Goal: Contribute content: Contribute content

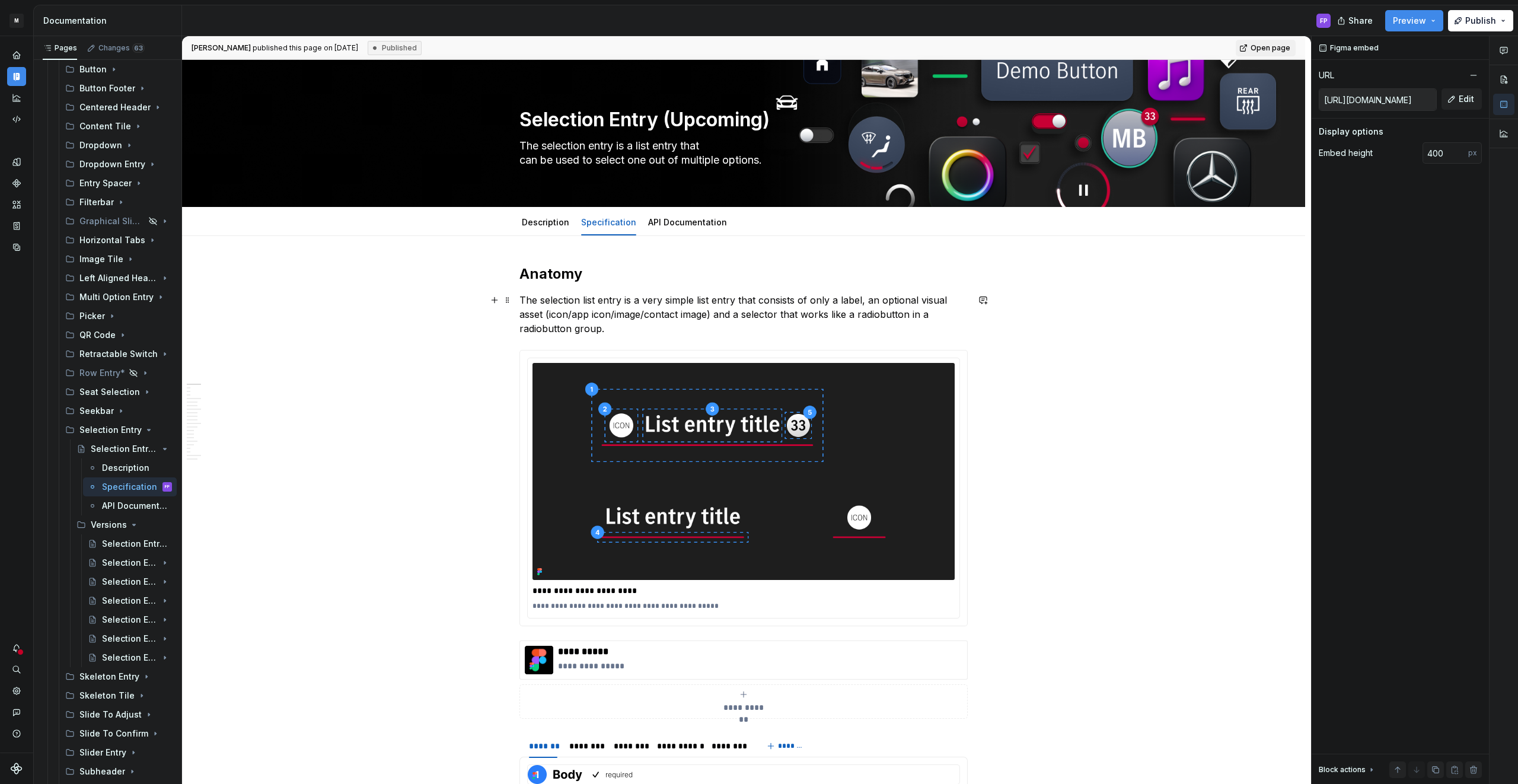
scroll to position [2, 0]
click at [128, 523] on icon "Page tree" at bounding box center [131, 524] width 10 height 10
drag, startPoint x: 131, startPoint y: 449, endPoint x: 131, endPoint y: 442, distance: 7.0
click at [131, 449] on icon "Page tree" at bounding box center [131, 448] width 3 height 1
click at [131, 429] on icon "Page tree" at bounding box center [131, 429] width 3 height 1
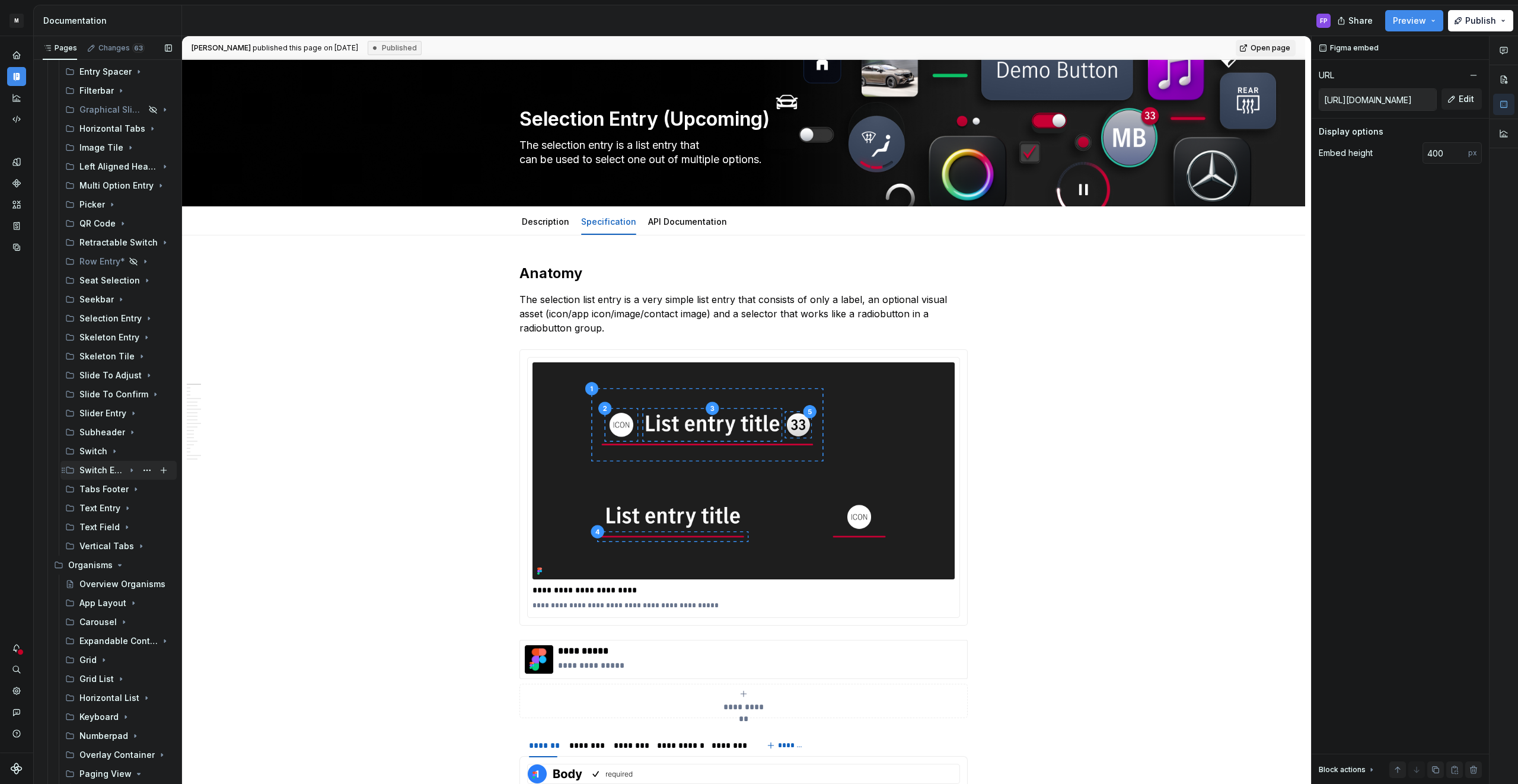
scroll to position [529, 0]
click at [100, 438] on div "Subheader" at bounding box center [101, 438] width 45 height 11
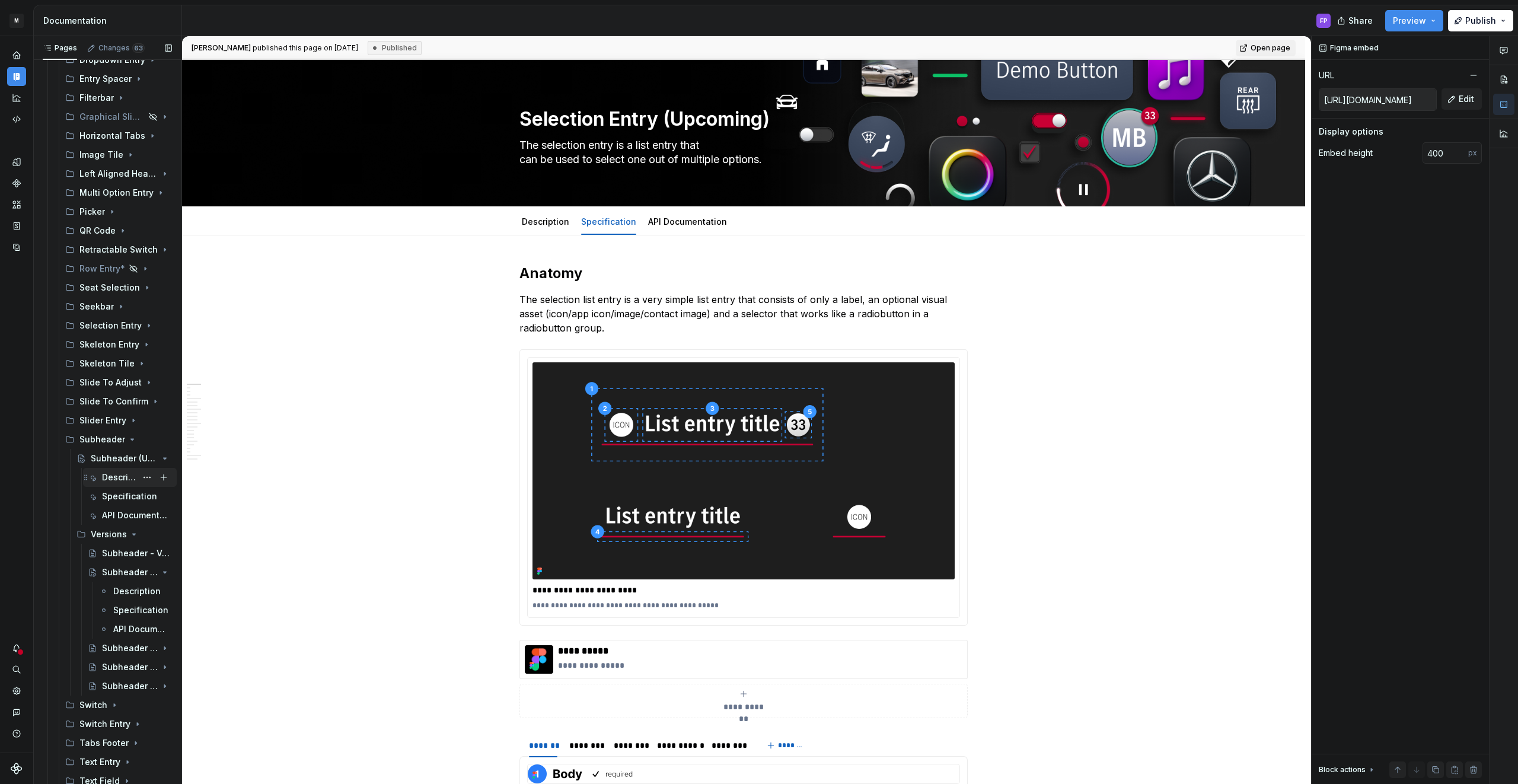
click at [102, 474] on div "Description" at bounding box center [119, 476] width 34 height 11
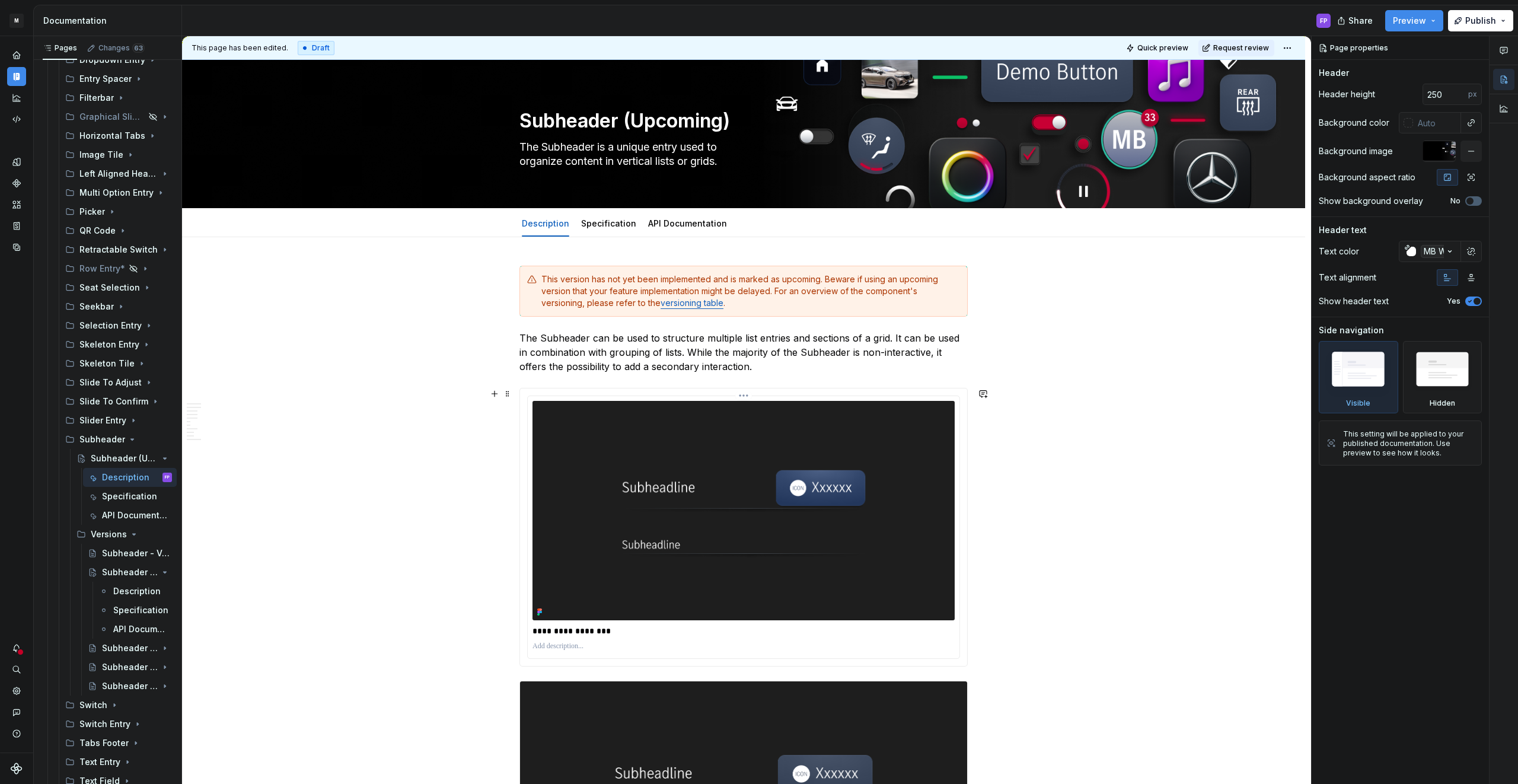
scroll to position [190, 0]
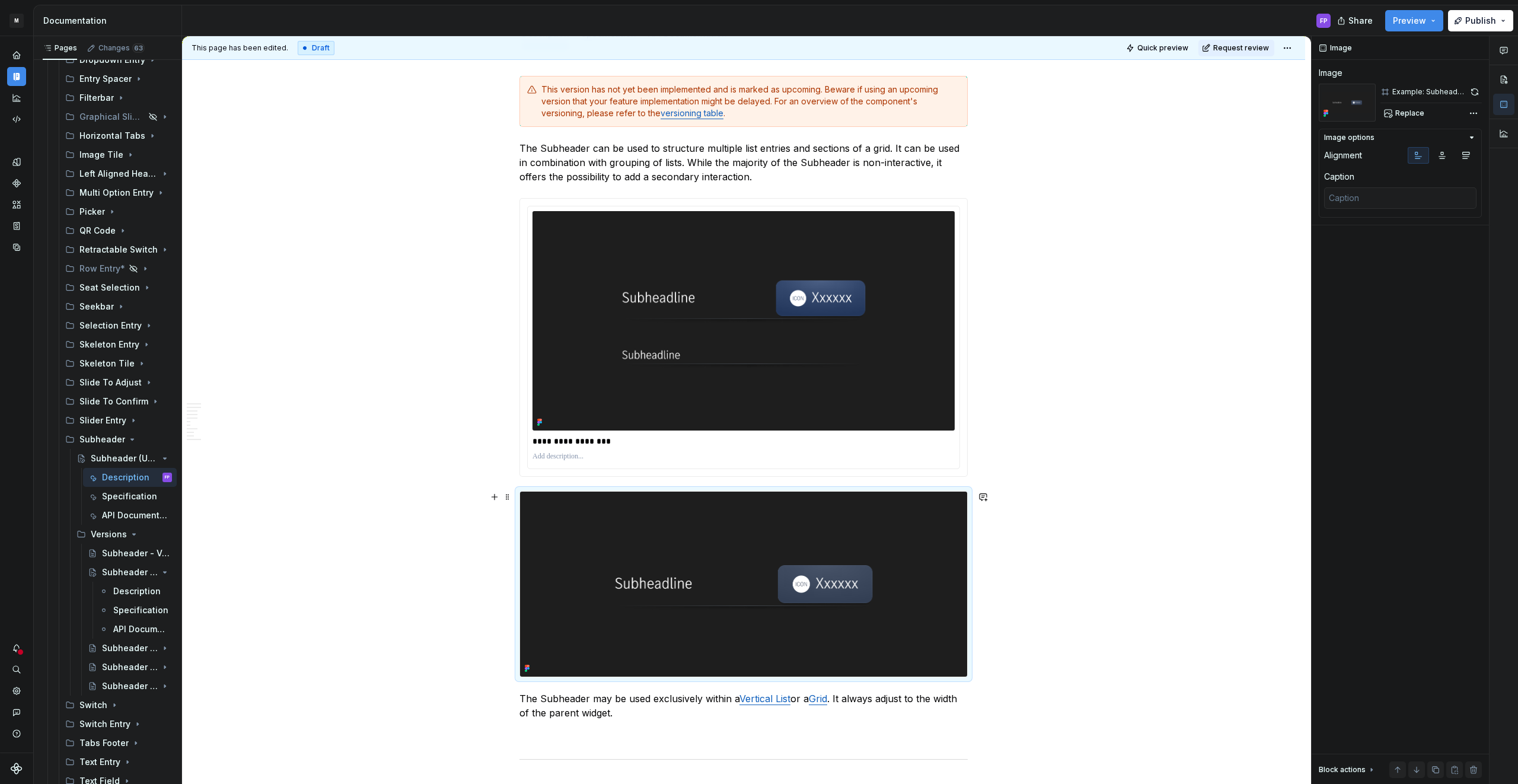
click at [811, 573] on img at bounding box center [743, 583] width 447 height 184
click at [1469, 89] on button "button" at bounding box center [1475, 92] width 14 height 17
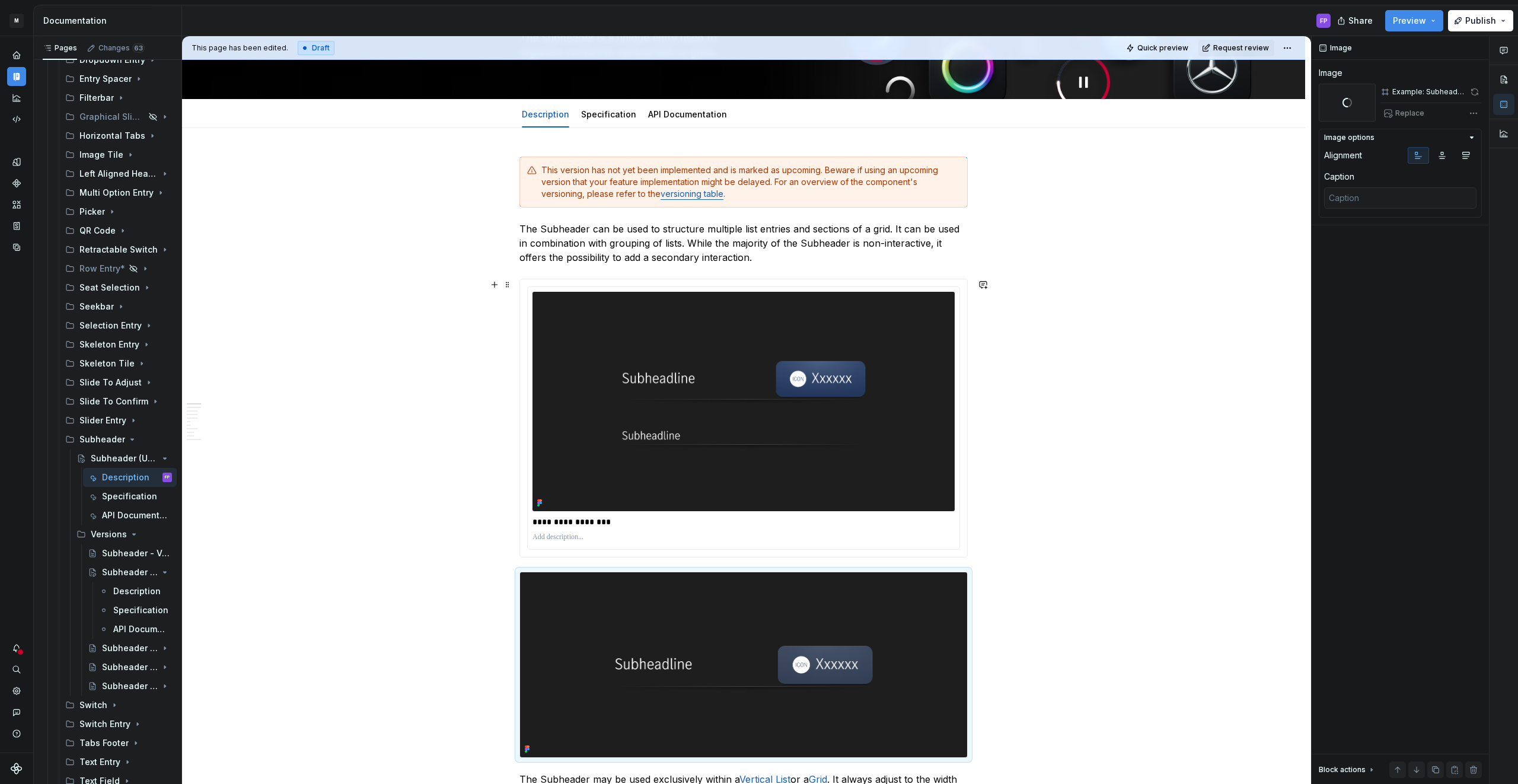
scroll to position [194, 0]
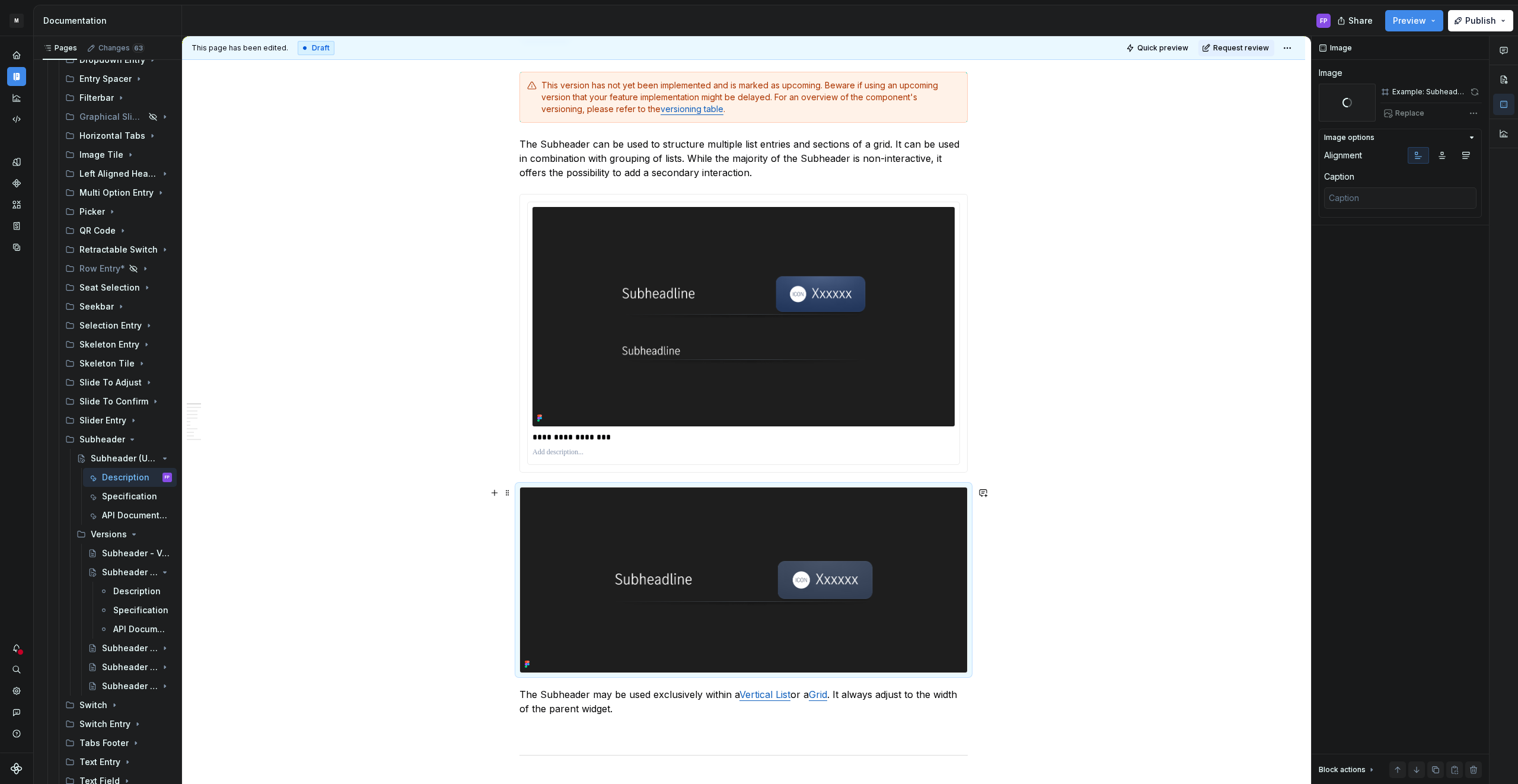
click at [763, 533] on img at bounding box center [743, 579] width 447 height 184
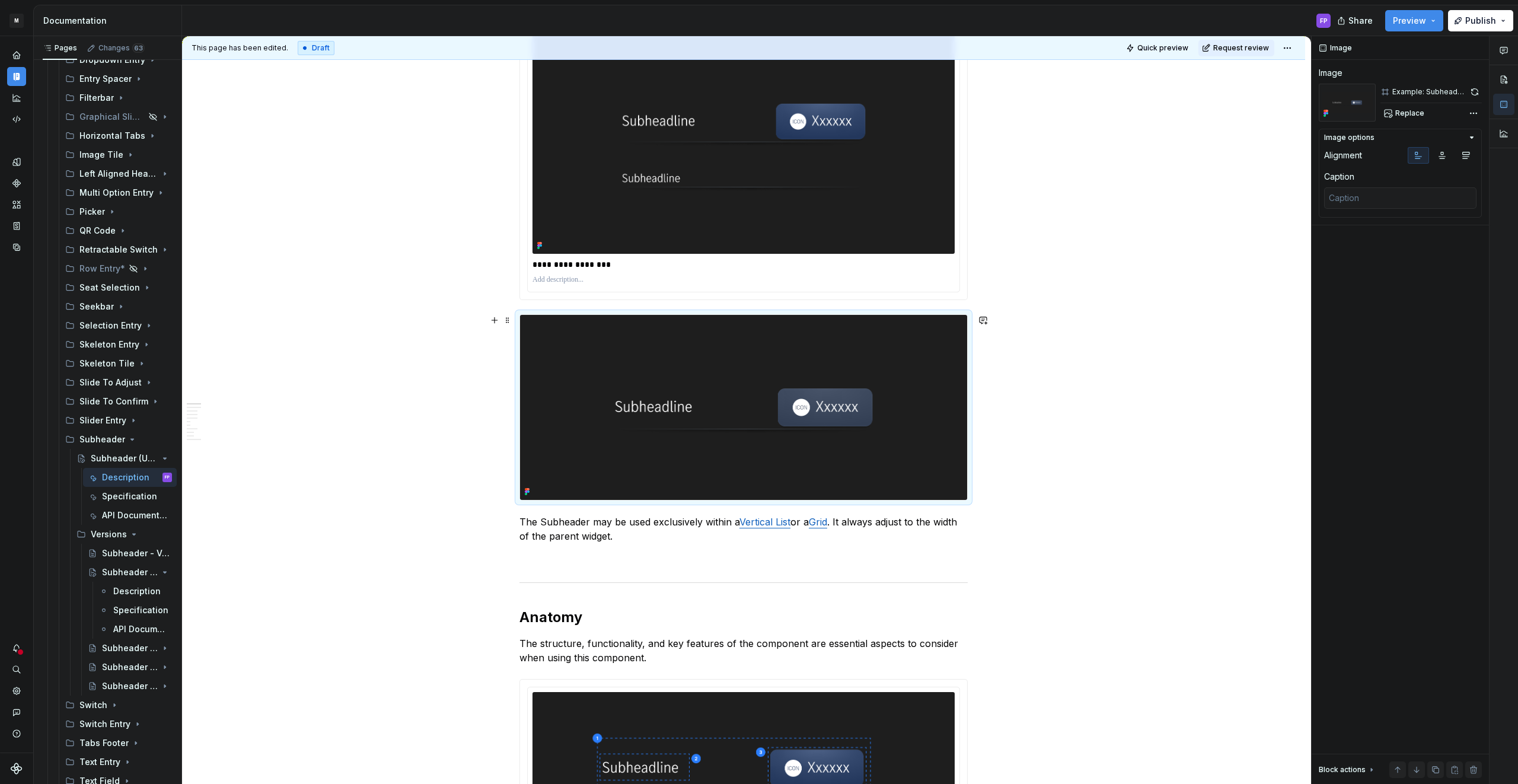
scroll to position [336, 0]
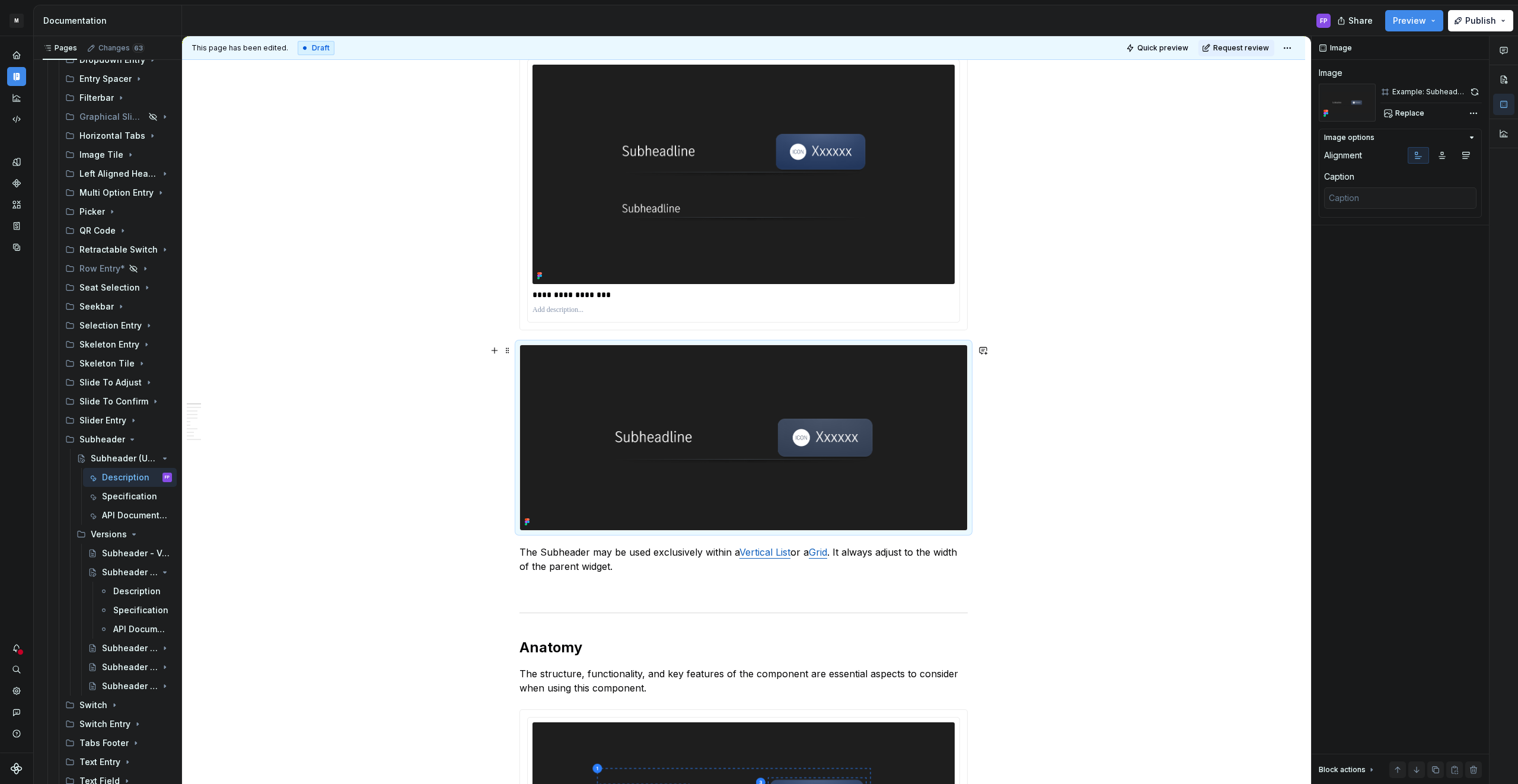
click at [845, 411] on img at bounding box center [743, 437] width 447 height 184
click at [1406, 117] on span "Replace" at bounding box center [1410, 113] width 29 height 10
type textarea "*"
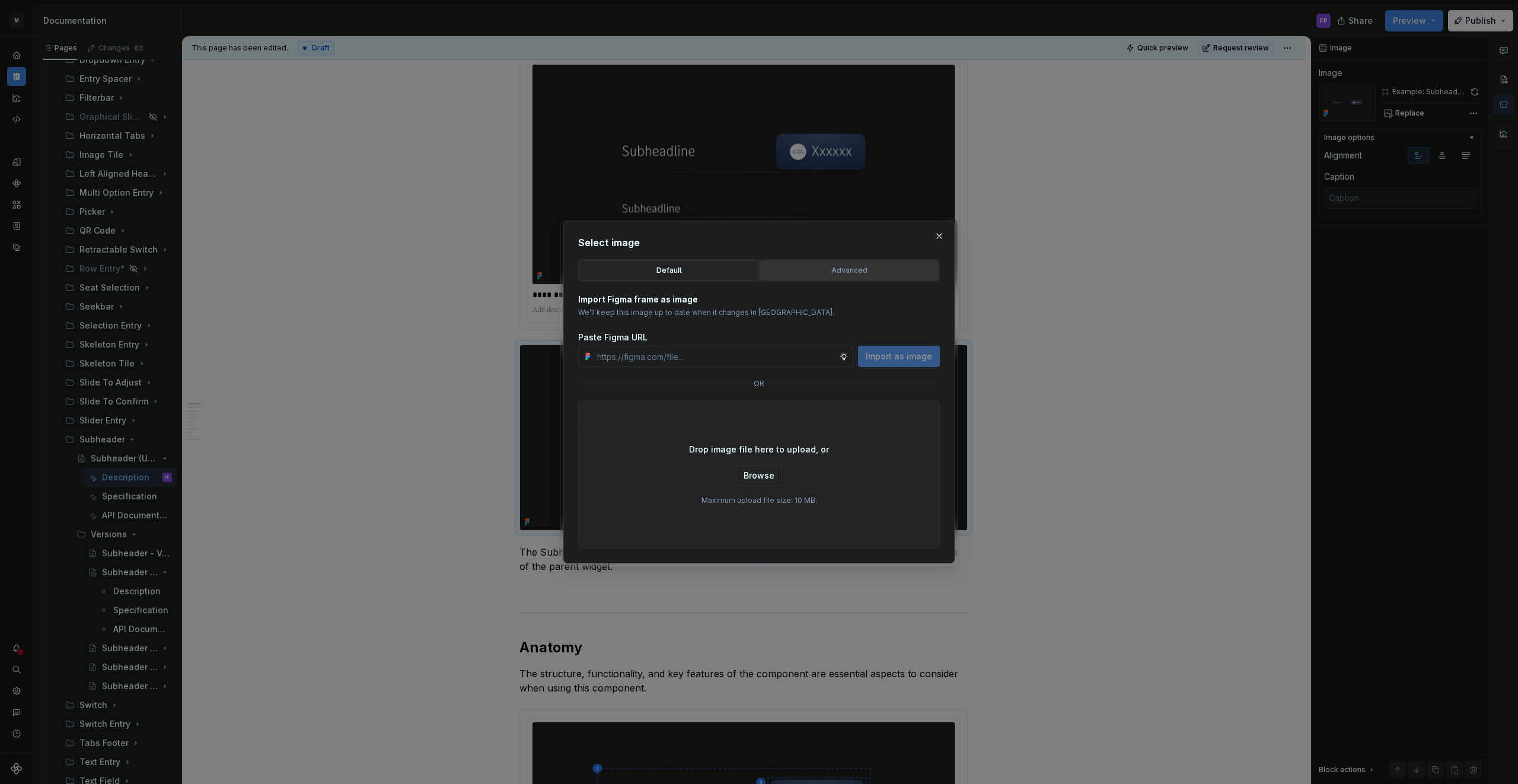
click at [796, 278] on button "Advanced" at bounding box center [849, 270] width 179 height 20
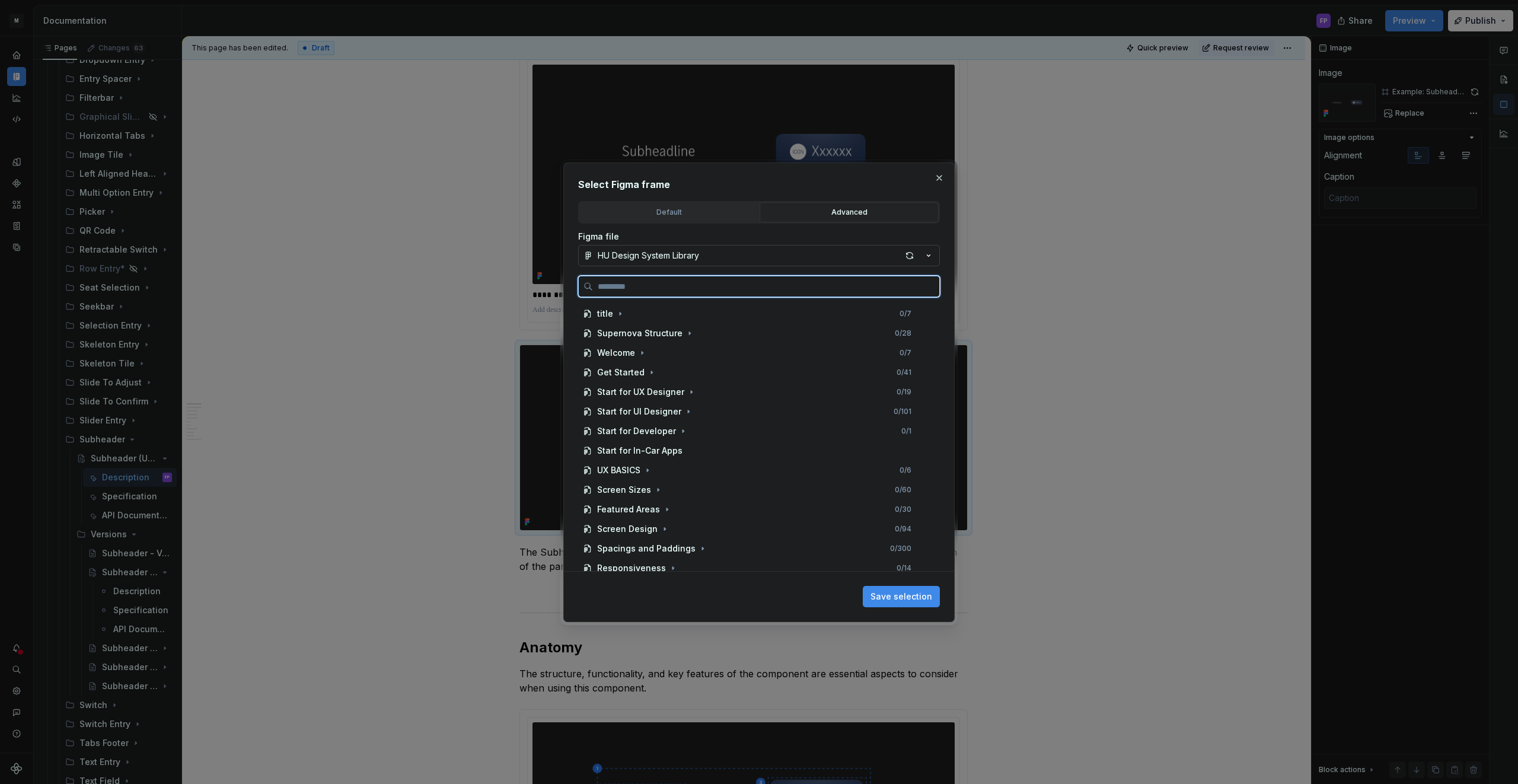
paste input "**********"
type input "**********"
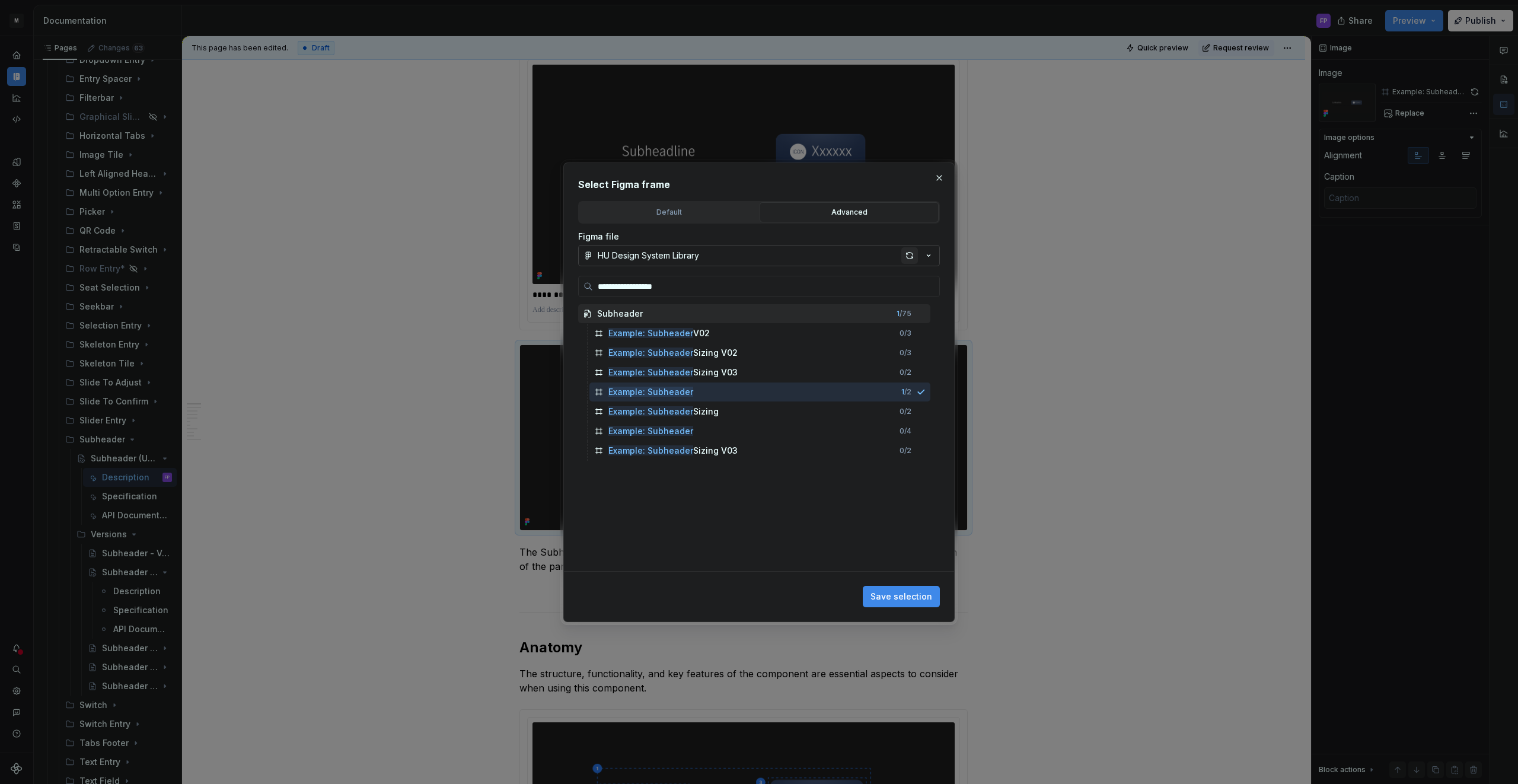
click at [907, 252] on div "button" at bounding box center [909, 255] width 17 height 17
click at [939, 174] on button "button" at bounding box center [938, 177] width 17 height 17
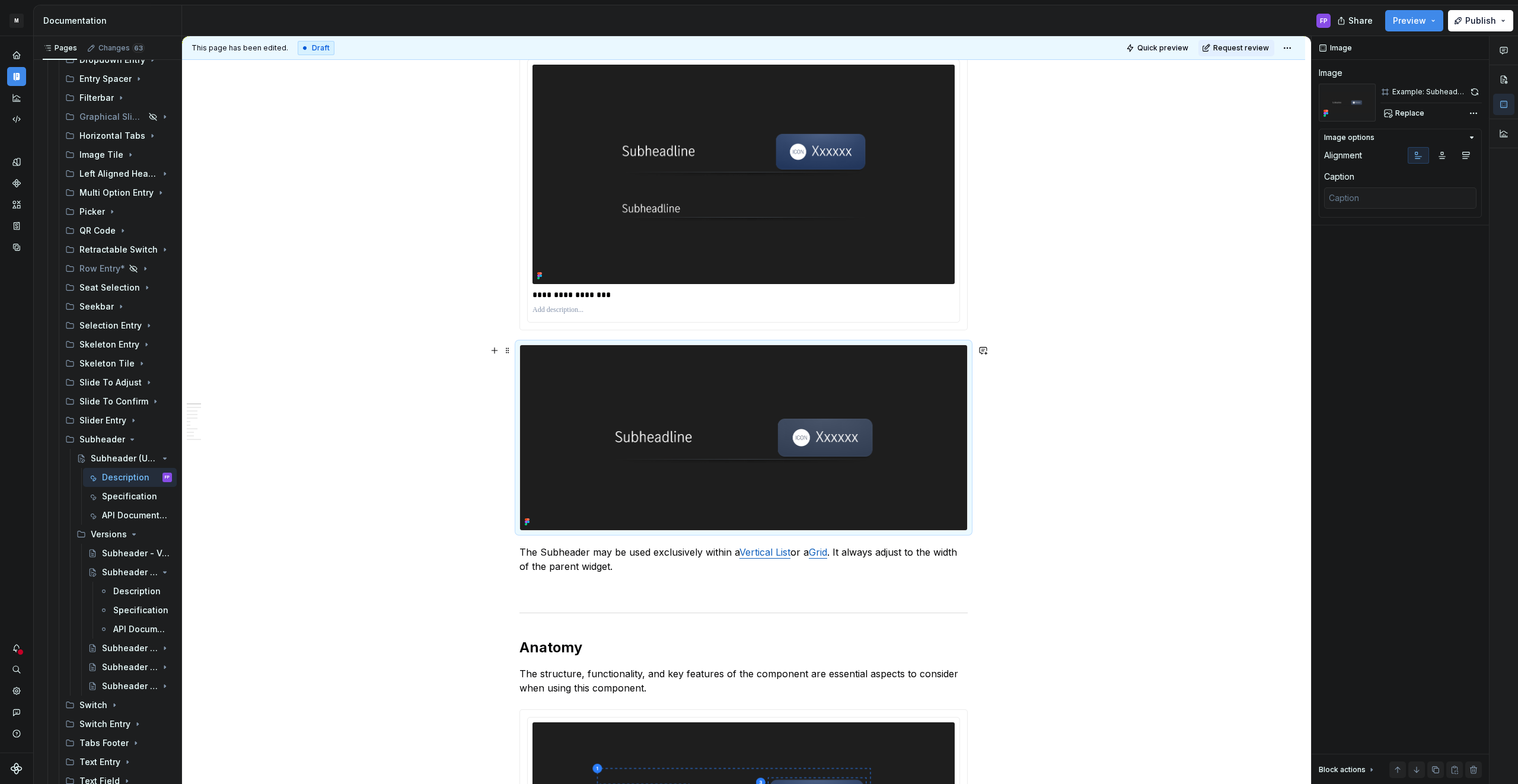
drag, startPoint x: 741, startPoint y: 377, endPoint x: 1113, endPoint y: 298, distance: 380.3
click at [742, 377] on img at bounding box center [743, 437] width 447 height 184
click at [1397, 108] on span "Replace" at bounding box center [1410, 113] width 29 height 10
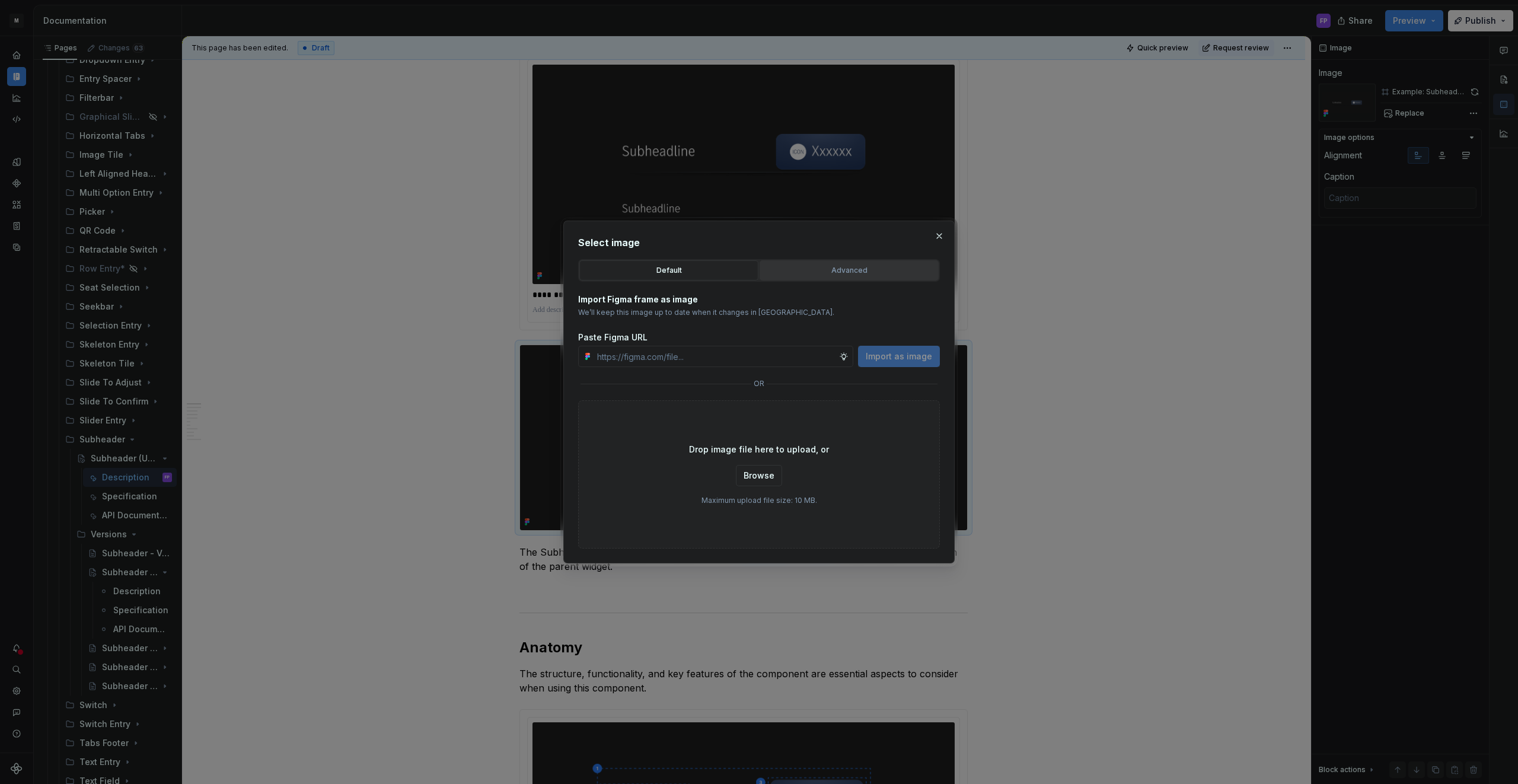
click at [802, 273] on div "Advanced" at bounding box center [849, 270] width 171 height 11
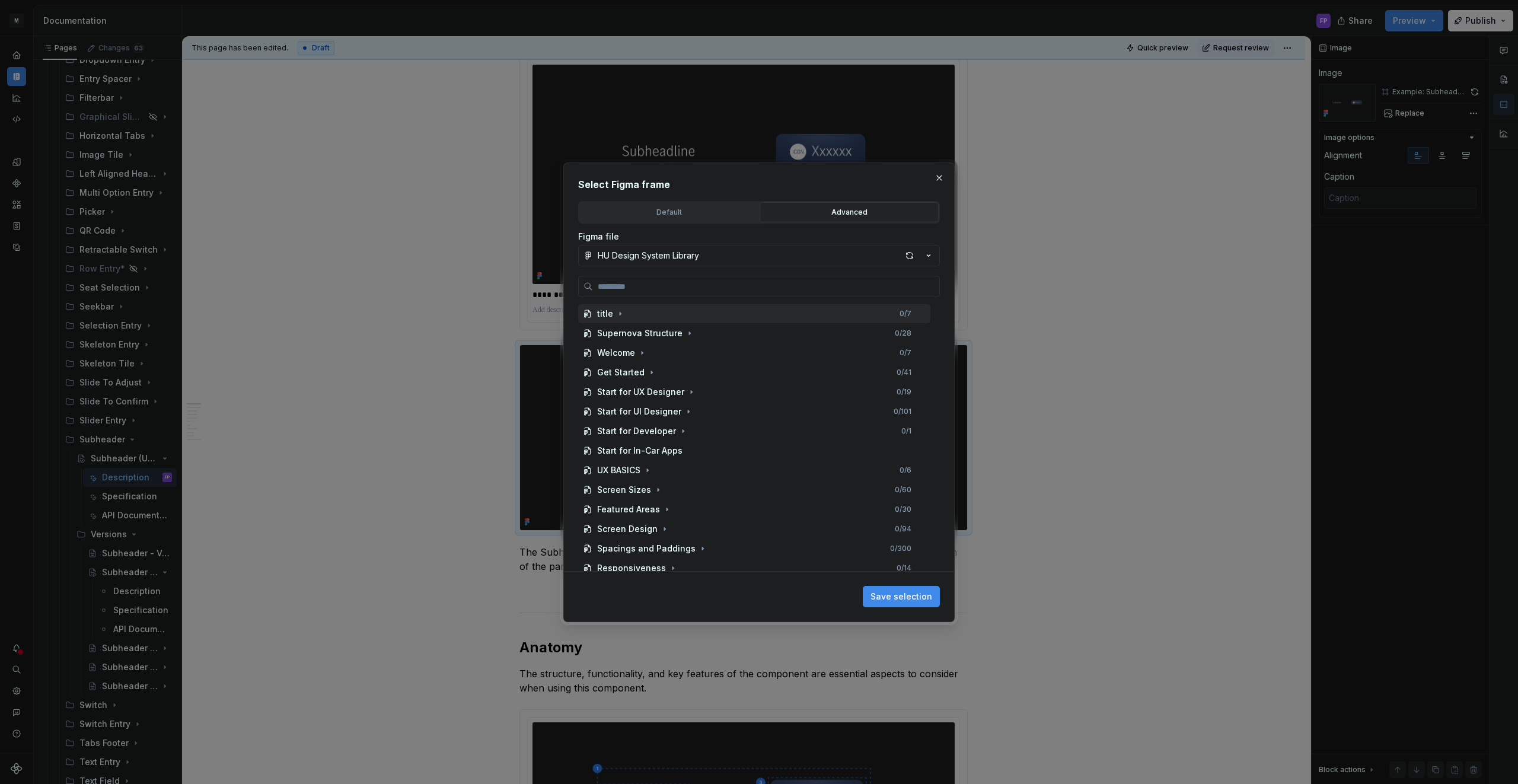
type textarea "*"
paste input "**********"
type input "**********"
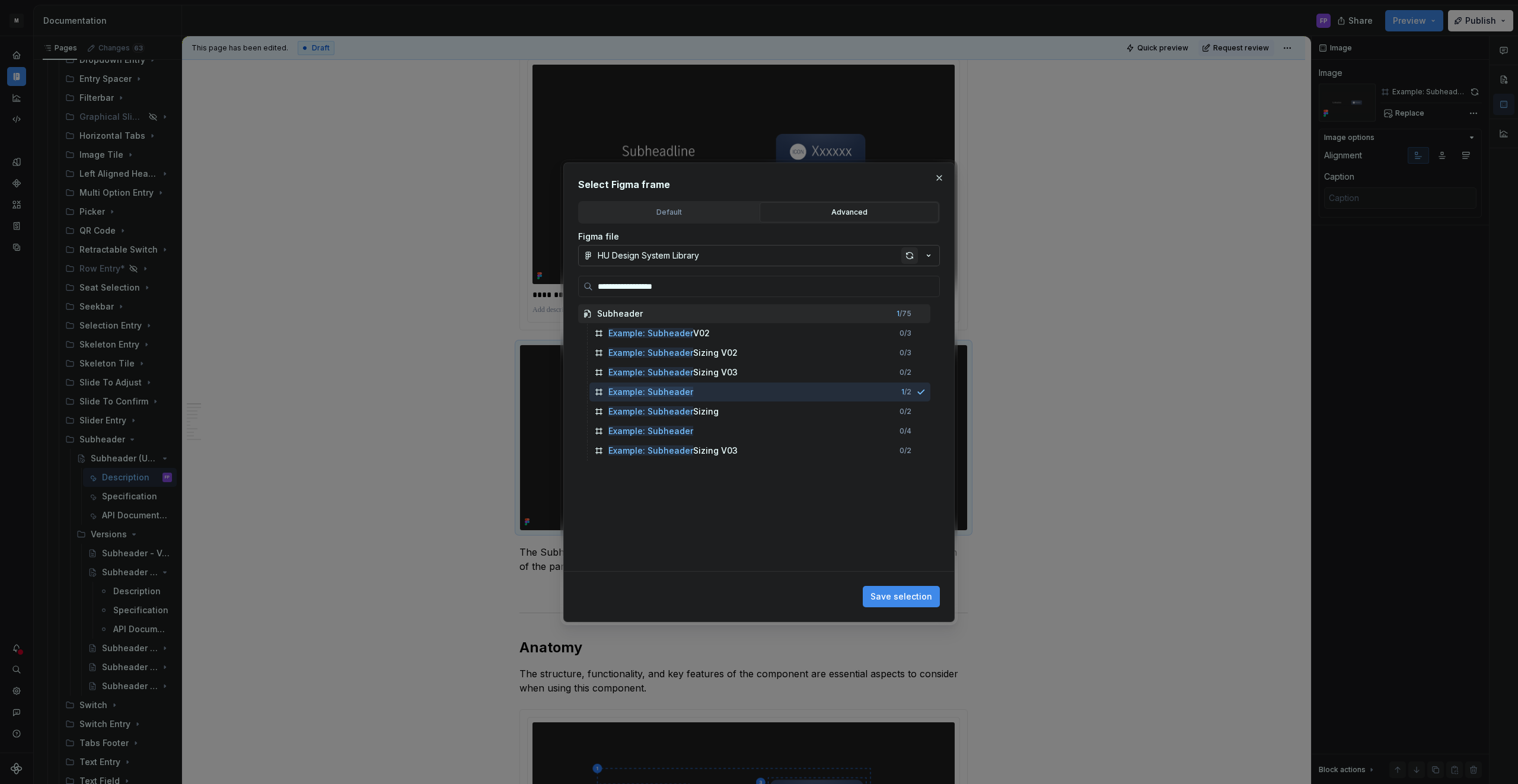
click at [906, 252] on div "button" at bounding box center [909, 255] width 17 height 17
click at [728, 280] on input "search" at bounding box center [766, 286] width 347 height 11
click at [941, 178] on button "button" at bounding box center [938, 177] width 17 height 17
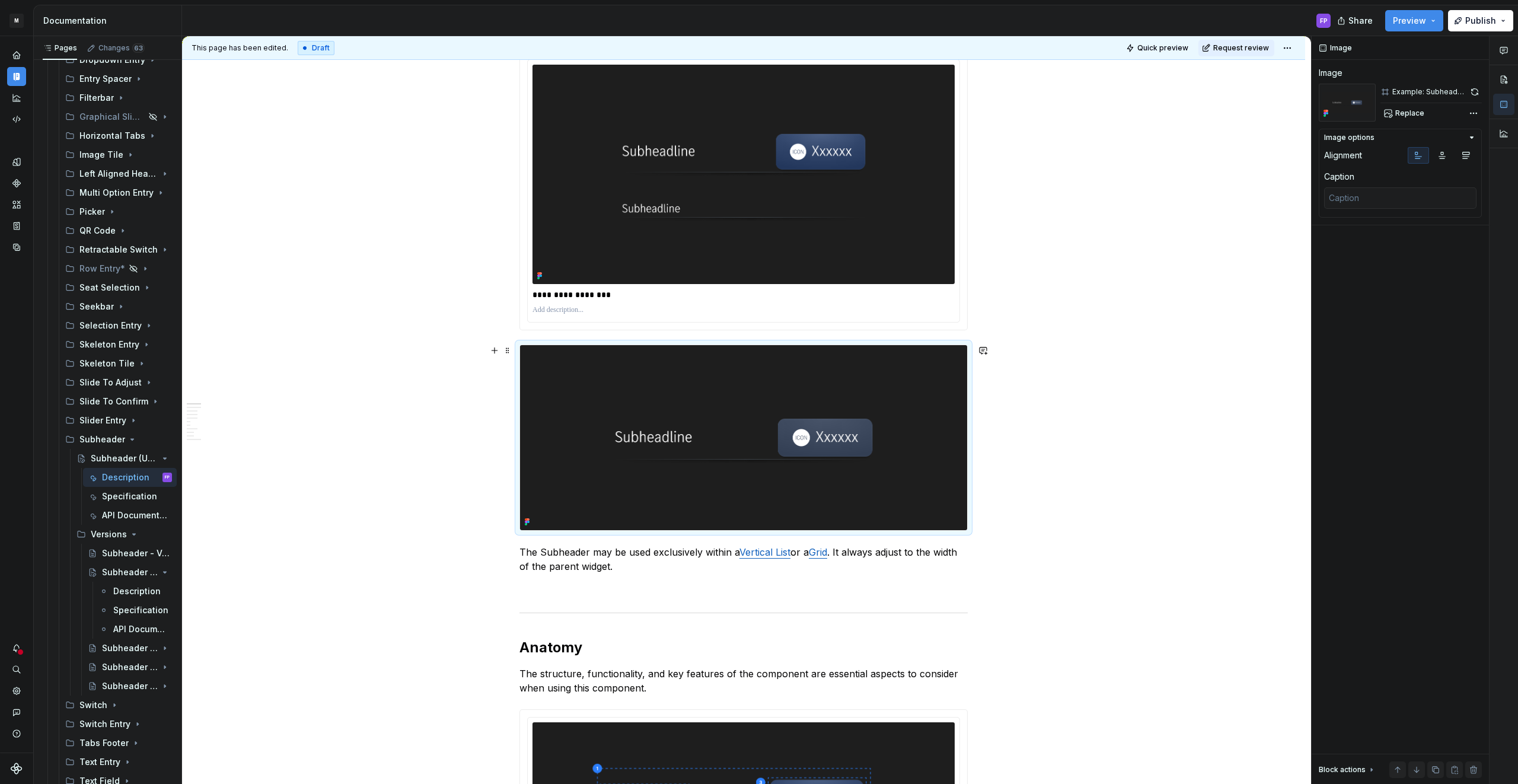
click at [876, 377] on img at bounding box center [743, 437] width 447 height 184
click at [1411, 114] on span "Replace" at bounding box center [1410, 113] width 29 height 10
type textarea "*"
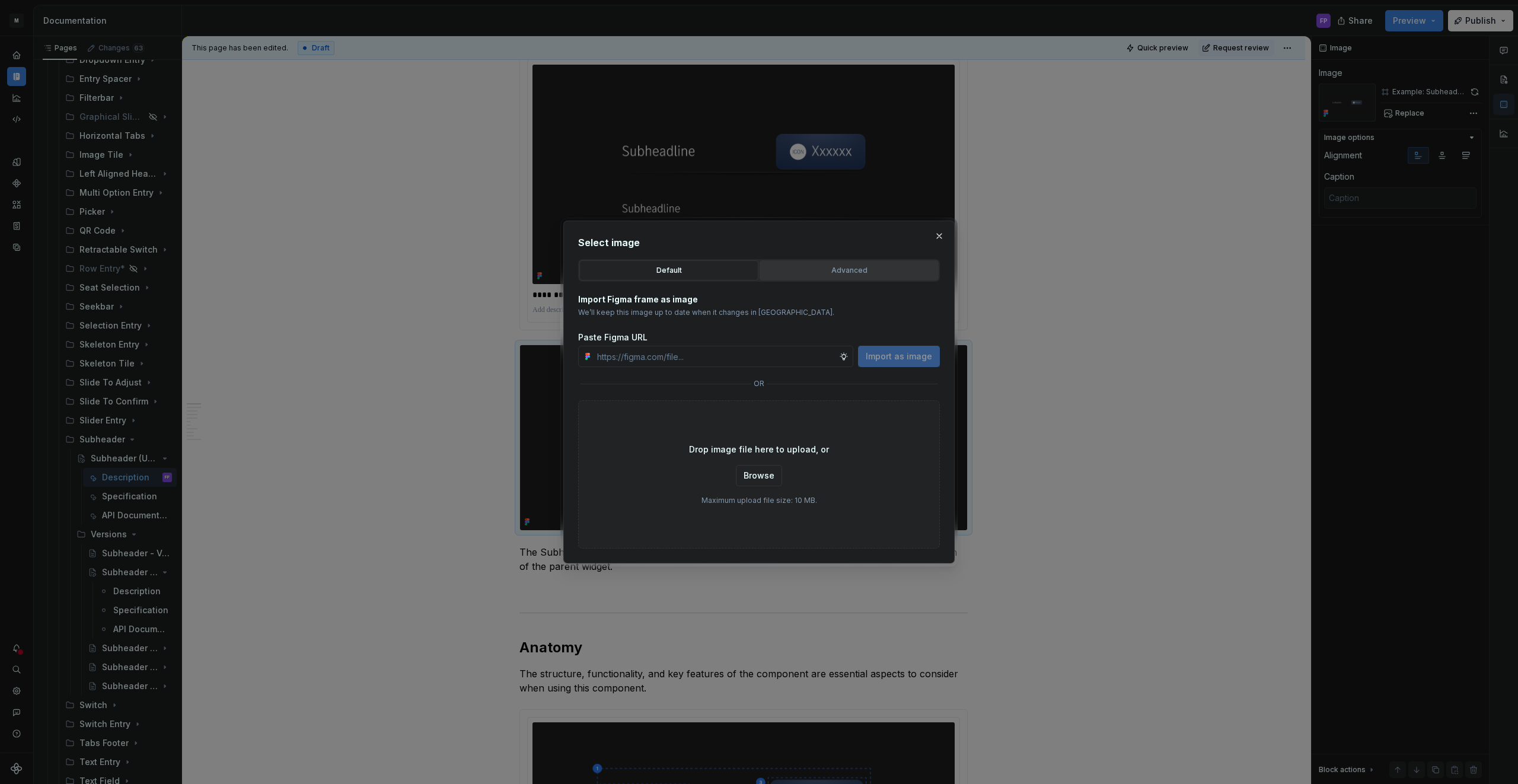
click at [879, 275] on div "Advanced" at bounding box center [849, 270] width 171 height 11
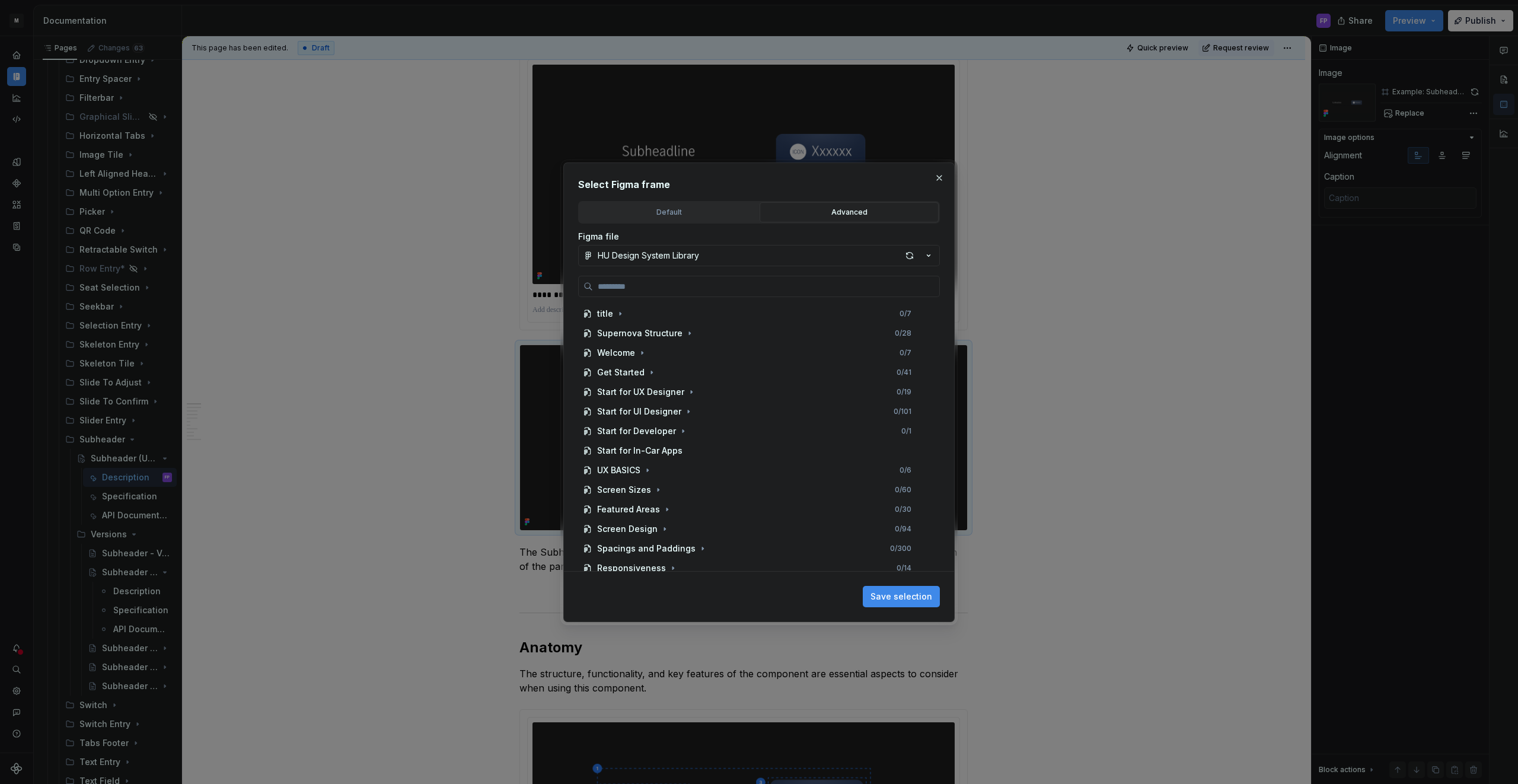
drag, startPoint x: 692, startPoint y: 215, endPoint x: 673, endPoint y: 287, distance: 74.5
click at [692, 215] on div "Default" at bounding box center [669, 212] width 171 height 11
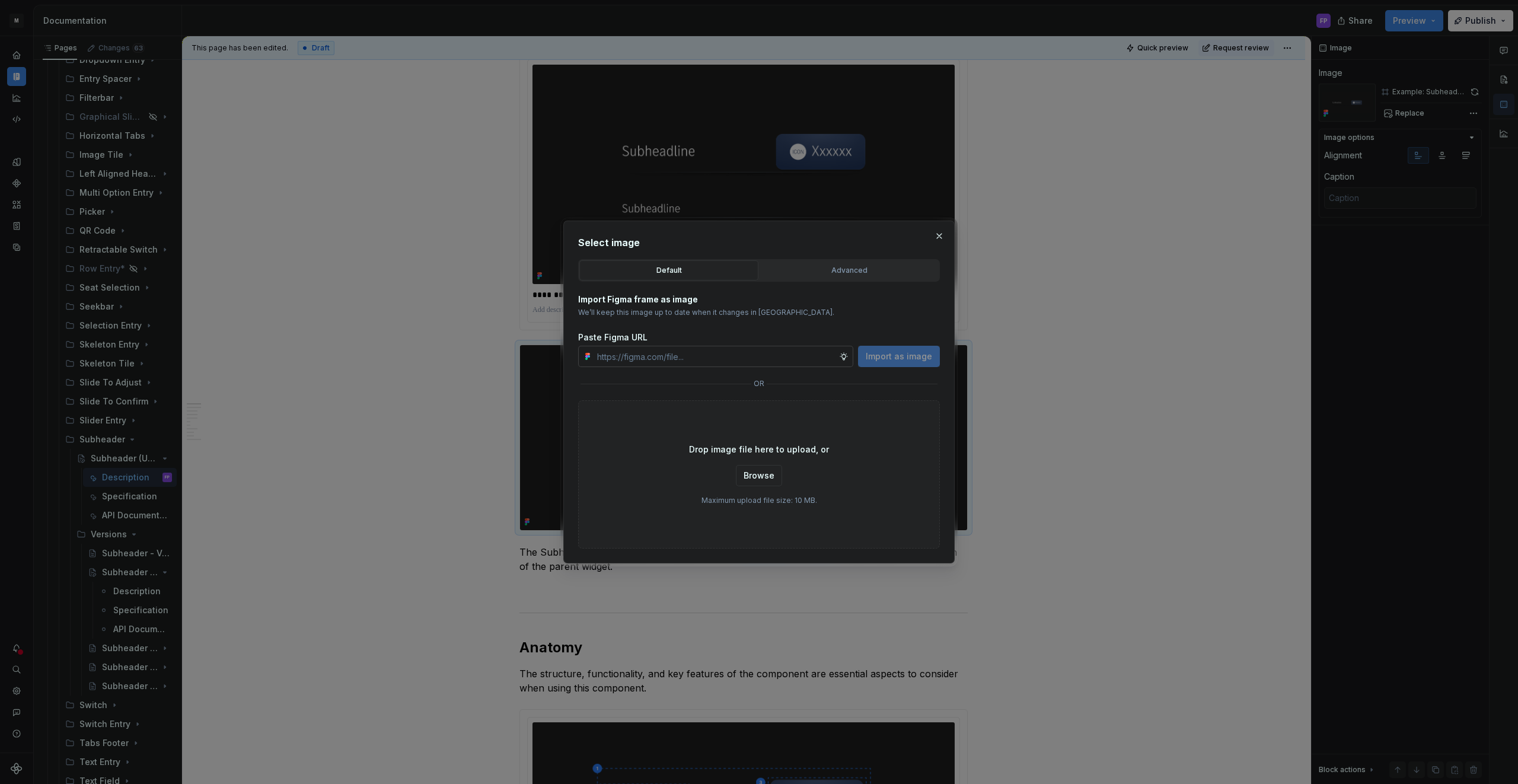
click at [729, 355] on input "text" at bounding box center [715, 356] width 247 height 21
paste input "https://www.figma.com/design/6xvyLlO4QzLwWHX4BXGB1R/HU-Design-System-Library?no…"
type input "https://www.figma.com/design/6xvyLlO4QzLwWHX4BXGB1R/HU-Design-System-Library?no…"
click at [881, 361] on span "Import as image" at bounding box center [898, 355] width 66 height 11
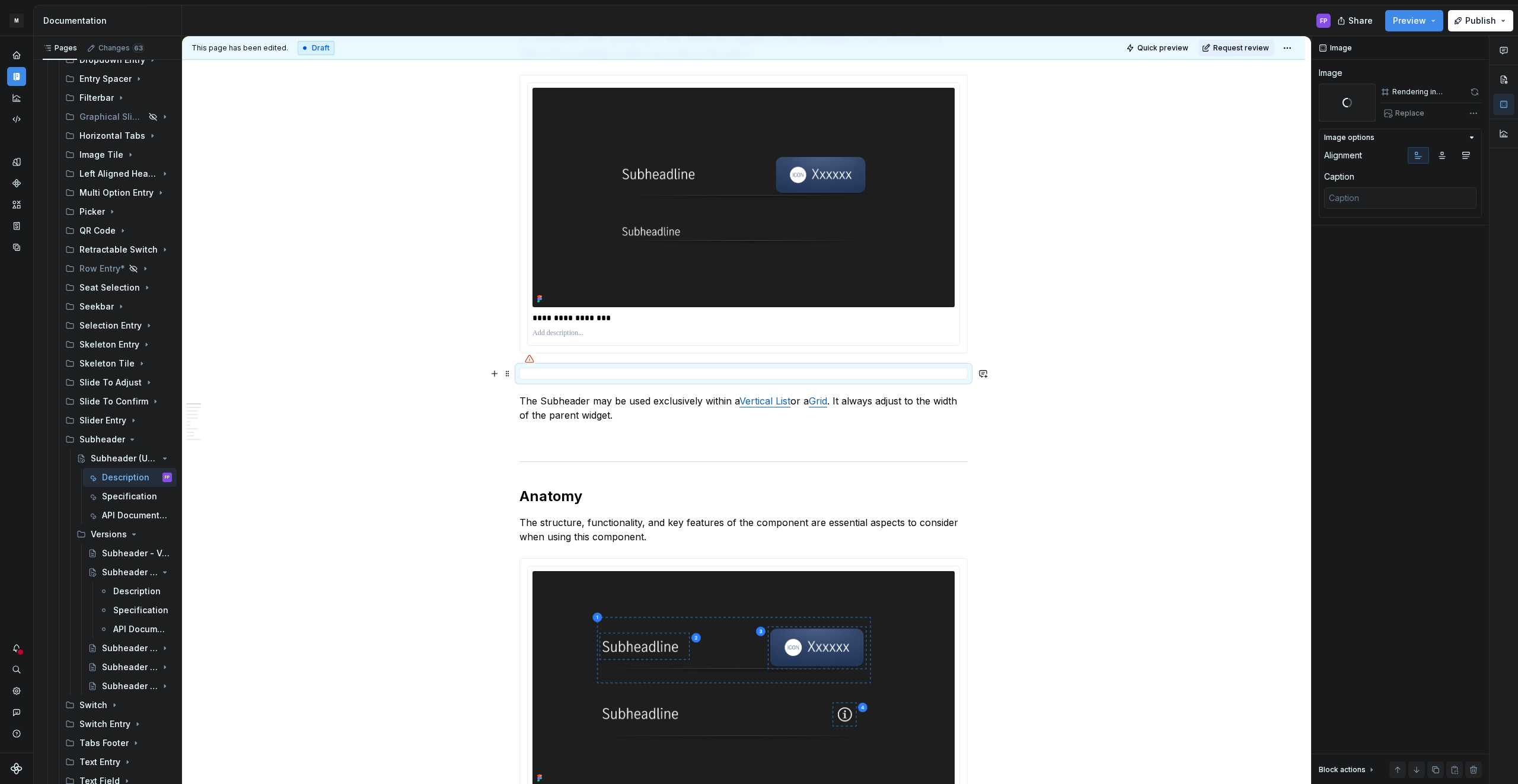
scroll to position [290, 0]
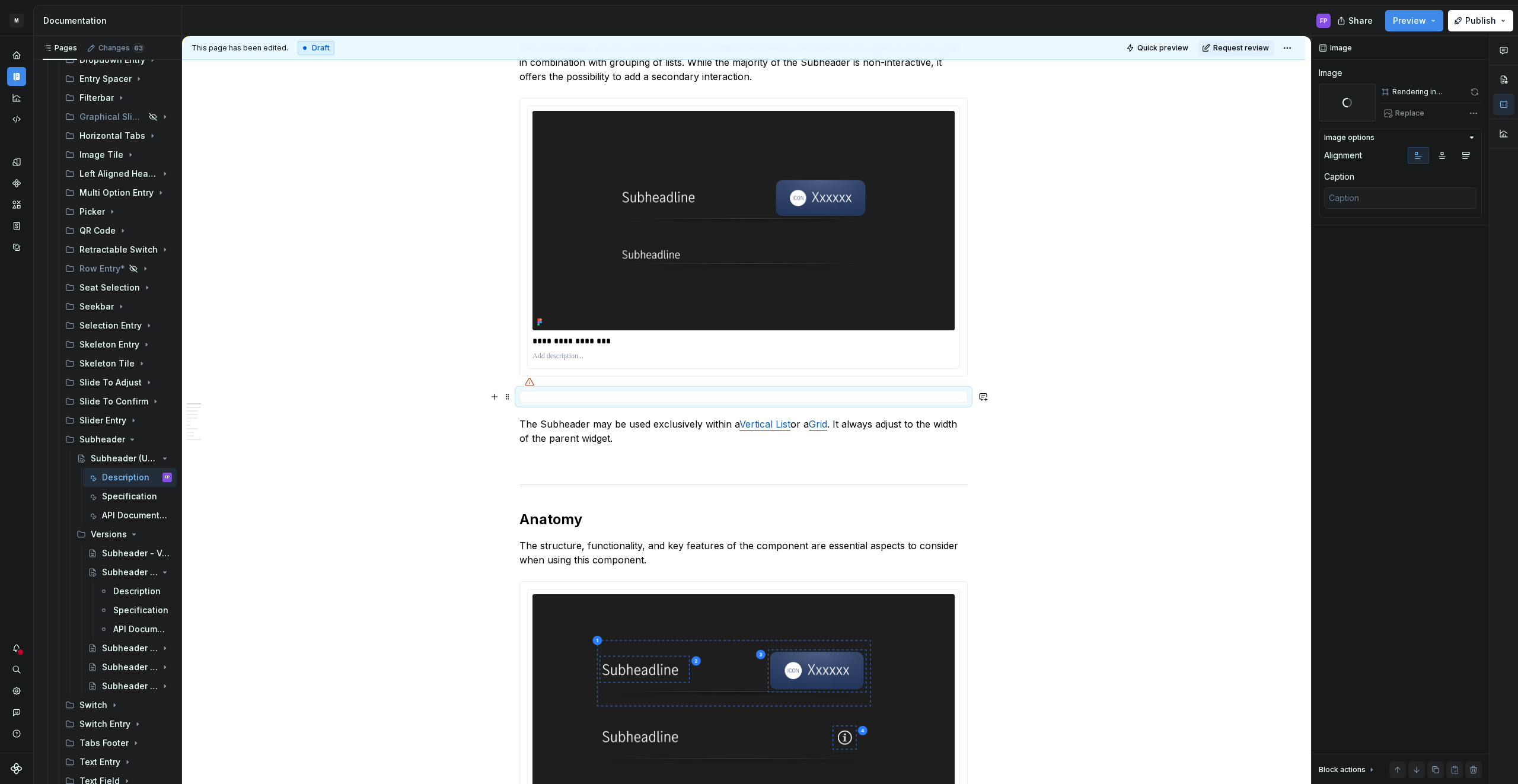
click at [829, 401] on div at bounding box center [744, 396] width 448 height 11
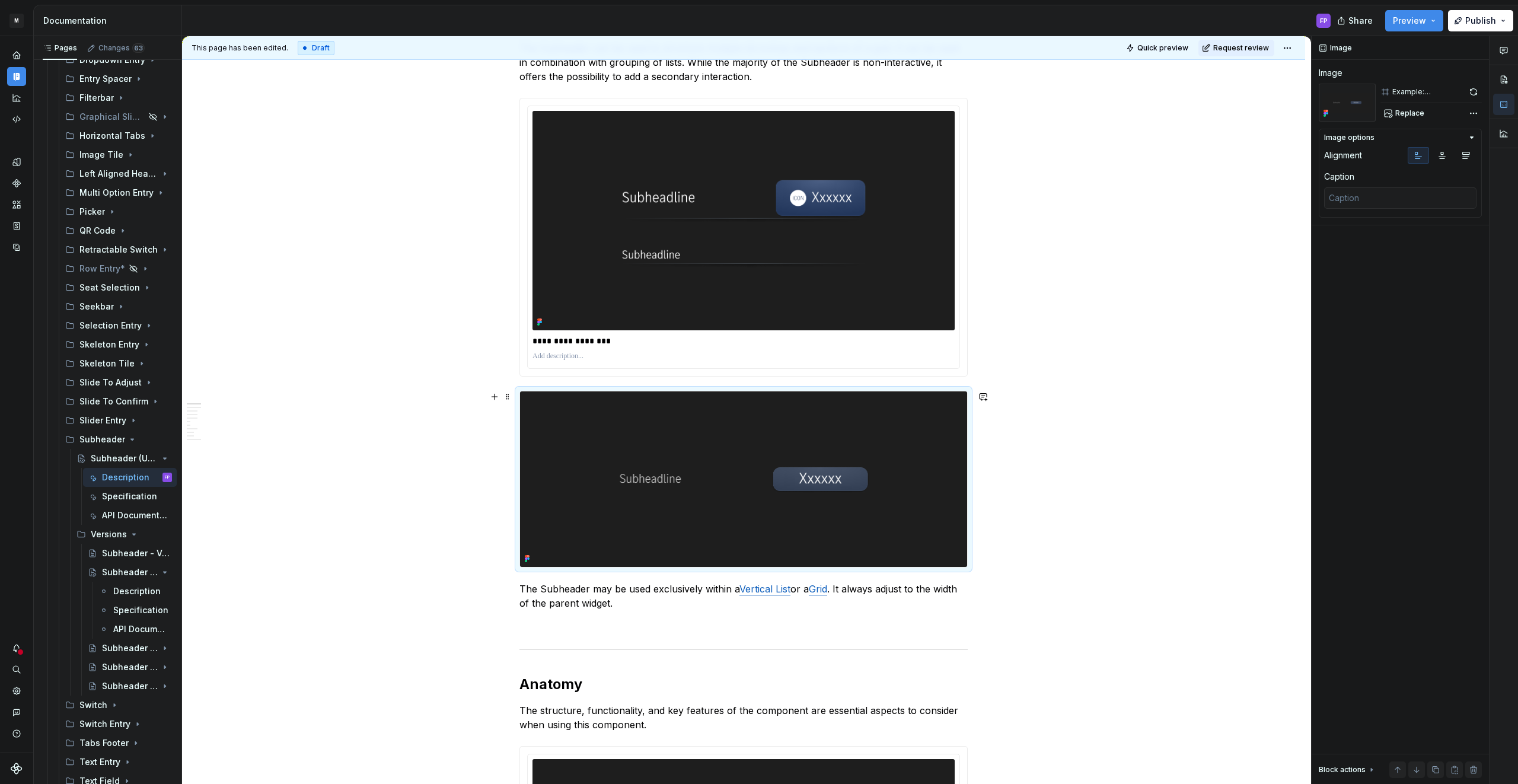
click at [870, 455] on img at bounding box center [743, 479] width 447 height 175
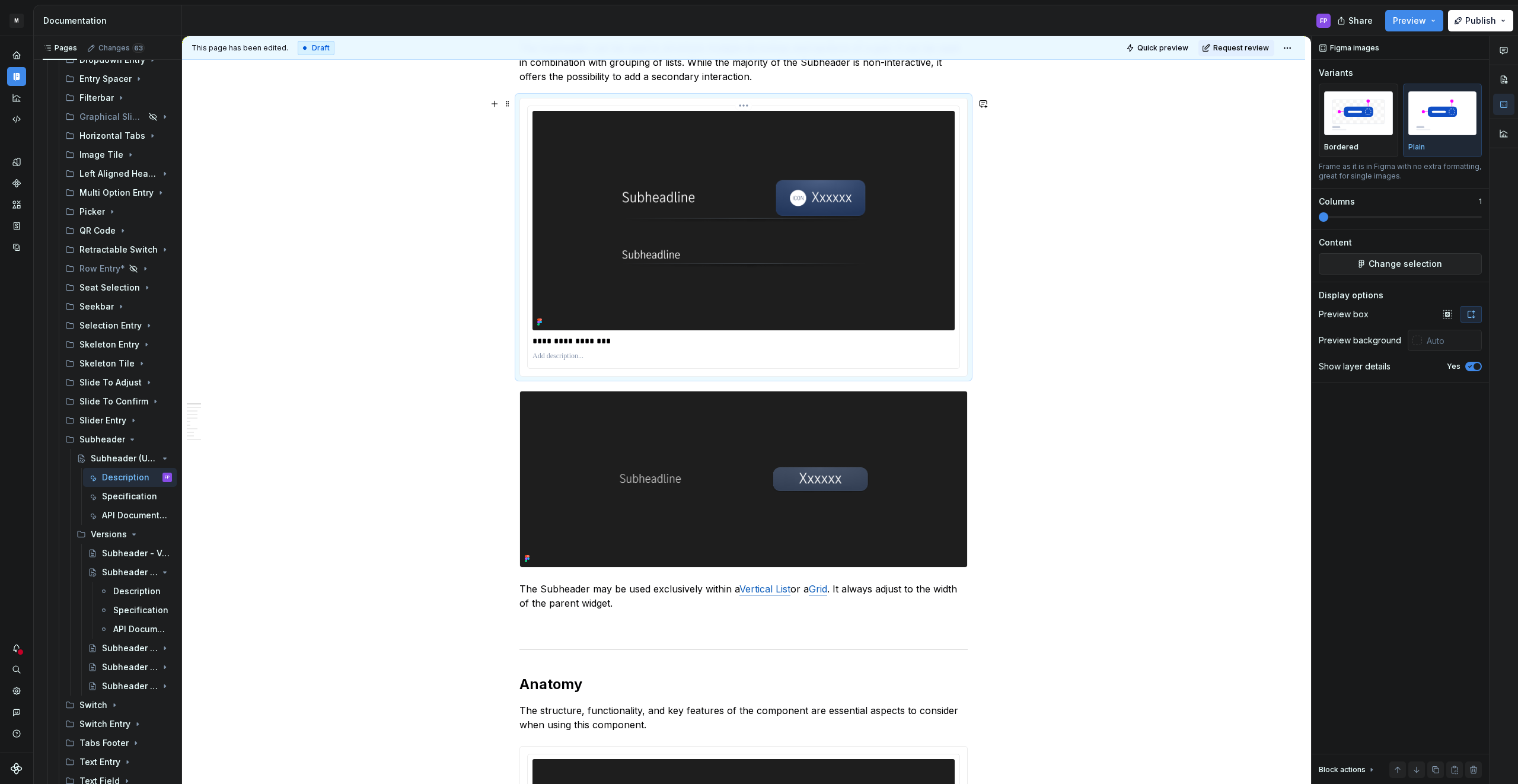
click at [831, 249] on img at bounding box center [744, 220] width 422 height 220
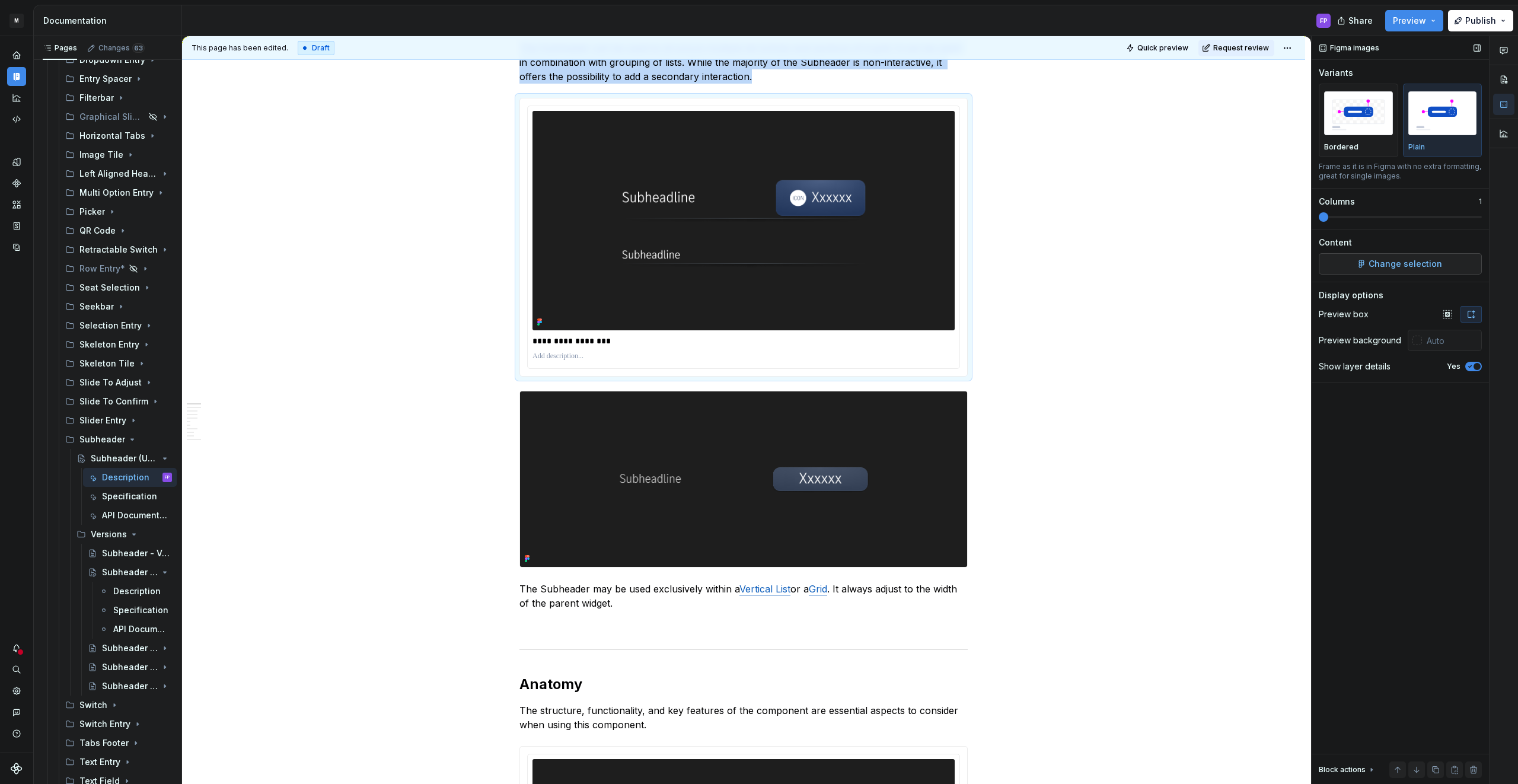
click at [1415, 261] on span "Change selection" at bounding box center [1404, 263] width 73 height 11
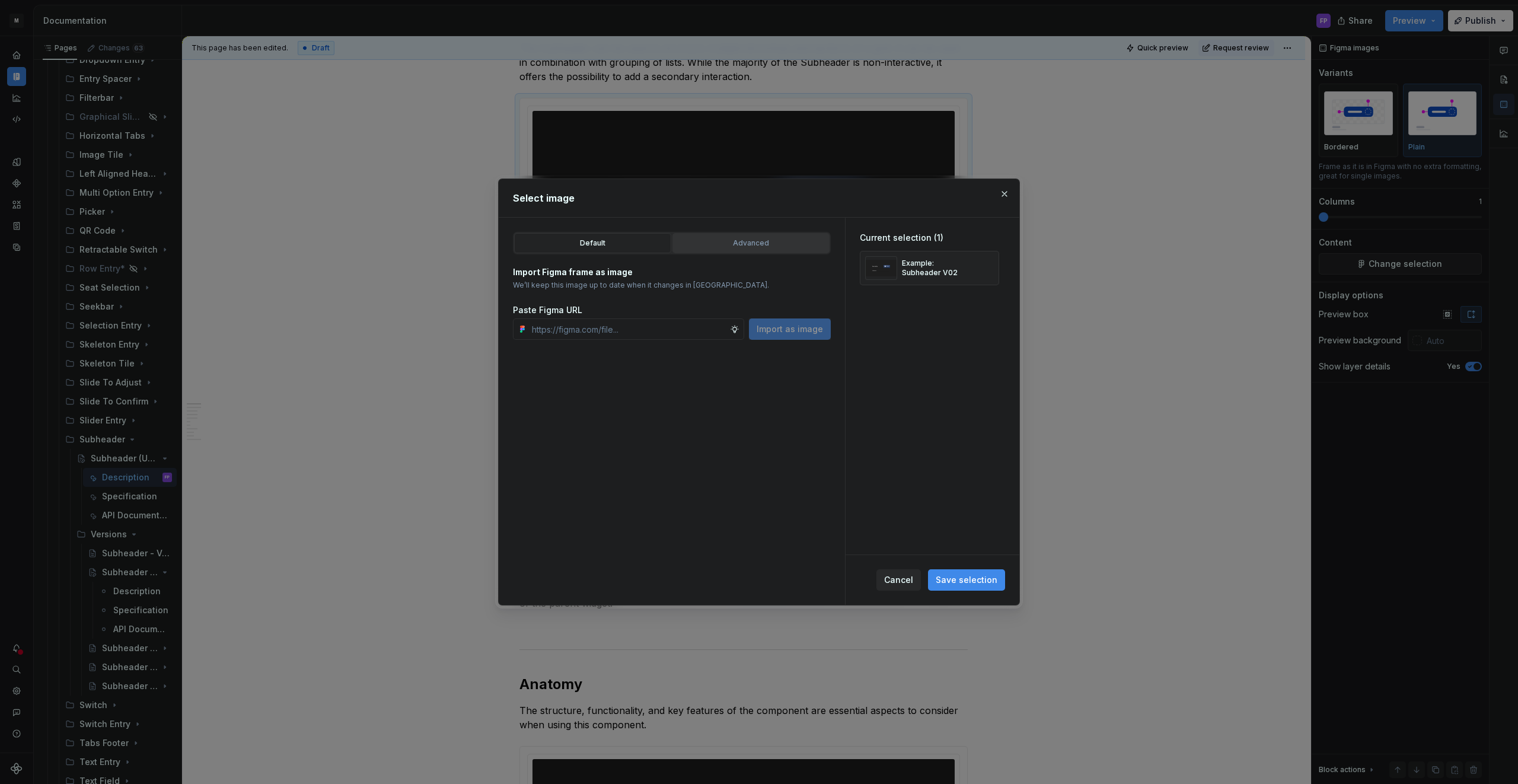
type textarea "*"
click at [797, 238] on div "Advanced" at bounding box center [751, 243] width 149 height 11
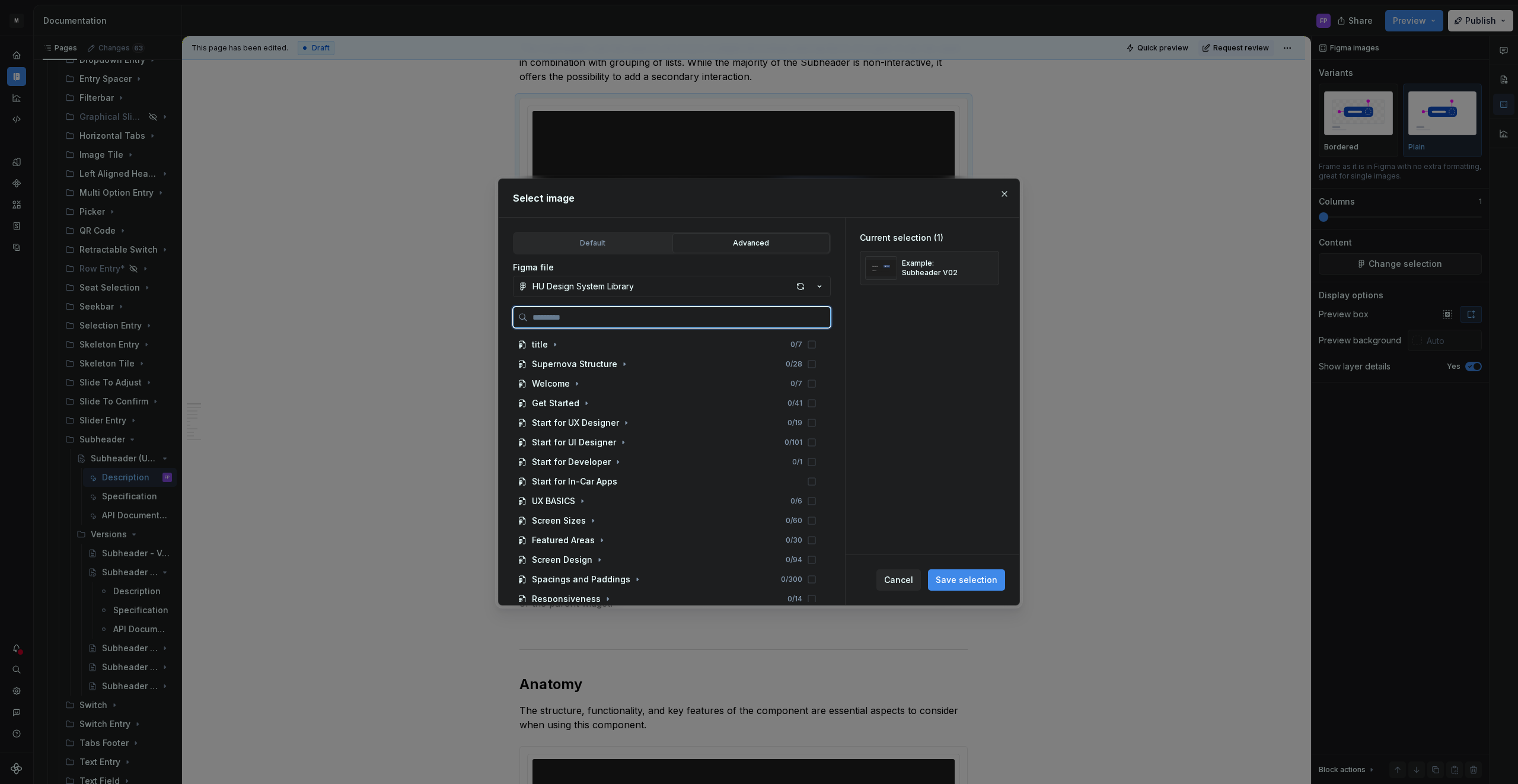
click at [677, 313] on input "search" at bounding box center [678, 317] width 303 height 11
paste input "**********"
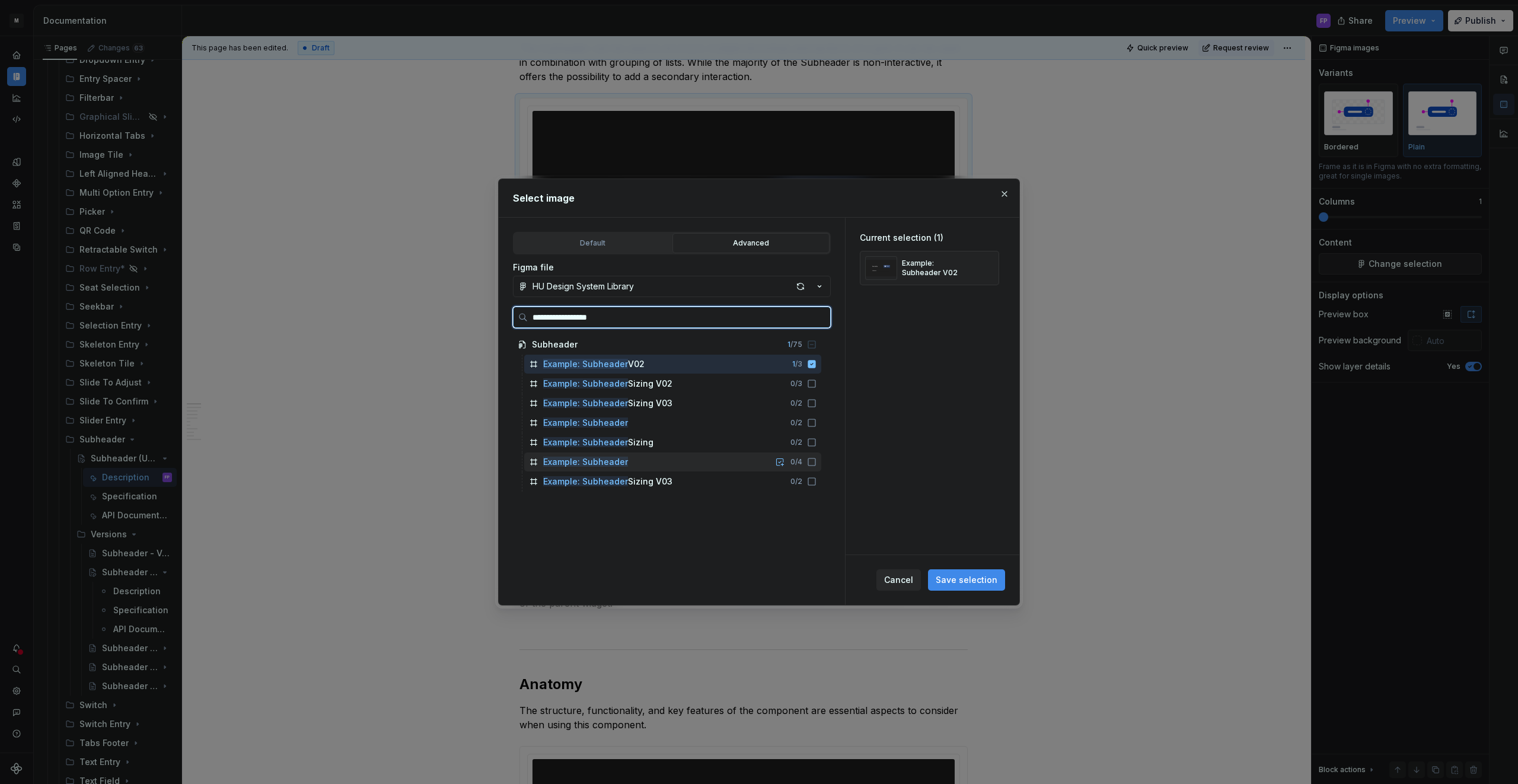
drag, startPoint x: 822, startPoint y: 461, endPoint x: 831, endPoint y: 416, distance: 45.9
click at [817, 460] on icon at bounding box center [811, 461] width 10 height 10
click at [816, 361] on icon at bounding box center [811, 363] width 8 height 8
click at [817, 419] on icon at bounding box center [811, 422] width 10 height 10
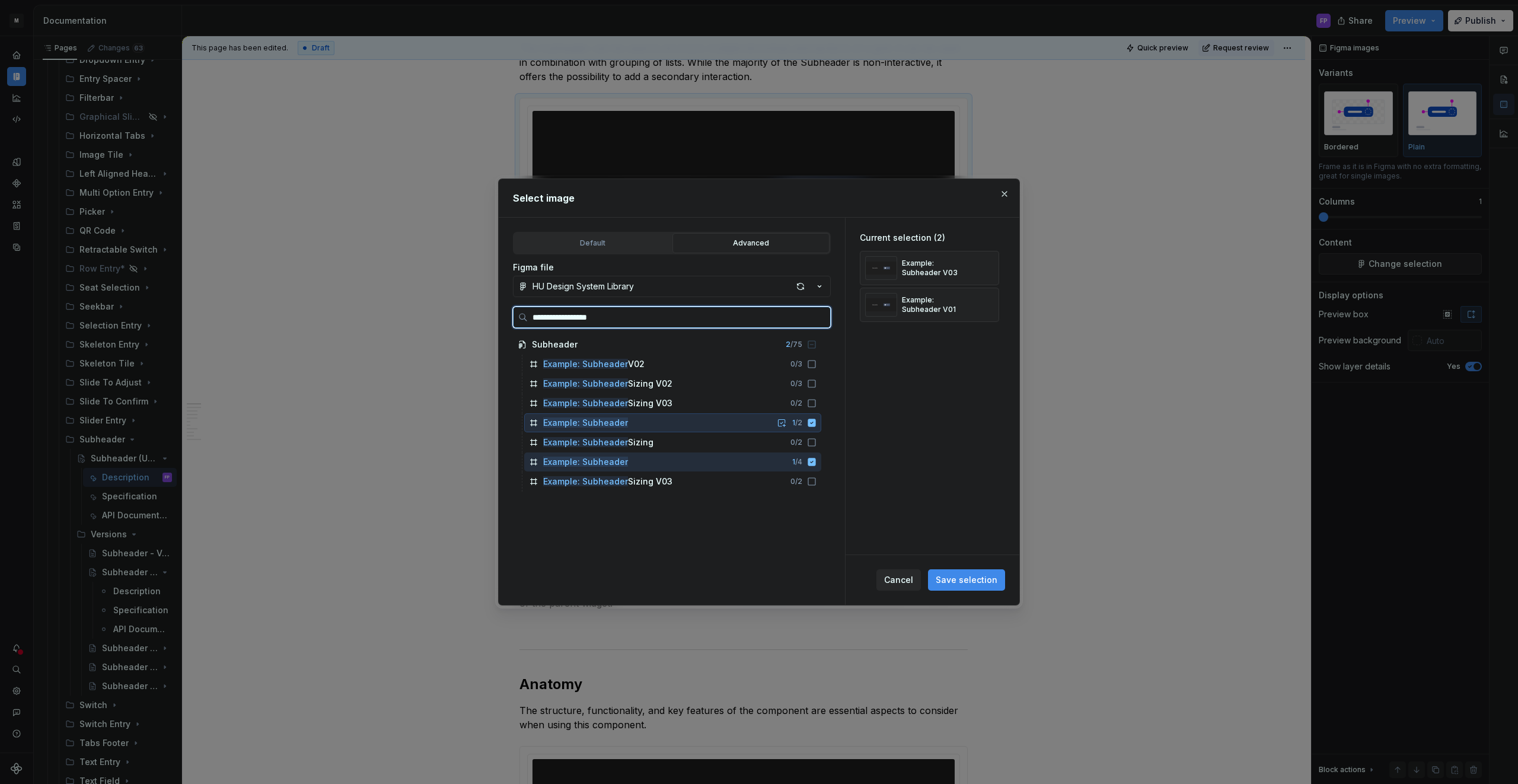
click at [816, 421] on icon at bounding box center [811, 422] width 8 height 8
click at [817, 462] on icon at bounding box center [811, 461] width 10 height 10
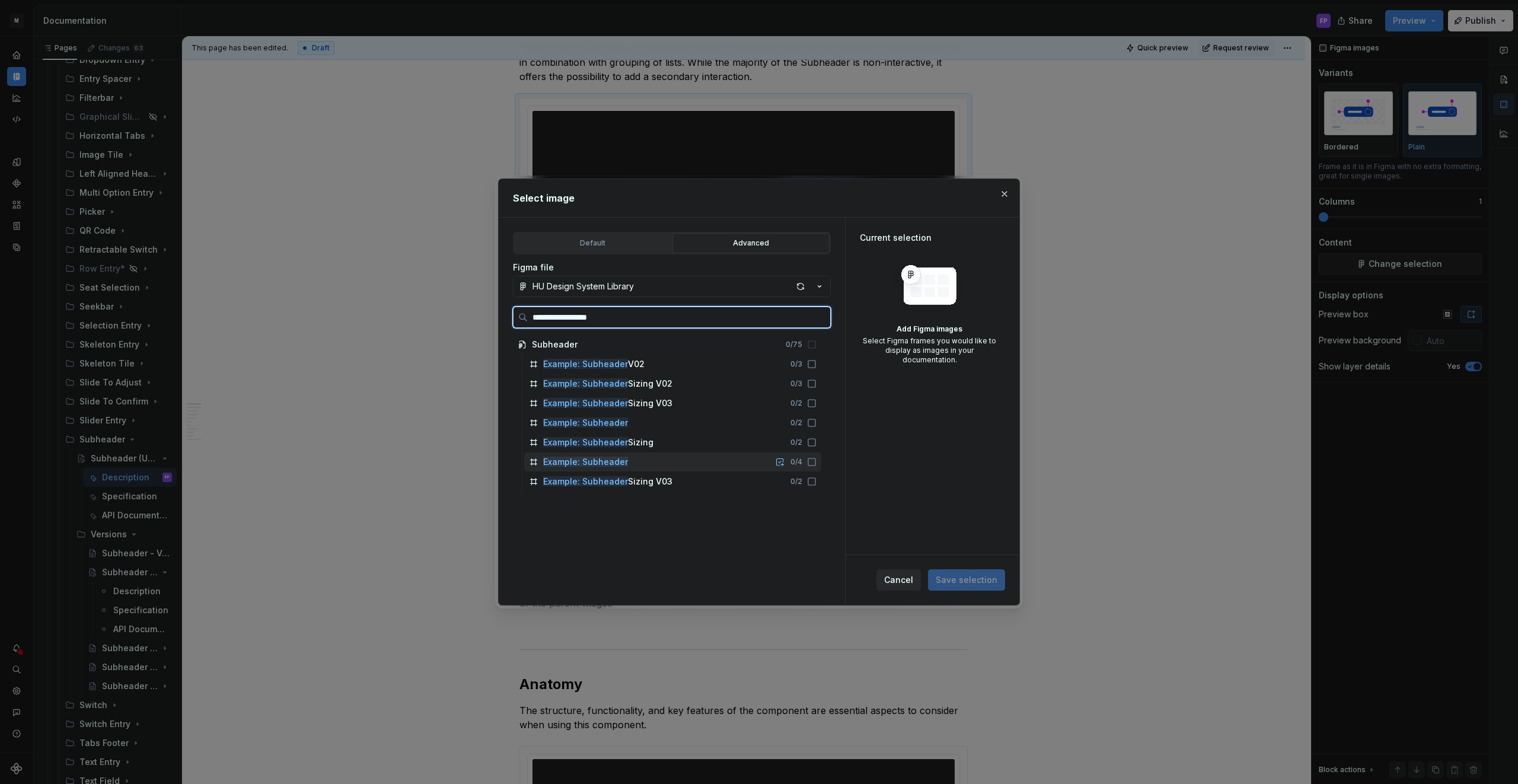
click at [817, 462] on icon at bounding box center [811, 461] width 10 height 10
click at [817, 483] on icon at bounding box center [811, 481] width 10 height 10
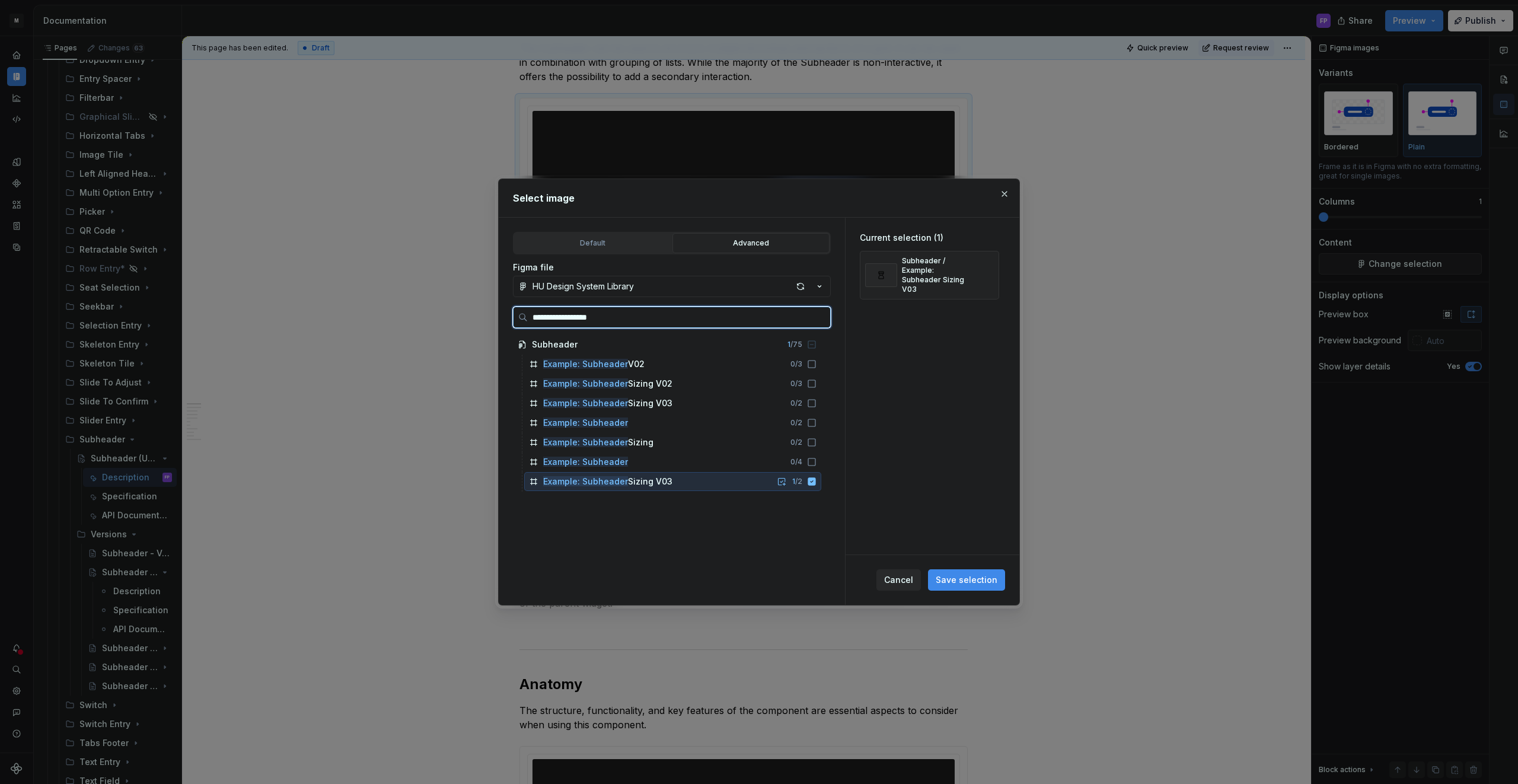
click at [816, 483] on icon at bounding box center [811, 481] width 8 height 8
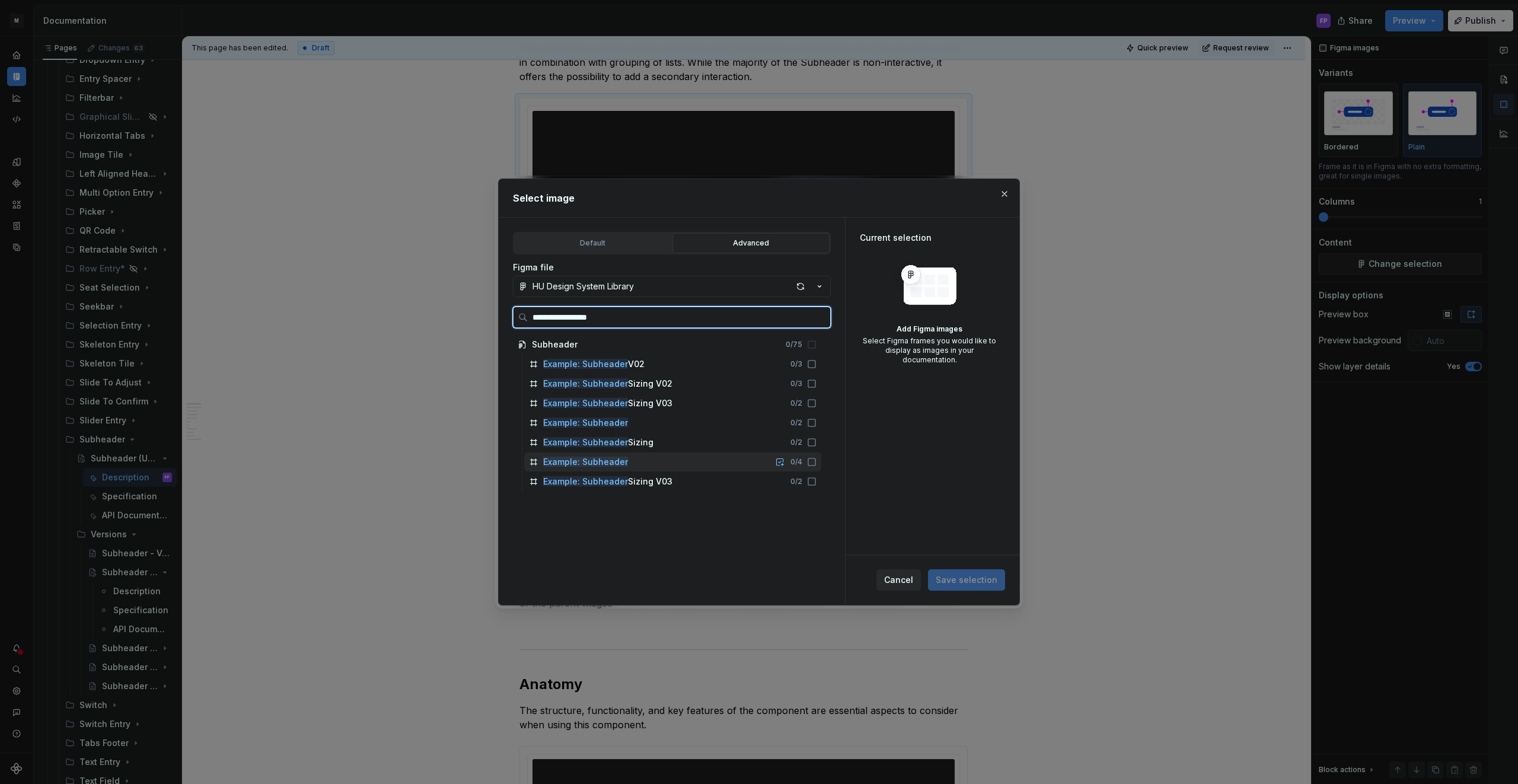
click at [817, 459] on icon at bounding box center [811, 461] width 10 height 10
click at [816, 459] on icon at bounding box center [811, 461] width 8 height 8
click at [817, 427] on icon at bounding box center [811, 422] width 10 height 10
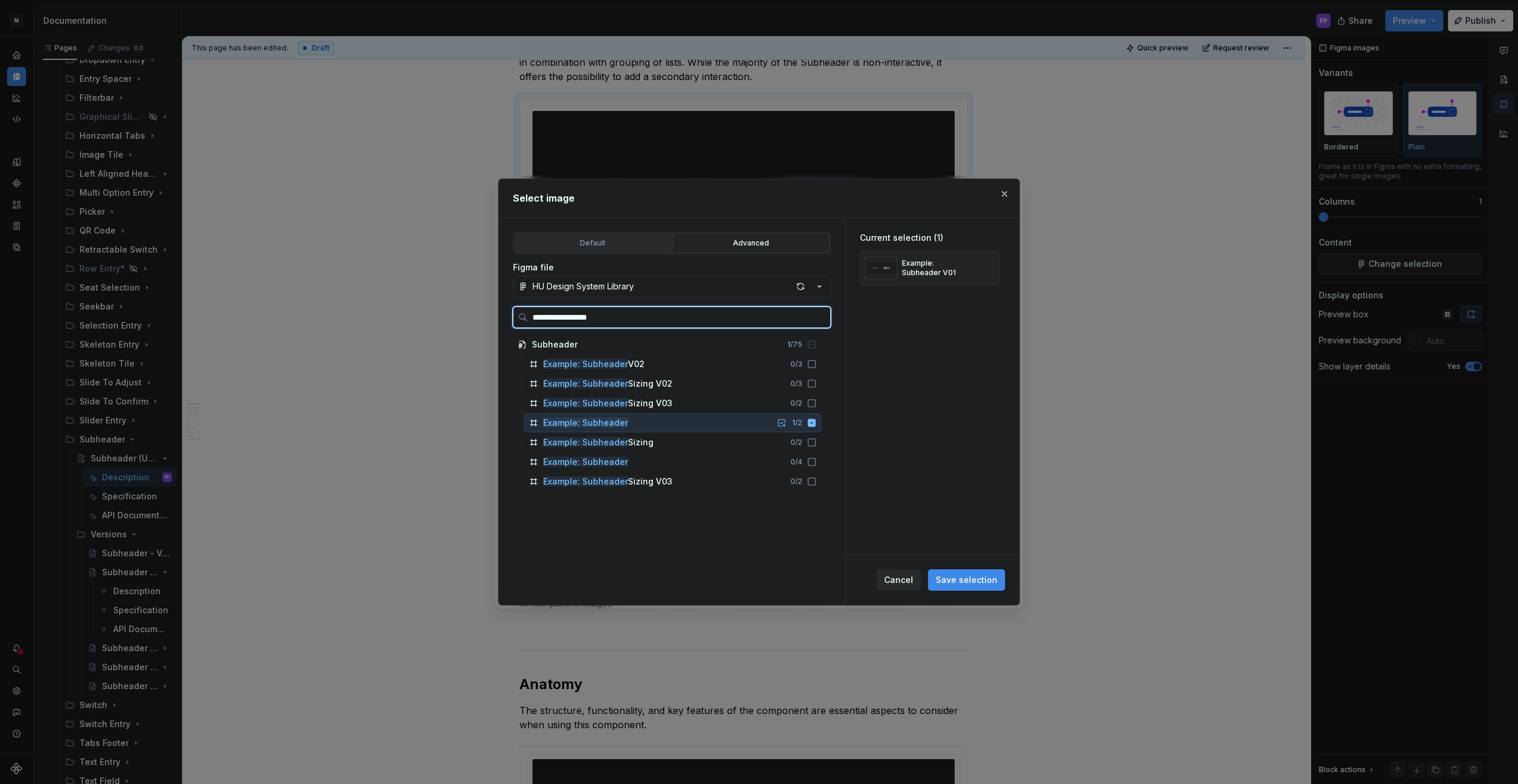
click at [817, 427] on icon at bounding box center [811, 422] width 10 height 10
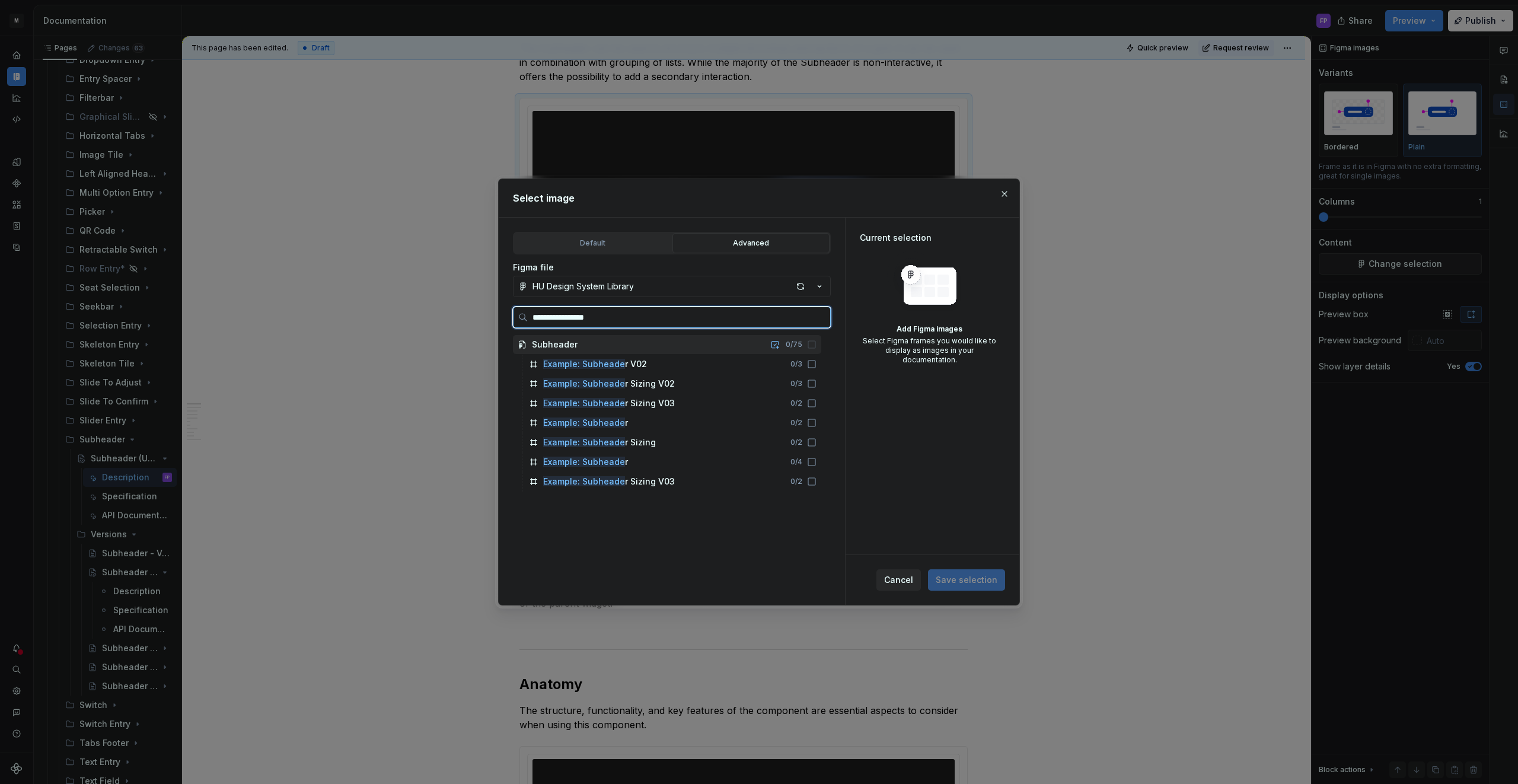
type input "**********"
click at [817, 425] on icon at bounding box center [811, 422] width 10 height 10
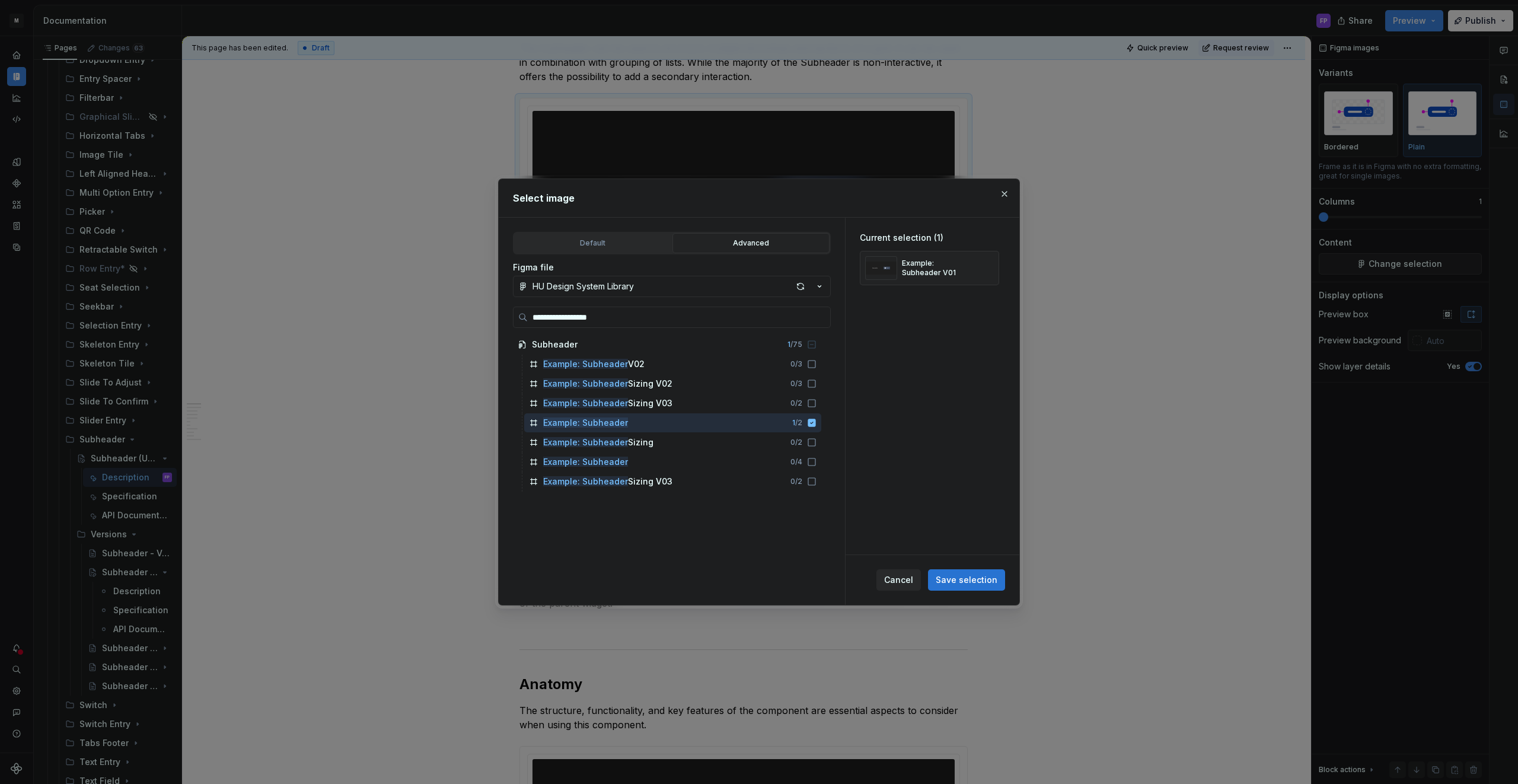
click at [965, 574] on span "Save selection" at bounding box center [967, 579] width 62 height 11
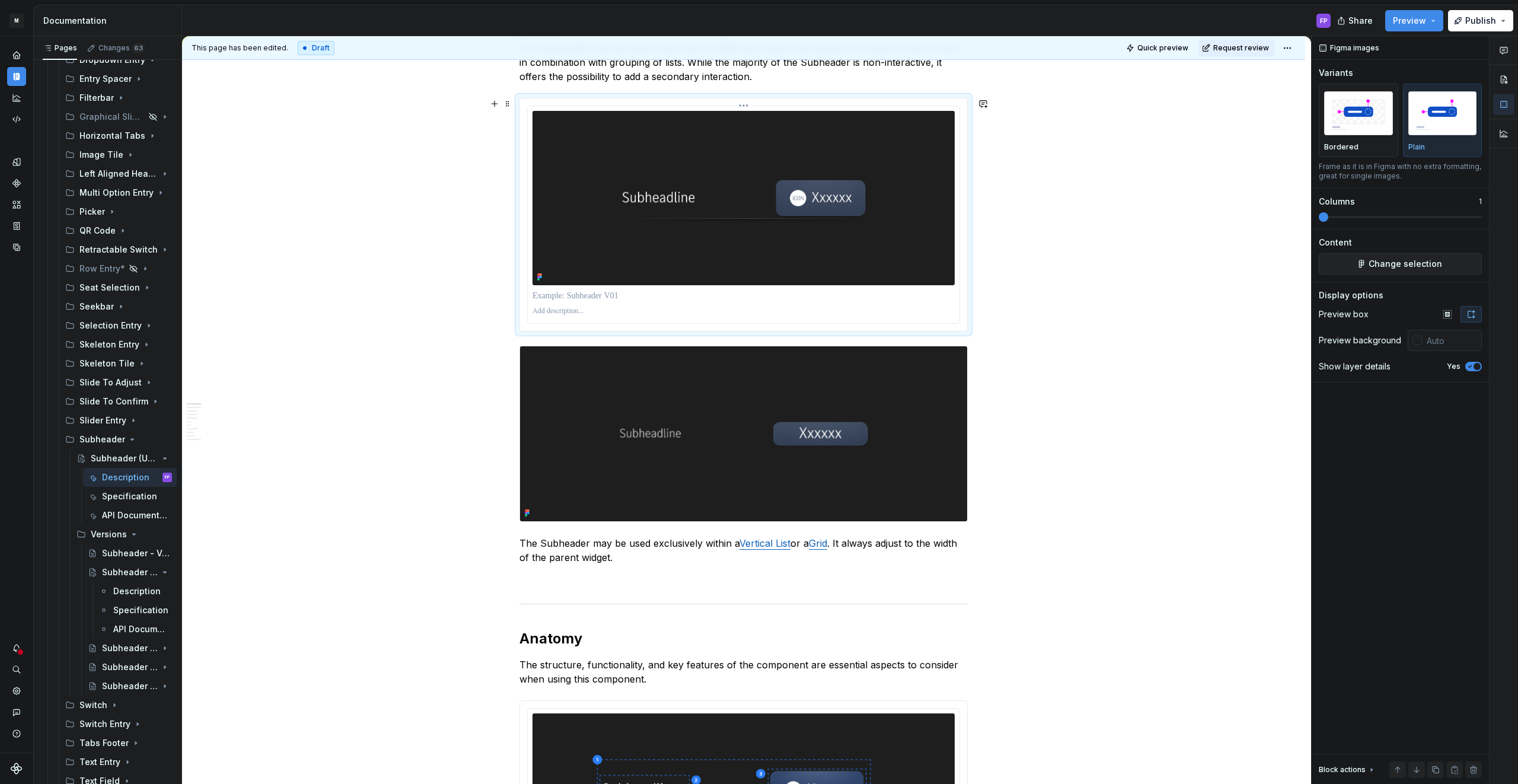
click at [847, 224] on img at bounding box center [744, 198] width 422 height 175
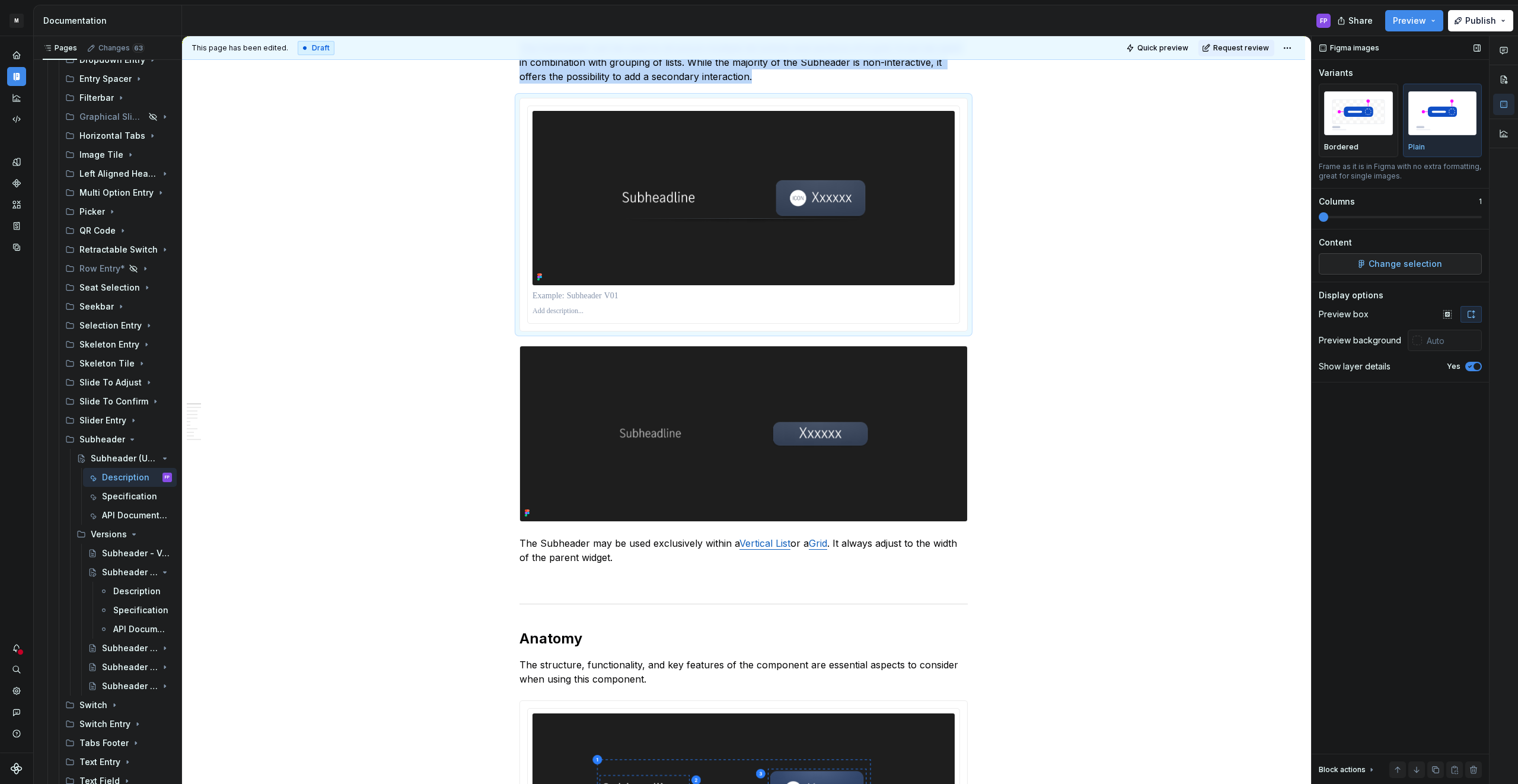
click at [1394, 258] on span "Change selection" at bounding box center [1404, 263] width 73 height 11
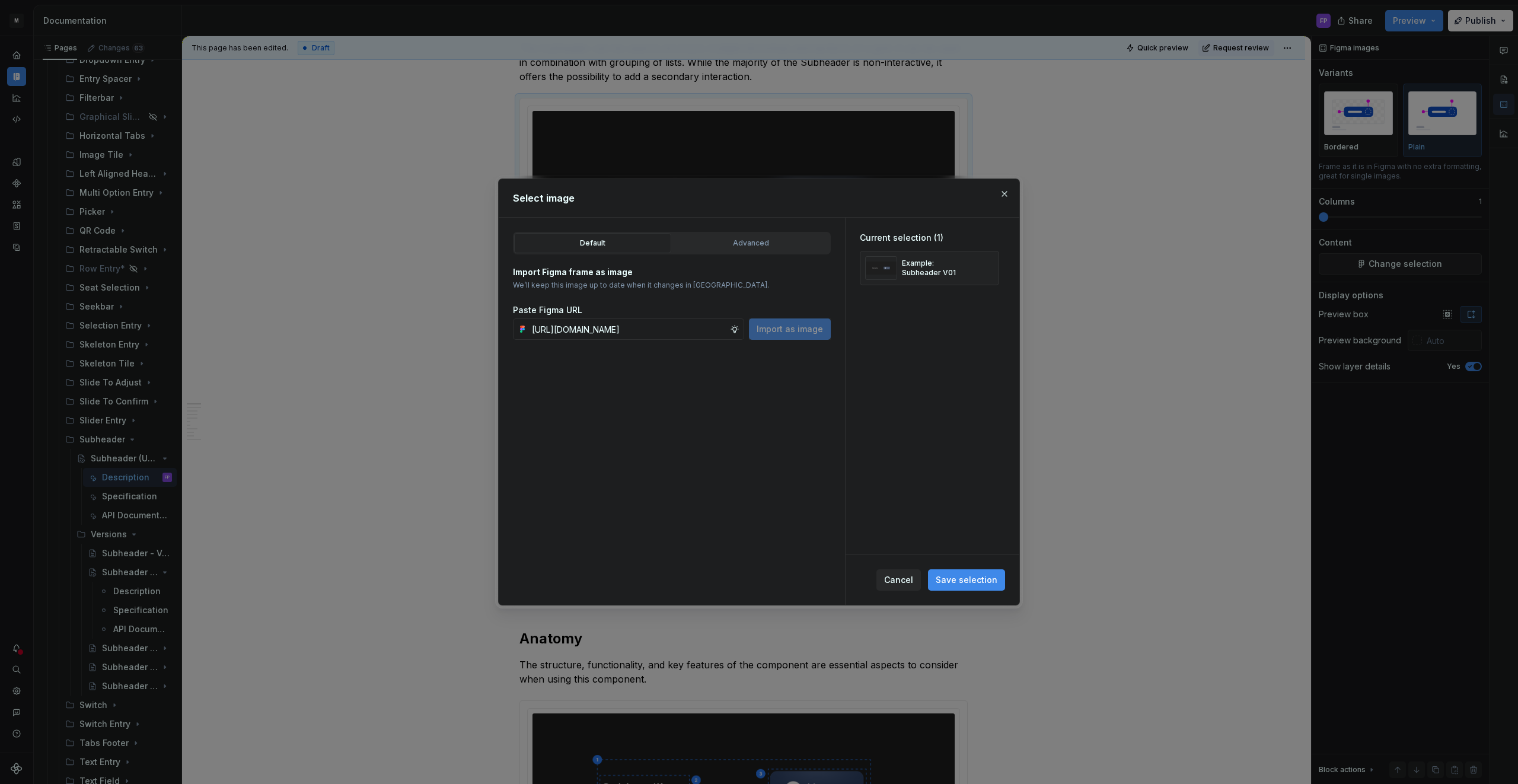
scroll to position [0, 356]
type input "https://www.figma.com/design/6xvyLlO4QzLwWHX4BXGB1R/HU-Design-System-Library?no…"
click at [774, 332] on span "Import as image" at bounding box center [789, 328] width 66 height 11
click at [993, 269] on button "button" at bounding box center [985, 267] width 17 height 17
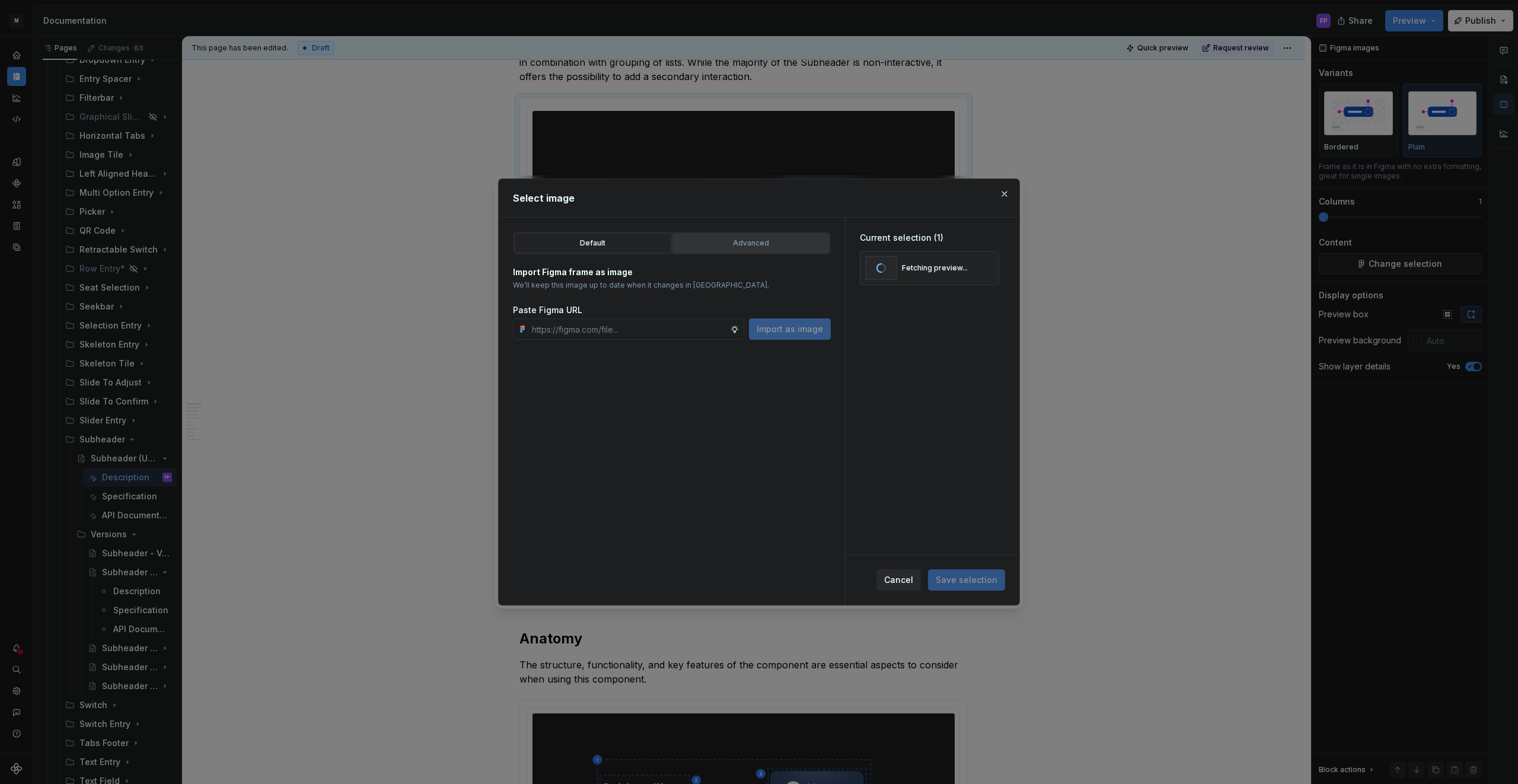
click at [752, 247] on div "Advanced" at bounding box center [751, 243] width 149 height 11
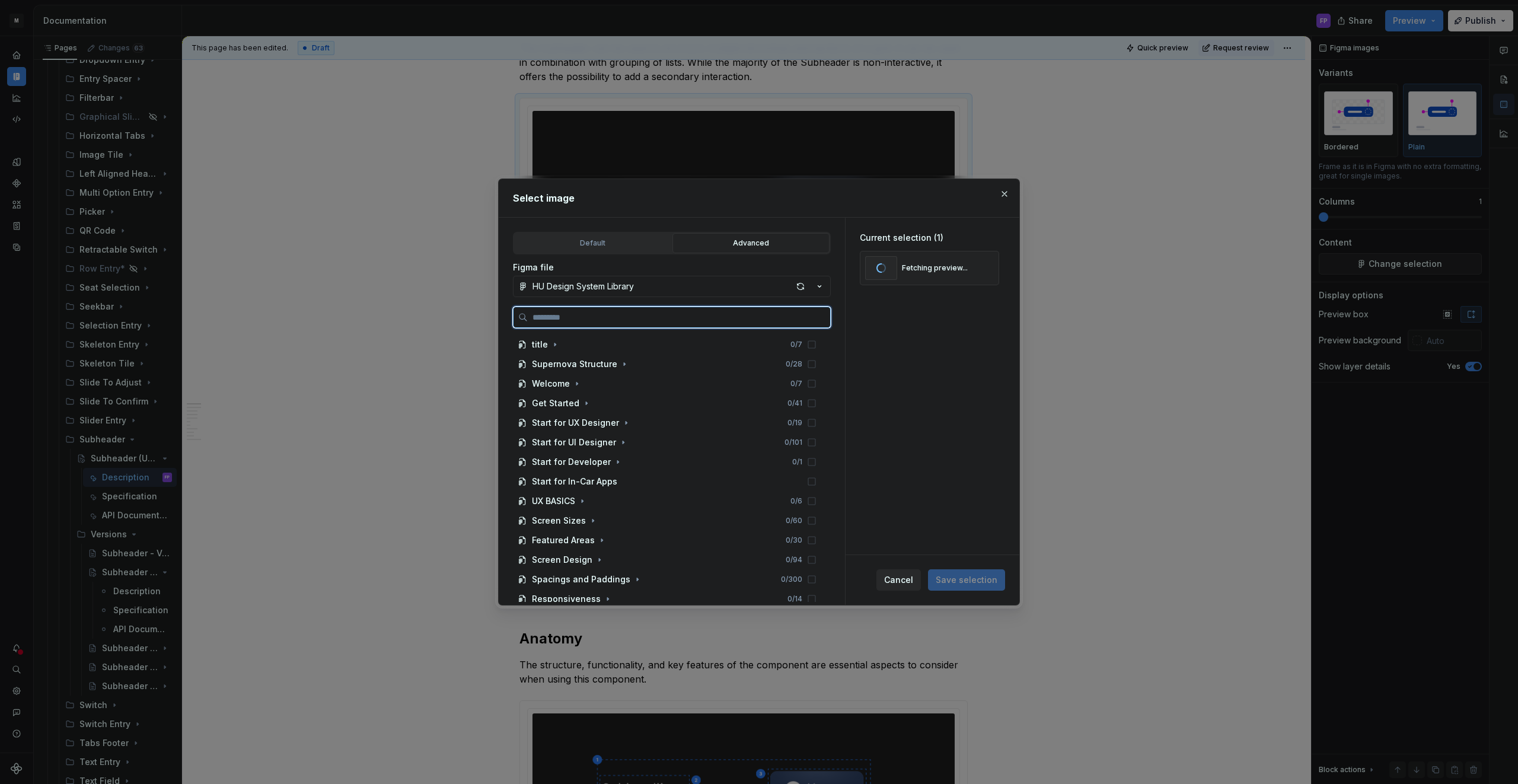
click at [646, 317] on input "search" at bounding box center [678, 317] width 303 height 11
type textarea "*"
paste input "**********"
type input "**********"
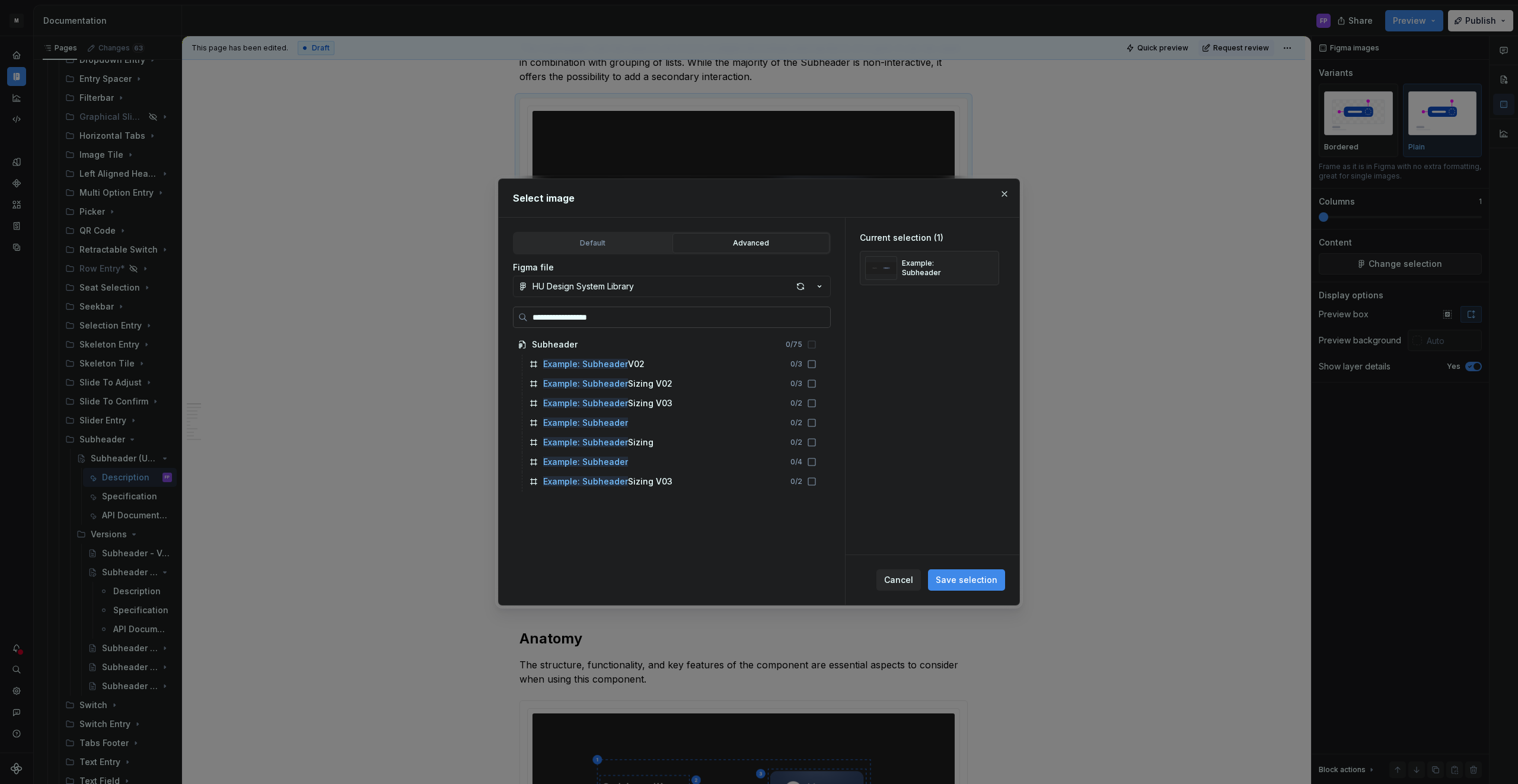
click at [820, 316] on input "**********" at bounding box center [678, 317] width 303 height 11
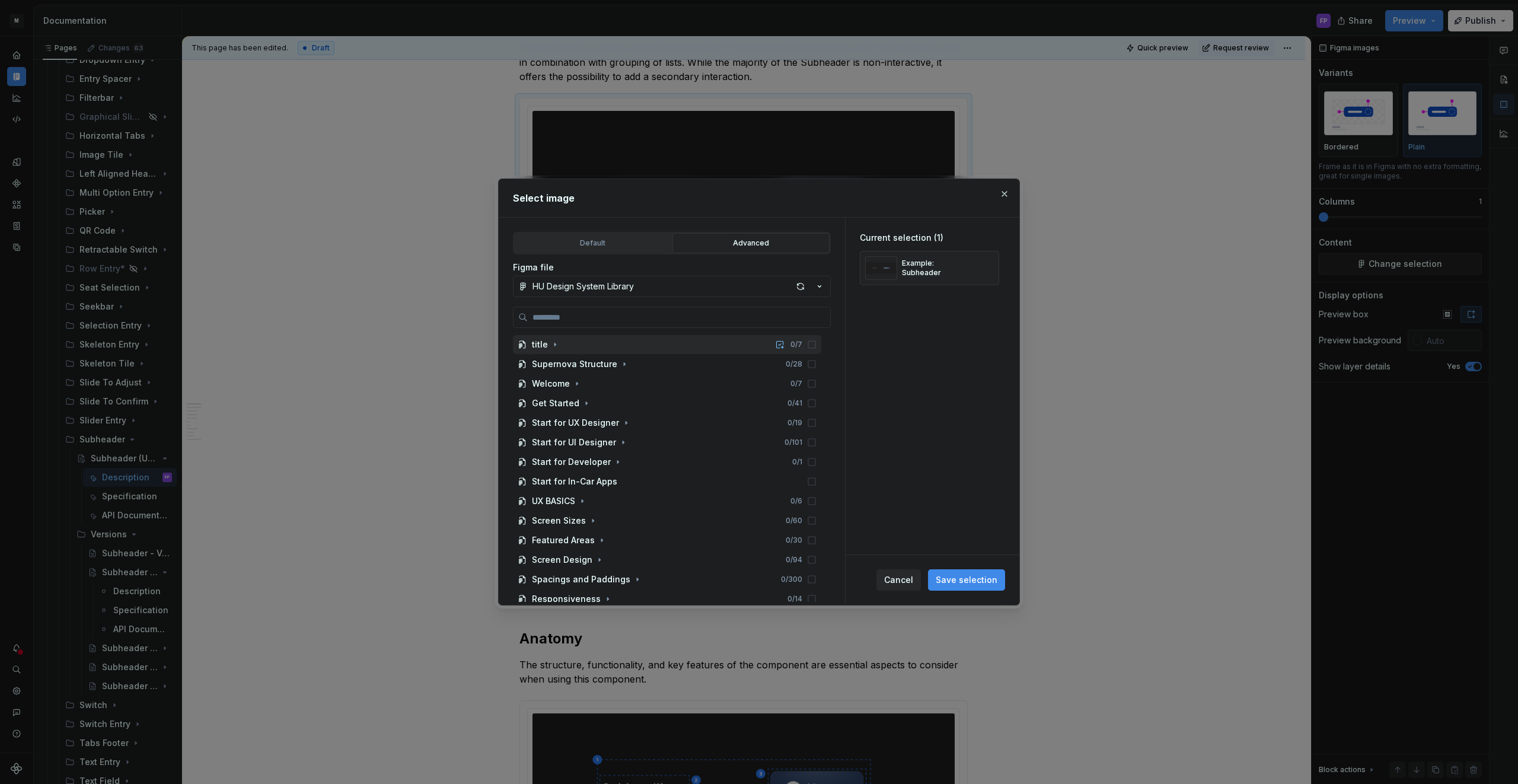
drag, startPoint x: 955, startPoint y: 580, endPoint x: 873, endPoint y: 491, distance: 121.0
click at [955, 580] on span "Save selection" at bounding box center [967, 579] width 62 height 11
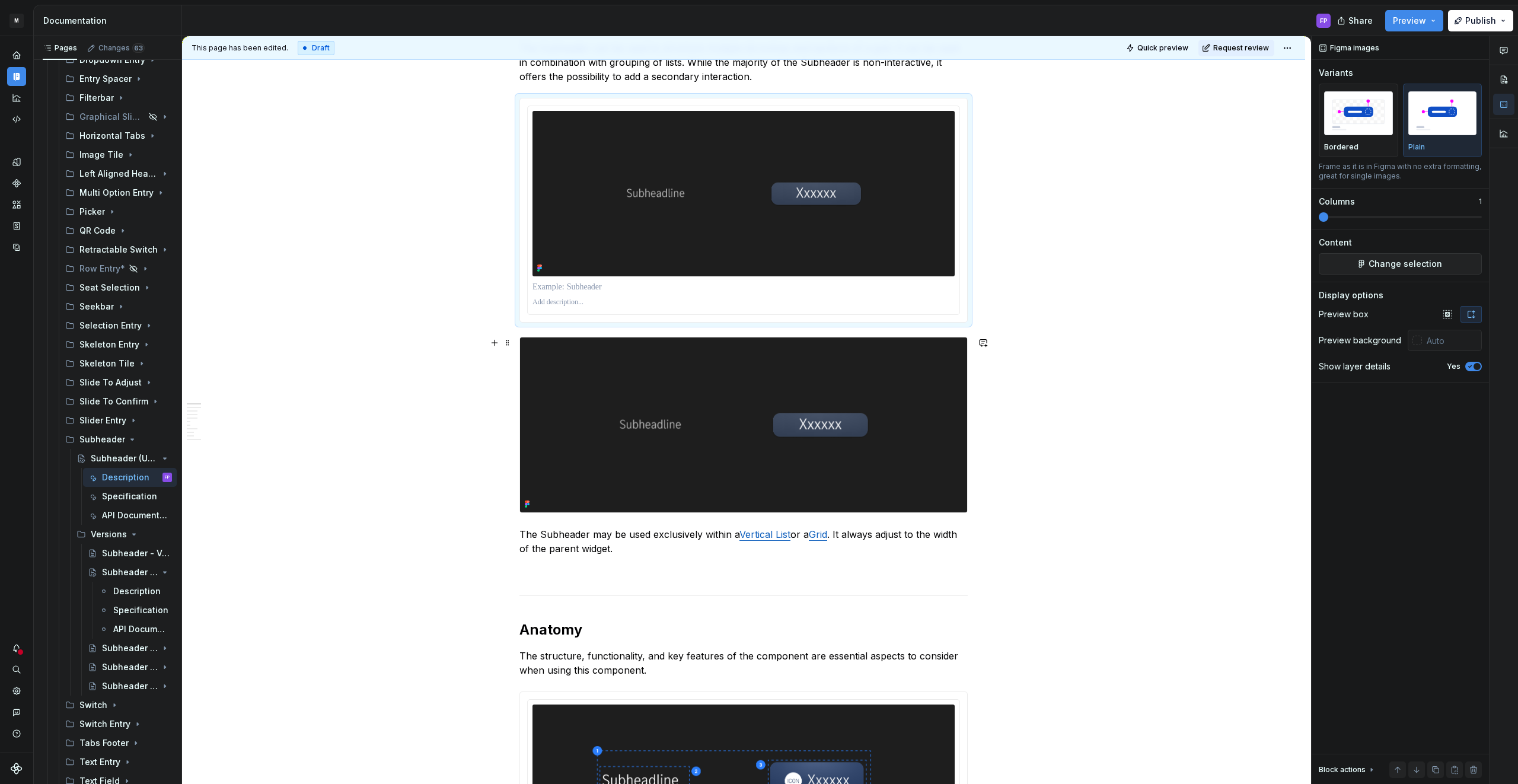
click at [803, 368] on img at bounding box center [743, 424] width 447 height 175
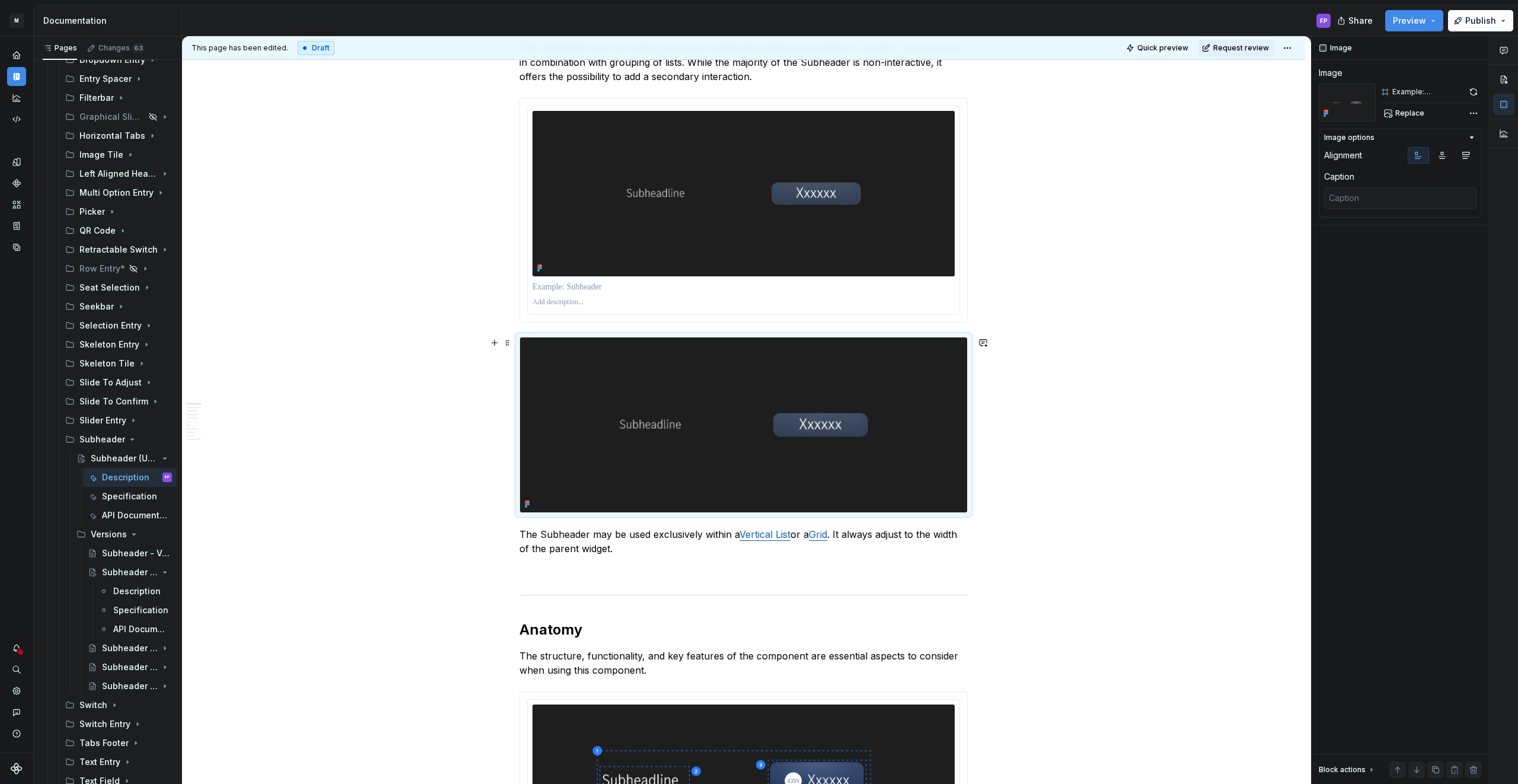
click at [708, 378] on img at bounding box center [743, 424] width 447 height 175
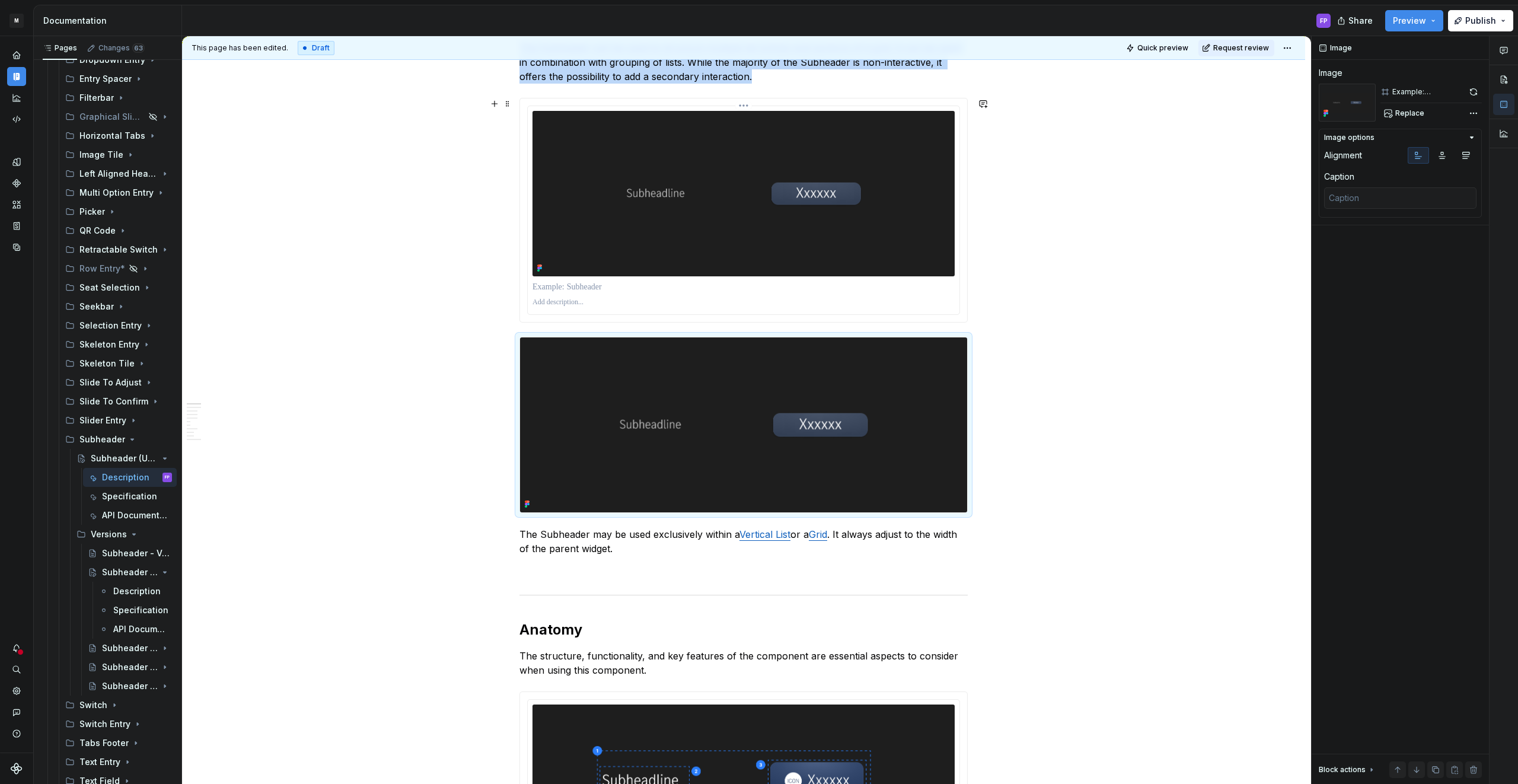
click at [657, 244] on img at bounding box center [744, 194] width 422 height 166
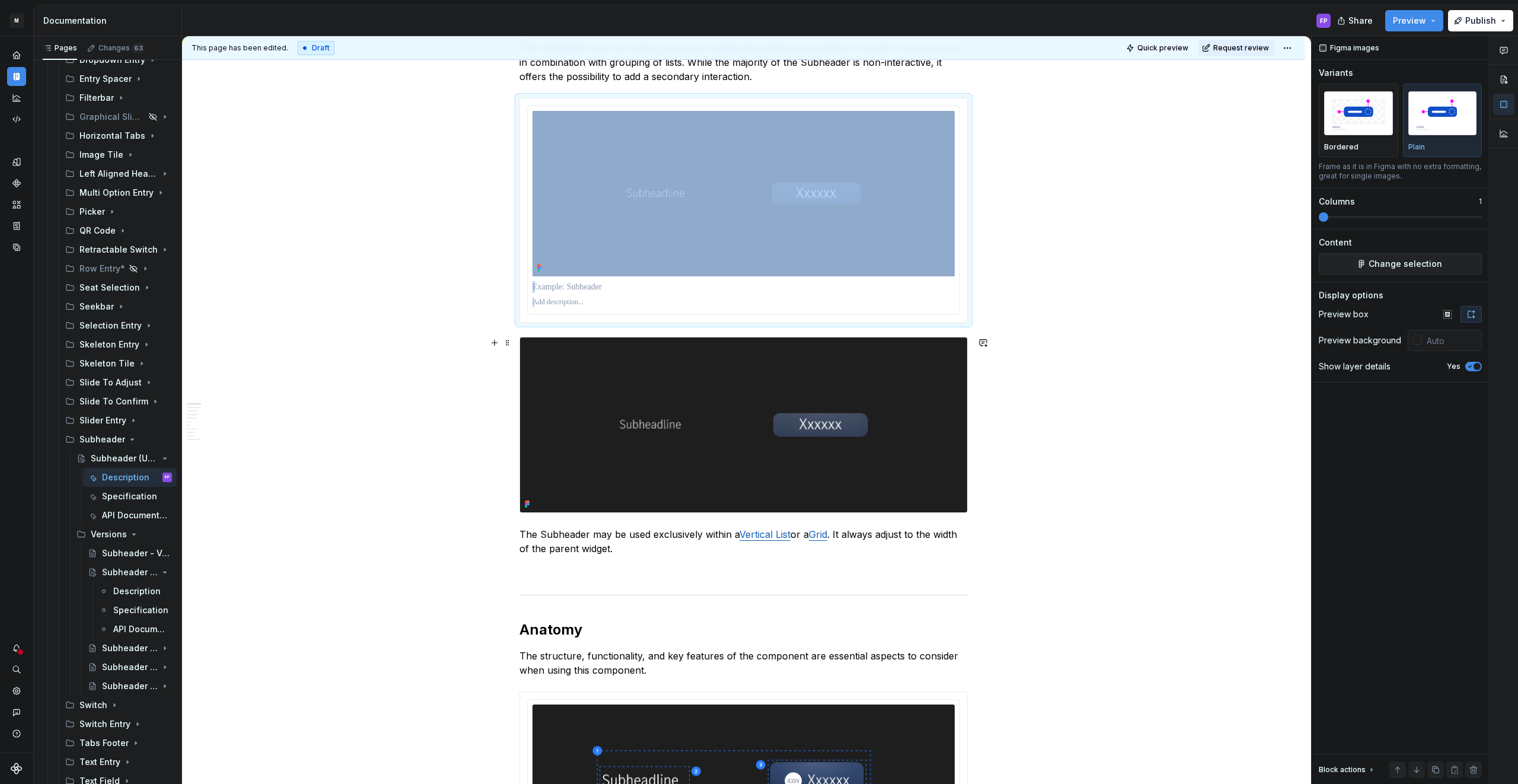
click at [621, 379] on img at bounding box center [743, 424] width 447 height 175
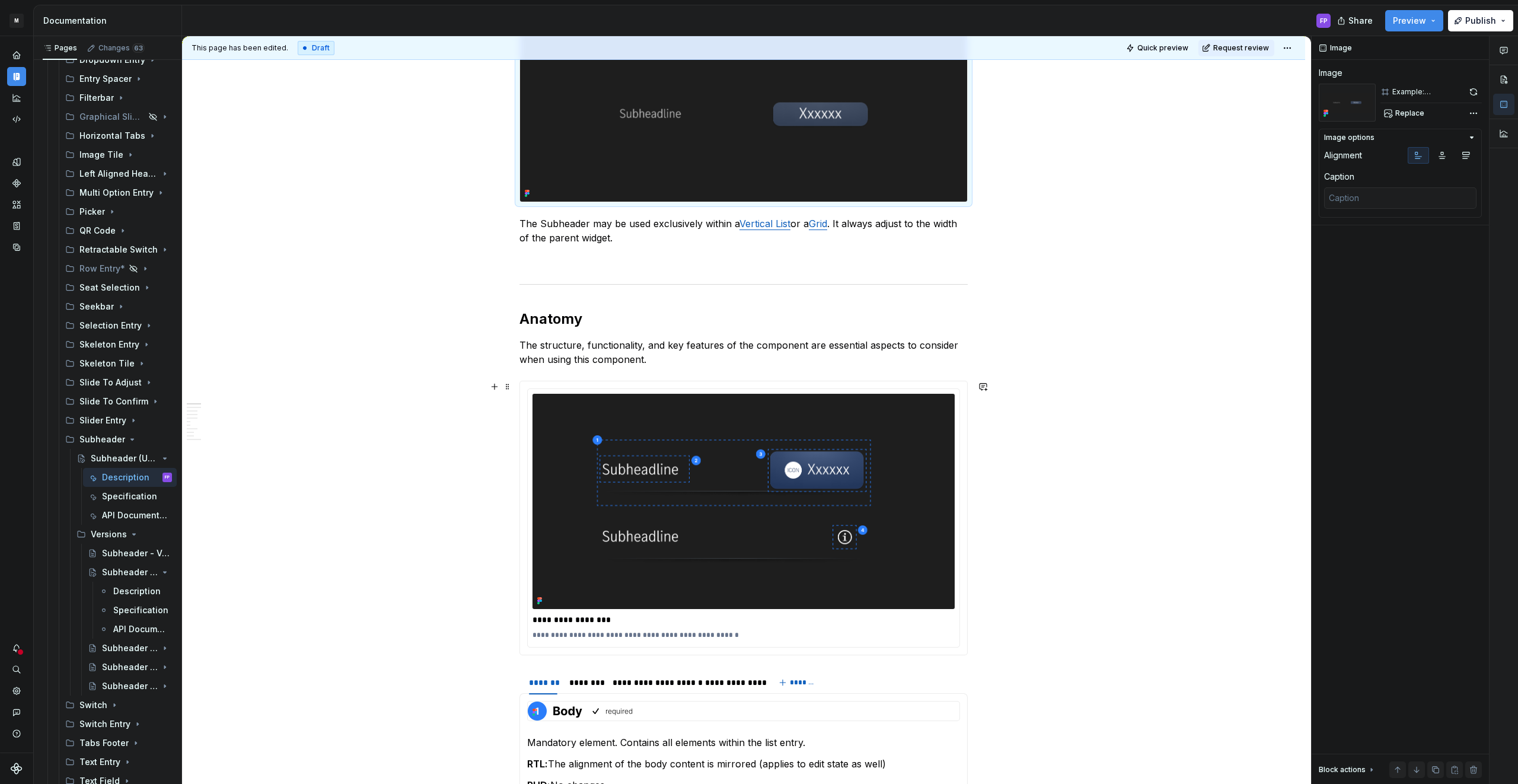
scroll to position [603, 0]
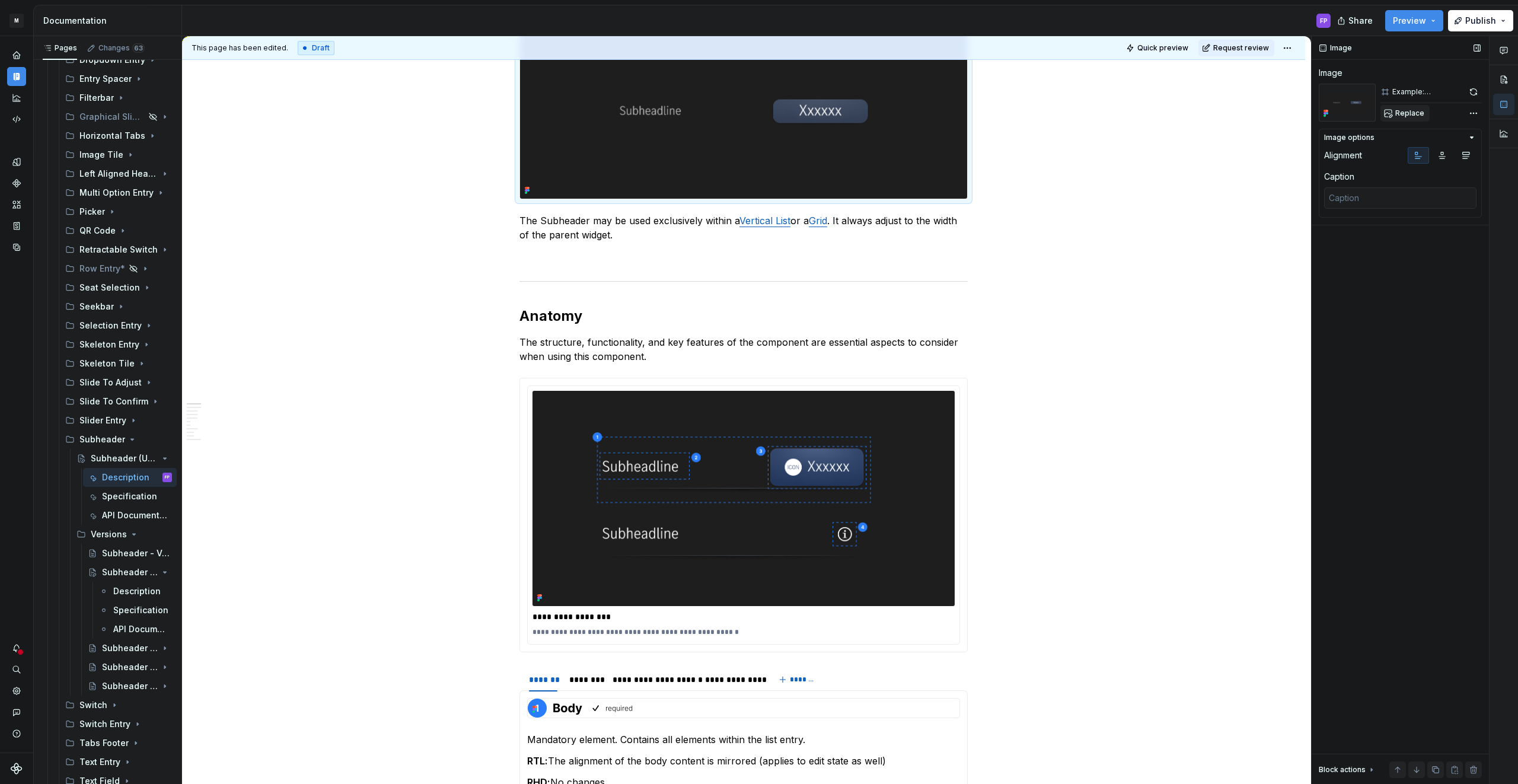
click at [1416, 113] on span "Replace" at bounding box center [1410, 113] width 29 height 10
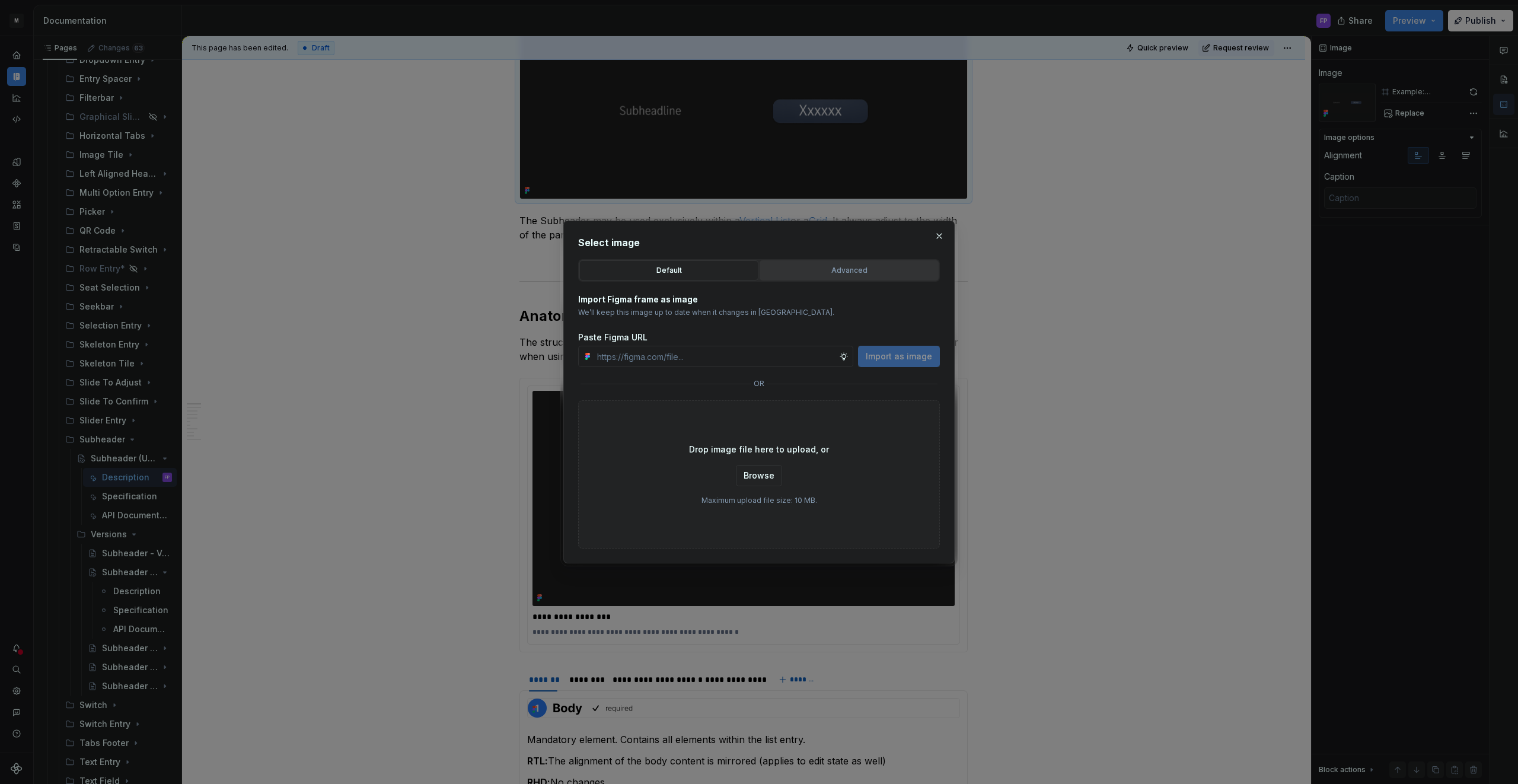
type textarea "*"
paste input "https://www.figma.com/design/6xvyLlO4QzLwWHX4BXGB1R/HU-Design-System-Library?no…"
type input "https://www.figma.com/design/6xvyLlO4QzLwWHX4BXGB1R/HU-Design-System-Library?no…"
click at [900, 366] on button "Import as image" at bounding box center [899, 356] width 82 height 21
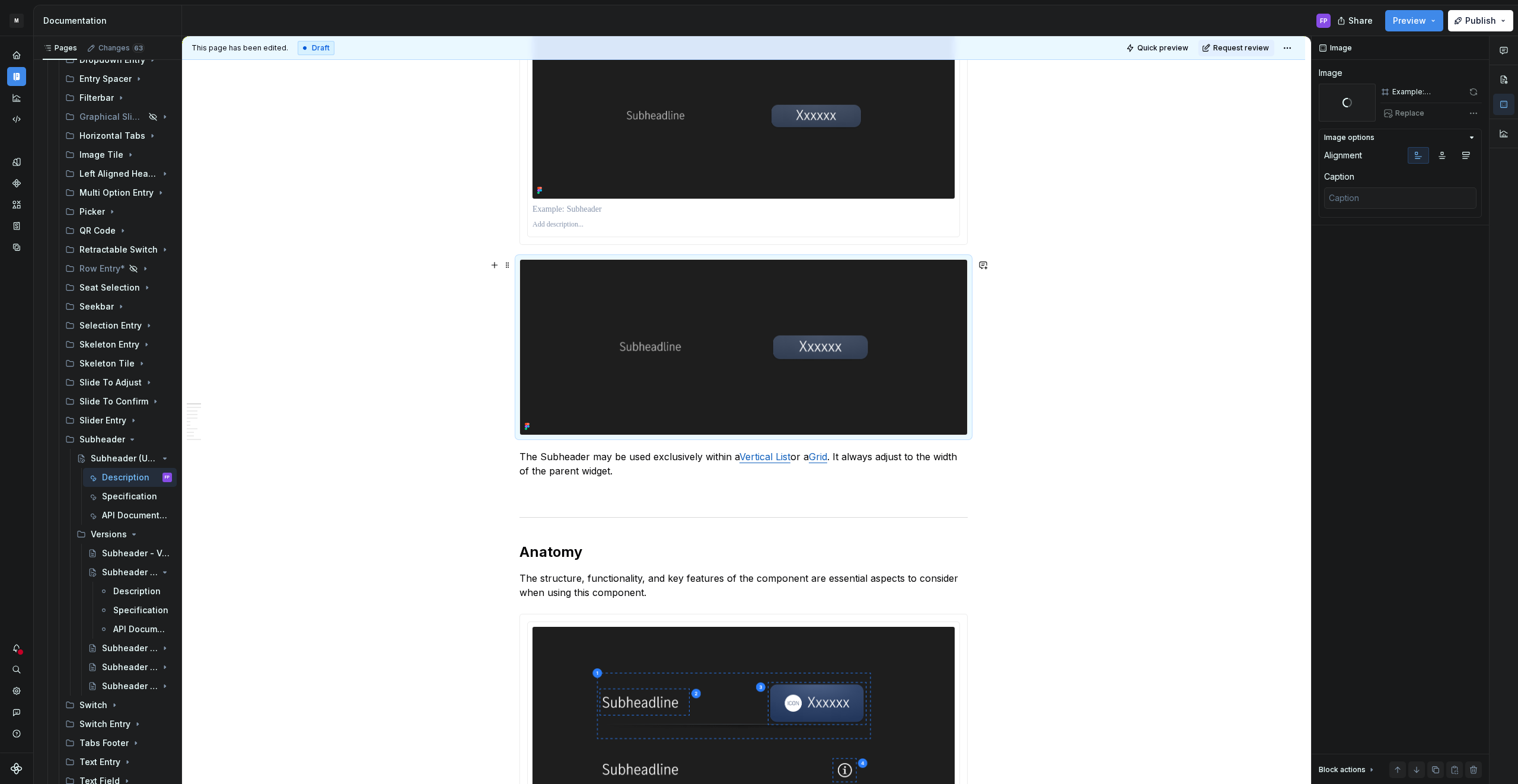
scroll to position [366, 0]
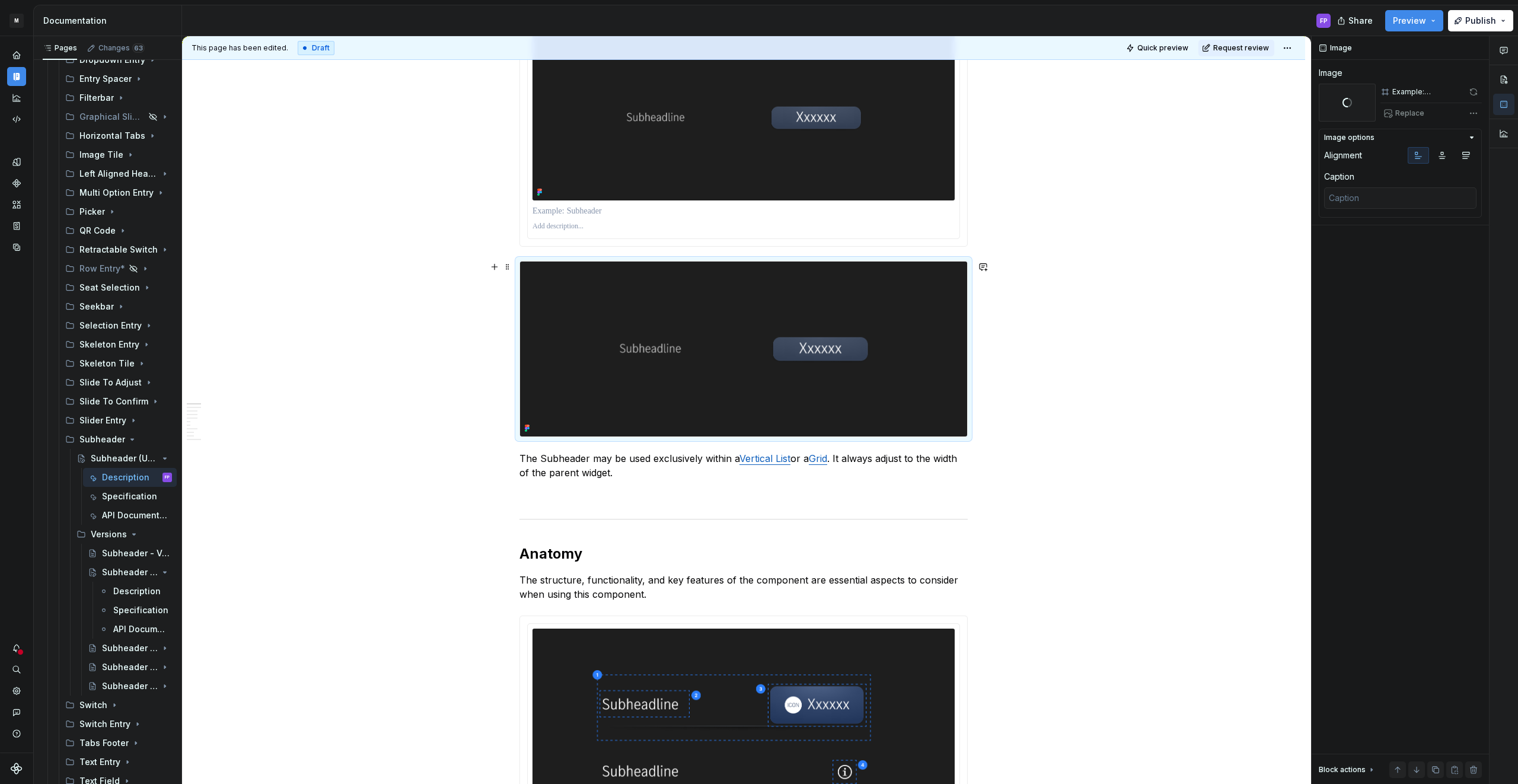
click at [819, 358] on img at bounding box center [743, 348] width 447 height 175
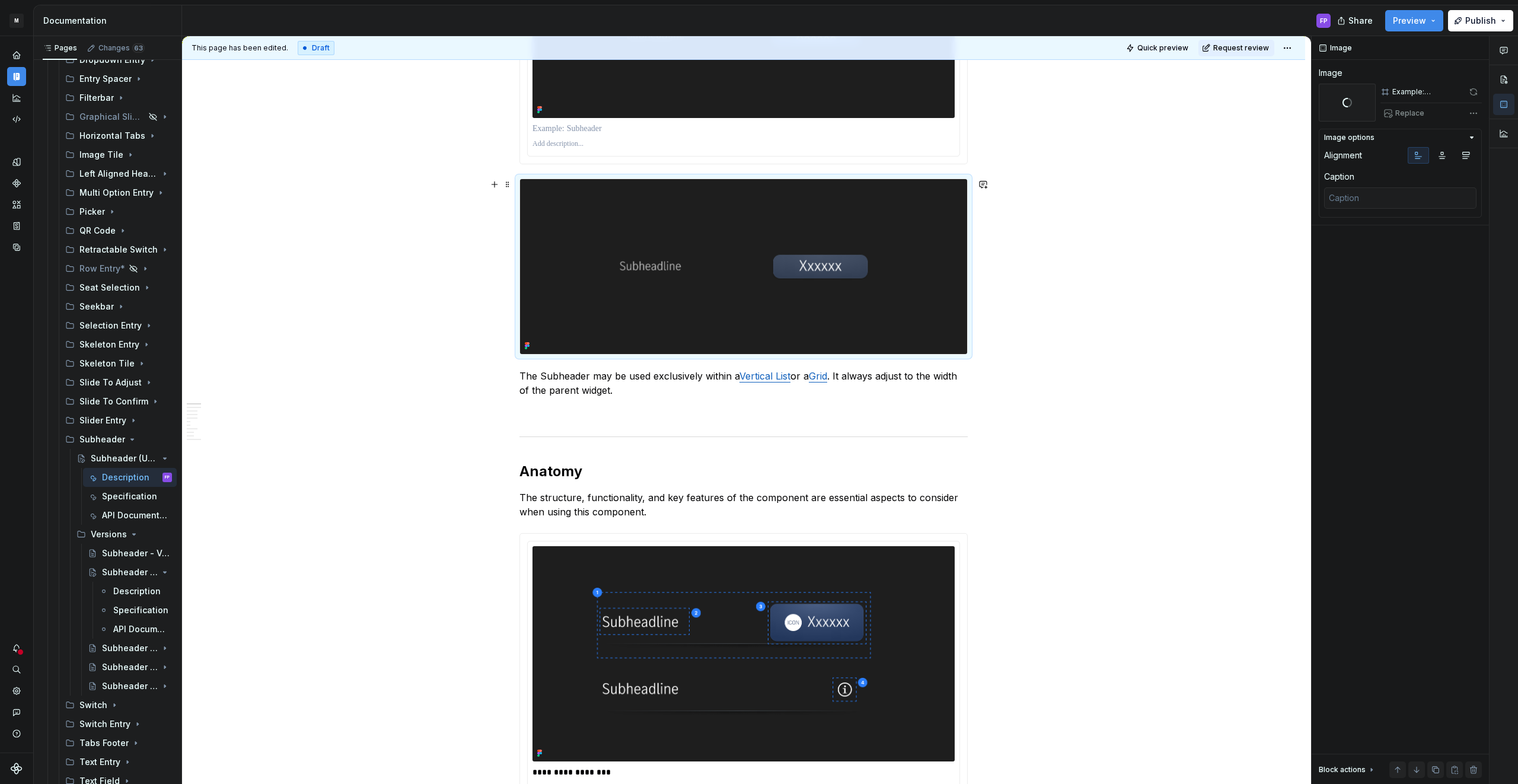
type textarea "*"
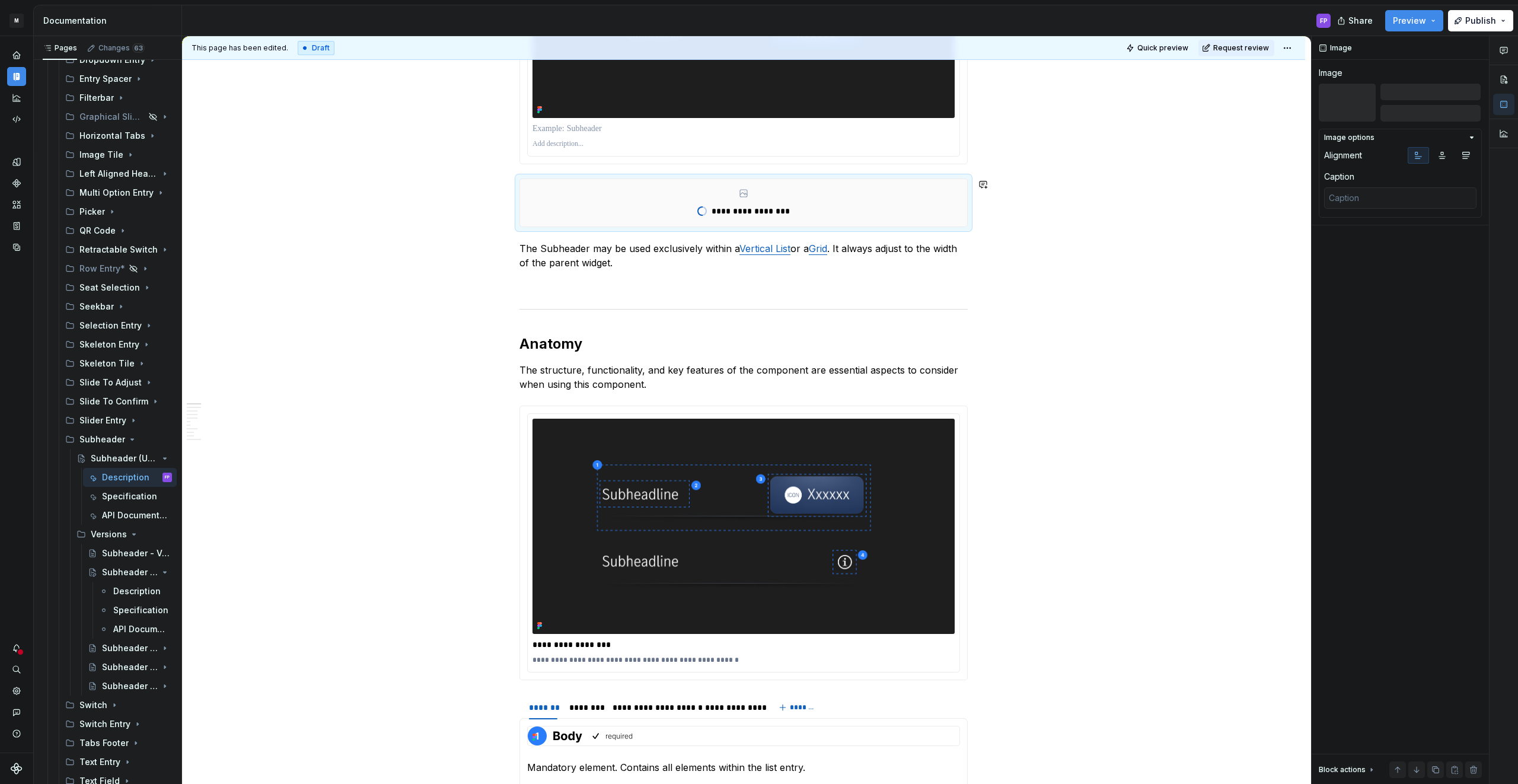
scroll to position [451, 0]
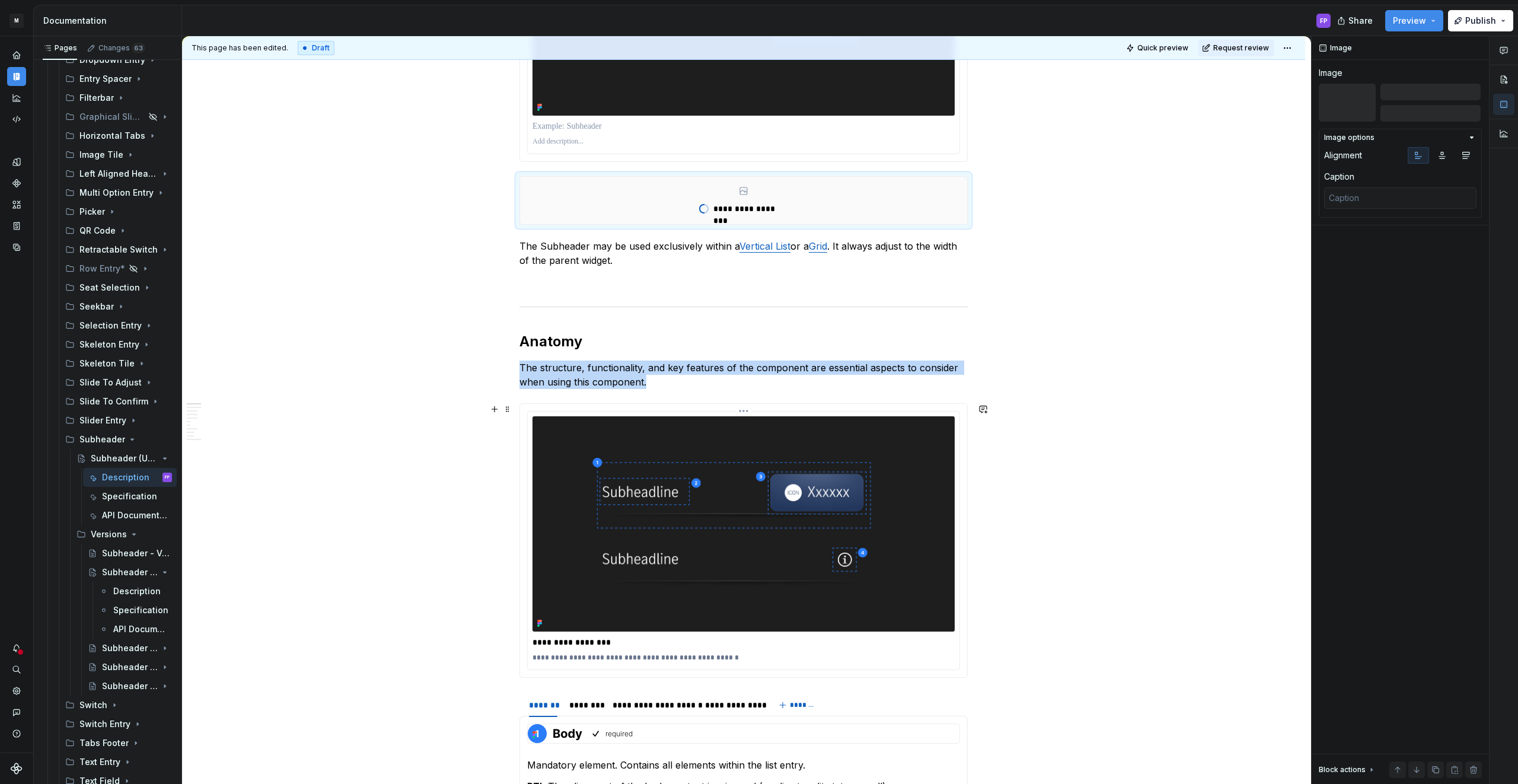
click at [891, 488] on img at bounding box center [744, 524] width 422 height 215
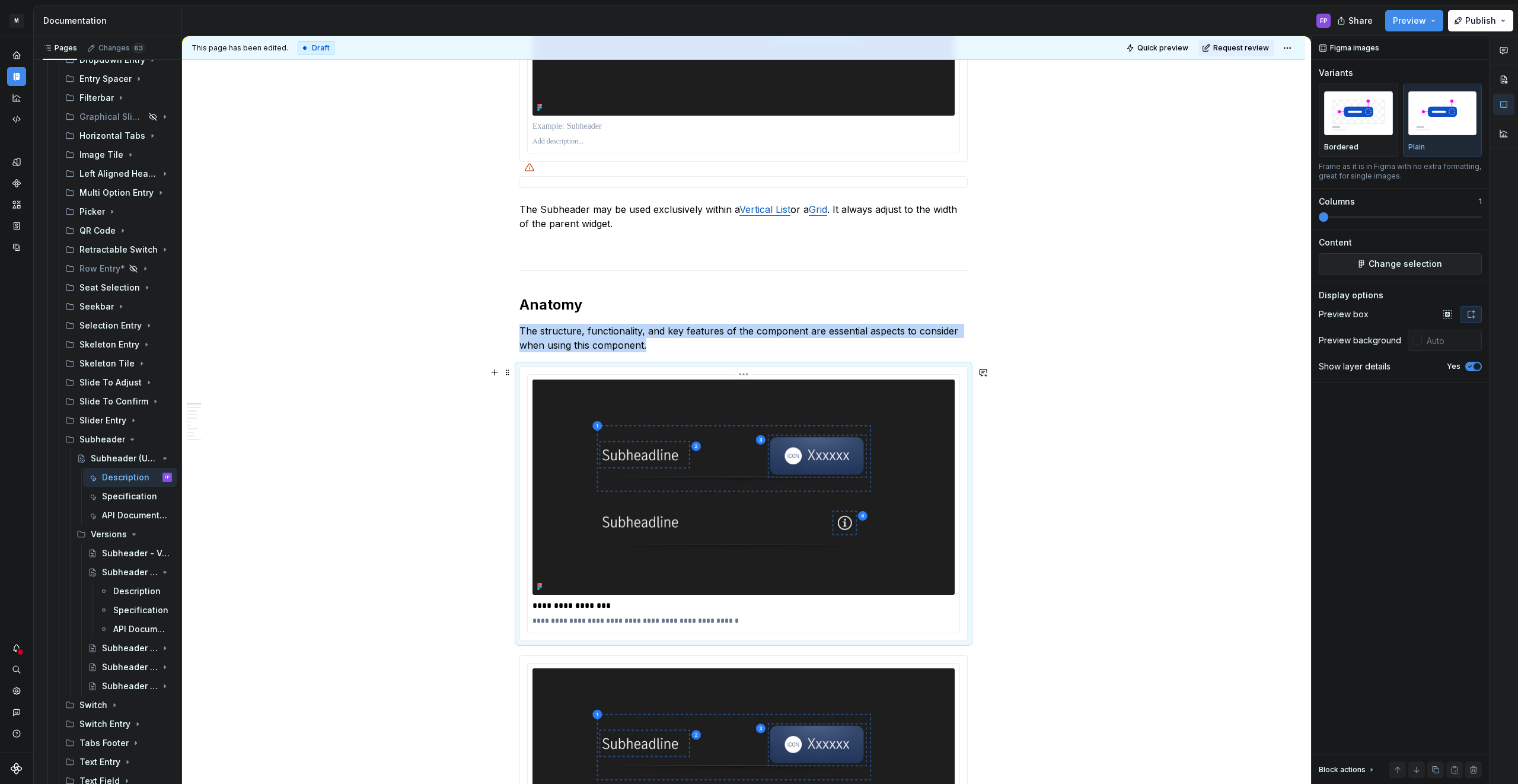
drag, startPoint x: 784, startPoint y: 437, endPoint x: 908, endPoint y: 413, distance: 126.3
click at [784, 437] on img at bounding box center [744, 487] width 422 height 215
click at [1391, 262] on span "Change selection" at bounding box center [1404, 263] width 73 height 11
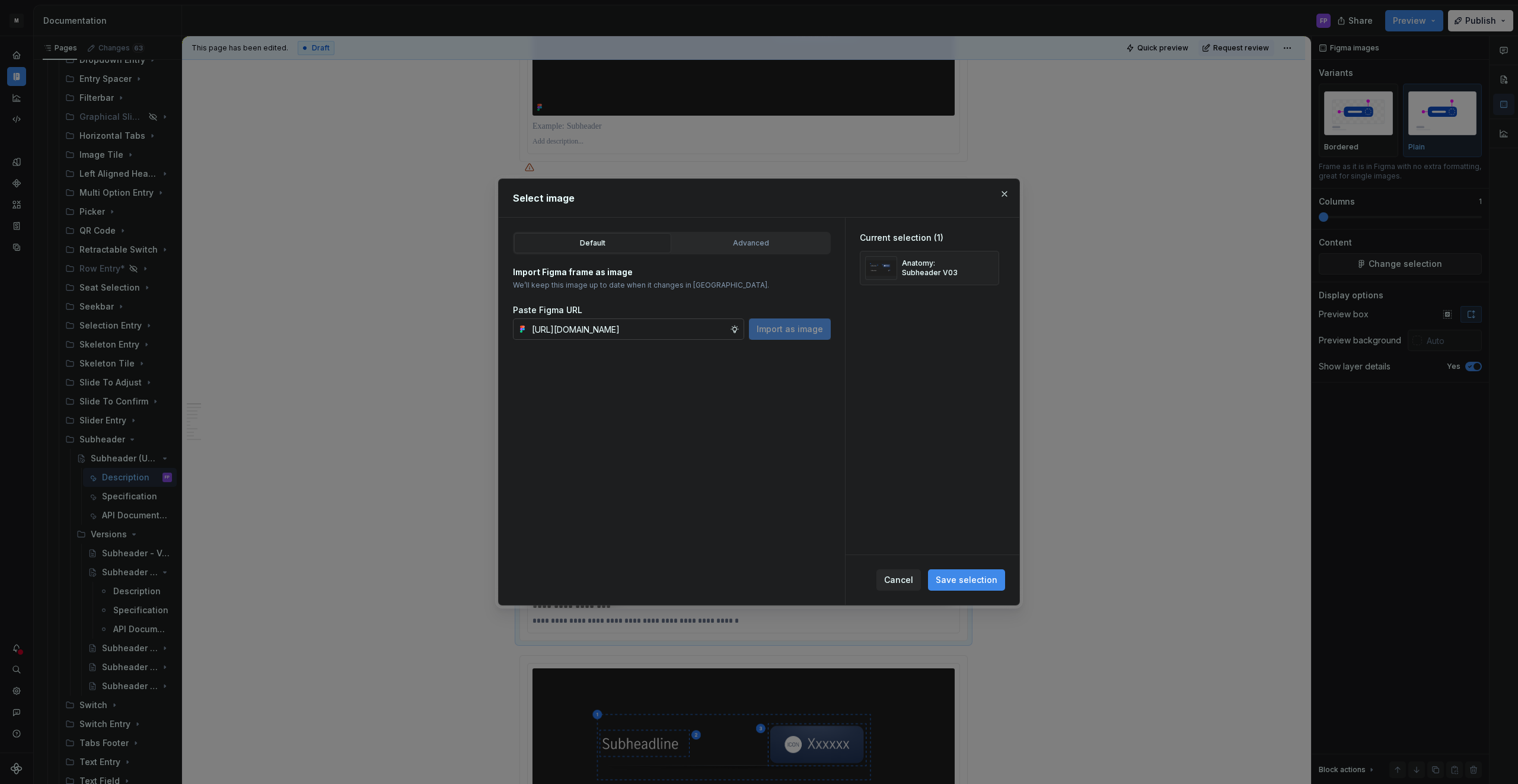
scroll to position [0, 355]
type input "https://www.figma.com/design/6xvyLlO4QzLwWHX4BXGB1R/HU-Design-System-Library?no…"
click at [773, 332] on span "Import as image" at bounding box center [789, 328] width 66 height 11
click at [991, 266] on button "button" at bounding box center [985, 267] width 17 height 17
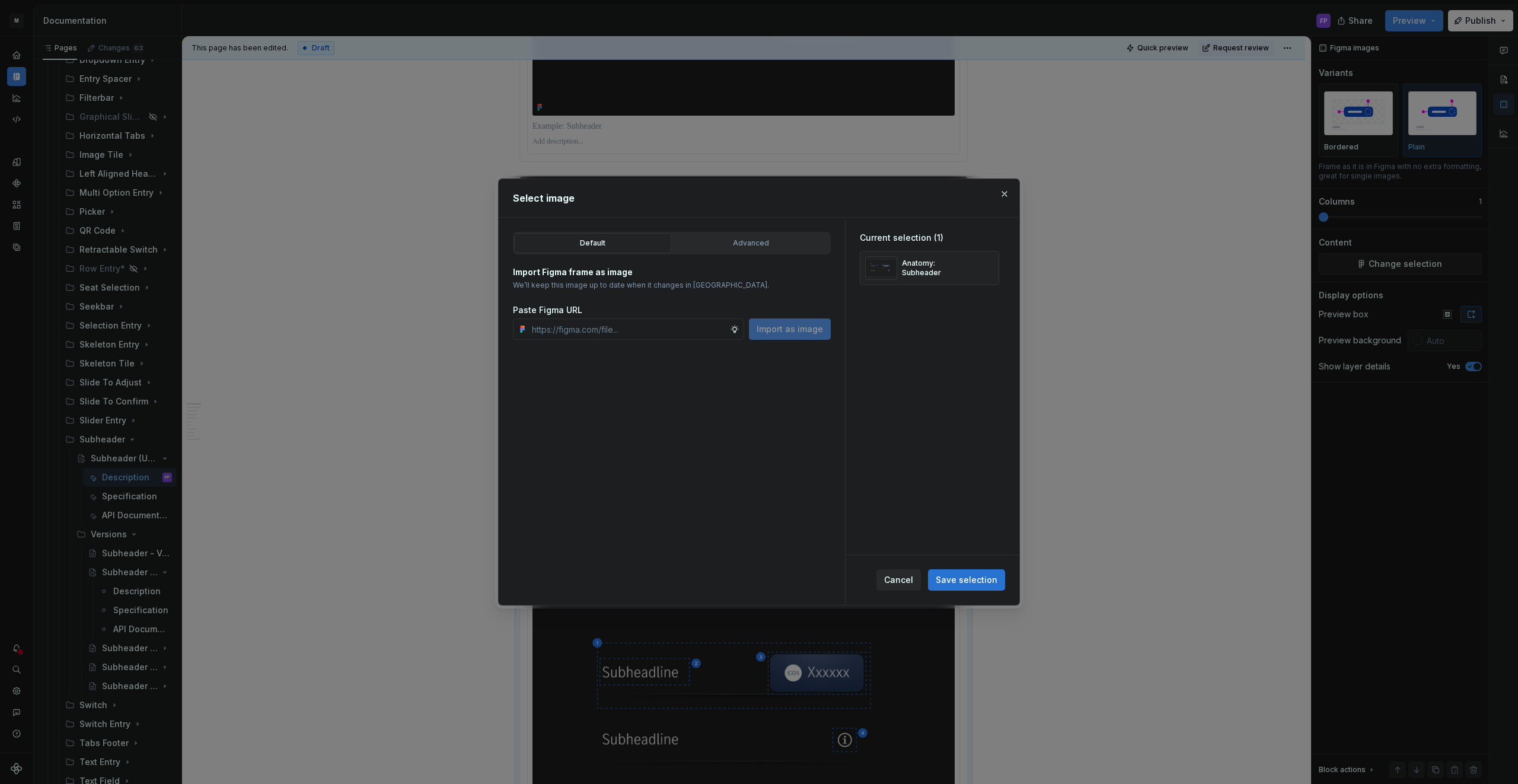
click at [968, 581] on span "Save selection" at bounding box center [967, 579] width 62 height 11
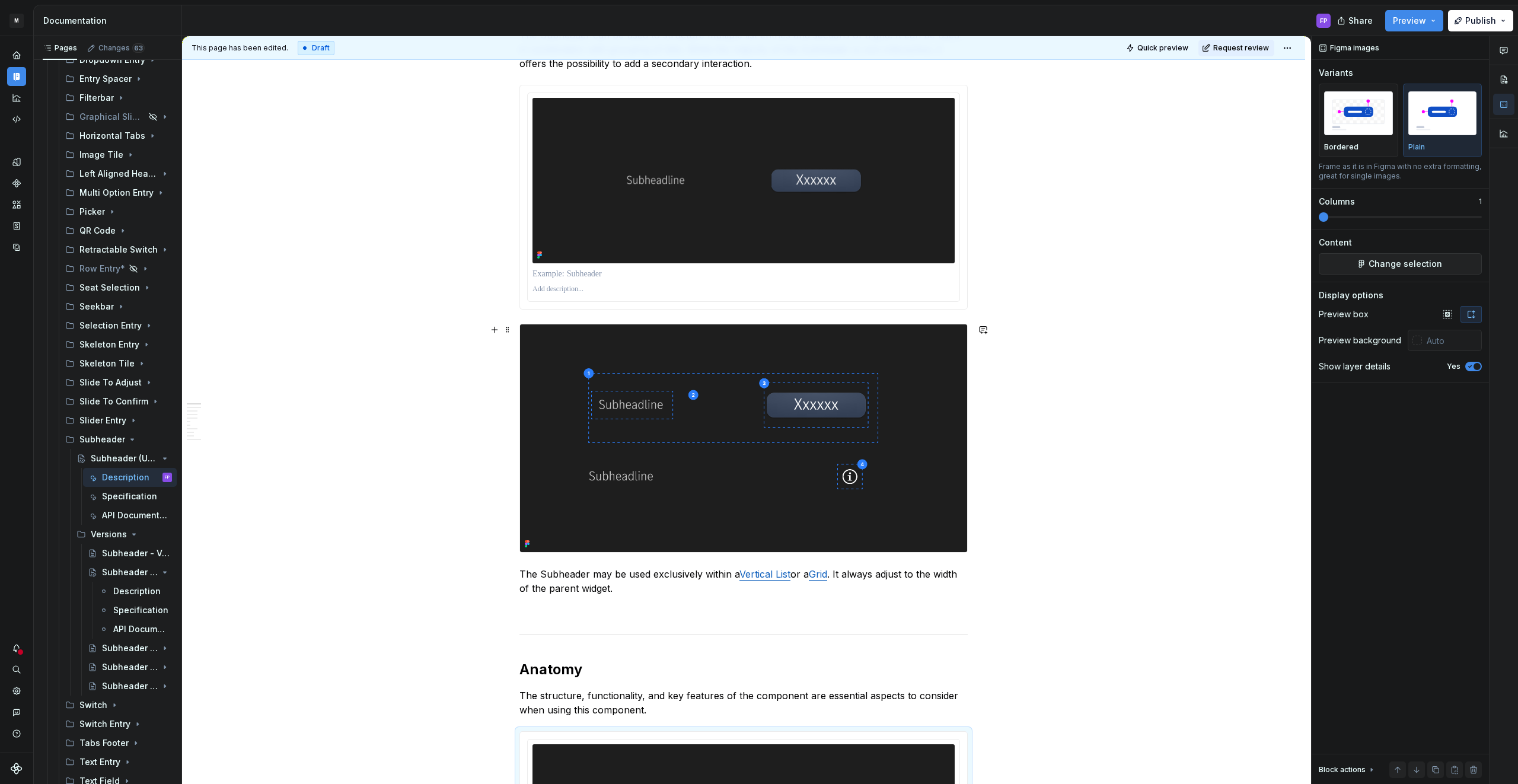
scroll to position [295, 0]
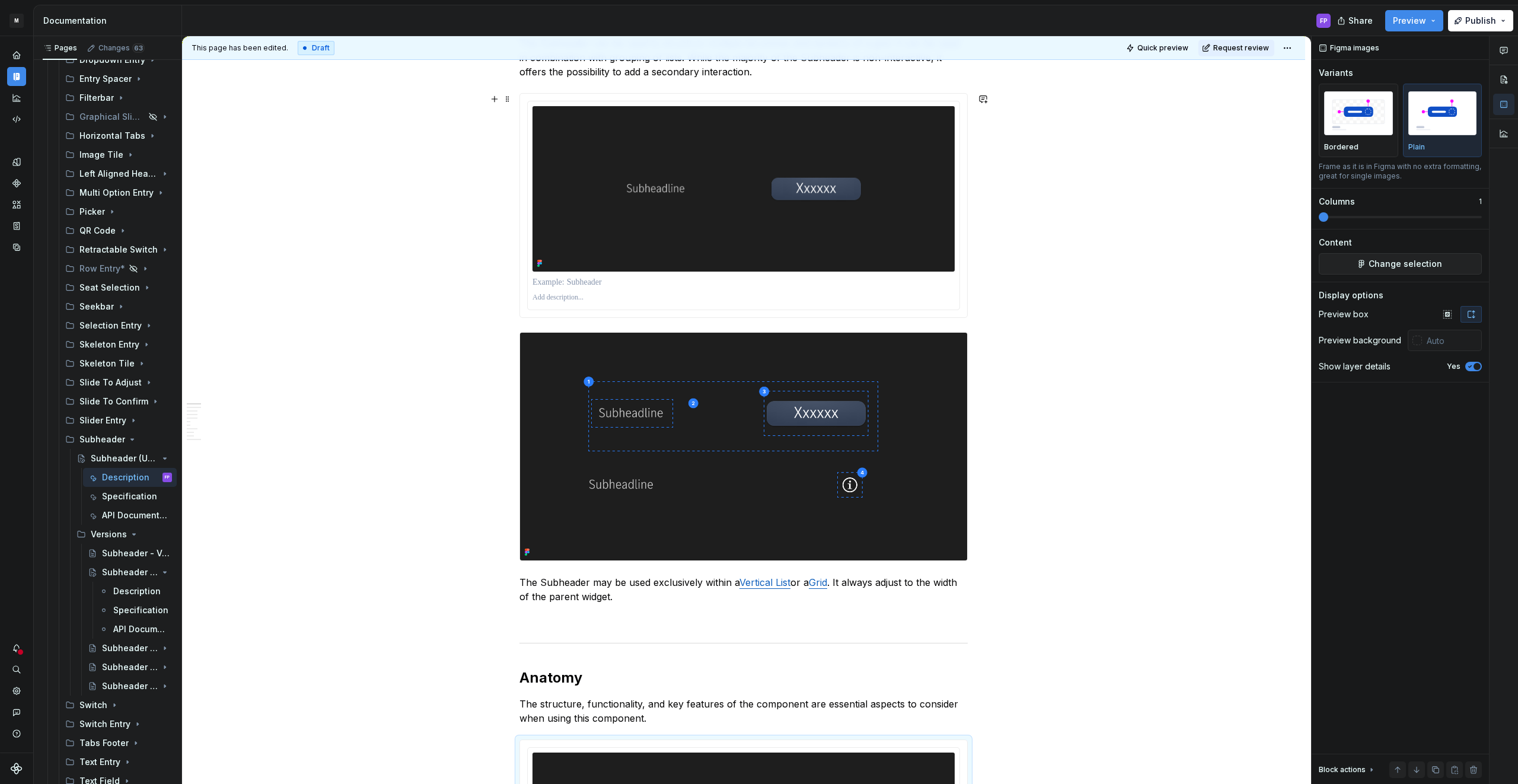
type textarea "*"
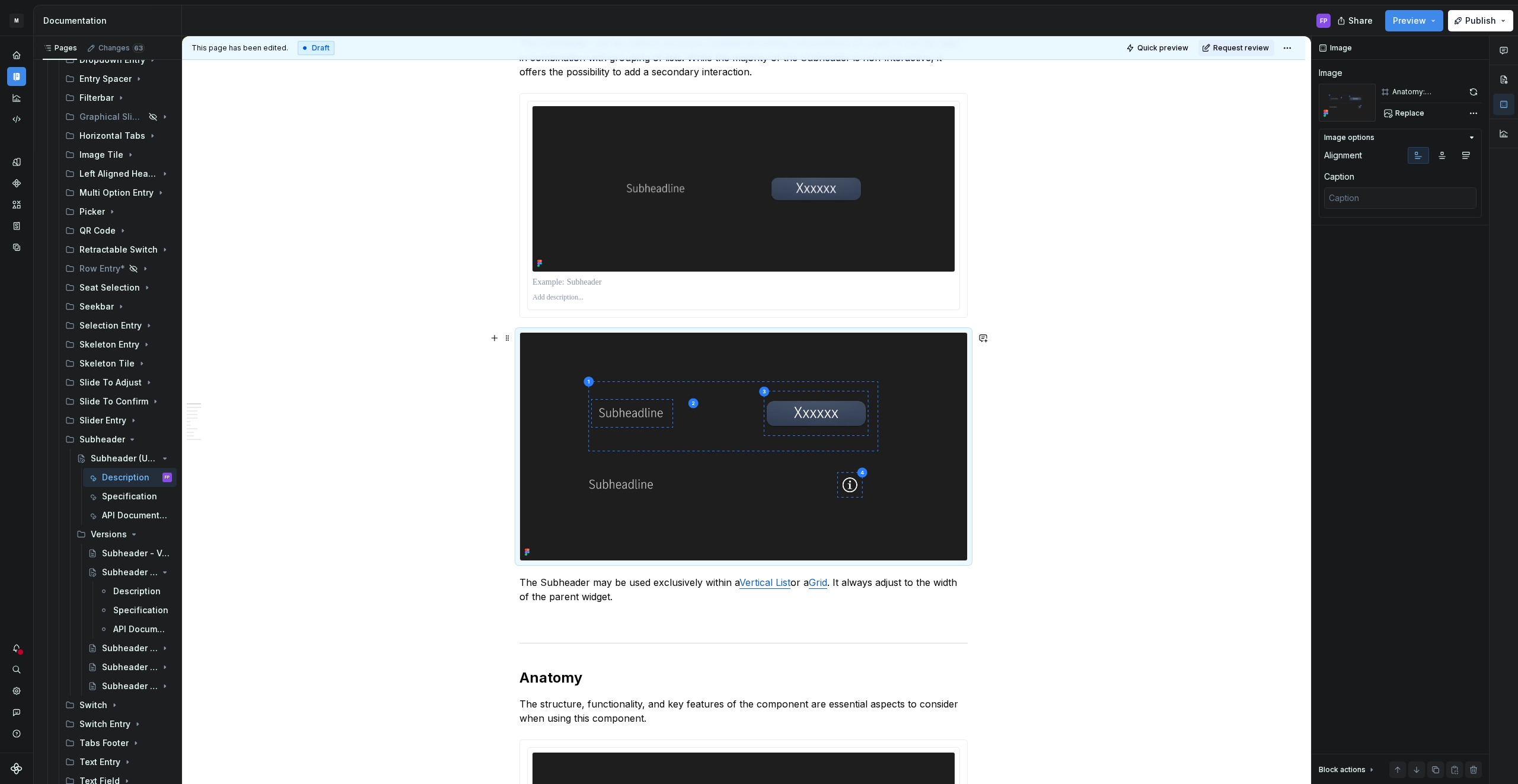
click at [749, 353] on img at bounding box center [743, 446] width 447 height 228
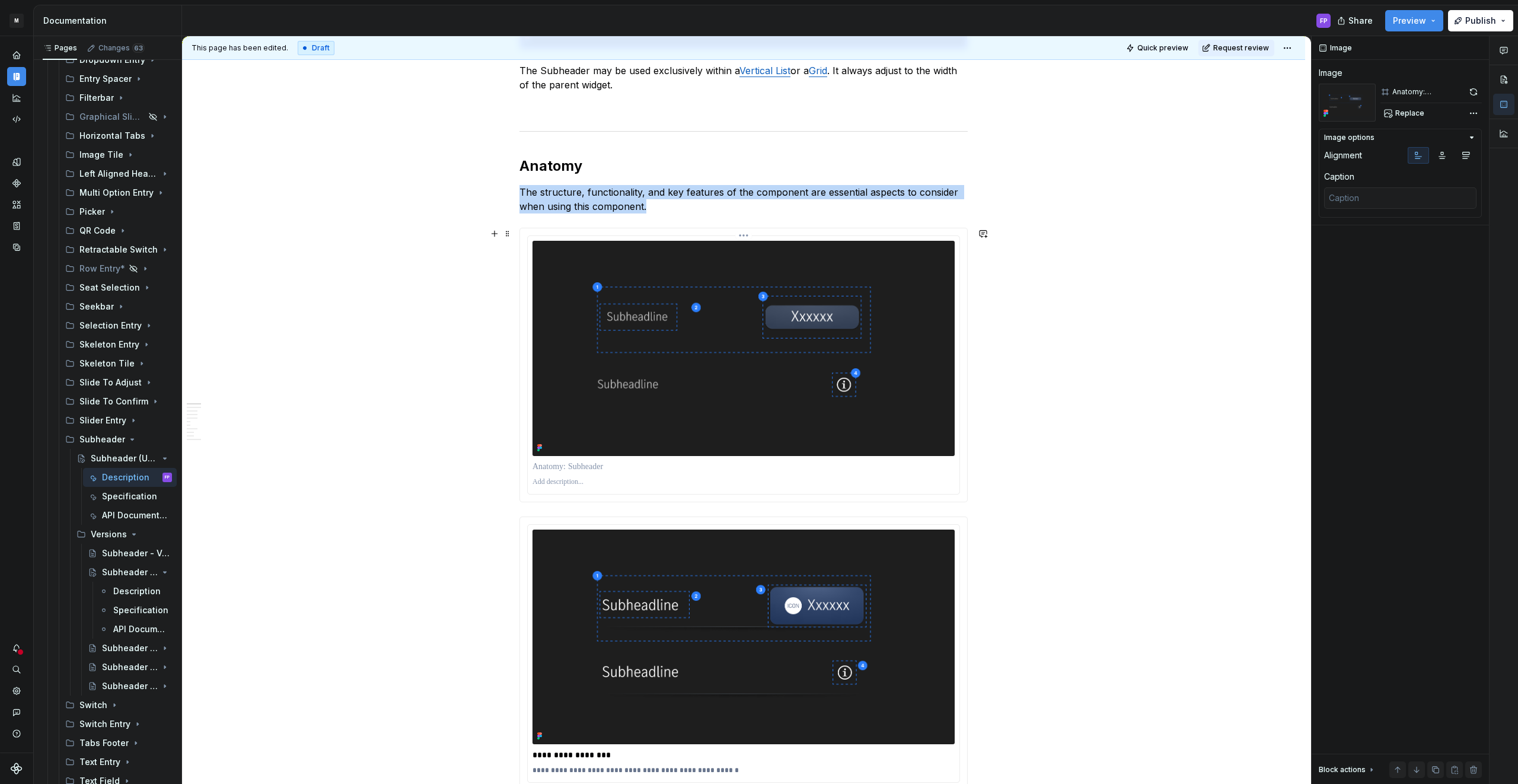
click at [772, 457] on div at bounding box center [743, 365] width 431 height 258
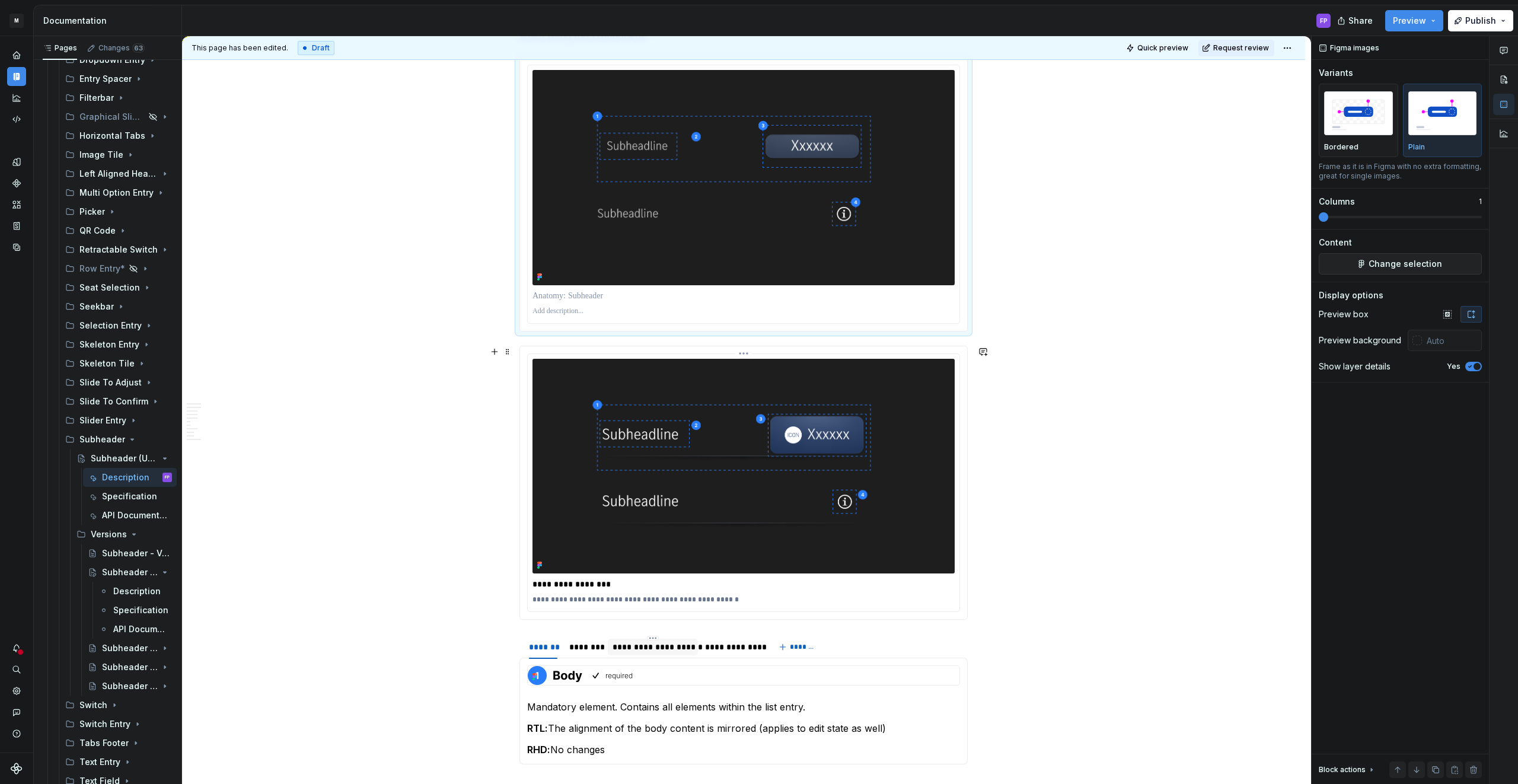
scroll to position [986, 0]
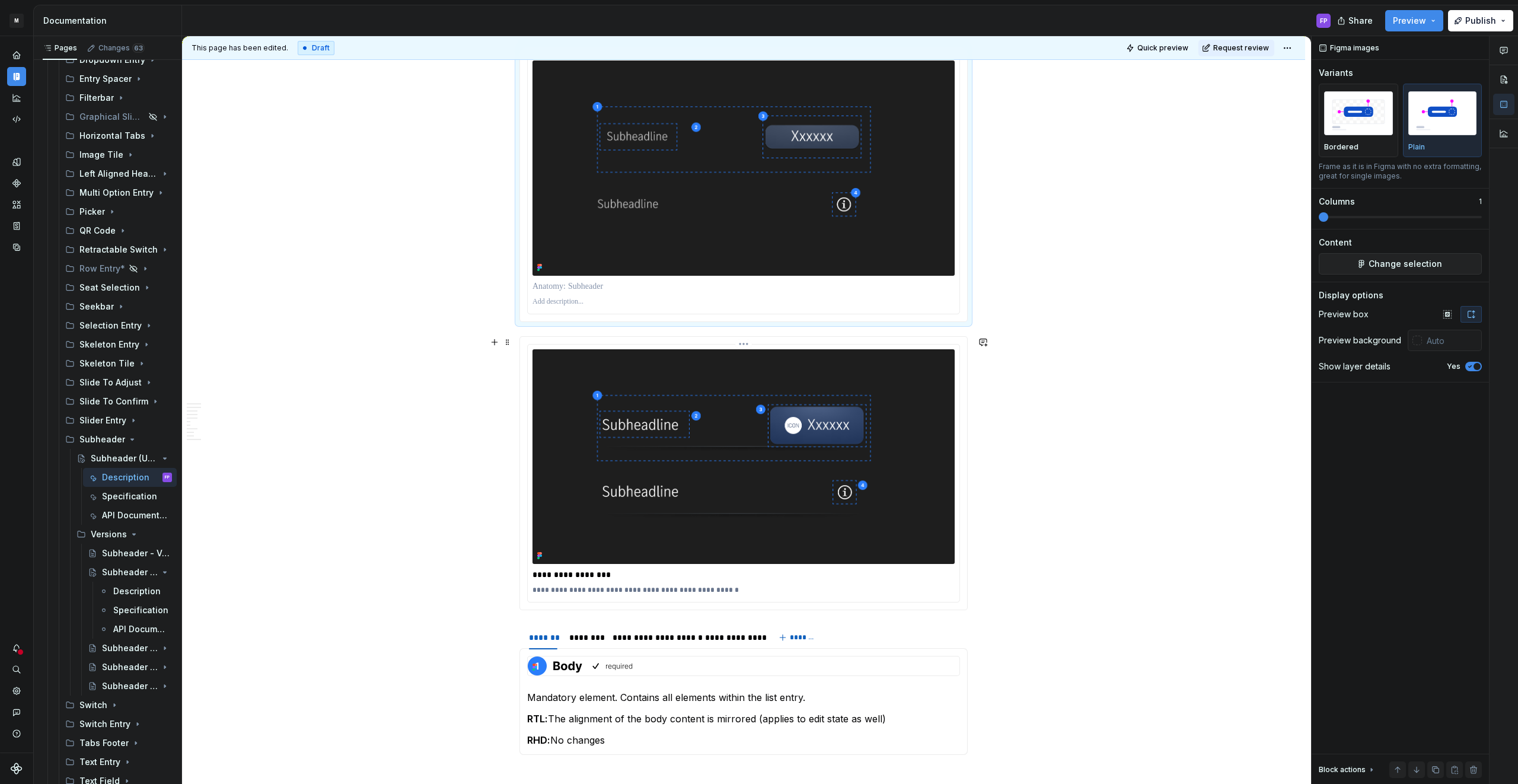
click at [593, 576] on p "**********" at bounding box center [744, 574] width 422 height 11
click at [627, 600] on div "**********" at bounding box center [743, 474] width 431 height 258
click at [641, 588] on p "**********" at bounding box center [744, 589] width 422 height 10
click at [590, 300] on p at bounding box center [744, 302] width 422 height 10
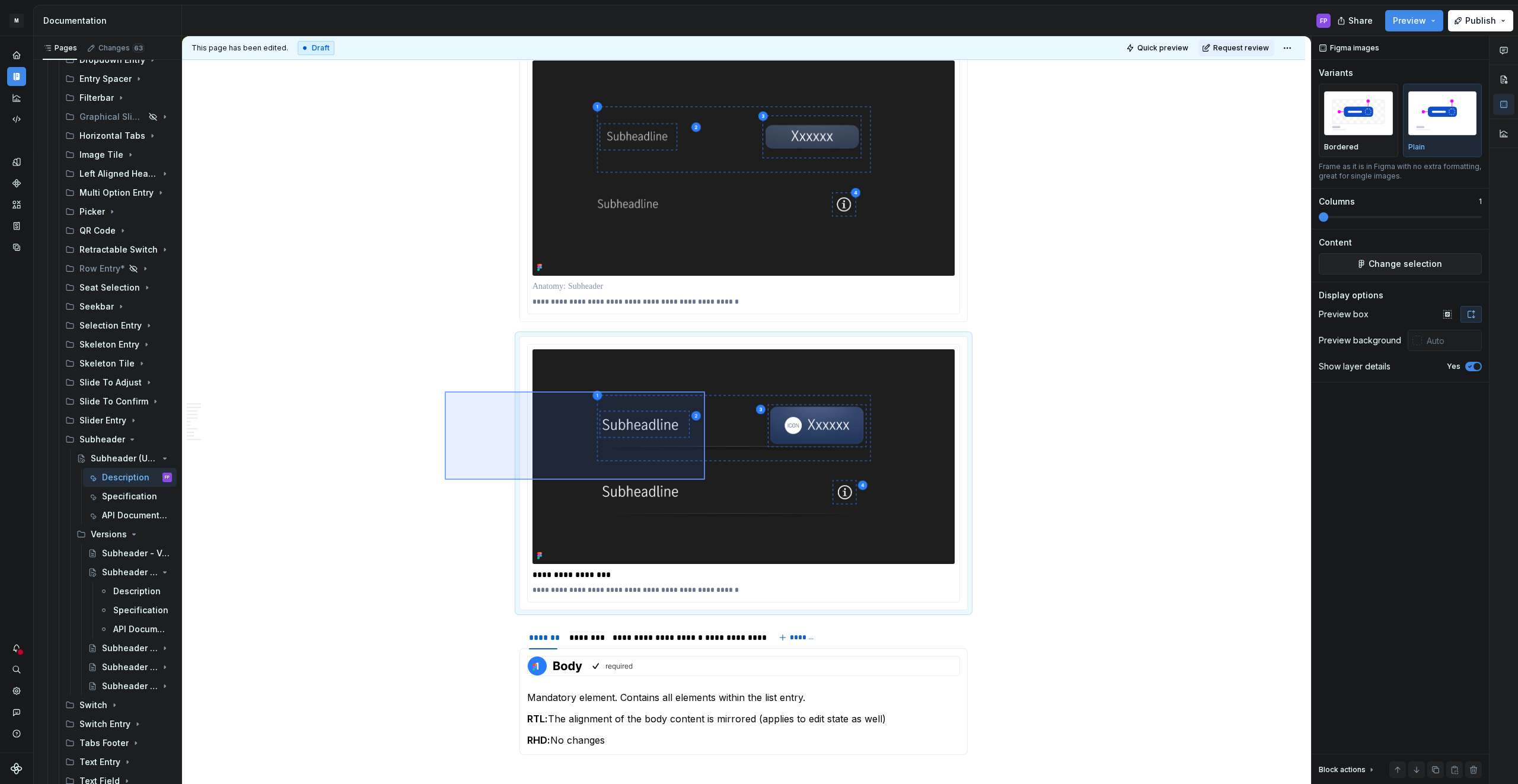
drag, startPoint x: 597, startPoint y: 440, endPoint x: 782, endPoint y: 506, distance: 196.4
click at [782, 506] on div "**********" at bounding box center [746, 410] width 1129 height 748
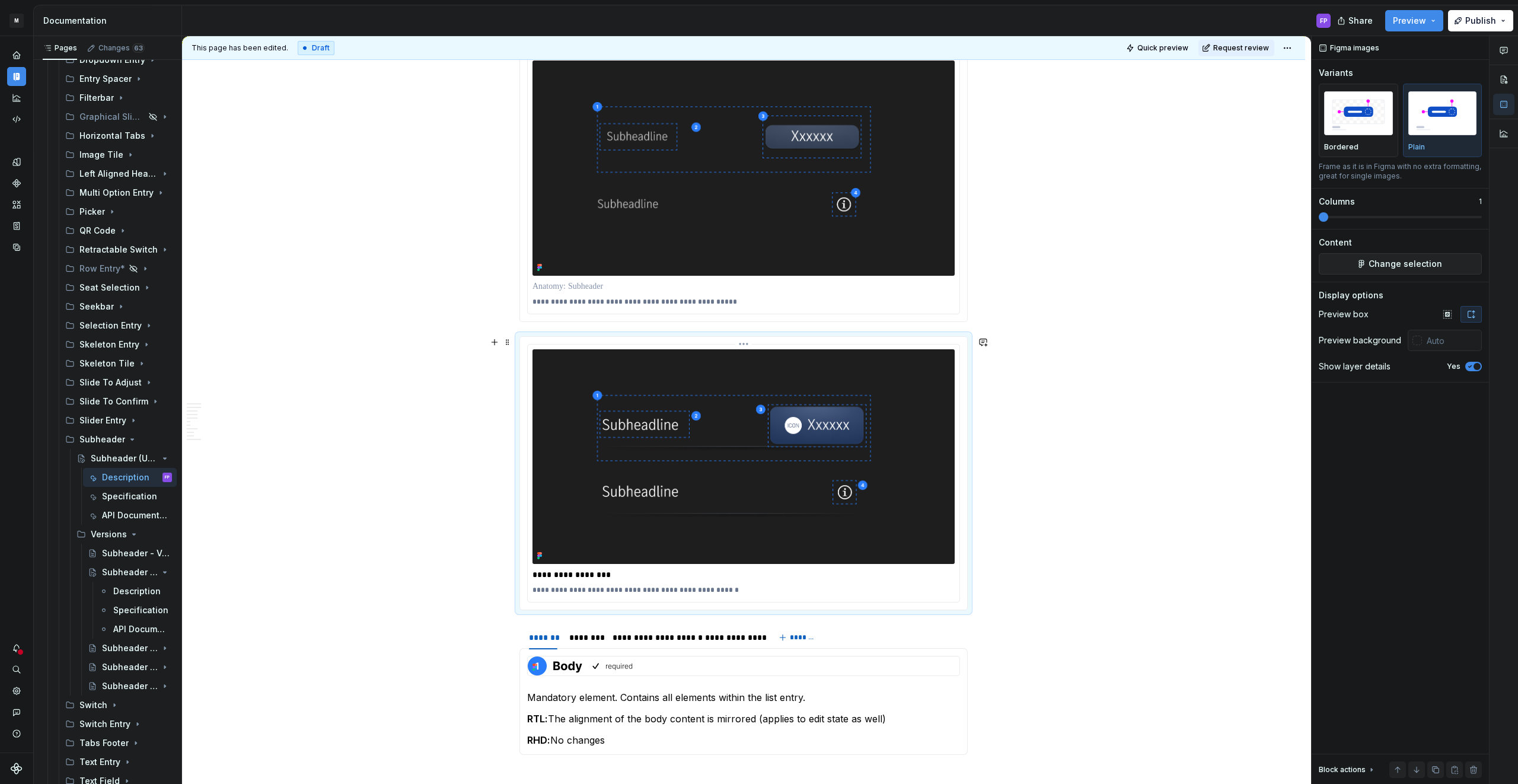
click at [735, 351] on img at bounding box center [744, 457] width 422 height 215
click at [742, 336] on div "**********" at bounding box center [744, 473] width 448 height 274
click at [511, 344] on span at bounding box center [507, 341] width 10 height 17
click at [552, 443] on div "Delete" at bounding box center [565, 446] width 77 height 11
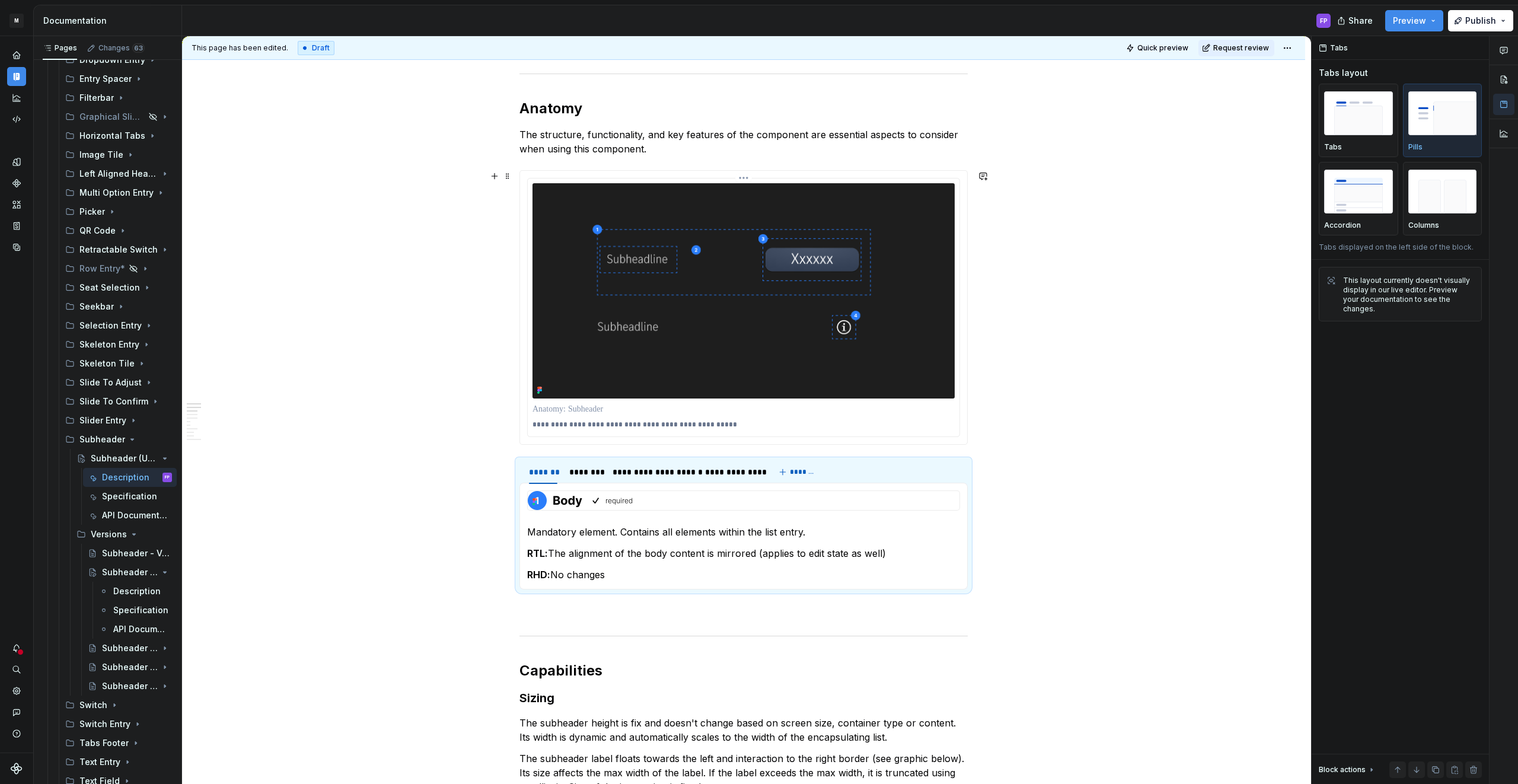
scroll to position [847, 0]
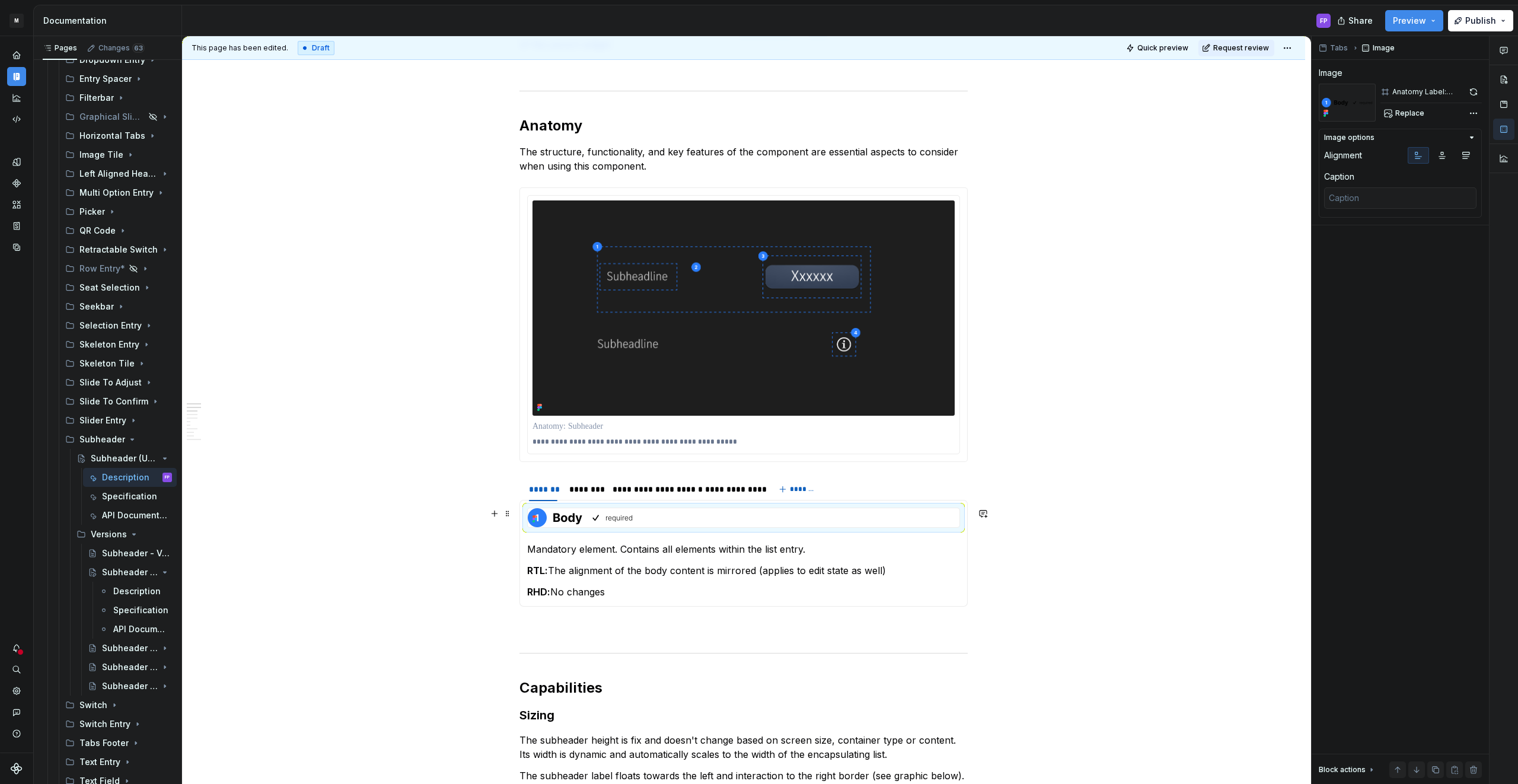
click at [571, 519] on img at bounding box center [580, 518] width 106 height 19
click at [1395, 107] on button "Replace" at bounding box center [1405, 113] width 49 height 17
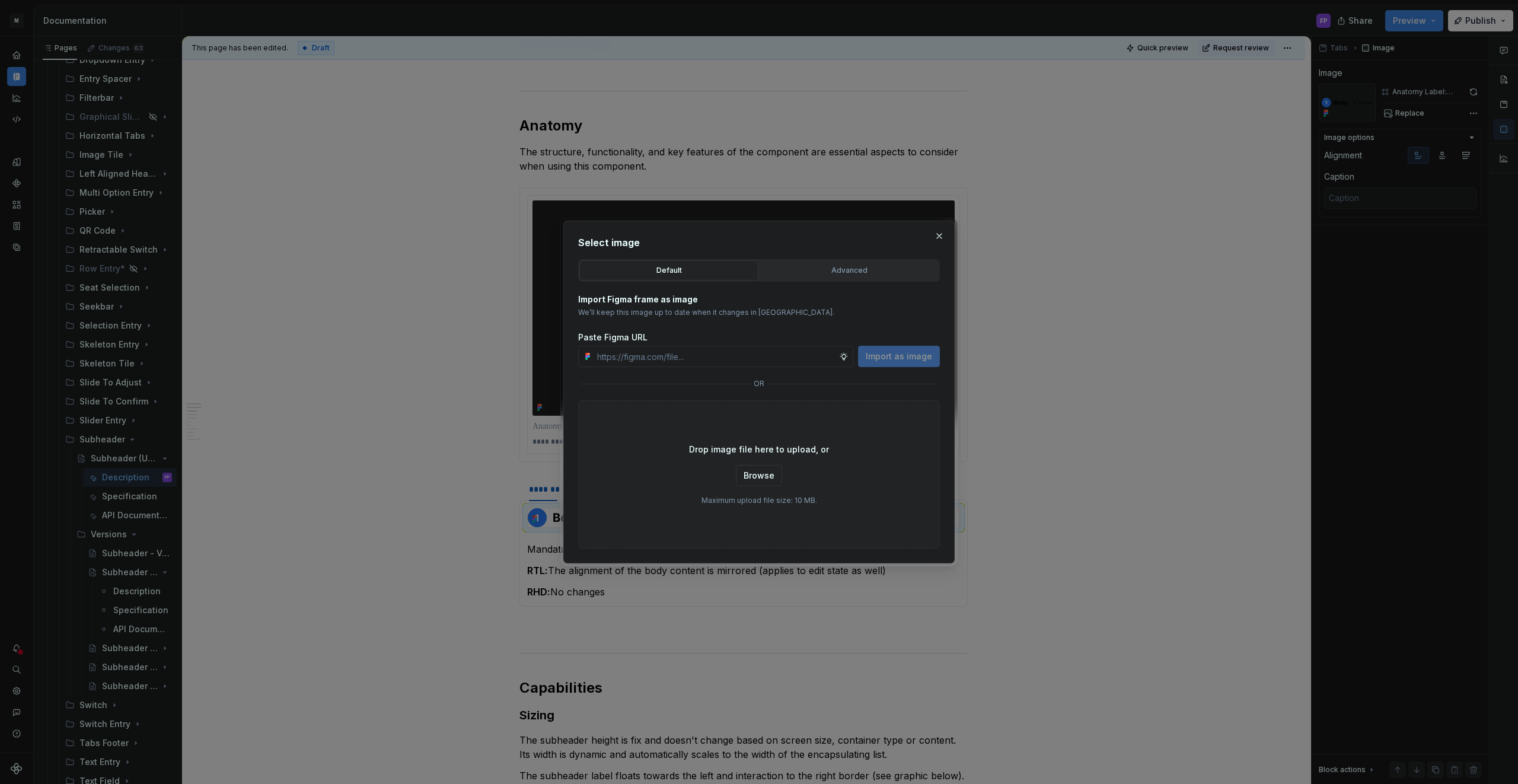
type textarea "*"
type input "https://www.figma.com/design/6xvyLlO4QzLwWHX4BXGB1R/HU-Design-System-Library?no…"
type textarea "*"
type input "https://www.figma.com/design/6xvyLlO4QzLwWHX4BXGB1R/HU-Design-System-Library?no…"
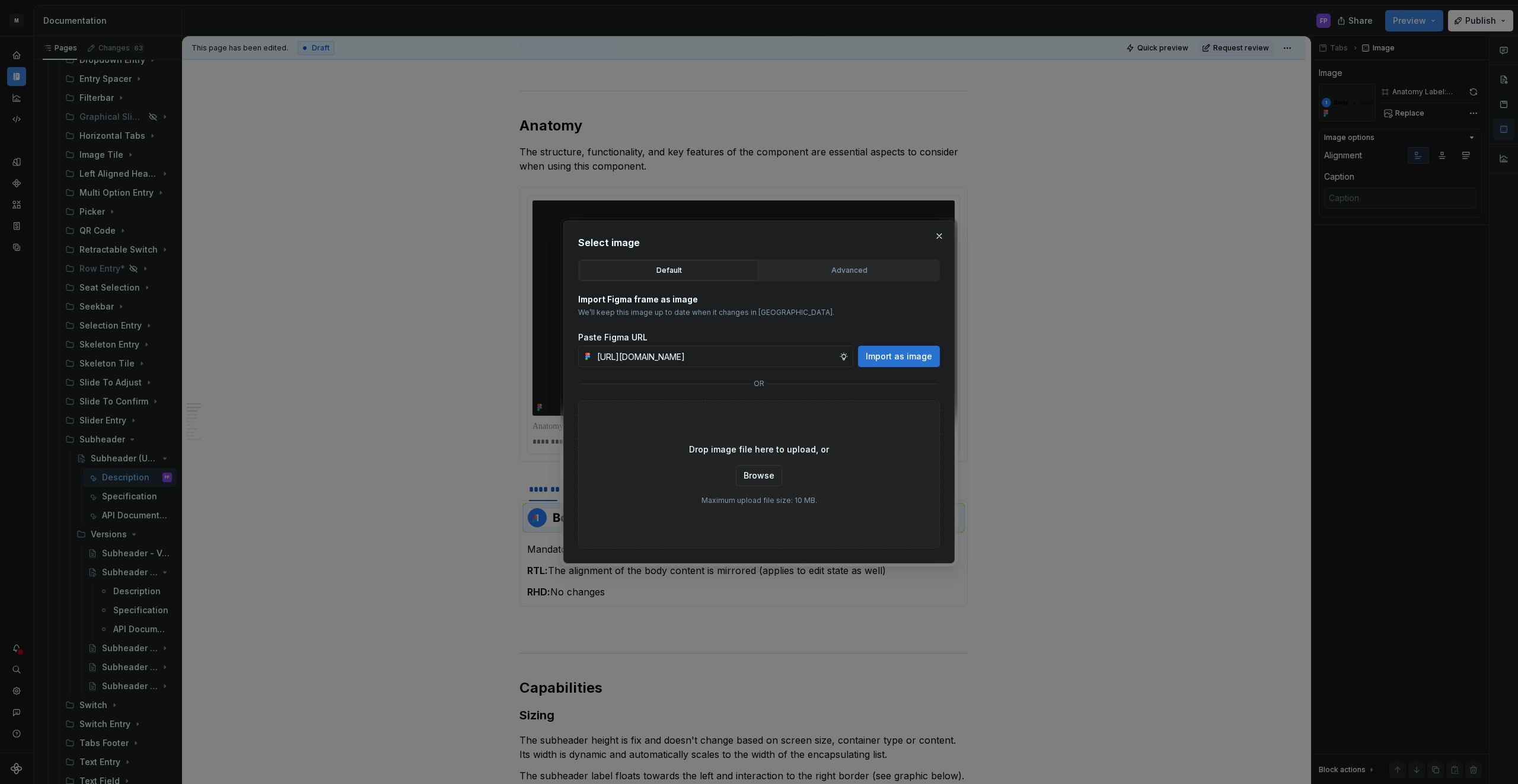
click at [900, 358] on span "Import as image" at bounding box center [898, 355] width 66 height 11
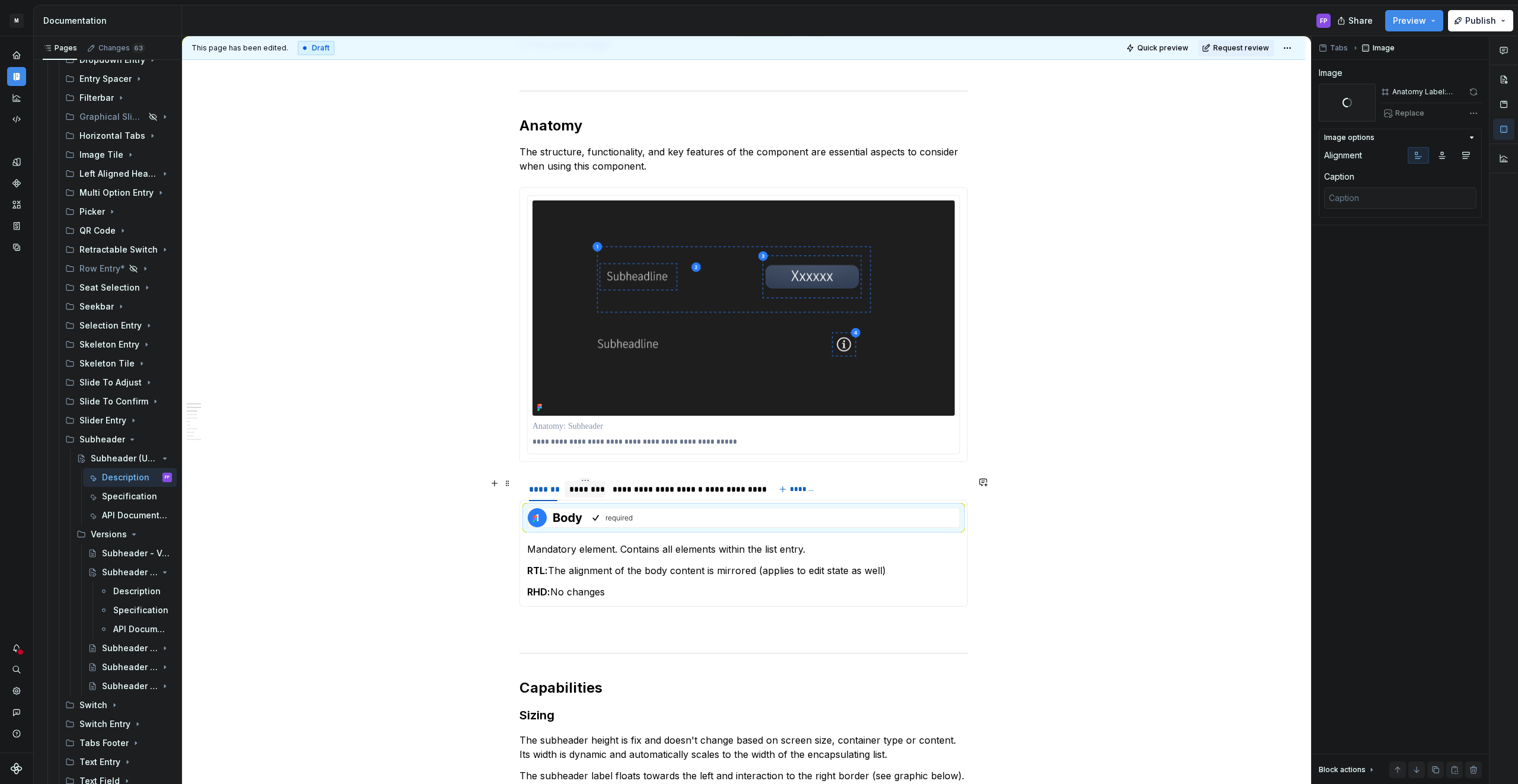
click at [587, 487] on div "********" at bounding box center [585, 489] width 32 height 11
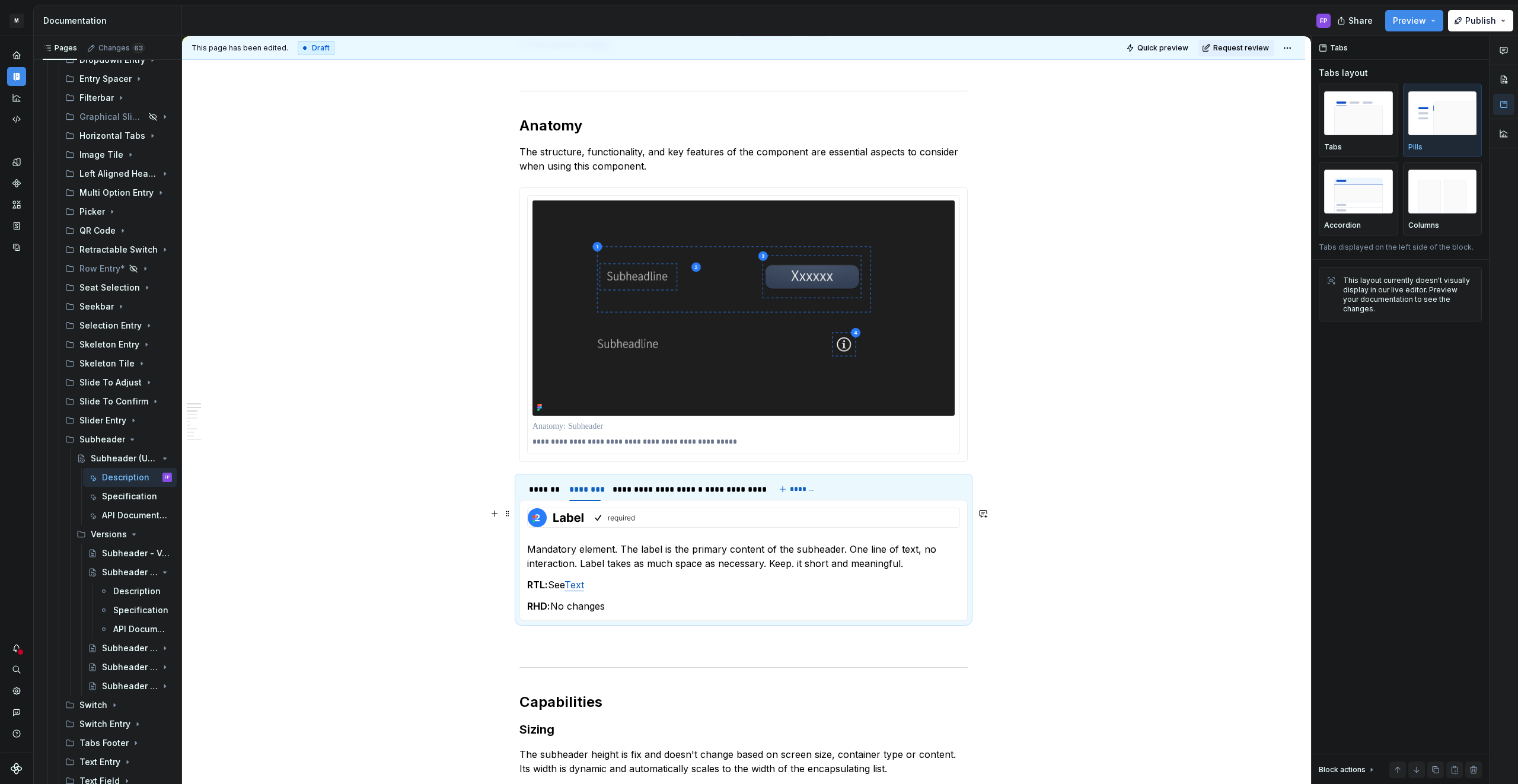
click at [675, 521] on div at bounding box center [743, 518] width 431 height 19
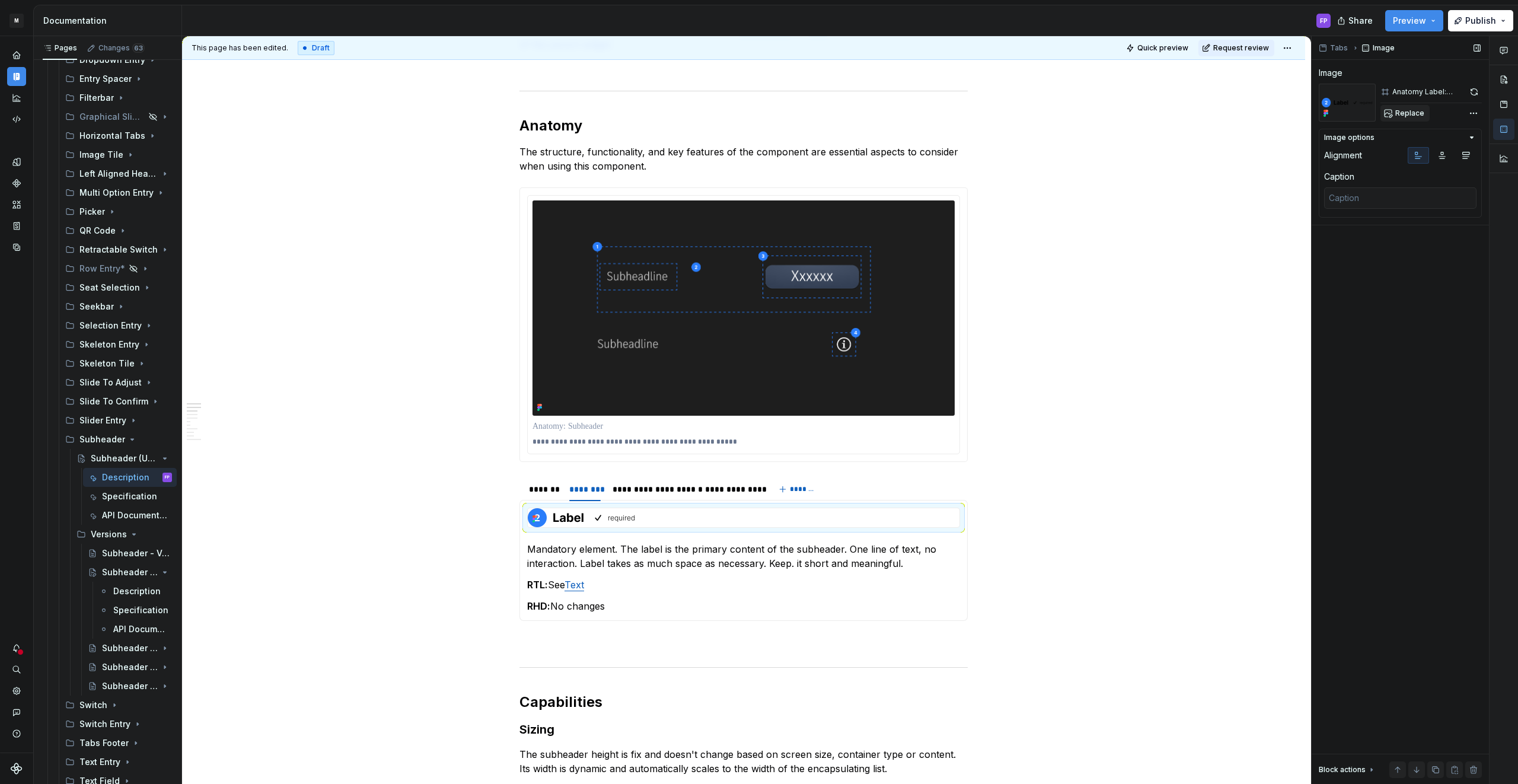
click at [1397, 109] on span "Replace" at bounding box center [1410, 113] width 29 height 10
type textarea "*"
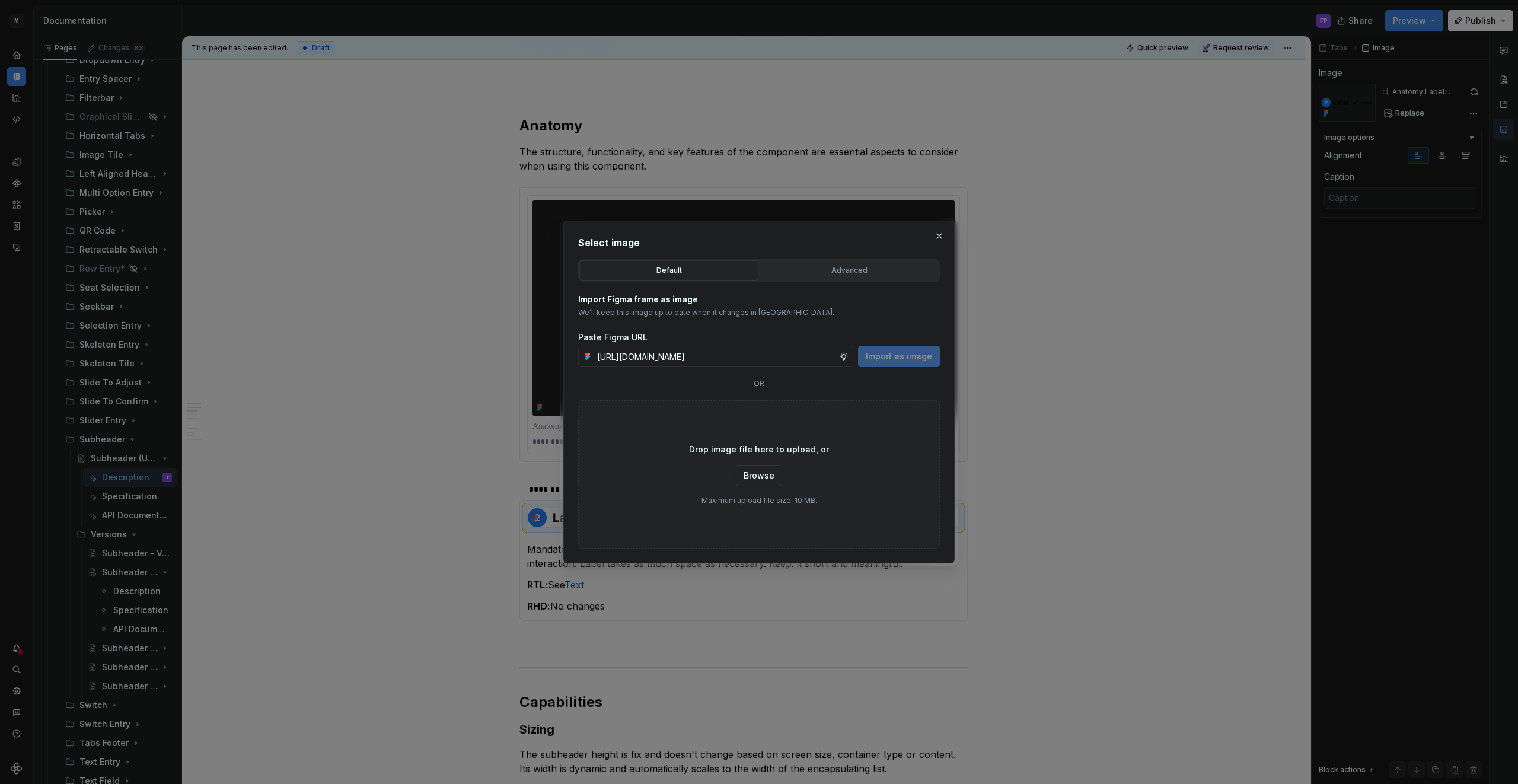
scroll to position [0, 310]
type input "https://www.figma.com/design/6xvyLlO4QzLwWHX4BXGB1R/HU-Design-System-Library?no…"
click at [888, 351] on span "Import as image" at bounding box center [898, 355] width 66 height 11
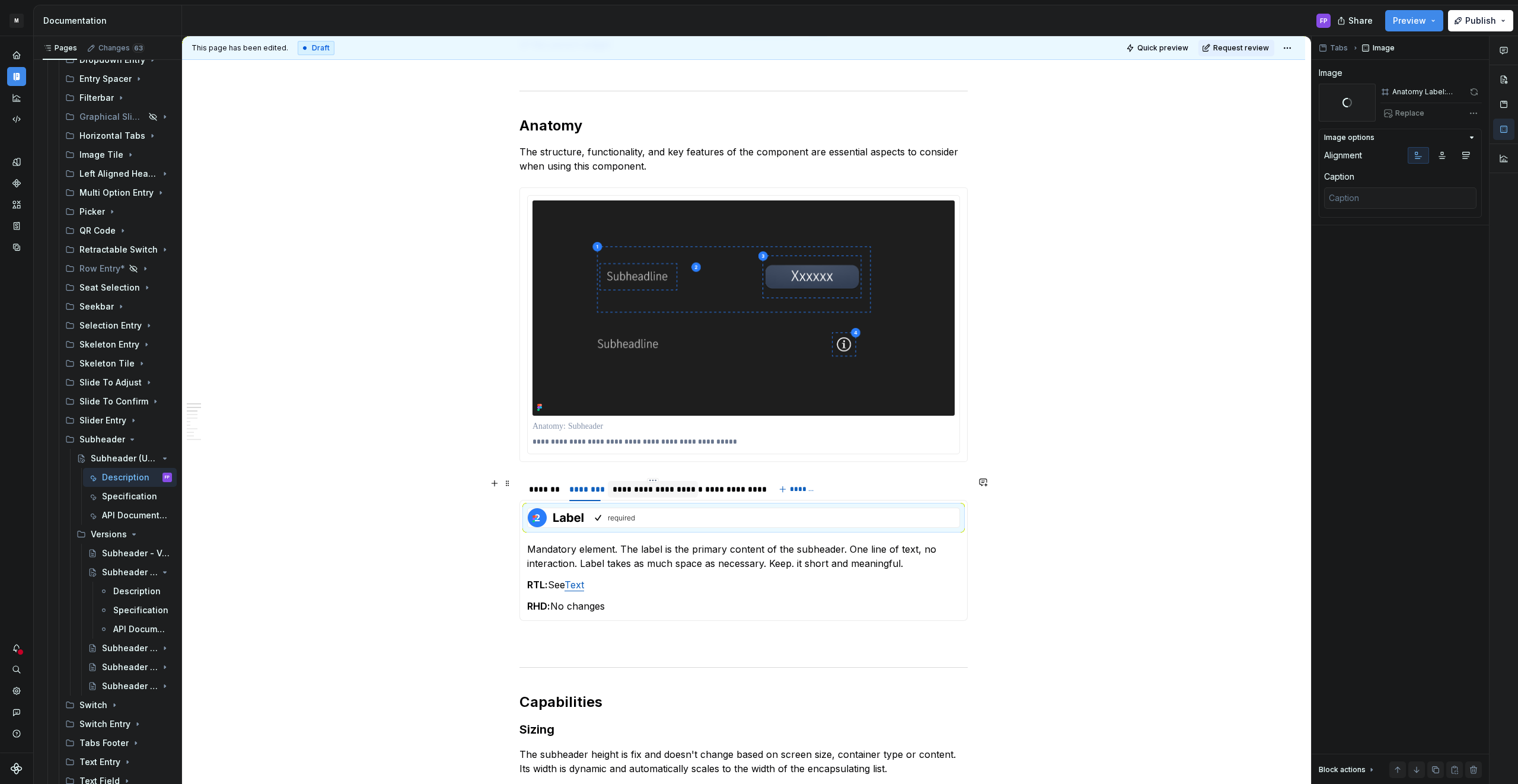
click at [659, 493] on div "**********" at bounding box center [652, 489] width 80 height 11
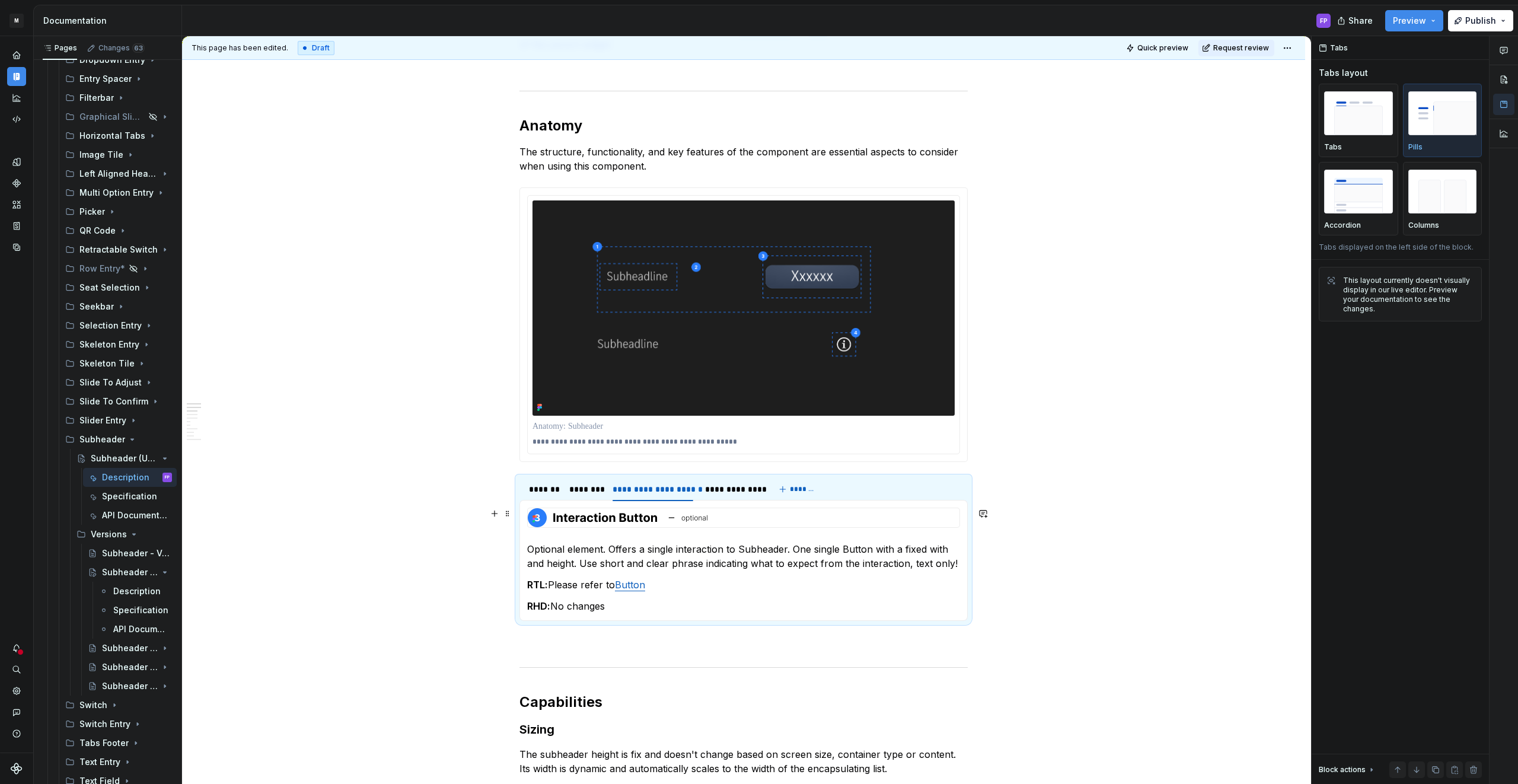
click at [664, 523] on img at bounding box center [617, 518] width 180 height 19
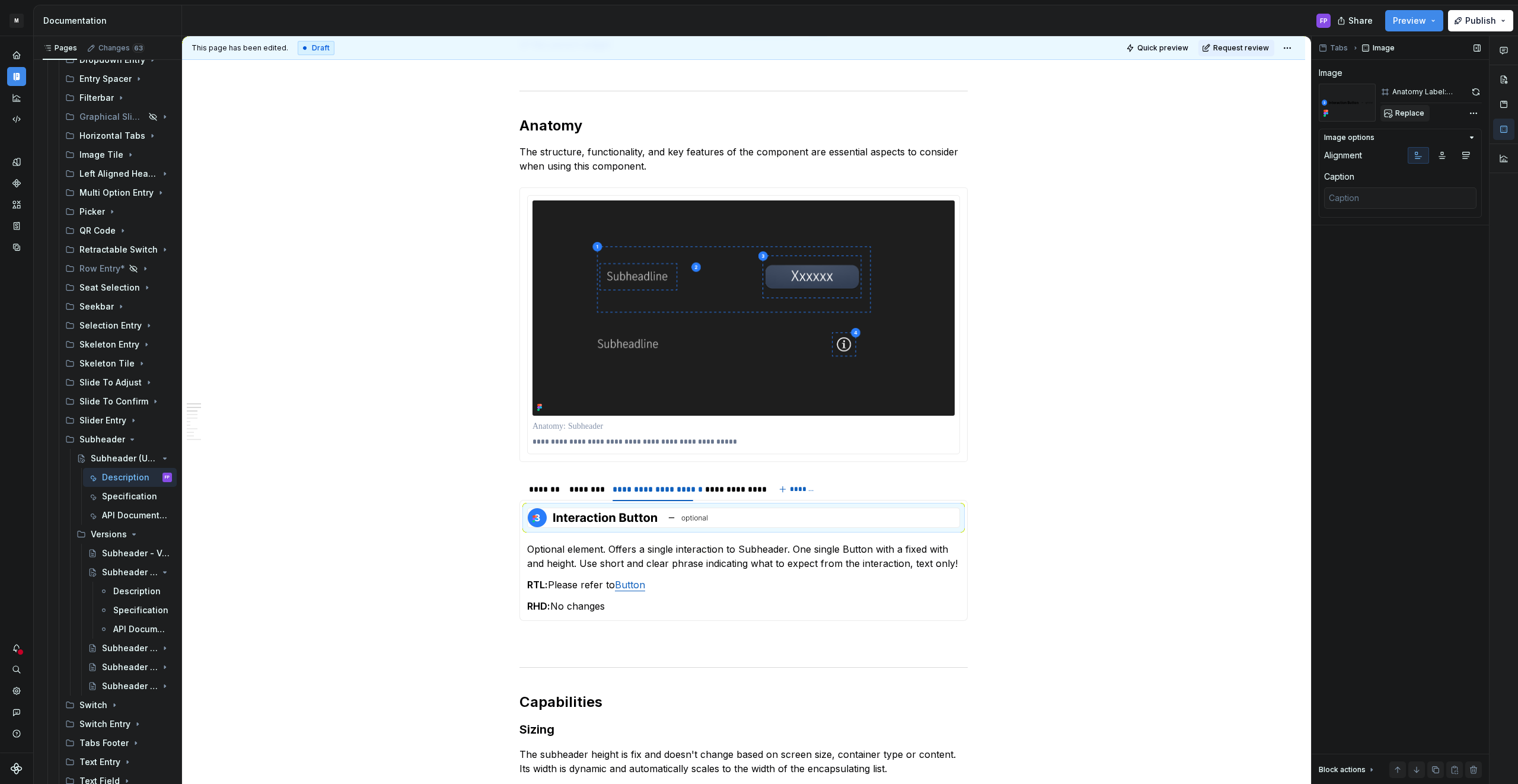
click at [1403, 115] on span "Replace" at bounding box center [1410, 113] width 29 height 10
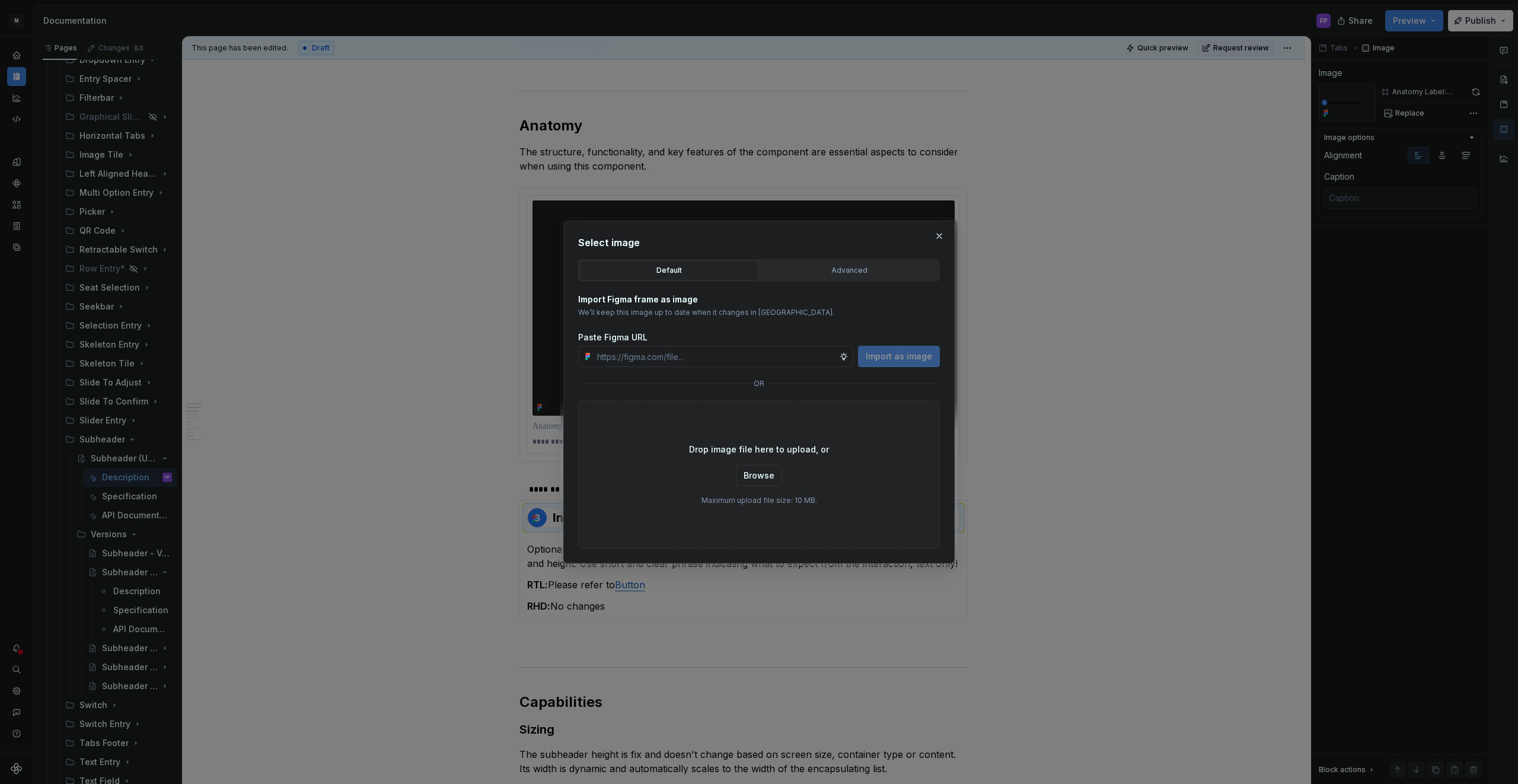
type textarea "*"
click at [731, 350] on input "text" at bounding box center [715, 356] width 247 height 21
paste input "https://www.figma.com/design/6xvyLlO4QzLwWHX4BXGB1R/HU-Design-System-Library?no…"
type input "https://www.figma.com/design/6xvyLlO4QzLwWHX4BXGB1R/HU-Design-System-Library?no…"
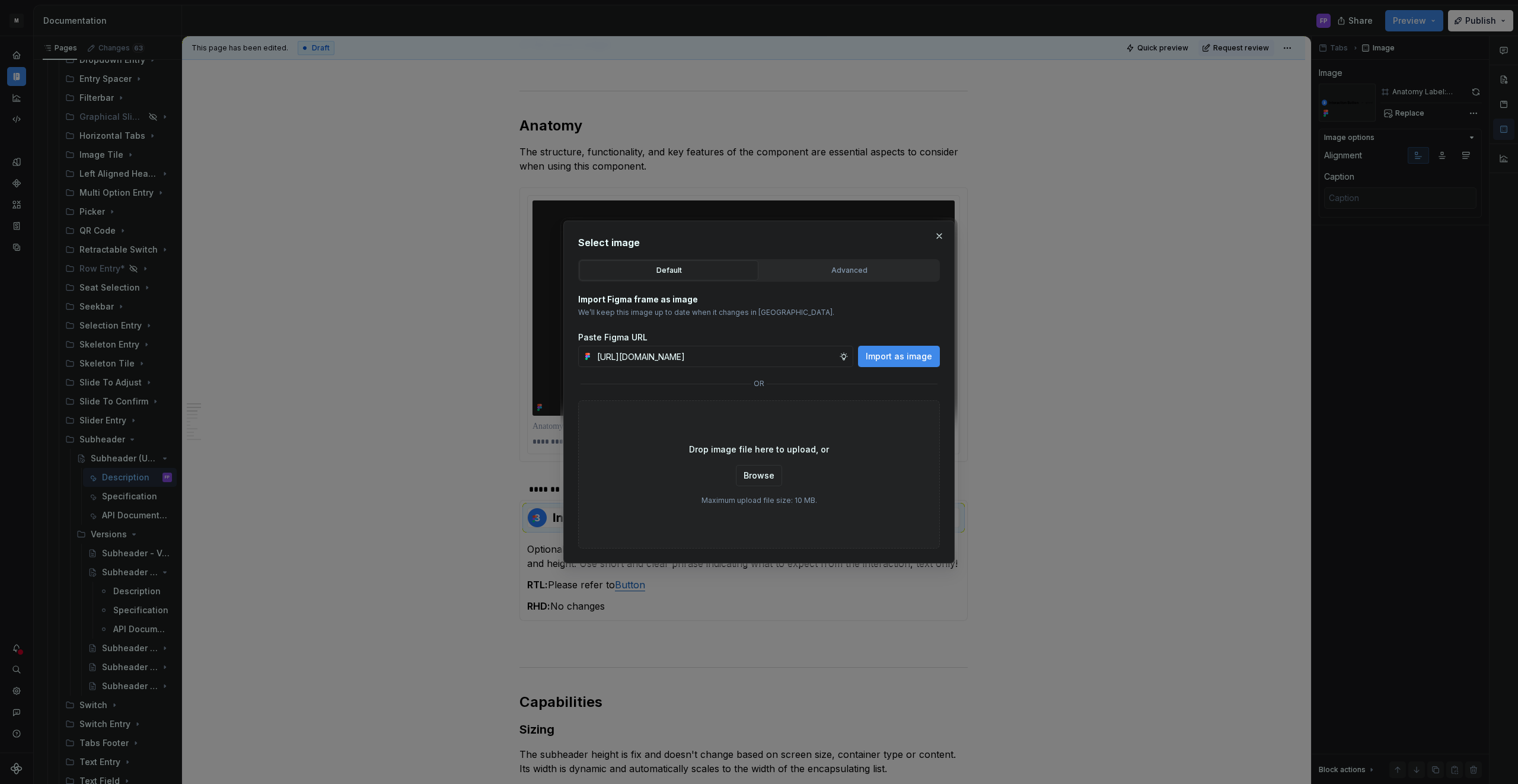
drag, startPoint x: 891, startPoint y: 358, endPoint x: 904, endPoint y: 346, distance: 17.7
click at [891, 358] on span "Import as image" at bounding box center [898, 355] width 66 height 11
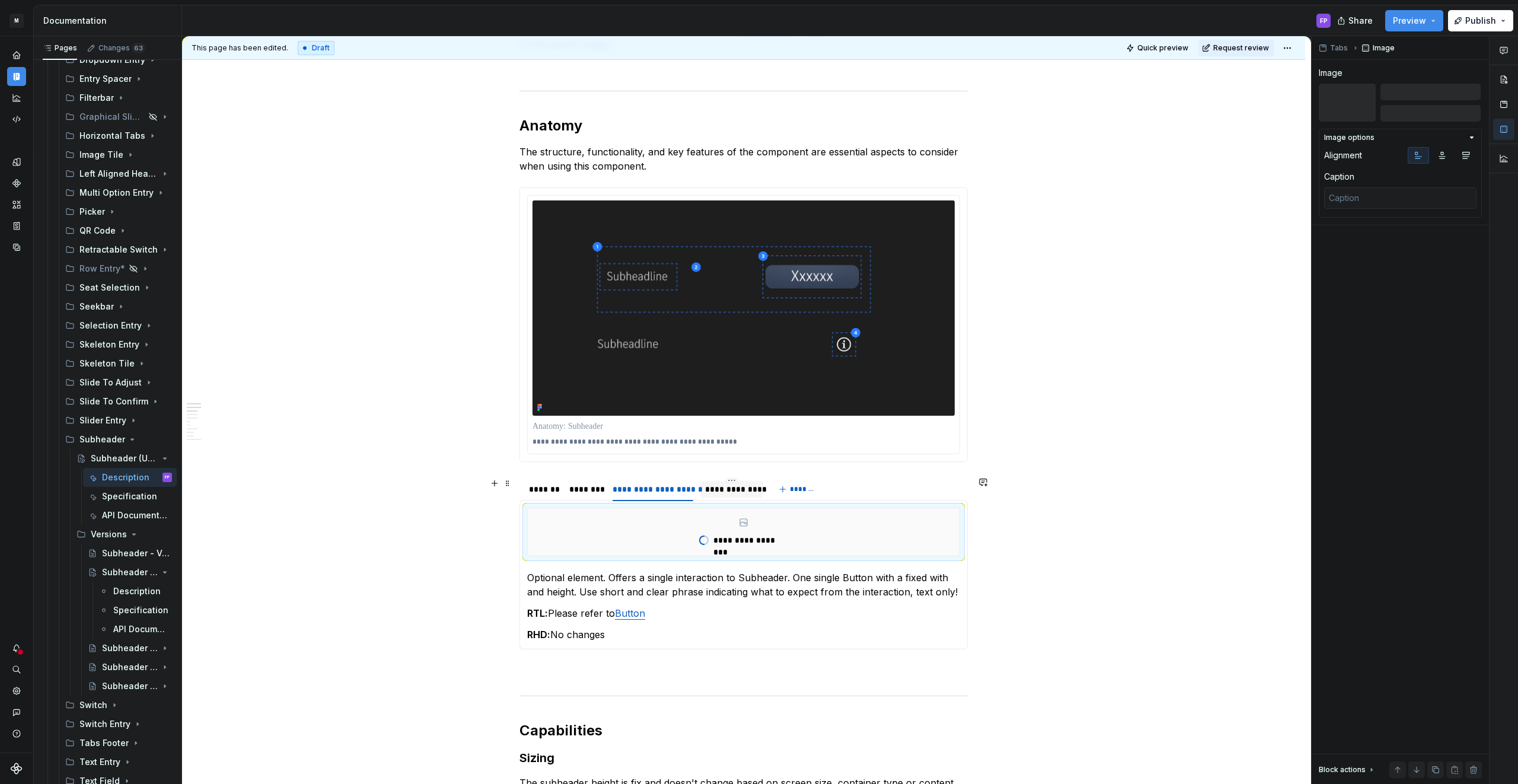
click at [728, 489] on div "**********" at bounding box center [731, 489] width 53 height 11
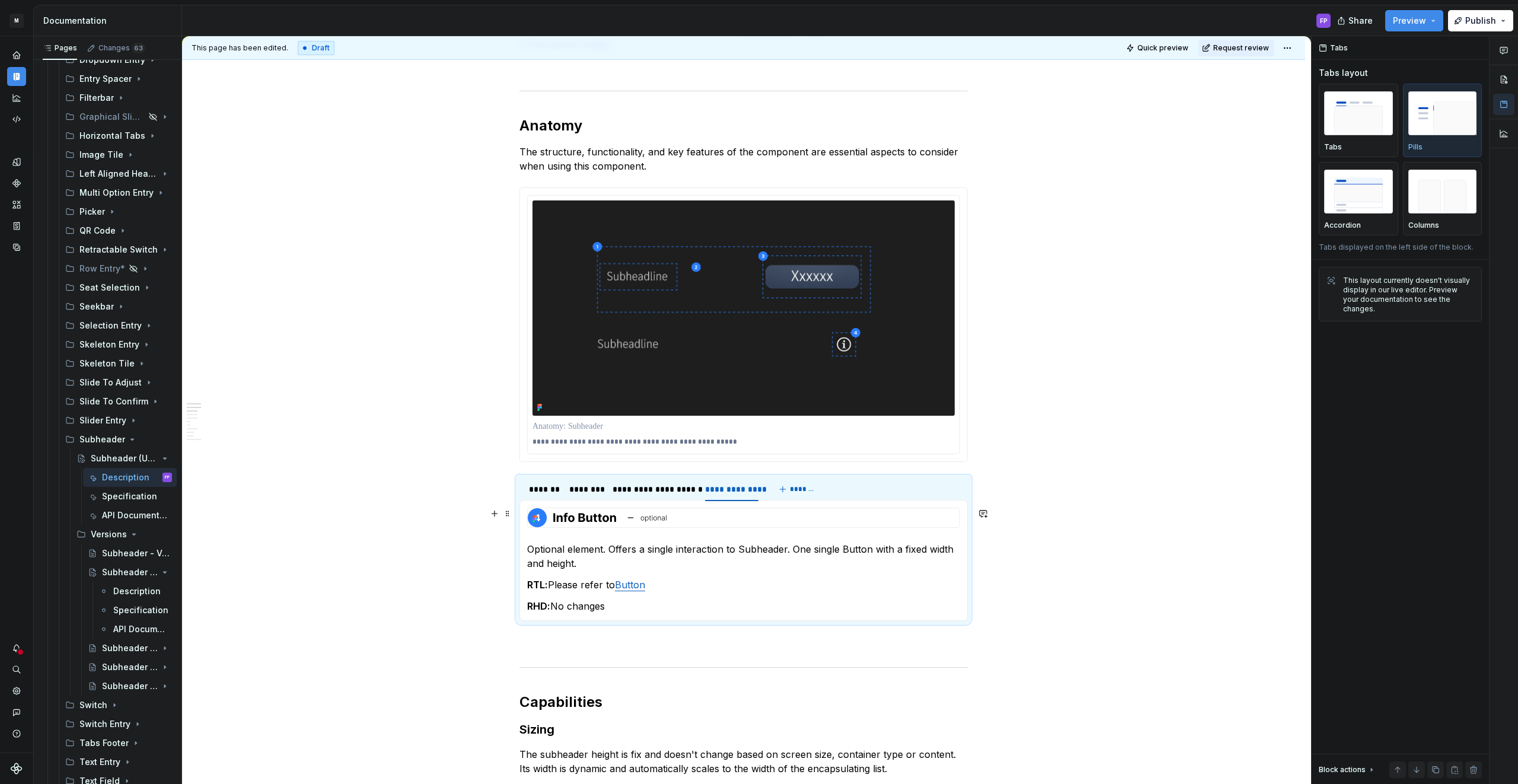
click at [709, 519] on div at bounding box center [743, 518] width 431 height 19
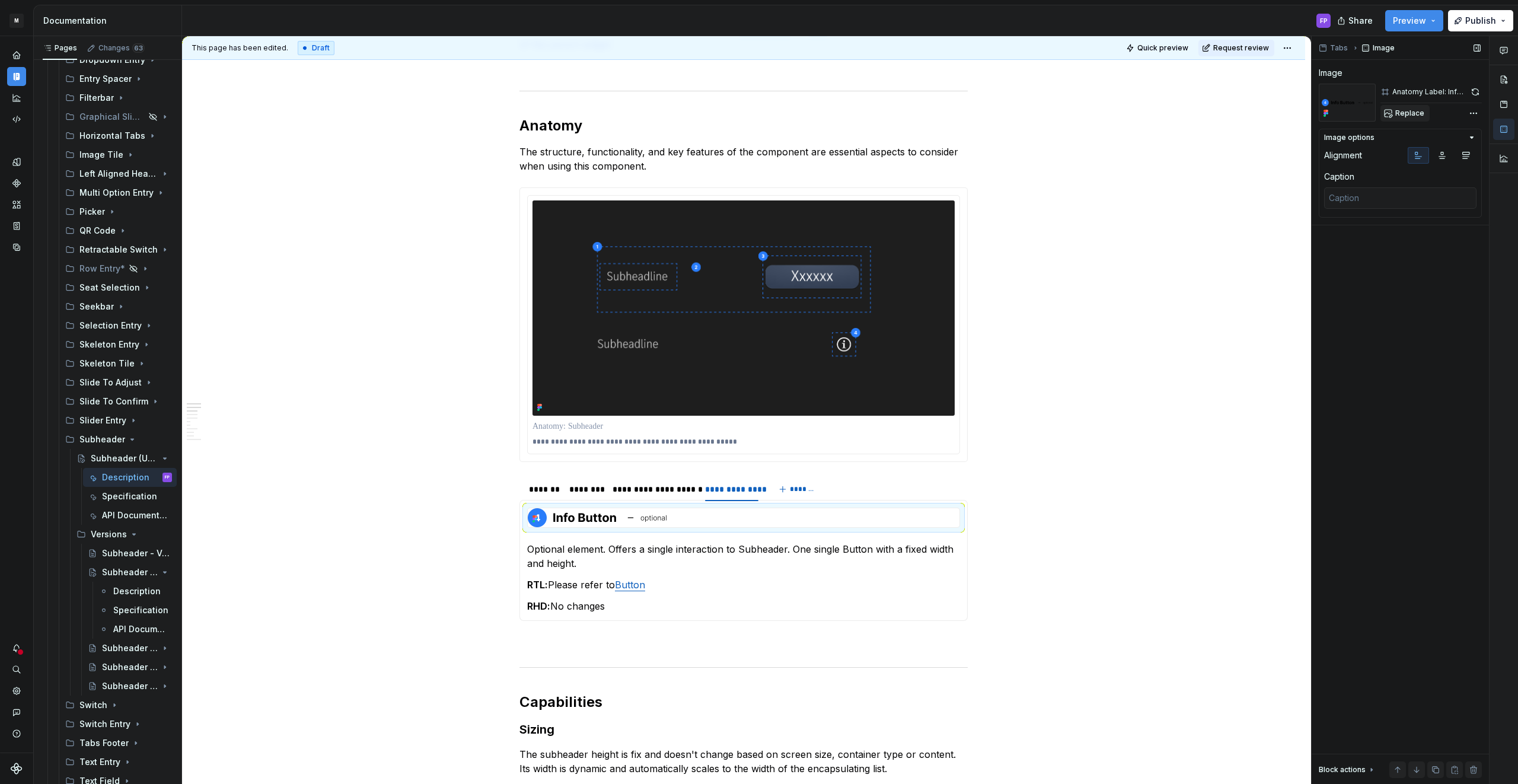
click at [1411, 108] on span "Replace" at bounding box center [1410, 113] width 29 height 10
type textarea "*"
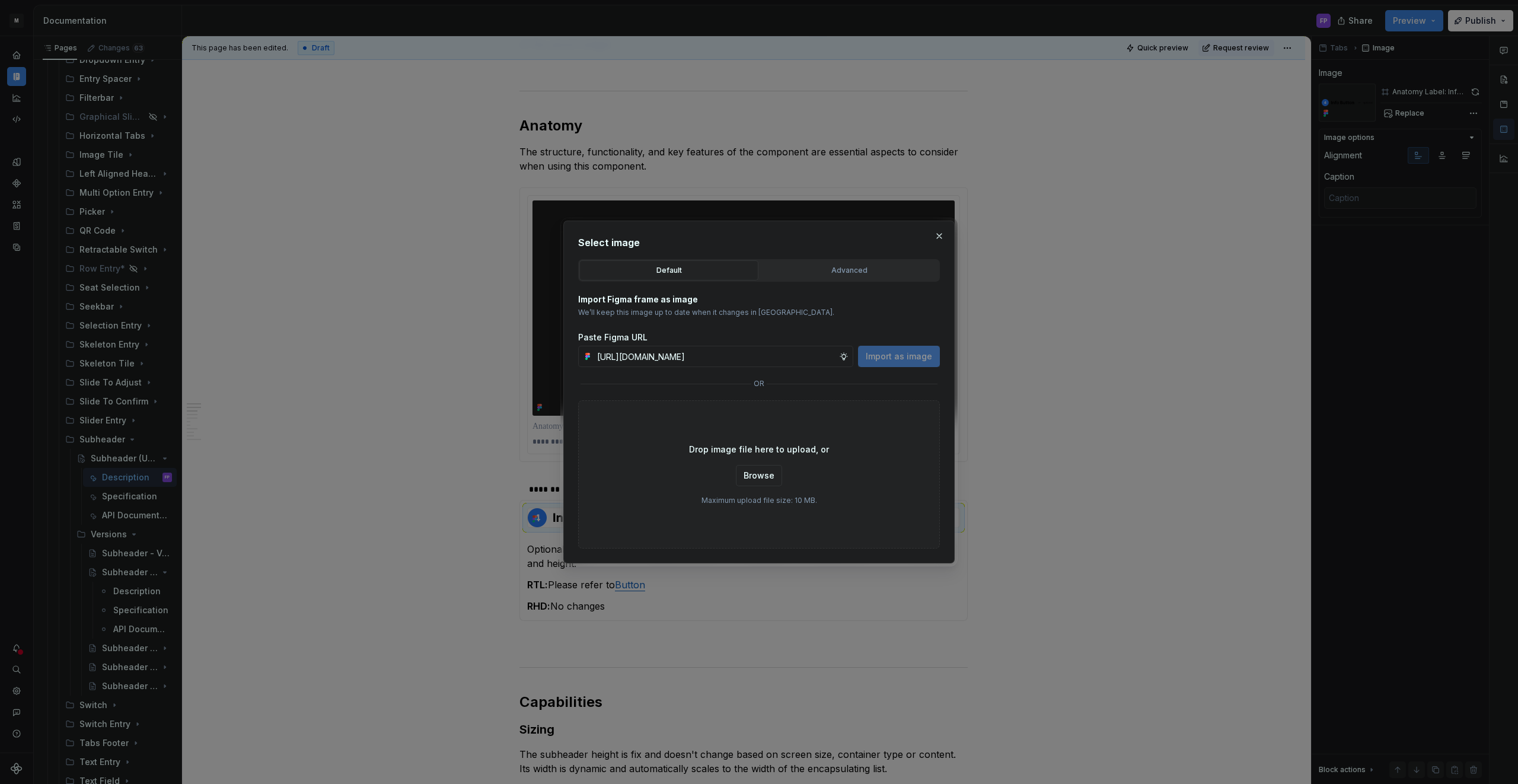
scroll to position [0, 312]
type input "https://www.figma.com/design/6xvyLlO4QzLwWHX4BXGB1R/HU-Design-System-Library?no…"
click at [879, 358] on span "Import as image" at bounding box center [898, 355] width 66 height 11
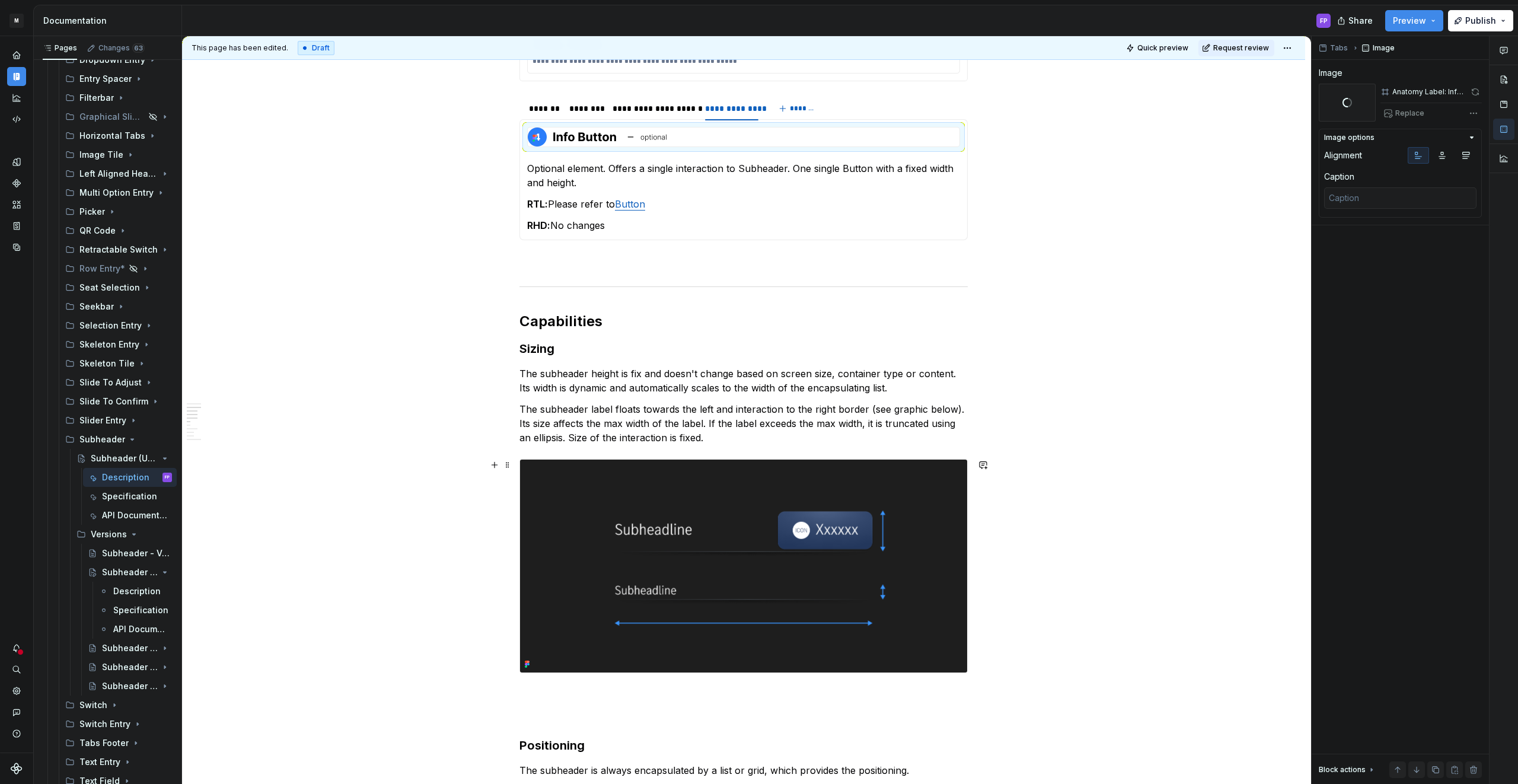
scroll to position [1336, 0]
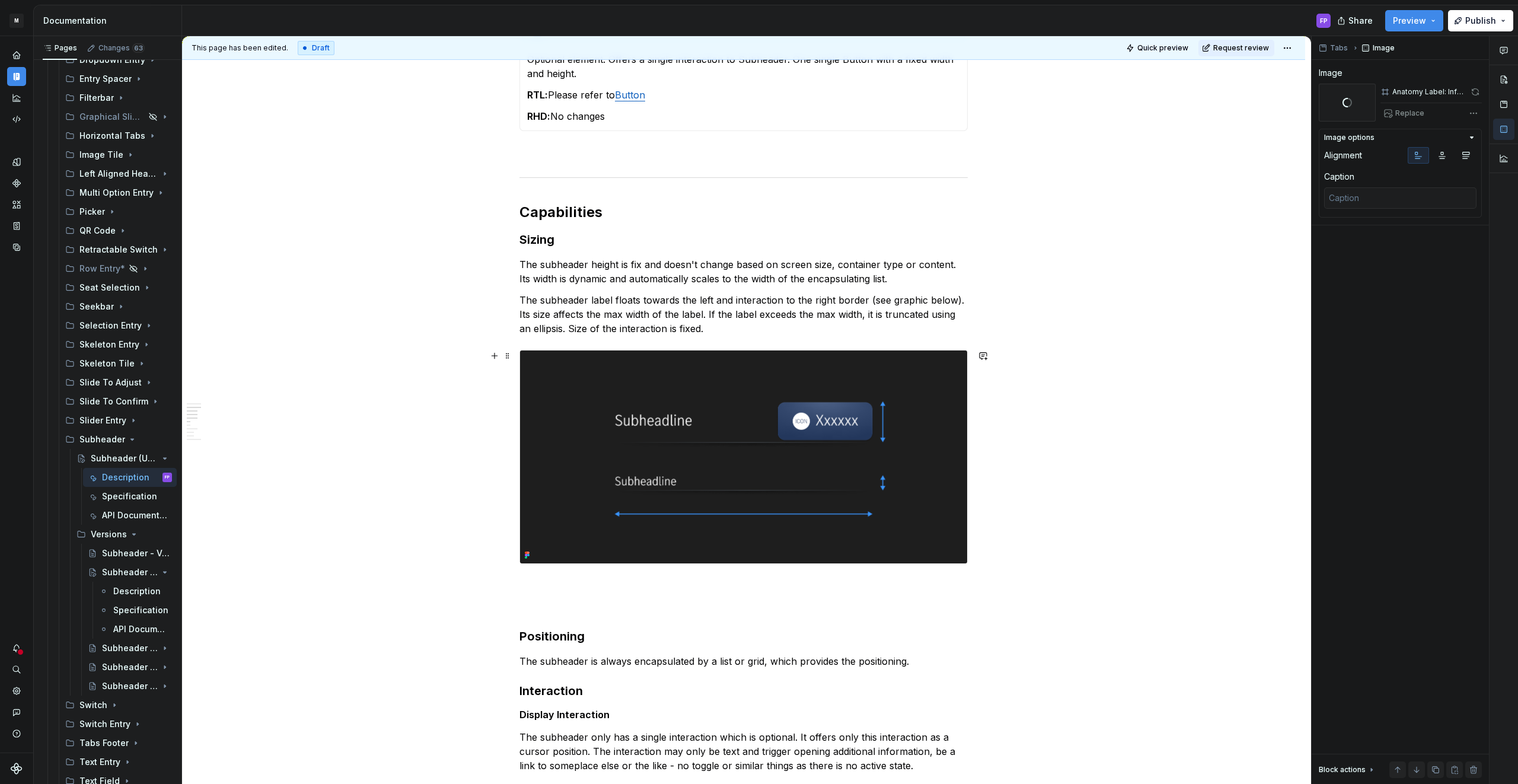
click at [843, 385] on img at bounding box center [743, 456] width 447 height 213
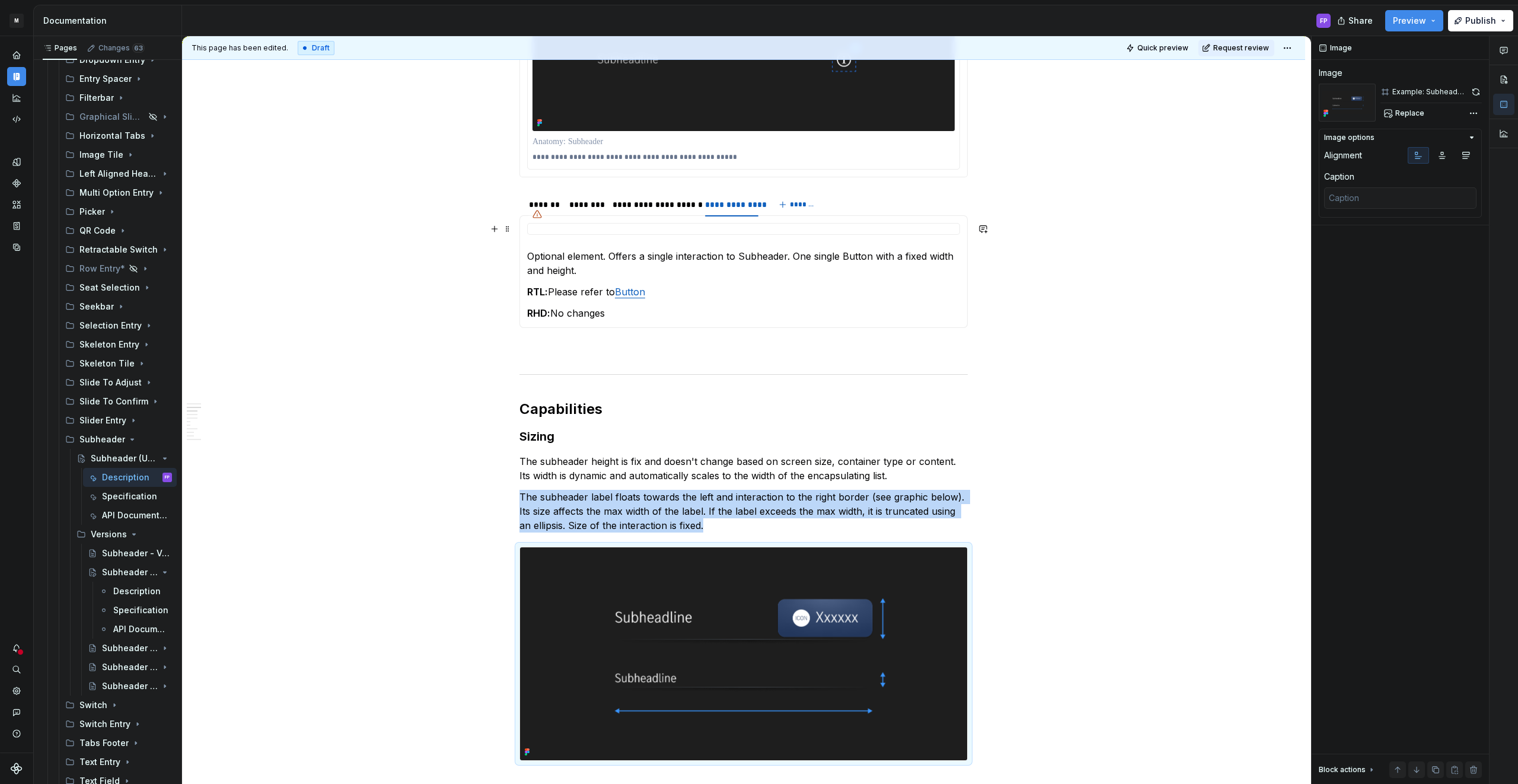
scroll to position [865, 0]
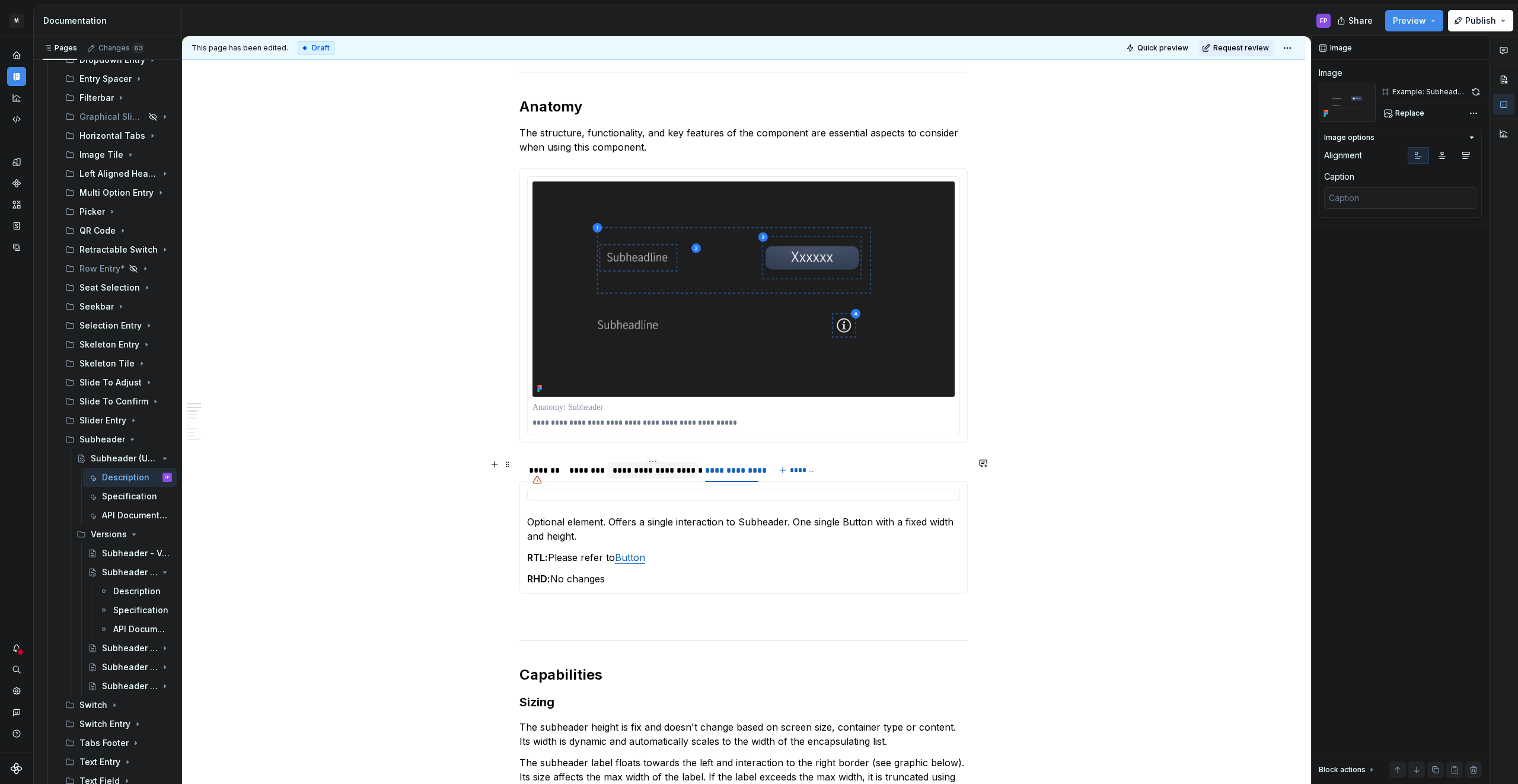
click at [664, 473] on div "**********" at bounding box center [652, 469] width 80 height 11
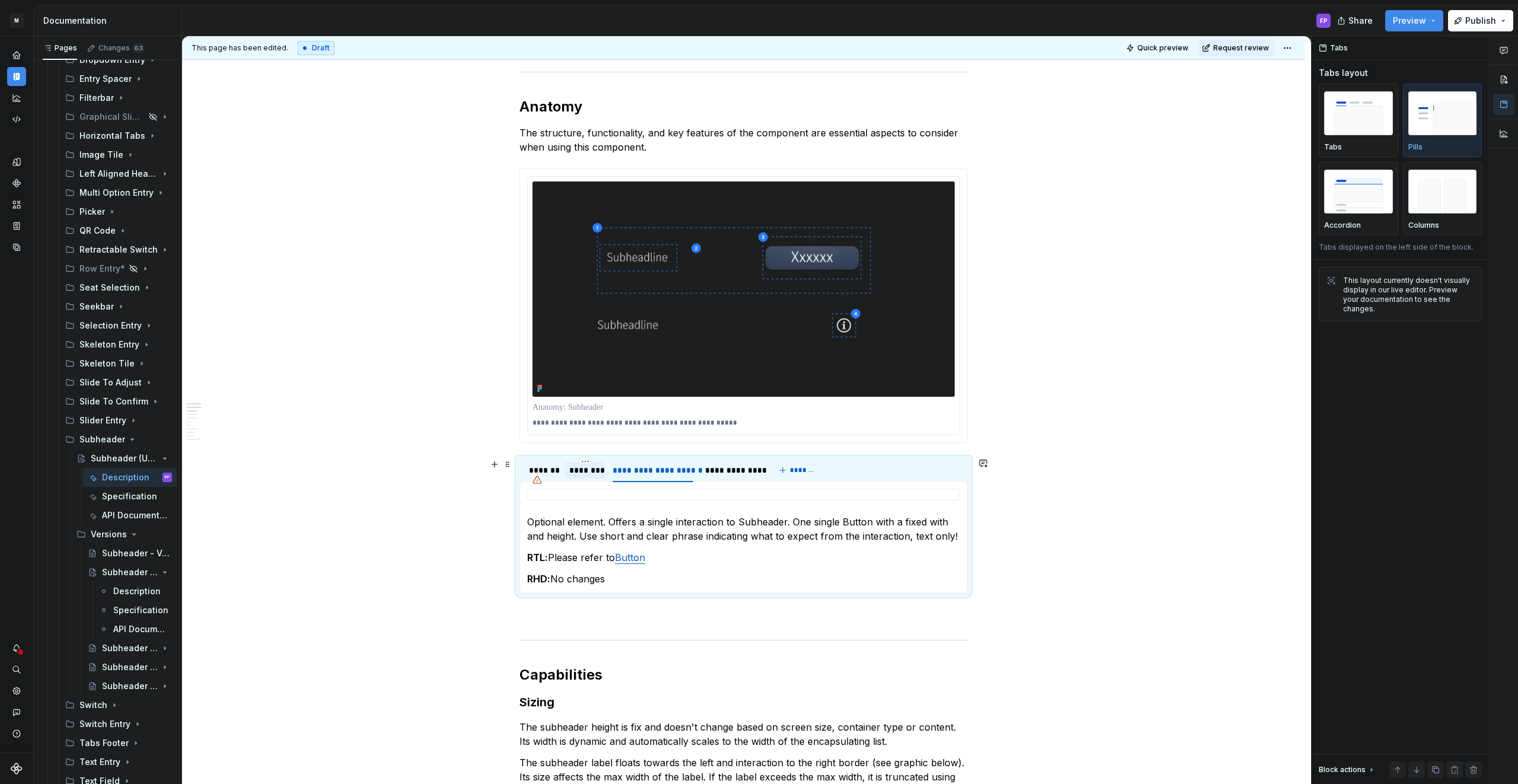
click at [578, 469] on div "********" at bounding box center [585, 469] width 32 height 11
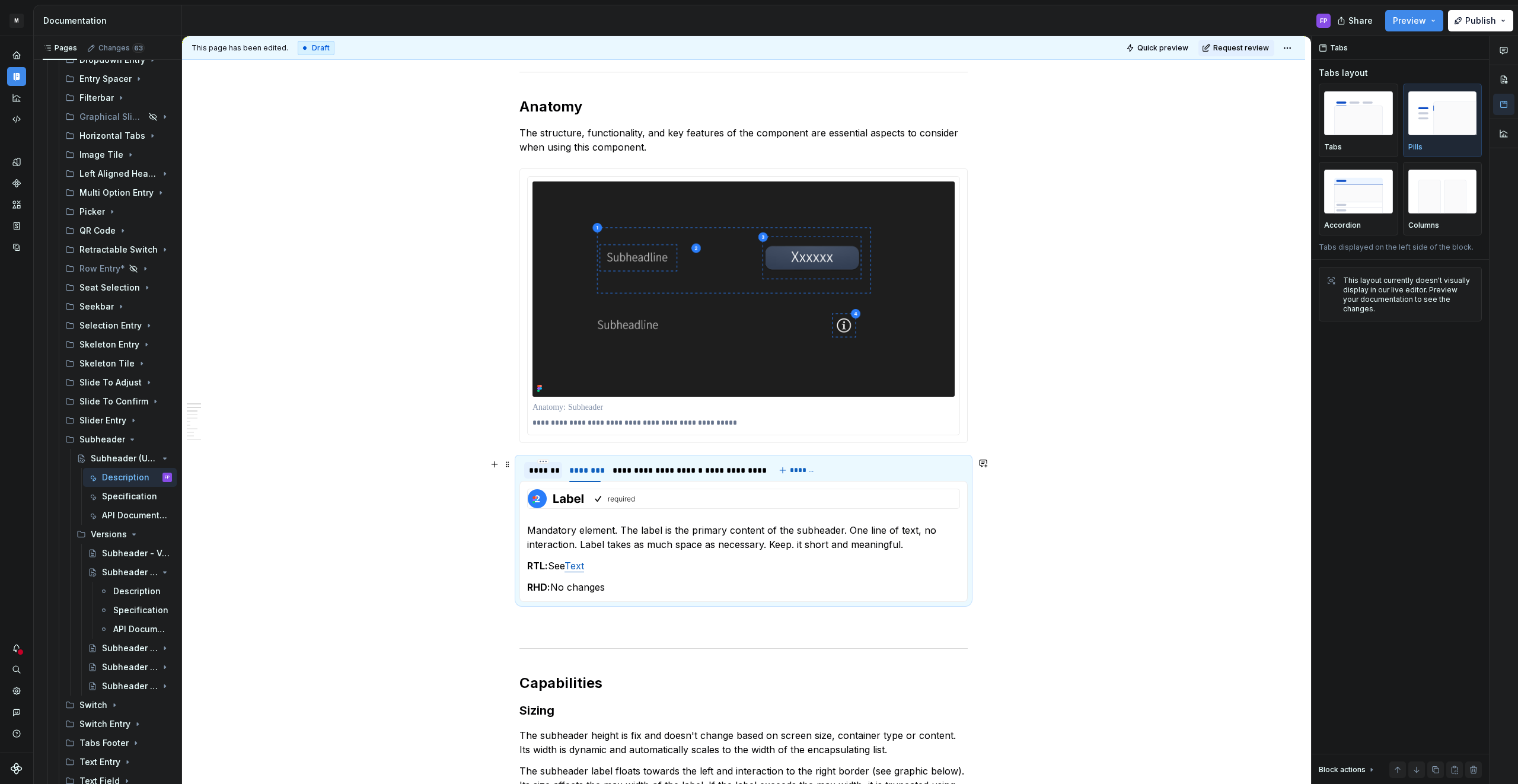
drag, startPoint x: 539, startPoint y: 470, endPoint x: 552, endPoint y: 470, distance: 13.0
click at [540, 470] on div "*******" at bounding box center [543, 469] width 28 height 11
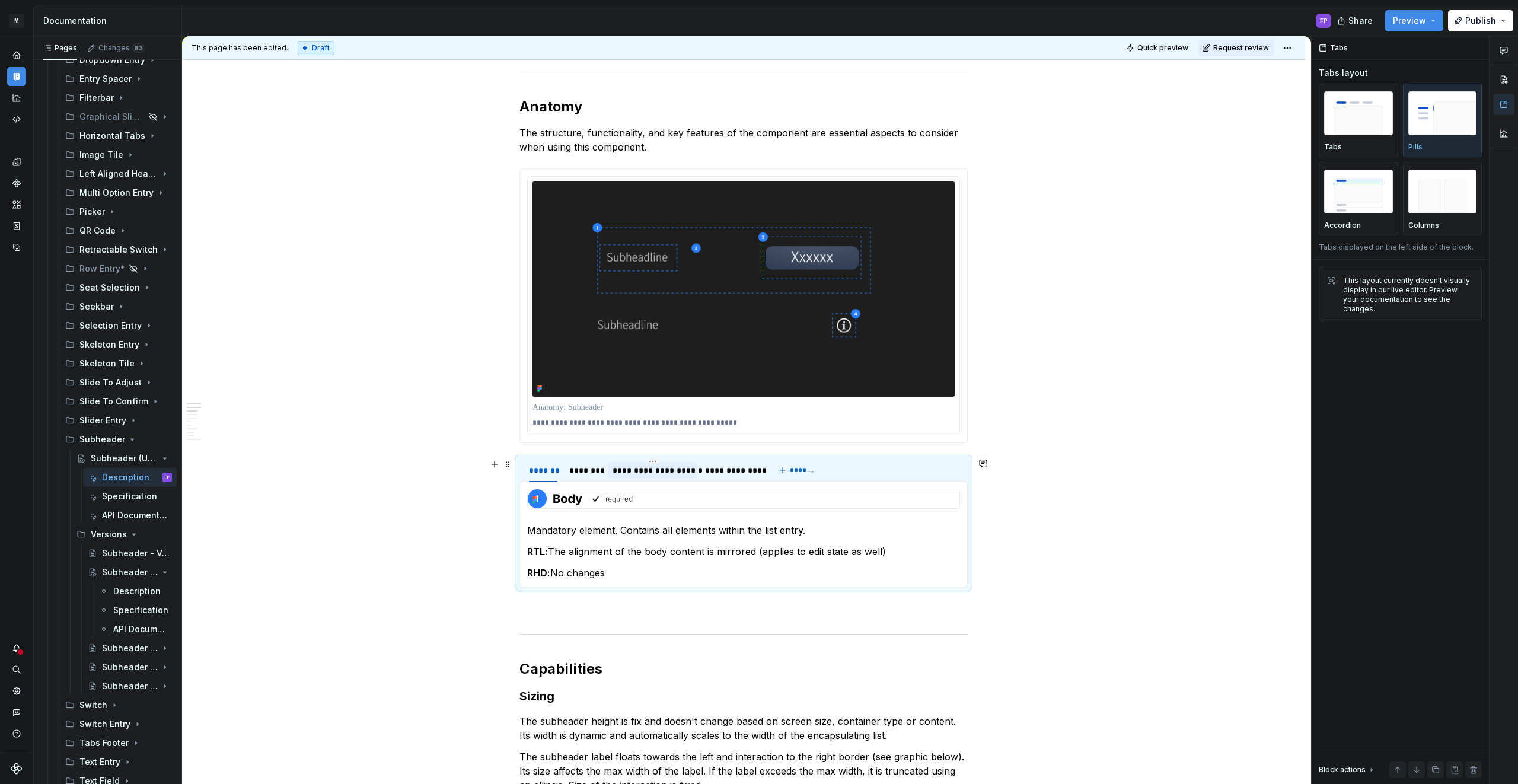
click at [632, 469] on div "**********" at bounding box center [652, 469] width 80 height 11
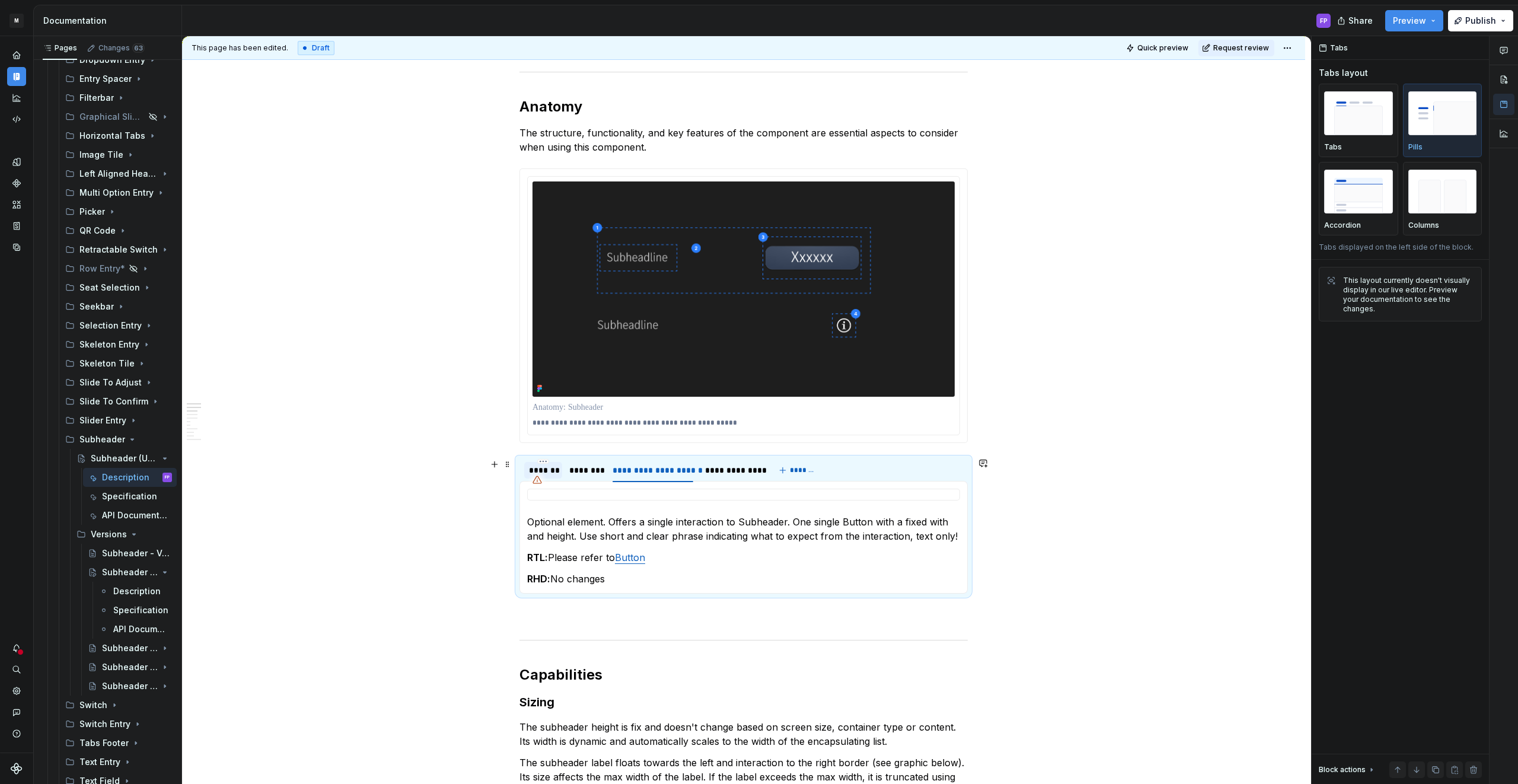
click at [560, 467] on div "*******" at bounding box center [542, 470] width 38 height 17
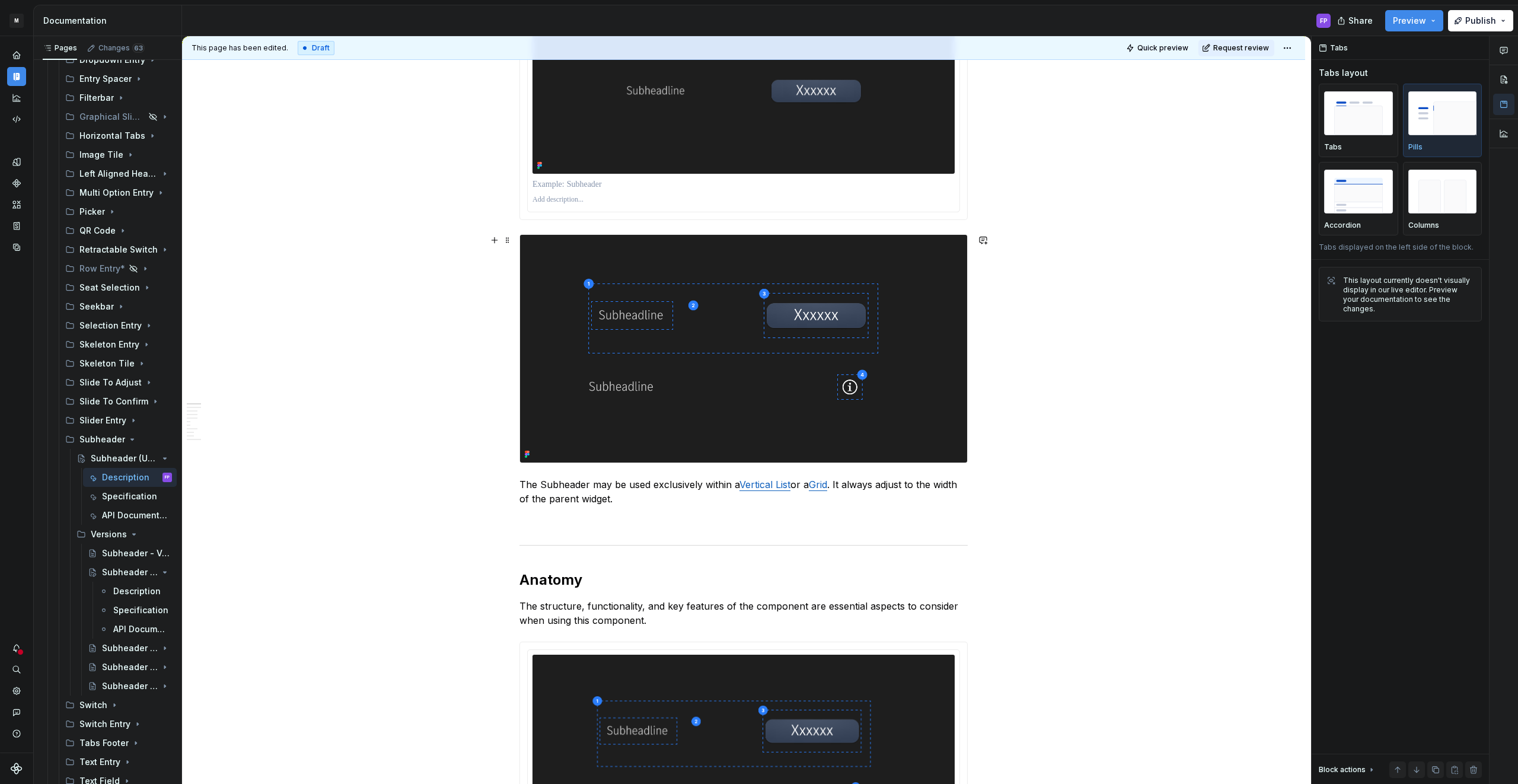
scroll to position [554, 0]
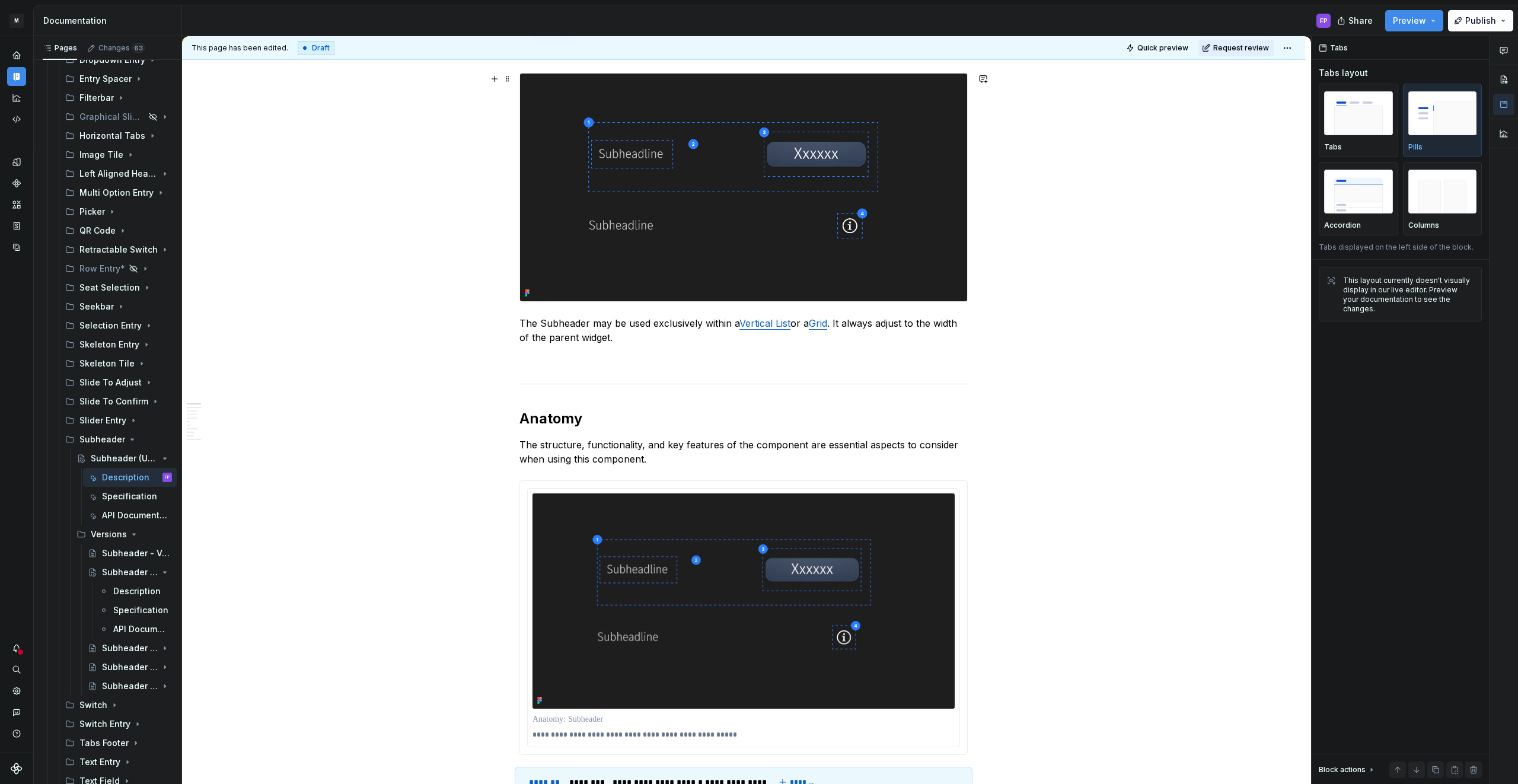
click at [722, 233] on img at bounding box center [743, 187] width 447 height 228
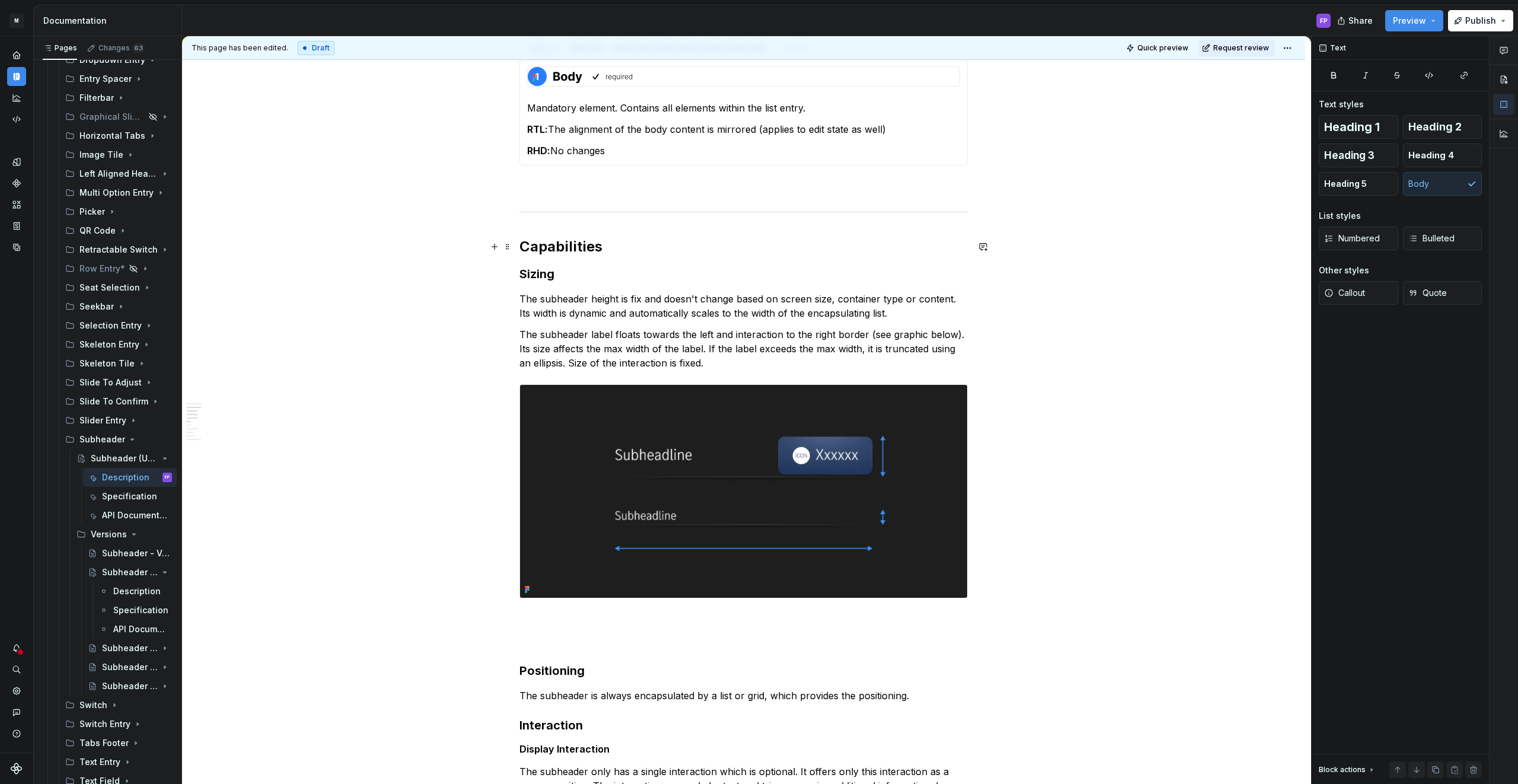
scroll to position [1092, 0]
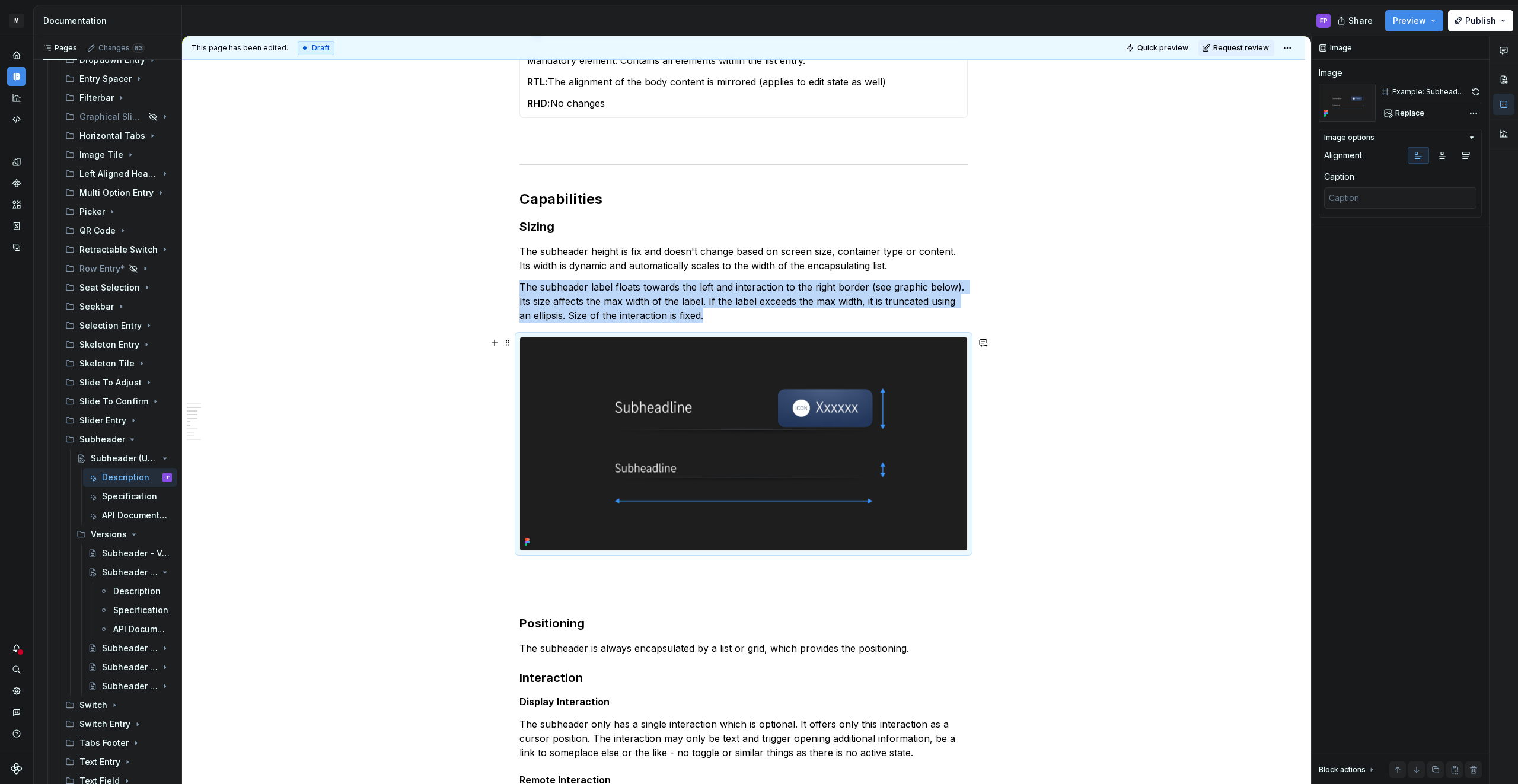
click at [679, 381] on img at bounding box center [743, 443] width 447 height 213
click at [1413, 112] on span "Replace" at bounding box center [1410, 113] width 29 height 10
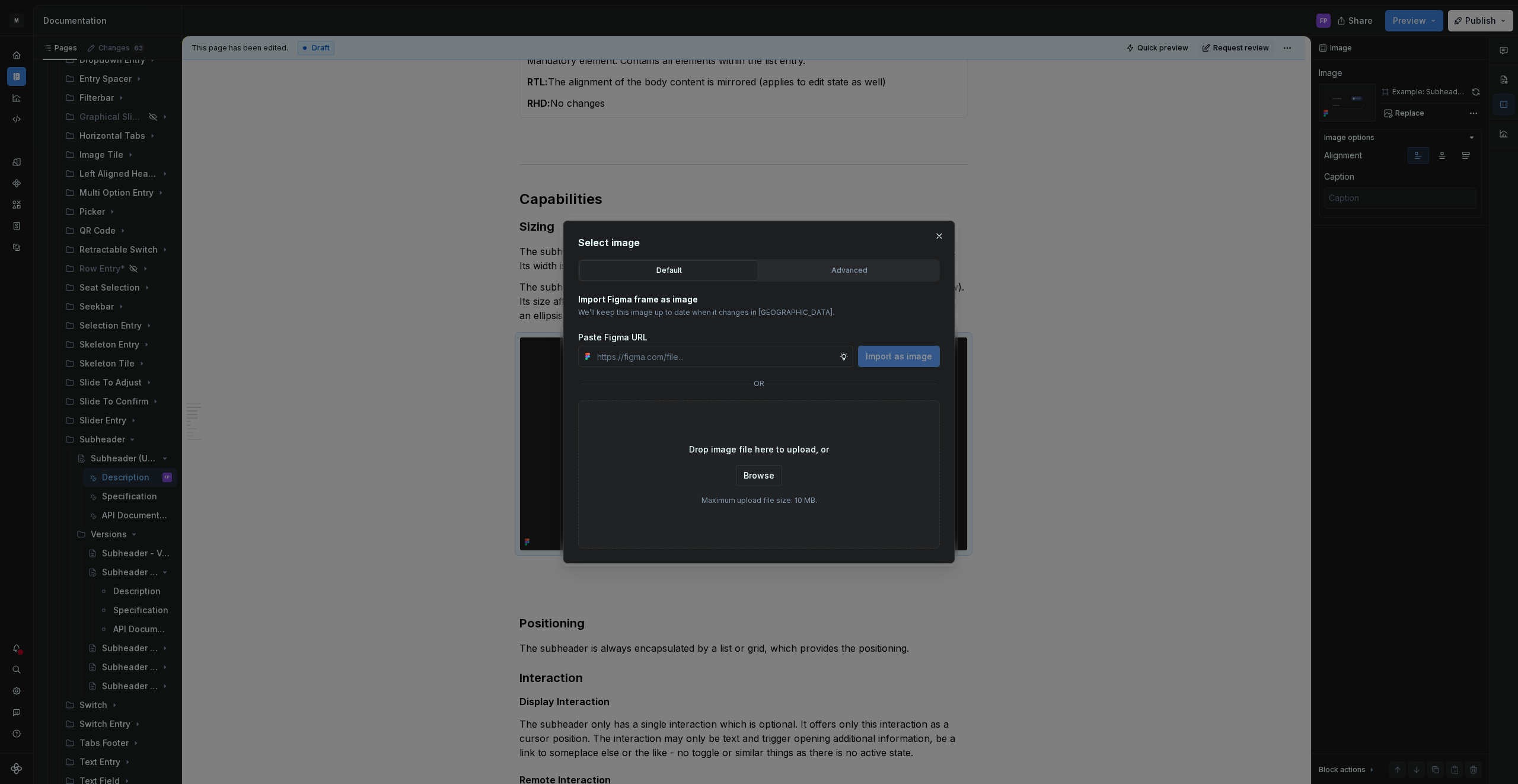
type textarea "*"
paste input "https://www.figma.com/design/6xvyLlO4QzLwWHX4BXGB1R/HU-Design-System-Library?no…"
type input "https://www.figma.com/design/6xvyLlO4QzLwWHX4BXGB1R/HU-Design-System-Library?no…"
click at [908, 357] on span "Import as image" at bounding box center [898, 355] width 66 height 11
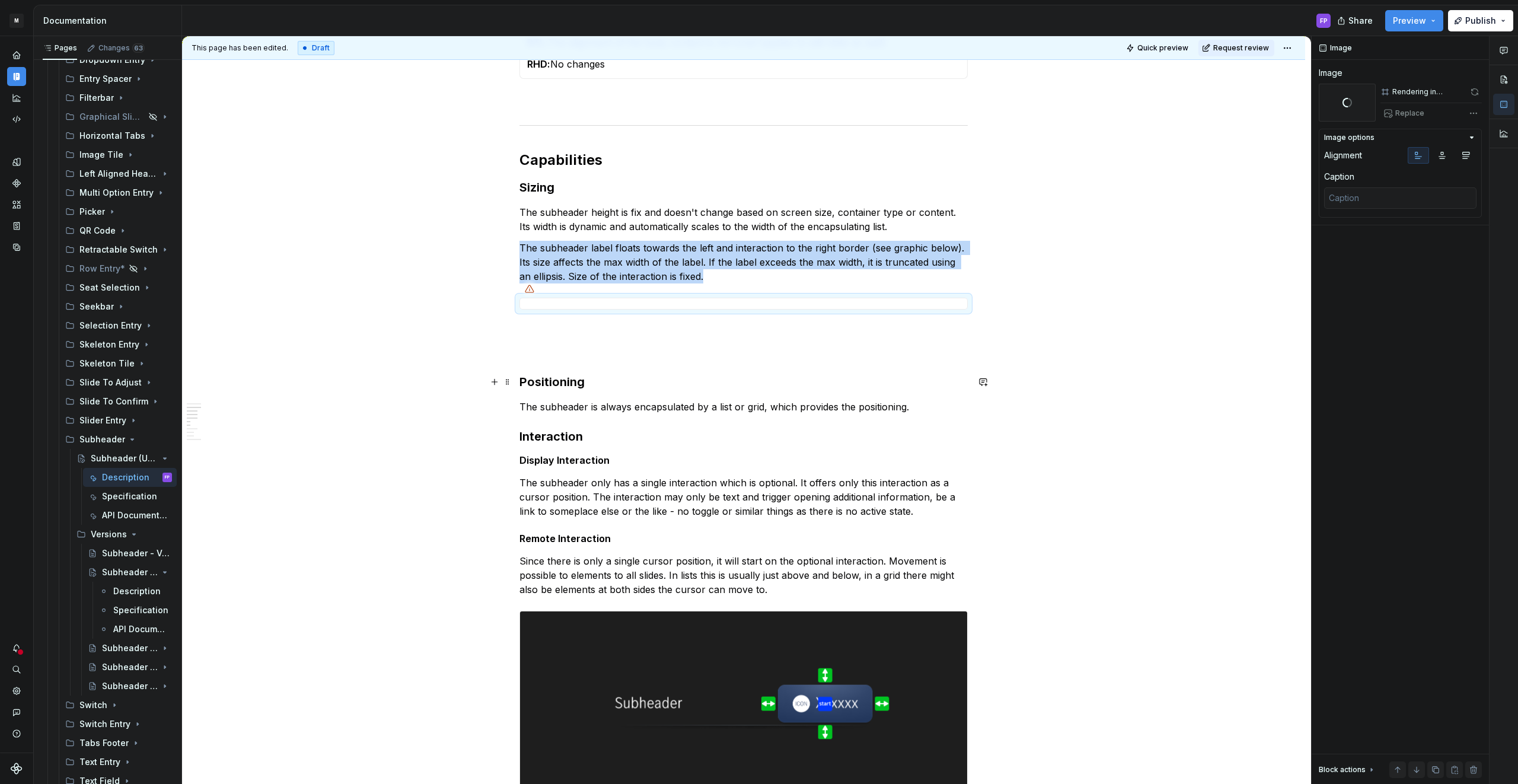
scroll to position [1103, 0]
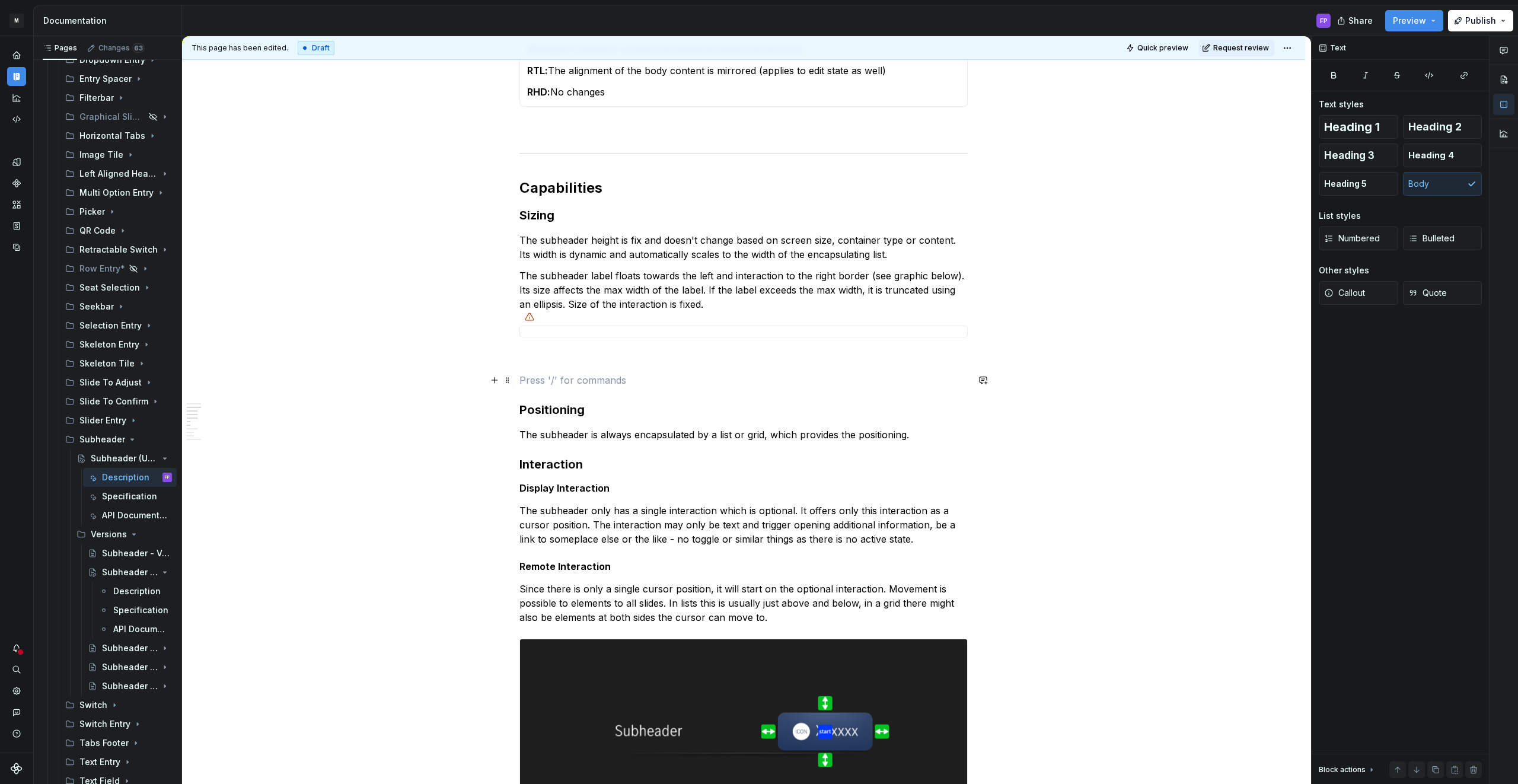
click at [607, 374] on p at bounding box center [744, 380] width 448 height 14
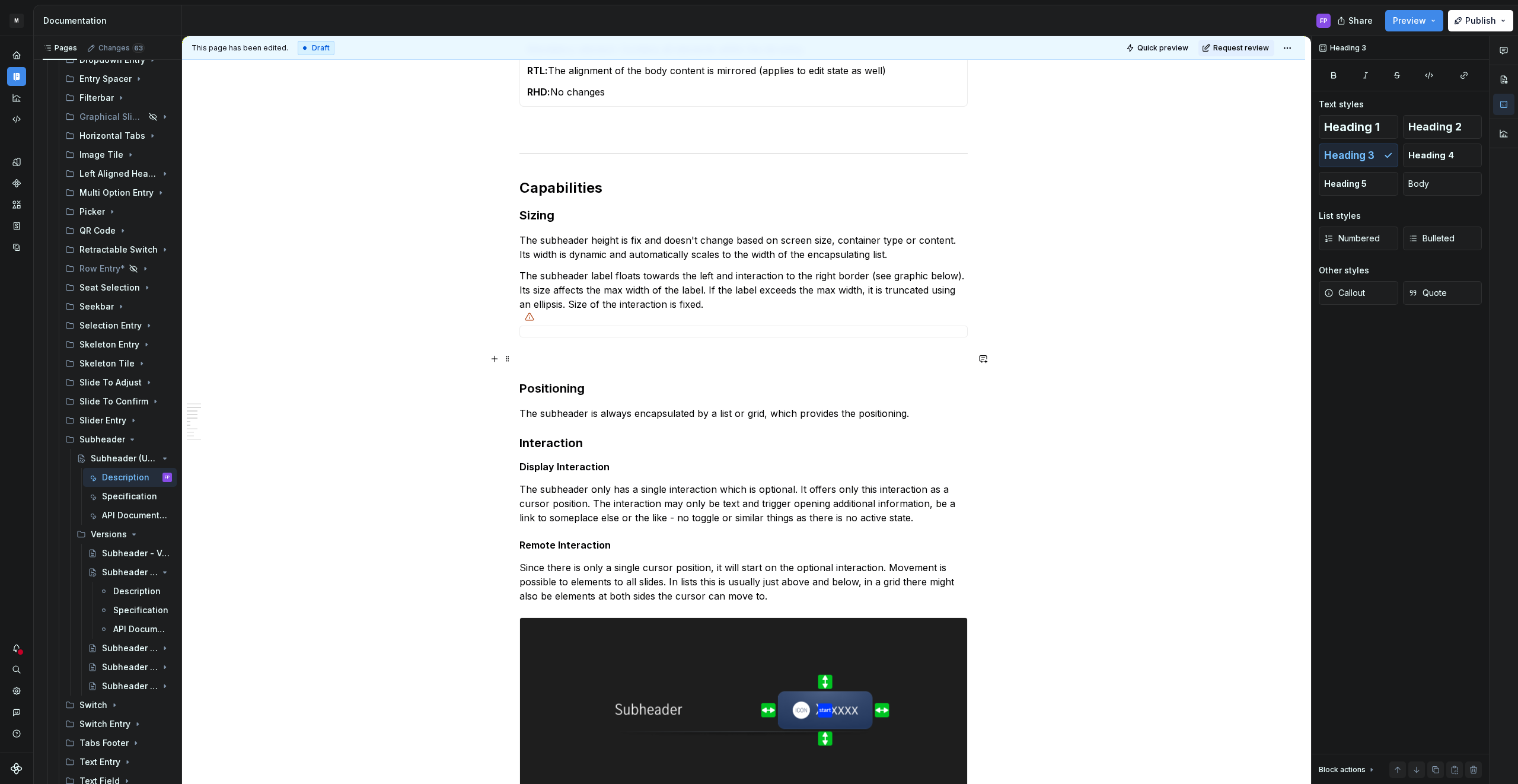
click at [568, 362] on p at bounding box center [744, 359] width 448 height 14
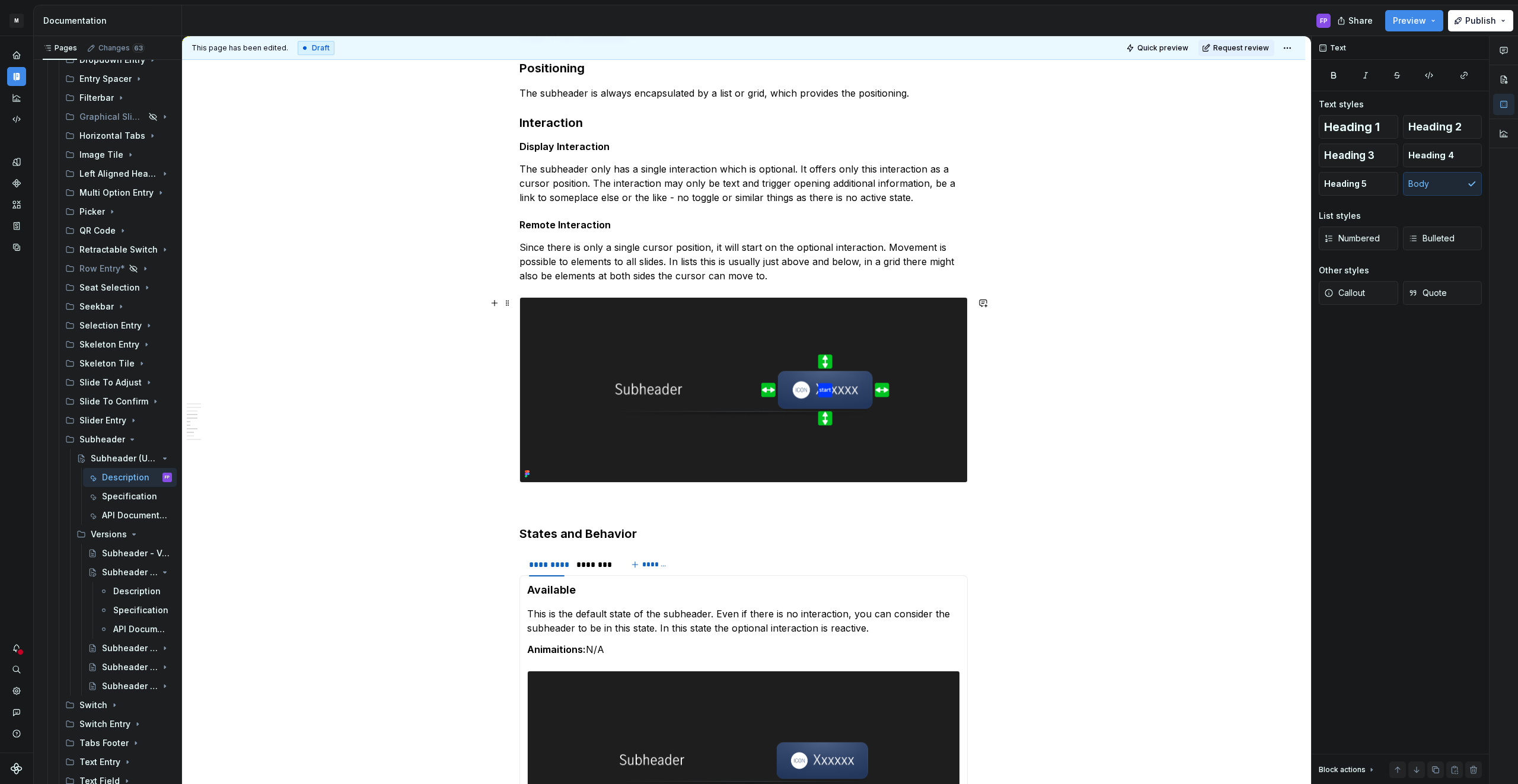
scroll to position [1431, 0]
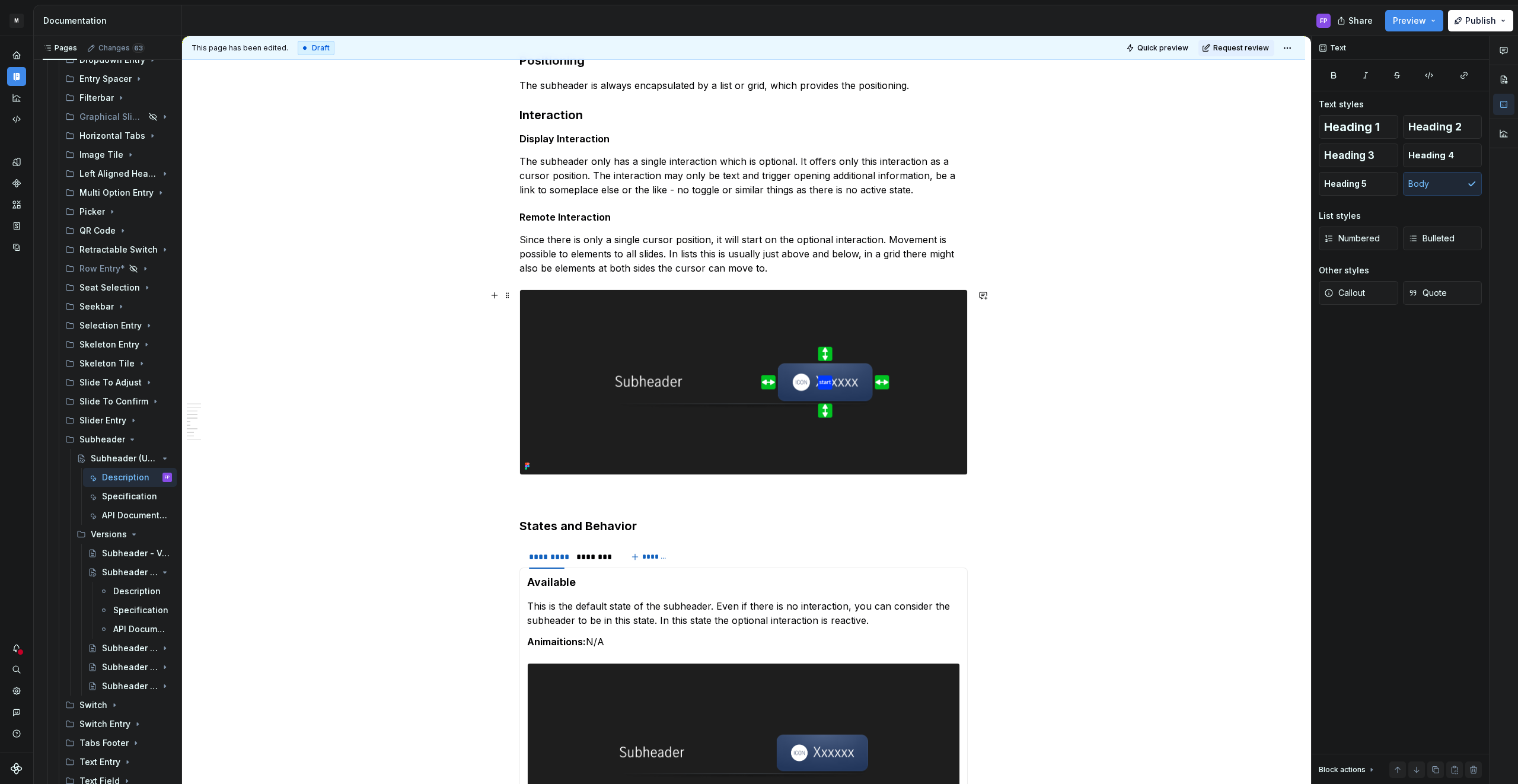
click at [950, 347] on img at bounding box center [743, 382] width 447 height 184
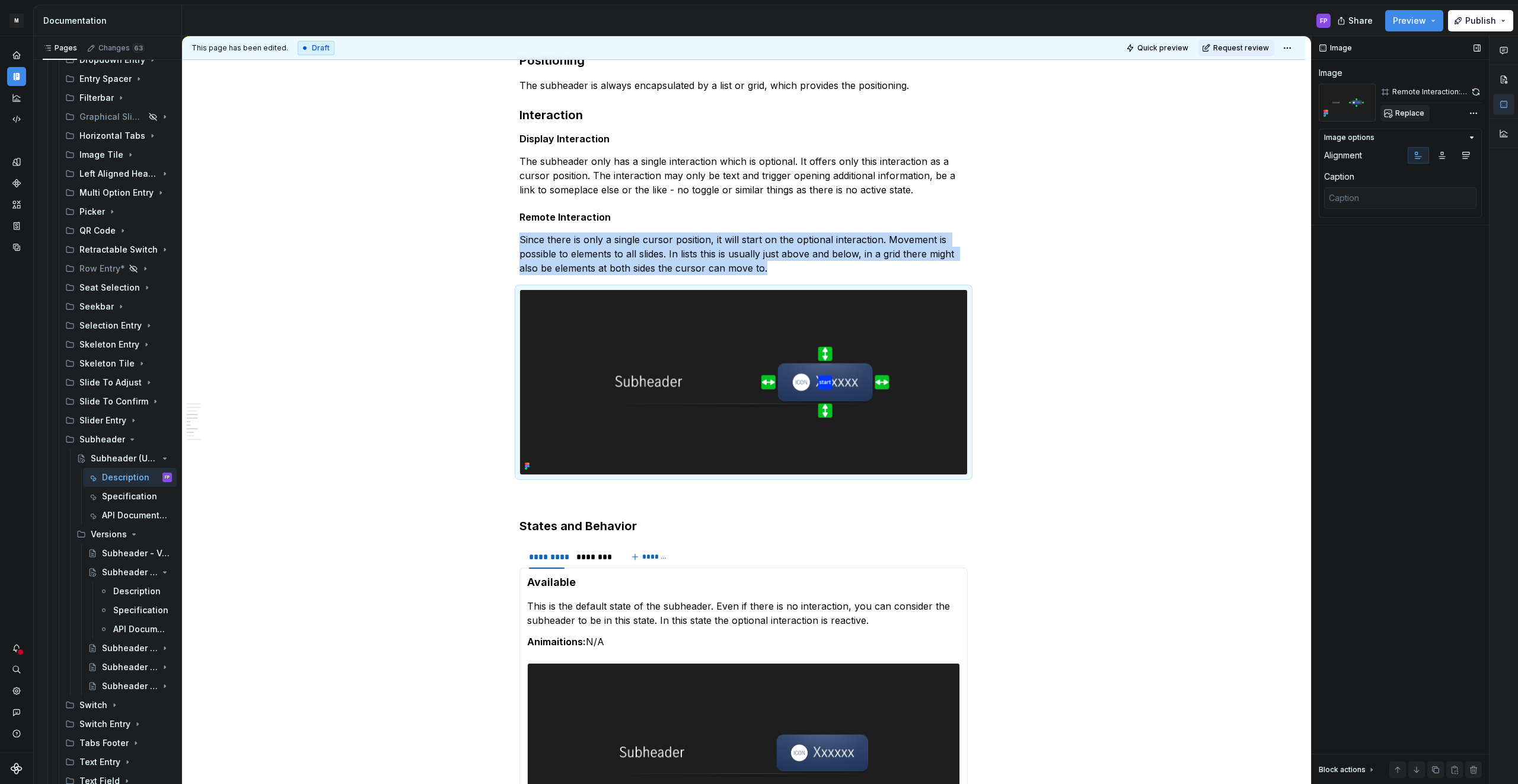
click at [1398, 113] on span "Replace" at bounding box center [1410, 113] width 29 height 10
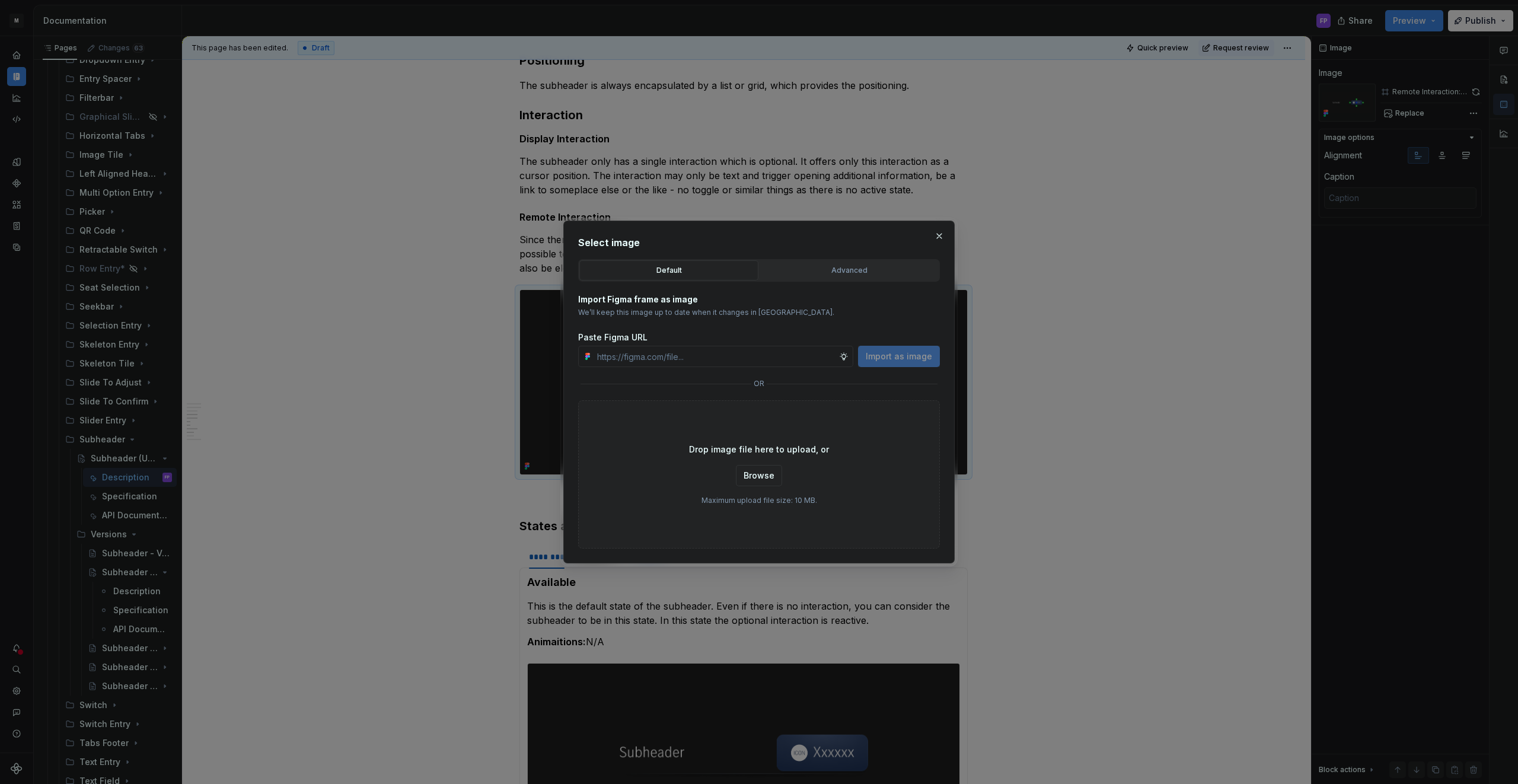
type textarea "*"
paste input "https://www.figma.com/design/6xvyLlO4QzLwWHX4BXGB1R/HU-Design-System-Library?no…"
type input "https://www.figma.com/design/6xvyLlO4QzLwWHX4BXGB1R/HU-Design-System-Library?no…"
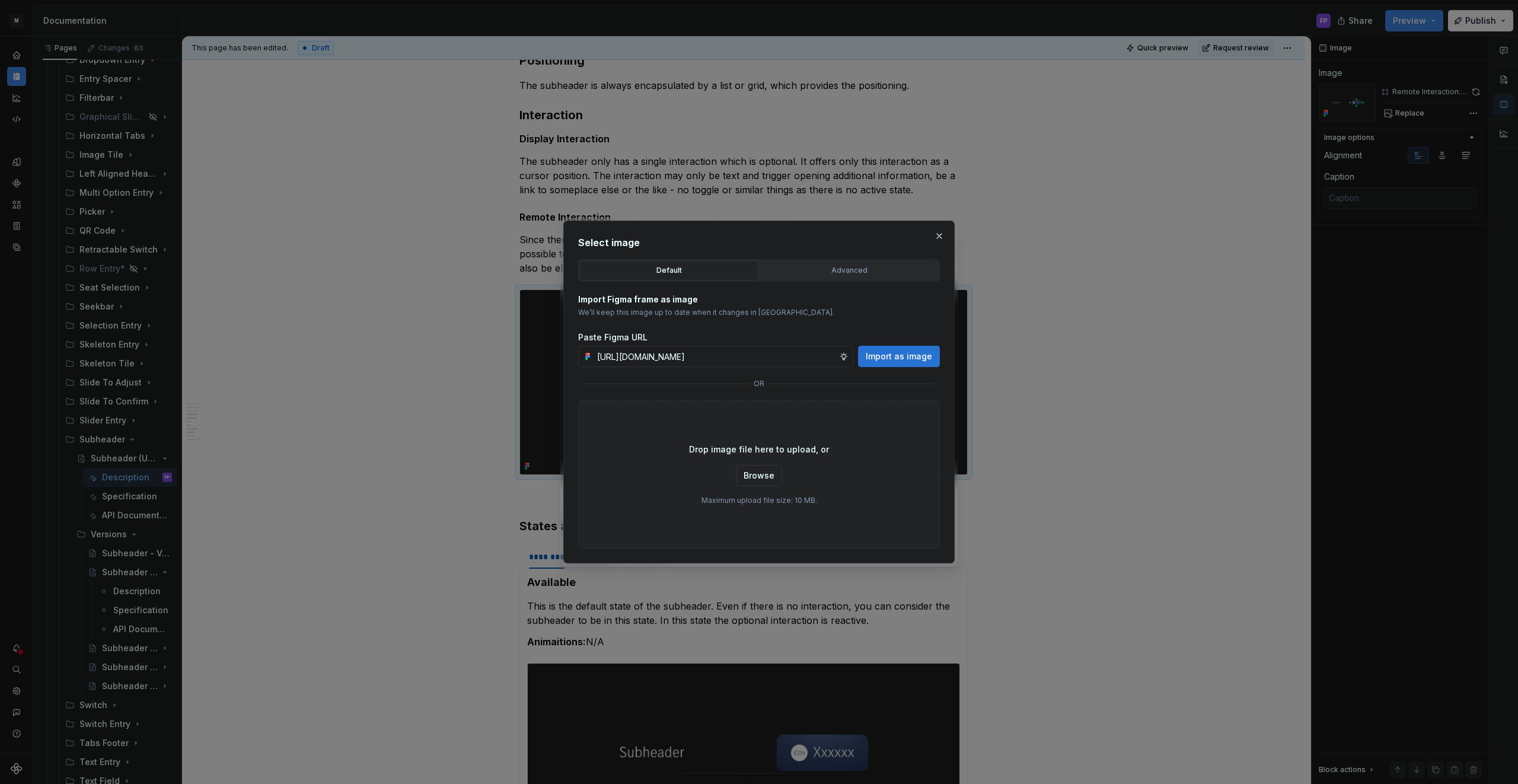
click at [864, 355] on button "Import as image" at bounding box center [899, 356] width 82 height 21
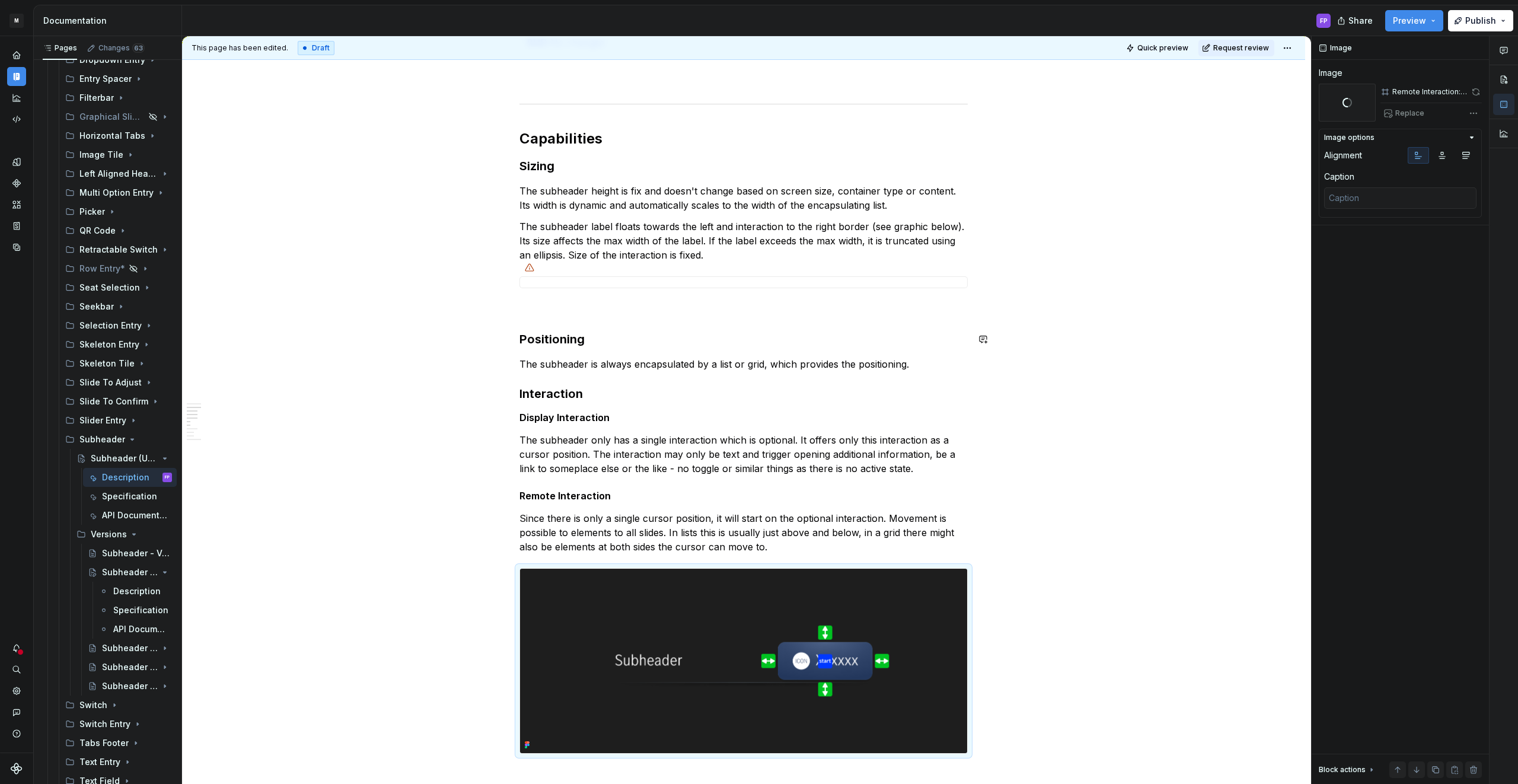
scroll to position [1082, 0]
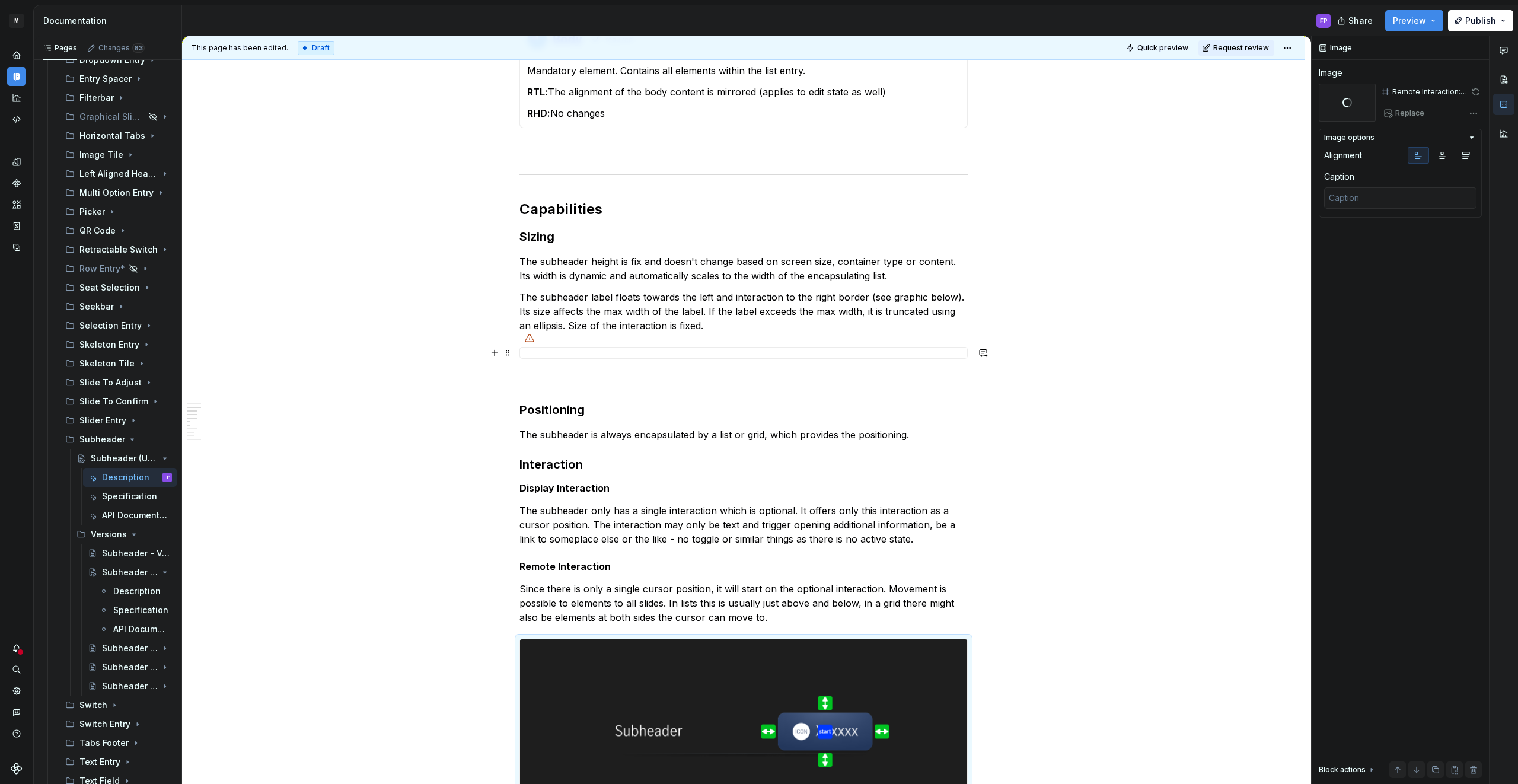
click at [648, 352] on div at bounding box center [744, 352] width 448 height 11
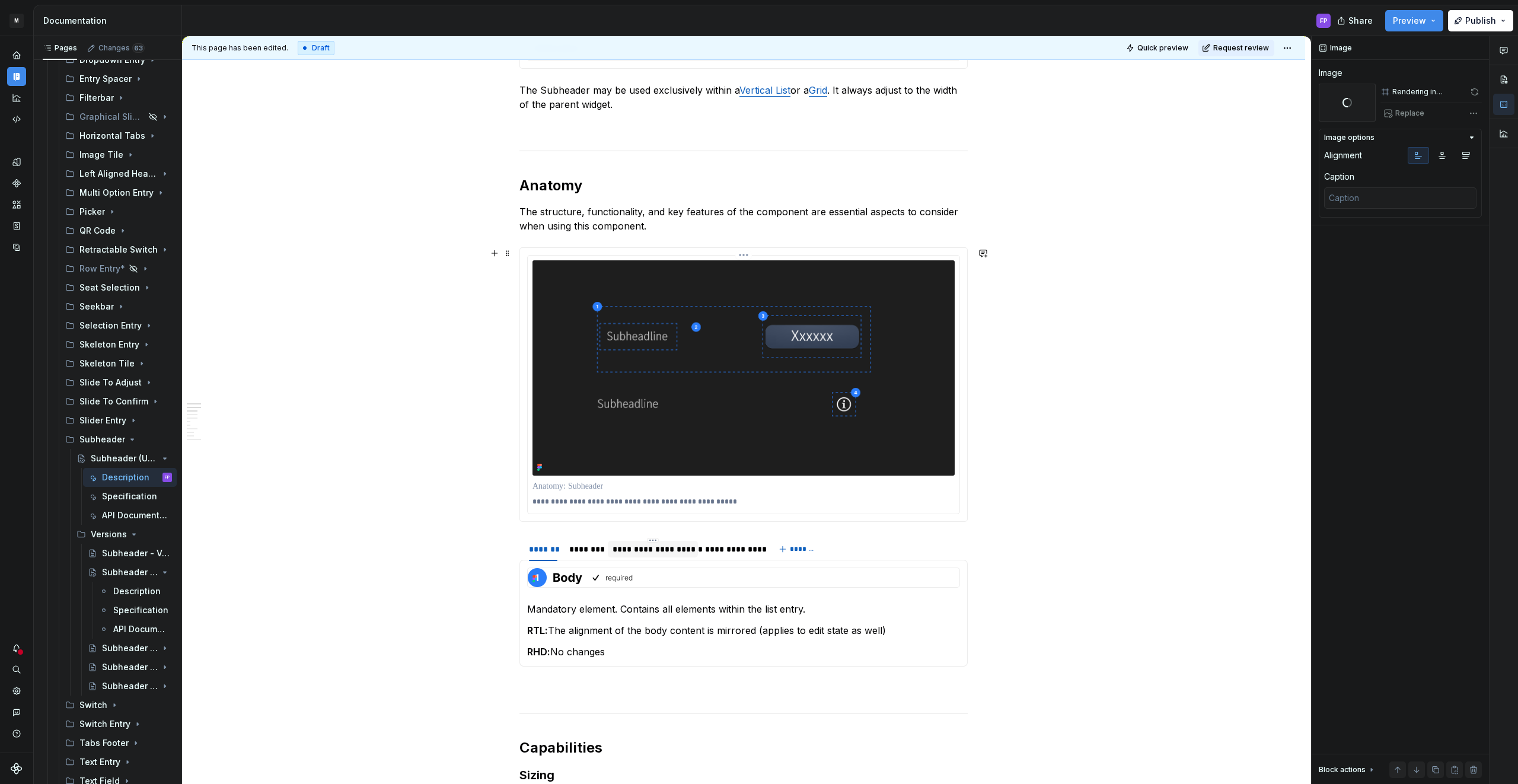
scroll to position [586, 0]
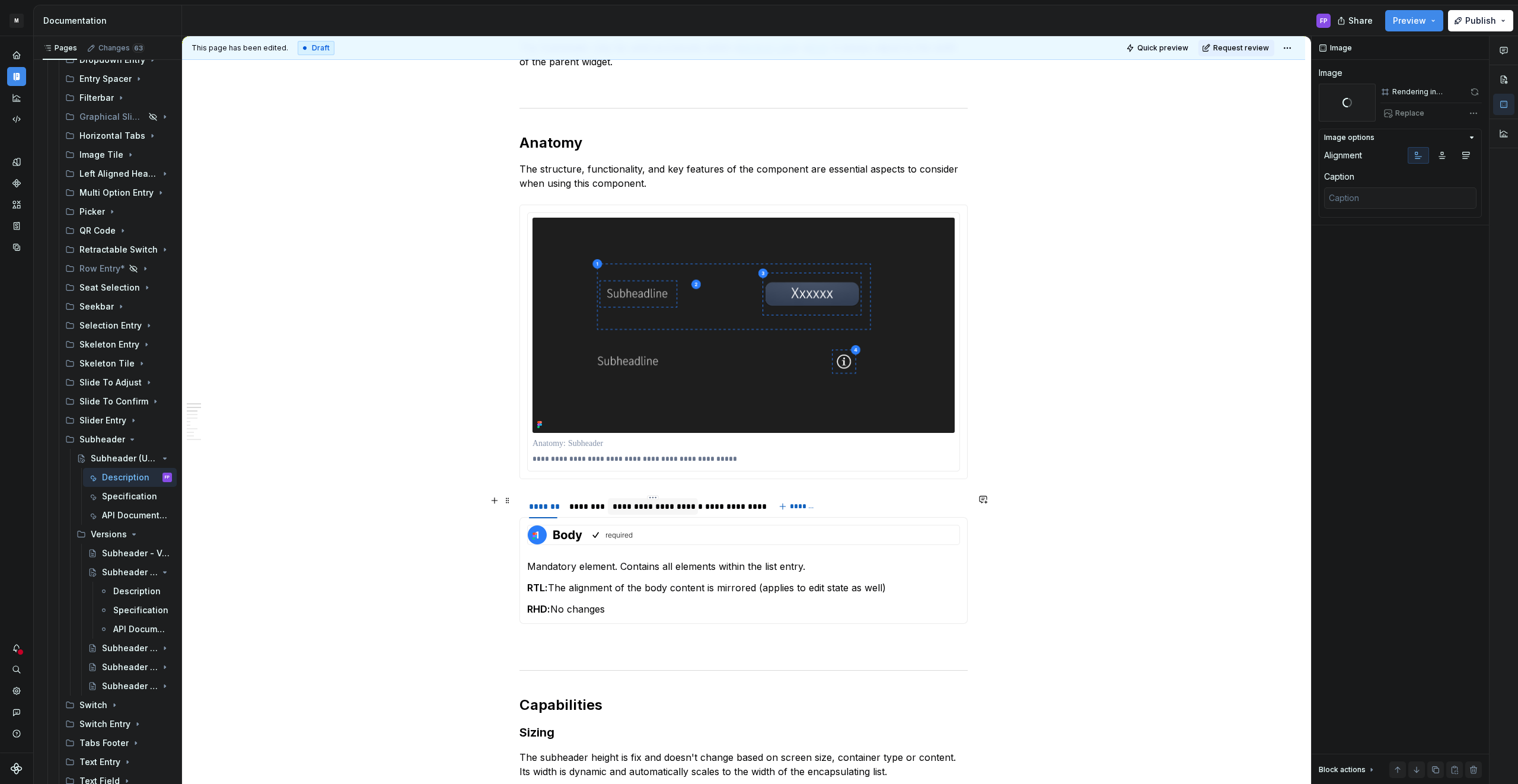
click at [676, 506] on div "**********" at bounding box center [652, 505] width 80 height 11
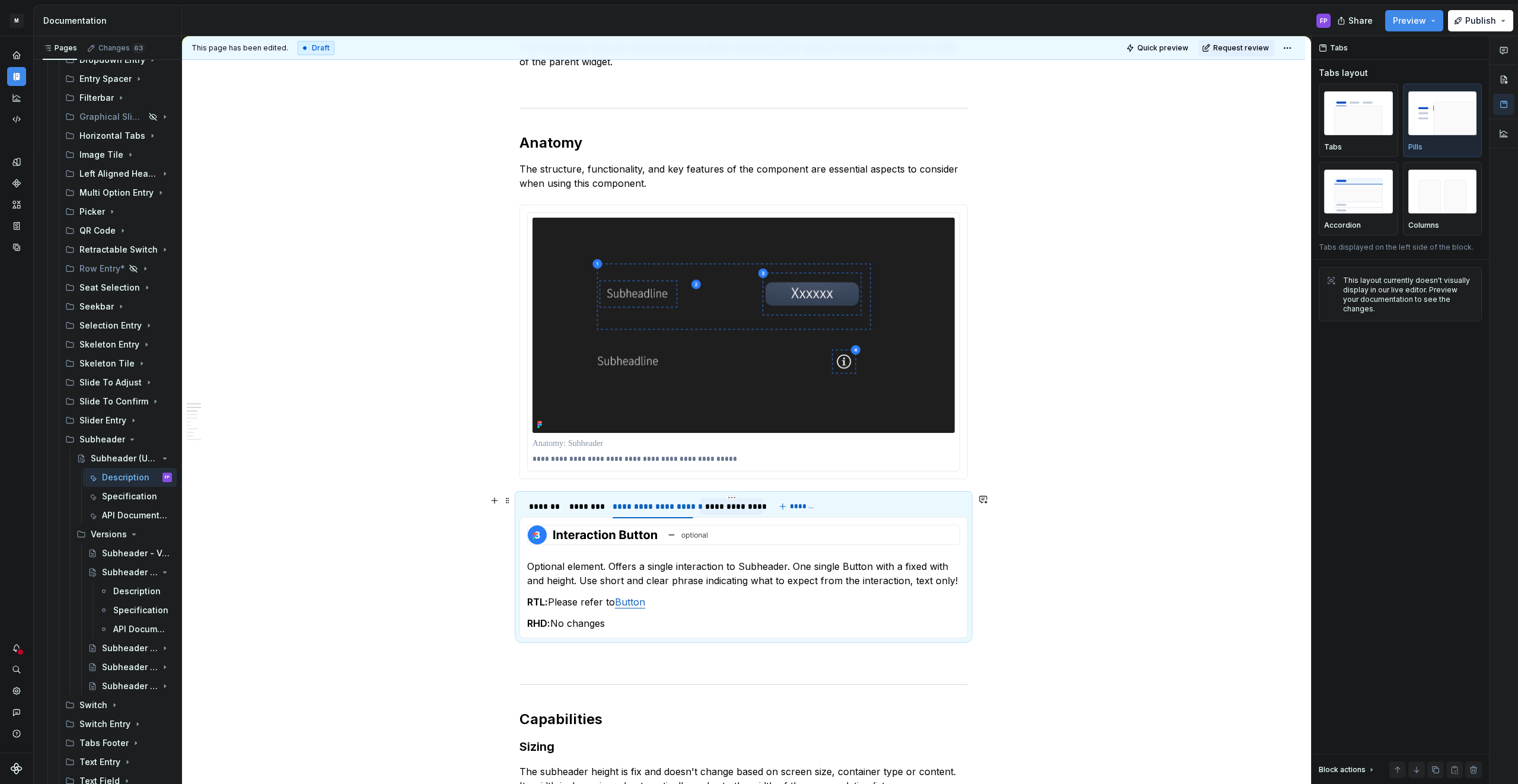
click at [761, 508] on div "**********" at bounding box center [731, 506] width 63 height 17
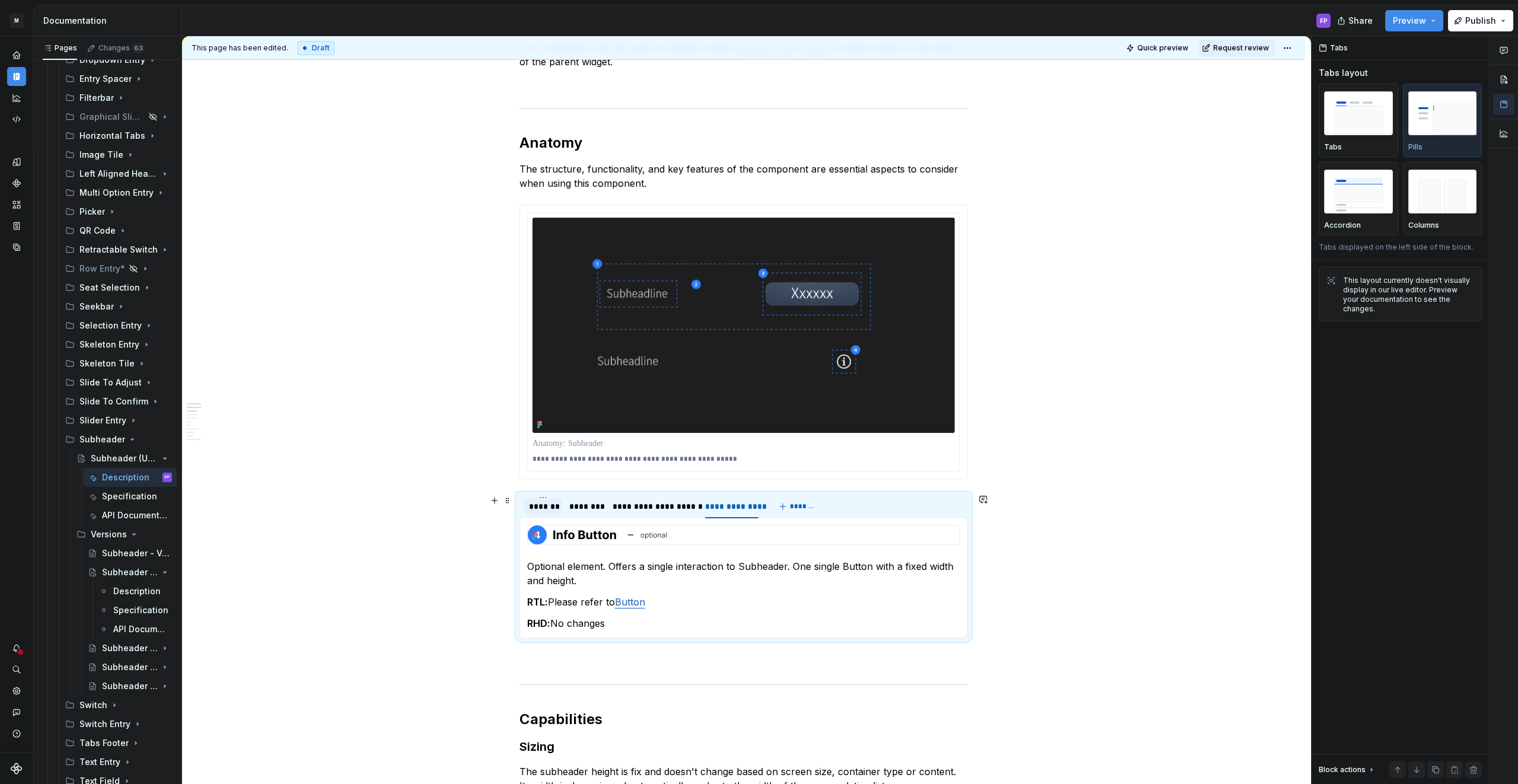
click at [545, 506] on div "*******" at bounding box center [543, 505] width 28 height 11
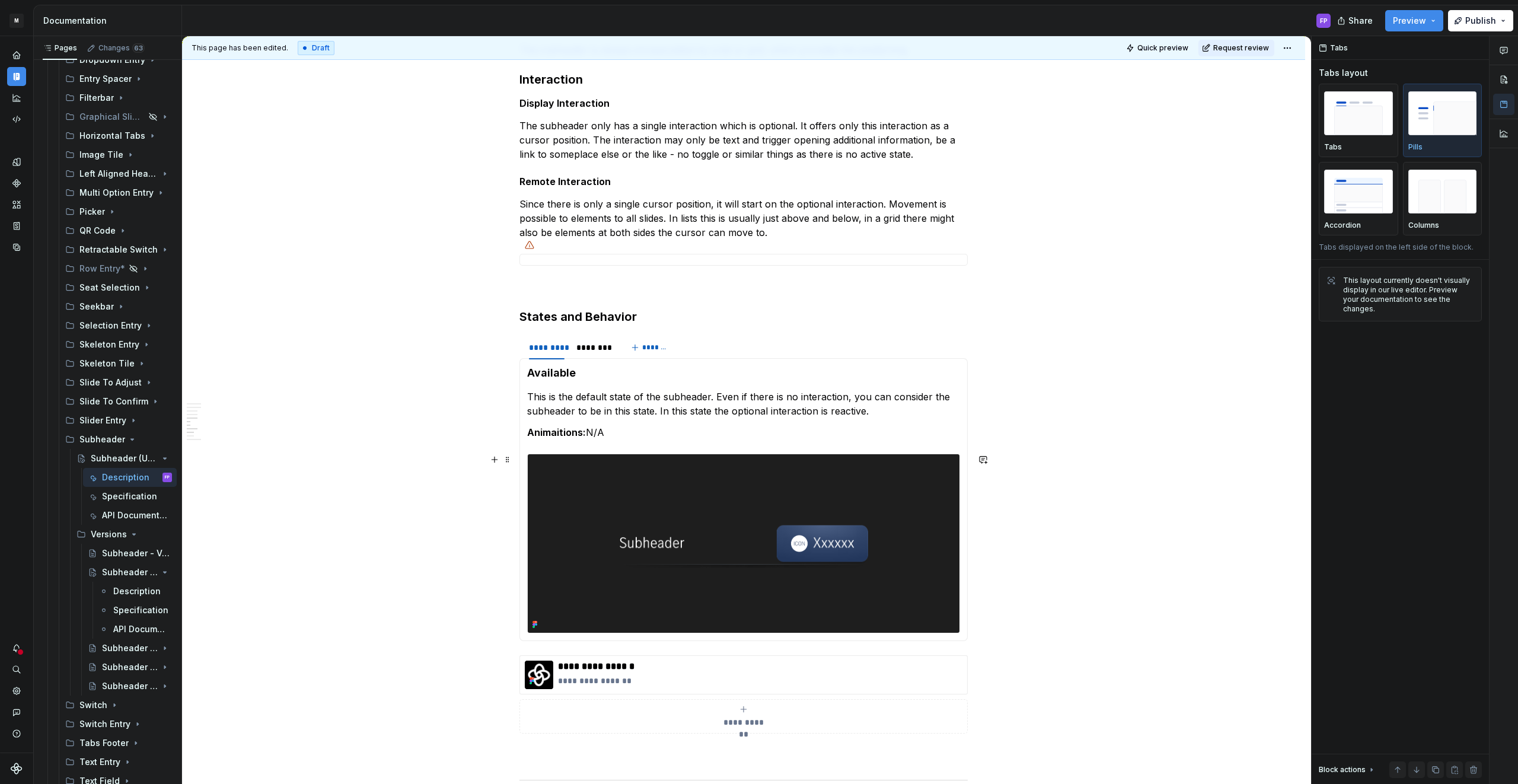
scroll to position [1668, 0]
click at [594, 493] on img at bounding box center [743, 544] width 431 height 178
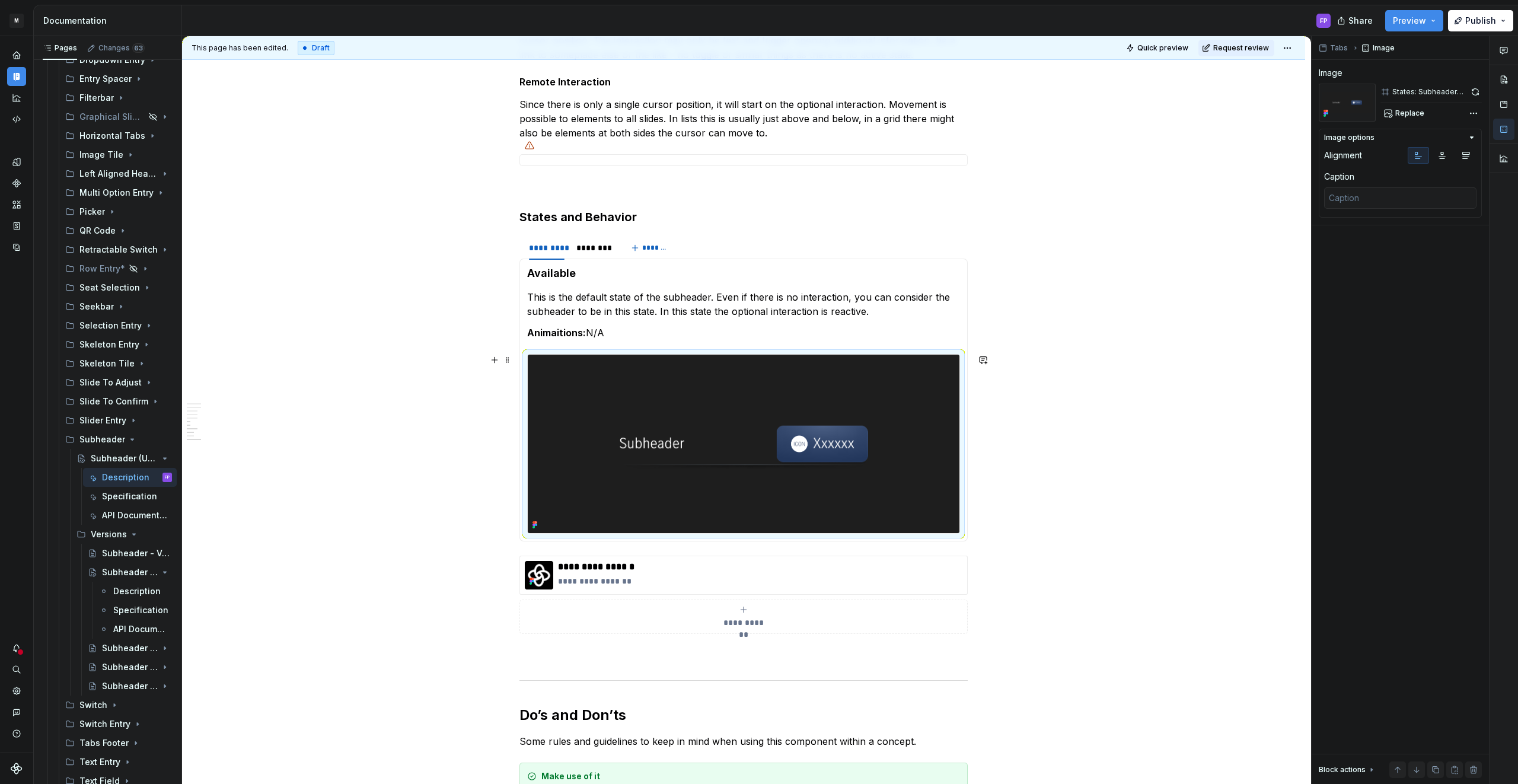
scroll to position [1783, 0]
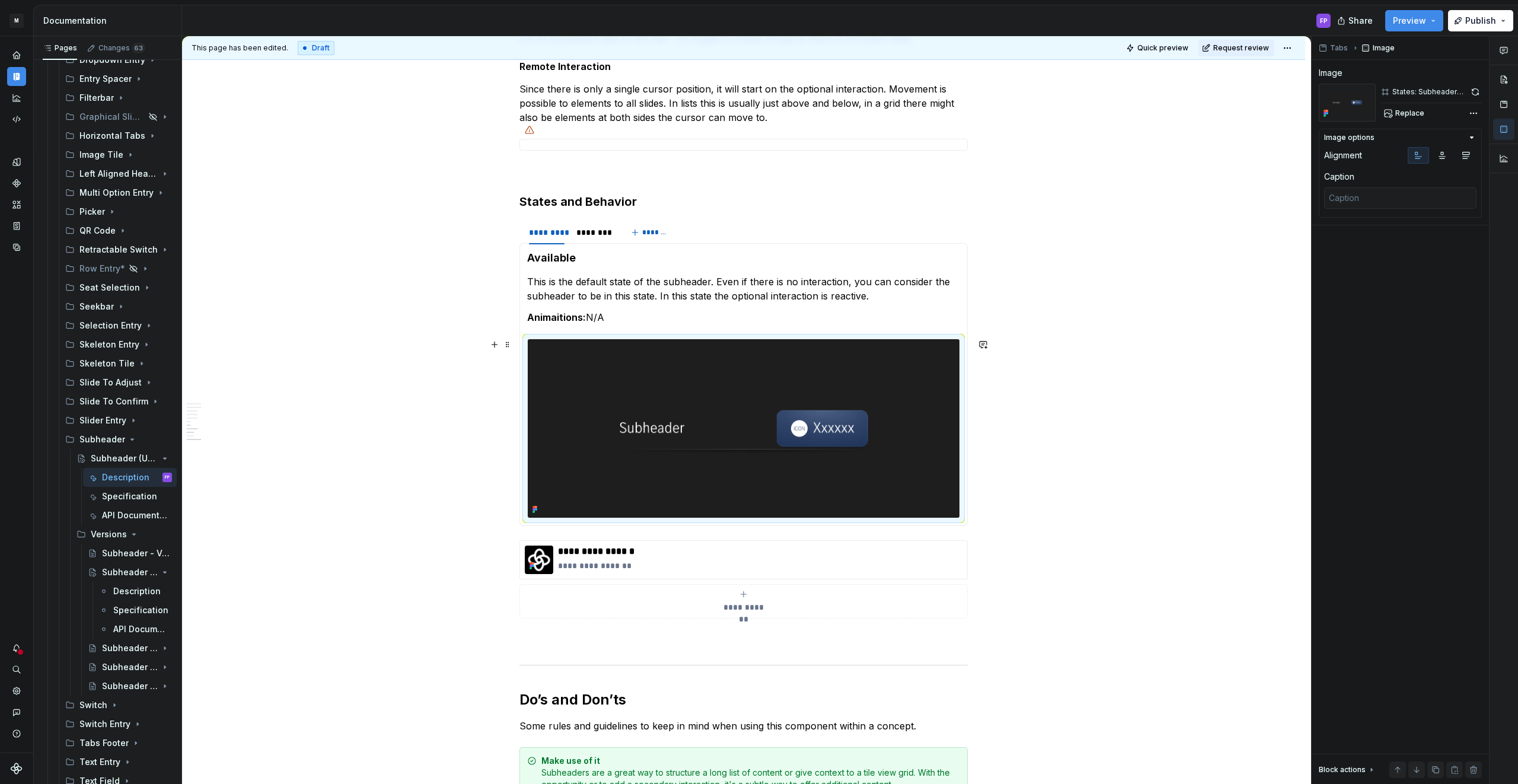
click at [822, 444] on img at bounding box center [743, 428] width 431 height 178
click at [1408, 117] on span "Replace" at bounding box center [1410, 113] width 29 height 10
type textarea "*"
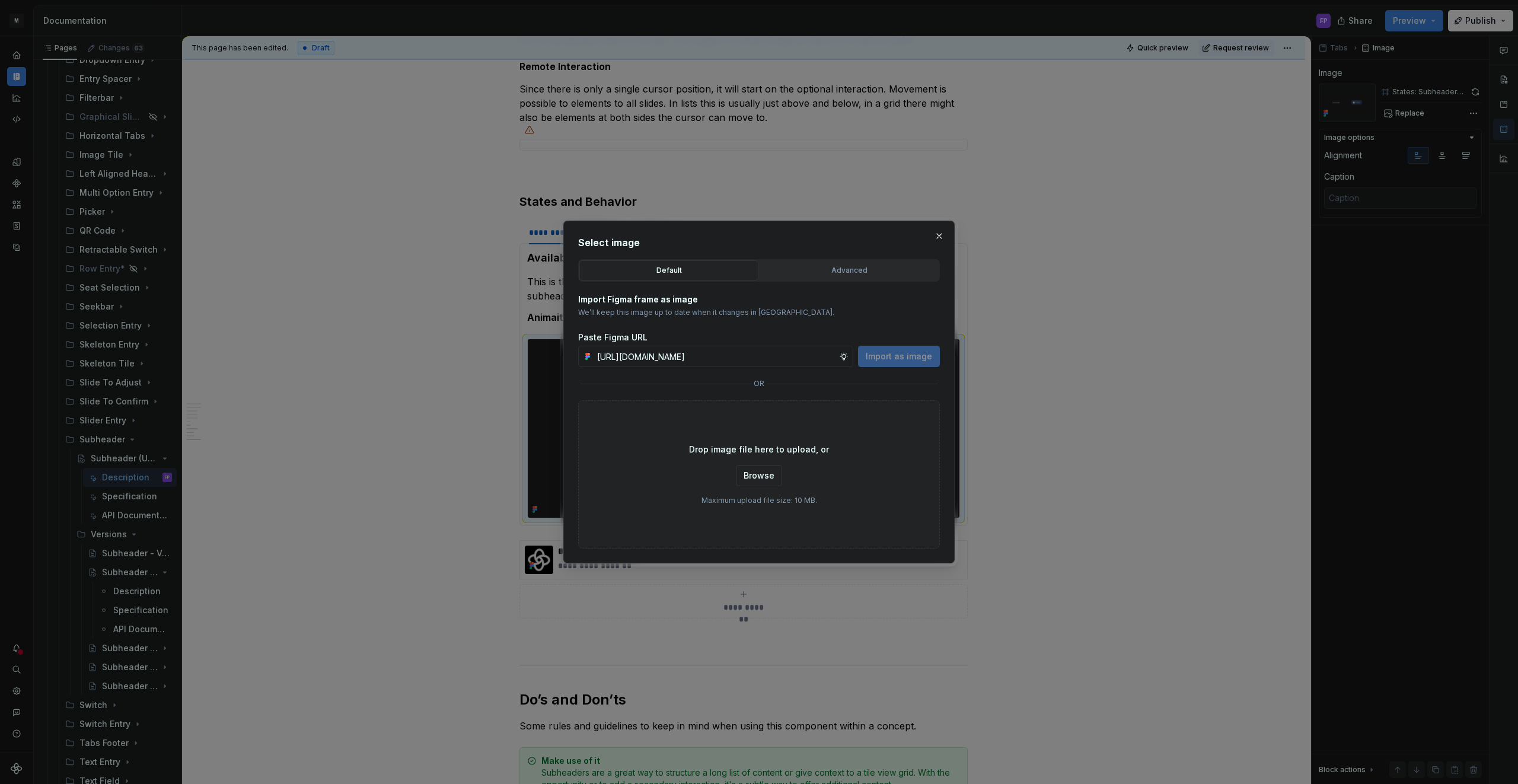
scroll to position [0, 313]
type input "https://www.figma.com/design/6xvyLlO4QzLwWHX4BXGB1R/HU-Design-System-Library?no…"
click at [894, 355] on span "Import as image" at bounding box center [898, 355] width 66 height 11
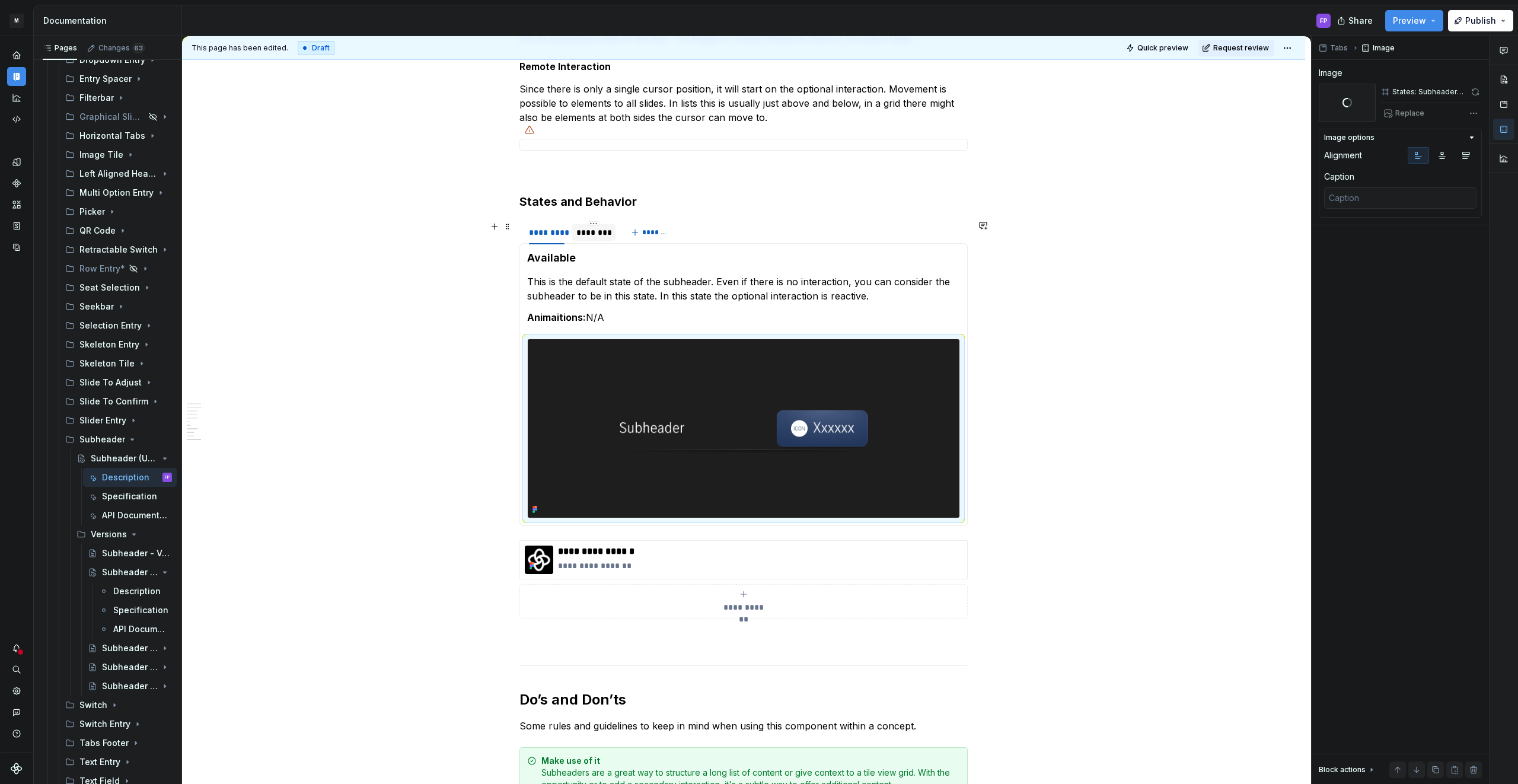
click at [598, 229] on div "********" at bounding box center [593, 232] width 34 height 11
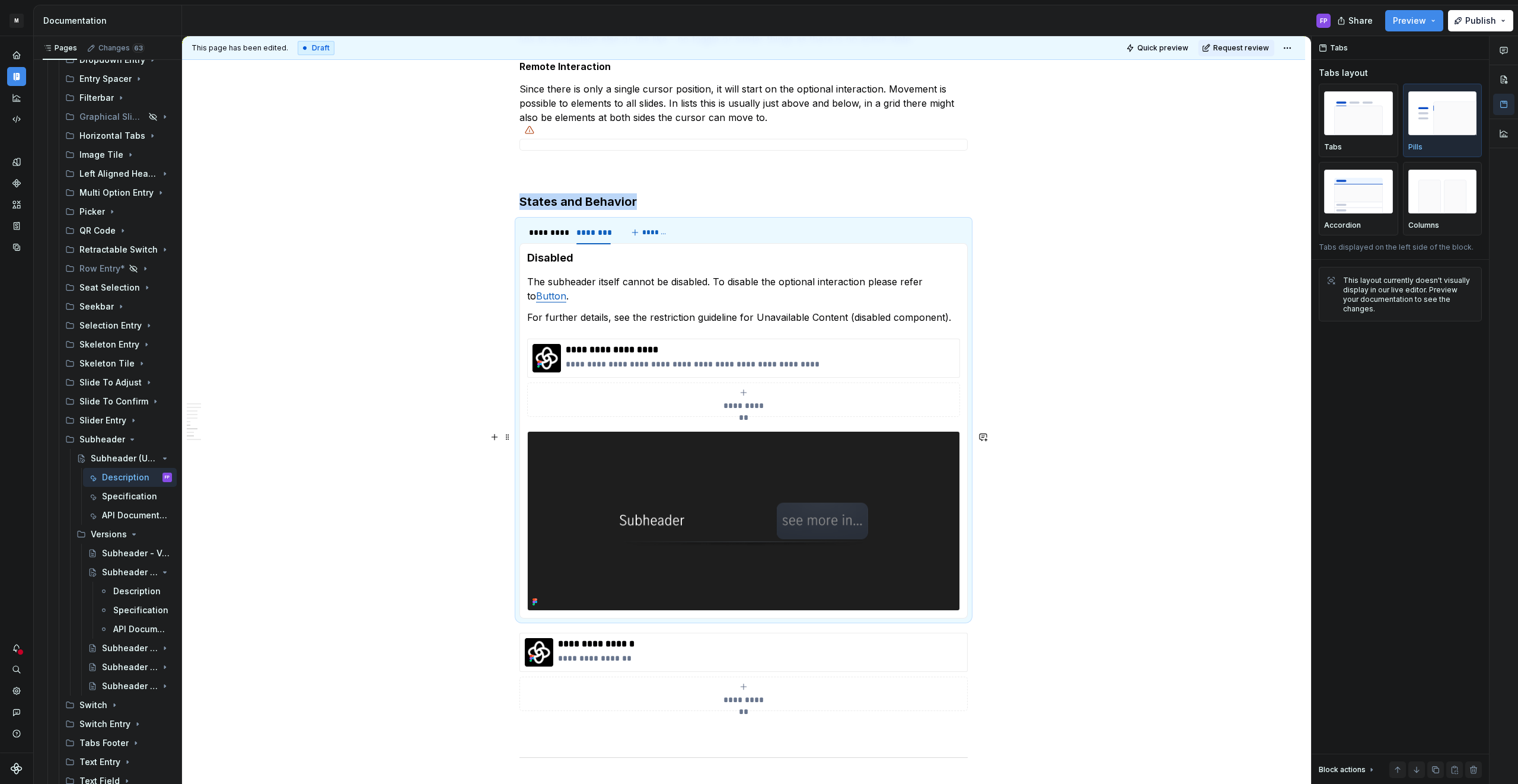
click at [740, 499] on img at bounding box center [743, 520] width 431 height 178
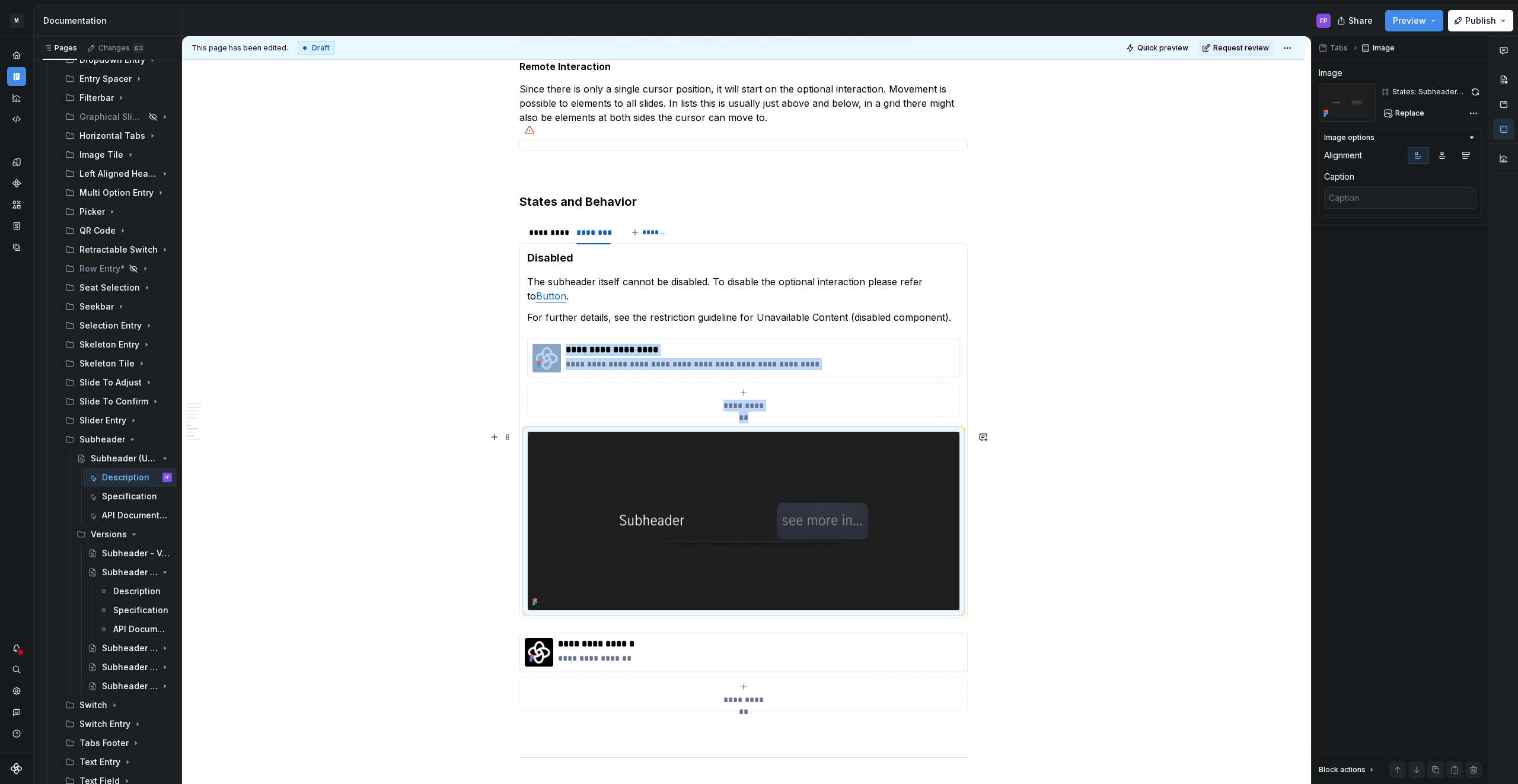
drag, startPoint x: 897, startPoint y: 476, endPoint x: 1032, endPoint y: 417, distance: 147.3
click at [898, 476] on img at bounding box center [743, 520] width 431 height 178
click at [1404, 109] on span "Replace" at bounding box center [1410, 113] width 29 height 10
type textarea "*"
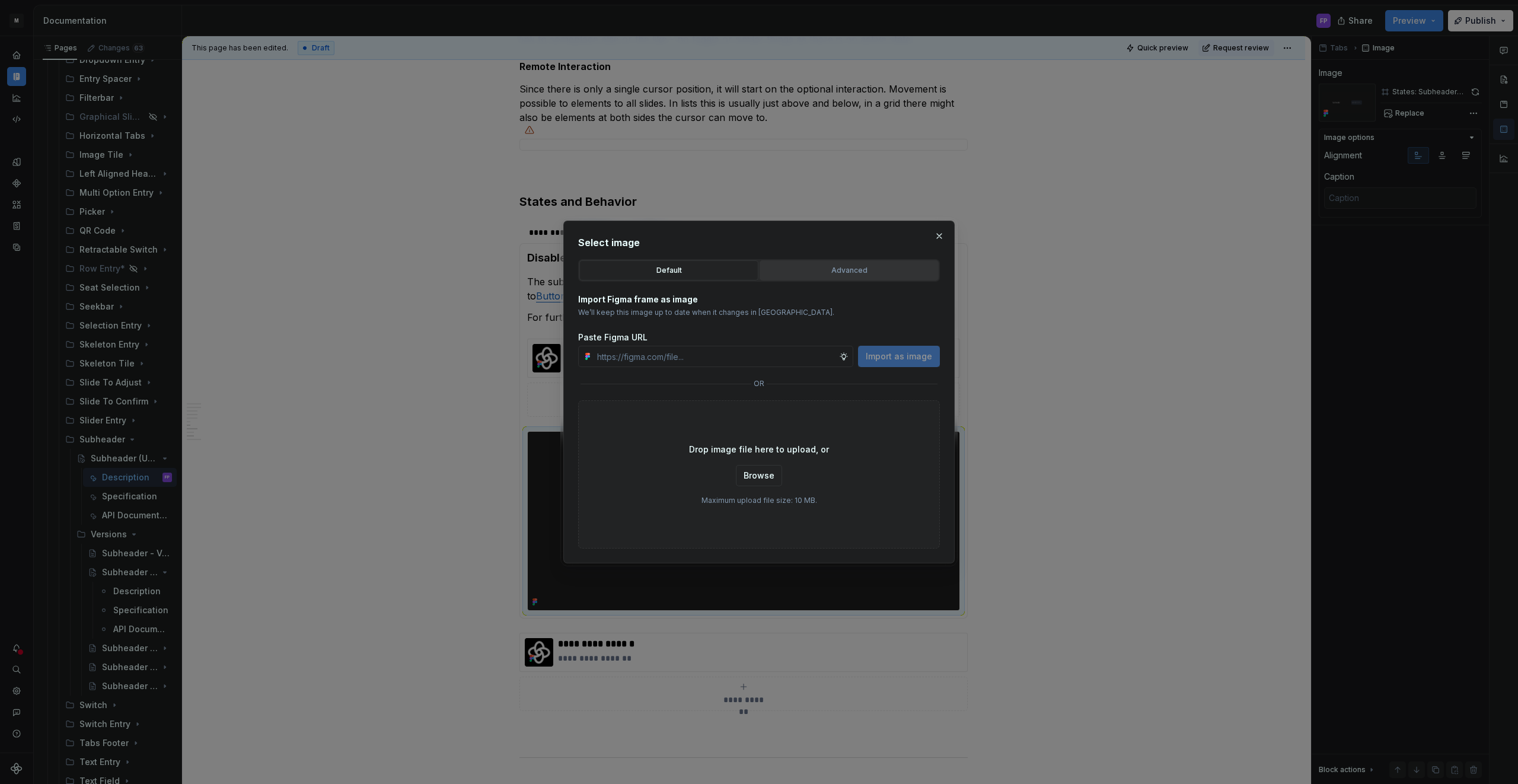
click at [809, 271] on div "Advanced" at bounding box center [849, 270] width 171 height 11
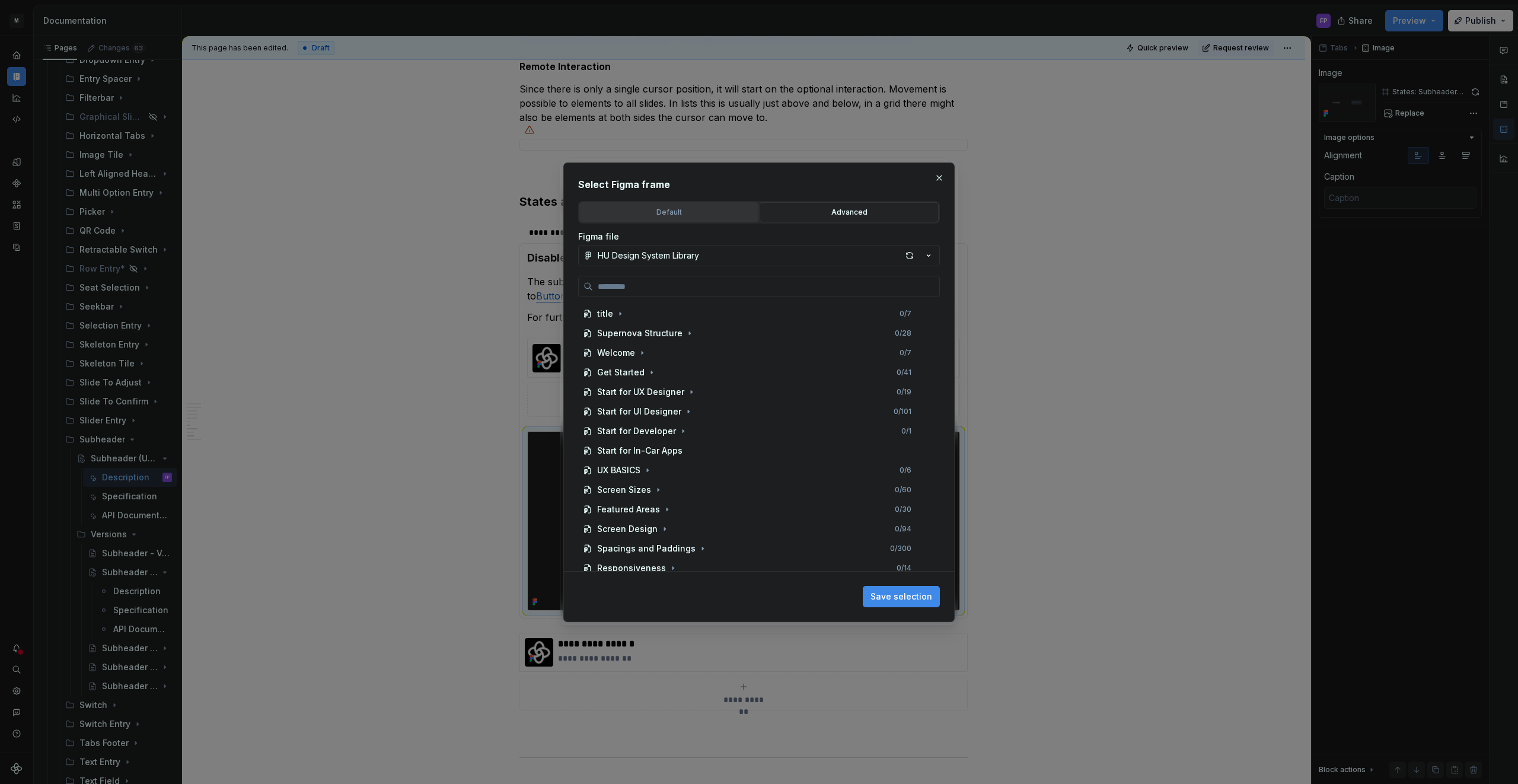
click at [701, 209] on div "Default" at bounding box center [669, 212] width 171 height 11
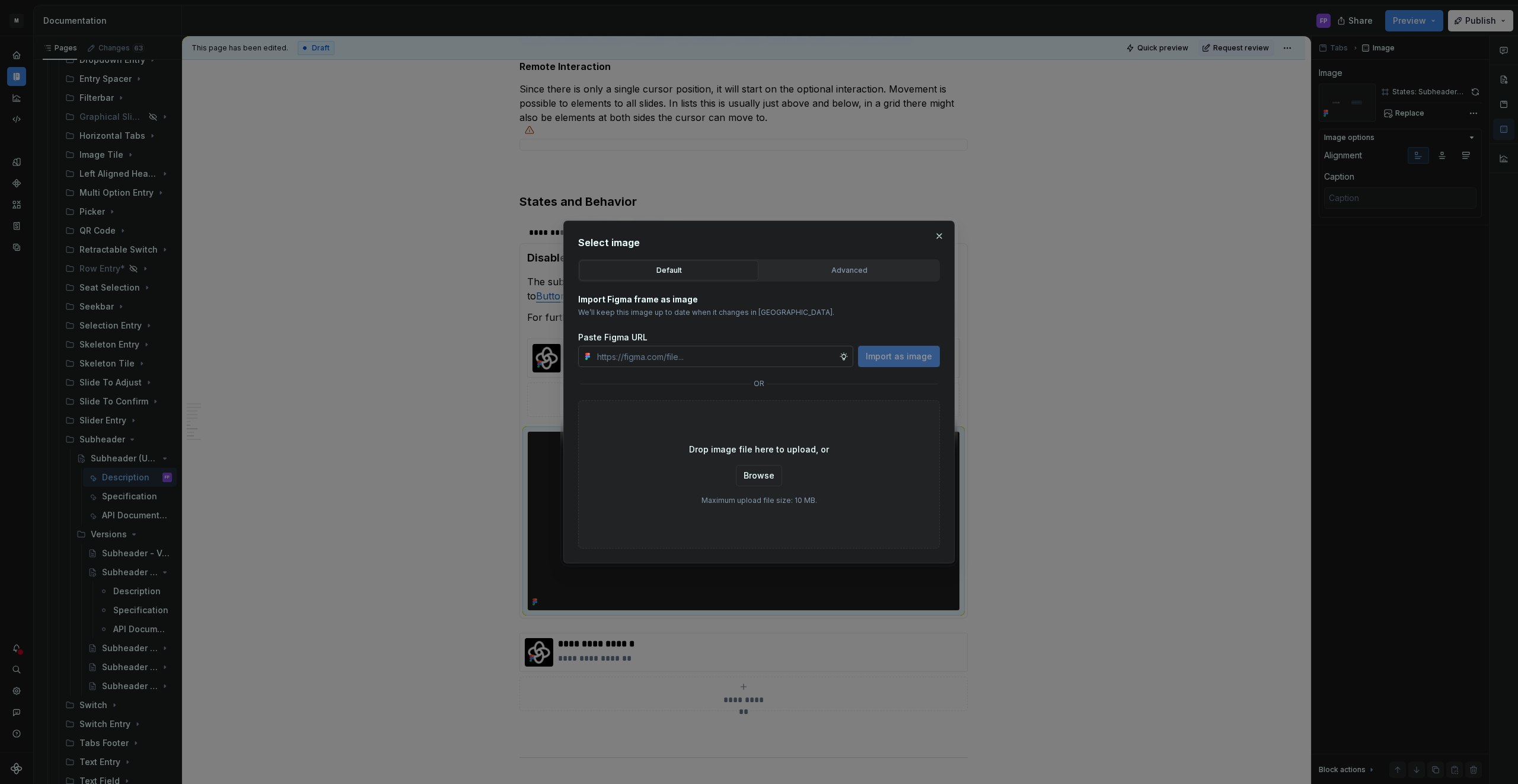
drag, startPoint x: 733, startPoint y: 362, endPoint x: 752, endPoint y: 360, distance: 19.1
click at [739, 361] on input "text" at bounding box center [715, 356] width 247 height 21
paste input "https://www.figma.com/design/6xvyLlO4QzLwWHX4BXGB1R/HU-Design-System-Library?no…"
type input "https://www.figma.com/design/6xvyLlO4QzLwWHX4BXGB1R/HU-Design-System-Library?no…"
click at [920, 353] on span "Import as image" at bounding box center [898, 355] width 66 height 11
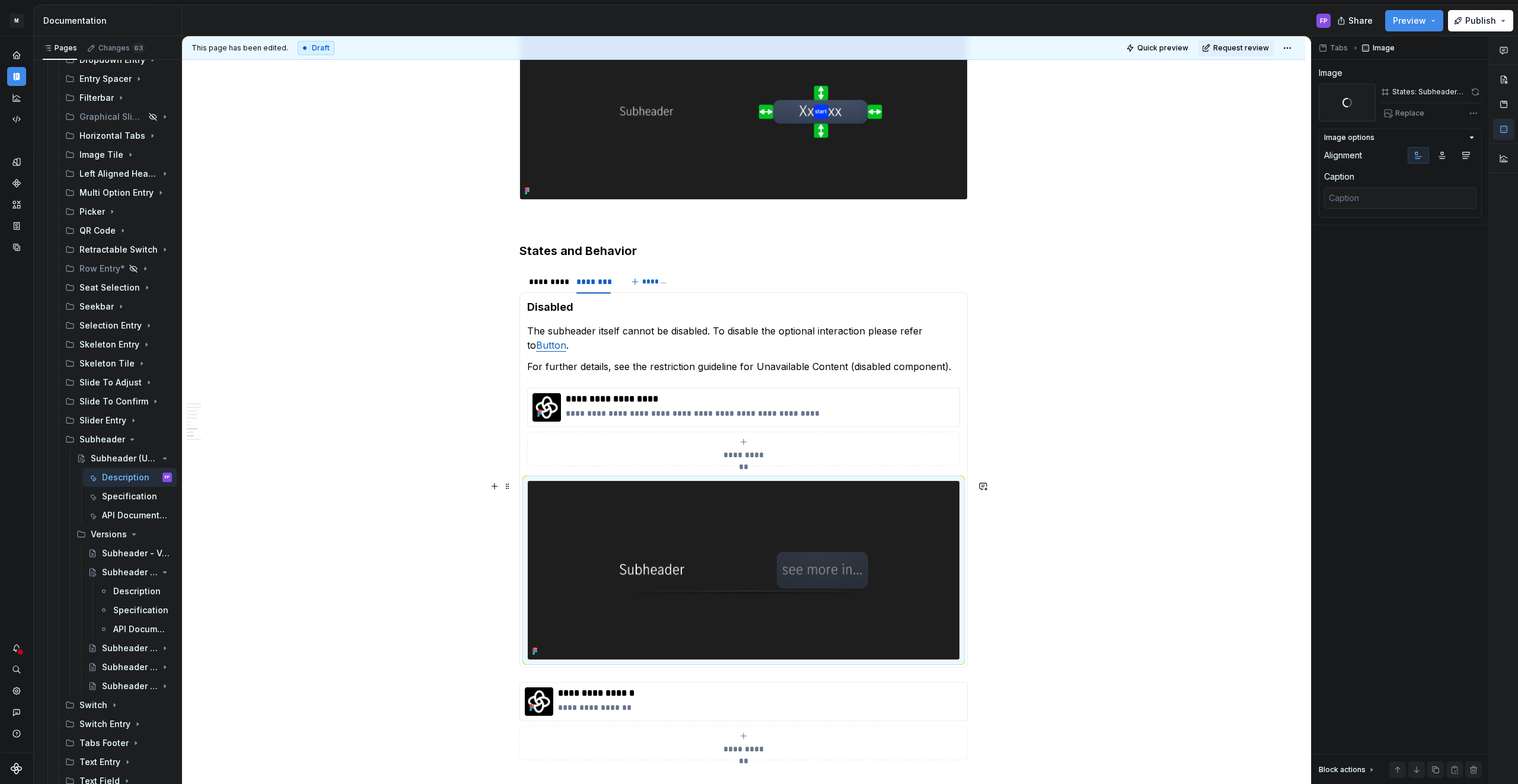
scroll to position [1903, 0]
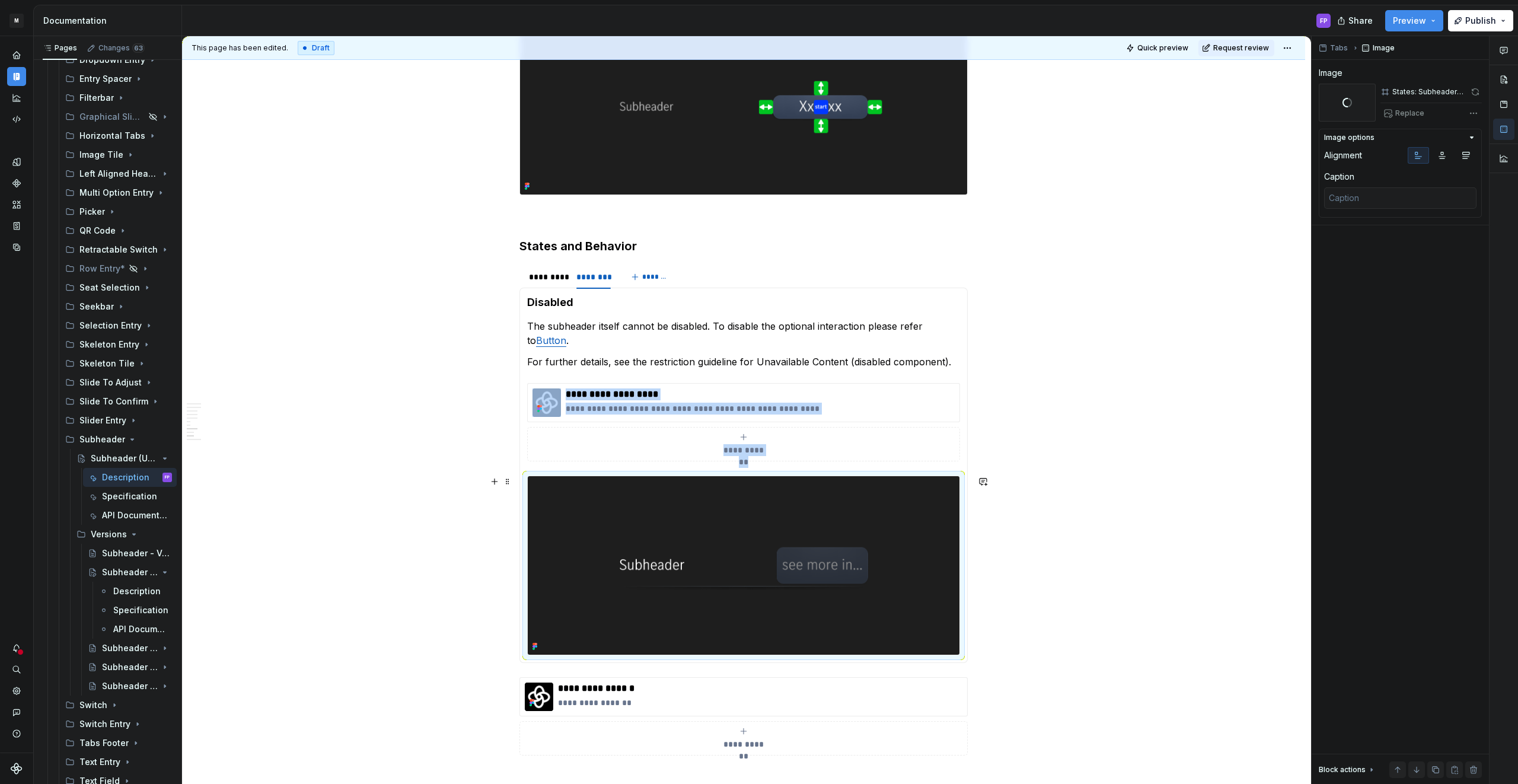
click at [676, 547] on img at bounding box center [743, 565] width 431 height 178
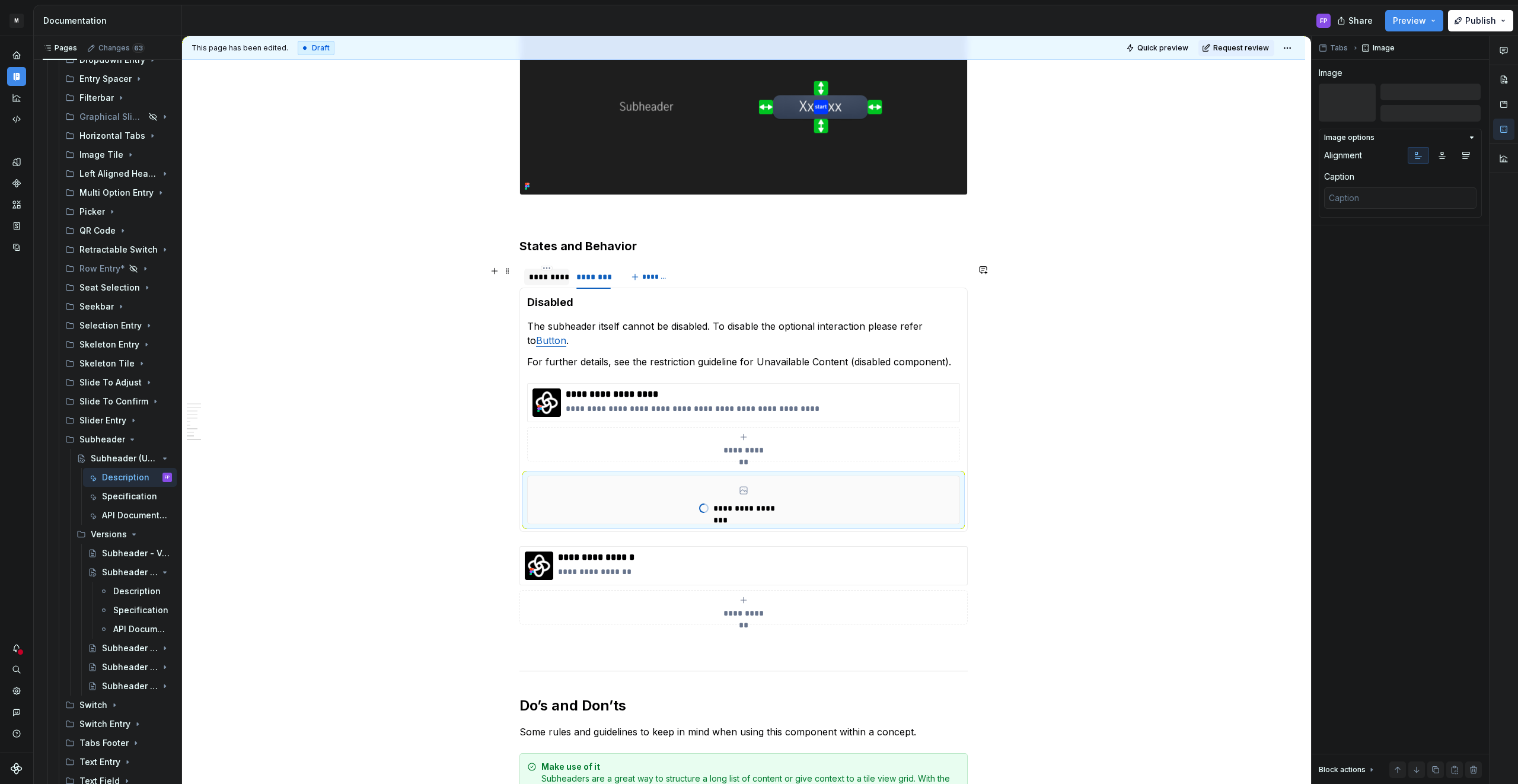
click at [552, 280] on div "*********" at bounding box center [547, 276] width 35 height 11
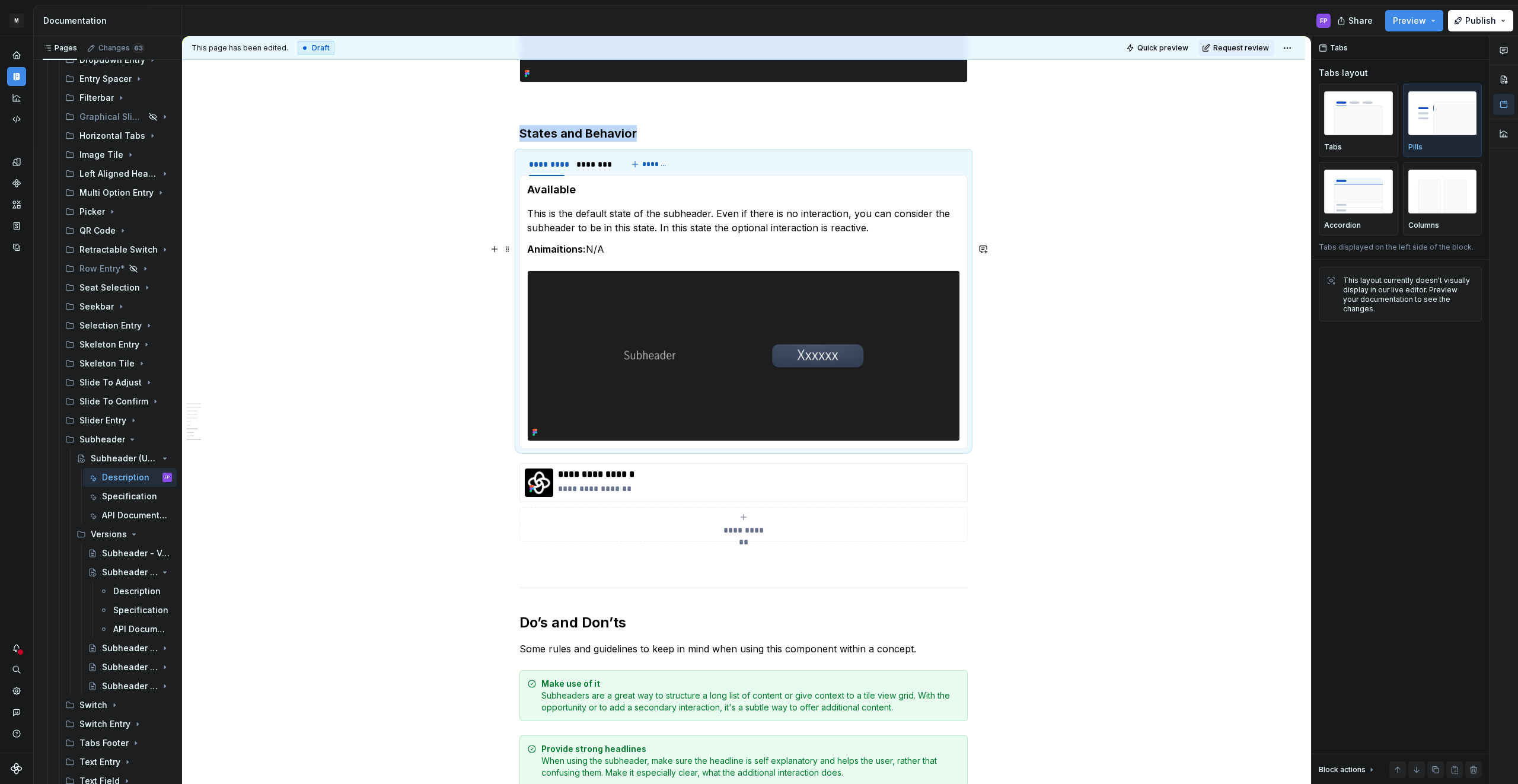
scroll to position [2005, 0]
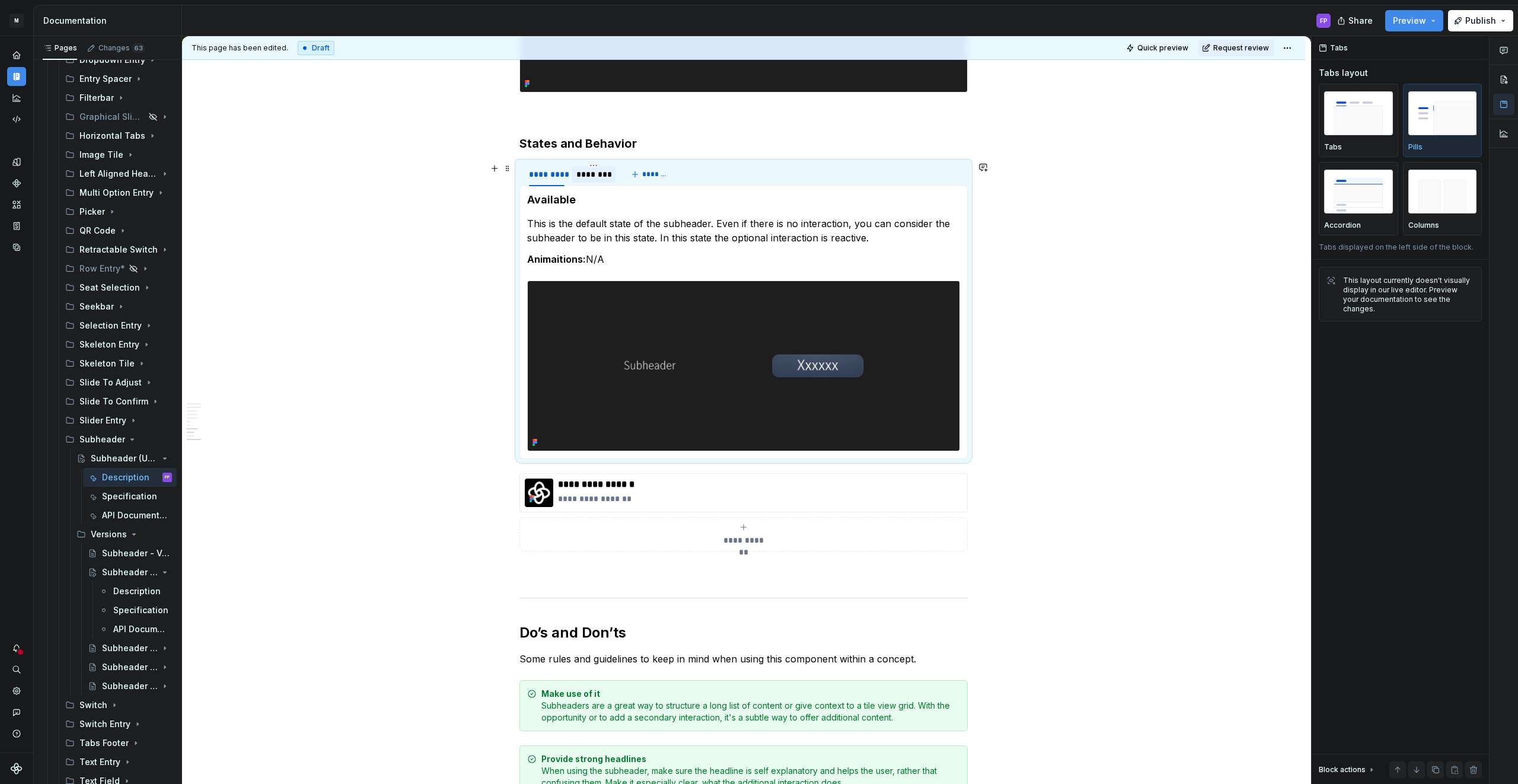
click at [597, 181] on div "********" at bounding box center [594, 174] width 44 height 17
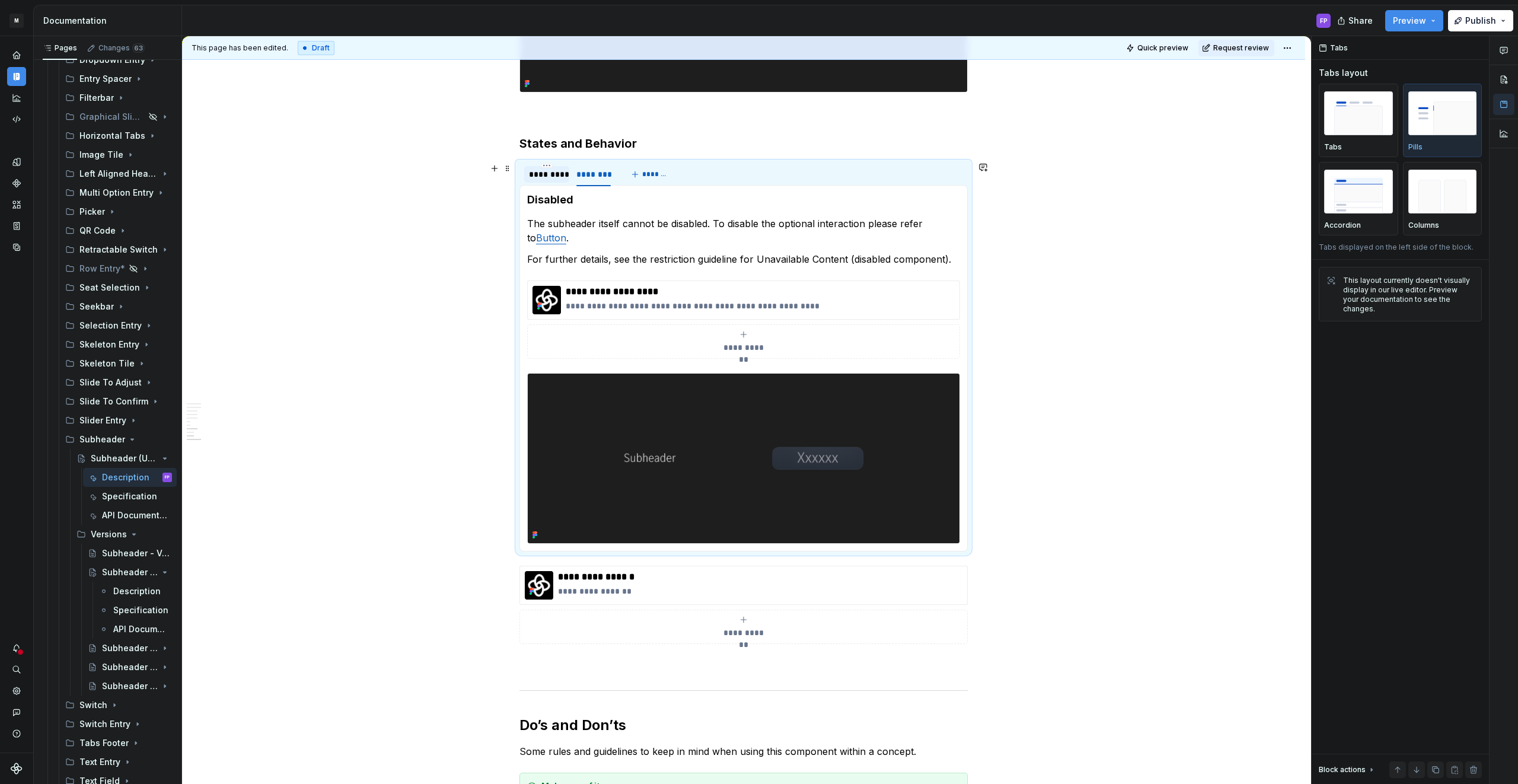
click at [564, 176] on div "*********" at bounding box center [547, 174] width 35 height 11
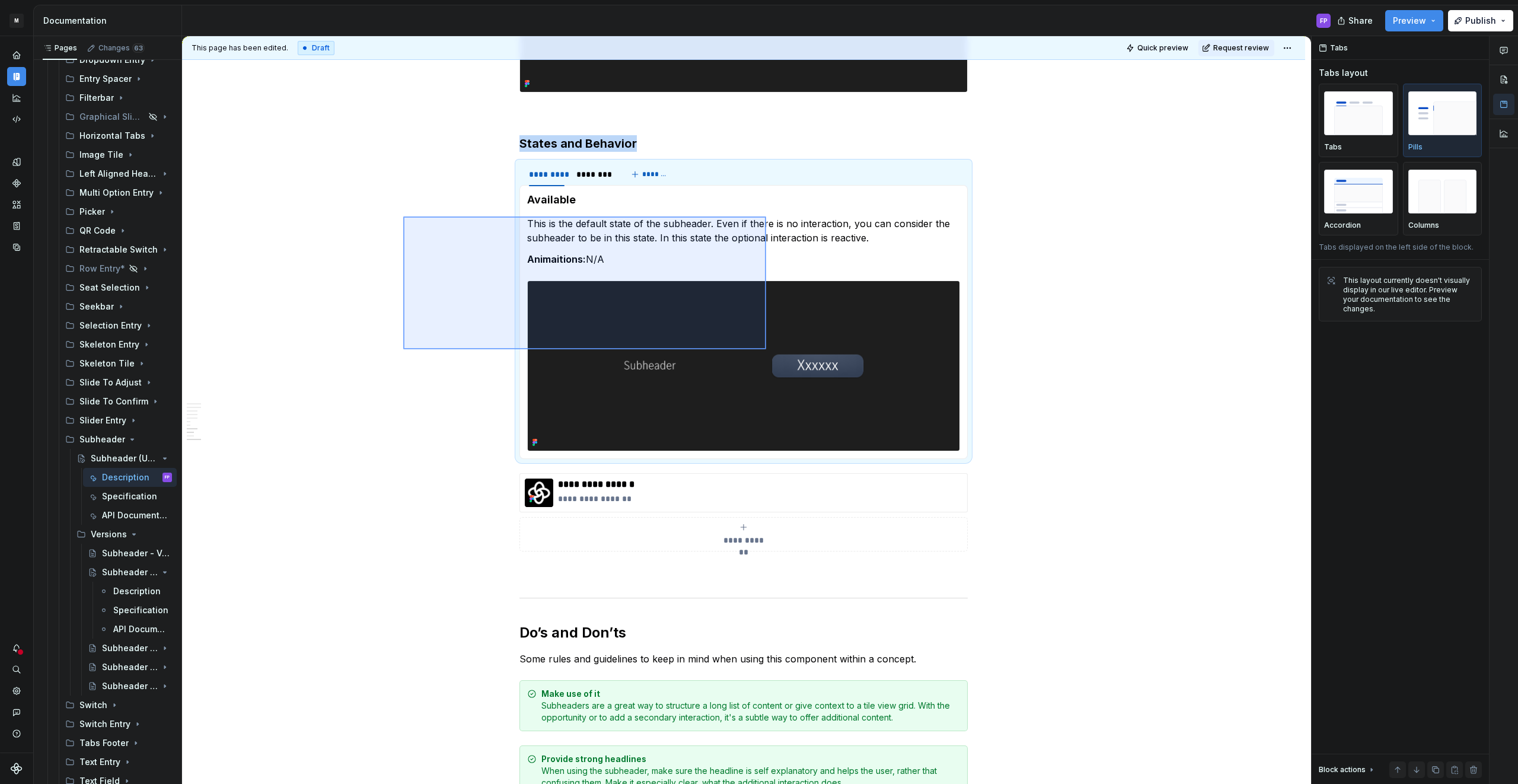
drag, startPoint x: 403, startPoint y: 216, endPoint x: 766, endPoint y: 349, distance: 386.6
click at [766, 349] on div "This page has been edited. Draft Quick preview Request review Subheader (Upcomi…" at bounding box center [746, 410] width 1129 height 748
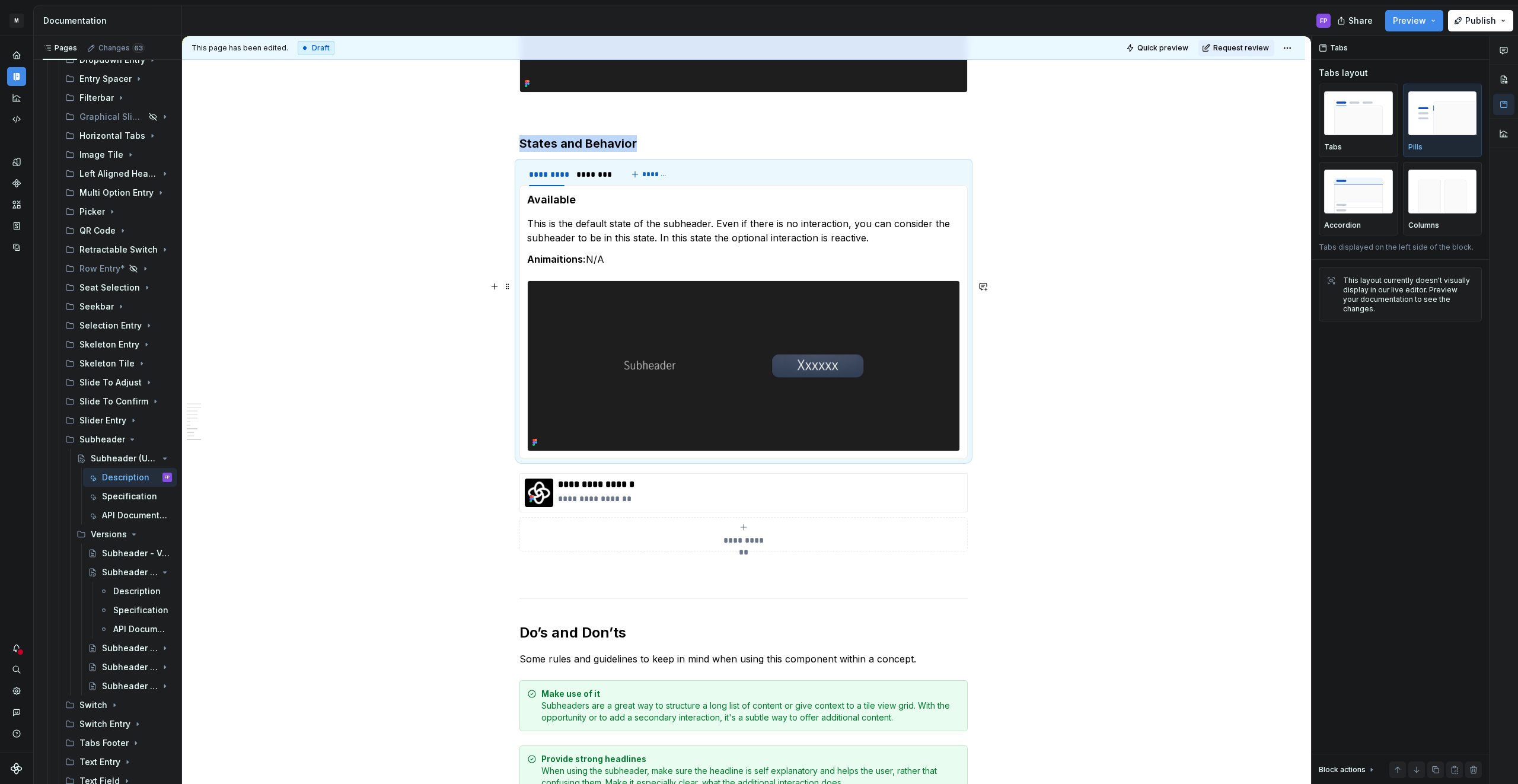
copy h3 "States and Behavior"
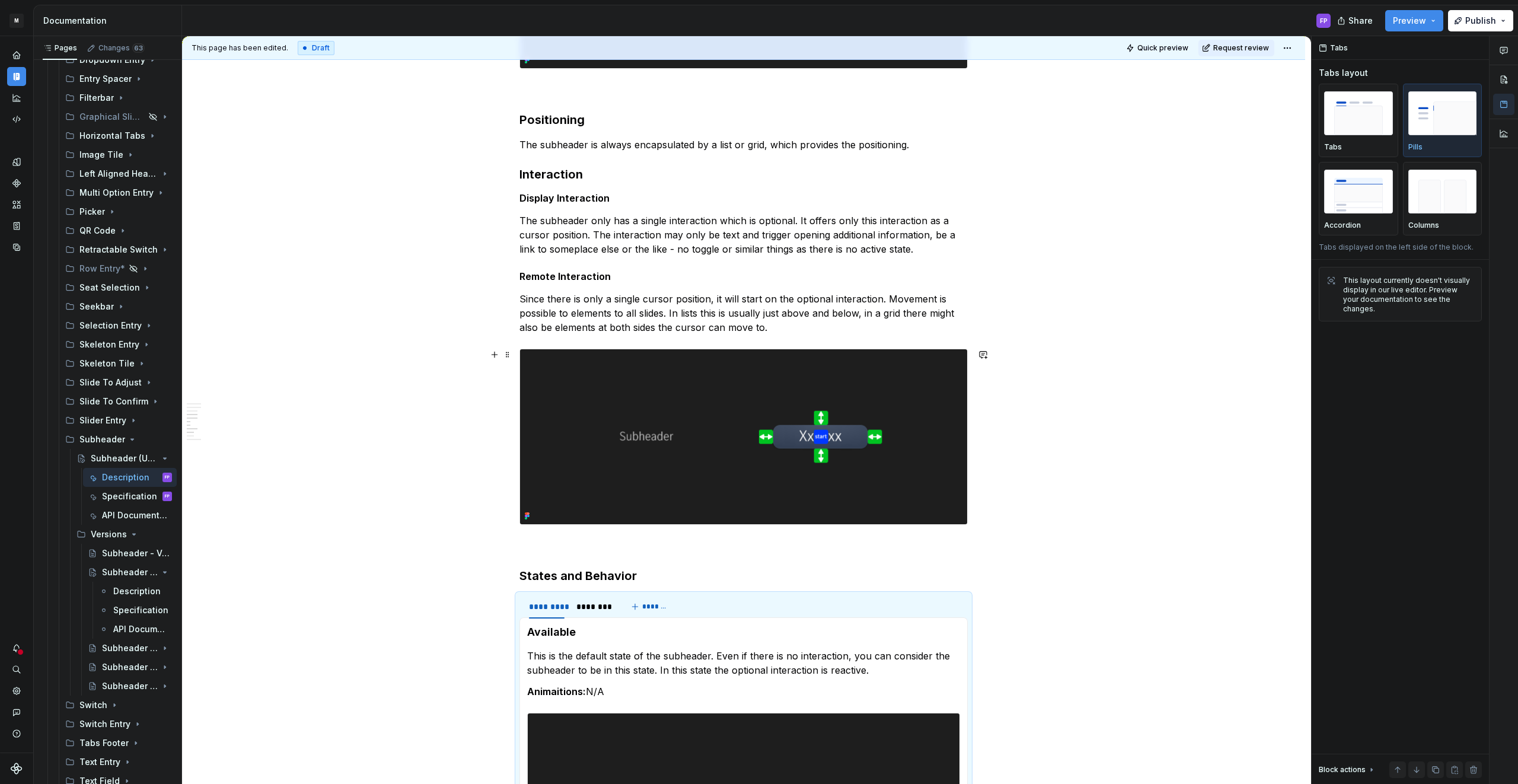
scroll to position [1566, 0]
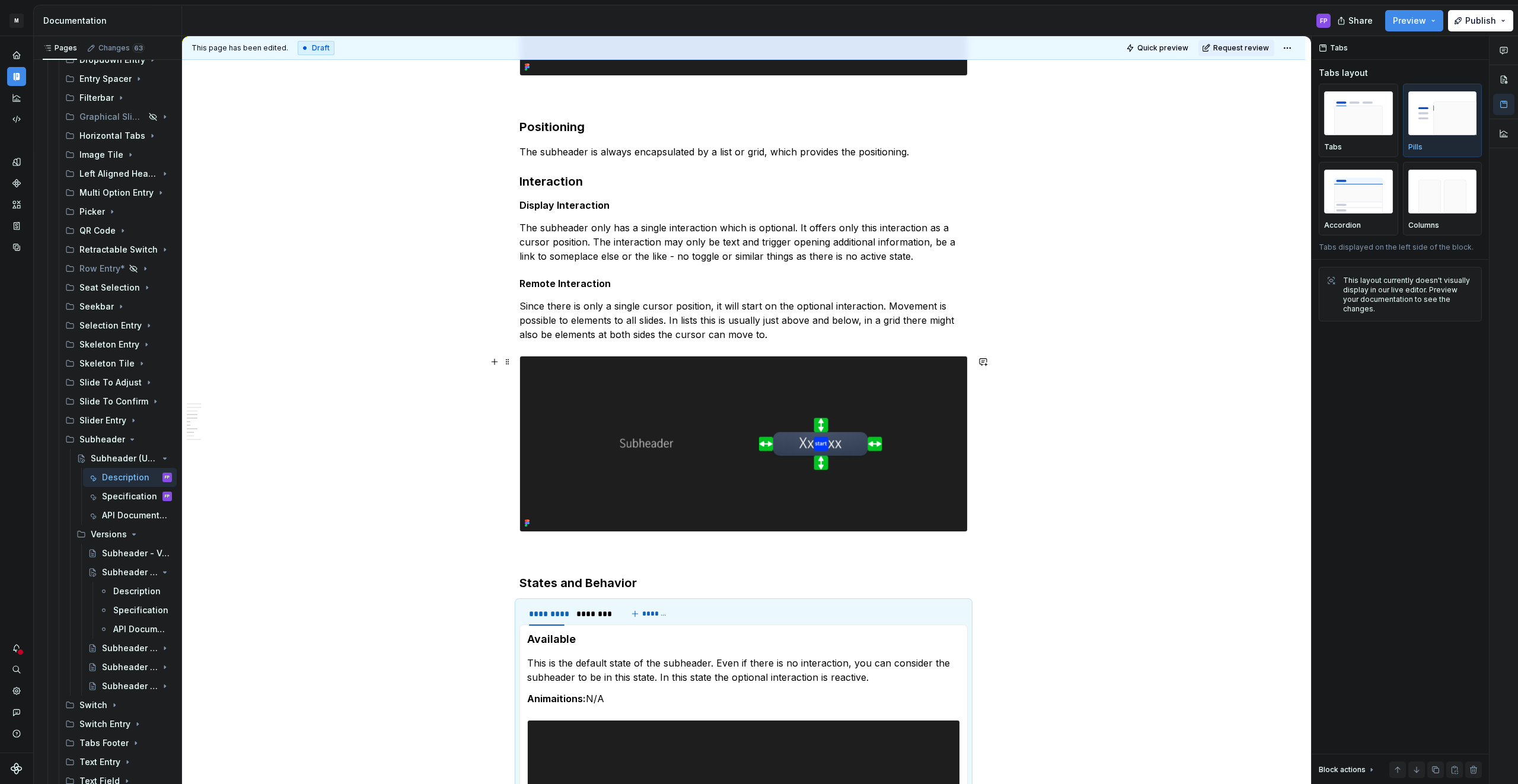
click at [614, 421] on img at bounding box center [743, 444] width 447 height 175
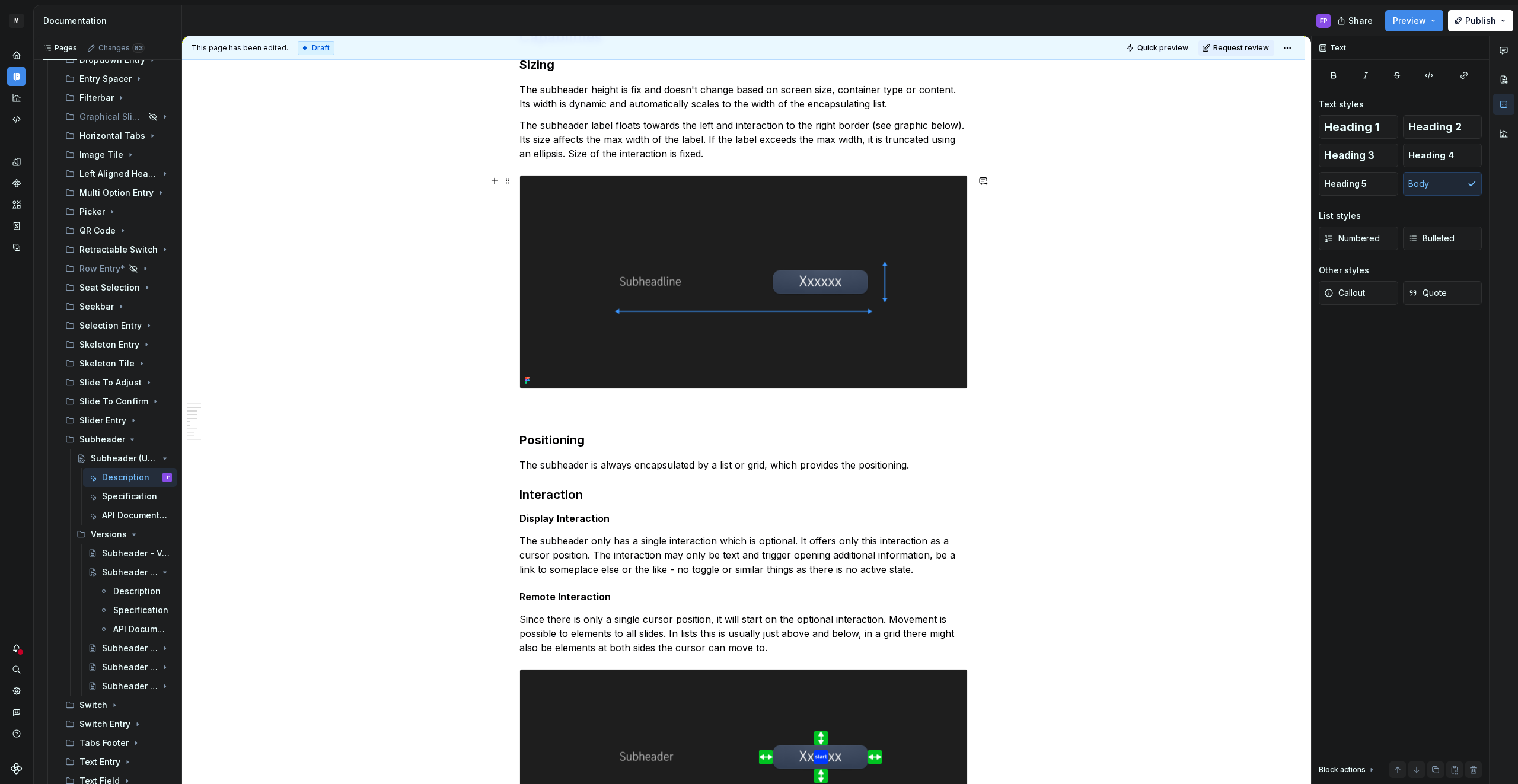
scroll to position [1254, 0]
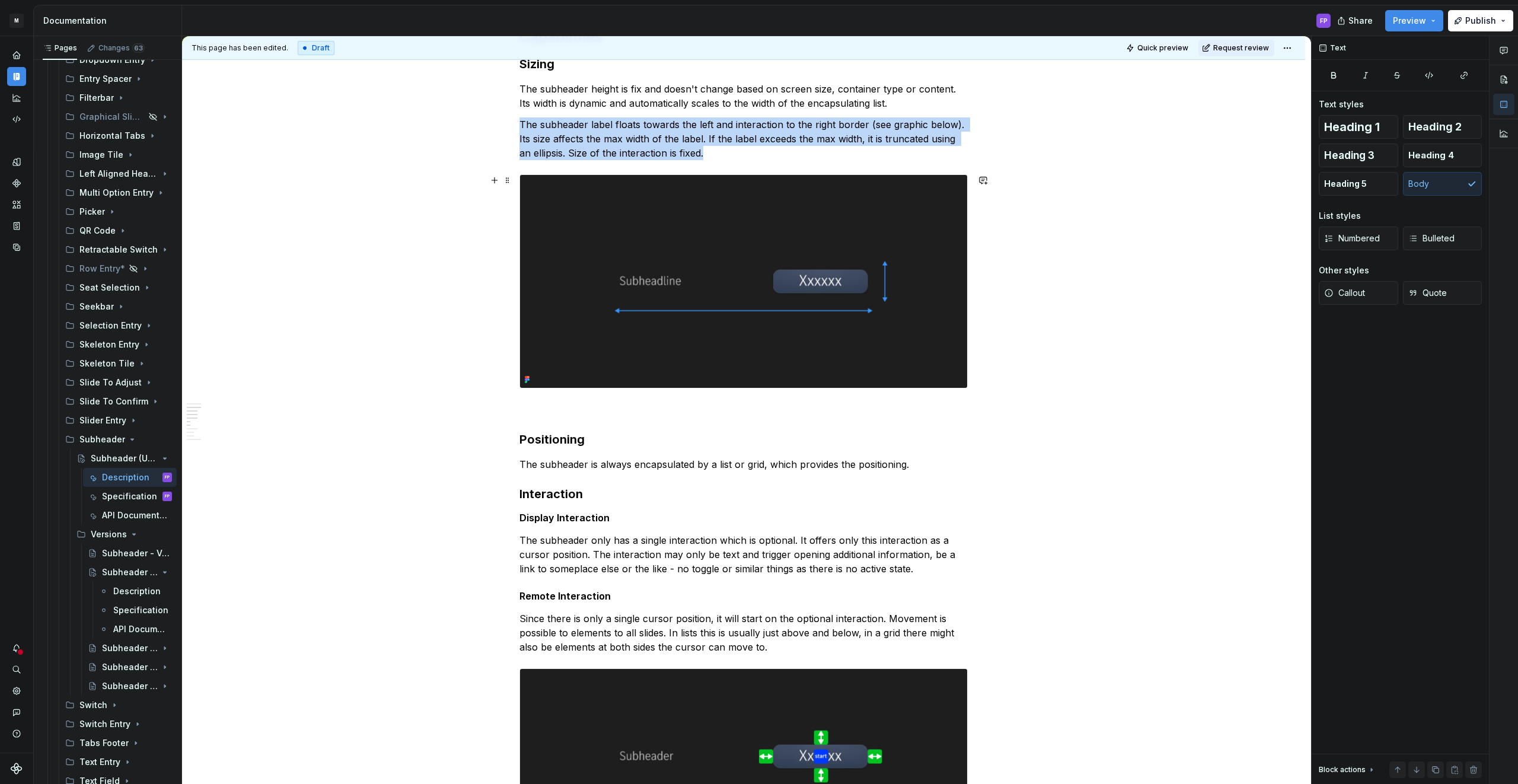
click at [639, 288] on img at bounding box center [743, 280] width 447 height 213
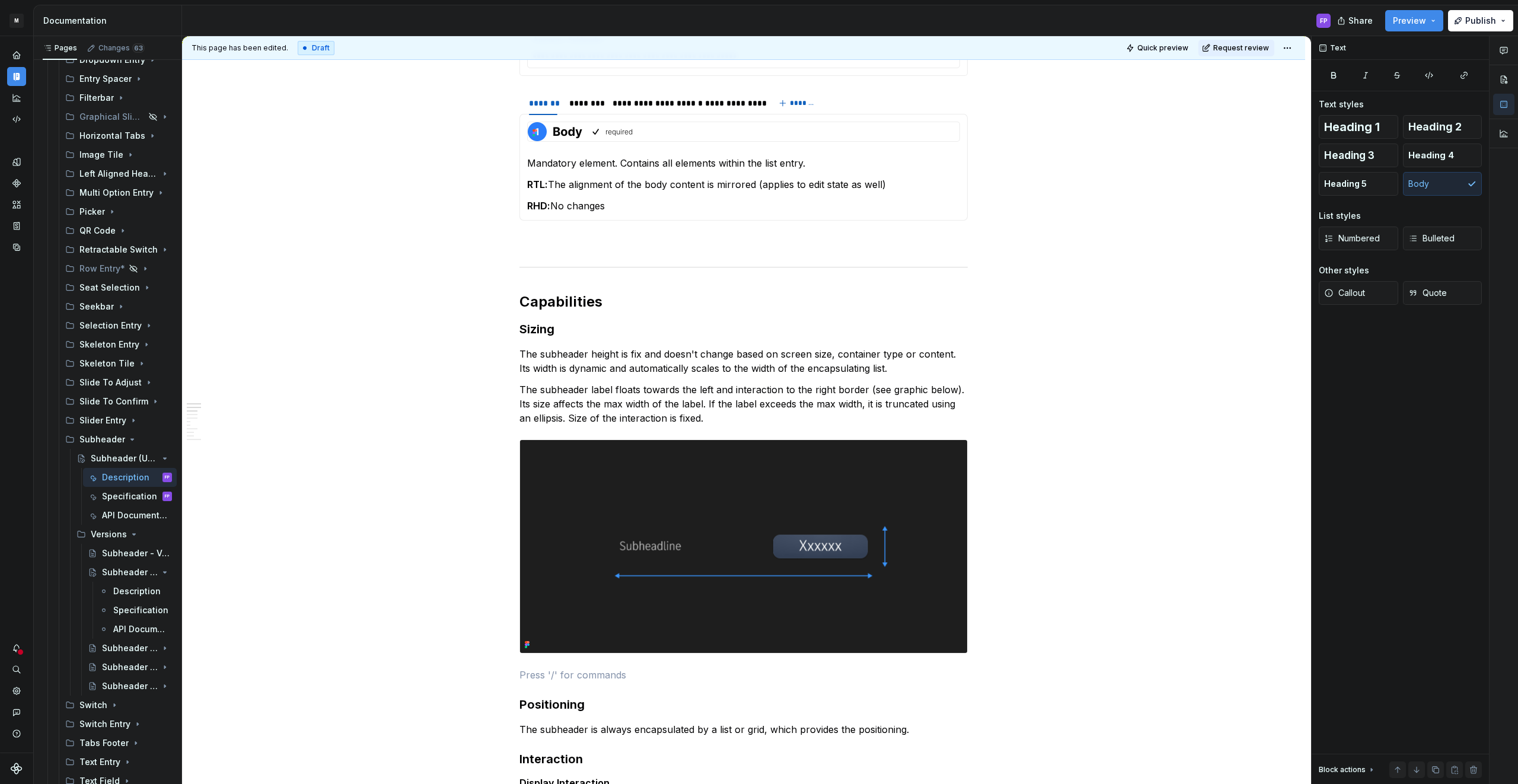
scroll to position [445, 0]
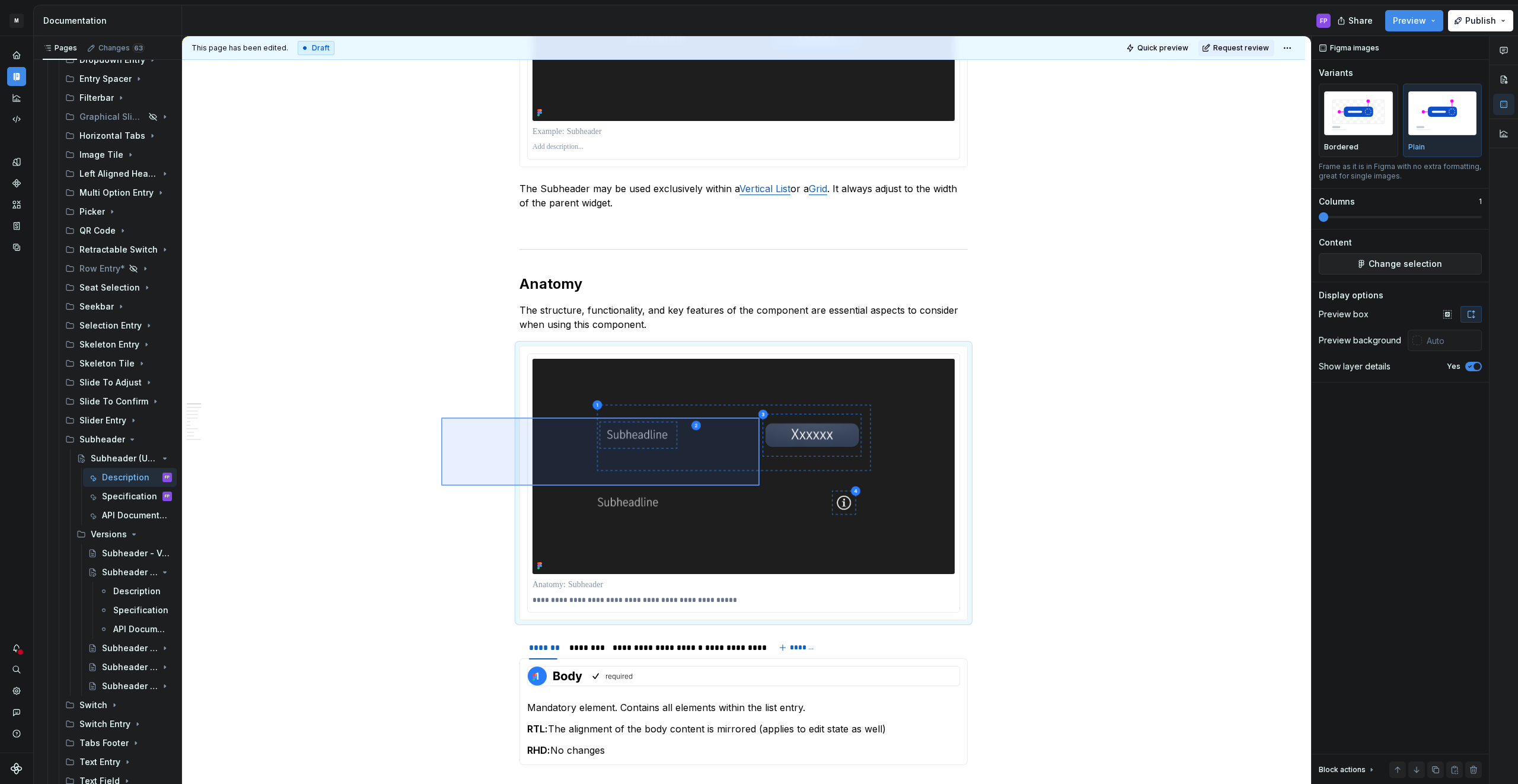
drag, startPoint x: 598, startPoint y: 443, endPoint x: 759, endPoint y: 485, distance: 166.4
click at [759, 485] on div "This page has been edited. Draft Quick preview Request review Subheader (Upcomi…" at bounding box center [746, 410] width 1129 height 748
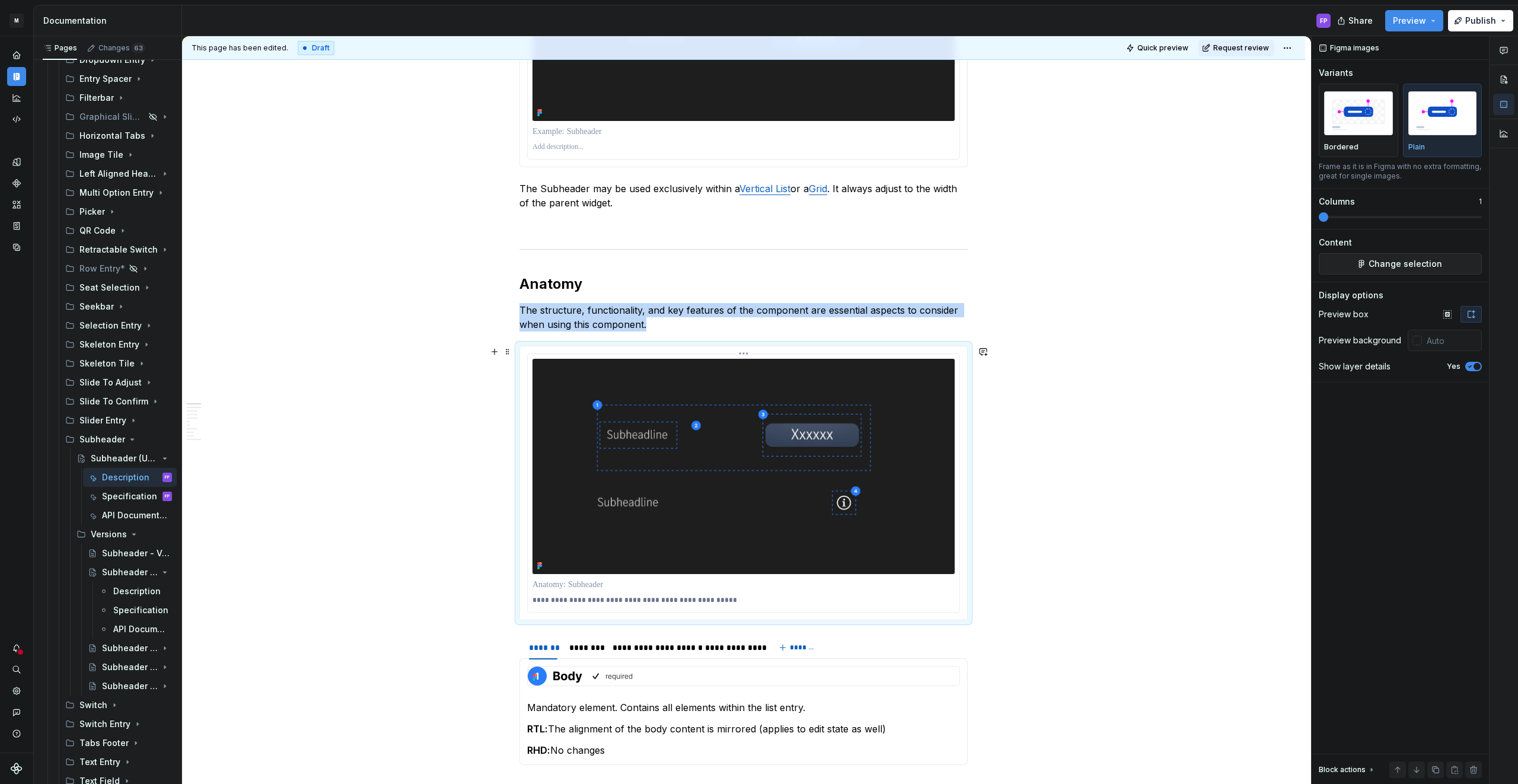
copy p "The structure, functionality, and key features of the component are essential a…"
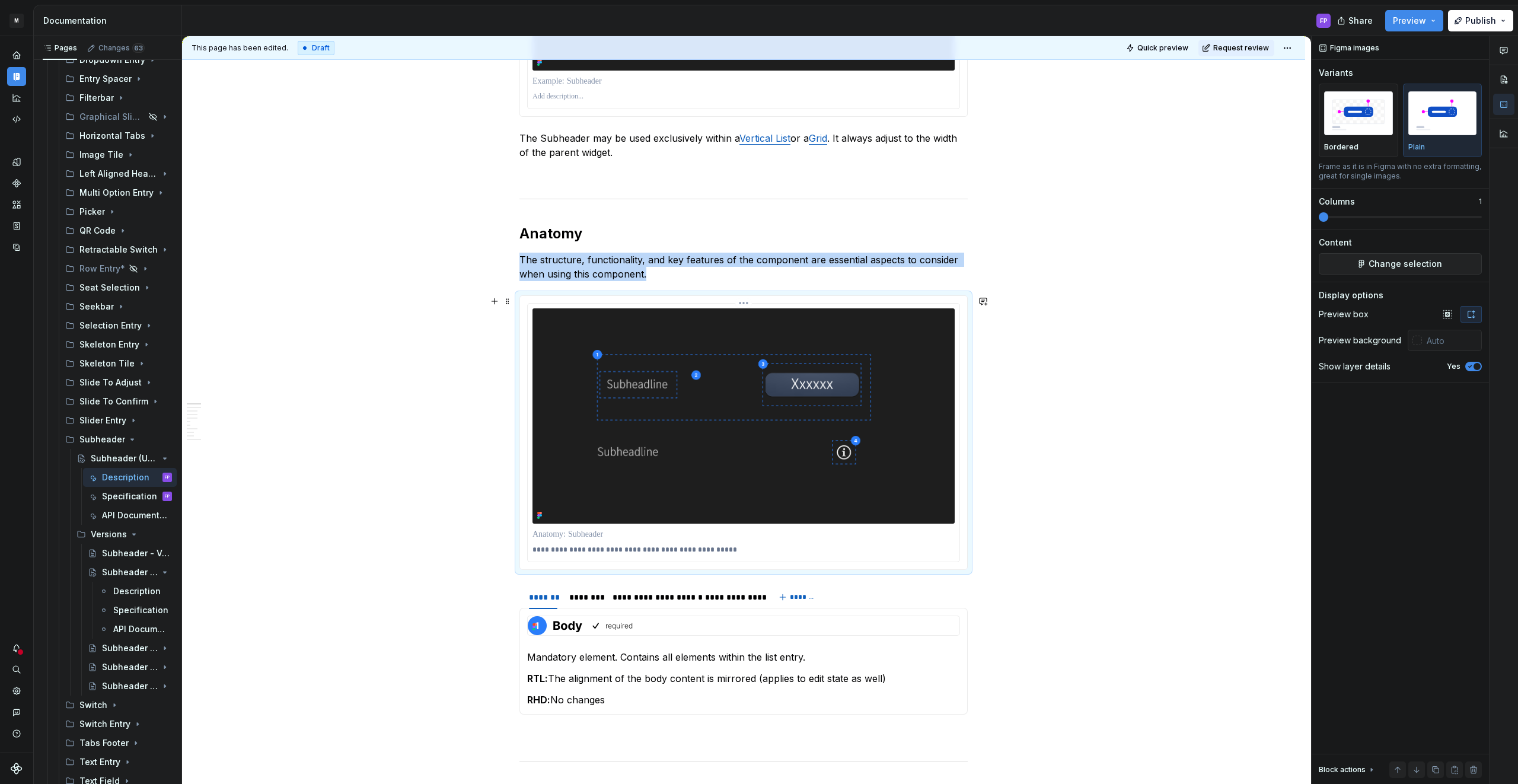
scroll to position [550, 0]
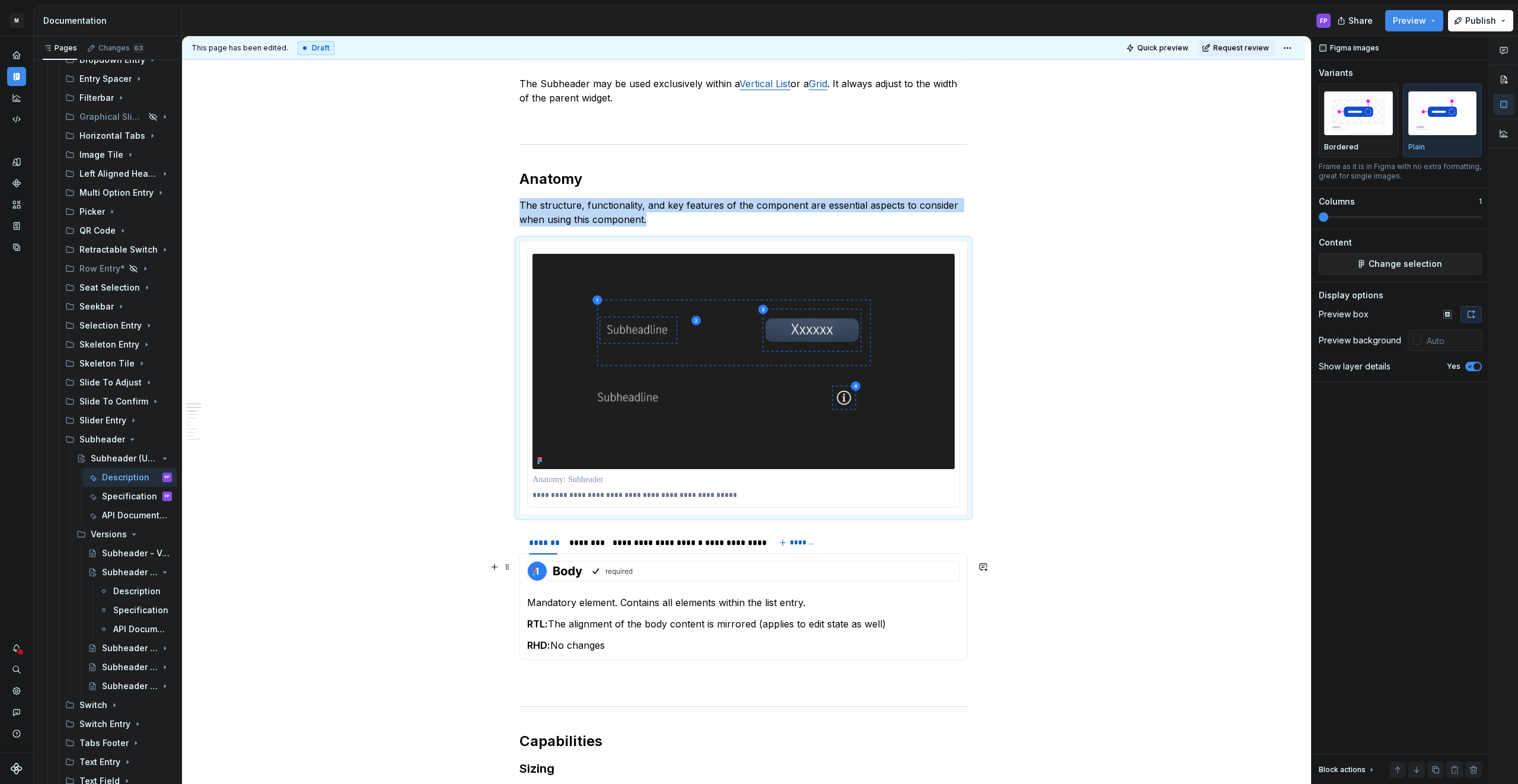
click at [595, 567] on img at bounding box center [580, 571] width 106 height 19
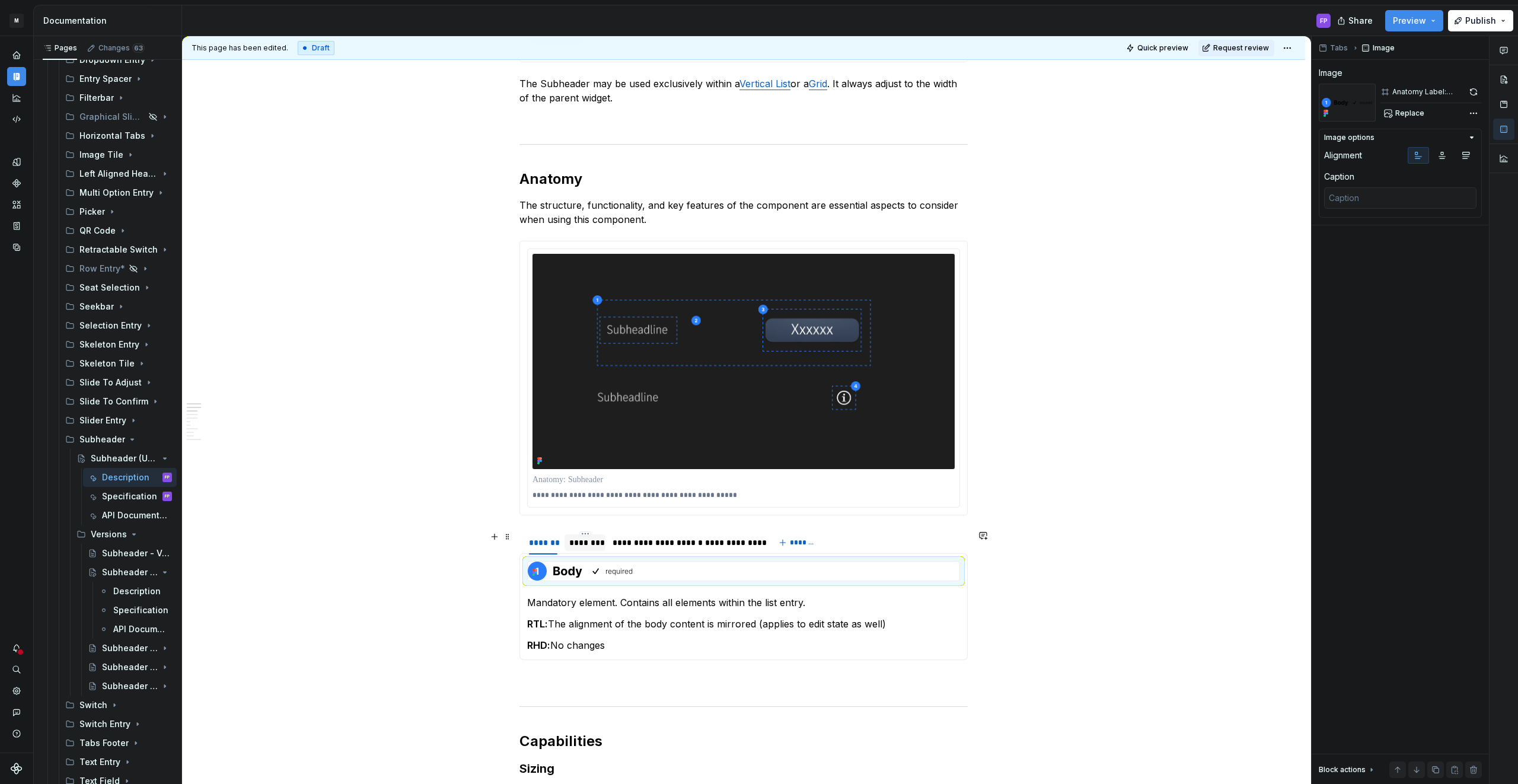
click at [598, 544] on div "********" at bounding box center [585, 541] width 32 height 11
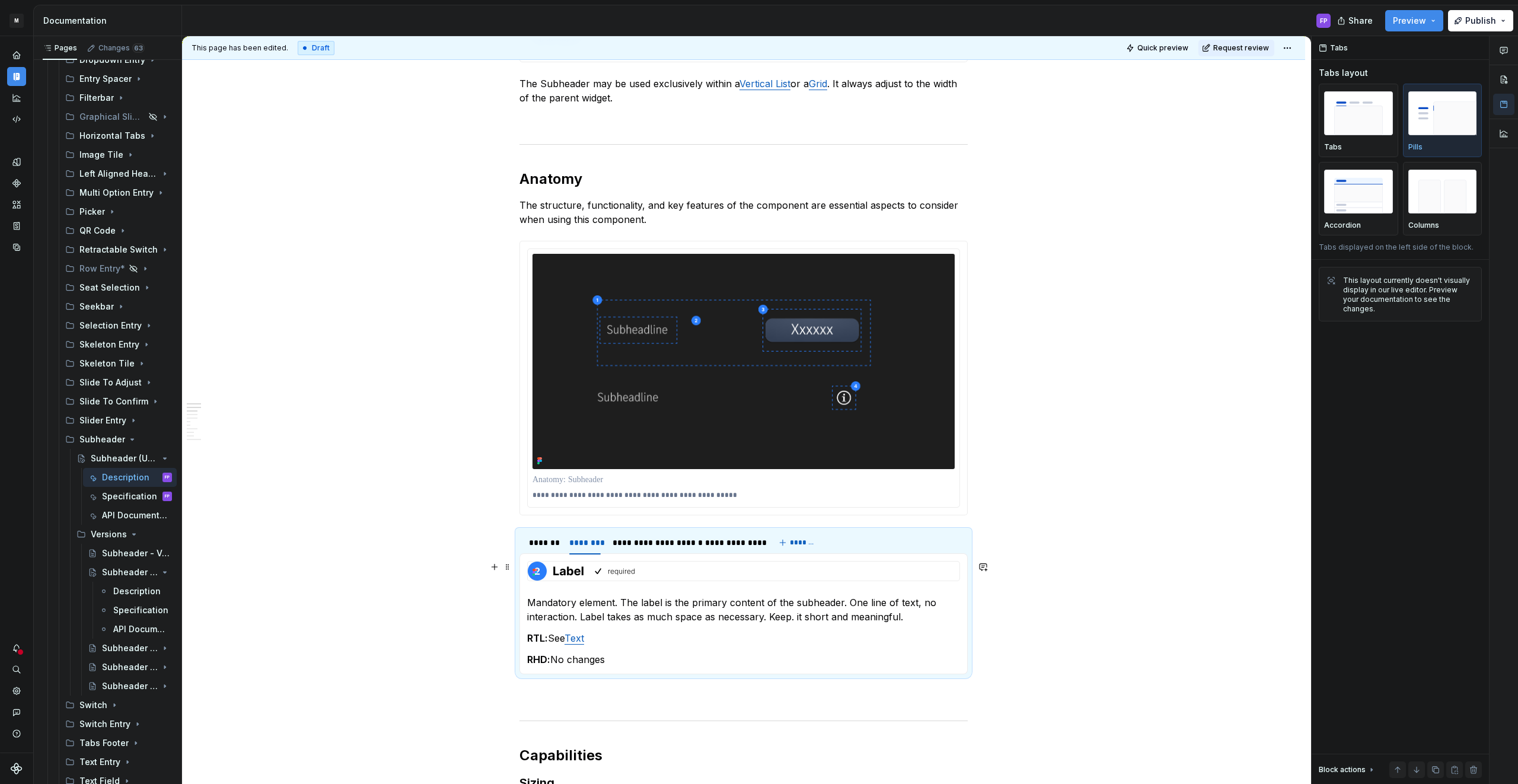
click at [603, 576] on img at bounding box center [581, 571] width 108 height 19
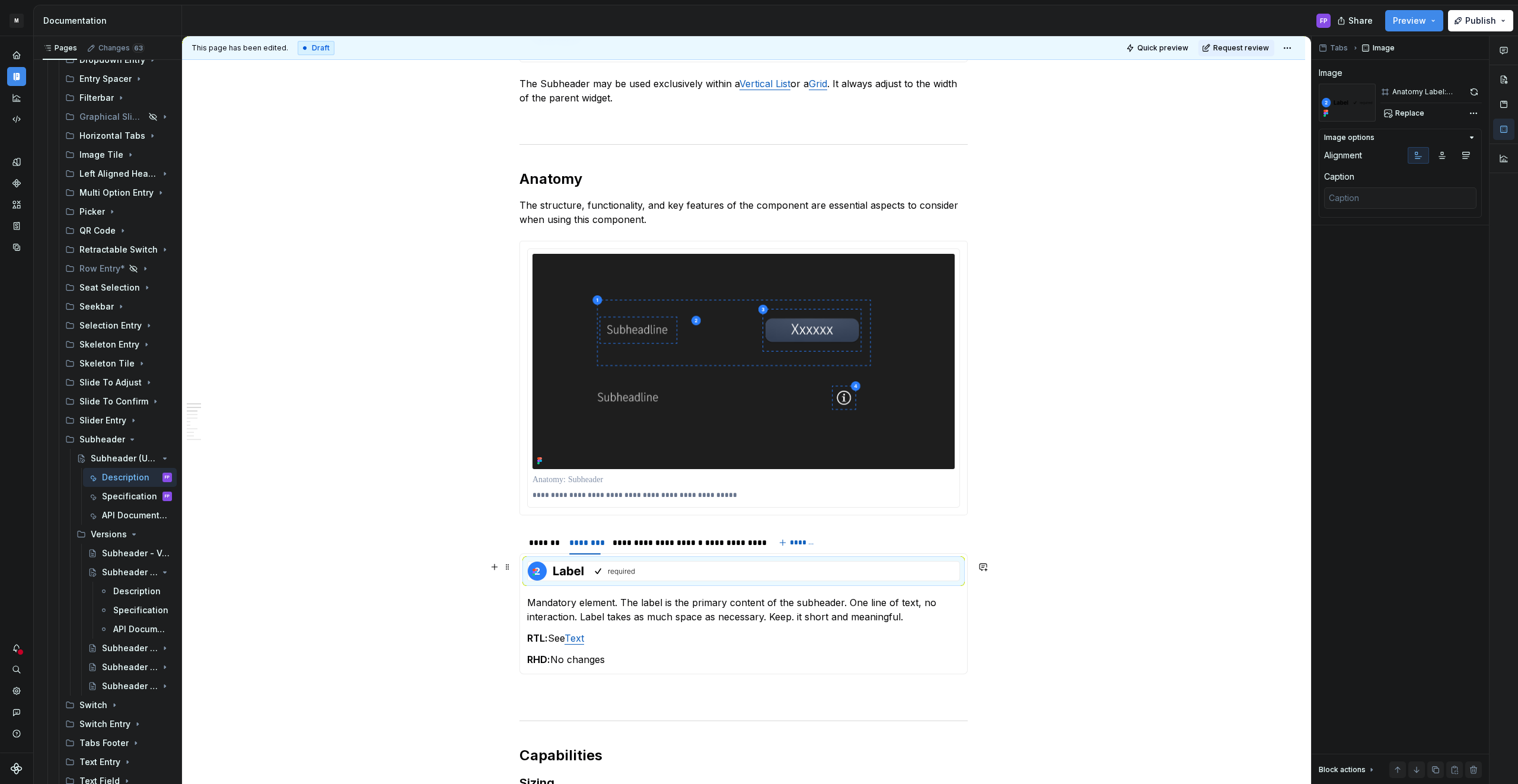
click at [572, 574] on img at bounding box center [581, 571] width 108 height 19
click at [558, 609] on p "Mandatory element. The label is the primary content of the subheader. One line …" at bounding box center [744, 609] width 433 height 28
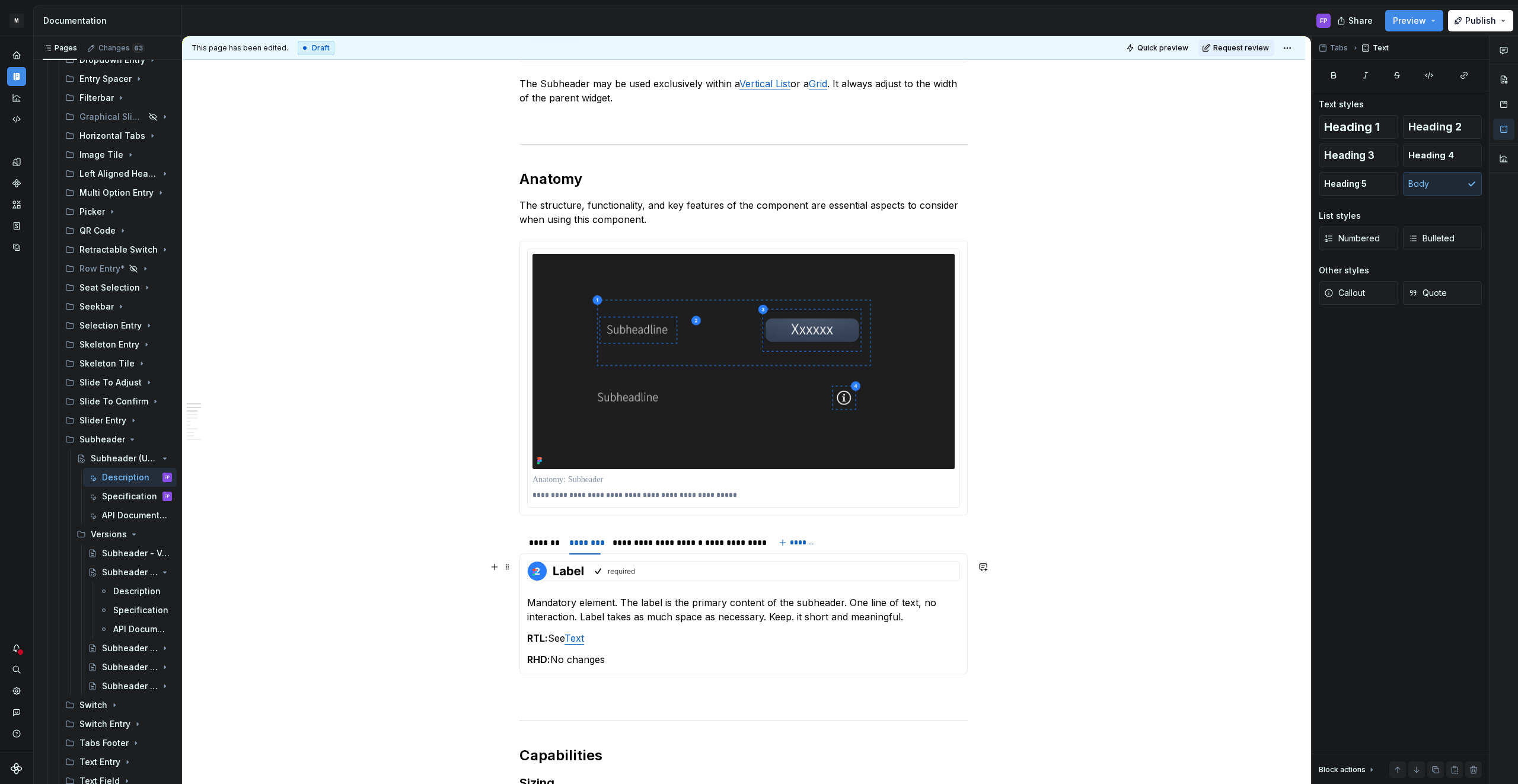
click at [535, 568] on icon at bounding box center [535, 571] width 10 height 10
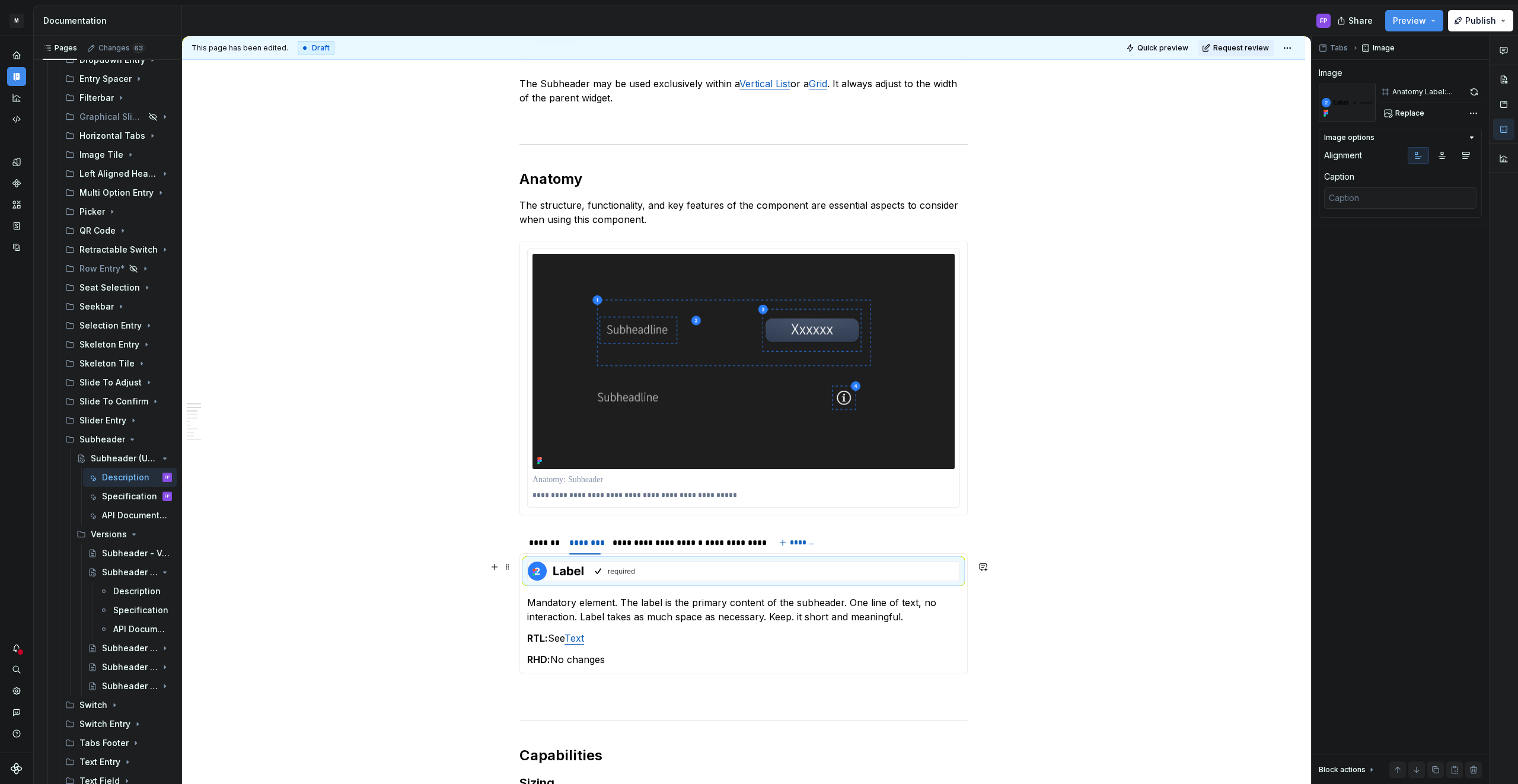
click at [563, 572] on img at bounding box center [581, 571] width 108 height 19
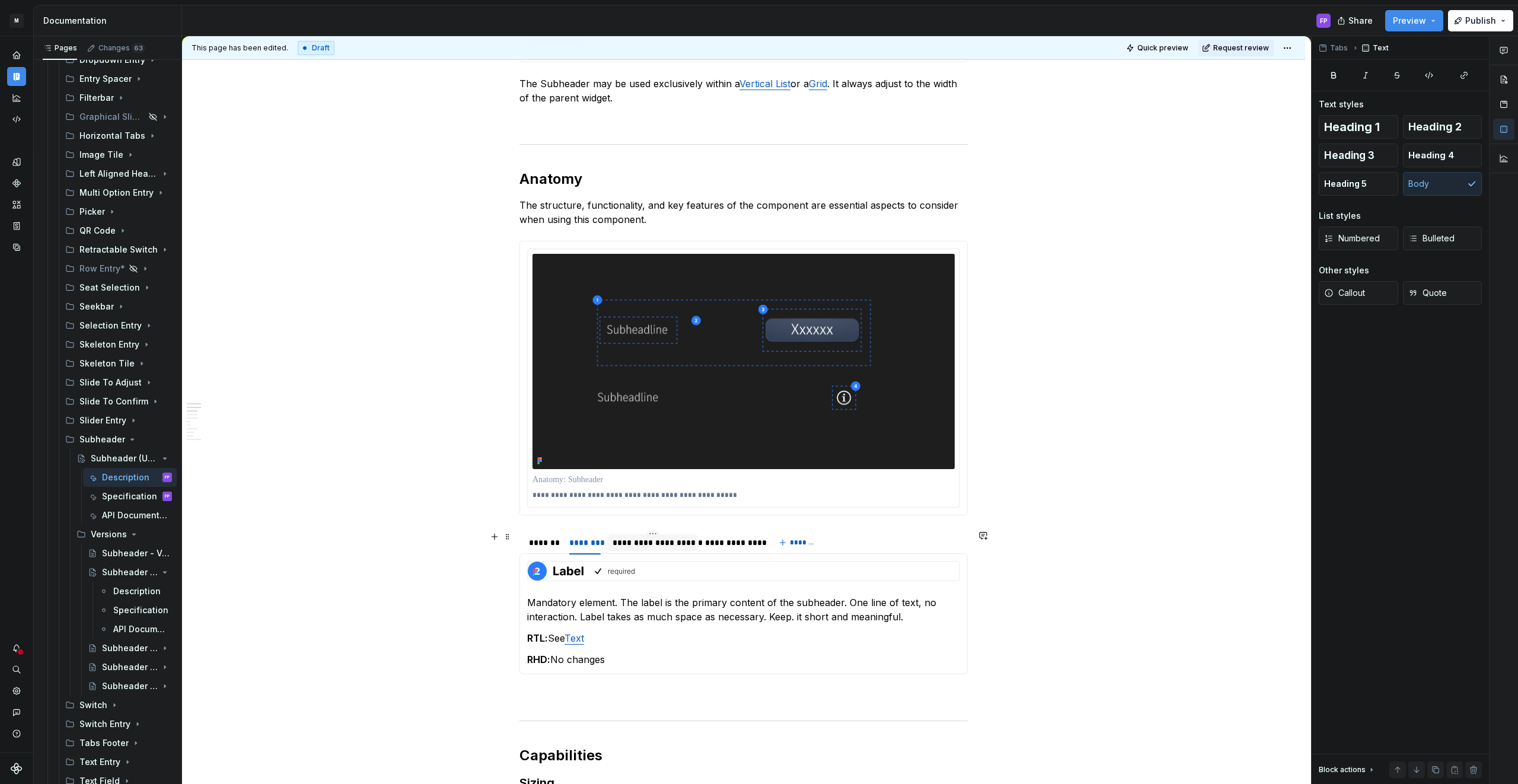
drag, startPoint x: 653, startPoint y: 545, endPoint x: 641, endPoint y: 552, distance: 13.9
click at [652, 545] on div "**********" at bounding box center [652, 541] width 80 height 11
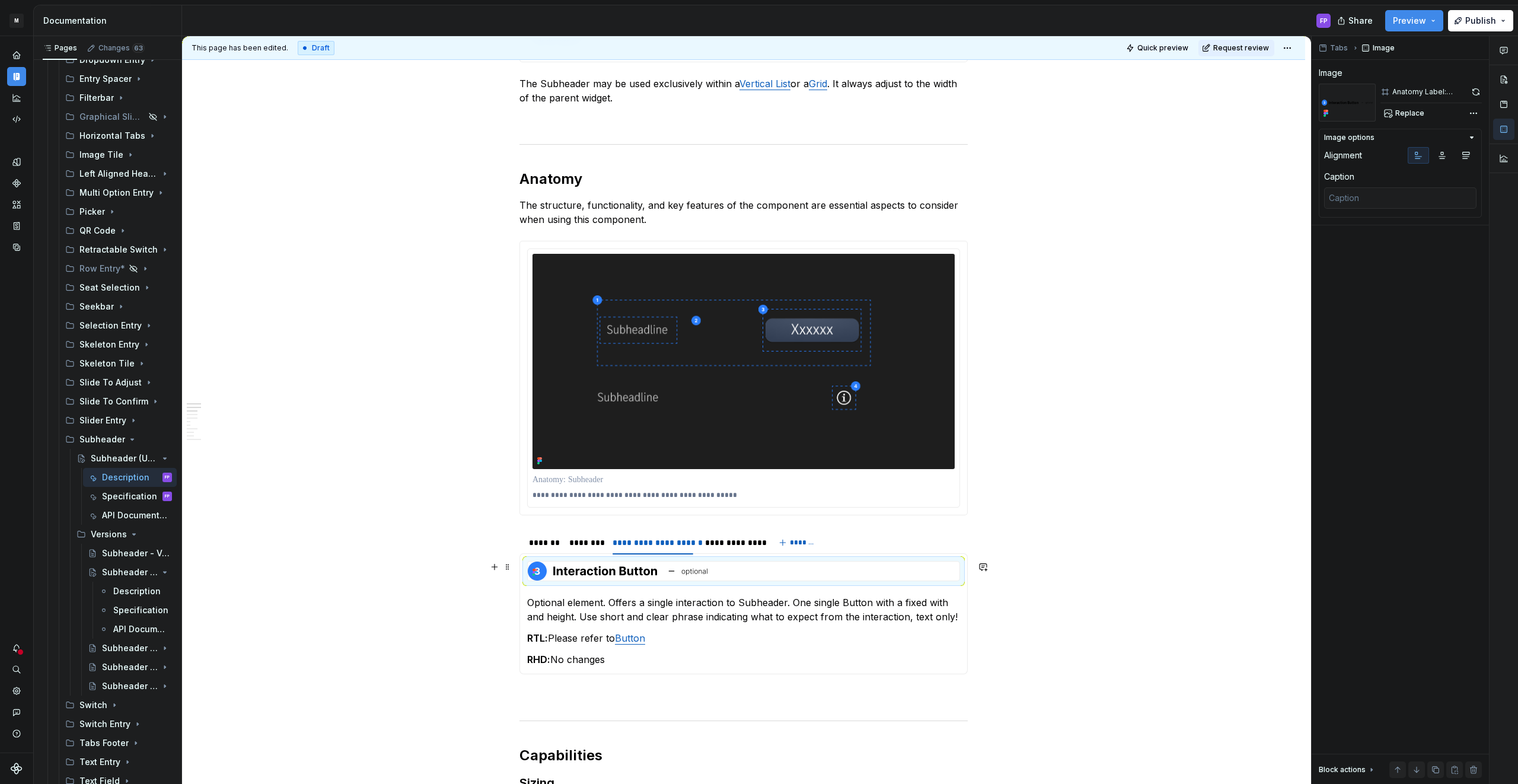
click at [577, 571] on img at bounding box center [617, 571] width 180 height 19
click at [549, 597] on p "Optional element. Offers a single interaction to Subheader. One single Button w…" at bounding box center [744, 609] width 433 height 28
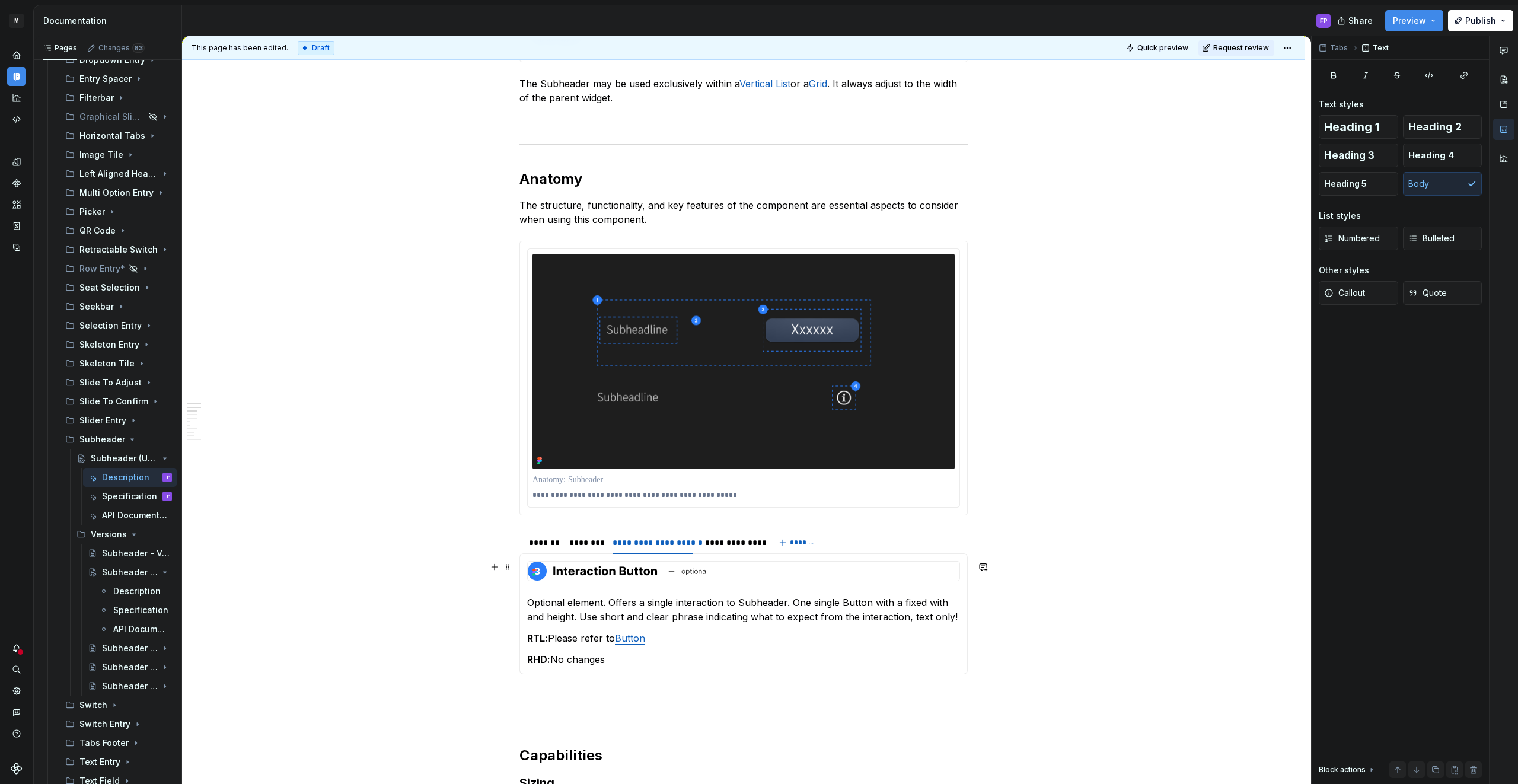
click at [542, 571] on img at bounding box center [617, 571] width 180 height 19
drag, startPoint x: 718, startPoint y: 542, endPoint x: 623, endPoint y: 574, distance: 100.2
click at [718, 543] on div "**********" at bounding box center [731, 541] width 53 height 11
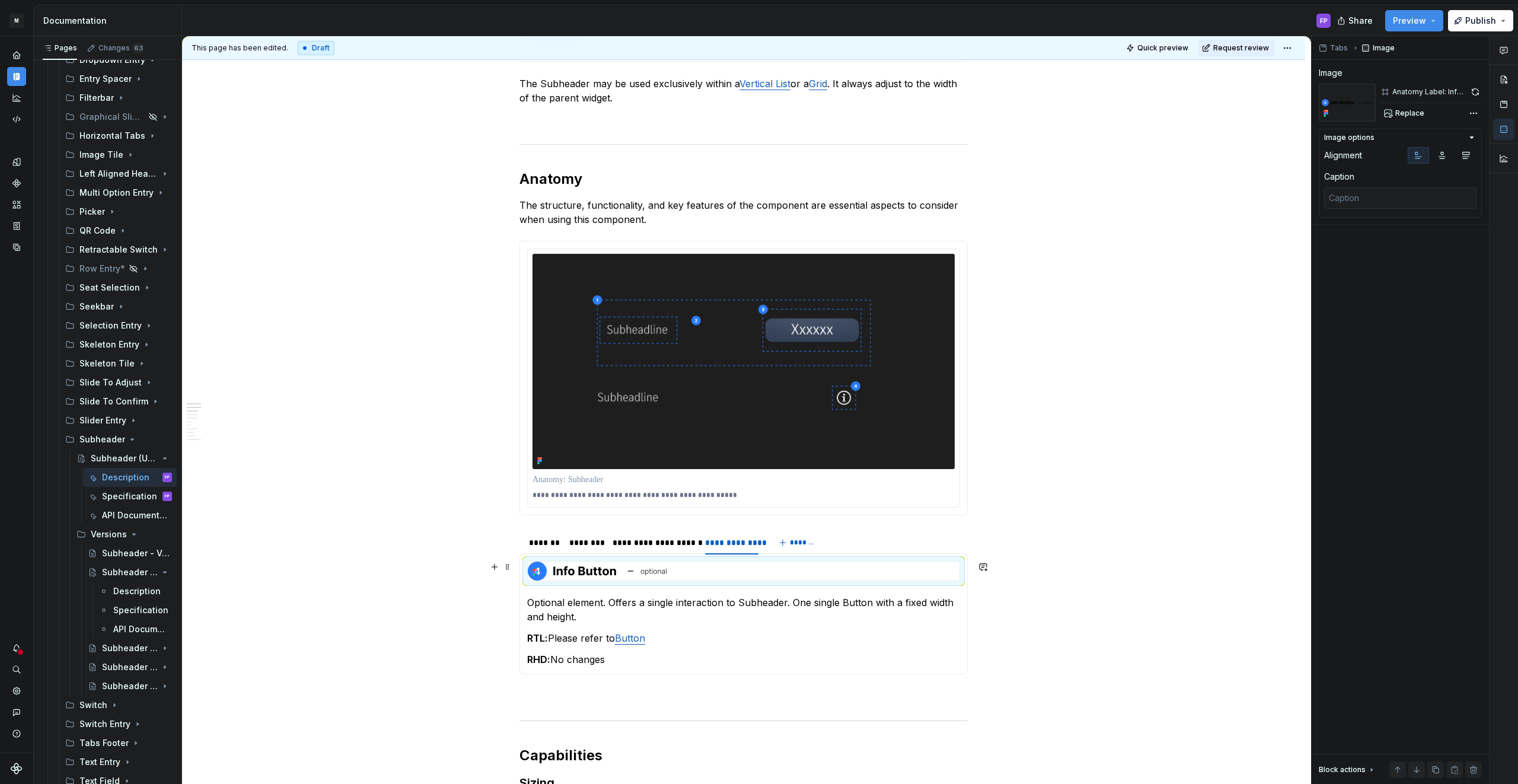
click at [541, 565] on img at bounding box center [597, 571] width 139 height 19
click at [544, 596] on p "Optional element. Offers a single interaction to Subheader. One single Button w…" at bounding box center [744, 609] width 433 height 28
click at [542, 572] on img at bounding box center [597, 571] width 139 height 19
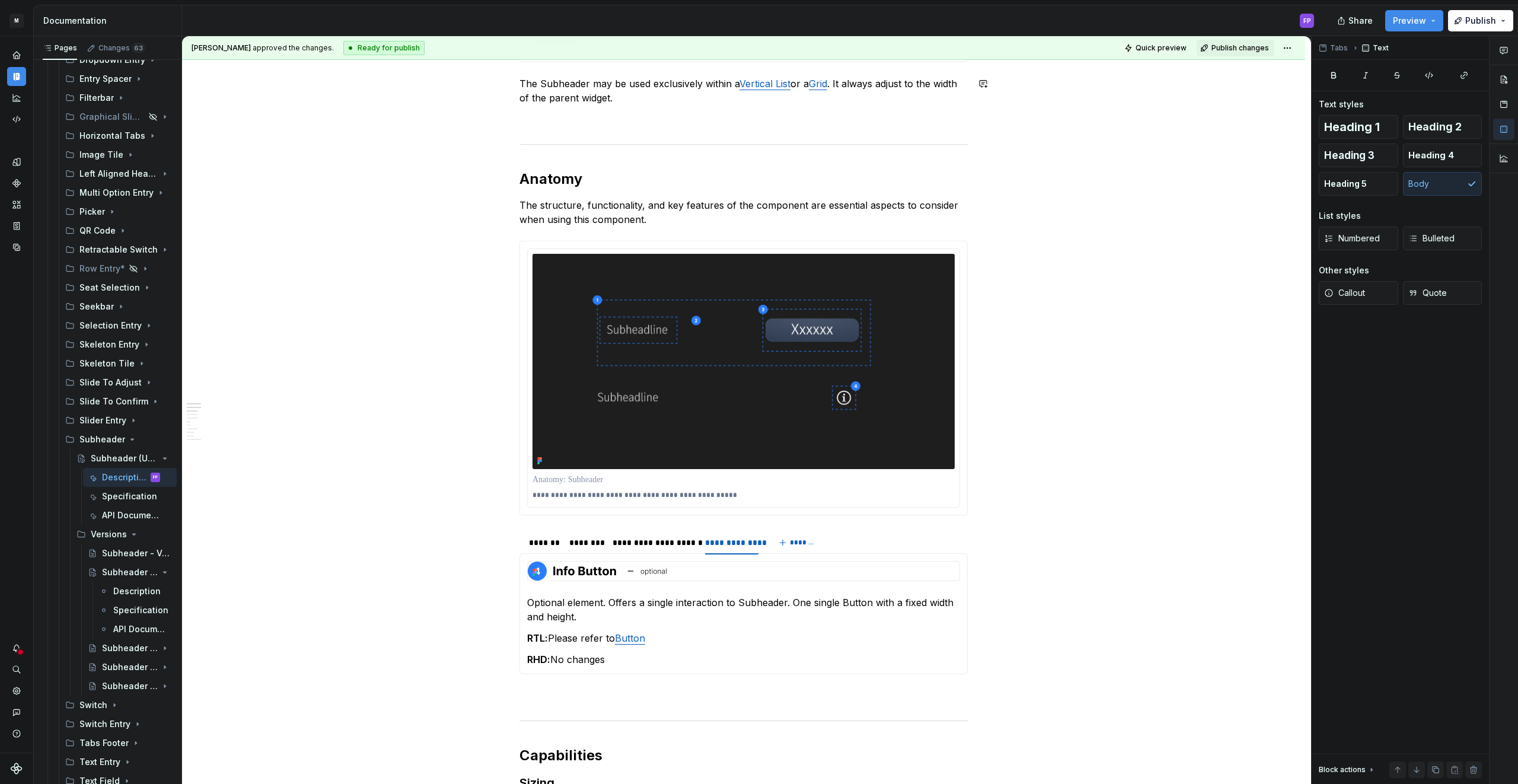
type textarea "*"
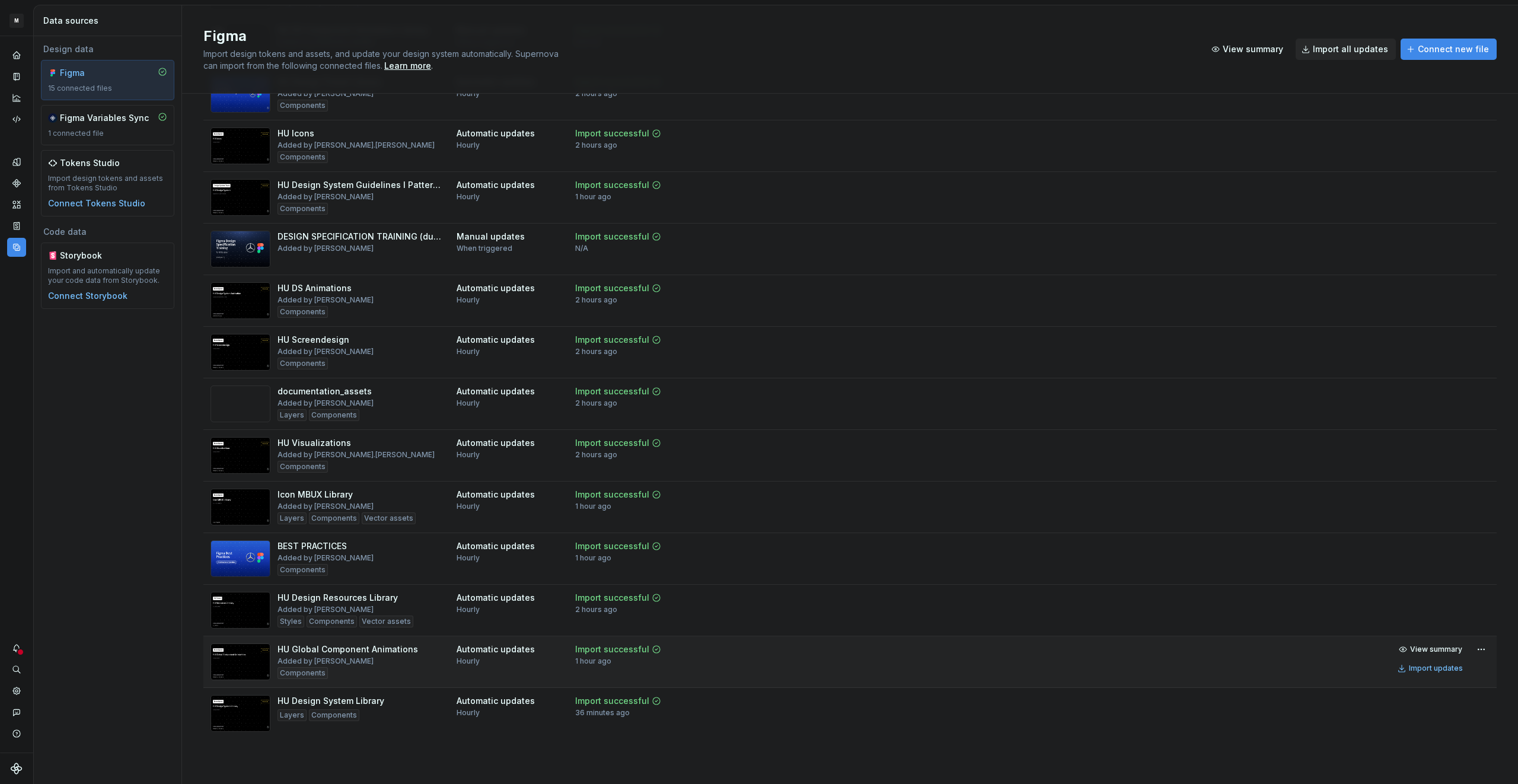
scroll to position [164, 0]
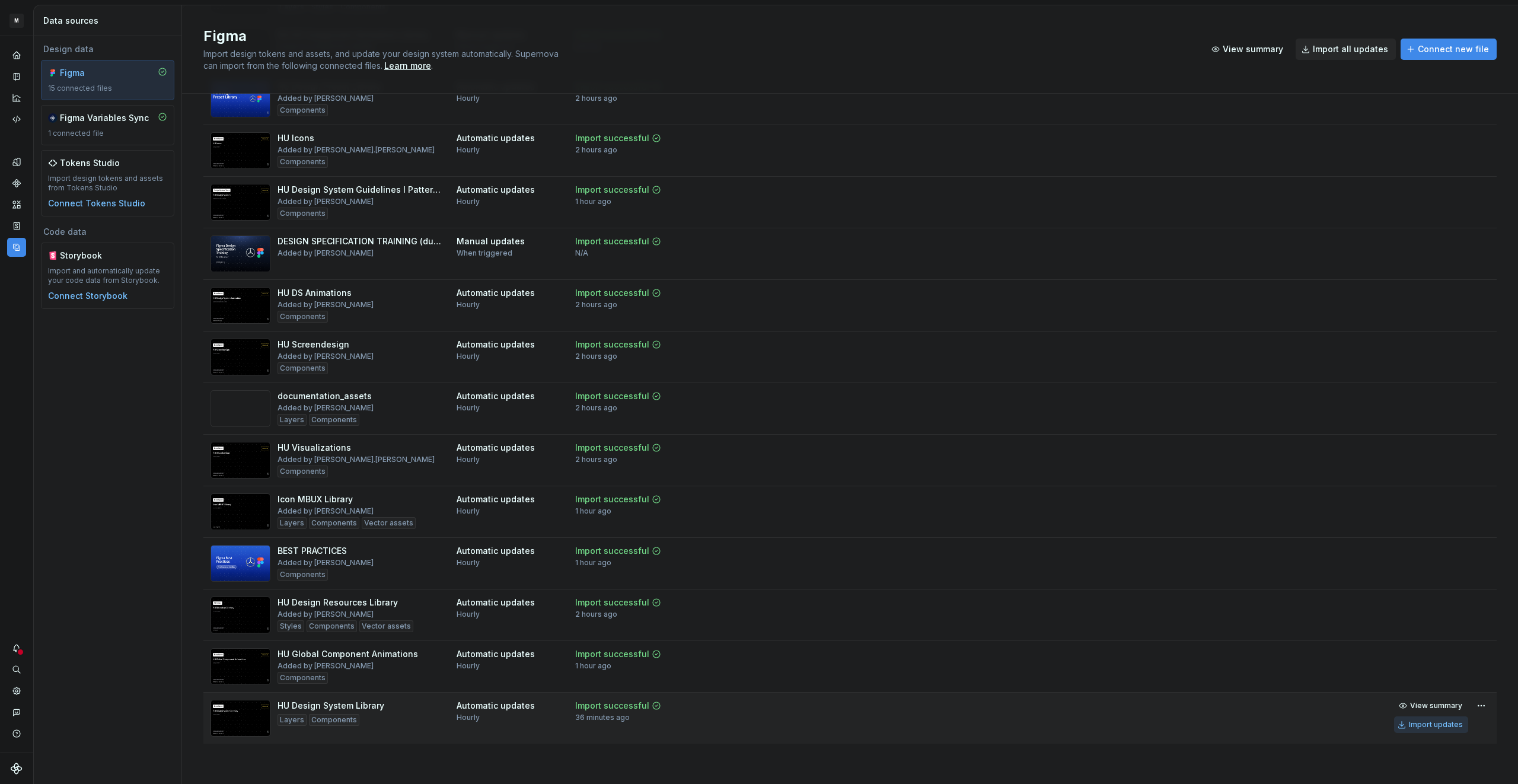
click at [1442, 724] on div "Import updates" at bounding box center [1435, 724] width 54 height 10
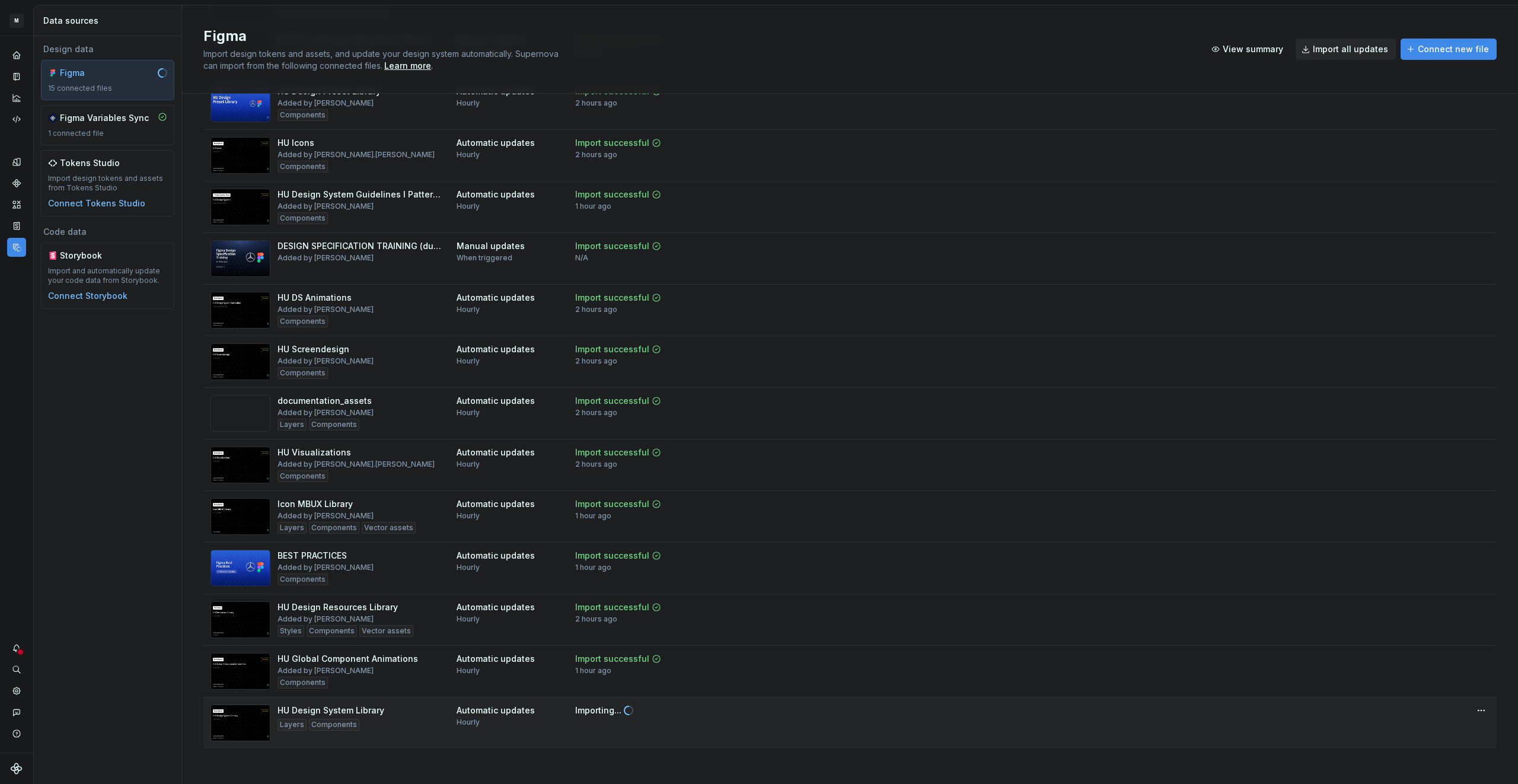
scroll to position [159, 0]
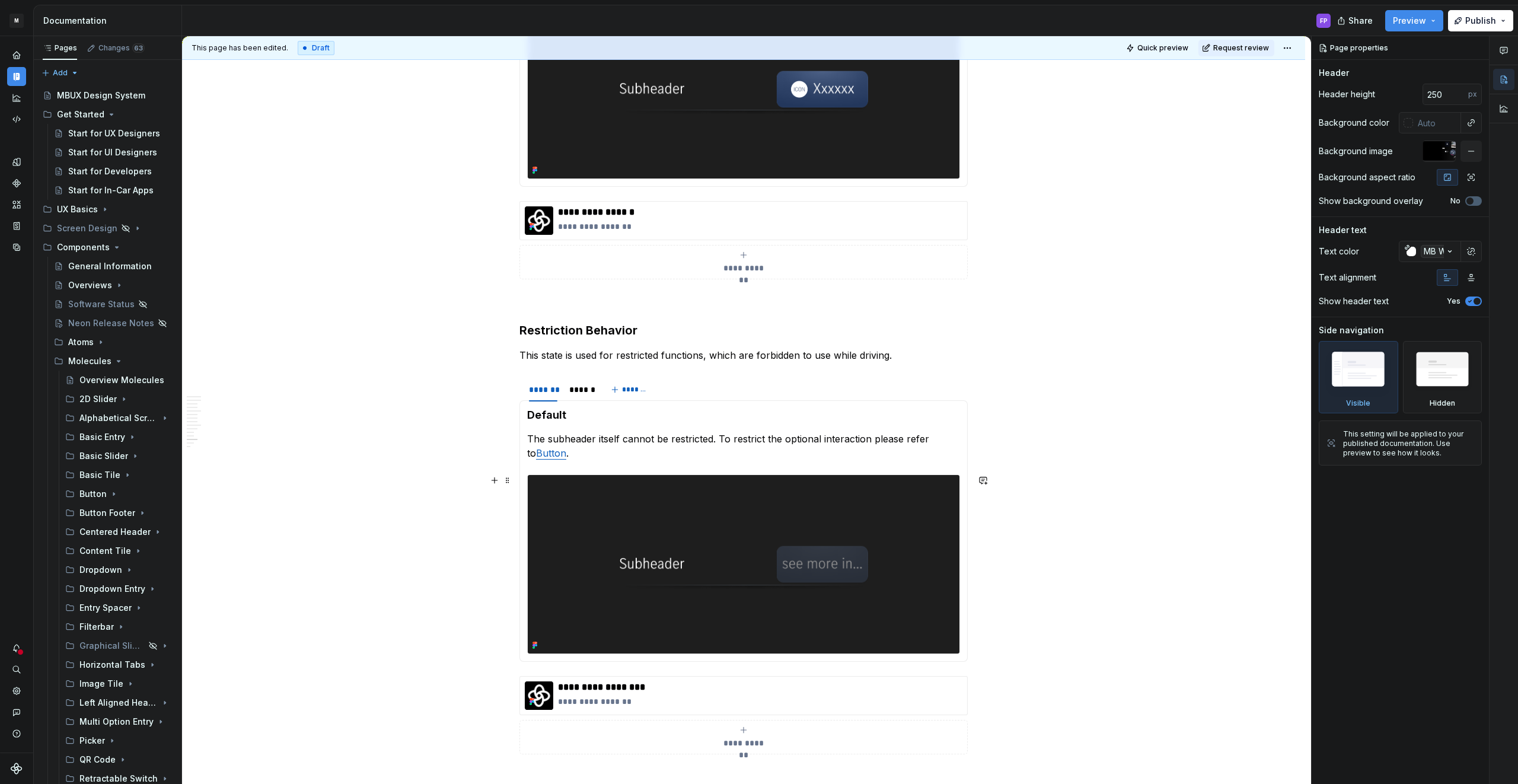
scroll to position [2639, 0]
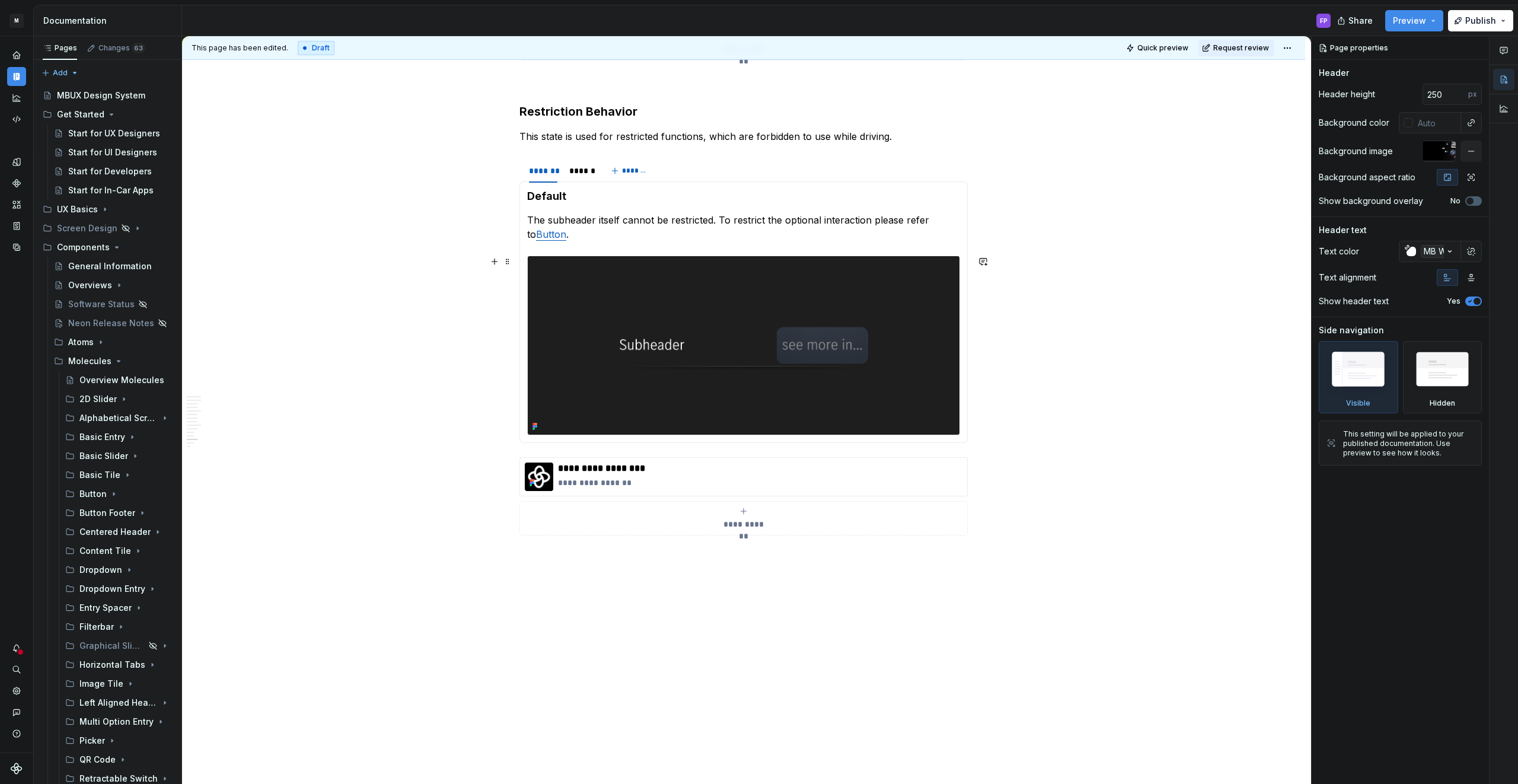
click at [702, 326] on img at bounding box center [743, 345] width 431 height 178
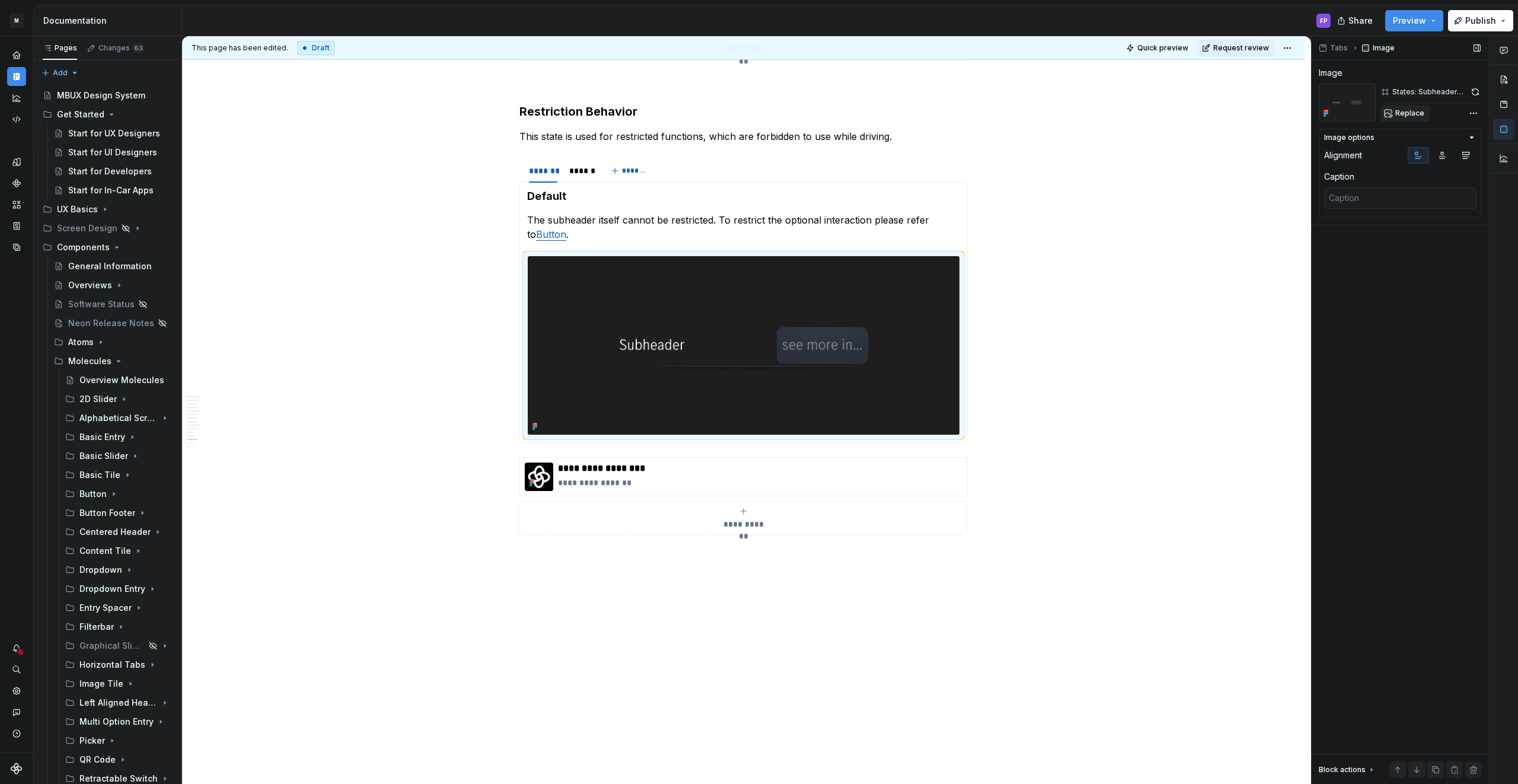
click at [1403, 115] on span "Replace" at bounding box center [1410, 113] width 29 height 10
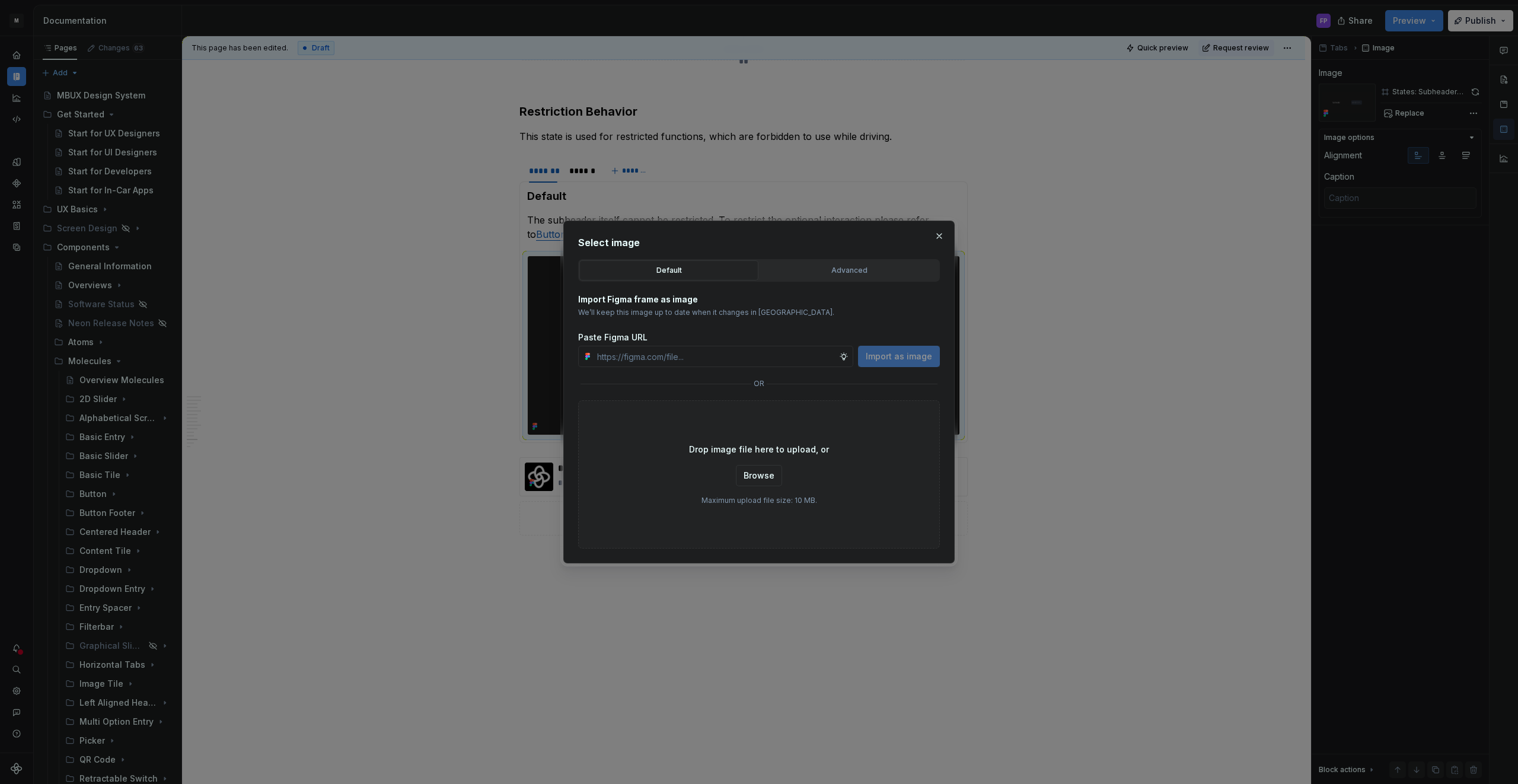
drag, startPoint x: 937, startPoint y: 236, endPoint x: 917, endPoint y: 236, distance: 20.0
click at [937, 236] on button "button" at bounding box center [938, 235] width 17 height 17
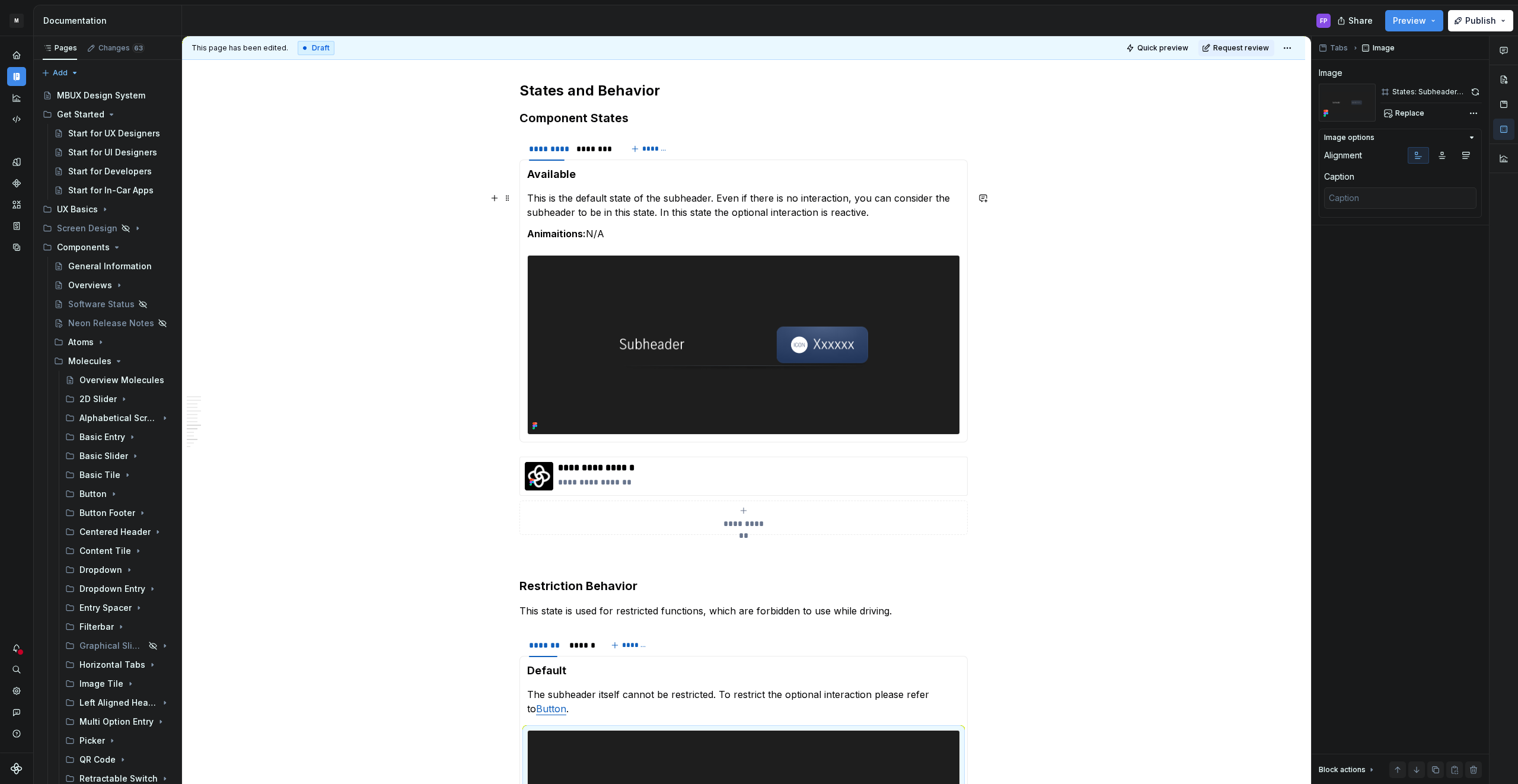
scroll to position [2158, 0]
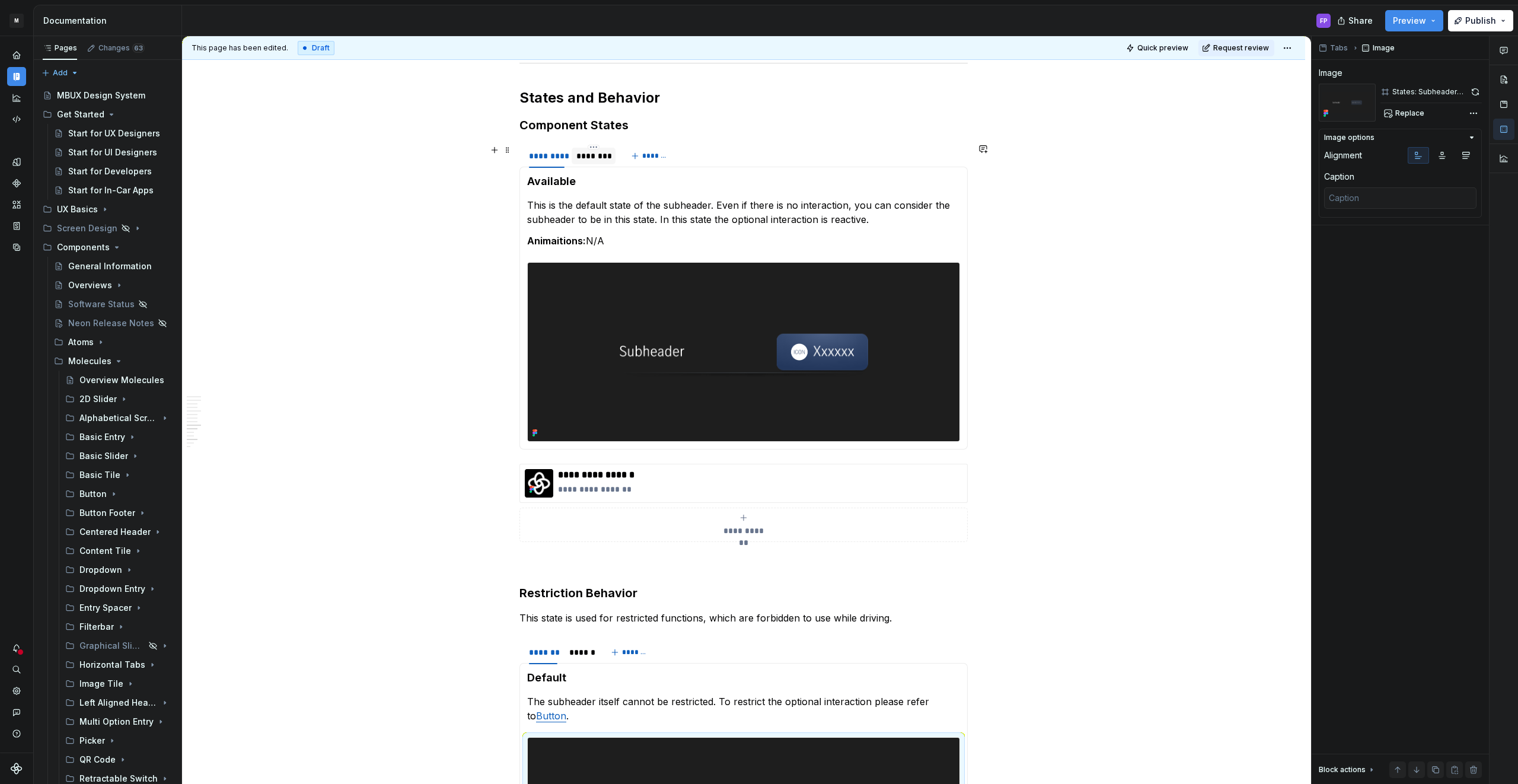
drag, startPoint x: 616, startPoint y: 157, endPoint x: 588, endPoint y: 158, distance: 28.0
click at [615, 158] on div "********" at bounding box center [594, 155] width 44 height 17
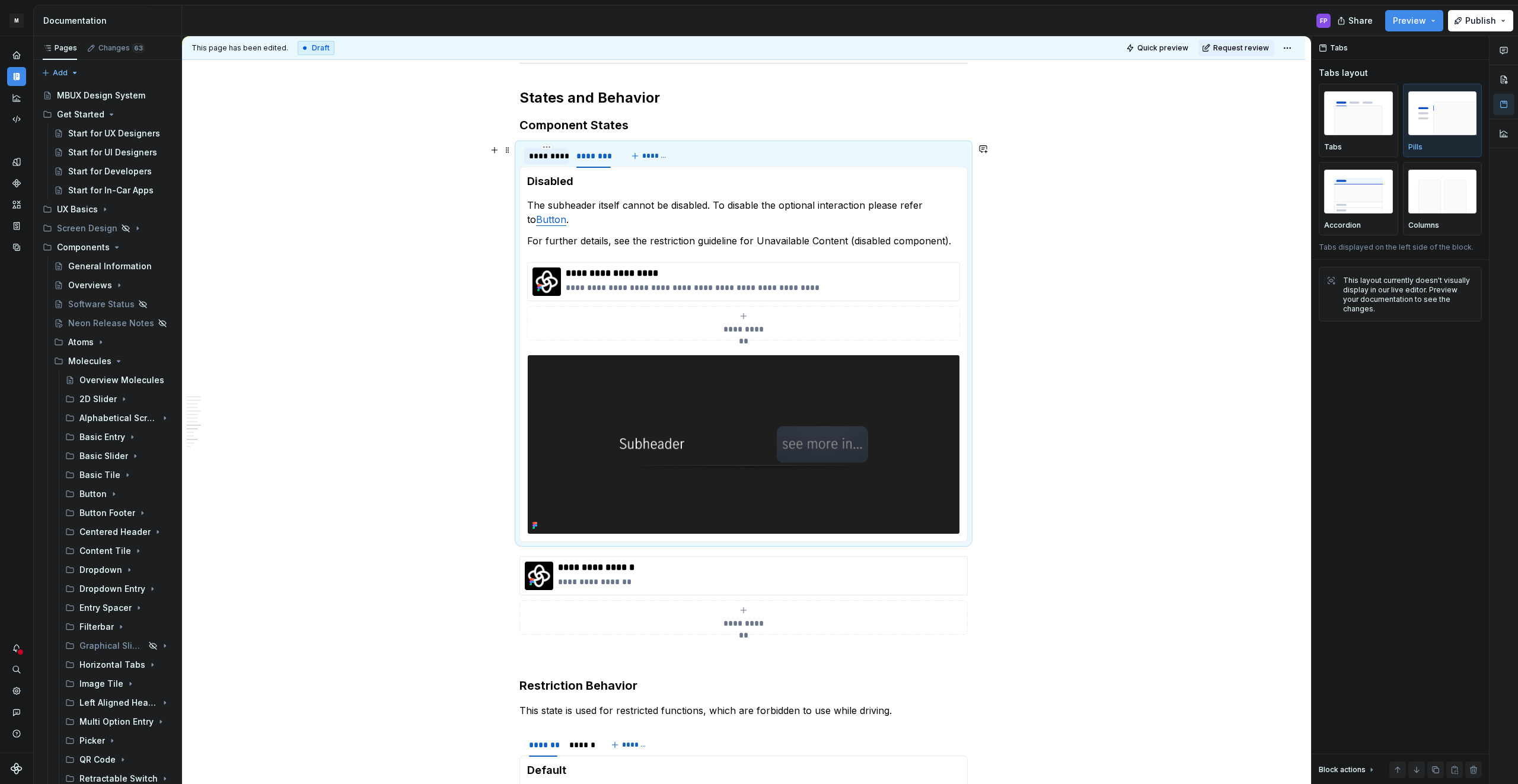
click at [551, 156] on div "*********" at bounding box center [547, 155] width 35 height 11
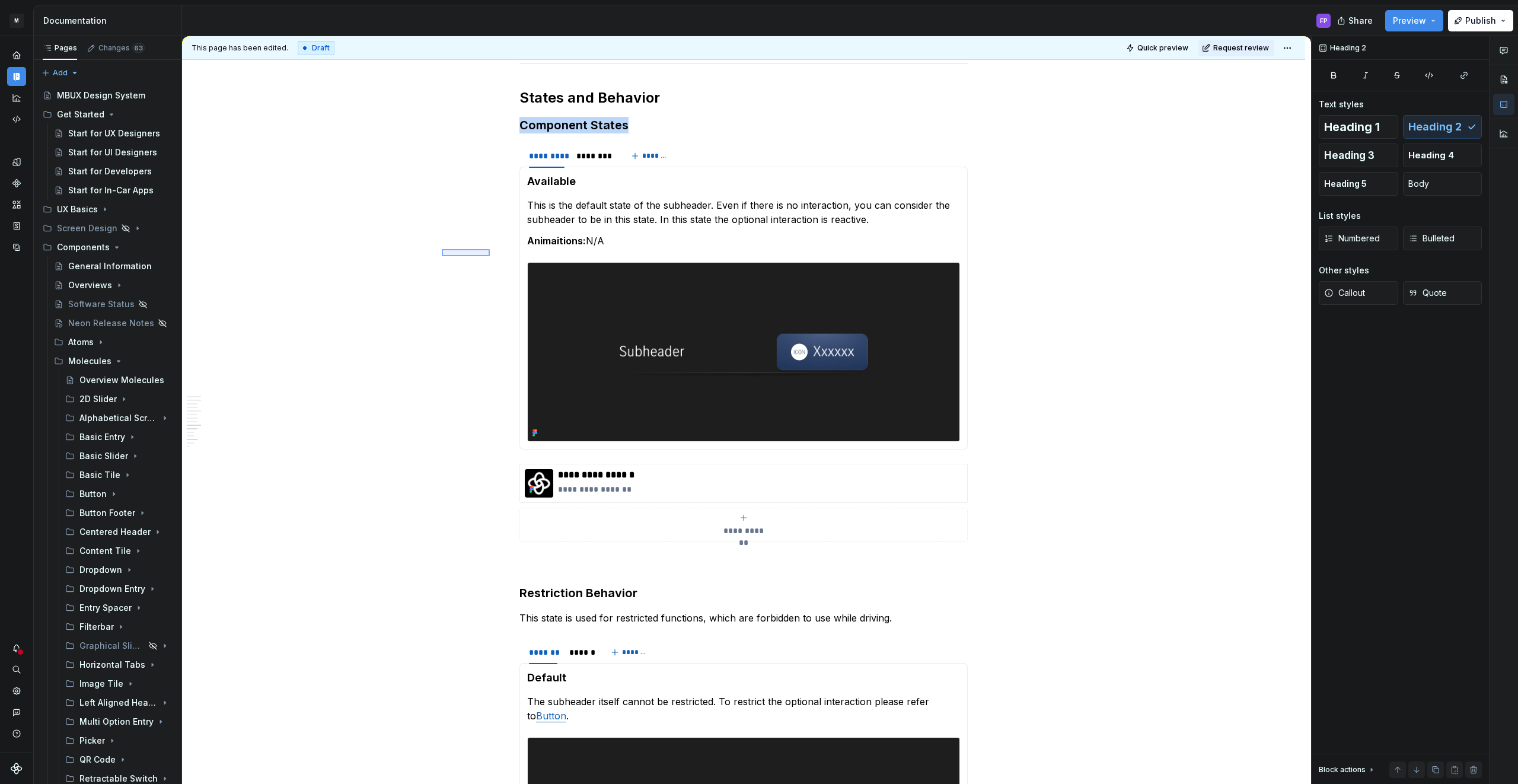
drag, startPoint x: 490, startPoint y: 256, endPoint x: 718, endPoint y: 303, distance: 232.8
click at [718, 303] on div "**********" at bounding box center [746, 410] width 1129 height 748
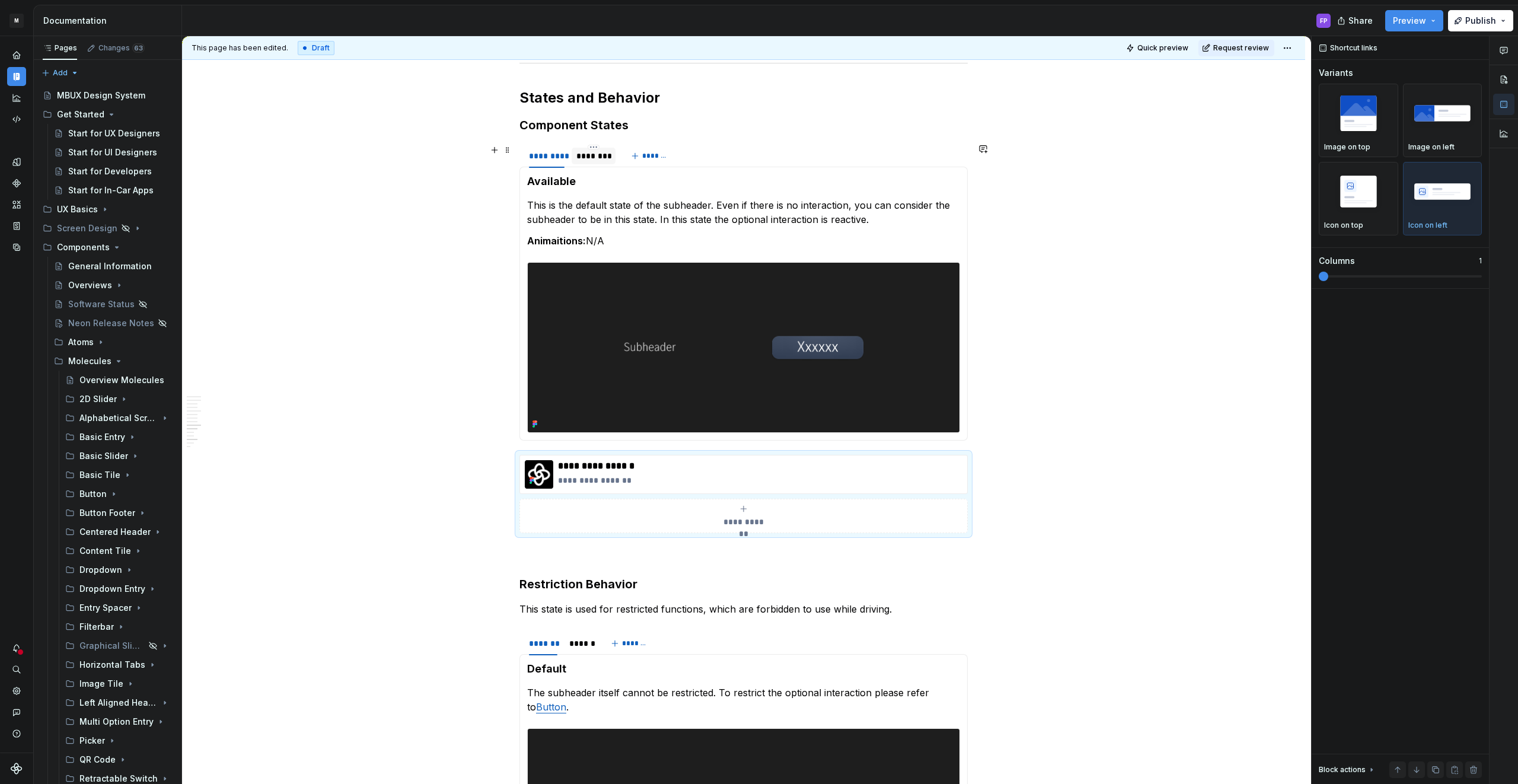
drag, startPoint x: 590, startPoint y: 158, endPoint x: 582, endPoint y: 158, distance: 8.0
click at [589, 158] on div "********" at bounding box center [593, 155] width 34 height 11
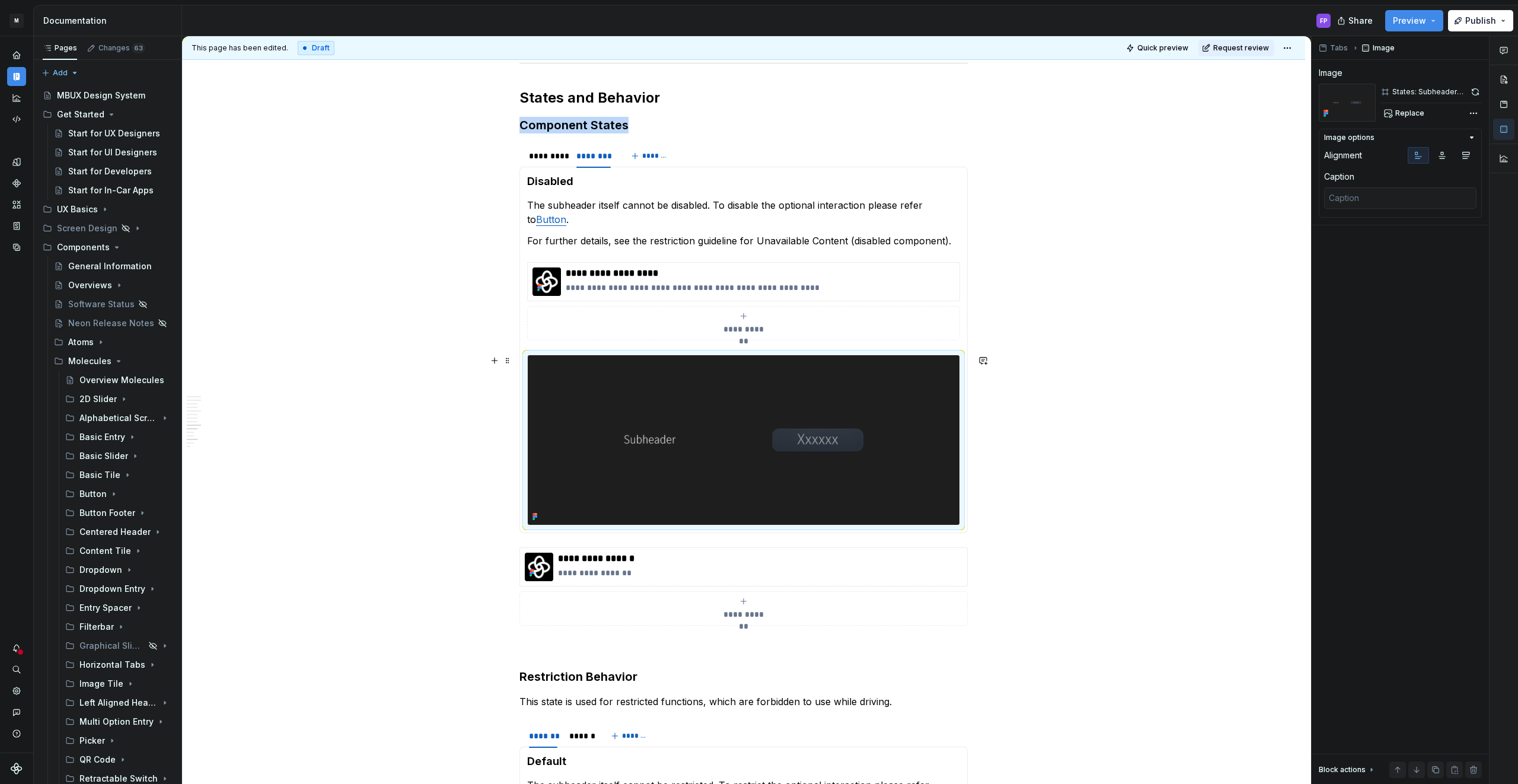
click at [670, 395] on img at bounding box center [743, 440] width 431 height 169
copy div "**********"
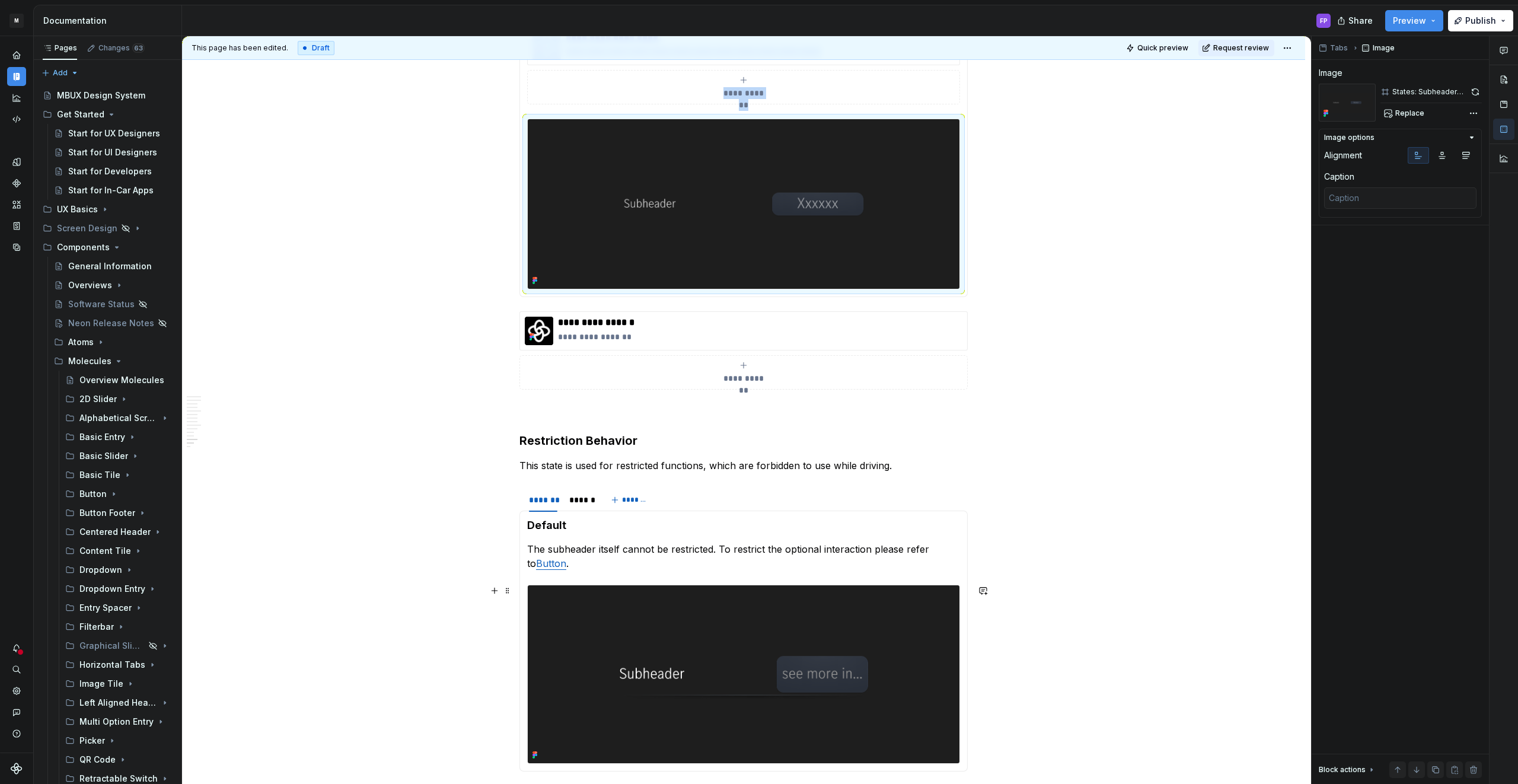
scroll to position [2723, 0]
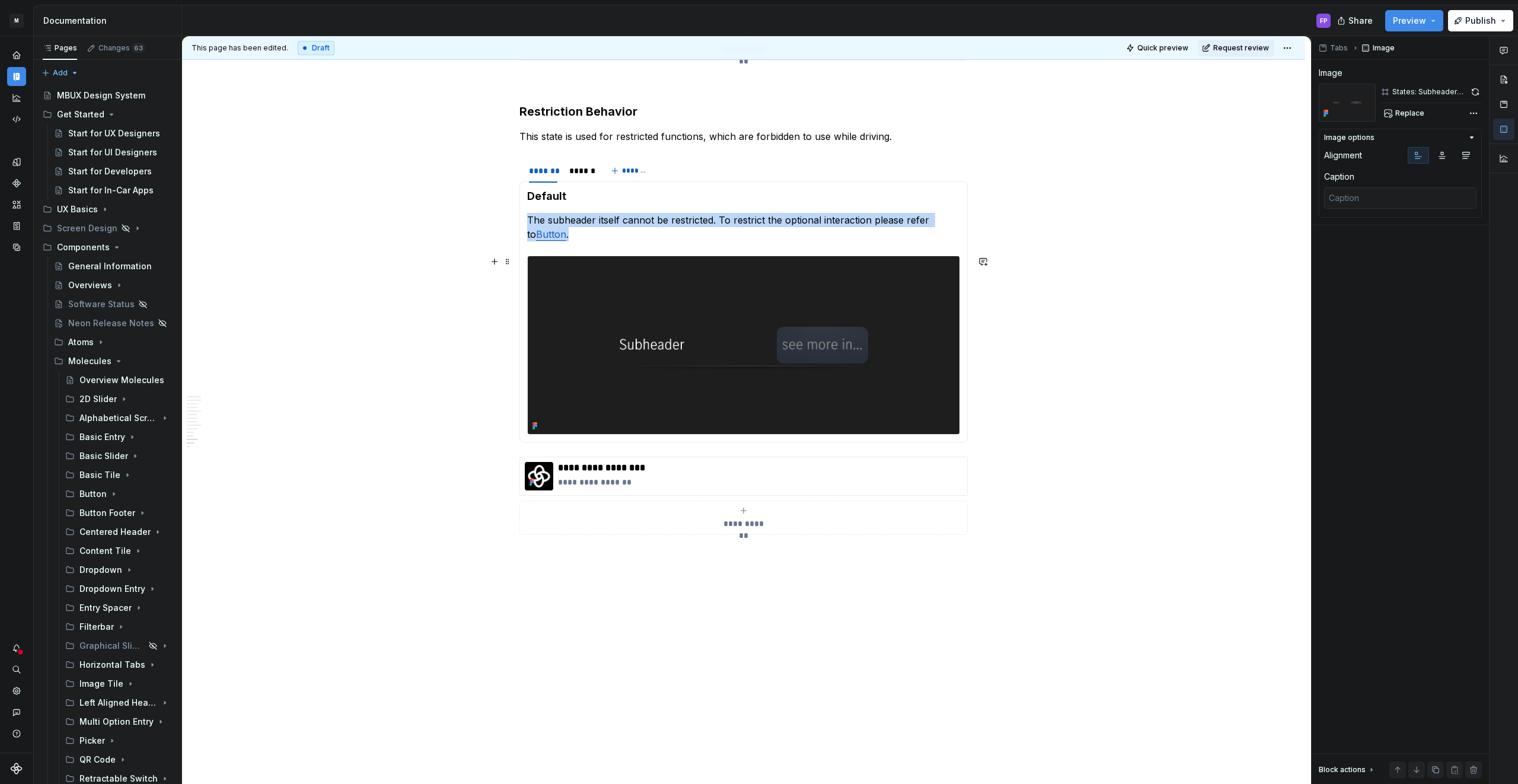
click at [697, 332] on img at bounding box center [743, 345] width 431 height 178
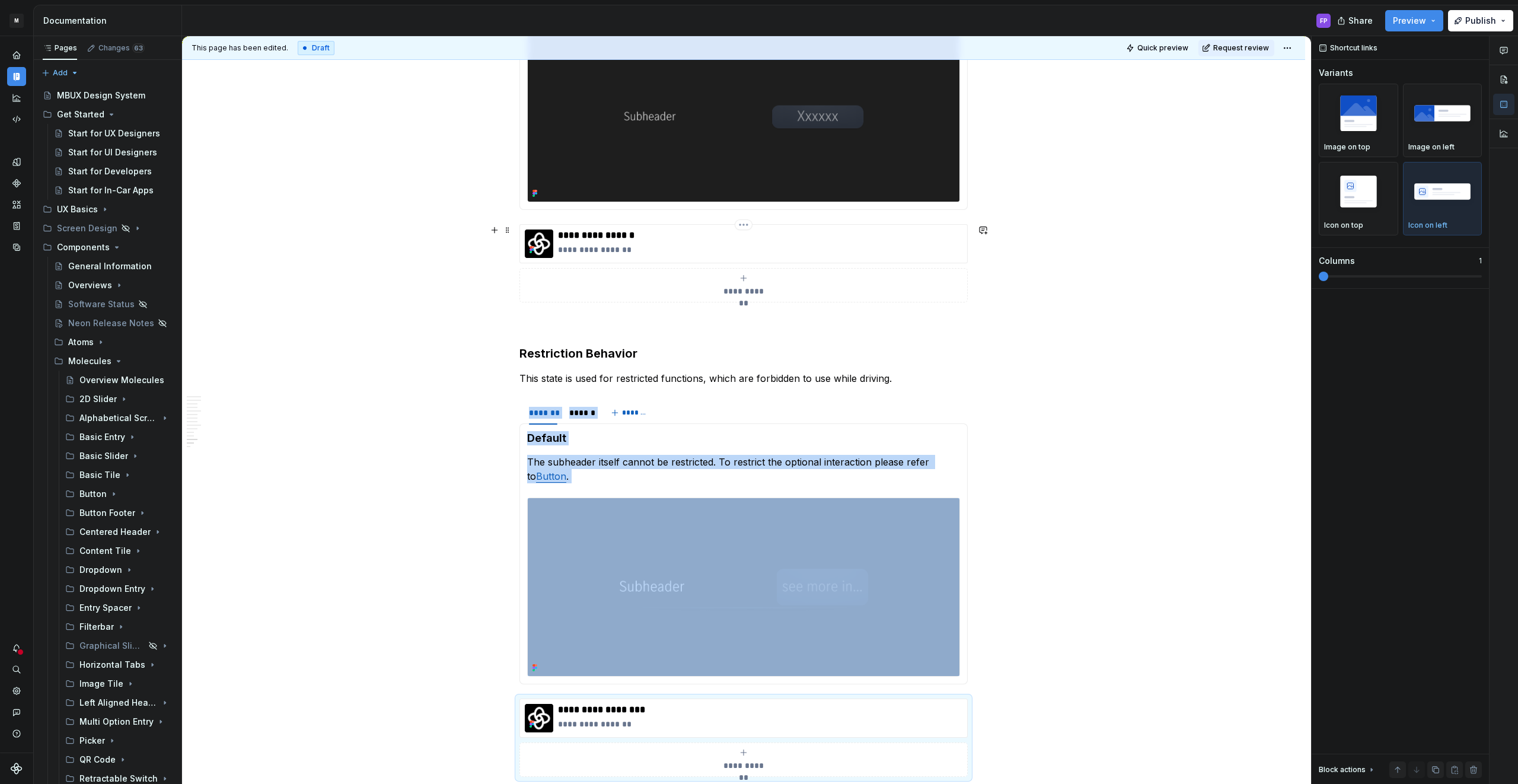
scroll to position [2443, 0]
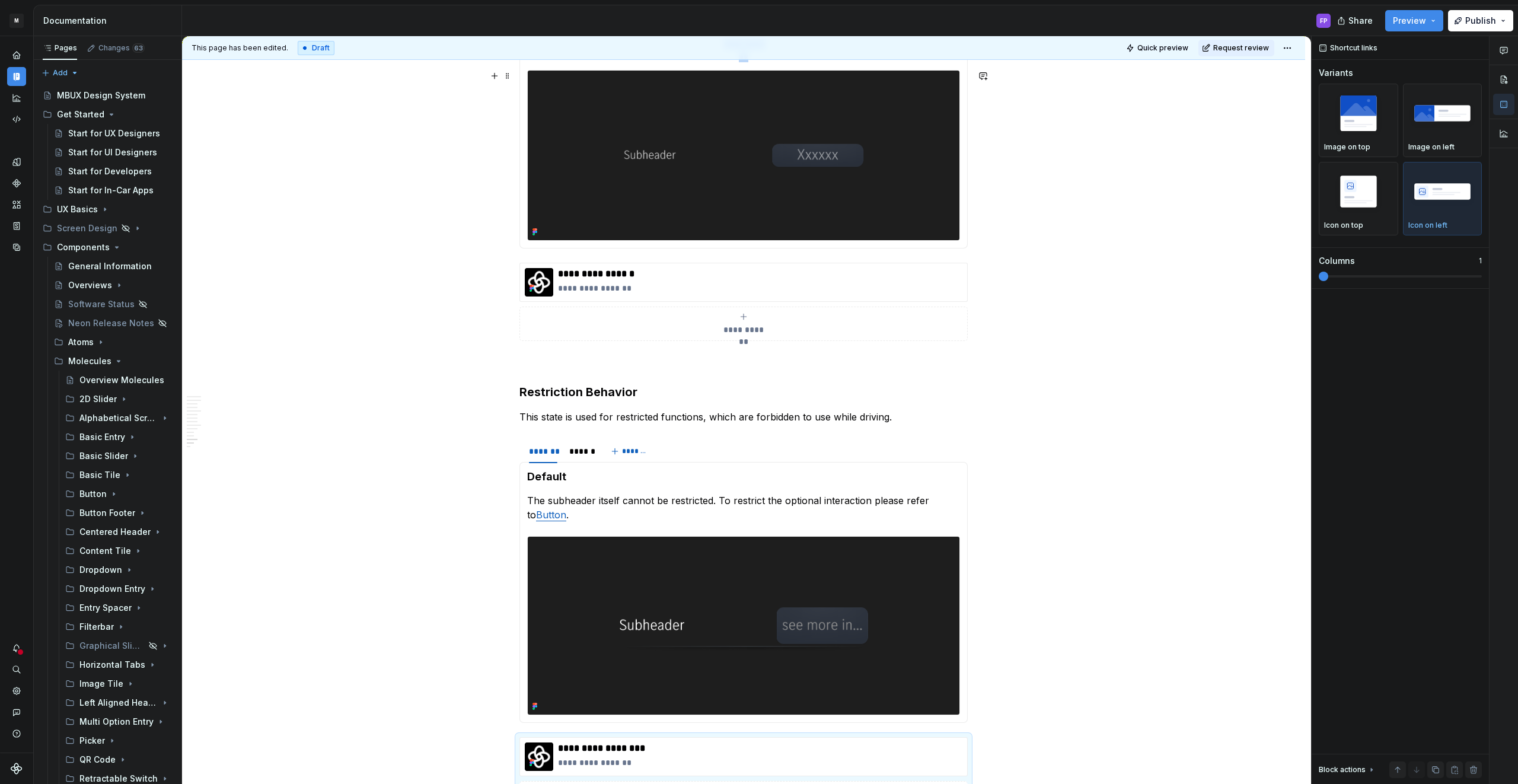
click at [798, 185] on img at bounding box center [743, 155] width 431 height 169
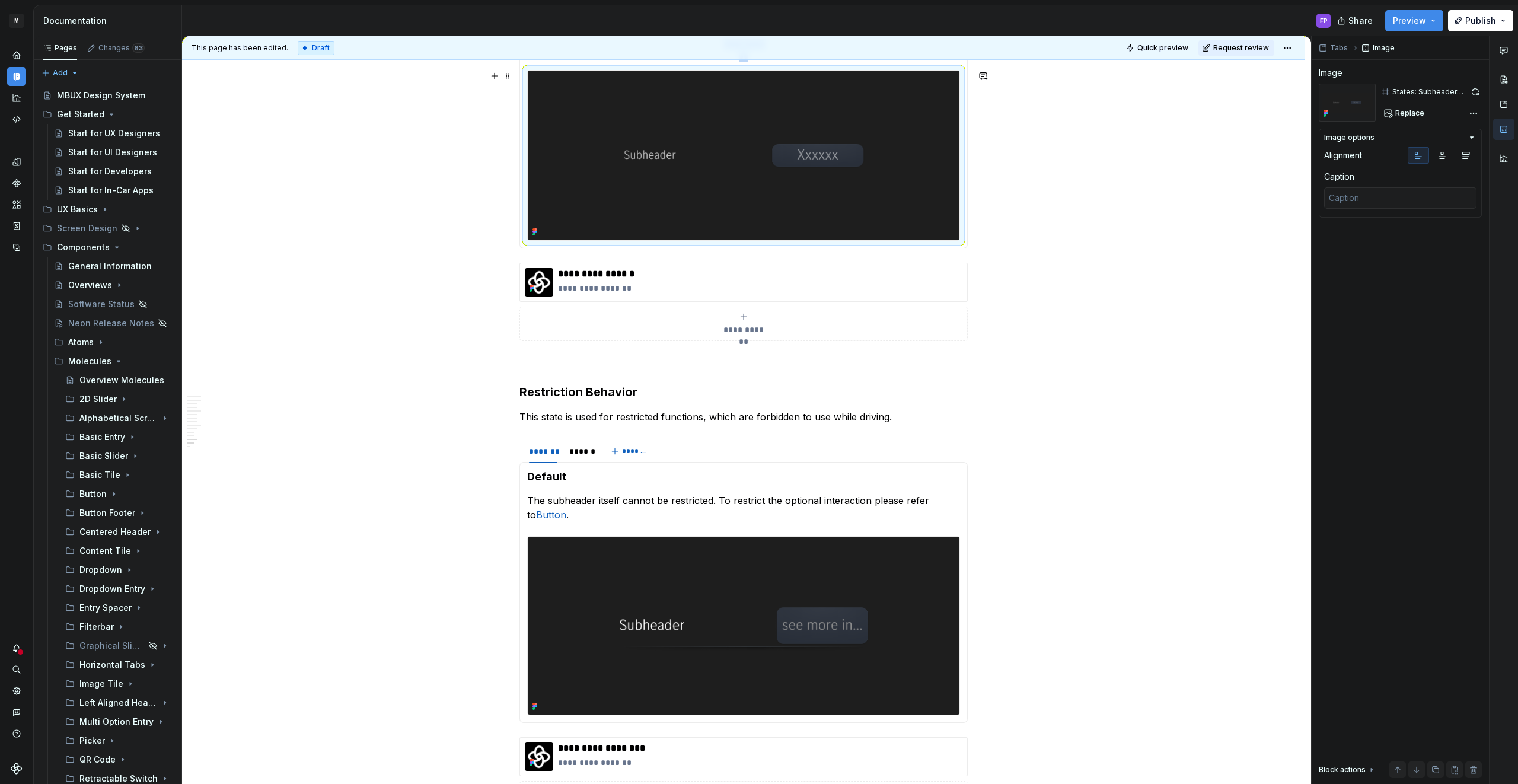
copy div "**********"
click at [640, 620] on img at bounding box center [743, 625] width 431 height 178
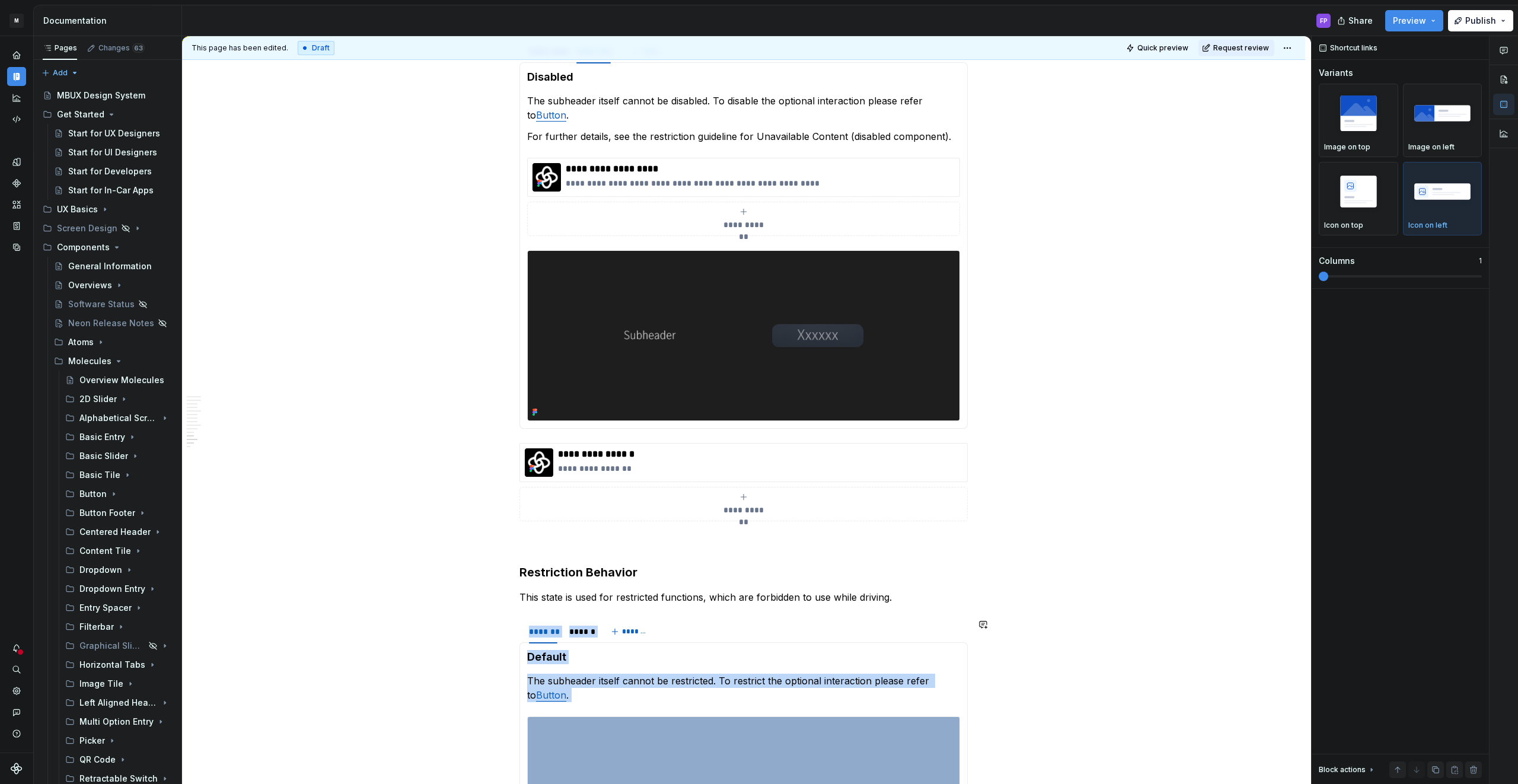
scroll to position [2229, 0]
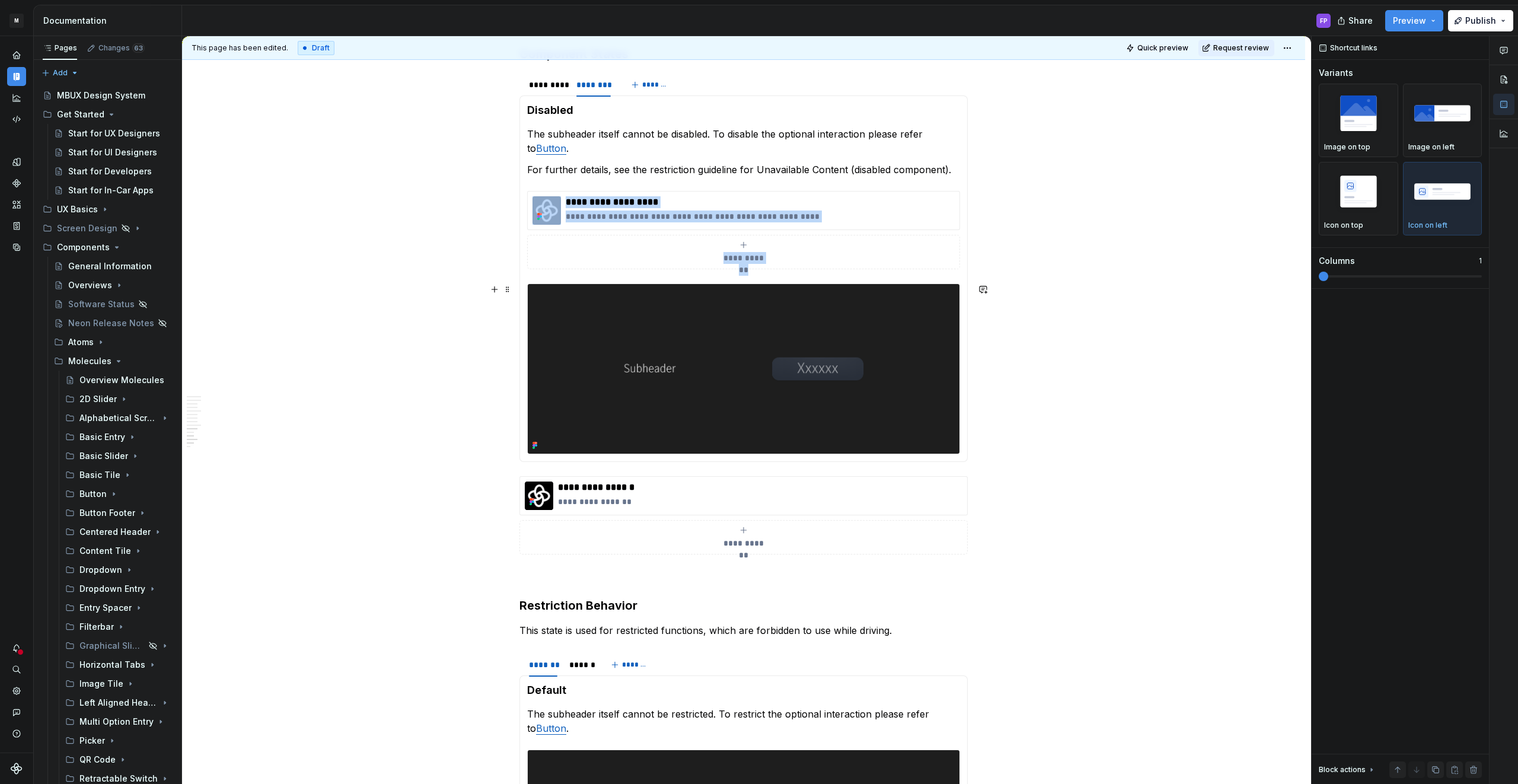
click at [607, 297] on img at bounding box center [743, 369] width 431 height 169
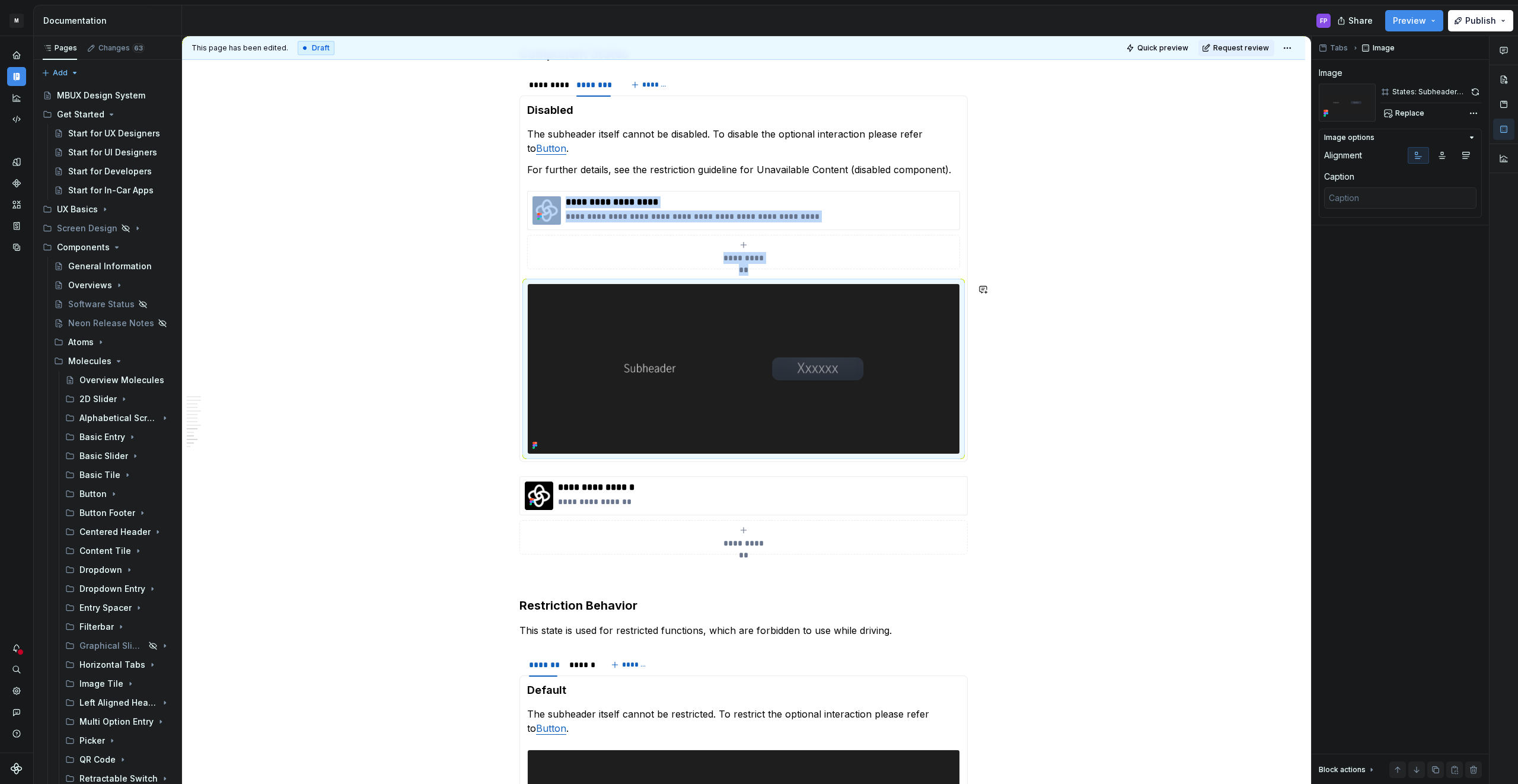
copy div "**********"
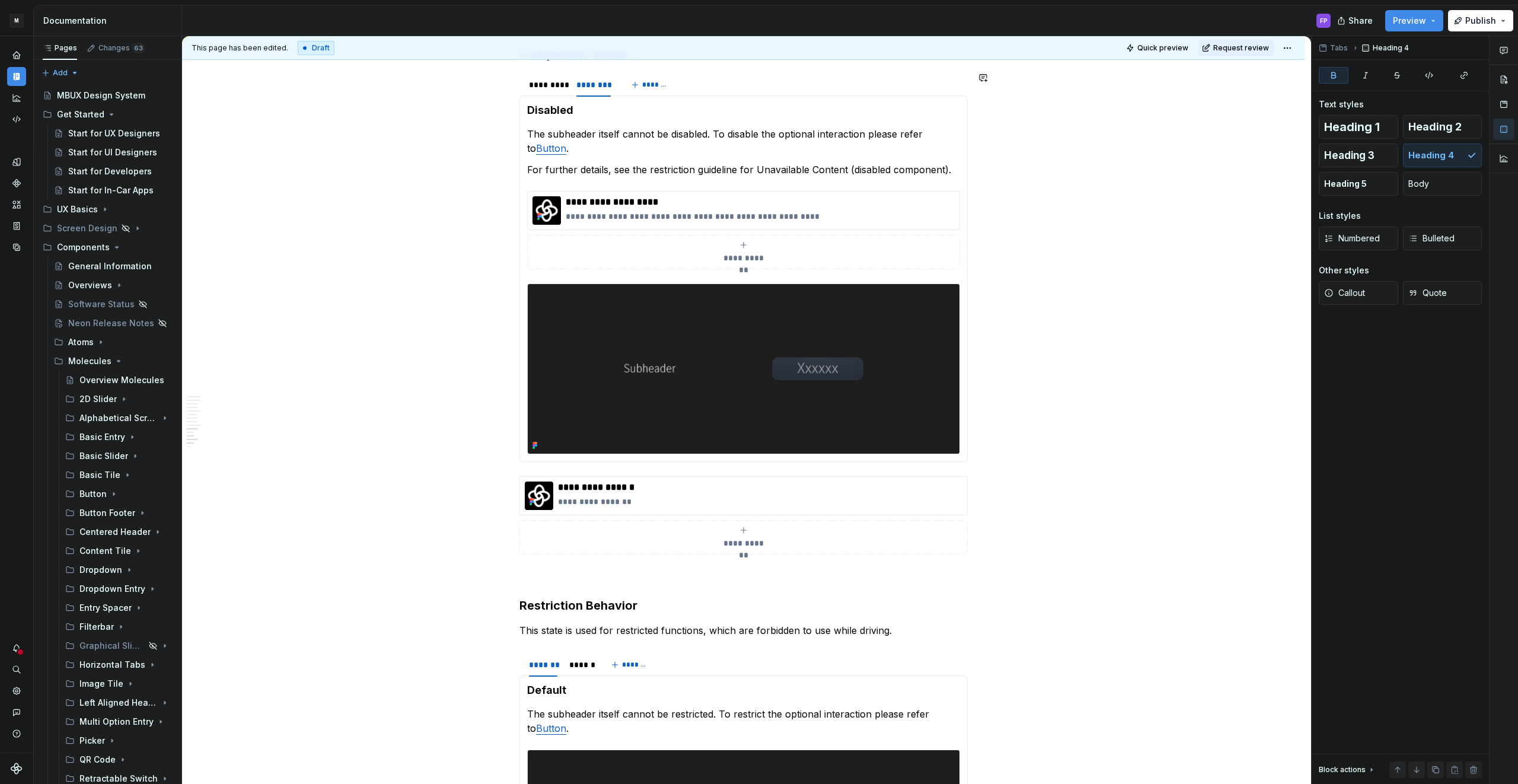
click at [609, 276] on section-item-column "**********" at bounding box center [744, 278] width 433 height 350
click at [602, 283] on div at bounding box center [744, 368] width 433 height 170
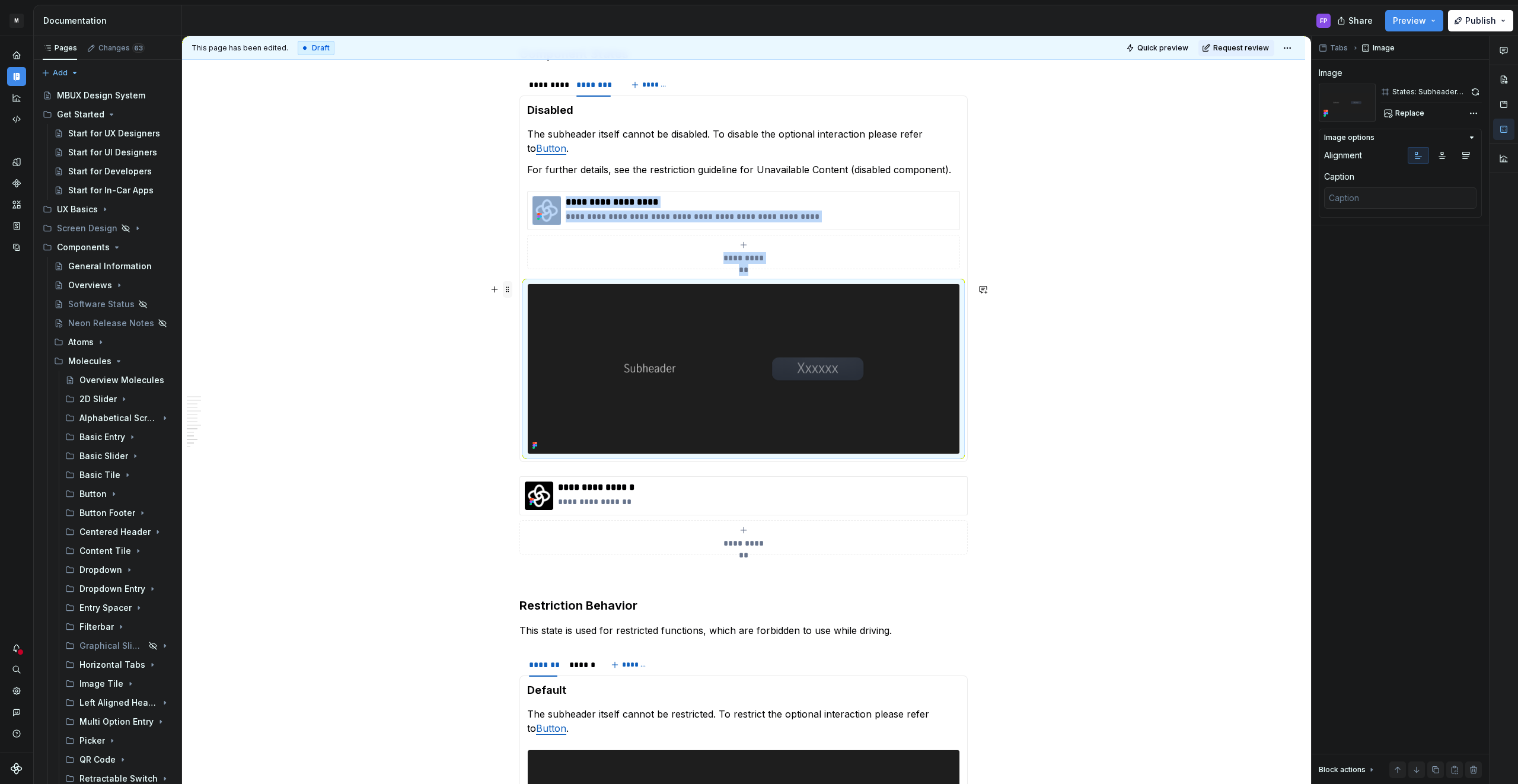
click at [512, 288] on span at bounding box center [507, 289] width 10 height 17
click at [549, 302] on div "Duplicate" at bounding box center [565, 307] width 77 height 11
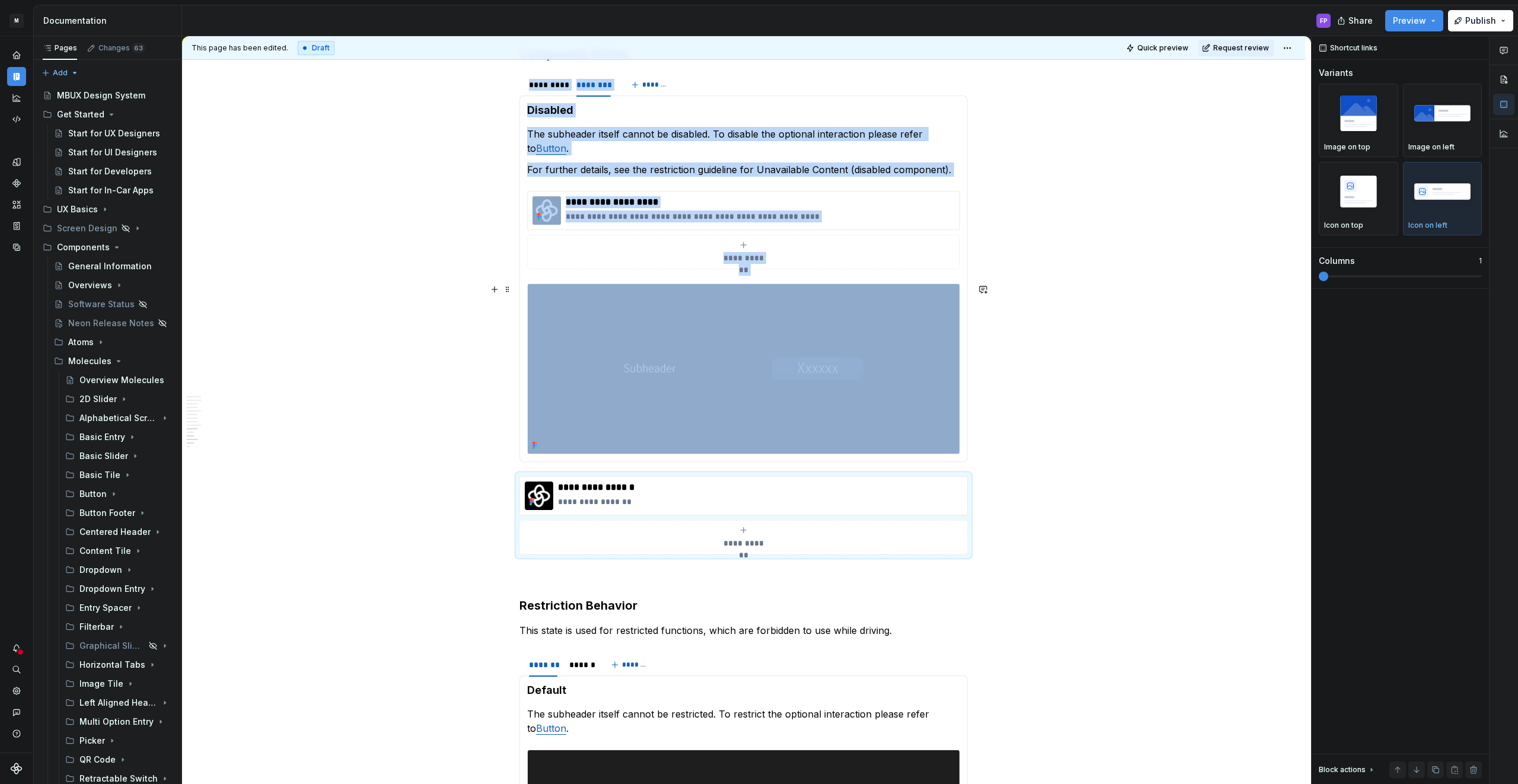
click at [623, 345] on img at bounding box center [743, 369] width 431 height 169
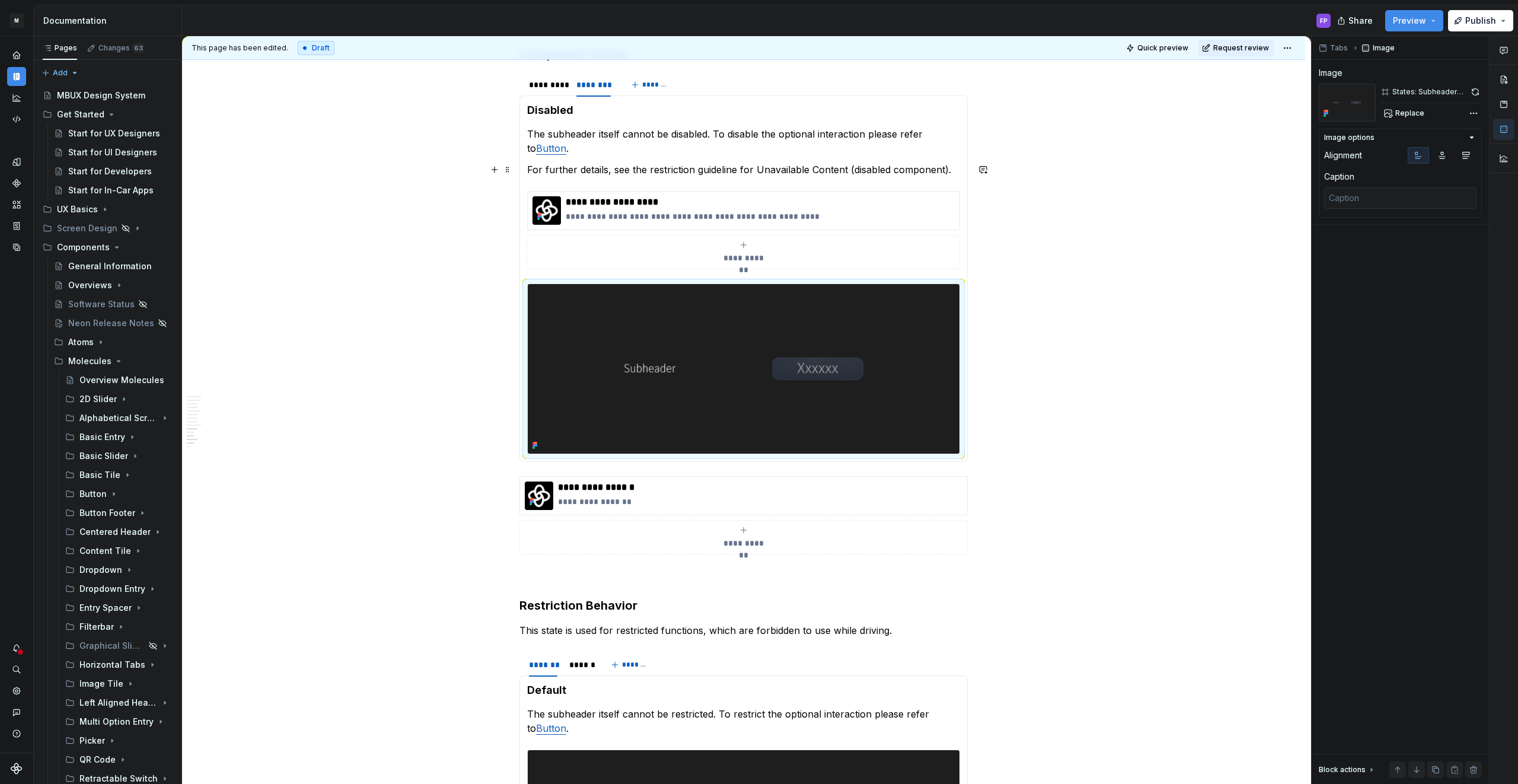
click at [548, 164] on p "For further details, see the restriction guideline for Unavailable Content (dis…" at bounding box center [744, 169] width 433 height 14
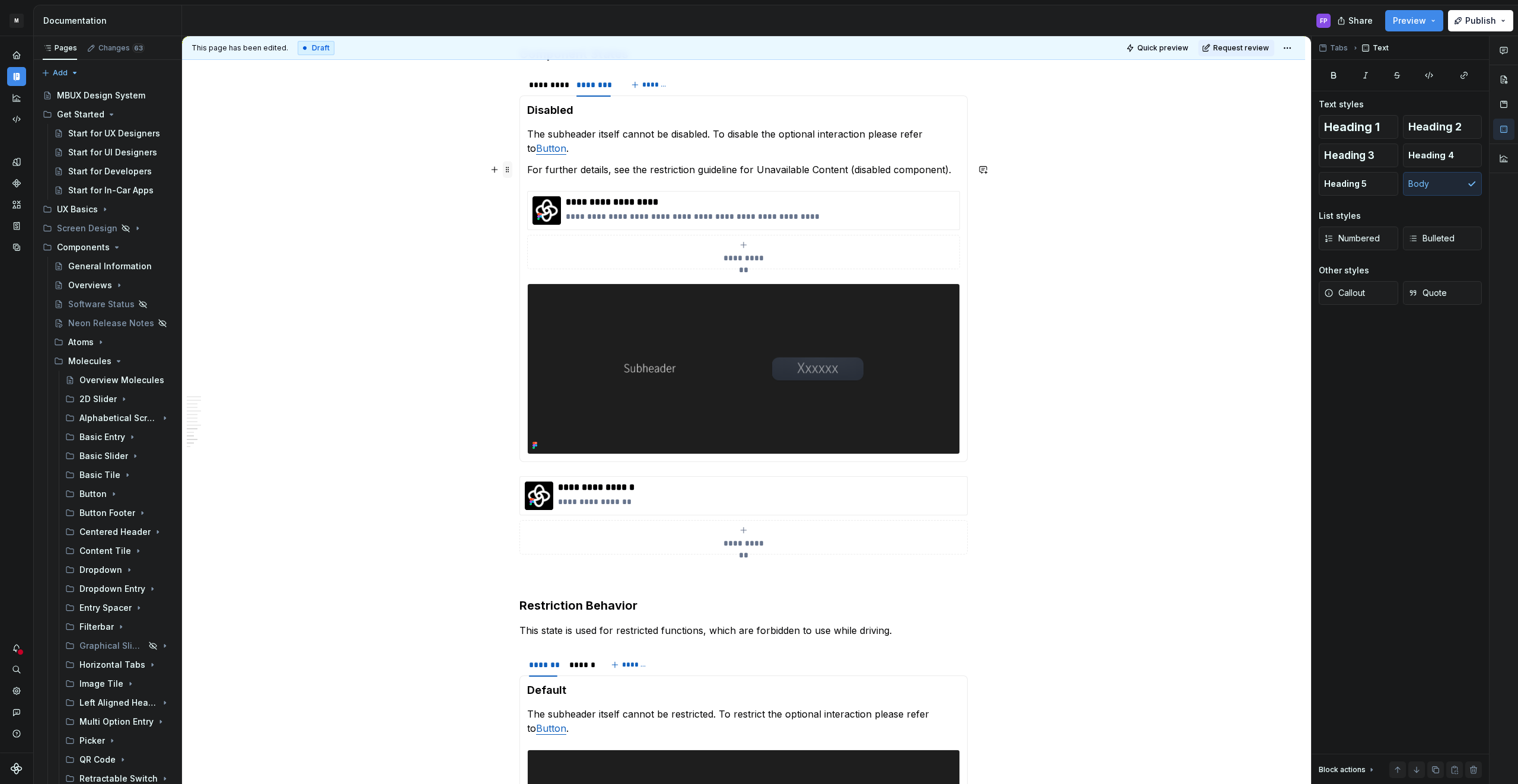
click at [512, 170] on span at bounding box center [507, 169] width 10 height 17
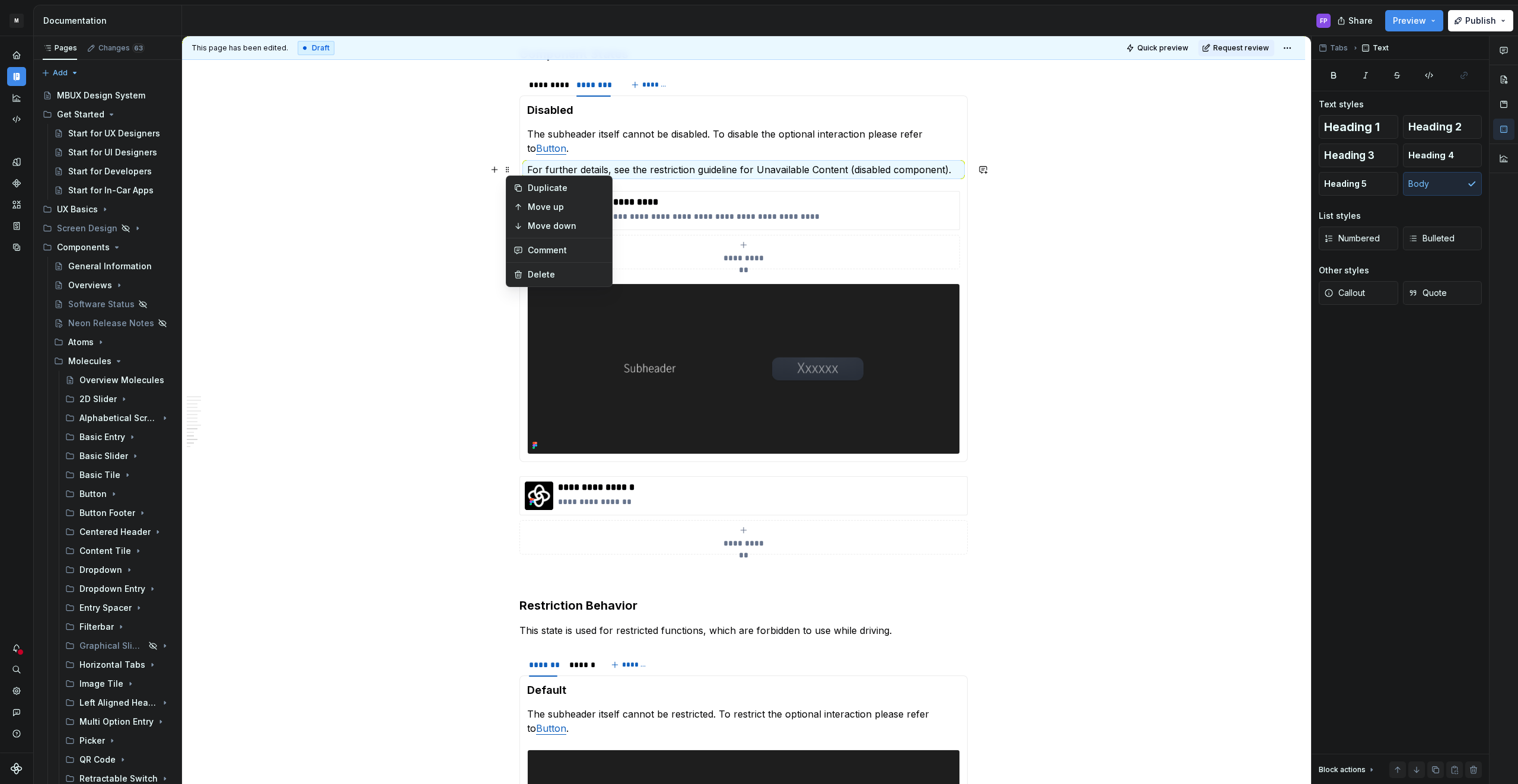
click at [533, 167] on p "For further details, see the restriction guideline for Unavailable Content (dis…" at bounding box center [744, 169] width 433 height 14
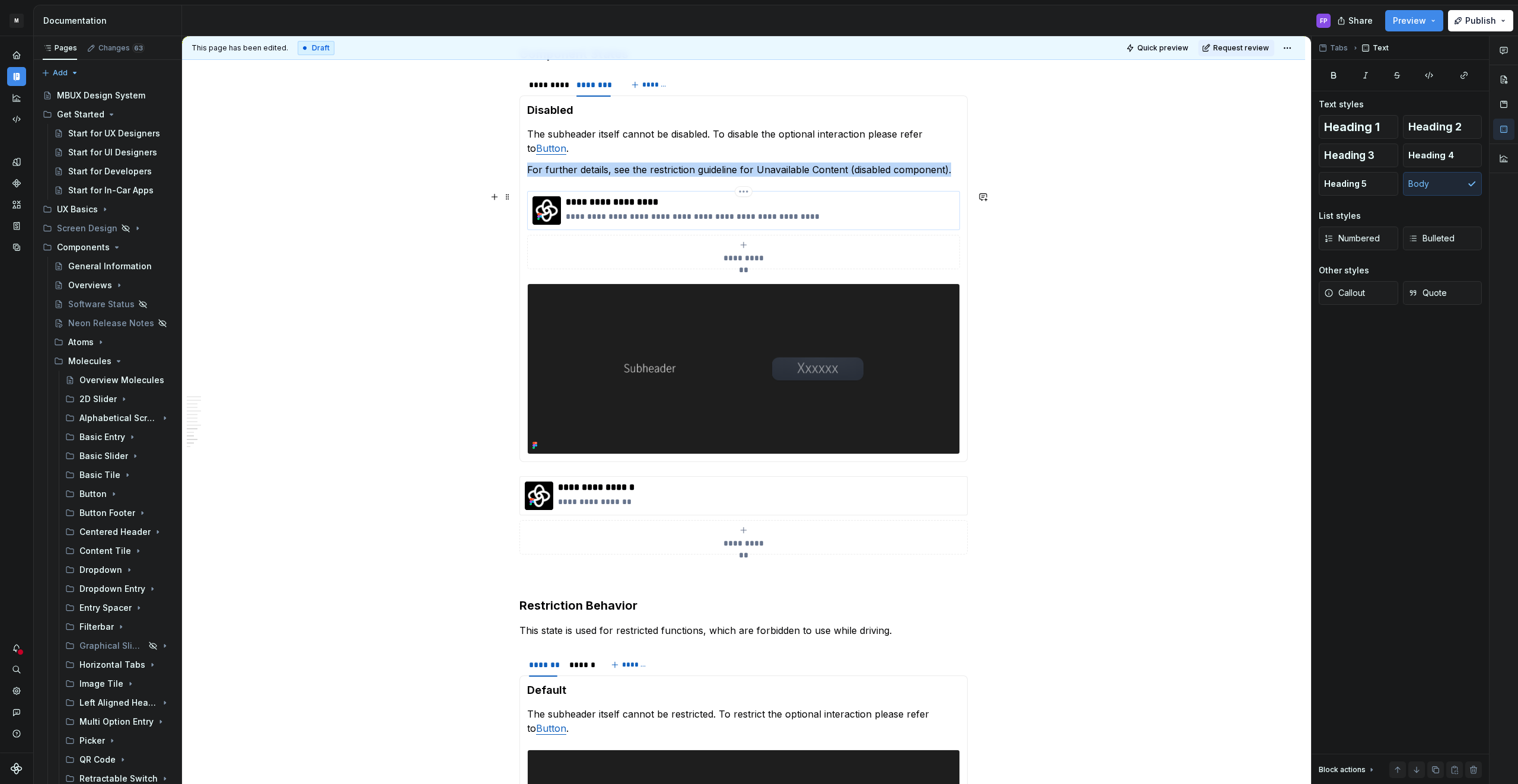
click at [537, 198] on img at bounding box center [547, 210] width 28 height 28
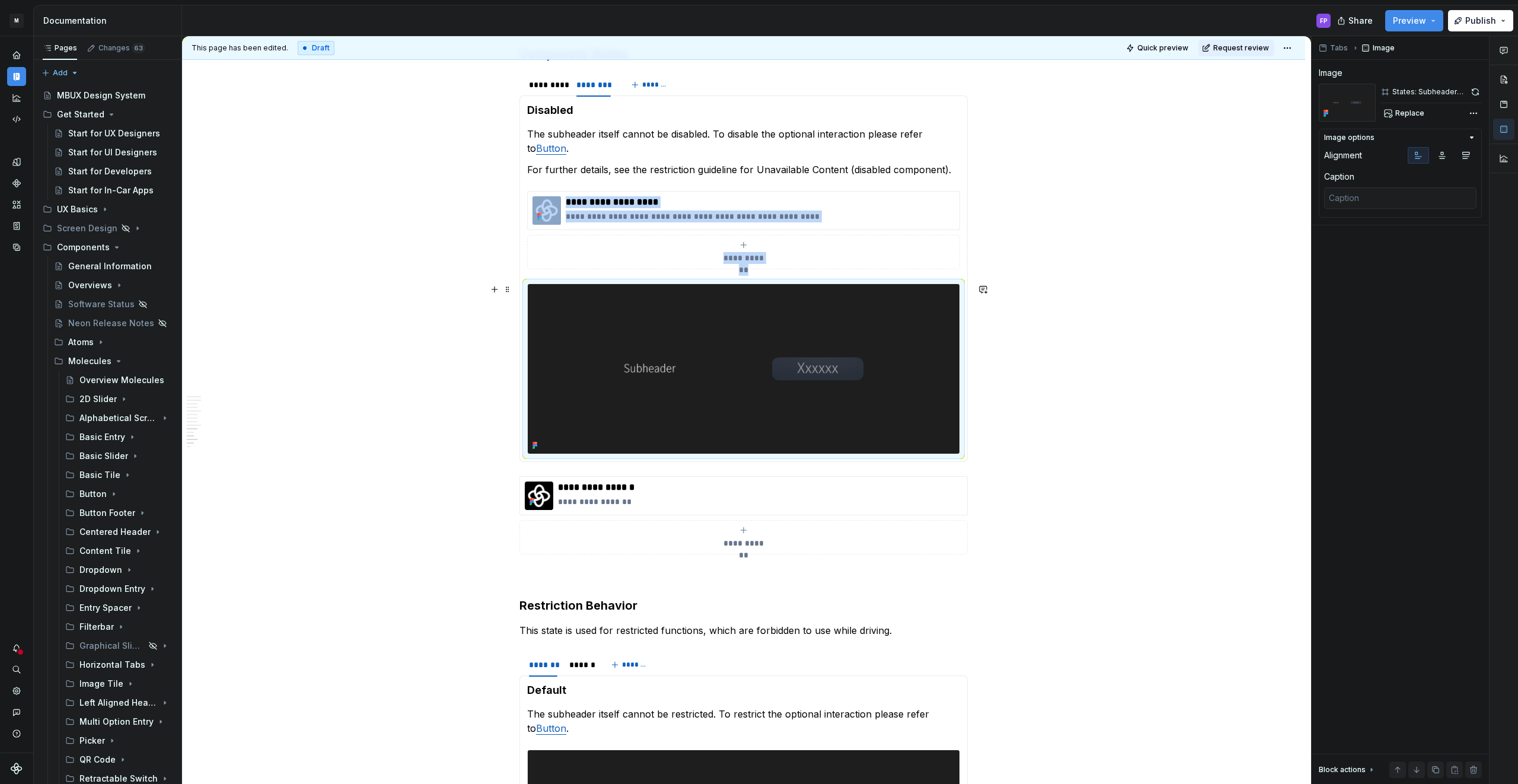
click at [548, 301] on img at bounding box center [743, 369] width 431 height 169
copy div "**********"
click at [577, 288] on img at bounding box center [743, 369] width 431 height 169
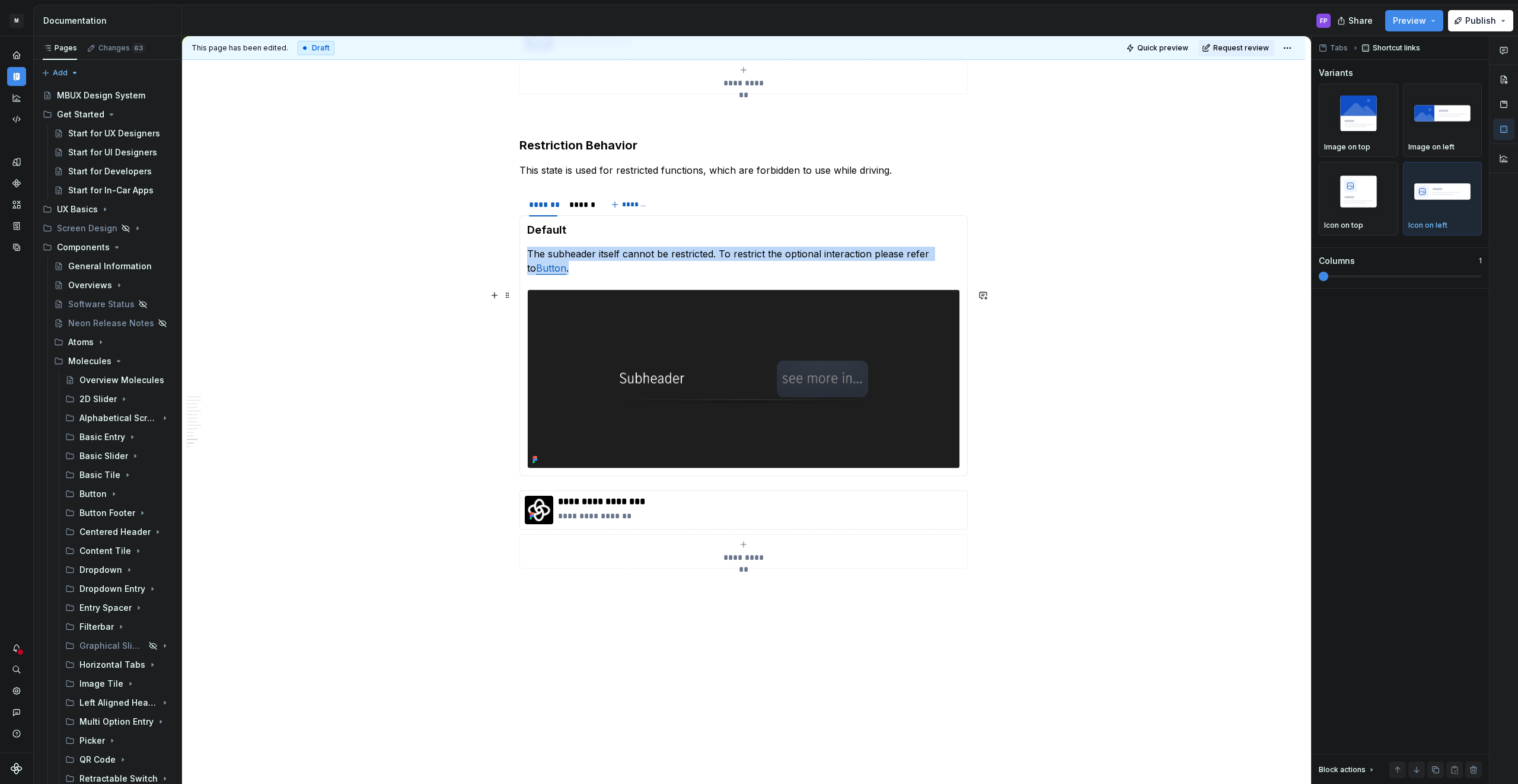
click at [684, 355] on img at bounding box center [743, 379] width 431 height 178
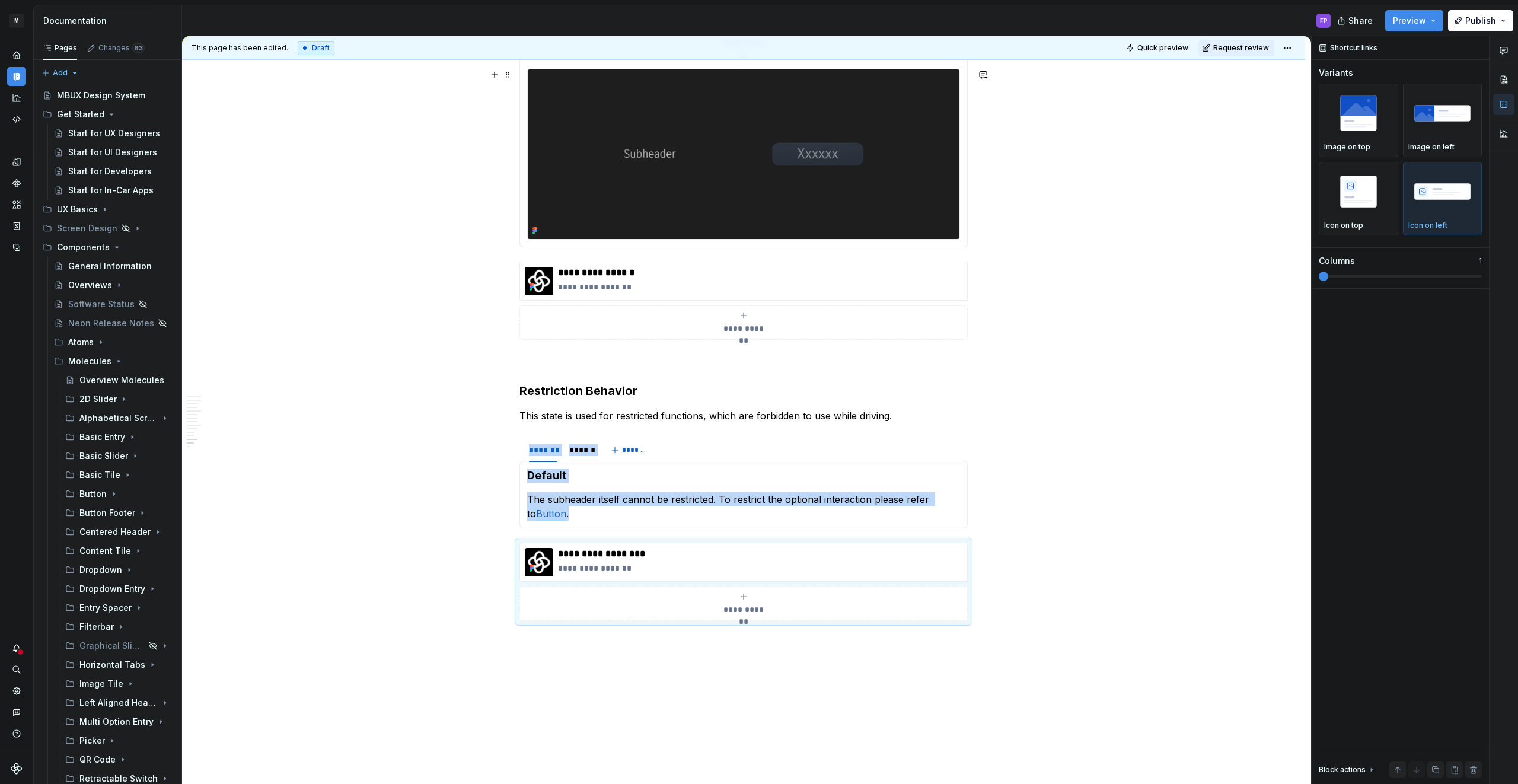
scroll to position [2401, 0]
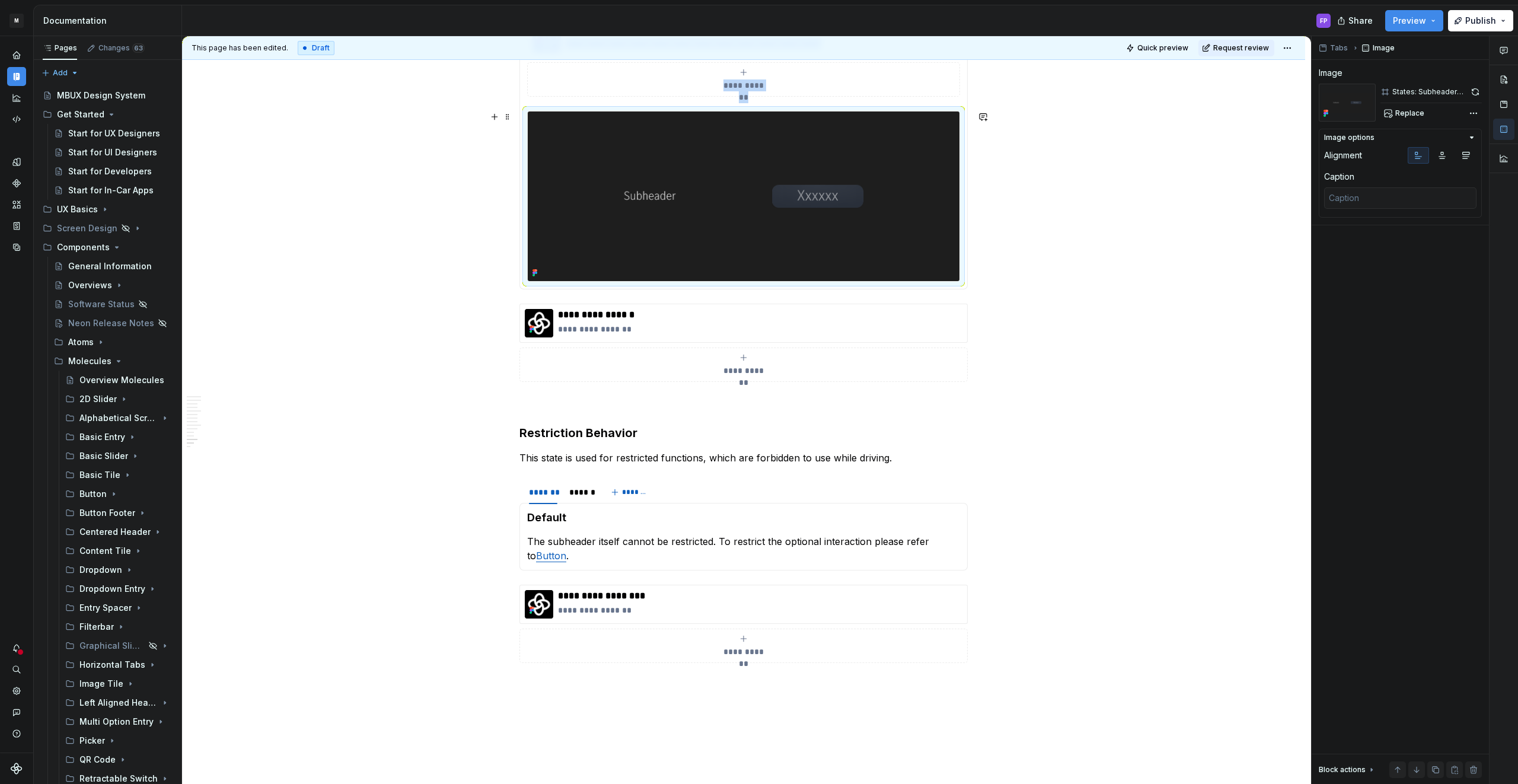
click at [647, 183] on img at bounding box center [743, 196] width 431 height 169
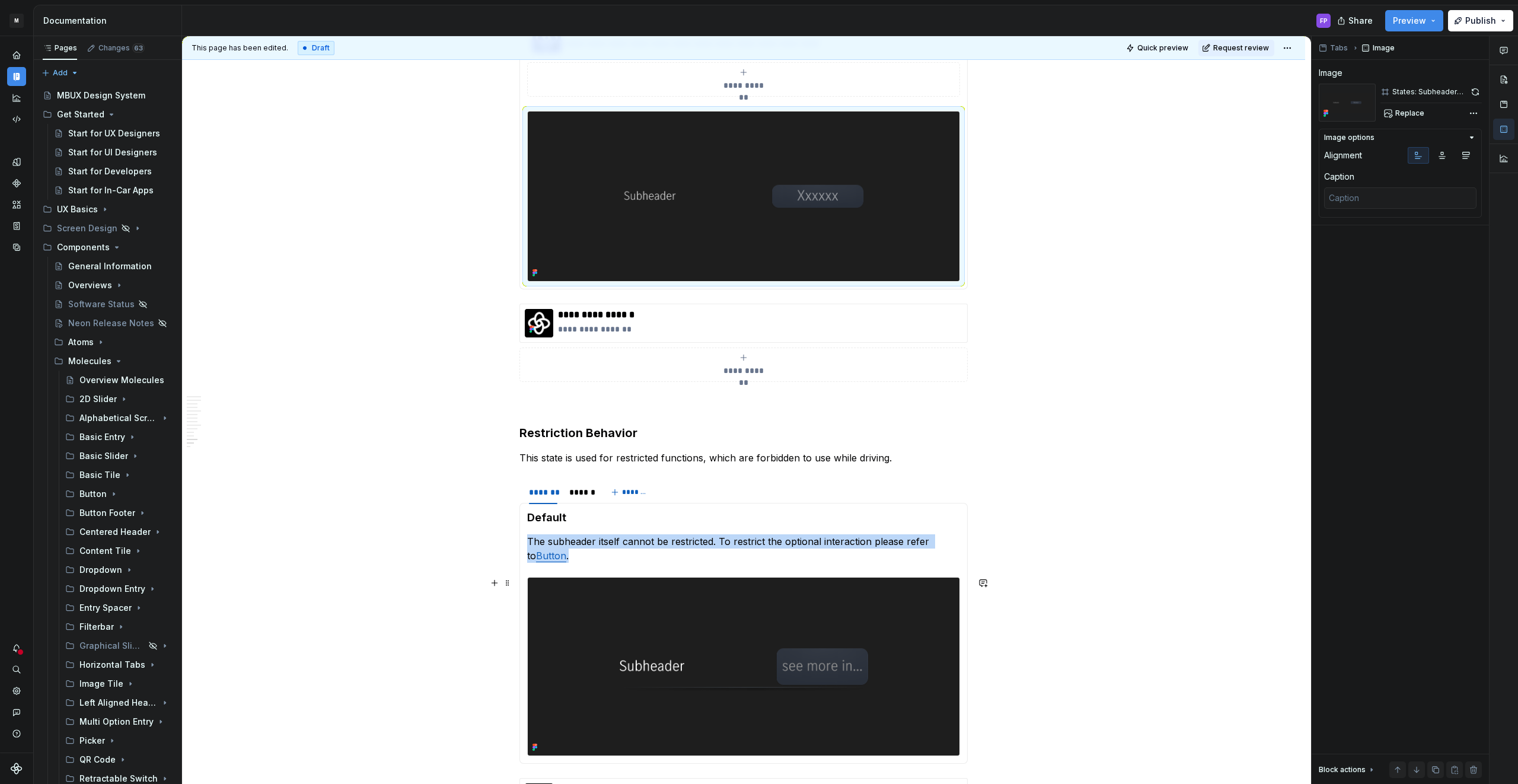
click at [840, 599] on img at bounding box center [743, 667] width 431 height 178
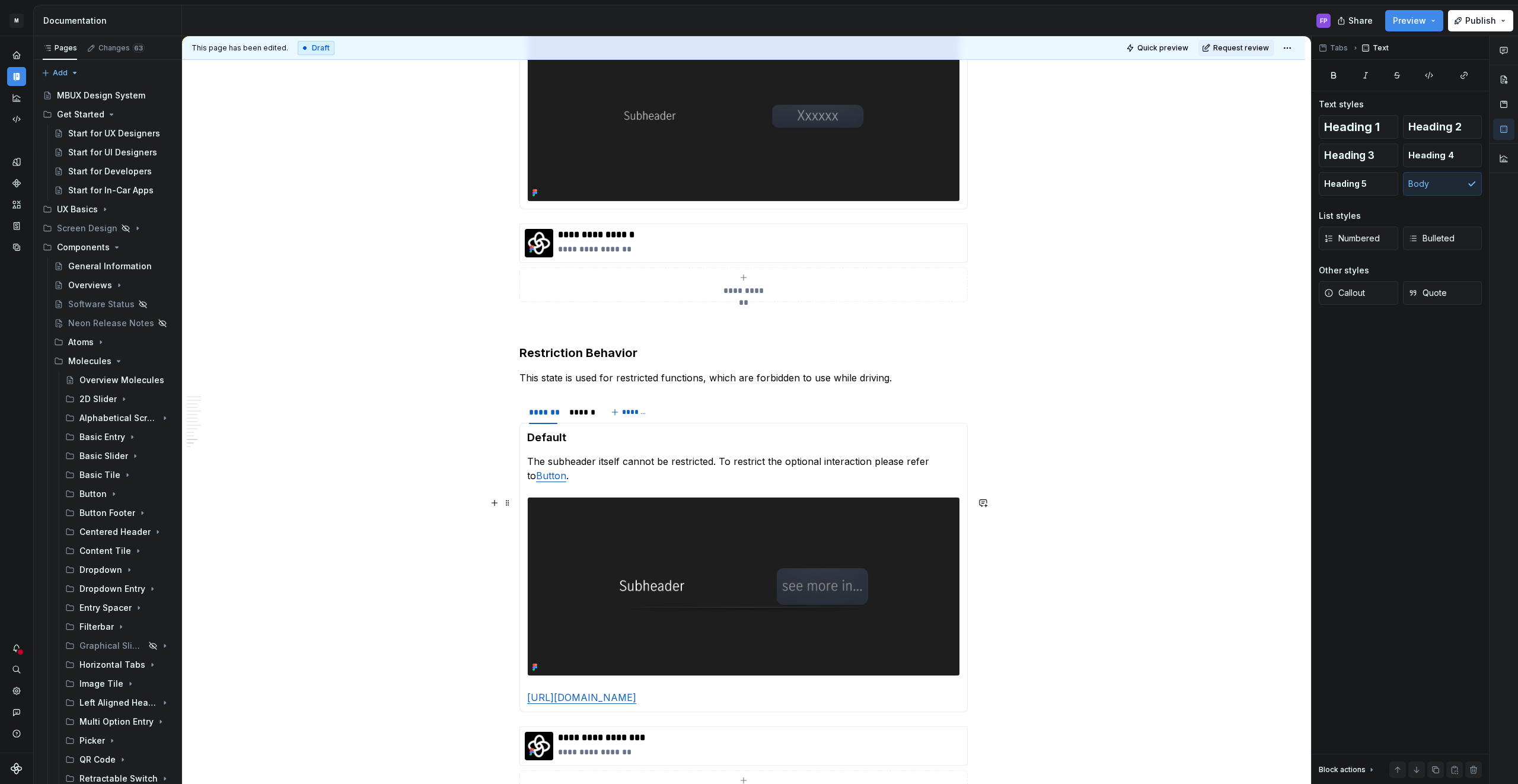
scroll to position [2490, 0]
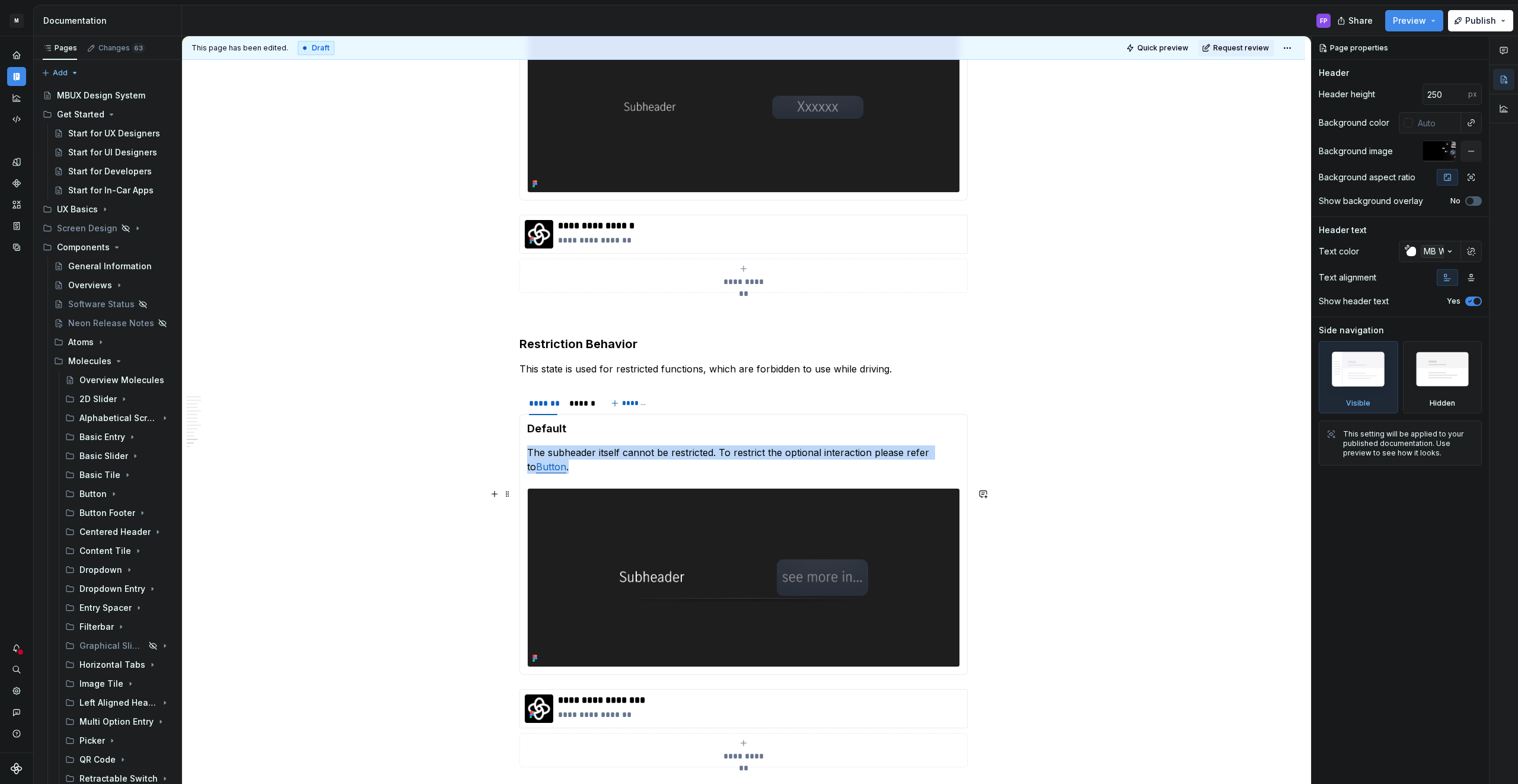
click at [822, 575] on img at bounding box center [743, 578] width 431 height 178
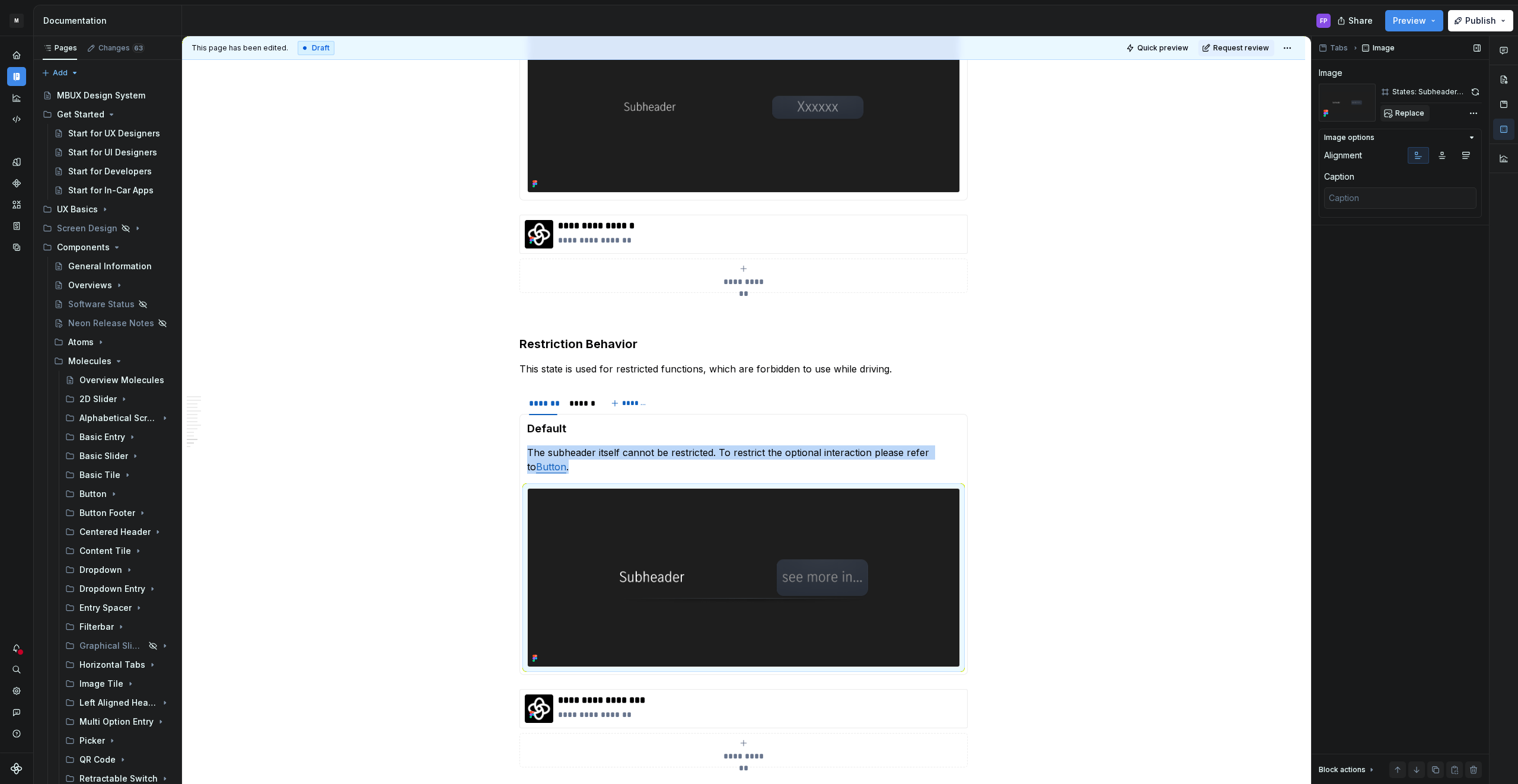
click at [1418, 105] on button "Replace" at bounding box center [1405, 113] width 49 height 17
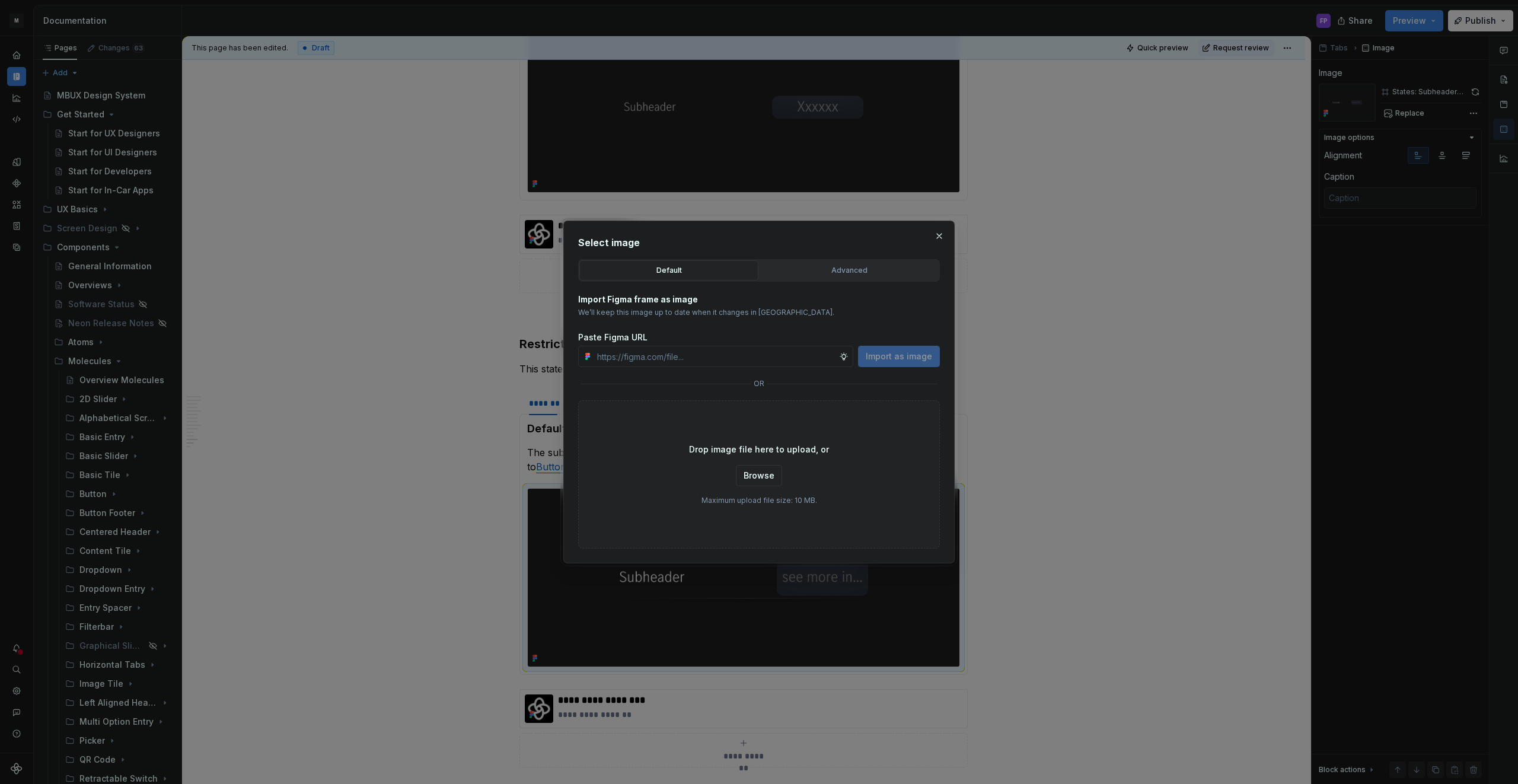
type textarea "*"
type input "https://www.figma.com/design/6xvyLlO4QzLwWHX4BXGB1R/HU-Design-System-Library?no…"
click at [887, 354] on span "Import as image" at bounding box center [898, 355] width 66 height 11
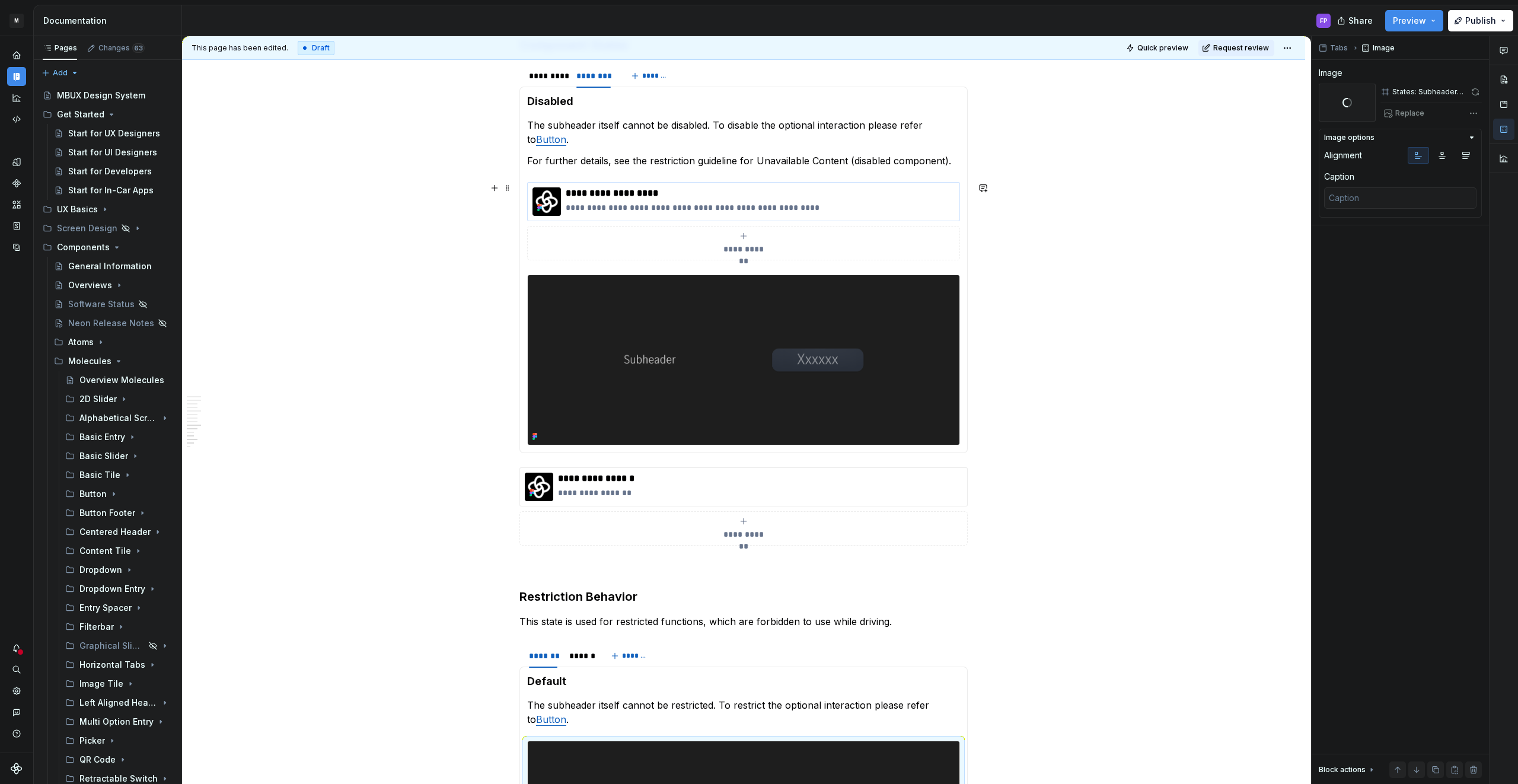
scroll to position [2155, 0]
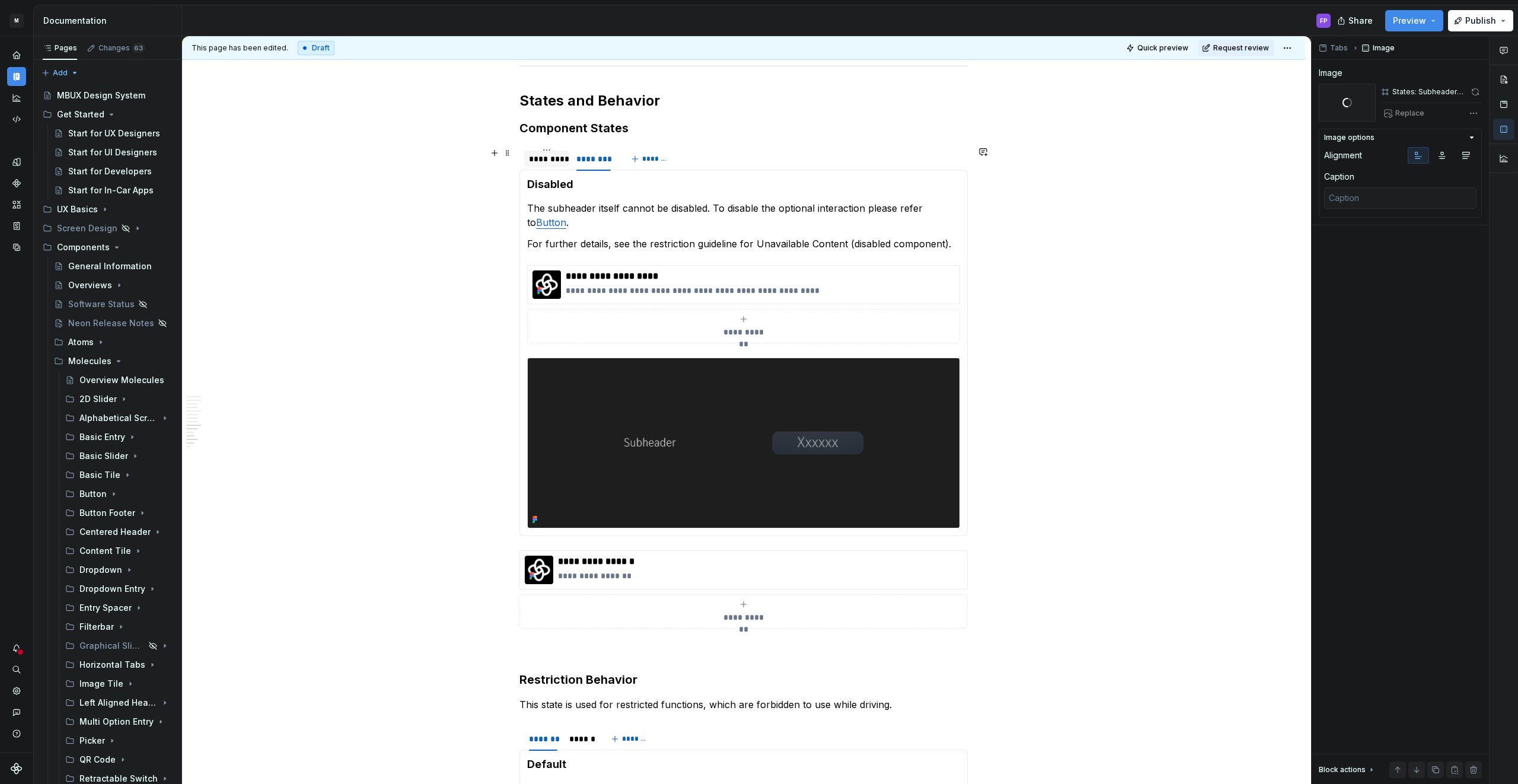
click at [548, 161] on div "*********" at bounding box center [547, 158] width 35 height 11
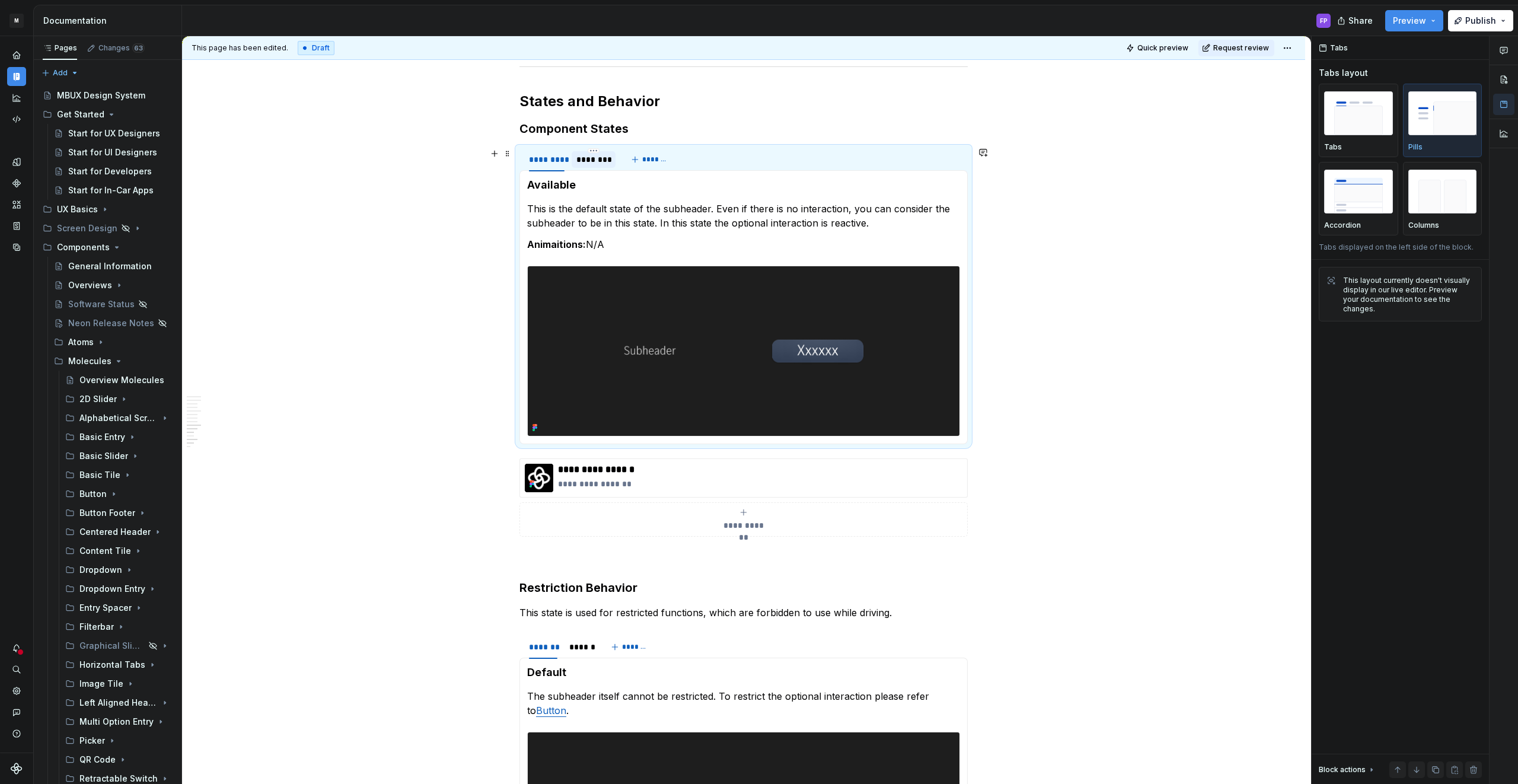
click at [576, 161] on div "********" at bounding box center [594, 159] width 44 height 17
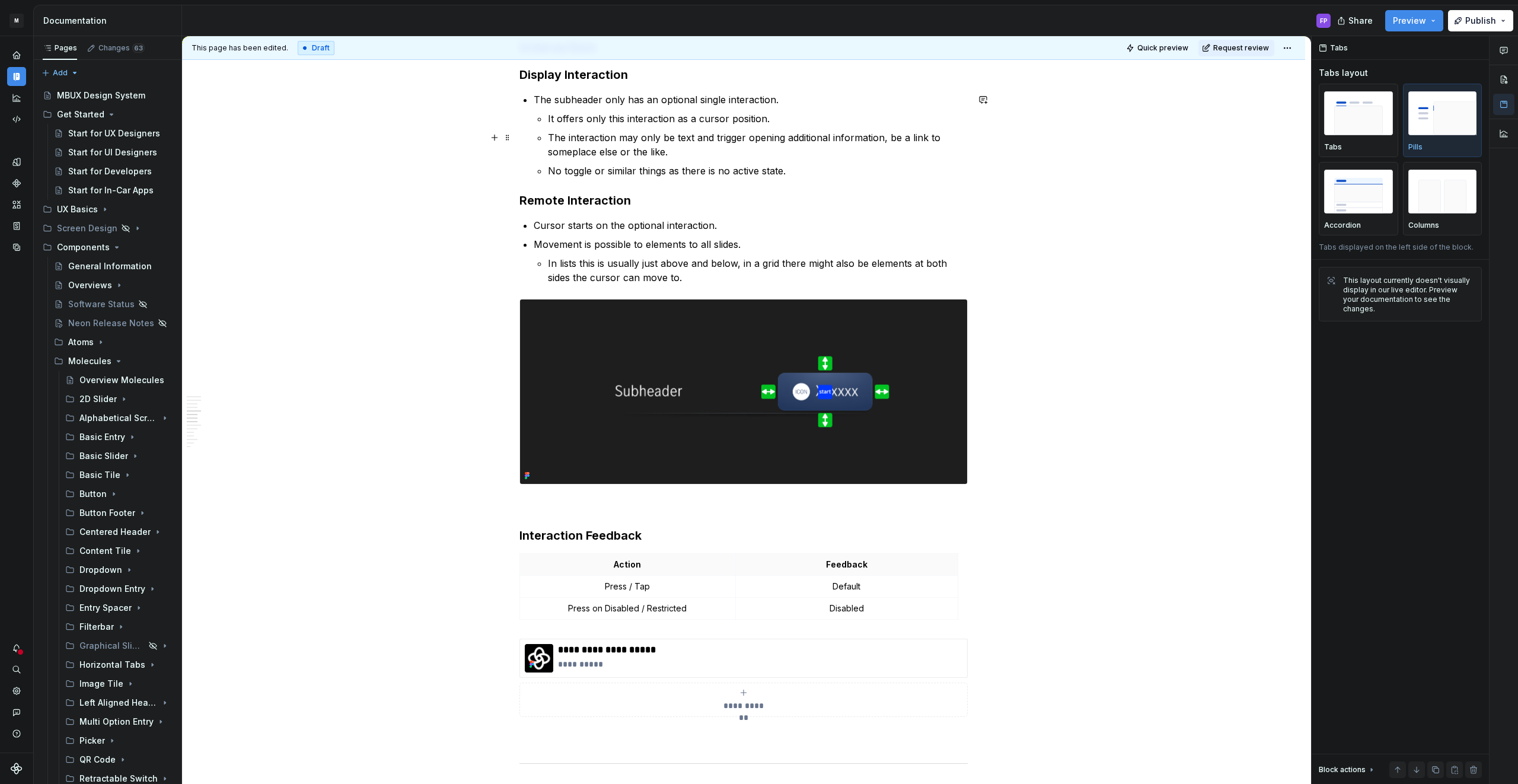
scroll to position [1416, 0]
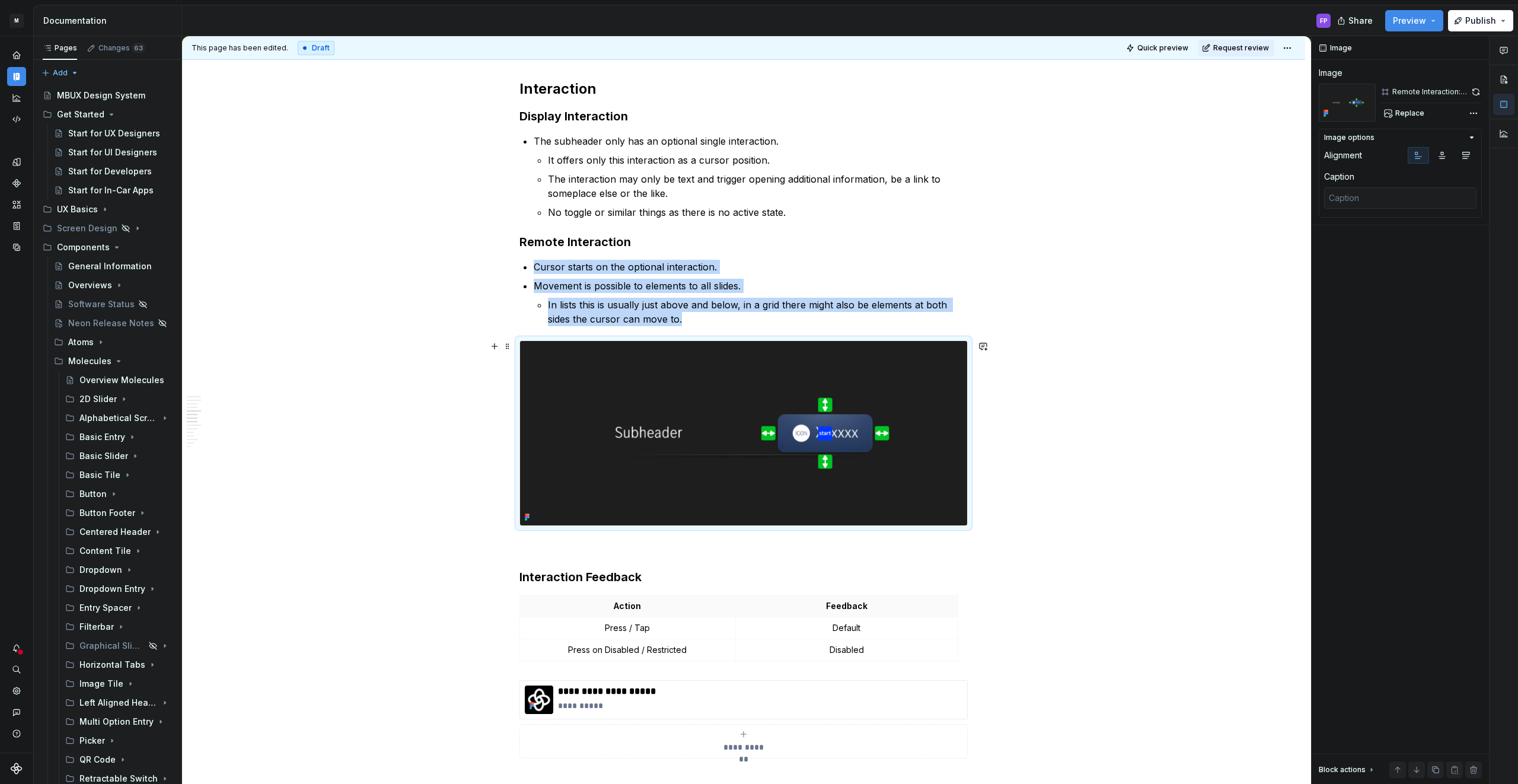
click at [692, 407] on img at bounding box center [743, 432] width 447 height 184
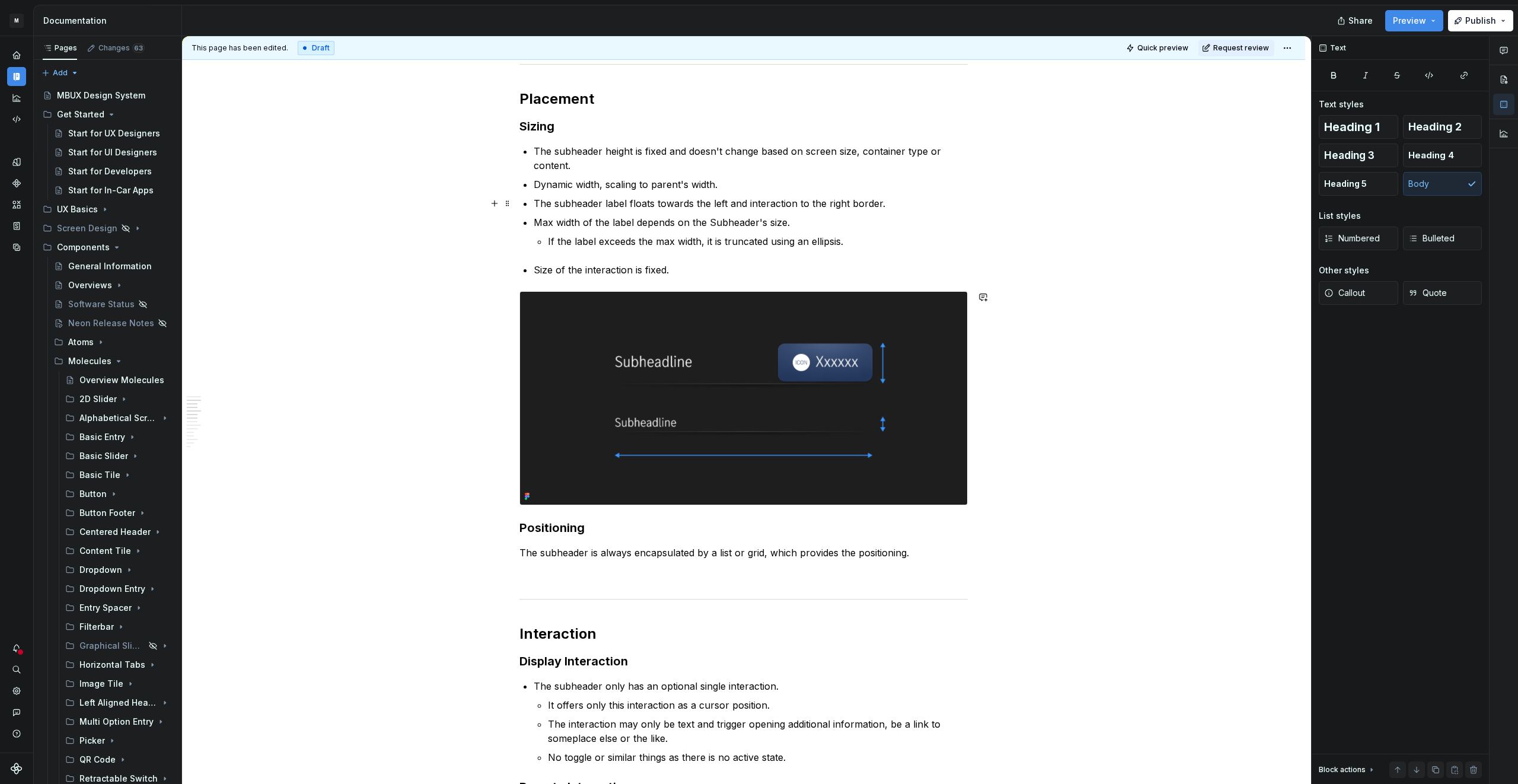
scroll to position [870, 0]
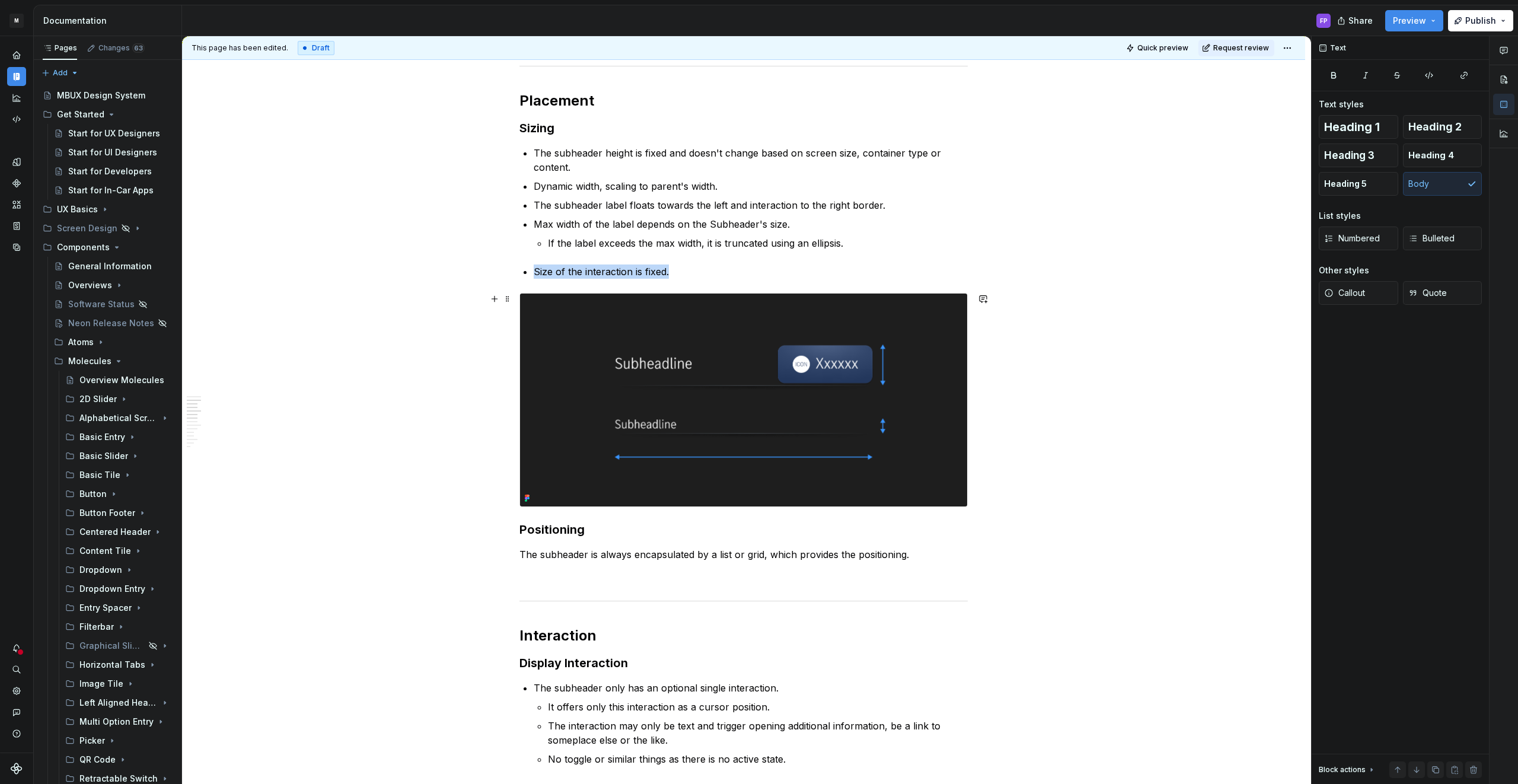
click at [622, 330] on img at bounding box center [743, 399] width 447 height 213
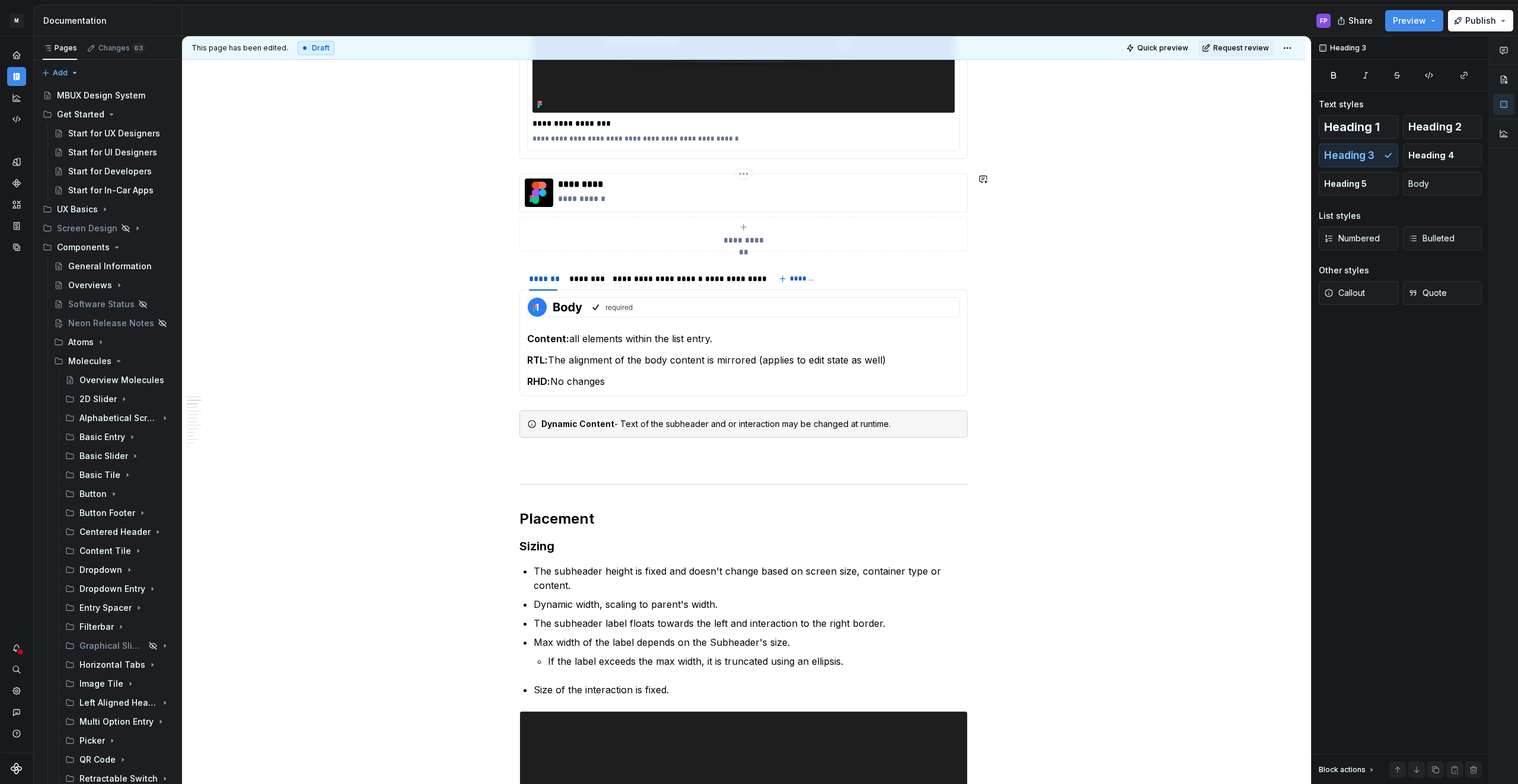
scroll to position [94, 0]
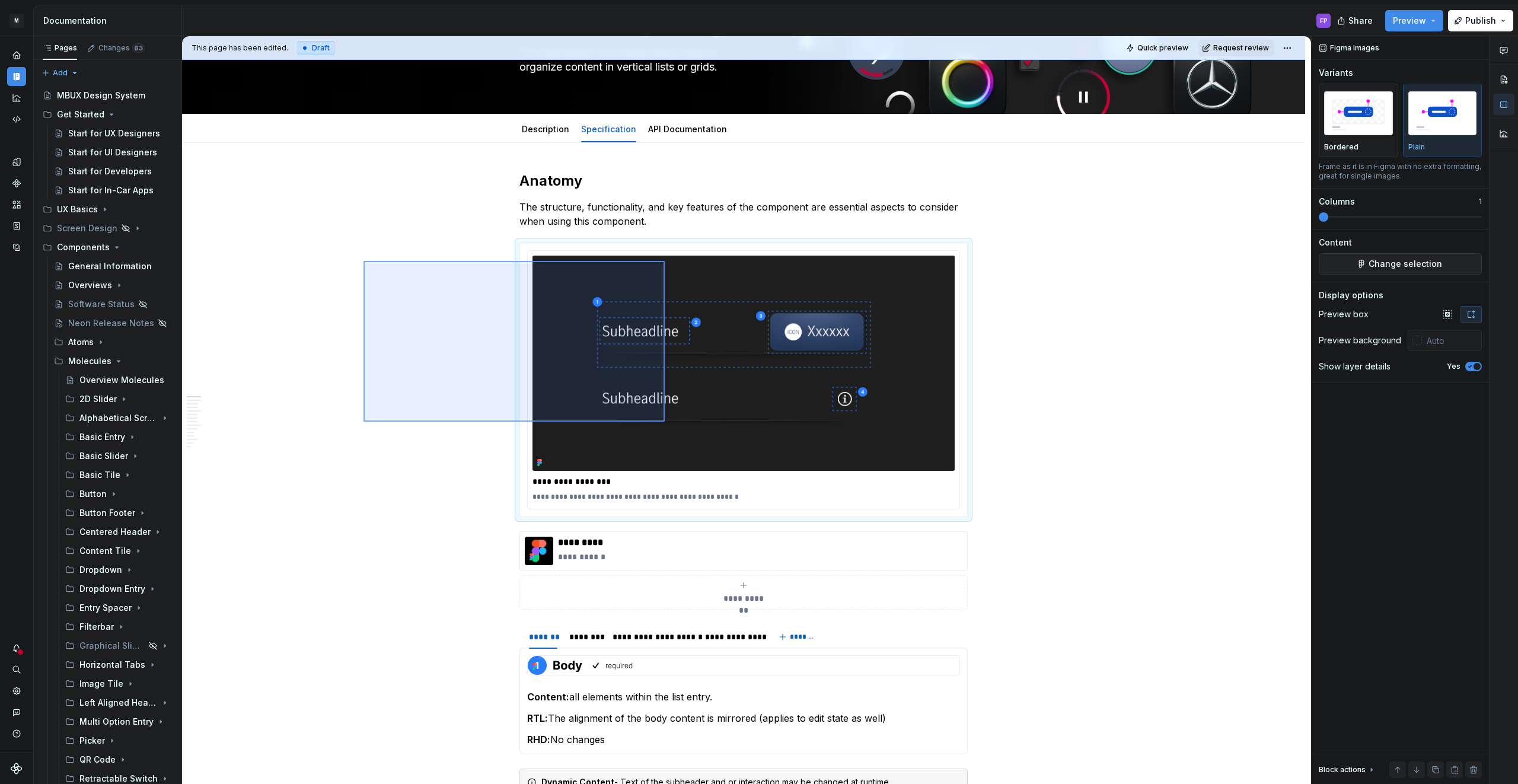
drag, startPoint x: 399, startPoint y: 283, endPoint x: 666, endPoint y: 422, distance: 301.0
click at [666, 422] on div "**********" at bounding box center [746, 410] width 1129 height 748
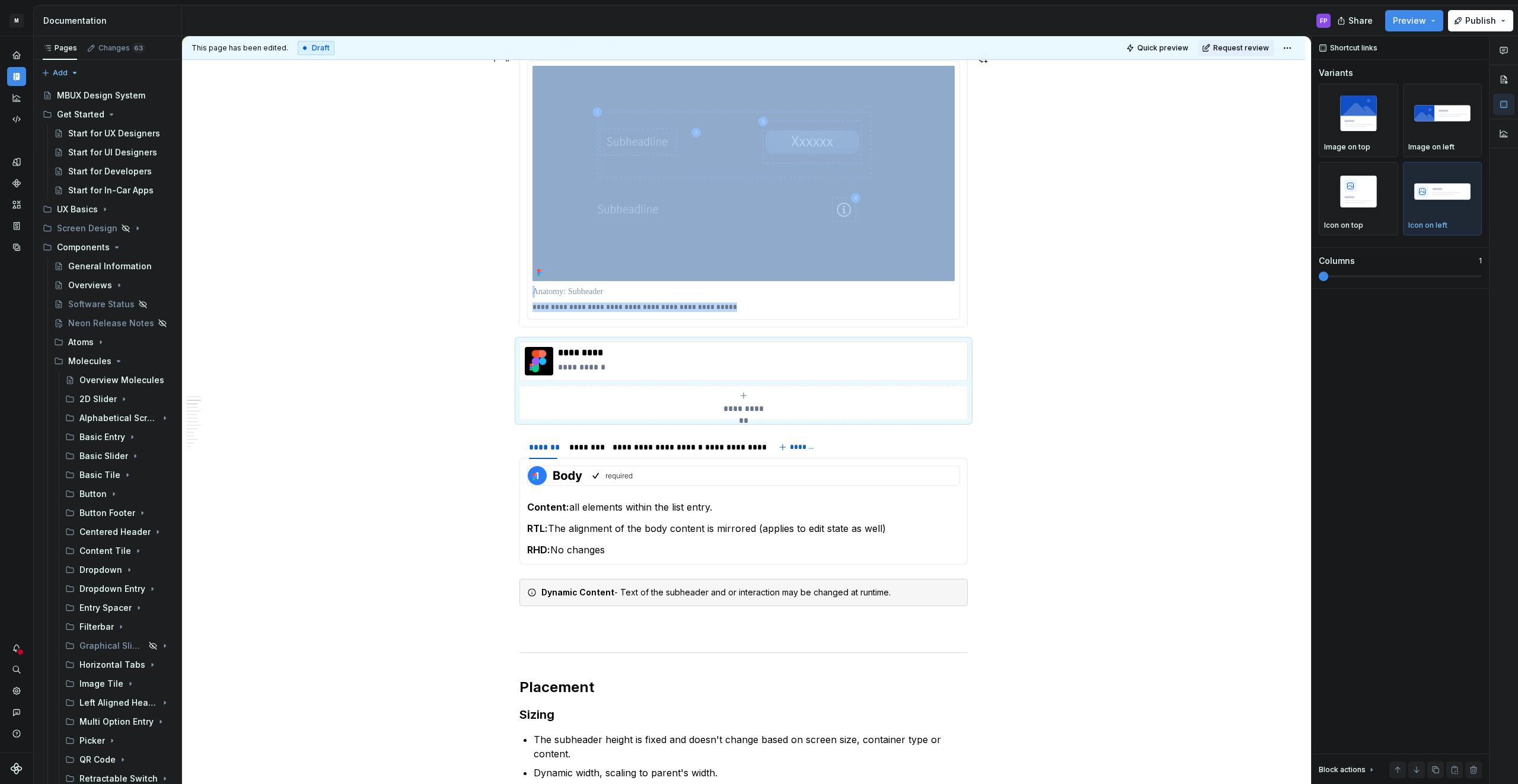
scroll to position [287, 0]
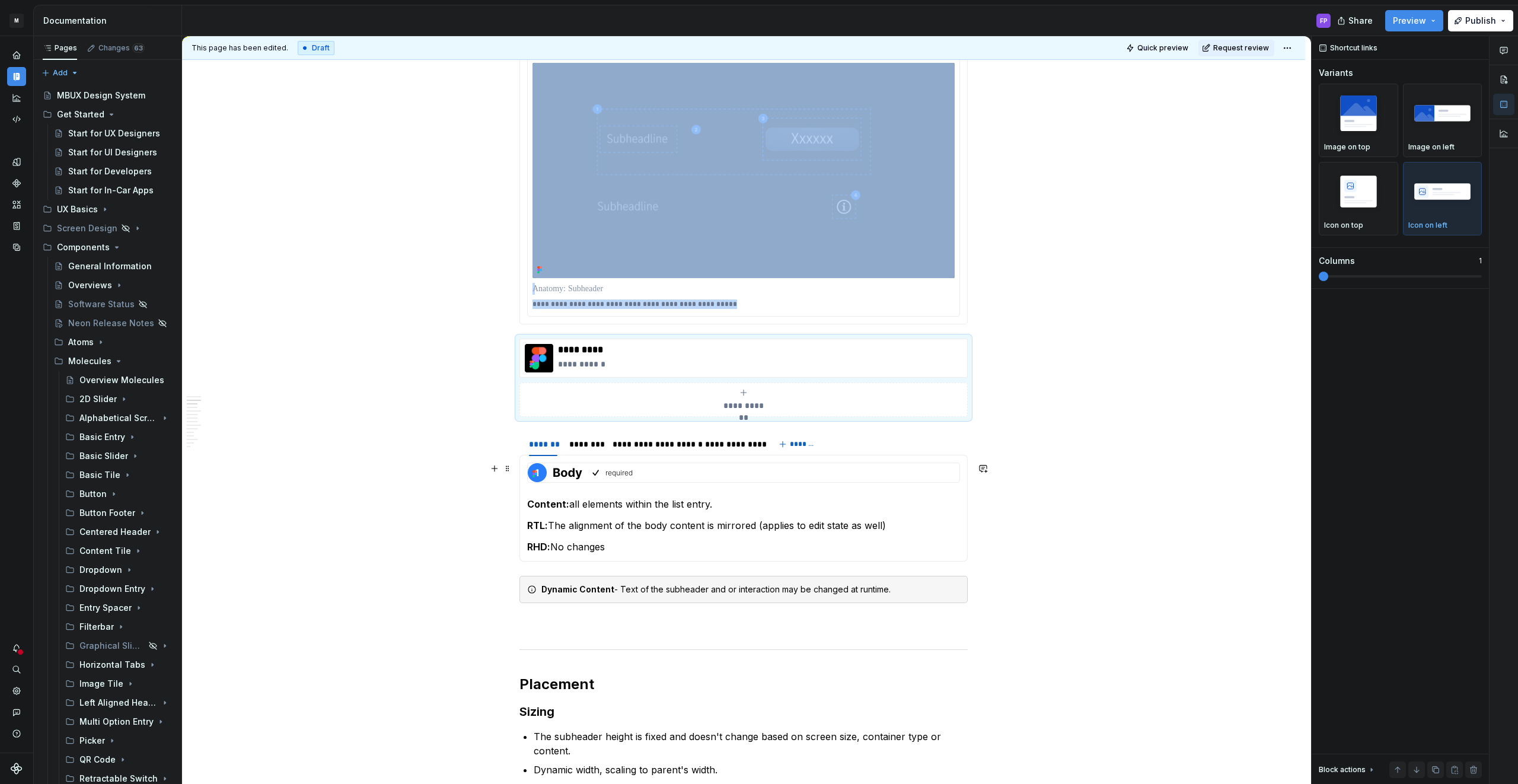
click at [630, 475] on img at bounding box center [580, 473] width 106 height 19
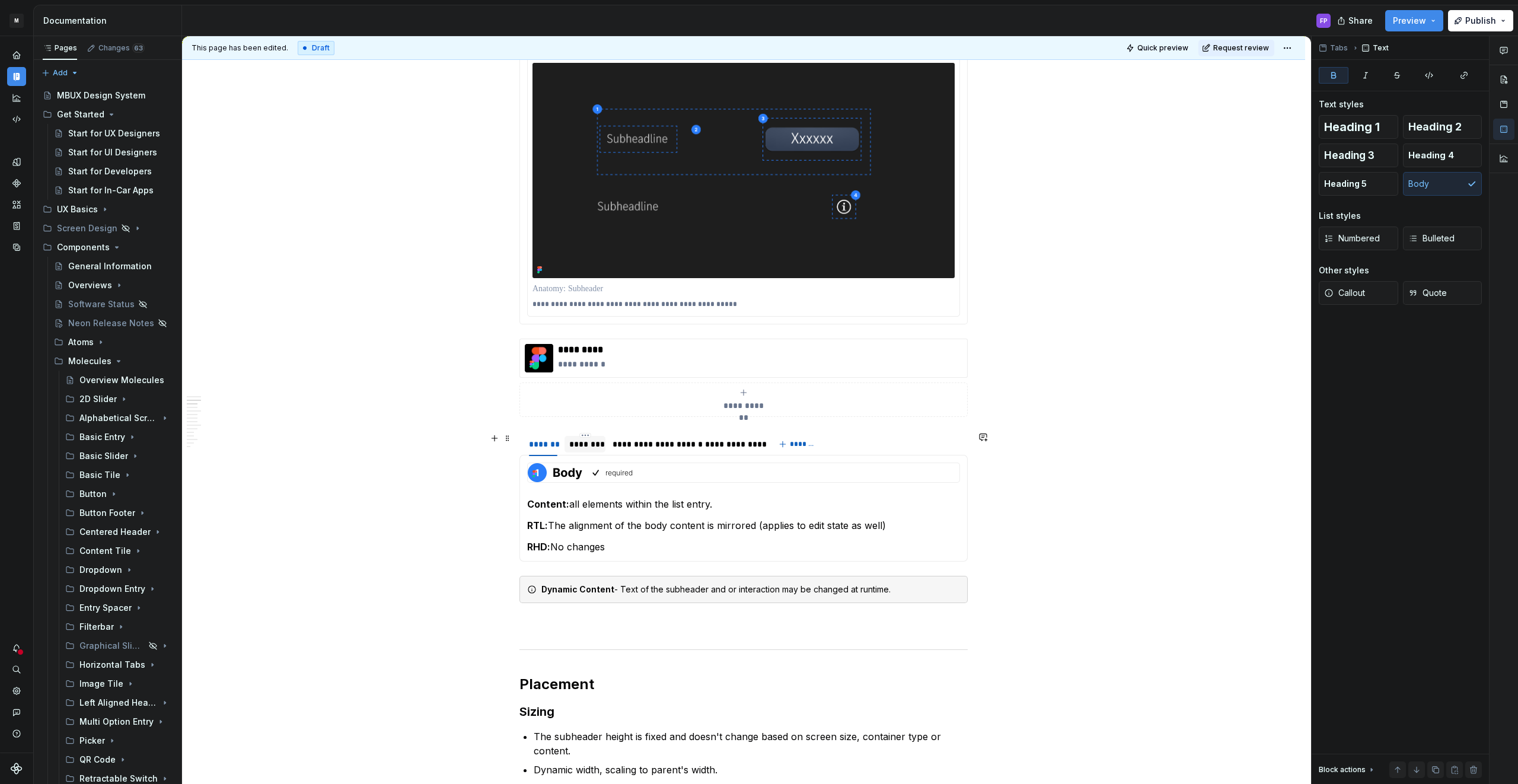
click at [596, 447] on div "********" at bounding box center [585, 444] width 32 height 11
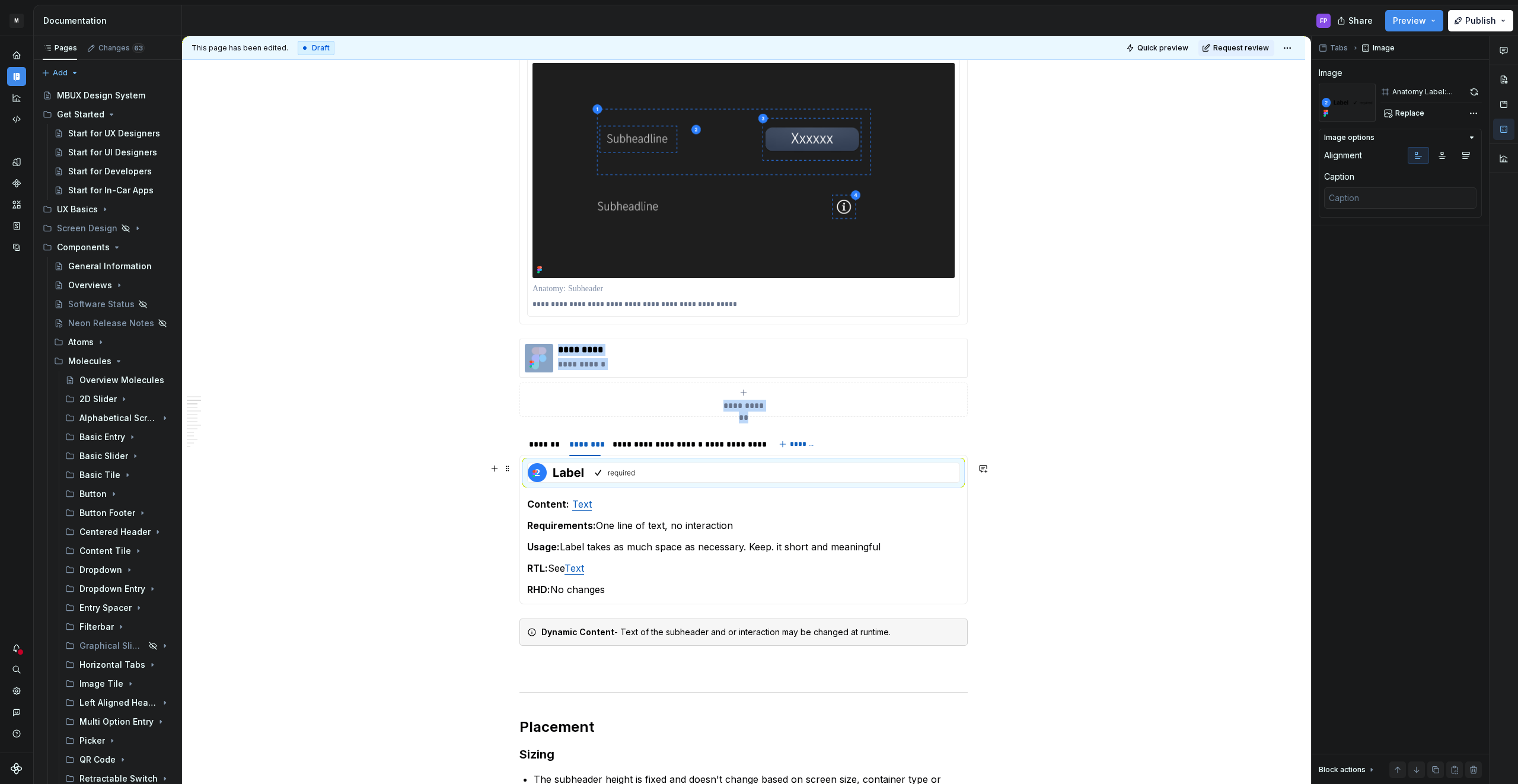
click at [609, 469] on img at bounding box center [581, 473] width 108 height 19
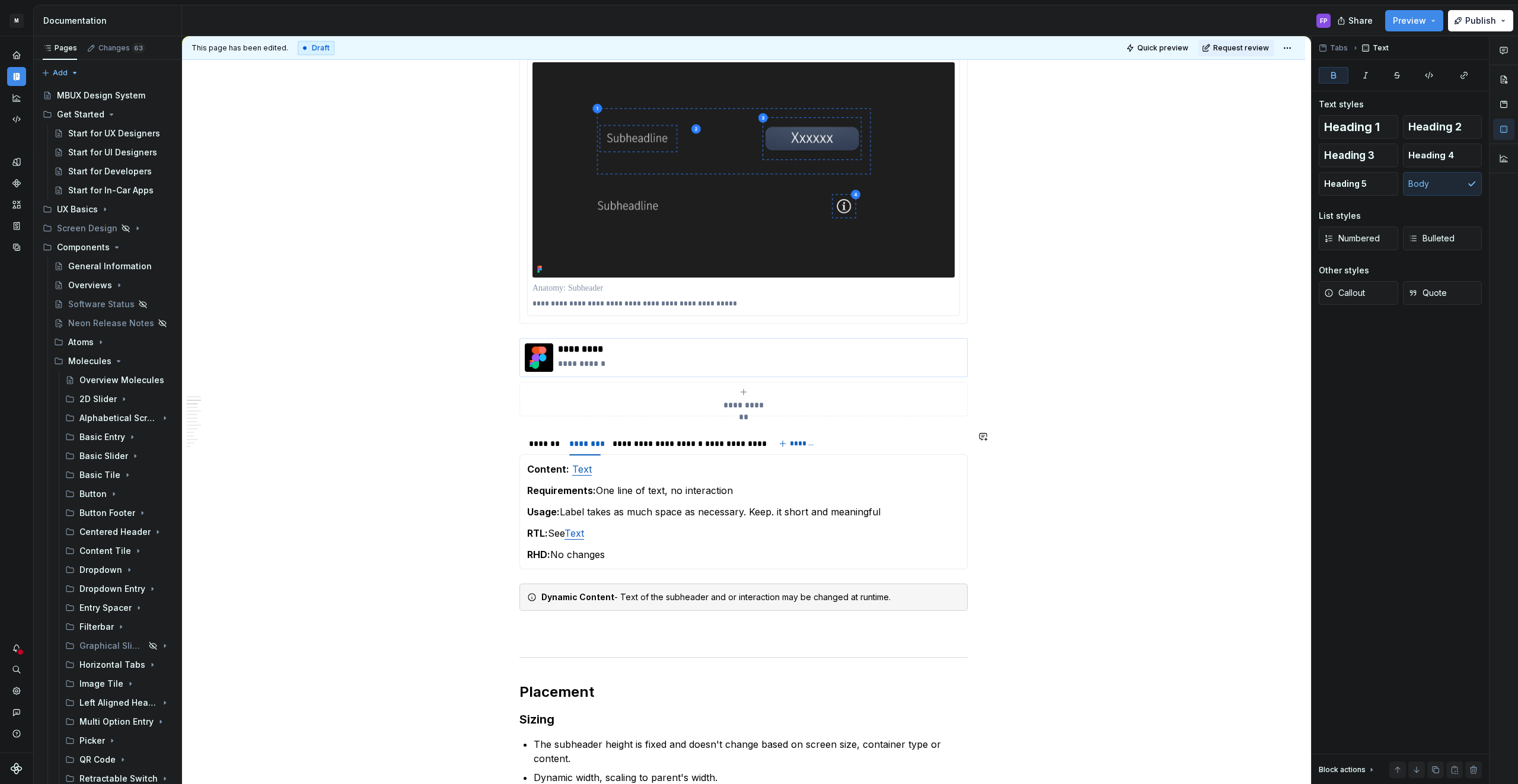
scroll to position [288, 0]
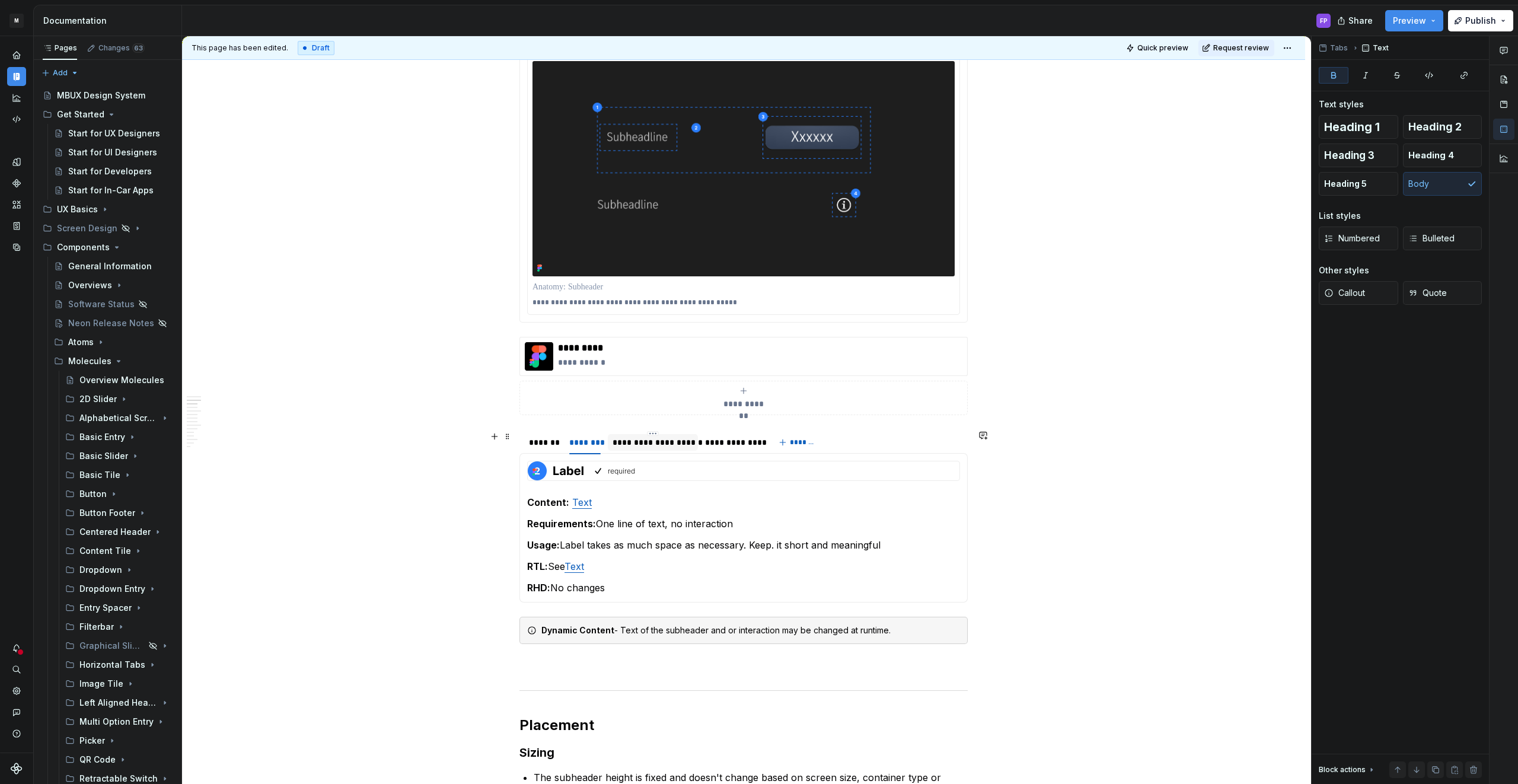
drag, startPoint x: 654, startPoint y: 442, endPoint x: 640, endPoint y: 432, distance: 17.2
click at [654, 442] on div "**********" at bounding box center [652, 442] width 80 height 11
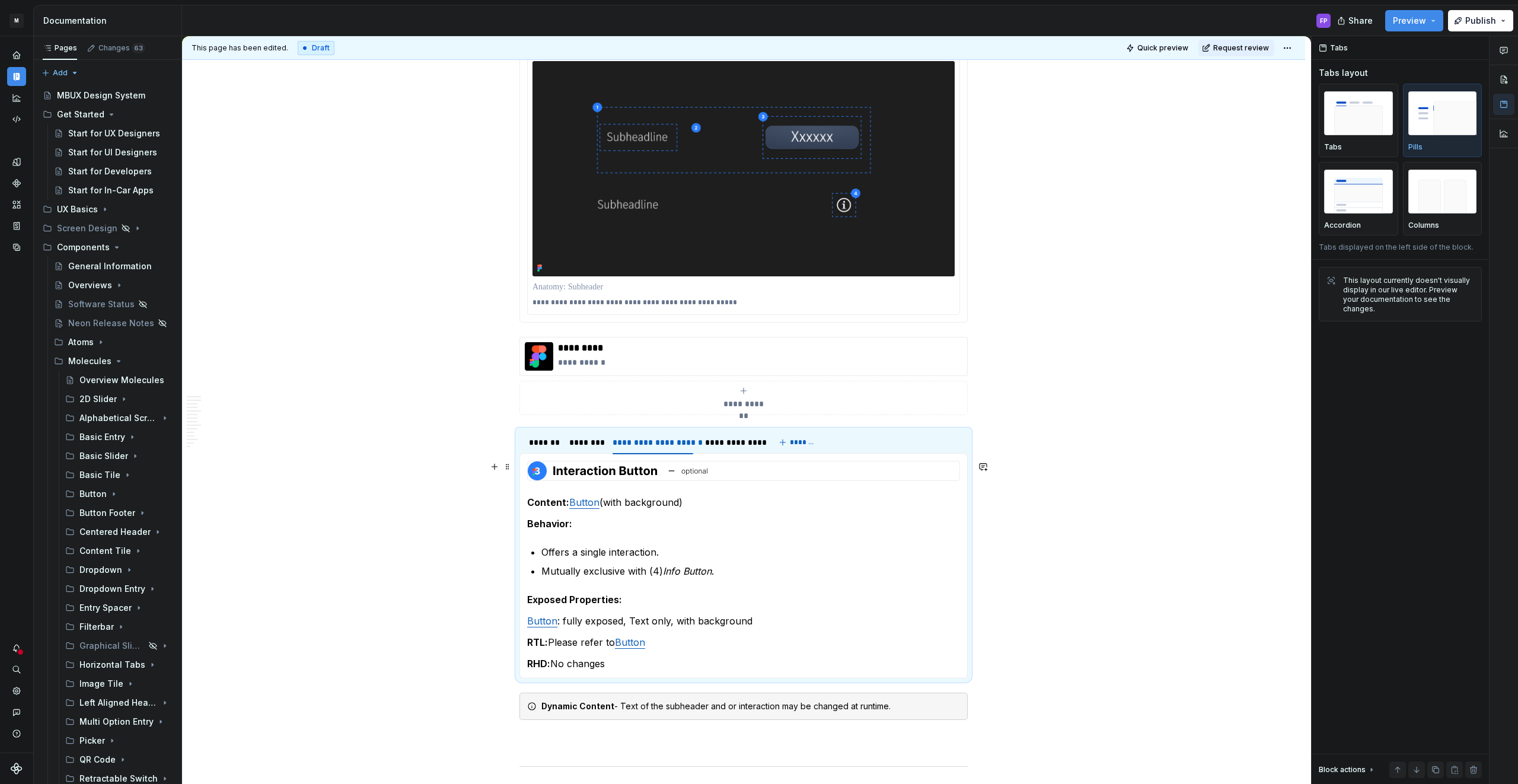
click at [580, 471] on img at bounding box center [617, 471] width 180 height 19
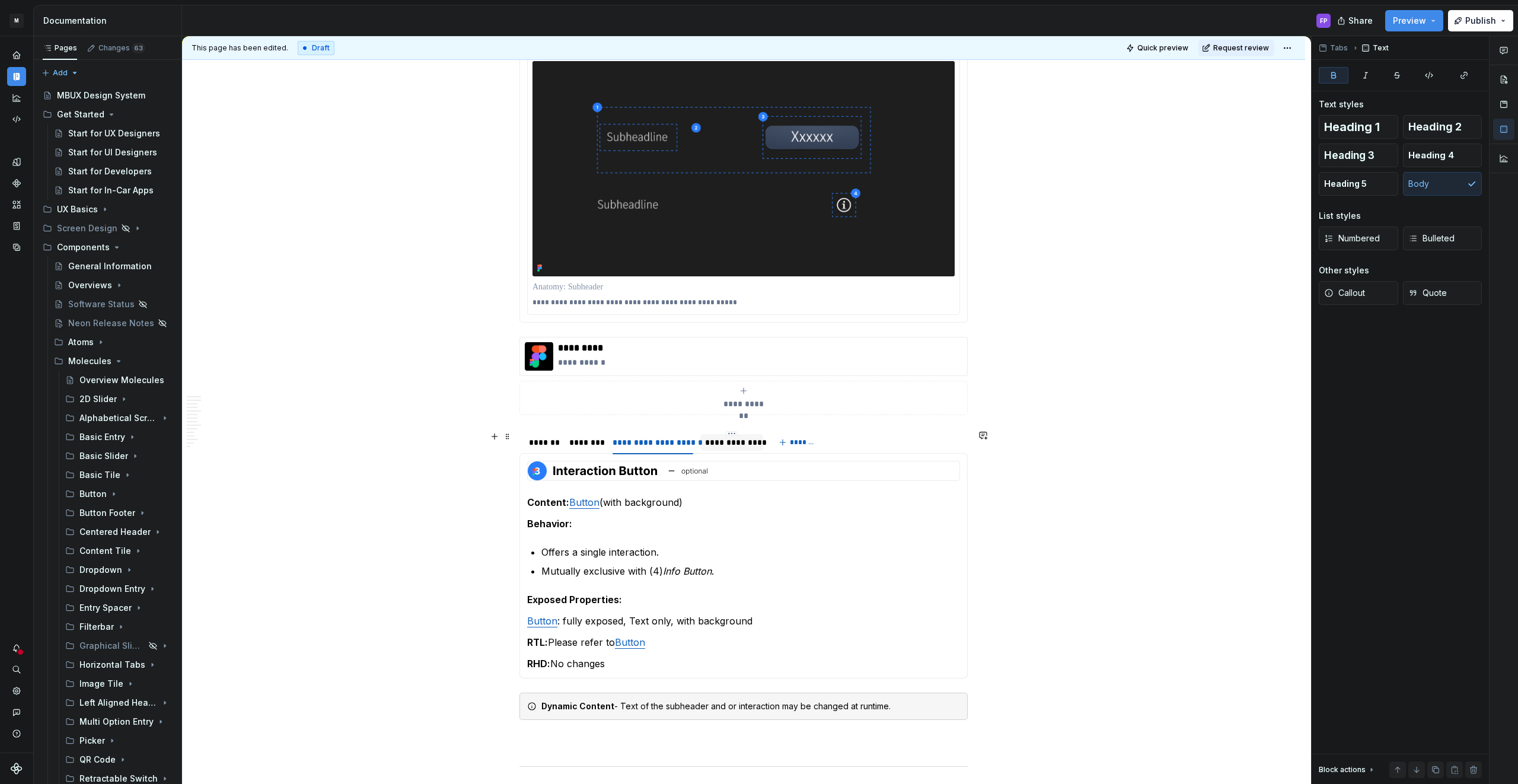
click at [722, 438] on div "**********" at bounding box center [731, 442] width 53 height 11
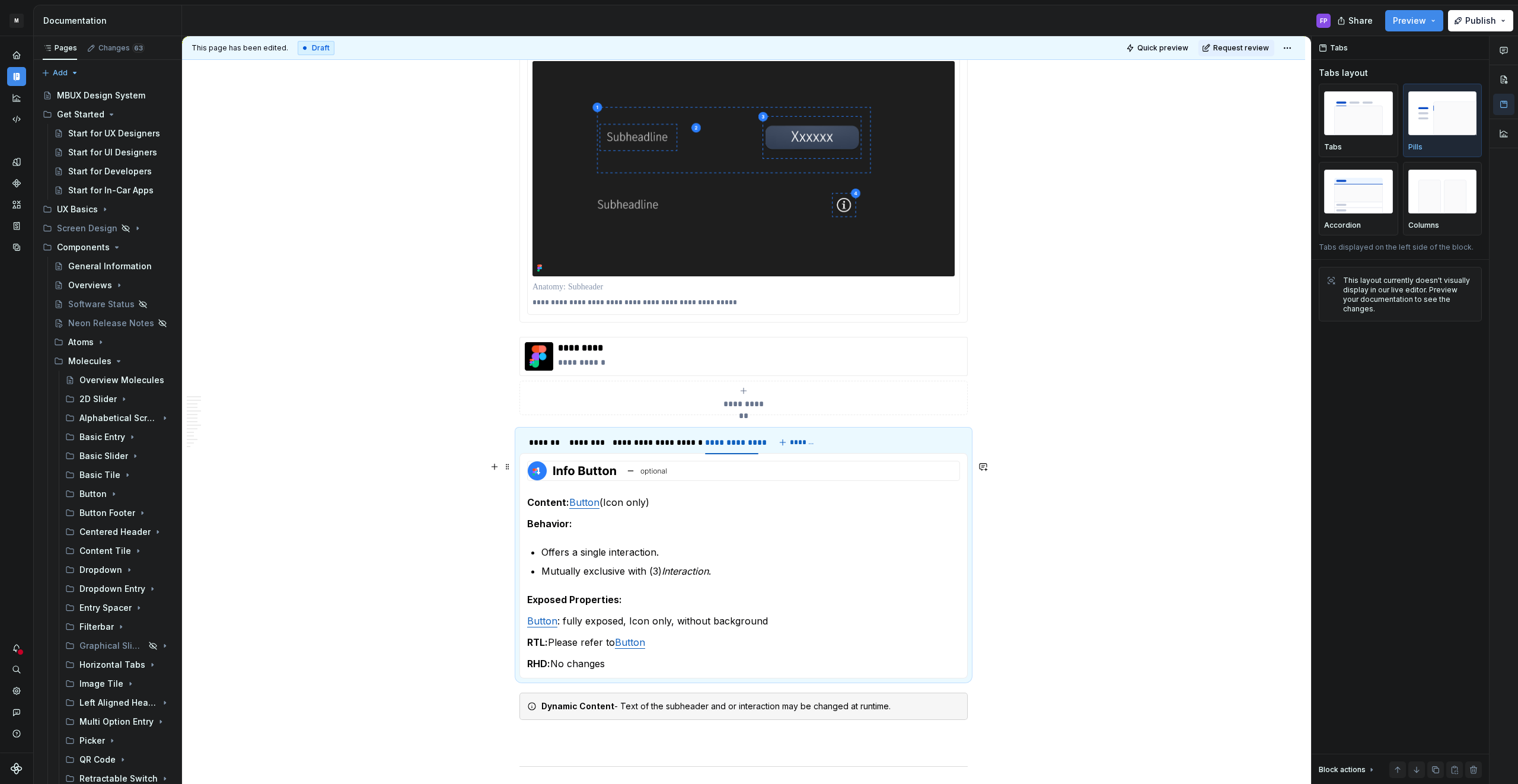
click at [629, 475] on img at bounding box center [597, 471] width 139 height 19
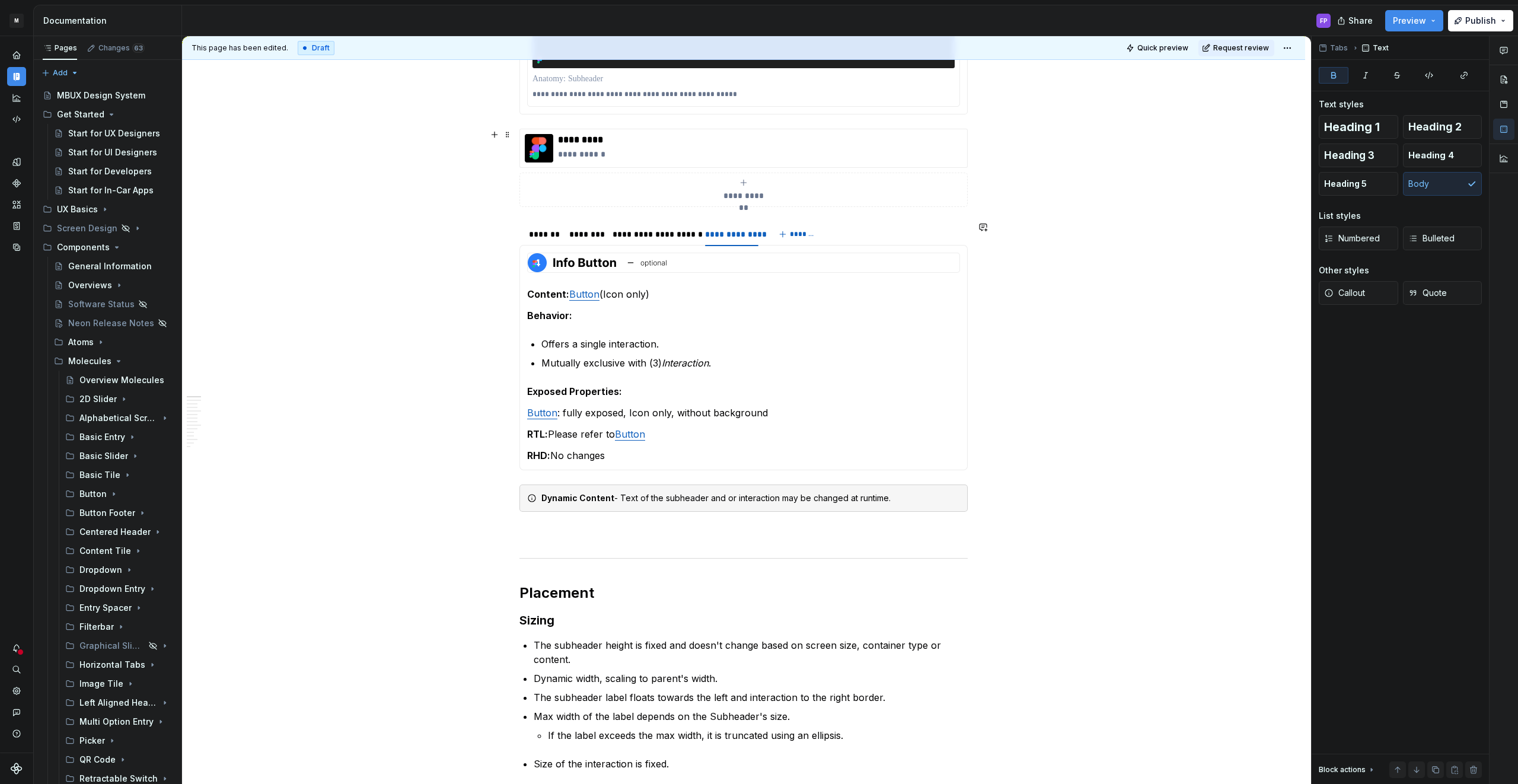
scroll to position [0, 0]
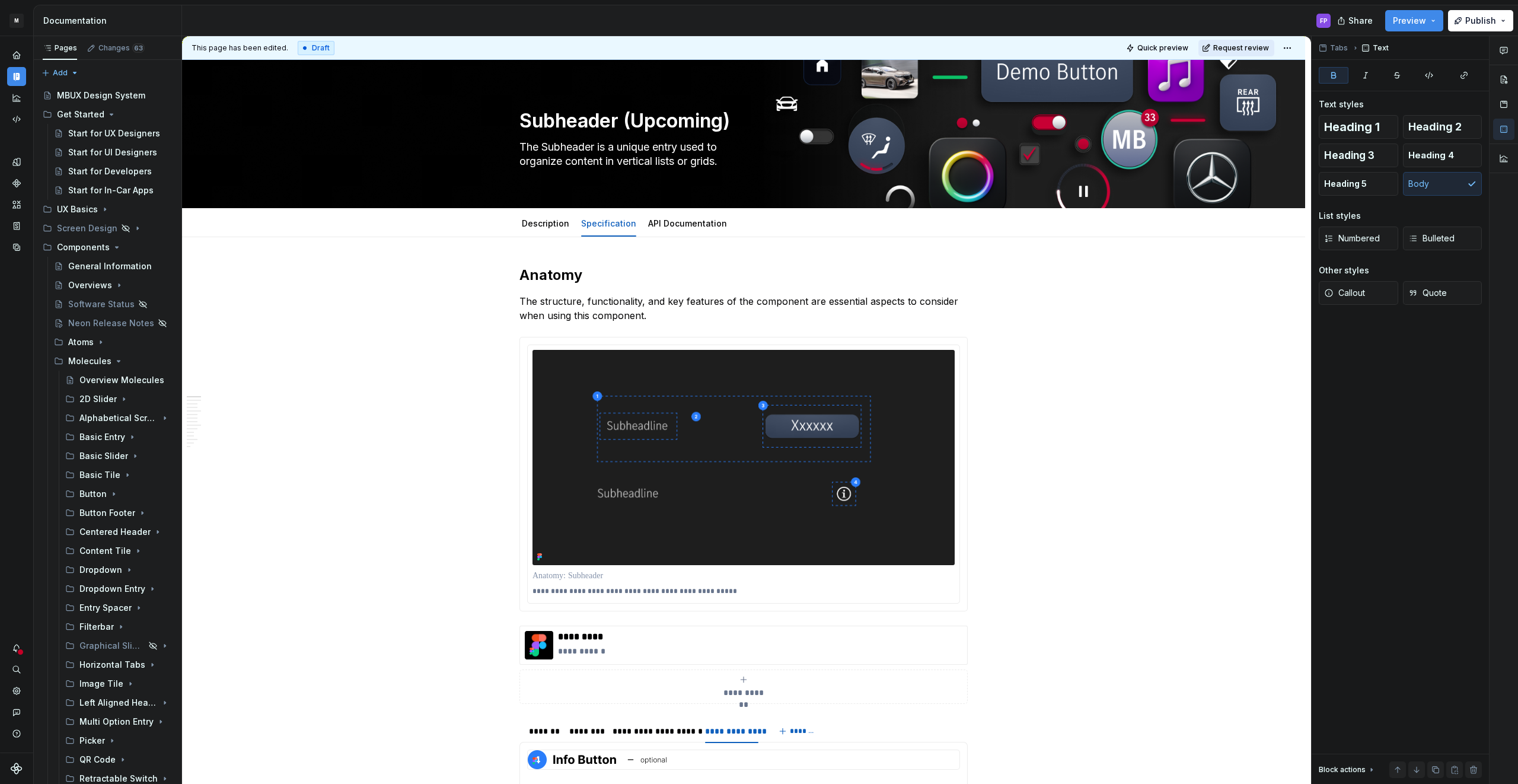
click at [1242, 42] on button "Request review" at bounding box center [1236, 48] width 76 height 17
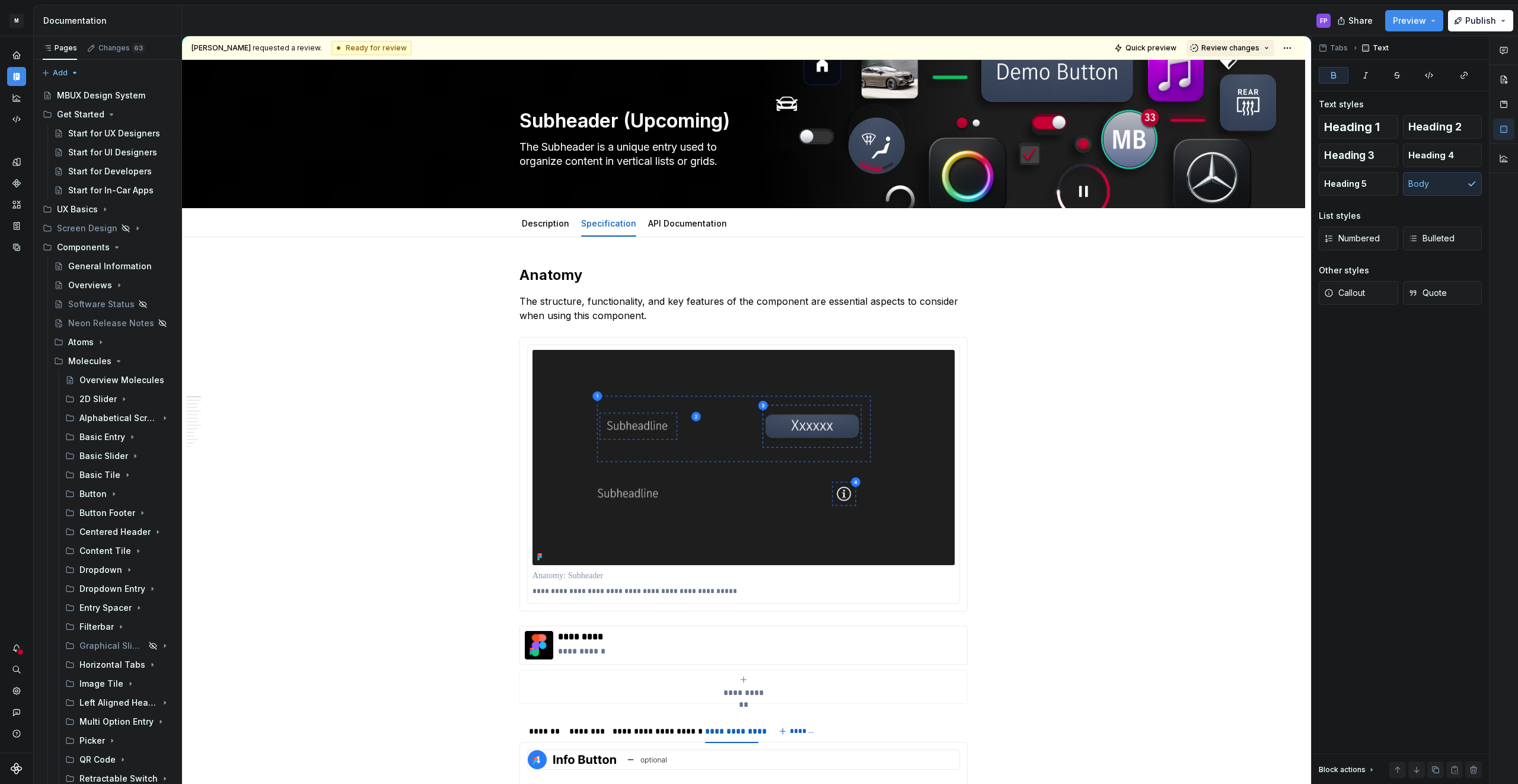
click at [1241, 46] on span "Review changes" at bounding box center [1230, 48] width 58 height 10
drag, startPoint x: 1244, startPoint y: 70, endPoint x: 842, endPoint y: 303, distance: 464.6
click at [1240, 71] on div "Approve" at bounding box center [1269, 71] width 104 height 11
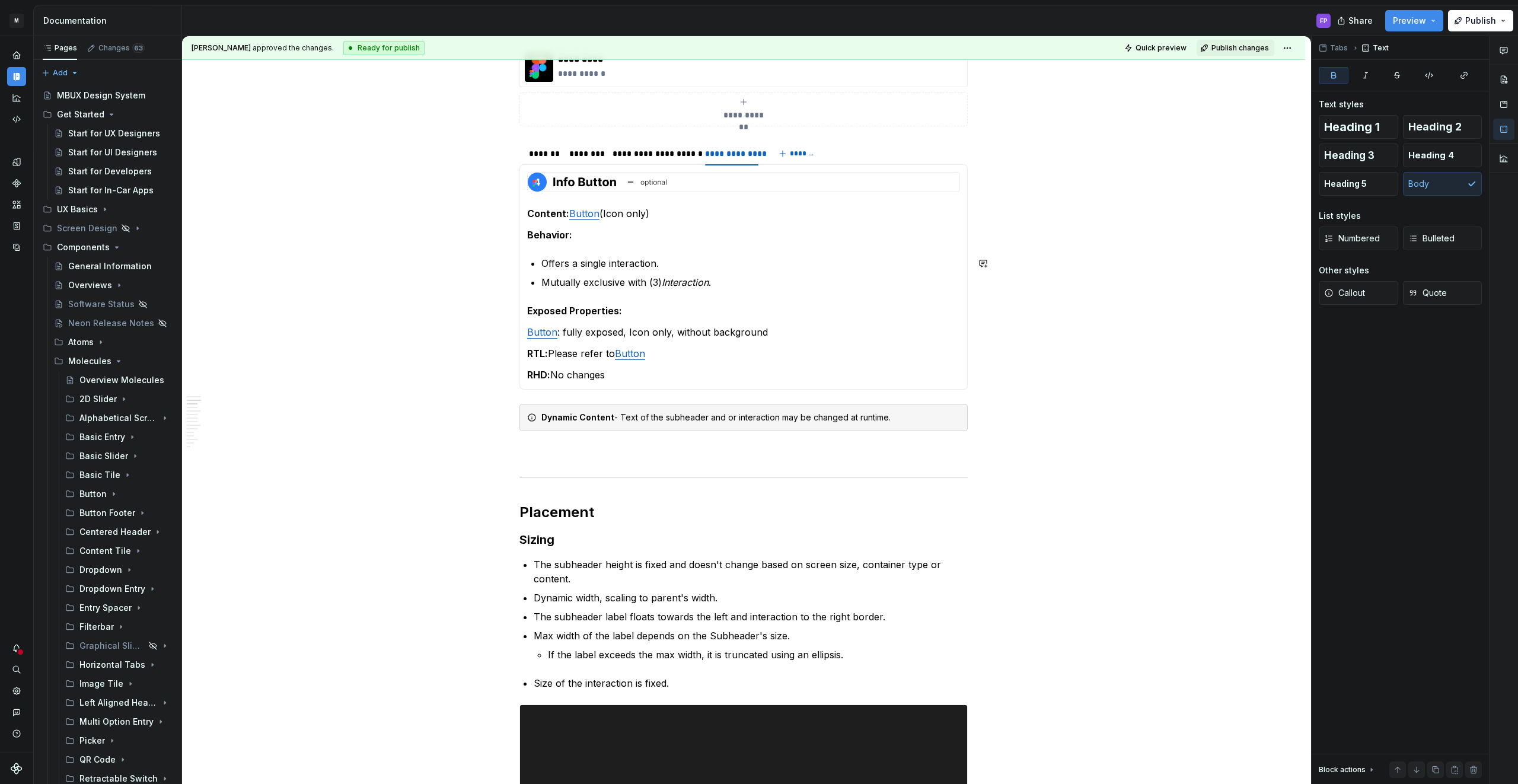
scroll to position [326, 0]
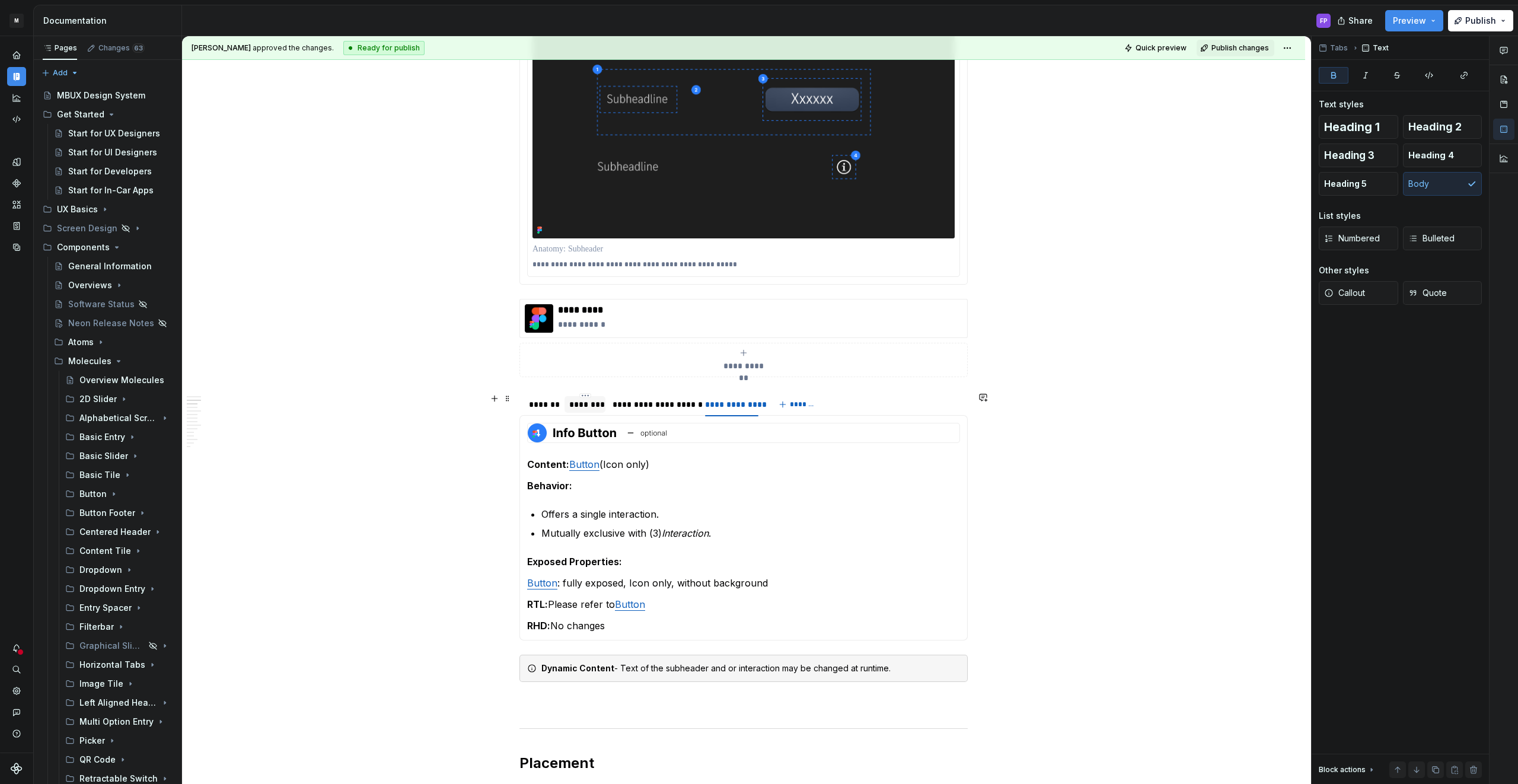
click at [577, 406] on div "********" at bounding box center [585, 404] width 32 height 11
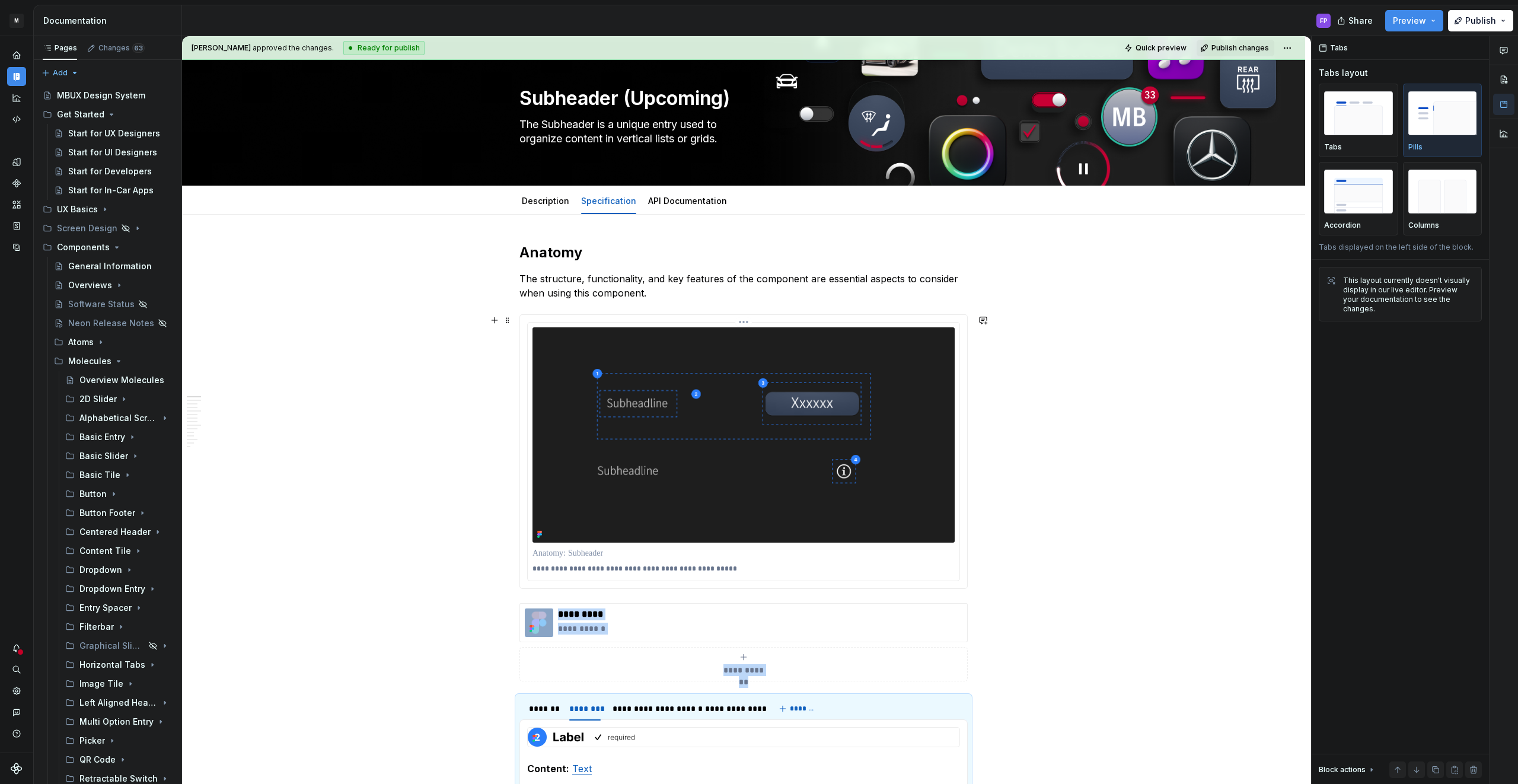
scroll to position [0, 0]
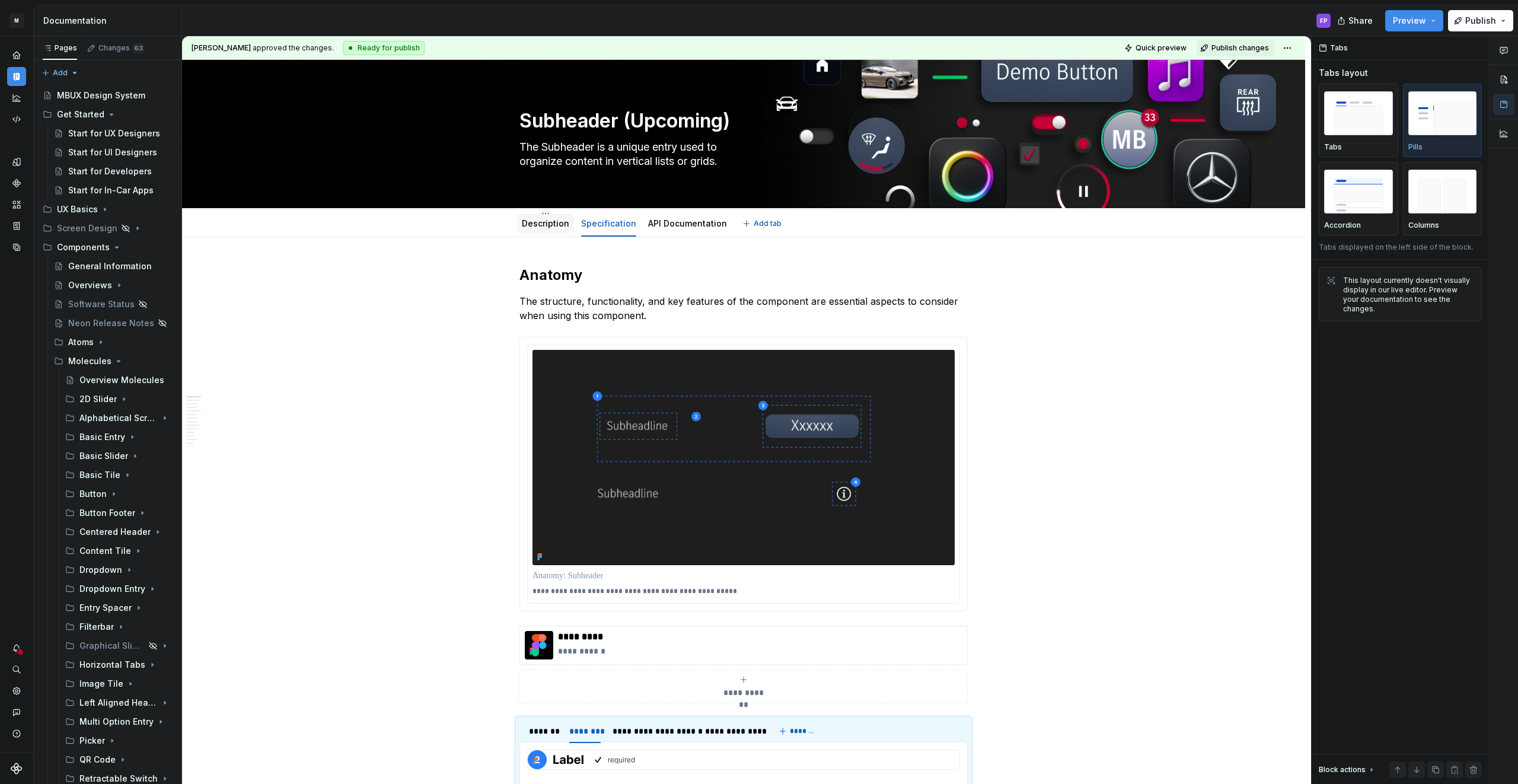
click at [552, 228] on div "Description" at bounding box center [545, 223] width 48 height 11
click at [547, 224] on link "Description" at bounding box center [545, 222] width 48 height 10
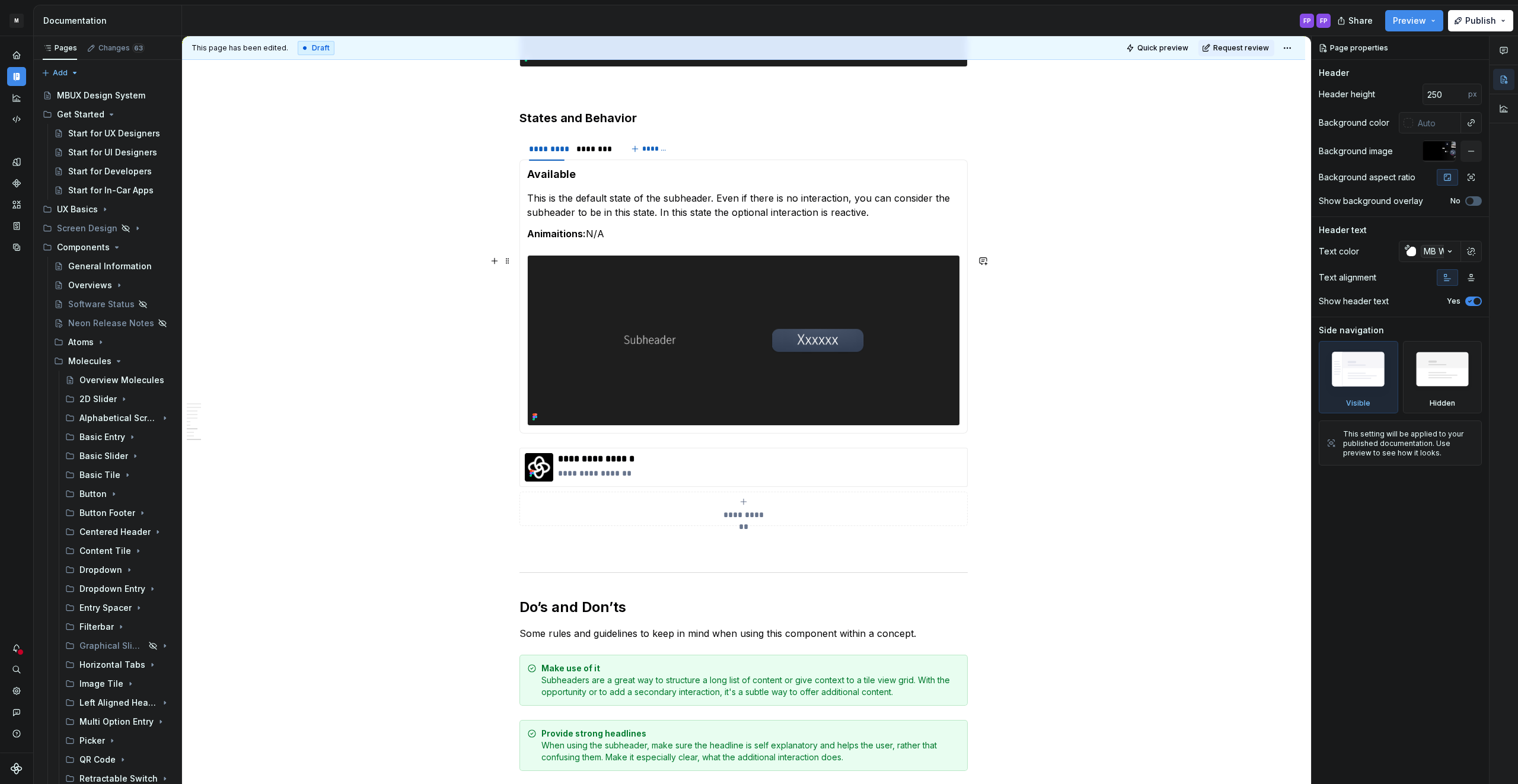
click at [647, 325] on img at bounding box center [743, 340] width 431 height 169
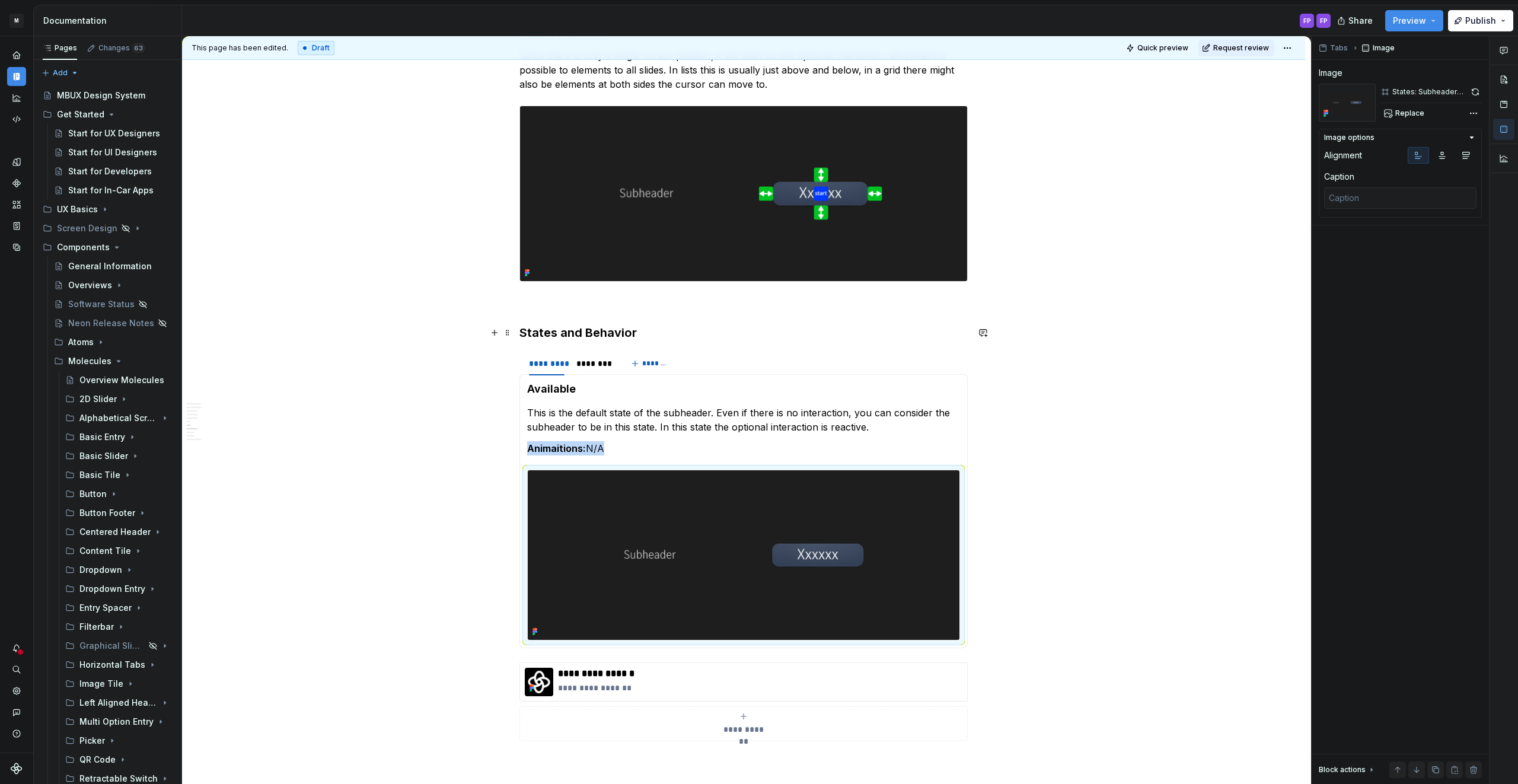
scroll to position [1803, 0]
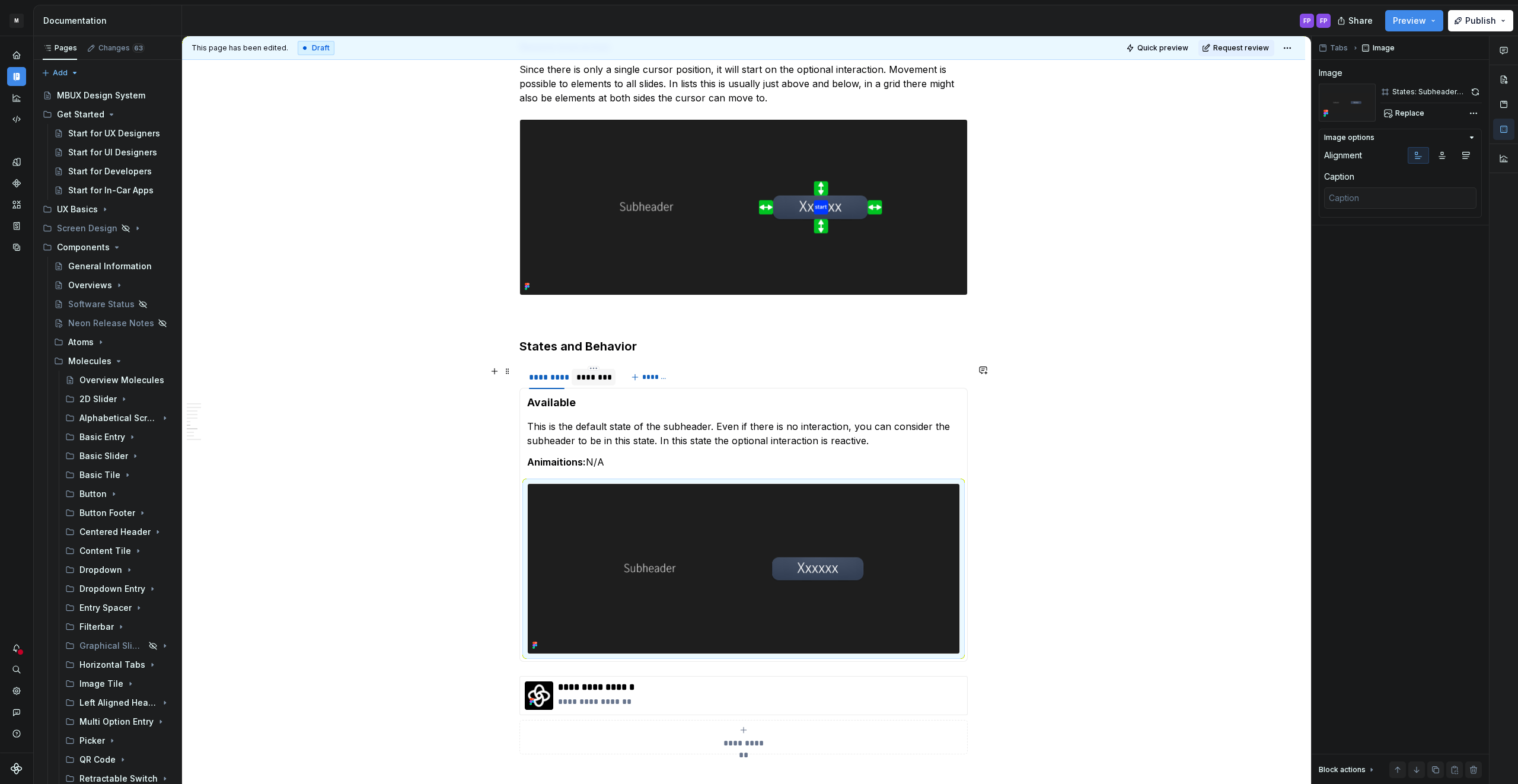
click at [593, 376] on div "********" at bounding box center [593, 377] width 34 height 11
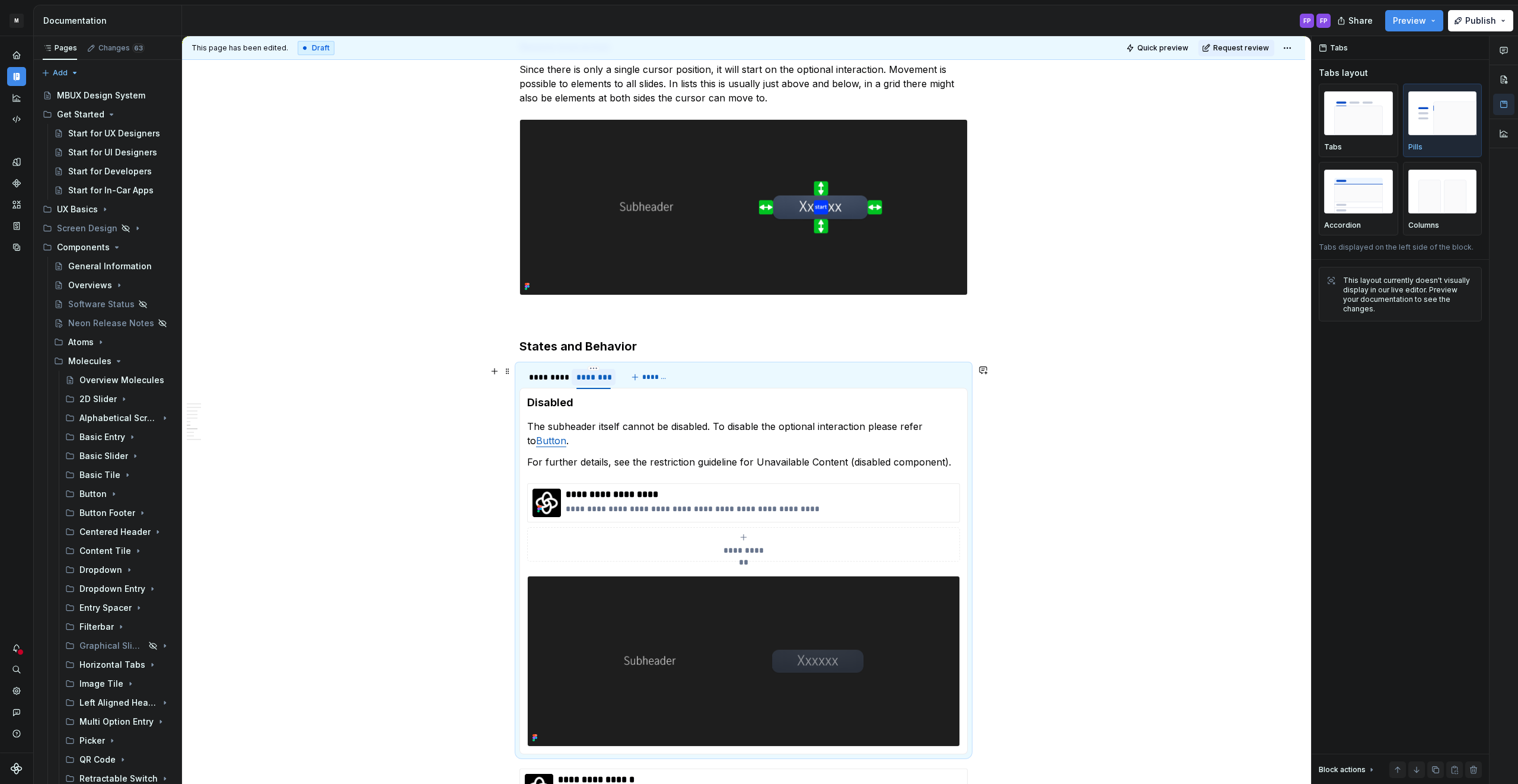
drag, startPoint x: 564, startPoint y: 381, endPoint x: 577, endPoint y: 370, distance: 17.0
click at [564, 381] on div "*********" at bounding box center [547, 377] width 35 height 11
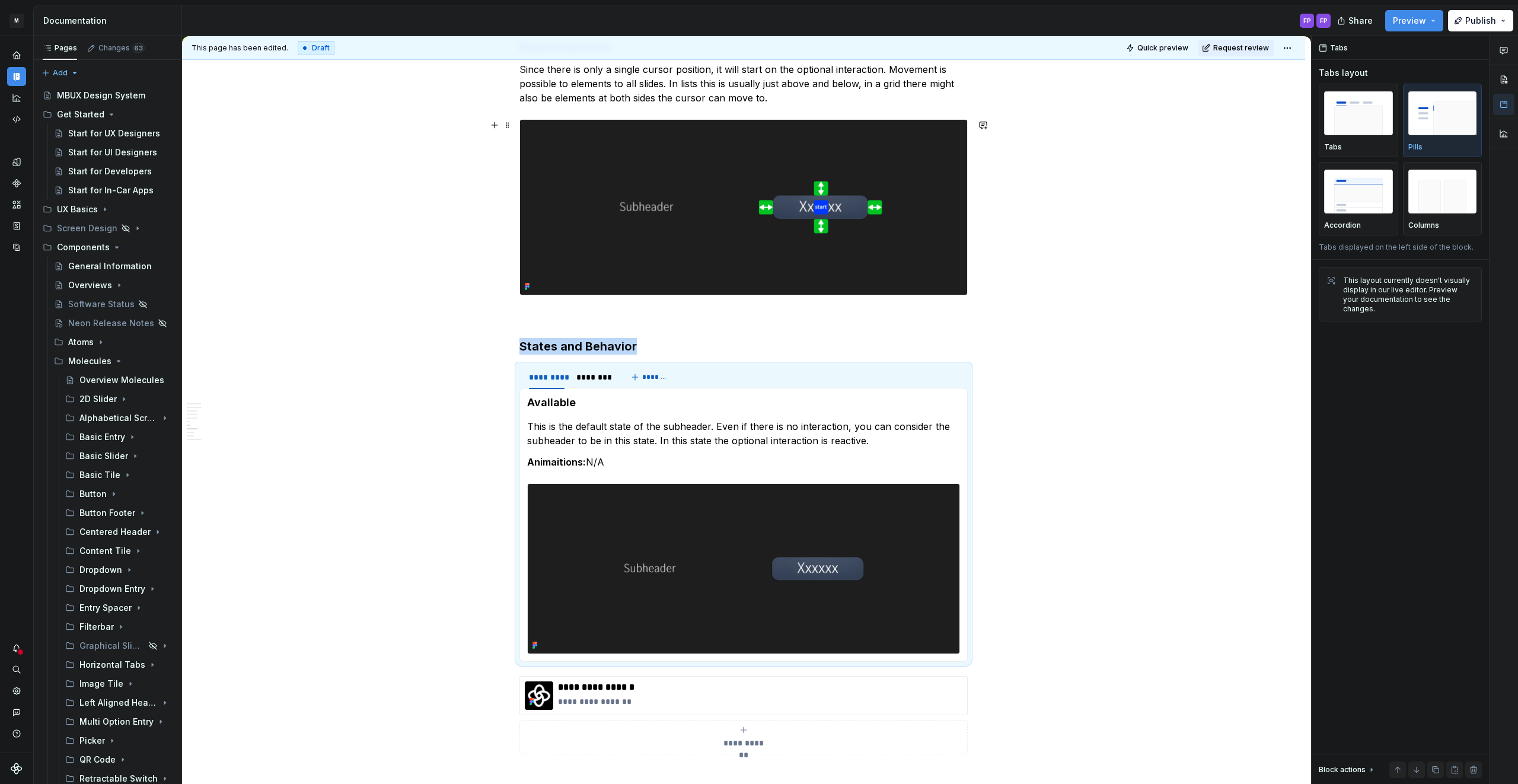
click at [759, 172] on img at bounding box center [743, 207] width 447 height 175
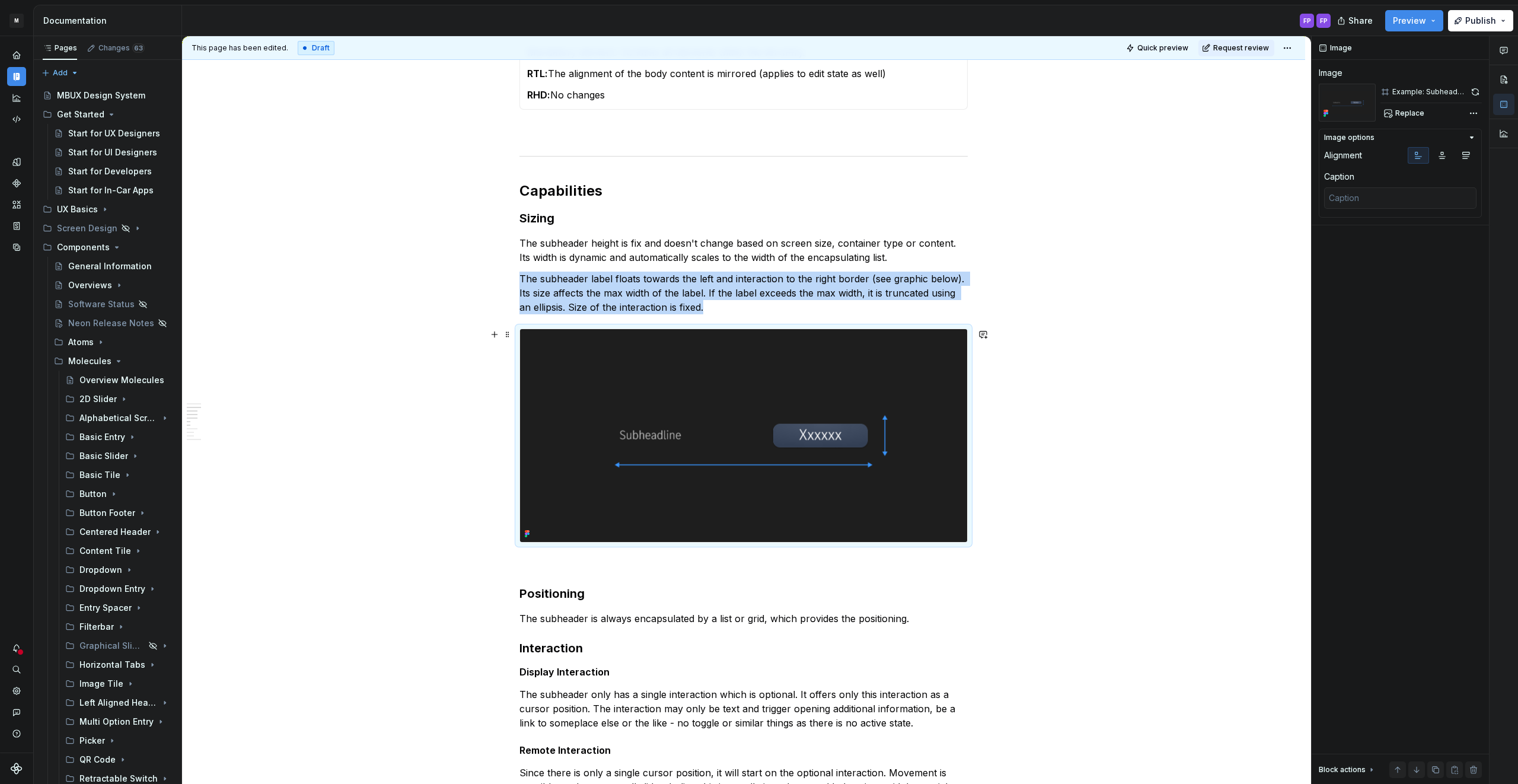
click at [759, 347] on img at bounding box center [743, 435] width 447 height 213
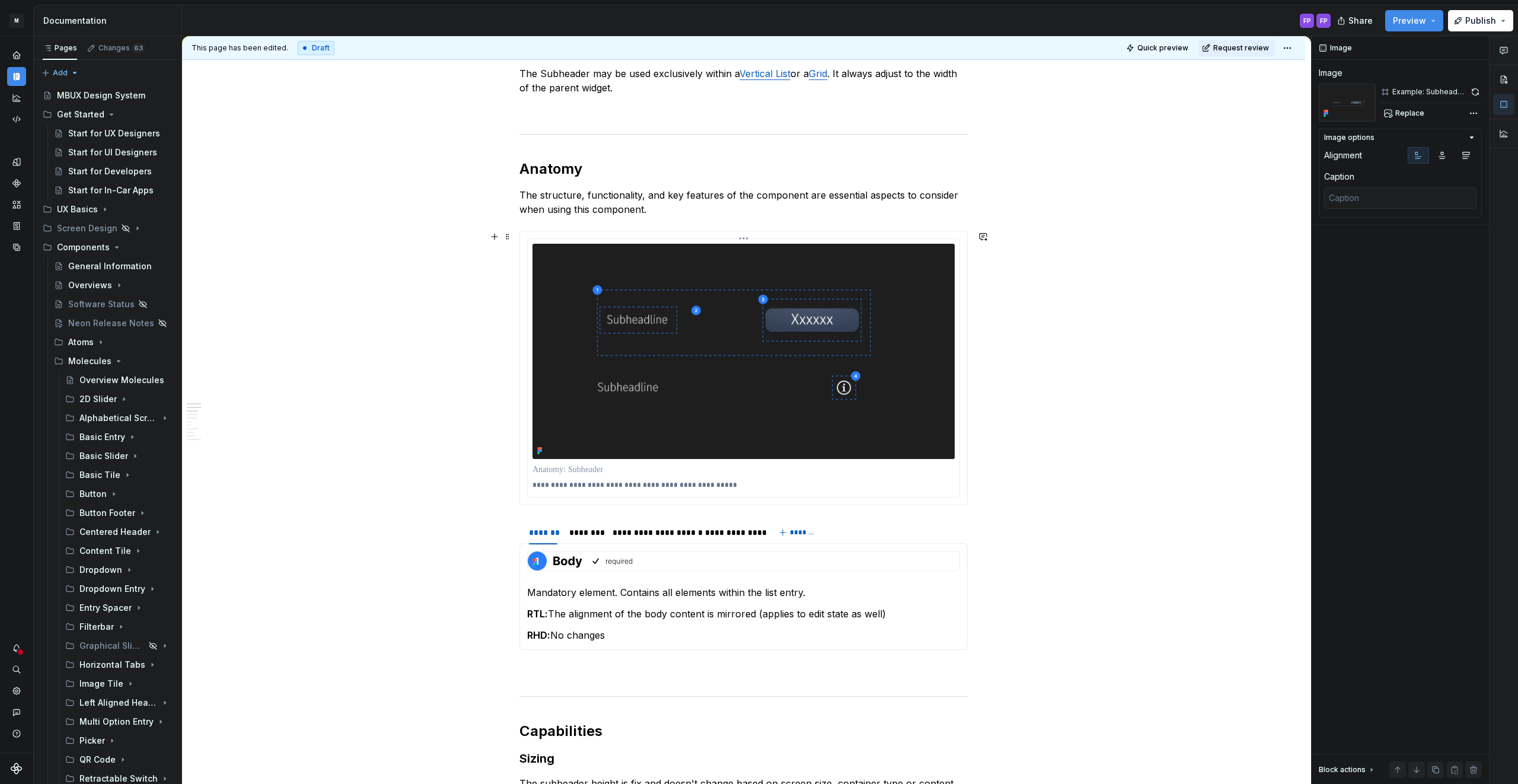
click at [755, 347] on img at bounding box center [744, 351] width 422 height 215
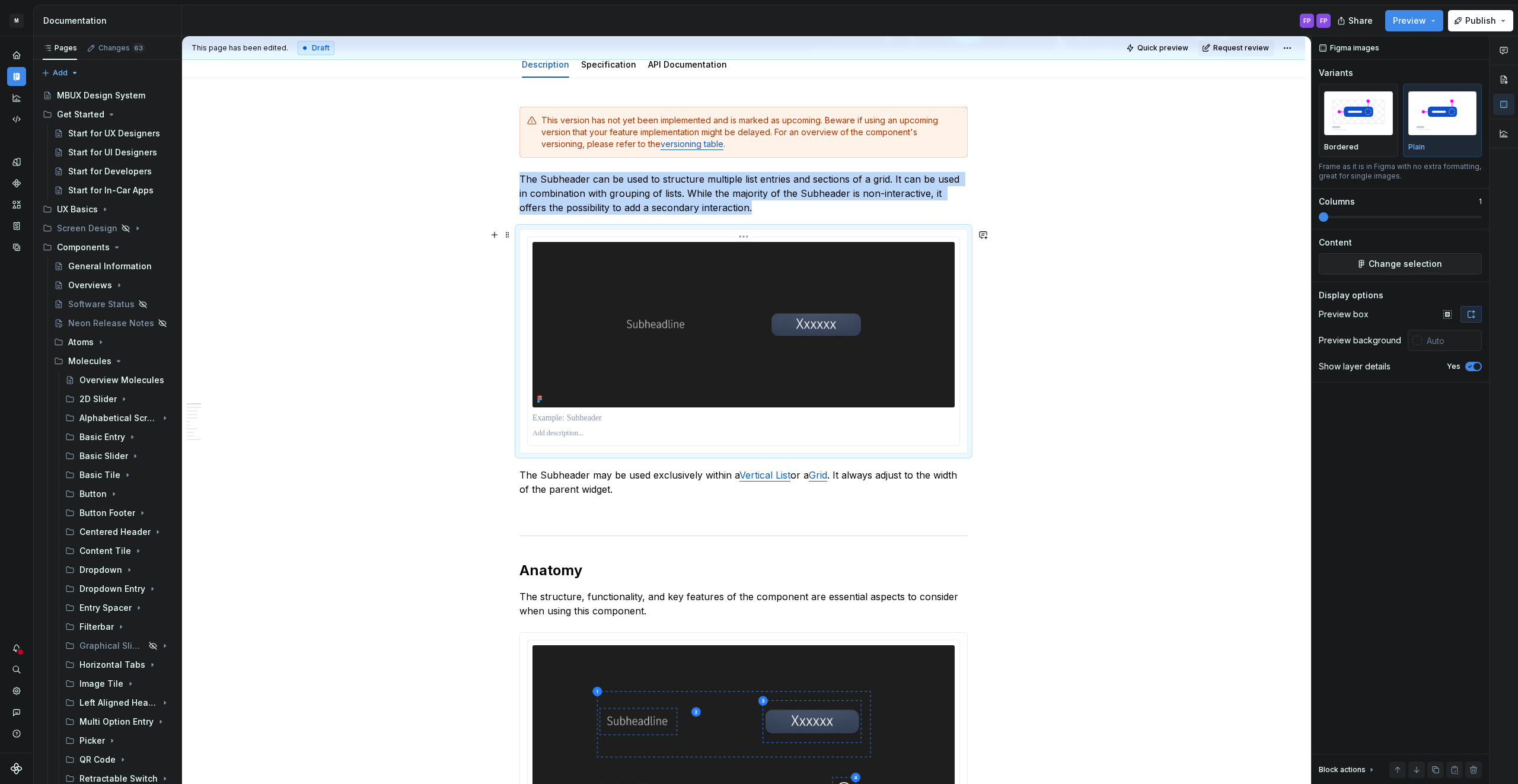
click at [754, 346] on img at bounding box center [744, 325] width 422 height 166
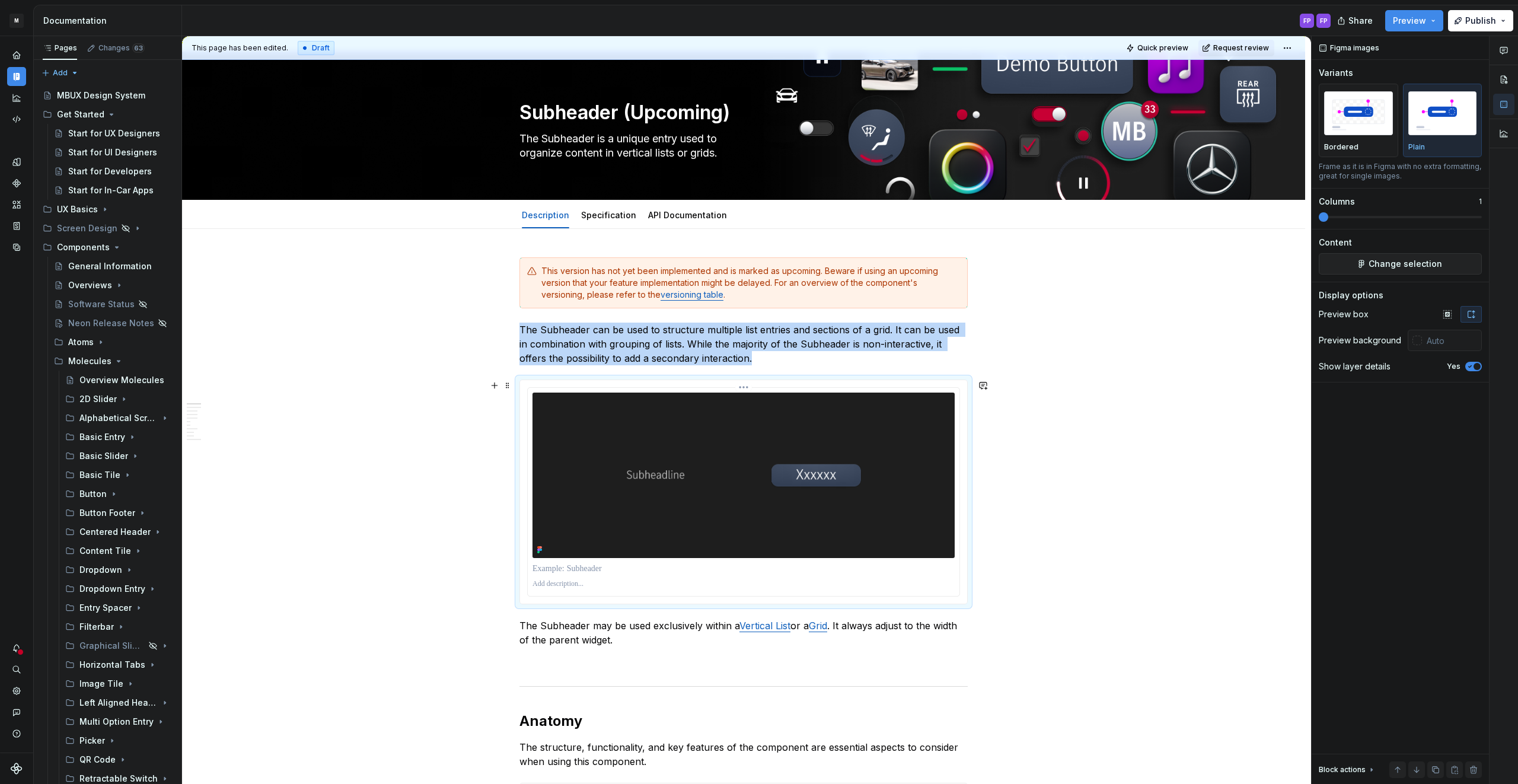
scroll to position [0, 0]
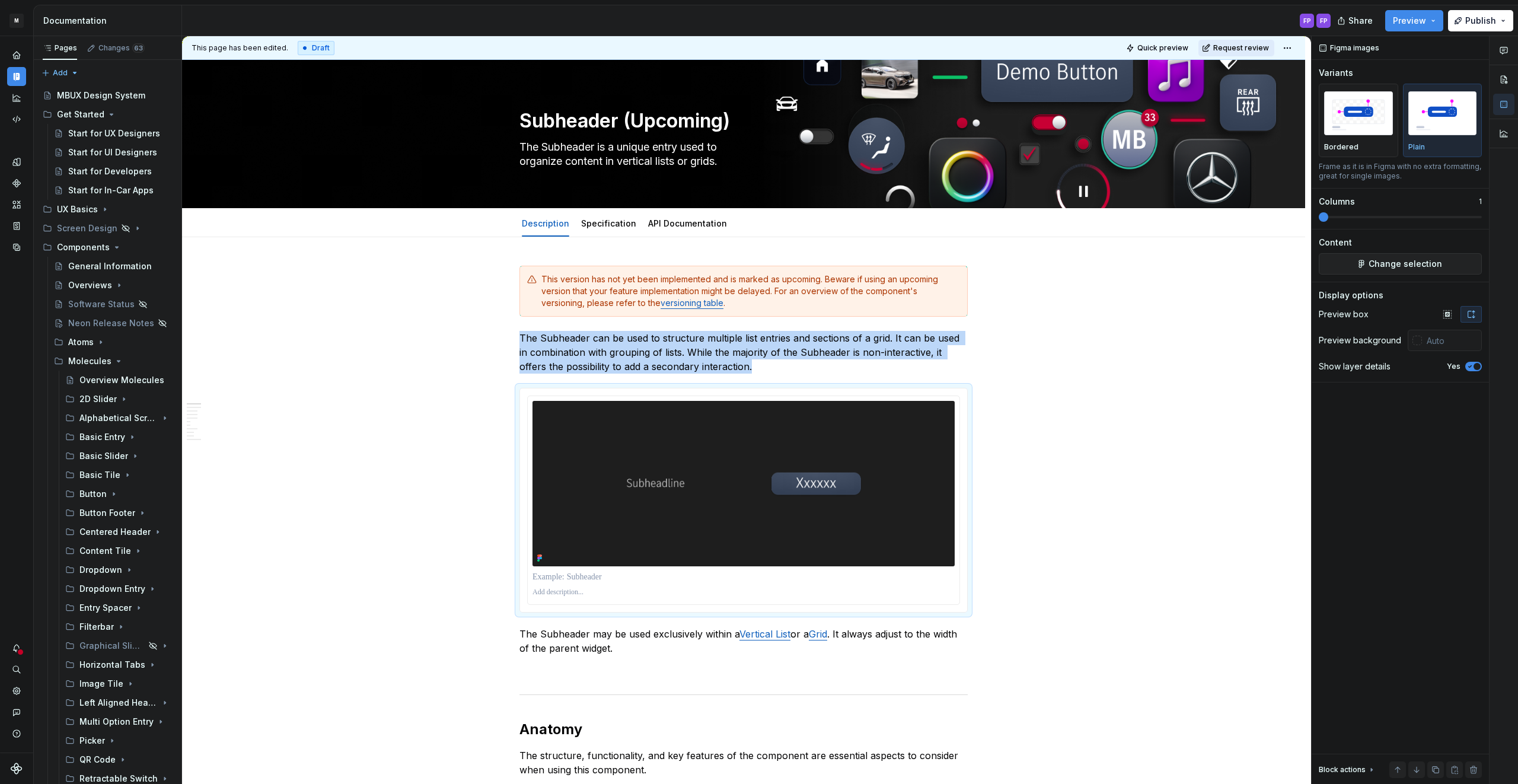
click at [1248, 48] on span "Request review" at bounding box center [1240, 48] width 56 height 10
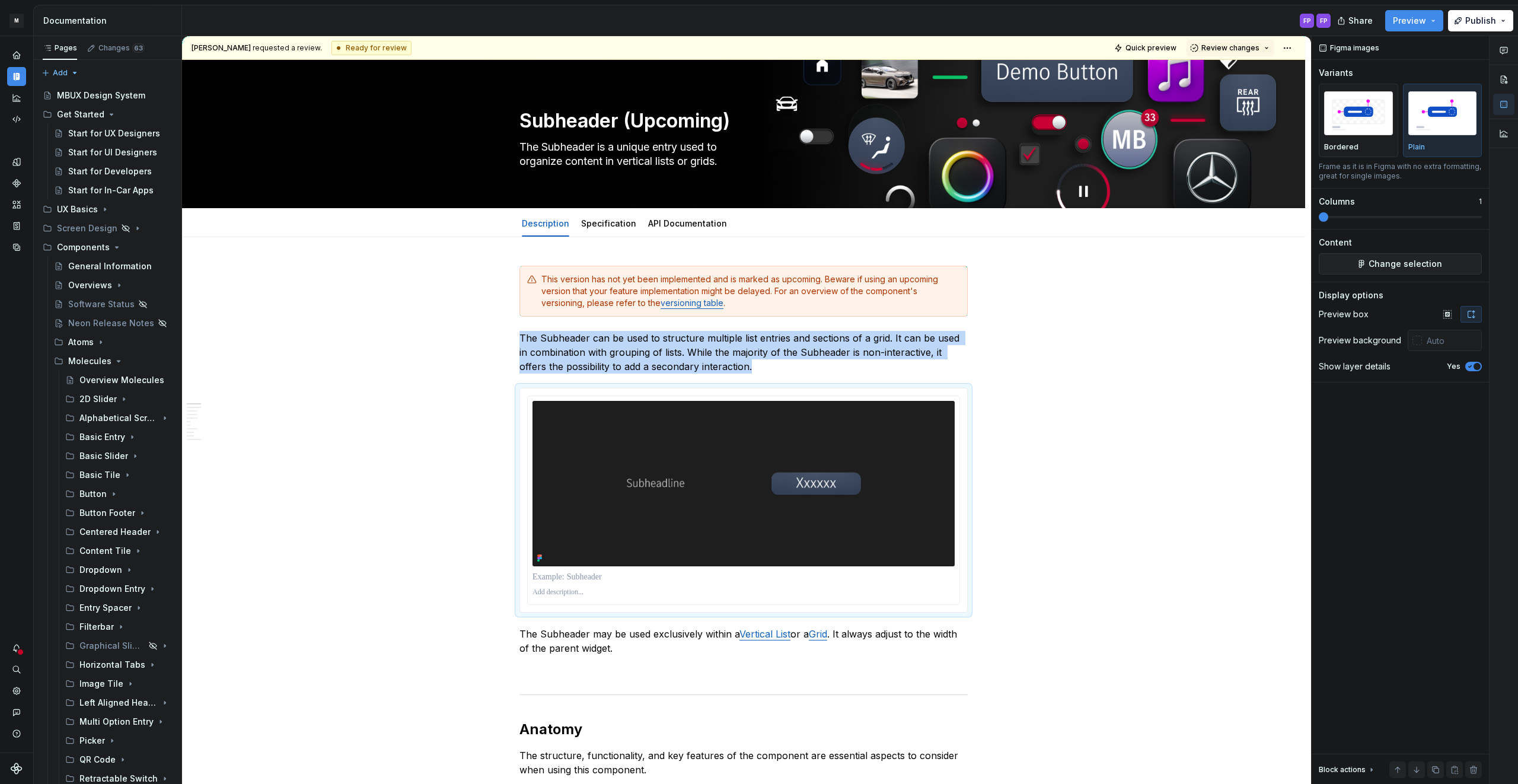
click at [1248, 48] on span "Review changes" at bounding box center [1230, 48] width 58 height 10
click at [1224, 70] on div "Approve" at bounding box center [1269, 71] width 104 height 11
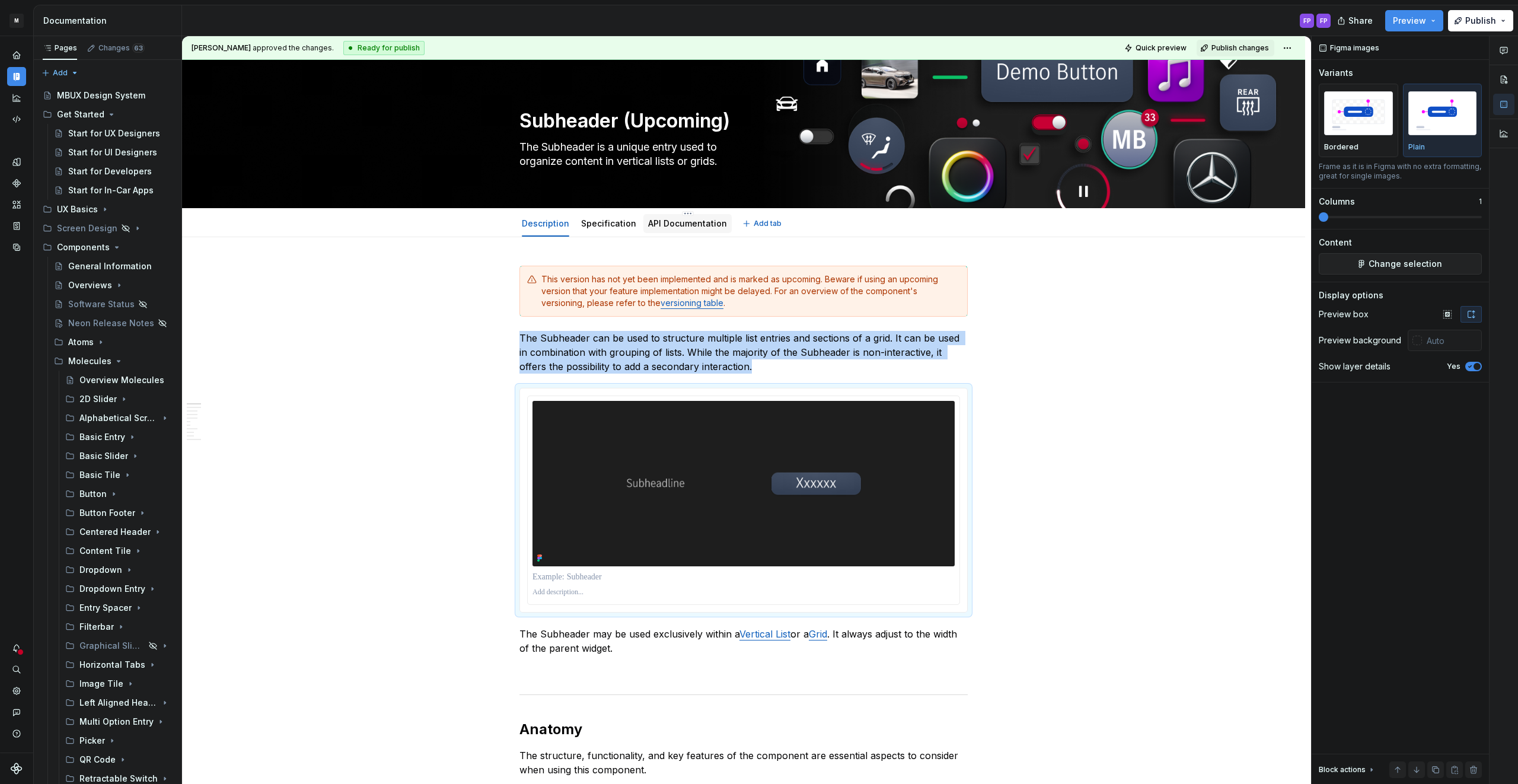
drag, startPoint x: 619, startPoint y: 223, endPoint x: 661, endPoint y: 224, distance: 42.0
click at [621, 223] on link "Specification" at bounding box center [609, 222] width 56 height 10
click at [664, 223] on link "API Documentation" at bounding box center [687, 222] width 79 height 10
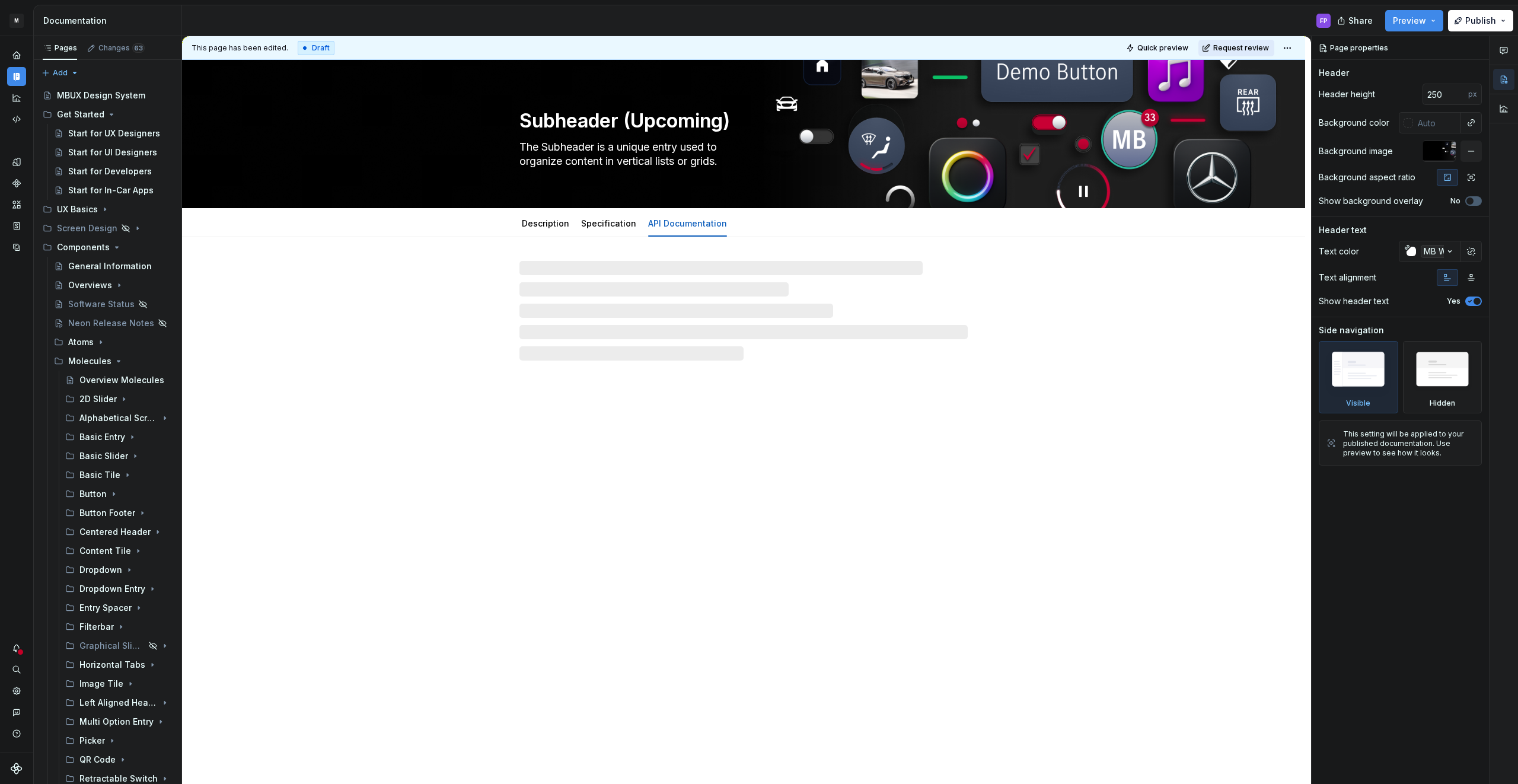
click at [1251, 48] on span "Request review" at bounding box center [1240, 48] width 56 height 10
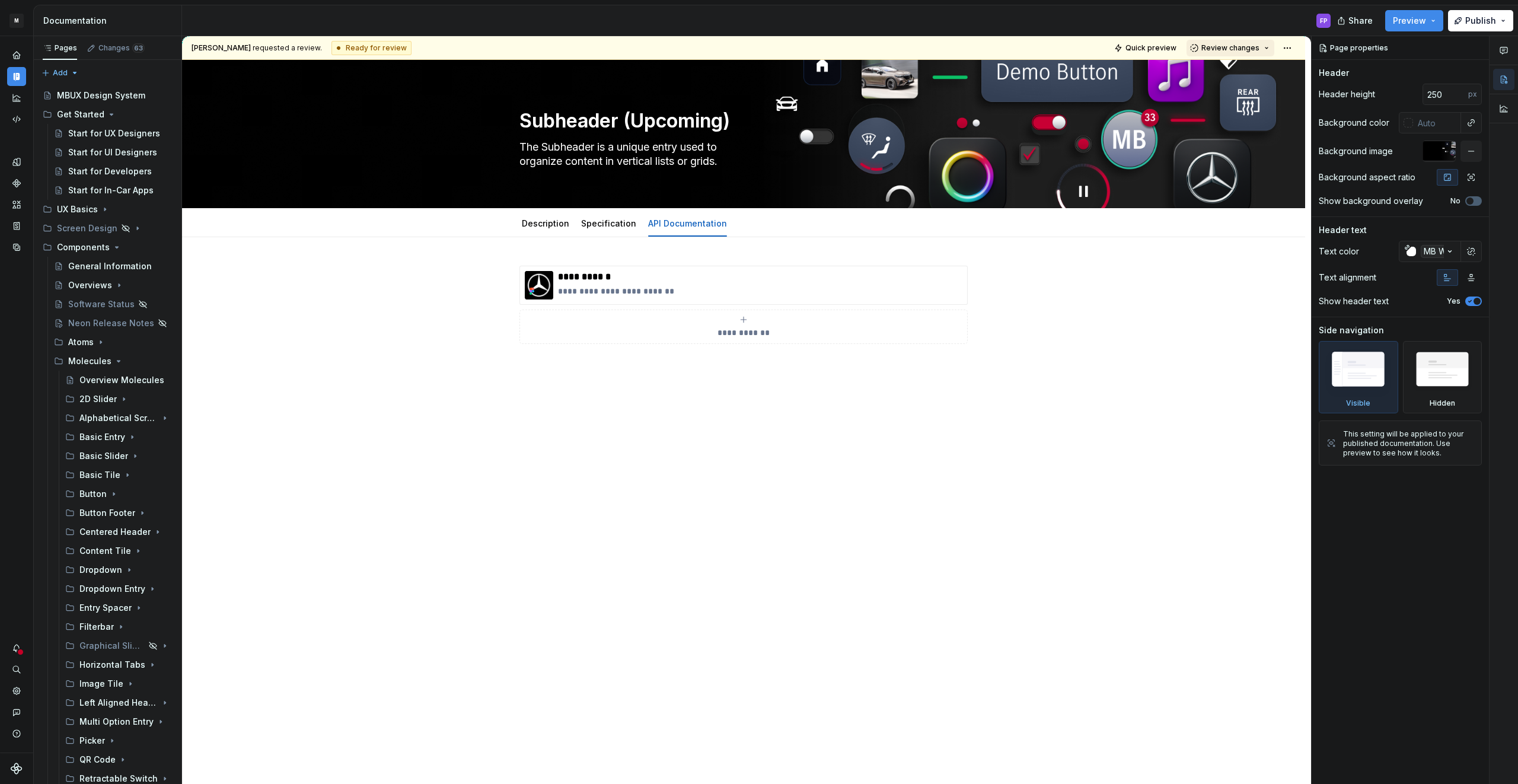
click at [1250, 48] on span "Review changes" at bounding box center [1230, 48] width 58 height 10
drag, startPoint x: 1236, startPoint y: 72, endPoint x: 913, endPoint y: 248, distance: 367.8
click at [1236, 73] on div "Approve" at bounding box center [1269, 71] width 104 height 11
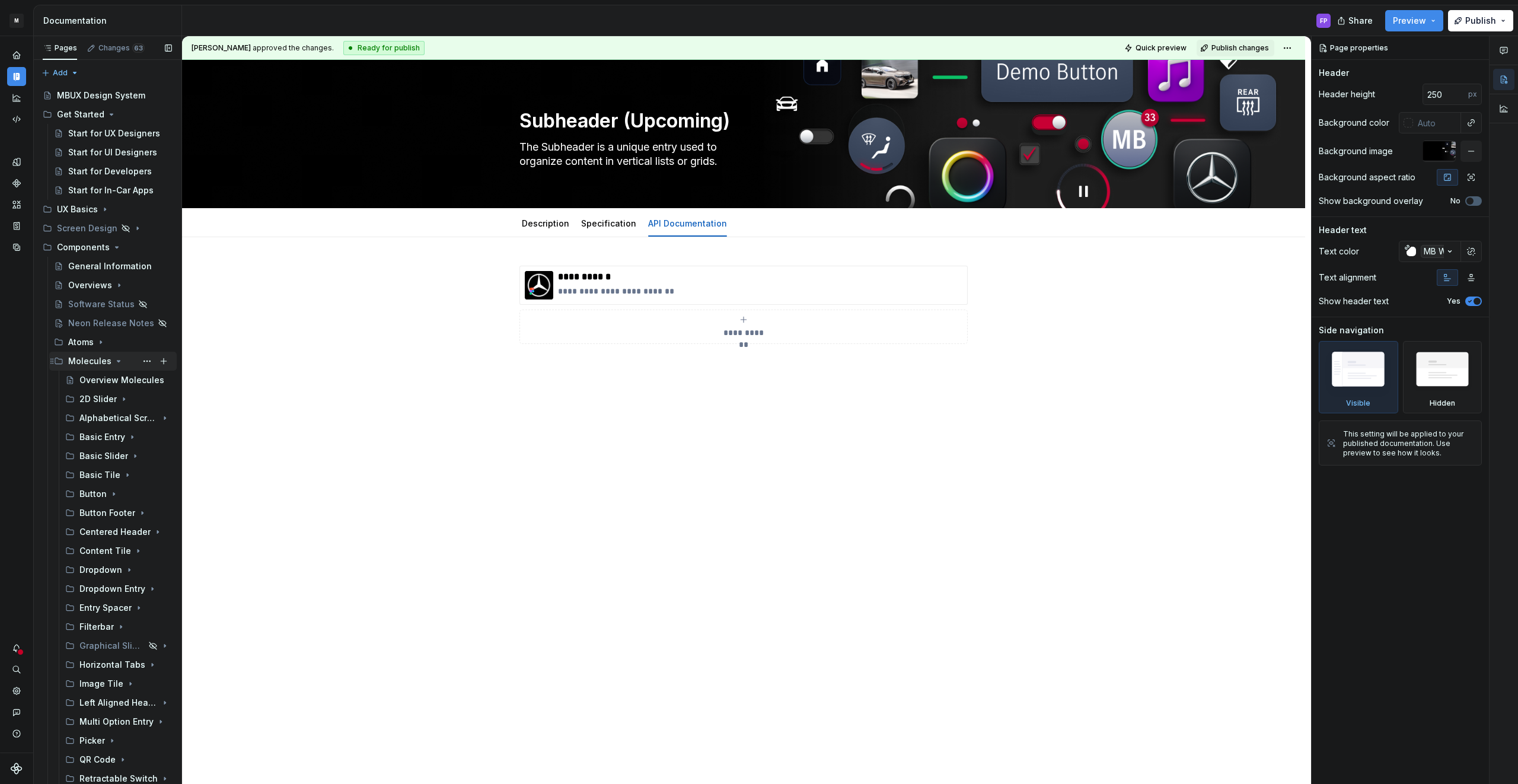
click at [117, 359] on icon "Page tree" at bounding box center [118, 361] width 10 height 10
click at [128, 588] on icon "Page tree" at bounding box center [131, 588] width 10 height 10
click at [115, 377] on icon "Page tree" at bounding box center [119, 379] width 10 height 10
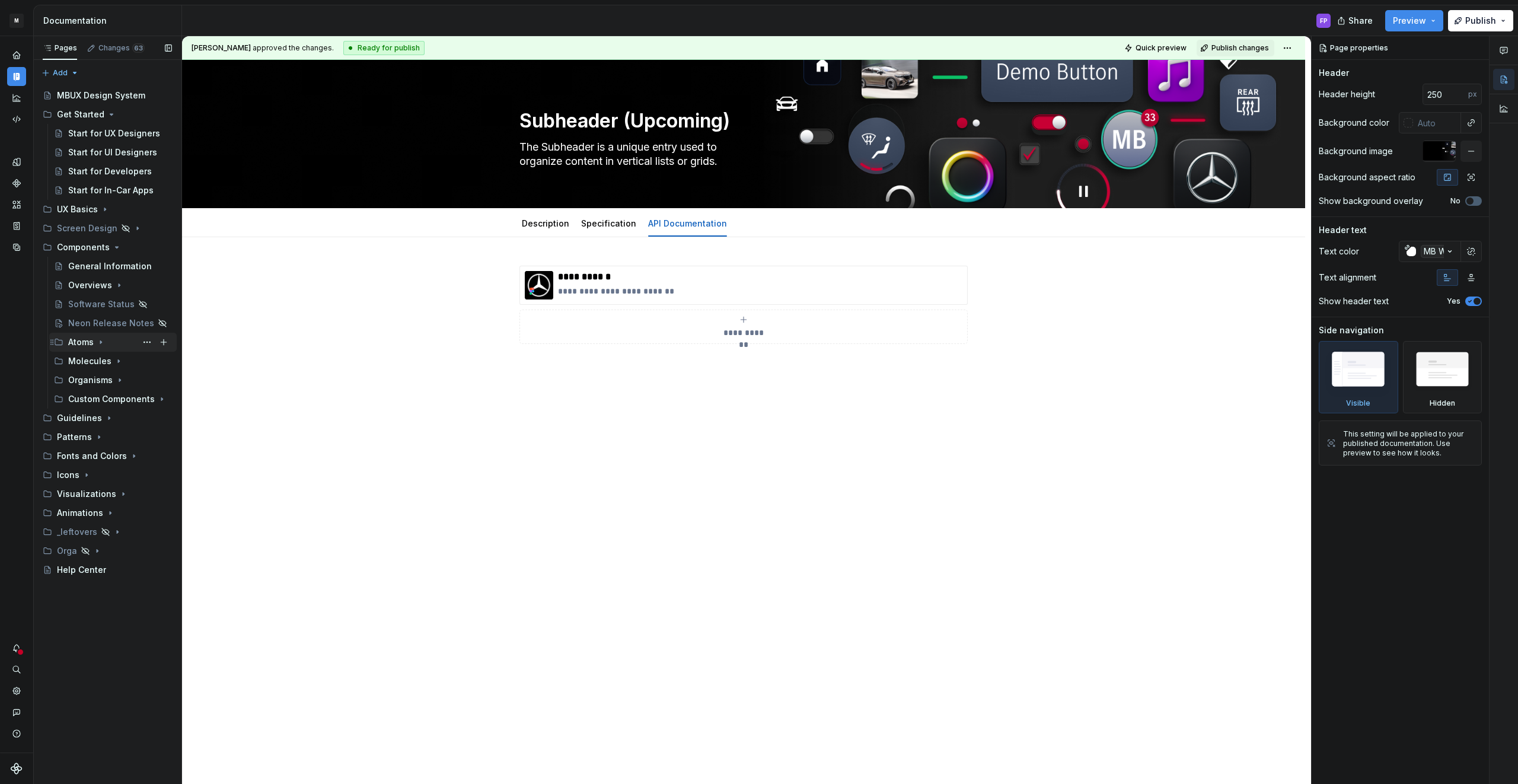
click at [101, 341] on icon "Page tree" at bounding box center [101, 341] width 1 height 3
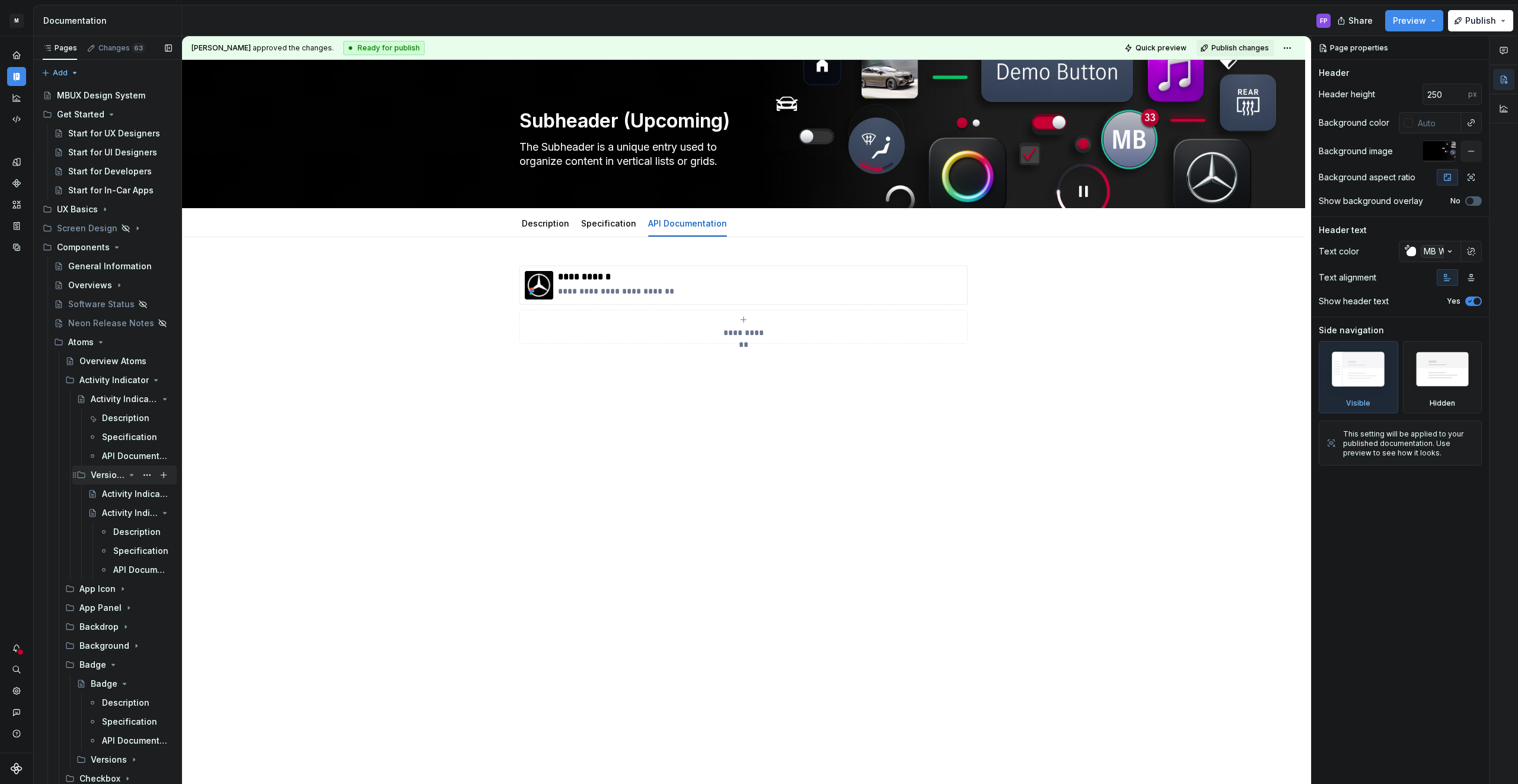
click at [131, 473] on icon "Page tree" at bounding box center [131, 474] width 10 height 10
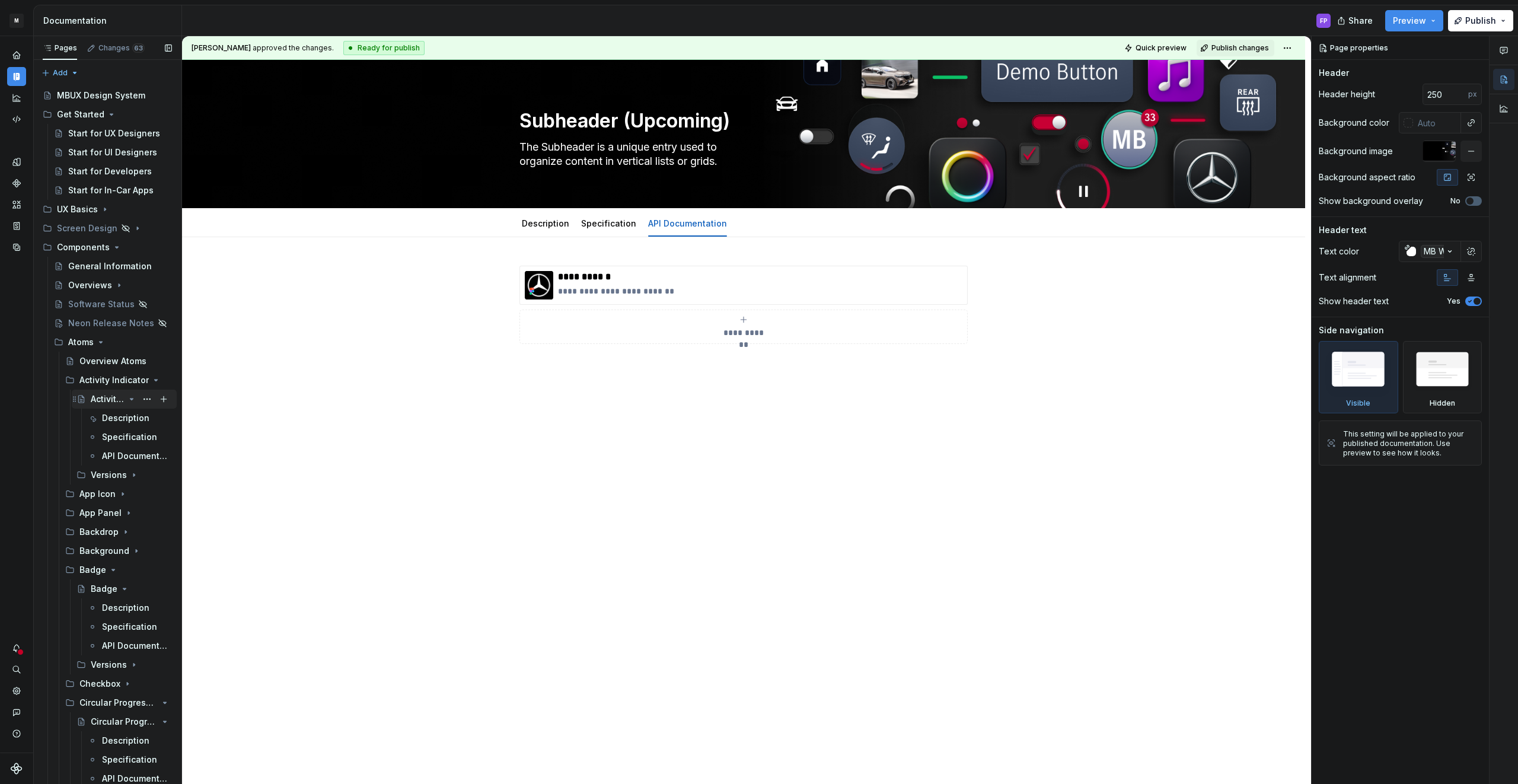
click at [131, 397] on icon "Page tree" at bounding box center [131, 399] width 10 height 10
click at [128, 381] on icon "Page tree" at bounding box center [131, 379] width 10 height 10
click at [120, 497] on icon "Page tree" at bounding box center [124, 494] width 10 height 10
click at [108, 472] on icon "Page tree" at bounding box center [113, 474] width 10 height 10
click at [127, 531] on icon "Page tree" at bounding box center [131, 532] width 10 height 10
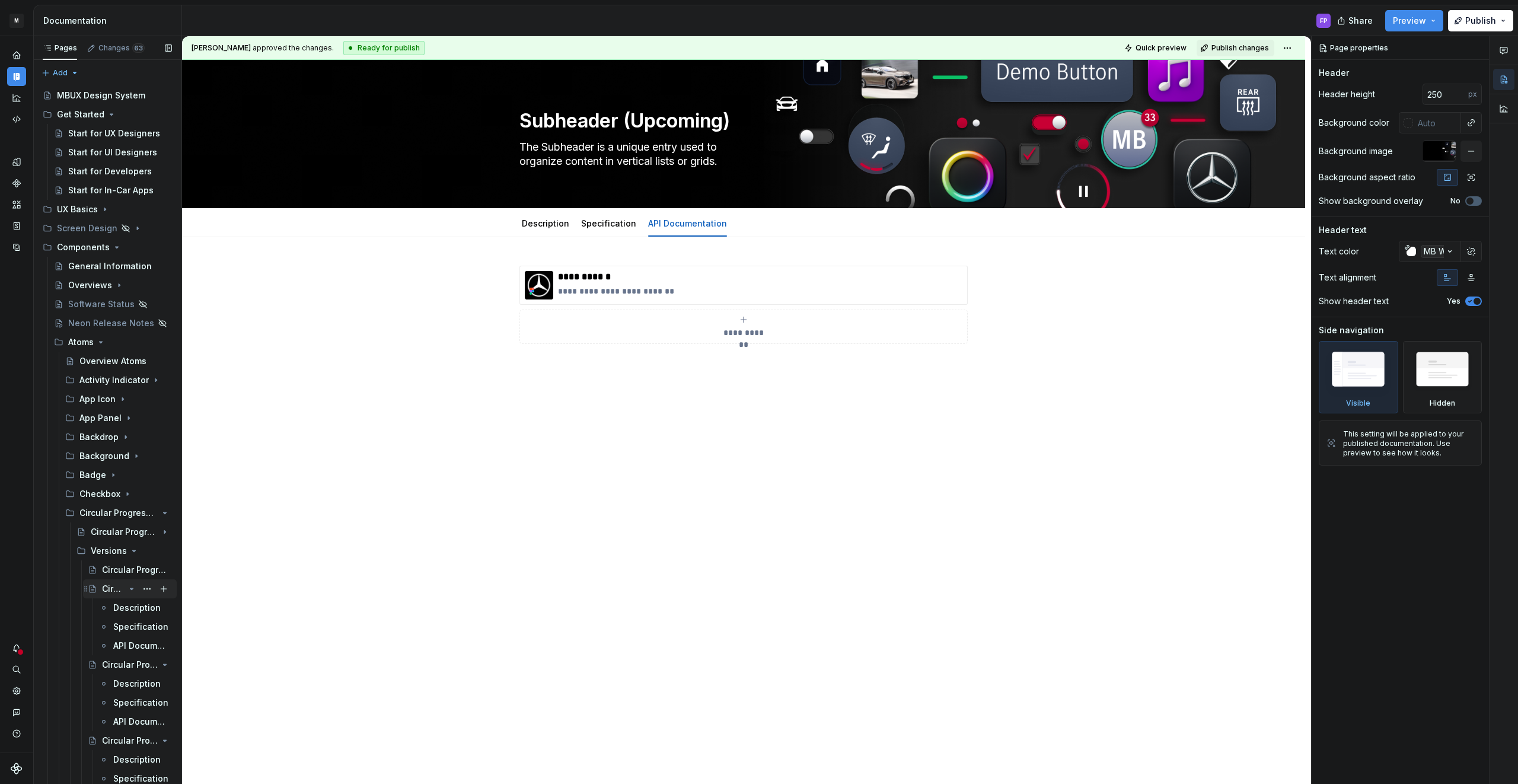
click at [127, 588] on icon "Page tree" at bounding box center [131, 588] width 10 height 10
click at [132, 609] on icon "Page tree" at bounding box center [131, 608] width 10 height 10
click at [135, 626] on icon "Page tree" at bounding box center [131, 626] width 10 height 10
click at [133, 645] on icon "Page tree" at bounding box center [131, 646] width 10 height 10
click at [130, 550] on icon "Page tree" at bounding box center [131, 550] width 10 height 10
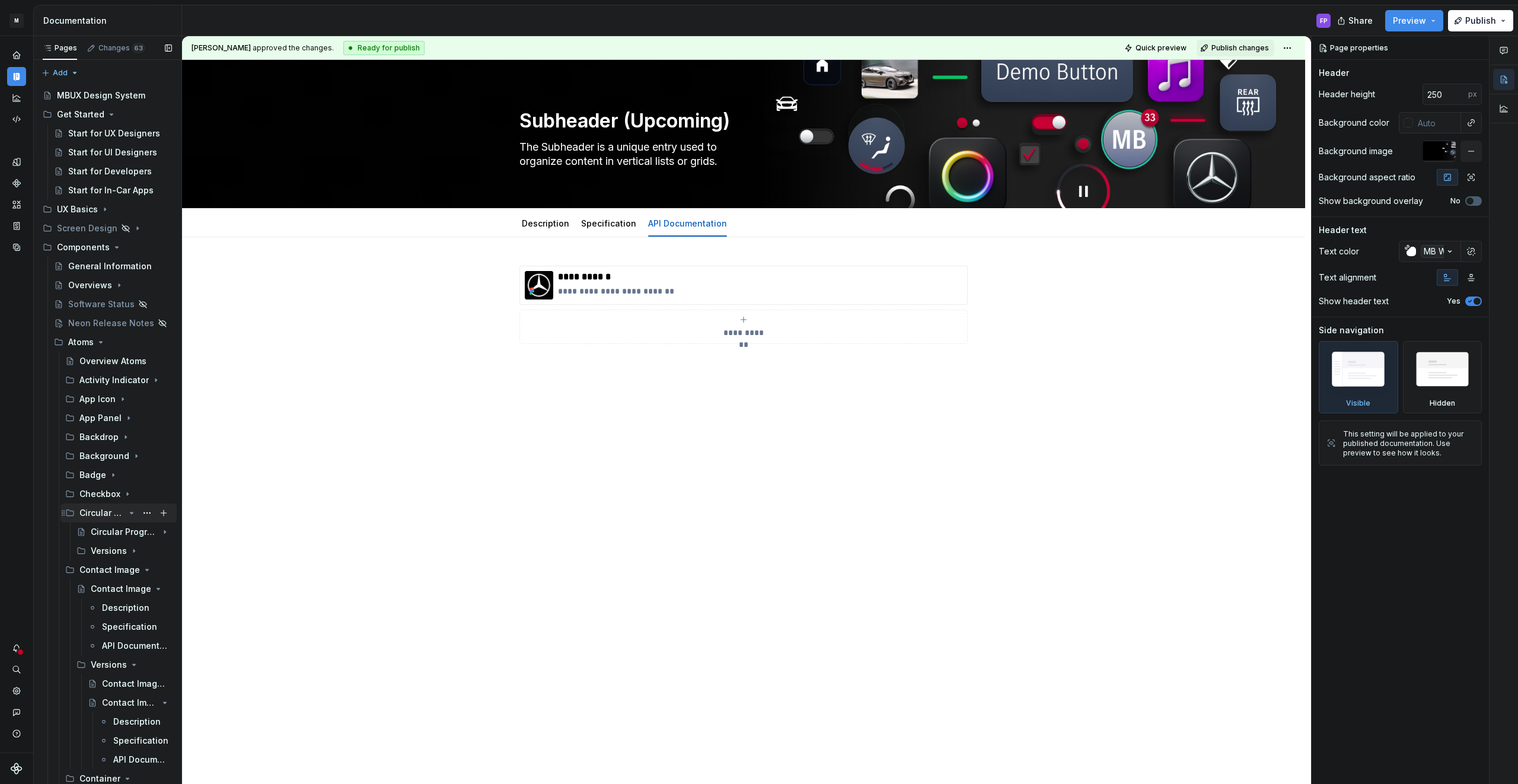
click at [130, 510] on icon "Page tree" at bounding box center [131, 512] width 10 height 10
click at [127, 549] on icon "Page tree" at bounding box center [131, 550] width 10 height 10
drag, startPoint x: 132, startPoint y: 607, endPoint x: 131, endPoint y: 592, distance: 15.0
click at [164, 607] on icon "Page tree" at bounding box center [165, 607] width 3 height 1
click at [131, 565] on icon "Page tree" at bounding box center [131, 570] width 10 height 10
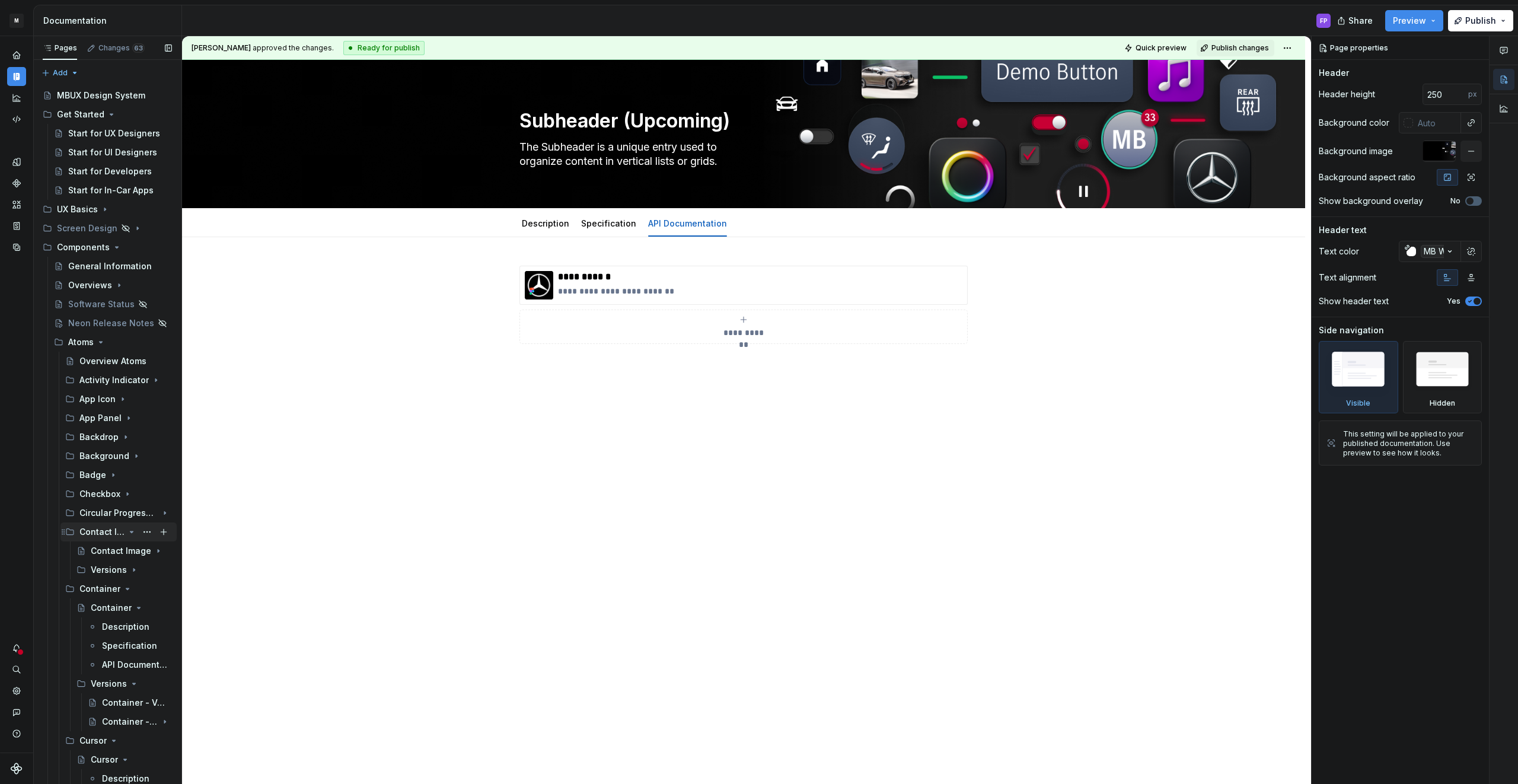
click at [134, 531] on icon "Page tree" at bounding box center [131, 532] width 10 height 10
click at [130, 567] on icon "Page tree" at bounding box center [131, 570] width 10 height 10
click at [128, 585] on icon "Page tree" at bounding box center [131, 588] width 10 height 10
click at [124, 552] on icon "Page tree" at bounding box center [127, 550] width 10 height 10
click at [122, 592] on icon "Page tree" at bounding box center [124, 588] width 10 height 10
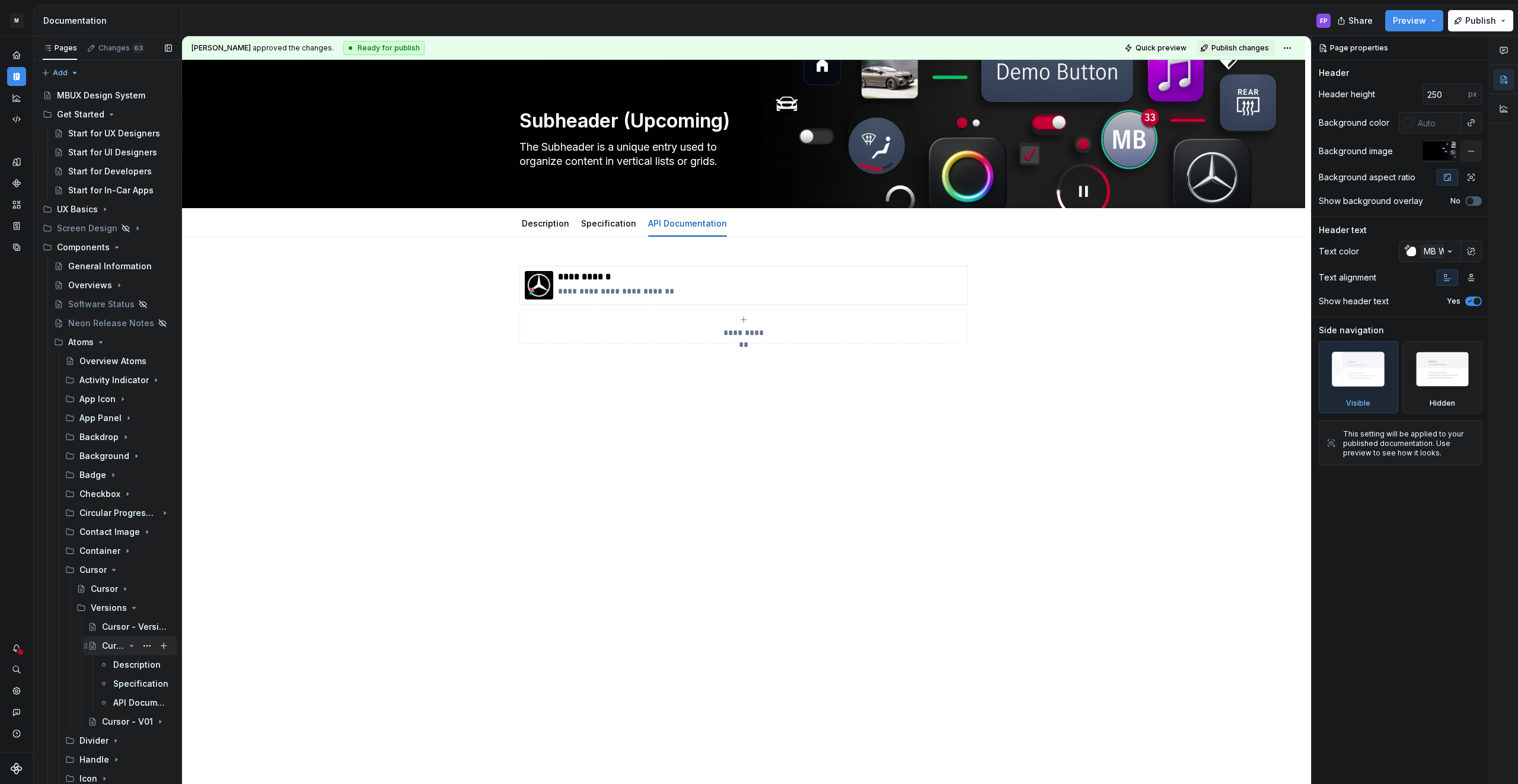
click at [129, 644] on icon "Page tree" at bounding box center [131, 646] width 10 height 10
click at [115, 567] on icon "Page tree" at bounding box center [114, 570] width 10 height 10
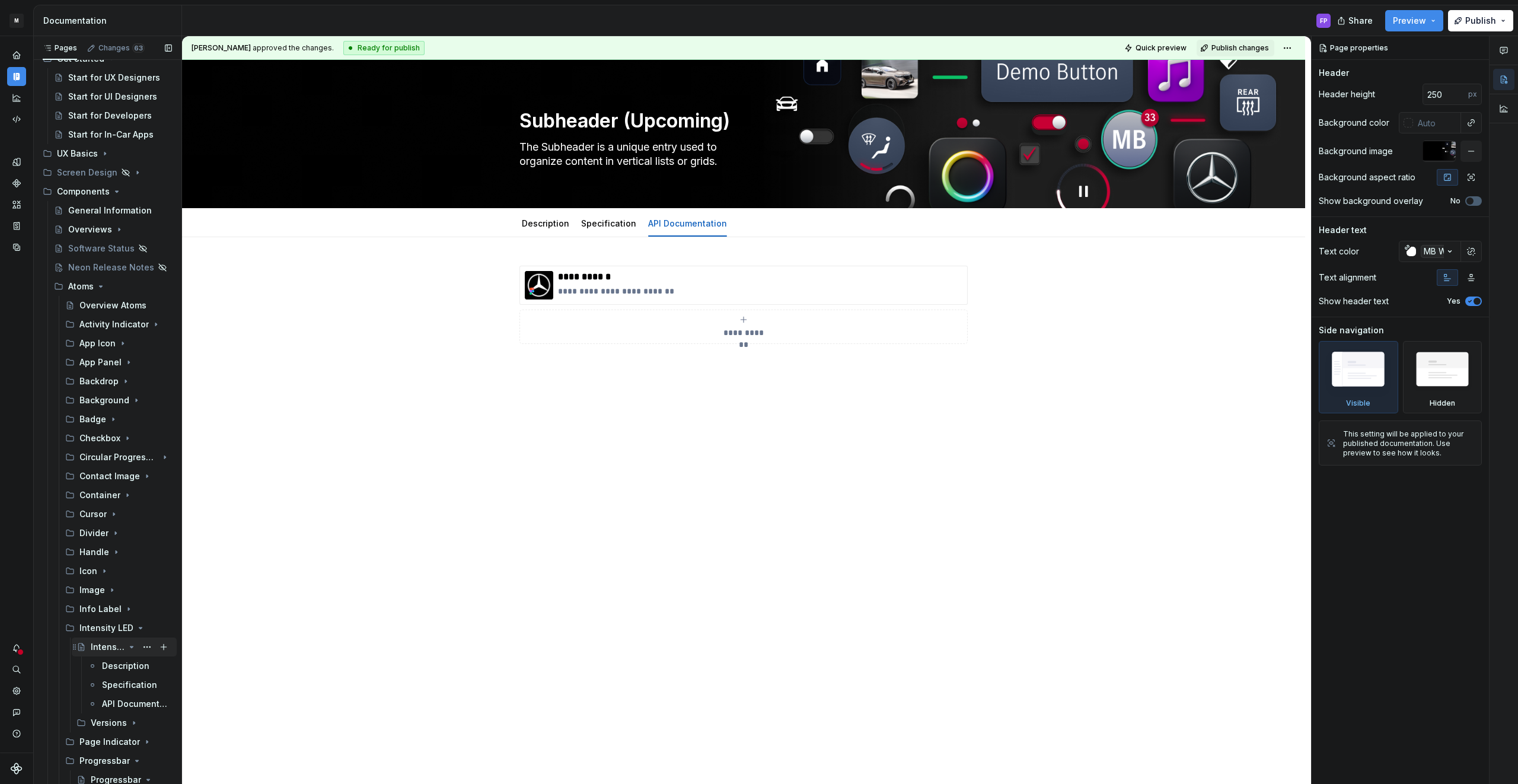
scroll to position [131, 0]
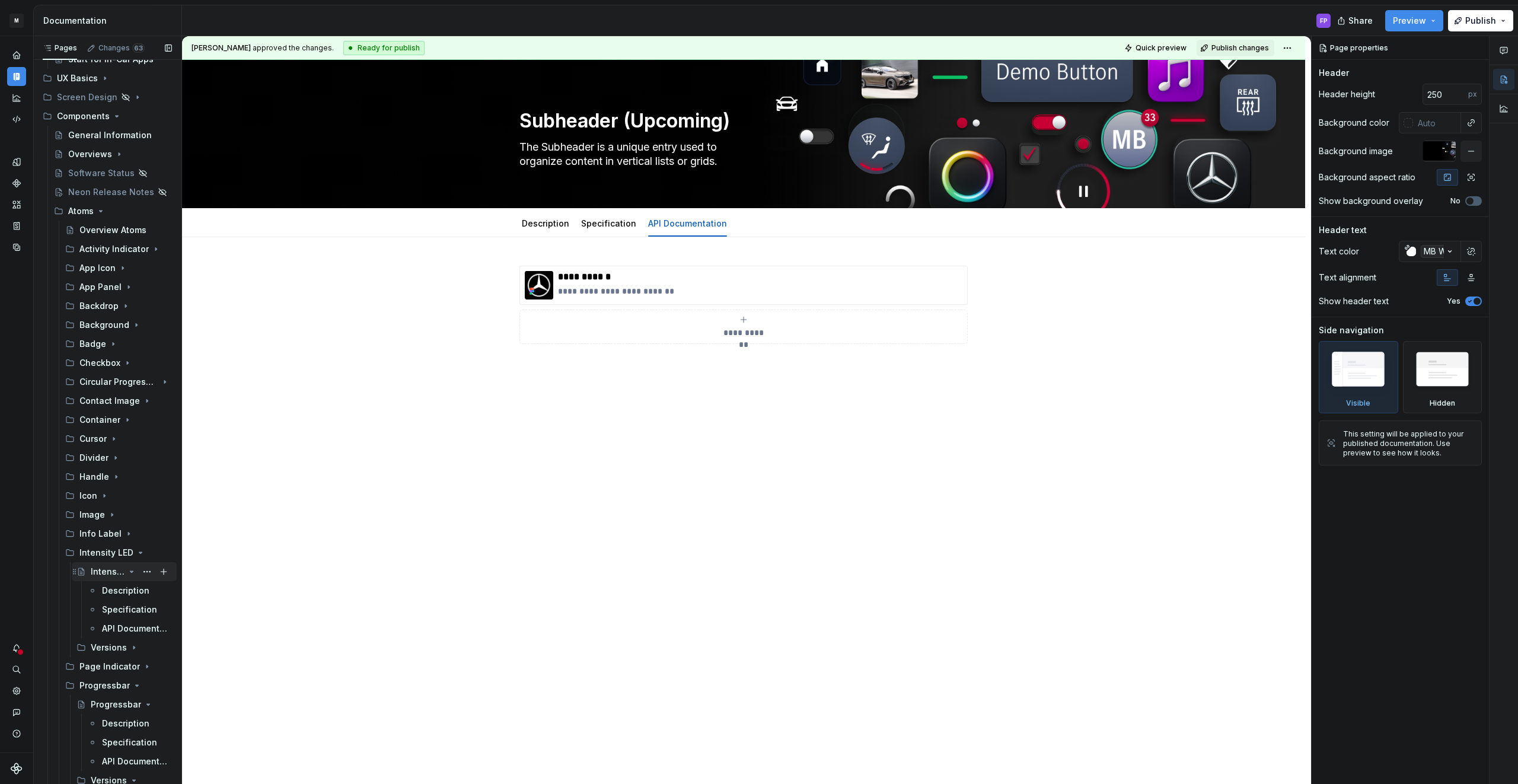
click at [123, 571] on div "Intensity LED" at bounding box center [108, 571] width 34 height 11
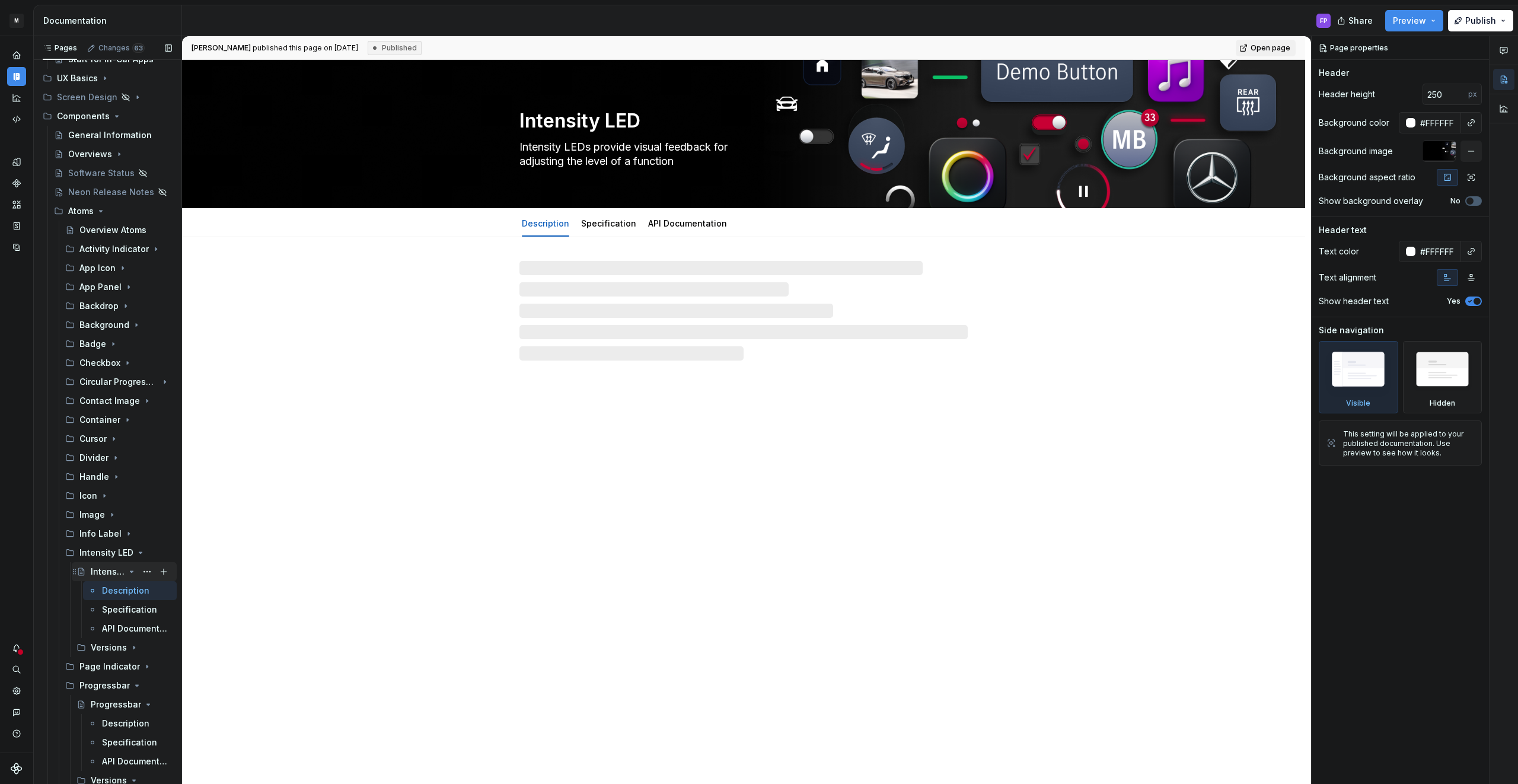
click at [128, 569] on icon "Page tree" at bounding box center [131, 571] width 10 height 10
click at [131, 554] on icon "Page tree" at bounding box center [131, 552] width 10 height 10
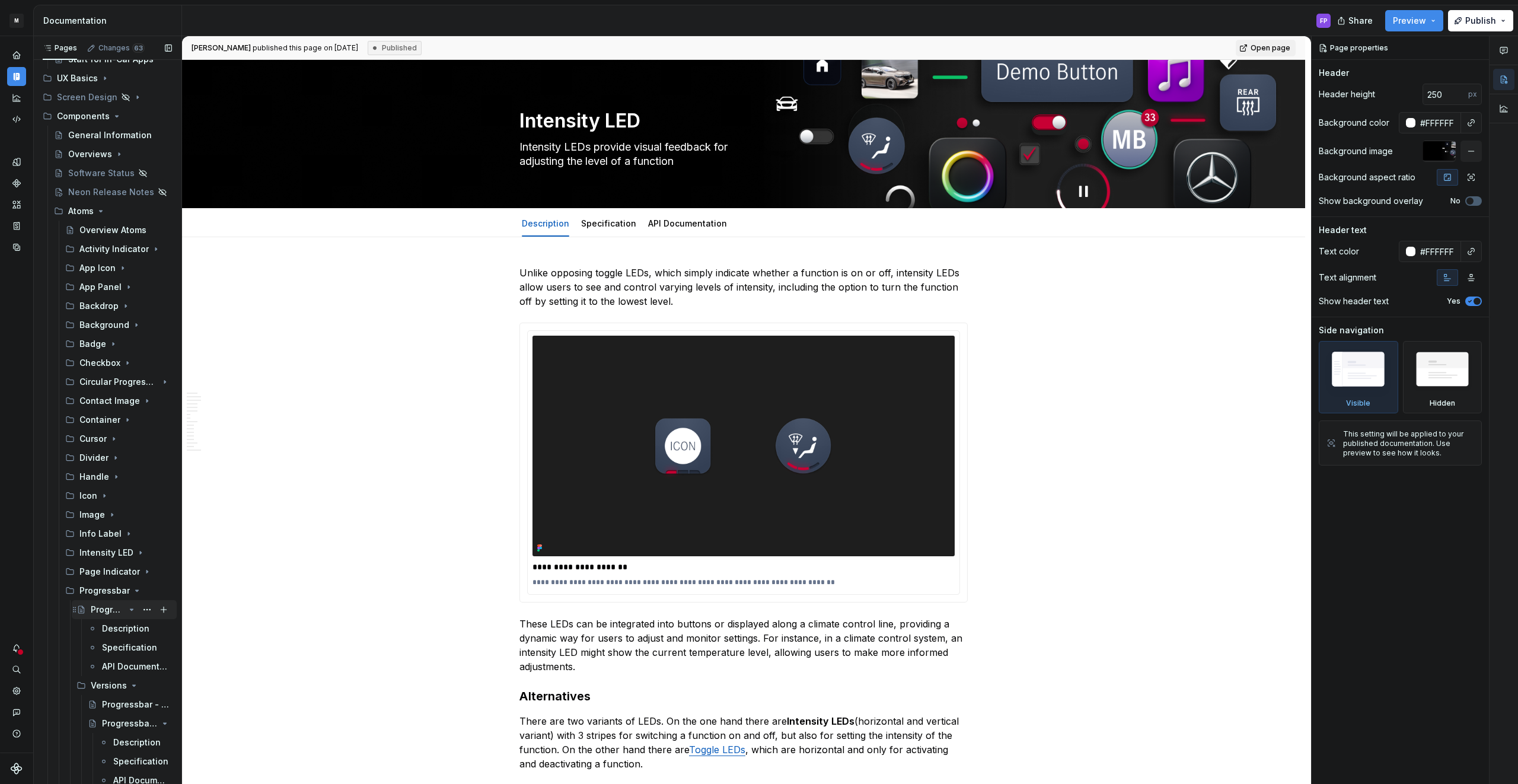
click at [128, 609] on icon "Page tree" at bounding box center [131, 609] width 10 height 10
click at [133, 590] on icon "Page tree" at bounding box center [131, 590] width 10 height 10
type textarea "*"
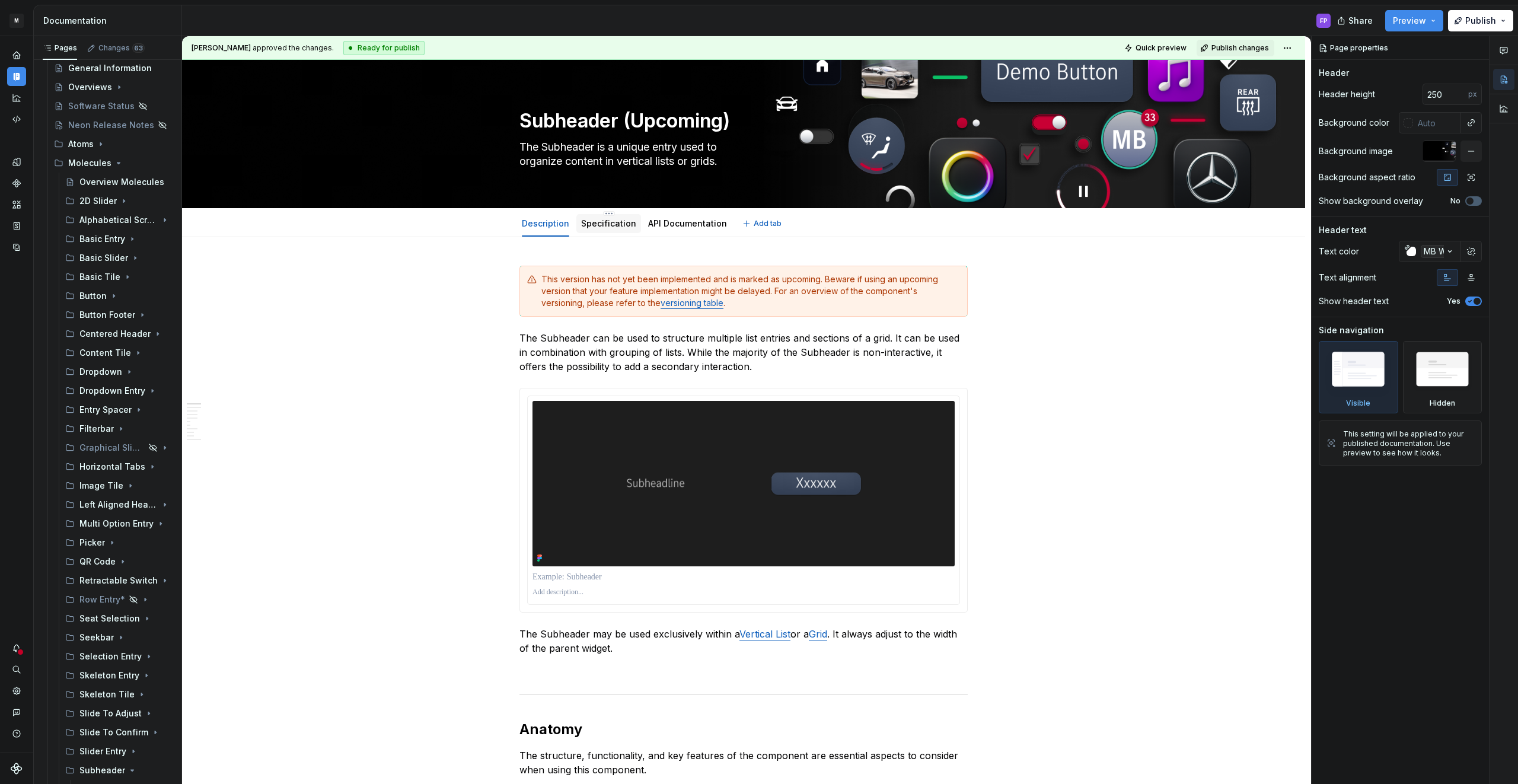
click at [614, 227] on link "Specification" at bounding box center [609, 222] width 56 height 10
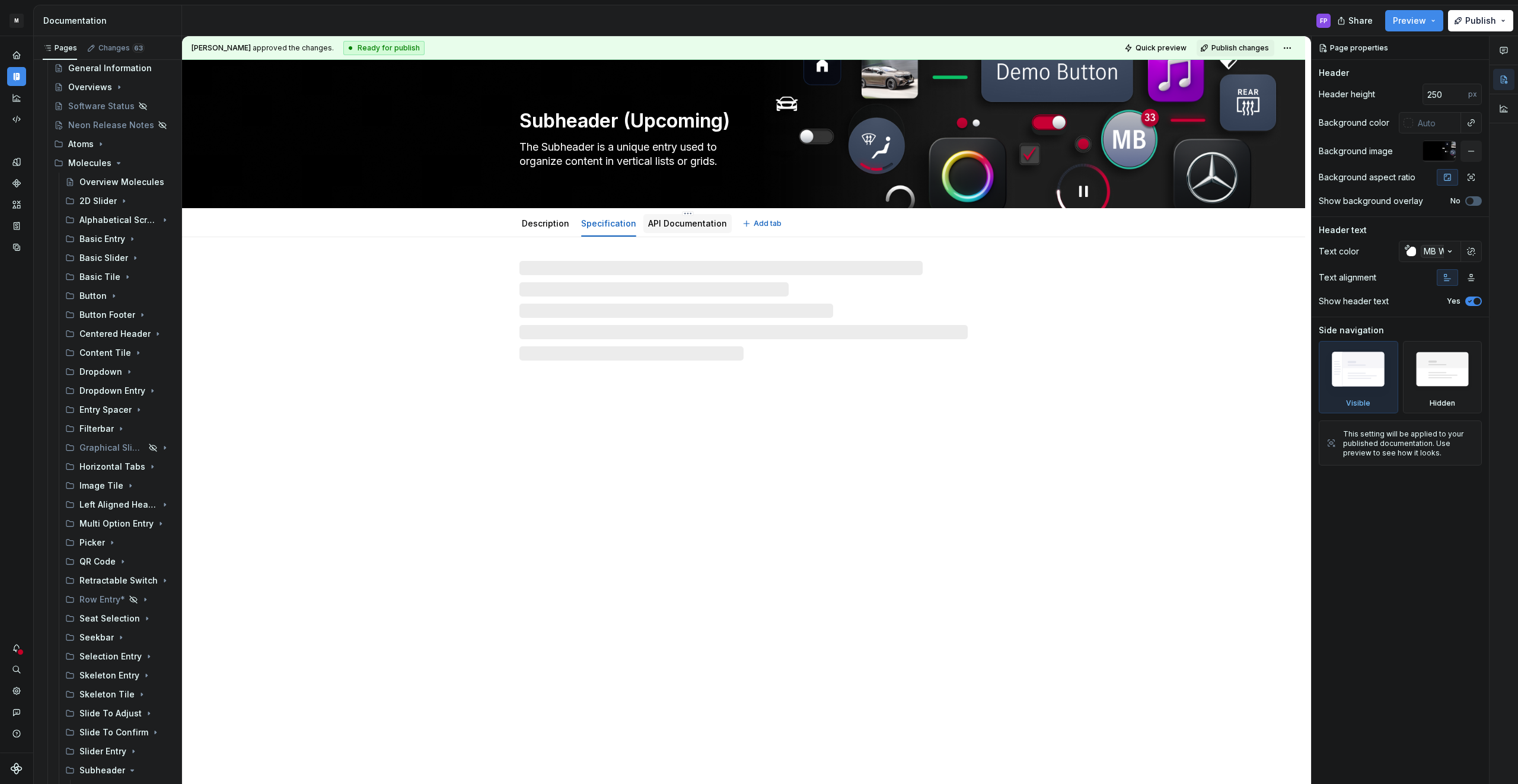
click at [670, 226] on link "API Documentation" at bounding box center [687, 222] width 79 height 10
click at [550, 220] on link "Description" at bounding box center [545, 222] width 48 height 10
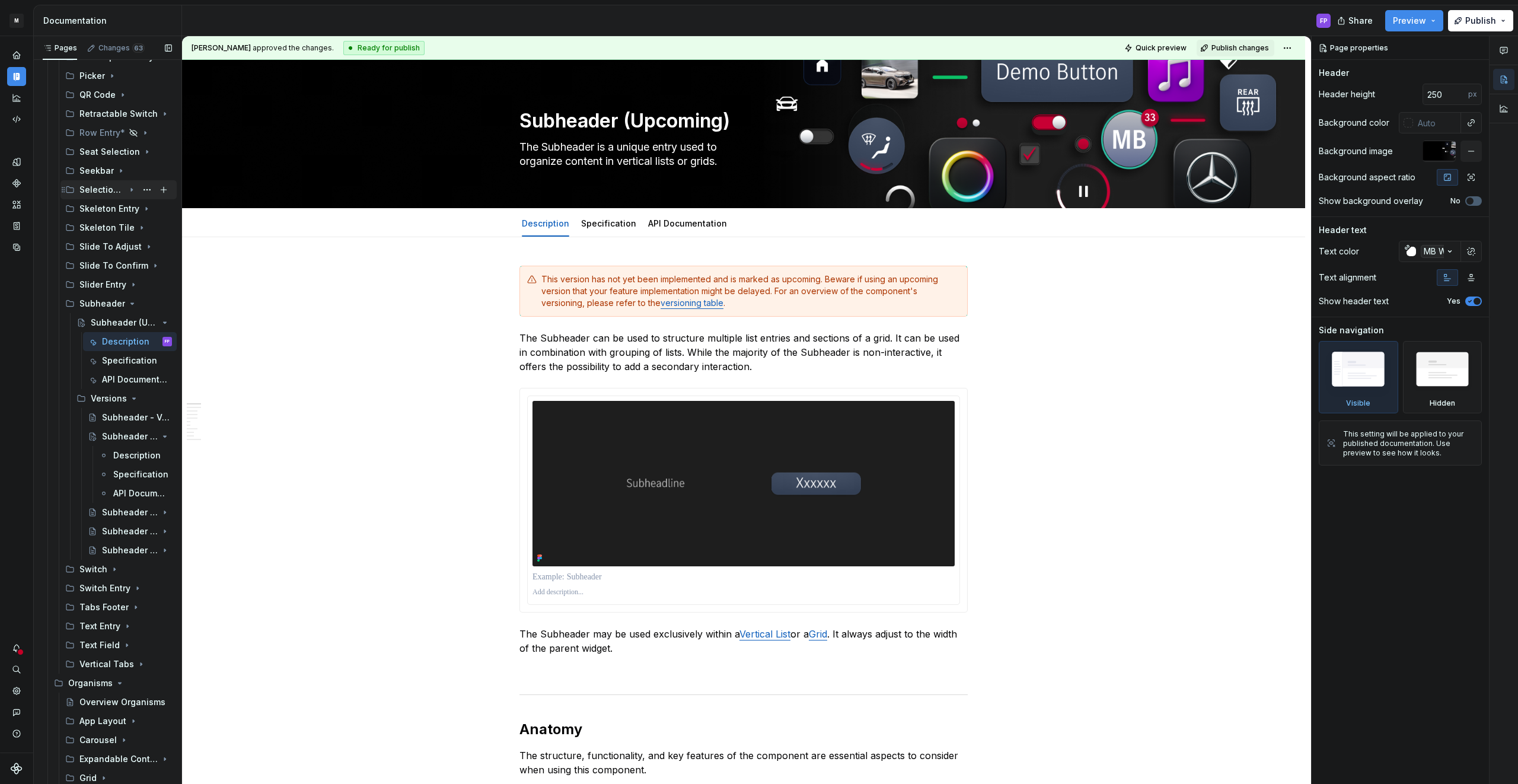
scroll to position [666, 0]
click at [661, 223] on link "API Documentation" at bounding box center [687, 222] width 79 height 10
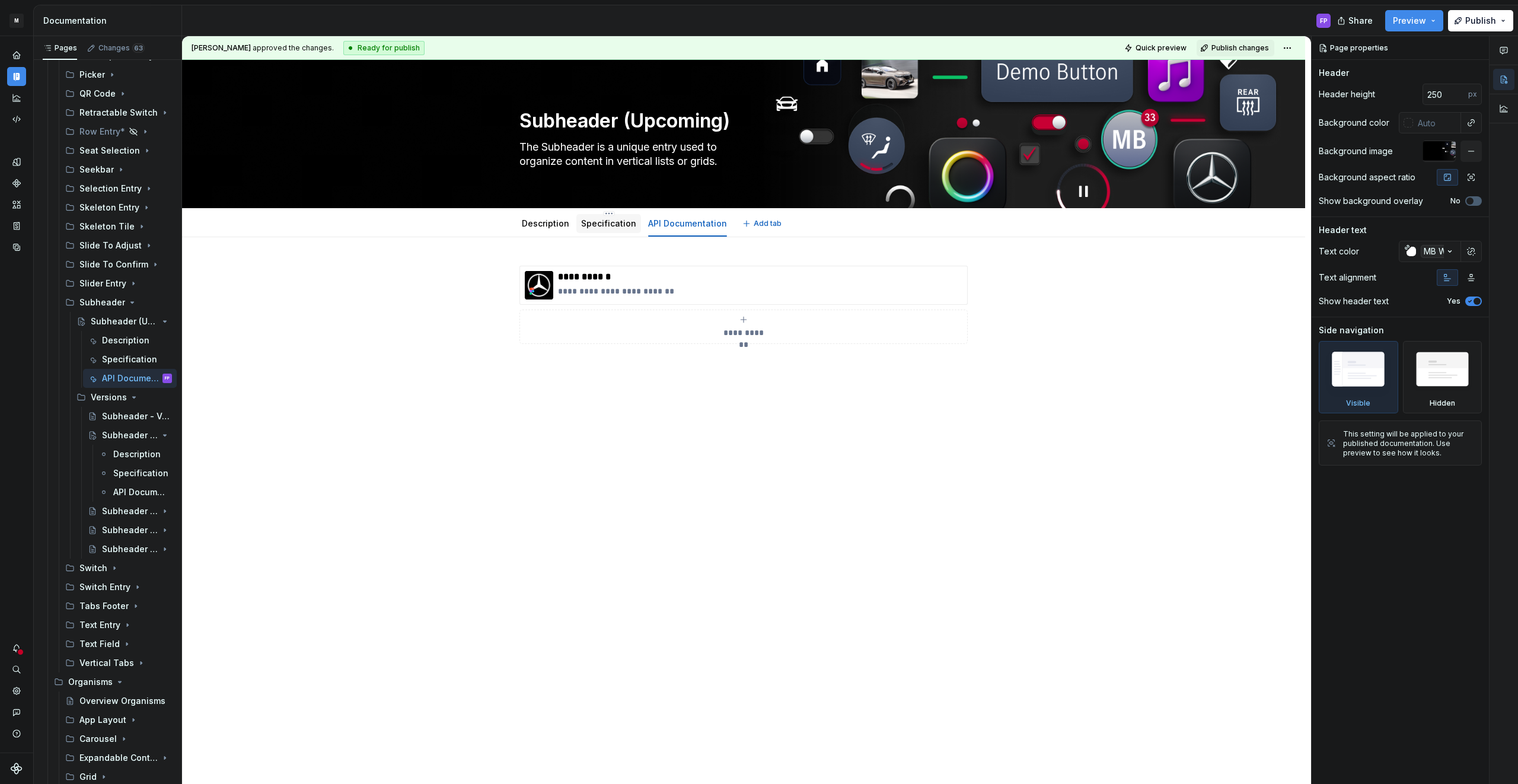
click at [589, 229] on div "Specification" at bounding box center [609, 223] width 56 height 14
click at [598, 223] on link "Specification" at bounding box center [609, 222] width 56 height 10
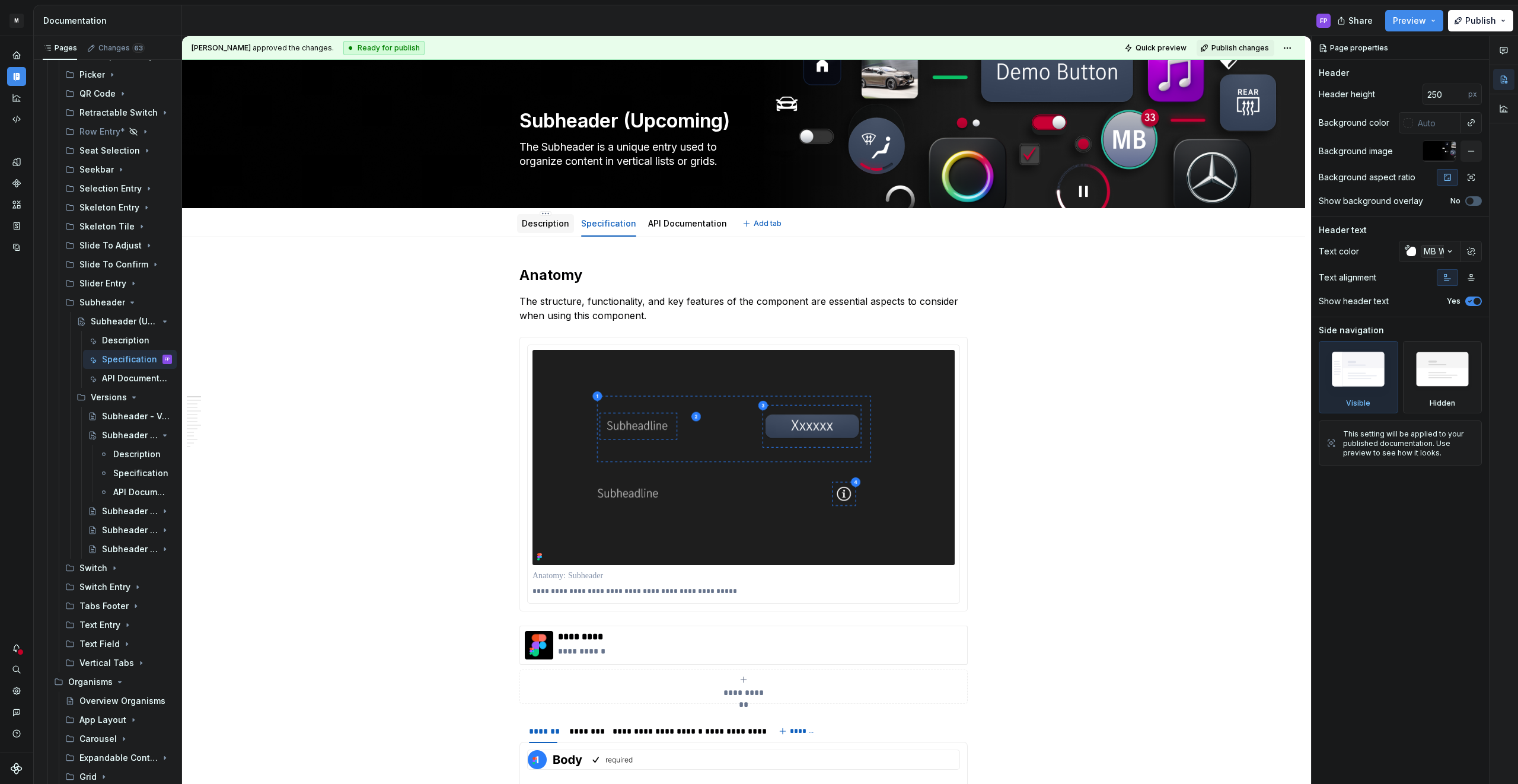
click at [544, 226] on link "Description" at bounding box center [545, 222] width 48 height 10
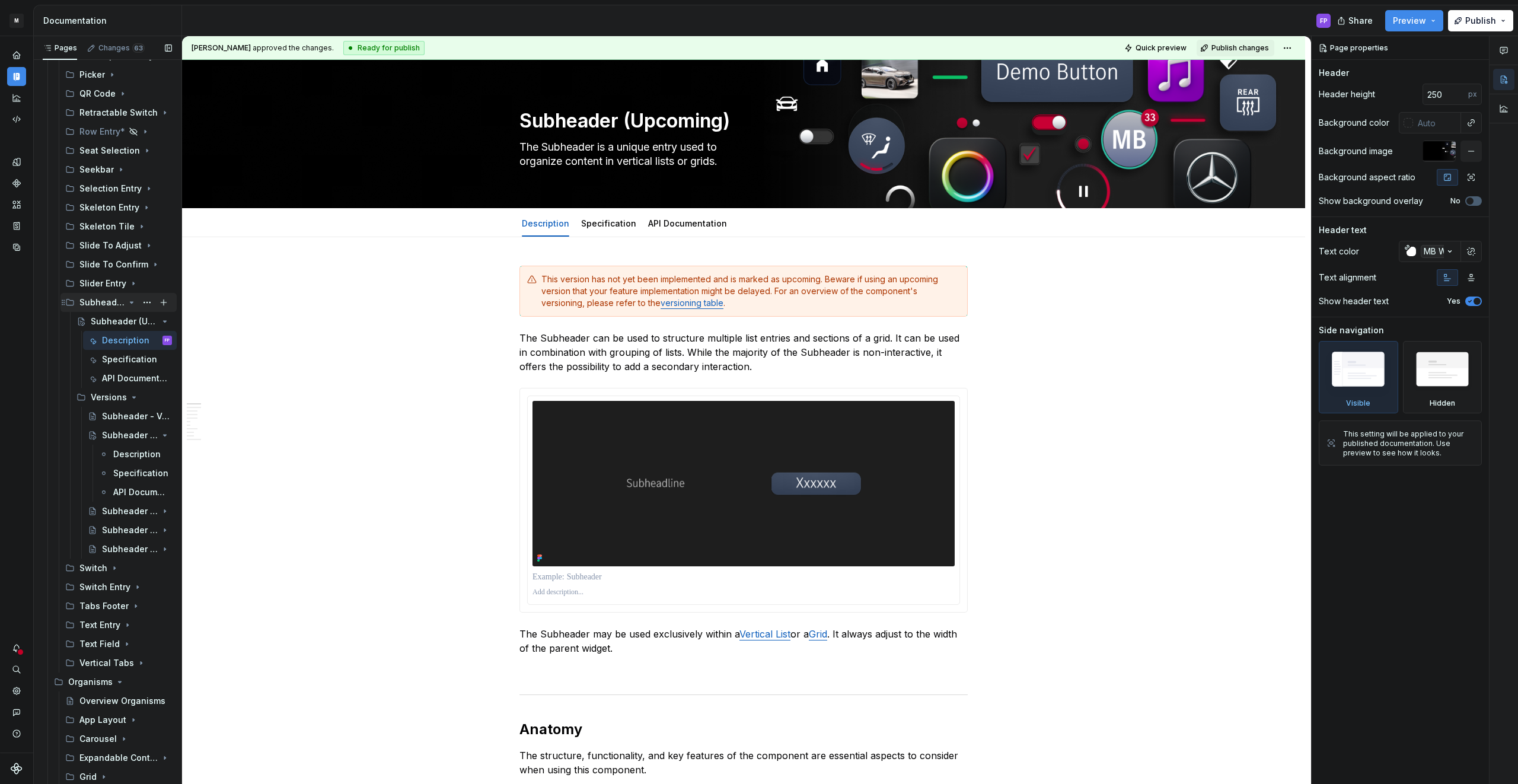
click at [128, 302] on icon "Page tree" at bounding box center [131, 302] width 10 height 10
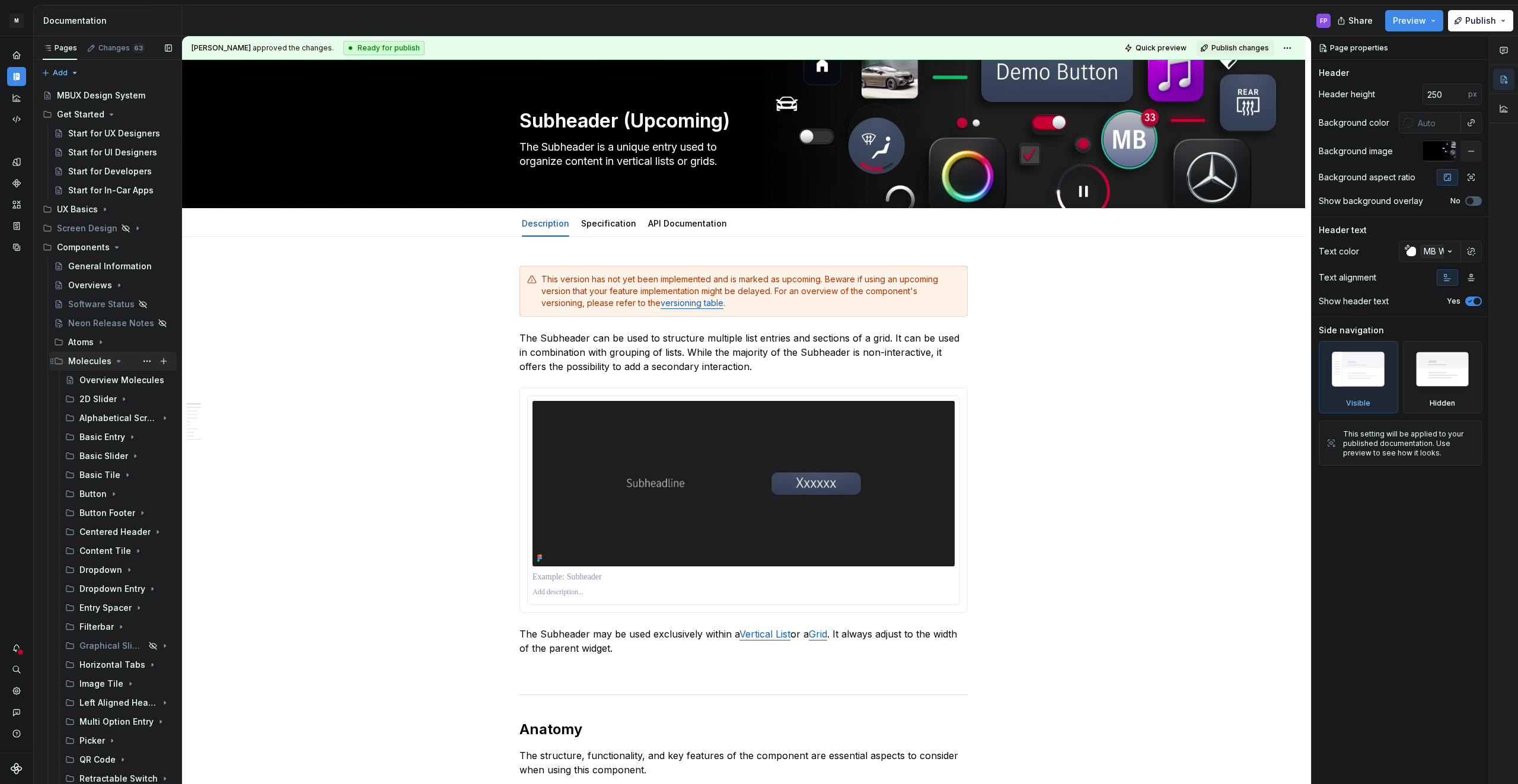
click at [114, 361] on icon "Page tree" at bounding box center [118, 361] width 10 height 10
click at [99, 343] on icon "Page tree" at bounding box center [101, 341] width 10 height 10
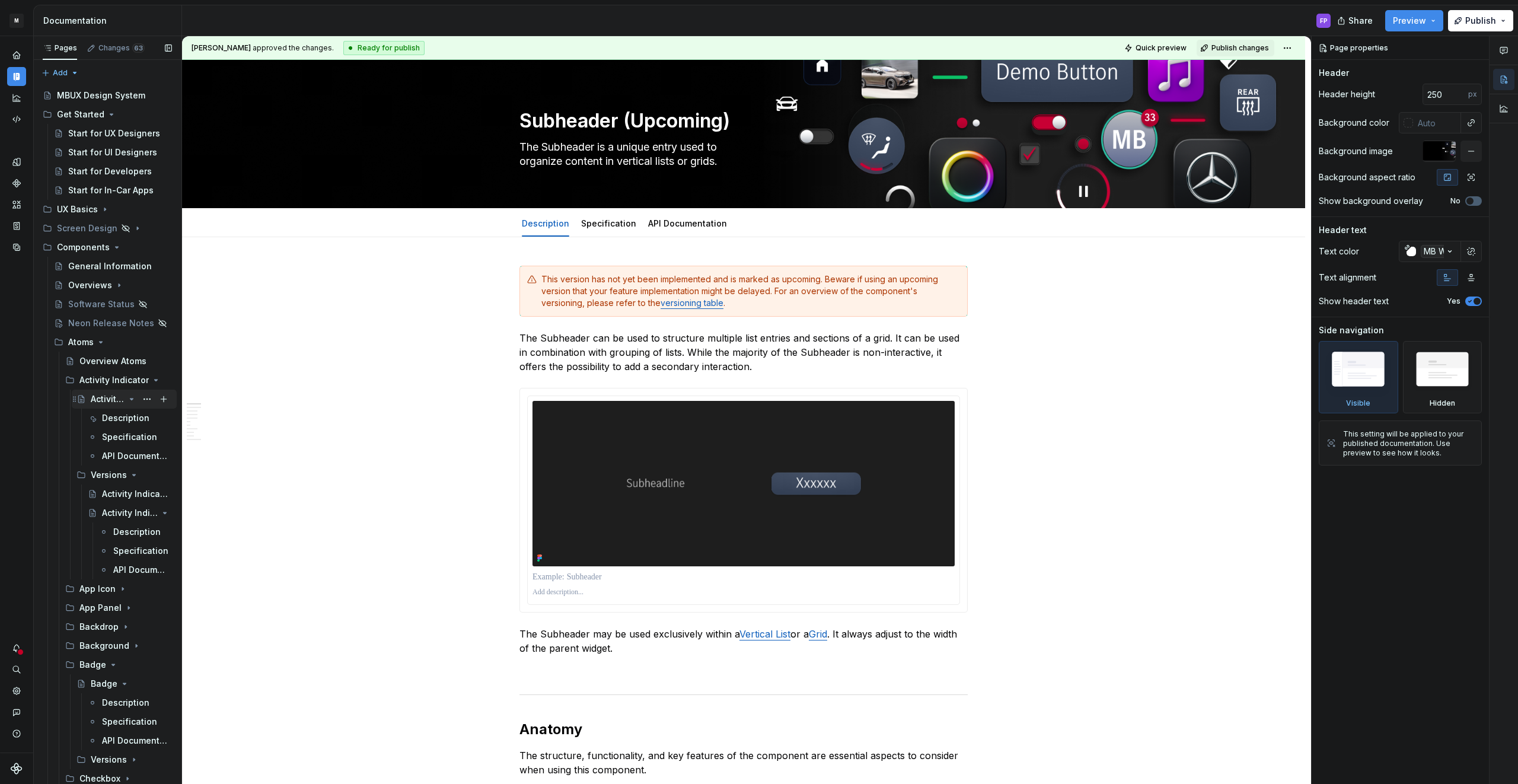
scroll to position [3, 0]
click at [131, 397] on icon "Page tree" at bounding box center [131, 396] width 3 height 1
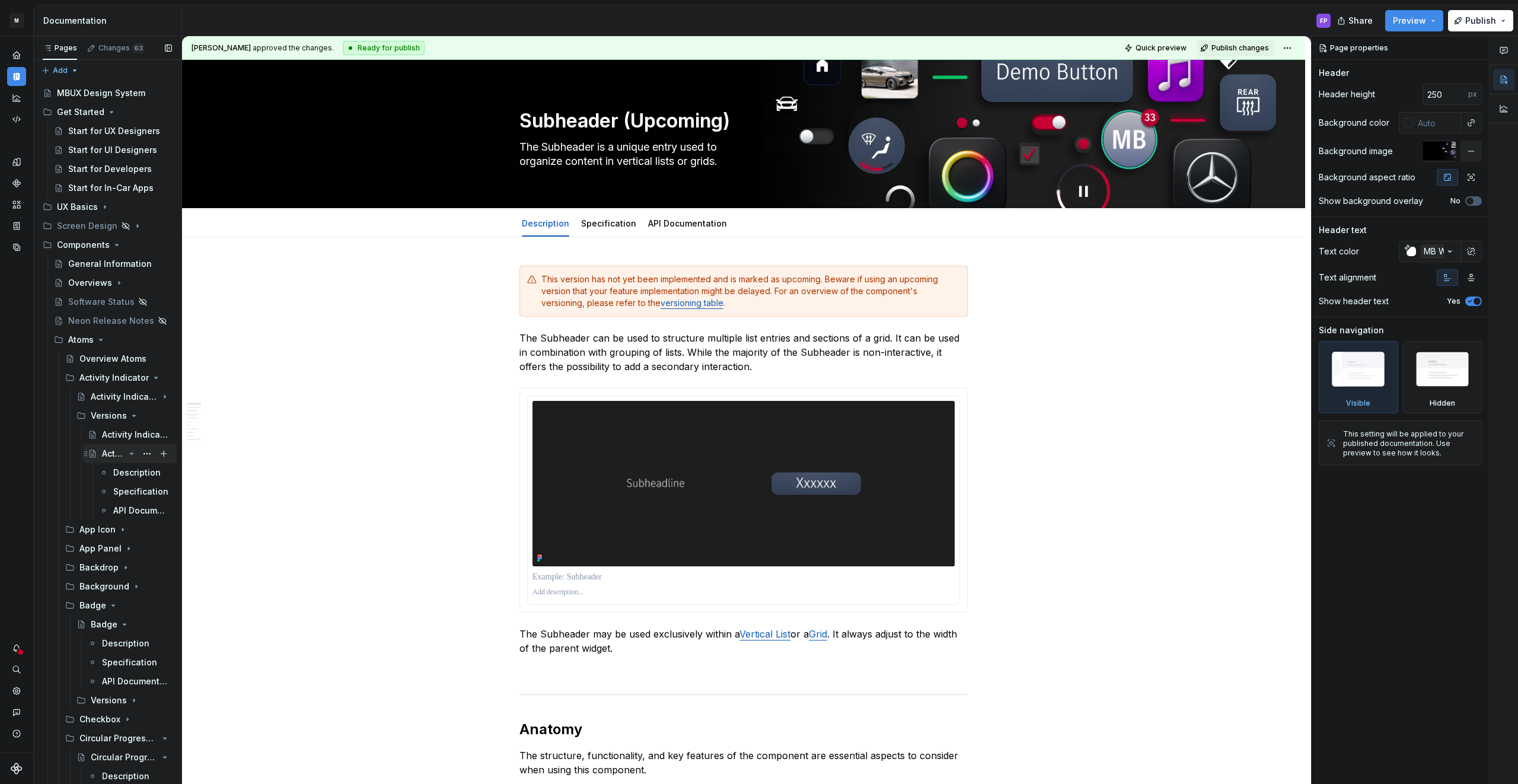
click at [132, 454] on icon "Page tree" at bounding box center [131, 453] width 3 height 1
click at [131, 417] on icon "Page tree" at bounding box center [131, 415] width 10 height 10
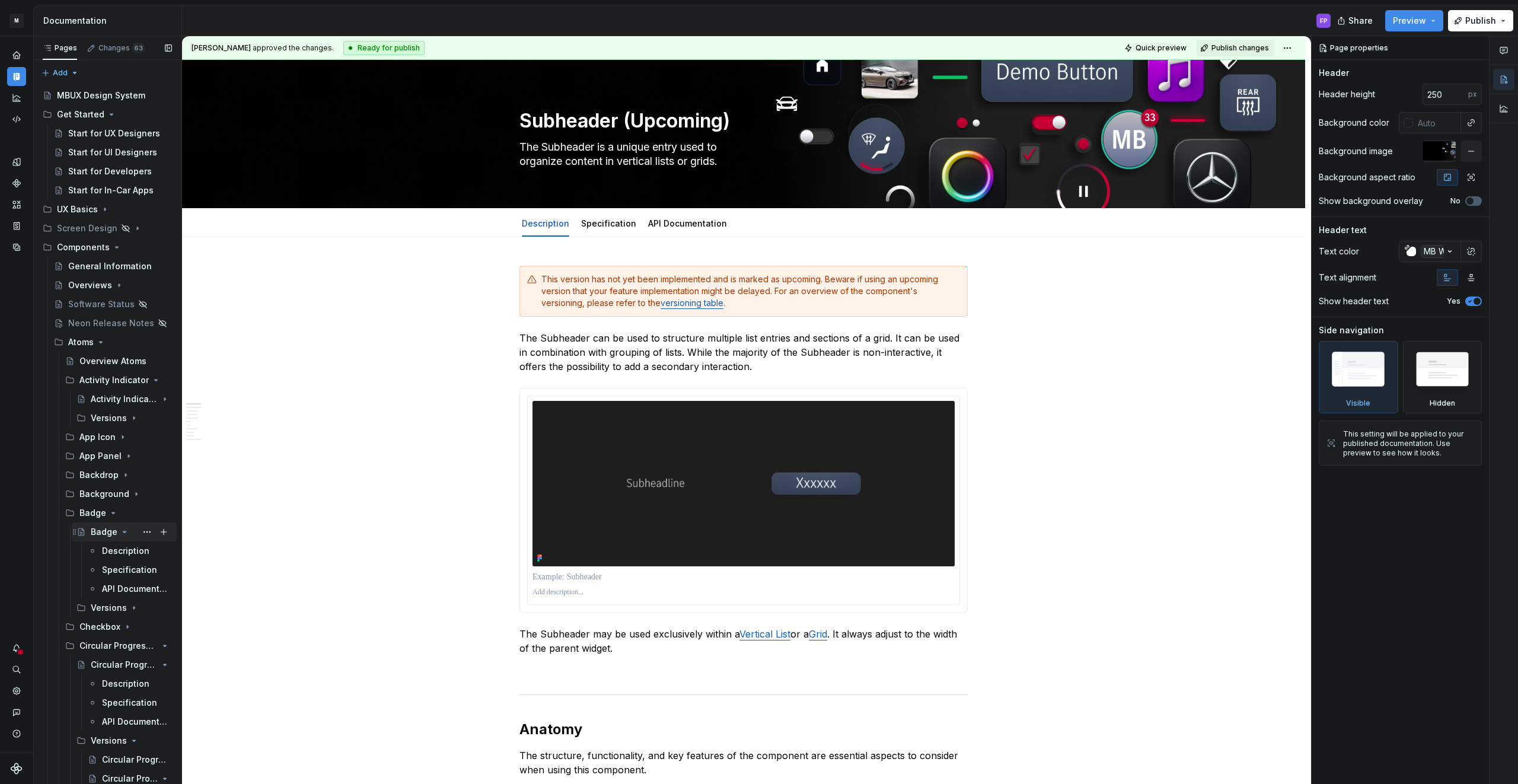
click at [120, 533] on icon "Page tree" at bounding box center [124, 532] width 10 height 10
click at [111, 514] on icon "Page tree" at bounding box center [113, 512] width 10 height 10
click at [128, 572] on icon "Page tree" at bounding box center [131, 570] width 10 height 10
click at [131, 626] on icon "Page tree" at bounding box center [131, 626] width 3 height 1
click at [133, 646] on icon "Page tree" at bounding box center [131, 646] width 10 height 10
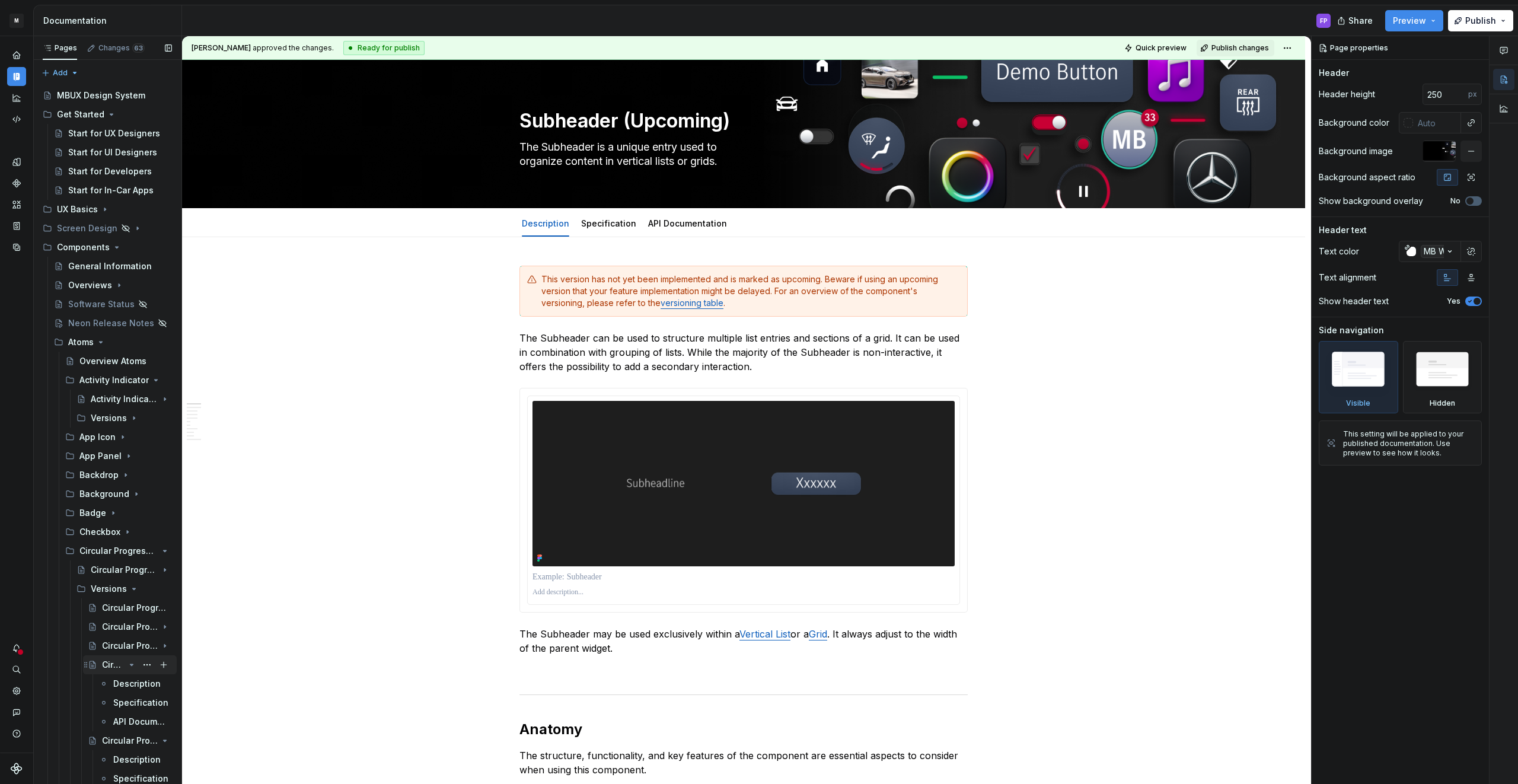
click at [134, 666] on icon "Page tree" at bounding box center [131, 664] width 10 height 10
click at [133, 684] on icon "Page tree" at bounding box center [131, 683] width 10 height 10
click at [131, 706] on icon "Page tree" at bounding box center [131, 702] width 10 height 10
click at [131, 590] on icon "Page tree" at bounding box center [131, 588] width 10 height 10
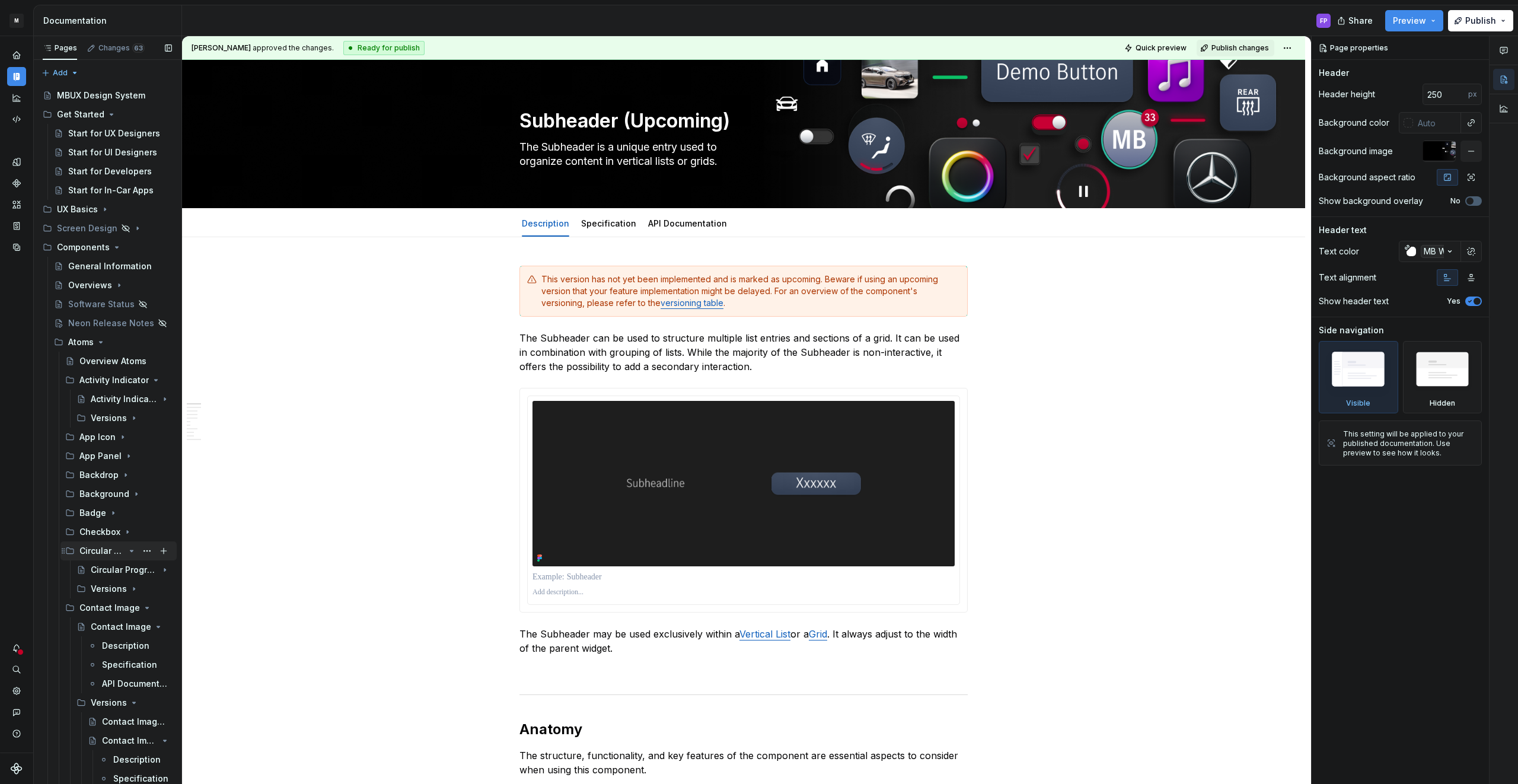
click at [128, 551] on icon "Page tree" at bounding box center [131, 550] width 10 height 10
click at [135, 589] on icon "Page tree" at bounding box center [131, 588] width 10 height 10
click at [133, 646] on icon "Page tree" at bounding box center [131, 646] width 10 height 10
click at [131, 605] on icon "Page tree" at bounding box center [131, 608] width 10 height 10
click at [133, 570] on icon "Page tree" at bounding box center [131, 570] width 10 height 10
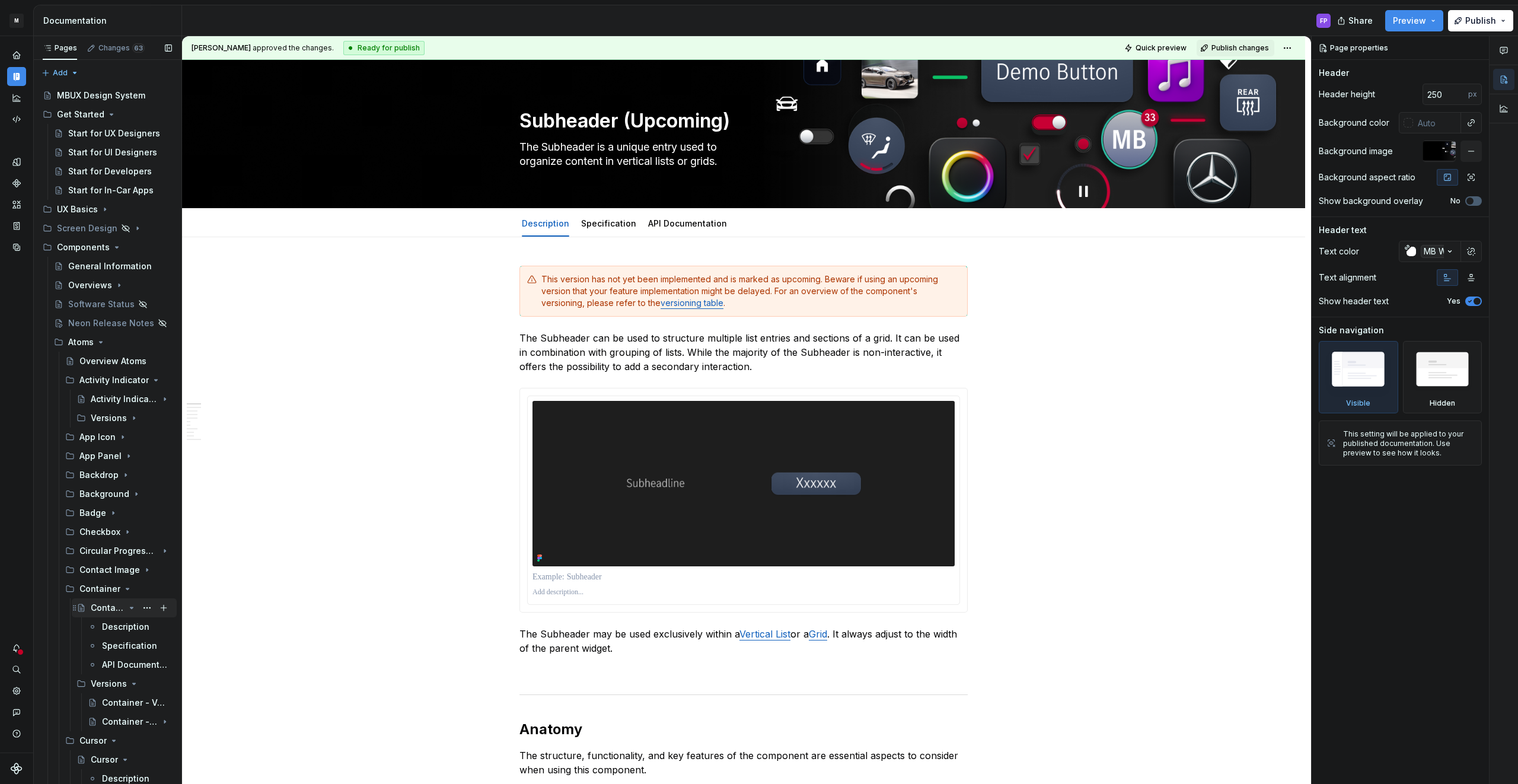
click at [131, 611] on icon "Page tree" at bounding box center [131, 608] width 10 height 10
click at [131, 626] on icon "Page tree" at bounding box center [131, 626] width 3 height 1
click at [128, 592] on icon "Page tree" at bounding box center [127, 588] width 10 height 10
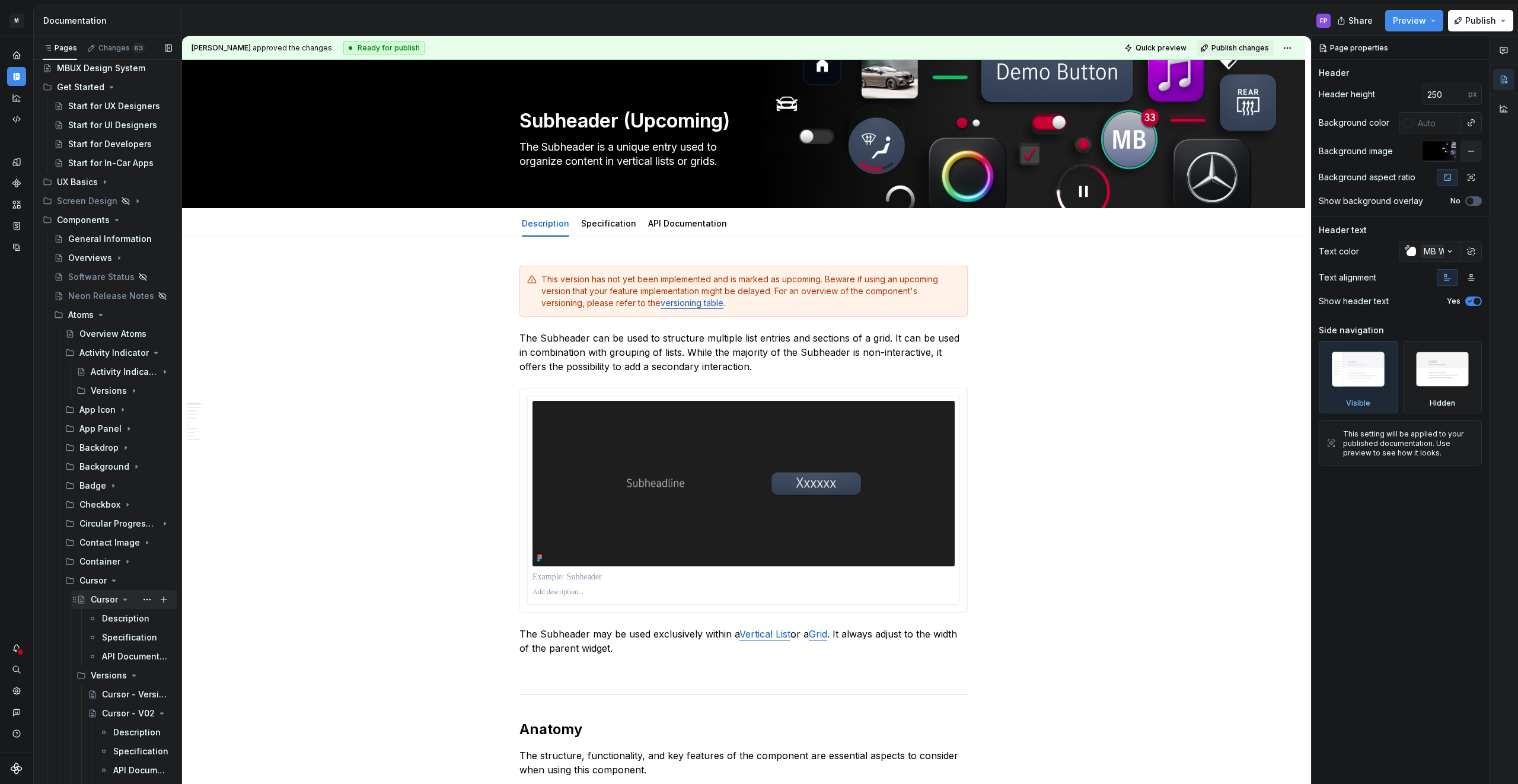
click at [121, 595] on icon "Page tree" at bounding box center [124, 599] width 10 height 10
click at [136, 657] on icon "Page tree" at bounding box center [131, 656] width 10 height 10
click at [128, 618] on icon "Page tree" at bounding box center [131, 618] width 10 height 10
click at [113, 581] on icon "Page tree" at bounding box center [114, 581] width 3 height 1
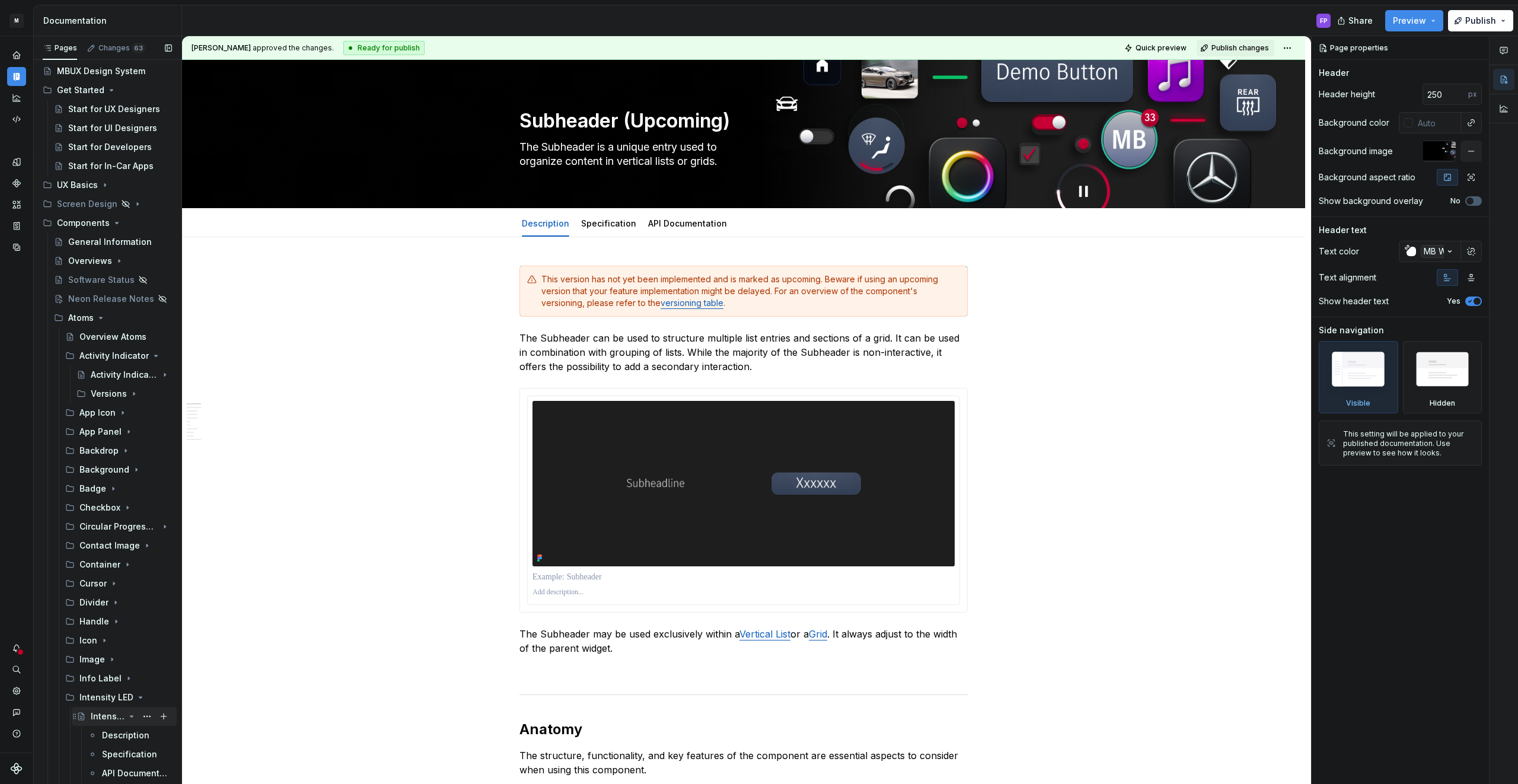
click at [130, 717] on icon "Page tree" at bounding box center [131, 716] width 10 height 10
click at [130, 676] on icon "Page tree" at bounding box center [131, 676] width 10 height 10
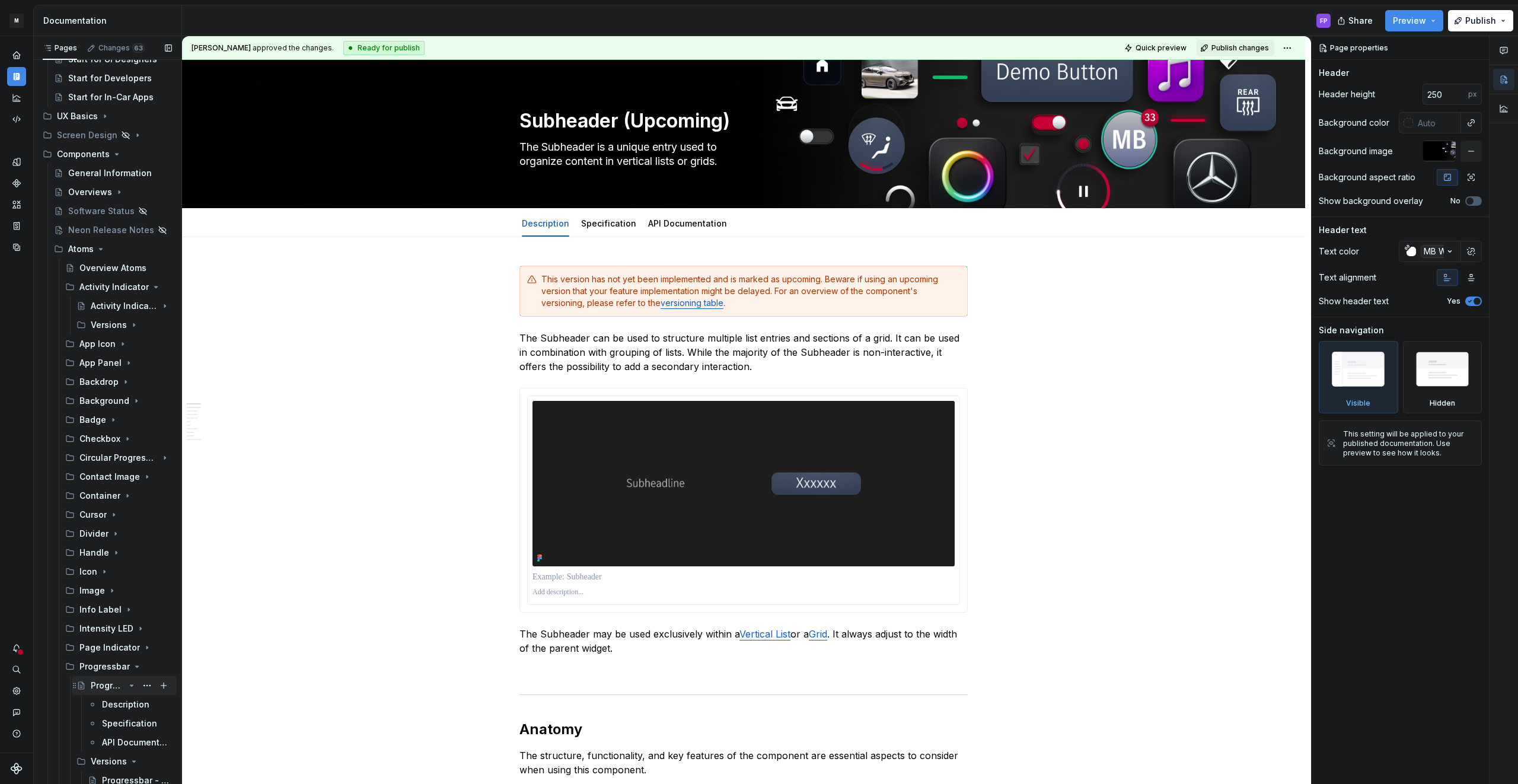
scroll to position [93, 0]
click at [128, 689] on icon "Page tree" at bounding box center [131, 685] width 10 height 10
click at [130, 746] on icon "Page tree" at bounding box center [131, 743] width 10 height 10
click at [133, 699] on icon "Page tree" at bounding box center [131, 699] width 10 height 10
click at [134, 661] on icon "Page tree" at bounding box center [131, 661] width 10 height 10
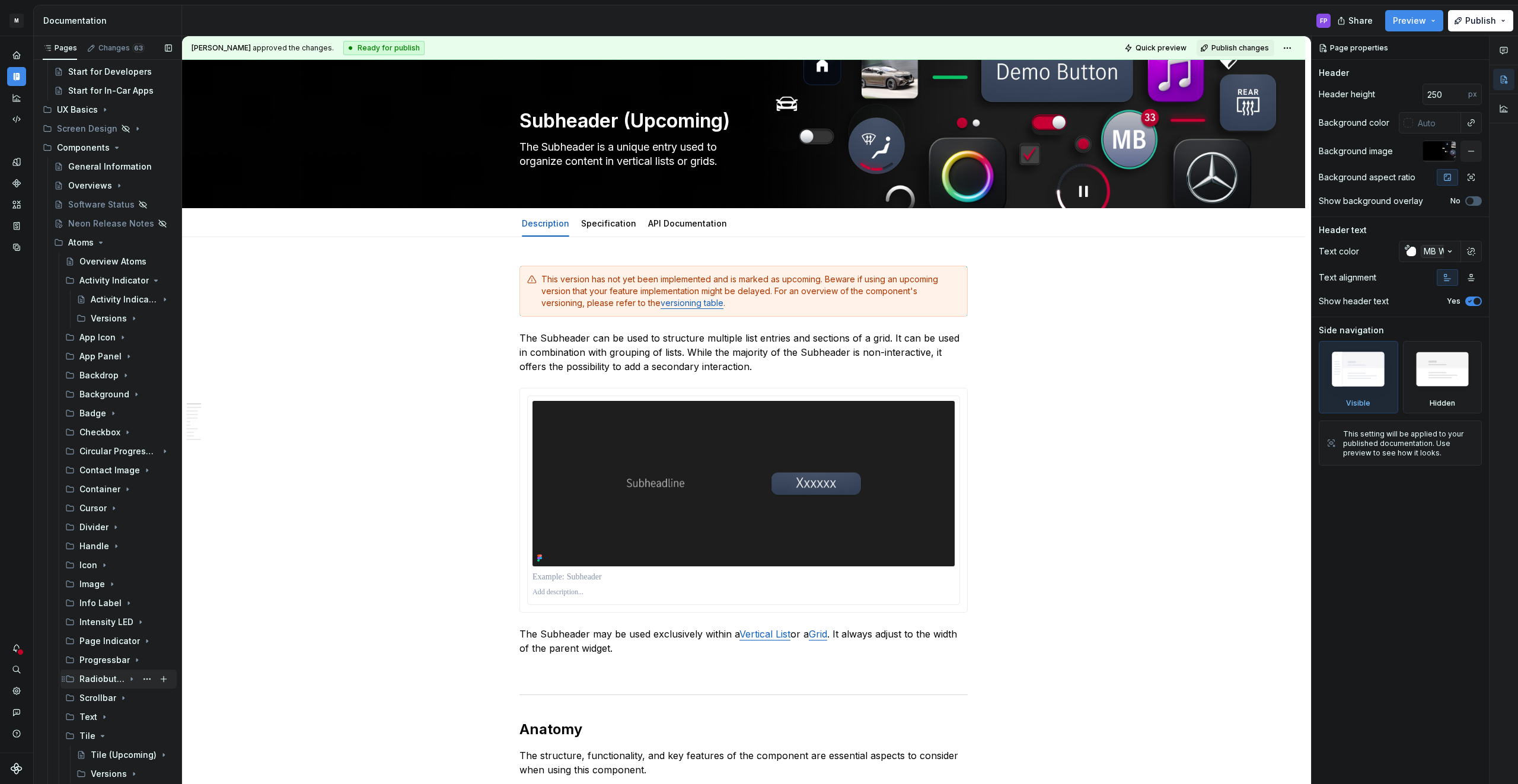
scroll to position [124, 0]
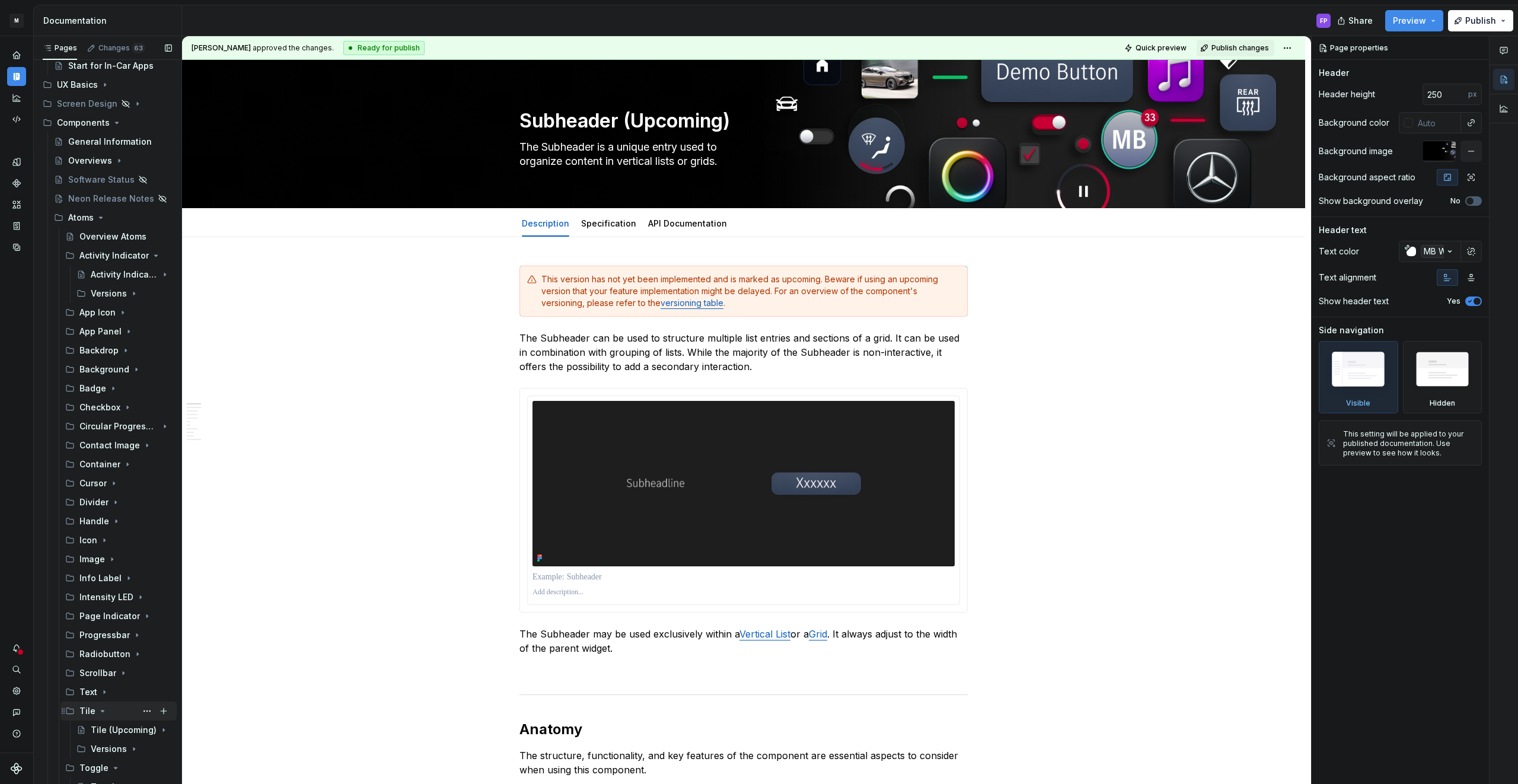
click at [98, 710] on icon "Page tree" at bounding box center [102, 711] width 10 height 10
click at [122, 748] on icon "Page tree" at bounding box center [126, 749] width 10 height 10
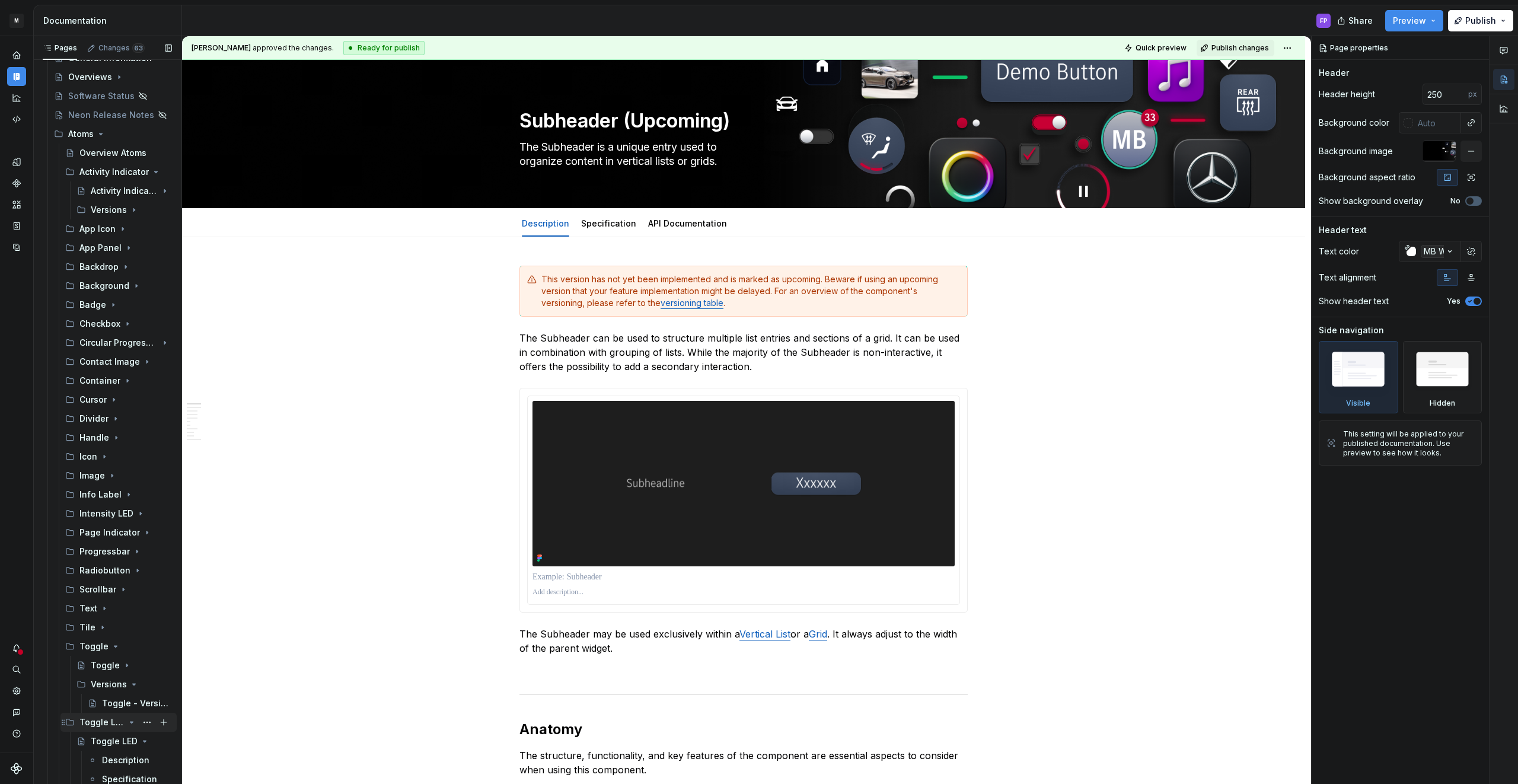
scroll to position [218, 0]
click at [127, 673] on icon "Page tree" at bounding box center [131, 675] width 10 height 10
click at [132, 715] on icon "Page tree" at bounding box center [131, 713] width 10 height 10
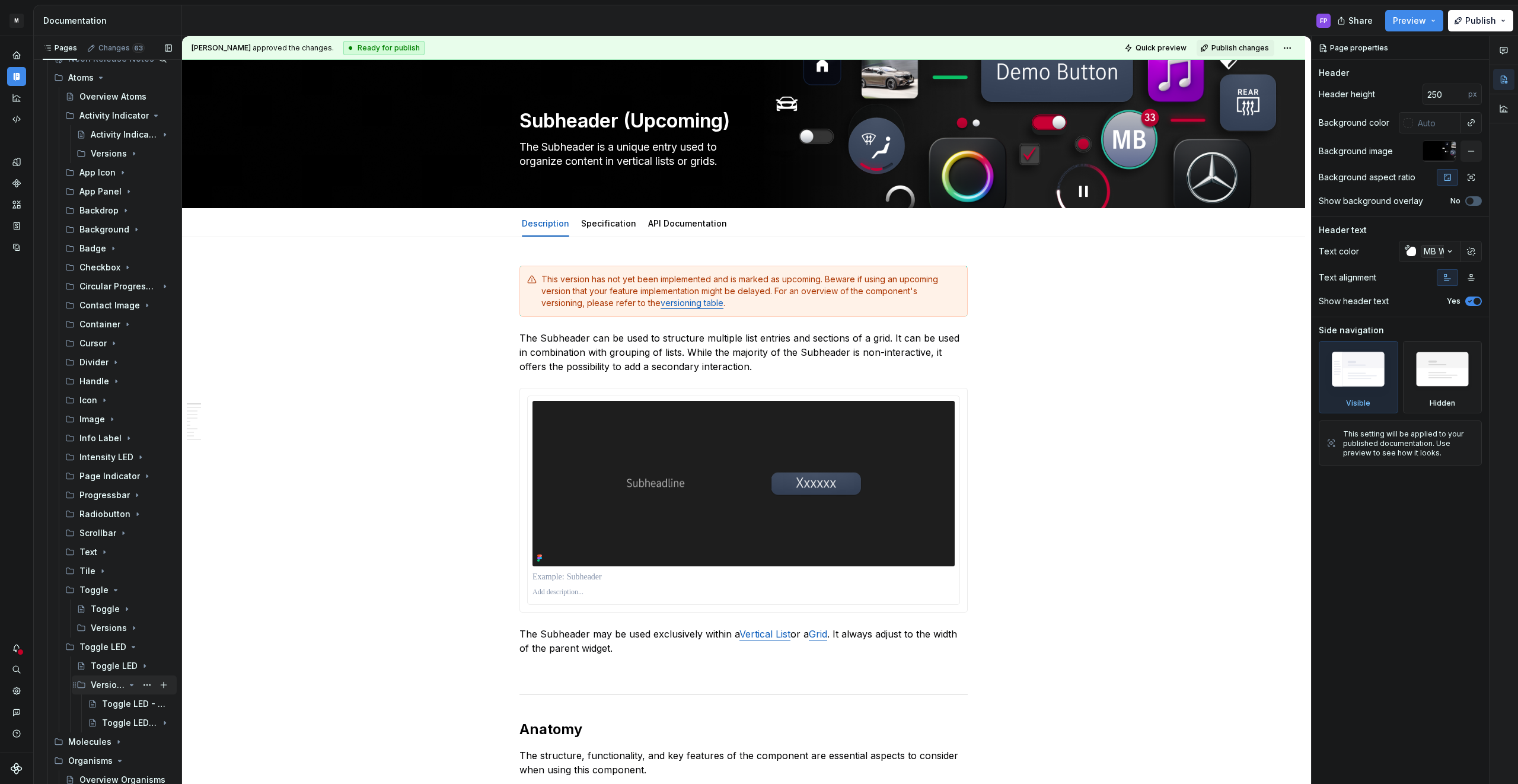
click at [130, 686] on icon "Page tree" at bounding box center [131, 684] width 10 height 10
click at [131, 646] on icon "Page tree" at bounding box center [131, 646] width 10 height 10
click at [119, 681] on icon "Page tree" at bounding box center [119, 684] width 10 height 10
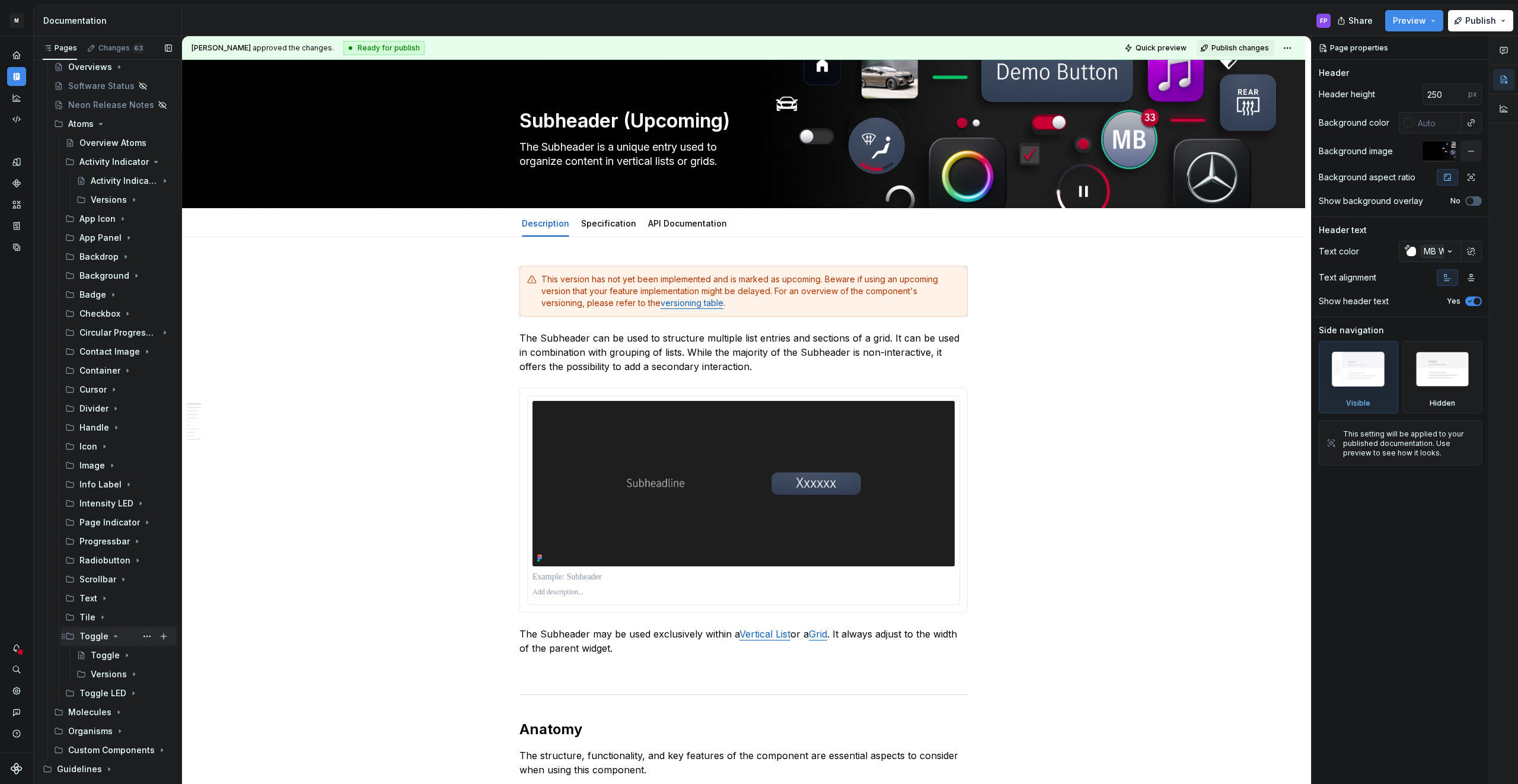
click at [115, 635] on icon "Page tree" at bounding box center [116, 636] width 10 height 10
click at [104, 598] on icon "Page tree" at bounding box center [104, 598] width 10 height 10
click at [106, 655] on div "Specification" at bounding box center [119, 654] width 34 height 11
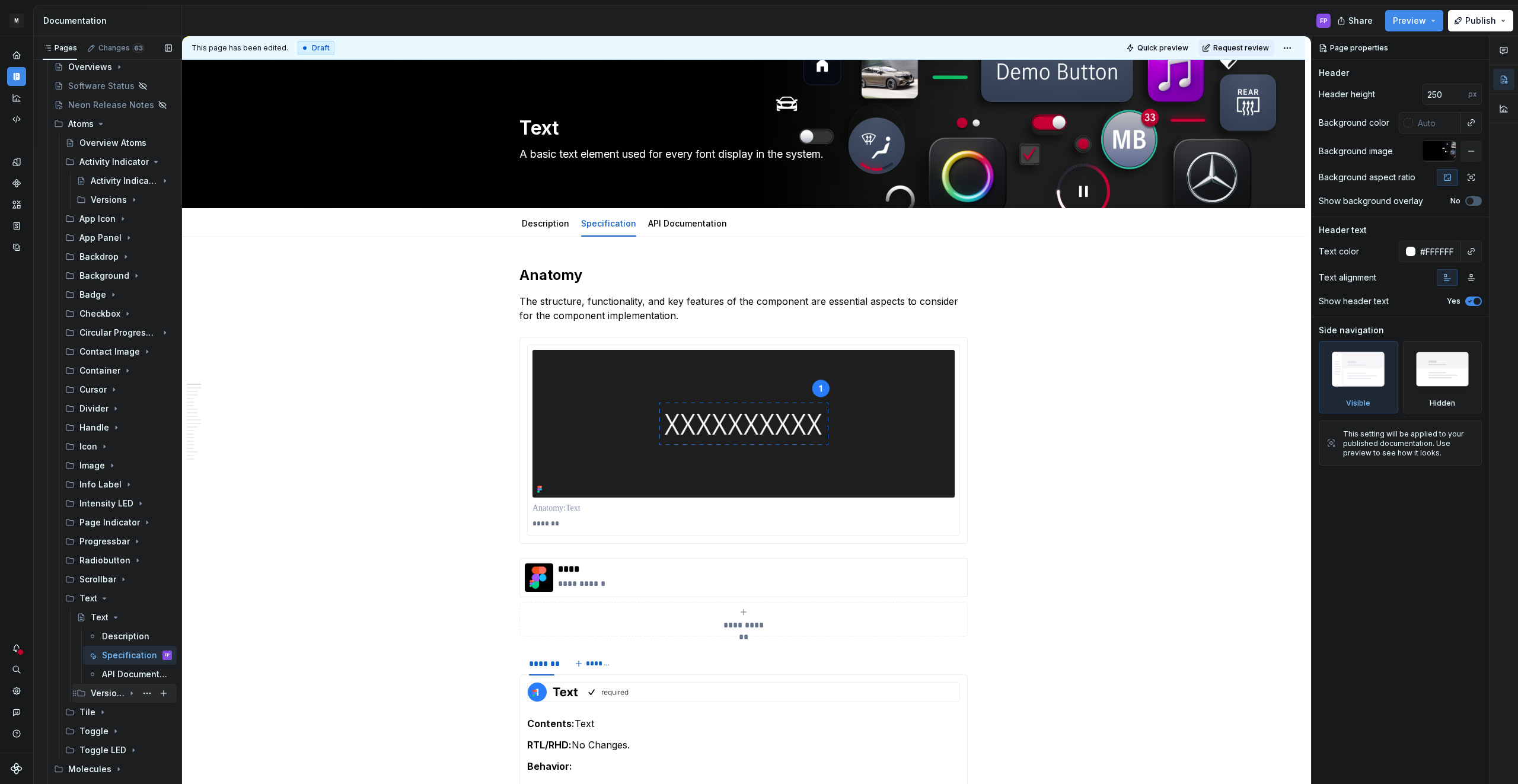
click at [131, 691] on icon "Page tree" at bounding box center [131, 692] width 10 height 10
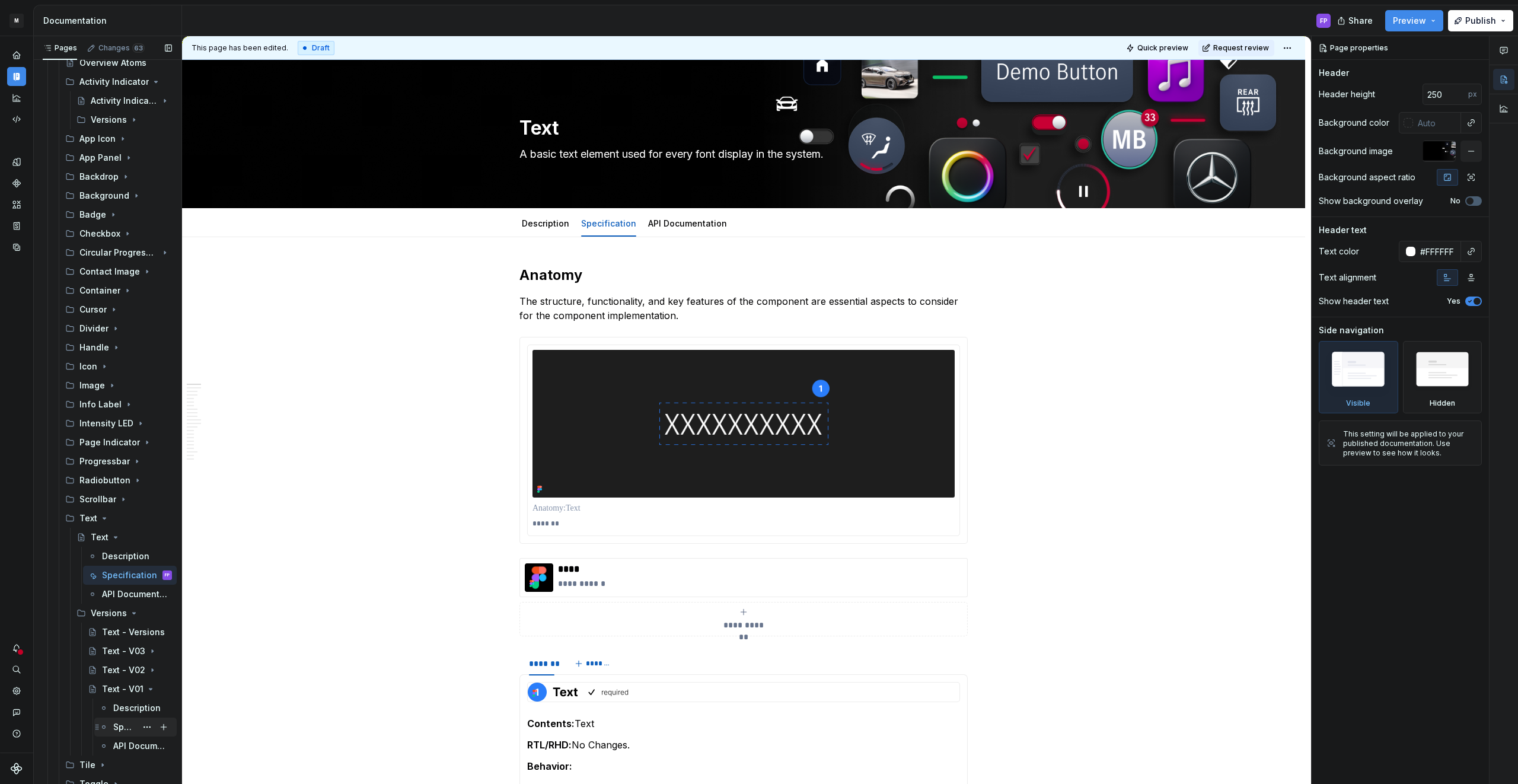
scroll to position [297, 0]
click at [120, 726] on div "Specification" at bounding box center [124, 727] width 23 height 11
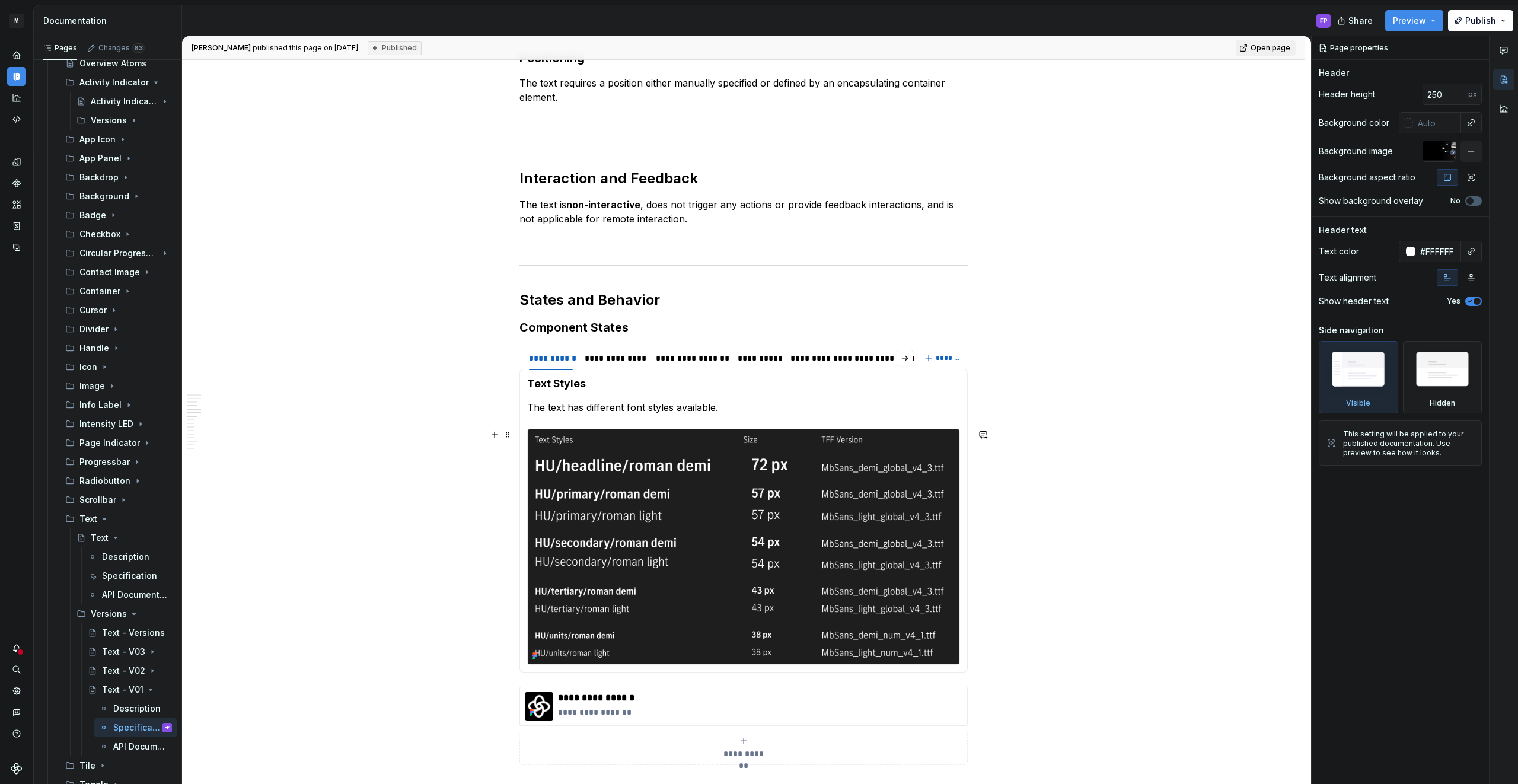
scroll to position [894, 0]
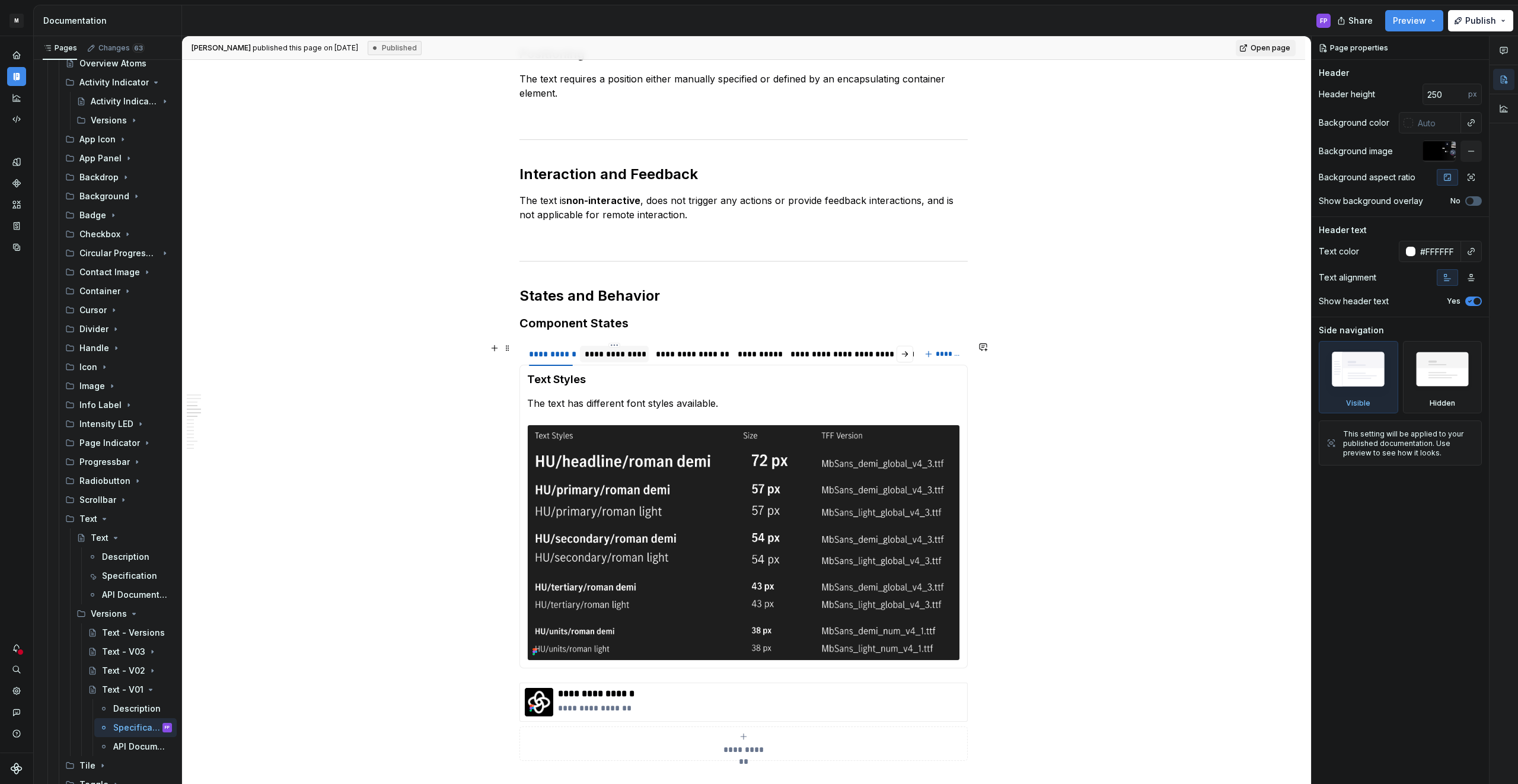
click at [611, 359] on div "**********" at bounding box center [614, 354] width 59 height 11
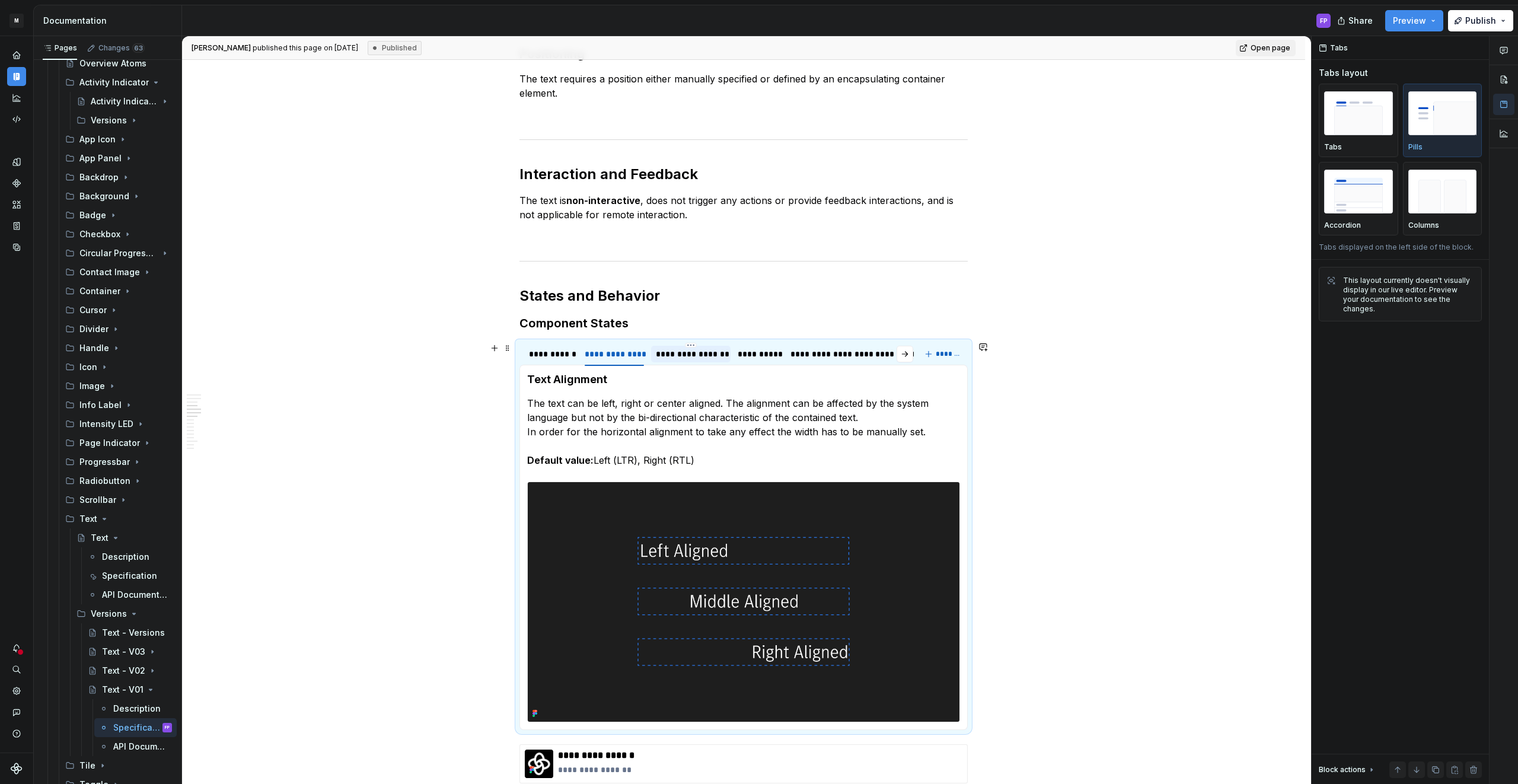
click at [693, 356] on div "**********" at bounding box center [690, 354] width 70 height 11
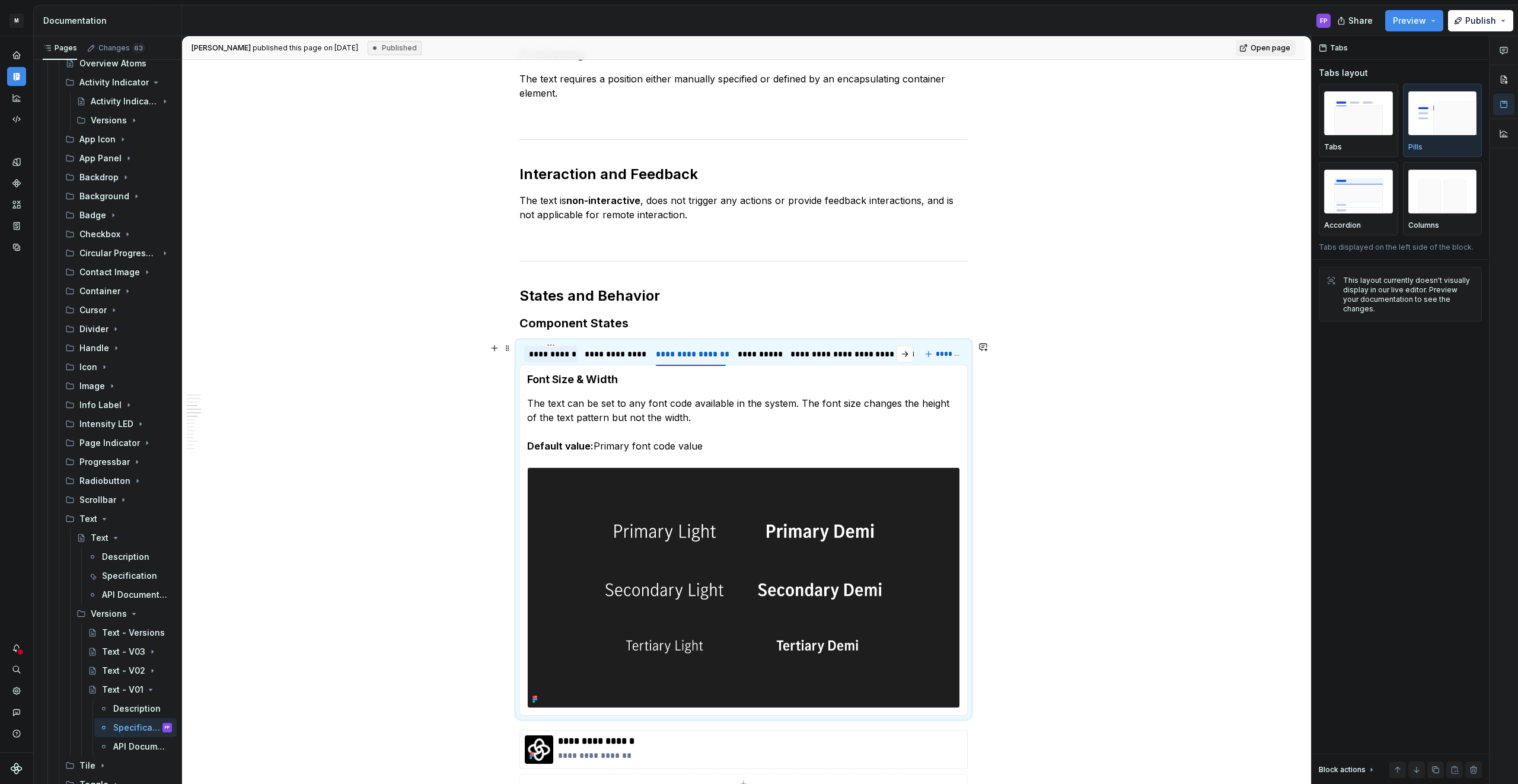
click at [564, 355] on div "**********" at bounding box center [551, 354] width 44 height 11
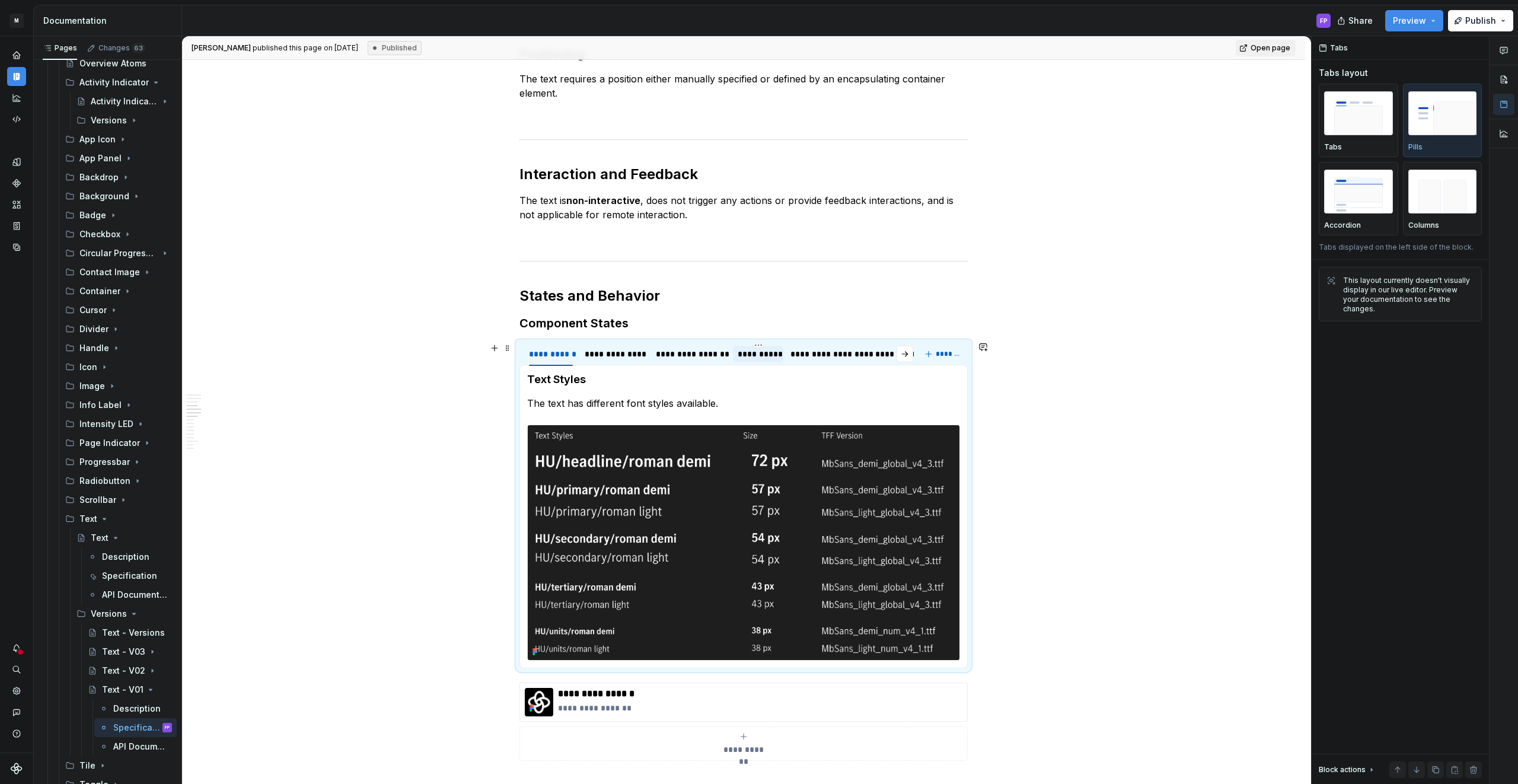
click at [776, 355] on div "**********" at bounding box center [758, 354] width 41 height 11
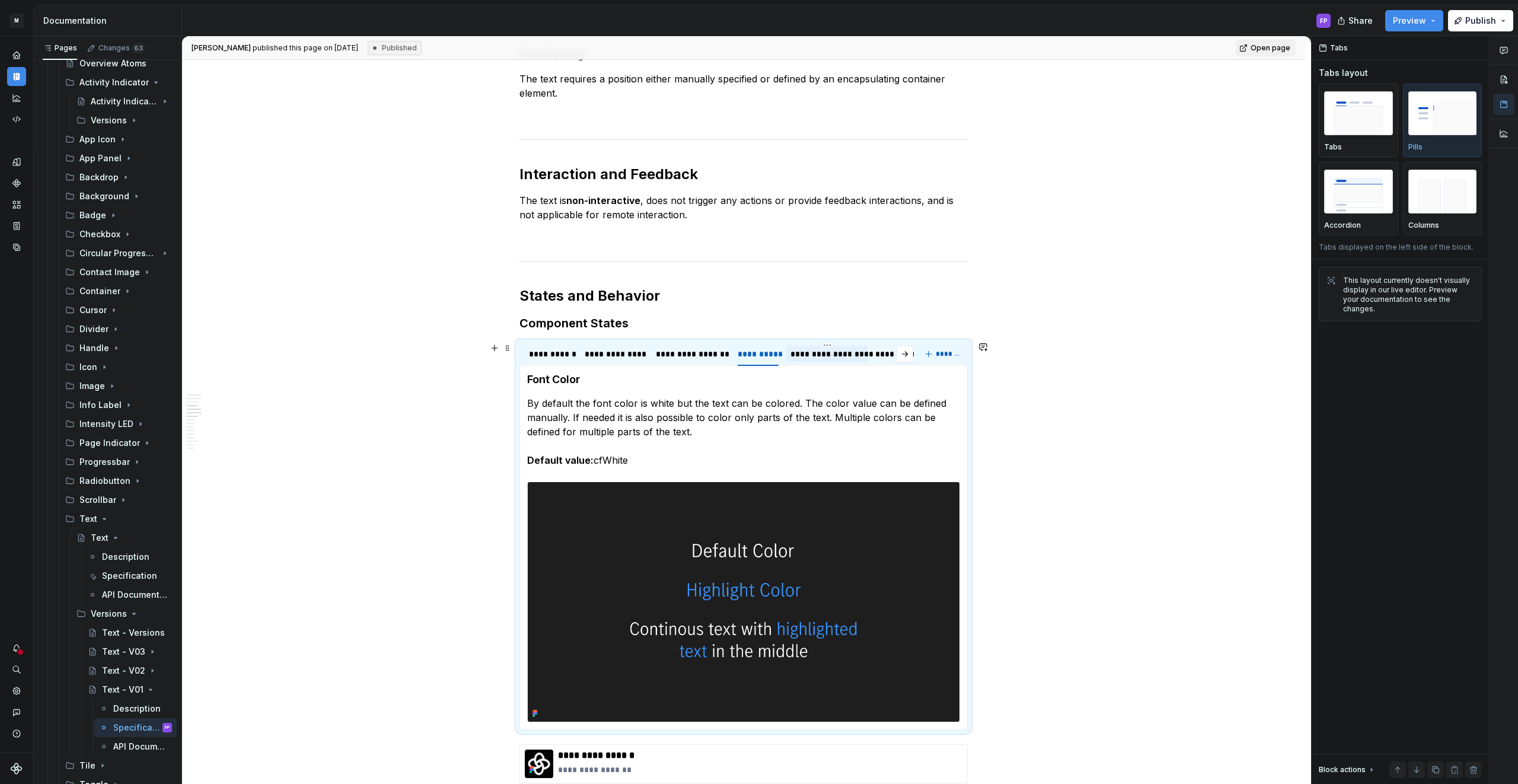
click at [826, 354] on div "**********" at bounding box center [826, 354] width 73 height 11
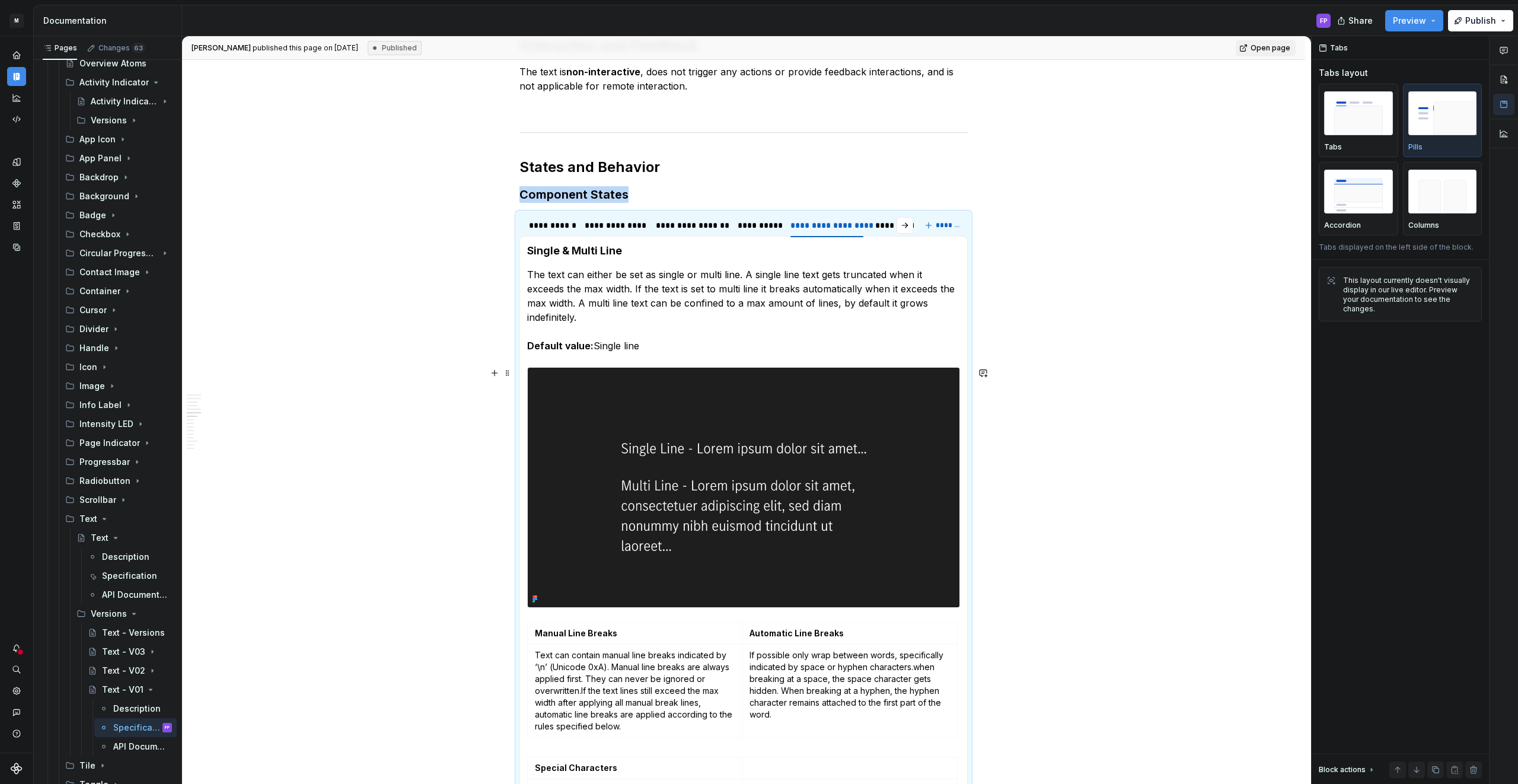
scroll to position [1012, 0]
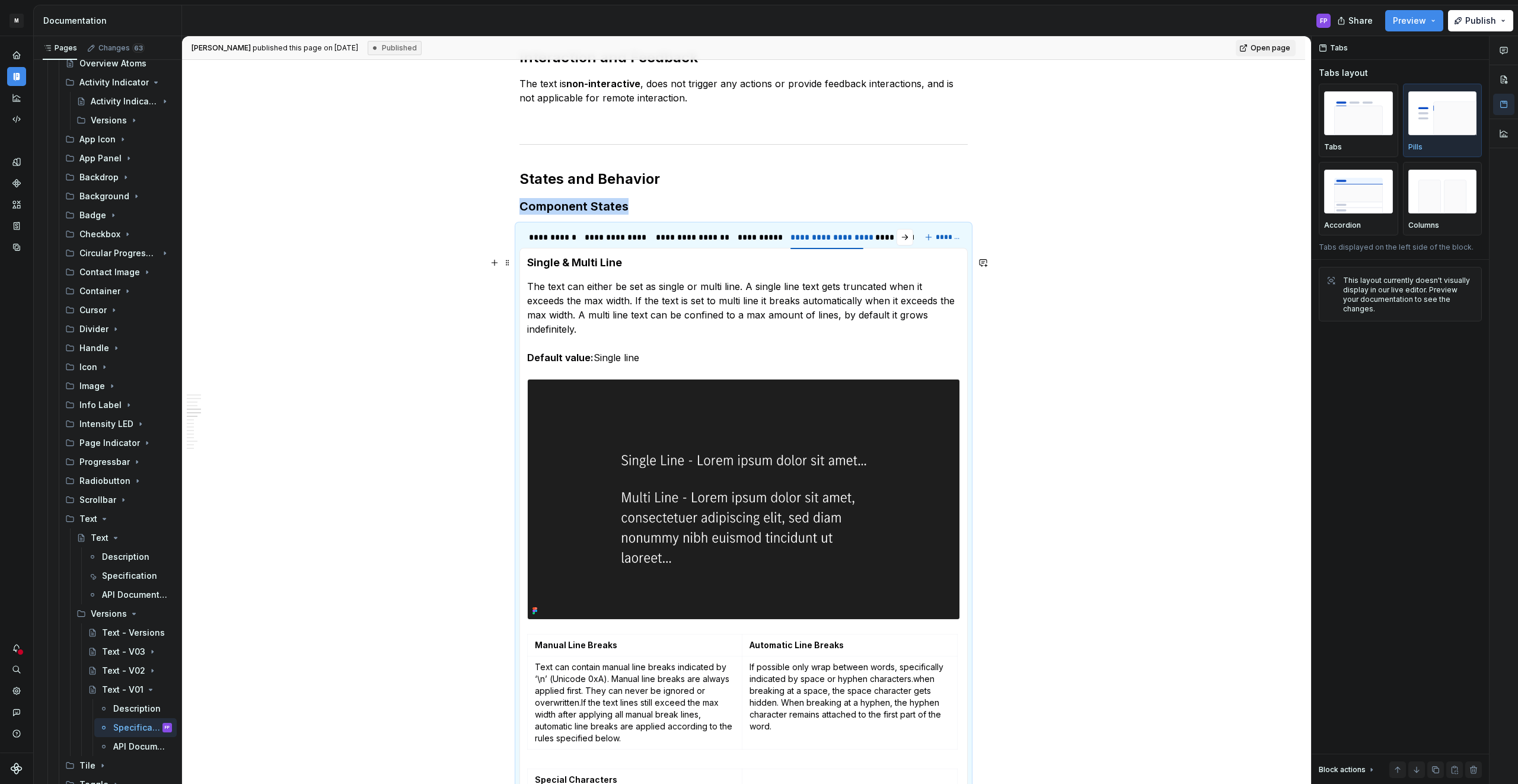
click at [527, 257] on div "Text Styles The text has different font styles available. Text Alignment The te…" at bounding box center [744, 720] width 448 height 945
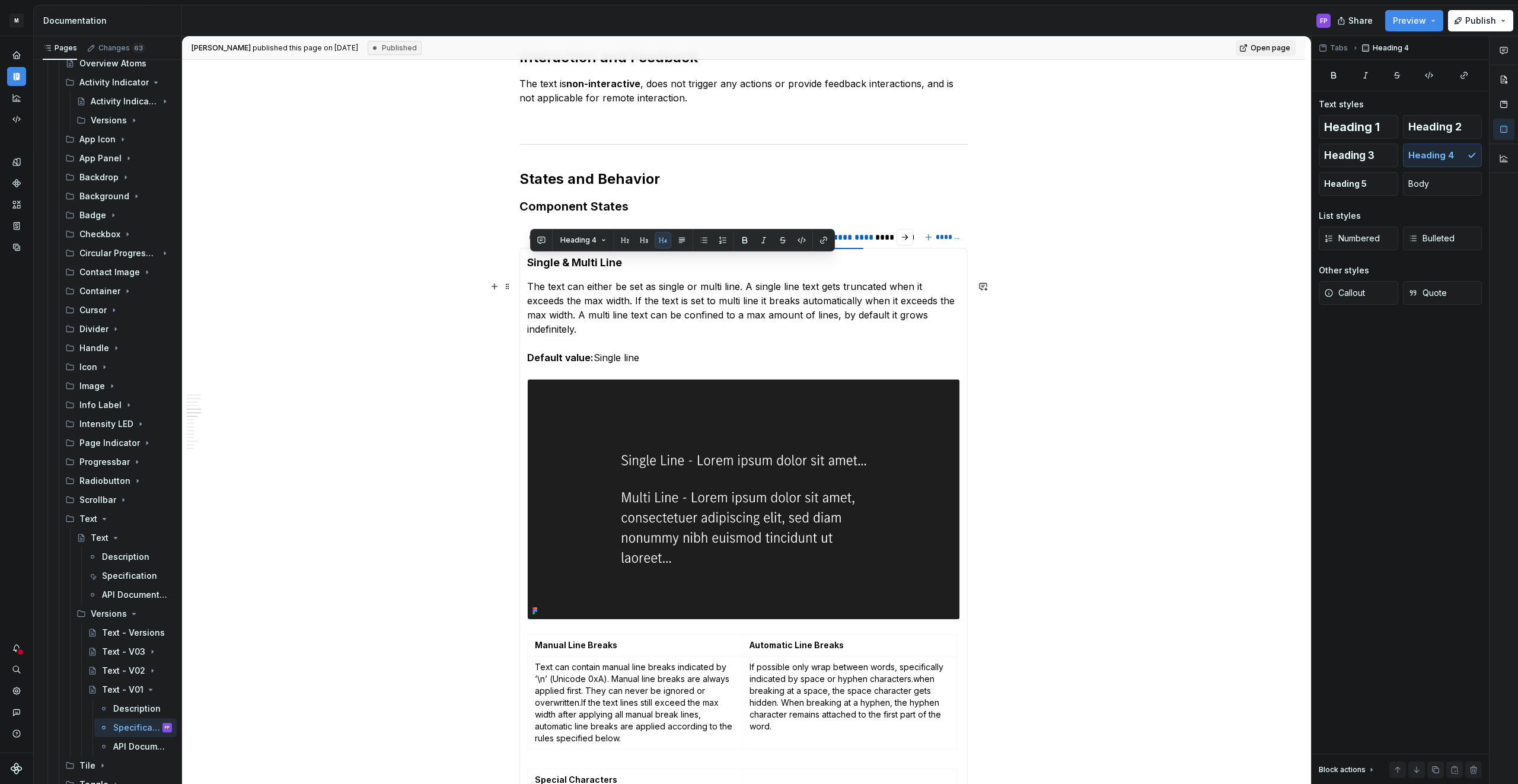
click at [533, 273] on section-item-column "Single & Multi Line The text can either be set as single or multi line. A singl…" at bounding box center [744, 720] width 433 height 929
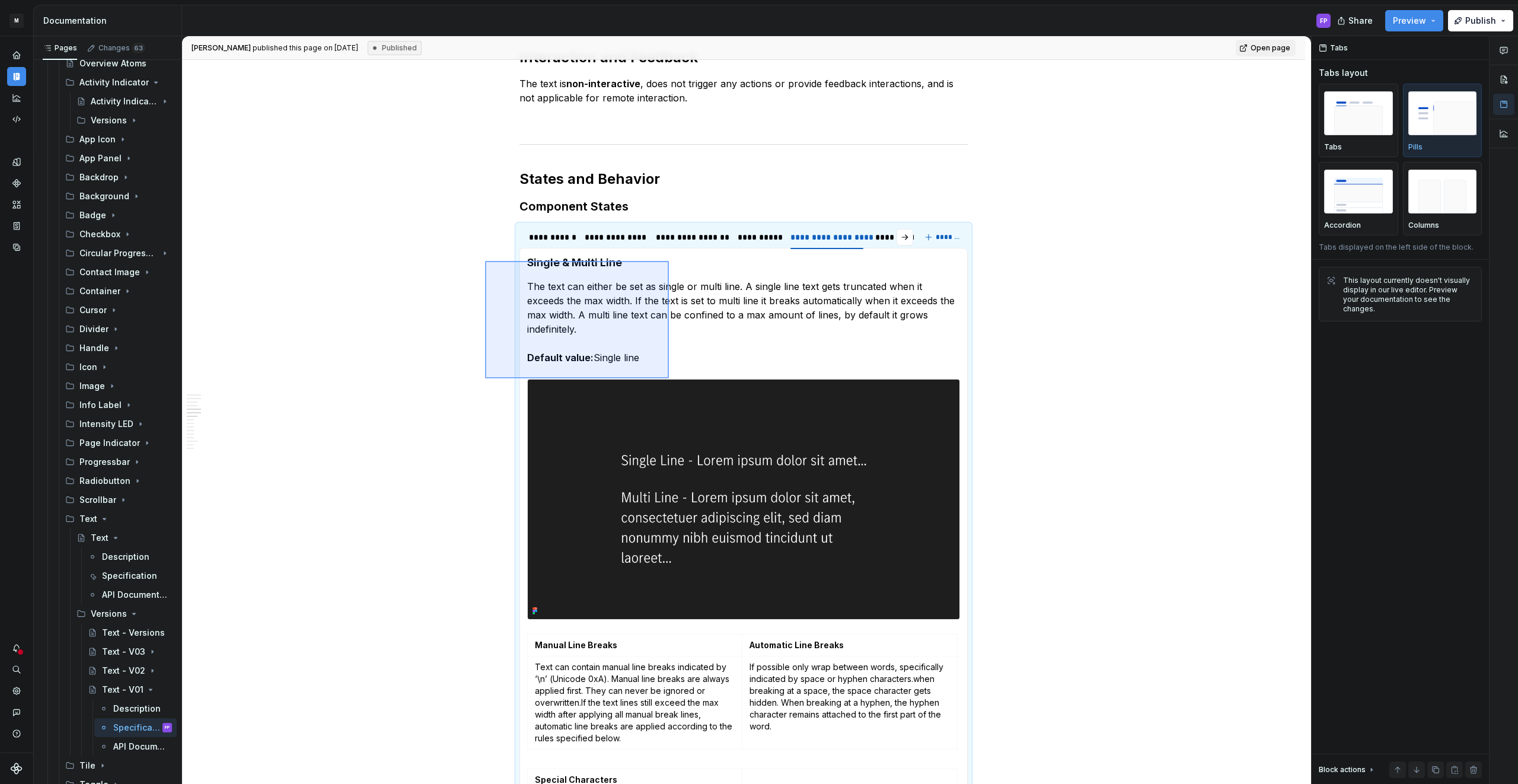
drag, startPoint x: 485, startPoint y: 261, endPoint x: 672, endPoint y: 387, distance: 225.5
click at [672, 387] on div "Diane-Marie Fuentes Jahn published this page on June 27, 2025 Published Open pa…" at bounding box center [746, 410] width 1129 height 748
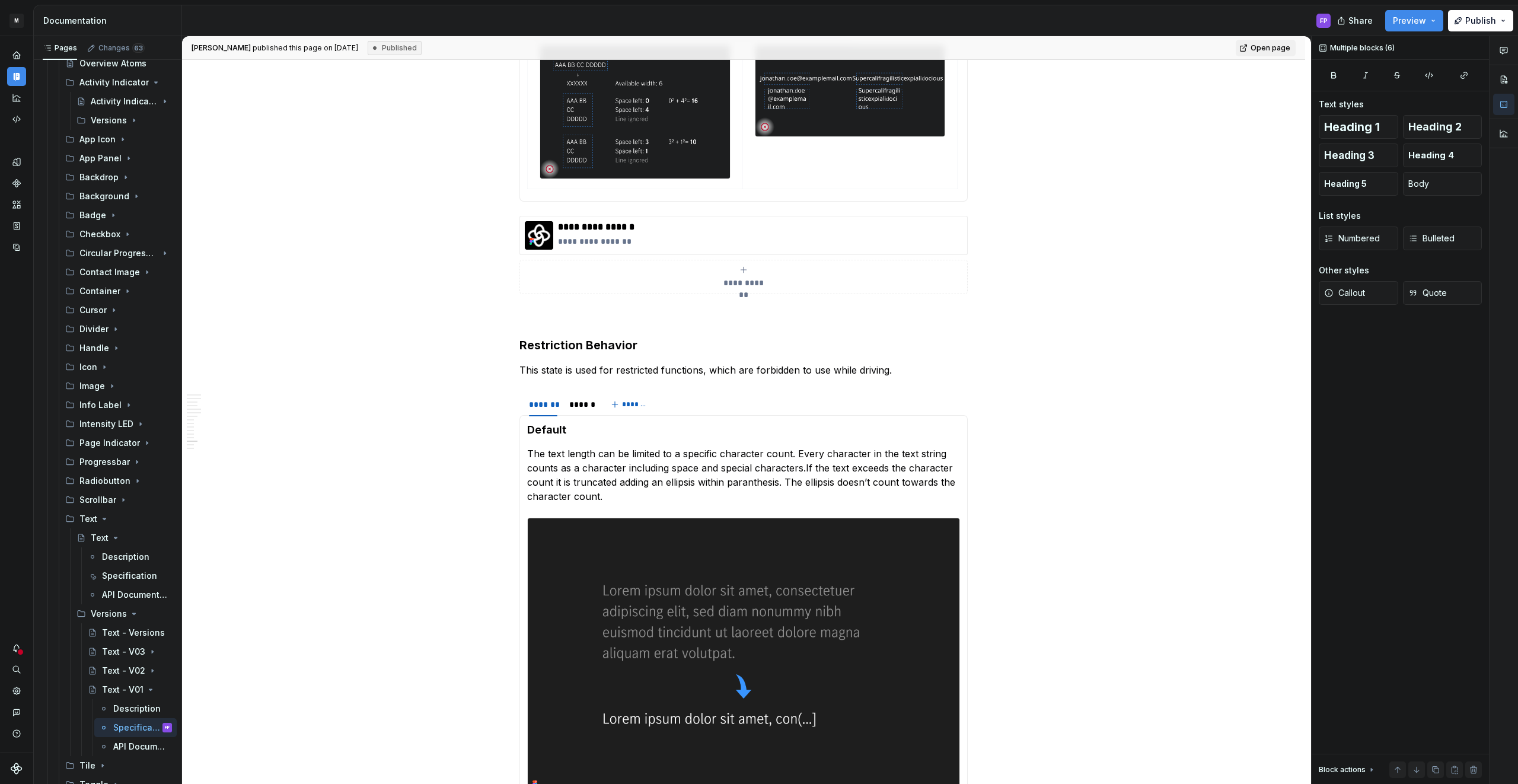
scroll to position [1991, 0]
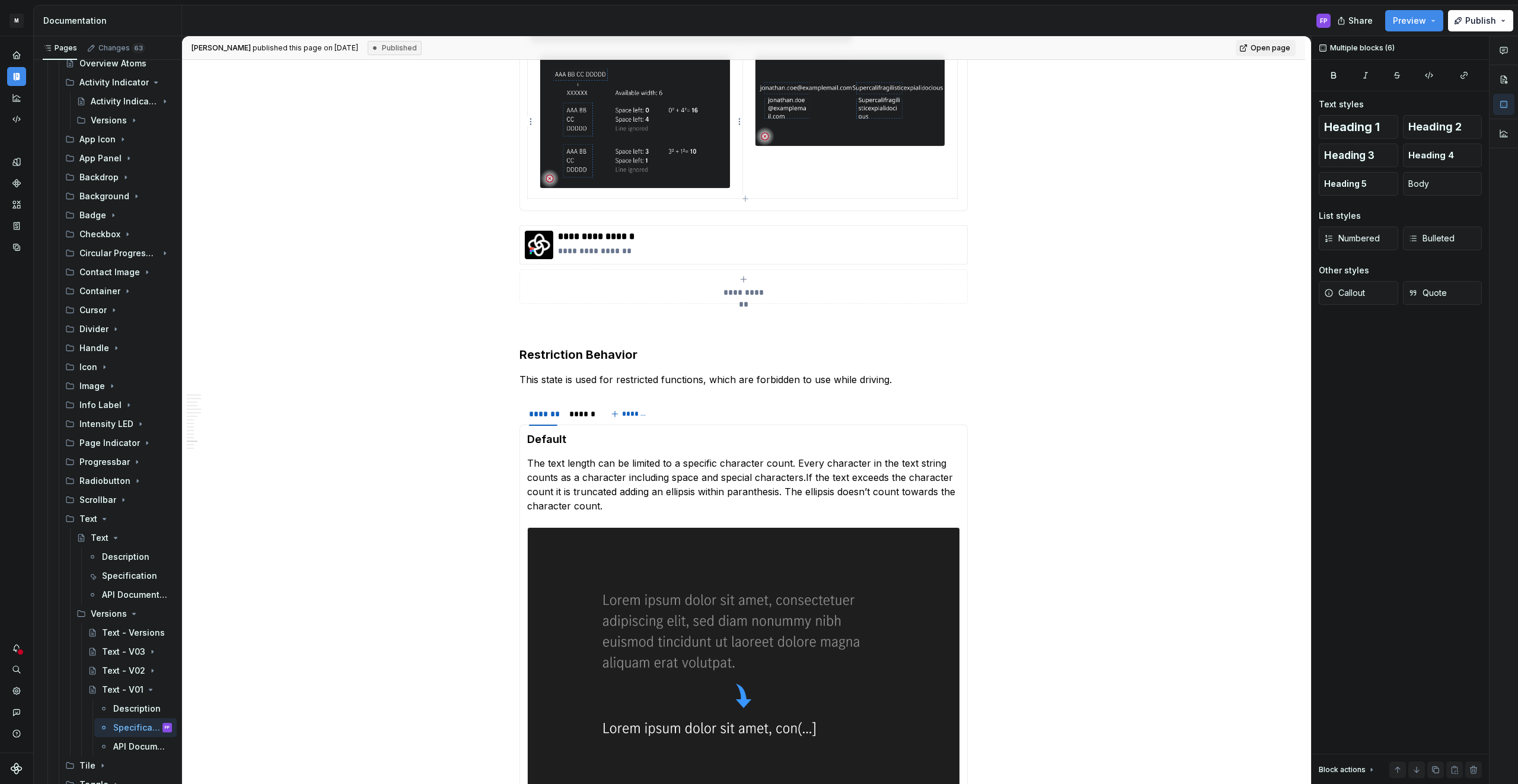
drag, startPoint x: 531, startPoint y: 316, endPoint x: 719, endPoint y: 169, distance: 238.6
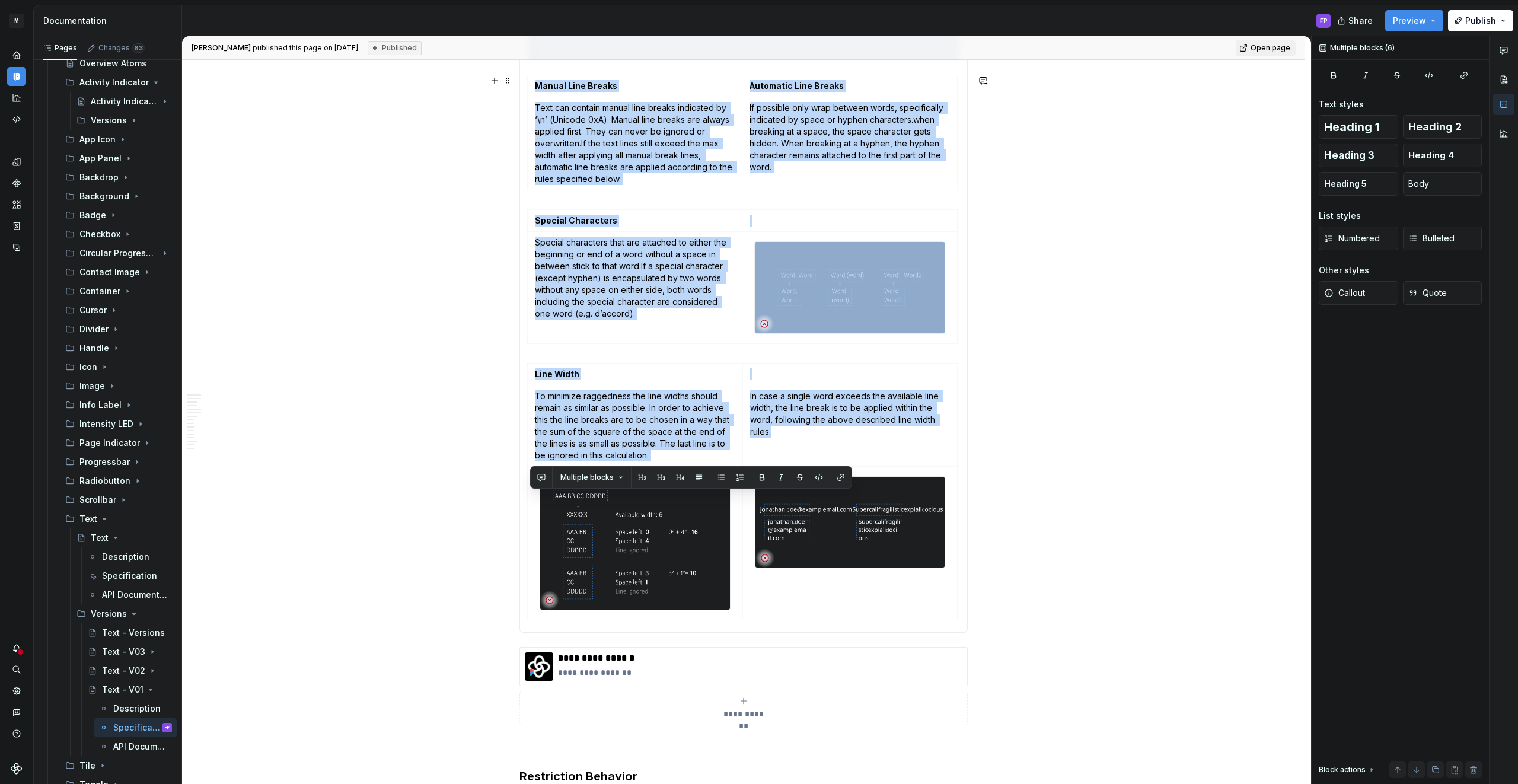
copy section-item-column "Single & Multi Line The text can either be set as single or multi line. A singl…"
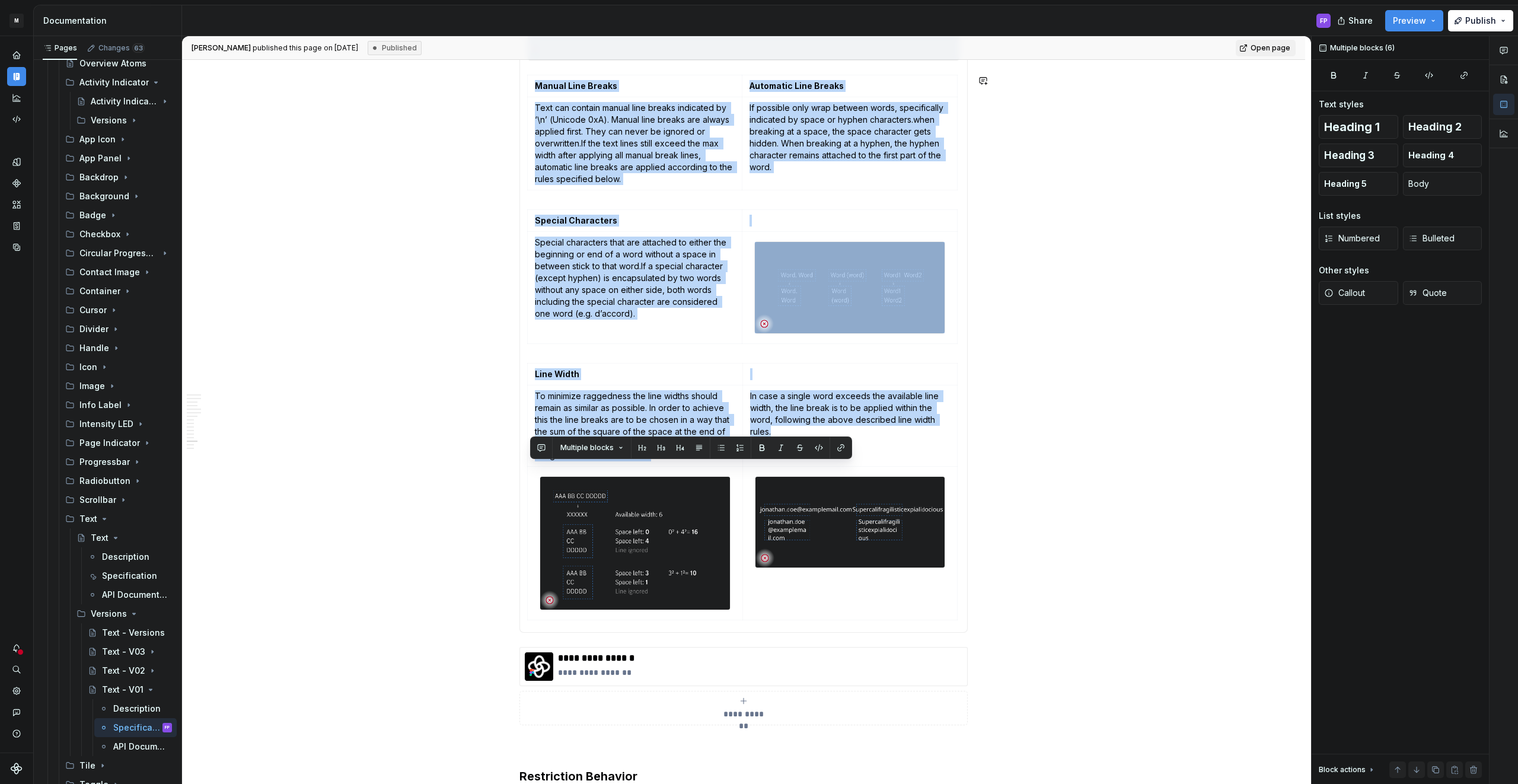
scroll to position [1575, 0]
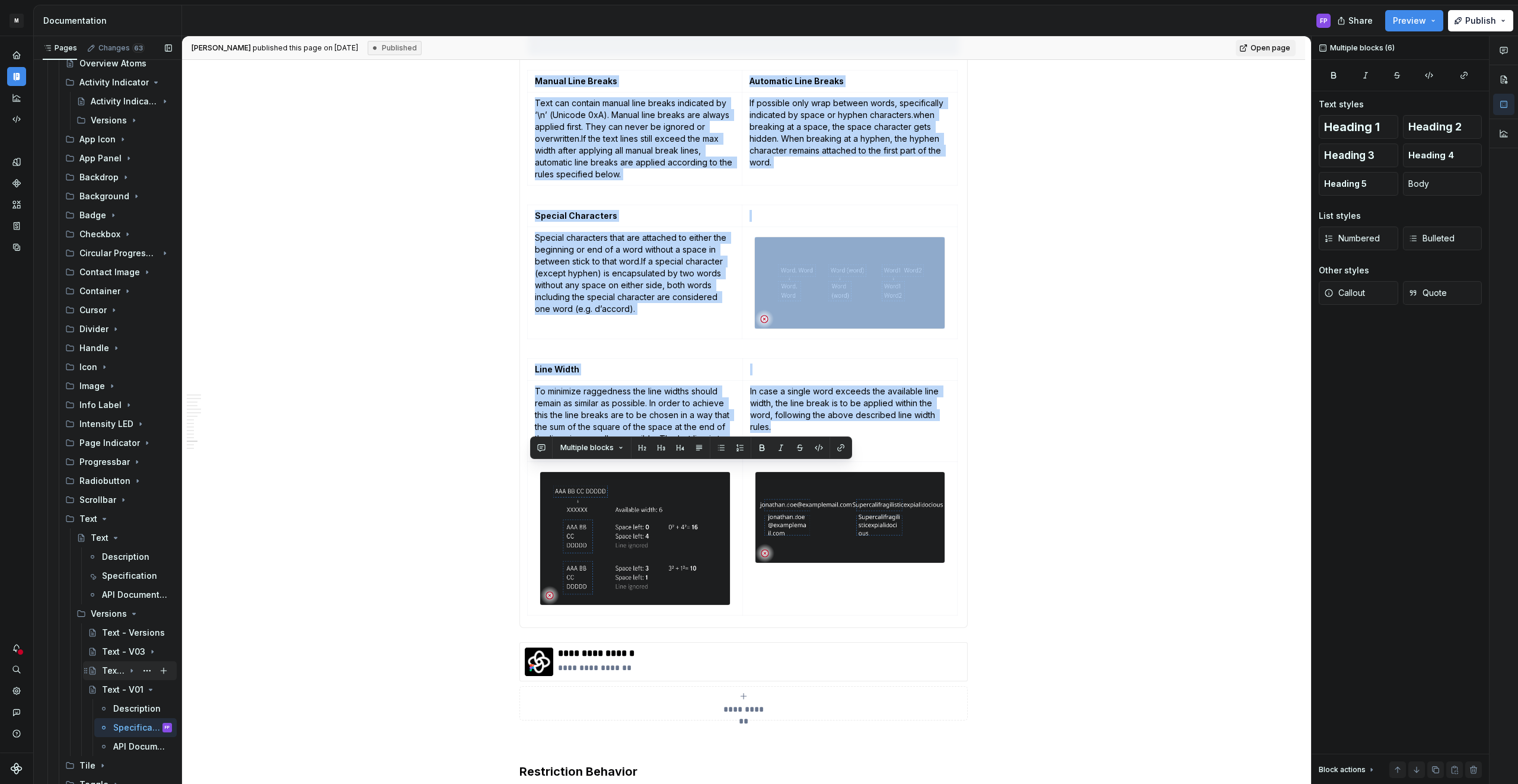
click at [127, 670] on icon "Page tree" at bounding box center [131, 670] width 10 height 10
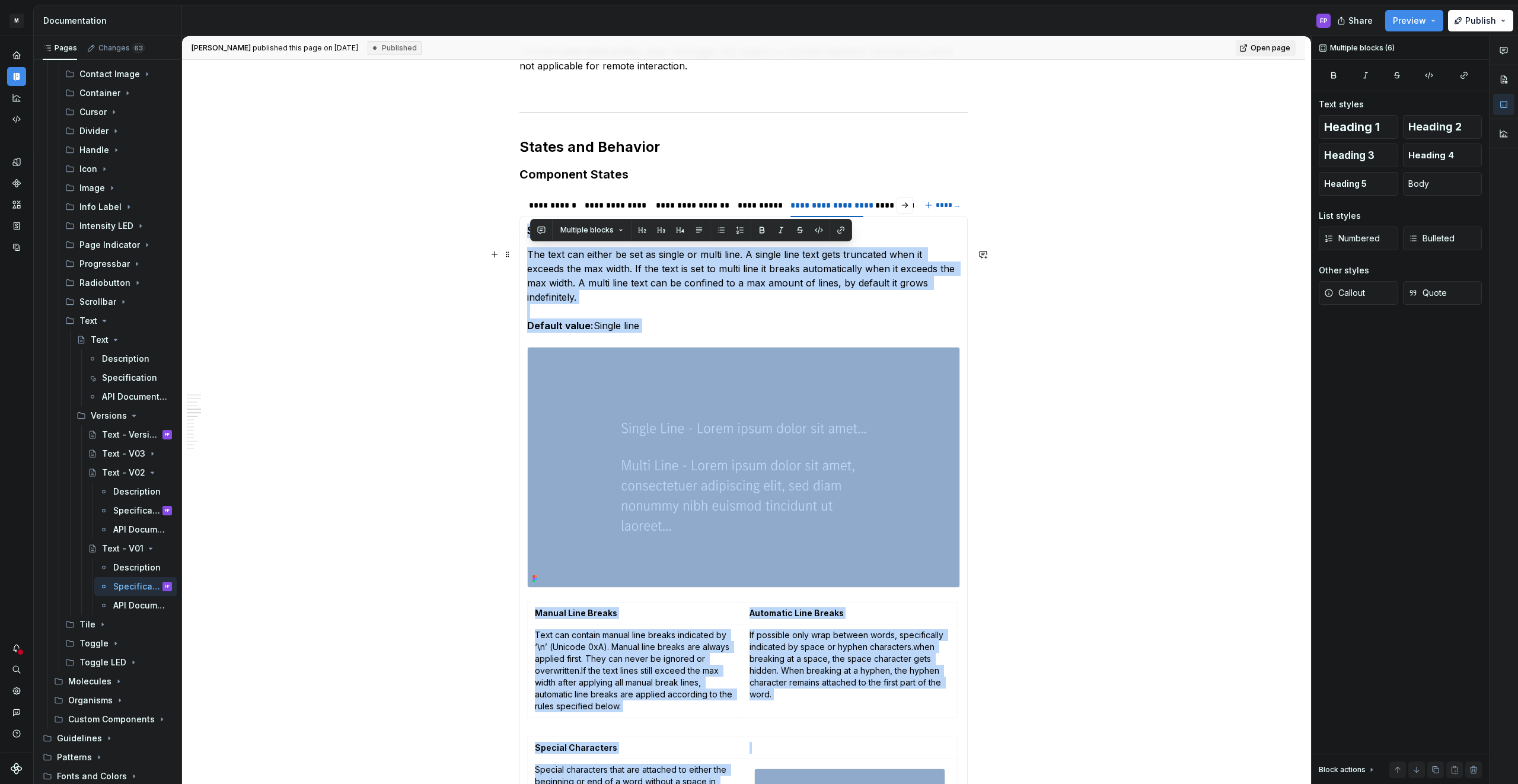
scroll to position [1021, 0]
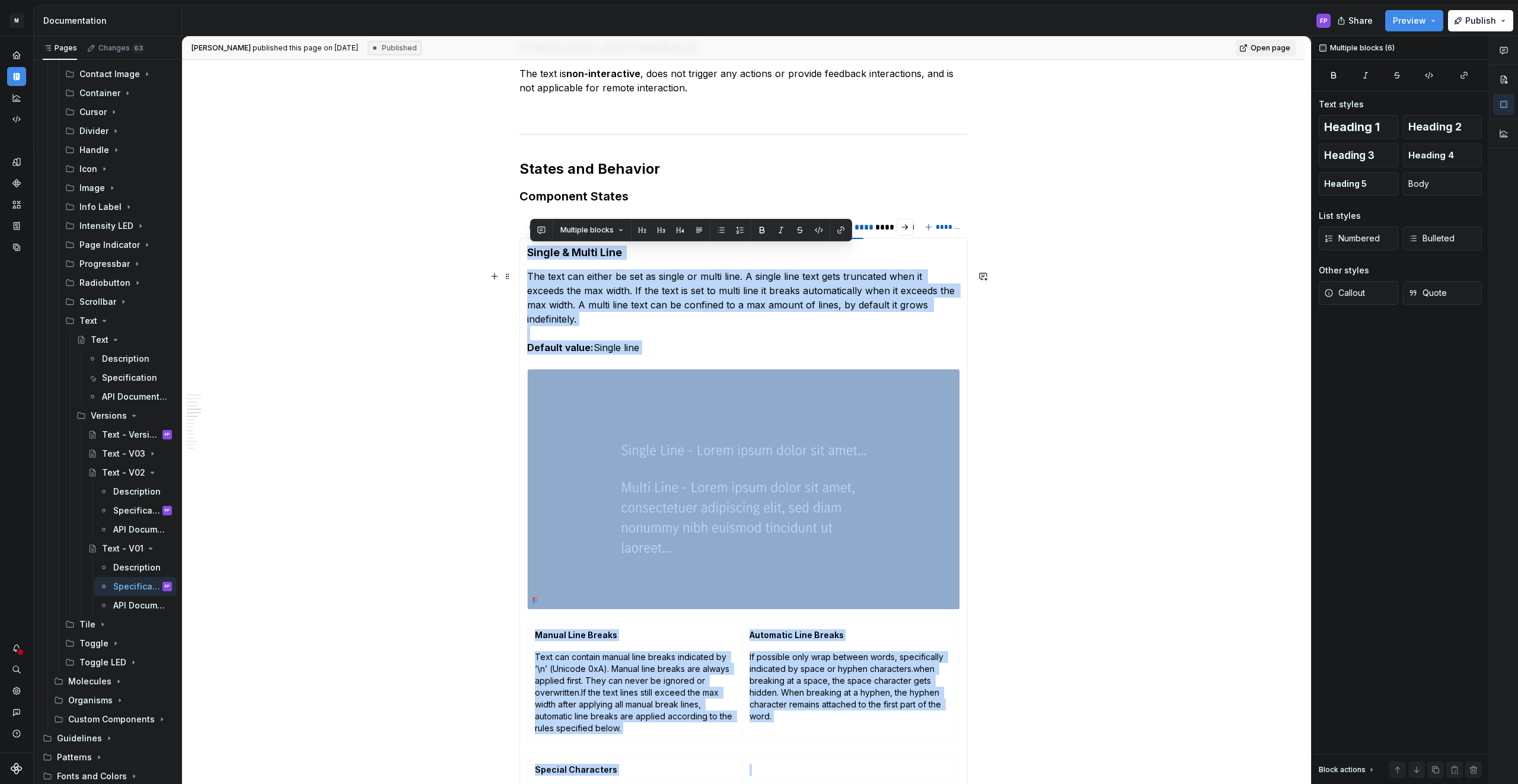
click at [662, 325] on p "The text can either be set as single or multi line. A single line text gets tru…" at bounding box center [744, 311] width 433 height 86
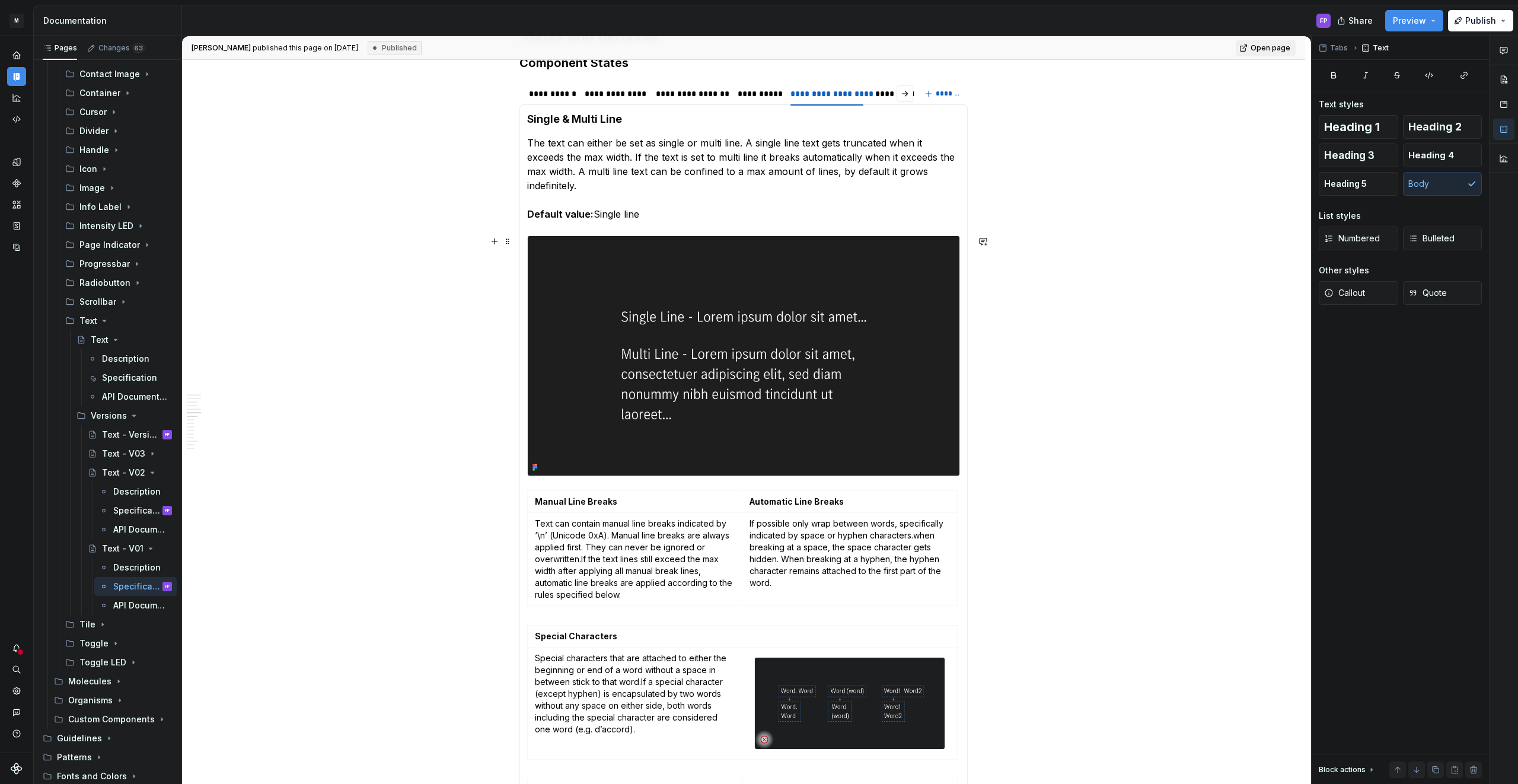
scroll to position [1161, 0]
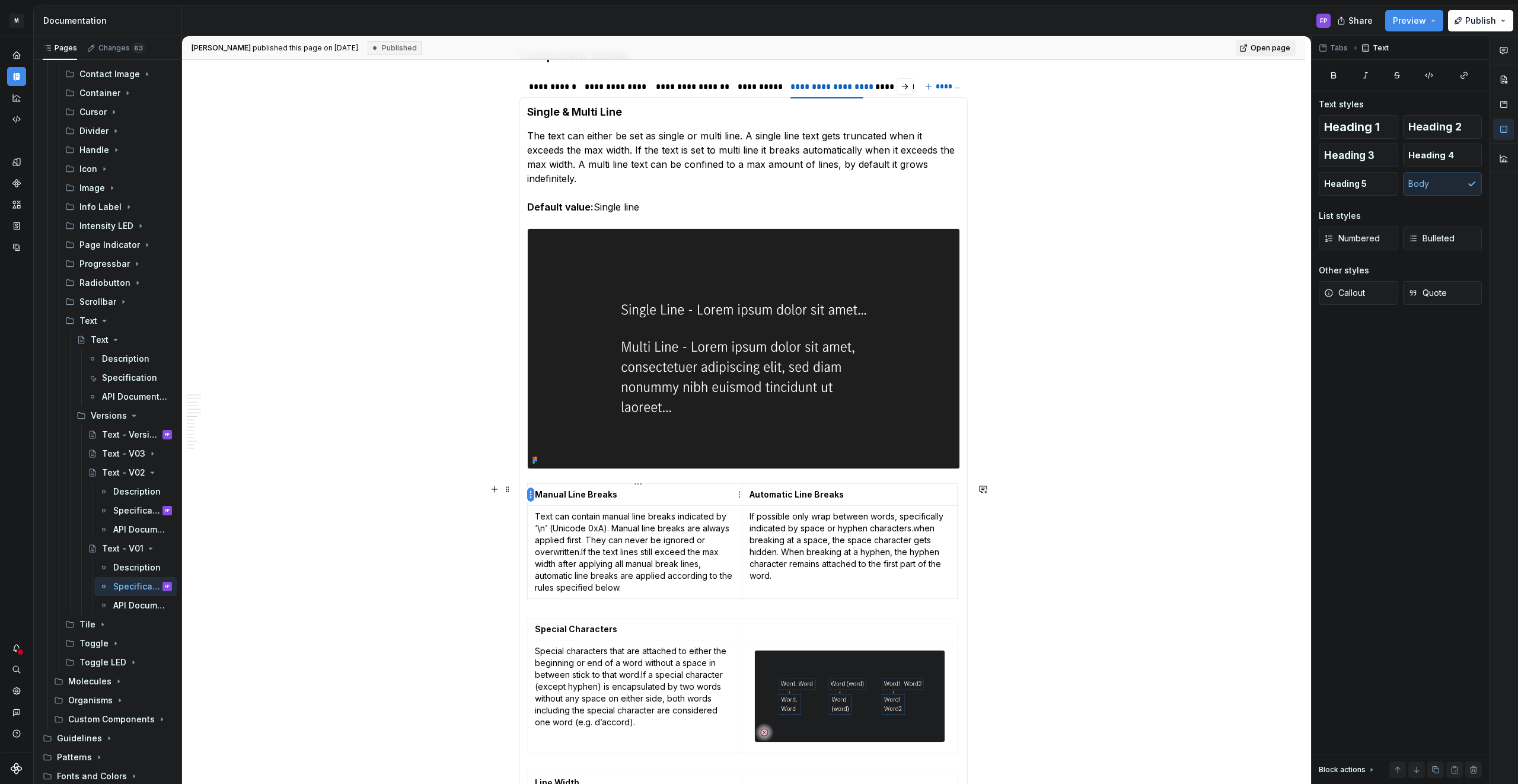
click at [531, 489] on html "M MBUX-DesignSystem FP Dataset Default Documentation FP Share Preview Publish P…" at bounding box center [759, 392] width 1518 height 784
click at [543, 479] on html "M MBUX-DesignSystem FP Dataset Default Documentation FP Share Preview Publish P…" at bounding box center [759, 392] width 1518 height 784
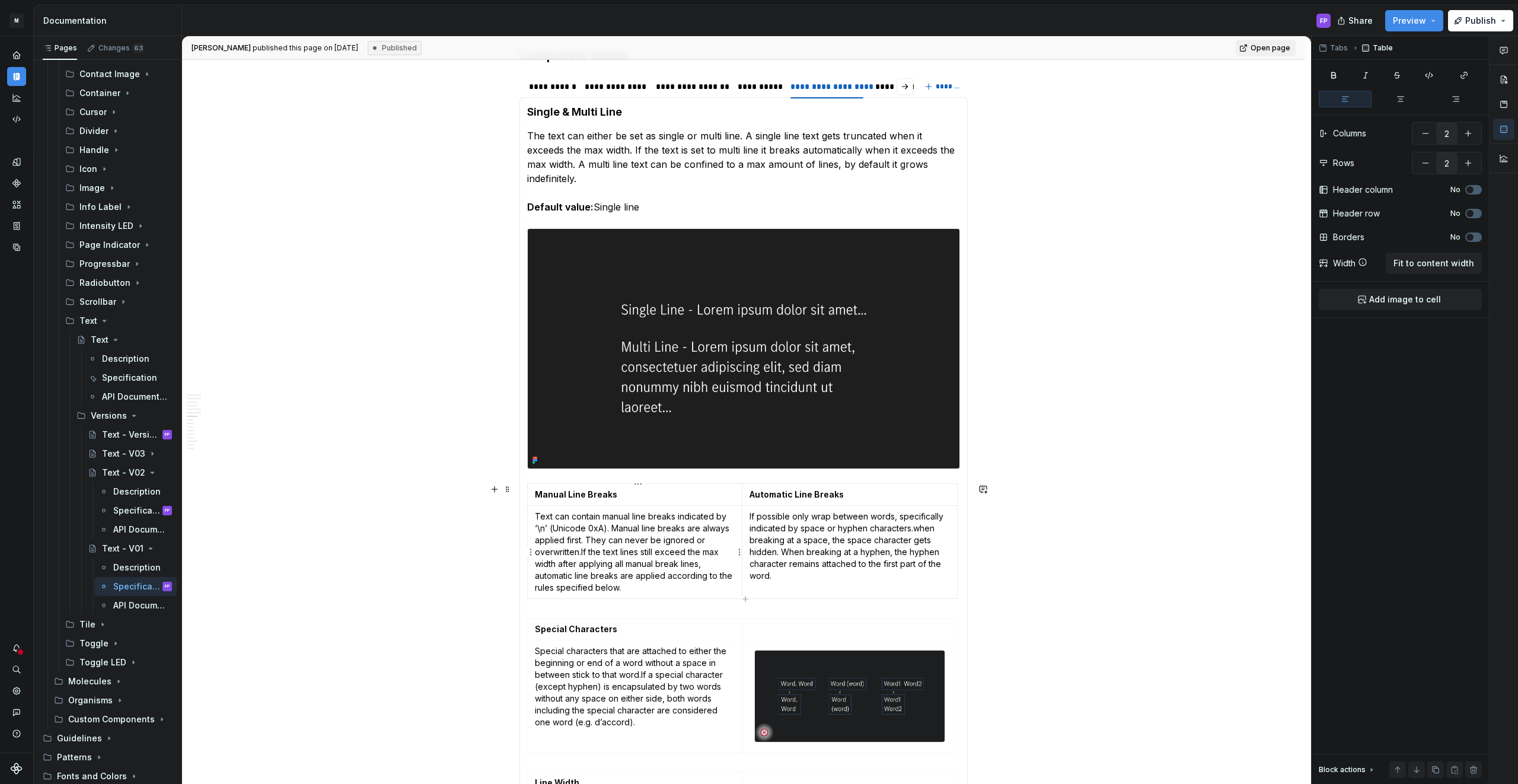
drag, startPoint x: 529, startPoint y: 480, endPoint x: 569, endPoint y: 529, distance: 63.3
click at [569, 529] on div "Text Styles The text has different font styles available. Text Alignment The te…" at bounding box center [744, 569] width 448 height 945
click at [529, 500] on div "Text Styles The text has different font styles available. Text Alignment The te…" at bounding box center [744, 569] width 448 height 945
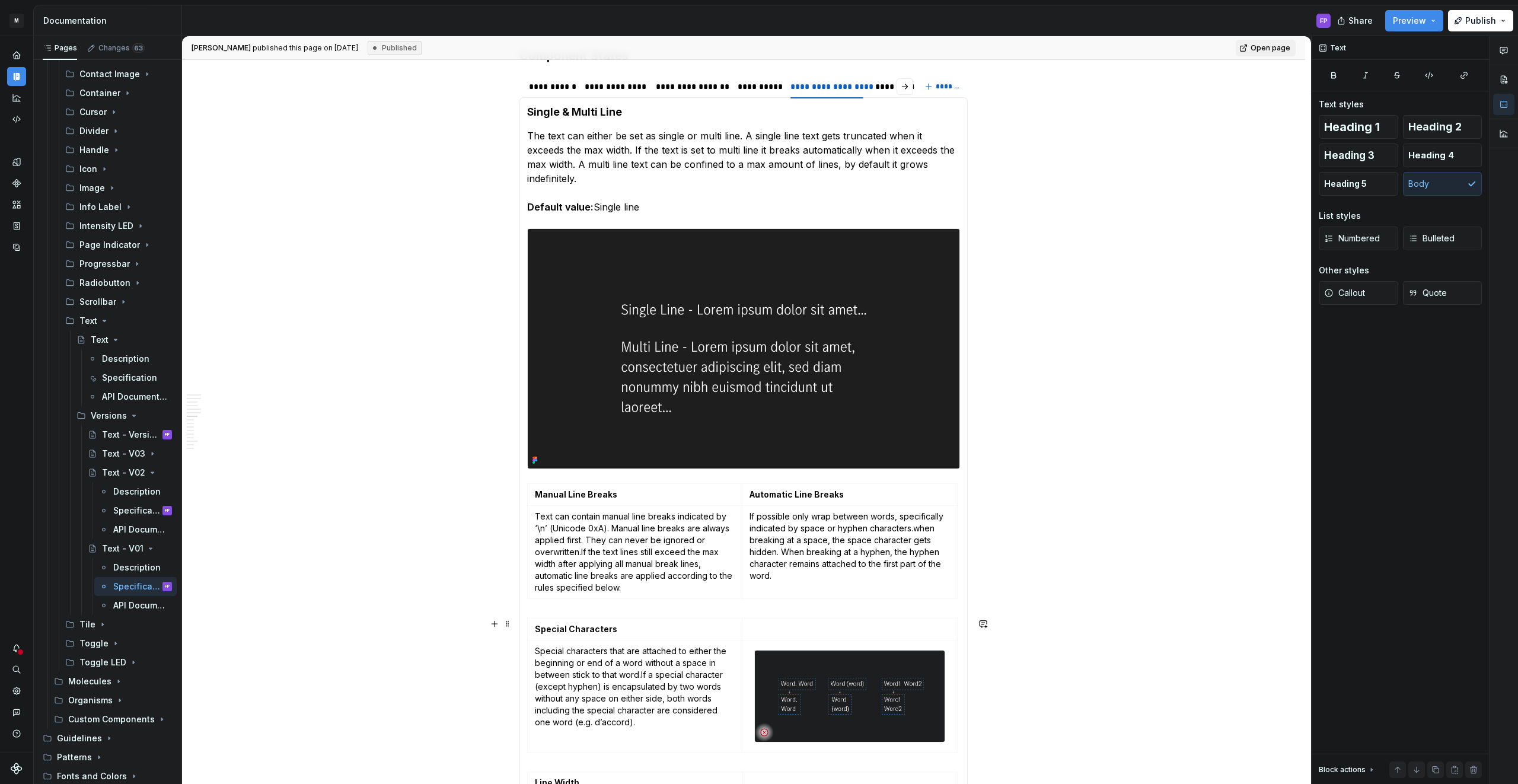
drag, startPoint x: 524, startPoint y: 495, endPoint x: 966, endPoint y: 689, distance: 482.7
click at [968, 690] on div "Text Styles The text has different font styles available. Text Alignment The te…" at bounding box center [744, 569] width 448 height 945
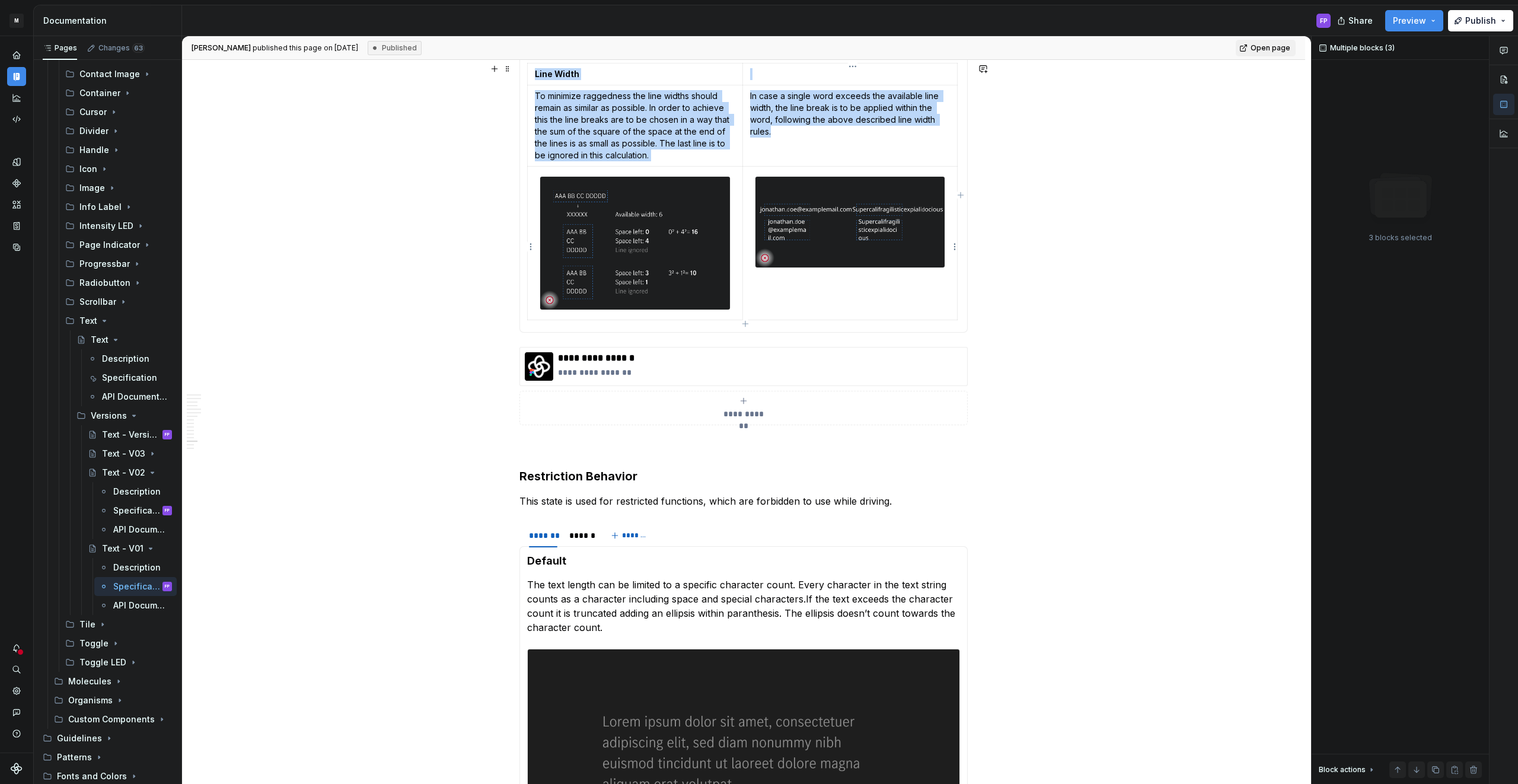
scroll to position [1867, 0]
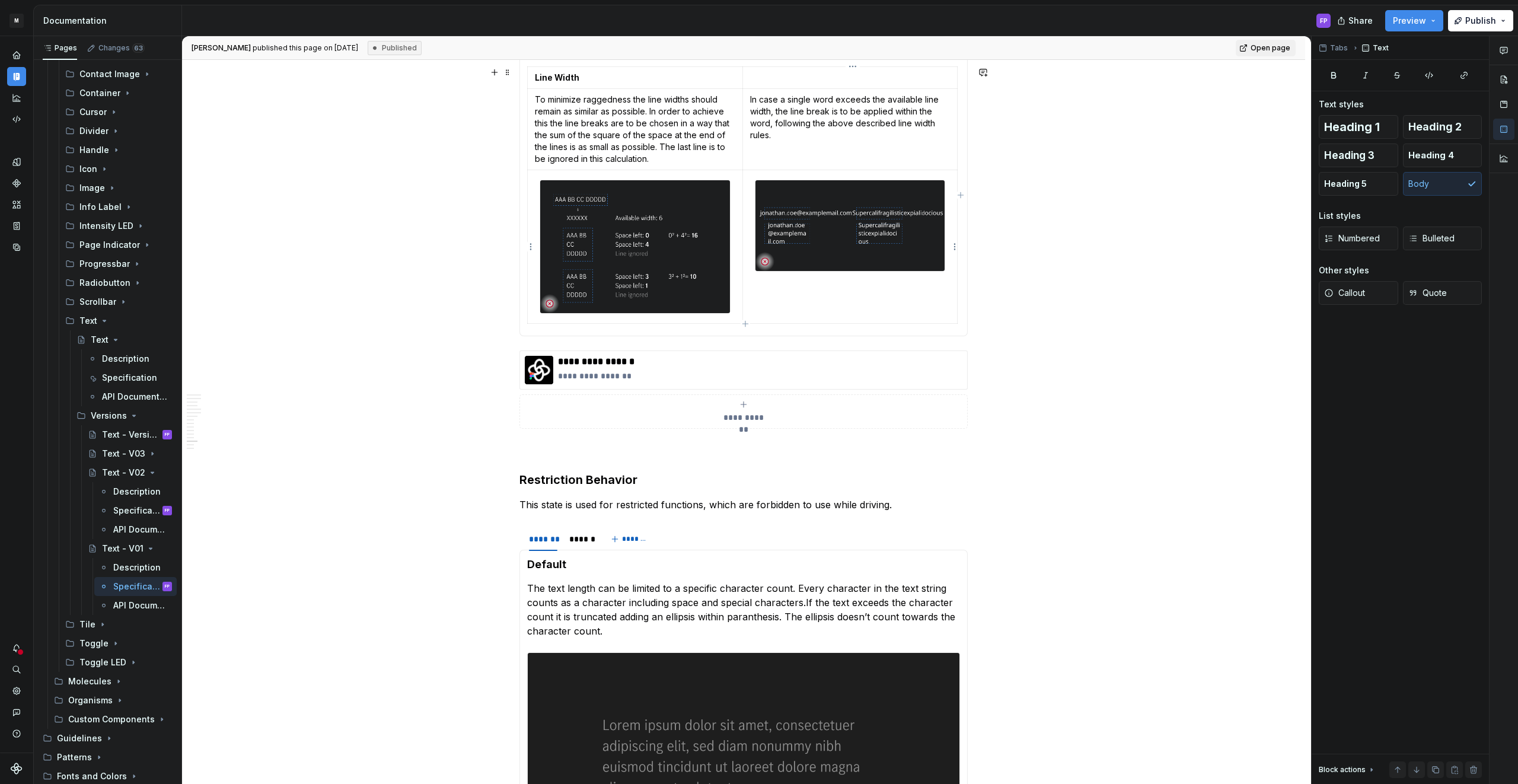
drag, startPoint x: 537, startPoint y: 474, endPoint x: 899, endPoint y: 297, distance: 403.0
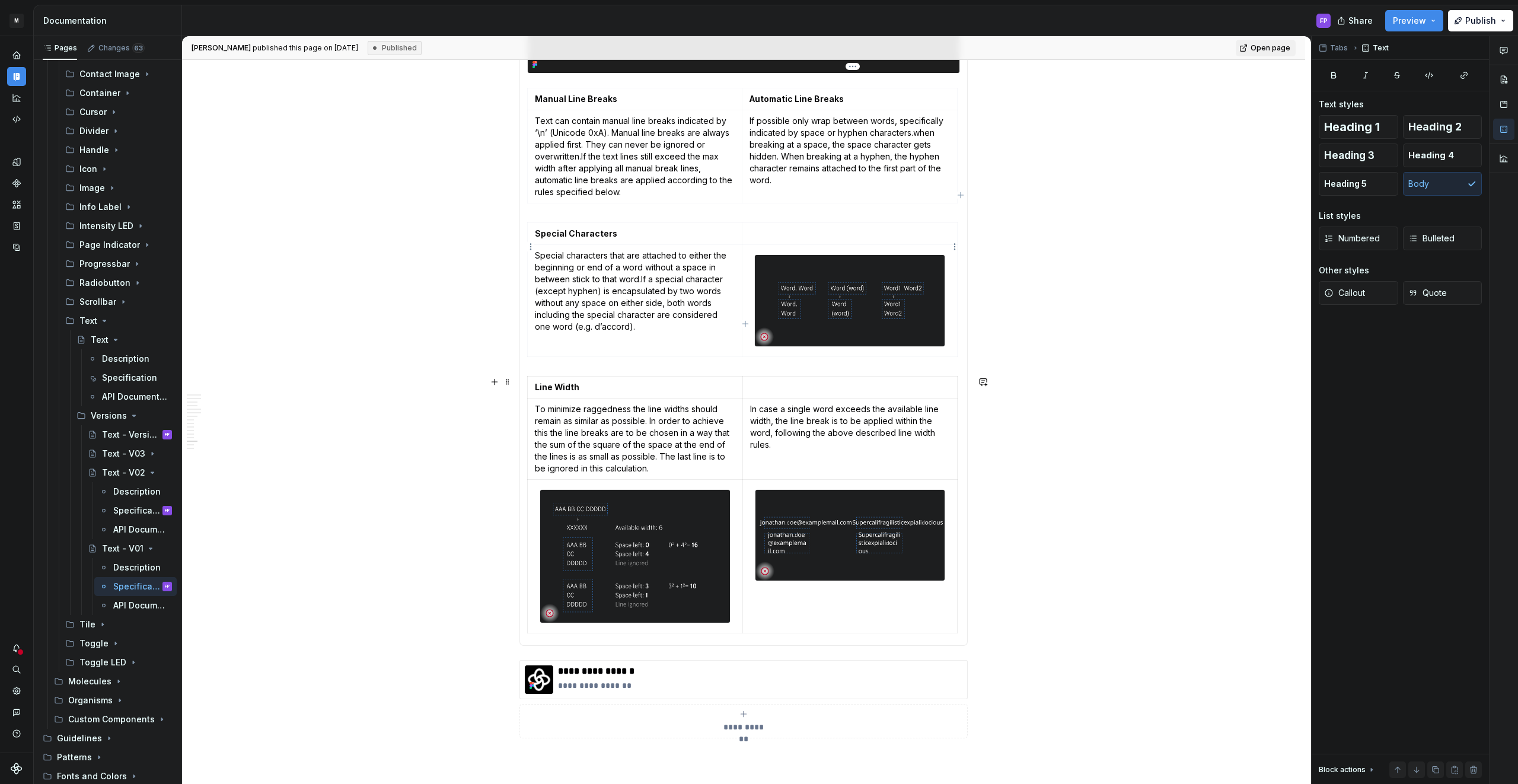
scroll to position [1434, 0]
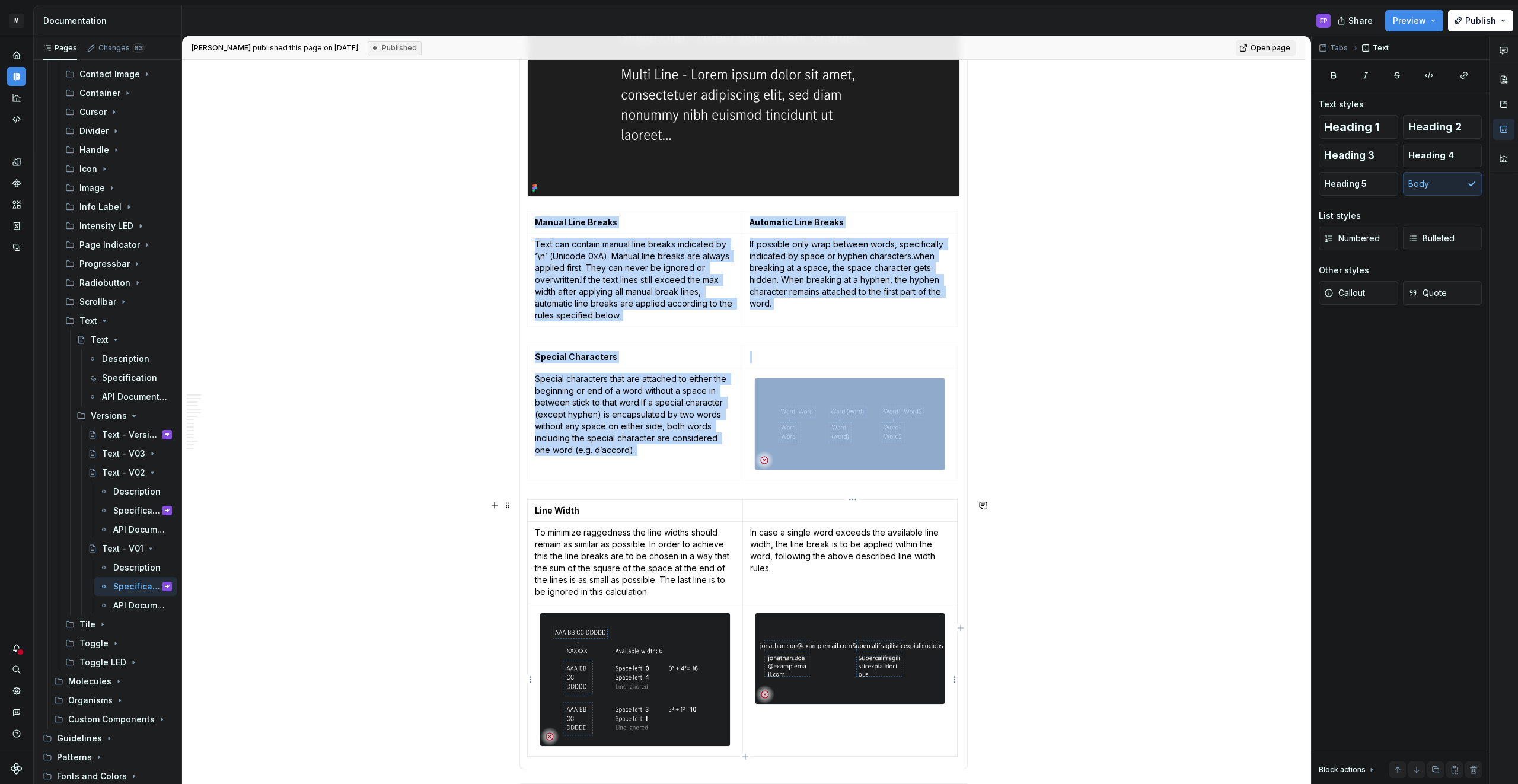
drag, startPoint x: 553, startPoint y: 205, endPoint x: 930, endPoint y: 724, distance: 641.5
click at [930, 724] on section-item-column "Single & Multi Line The text can either be set as single or multi line. A singl…" at bounding box center [744, 296] width 433 height 929
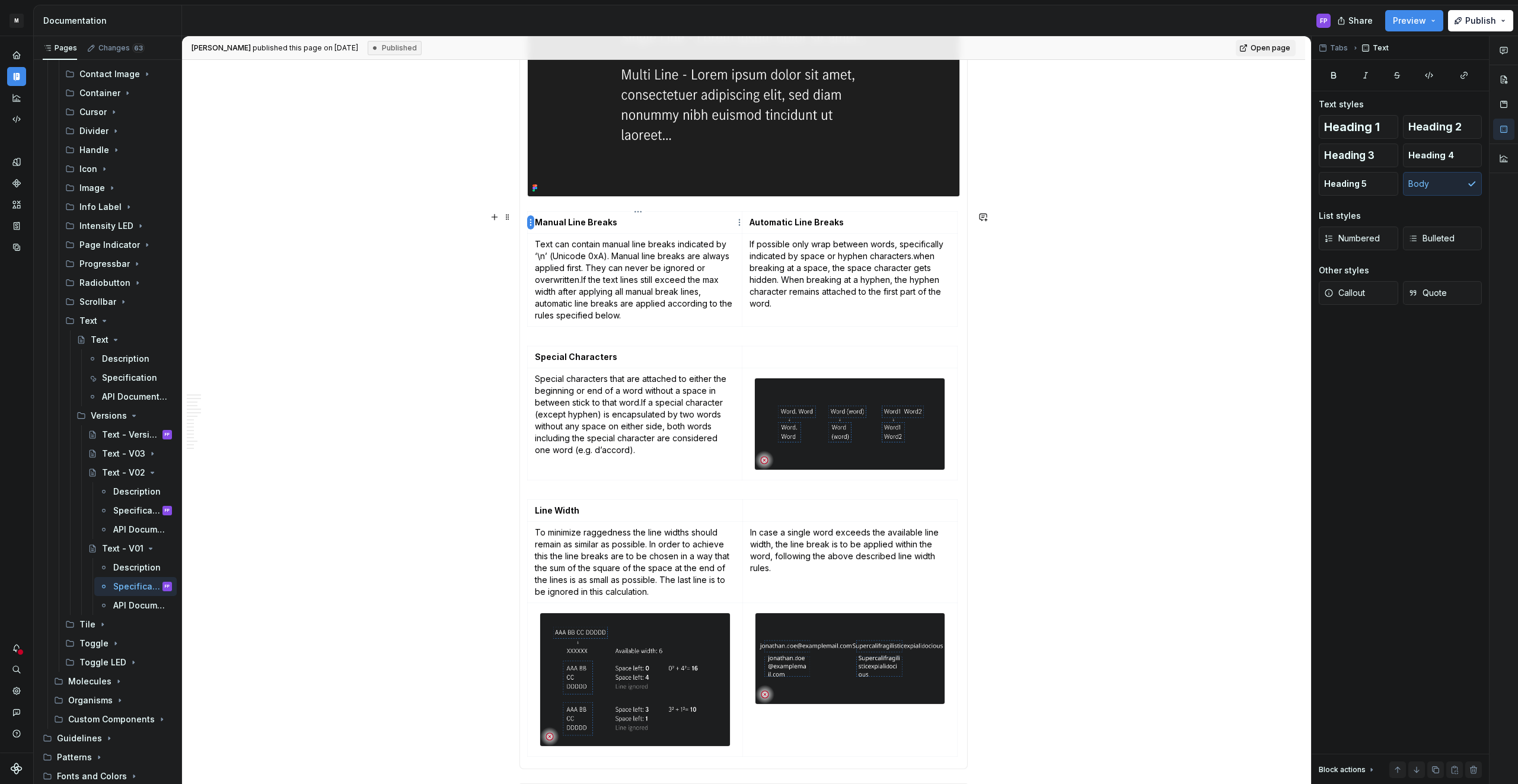
click at [527, 220] on html "M MBUX-DesignSystem FP Dataset Default Documentation FP Share Preview Publish P…" at bounding box center [759, 392] width 1518 height 784
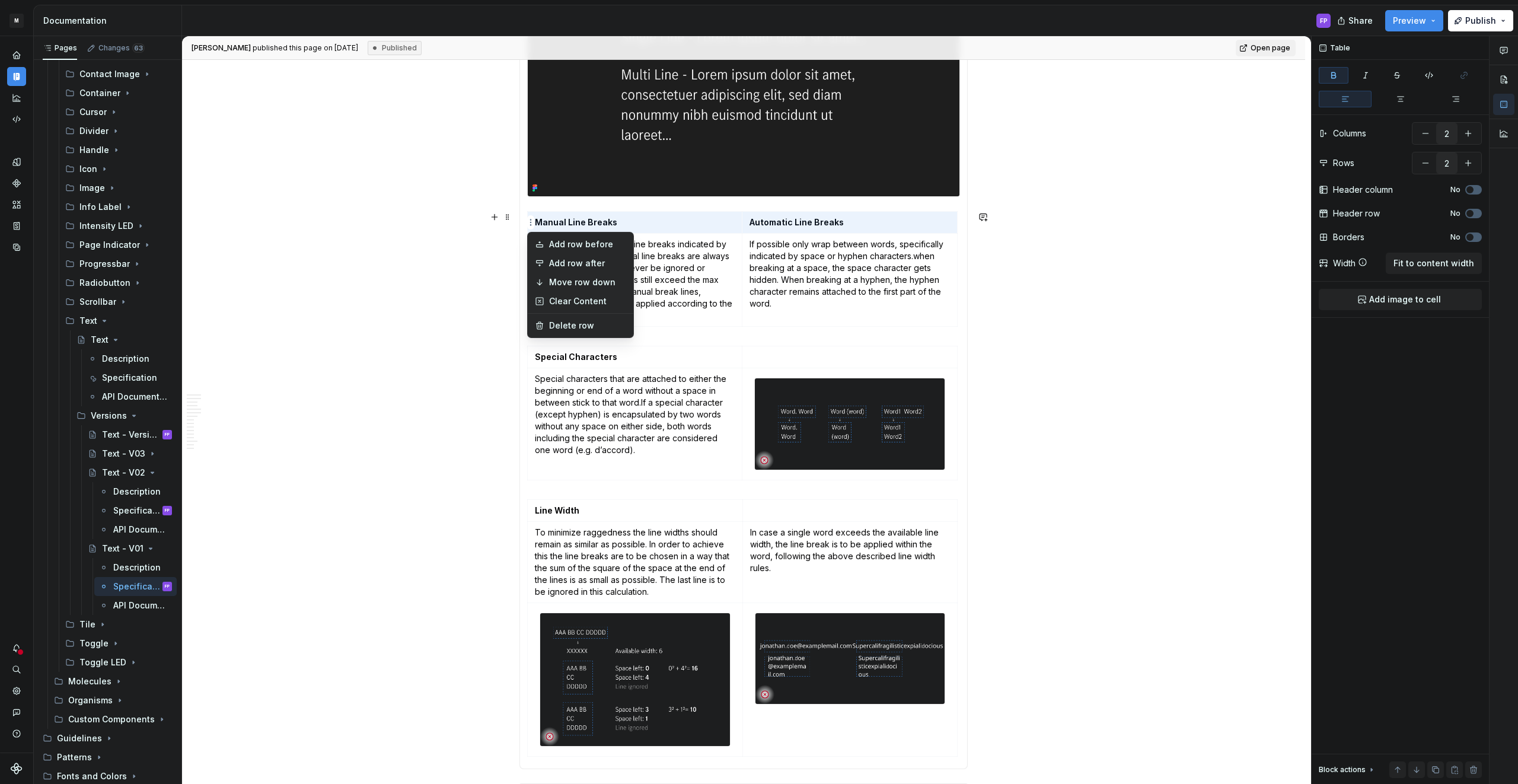
click at [536, 202] on html "M MBUX-DesignSystem FP Dataset Default Documentation FP Share Preview Publish P…" at bounding box center [759, 392] width 1518 height 784
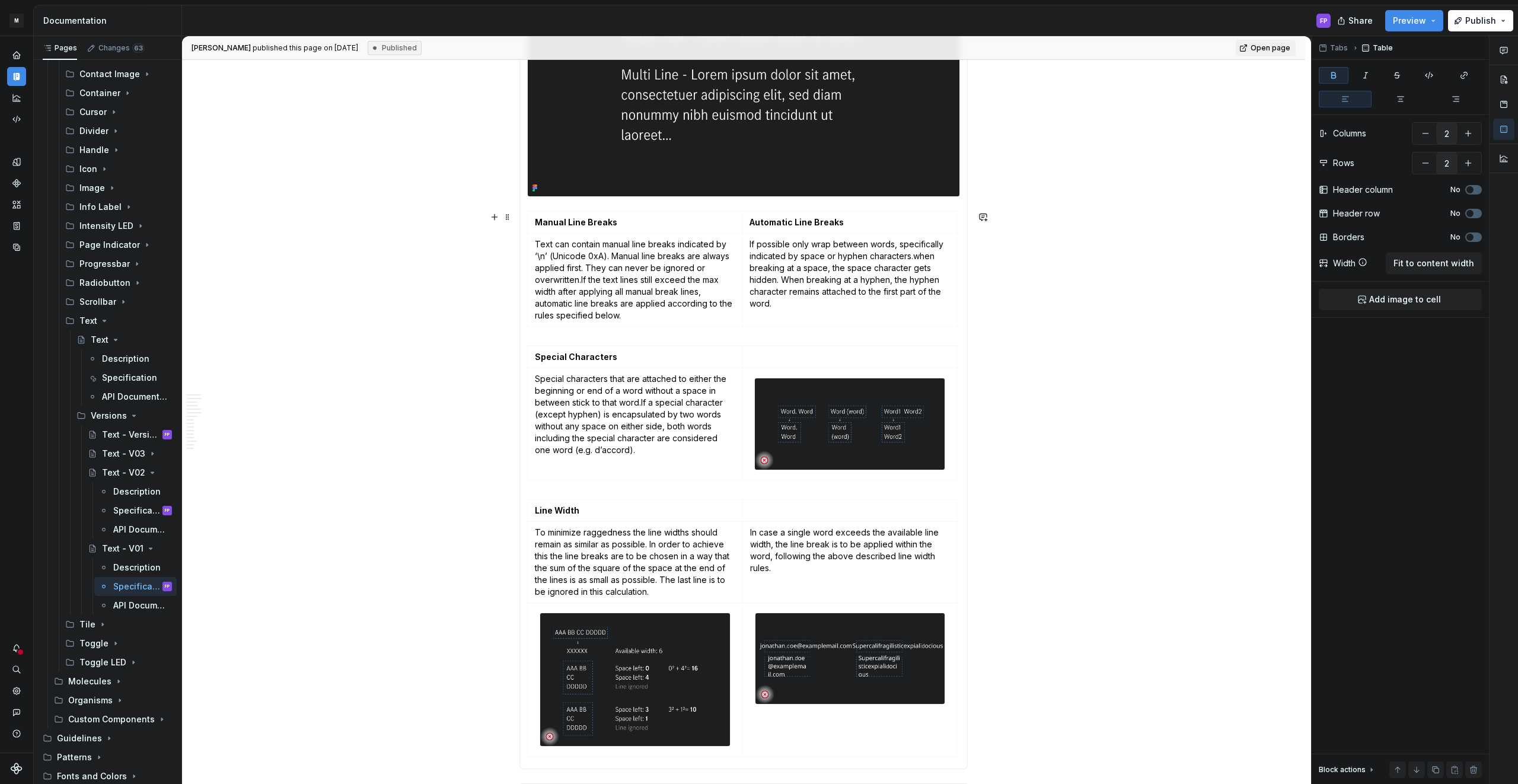
click at [529, 205] on div "Text Styles The text has different font styles available. Text Alignment The te…" at bounding box center [744, 297] width 448 height 945
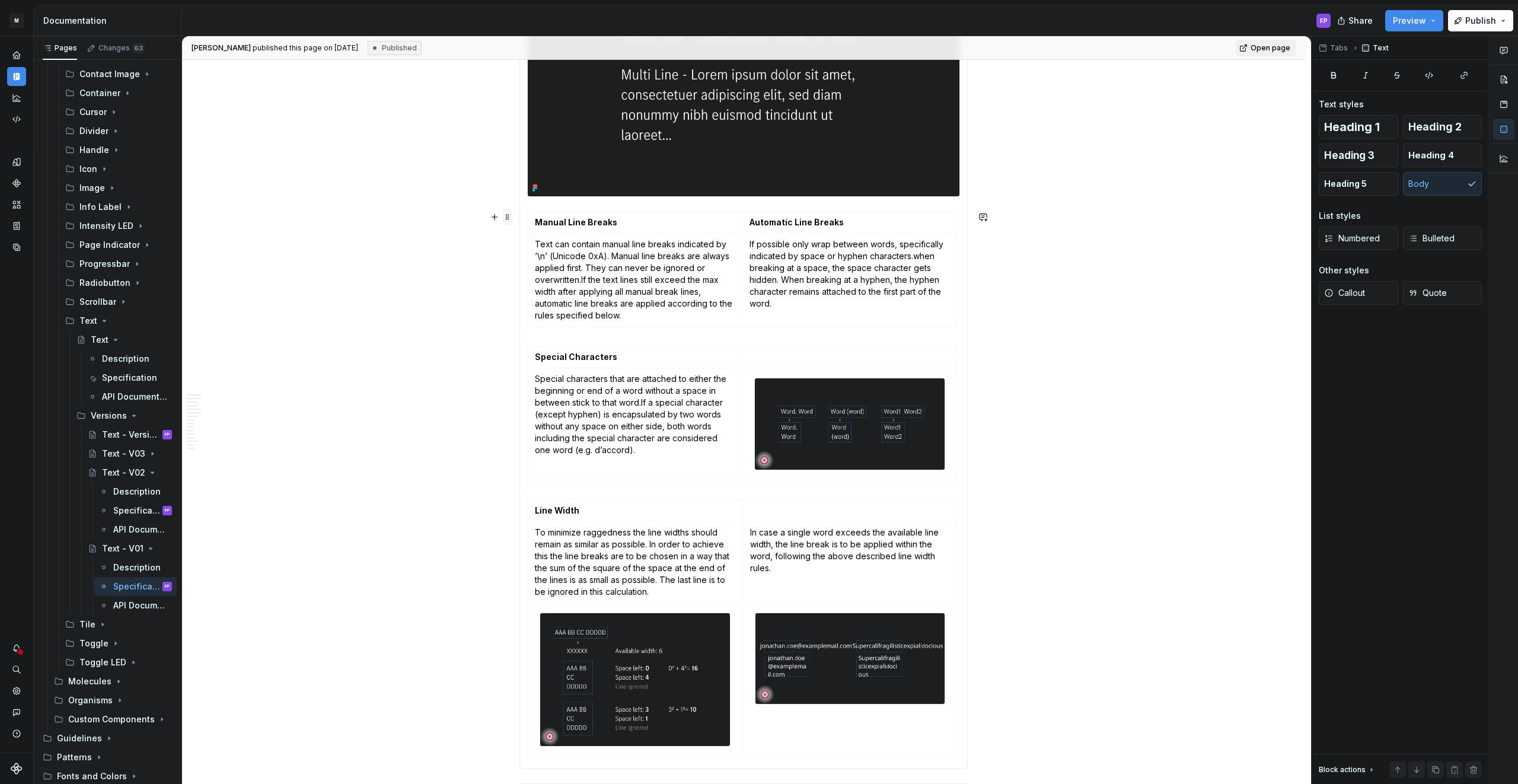
click at [509, 220] on span at bounding box center [507, 217] width 10 height 17
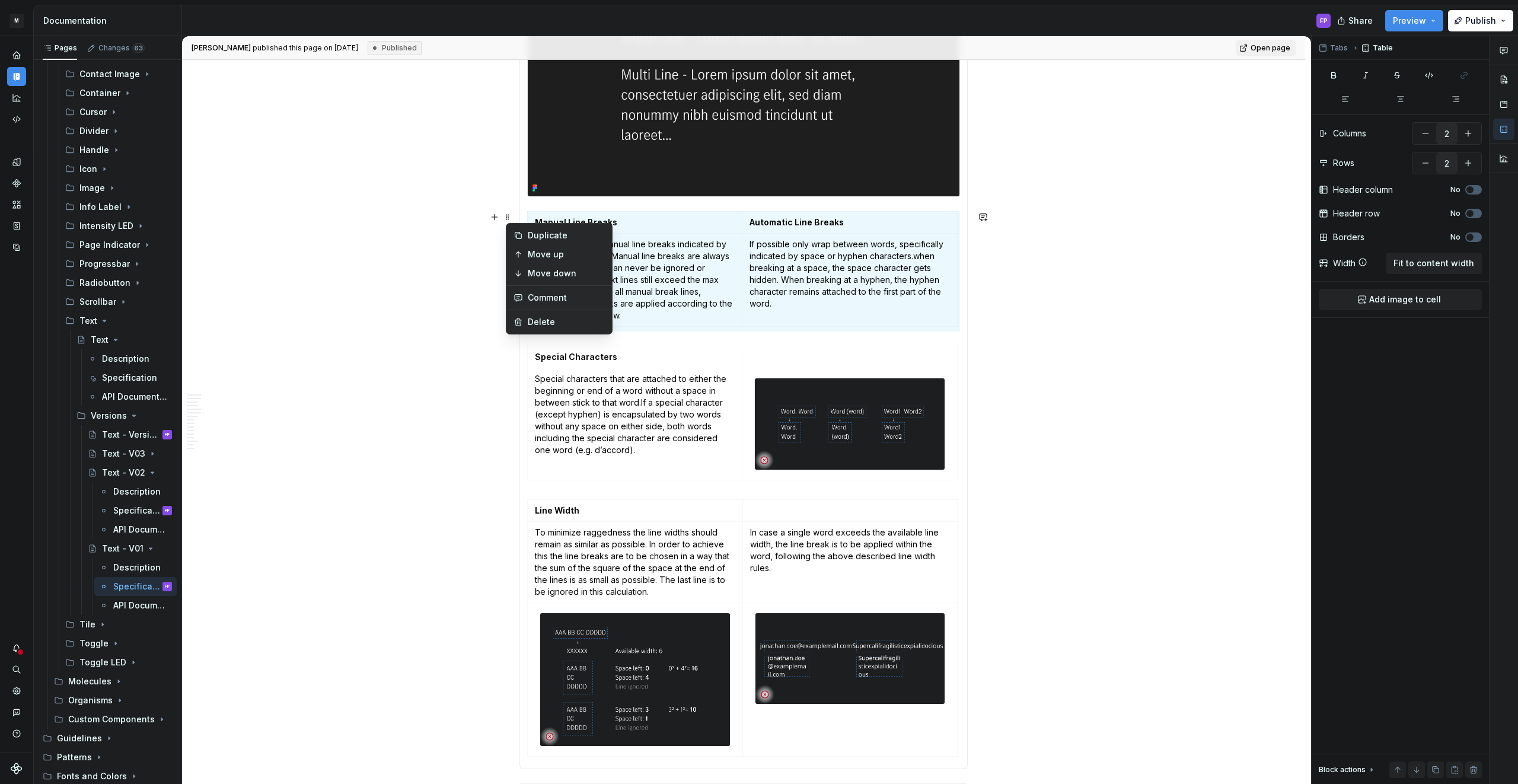
click at [526, 201] on div "Text Styles The text has different font styles available. Text Alignment The te…" at bounding box center [744, 297] width 448 height 945
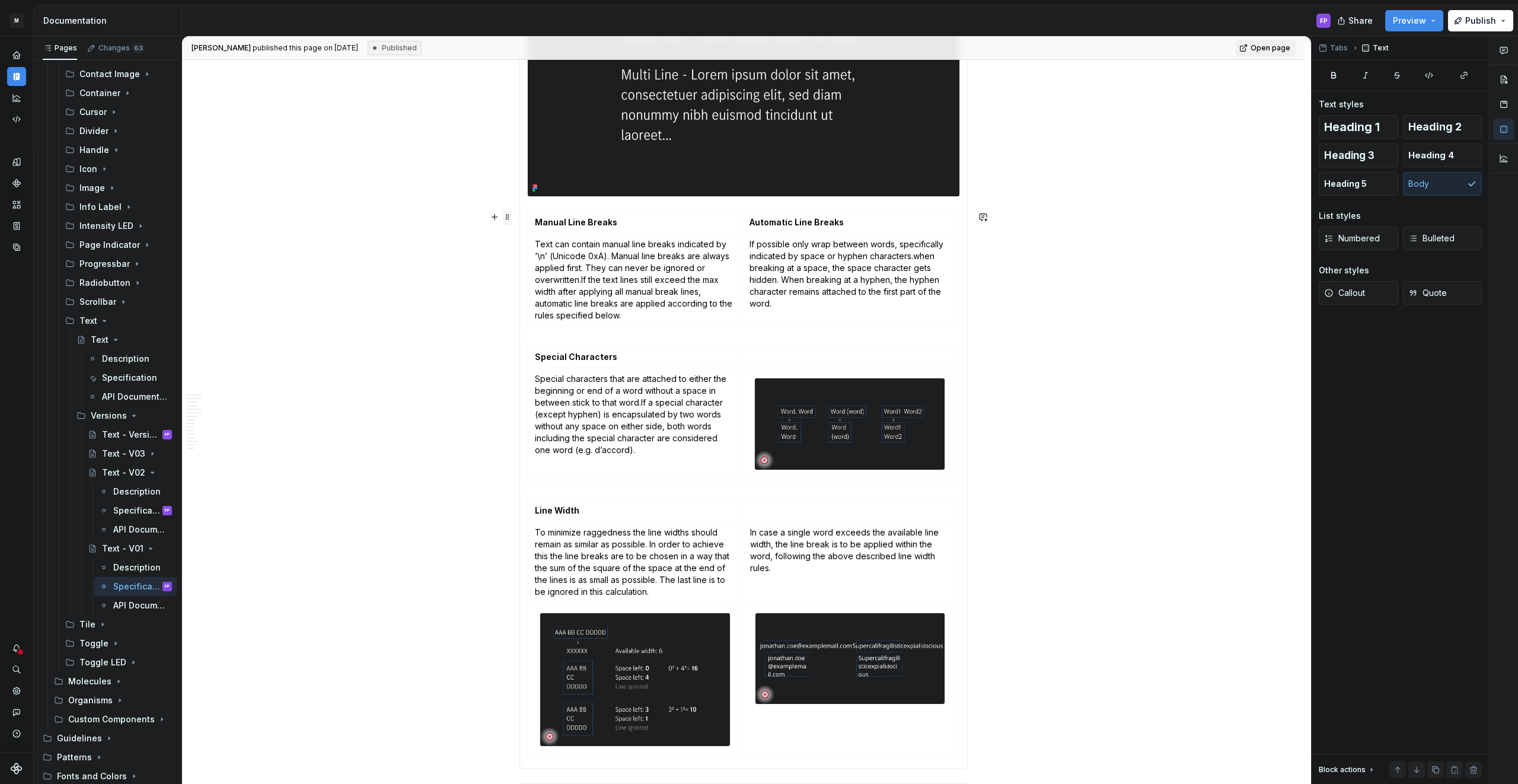
click at [511, 221] on span at bounding box center [507, 217] width 10 height 17
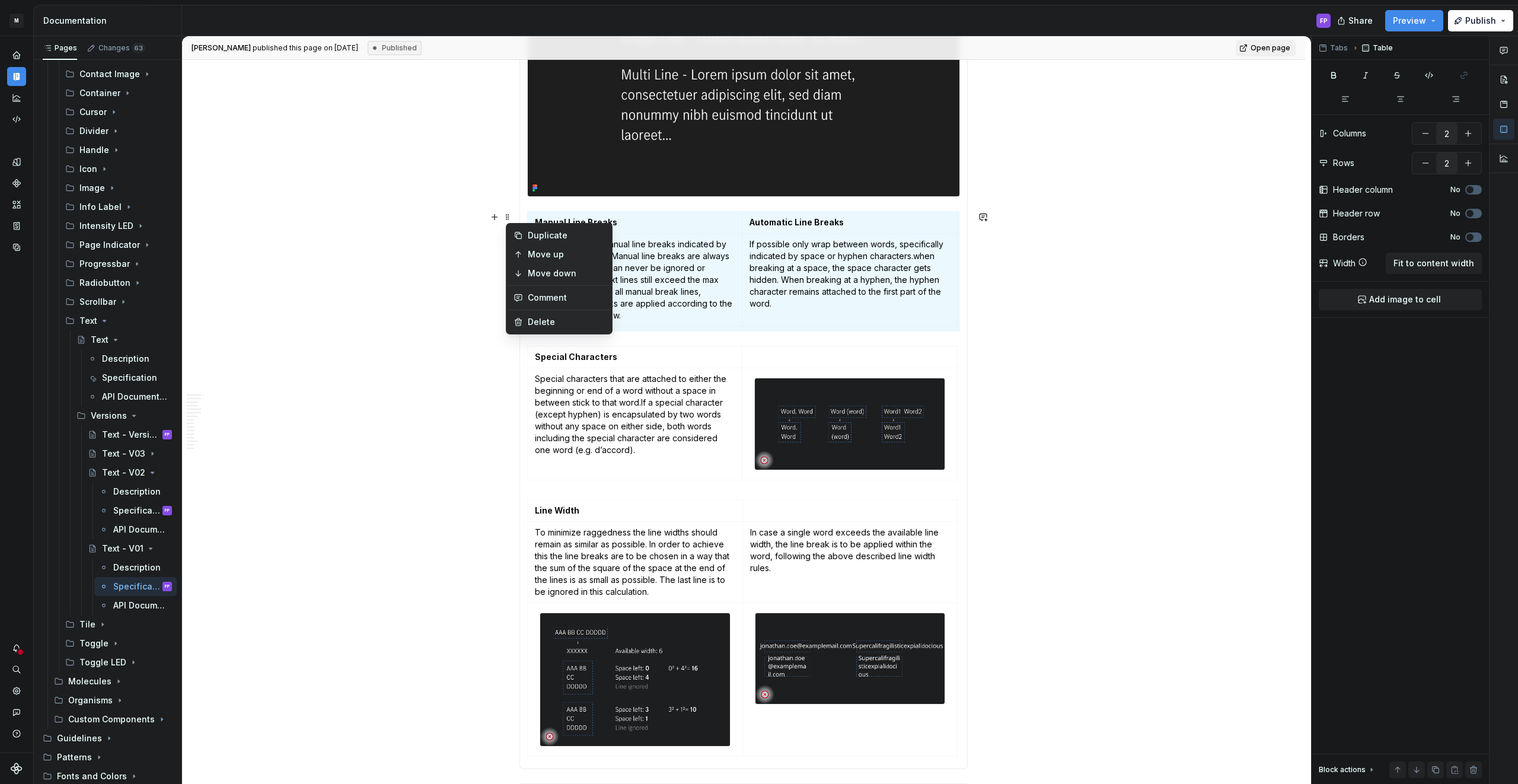
click at [616, 205] on section-item-column "Single & Multi Line The text can either be set as single or multi line. A singl…" at bounding box center [744, 296] width 433 height 929
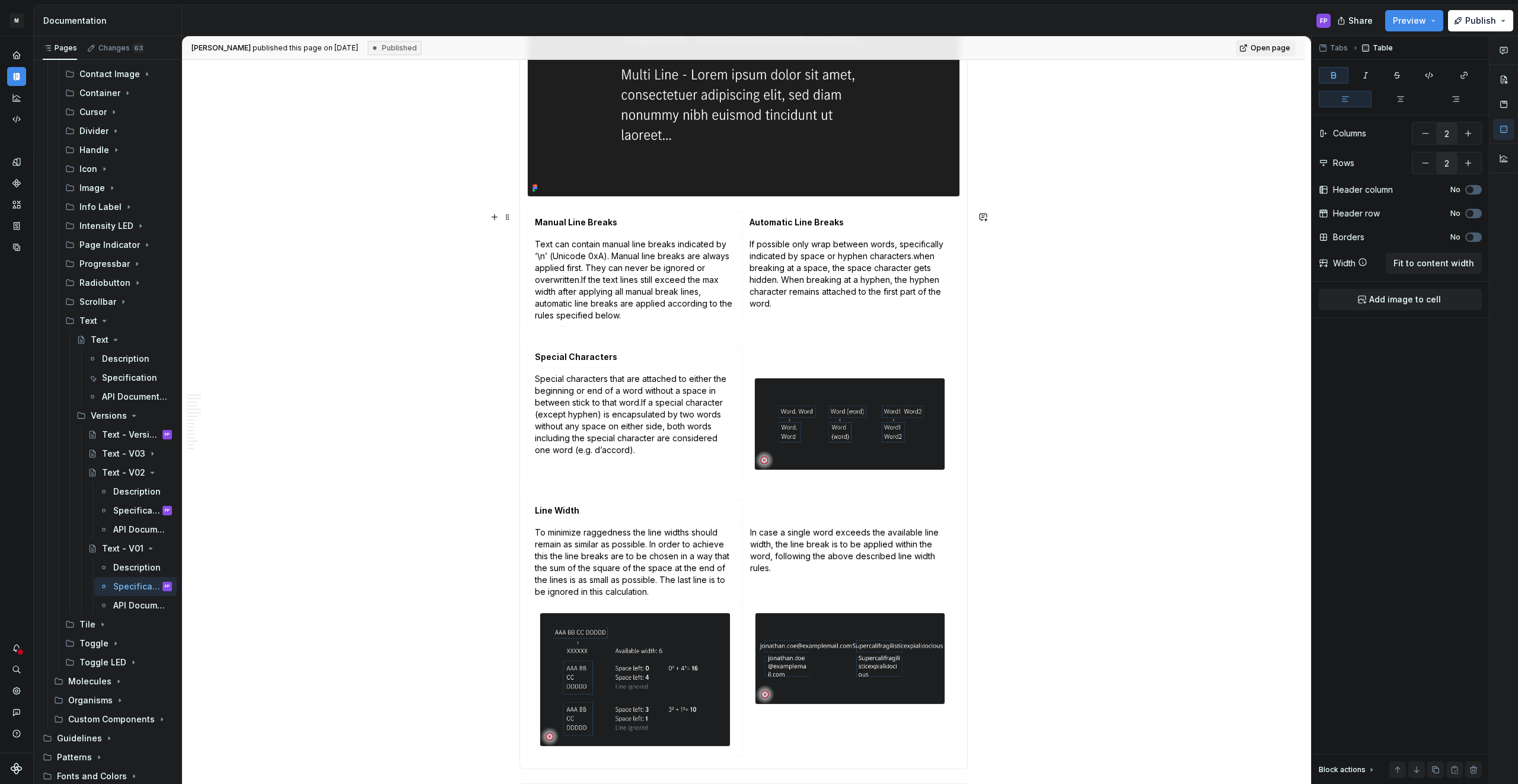
click at [578, 335] on section-item-column "Single & Multi Line The text can either be set as single or multi line. A singl…" at bounding box center [744, 296] width 433 height 929
click at [581, 329] on div "Manual Line Breaks Automatic Line Breaks Text can contain manual line breaks in…" at bounding box center [744, 271] width 433 height 120
click at [603, 204] on section-item-column "Single & Multi Line The text can either be set as single or multi line. A singl…" at bounding box center [744, 296] width 433 height 929
click at [541, 198] on div at bounding box center [744, 78] width 433 height 242
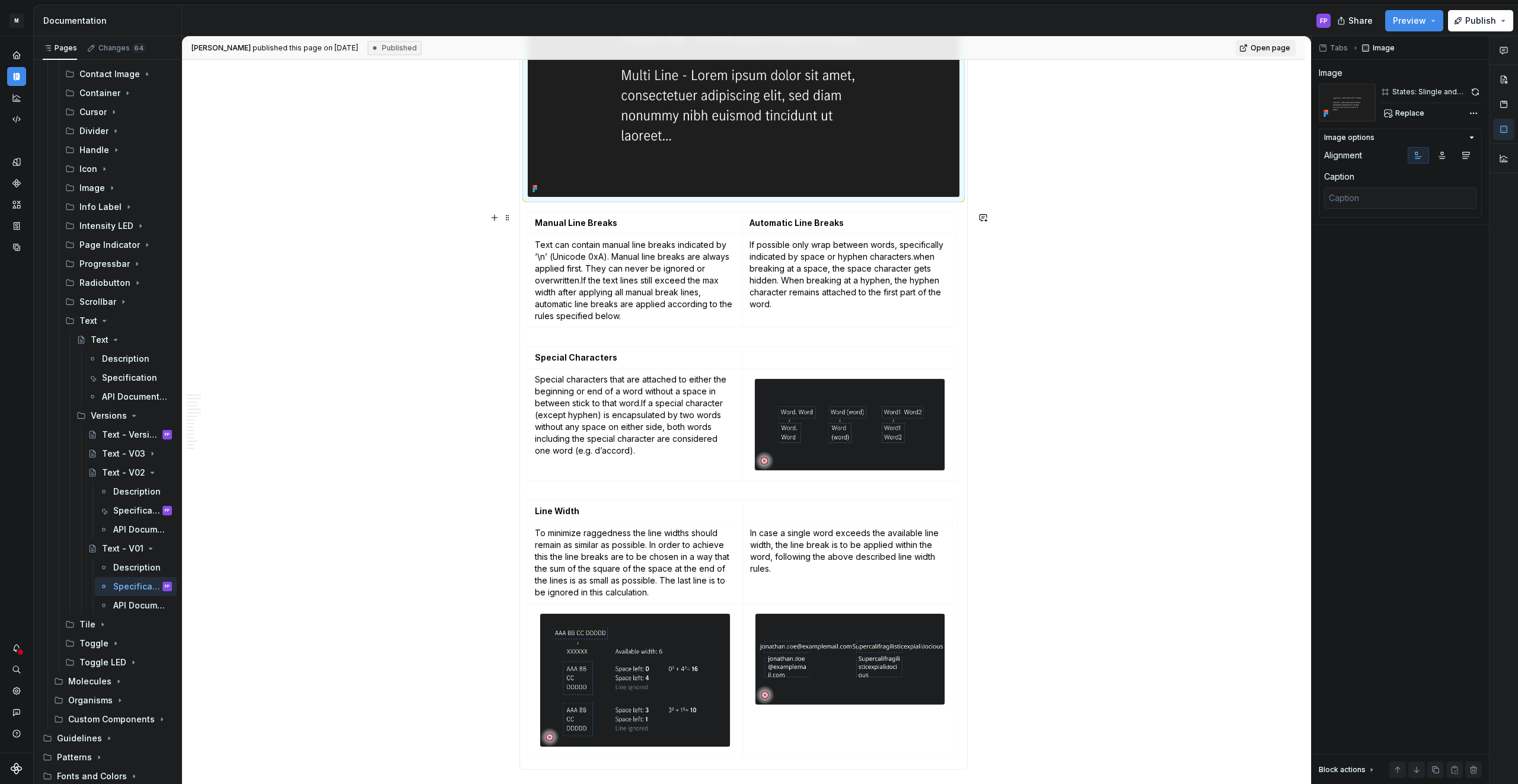
click at [535, 209] on section-item-column "Single & Multi Line The text can either be set as single or multi line. A singl…" at bounding box center [744, 297] width 433 height 929
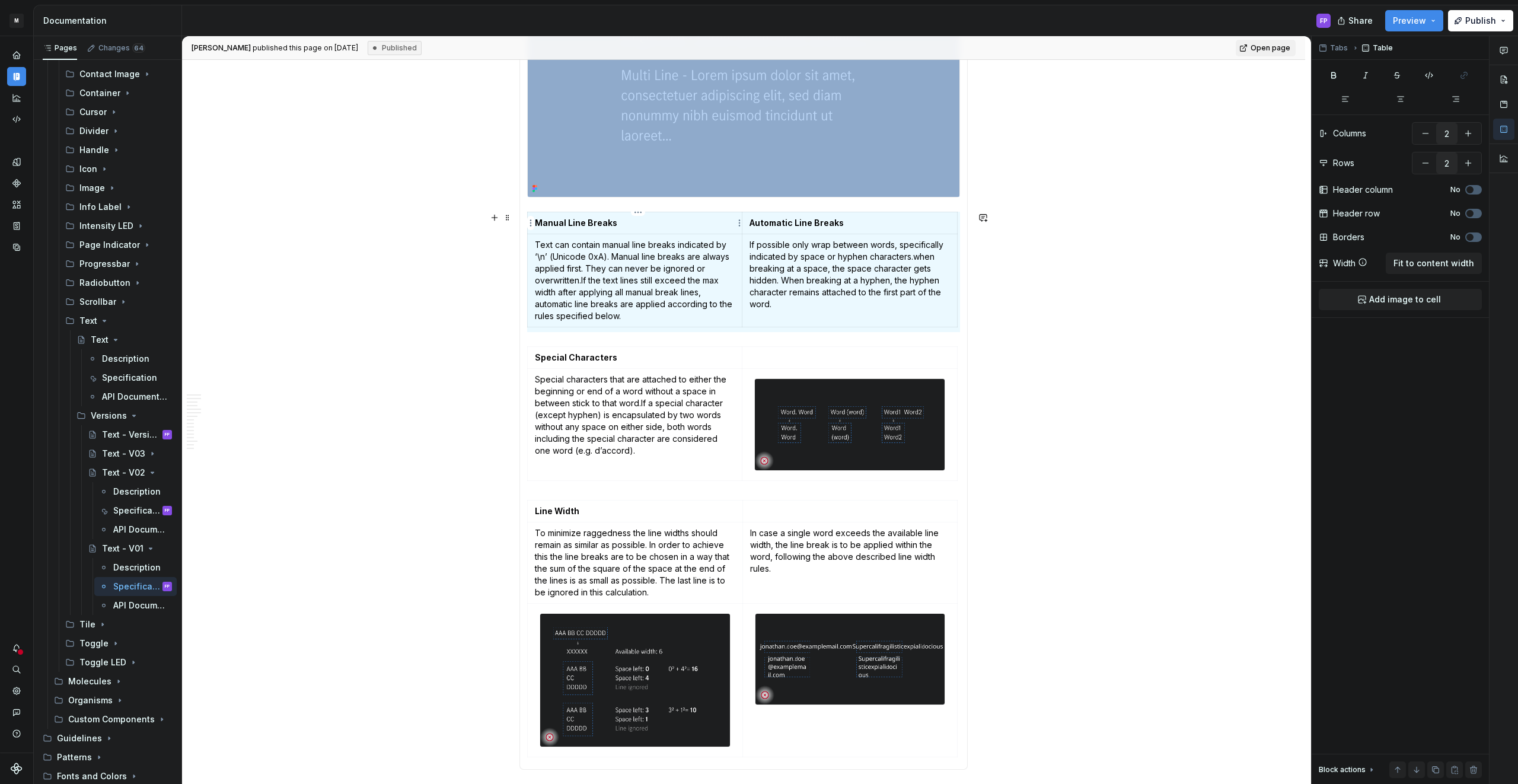
copy div
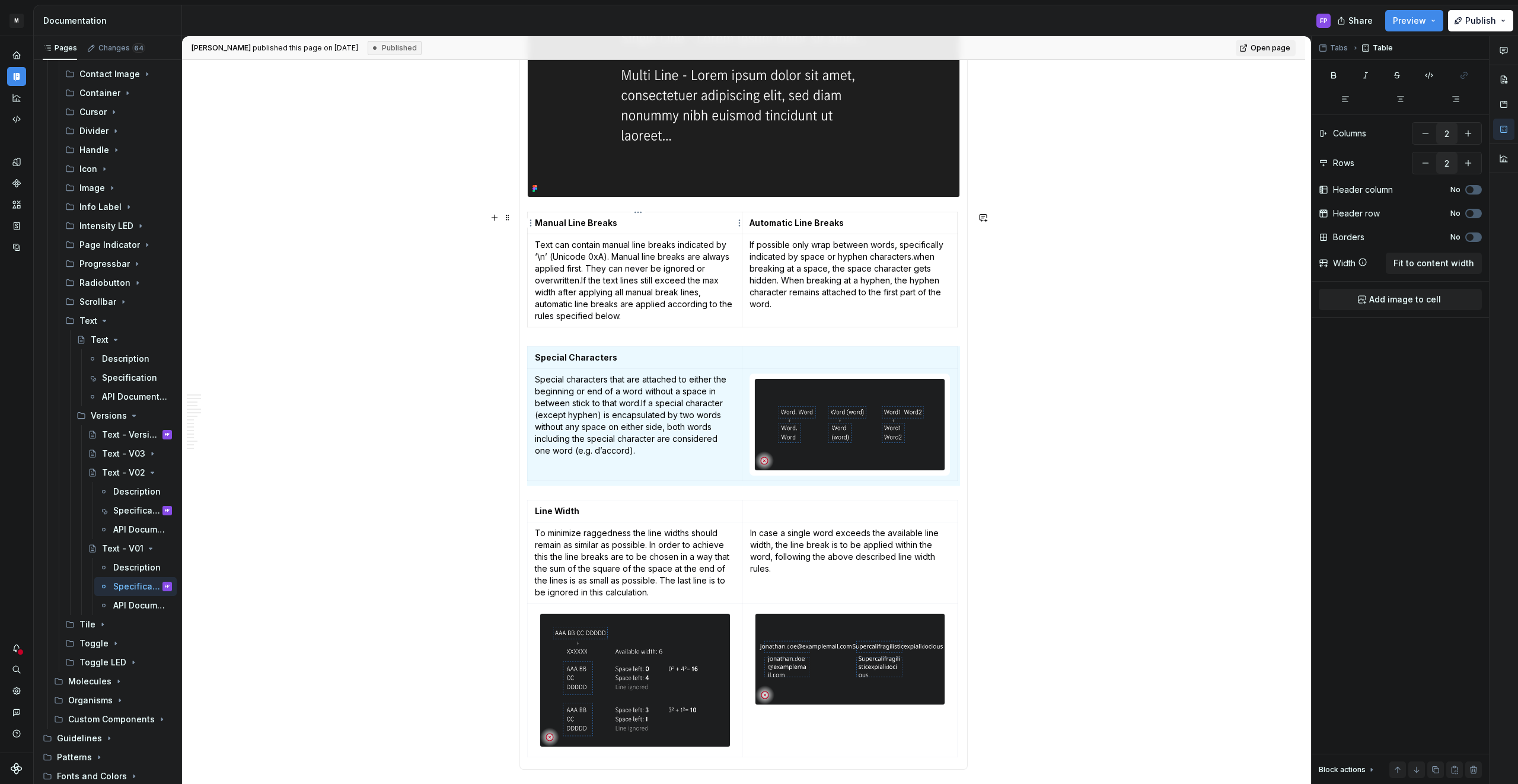
click at [545, 214] on td "Manual Line Breaks" at bounding box center [634, 223] width 214 height 22
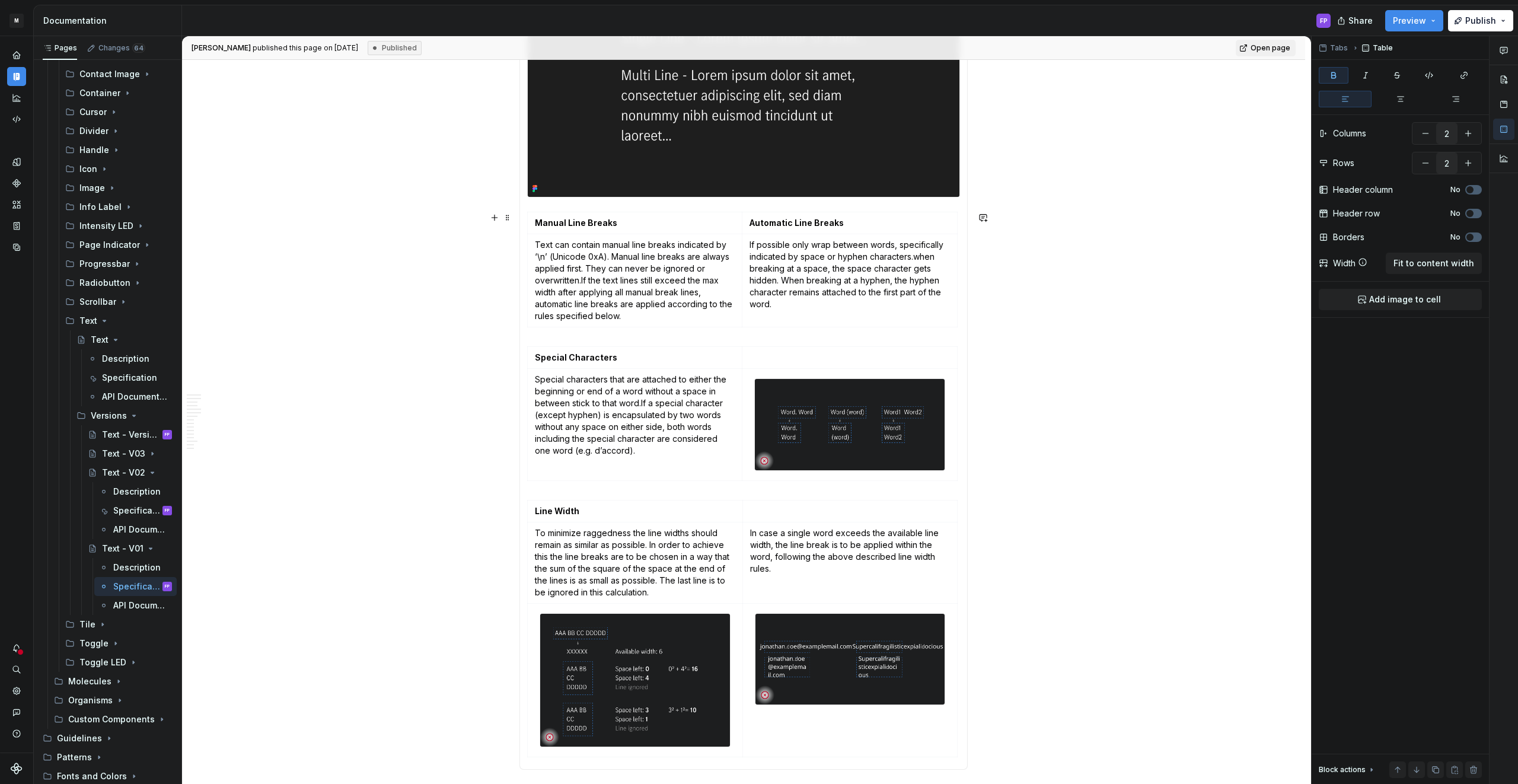
click at [548, 207] on section-item-column "Single & Multi Line The text can either be set as single or multi line. A singl…" at bounding box center [744, 297] width 433 height 929
click at [626, 210] on section-item-column "Single & Multi Line The text can either be set as single or multi line. A singl…" at bounding box center [744, 297] width 433 height 929
click at [640, 213] on html "M MBUX-DesignSystem FP Dataset Default Documentation FP Share Preview Publish P…" at bounding box center [759, 392] width 1518 height 784
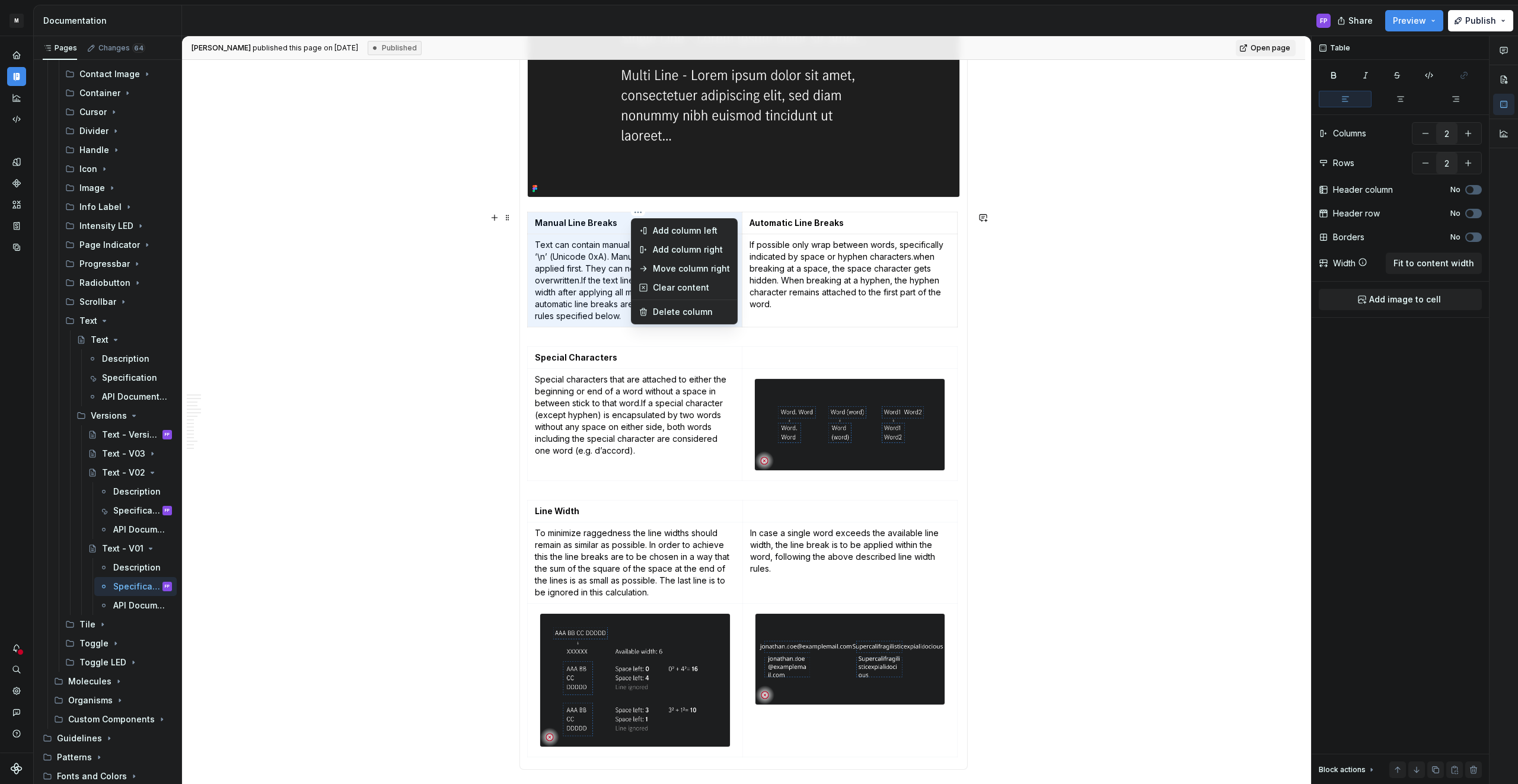
click at [563, 216] on html "M MBUX-DesignSystem FP Dataset Default Documentation FP Share Preview Publish P…" at bounding box center [759, 392] width 1518 height 784
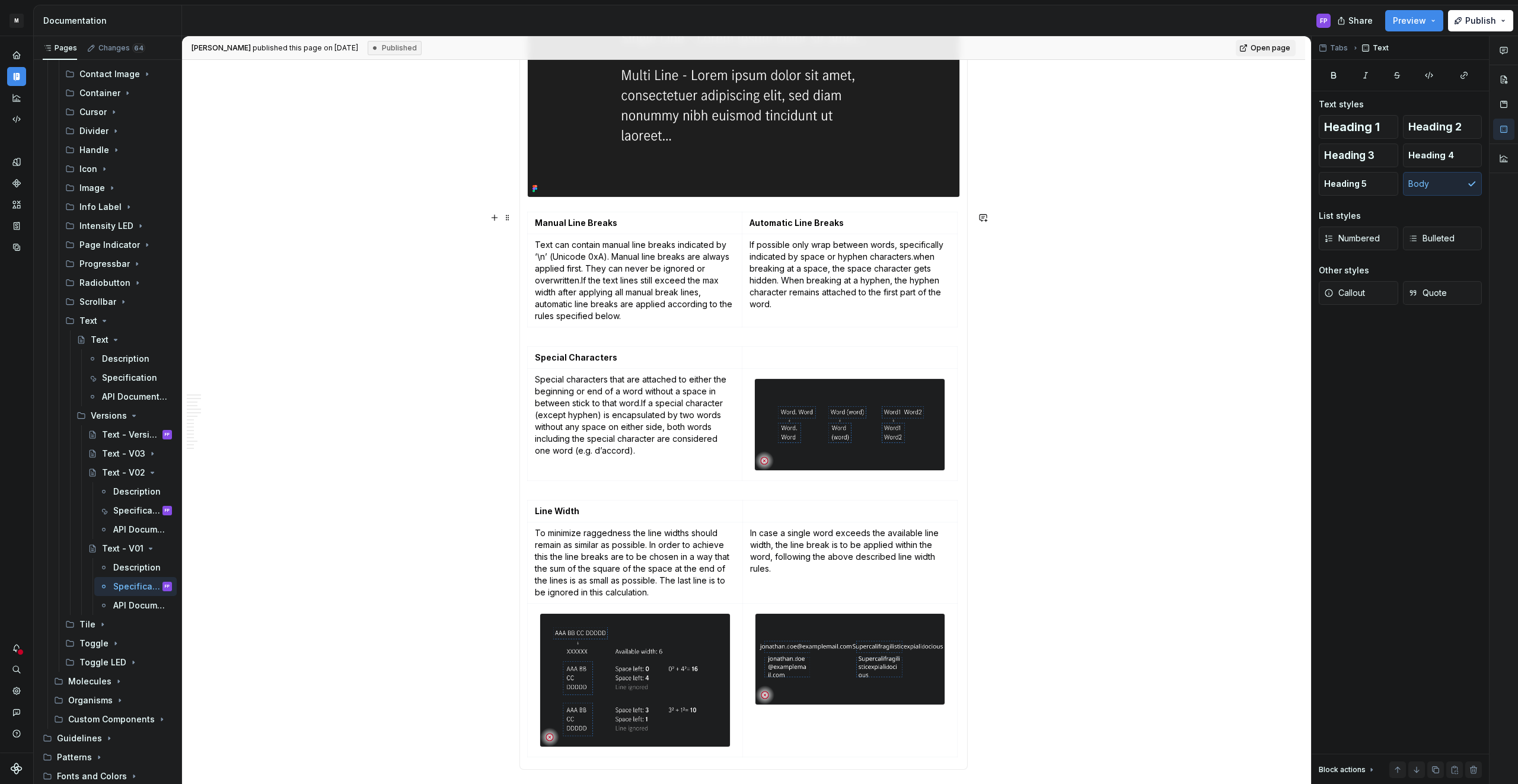
click at [528, 209] on div "Text Styles The text has different font styles available. Text Alignment The te…" at bounding box center [744, 297] width 448 height 945
click at [533, 209] on section-item-column "Single & Multi Line The text can either be set as single or multi line. A singl…" at bounding box center [744, 297] width 433 height 929
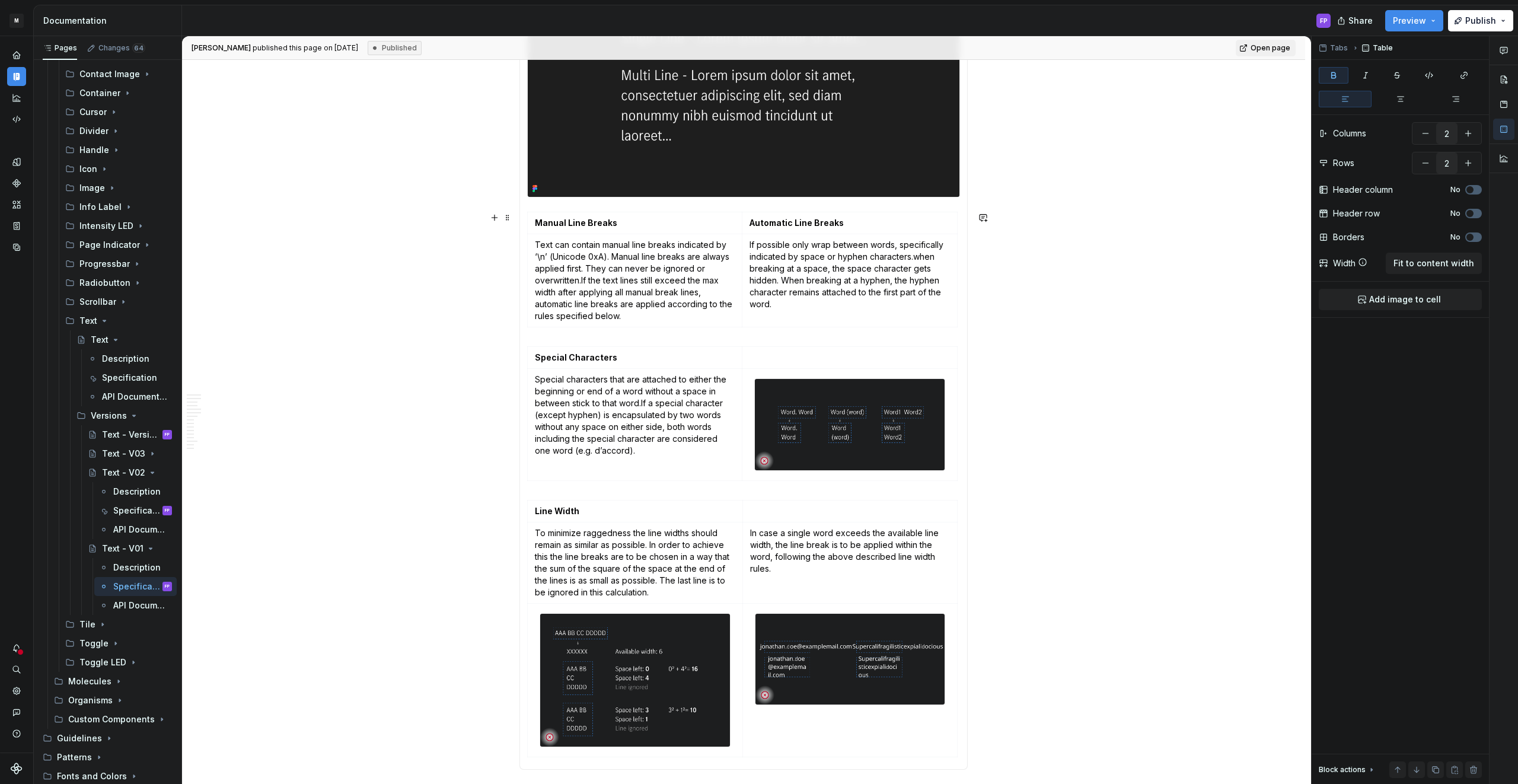
click at [533, 210] on section-item-column "Single & Multi Line The text can either be set as single or multi line. A singl…" at bounding box center [744, 297] width 433 height 929
click at [529, 213] on div "Text Styles The text has different font styles available. Text Alignment The te…" at bounding box center [744, 297] width 448 height 945
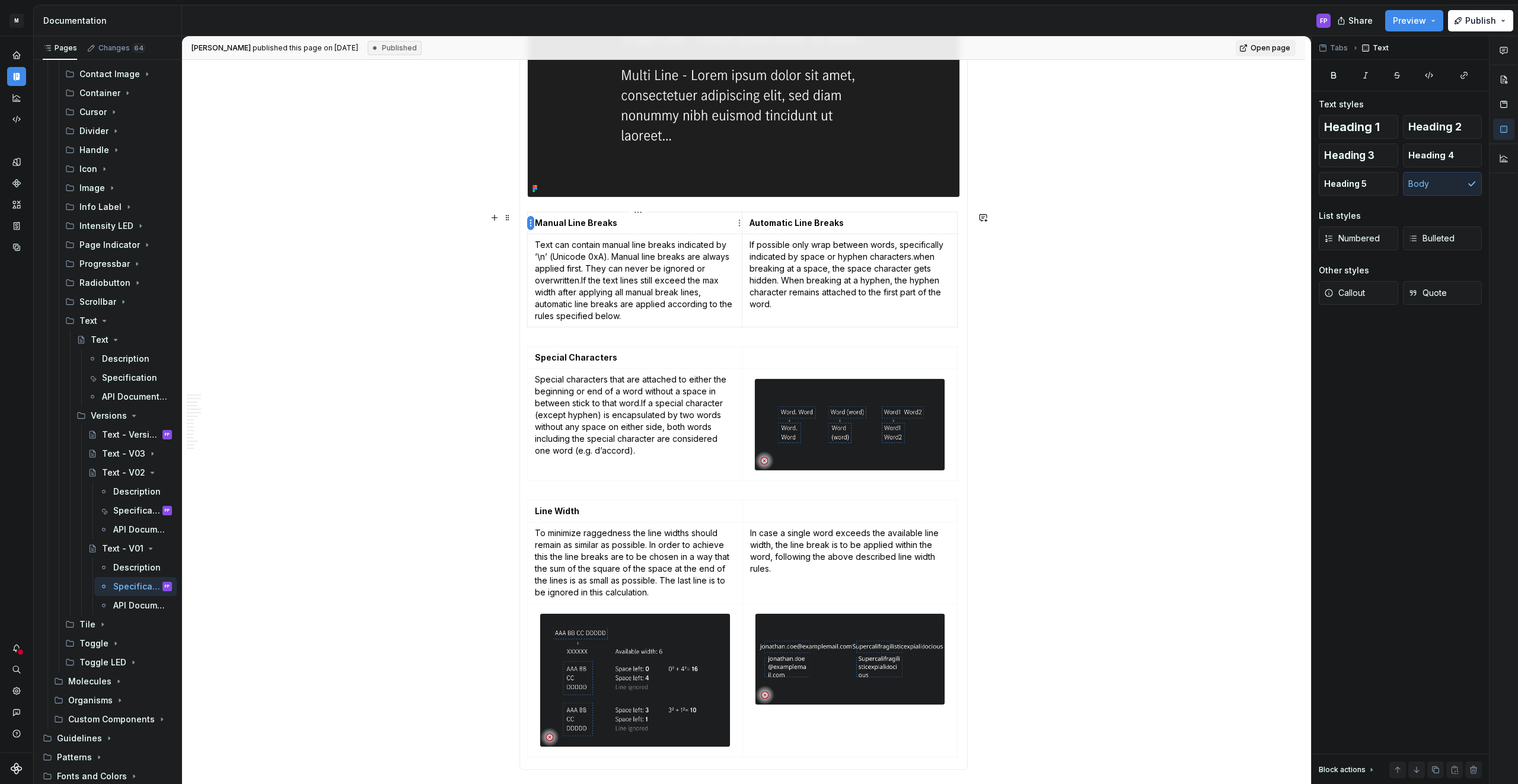
click at [533, 217] on html "M MBUX-DesignSystem FP Dataset Default Documentation FP Share Preview Publish P…" at bounding box center [759, 392] width 1518 height 784
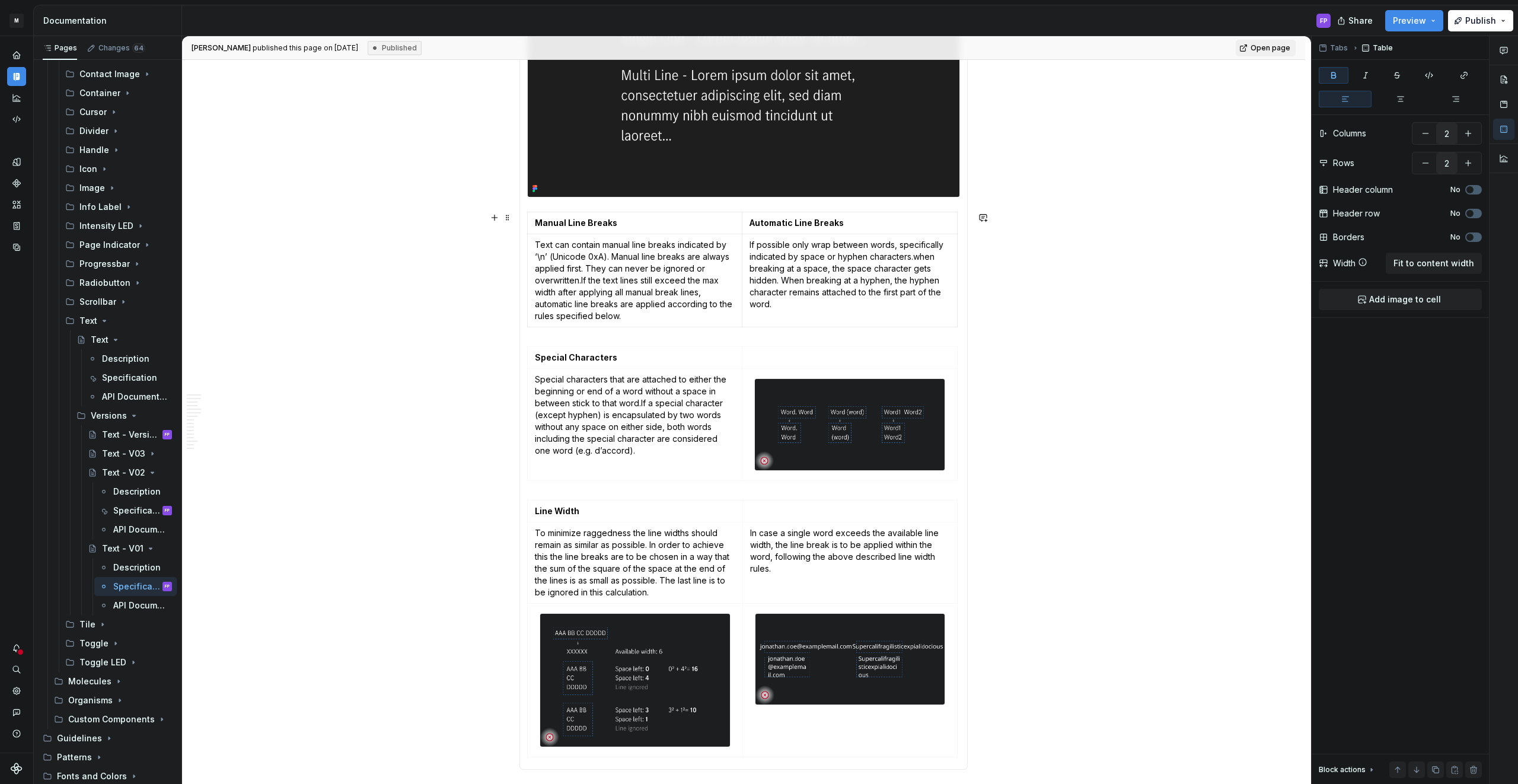
click at [531, 216] on html "M MBUX-DesignSystem FP Dataset Default Documentation FP Share Preview Publish P…" at bounding box center [759, 392] width 1518 height 784
click at [534, 208] on section-item-column "Single & Multi Line The text can either be set as single or multi line. A singl…" at bounding box center [744, 297] width 433 height 929
click at [529, 208] on section-item-column "Single & Multi Line The text can either be set as single or multi line. A singl…" at bounding box center [744, 297] width 433 height 929
click at [549, 204] on section-item-column "Single & Multi Line The text can either be set as single or multi line. A singl…" at bounding box center [744, 297] width 433 height 929
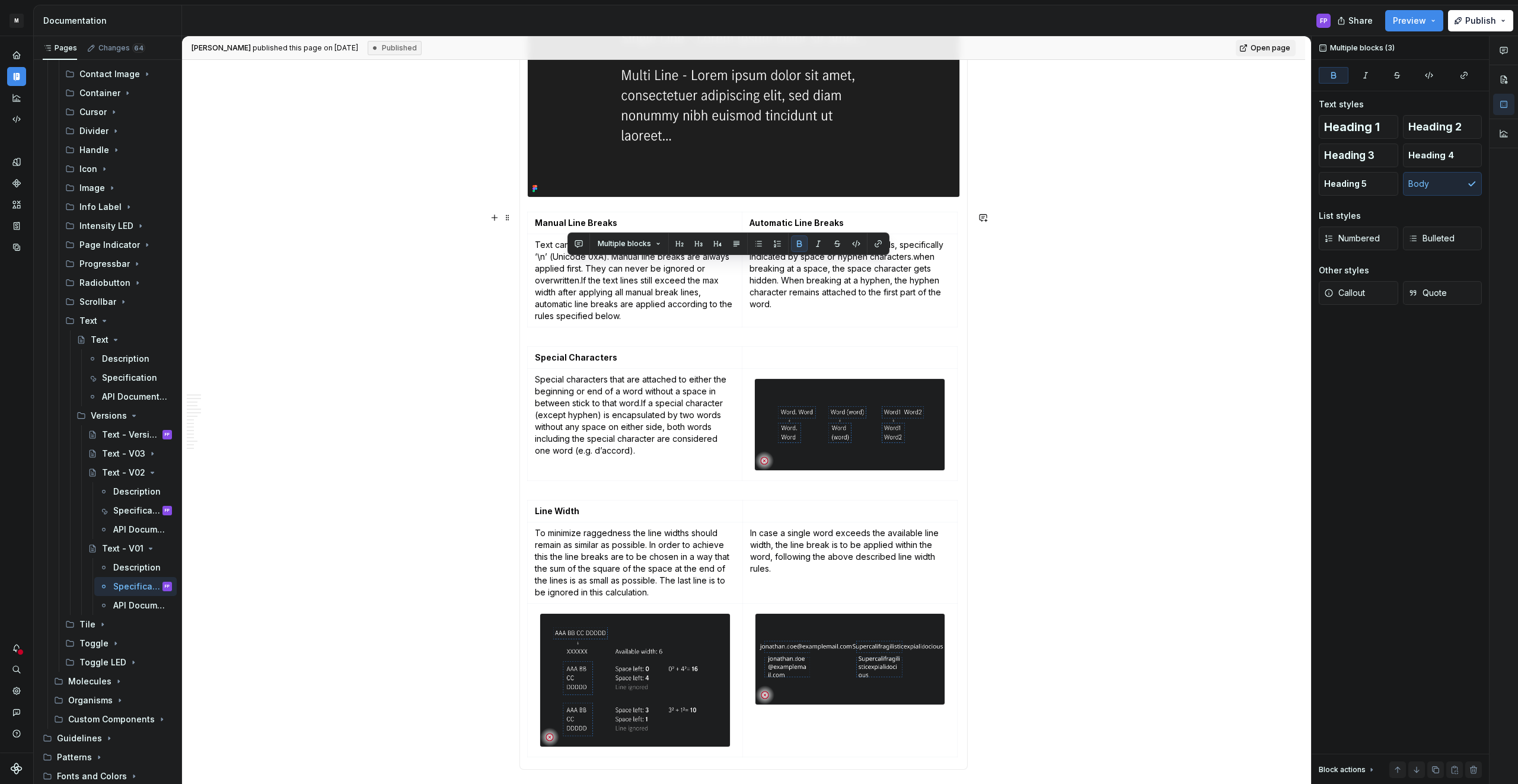
click at [548, 205] on section-item-column "Single & Multi Line The text can either be set as single or multi line. A singl…" at bounding box center [744, 297] width 433 height 929
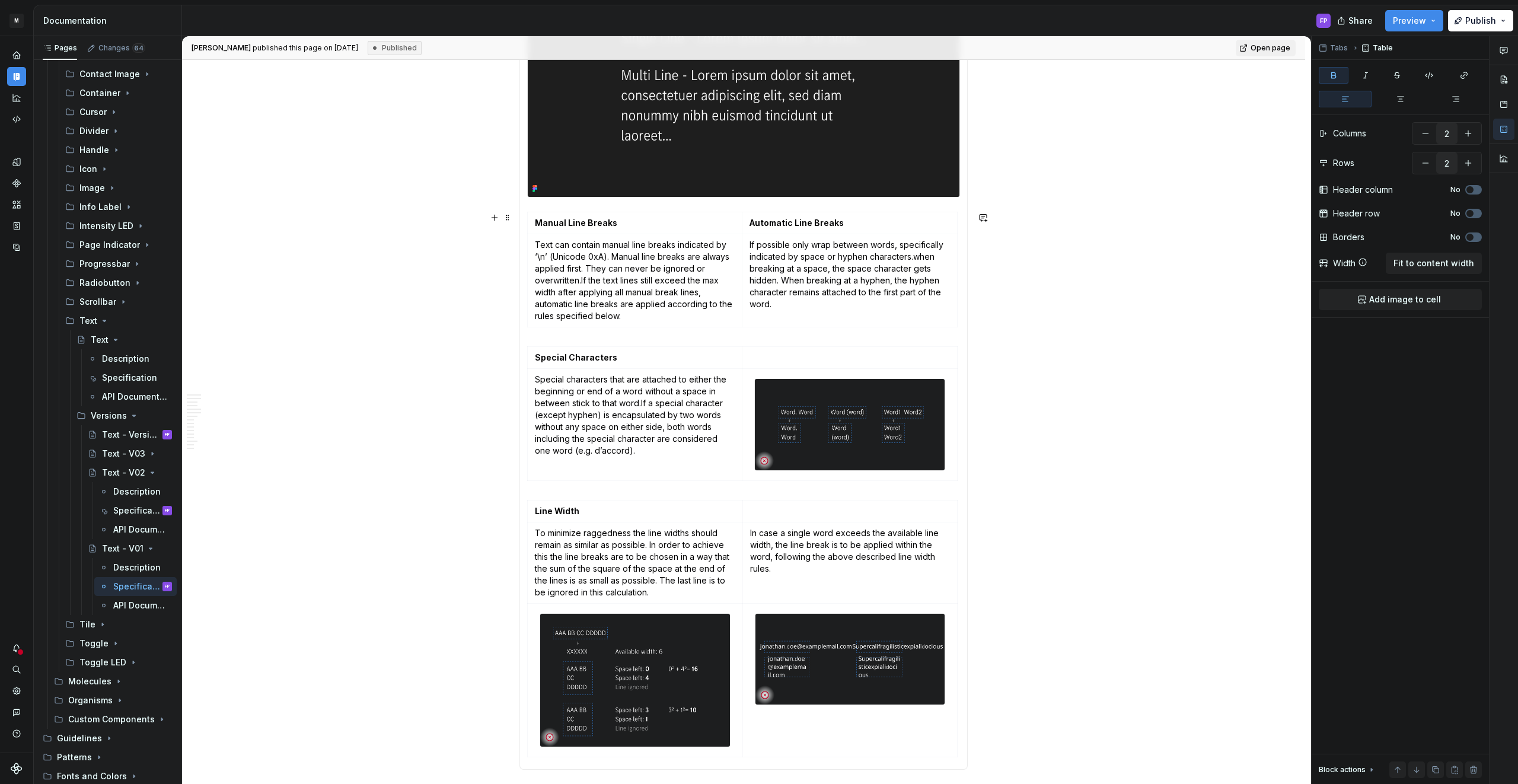
click at [549, 205] on section-item-column "Single & Multi Line The text can either be set as single or multi line. A singl…" at bounding box center [744, 297] width 433 height 929
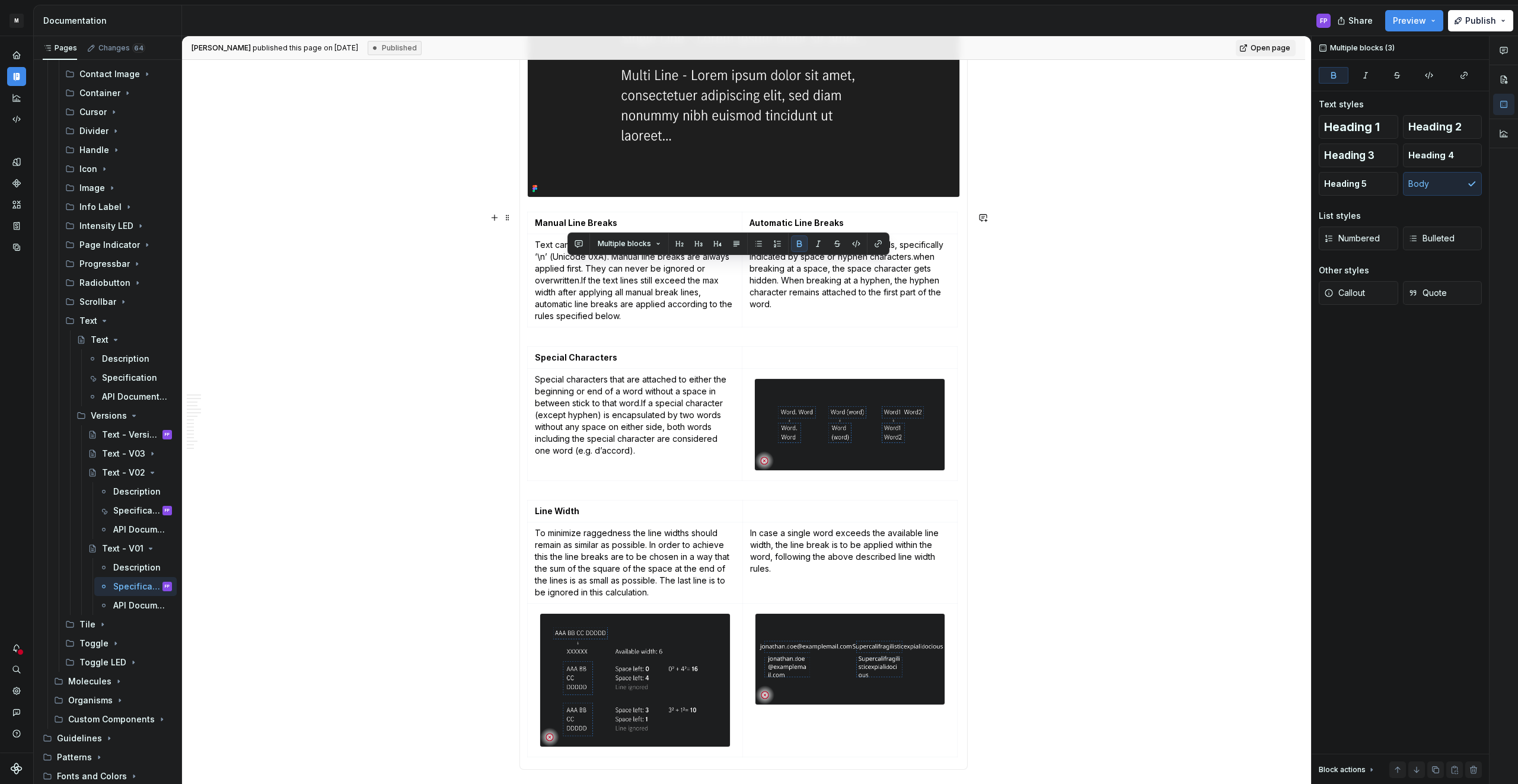
drag, startPoint x: 550, startPoint y: 209, endPoint x: 558, endPoint y: 211, distance: 8.2
click at [550, 209] on section-item-column "Single & Multi Line The text can either be set as single or multi line. A singl…" at bounding box center [744, 297] width 433 height 929
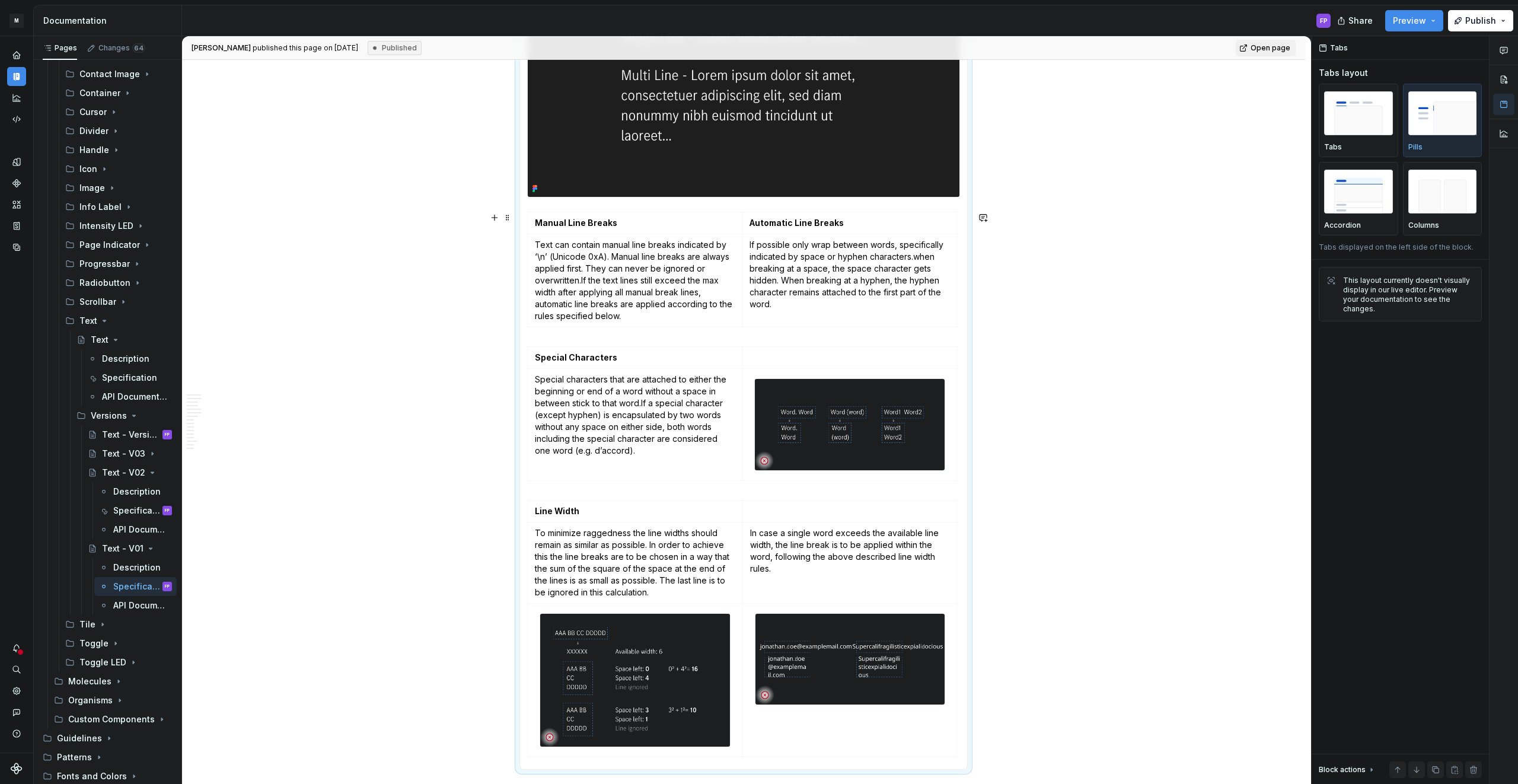
click at [563, 212] on table "Manual Line Breaks Automatic Line Breaks Text can contain manual line breaks in…" at bounding box center [743, 269] width 430 height 116
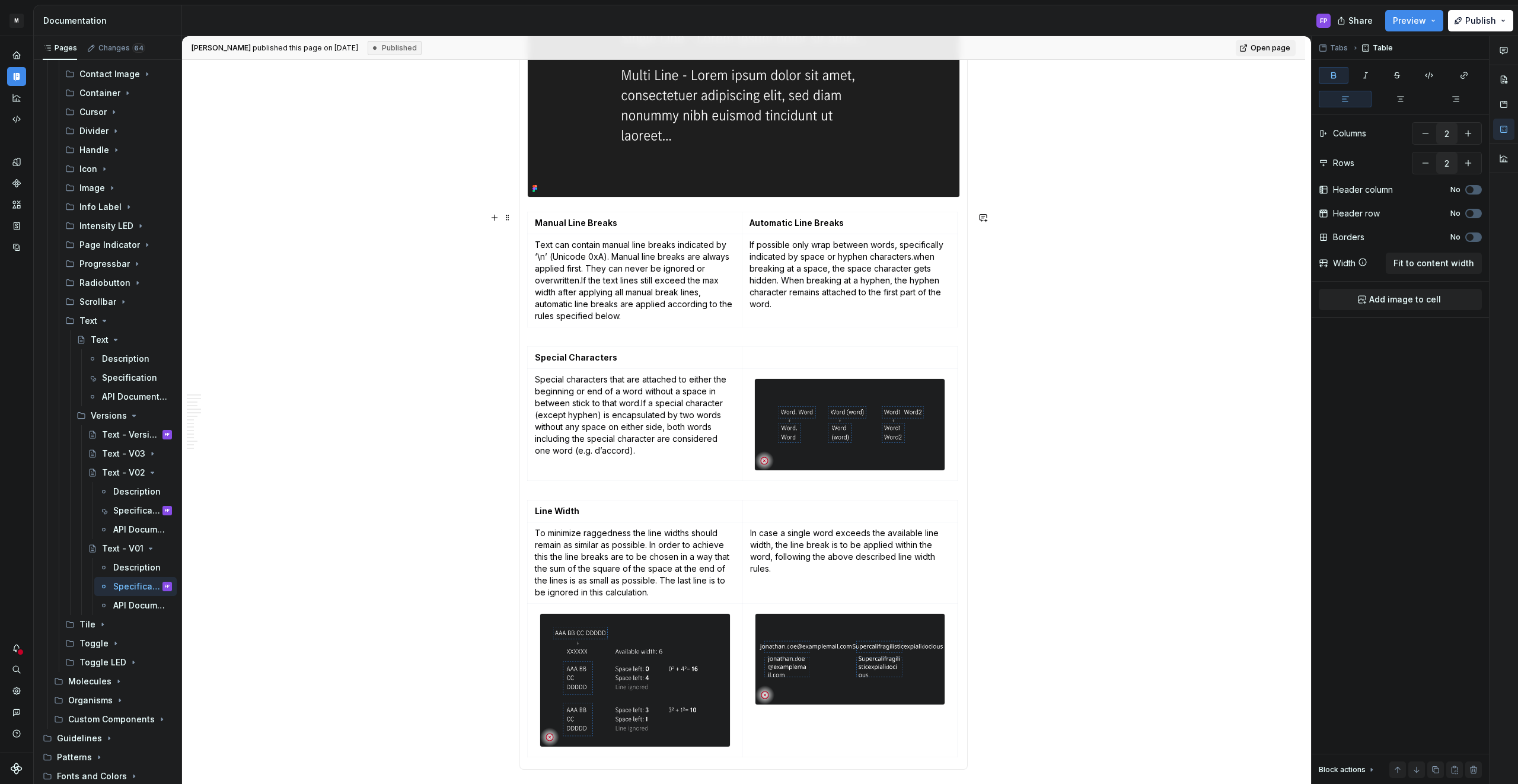
drag, startPoint x: 571, startPoint y: 212, endPoint x: 594, endPoint y: 215, distance: 23.2
click at [574, 213] on td "Manual Line Breaks" at bounding box center [634, 223] width 214 height 22
click at [746, 212] on table "Manual Line Breaks Automatic Line Breaks Text can contain manual line breaks in…" at bounding box center [743, 269] width 430 height 116
click at [729, 213] on td "Manual Line Breaks" at bounding box center [634, 223] width 214 height 22
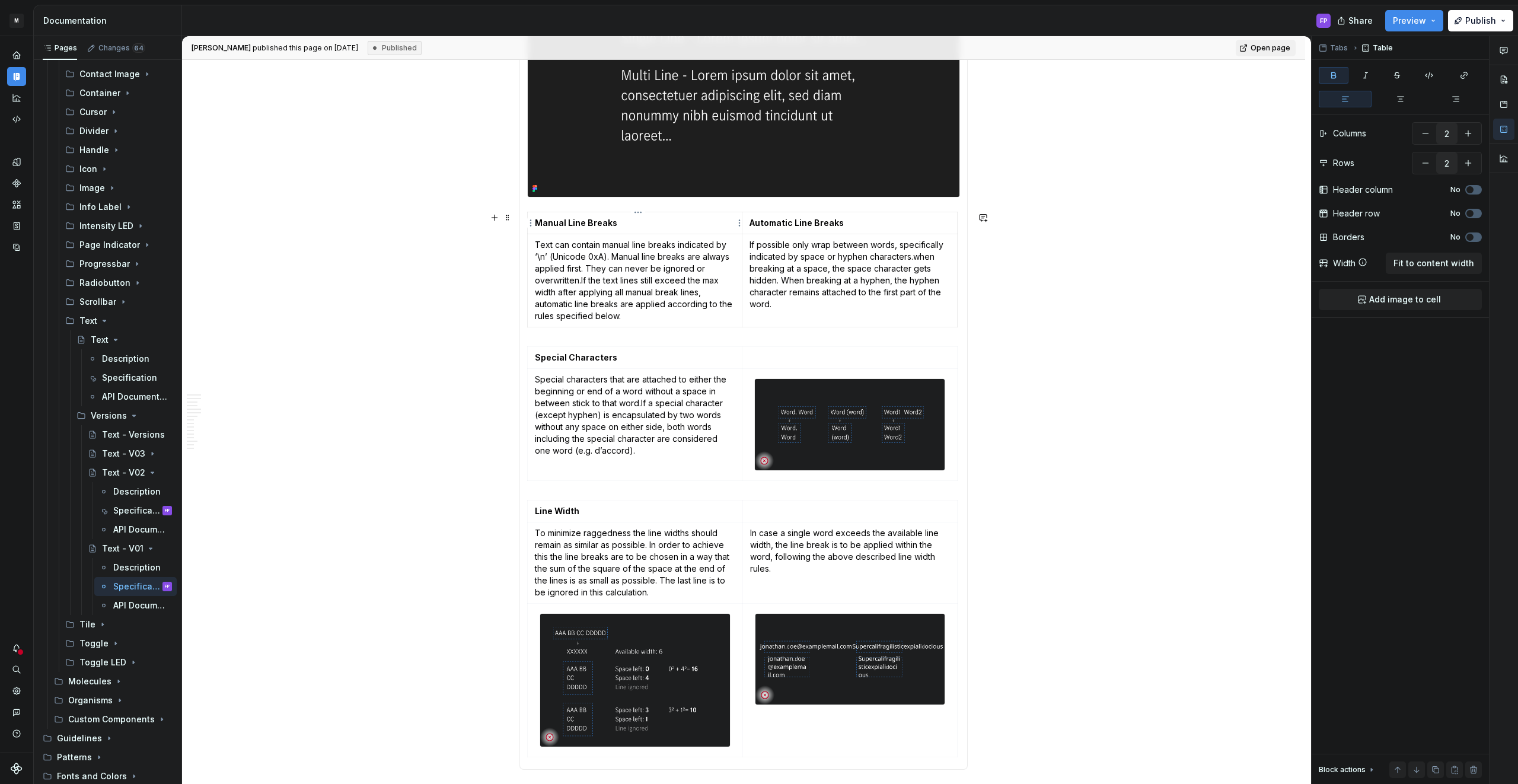
drag, startPoint x: 630, startPoint y: 229, endPoint x: 586, endPoint y: 228, distance: 44.0
click at [630, 229] on td "Manual Line Breaks" at bounding box center [634, 223] width 214 height 22
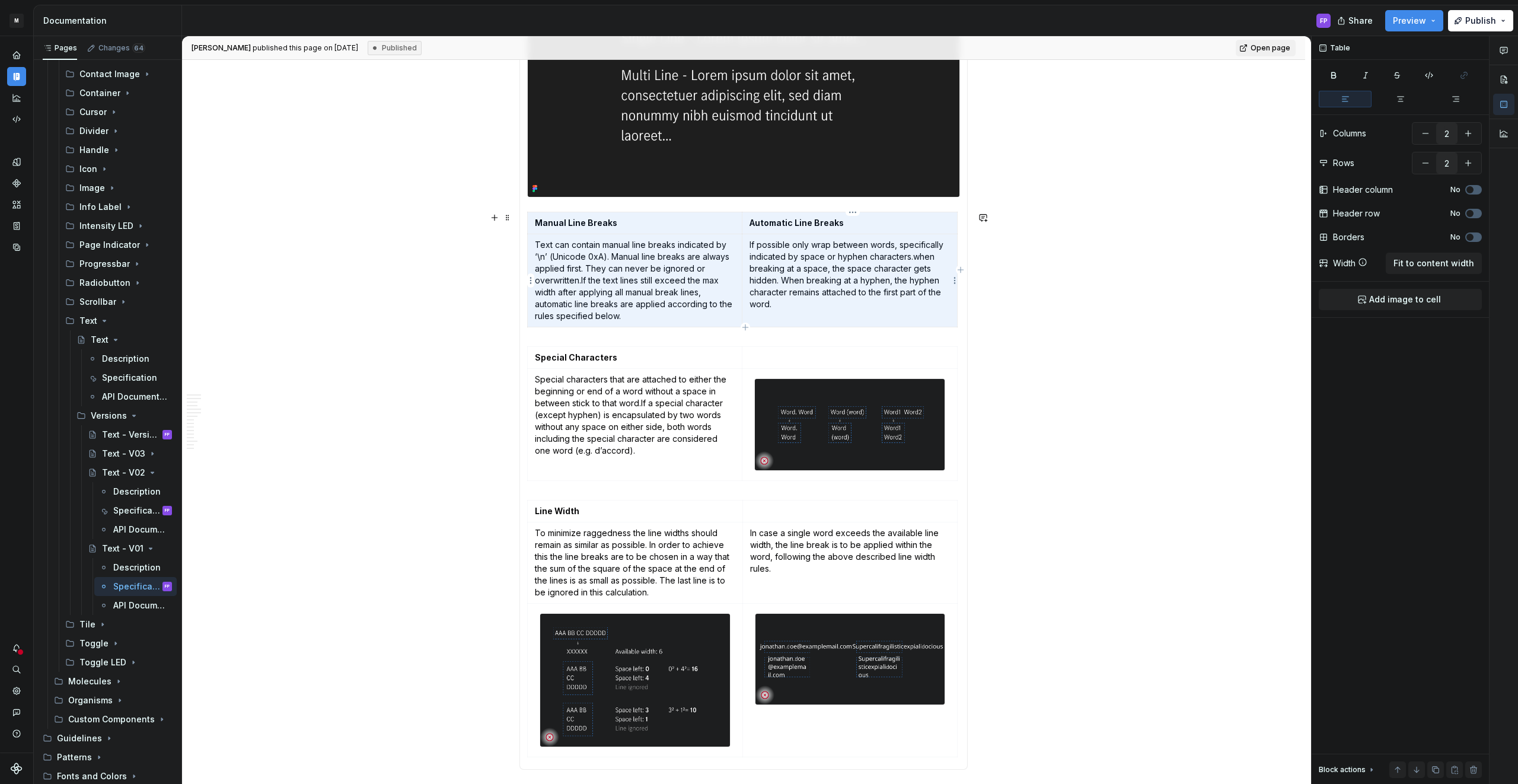
drag, startPoint x: 538, startPoint y: 222, endPoint x: 826, endPoint y: 316, distance: 303.0
click at [826, 316] on tbody "Manual Line Breaks Automatic Line Breaks Text can contain manual line breaks in…" at bounding box center [742, 270] width 430 height 115
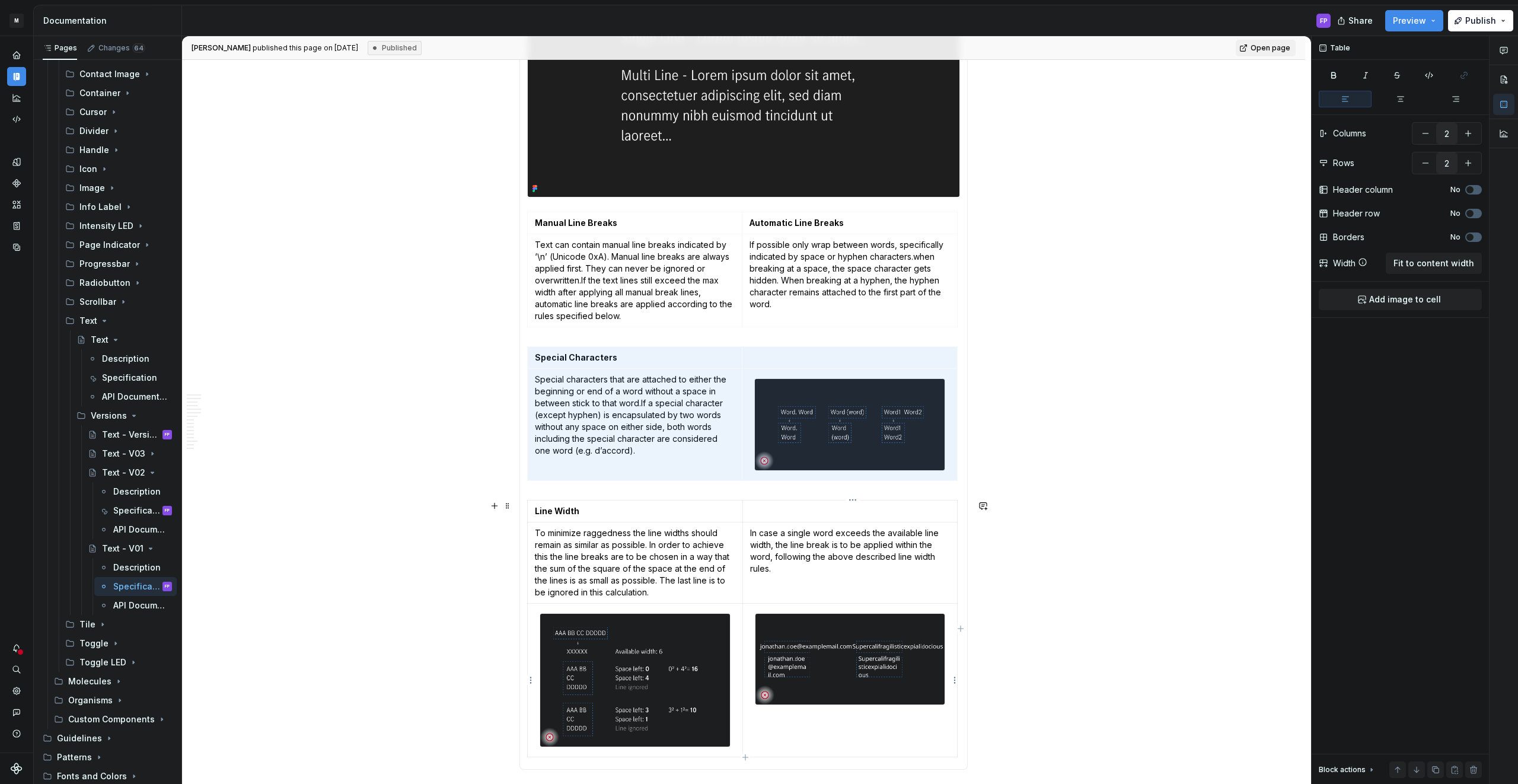
drag, startPoint x: 535, startPoint y: 357, endPoint x: 826, endPoint y: 642, distance: 407.3
click at [826, 648] on section-item-column "Single & Multi Line The text can either be set as single or multi line. A singl…" at bounding box center [744, 297] width 433 height 929
type textarea "*"
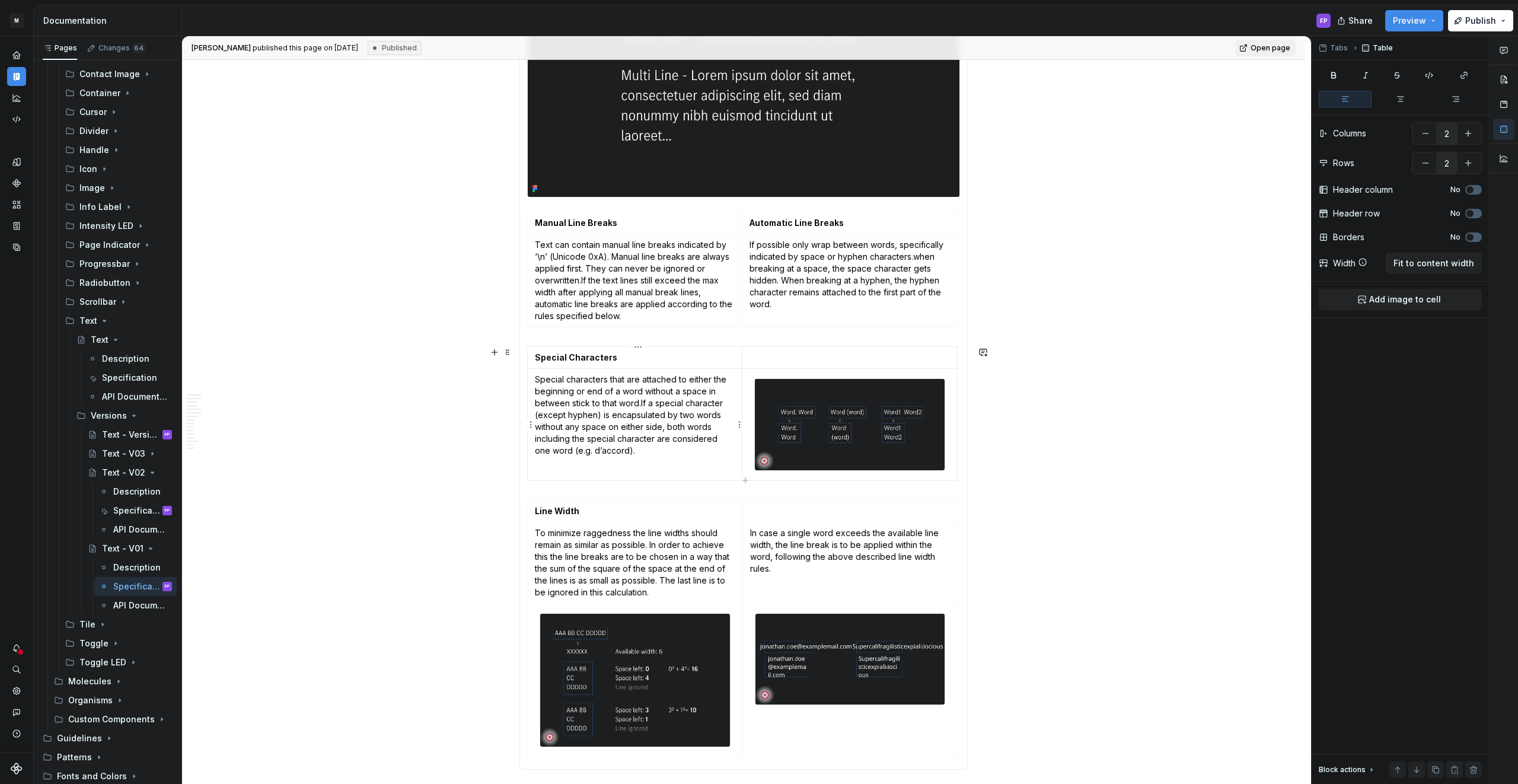
click at [632, 406] on p "Special characters that are attached to either the beginning or end of a word w…" at bounding box center [634, 414] width 200 height 83
type input "3"
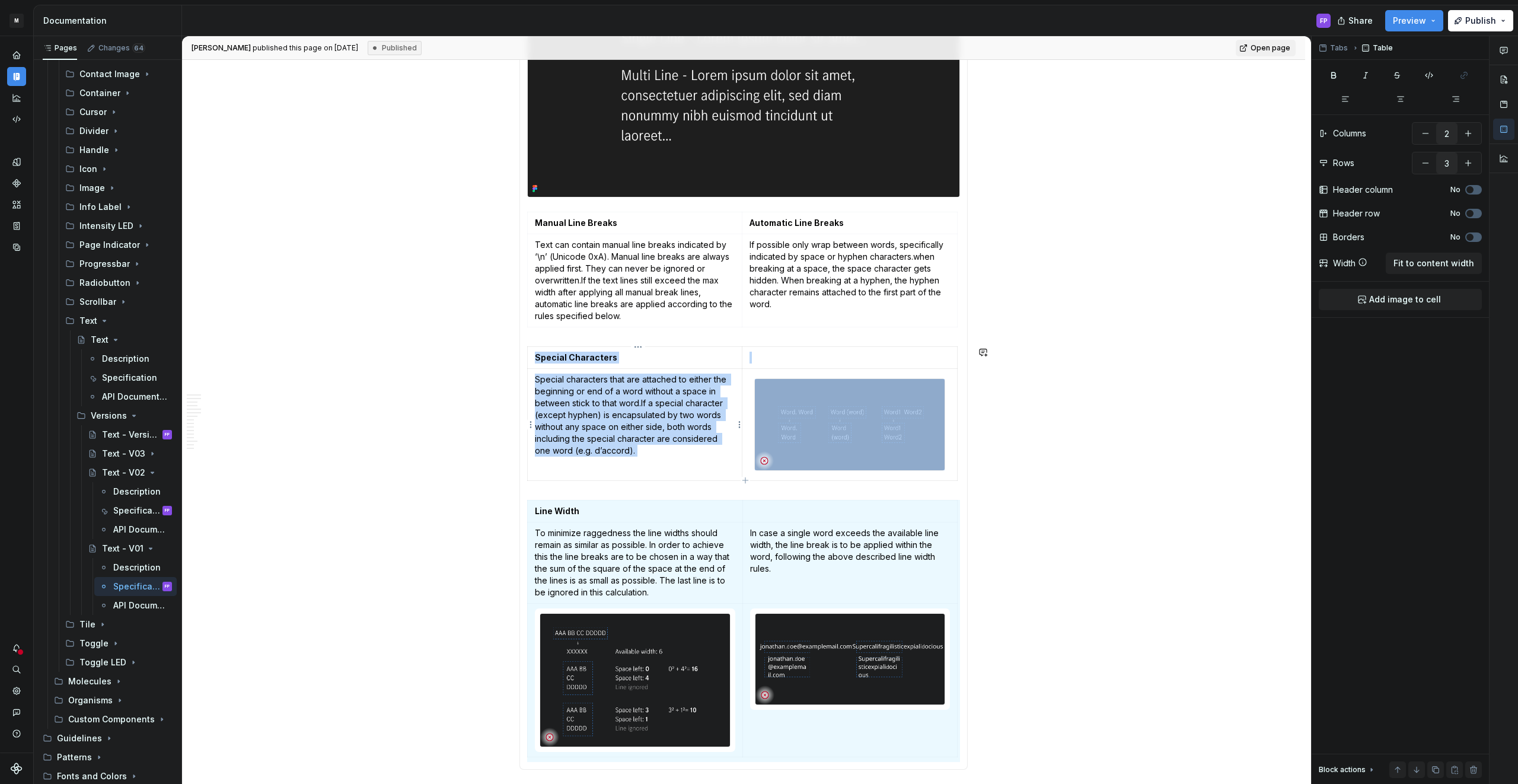
copy div "Special Characters Special characters that are attached to either the beginning…"
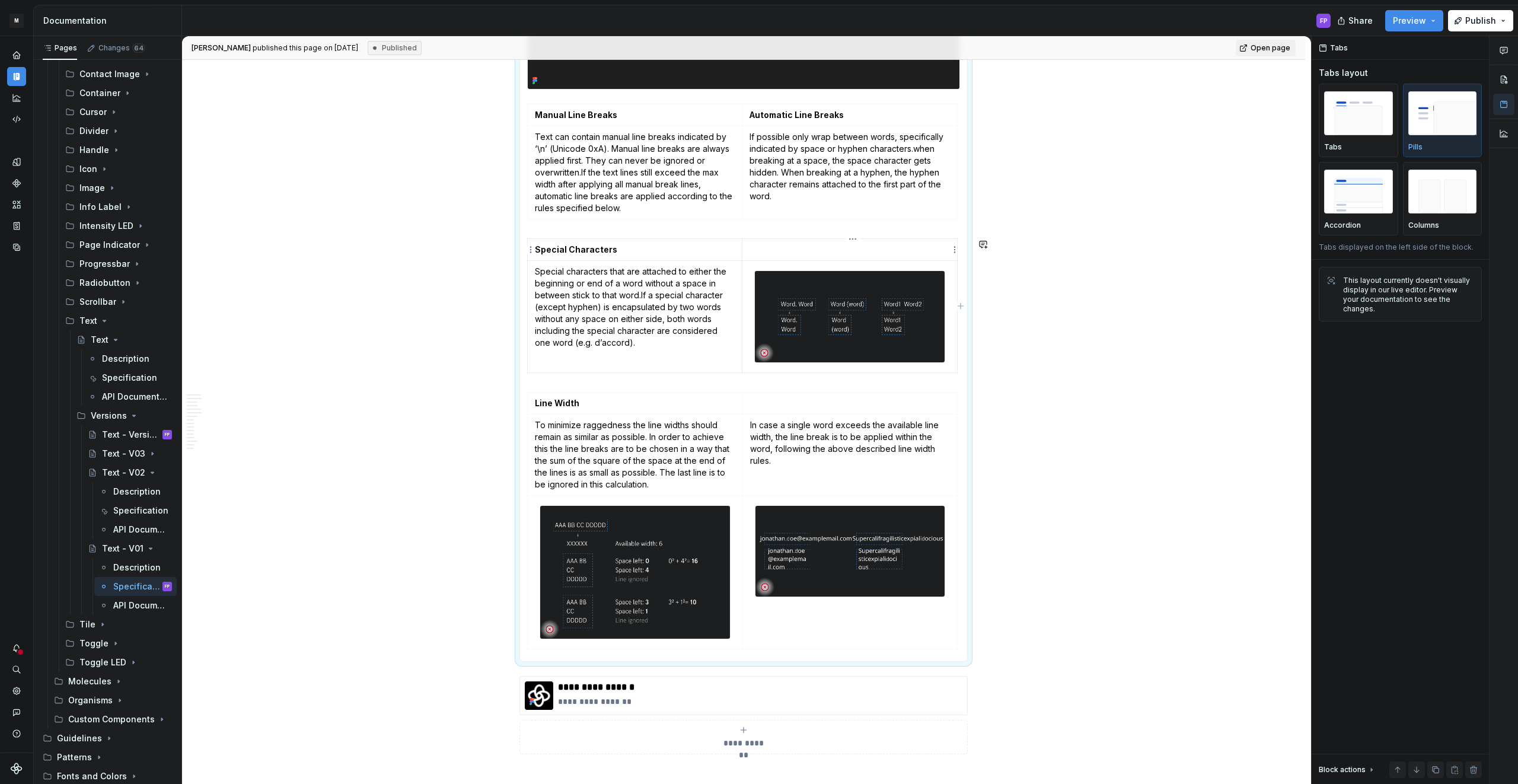
scroll to position [1418, 0]
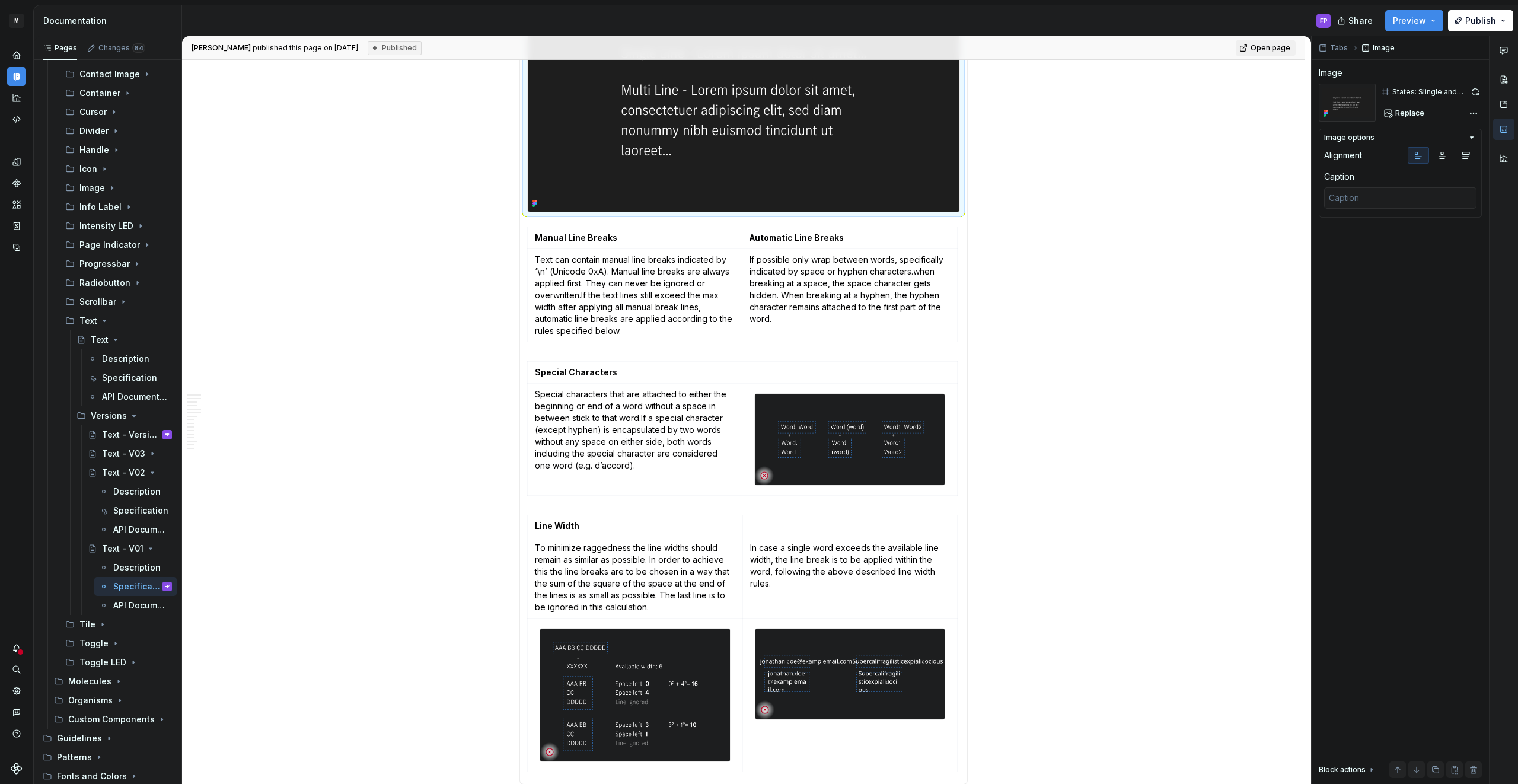
click at [649, 153] on img at bounding box center [743, 92] width 431 height 240
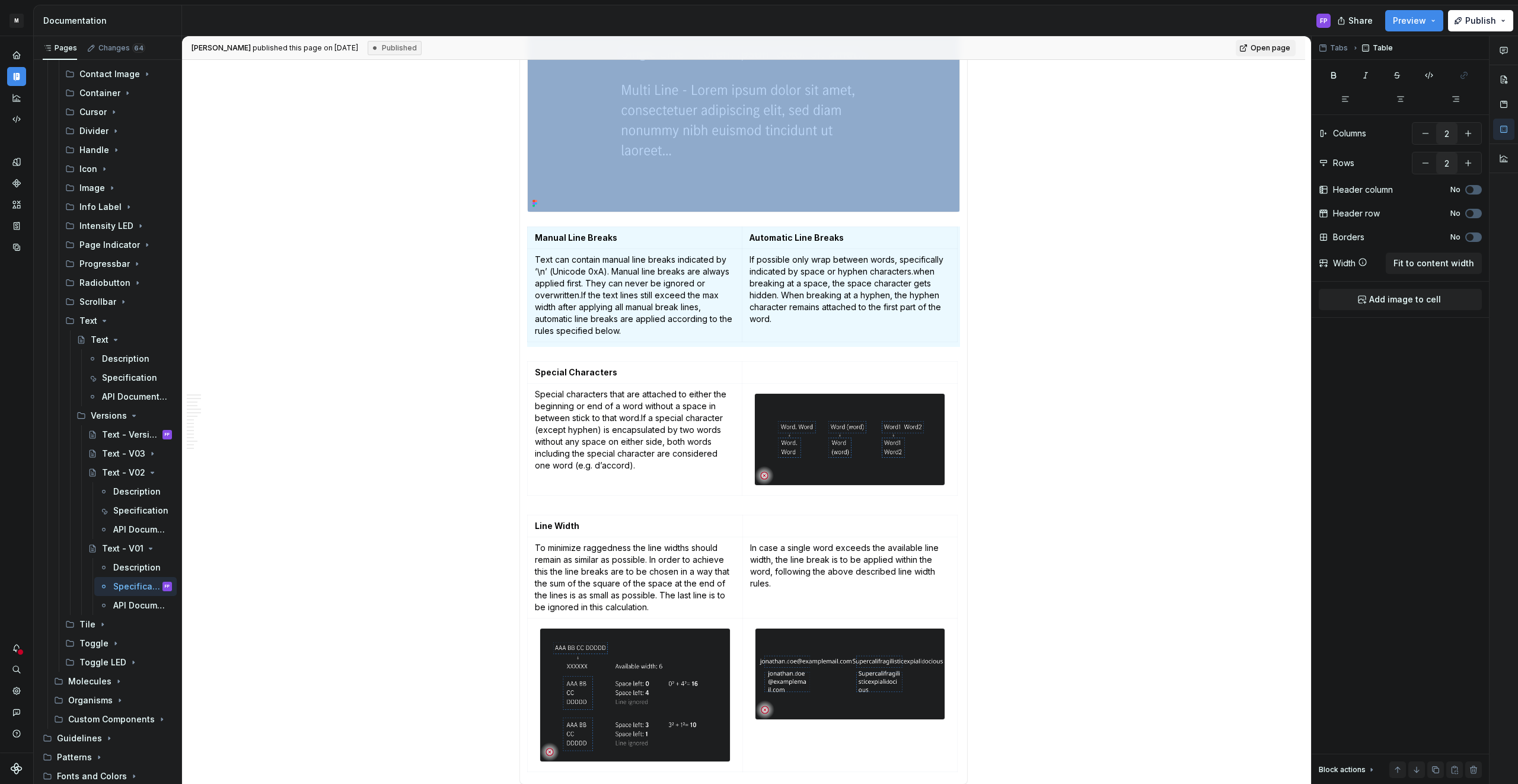
copy div
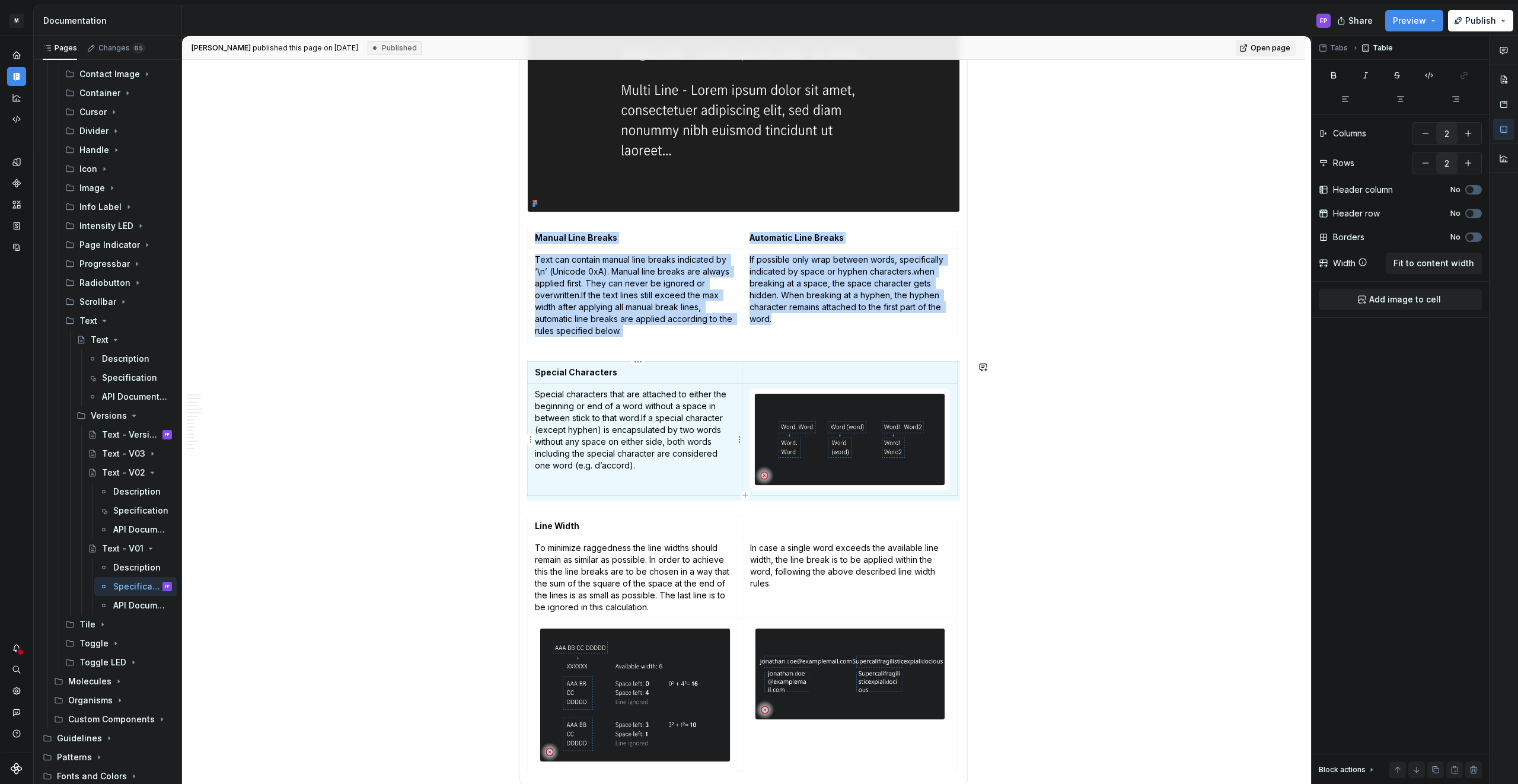
copy div "Manual Line Breaks Automatic Line Breaks Text can contain manual line breaks in…"
type textarea "*"
type input "3"
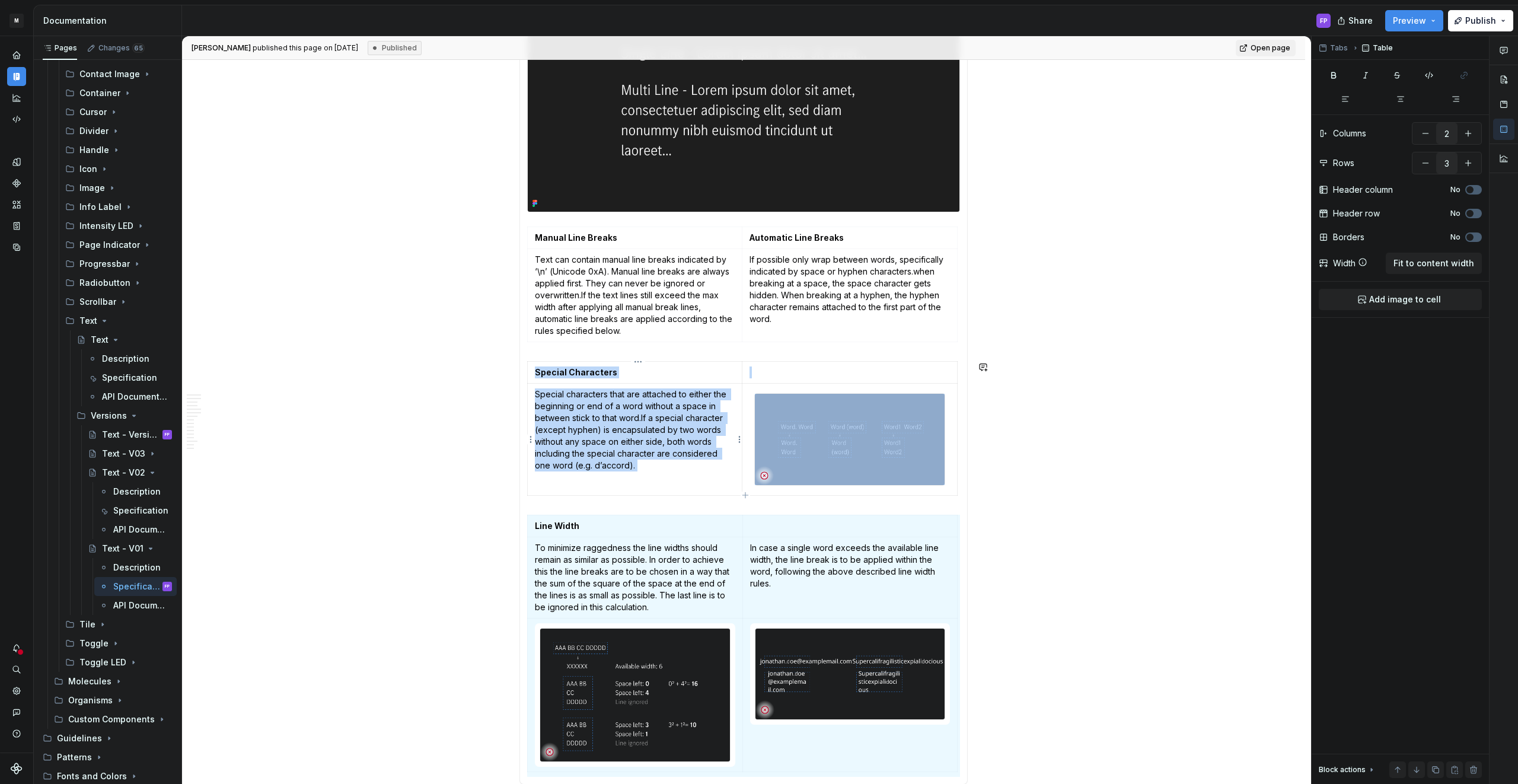
copy div "Special Characters Special characters that are attached to either the beginning…"
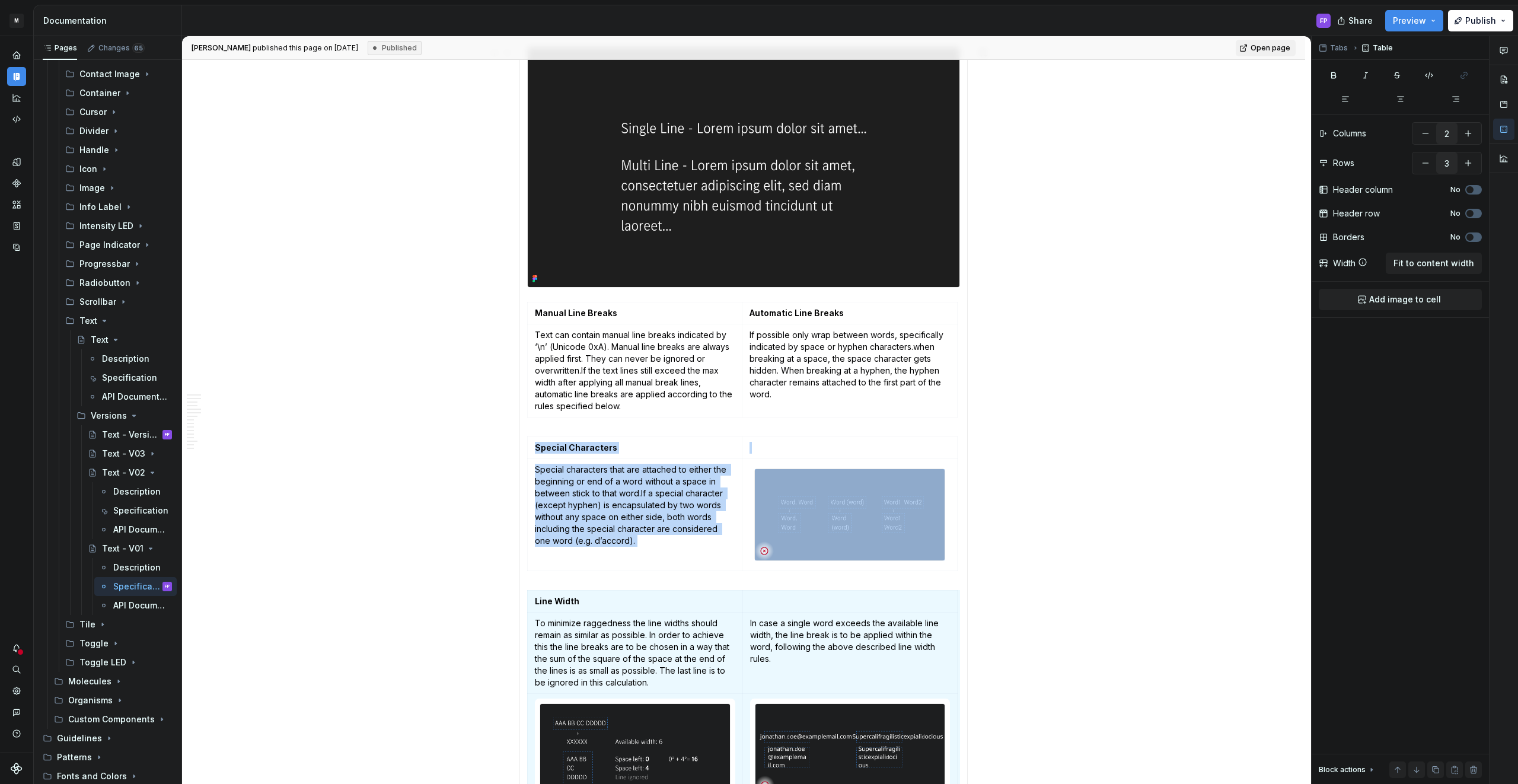
scroll to position [1304, 0]
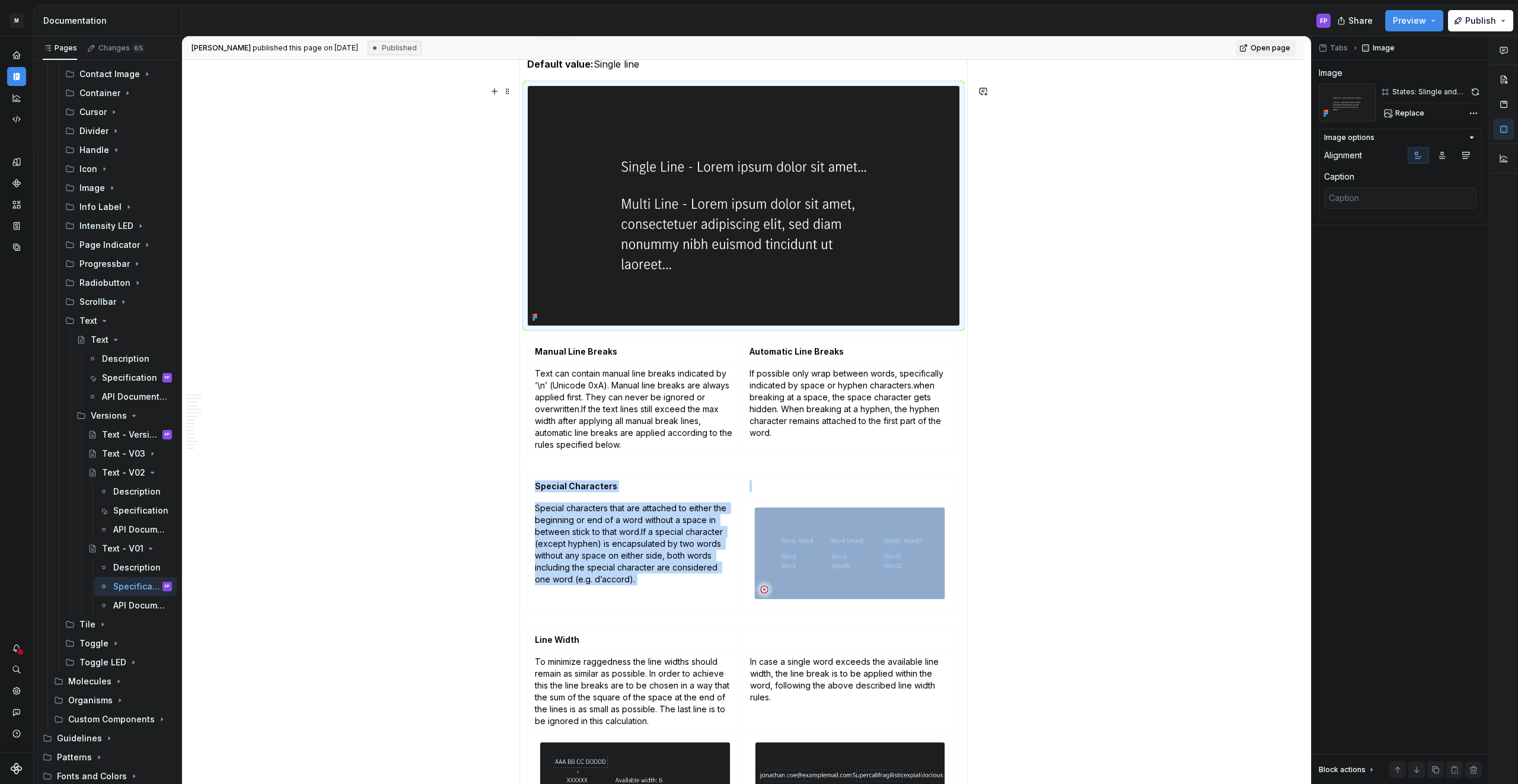
click at [639, 210] on img at bounding box center [743, 205] width 431 height 240
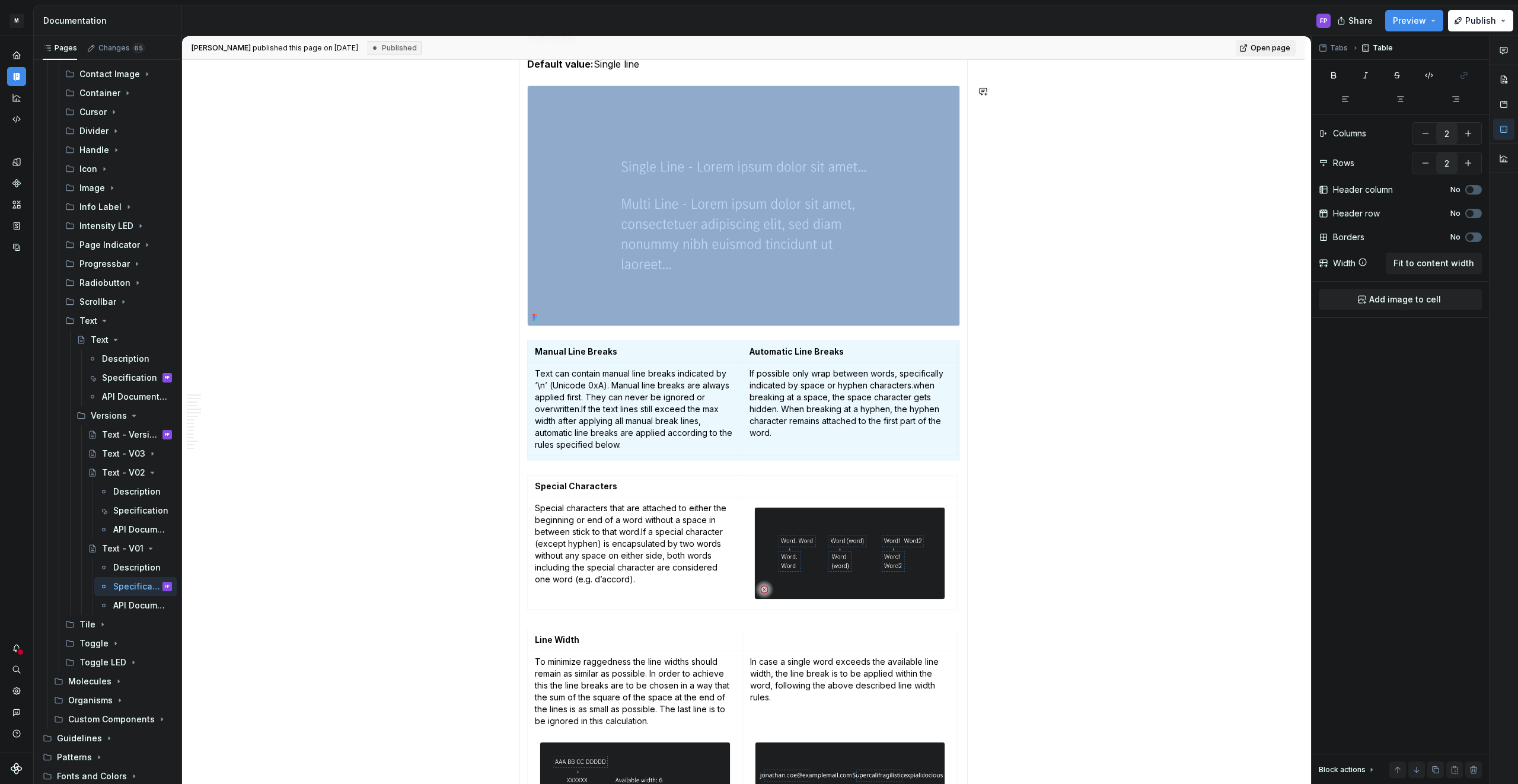
copy div
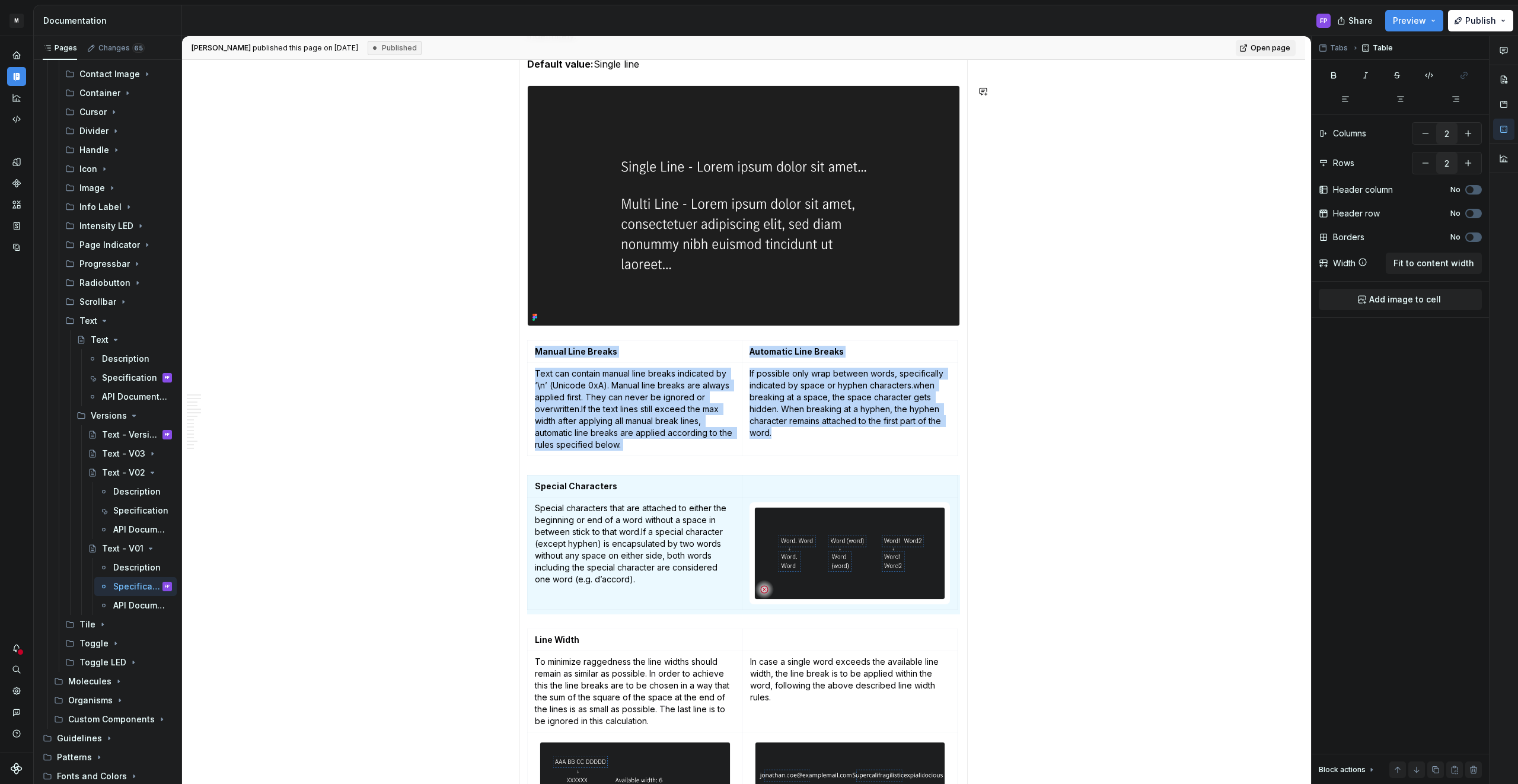
copy div "Manual Line Breaks Automatic Line Breaks Text can contain manual line breaks in…"
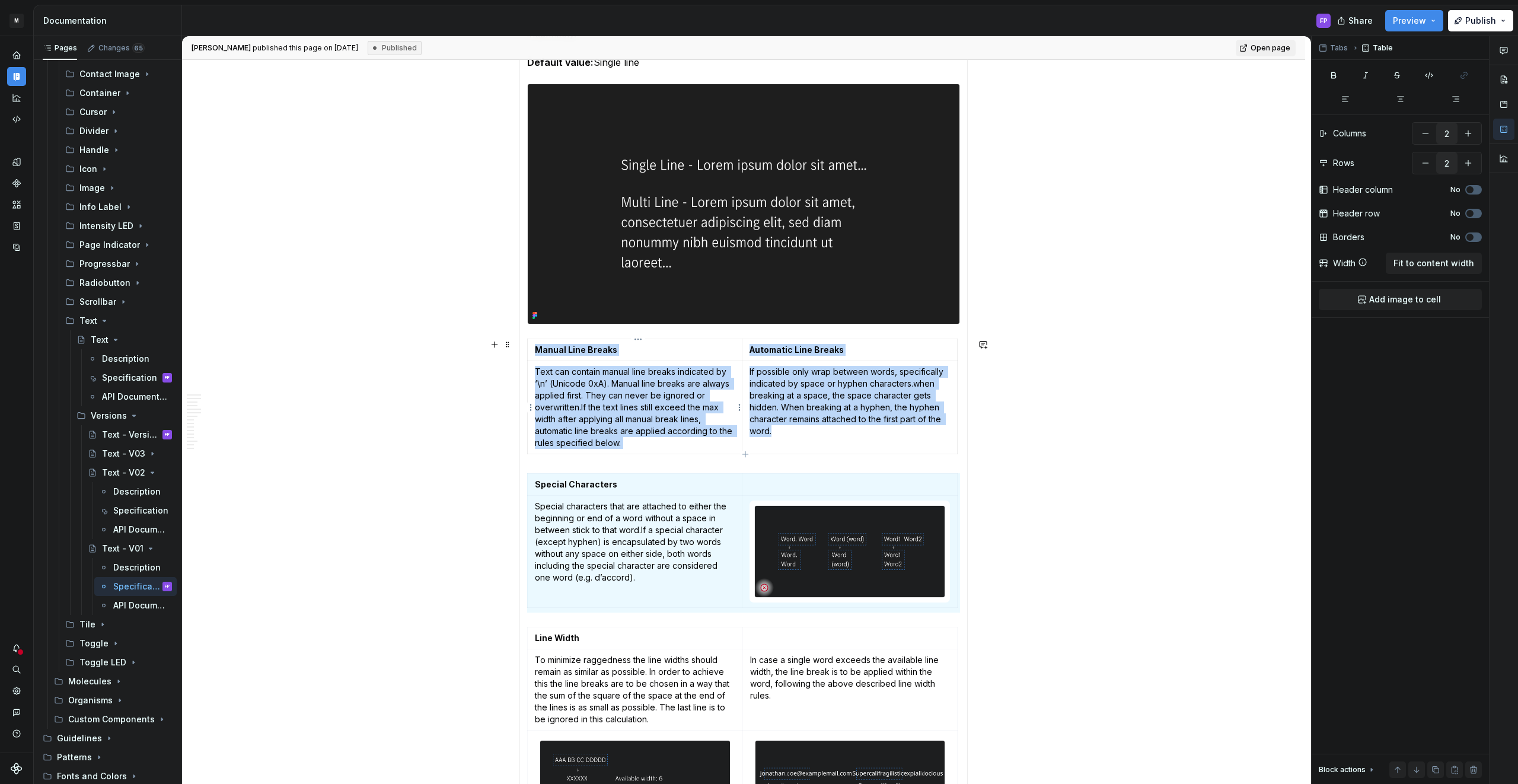
type textarea "*"
type input "3"
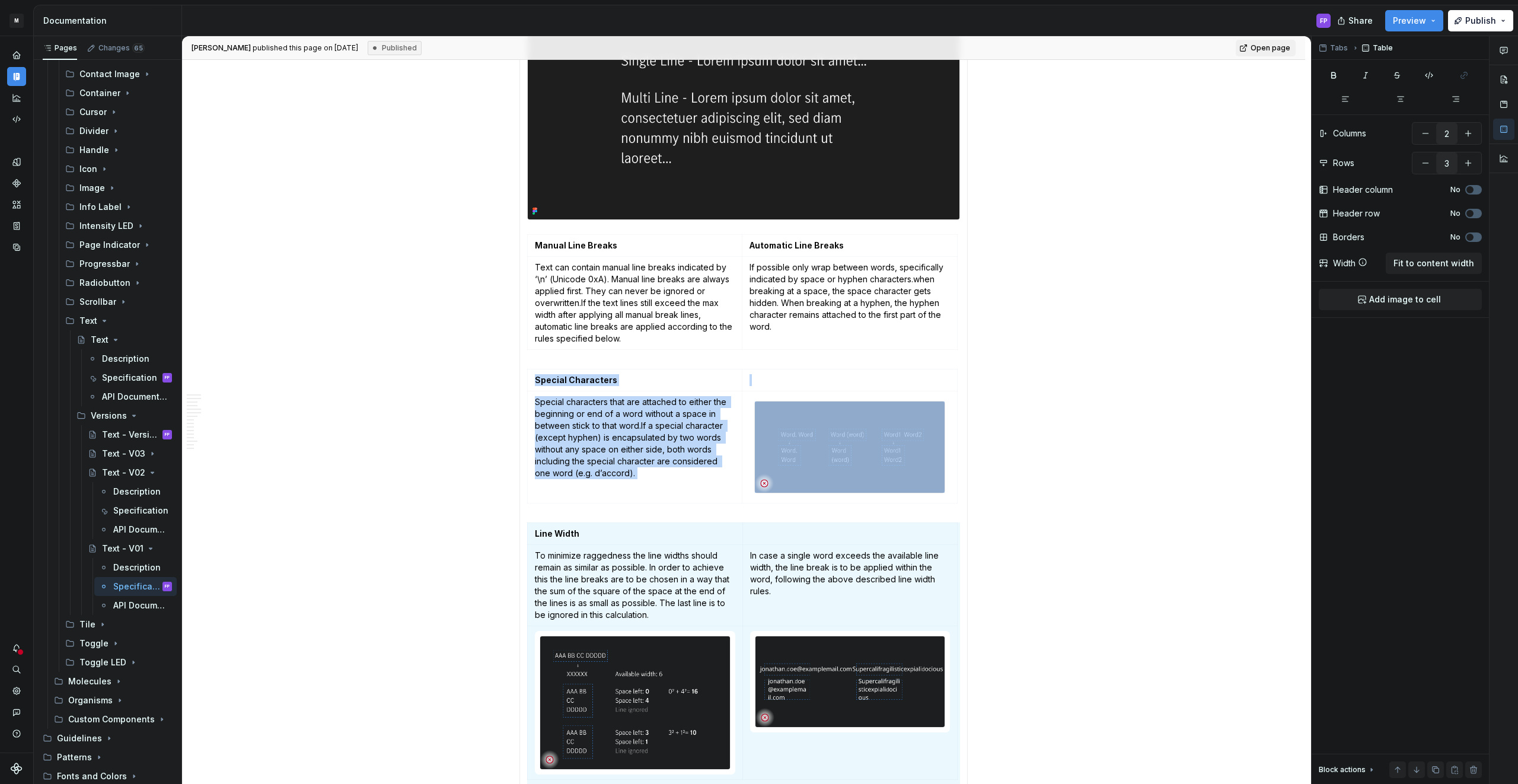
copy div "Special Characters Special characters that are attached to either the beginning…"
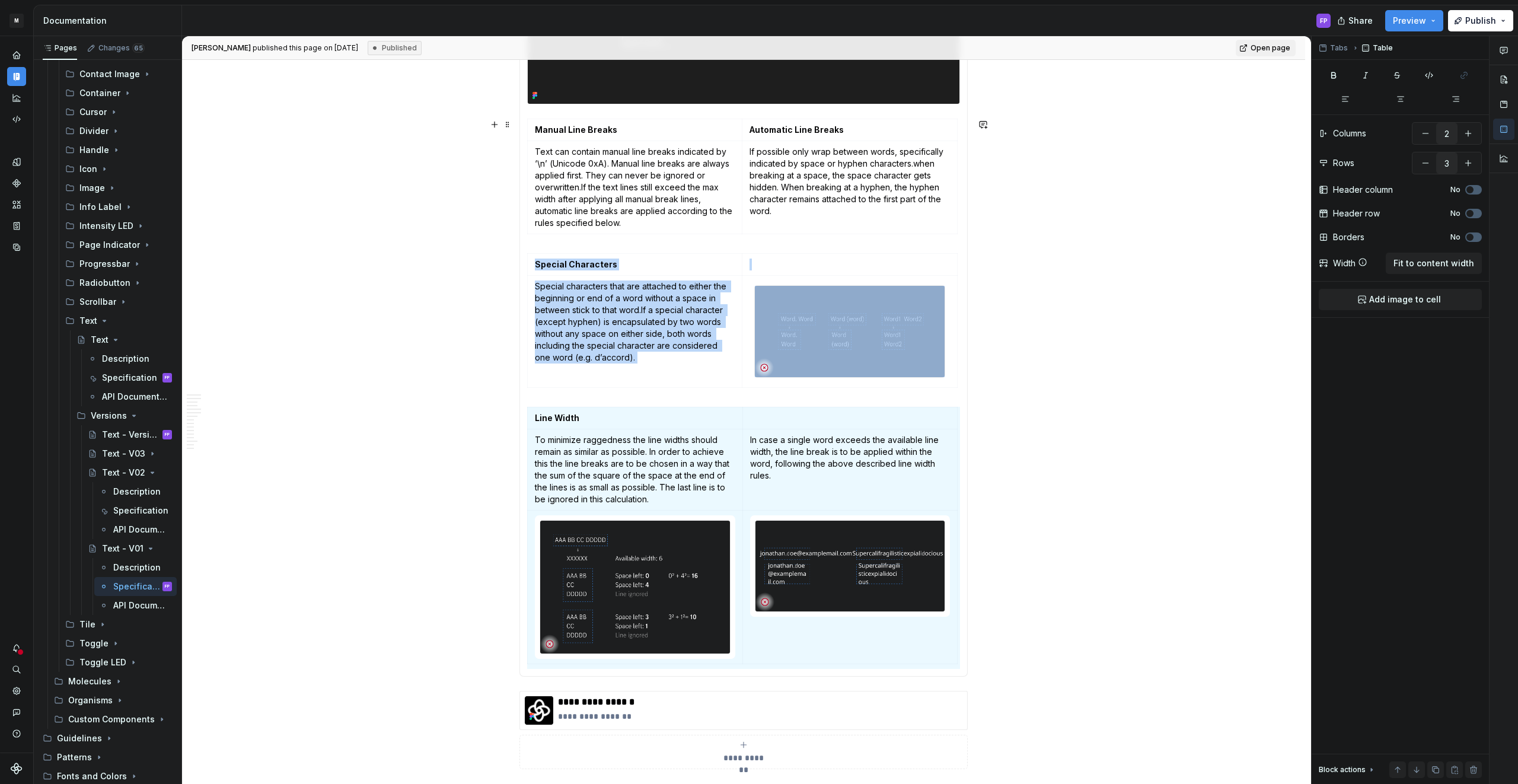
scroll to position [1557, 0]
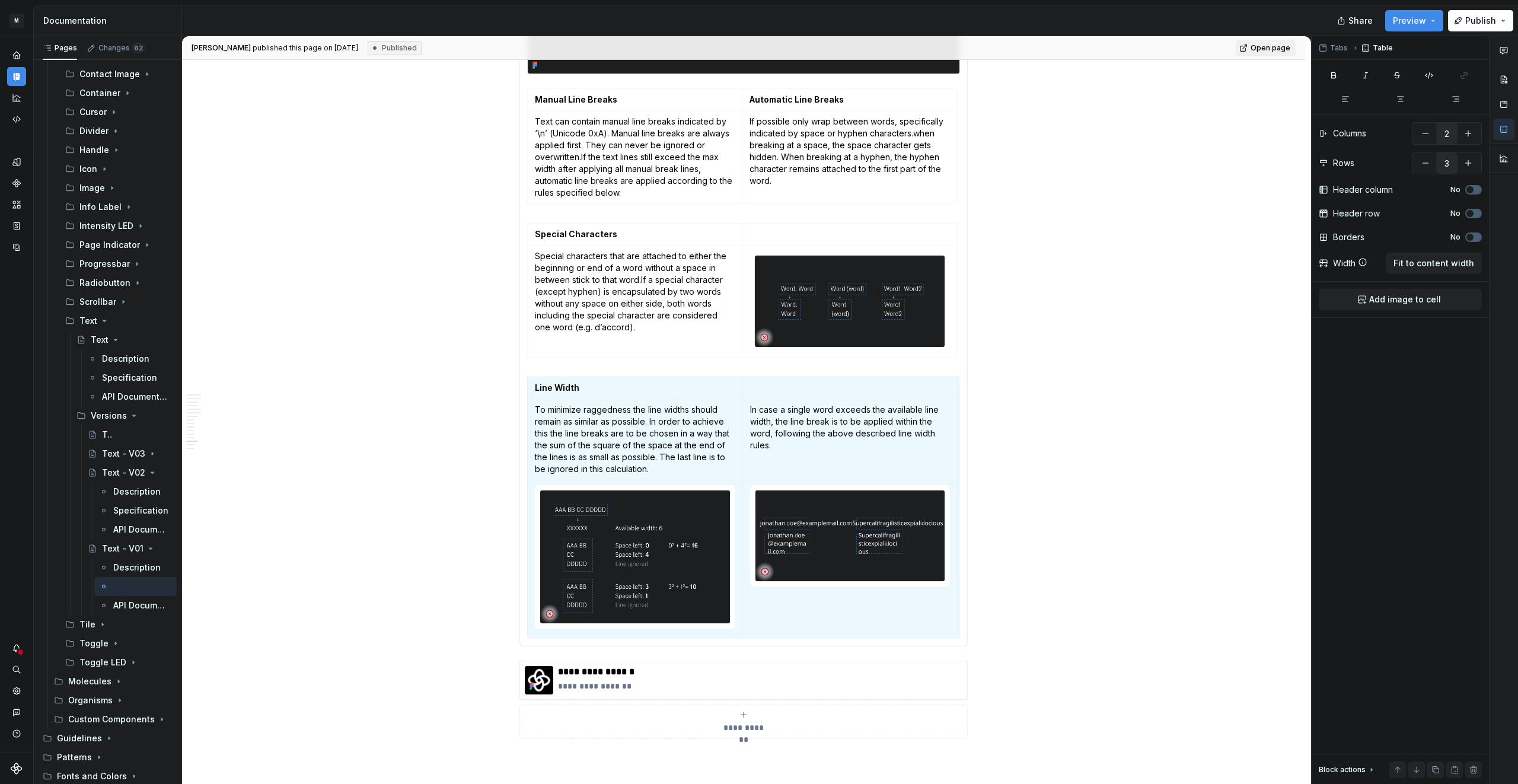
type textarea "*"
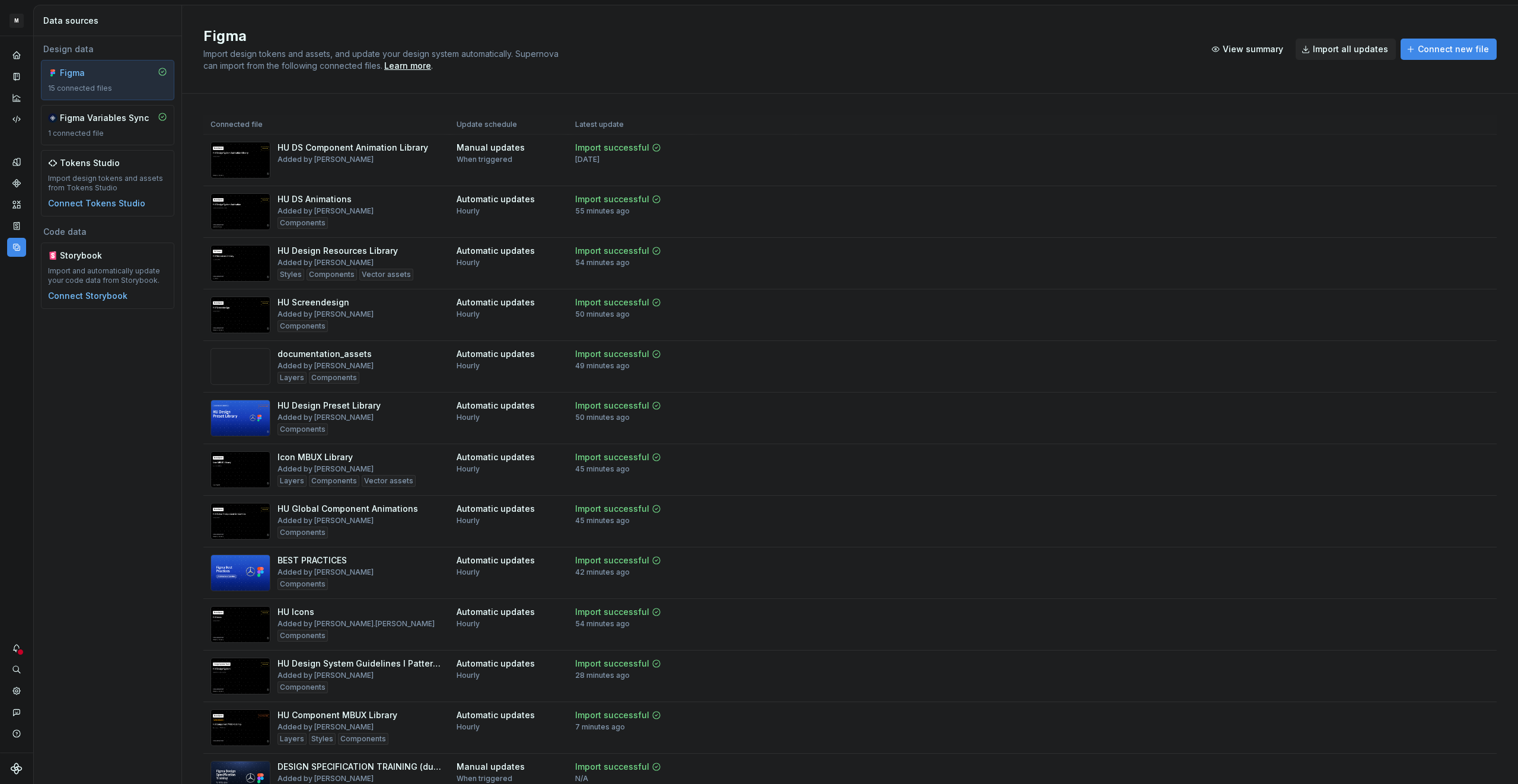
scroll to position [108, 0]
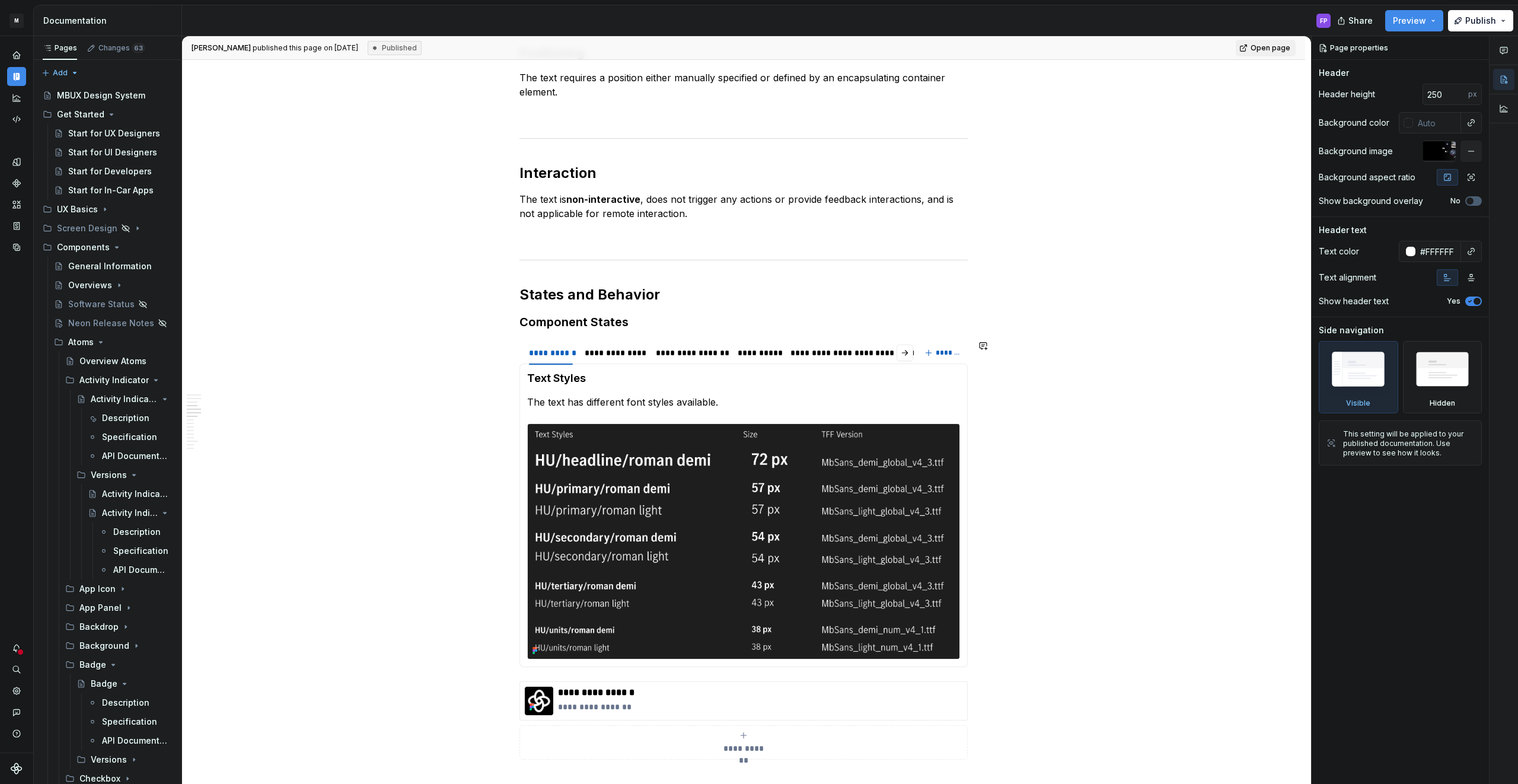
scroll to position [1036, 0]
click at [698, 357] on div "**********" at bounding box center [690, 352] width 70 height 11
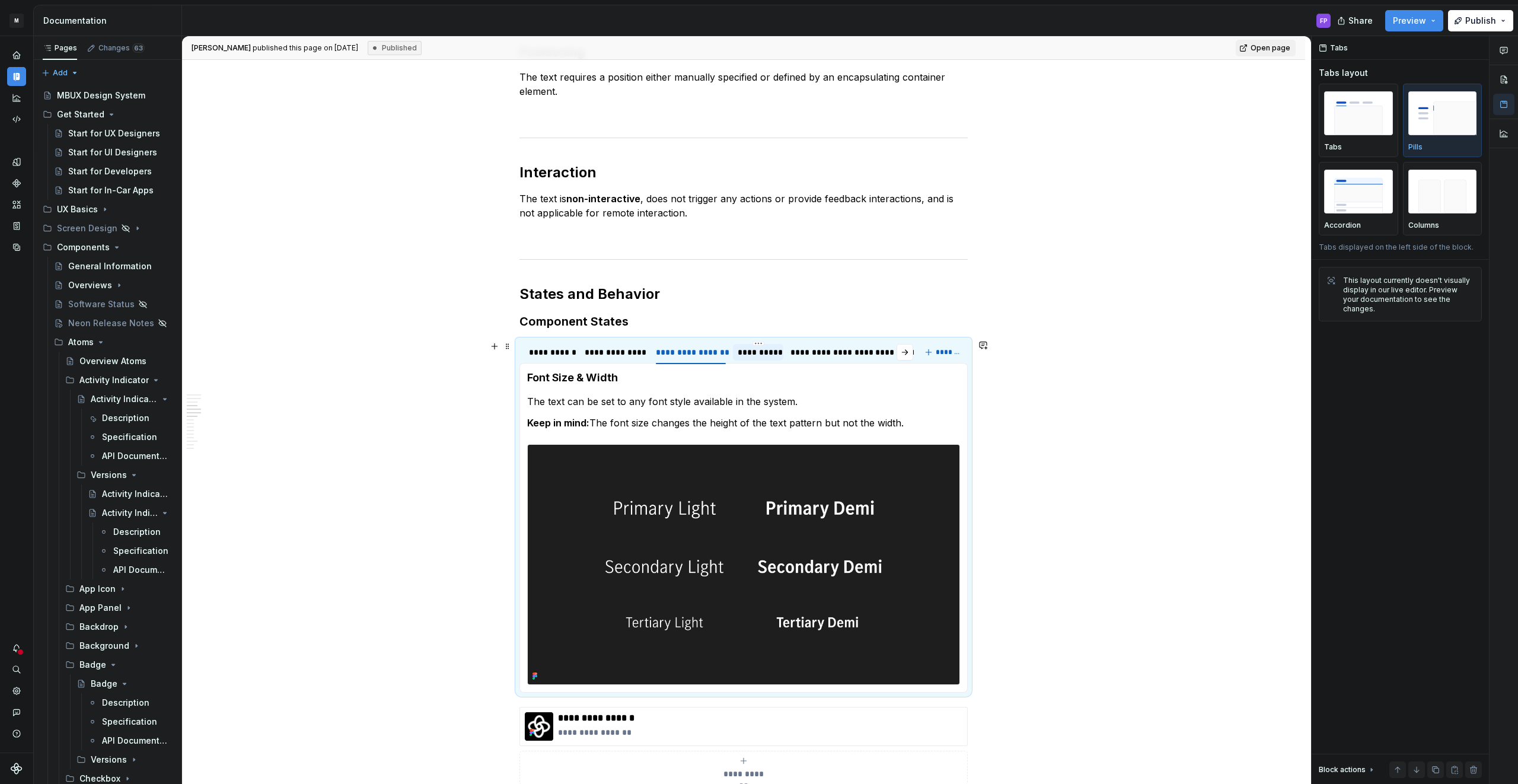
click at [770, 349] on div "**********" at bounding box center [758, 352] width 41 height 11
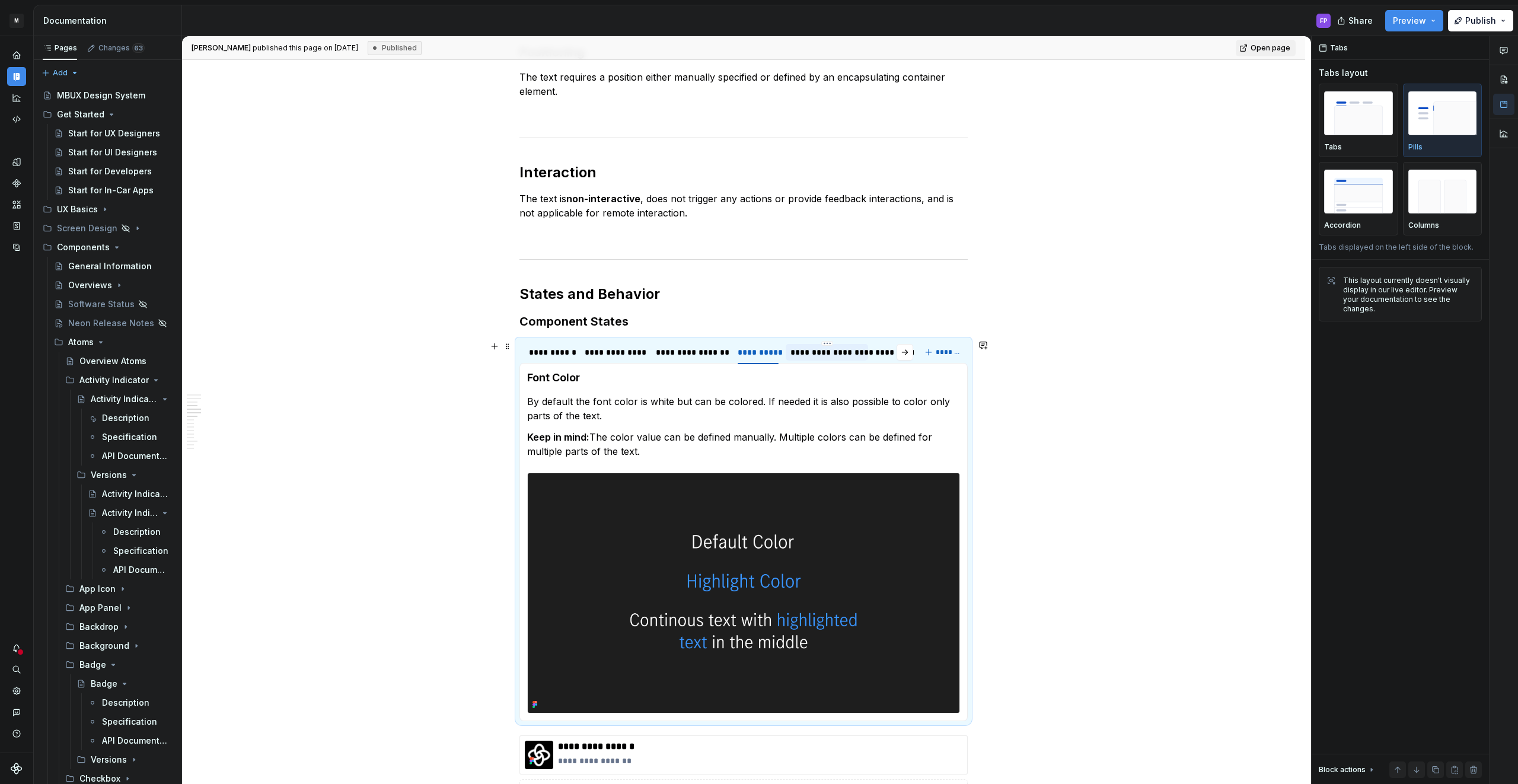
drag, startPoint x: 825, startPoint y: 352, endPoint x: 819, endPoint y: 361, distance: 10.8
click at [825, 352] on div "**********" at bounding box center [826, 352] width 73 height 11
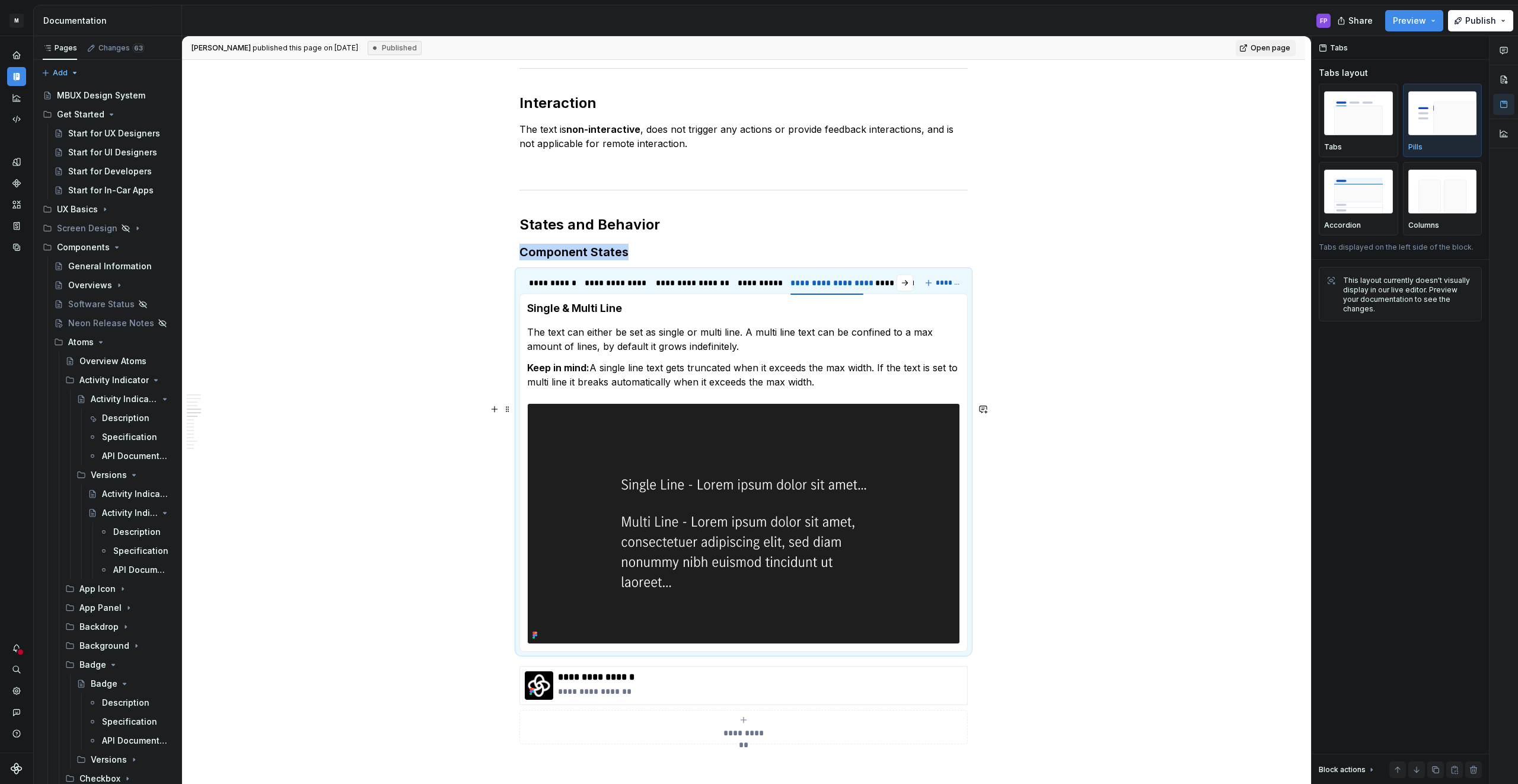
scroll to position [1100, 0]
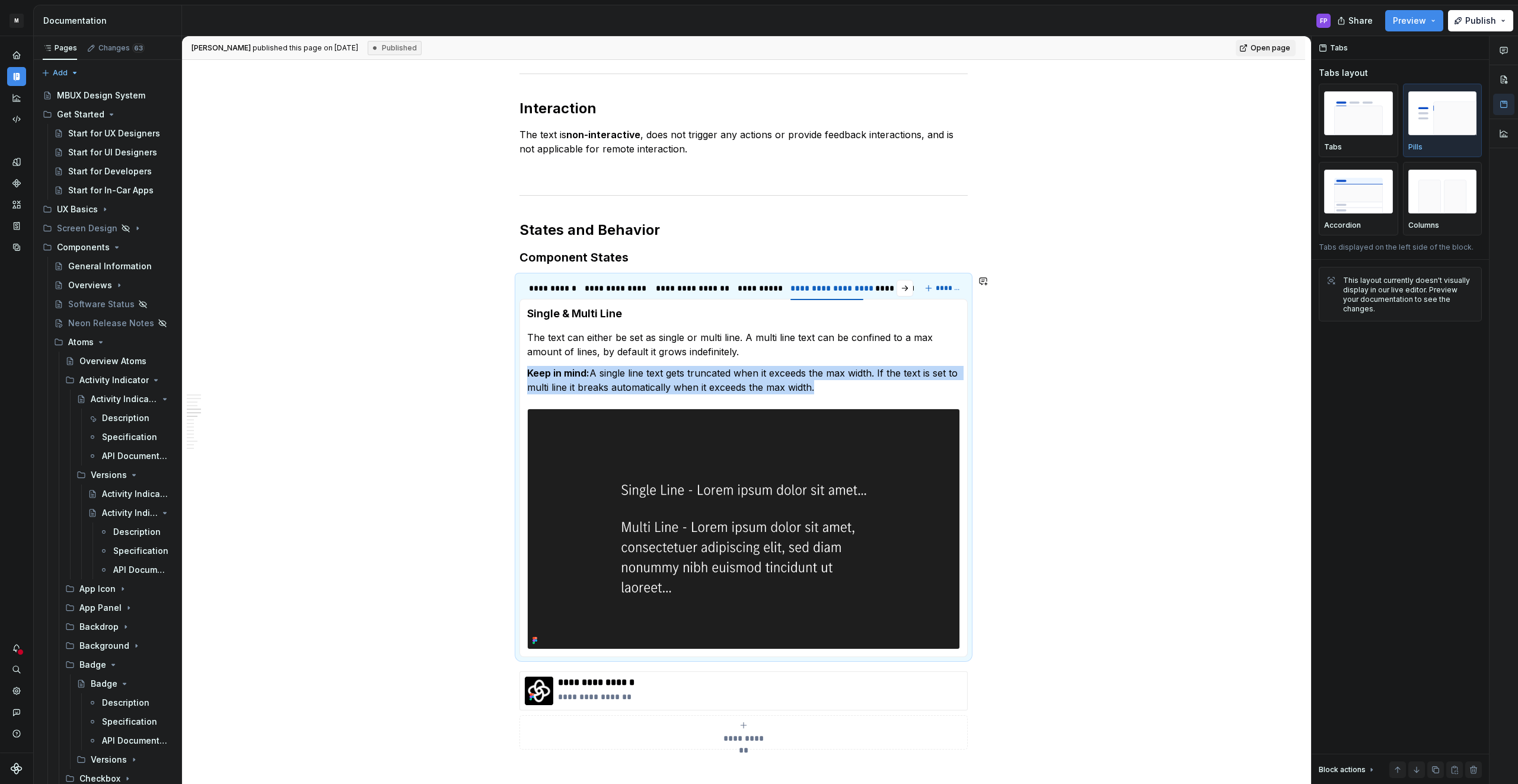
click at [754, 429] on img at bounding box center [743, 529] width 431 height 240
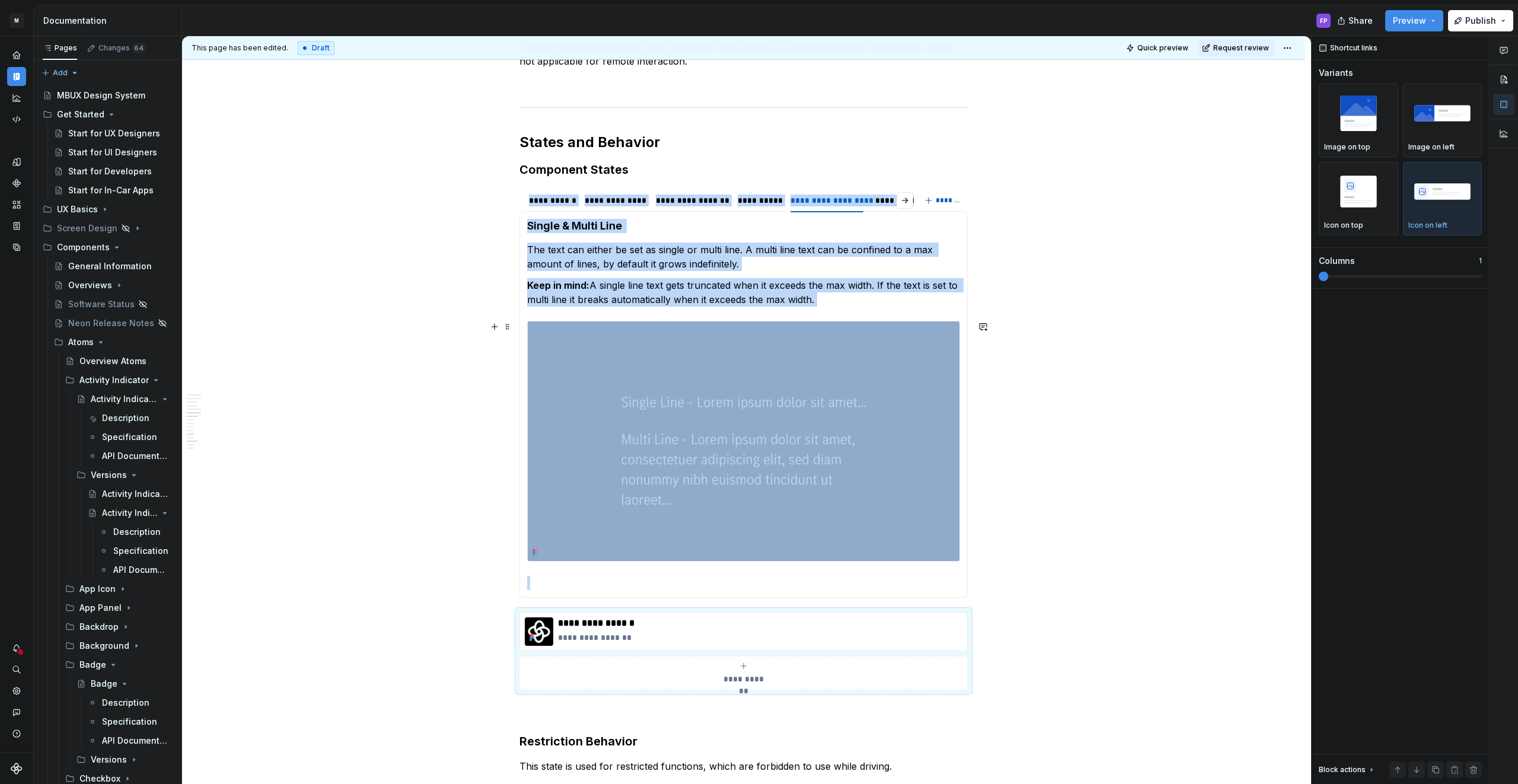
scroll to position [1187, 0]
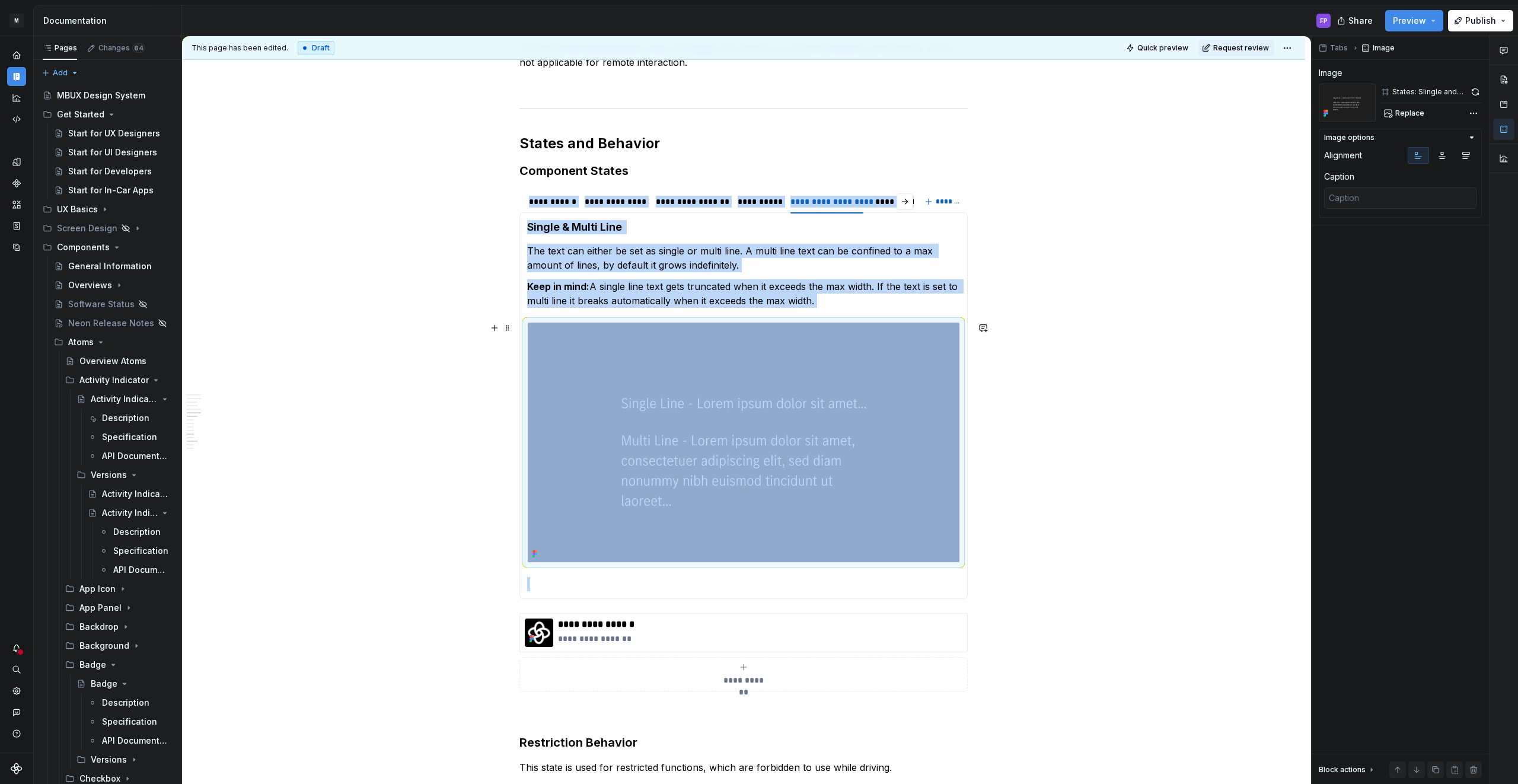
click at [724, 509] on img at bounding box center [743, 443] width 431 height 240
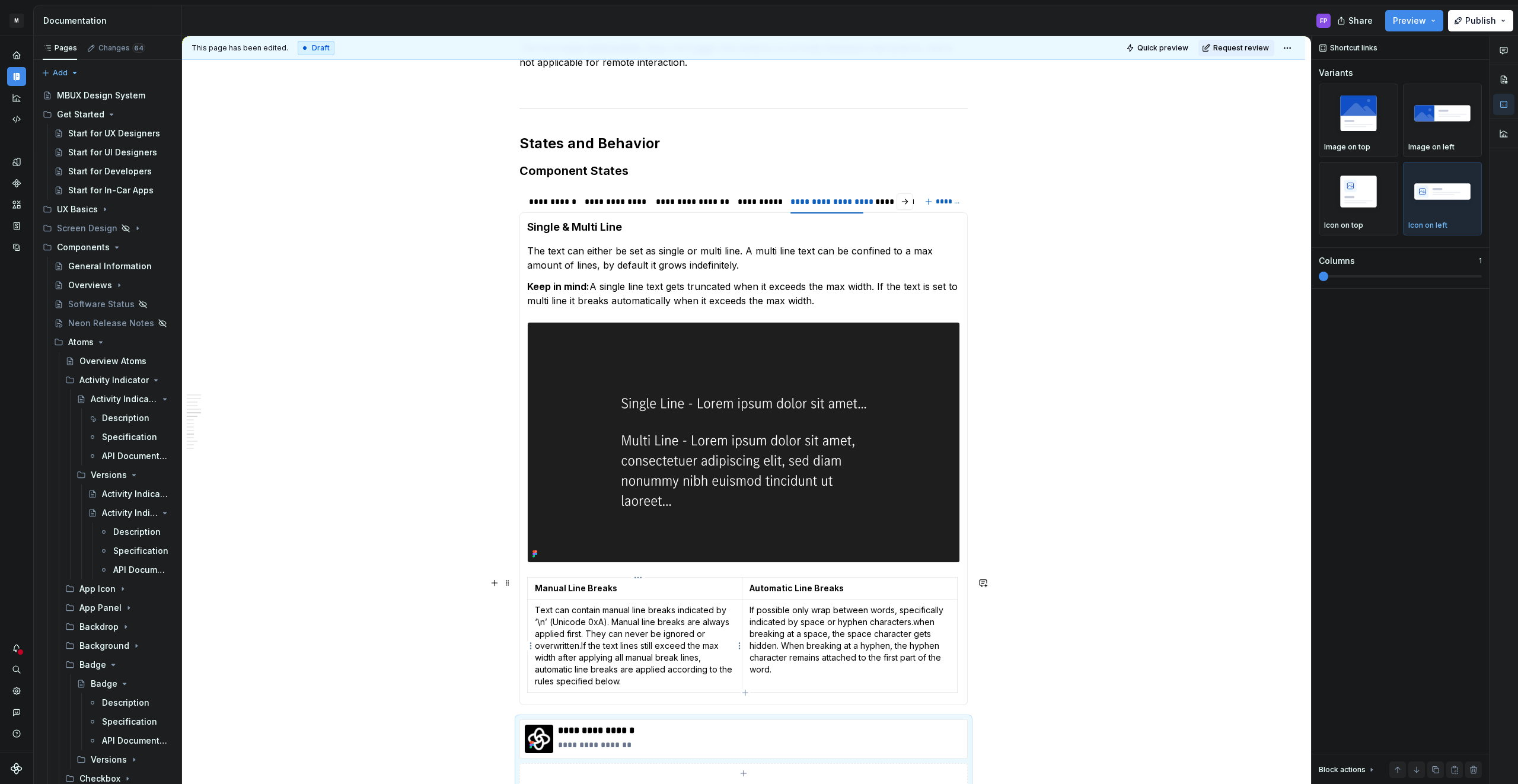
click at [722, 676] on p "Text can contain manual line breaks indicated by ‘\n’ (Unicode 0xA). Manual lin…" at bounding box center [634, 646] width 200 height 83
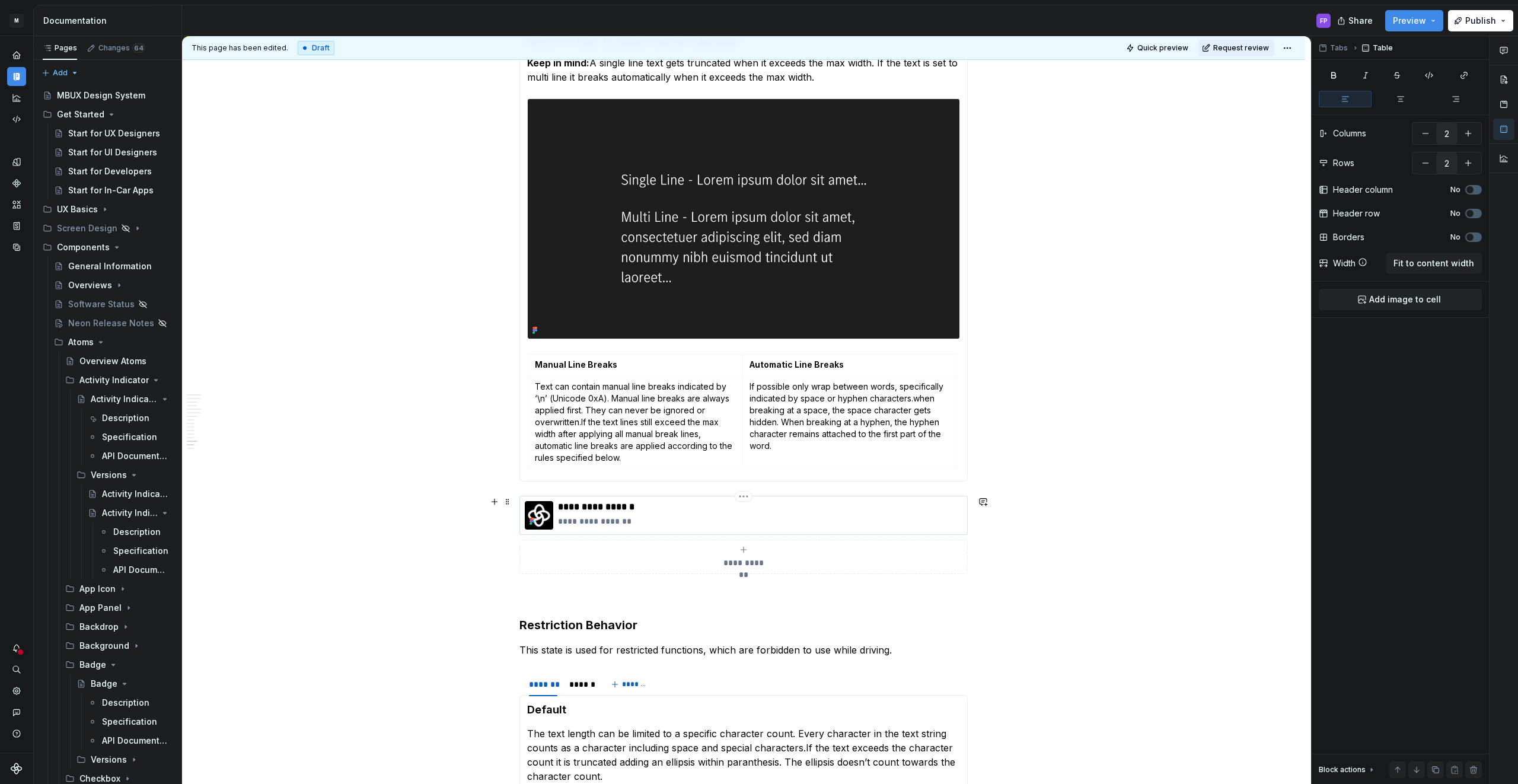
scroll to position [1454, 0]
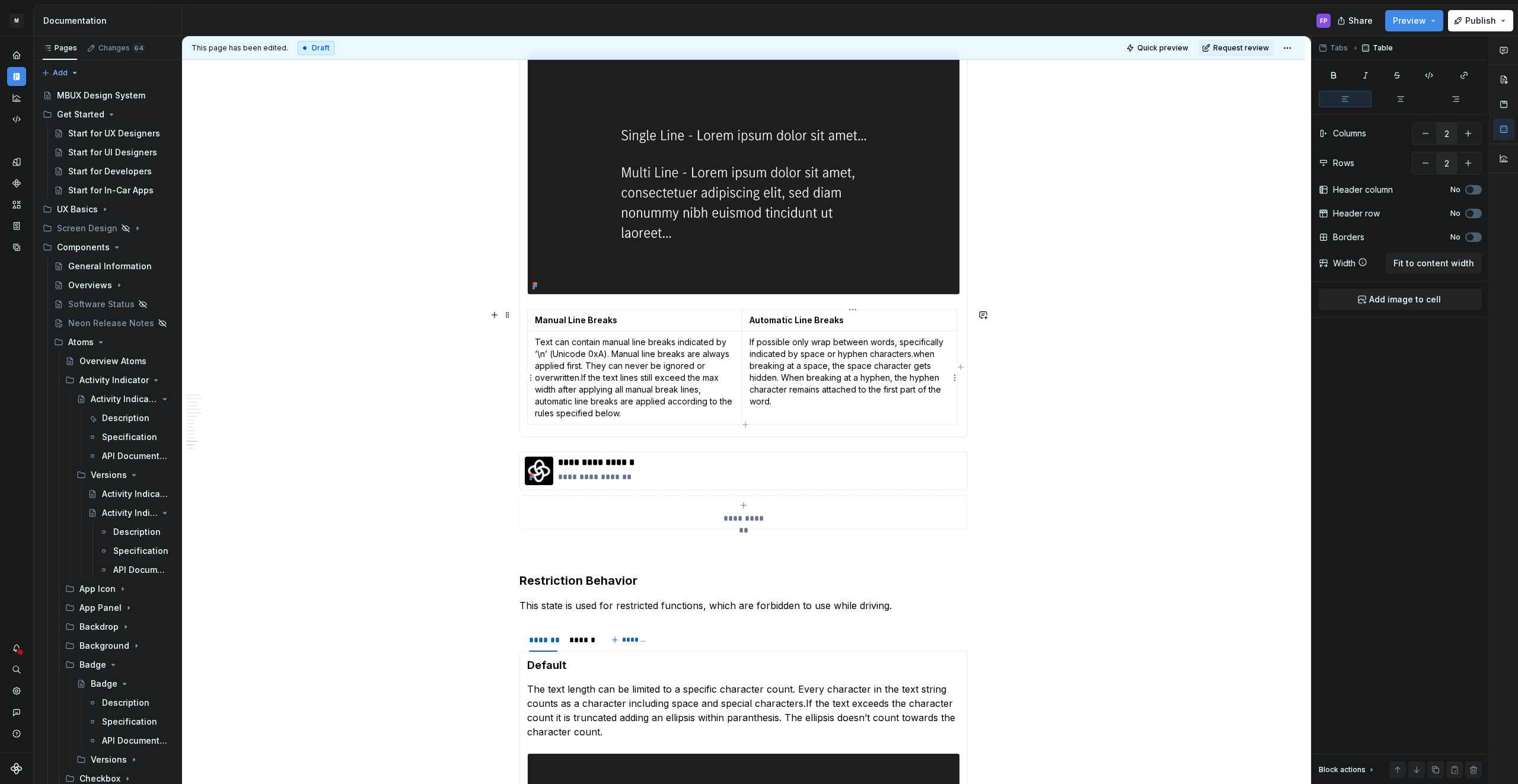
click at [844, 414] on td "If possible only wrap between words, specifically indicated by space or hyphen …" at bounding box center [850, 378] width 215 height 93
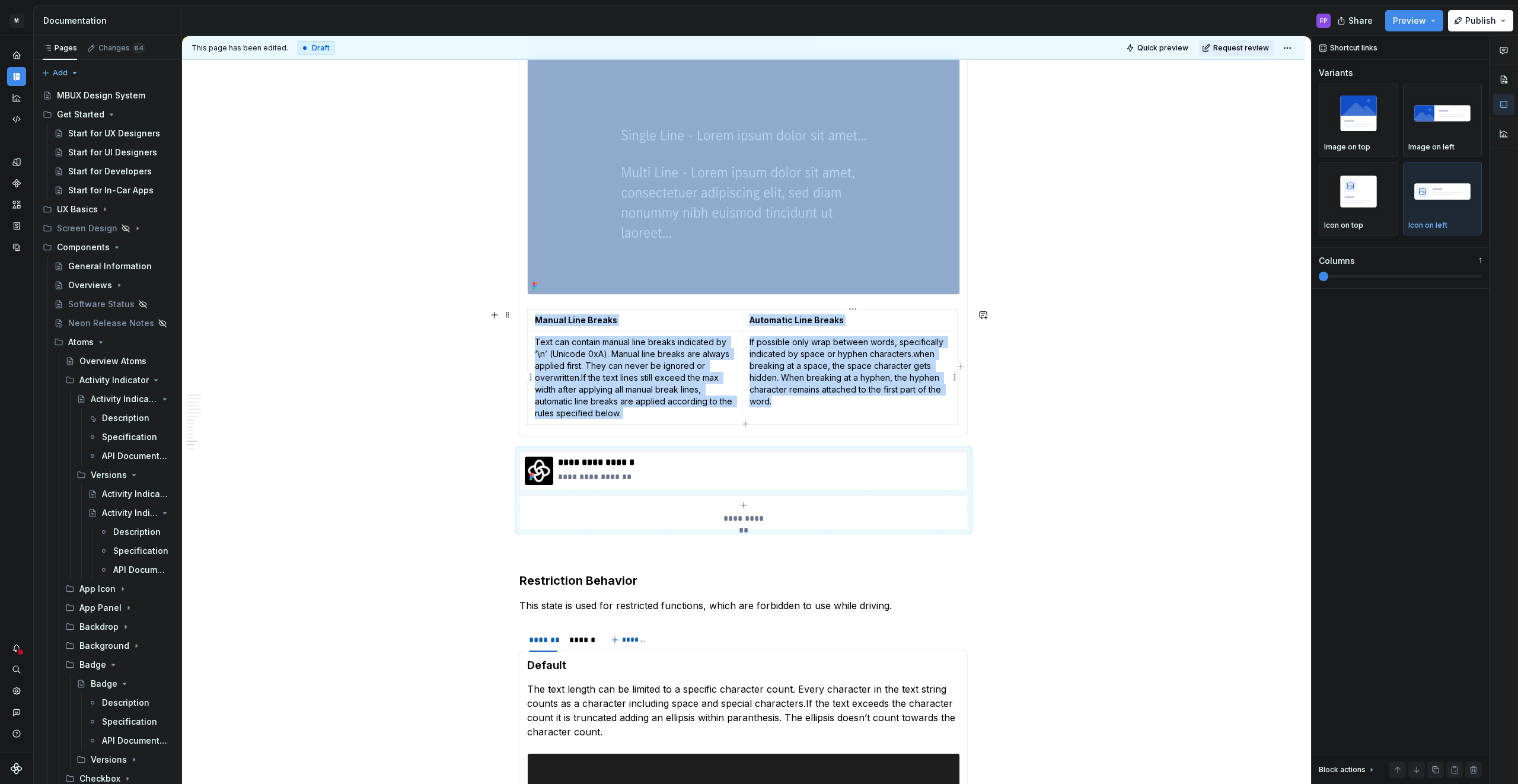
scroll to position [1455, 0]
click at [534, 322] on html "M MBUX-DesignSystem FP Dataset Default Documentation FP Share Preview Publish P…" at bounding box center [759, 392] width 1518 height 784
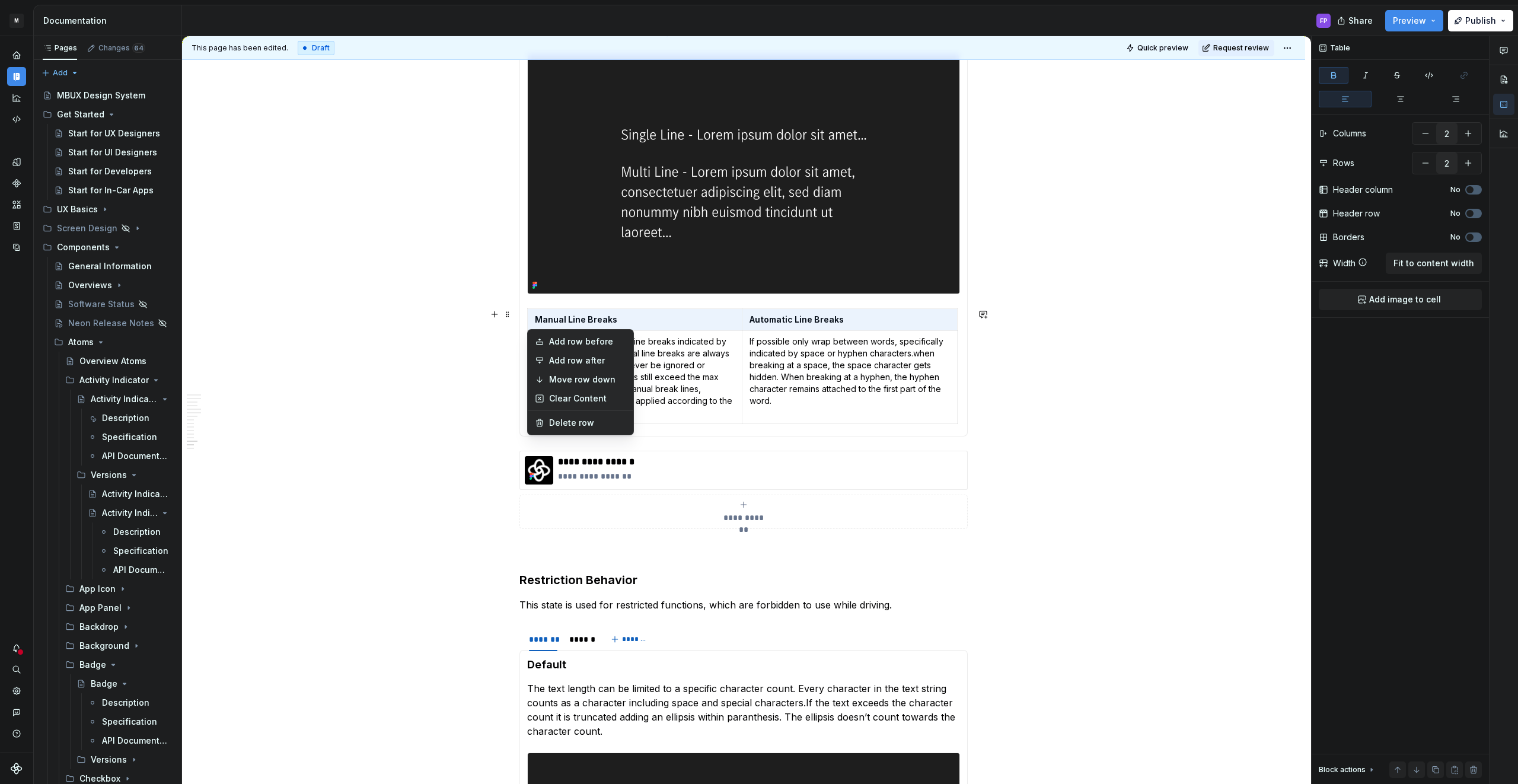
click at [560, 303] on html "M MBUX-DesignSystem FP Dataset Default Documentation FP Share Preview Publish P…" at bounding box center [759, 392] width 1518 height 784
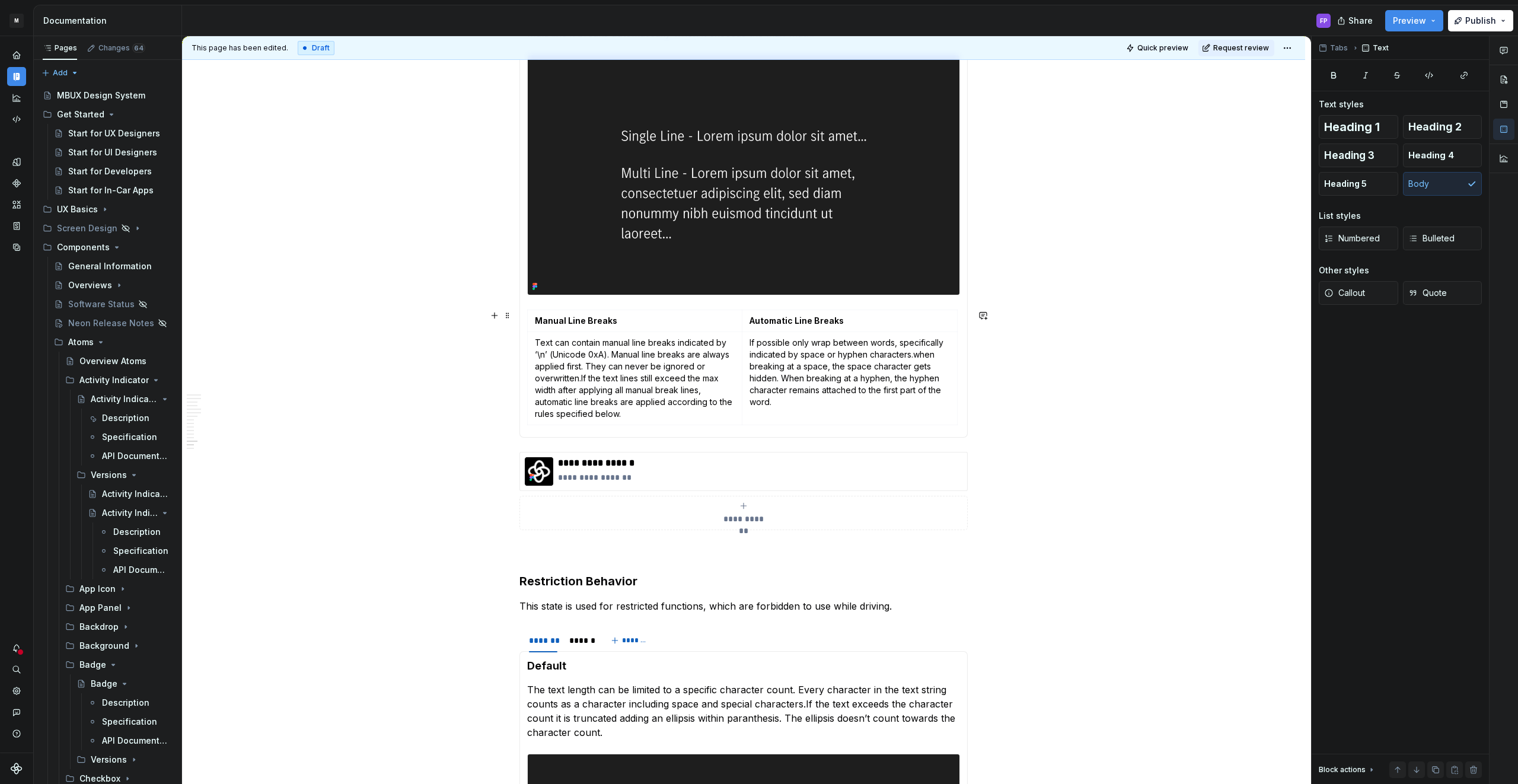
click at [560, 302] on section-item-column "Single & Multi Line The text can either be set as single or multi line. A multi…" at bounding box center [744, 191] width 433 height 478
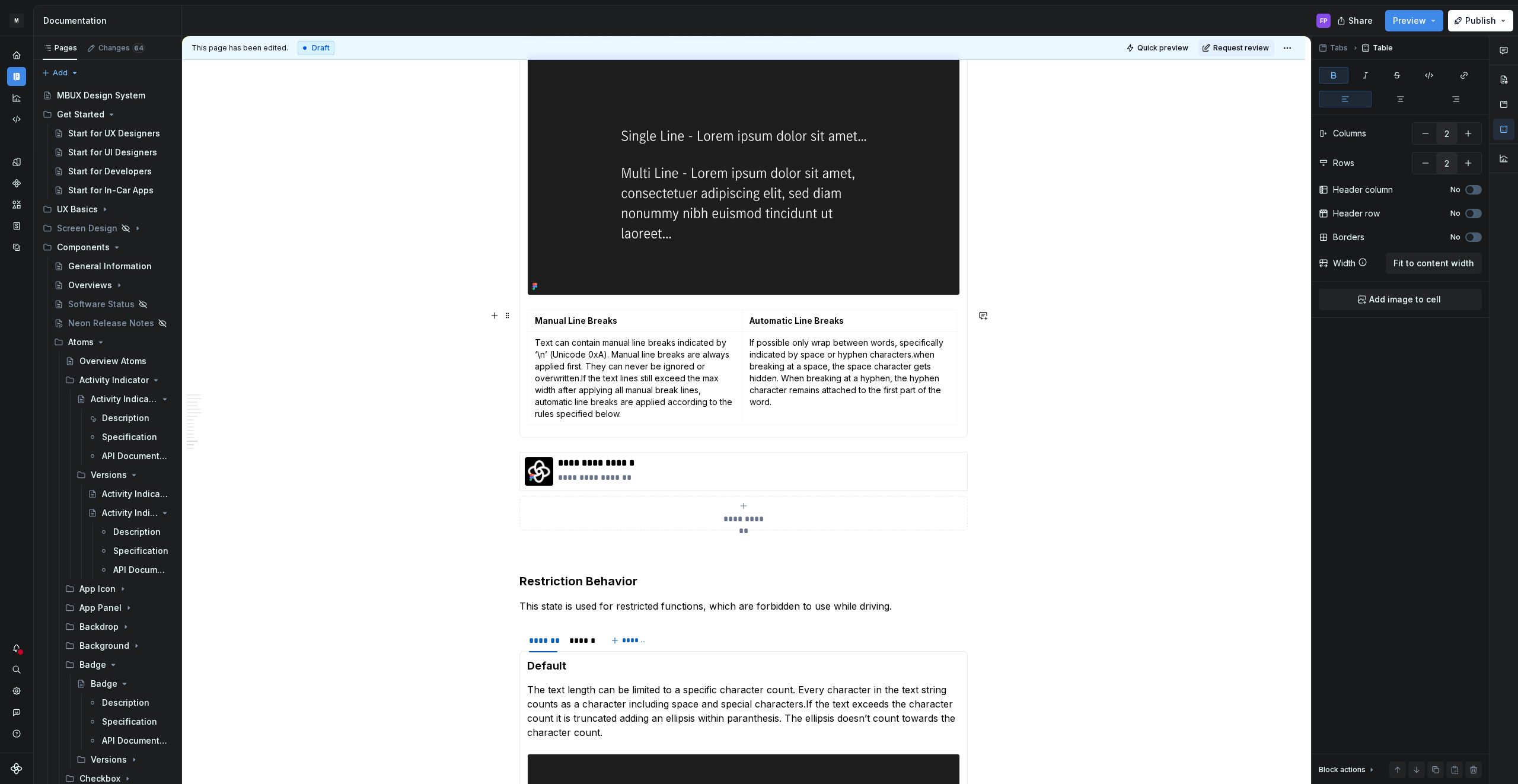
scroll to position [1452, 0]
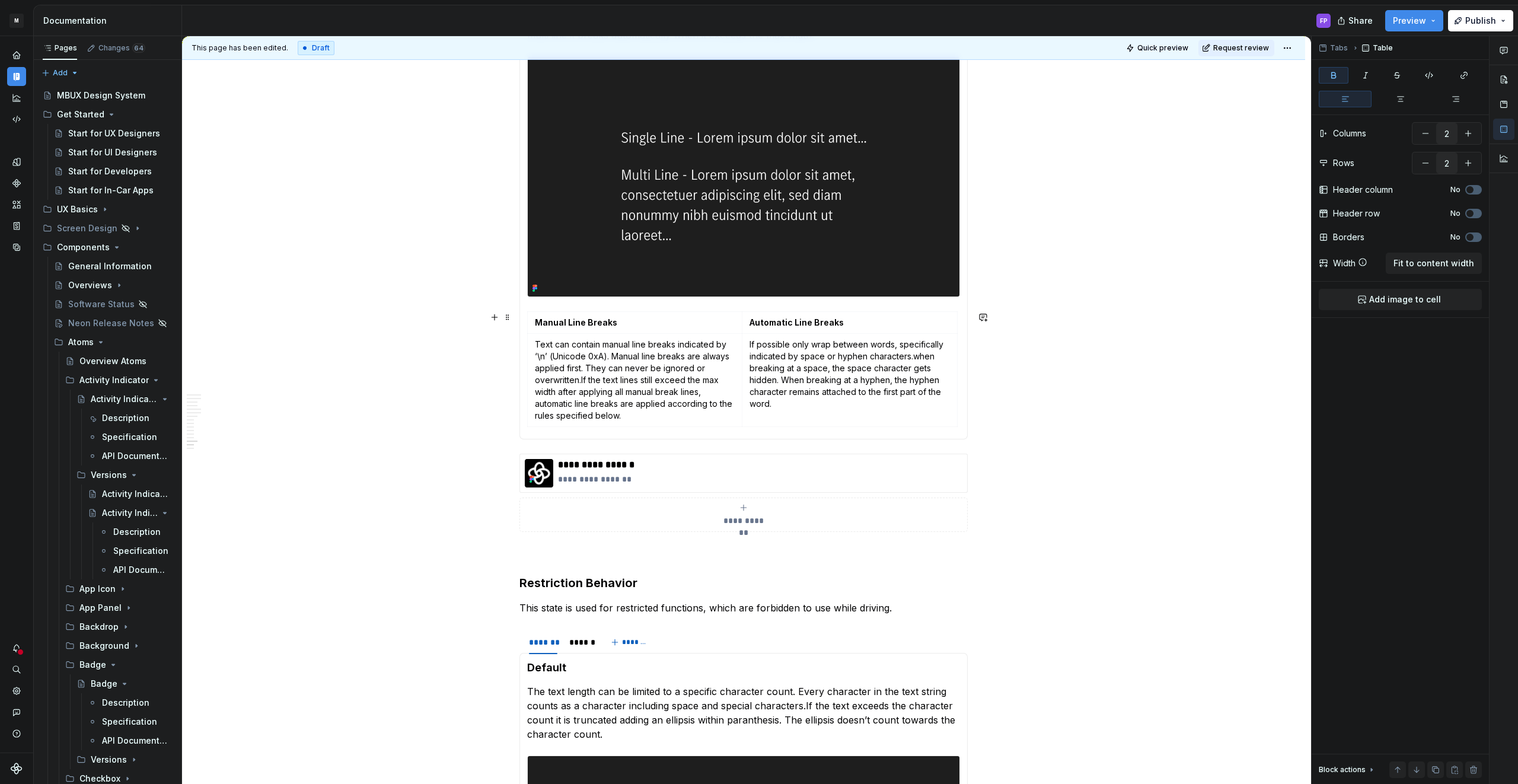
click at [860, 431] on div "Manual Line Breaks Automatic Line Breaks Text can contain manual line breaks in…" at bounding box center [744, 371] width 433 height 120
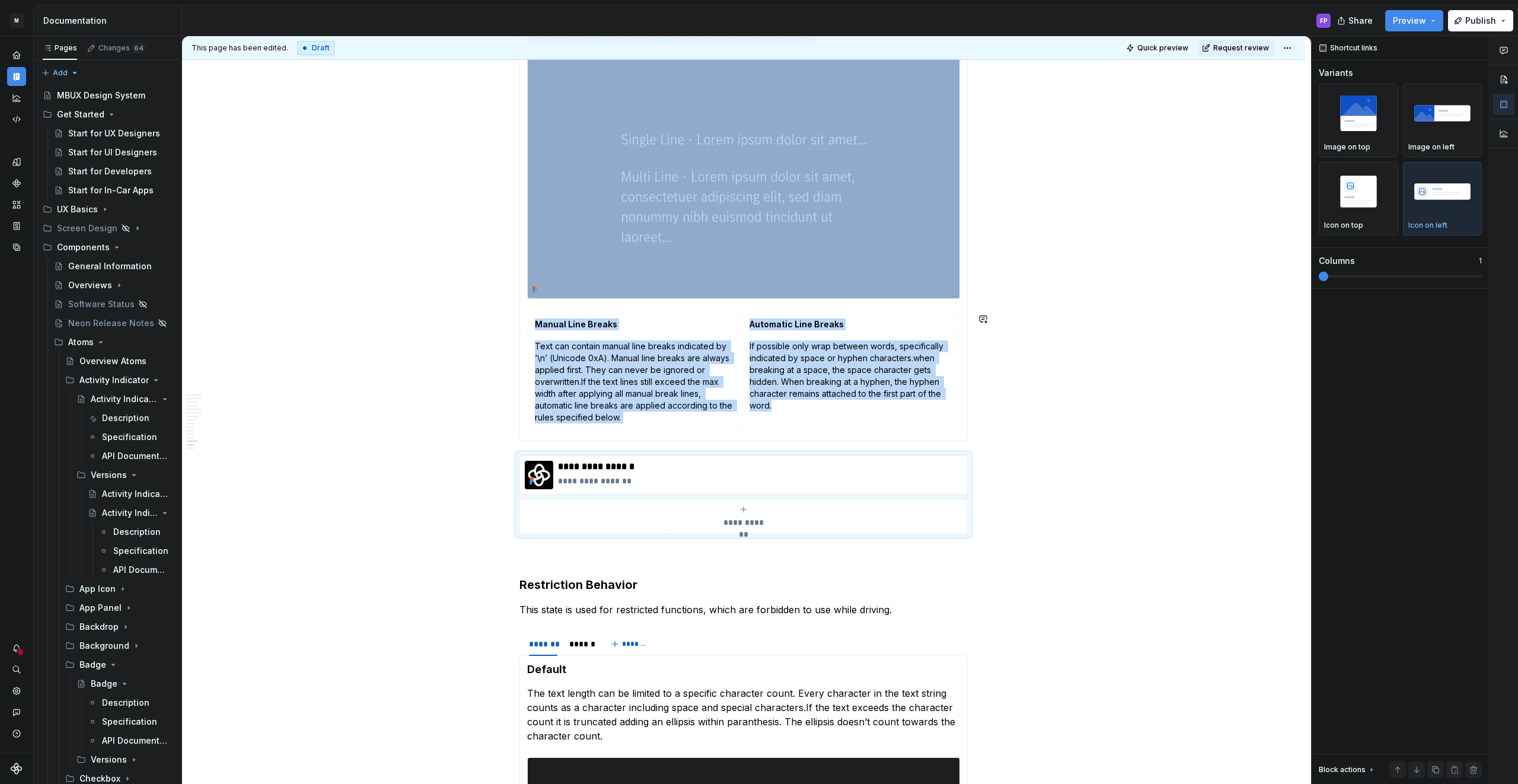
scroll to position [1339, 0]
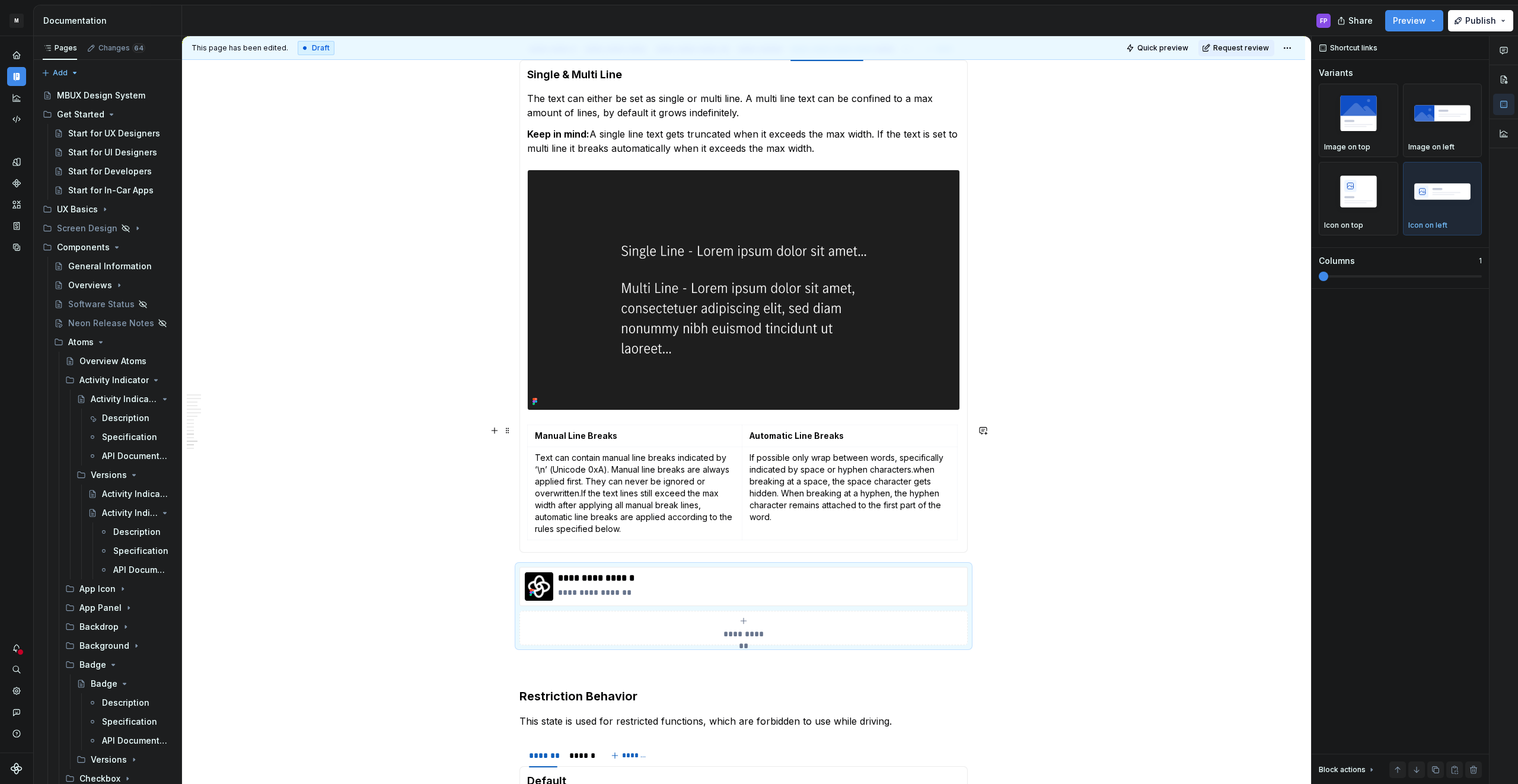
click at [965, 542] on div "Text Styles The text has different font styles available. Text Alignment The te…" at bounding box center [744, 306] width 448 height 493
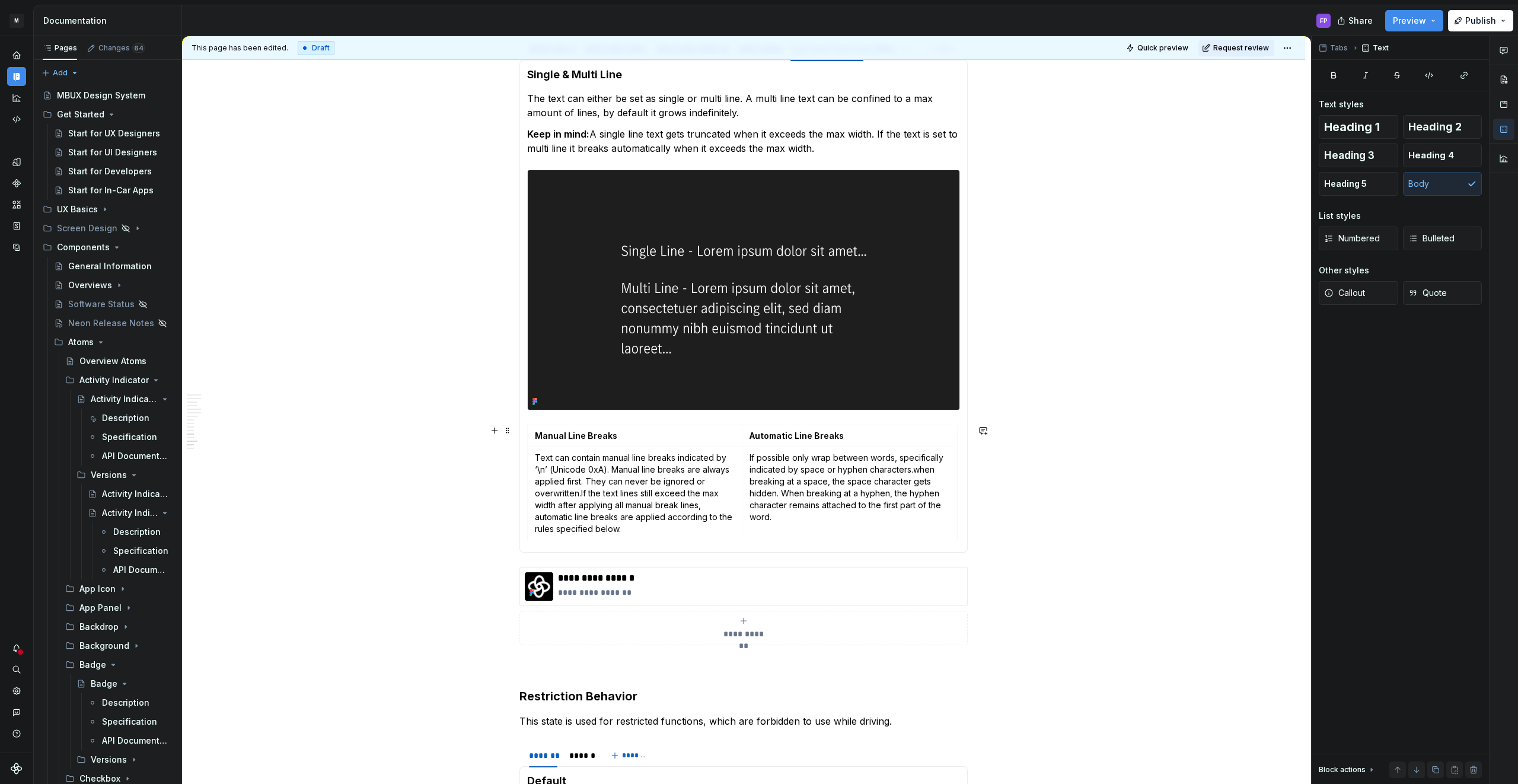
click at [960, 531] on div "Manual Line Breaks Automatic Line Breaks Text can contain manual line breaks in…" at bounding box center [744, 484] width 433 height 120
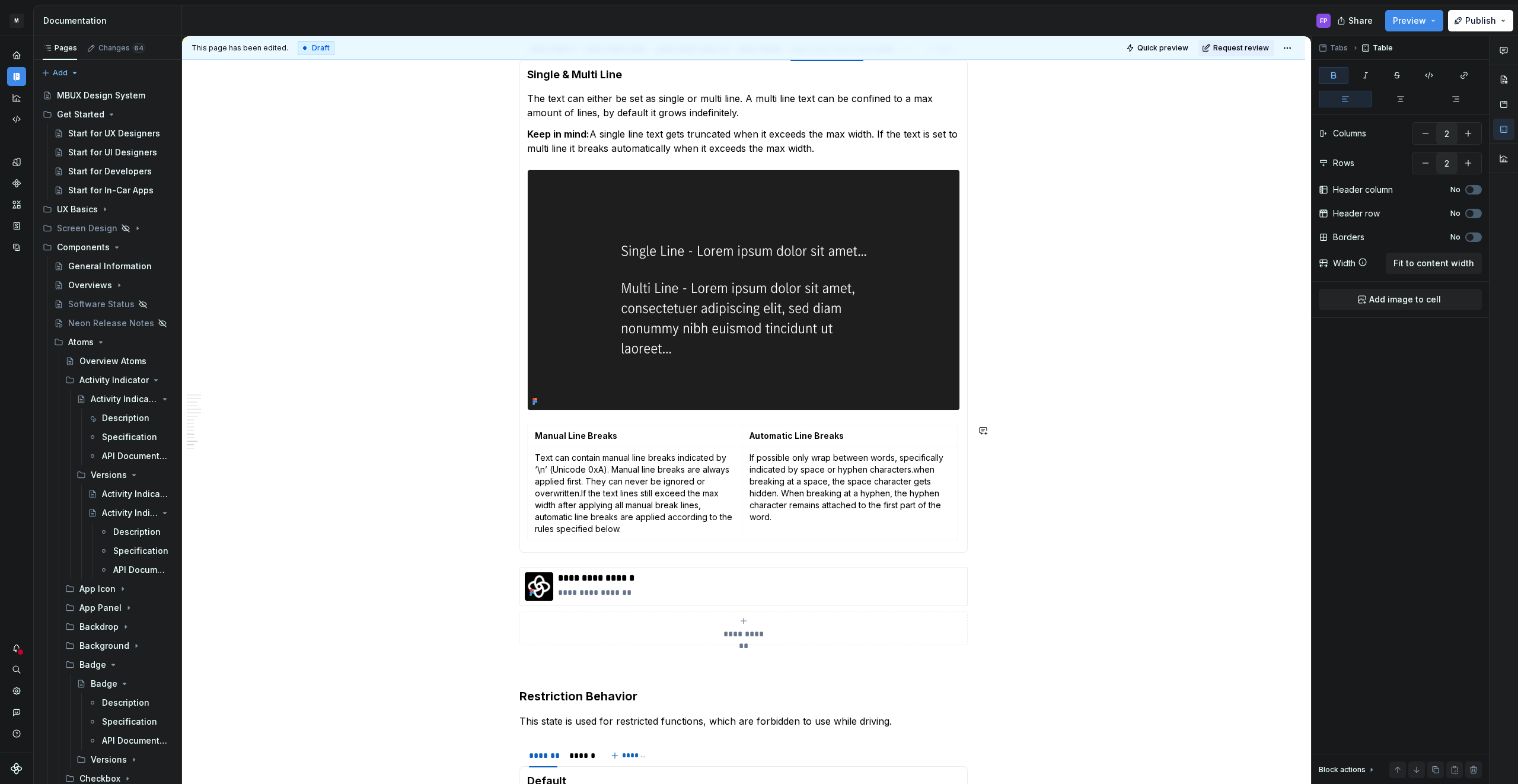
click at [960, 531] on div "Manual Line Breaks Automatic Line Breaks Text can contain manual line breaks in…" at bounding box center [744, 484] width 433 height 120
click at [960, 532] on div "Manual Line Breaks Automatic Line Breaks Text can contain manual line breaks in…" at bounding box center [744, 484] width 433 height 120
click at [509, 435] on span at bounding box center [507, 430] width 10 height 17
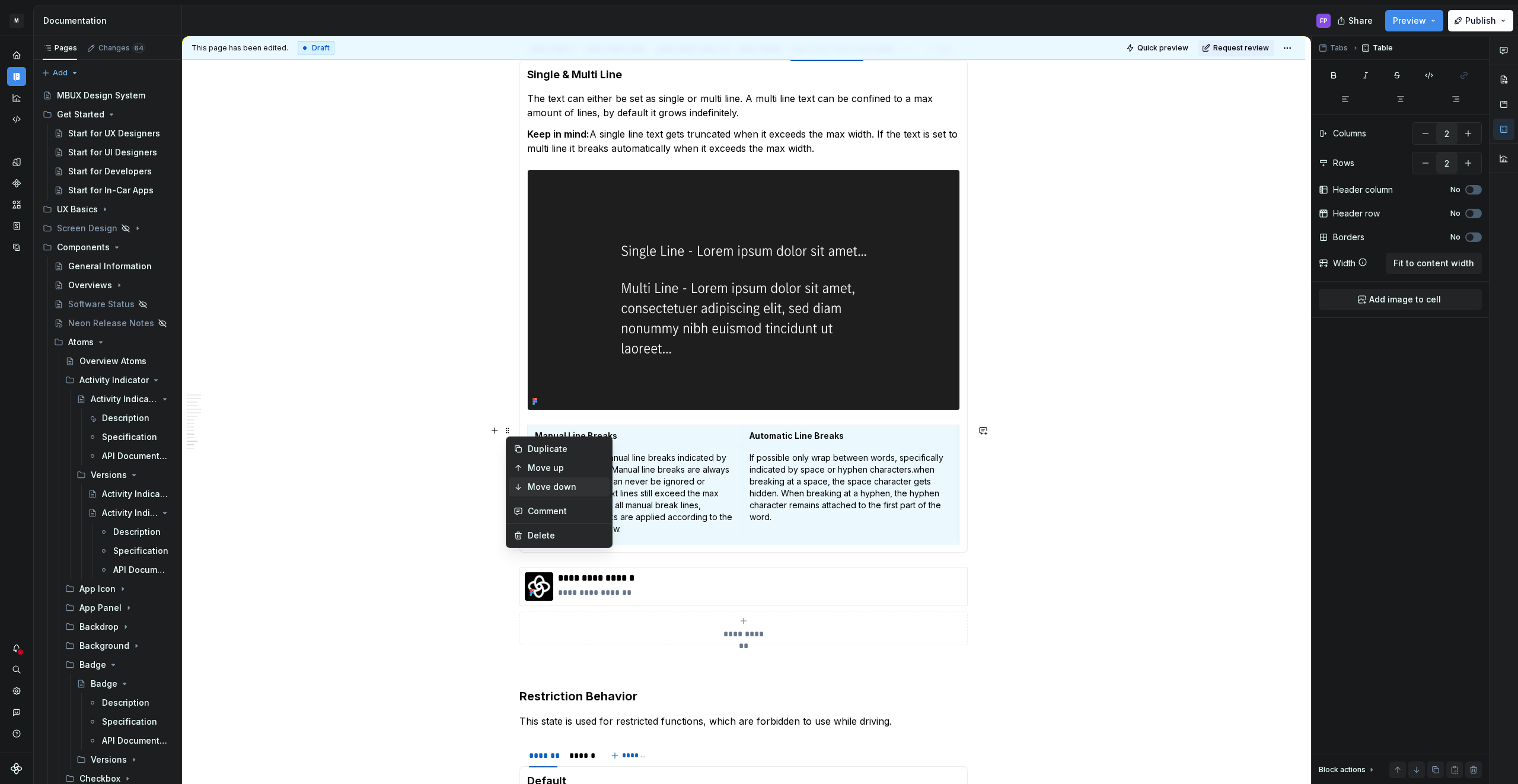
click at [529, 485] on div "Move down" at bounding box center [565, 486] width 77 height 11
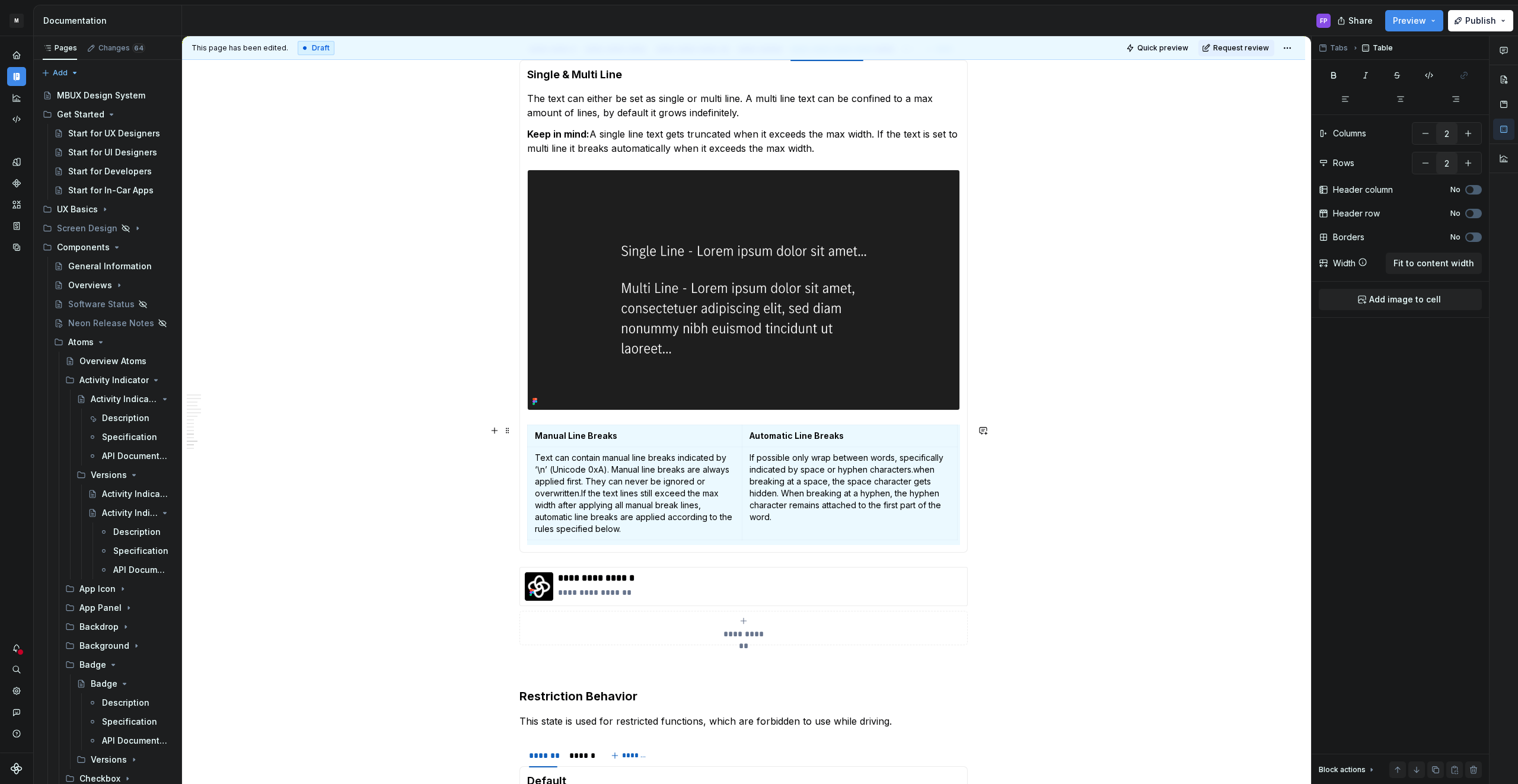
click at [531, 411] on div at bounding box center [744, 290] width 433 height 242
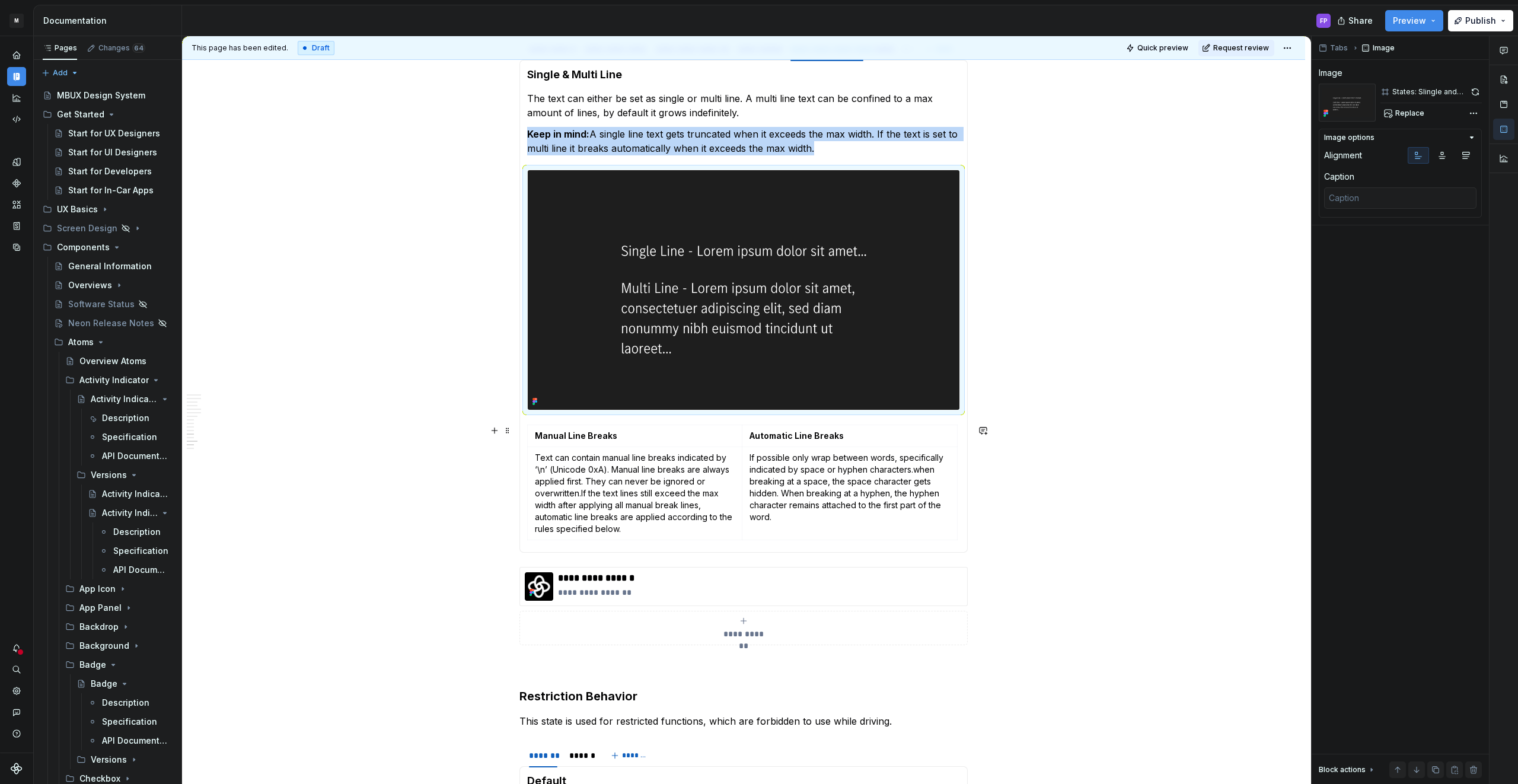
click at [542, 419] on section-item-column "Single & Multi Line The text can either be set as single or multi line. A multi…" at bounding box center [744, 307] width 433 height 478
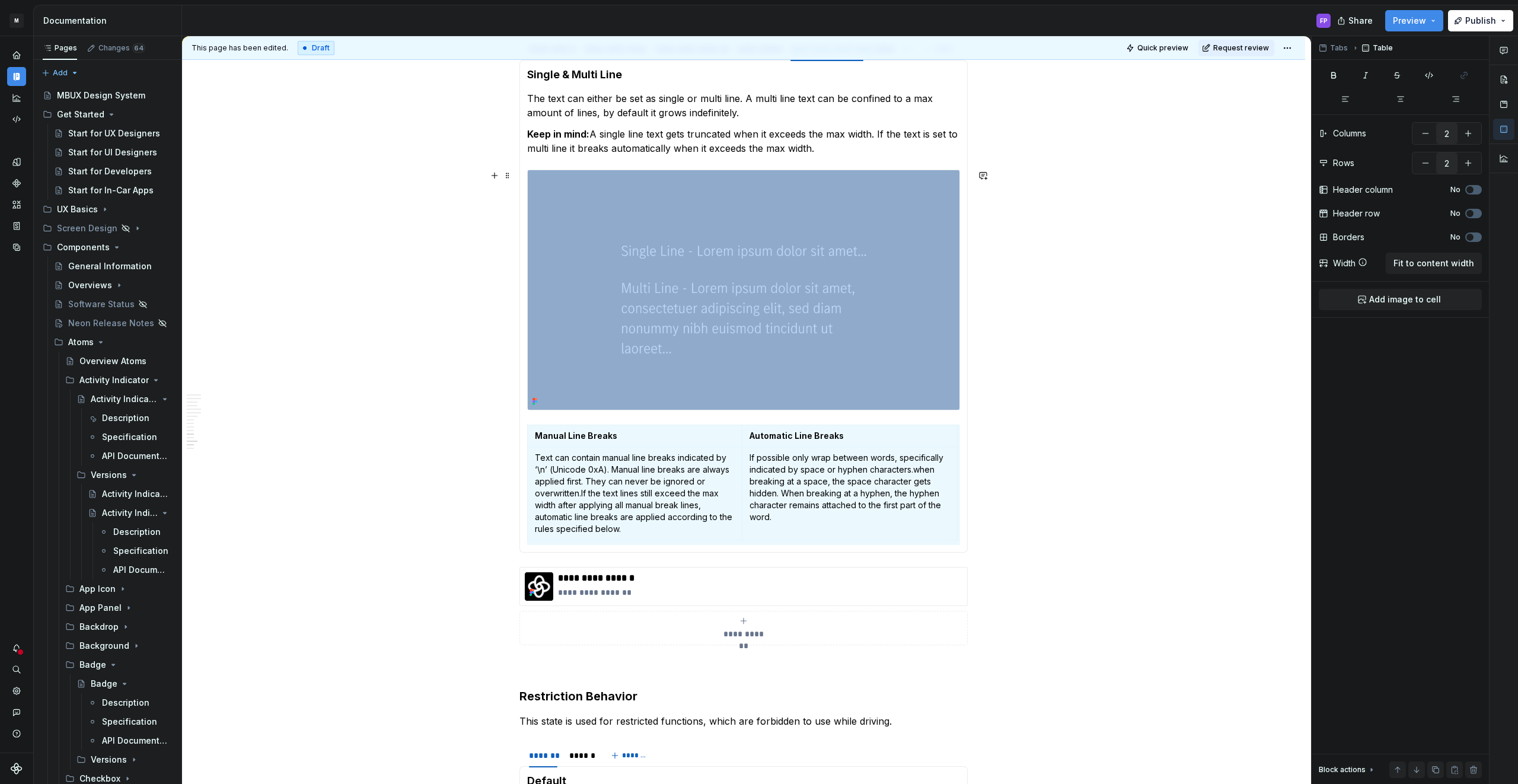
click at [548, 407] on img at bounding box center [743, 290] width 431 height 240
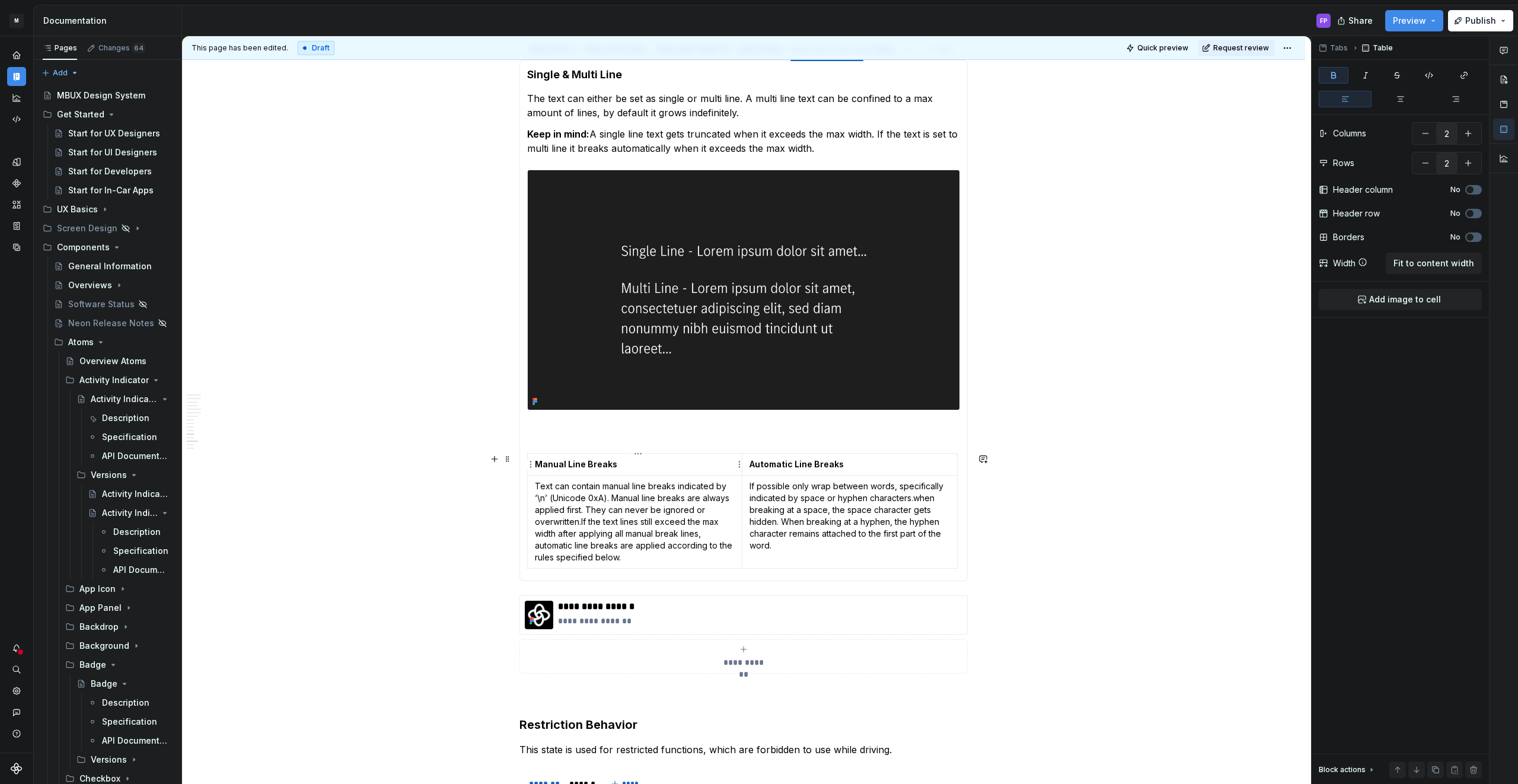
click at [545, 459] on strong "Manual Line Breaks" at bounding box center [575, 463] width 82 height 10
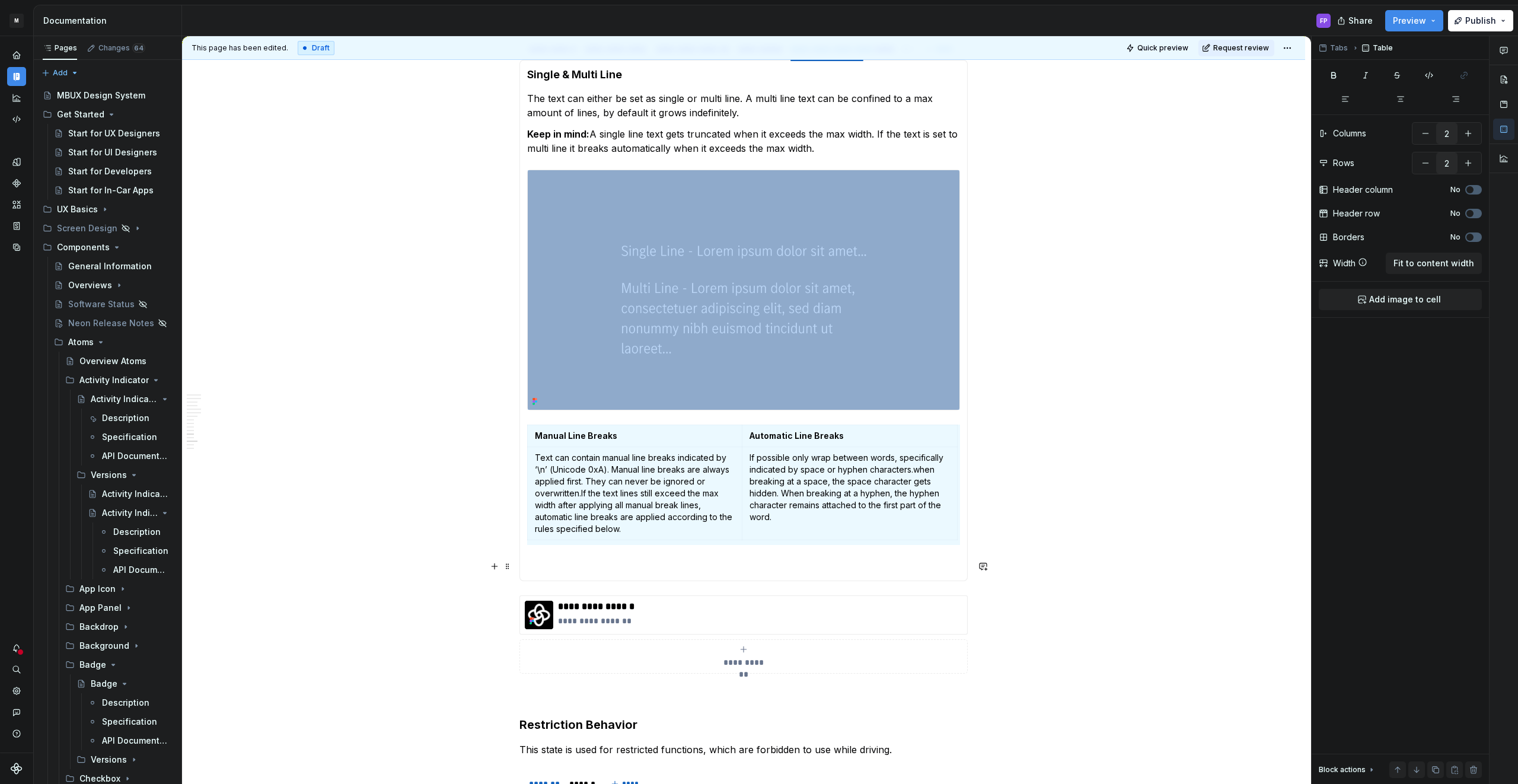
click at [554, 567] on p at bounding box center [744, 566] width 433 height 14
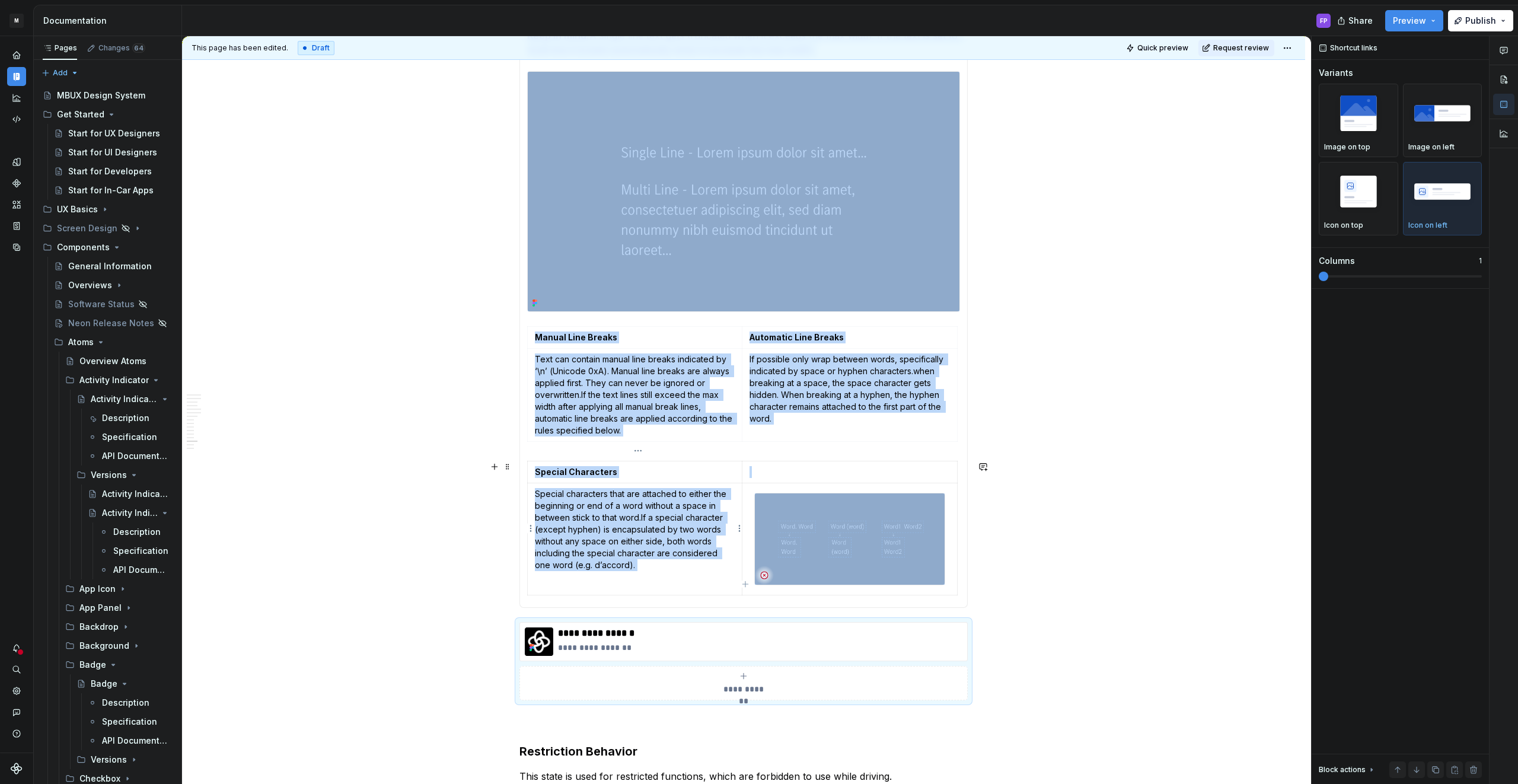
scroll to position [1448, 0]
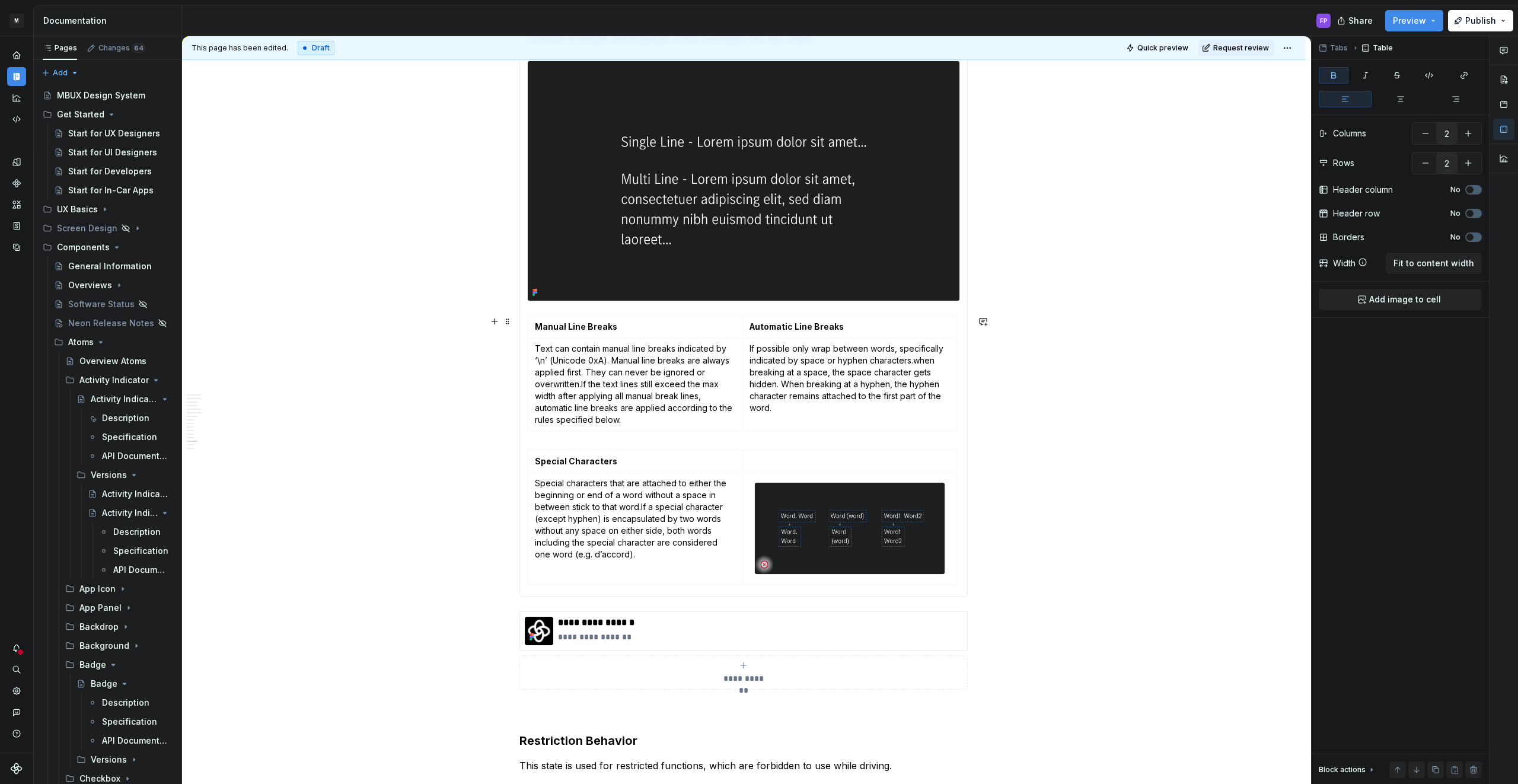
click at [550, 434] on div "Manual Line Breaks Automatic Line Breaks Text can contain manual line breaks in…" at bounding box center [744, 376] width 433 height 120
click at [547, 443] on section-item-column "Single & Multi Line The text can either be set as single or multi line. A multi…" at bounding box center [744, 273] width 433 height 631
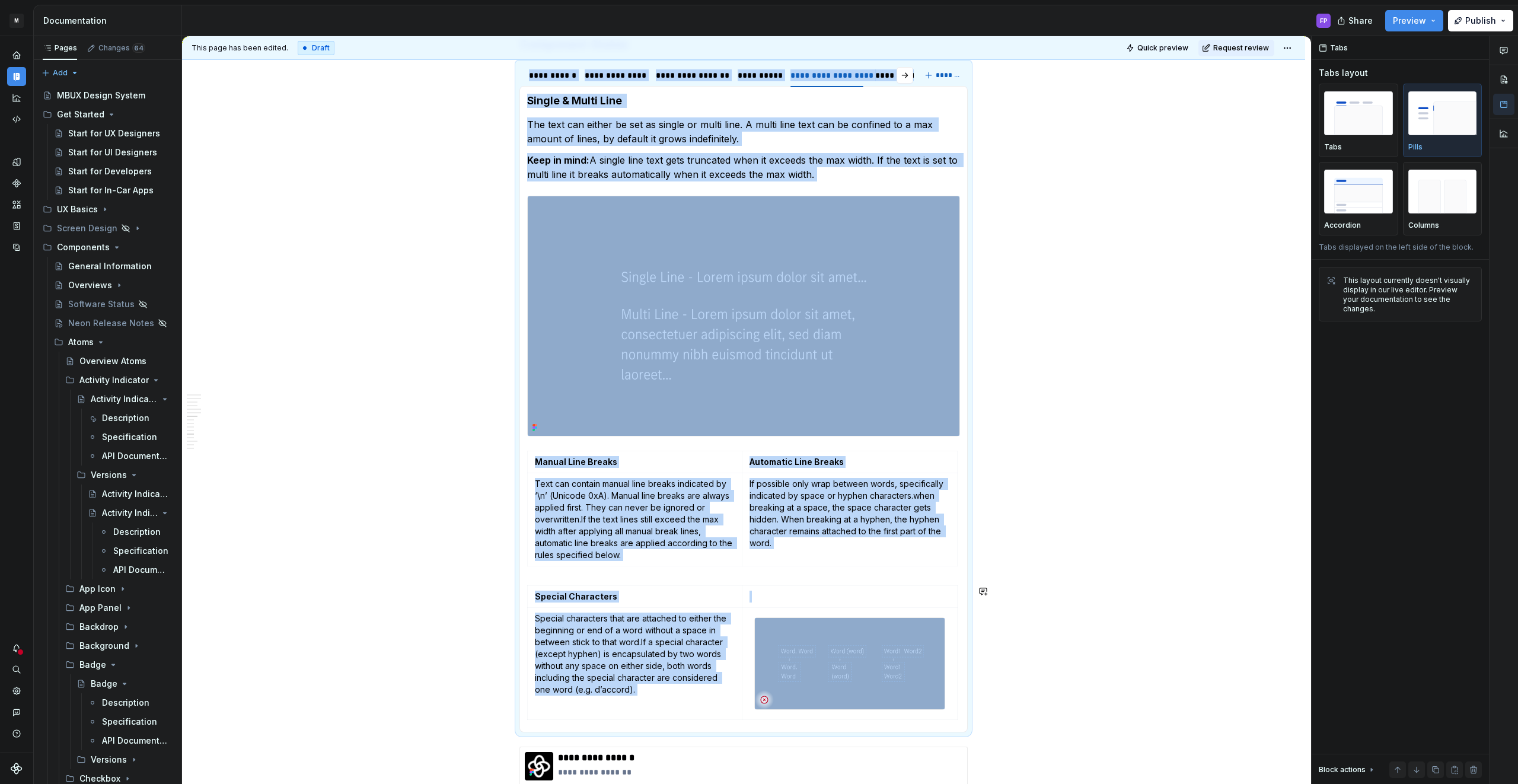
scroll to position [1353, 0]
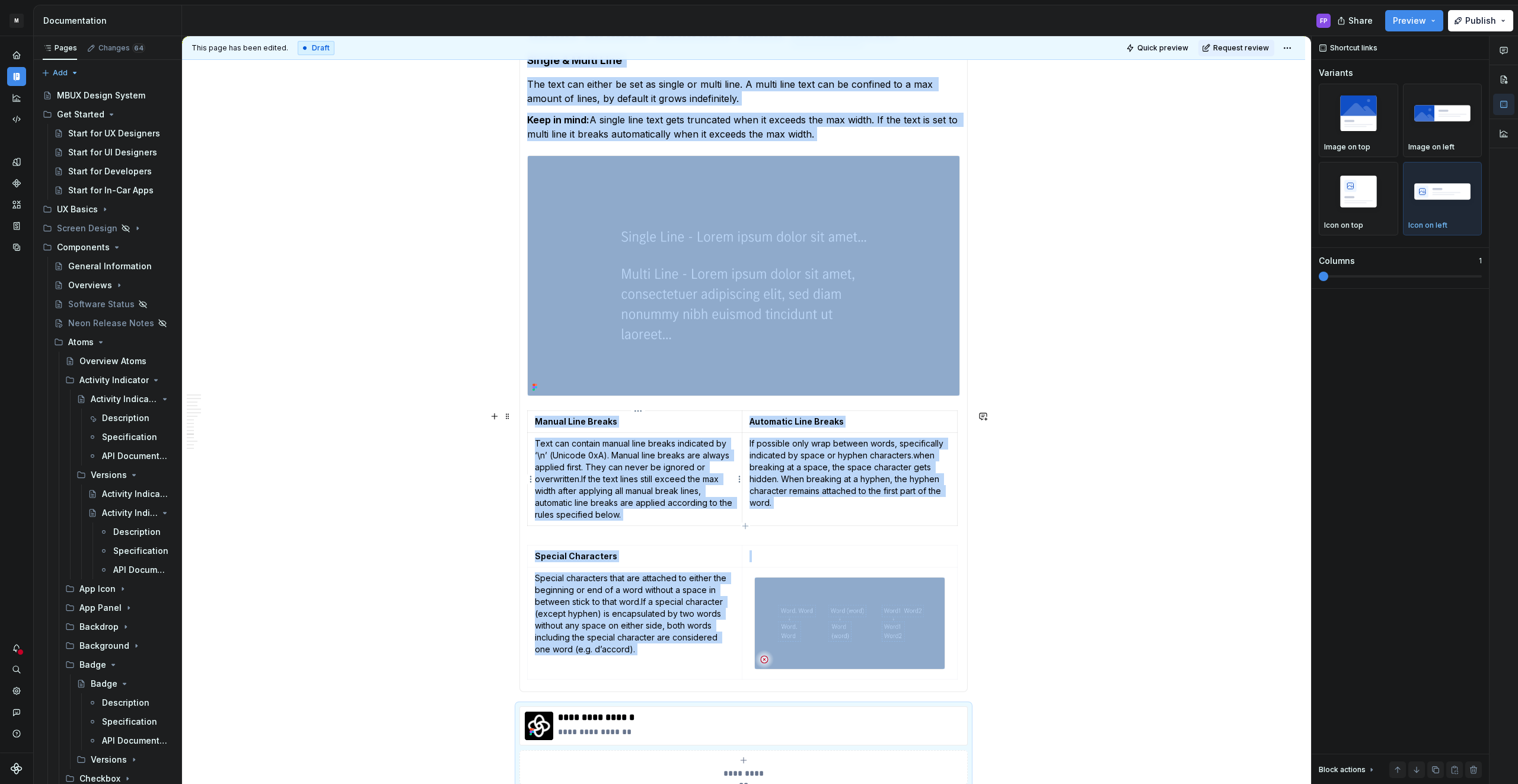
click at [573, 511] on p "Text can contain manual line breaks indicated by ‘\n’ (Unicode 0xA). Manual lin…" at bounding box center [634, 479] width 200 height 83
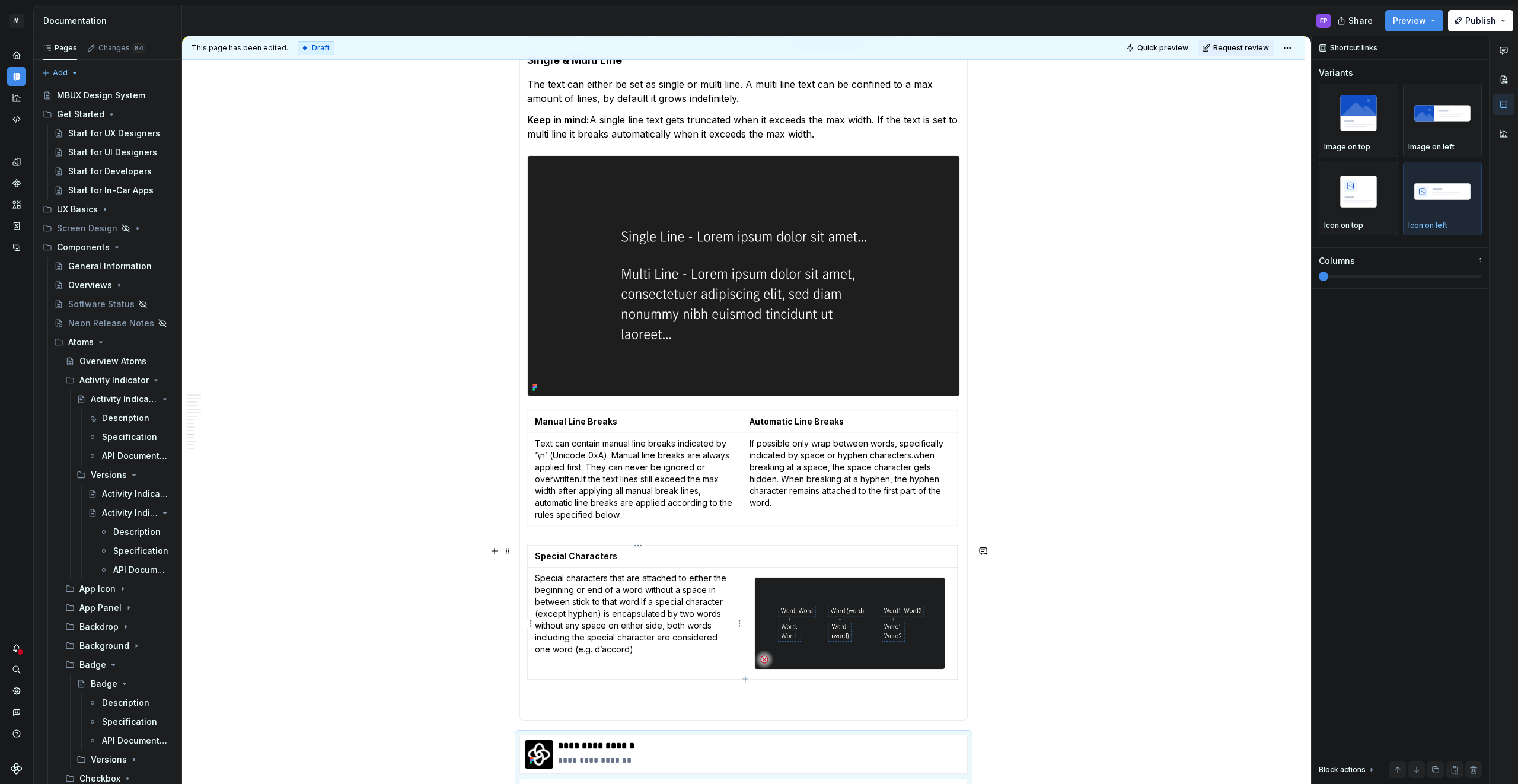
click at [643, 654] on p "Special characters that are attached to either the beginning or end of a word w…" at bounding box center [634, 614] width 200 height 83
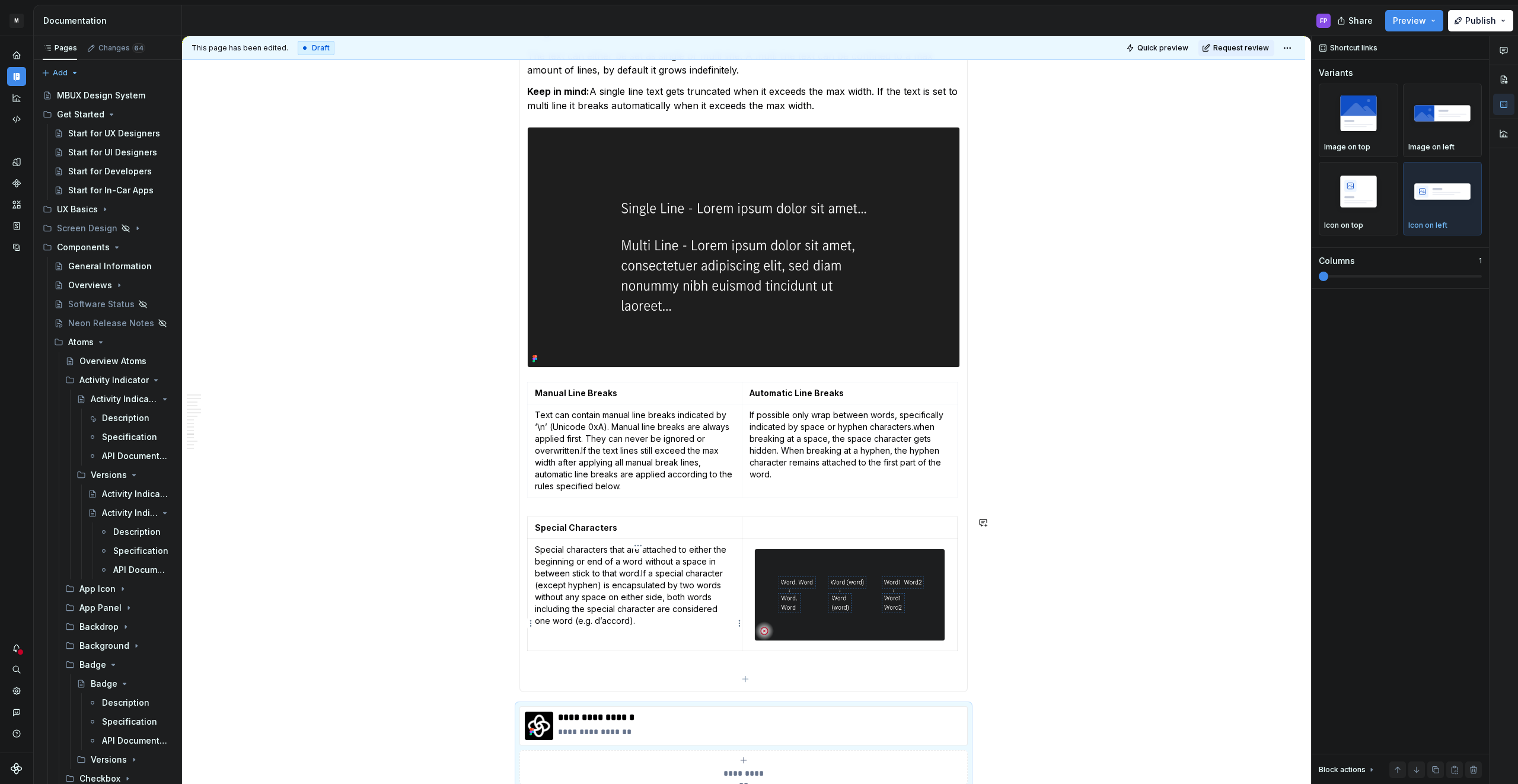
scroll to position [1339, 0]
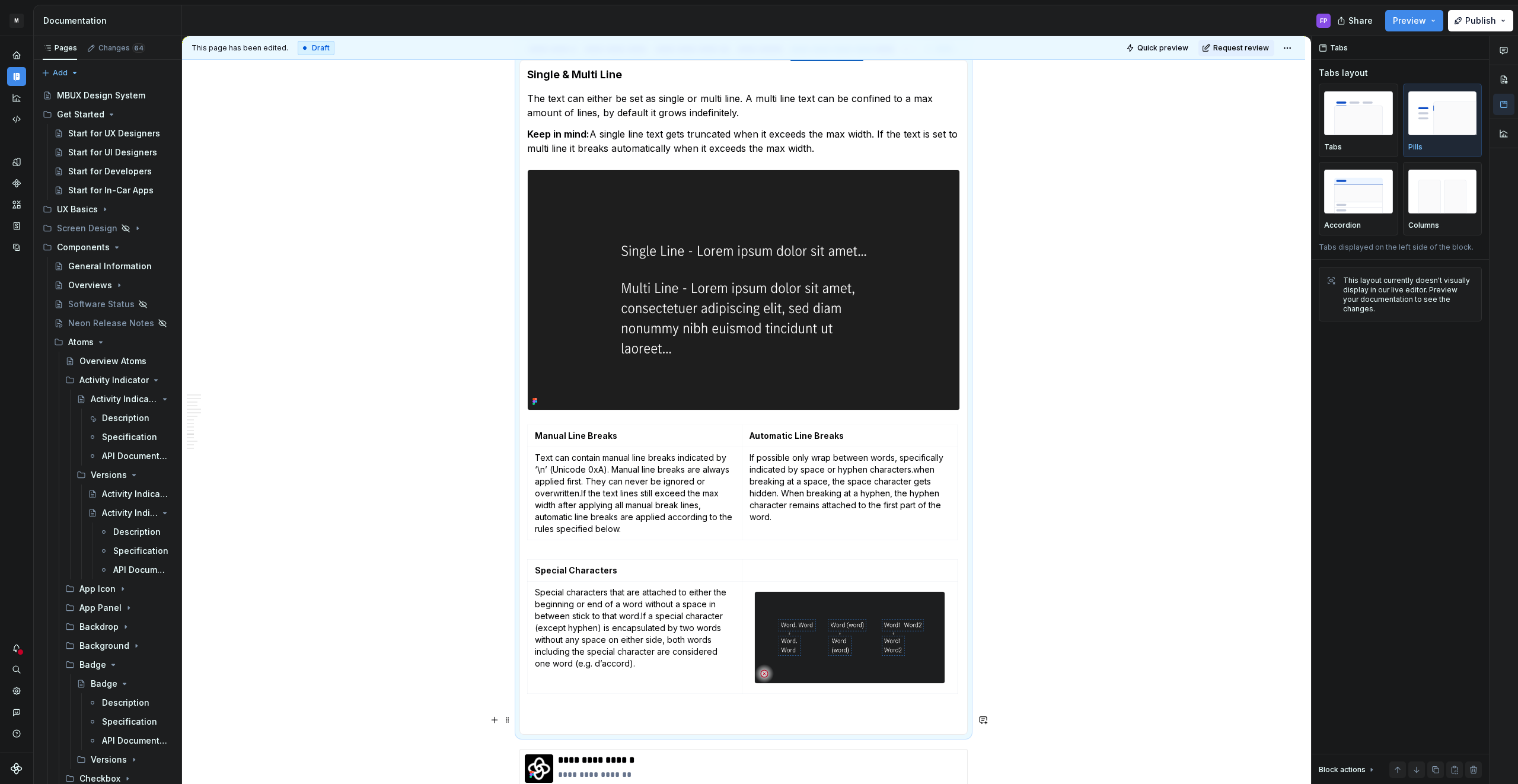
click at [619, 717] on p at bounding box center [744, 720] width 433 height 14
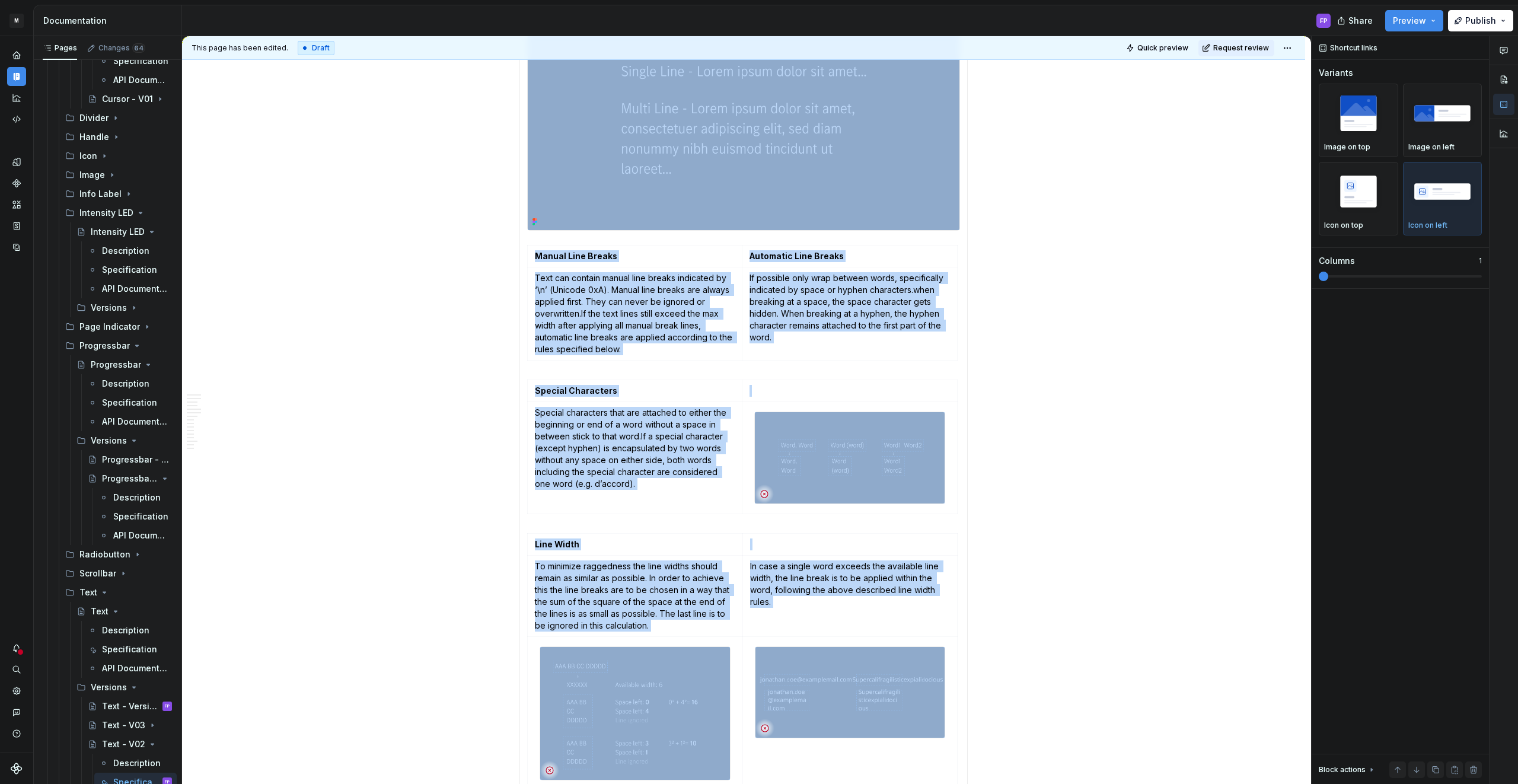
scroll to position [1743, 0]
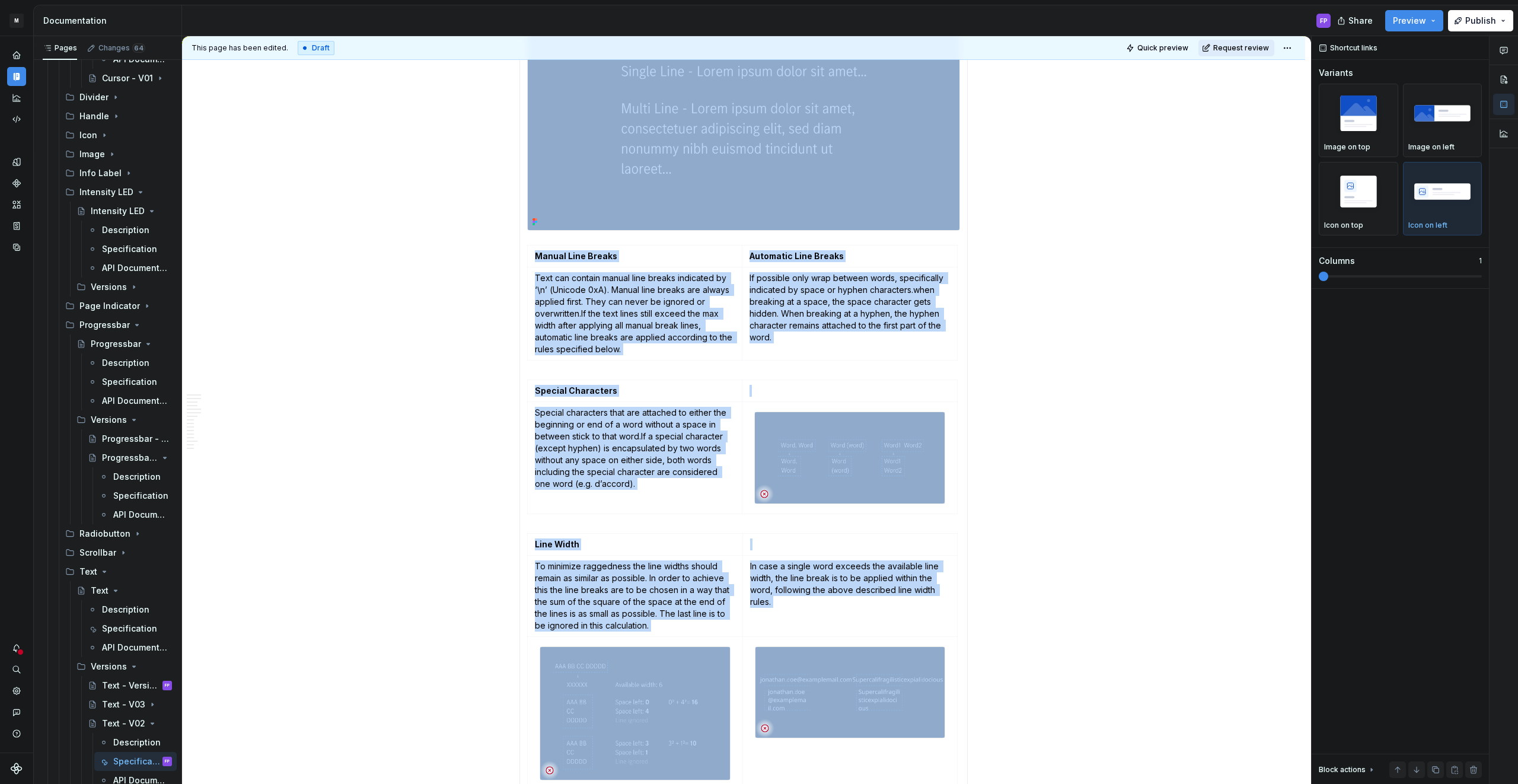
click at [1240, 49] on span "Request review" at bounding box center [1240, 48] width 56 height 10
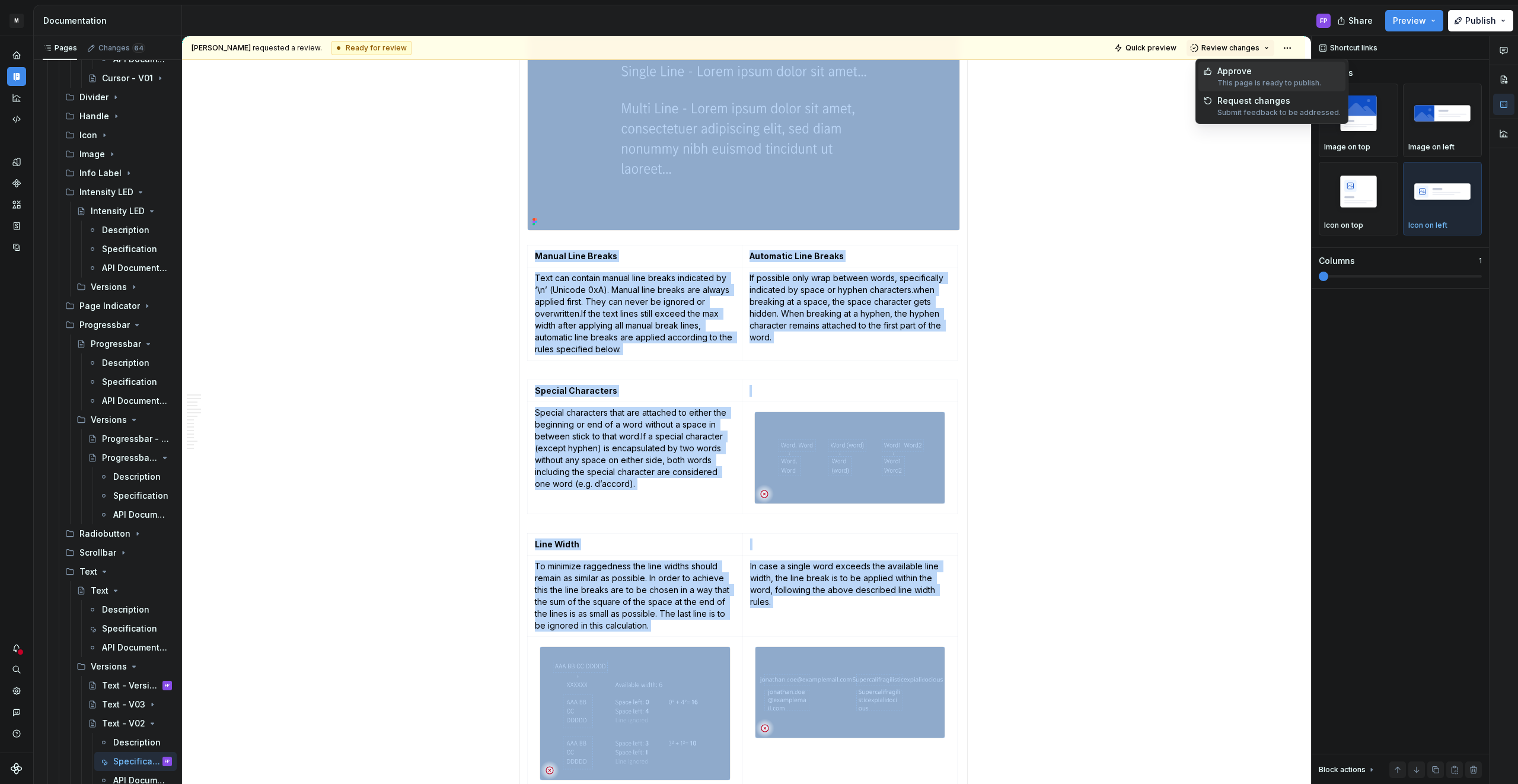
click at [1230, 68] on div "Approve" at bounding box center [1269, 71] width 104 height 11
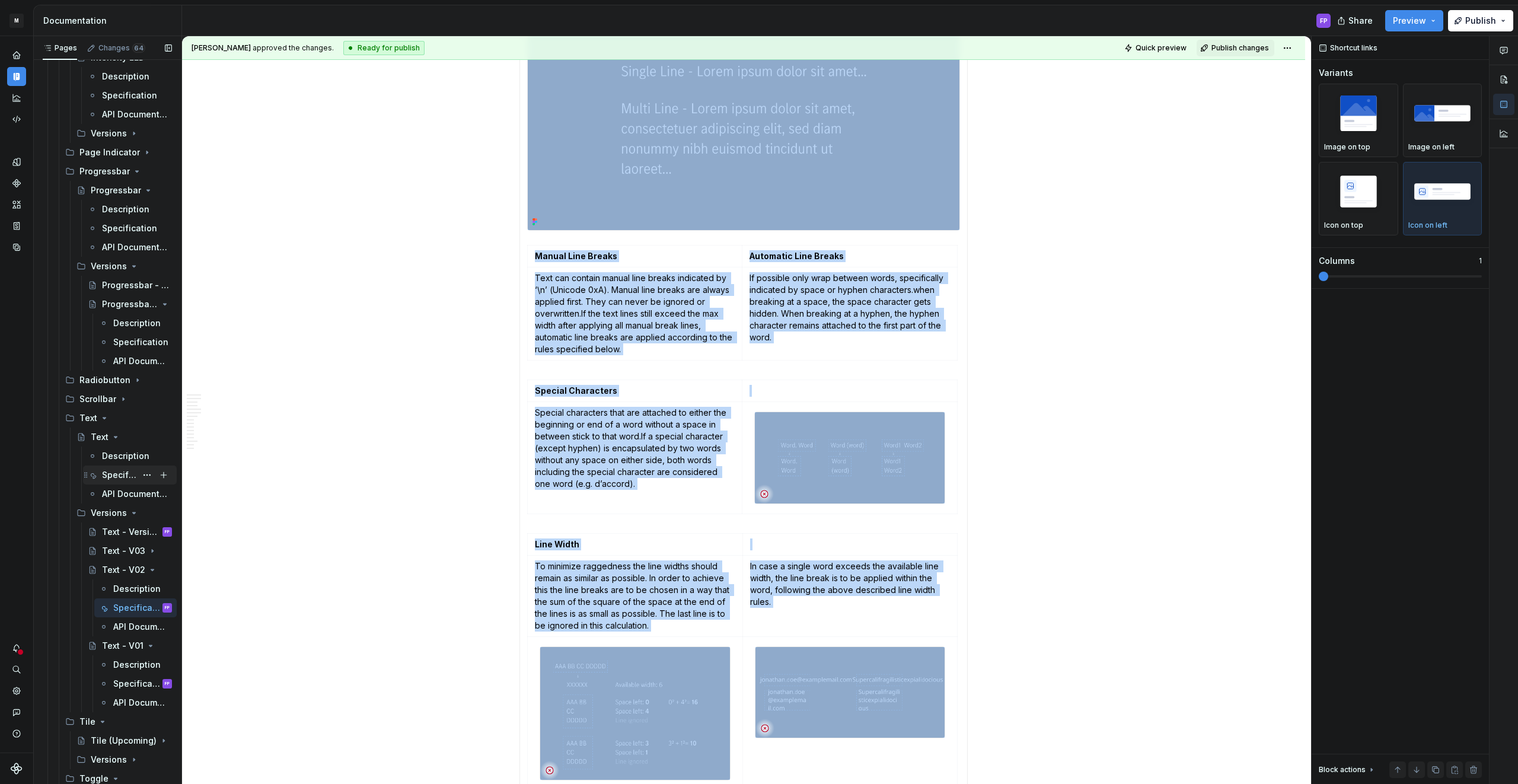
scroll to position [1945, 0]
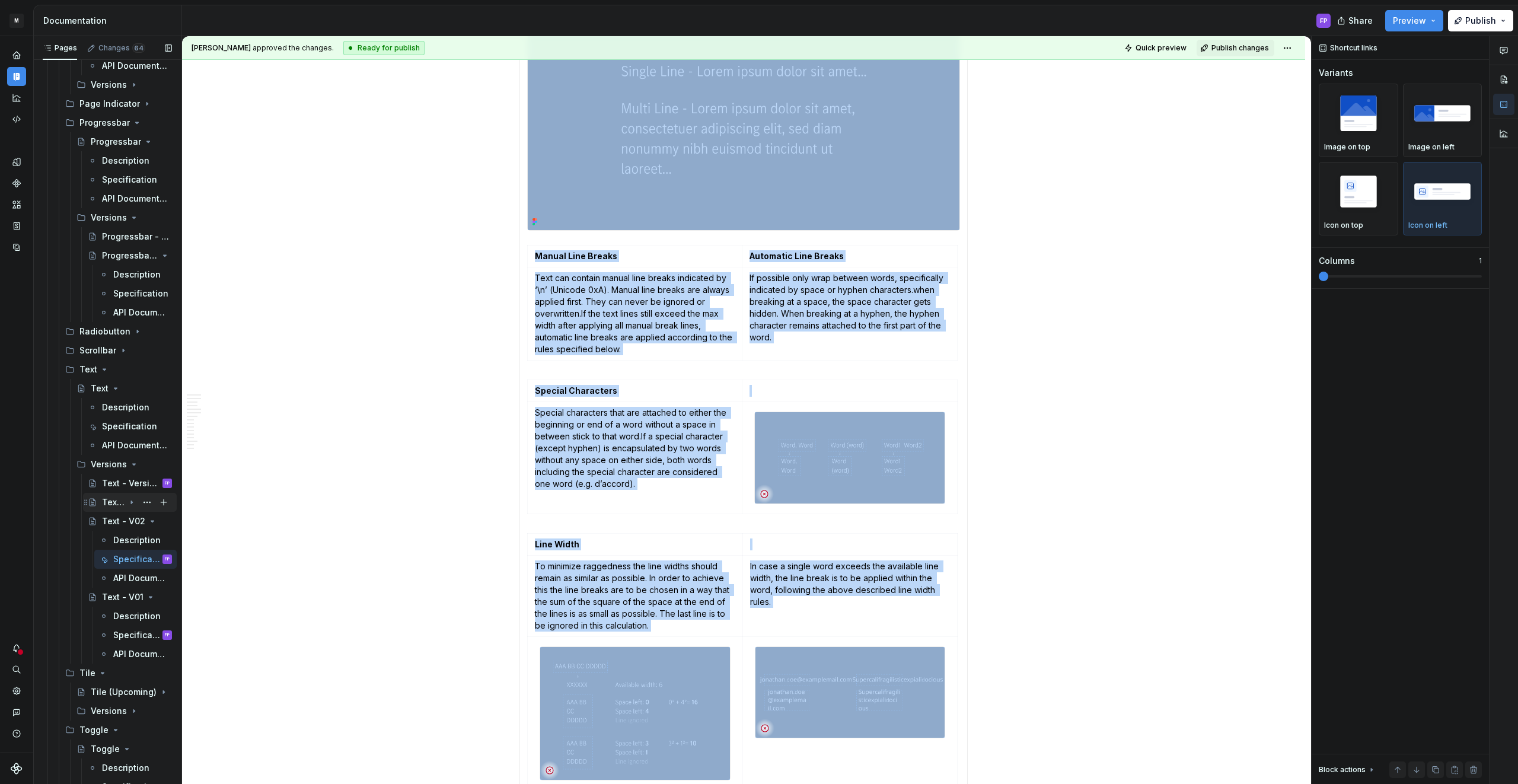
click at [130, 502] on icon "Page tree" at bounding box center [131, 502] width 10 height 10
click at [127, 542] on div "Specification" at bounding box center [124, 540] width 23 height 11
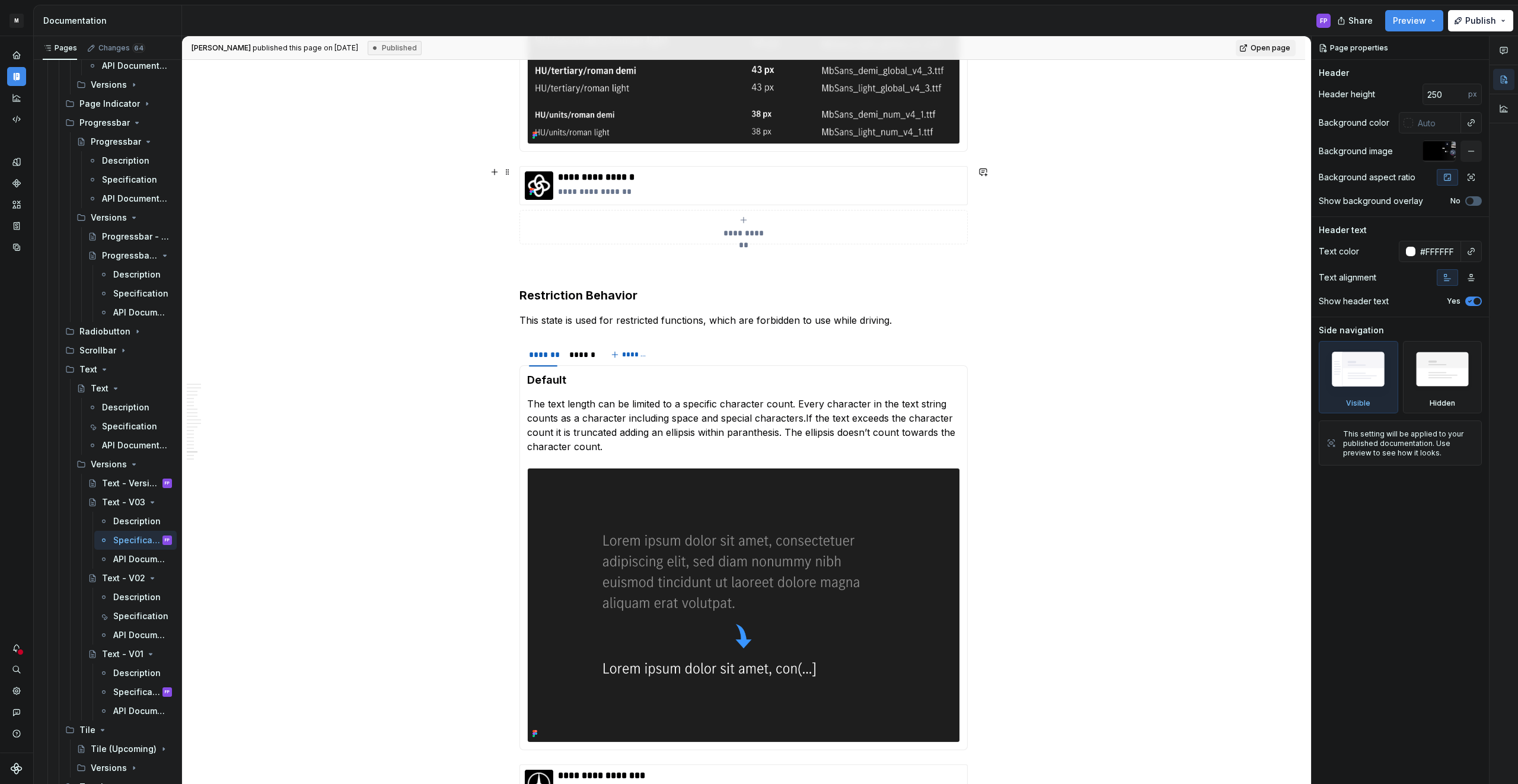
scroll to position [2212, 0]
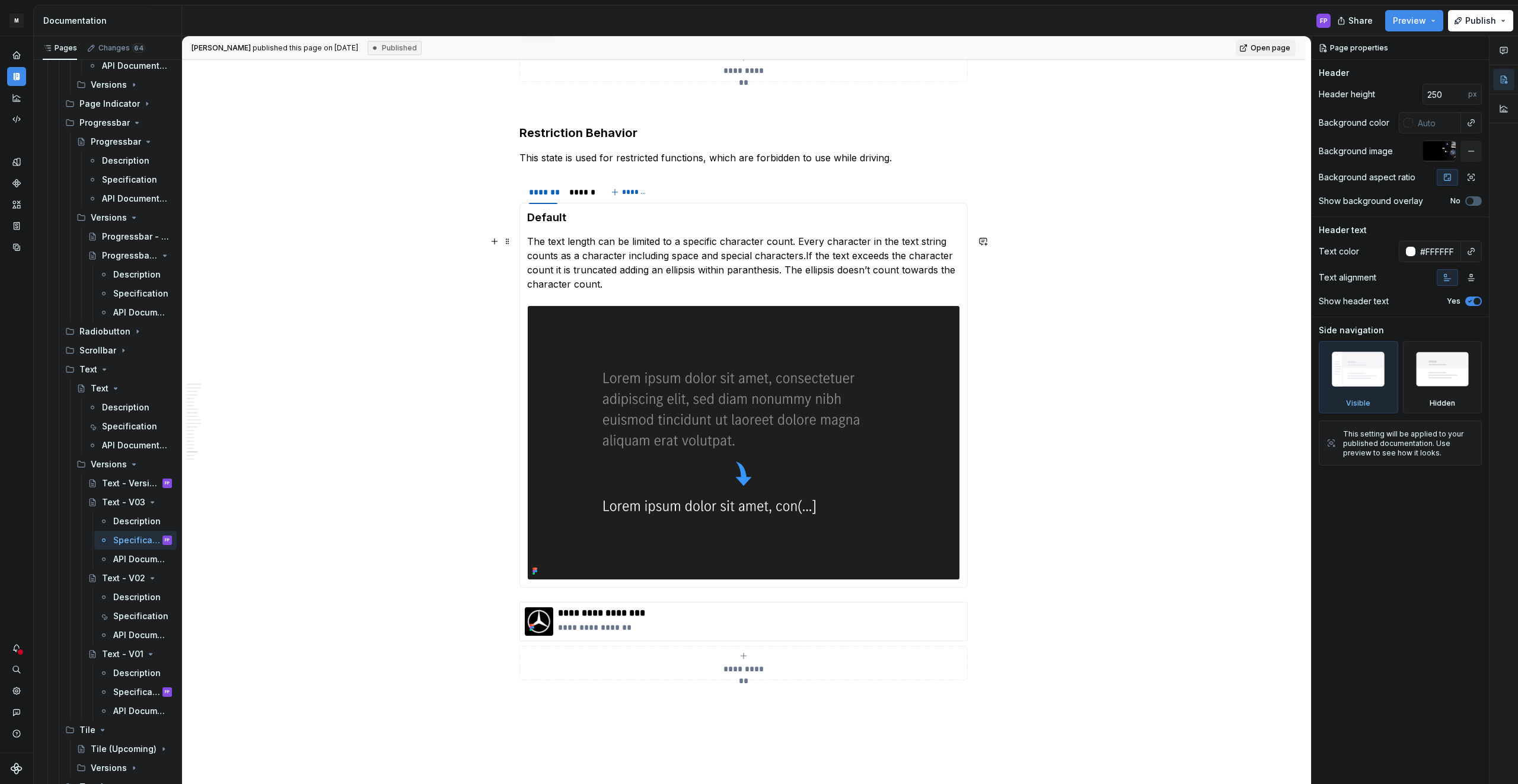
click at [654, 346] on img at bounding box center [743, 443] width 431 height 274
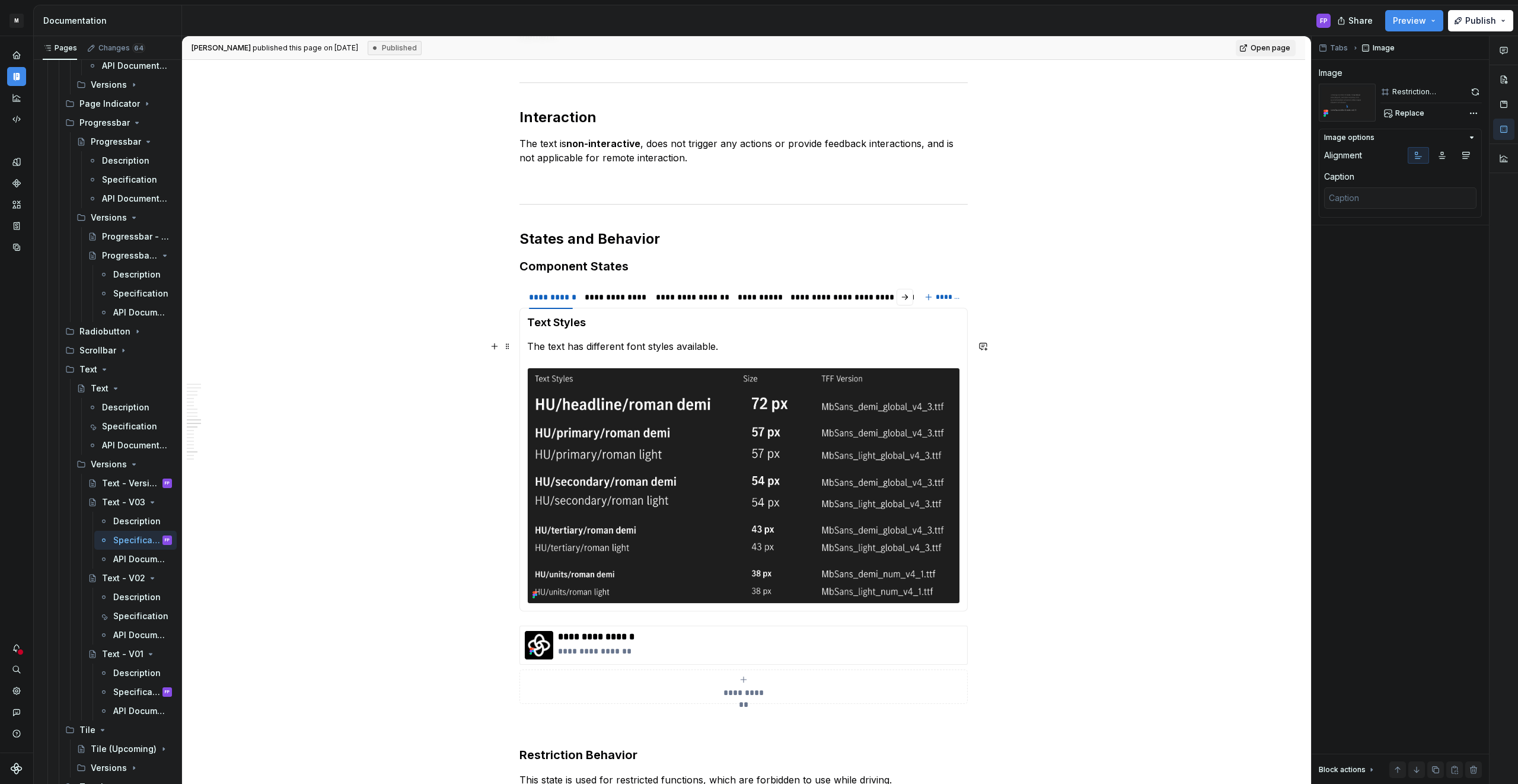
scroll to position [1579, 0]
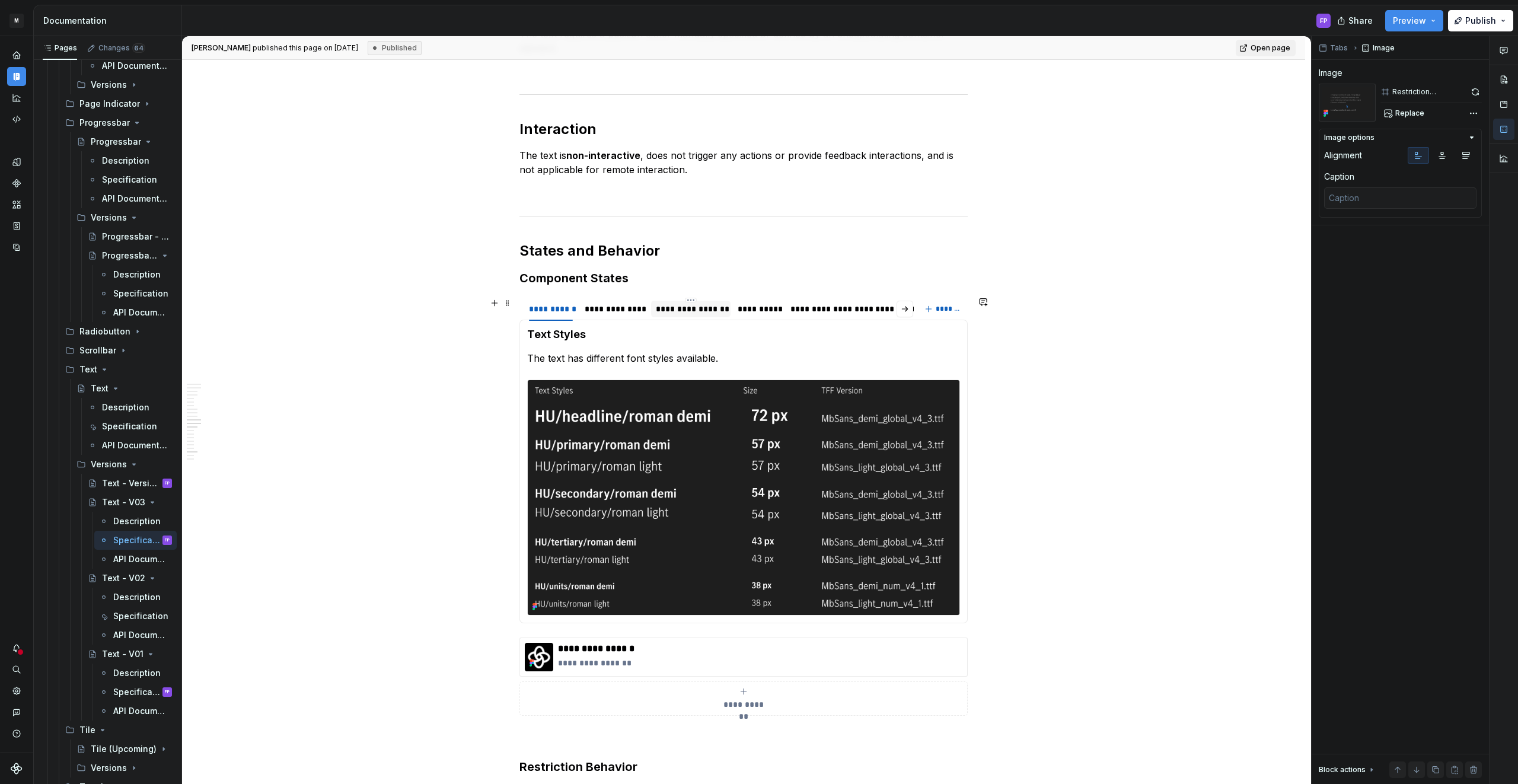
drag, startPoint x: 690, startPoint y: 312, endPoint x: 711, endPoint y: 311, distance: 21.0
click at [691, 312] on div "**********" at bounding box center [690, 308] width 70 height 11
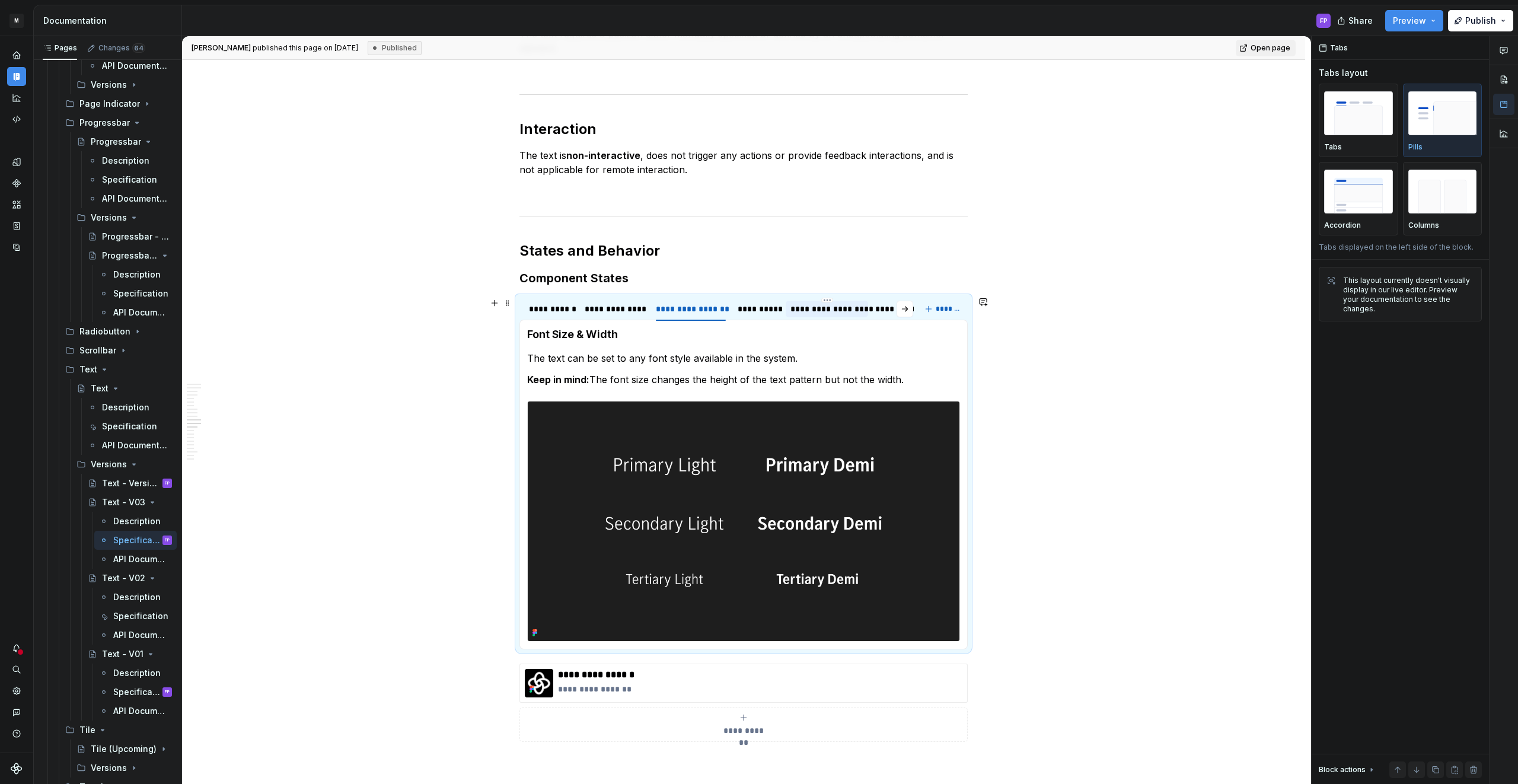
click at [817, 310] on div "**********" at bounding box center [826, 308] width 73 height 11
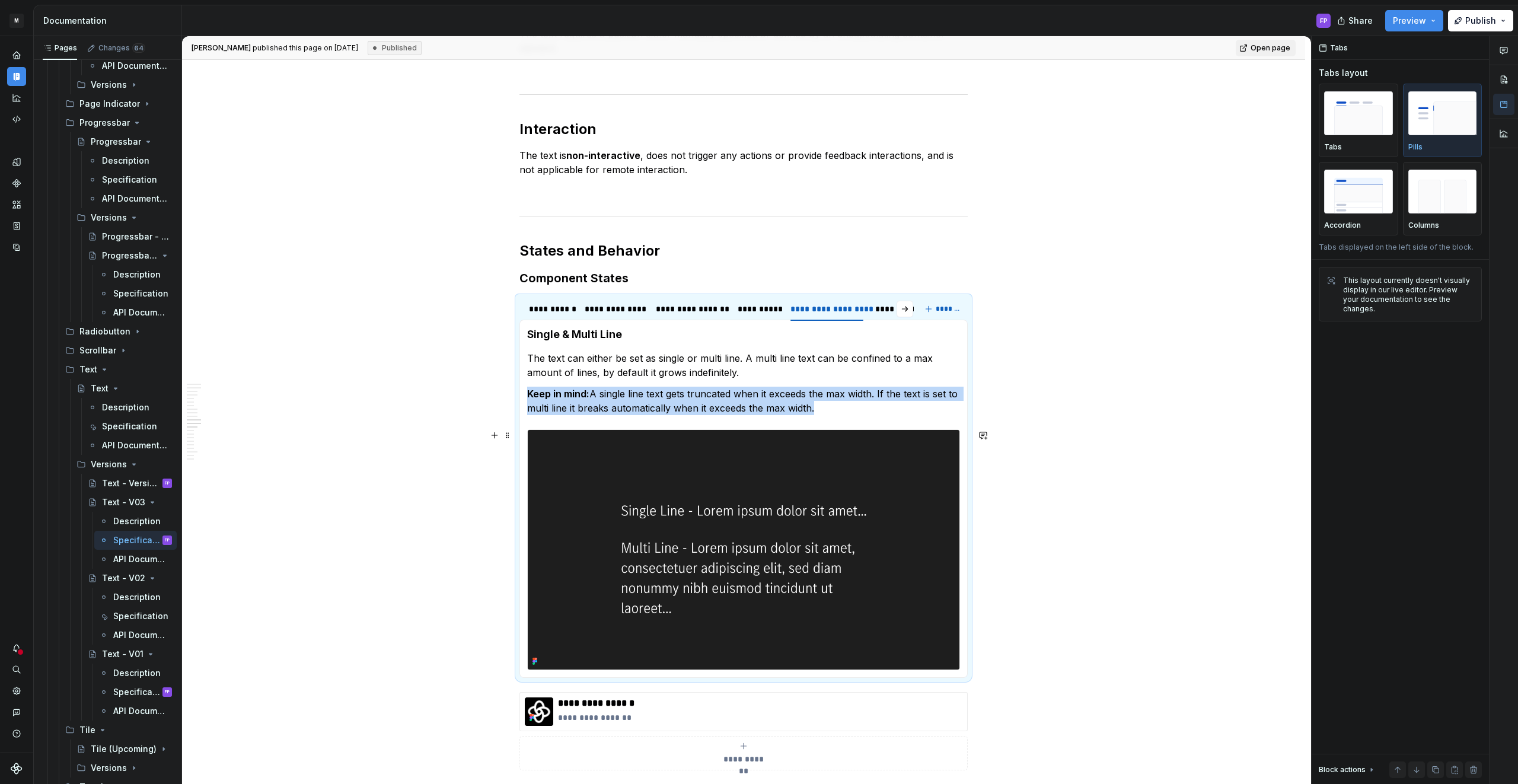
click at [627, 485] on img at bounding box center [743, 549] width 431 height 240
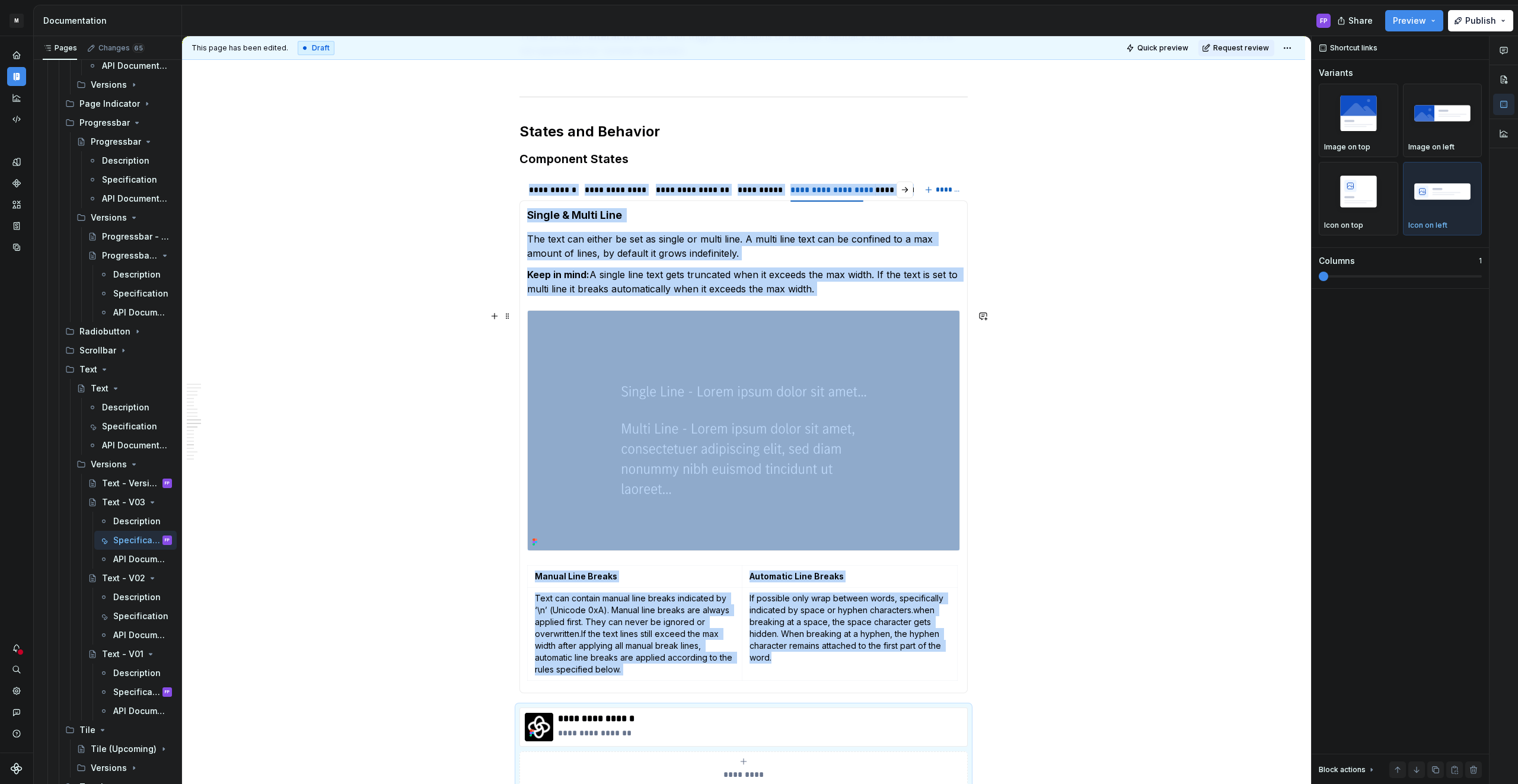
scroll to position [1736, 0]
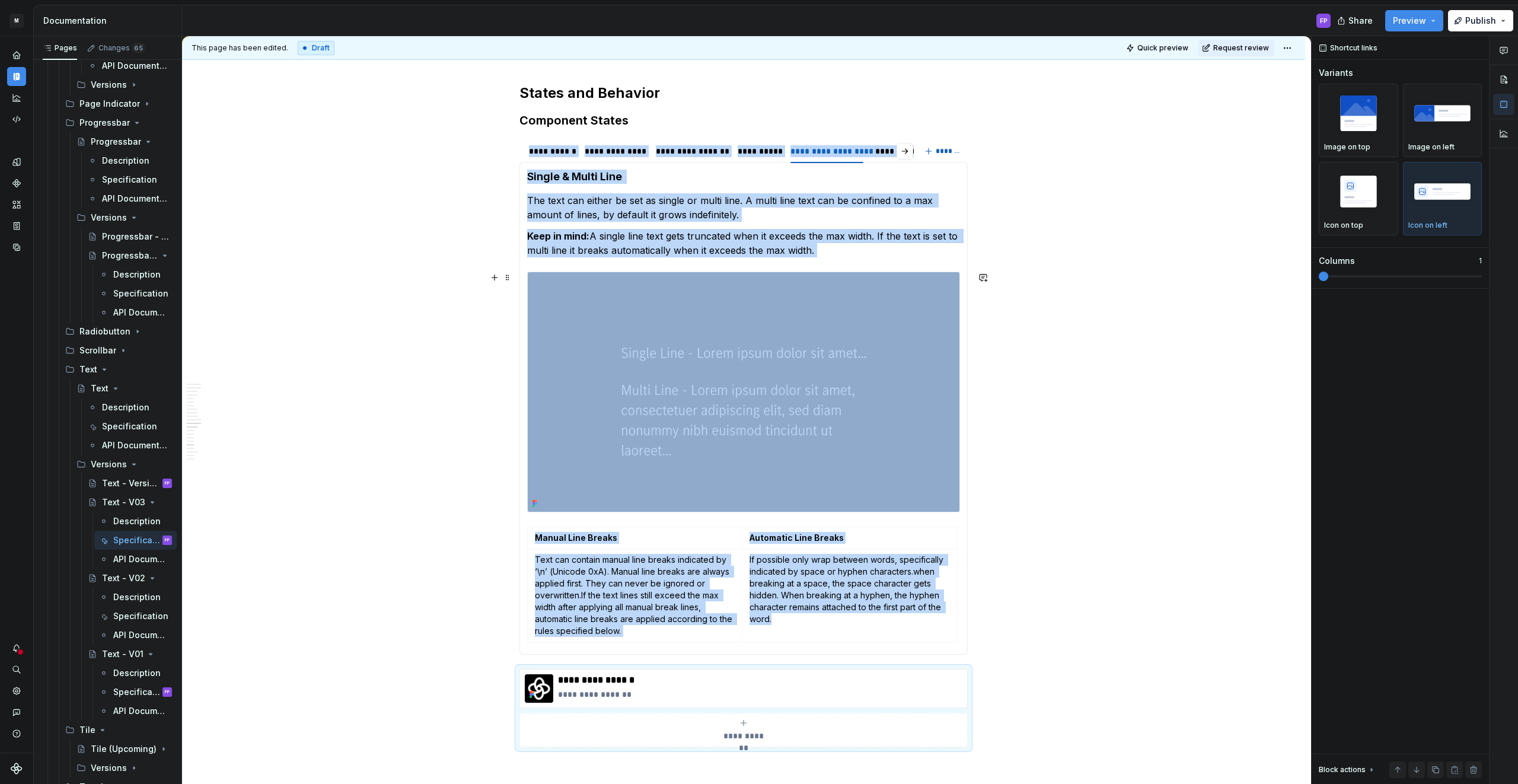
click at [710, 450] on img at bounding box center [743, 392] width 431 height 240
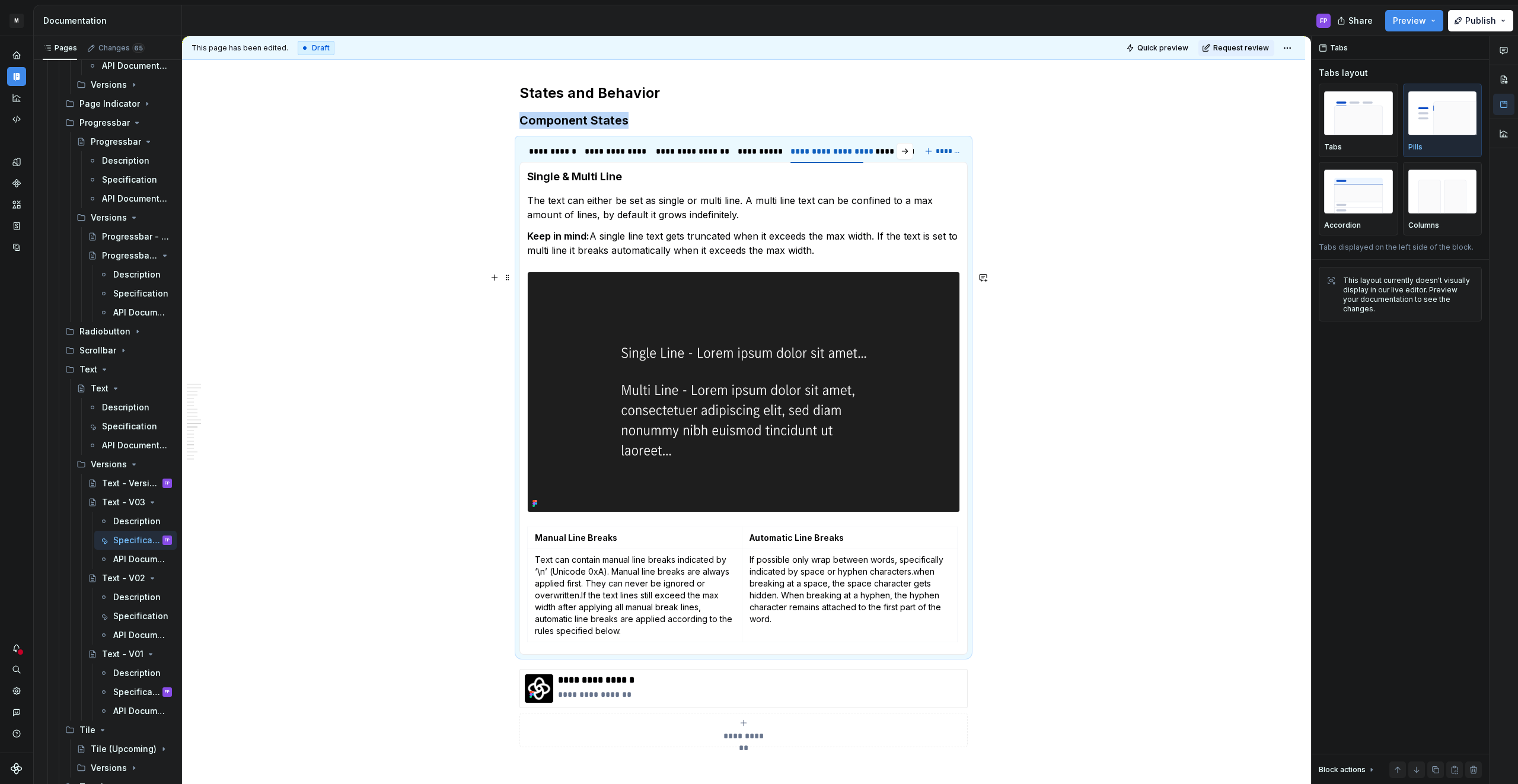
click at [849, 429] on img at bounding box center [743, 392] width 431 height 240
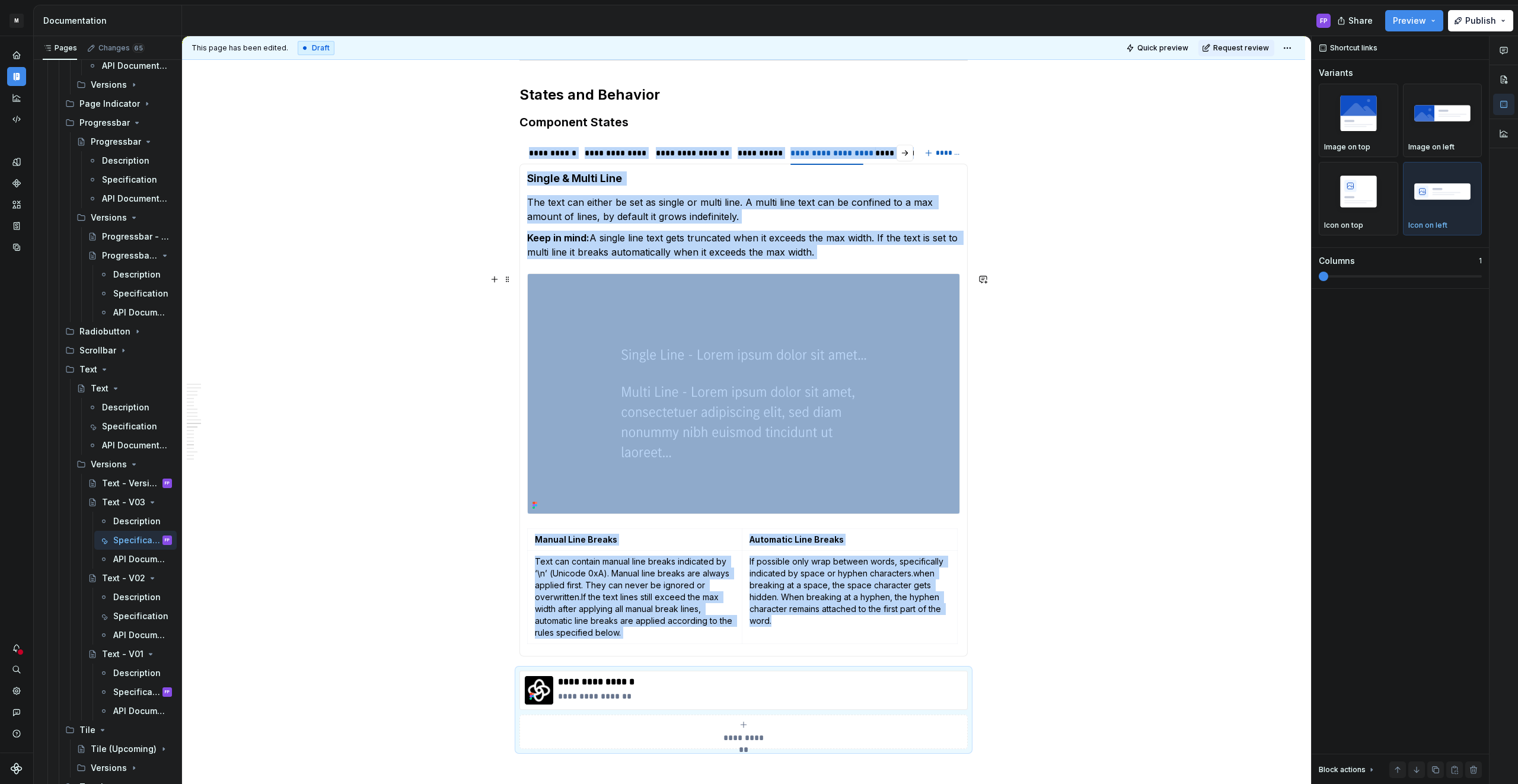
click at [845, 412] on img at bounding box center [743, 394] width 431 height 240
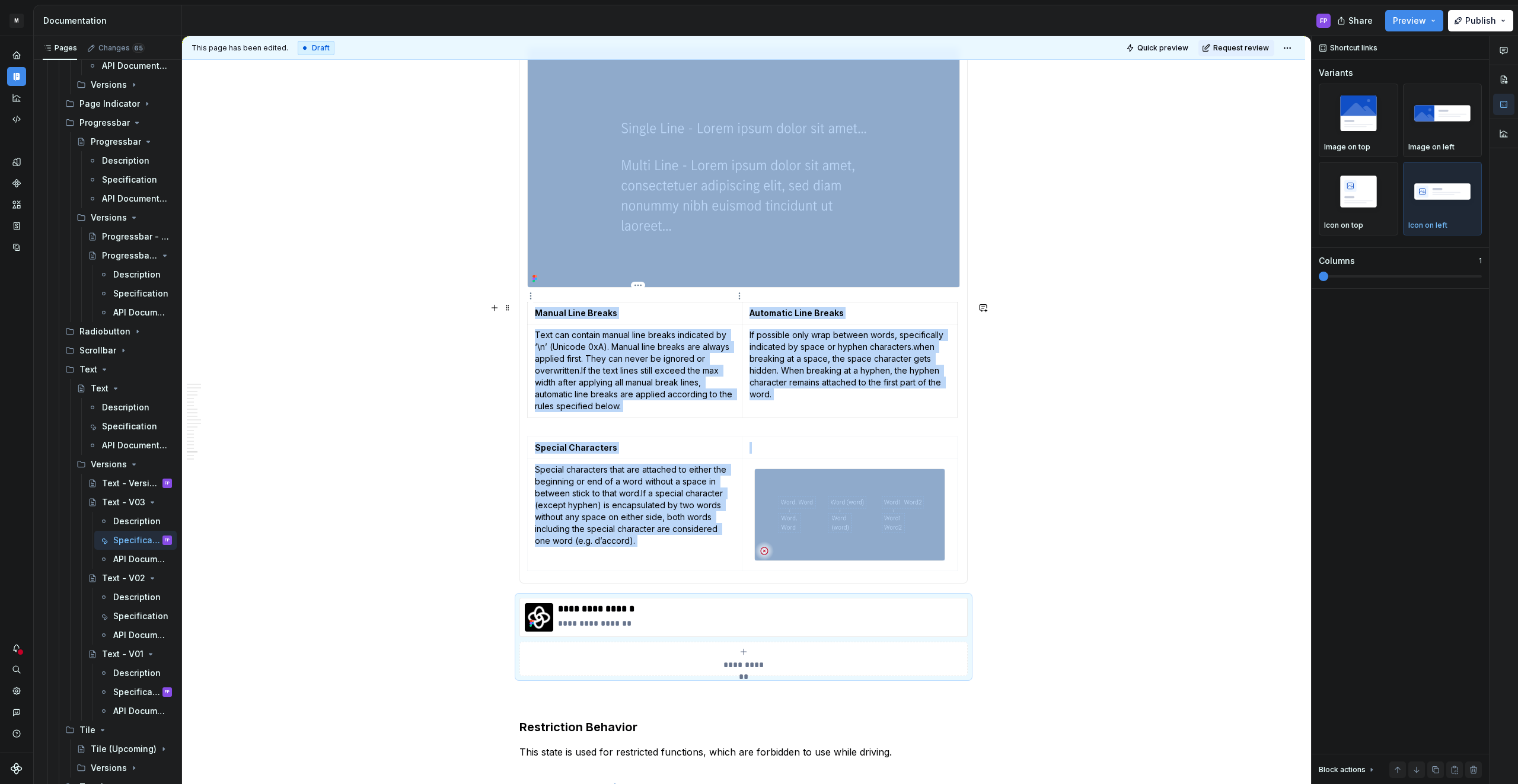
scroll to position [1982, 0]
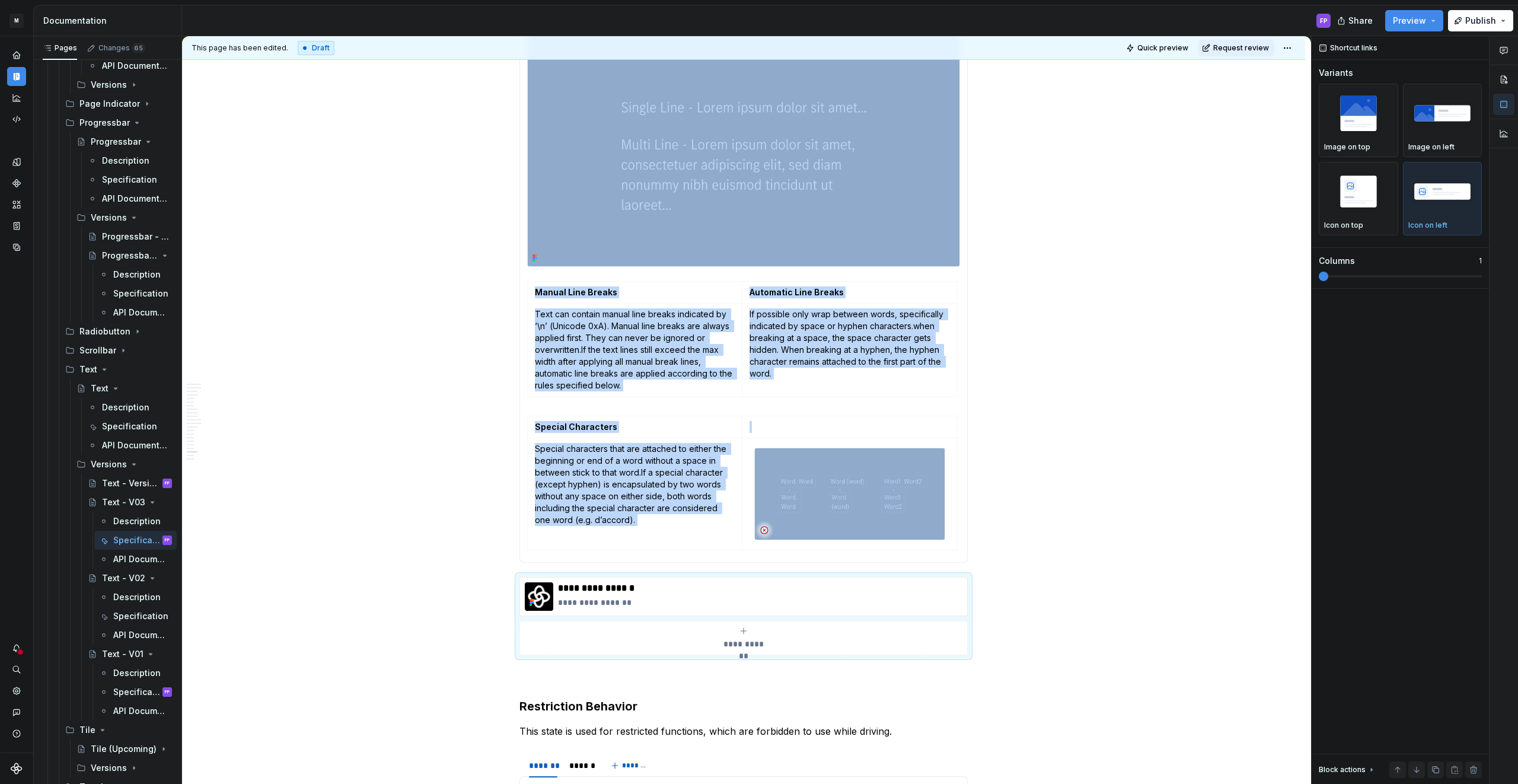
click at [671, 198] on img at bounding box center [743, 146] width 431 height 240
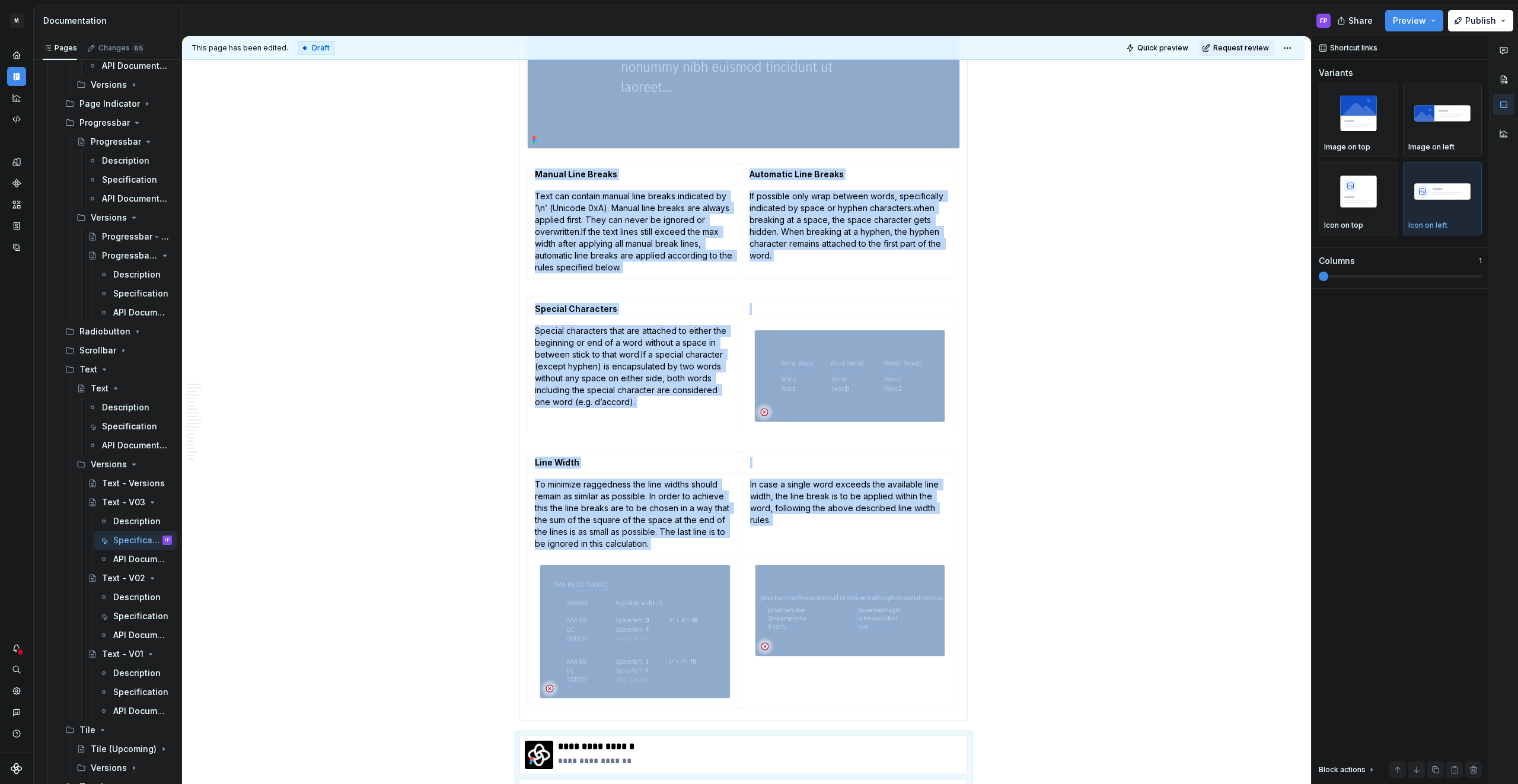
scroll to position [1964, 0]
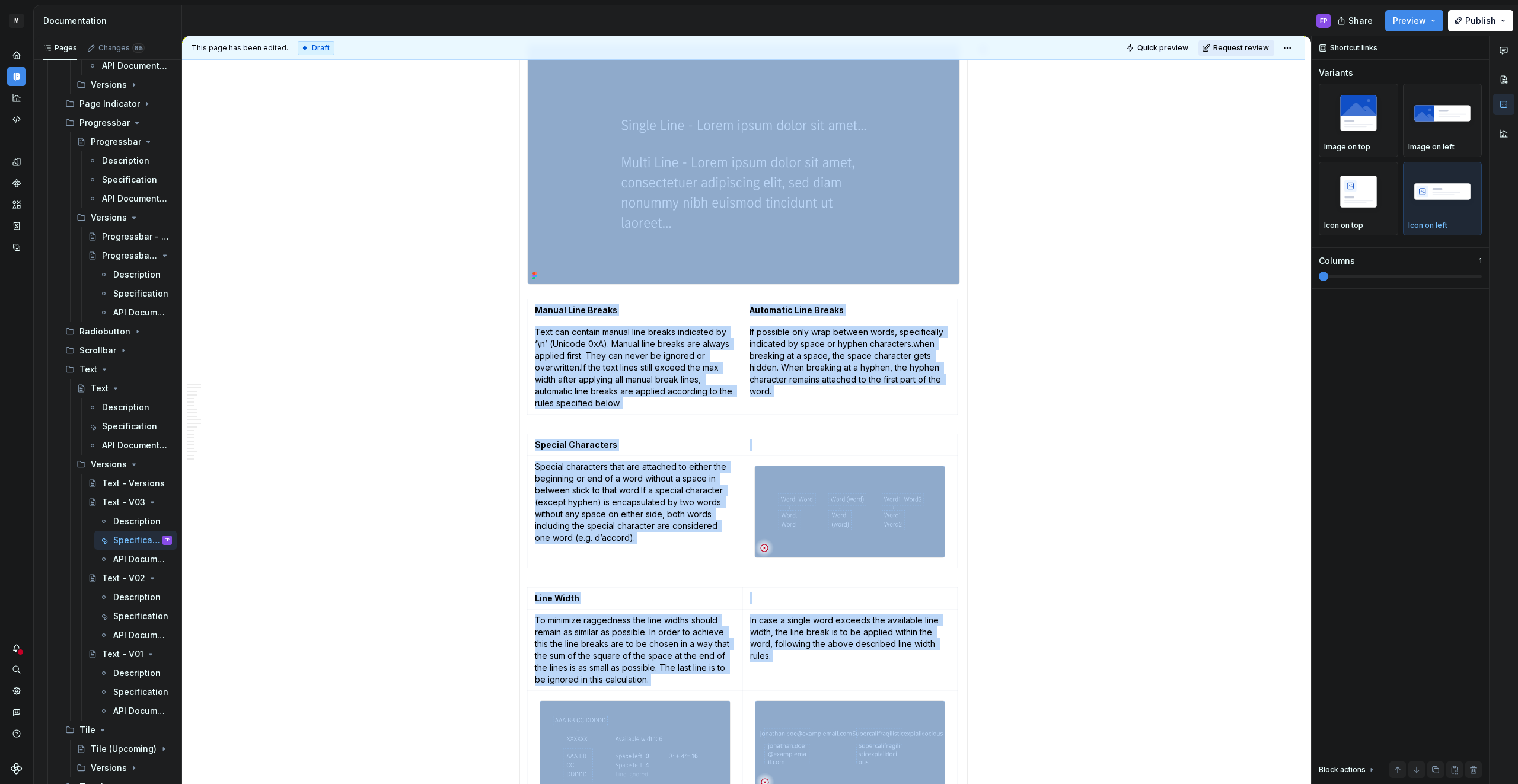
click at [1237, 48] on span "Request review" at bounding box center [1240, 48] width 56 height 10
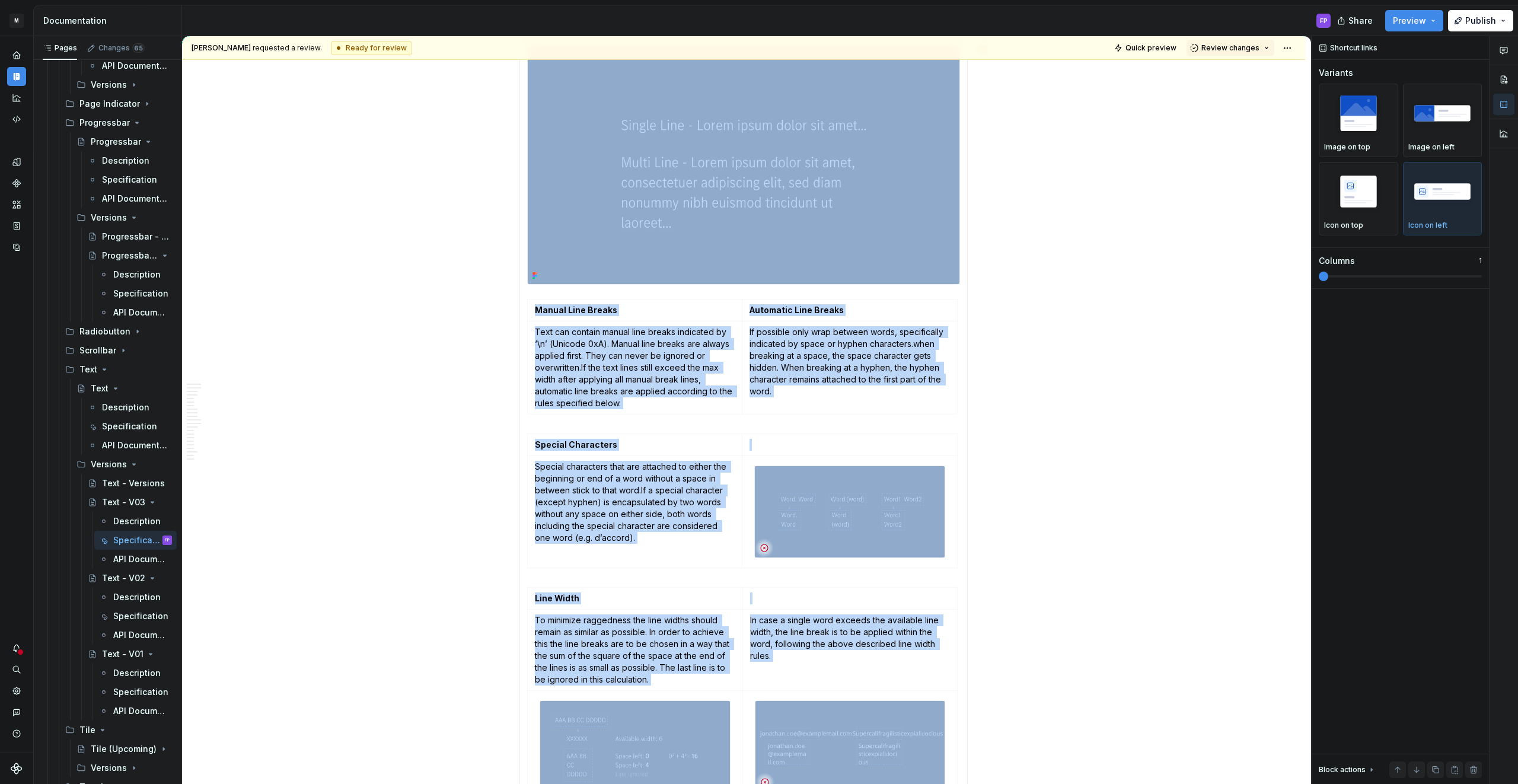
click at [1237, 48] on span "Review changes" at bounding box center [1230, 48] width 58 height 10
click at [1223, 71] on div "Approve" at bounding box center [1269, 71] width 104 height 11
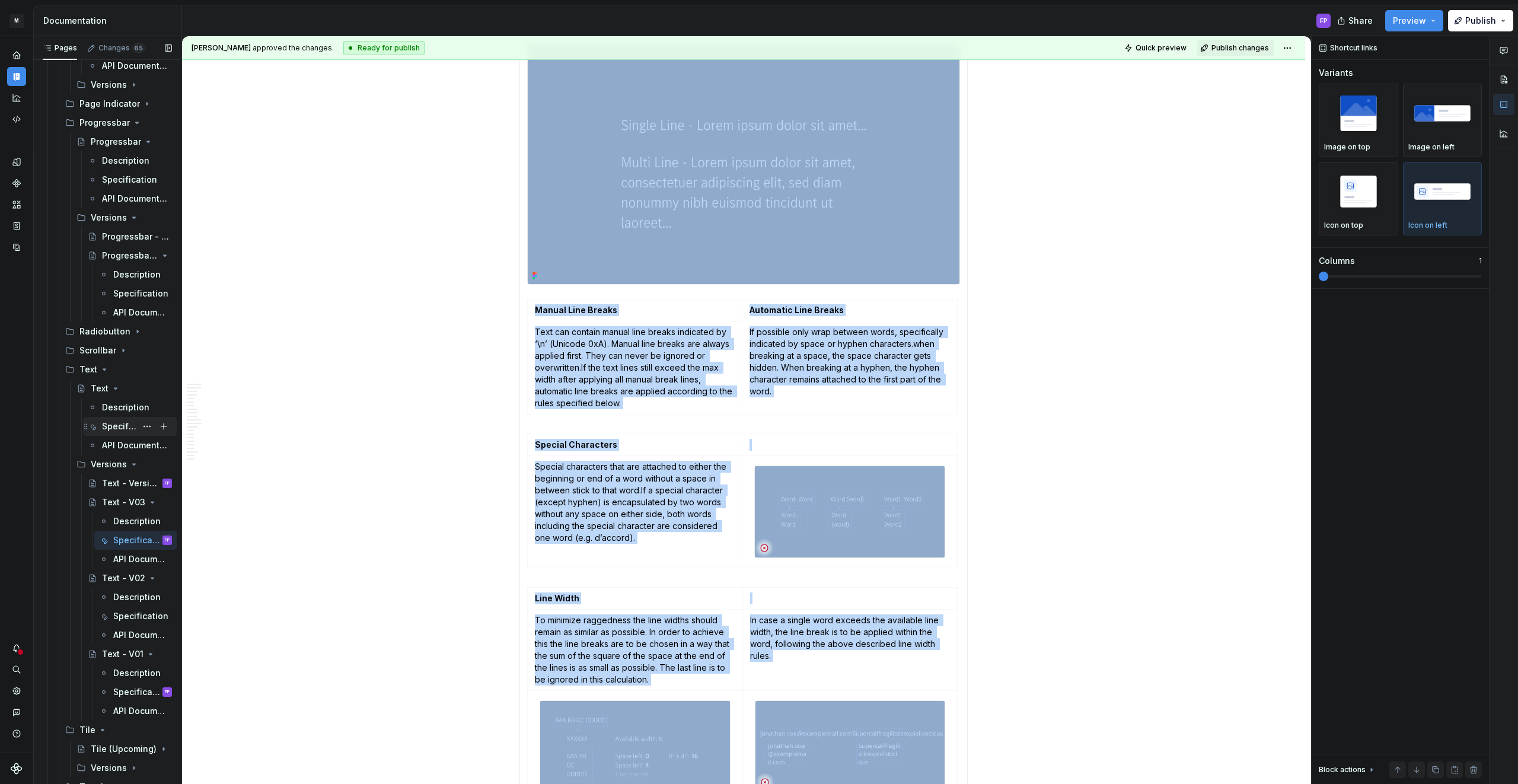
click at [113, 425] on div "Specification" at bounding box center [119, 426] width 34 height 11
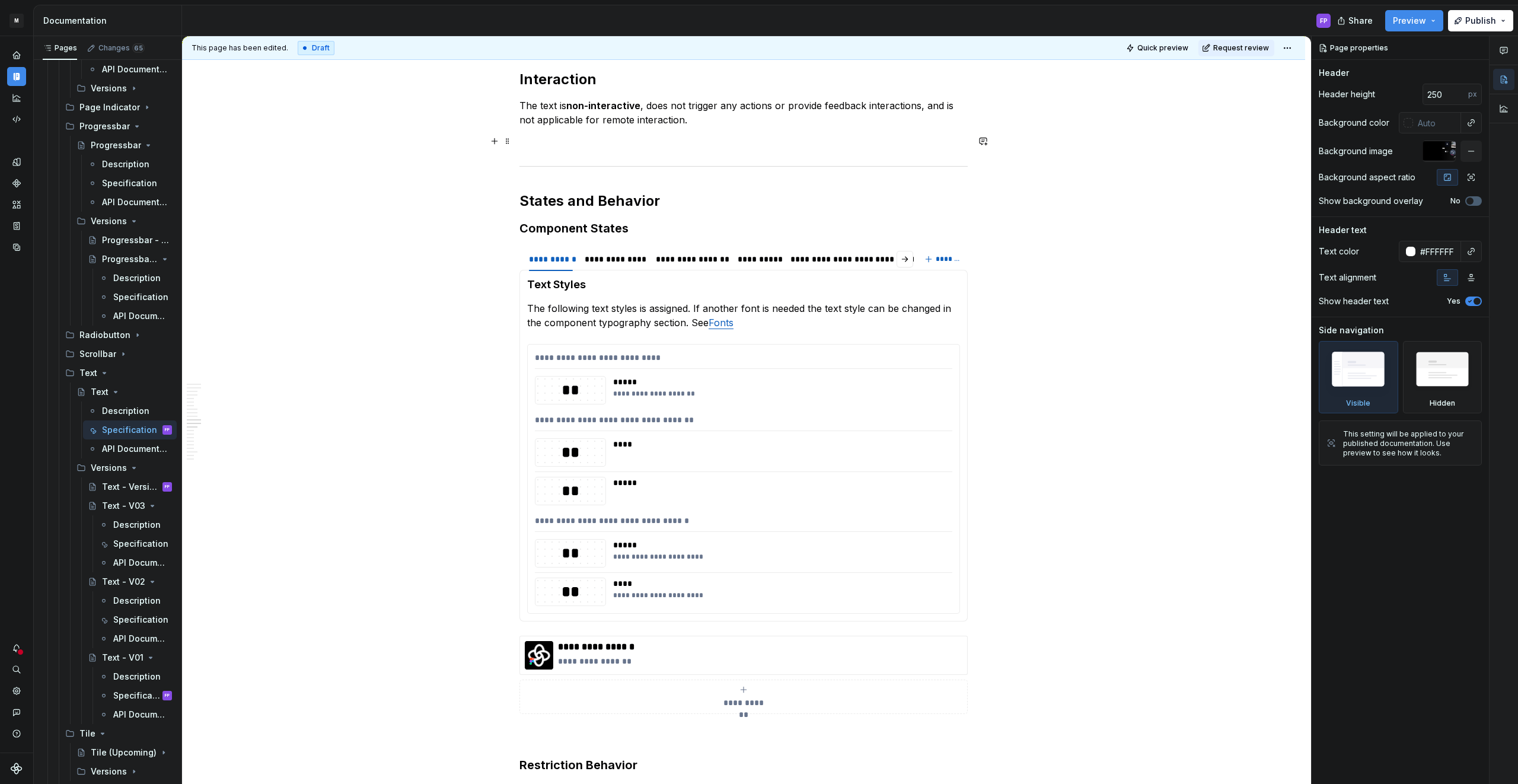
scroll to position [1535, 0]
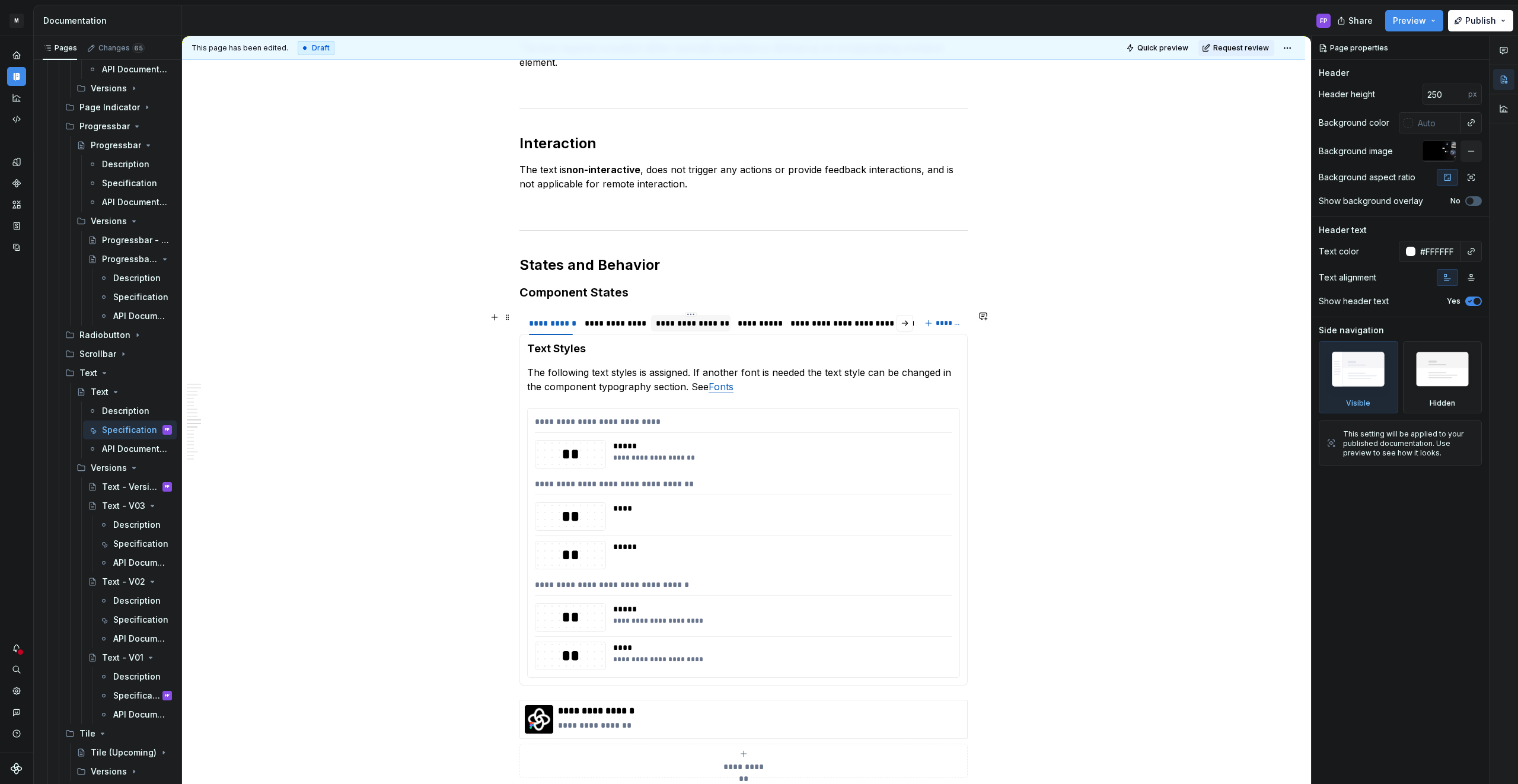
drag, startPoint x: 708, startPoint y: 323, endPoint x: 715, endPoint y: 324, distance: 7.1
click at [708, 323] on div "**********" at bounding box center [690, 323] width 70 height 11
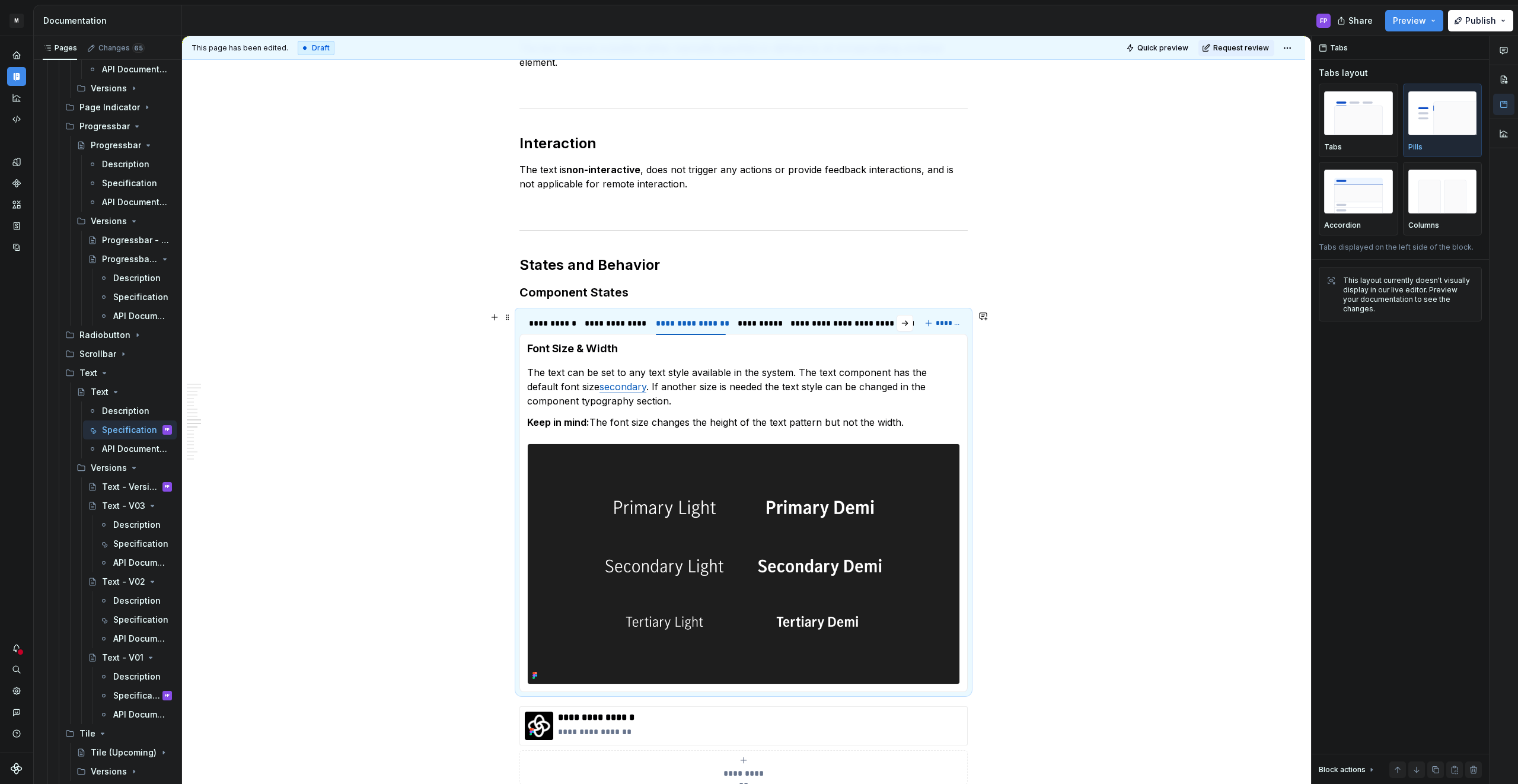
drag, startPoint x: 817, startPoint y: 323, endPoint x: 786, endPoint y: 341, distance: 35.8
click at [817, 323] on div "**********" at bounding box center [826, 323] width 73 height 11
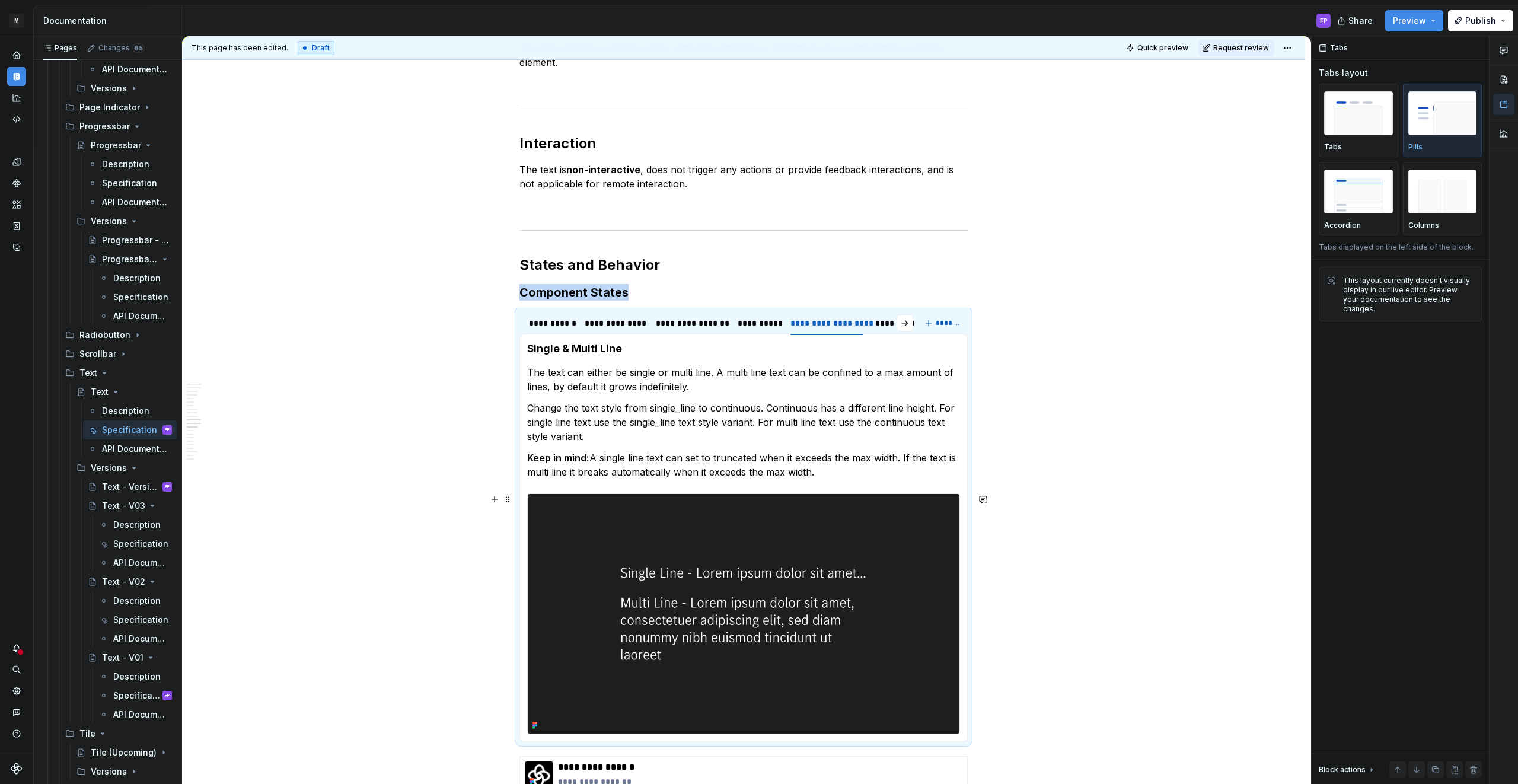
click at [651, 532] on img at bounding box center [743, 614] width 431 height 240
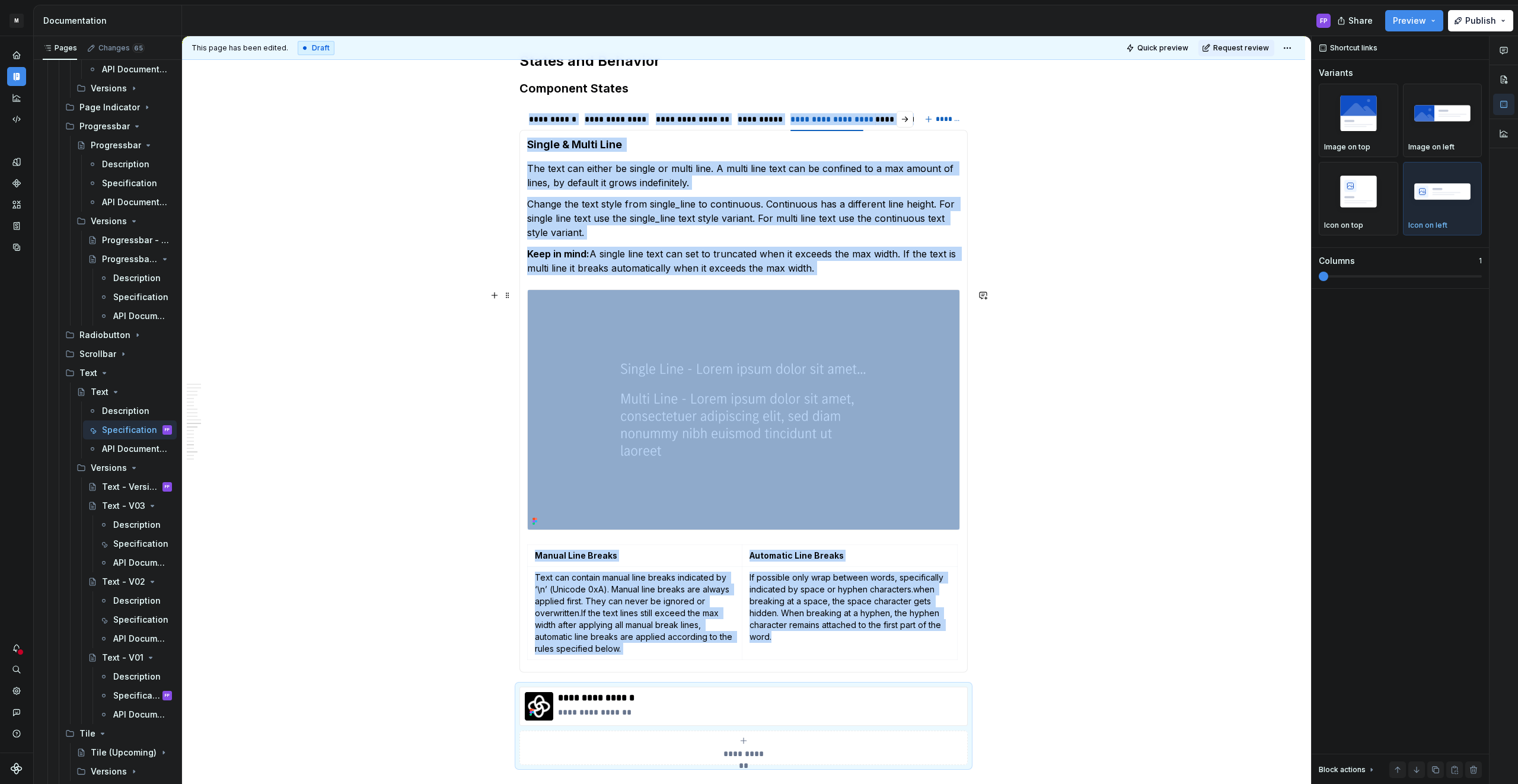
scroll to position [1781, 0]
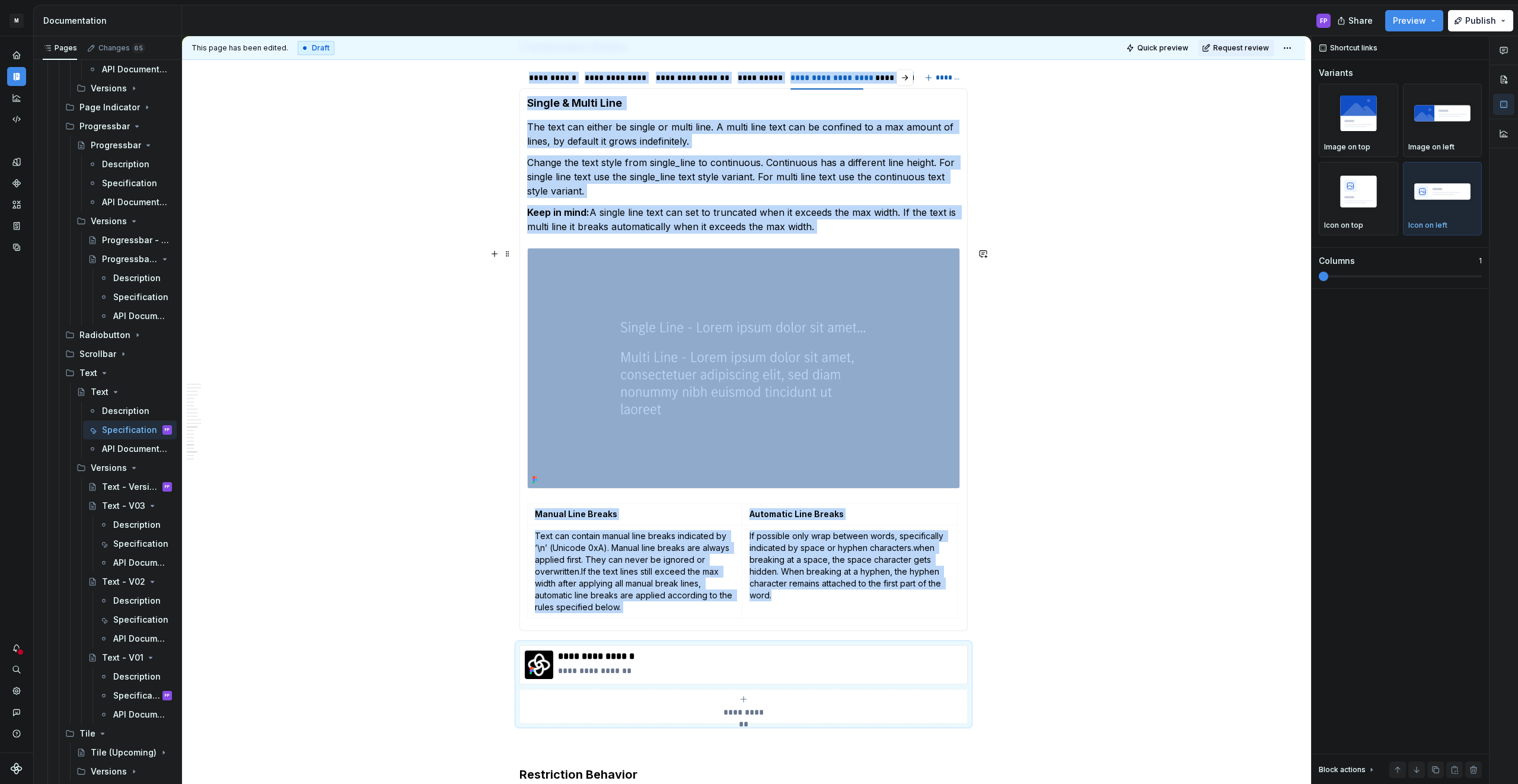
click at [666, 314] on img at bounding box center [743, 369] width 431 height 240
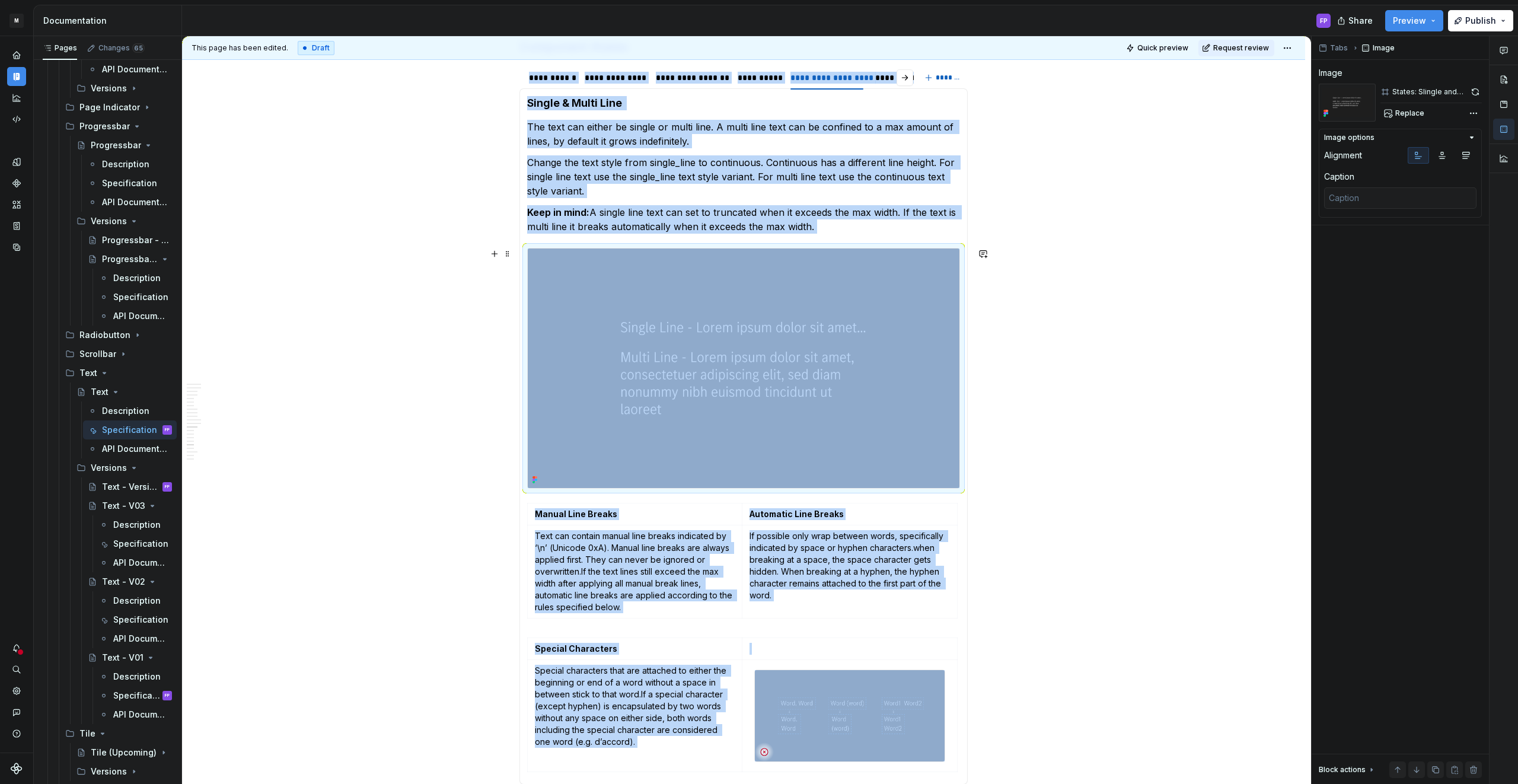
click at [668, 309] on img at bounding box center [743, 369] width 431 height 240
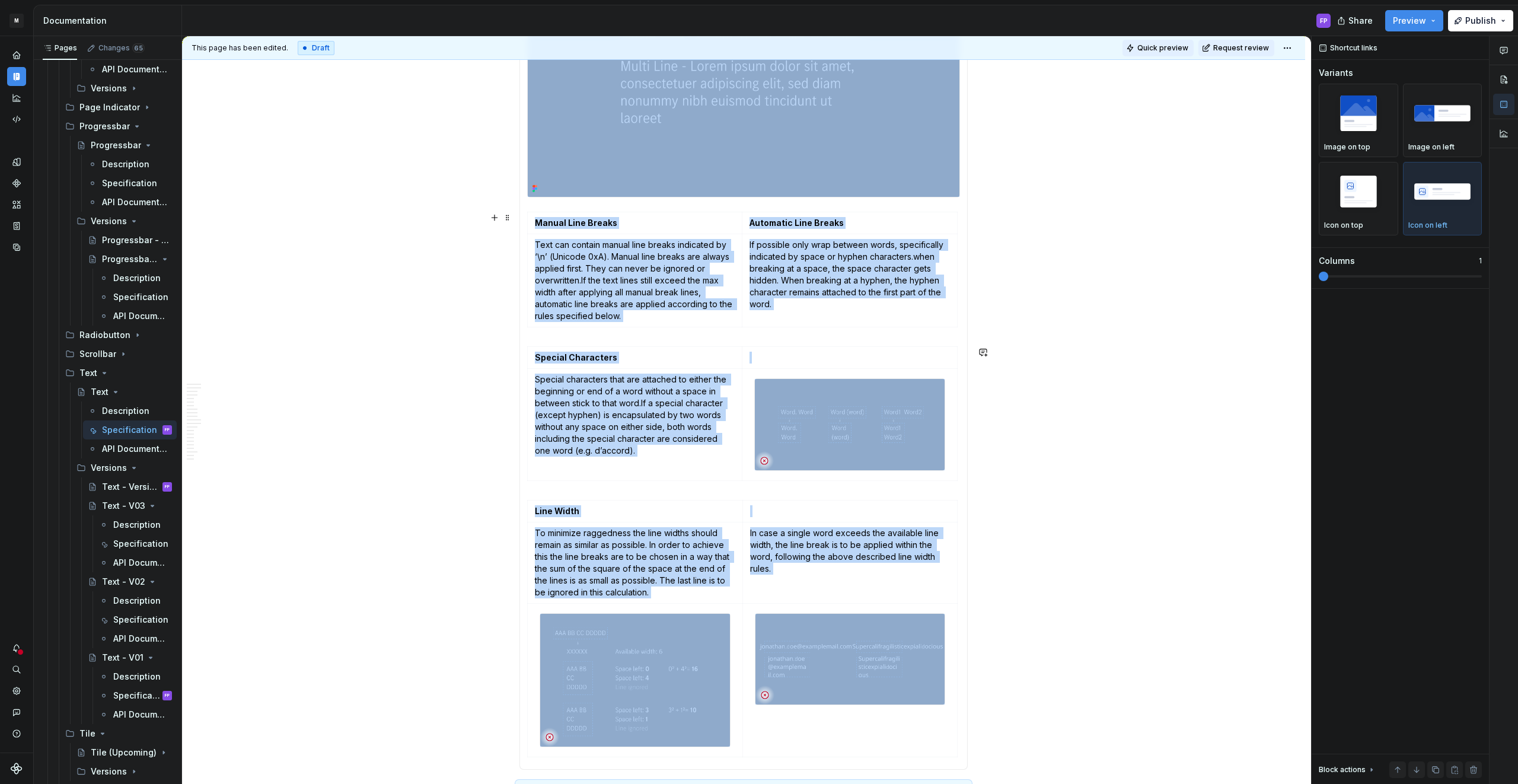
scroll to position [1979, 0]
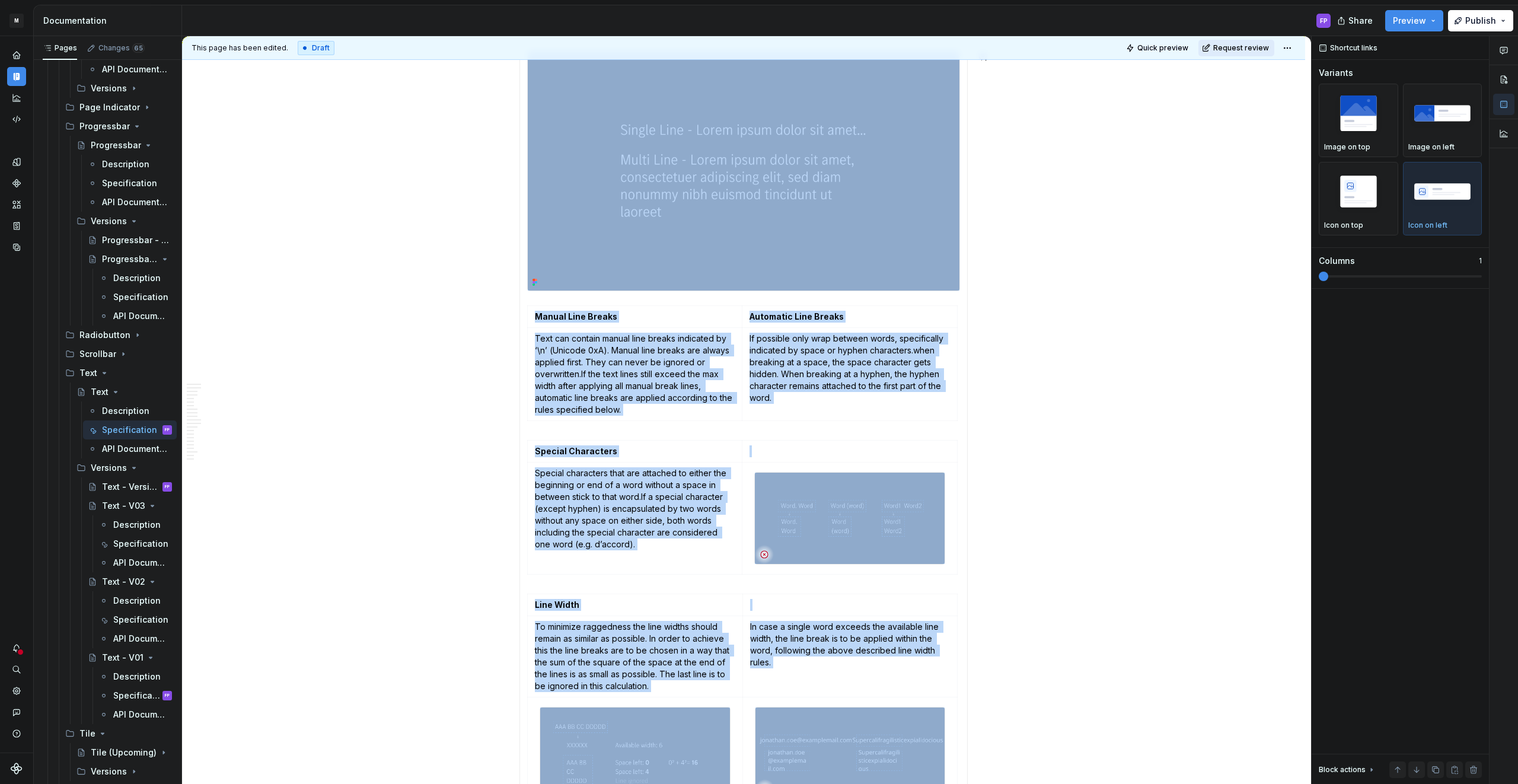
click at [1233, 48] on span "Request review" at bounding box center [1240, 48] width 56 height 10
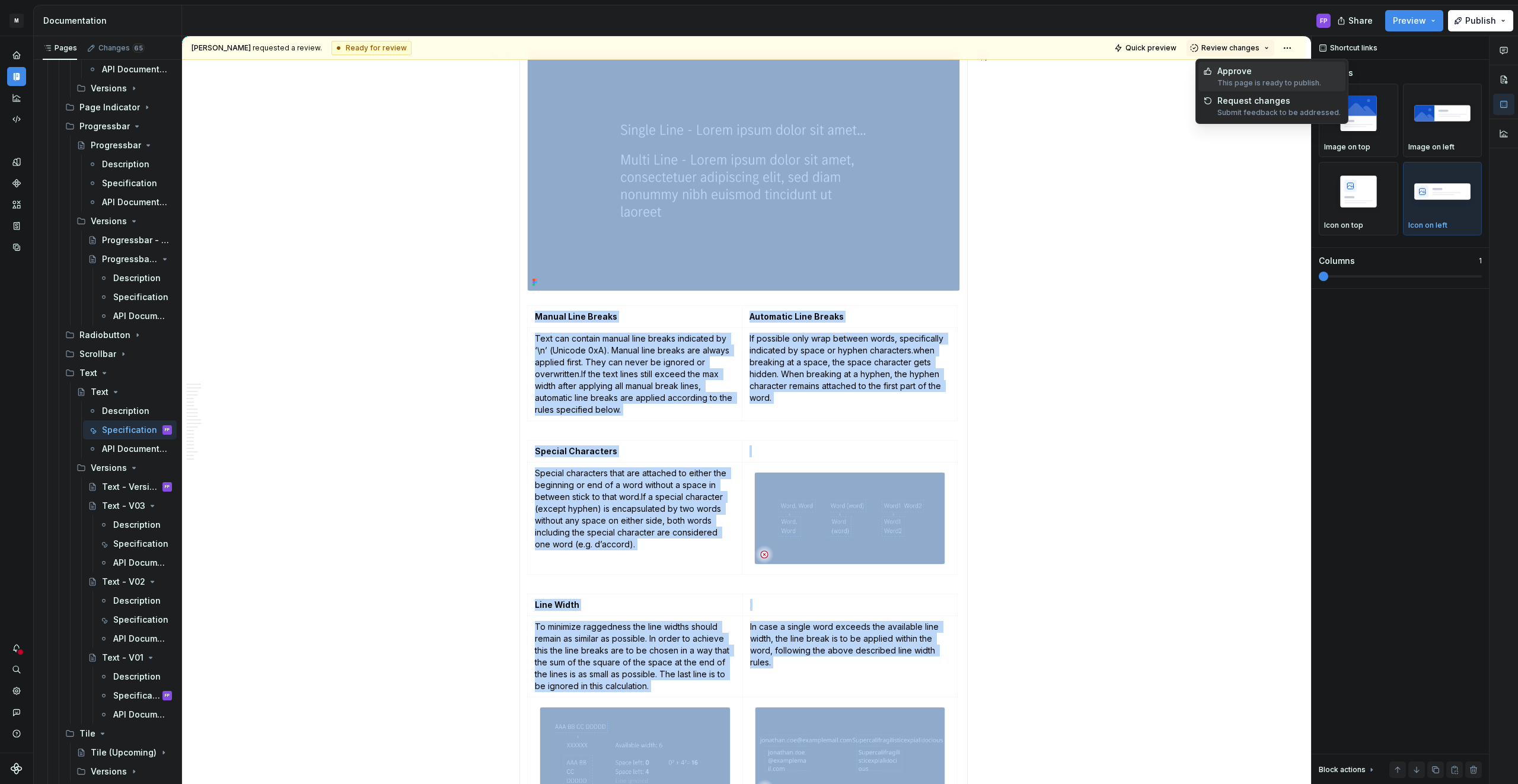
drag, startPoint x: 1233, startPoint y: 73, endPoint x: 438, endPoint y: 298, distance: 826.2
click at [1231, 74] on div "Approve" at bounding box center [1269, 71] width 104 height 11
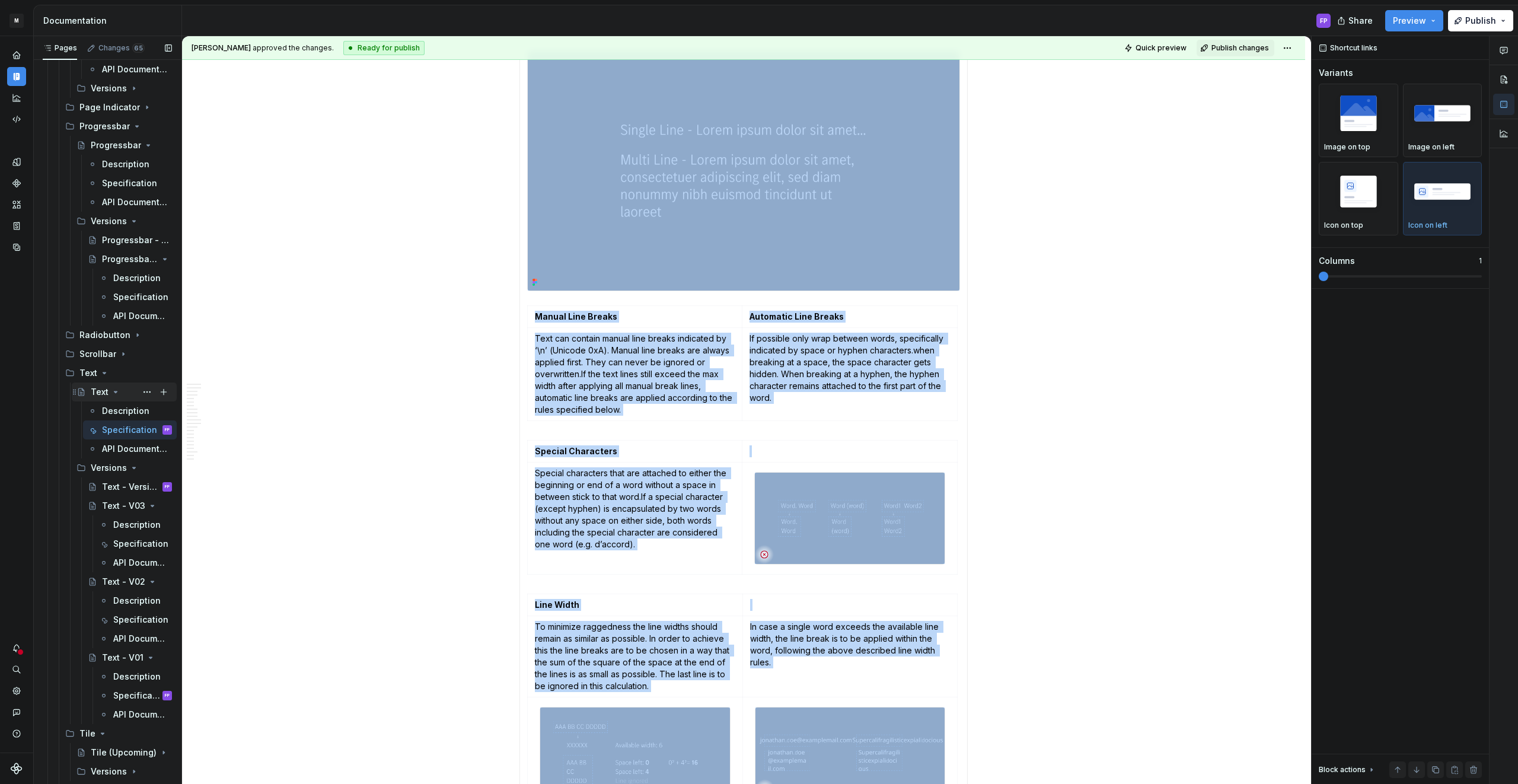
click at [112, 390] on icon "Page tree" at bounding box center [116, 392] width 10 height 10
click at [130, 449] on icon "Page tree" at bounding box center [131, 448] width 10 height 10
click at [130, 468] on icon "Page tree" at bounding box center [131, 467] width 10 height 10
click at [146, 484] on icon "Page tree" at bounding box center [150, 486] width 10 height 10
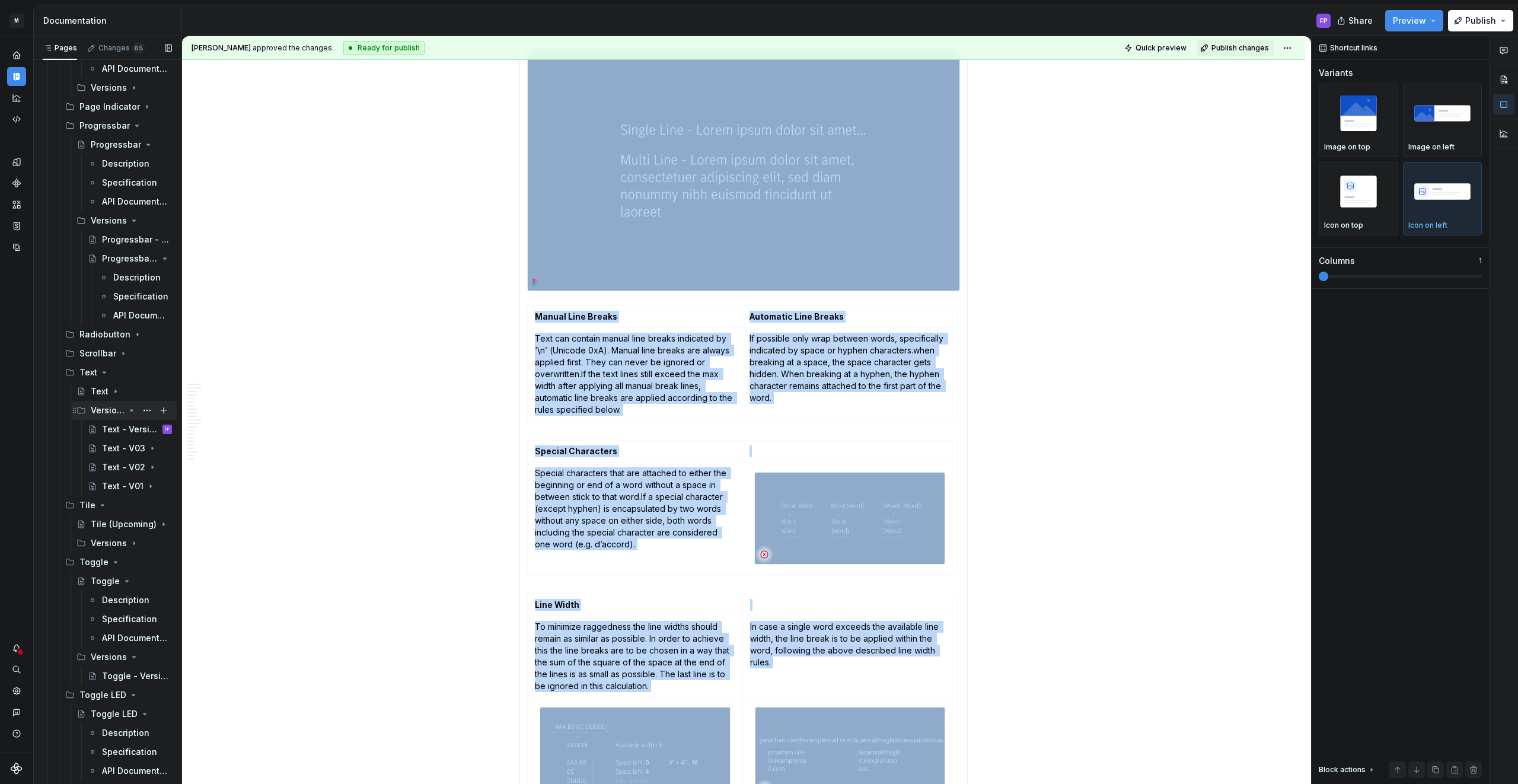
click at [123, 410] on div "Versions" at bounding box center [108, 409] width 34 height 11
click at [95, 368] on div "Text" at bounding box center [88, 371] width 18 height 11
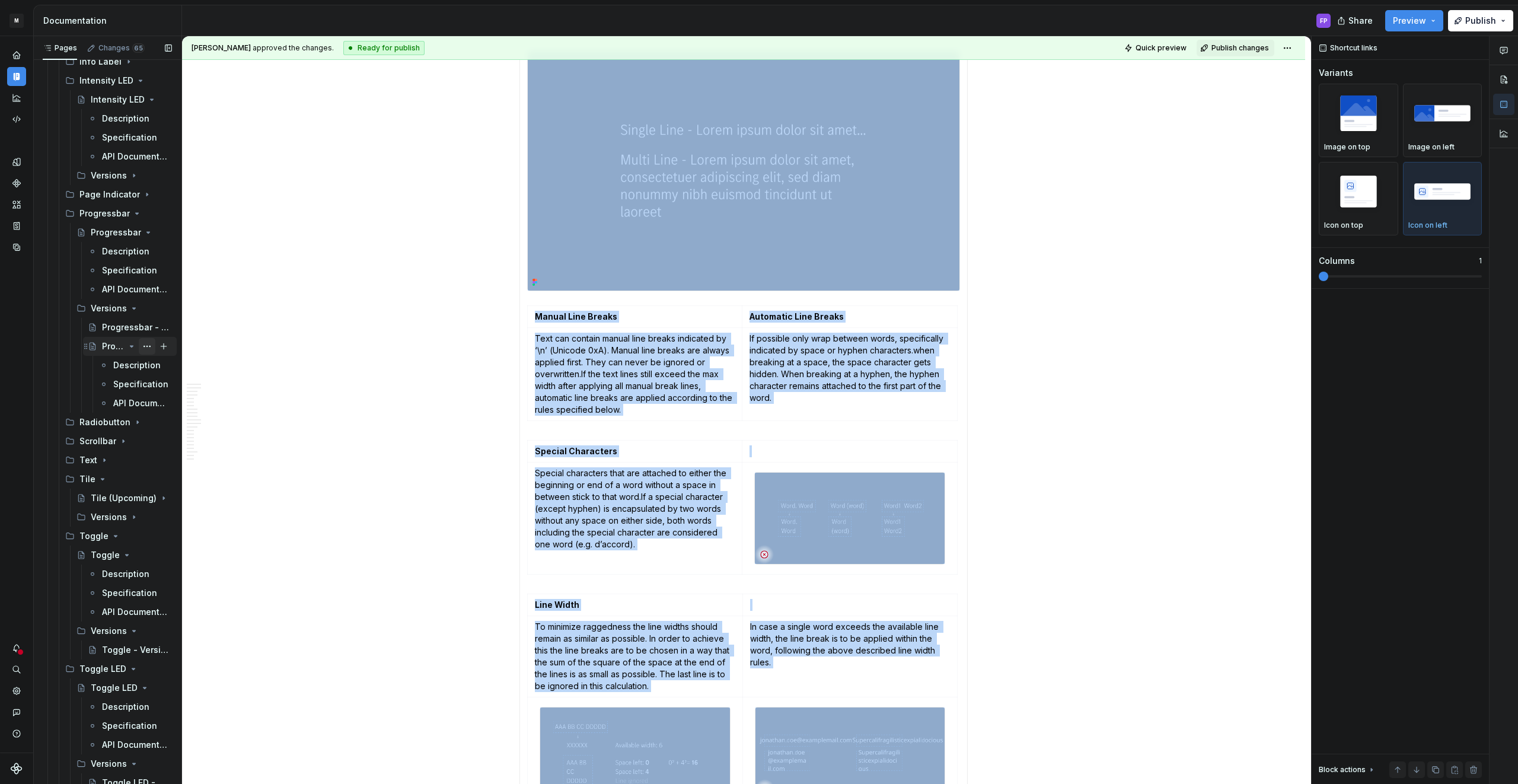
scroll to position [1854, 0]
click at [131, 347] on icon "Page tree" at bounding box center [131, 347] width 3 height 1
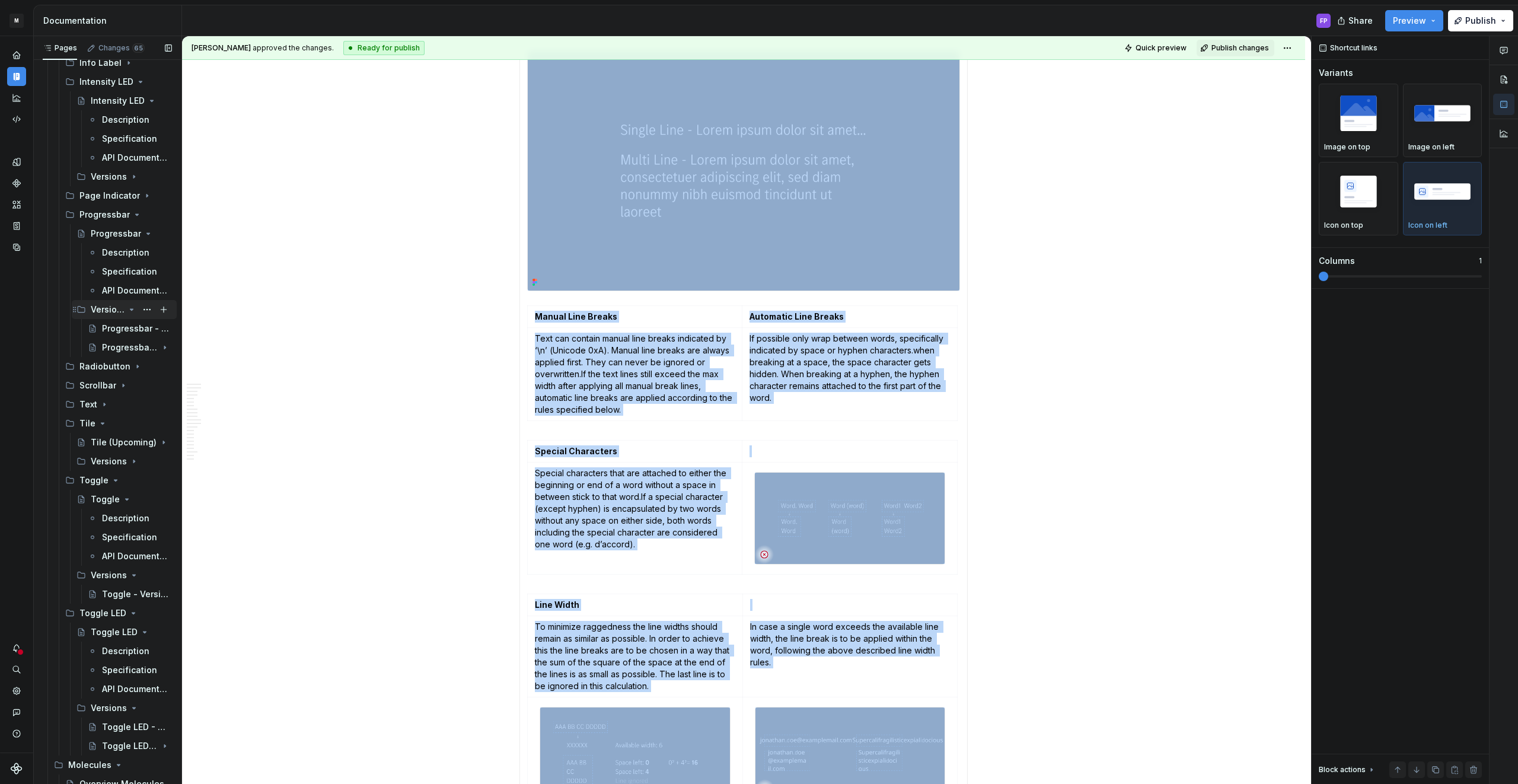
click at [131, 306] on icon "Page tree" at bounding box center [131, 309] width 10 height 10
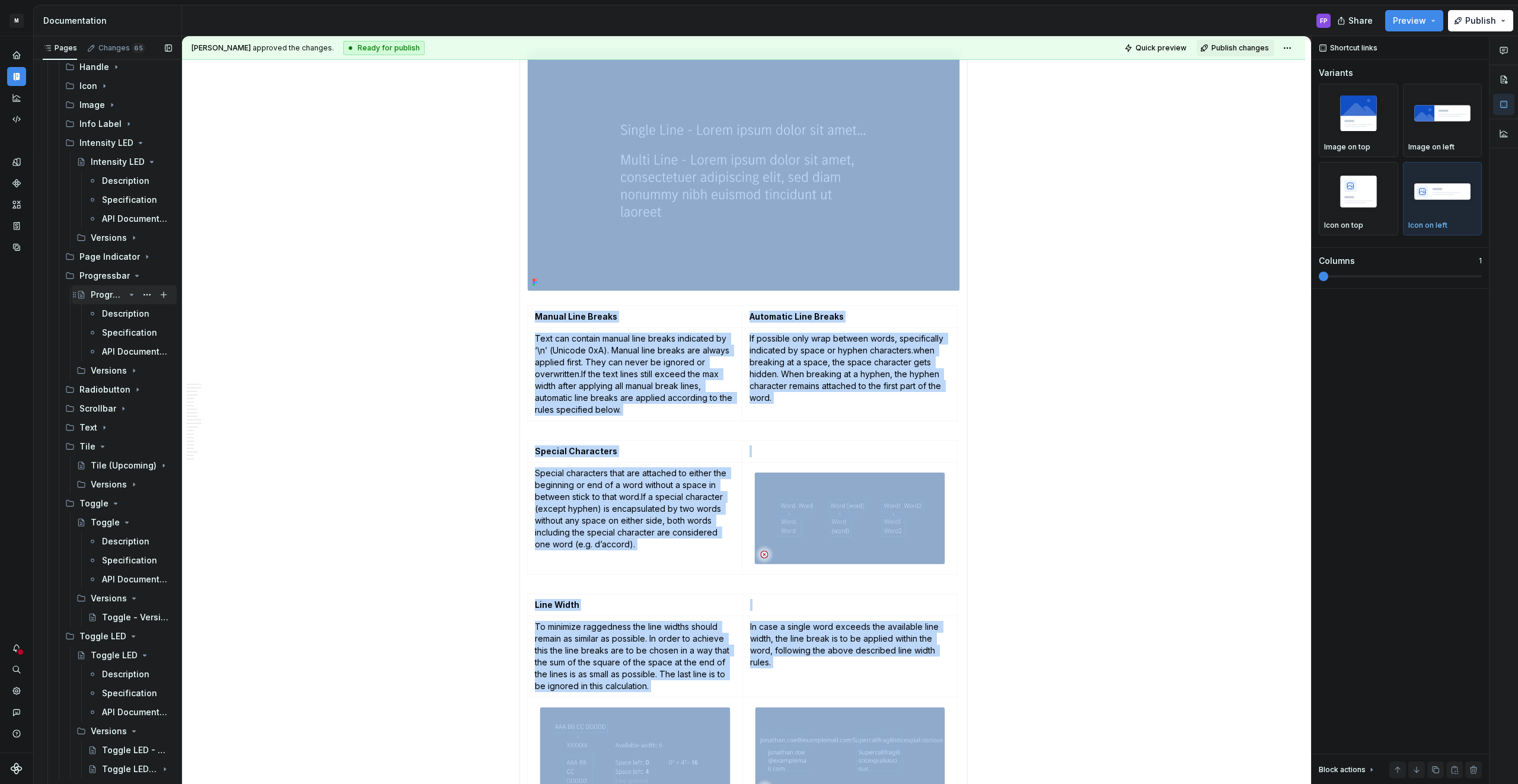
drag, startPoint x: 133, startPoint y: 295, endPoint x: 133, endPoint y: 281, distance: 14.0
click at [132, 295] on icon "Page tree" at bounding box center [131, 295] width 10 height 10
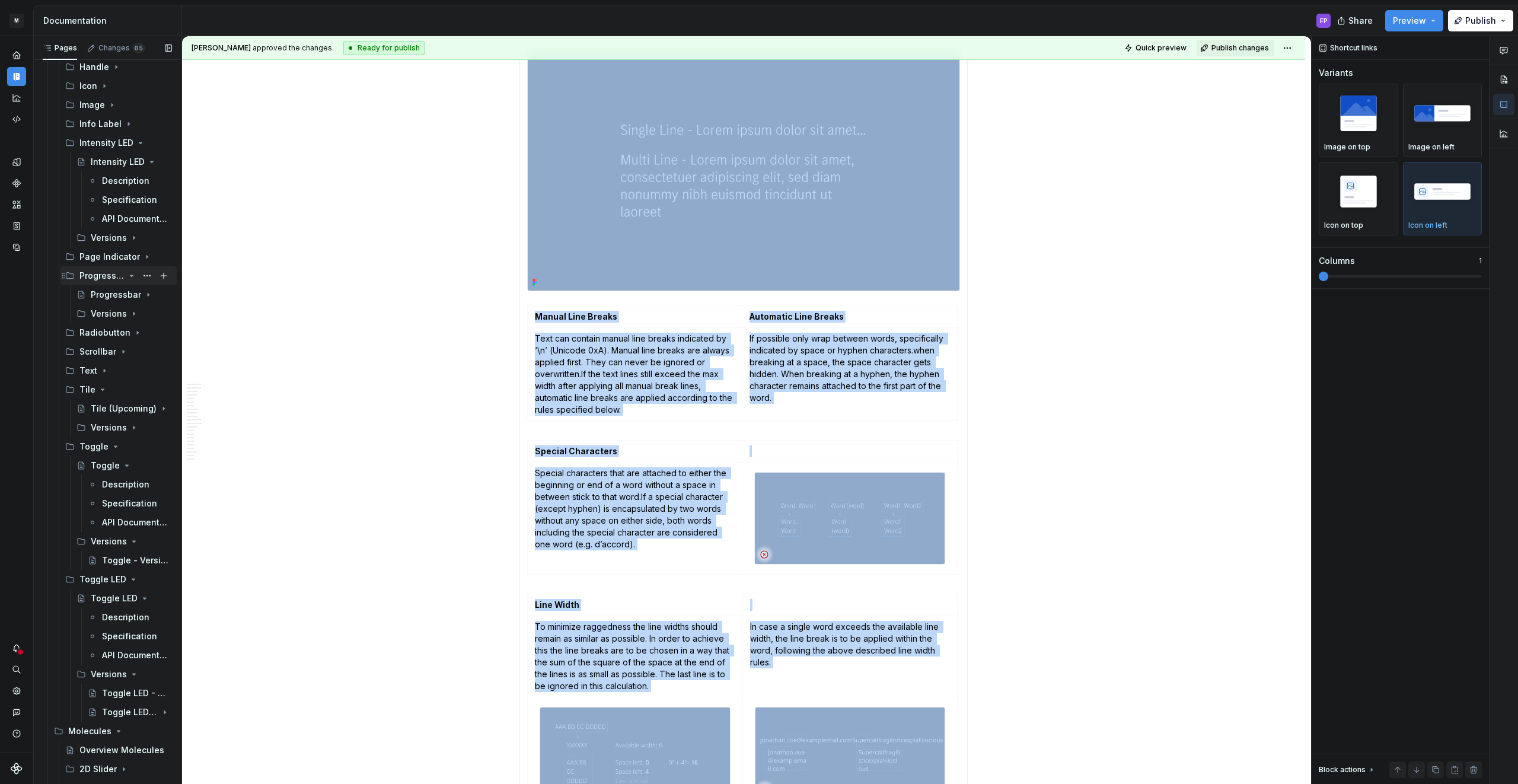
click at [130, 278] on icon "Page tree" at bounding box center [131, 275] width 10 height 10
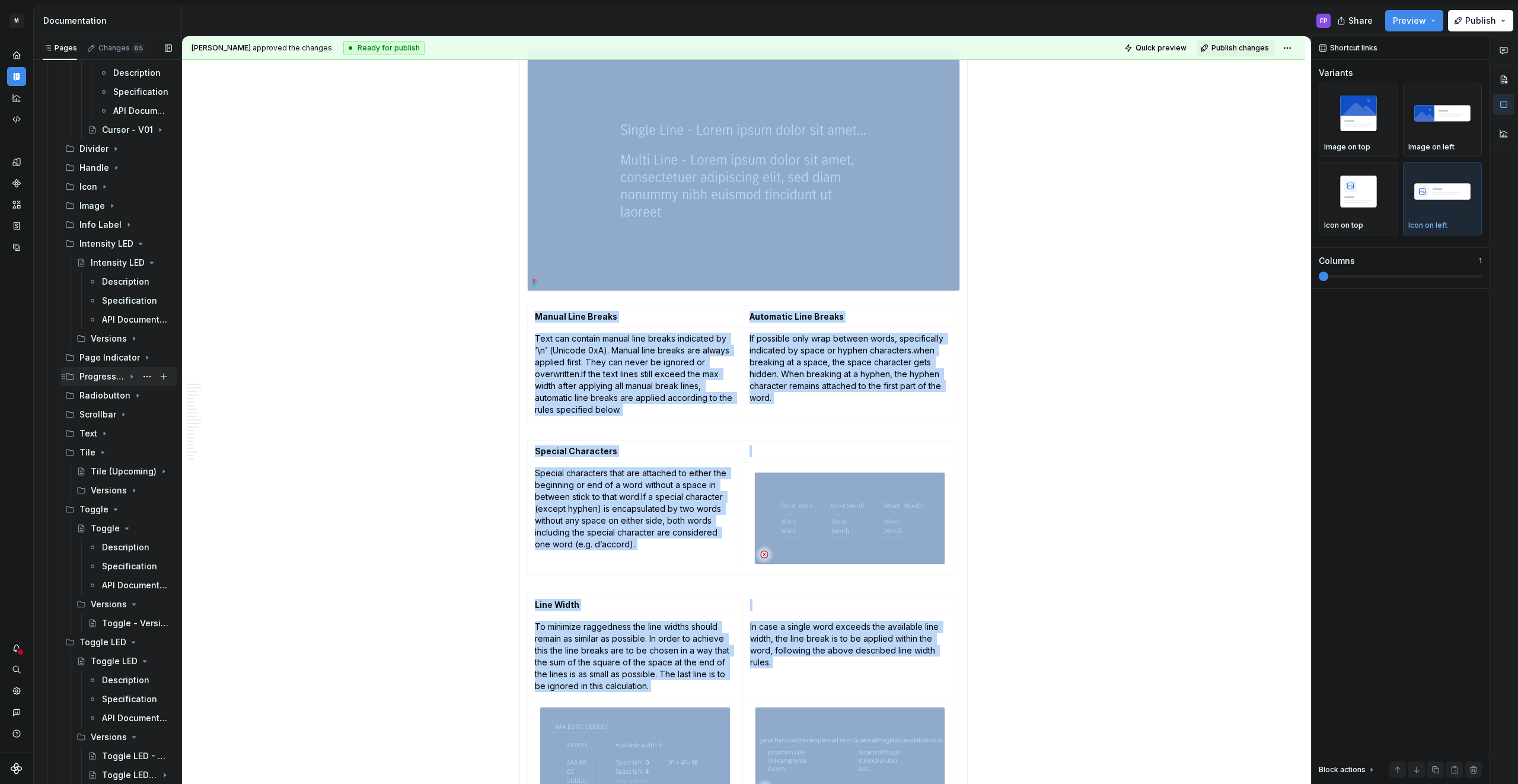
scroll to position [1671, 0]
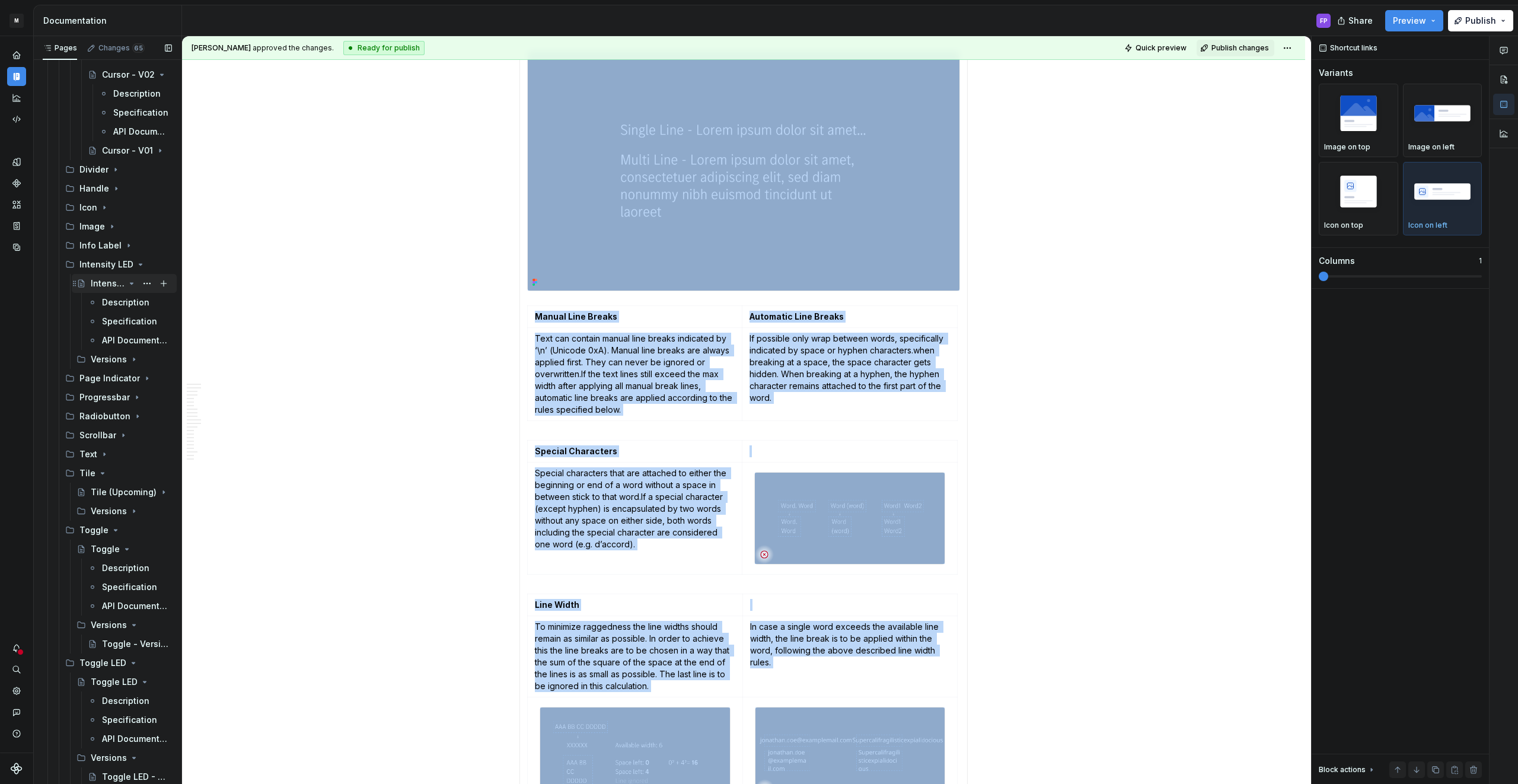
click at [128, 285] on icon "Page tree" at bounding box center [131, 283] width 10 height 10
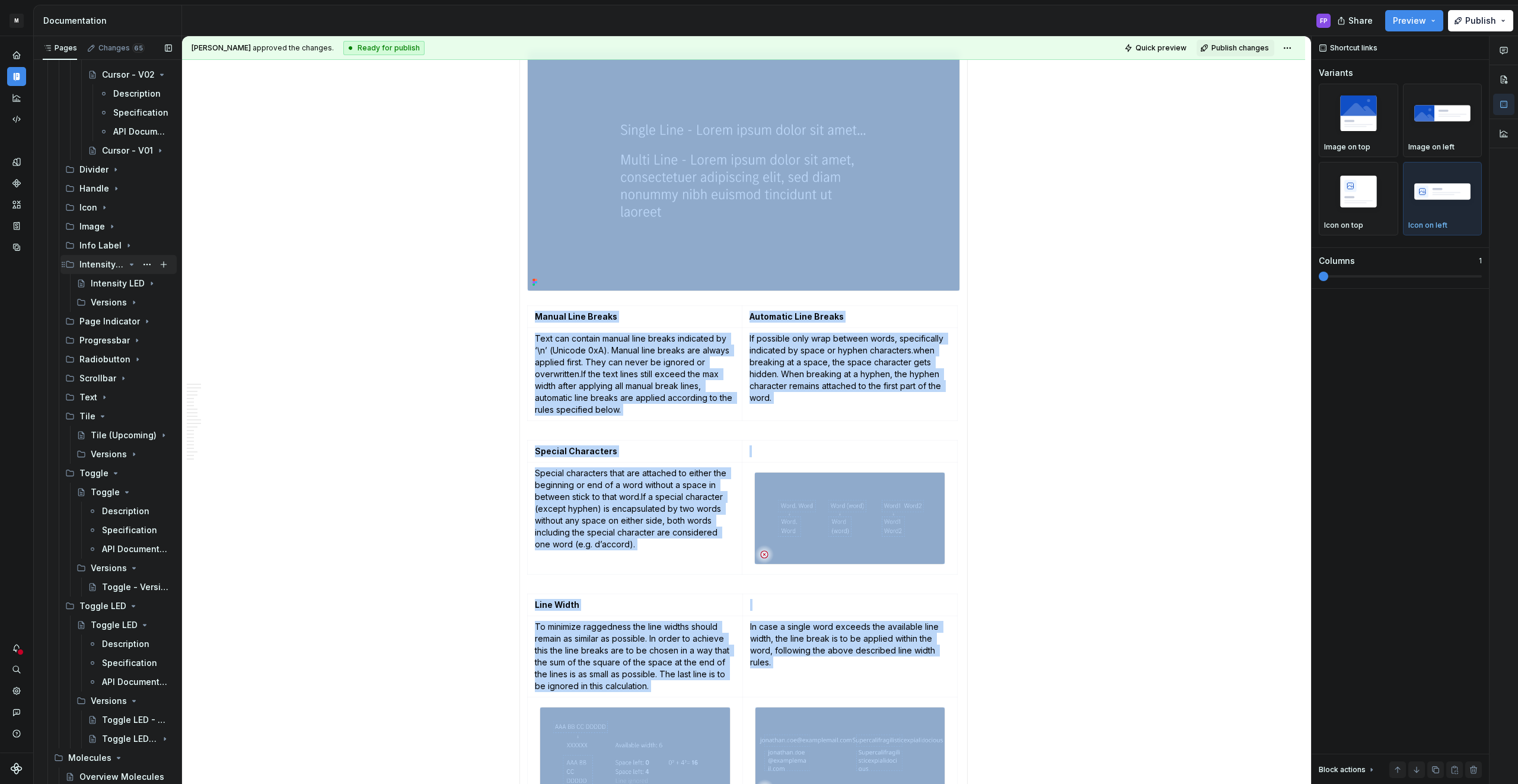
click at [132, 266] on icon "Page tree" at bounding box center [131, 264] width 10 height 10
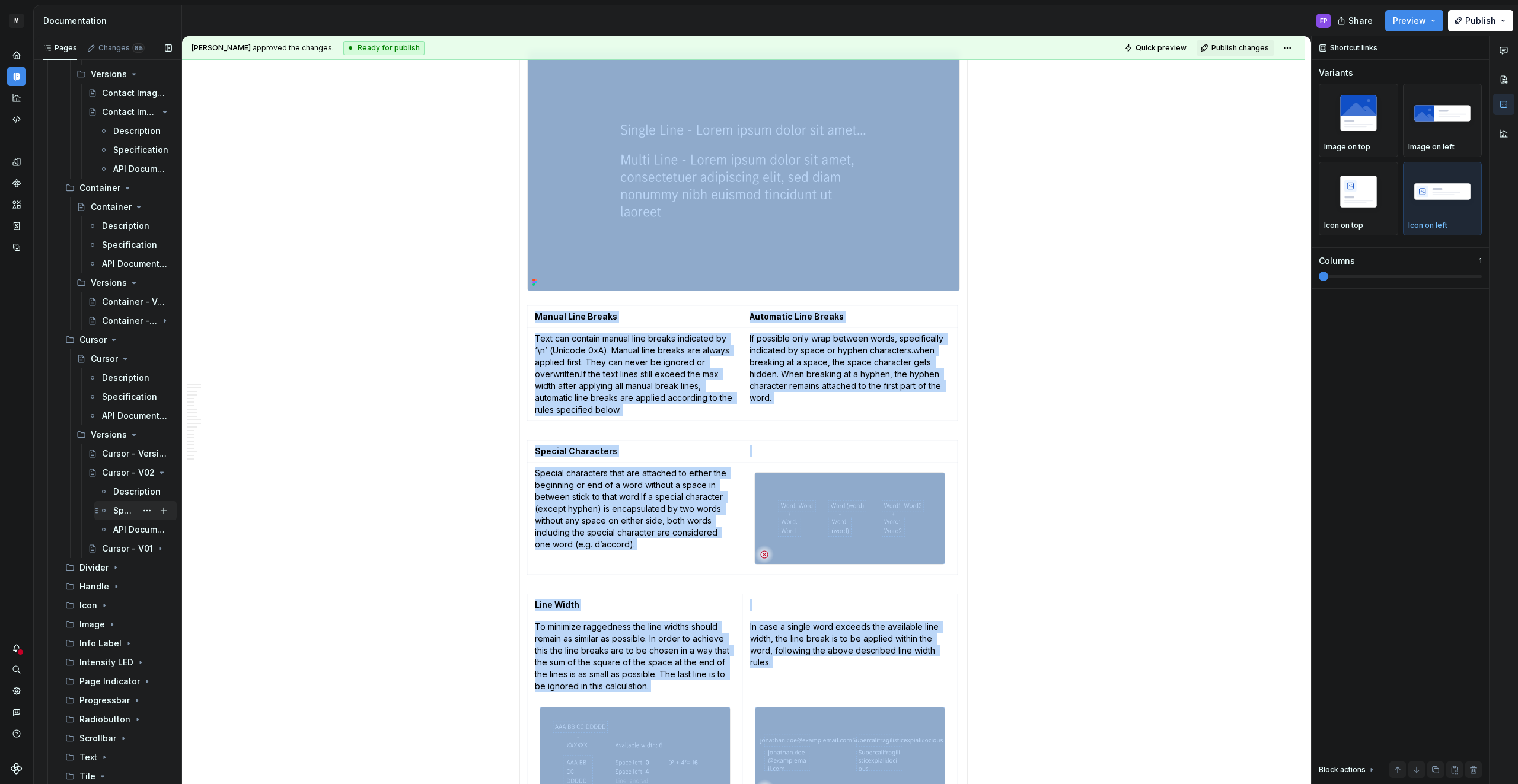
scroll to position [1226, 0]
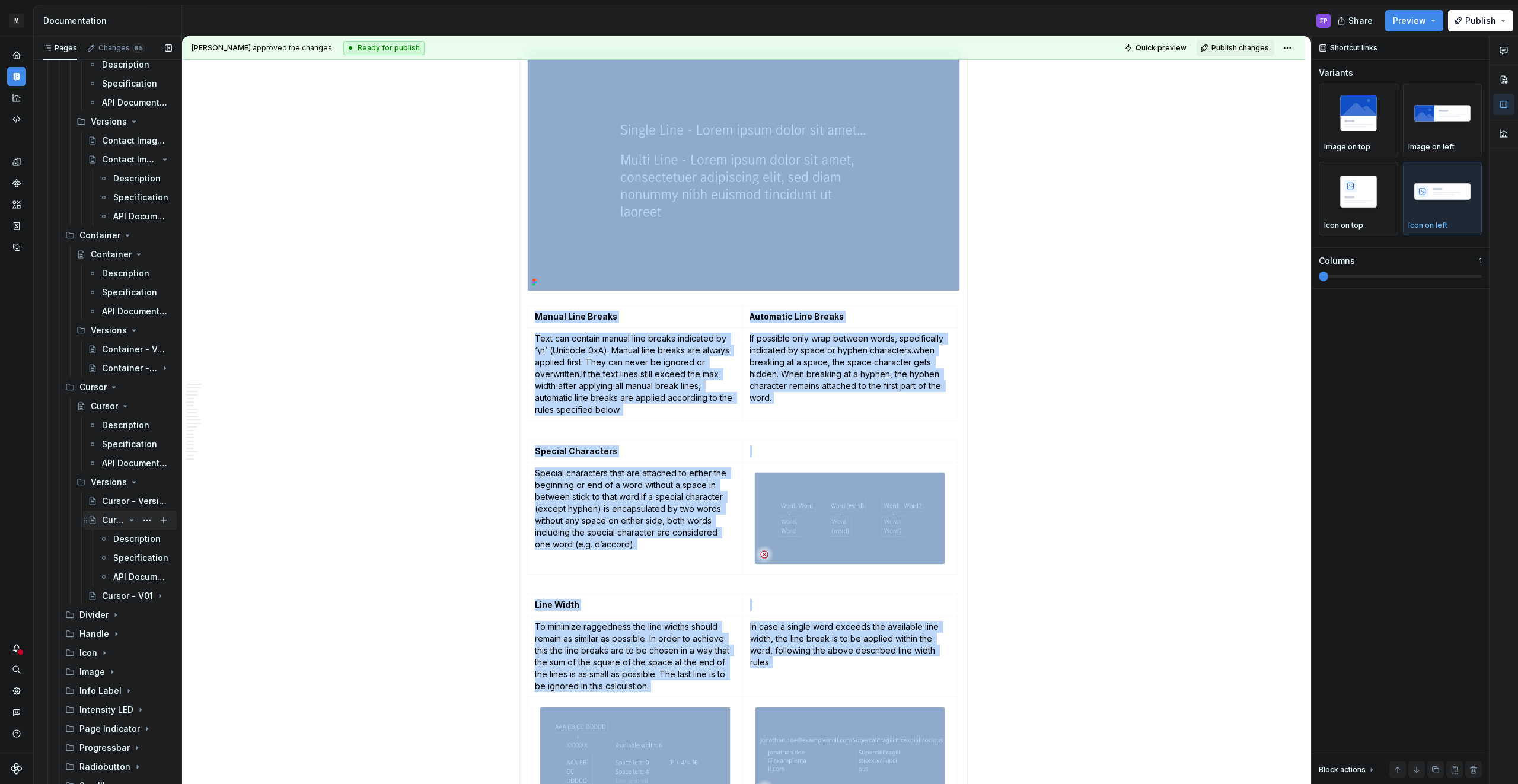
click at [133, 519] on icon "Page tree" at bounding box center [131, 519] width 10 height 10
click at [130, 480] on icon "Page tree" at bounding box center [131, 482] width 10 height 10
click at [123, 409] on icon "Page tree" at bounding box center [124, 406] width 10 height 10
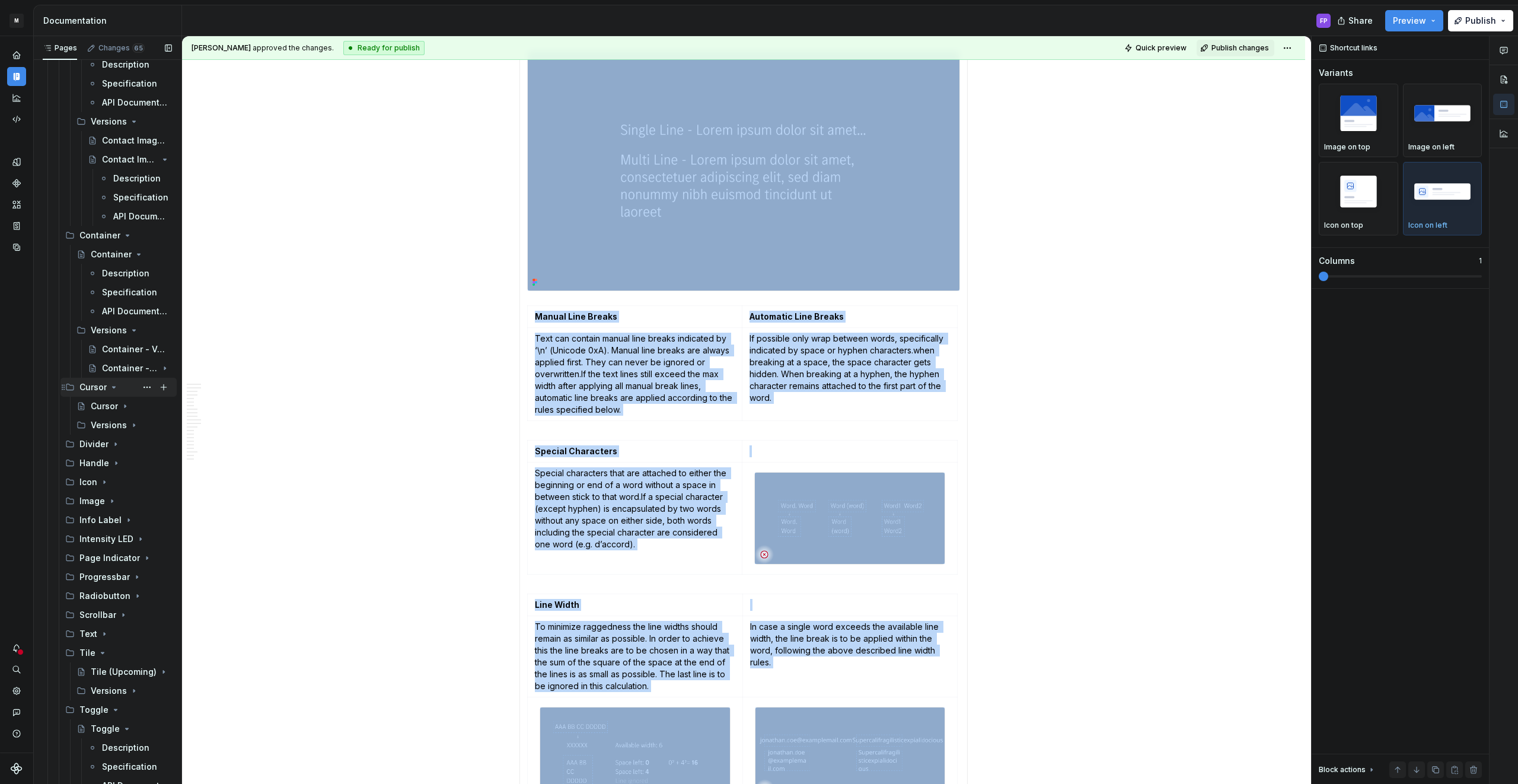
click at [113, 387] on icon "Page tree" at bounding box center [114, 386] width 3 height 1
click at [132, 329] on icon "Page tree" at bounding box center [134, 330] width 10 height 10
click at [130, 254] on icon "Page tree" at bounding box center [131, 254] width 10 height 10
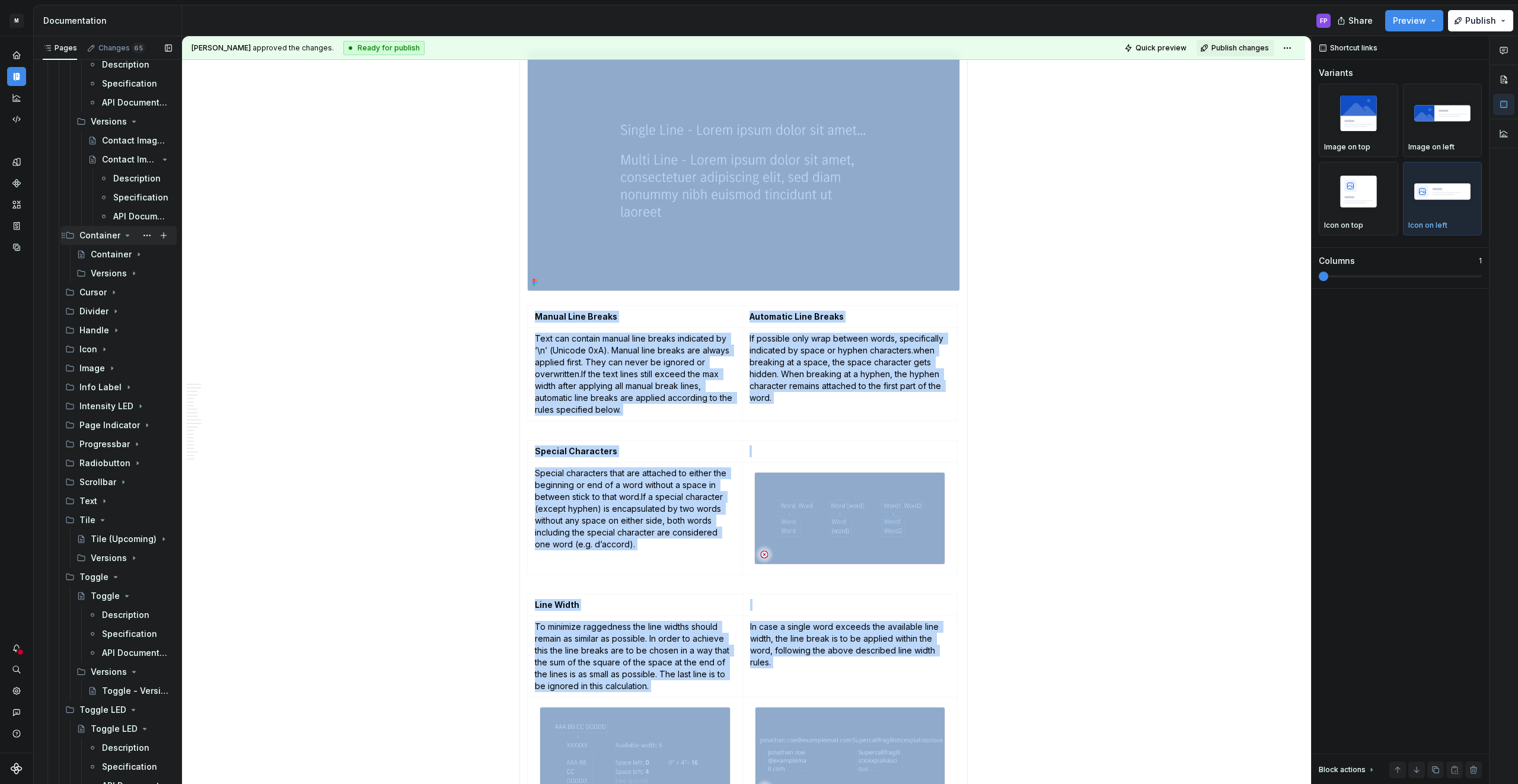
click at [126, 238] on icon "Page tree" at bounding box center [127, 235] width 10 height 10
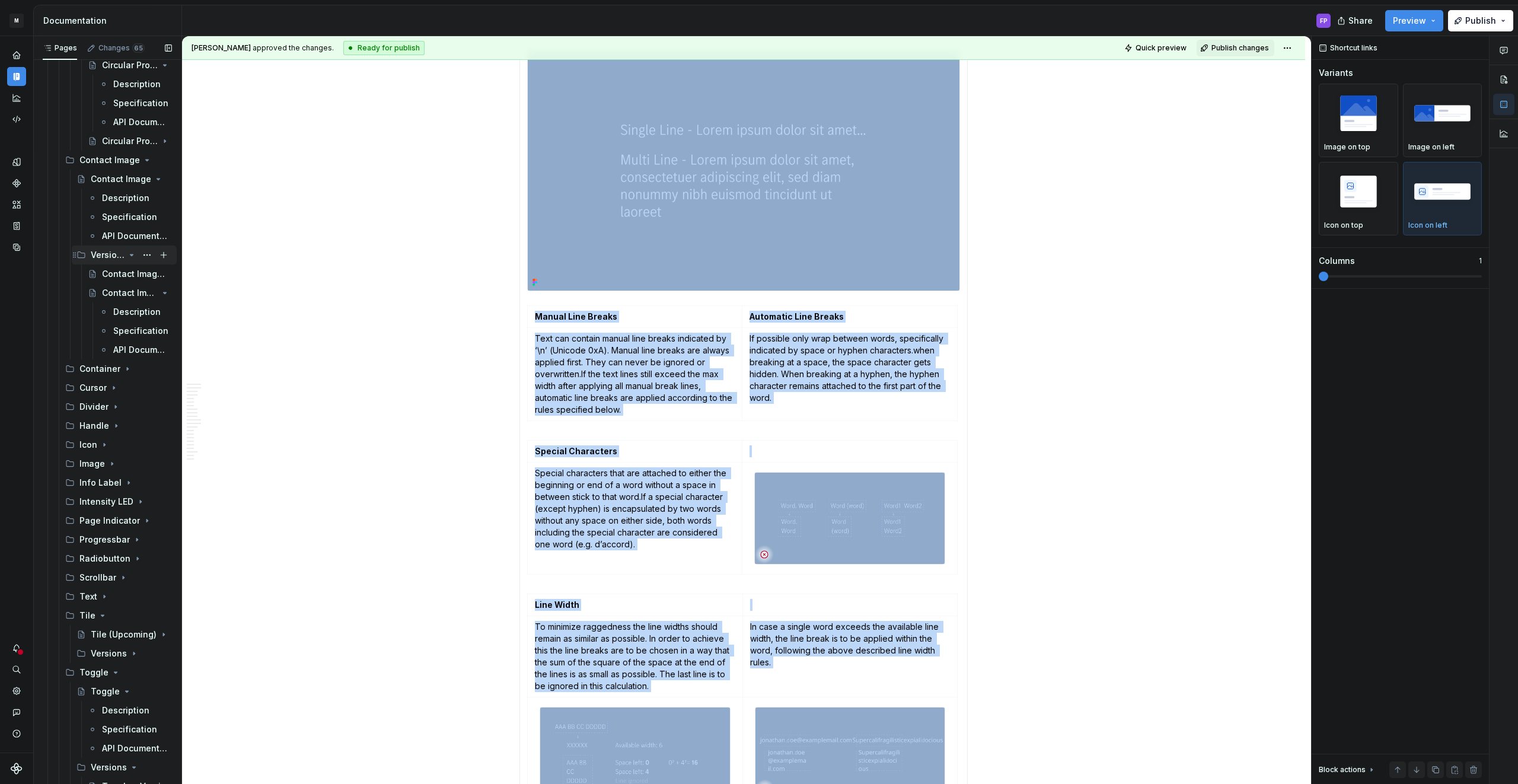
scroll to position [1079, 0]
click at [130, 306] on icon "Page tree" at bounding box center [131, 307] width 10 height 10
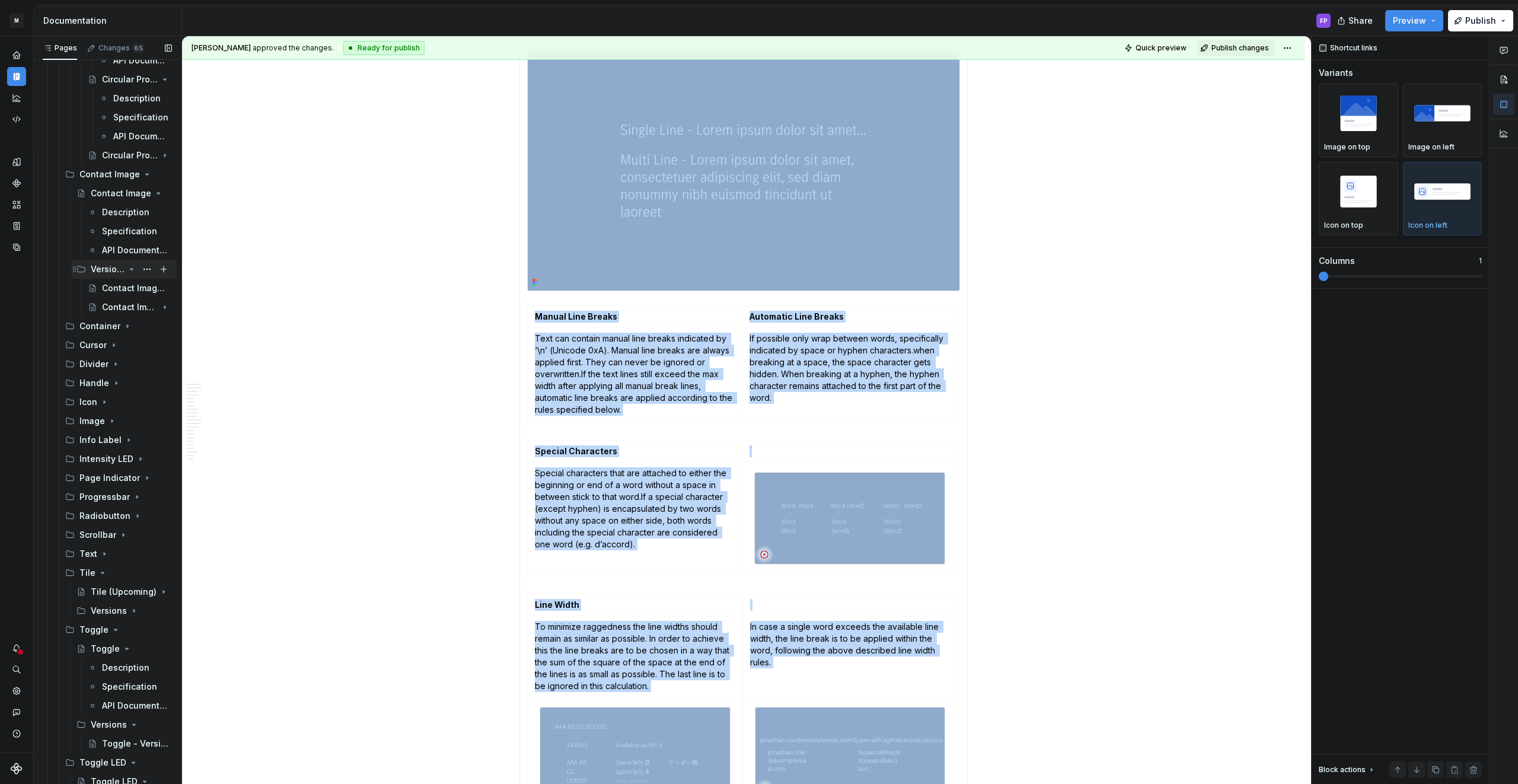
click at [133, 269] on icon "Page tree" at bounding box center [131, 269] width 10 height 10
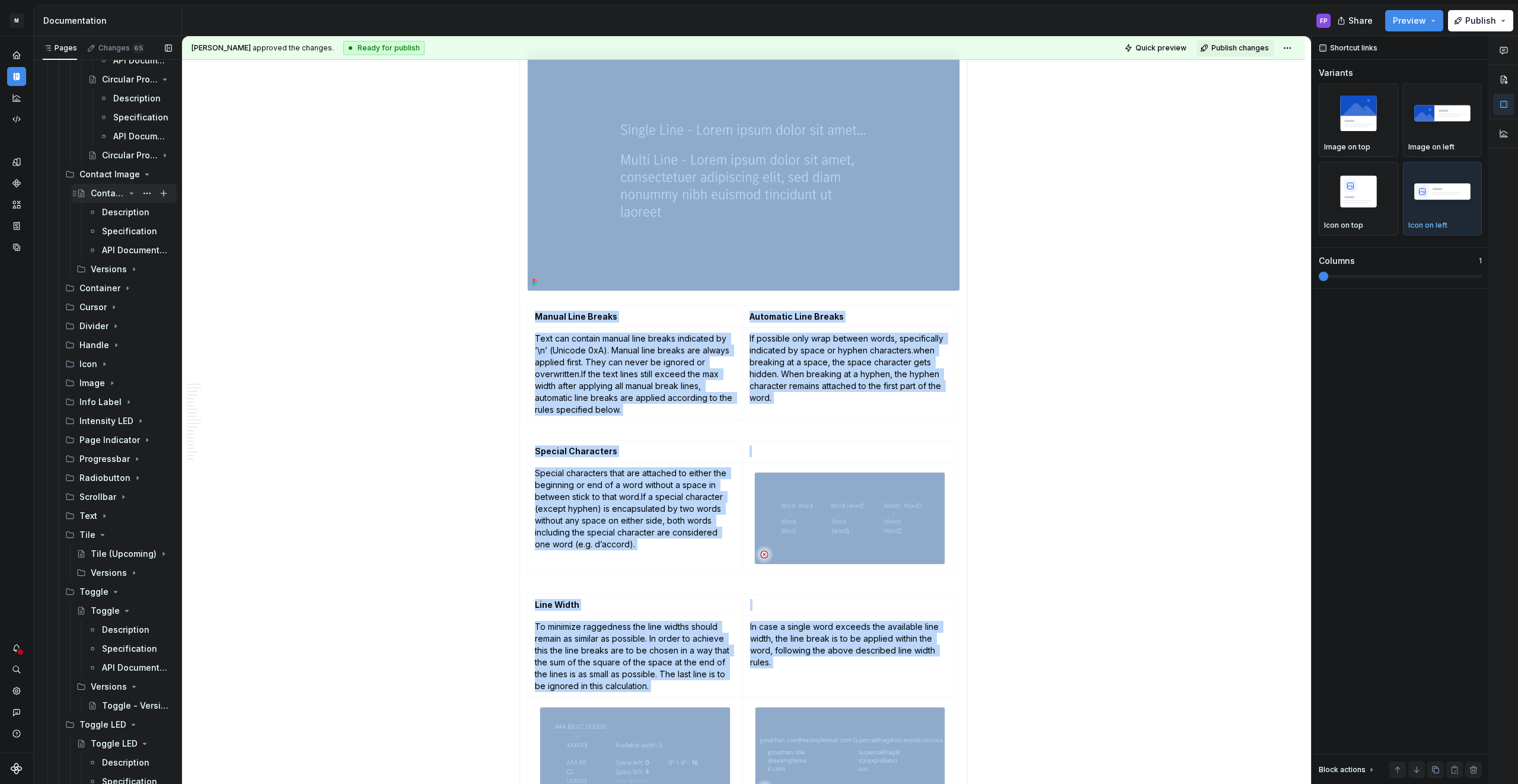
click at [130, 194] on icon "Page tree" at bounding box center [131, 193] width 10 height 10
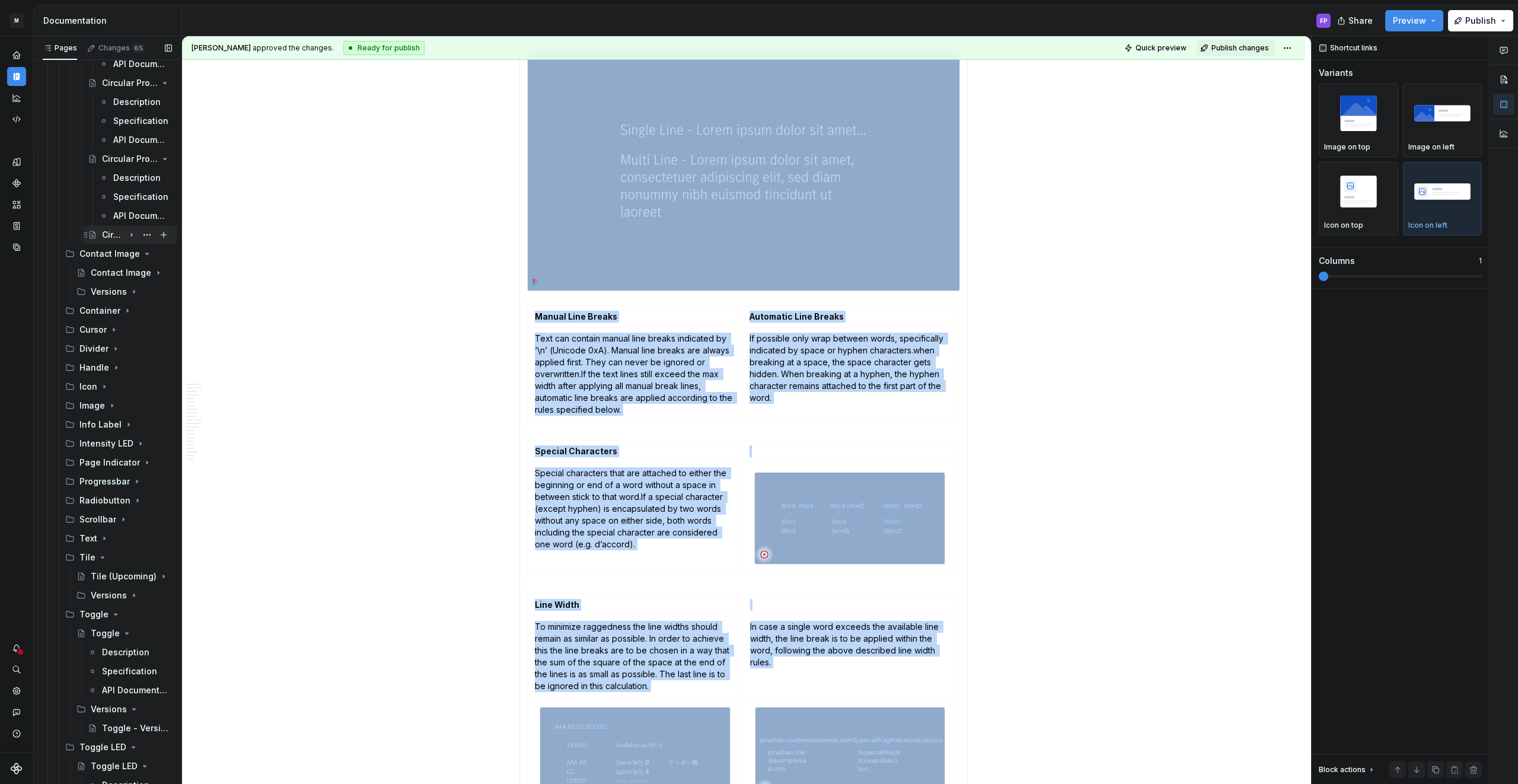
scroll to position [993, 0]
click at [131, 259] on icon "Page tree" at bounding box center [131, 259] width 3 height 1
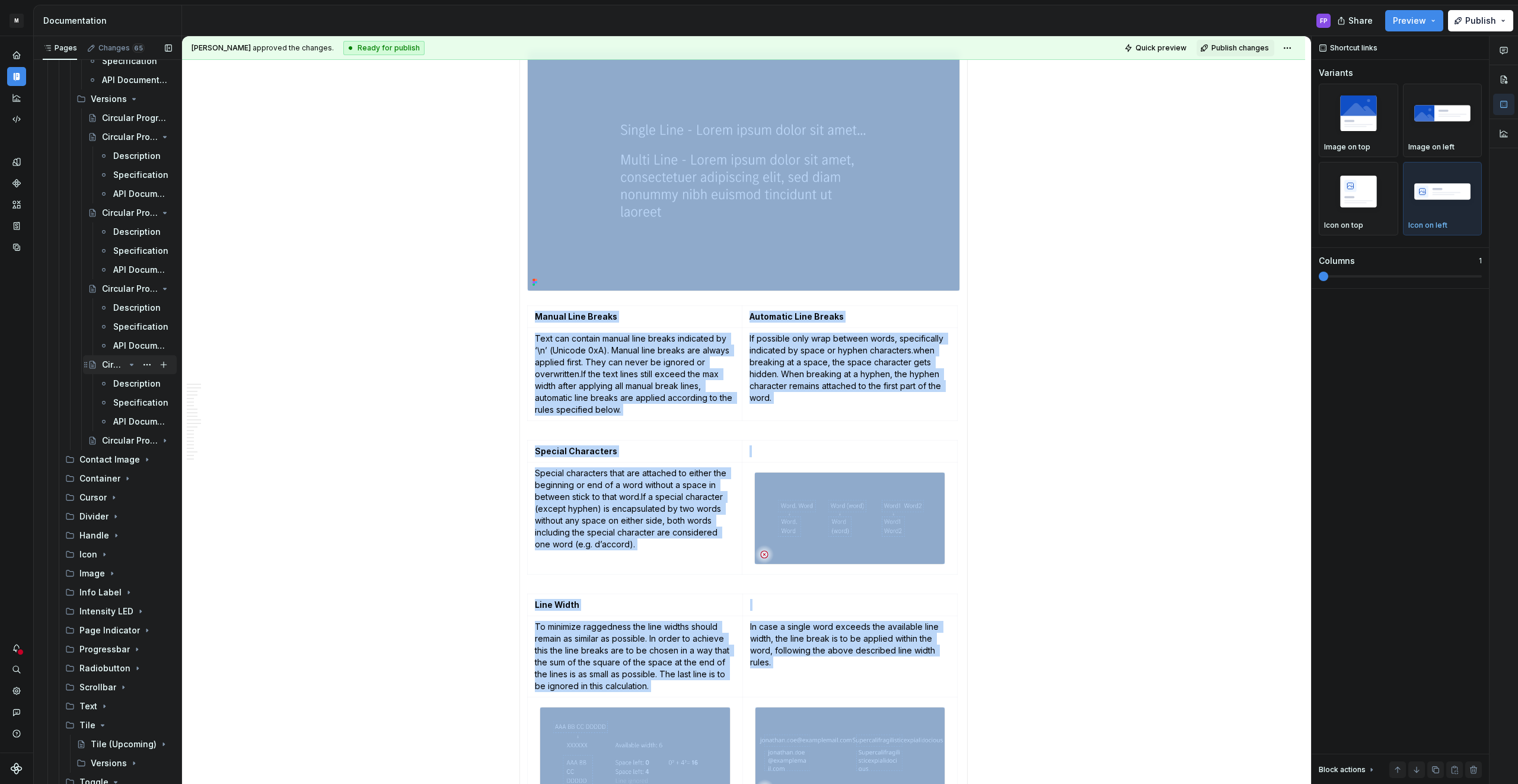
click at [134, 361] on icon "Page tree" at bounding box center [131, 364] width 10 height 10
click at [164, 288] on icon "Page tree" at bounding box center [165, 288] width 3 height 1
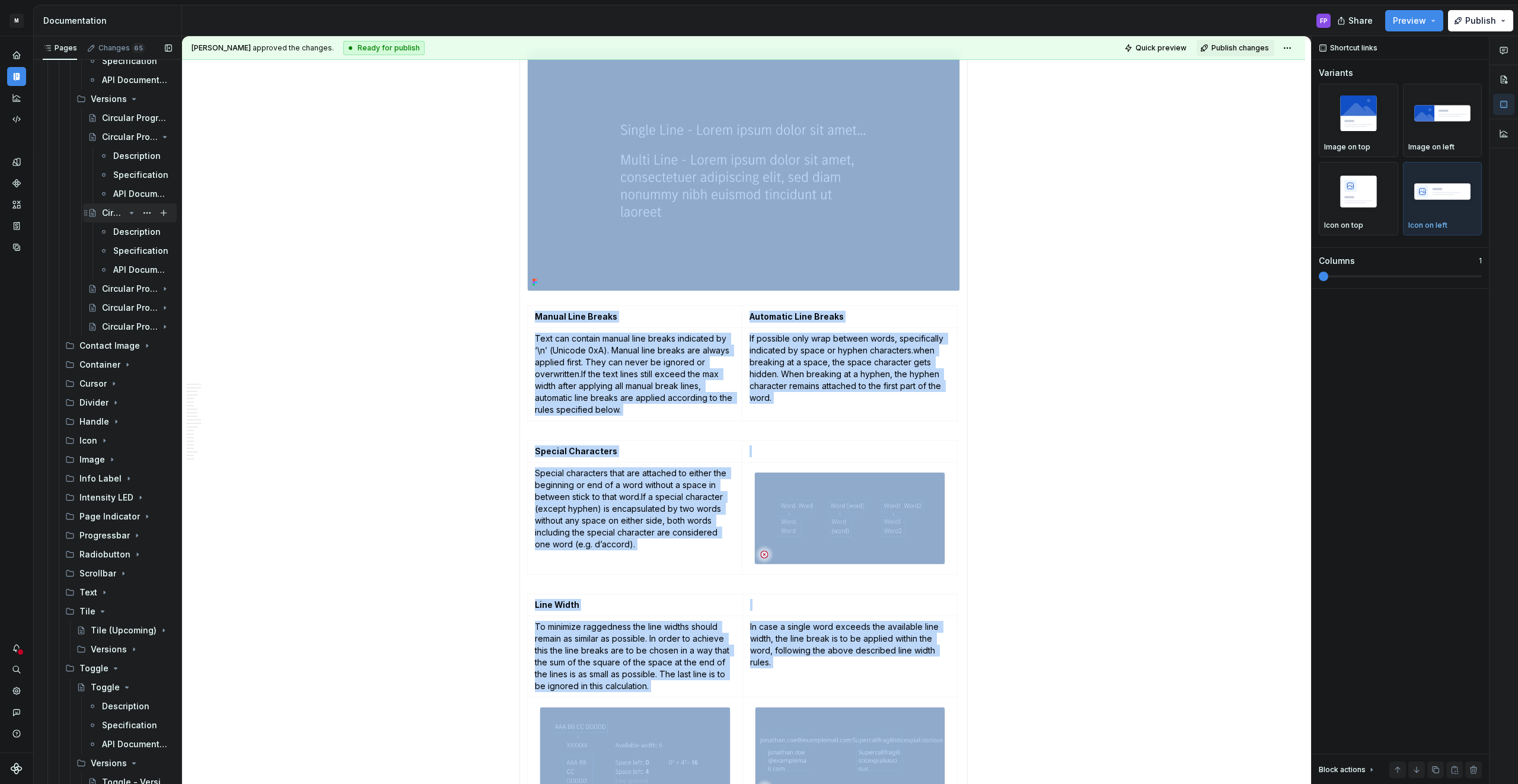
click at [133, 209] on icon "Page tree" at bounding box center [131, 213] width 10 height 10
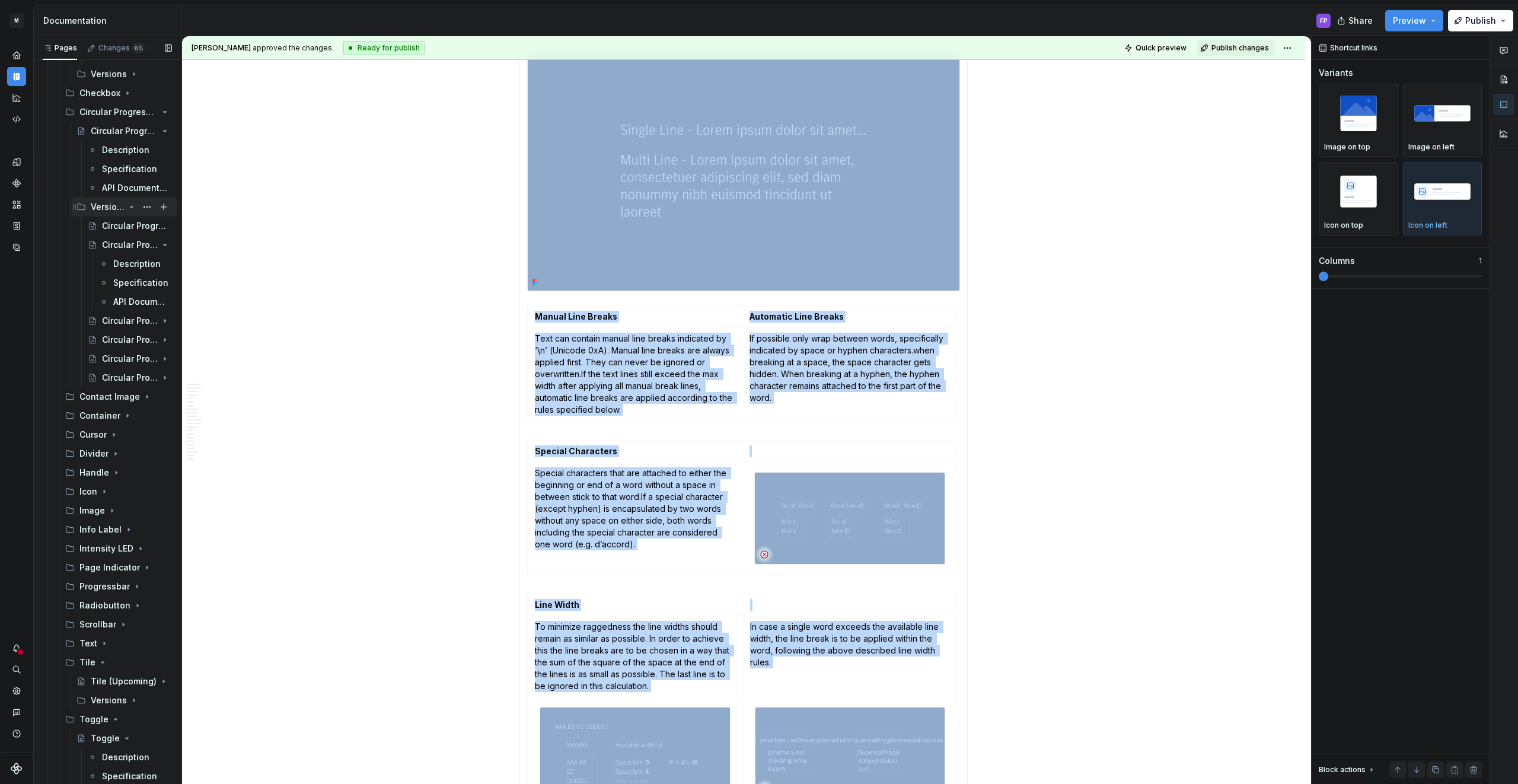
scroll to position [657, 0]
click at [134, 273] on icon "Page tree" at bounding box center [131, 273] width 10 height 10
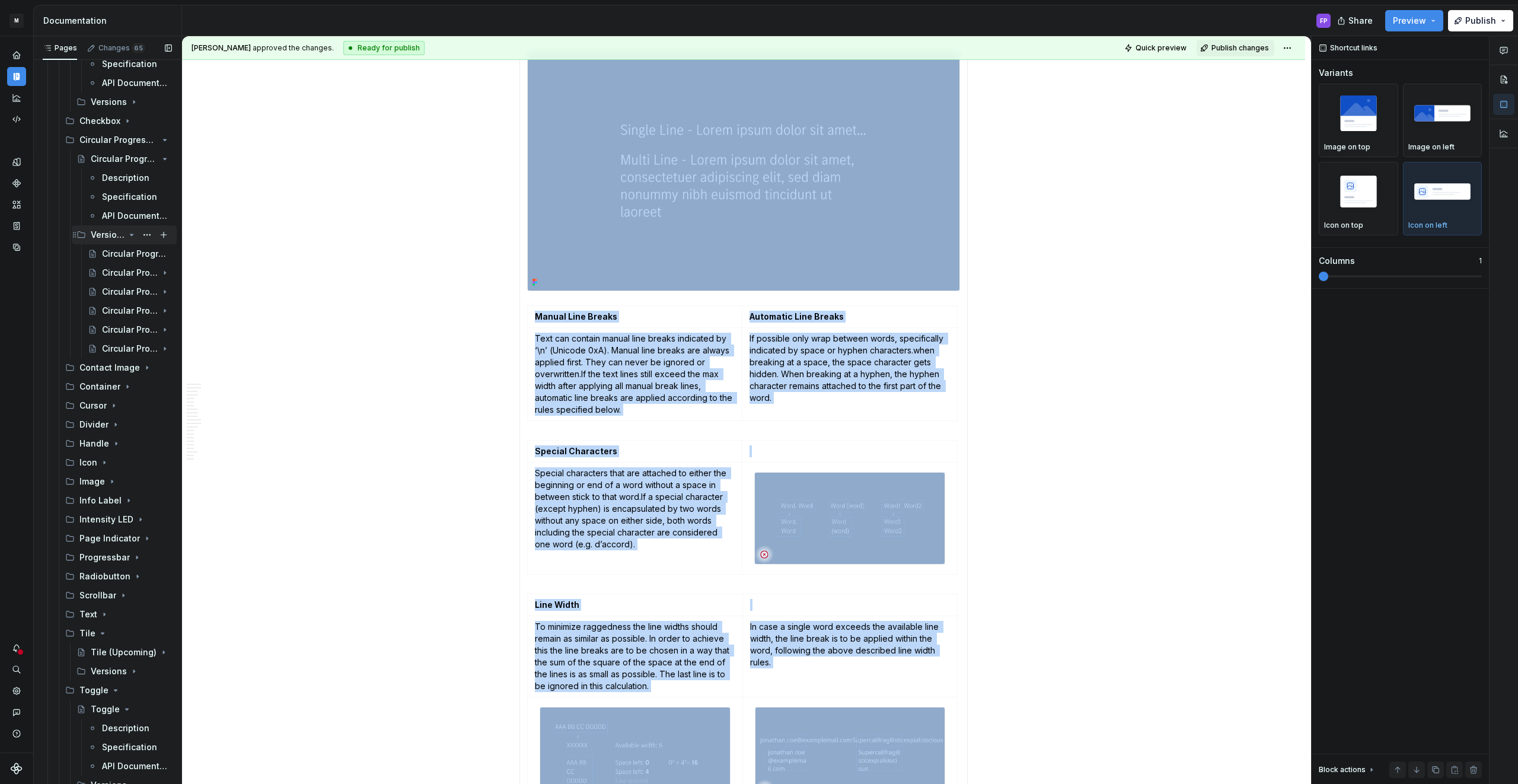
click at [129, 232] on icon "Page tree" at bounding box center [131, 235] width 10 height 10
click at [129, 277] on icon "Page tree" at bounding box center [131, 277] width 10 height 10
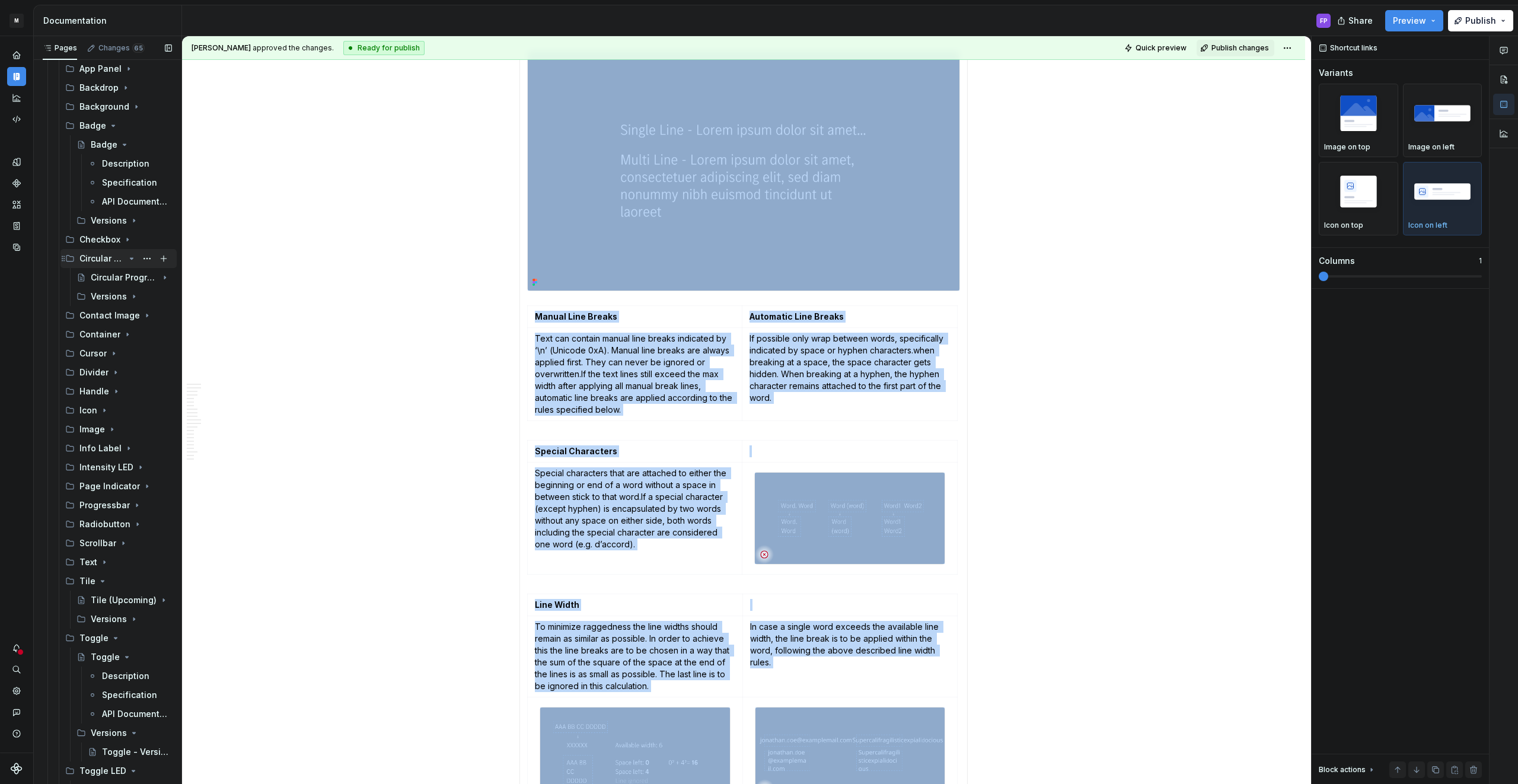
click at [131, 258] on icon "Page tree" at bounding box center [131, 258] width 3 height 1
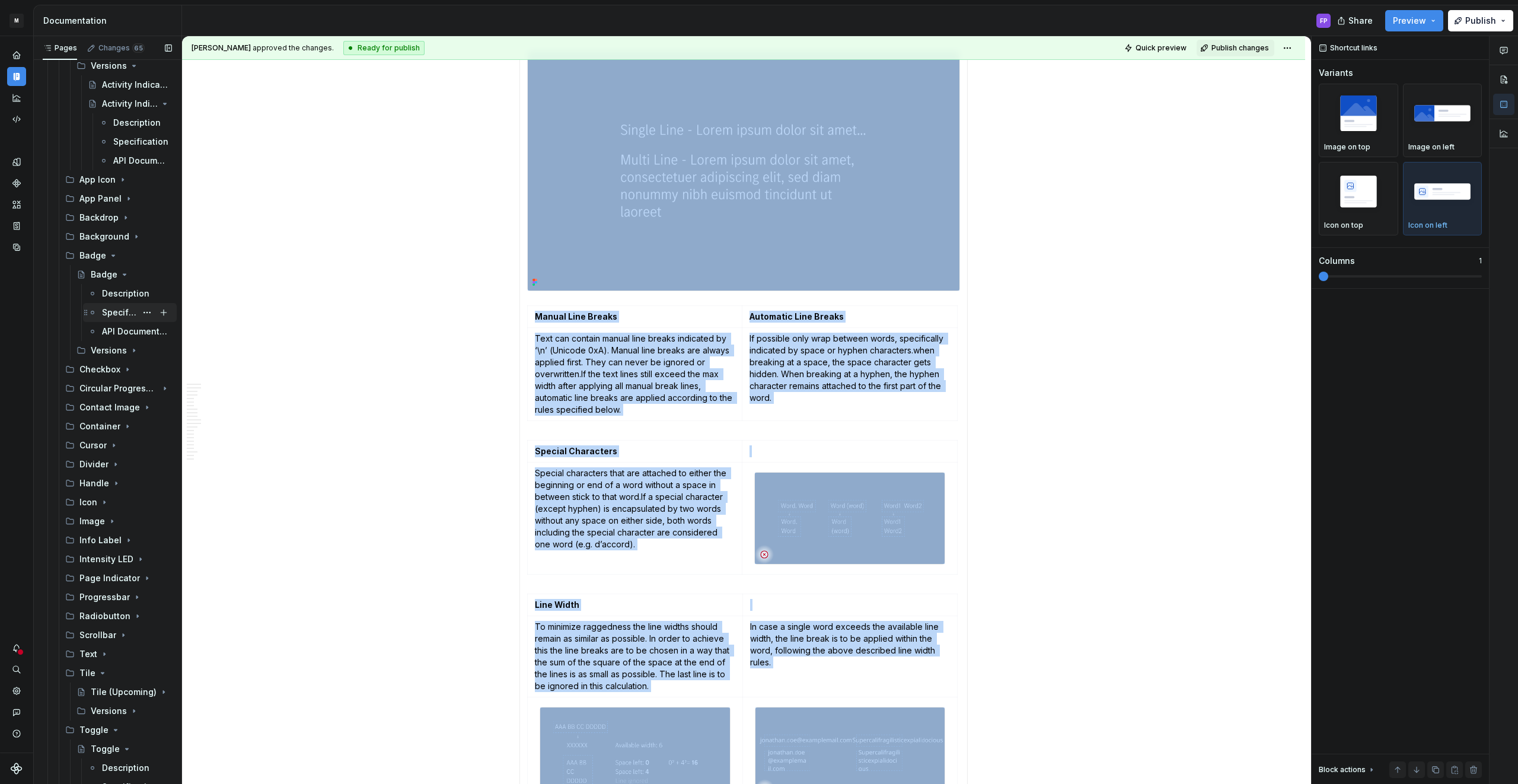
scroll to position [384, 0]
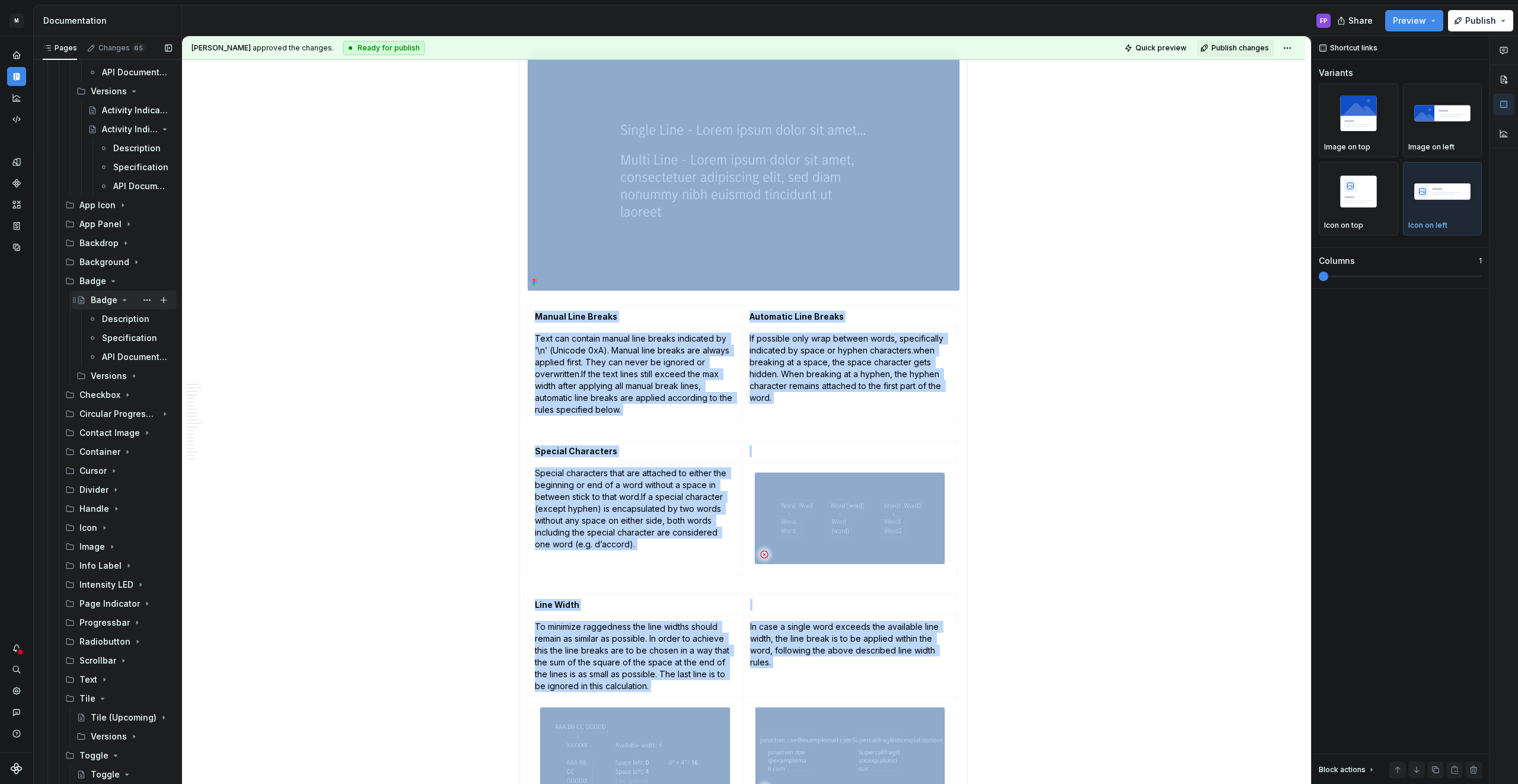
click at [120, 295] on icon "Page tree" at bounding box center [124, 300] width 10 height 10
click at [104, 280] on div "Badge" at bounding box center [93, 280] width 26 height 11
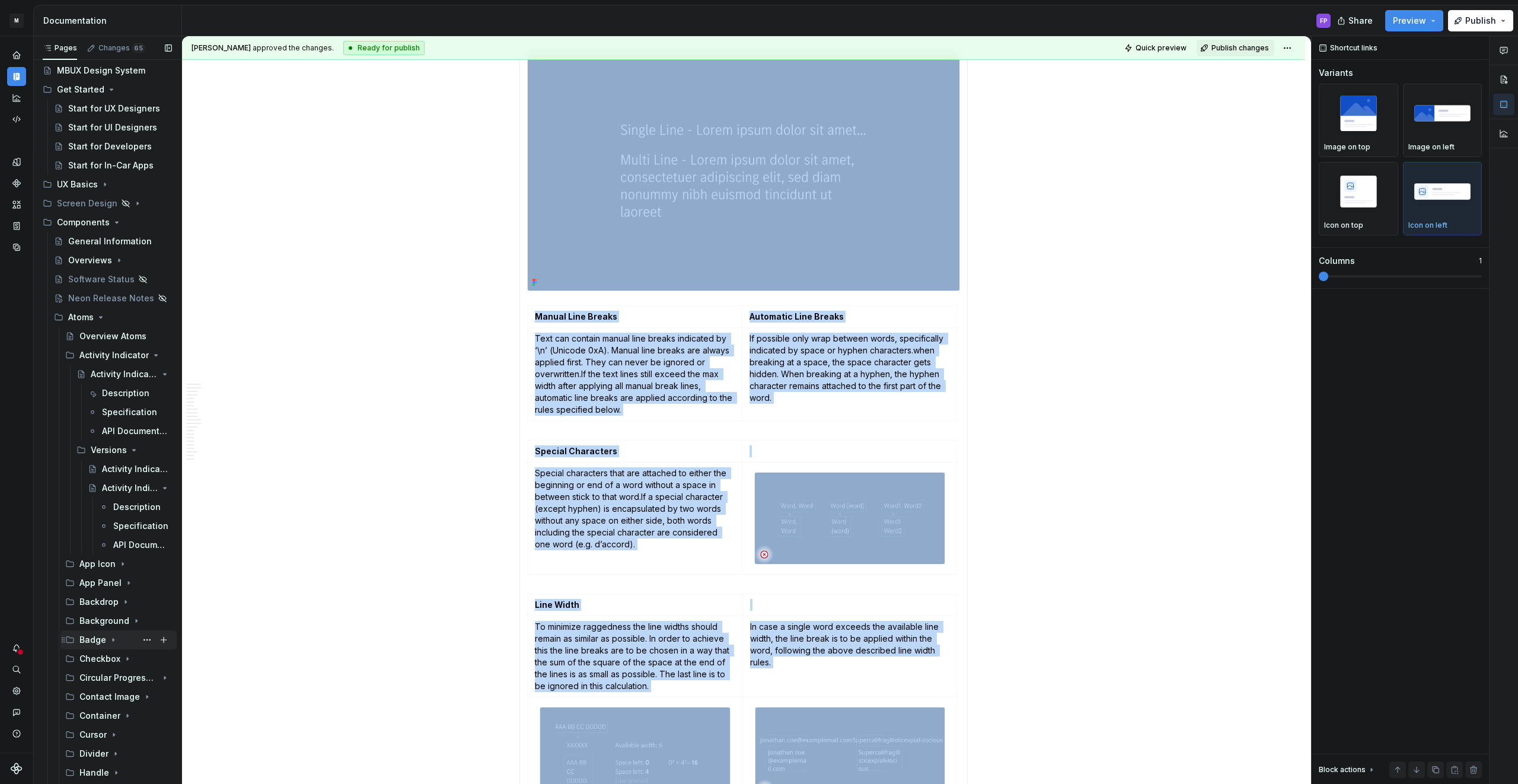
scroll to position [18, 0]
click at [127, 492] on icon "Page tree" at bounding box center [131, 495] width 10 height 10
click at [125, 458] on div "Versions" at bounding box center [131, 457] width 81 height 17
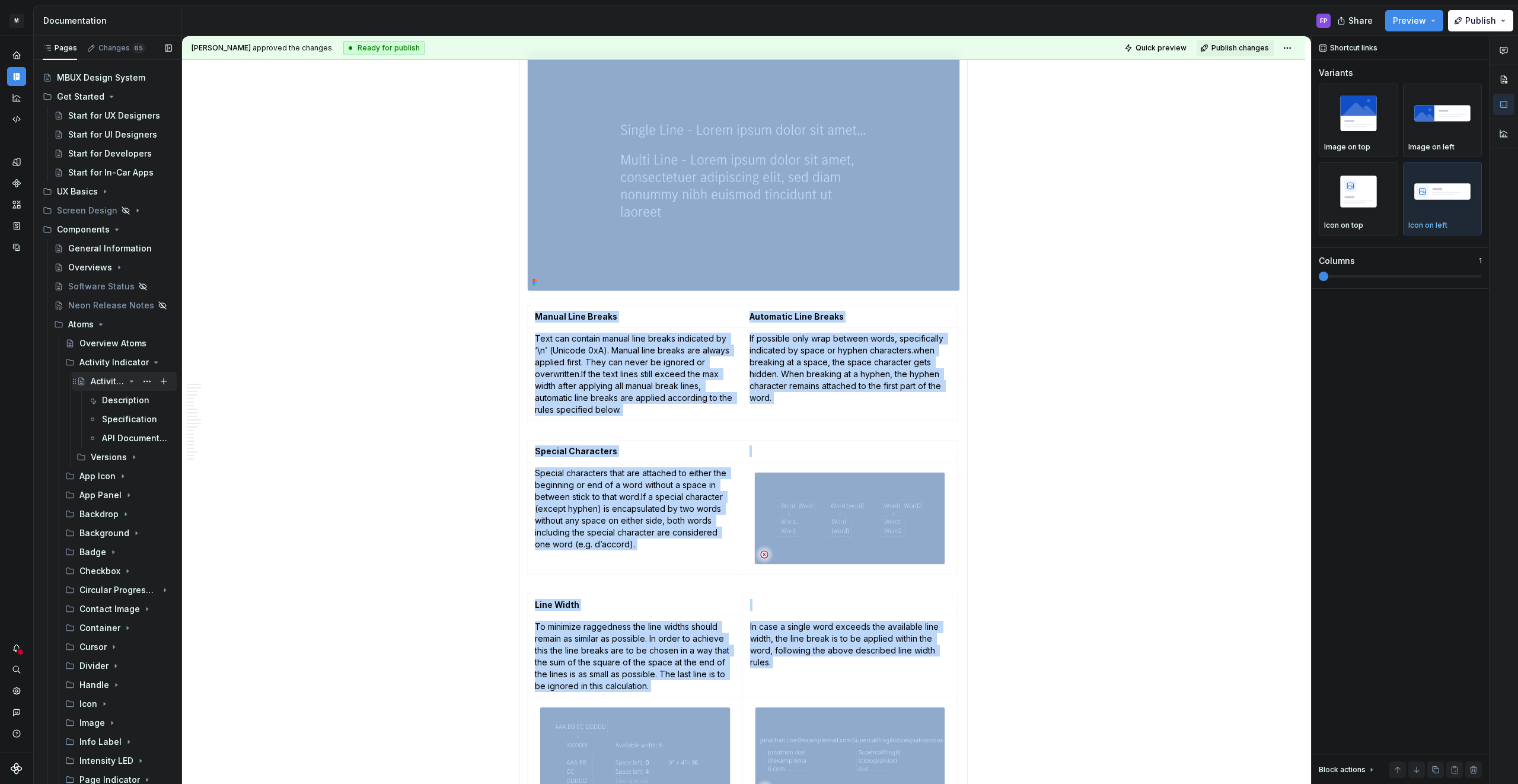
click at [133, 381] on icon "Page tree" at bounding box center [131, 381] width 3 height 1
click at [123, 361] on div "Activity Indicator" at bounding box center [101, 362] width 45 height 11
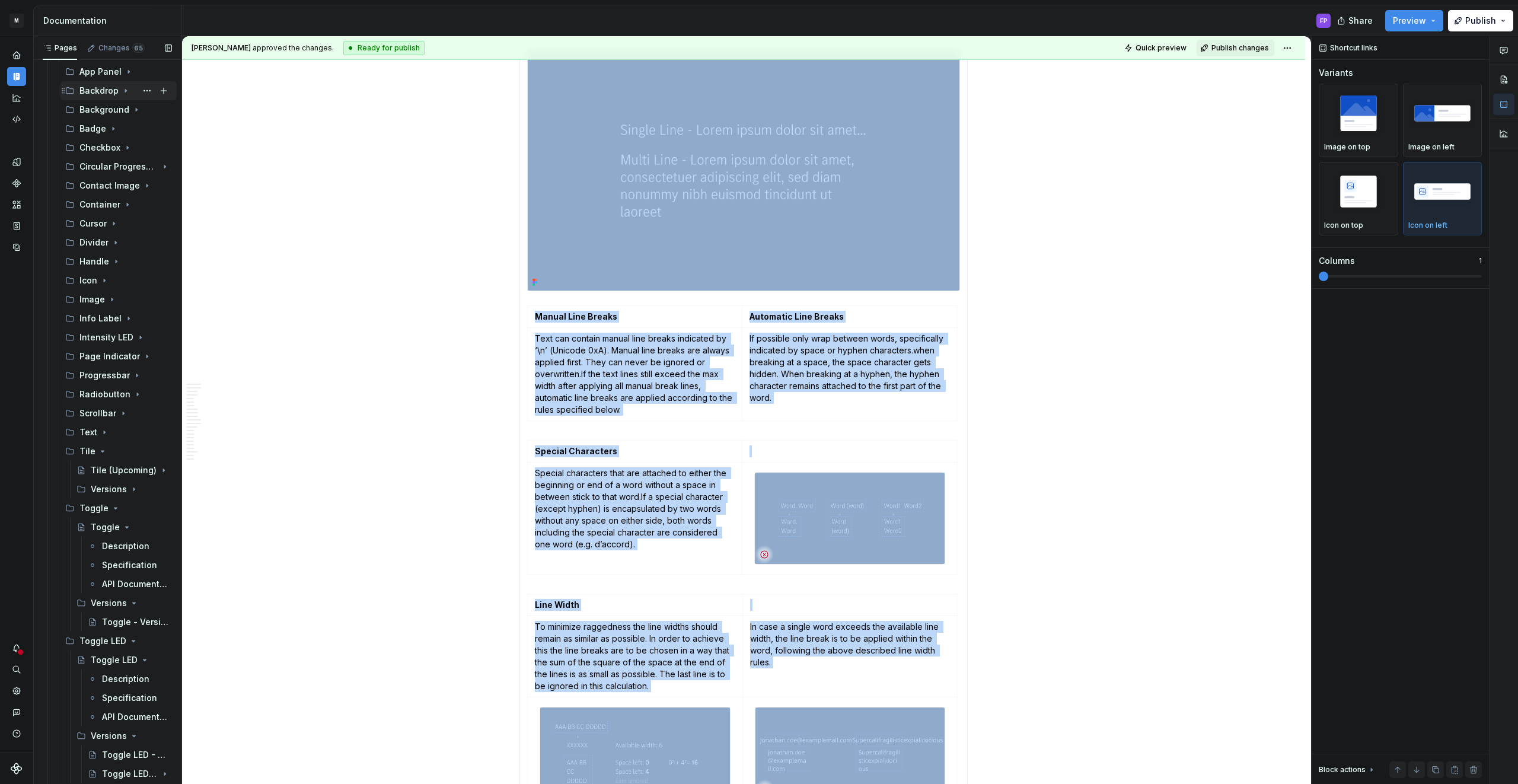
scroll to position [375, 0]
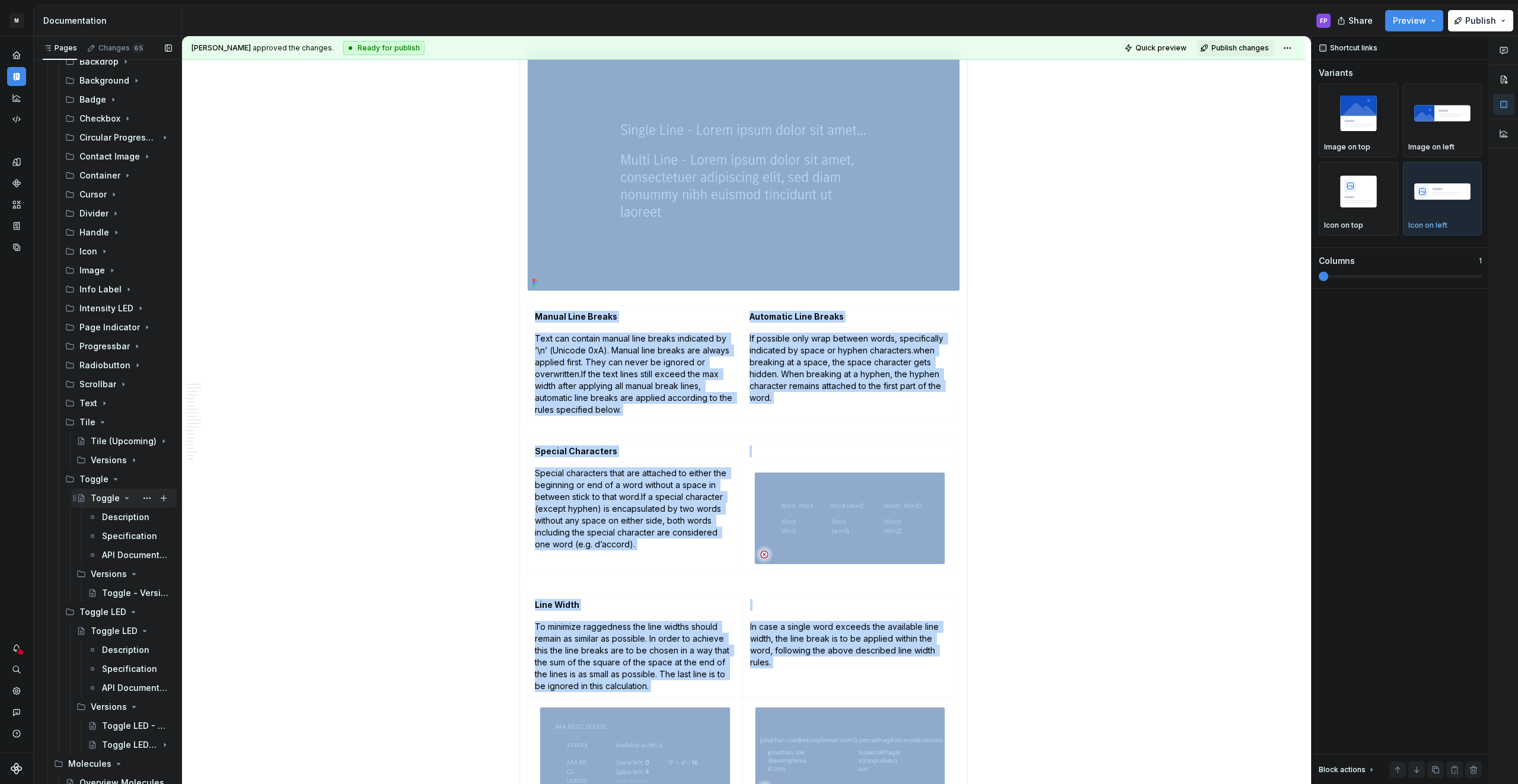
click at [122, 502] on icon "Page tree" at bounding box center [126, 497] width 10 height 10
click at [128, 519] on icon "Page tree" at bounding box center [131, 517] width 10 height 10
click at [113, 474] on icon "Page tree" at bounding box center [116, 479] width 10 height 10
click at [100, 417] on icon "Page tree" at bounding box center [102, 422] width 10 height 10
click at [127, 480] on icon "Page tree" at bounding box center [131, 479] width 10 height 10
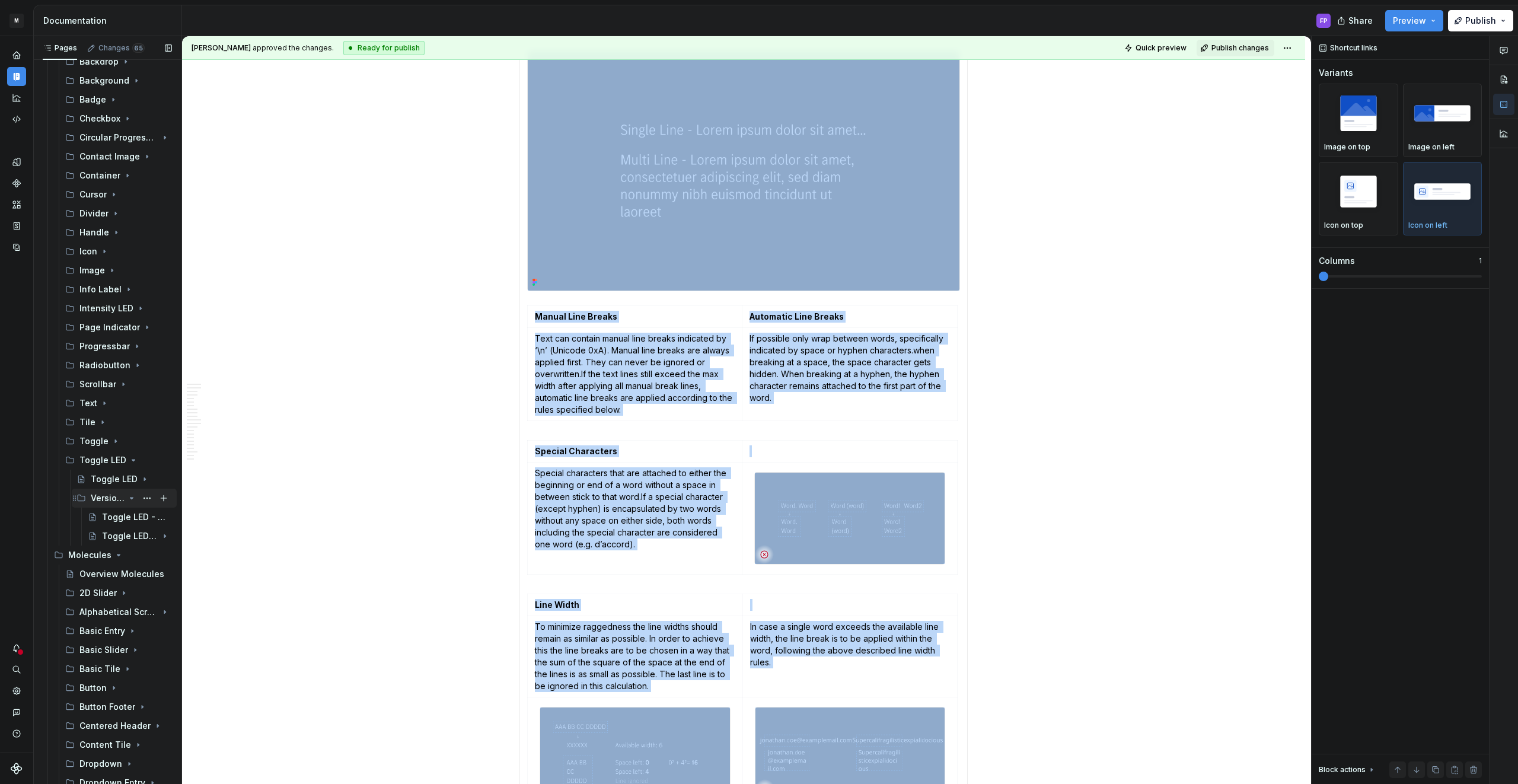
click at [129, 497] on icon "Page tree" at bounding box center [131, 497] width 10 height 10
click at [130, 459] on icon "Page tree" at bounding box center [131, 459] width 10 height 10
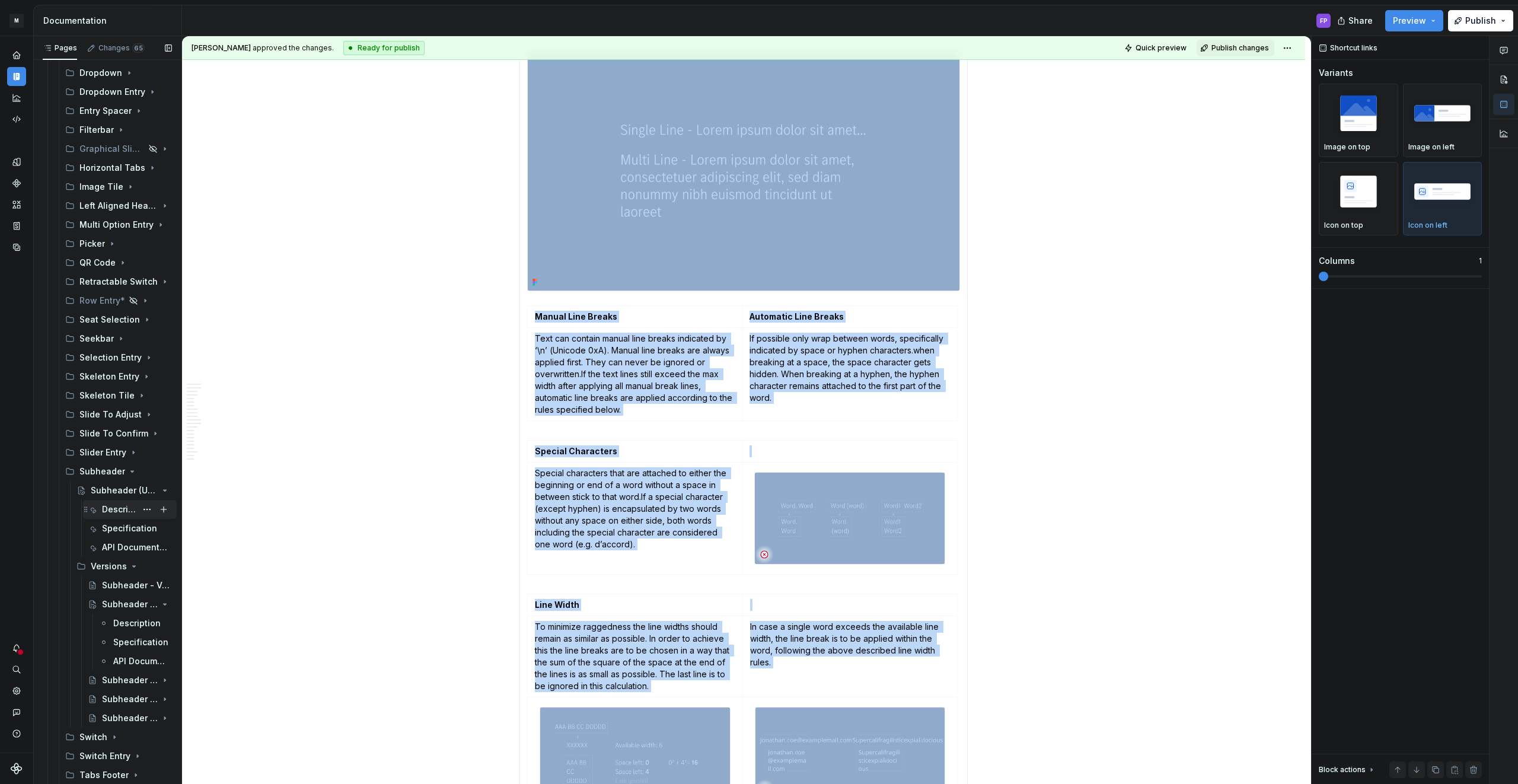
scroll to position [1004, 0]
click at [129, 476] on icon "Page tree" at bounding box center [131, 475] width 10 height 10
click at [132, 534] on icon "Page tree" at bounding box center [131, 533] width 10 height 10
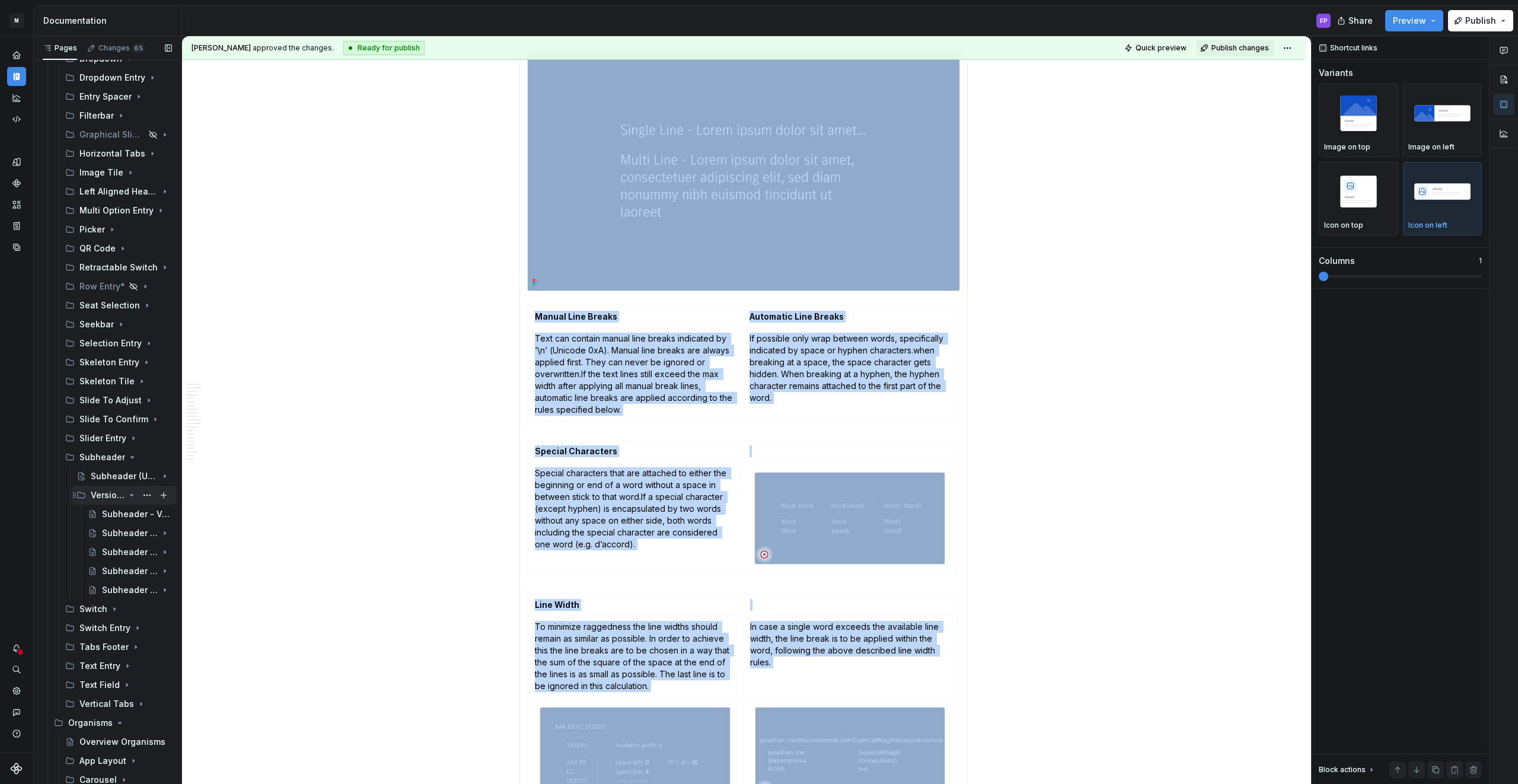
click at [125, 496] on div "Versions" at bounding box center [131, 495] width 81 height 17
click at [127, 454] on icon "Page tree" at bounding box center [131, 457] width 10 height 10
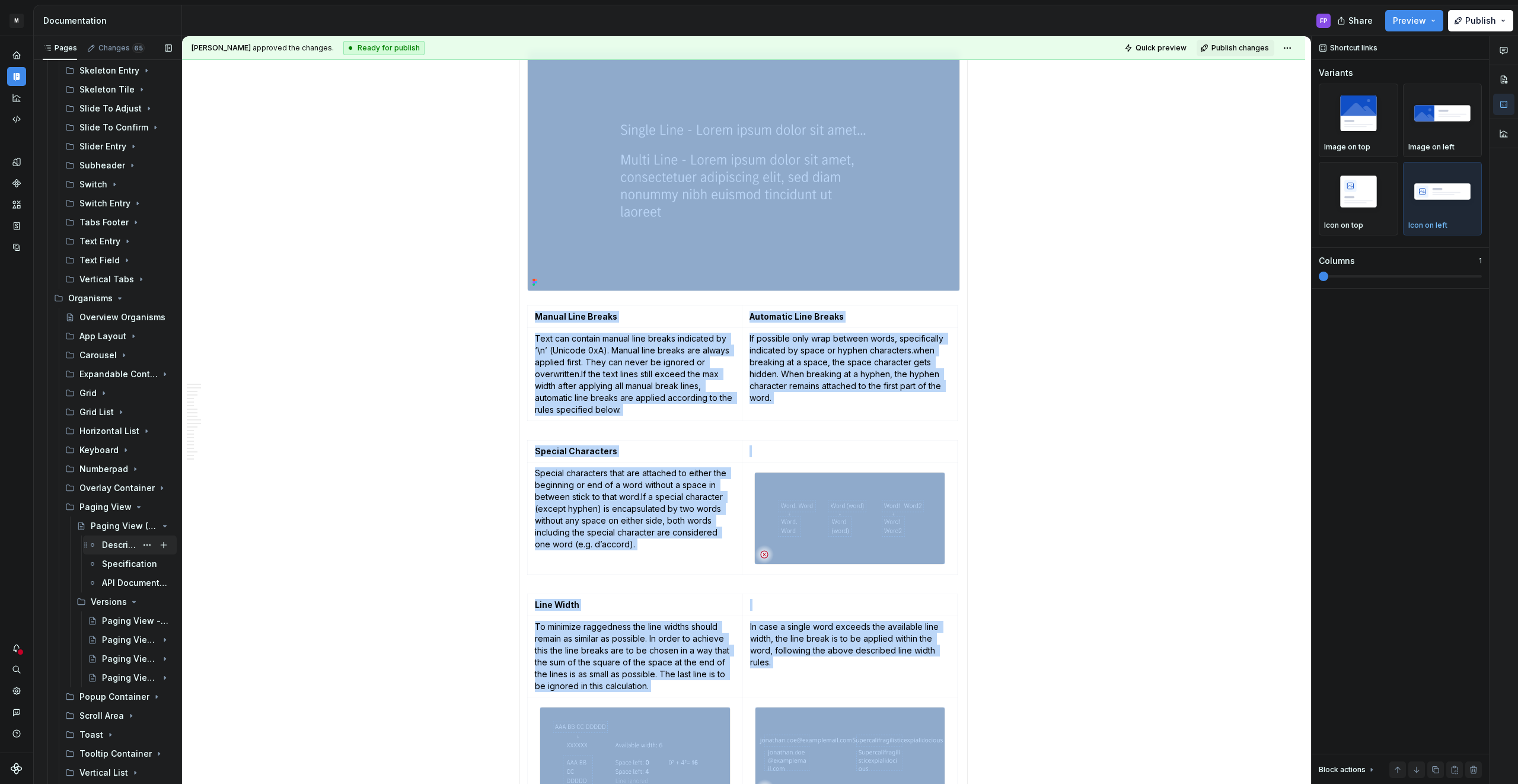
scroll to position [1306, 0]
click at [131, 514] on icon "Page tree" at bounding box center [131, 515] width 10 height 10
click at [128, 534] on icon "Page tree" at bounding box center [131, 534] width 10 height 10
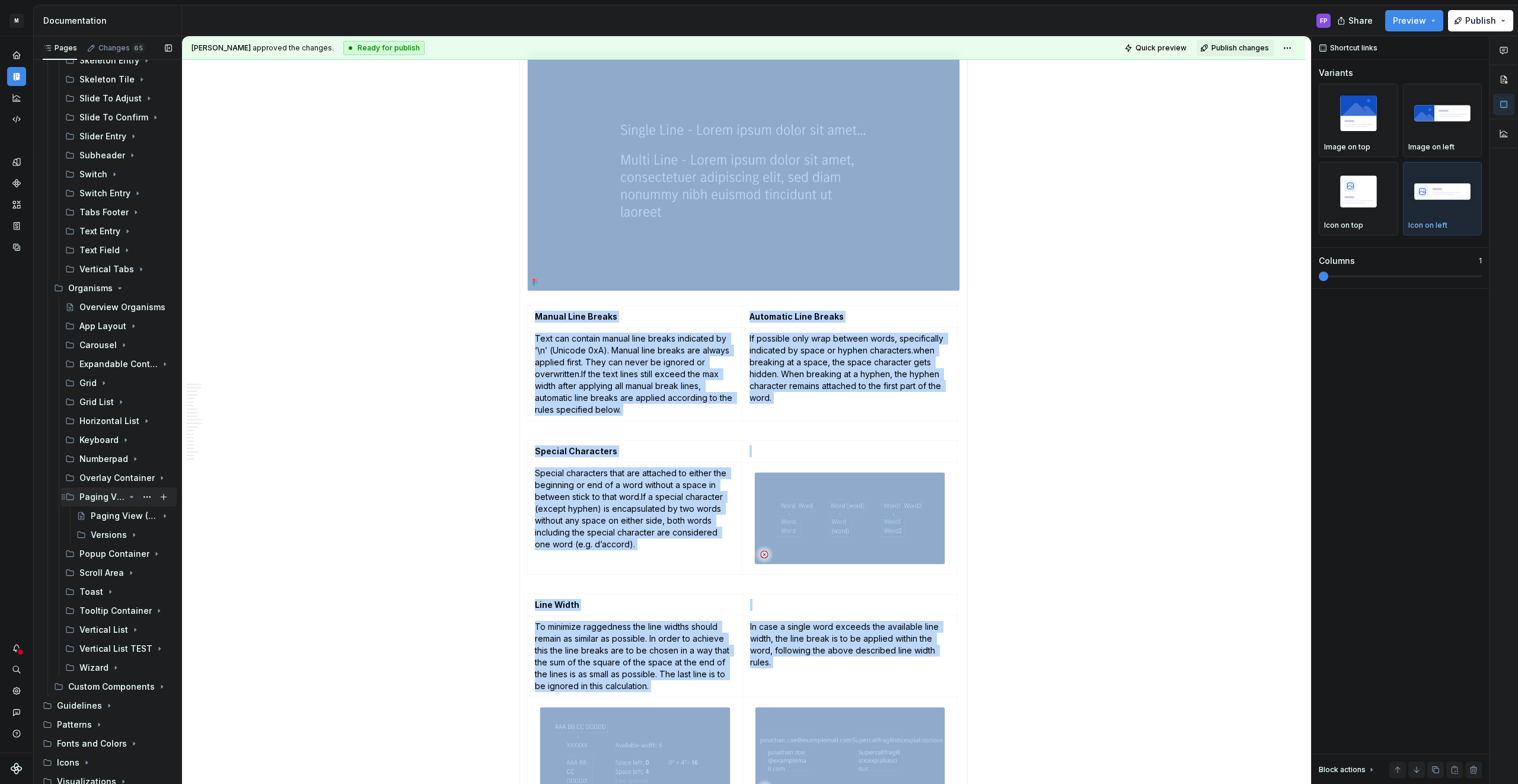
click at [127, 497] on icon "Page tree" at bounding box center [131, 497] width 10 height 10
click at [107, 537] on div "Scroll Area" at bounding box center [101, 534] width 44 height 11
click at [122, 700] on div "Specification" at bounding box center [124, 705] width 23 height 11
click at [119, 646] on div "Scroll Area - Versions" at bounding box center [119, 648] width 34 height 11
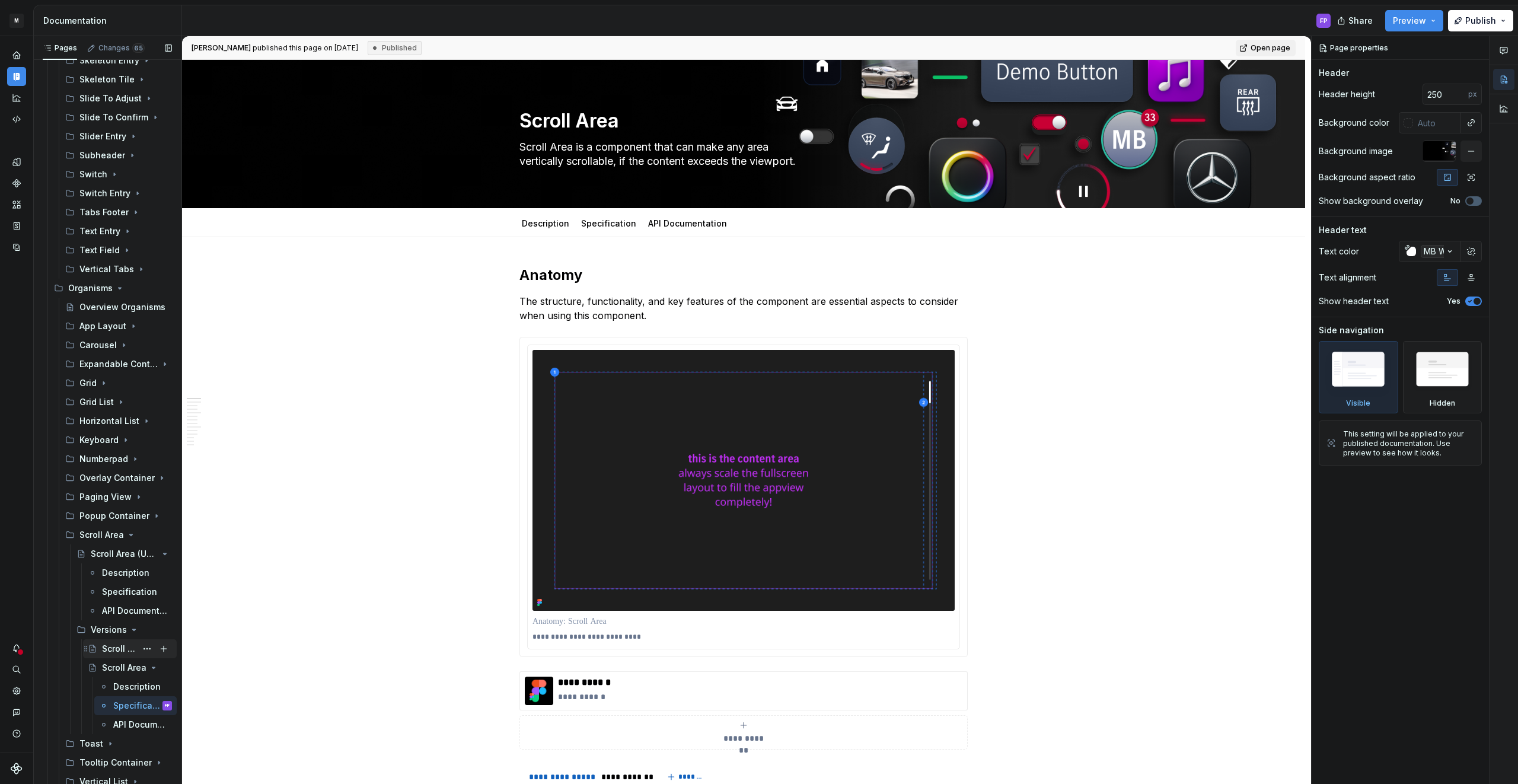
click at [108, 643] on div "Scroll Area - Versions" at bounding box center [119, 648] width 34 height 11
click at [104, 646] on div "Scroll Area - Versions" at bounding box center [119, 648] width 34 height 11
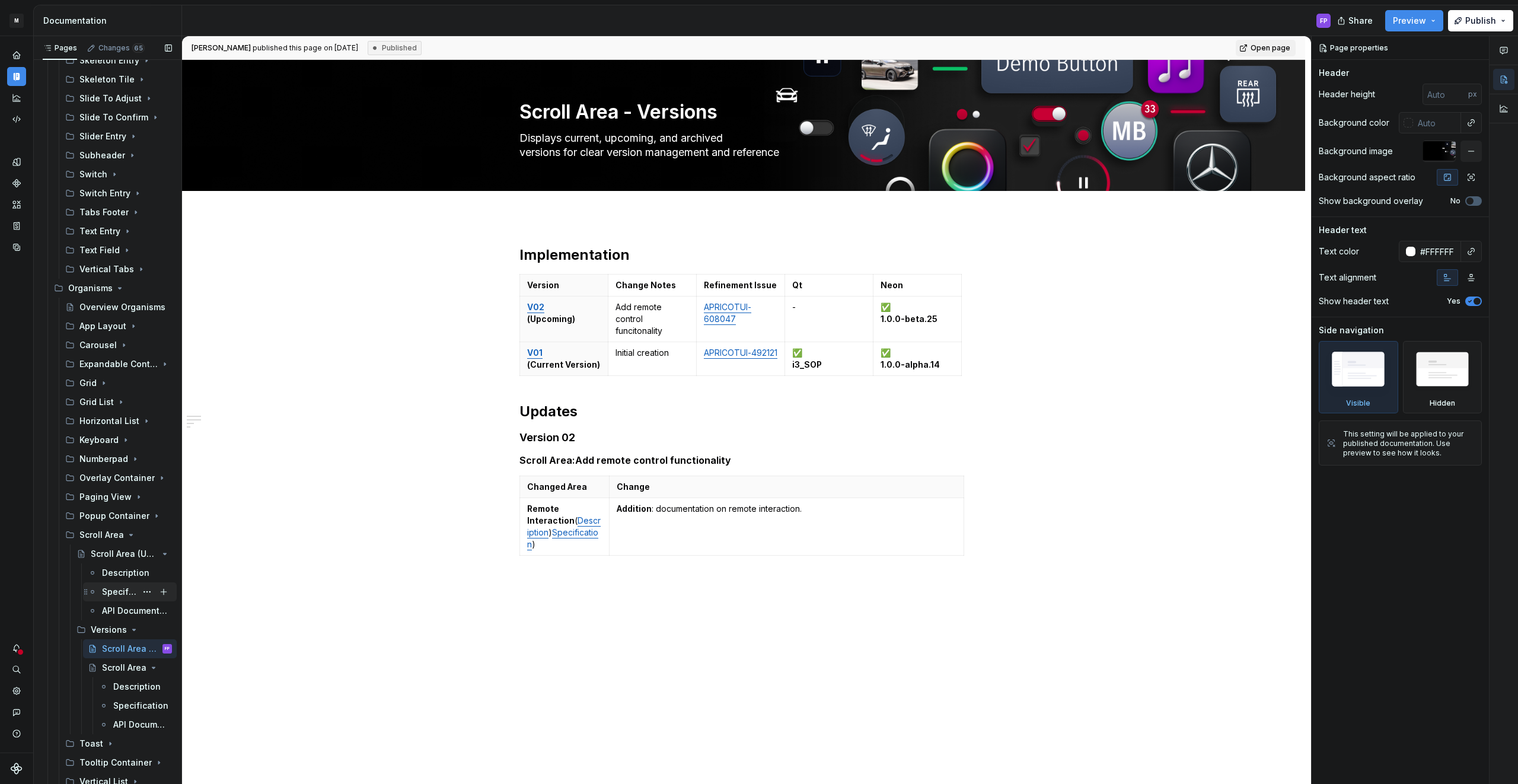
click at [109, 588] on div "Specification" at bounding box center [119, 591] width 34 height 11
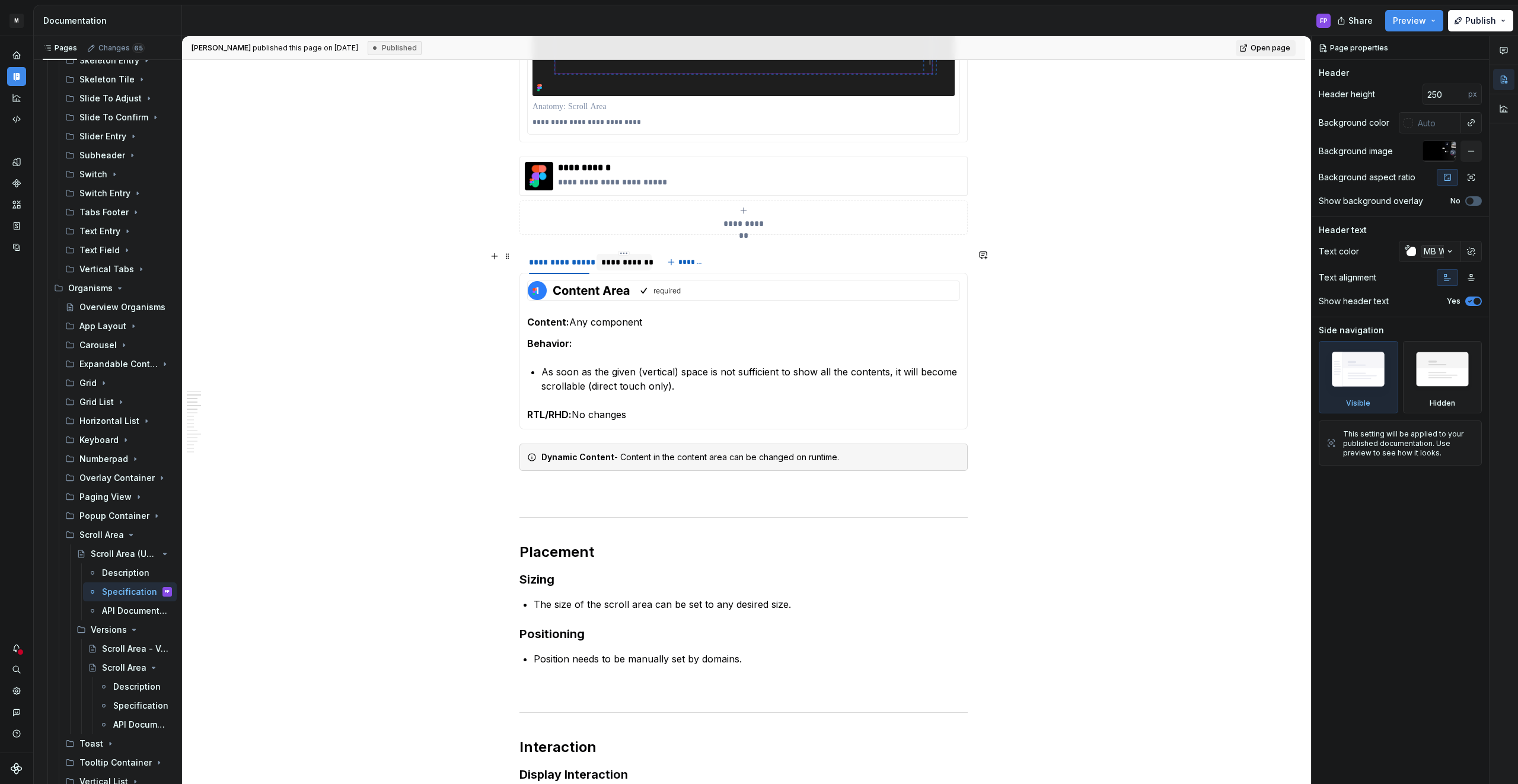
type textarea "*"
click at [629, 264] on div "**********" at bounding box center [624, 261] width 46 height 11
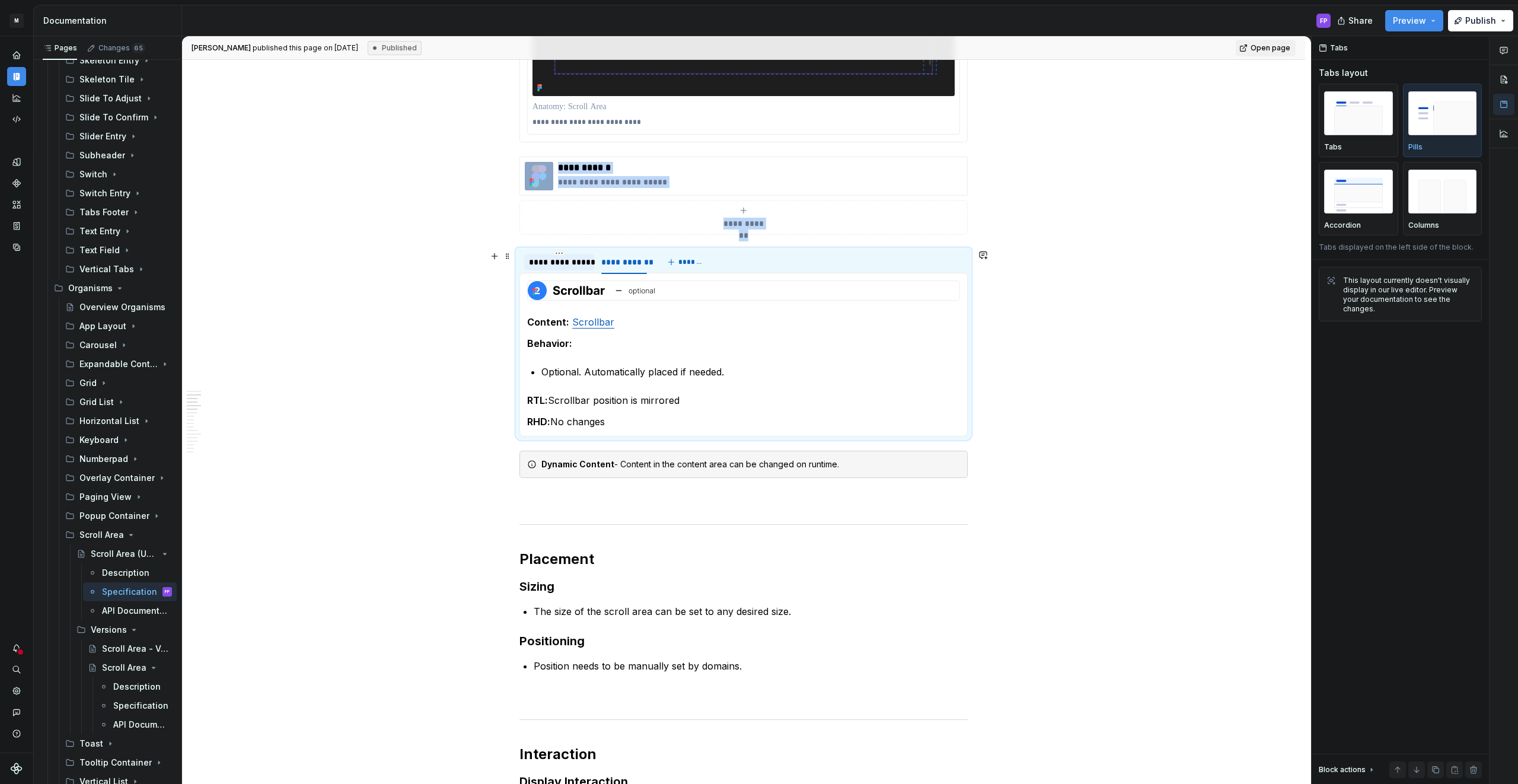
scroll to position [514, 0]
click at [569, 265] on div "**********" at bounding box center [559, 262] width 61 height 11
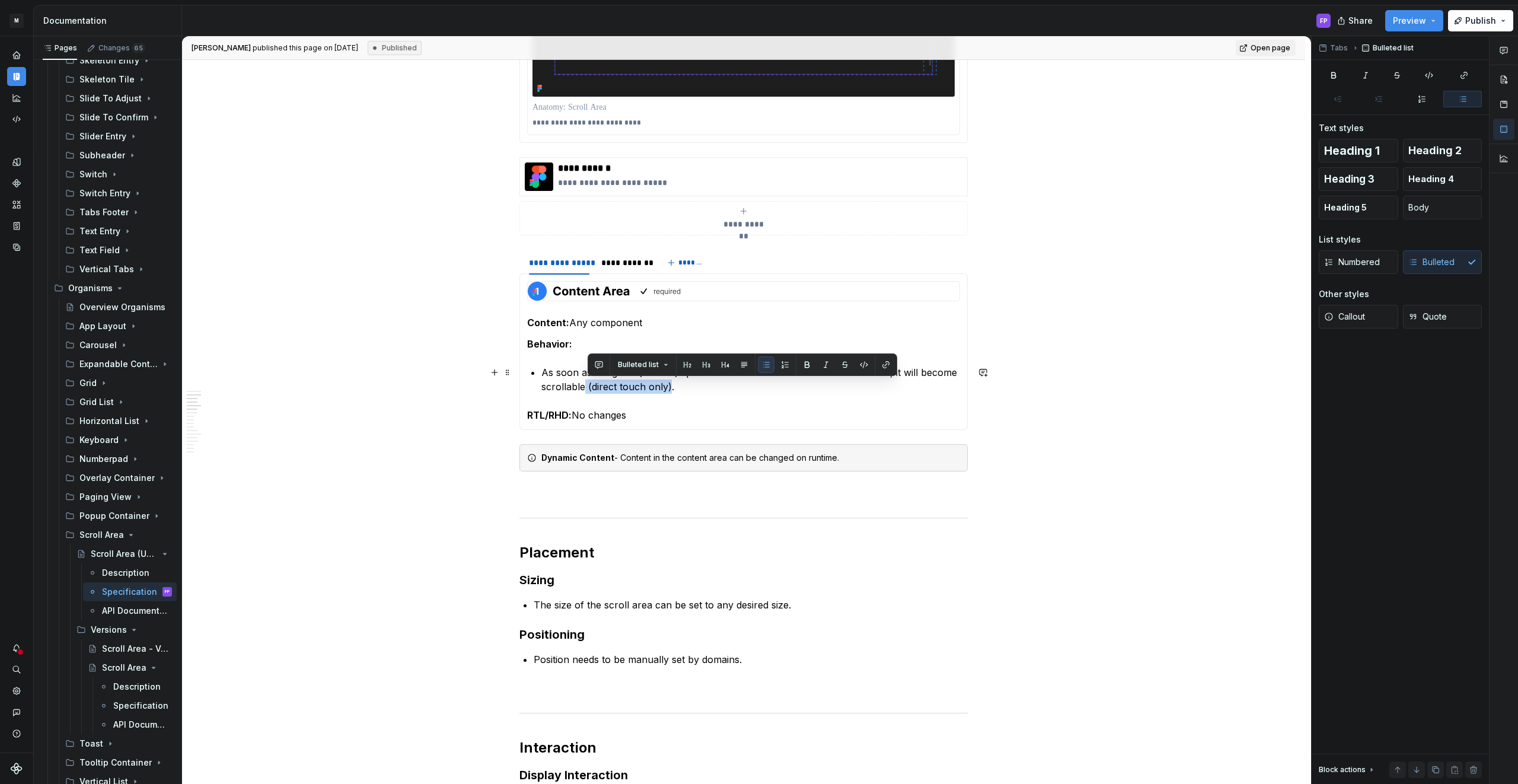
drag, startPoint x: 671, startPoint y: 389, endPoint x: 590, endPoint y: 388, distance: 81.0
click at [588, 388] on p "As soon as the given (vertical) space is not sufficient to show all the content…" at bounding box center [751, 379] width 419 height 28
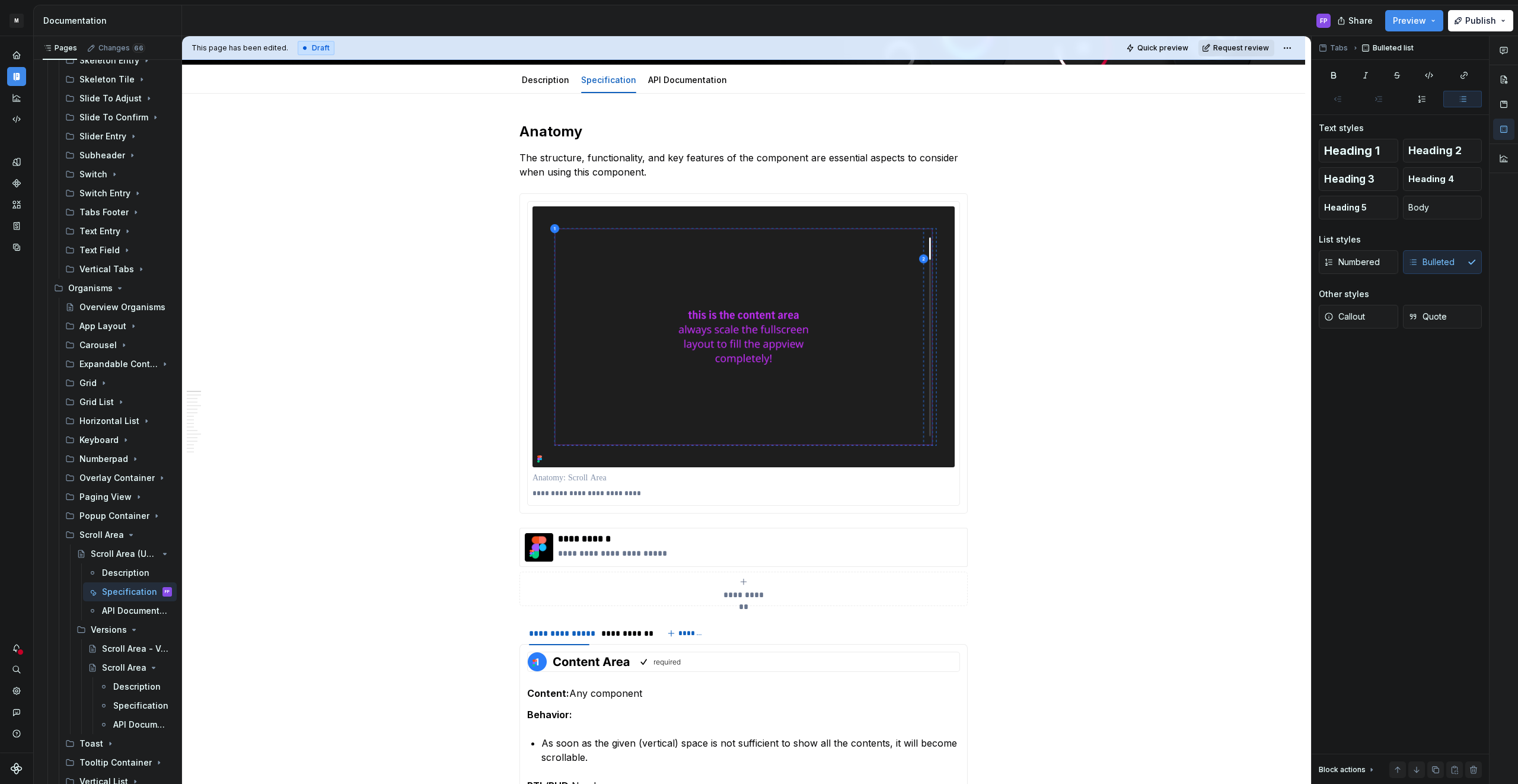
scroll to position [137, 0]
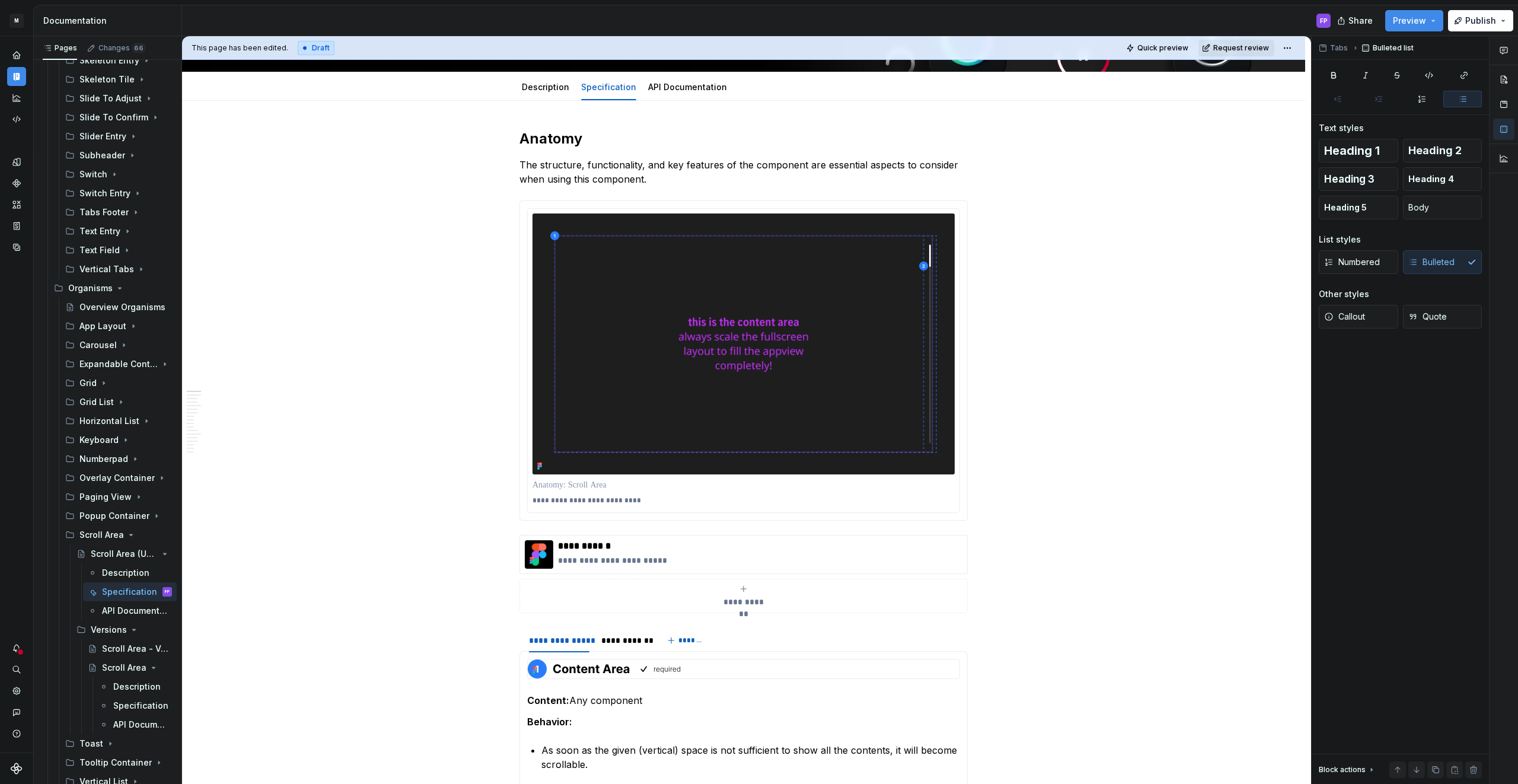
click at [1250, 47] on span "Request review" at bounding box center [1240, 48] width 56 height 10
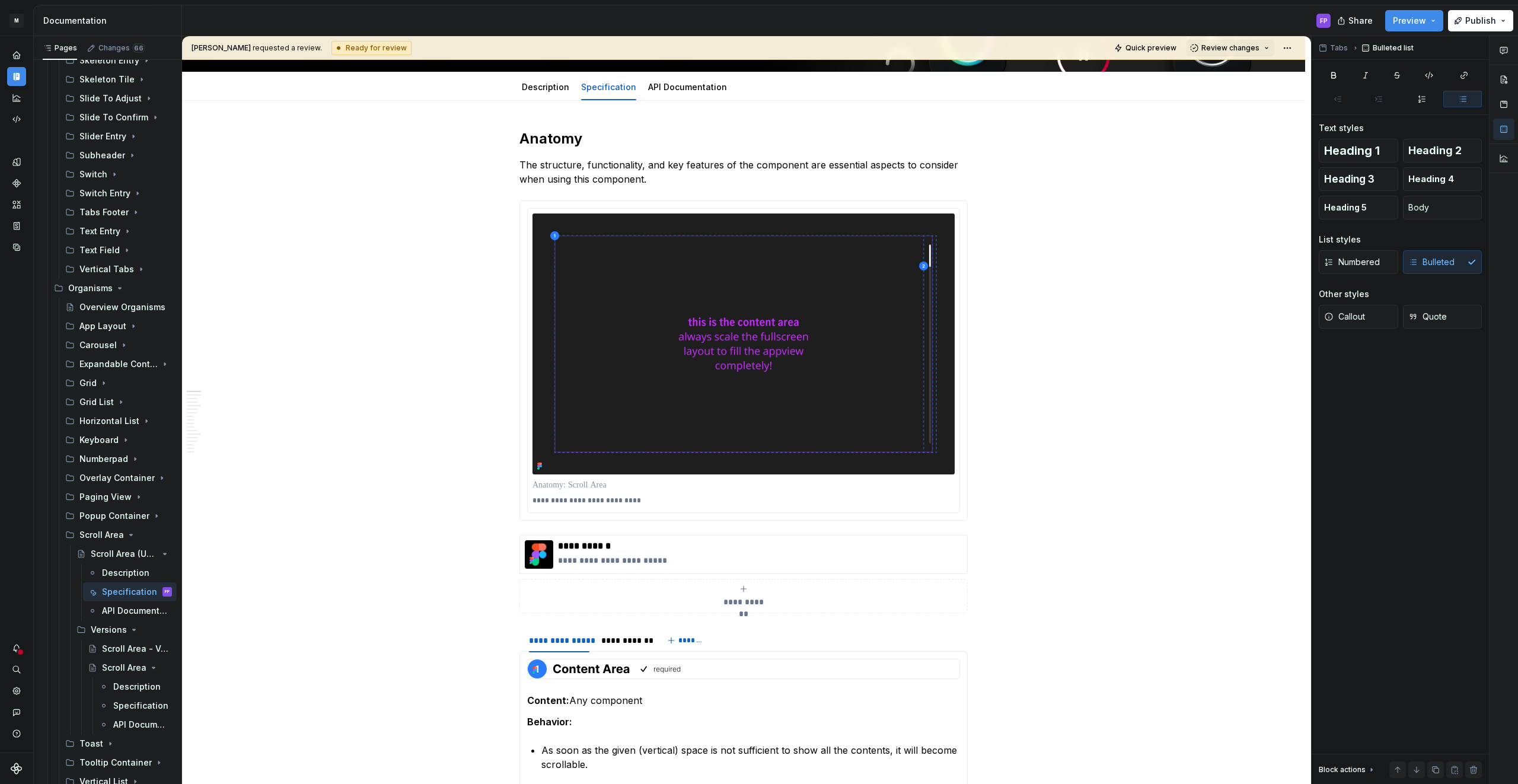
click at [1250, 47] on span "Review changes" at bounding box center [1230, 48] width 58 height 10
drag, startPoint x: 1226, startPoint y: 77, endPoint x: 752, endPoint y: 130, distance: 477.0
click at [1224, 77] on div "Approve This page is ready to publish." at bounding box center [1269, 77] width 104 height 23
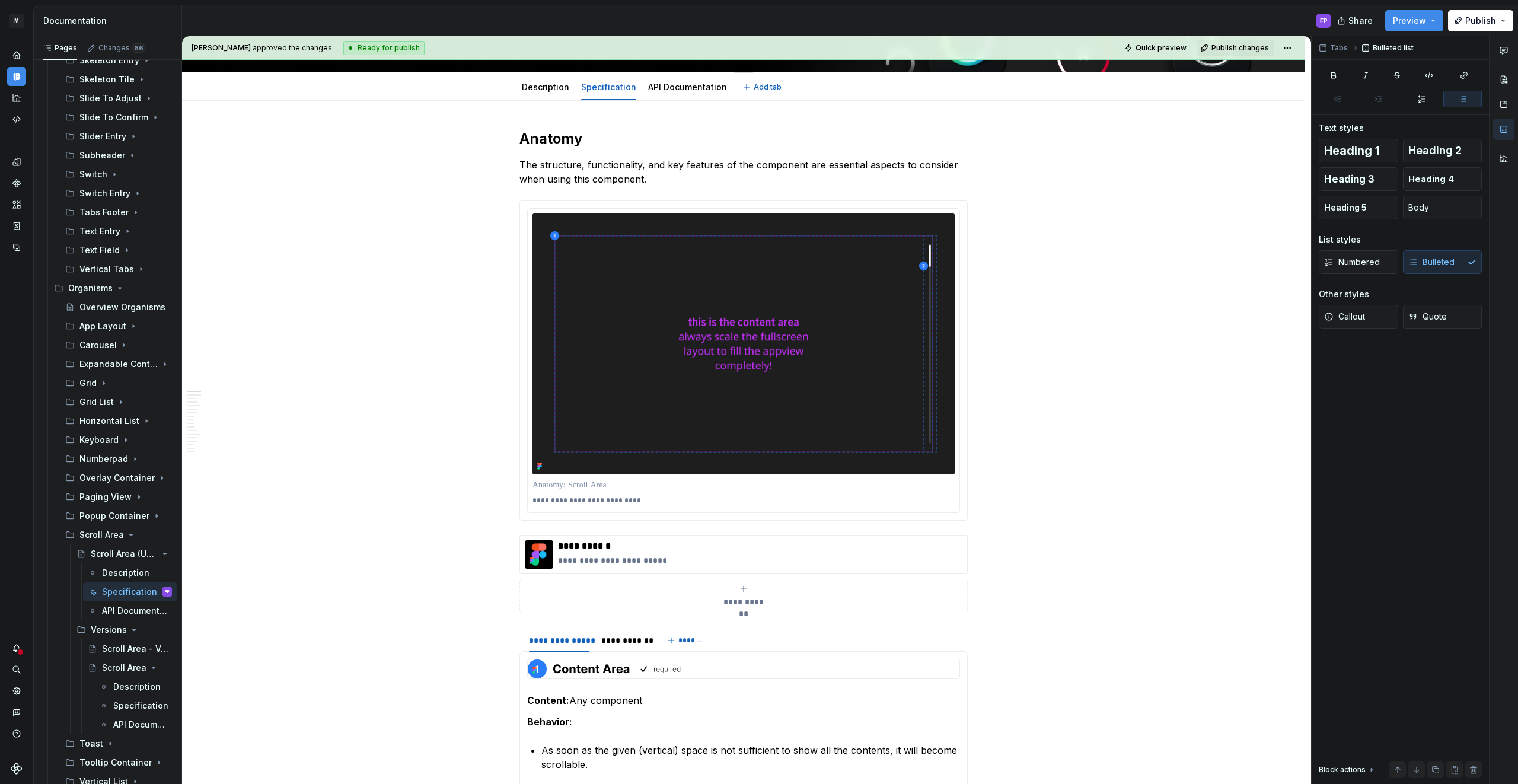
scroll to position [4, 0]
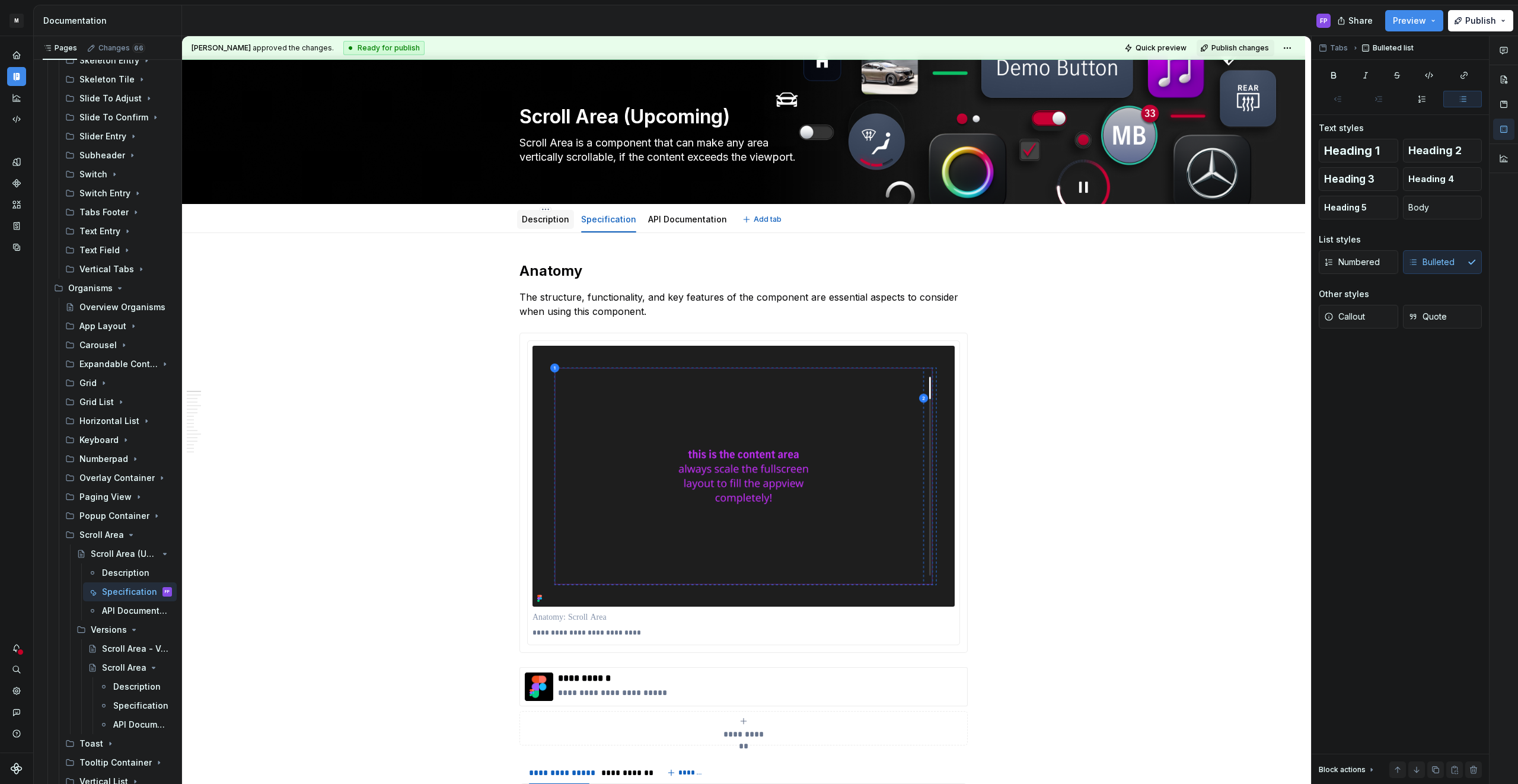
click at [547, 214] on link "Description" at bounding box center [545, 219] width 48 height 10
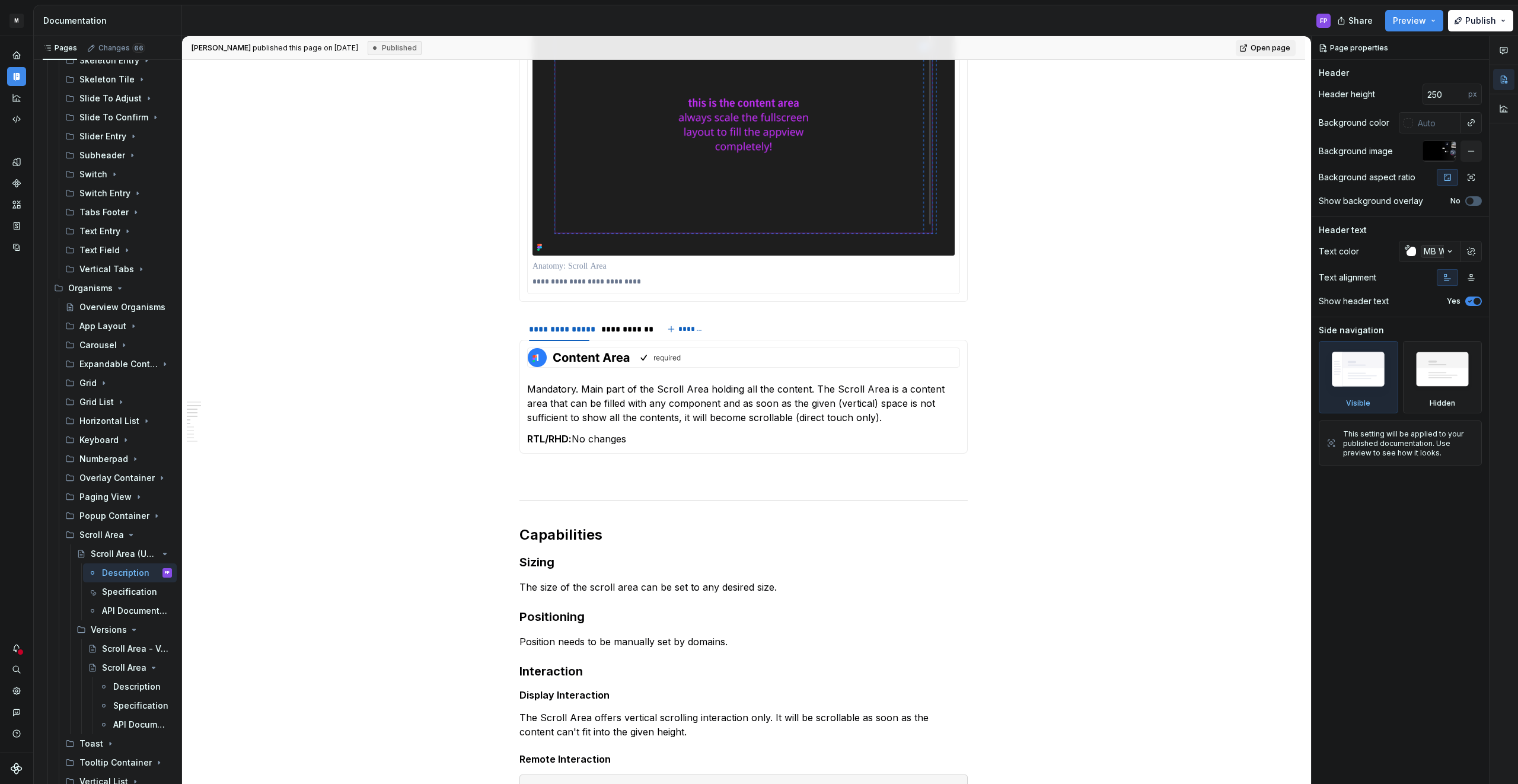
scroll to position [941, 0]
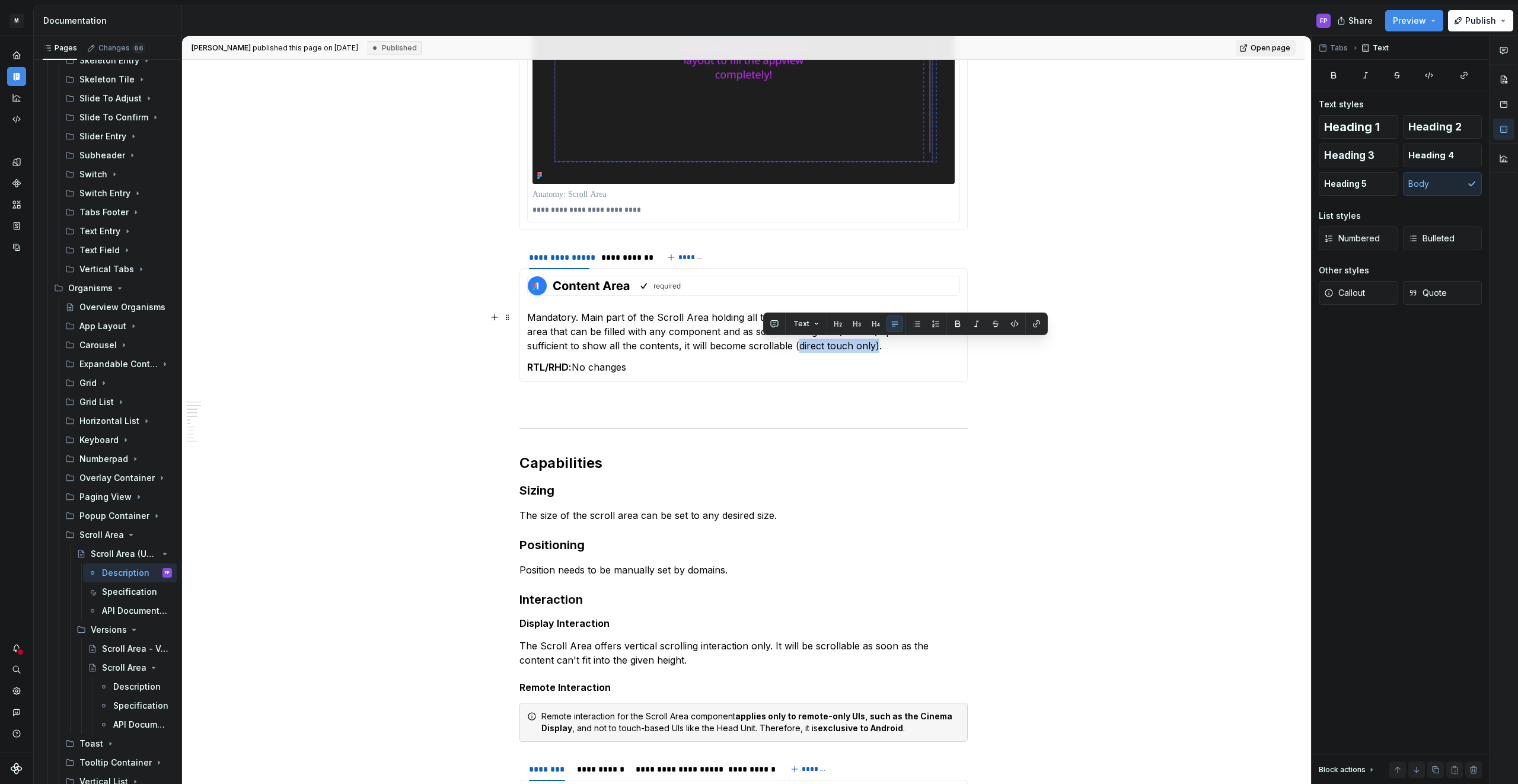
drag, startPoint x: 834, startPoint y: 349, endPoint x: 748, endPoint y: 352, distance: 86.1
click at [748, 352] on p "Mandatory. Main part of the Scroll Area holding all the content. The Scroll Are…" at bounding box center [744, 332] width 433 height 42
type textarea "*"
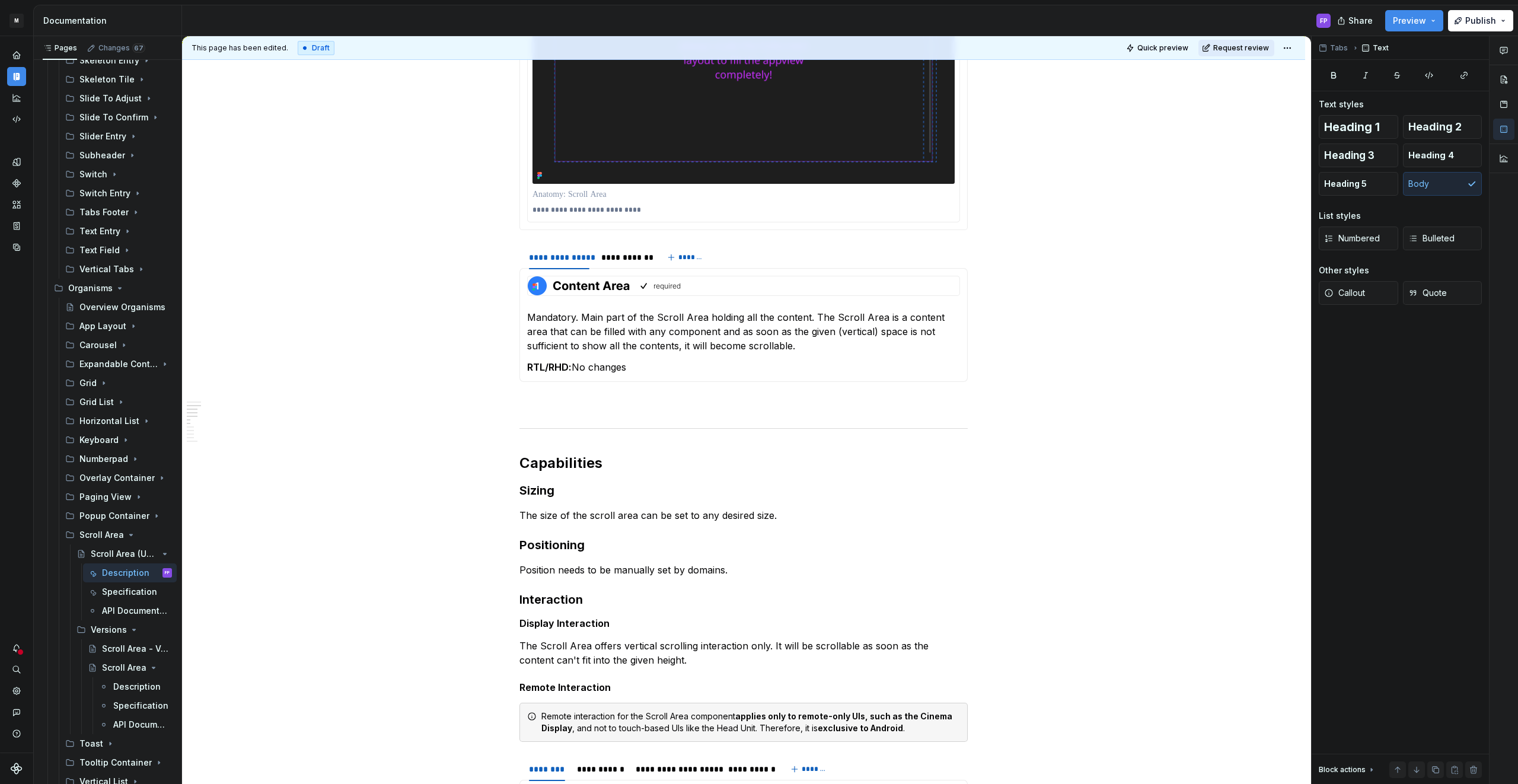
click at [1236, 48] on span "Request review" at bounding box center [1240, 48] width 56 height 10
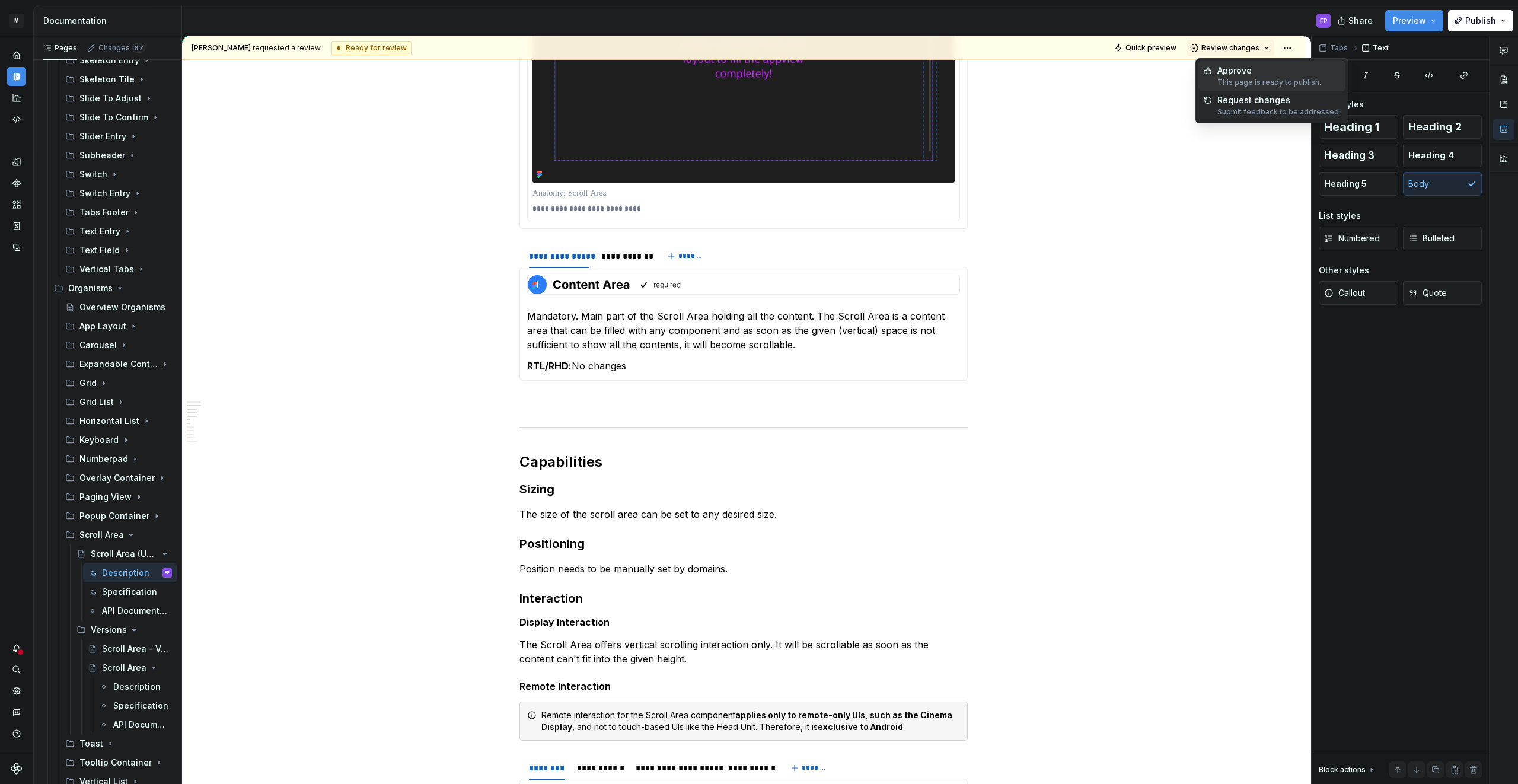
scroll to position [939, 0]
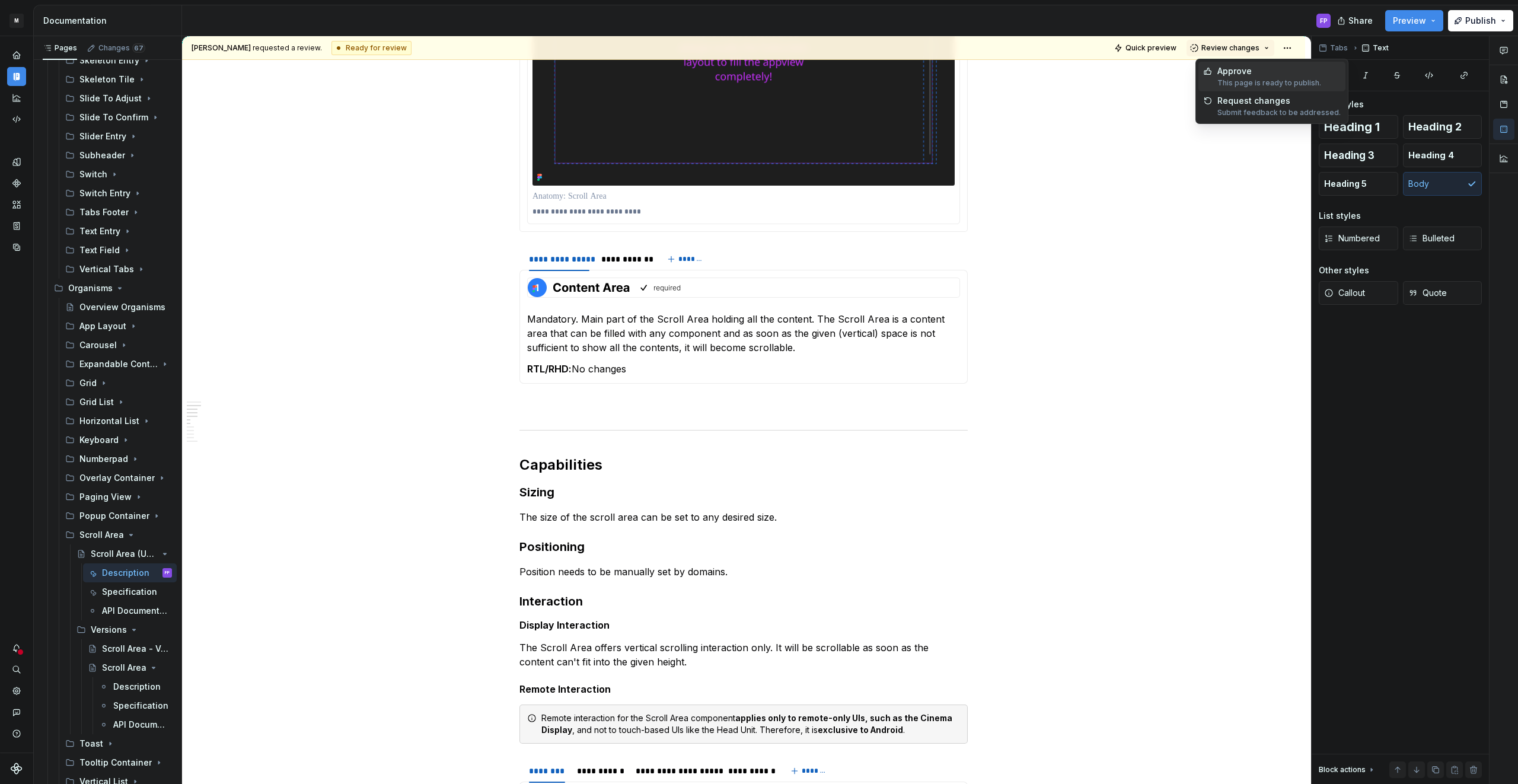
drag, startPoint x: 1230, startPoint y: 70, endPoint x: 1163, endPoint y: 66, distance: 67.1
click at [1229, 70] on div "Approve" at bounding box center [1269, 71] width 104 height 11
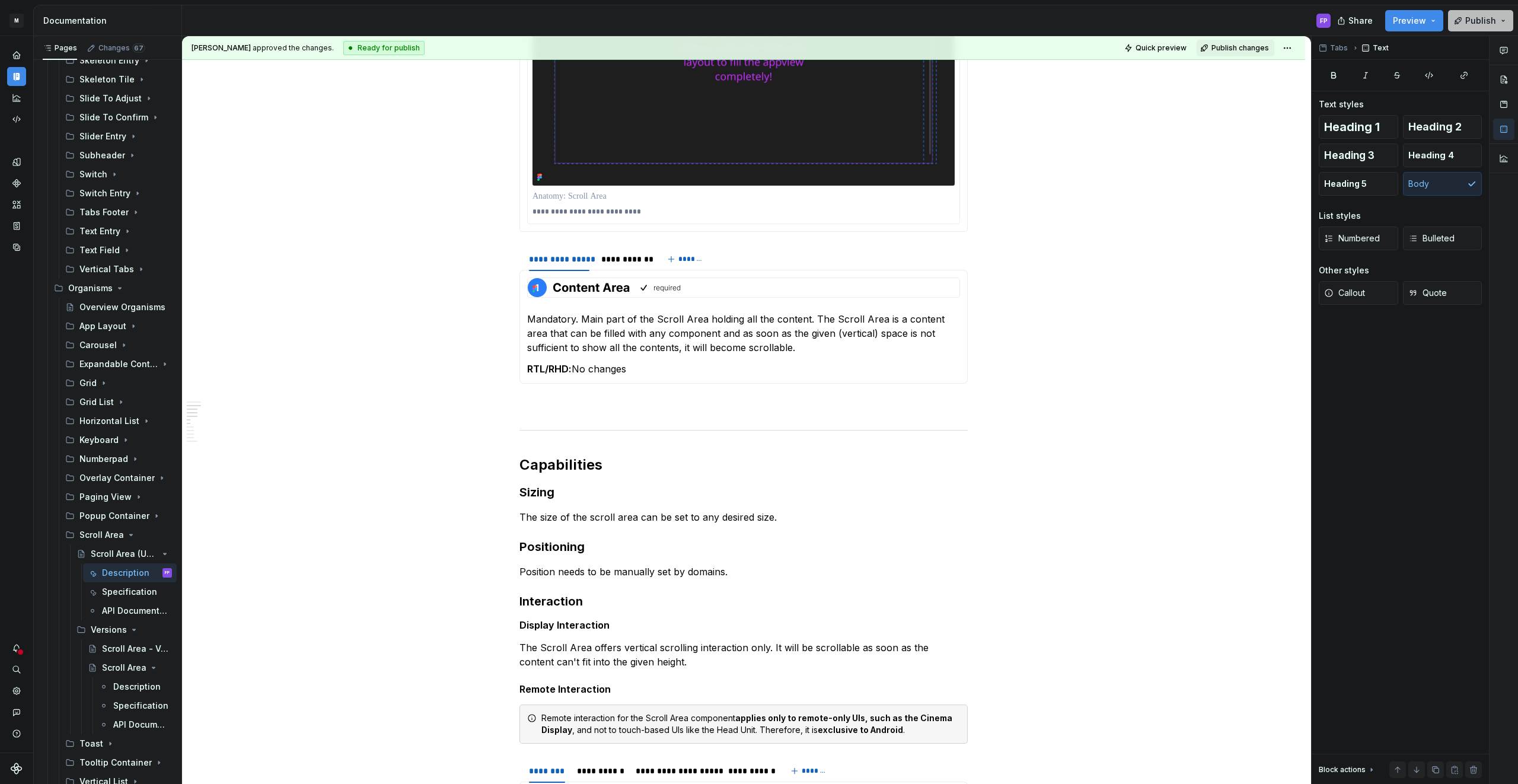
drag, startPoint x: 1485, startPoint y: 17, endPoint x: 1458, endPoint y: 31, distance: 30.4
click at [1484, 18] on span "Publish" at bounding box center [1480, 20] width 31 height 11
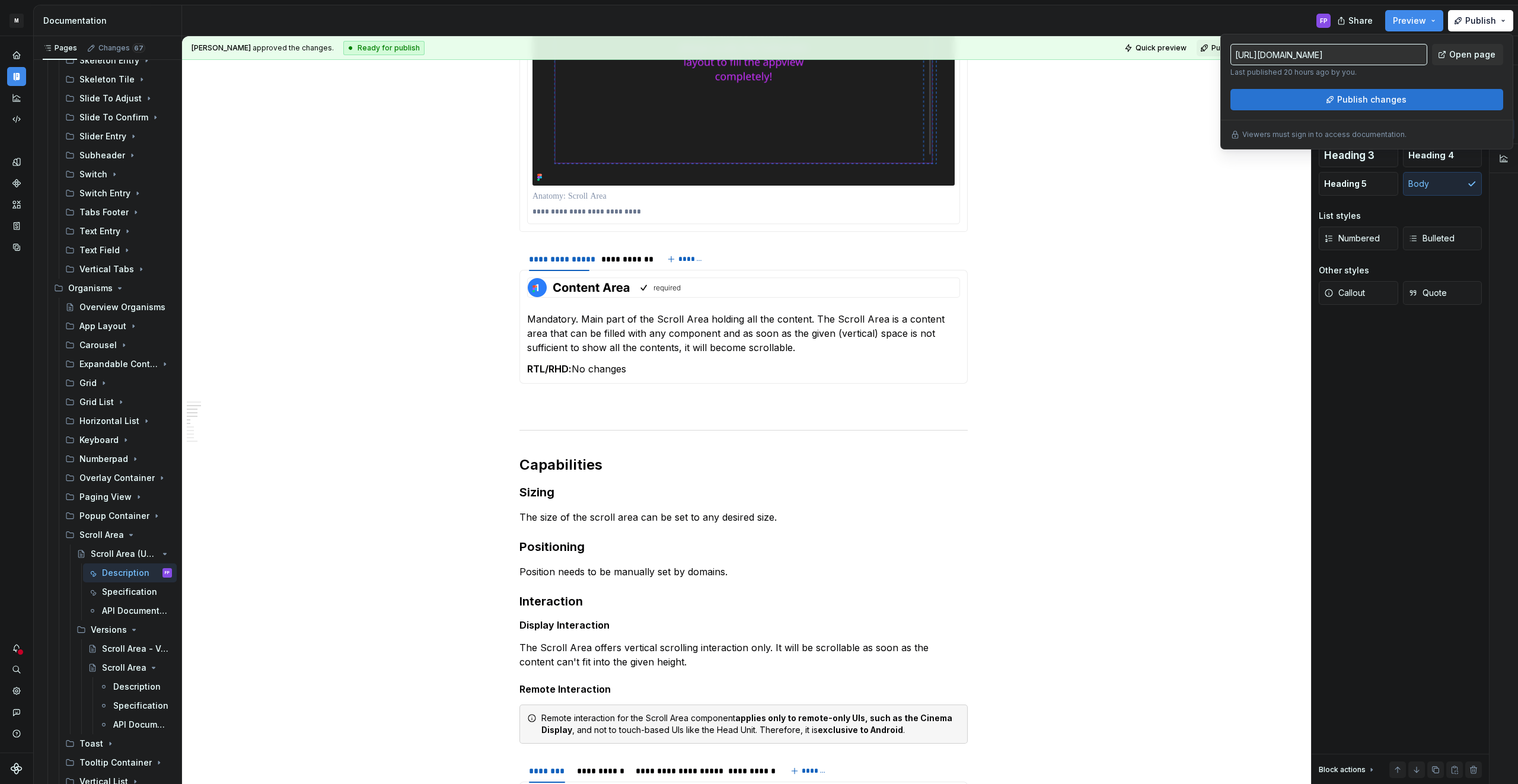
click at [1361, 99] on span "Publish changes" at bounding box center [1372, 99] width 70 height 11
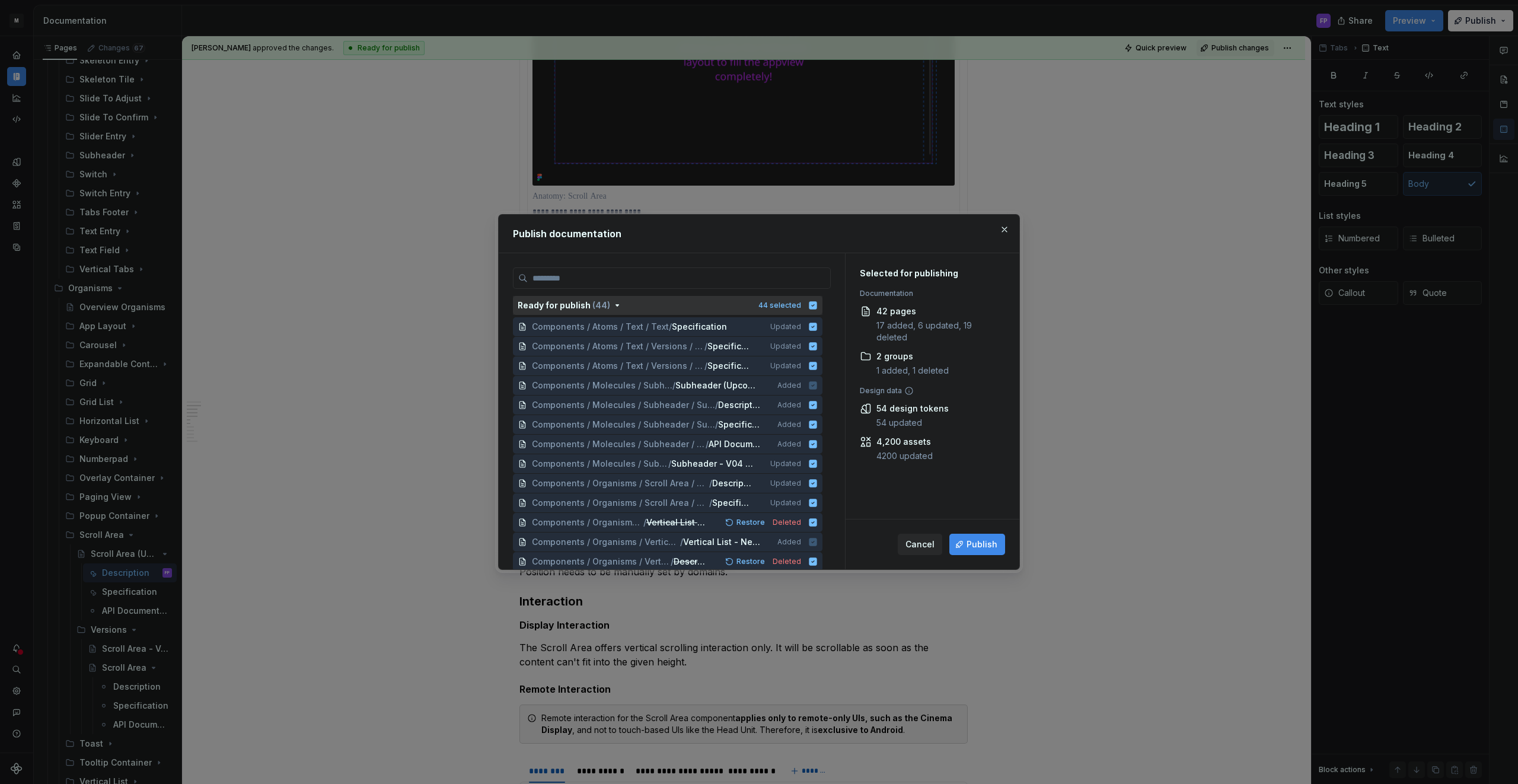
click at [817, 305] on icon "button" at bounding box center [812, 304] width 8 height 8
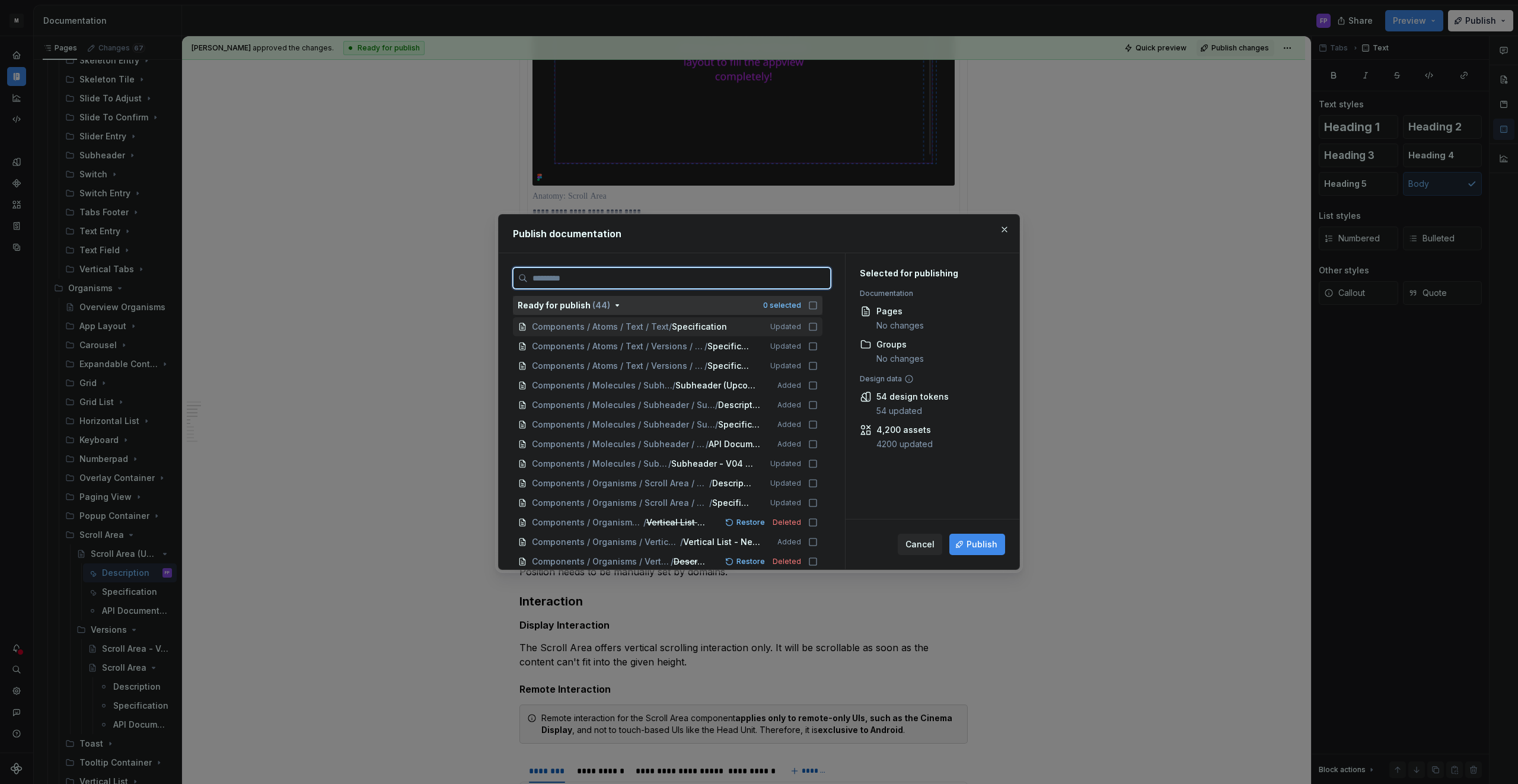
click at [818, 324] on icon at bounding box center [812, 326] width 10 height 10
click at [818, 344] on icon at bounding box center [812, 346] width 10 height 10
click at [817, 362] on icon at bounding box center [812, 365] width 10 height 10
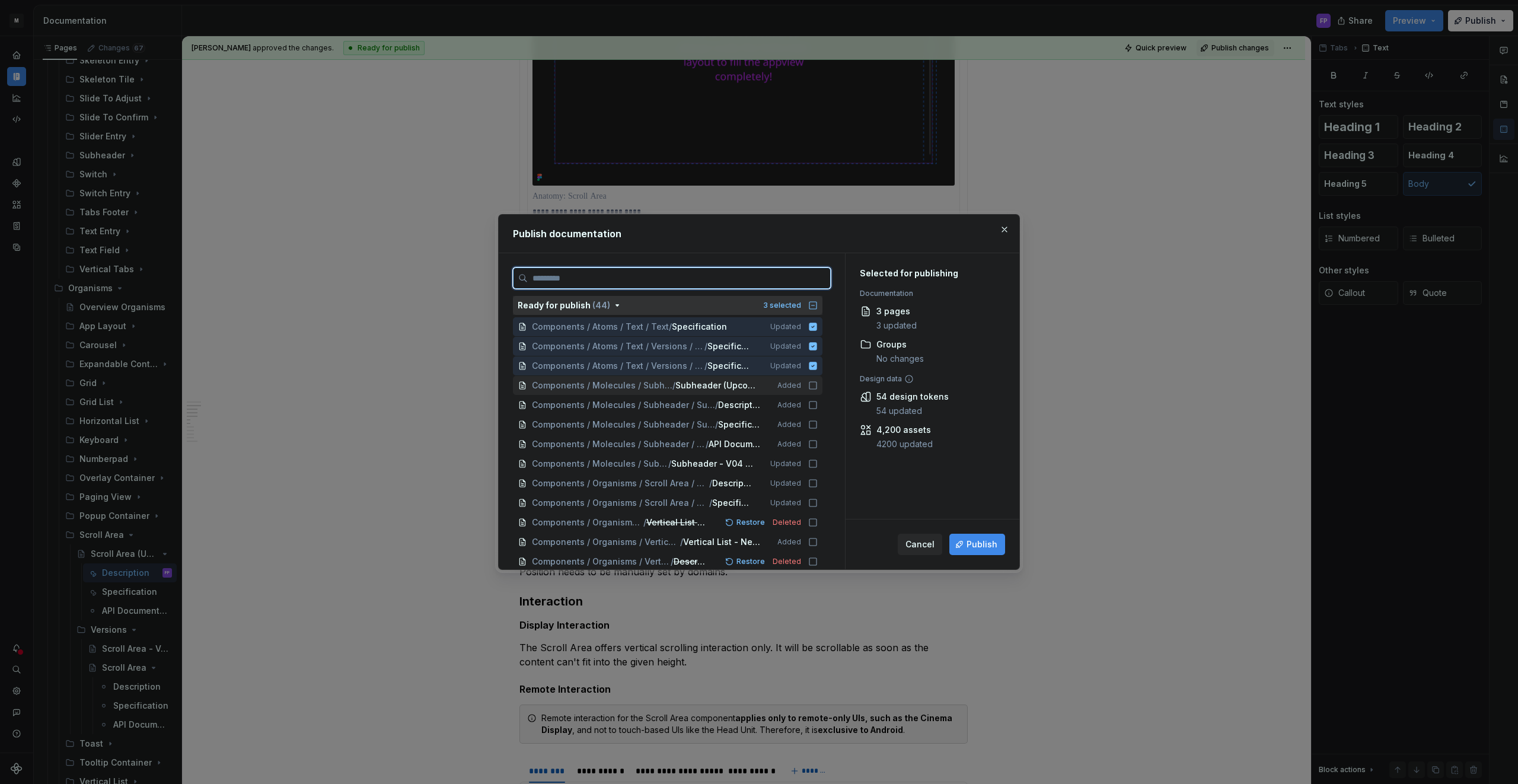
drag, startPoint x: 819, startPoint y: 385, endPoint x: 819, endPoint y: 401, distance: 16.0
click at [818, 385] on icon at bounding box center [812, 385] width 10 height 10
click at [818, 402] on icon at bounding box center [812, 405] width 10 height 10
click at [817, 428] on icon at bounding box center [812, 424] width 7 height 7
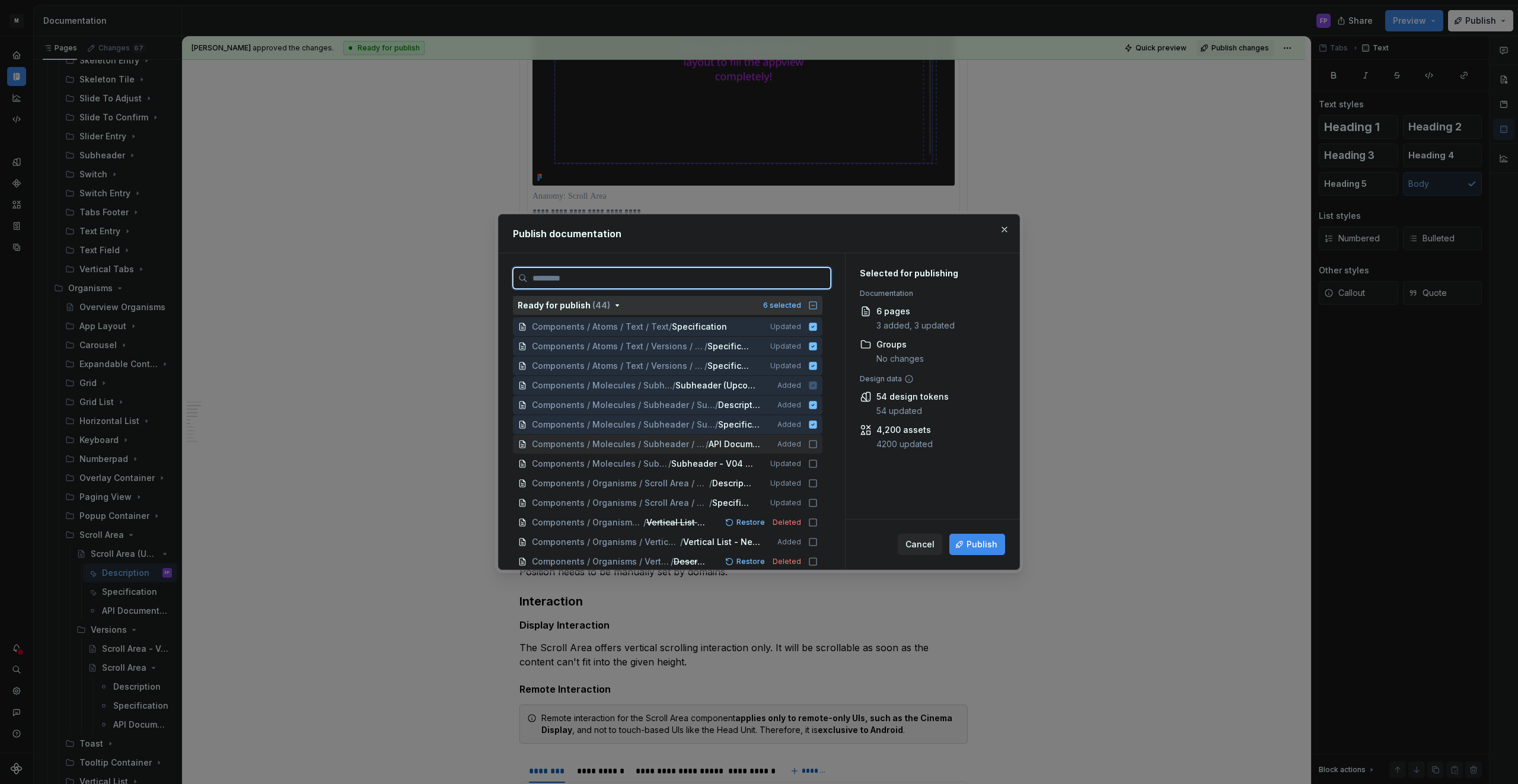
click at [818, 445] on icon at bounding box center [812, 444] width 10 height 10
click at [818, 466] on icon at bounding box center [812, 463] width 10 height 10
click at [818, 483] on icon at bounding box center [812, 482] width 10 height 10
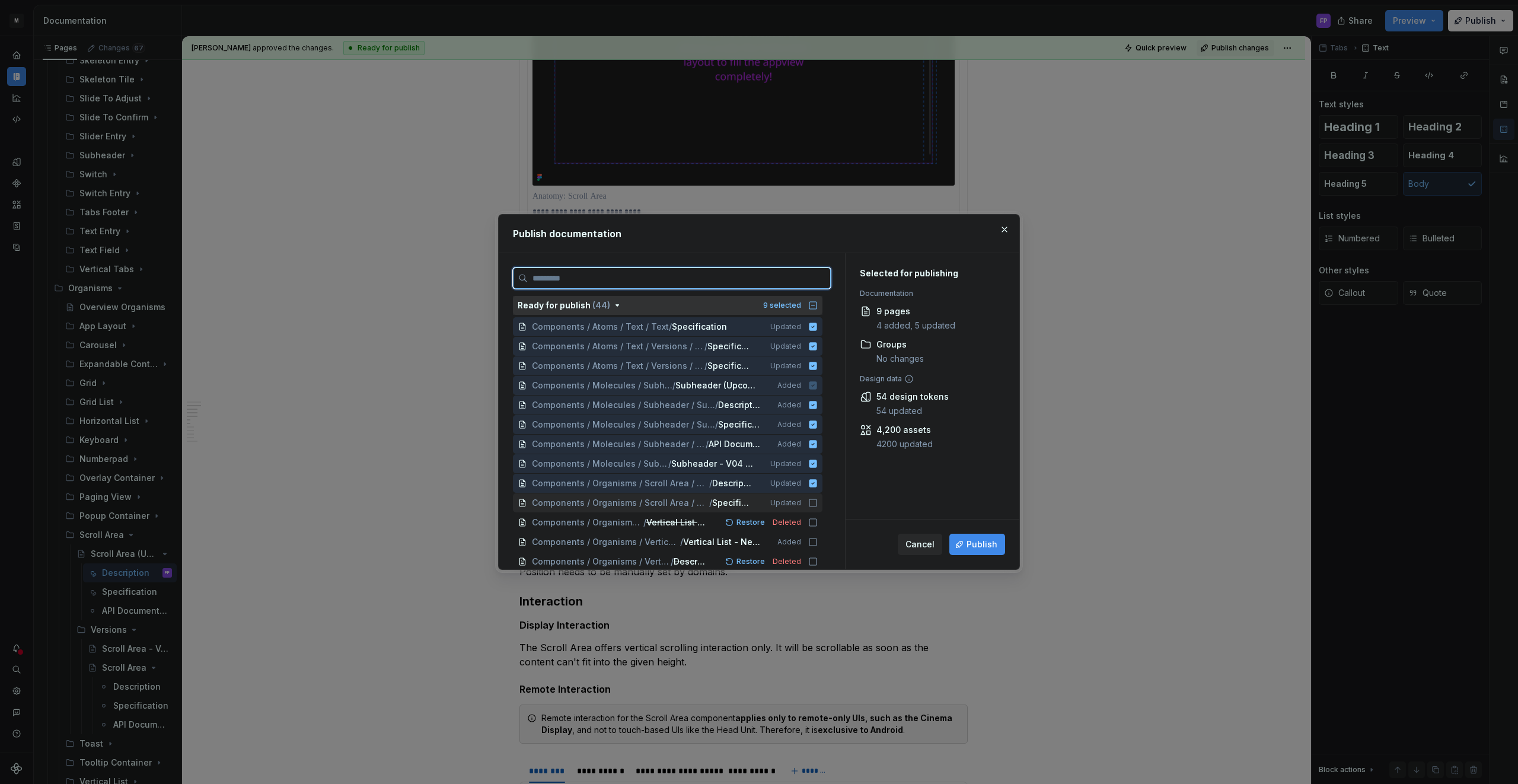
click at [817, 499] on icon at bounding box center [812, 503] width 7 height 7
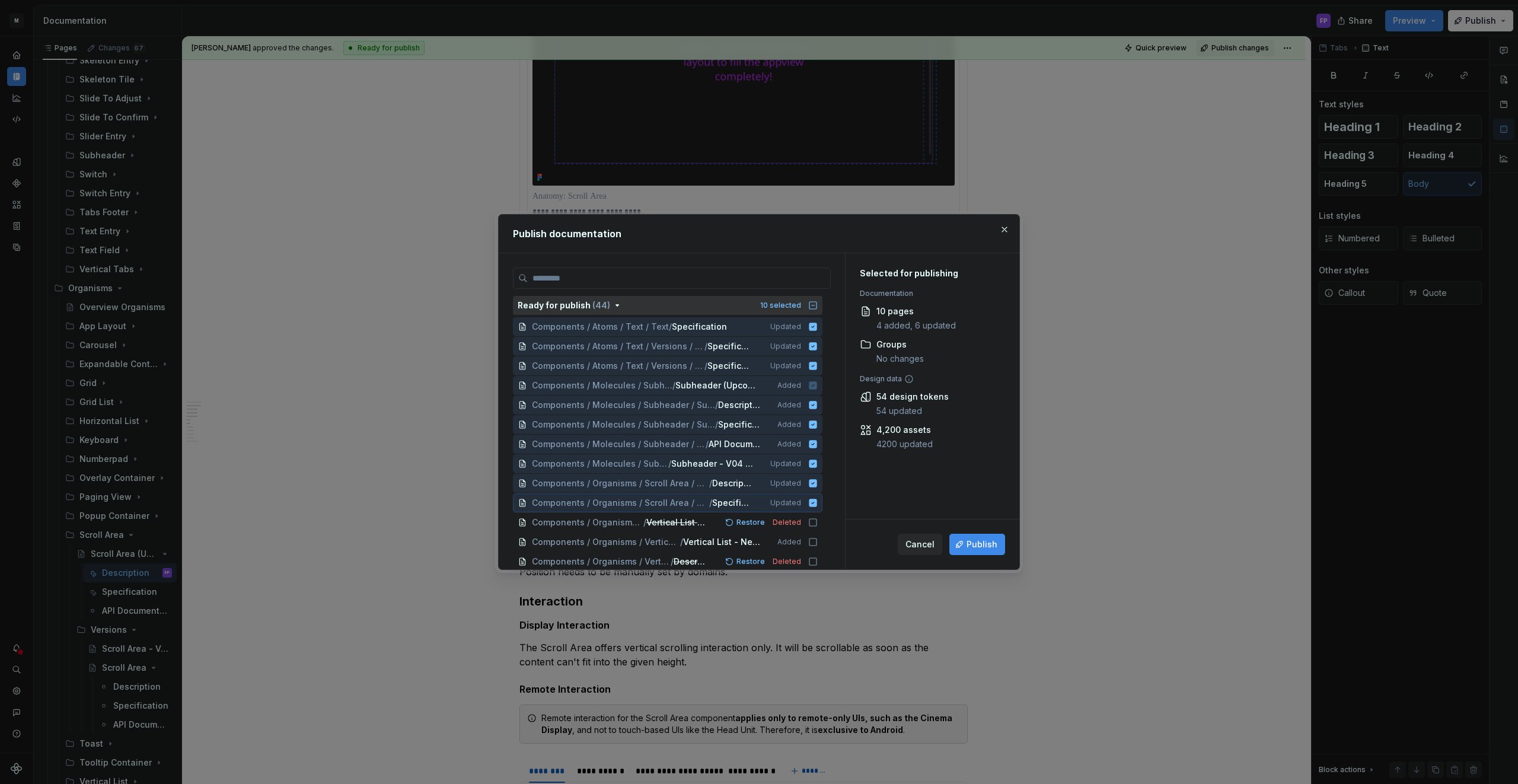
scroll to position [28, 0]
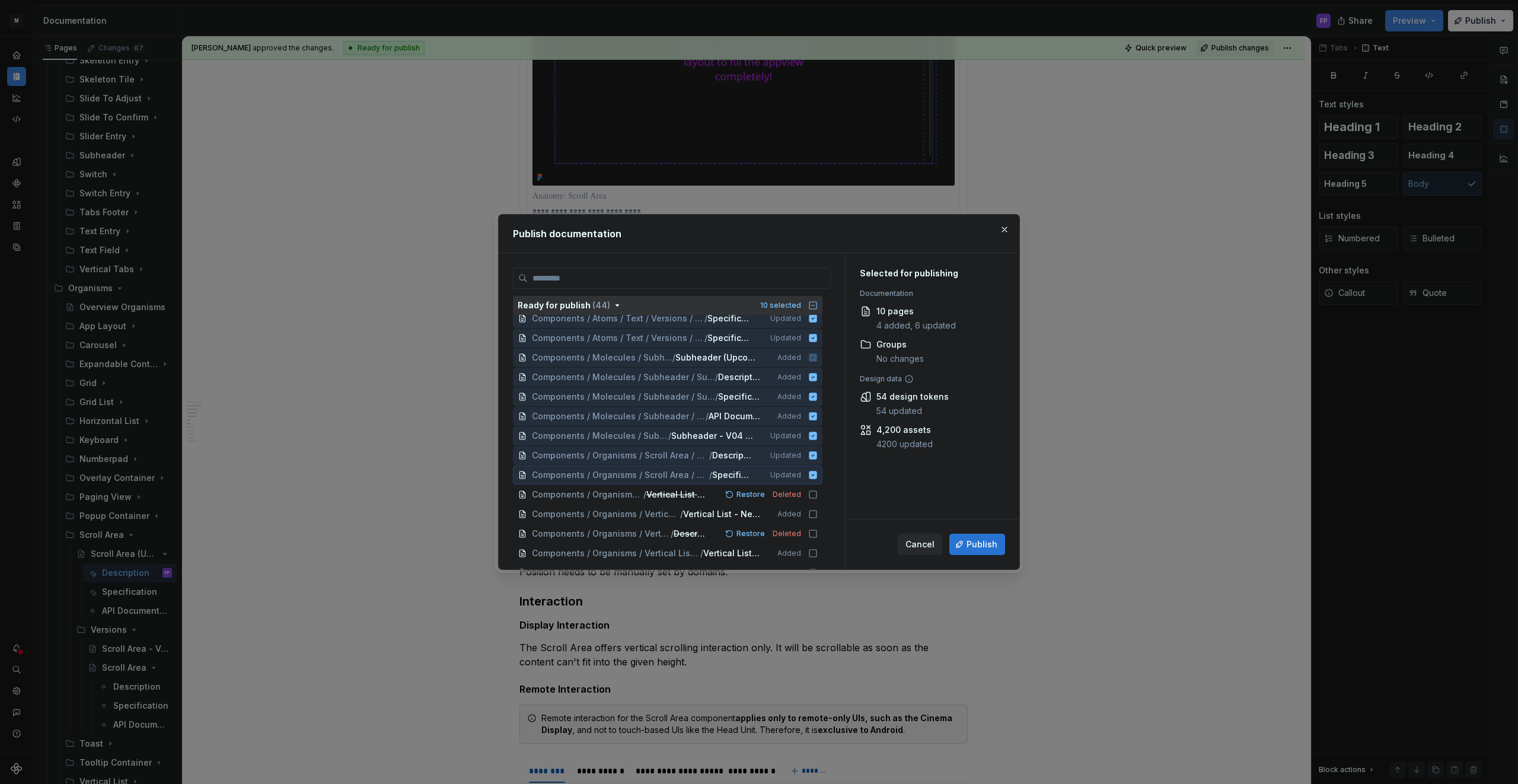
click at [965, 543] on button "Publish" at bounding box center [976, 544] width 56 height 21
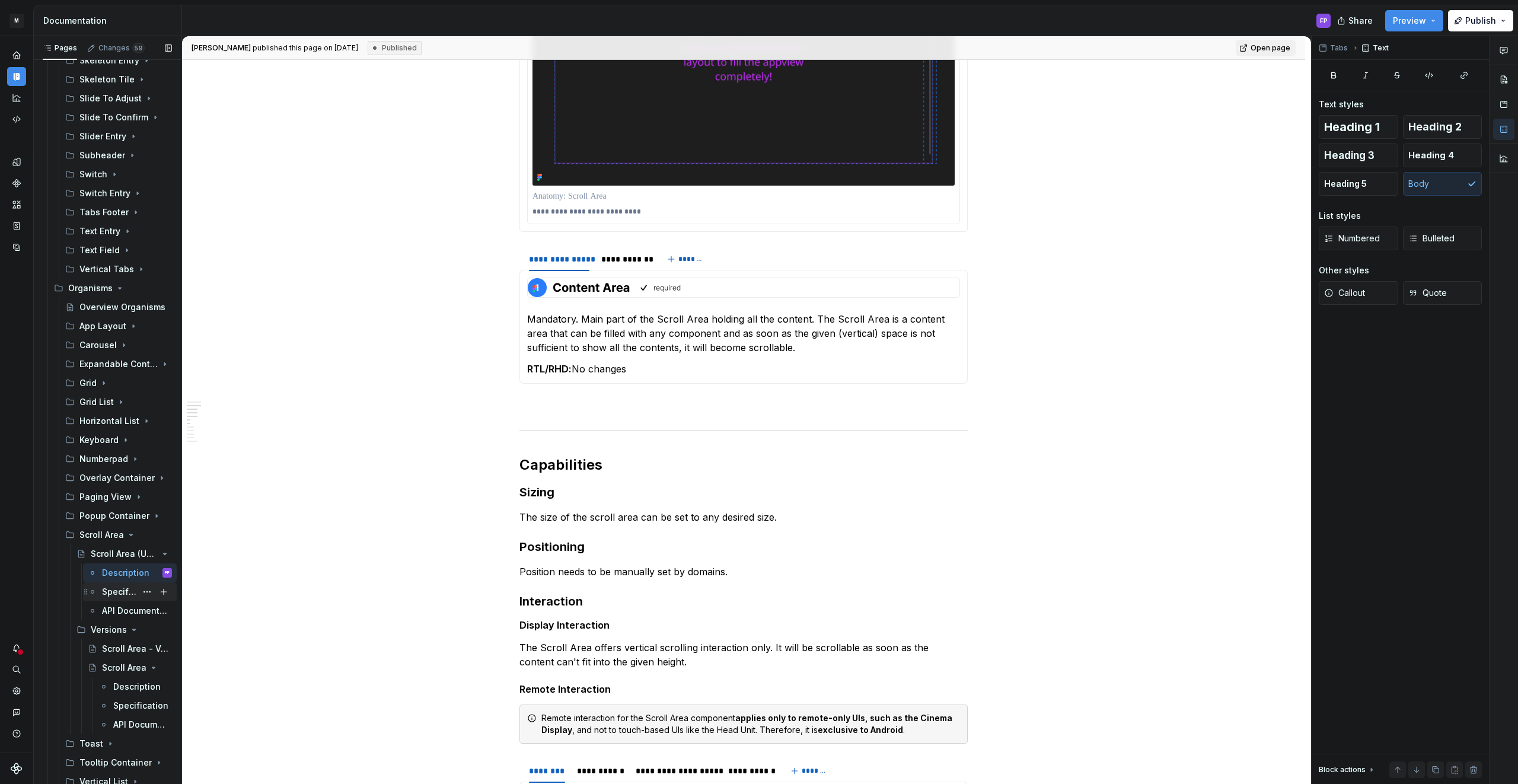
click at [113, 586] on div "Specification" at bounding box center [119, 591] width 34 height 11
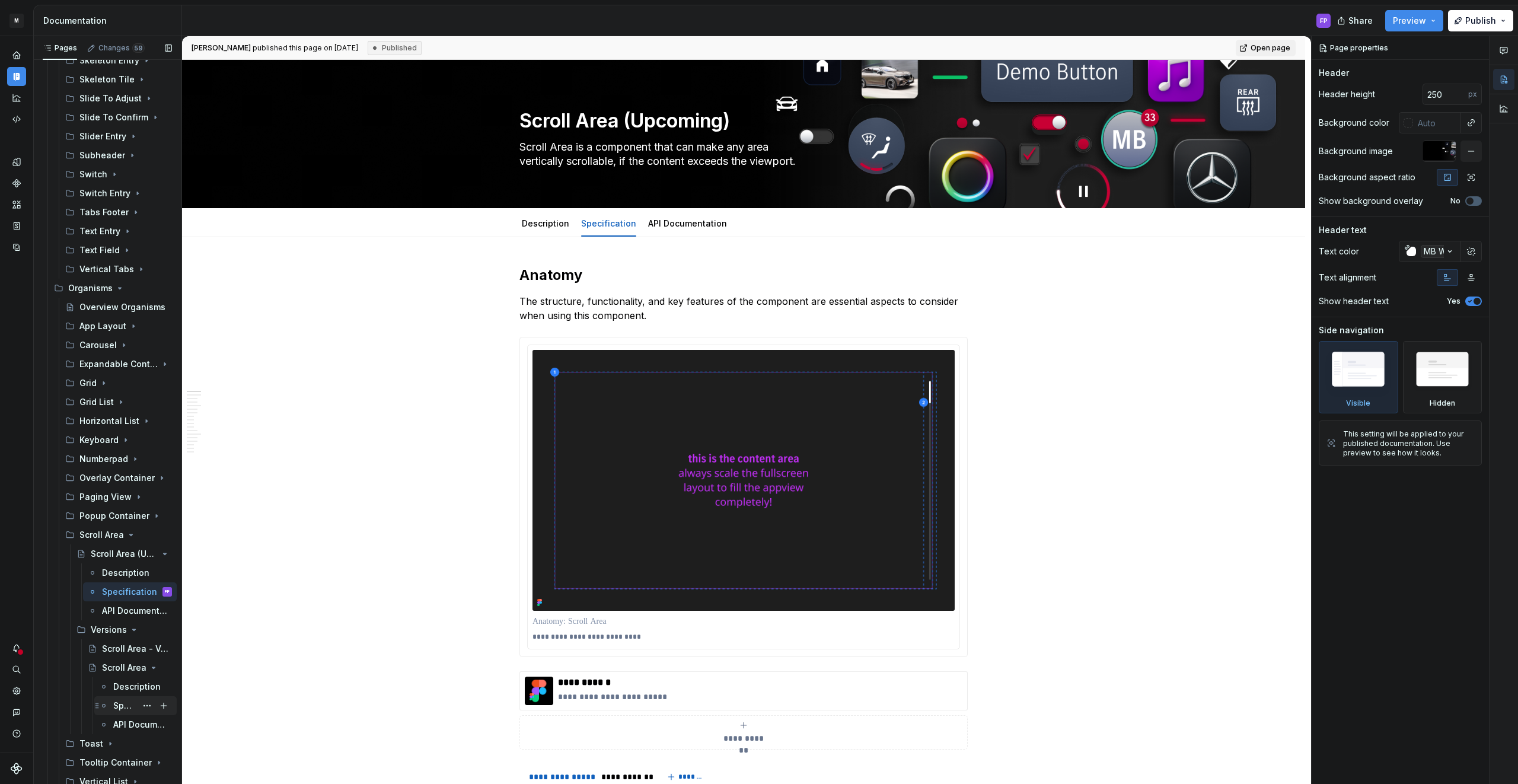
click at [129, 701] on div "Specification" at bounding box center [124, 705] width 23 height 11
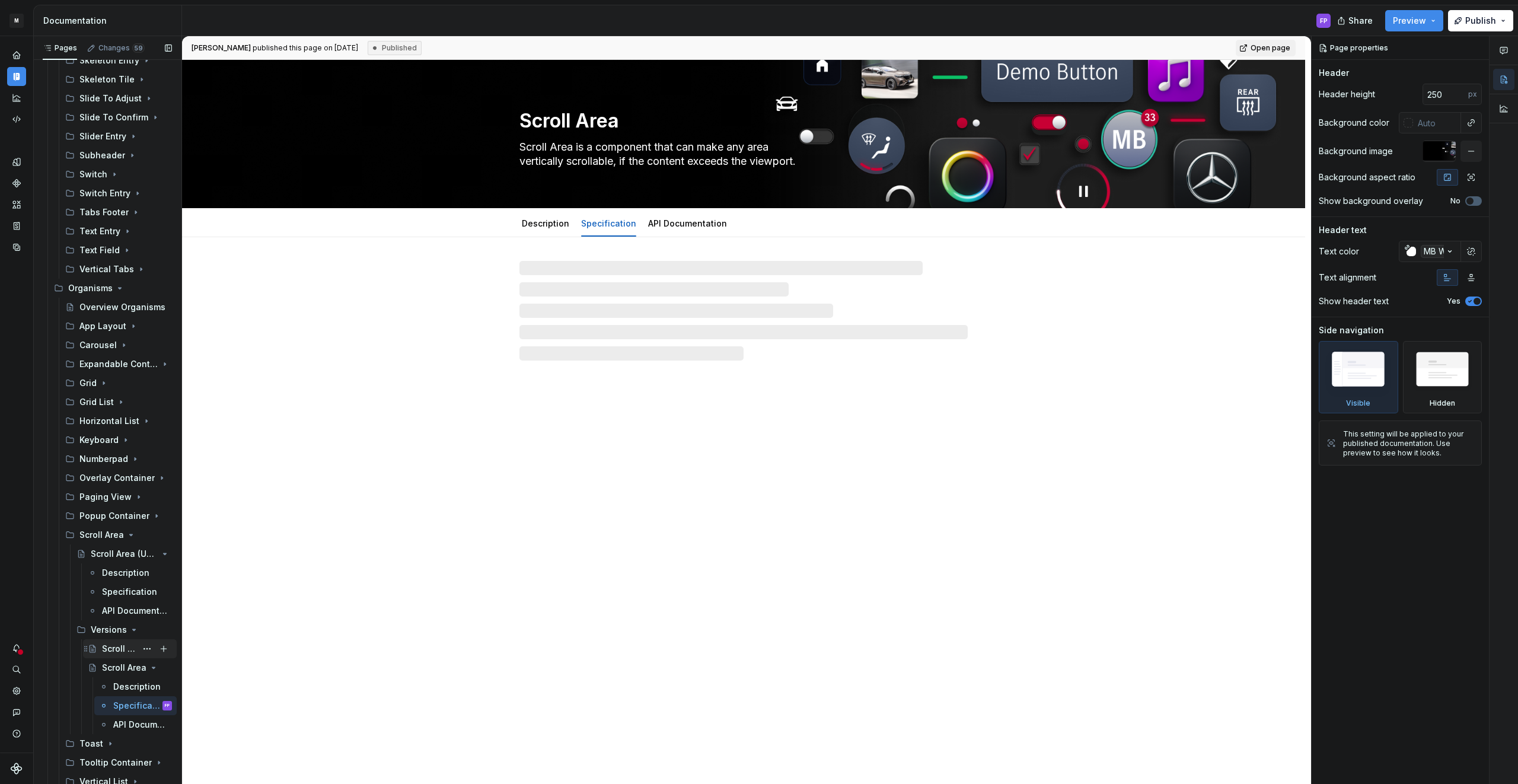
click at [119, 645] on div "Scroll Area - Versions" at bounding box center [119, 648] width 34 height 11
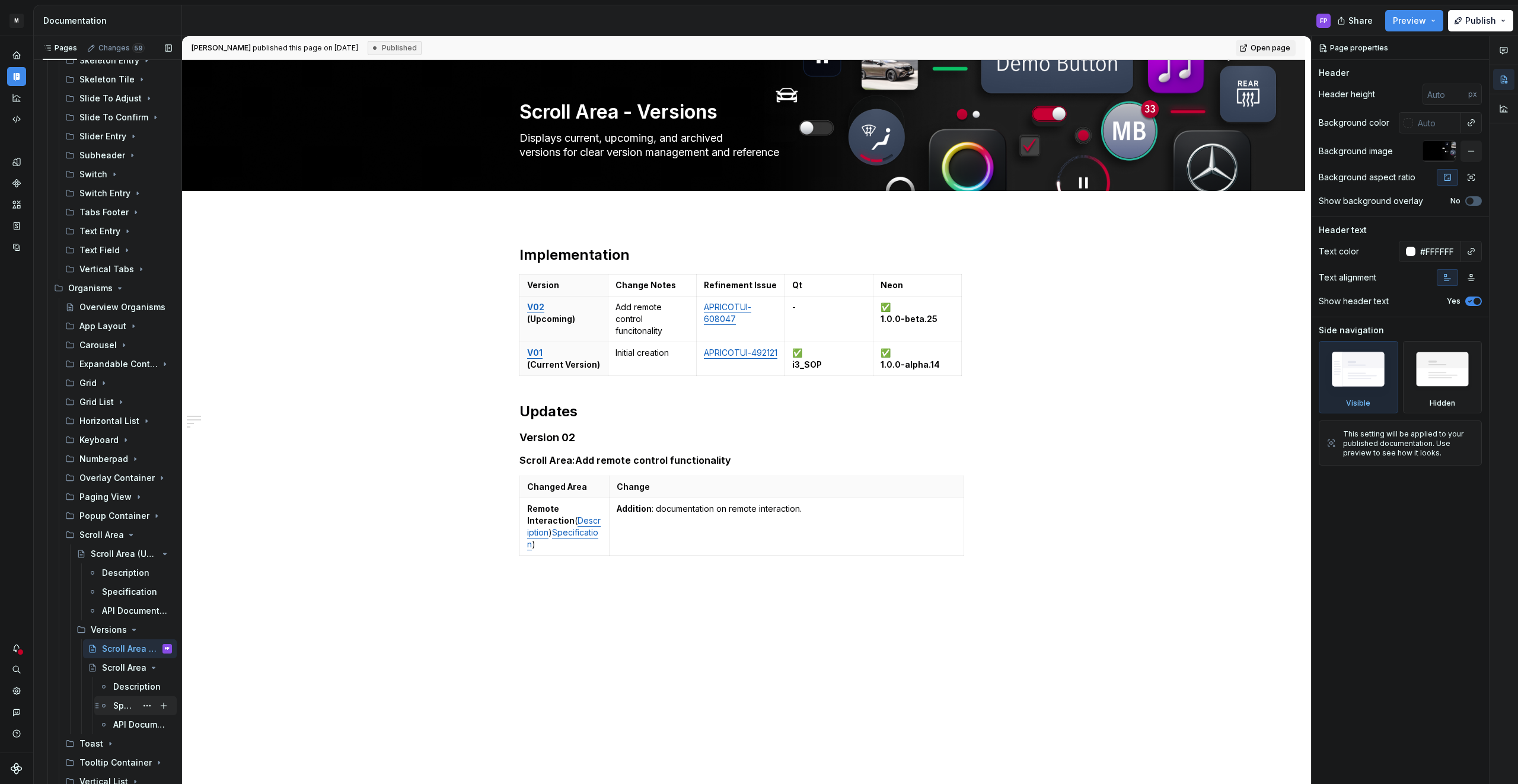
click at [119, 701] on div "Specification" at bounding box center [124, 705] width 23 height 11
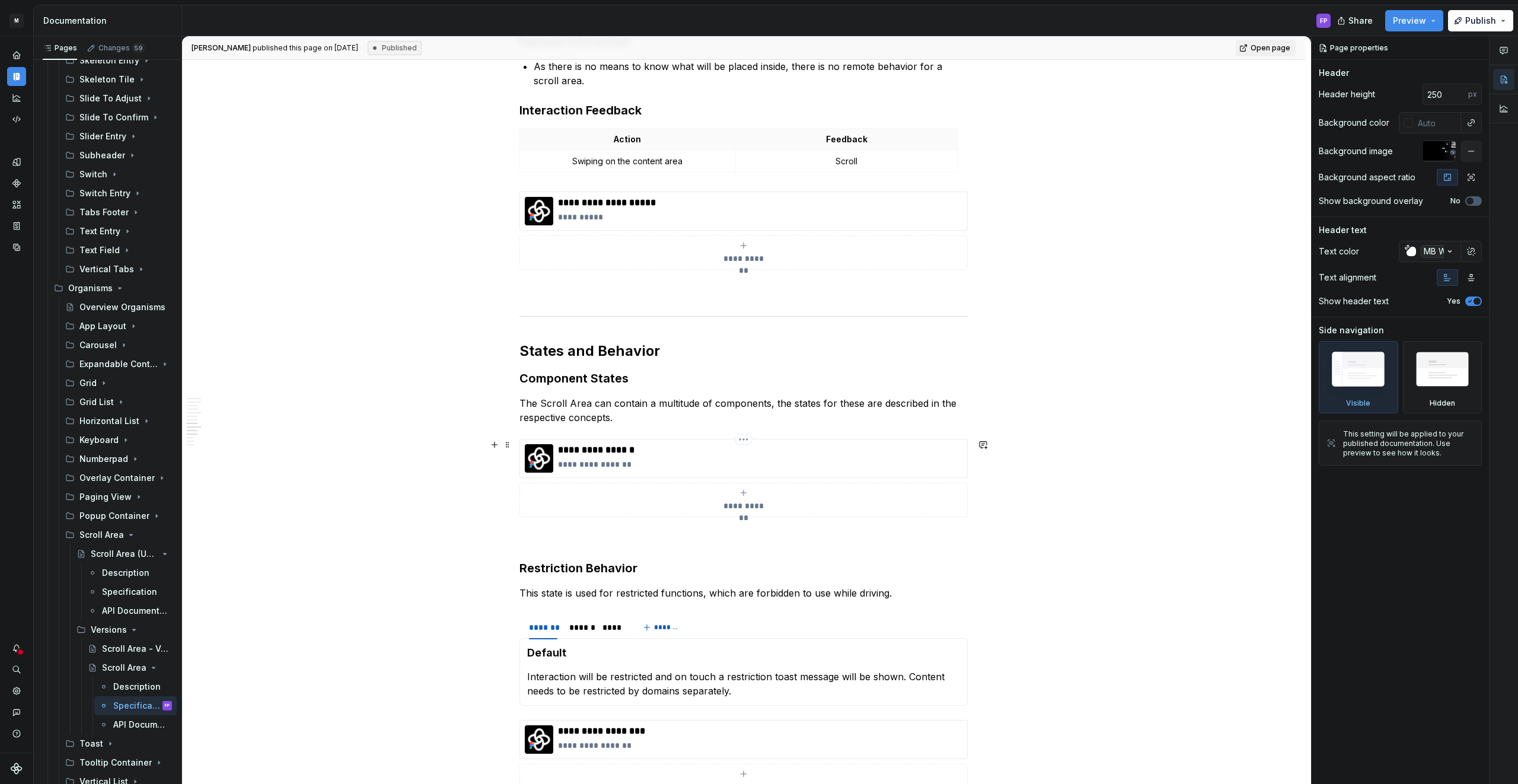
scroll to position [1528, 0]
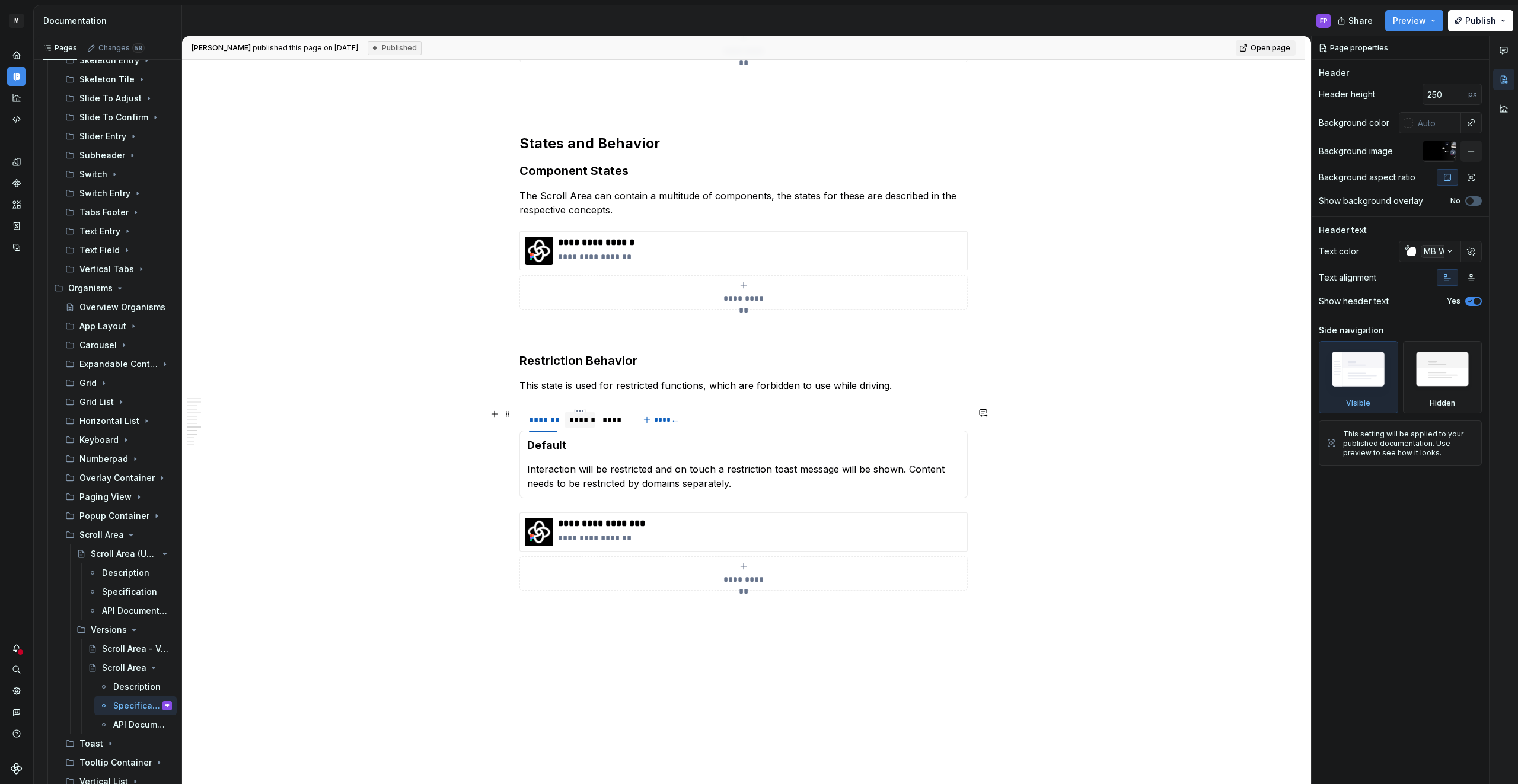
type textarea "*"
click at [583, 424] on div "******" at bounding box center [580, 419] width 21 height 11
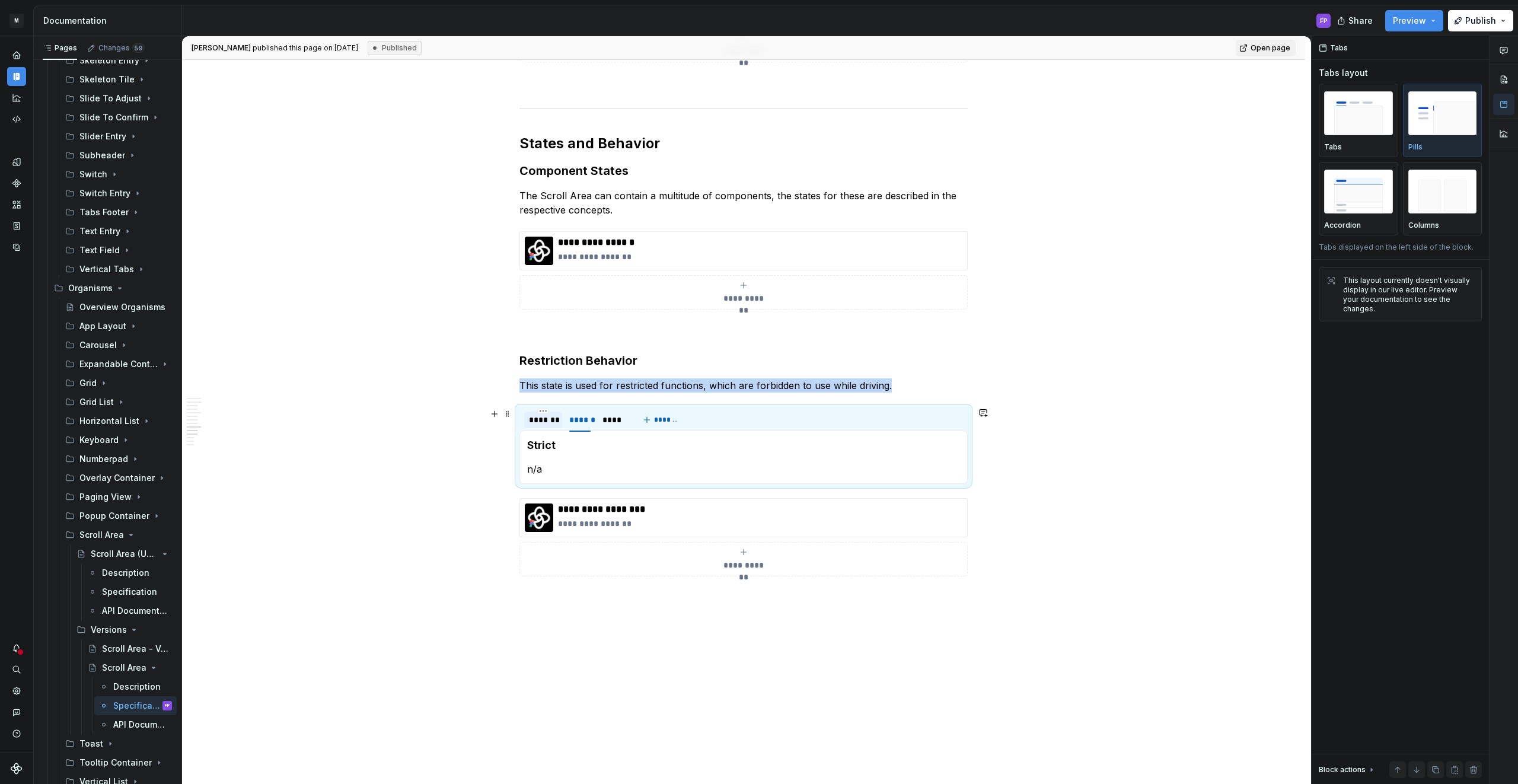
click at [546, 422] on div "*******" at bounding box center [543, 419] width 28 height 11
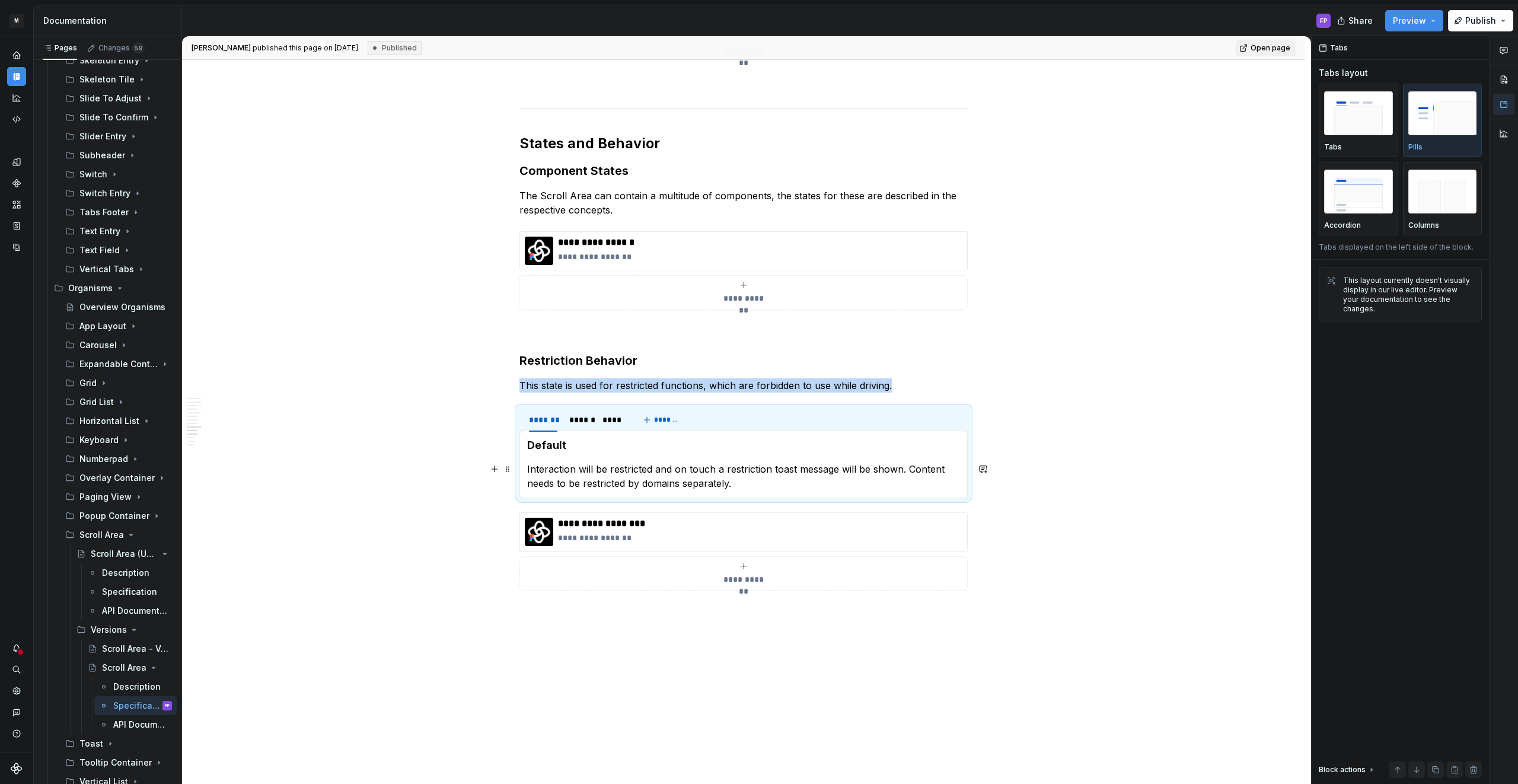
click at [565, 469] on p "Interaction will be restricted and on touch a restriction toast message will be…" at bounding box center [744, 476] width 433 height 28
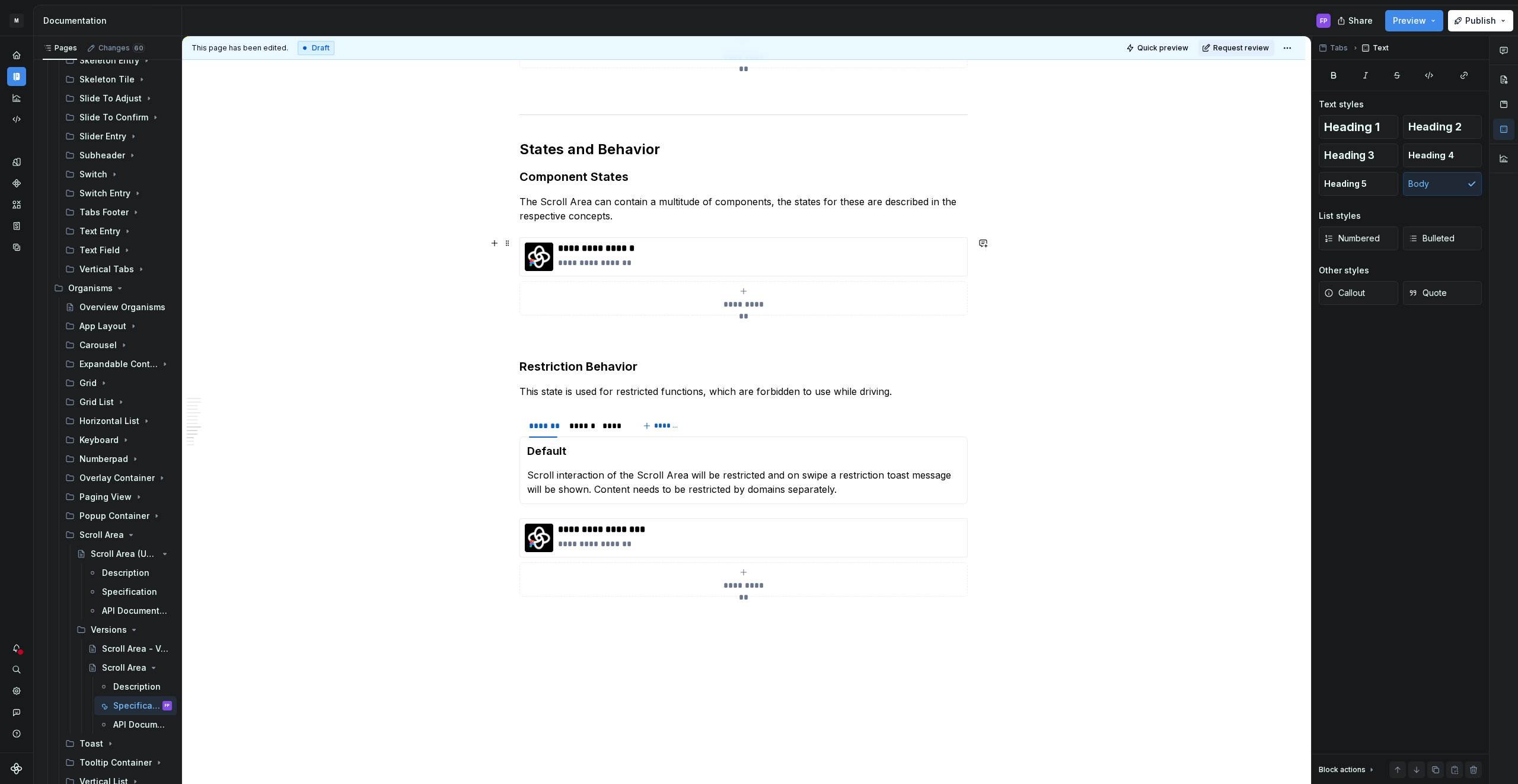
scroll to position [1523, 0]
click at [597, 489] on p "Scroll interaction of the Scroll Area will be restricted and on swipe a restric…" at bounding box center [744, 482] width 433 height 28
click at [597, 487] on p "Scroll interaction of the Scroll Area will be restricted and on swipe a restric…" at bounding box center [744, 489] width 433 height 42
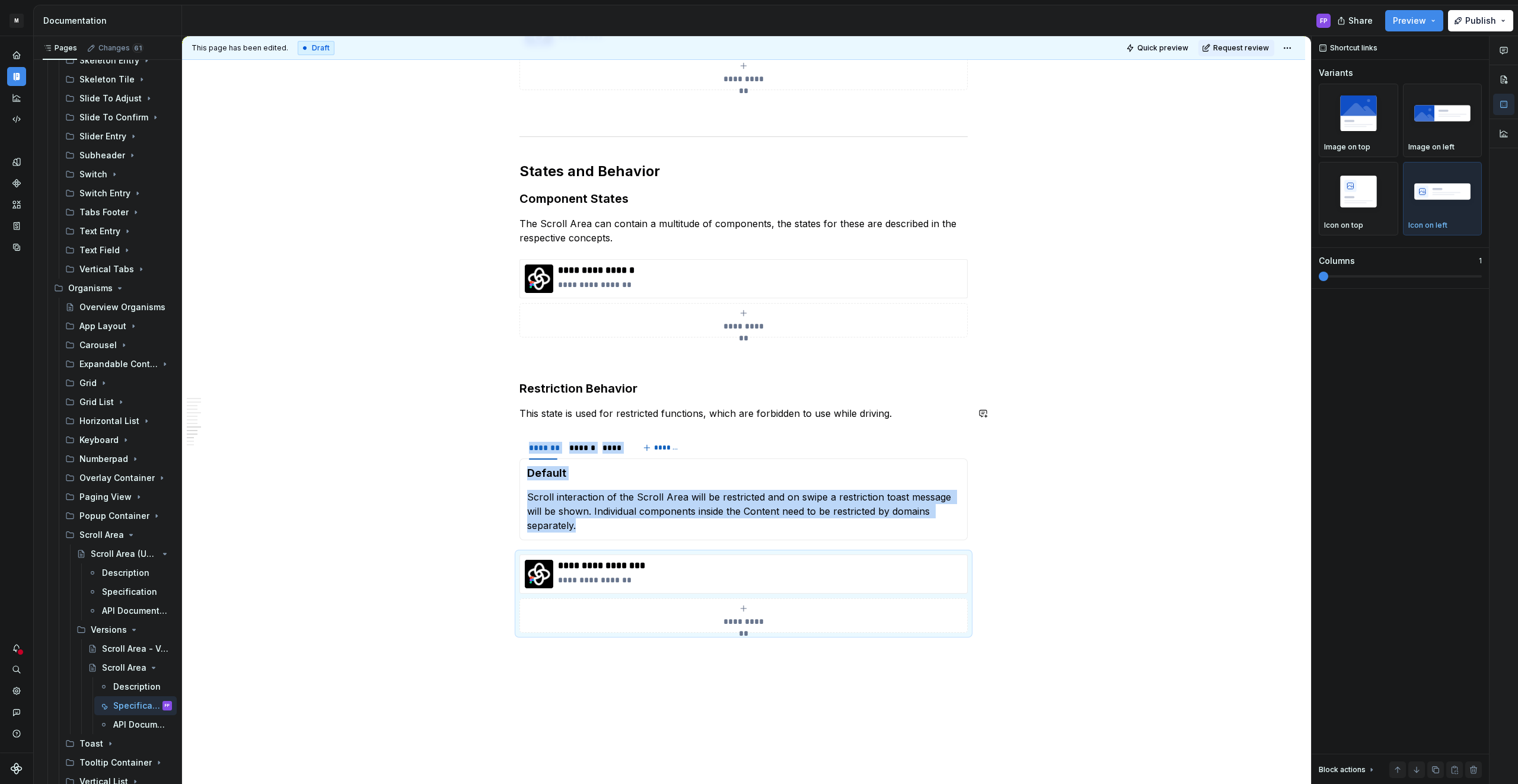
scroll to position [1504, 0]
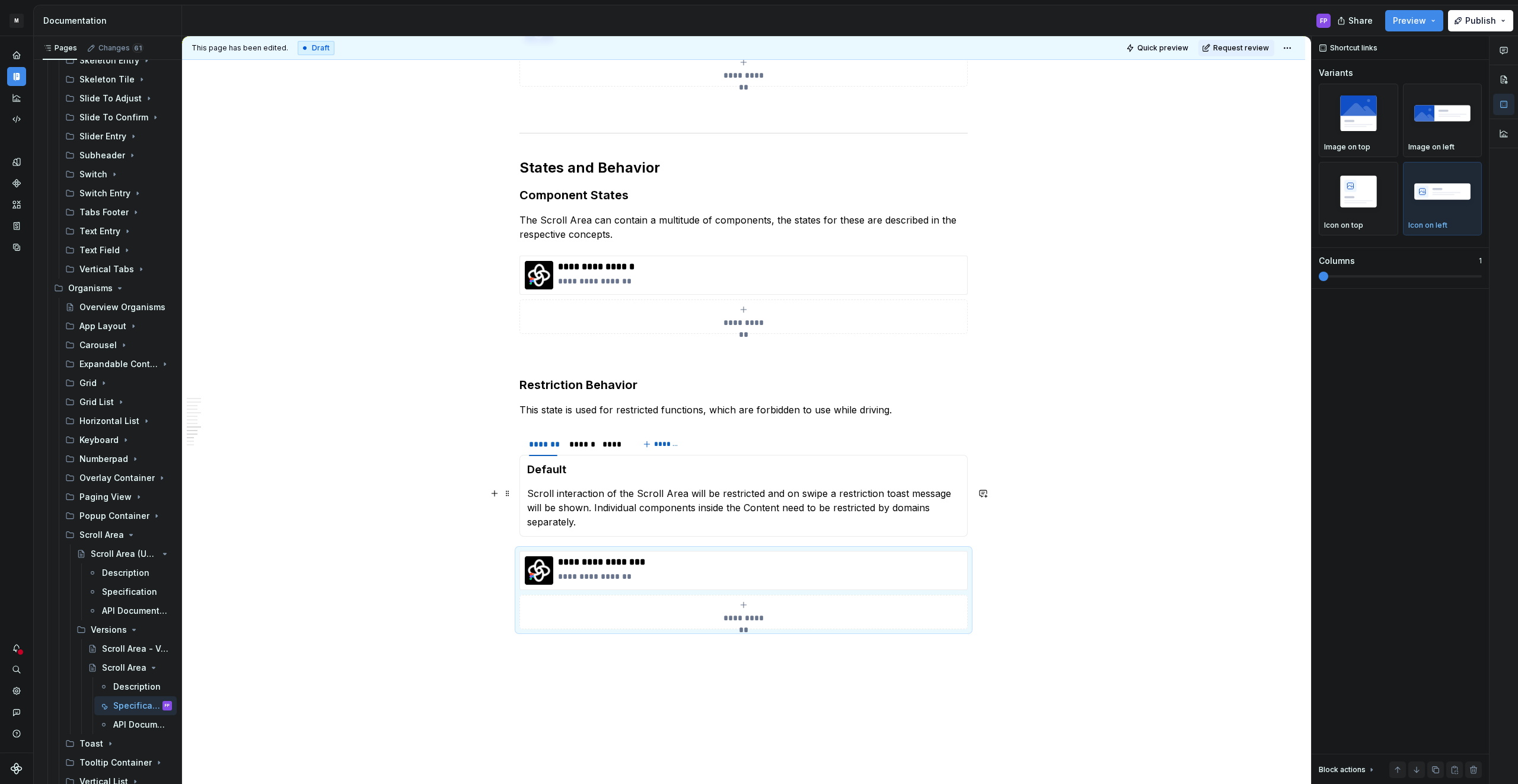
click at [762, 494] on p "Scroll interaction of the Scroll Area will be restricted and on swipe a restric…" at bounding box center [744, 507] width 433 height 42
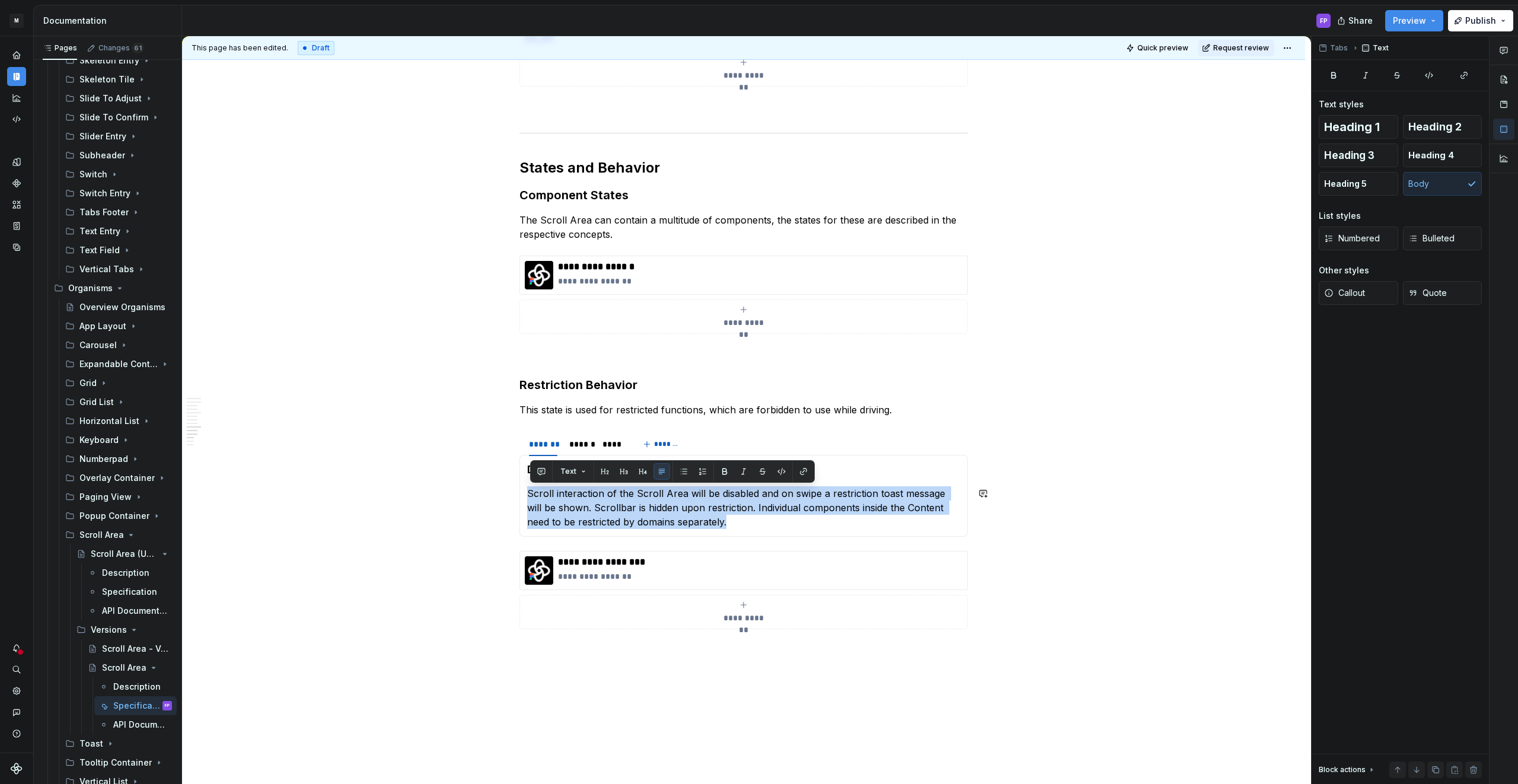
copy p "Scroll interaction of the Scroll Area will be disabled and on swipe a restricti…"
click at [1251, 52] on span "Request review" at bounding box center [1240, 48] width 56 height 10
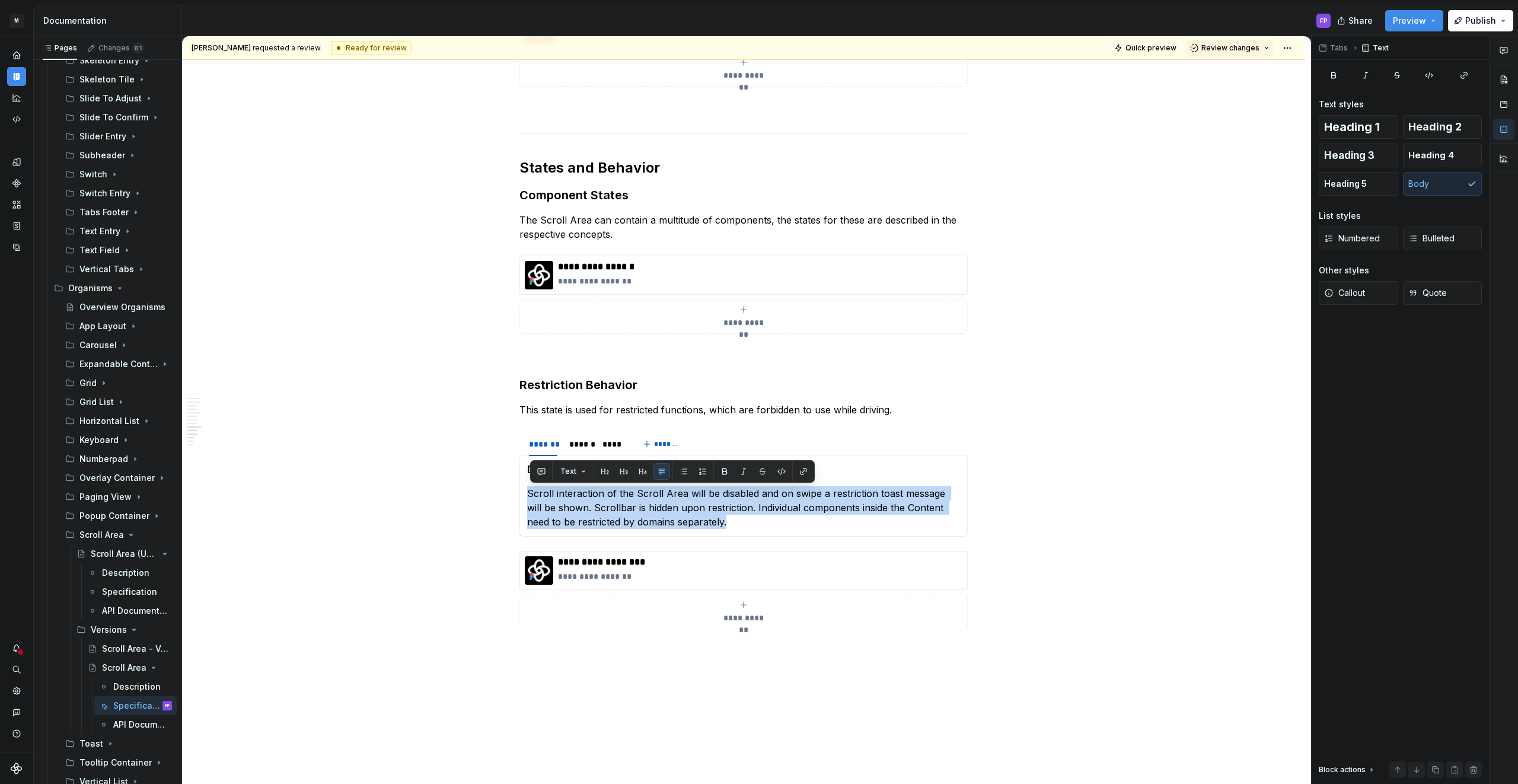
click at [1251, 52] on span "Review changes" at bounding box center [1230, 48] width 58 height 10
drag, startPoint x: 1234, startPoint y: 74, endPoint x: 225, endPoint y: 694, distance: 1184.3
click at [1232, 75] on div "Approve" at bounding box center [1269, 71] width 104 height 11
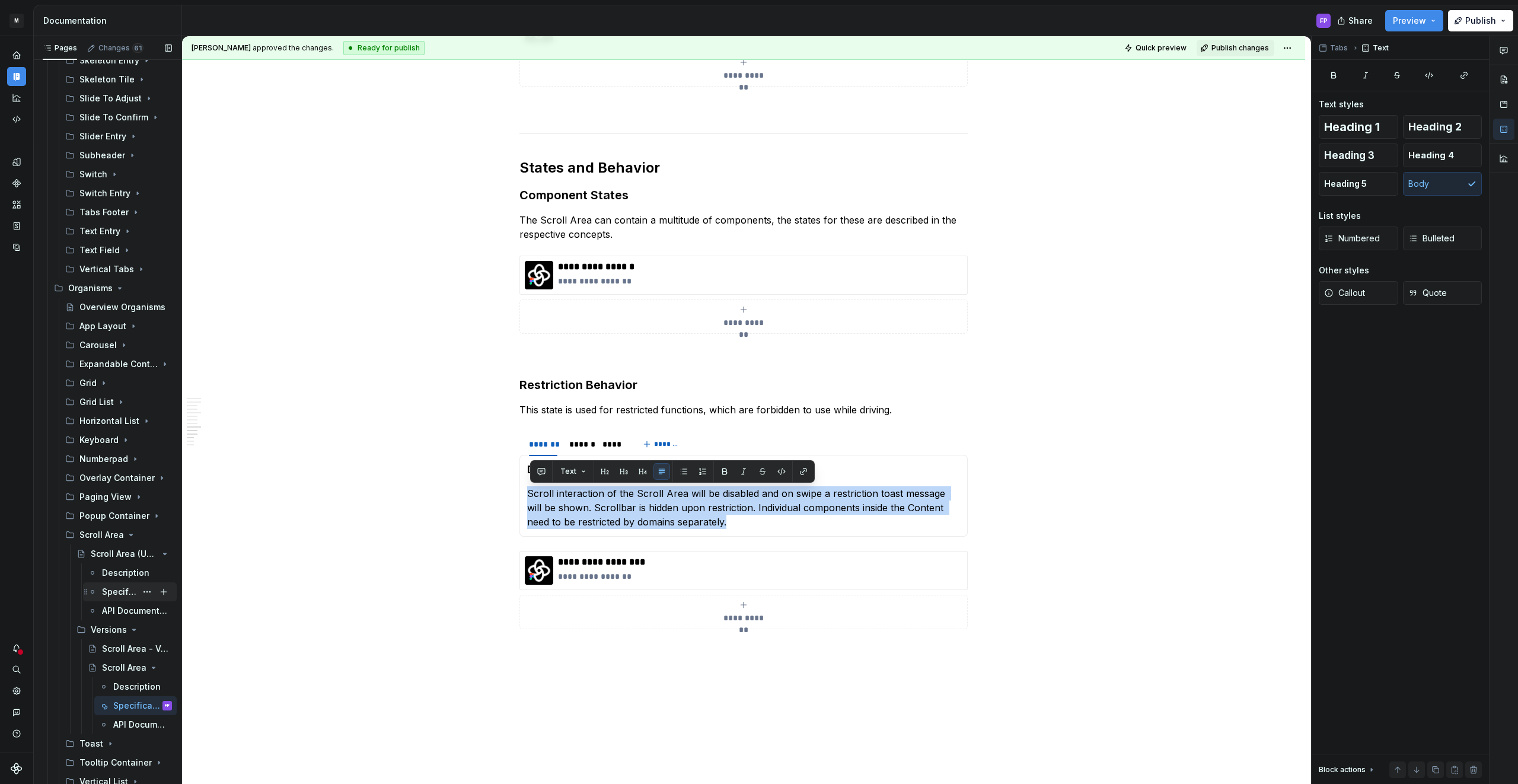
click at [106, 592] on div "Specification" at bounding box center [119, 591] width 34 height 11
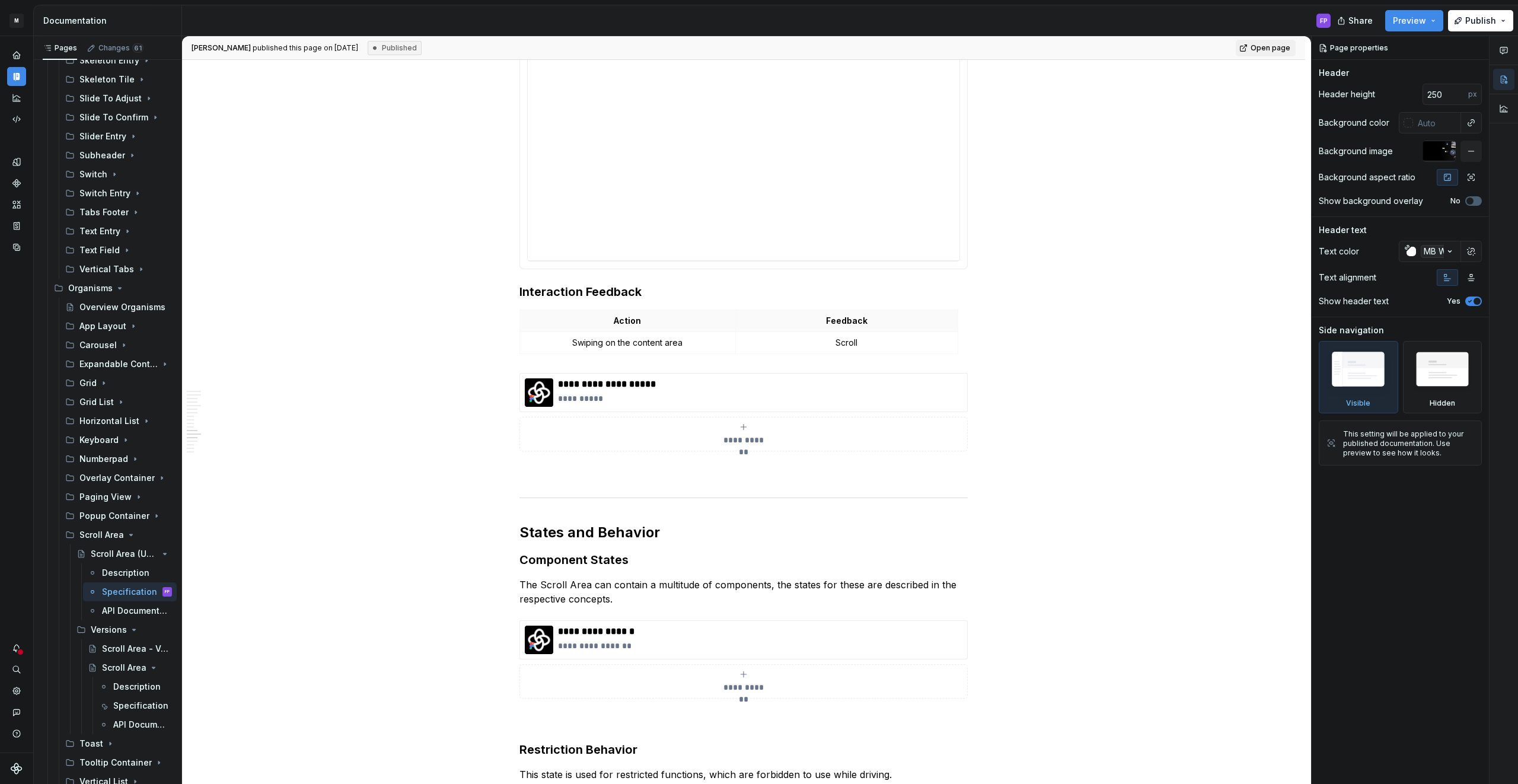
scroll to position [2029, 0]
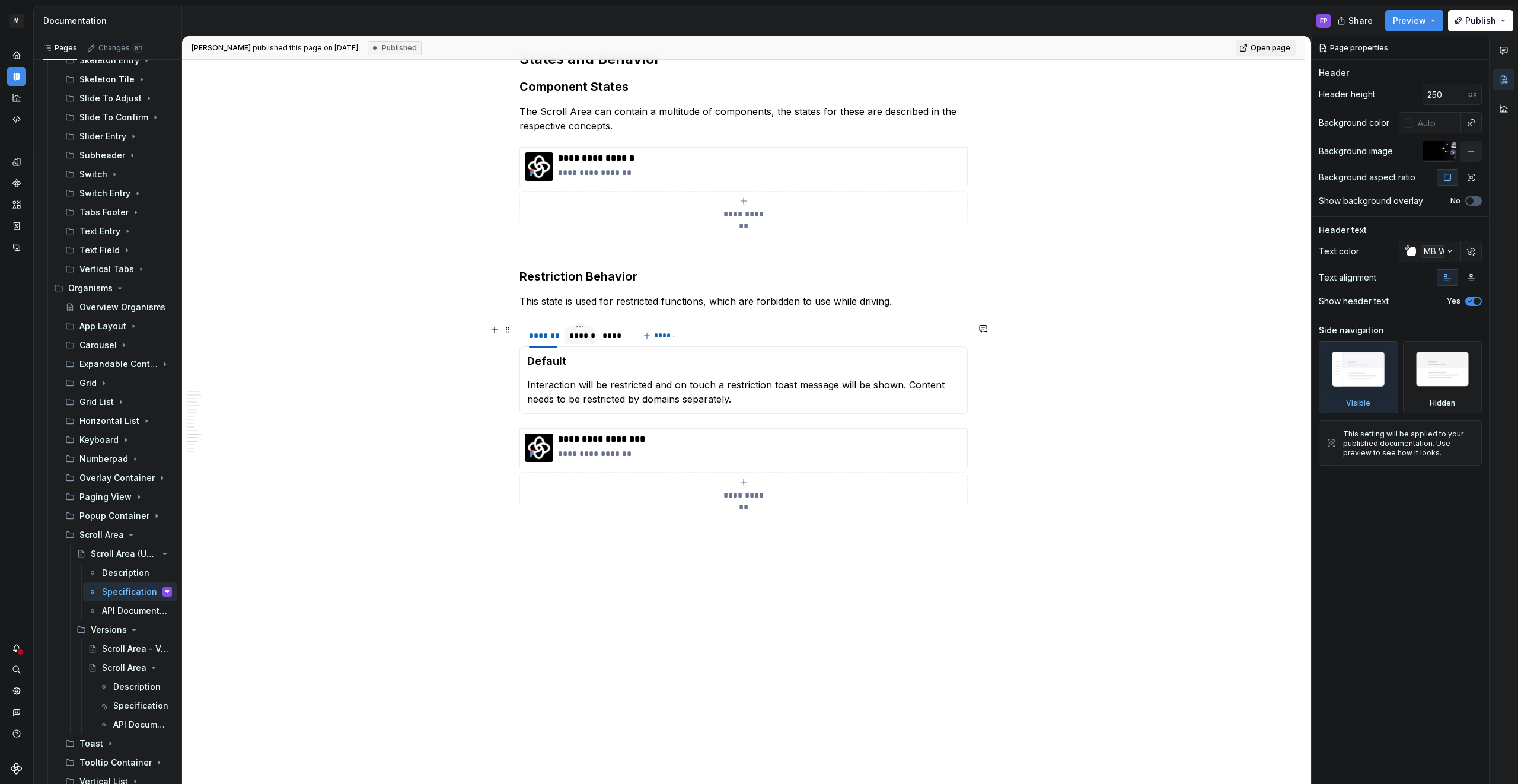
click at [582, 339] on div "******" at bounding box center [580, 335] width 21 height 11
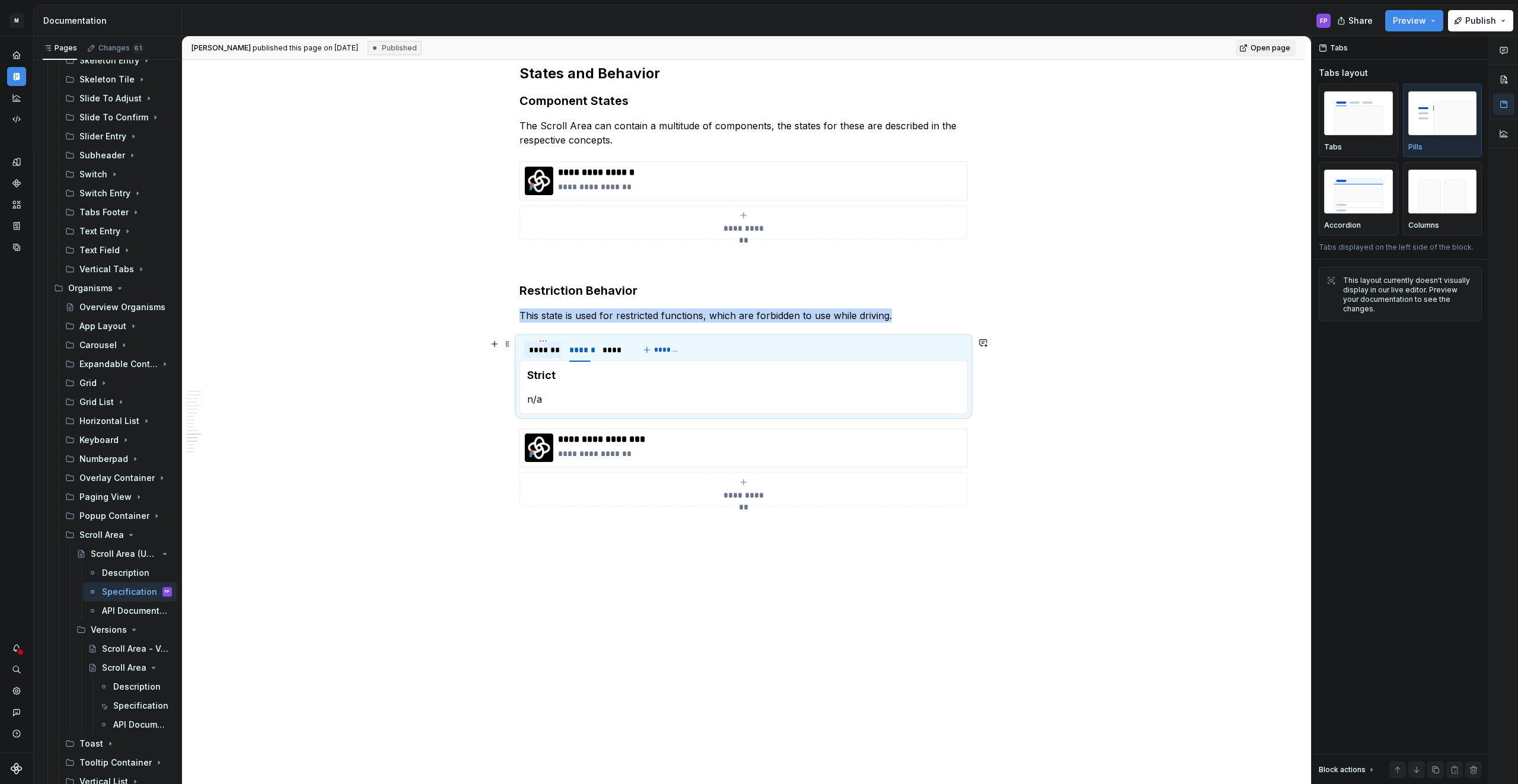
click at [543, 347] on div "*******" at bounding box center [543, 349] width 28 height 11
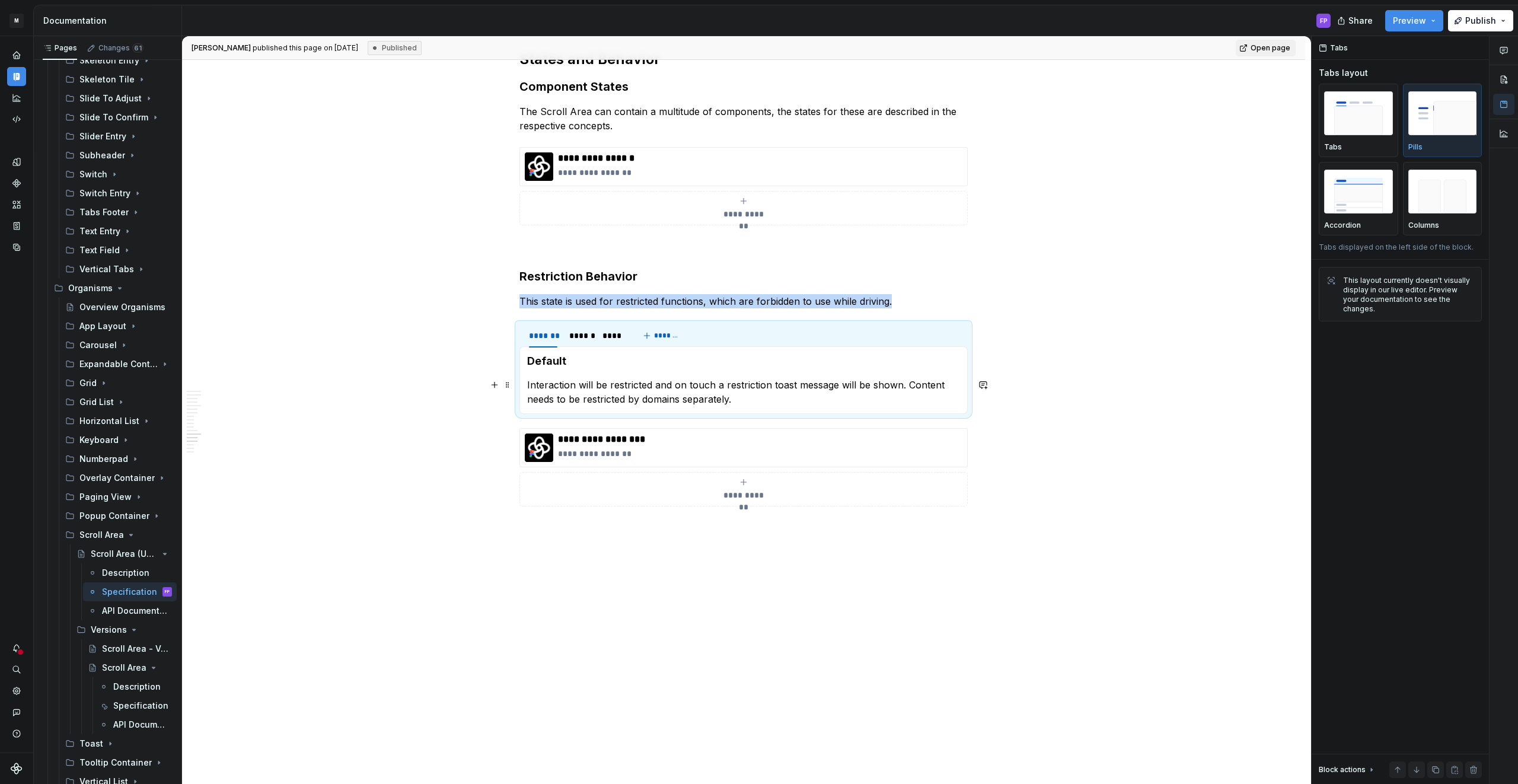
click at [693, 399] on p "Interaction will be restricted and on touch a restriction toast message will be…" at bounding box center [744, 392] width 433 height 28
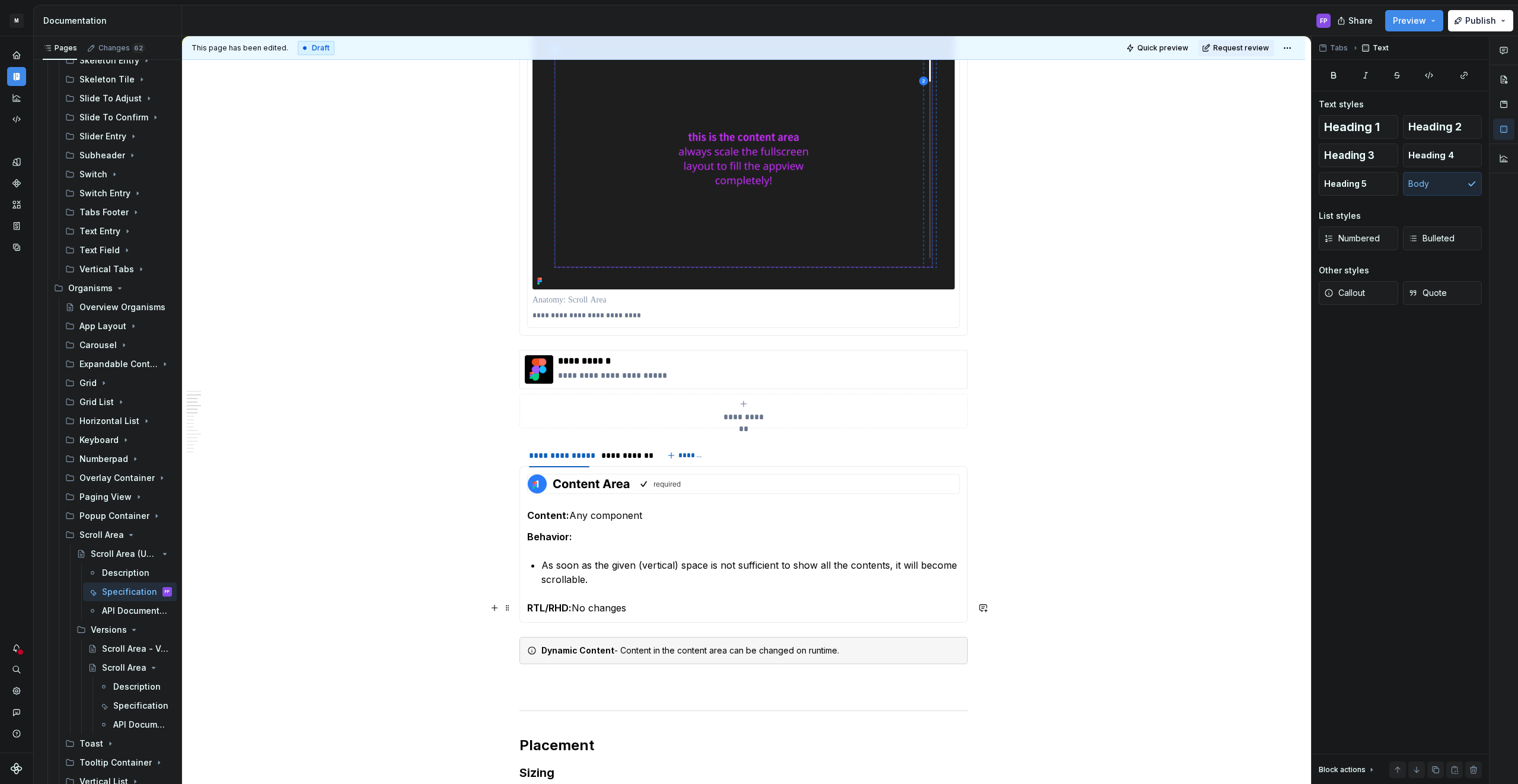
scroll to position [0, 0]
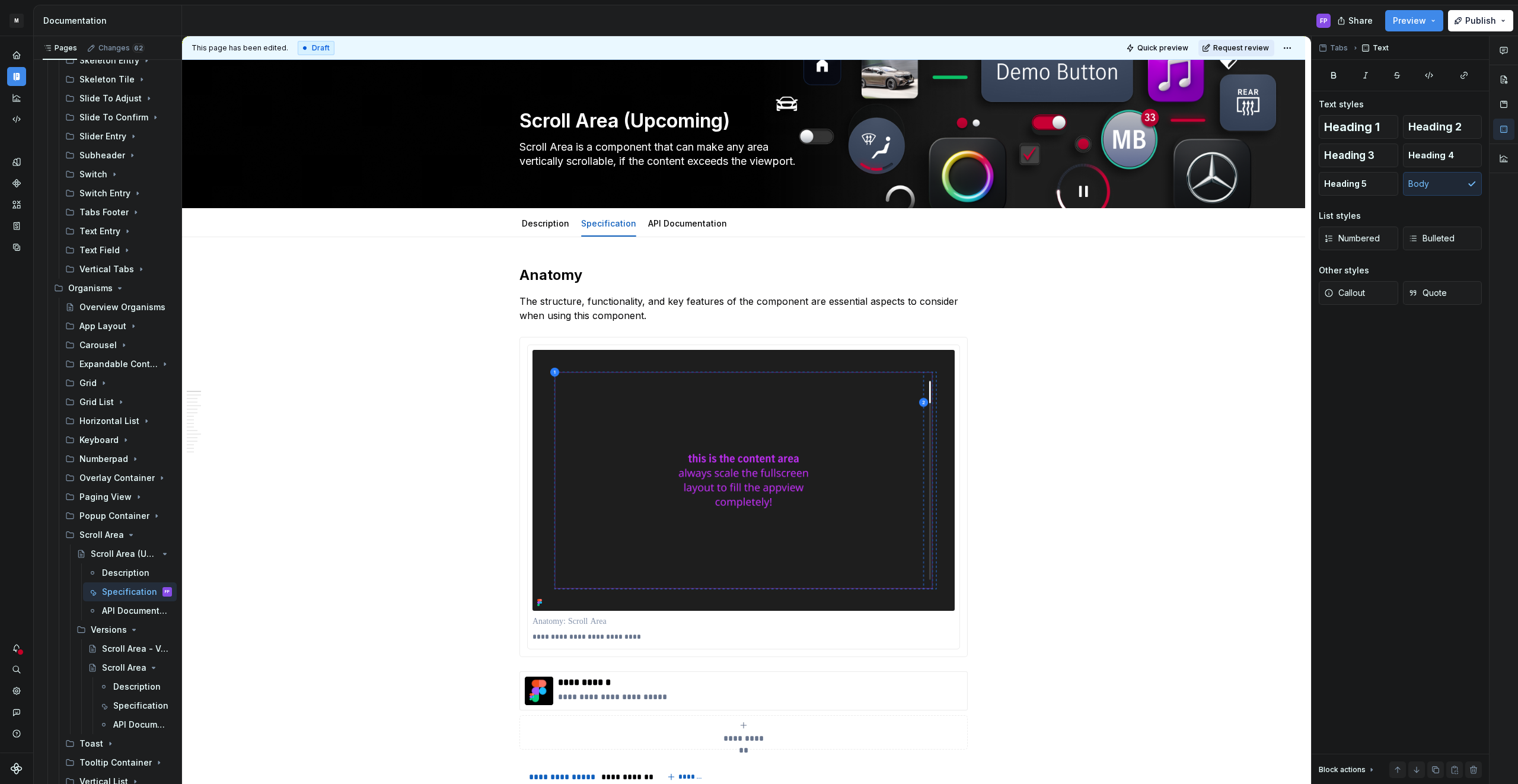
click at [1264, 43] on span "Request review" at bounding box center [1240, 48] width 56 height 10
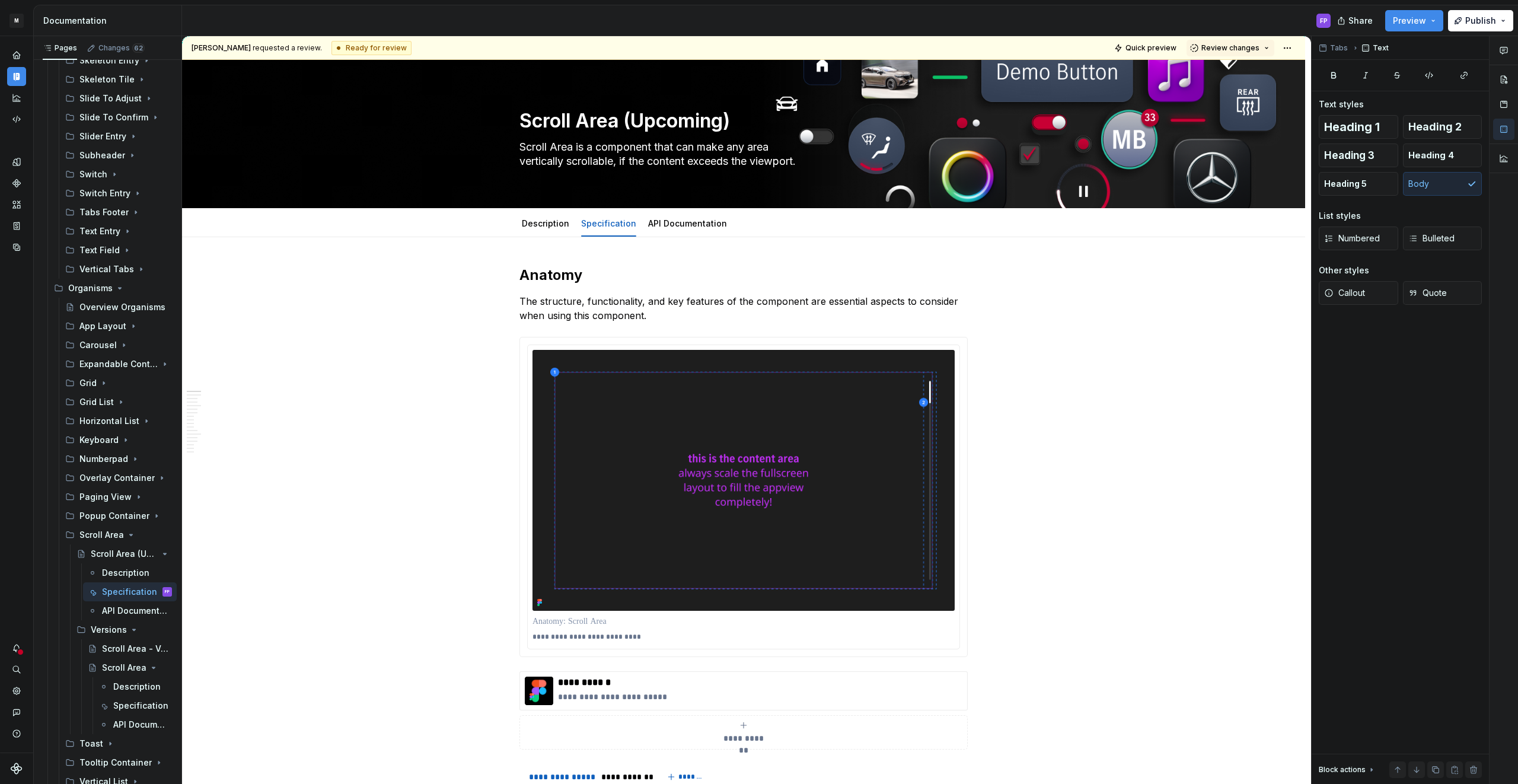
click at [1260, 43] on span "Review changes" at bounding box center [1230, 48] width 58 height 10
click at [1250, 68] on div "Approve" at bounding box center [1269, 71] width 104 height 11
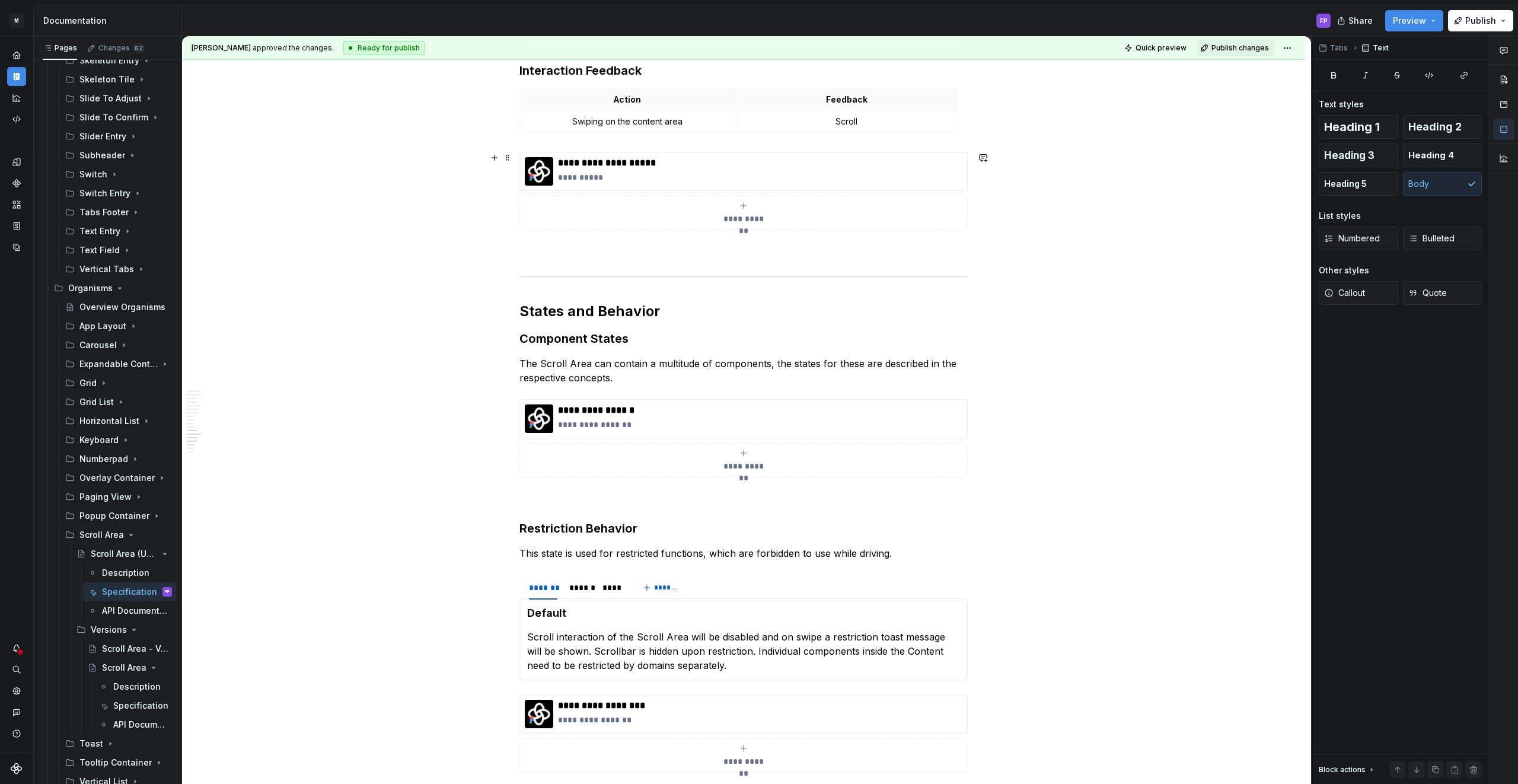
scroll to position [2043, 0]
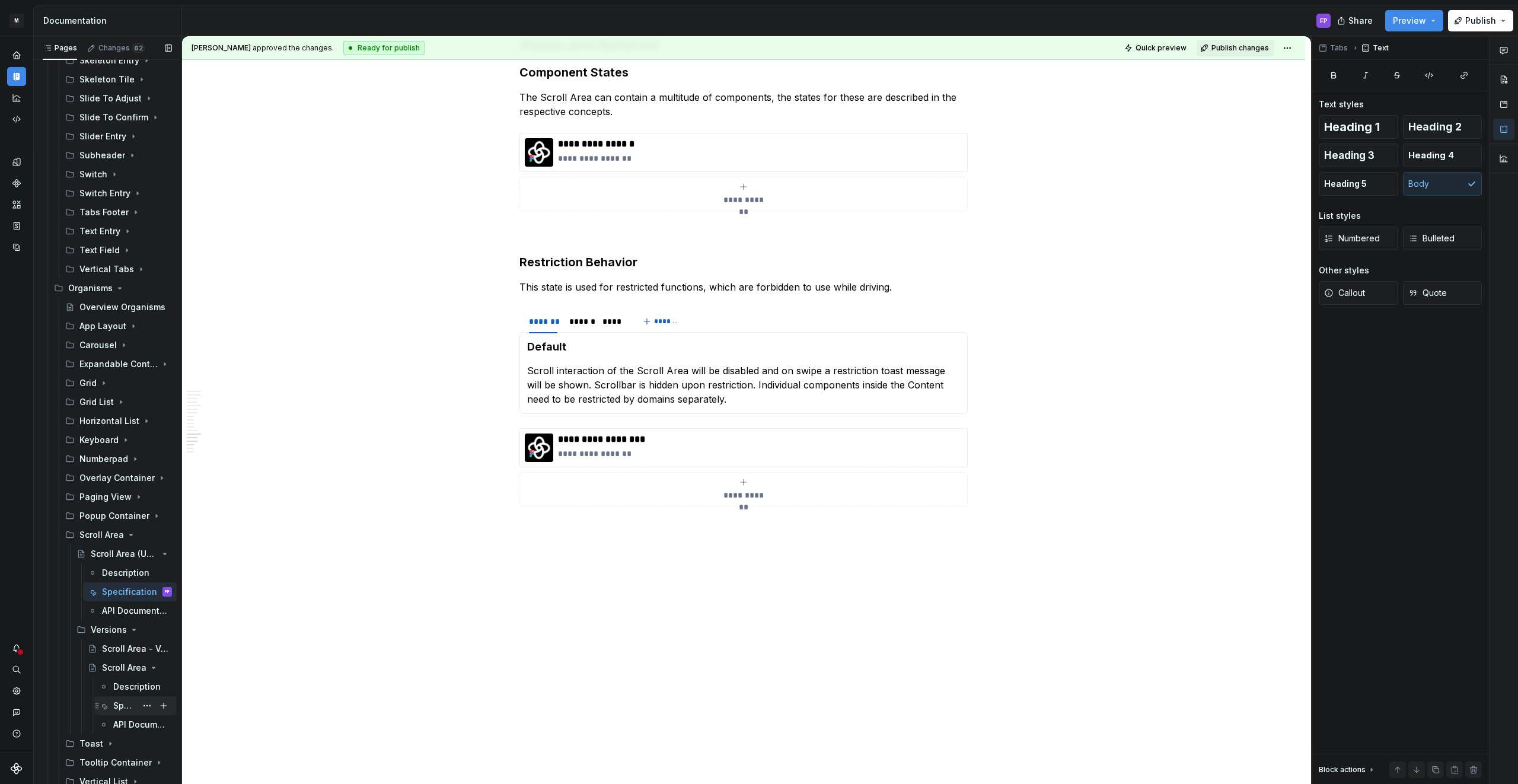
click at [120, 704] on div "Specification" at bounding box center [124, 705] width 23 height 11
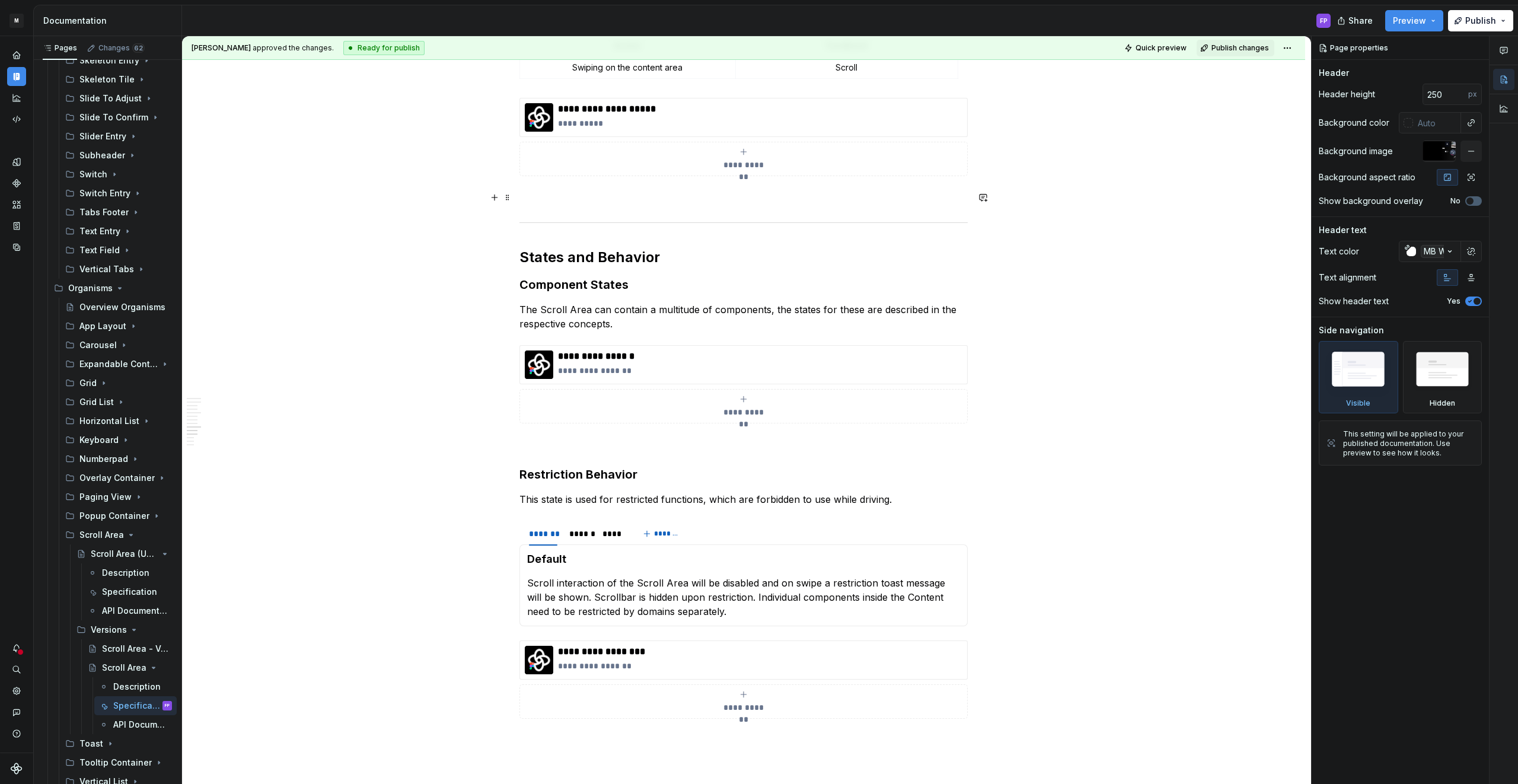
scroll to position [1626, 0]
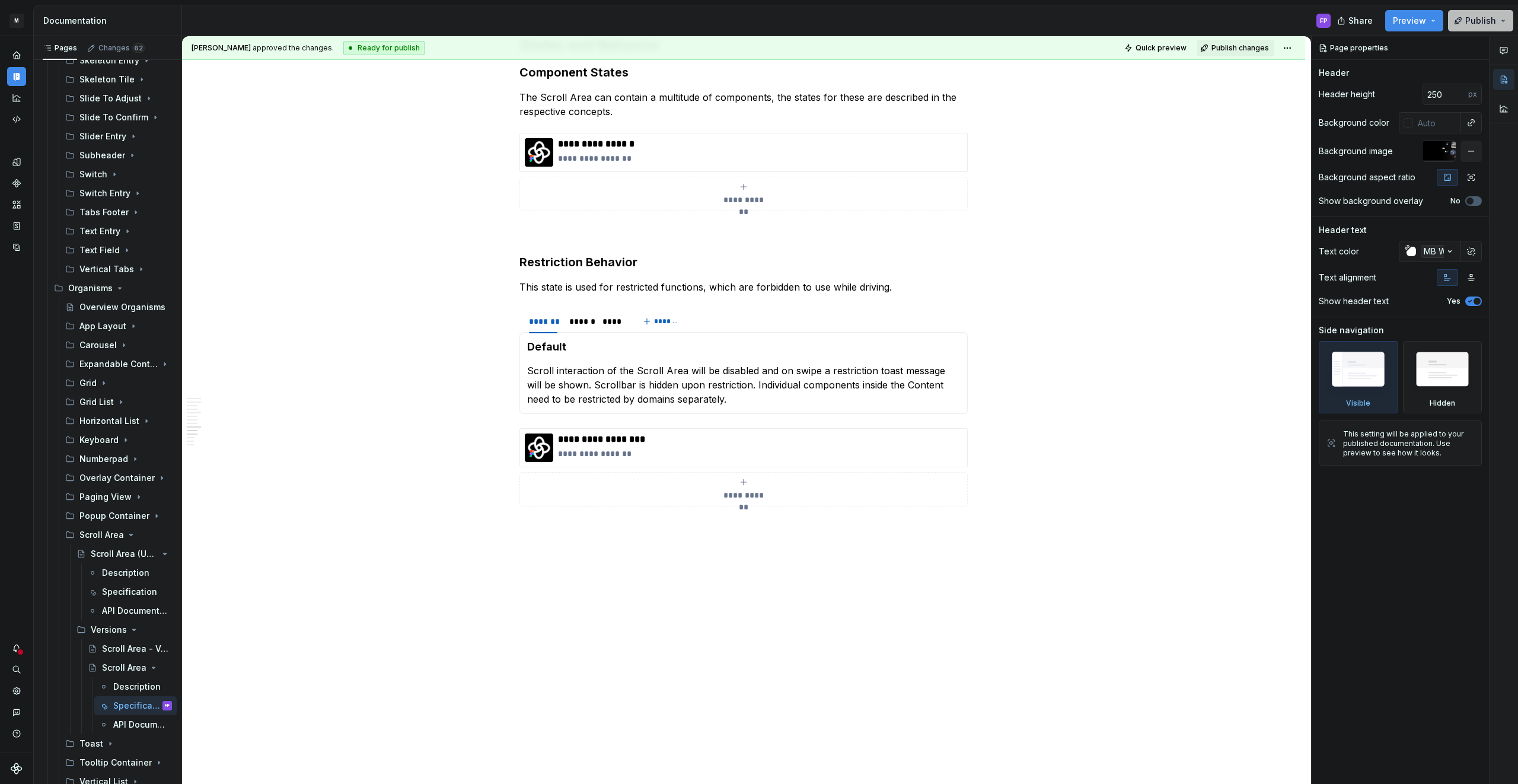
click at [1491, 15] on span "Publish" at bounding box center [1480, 20] width 31 height 11
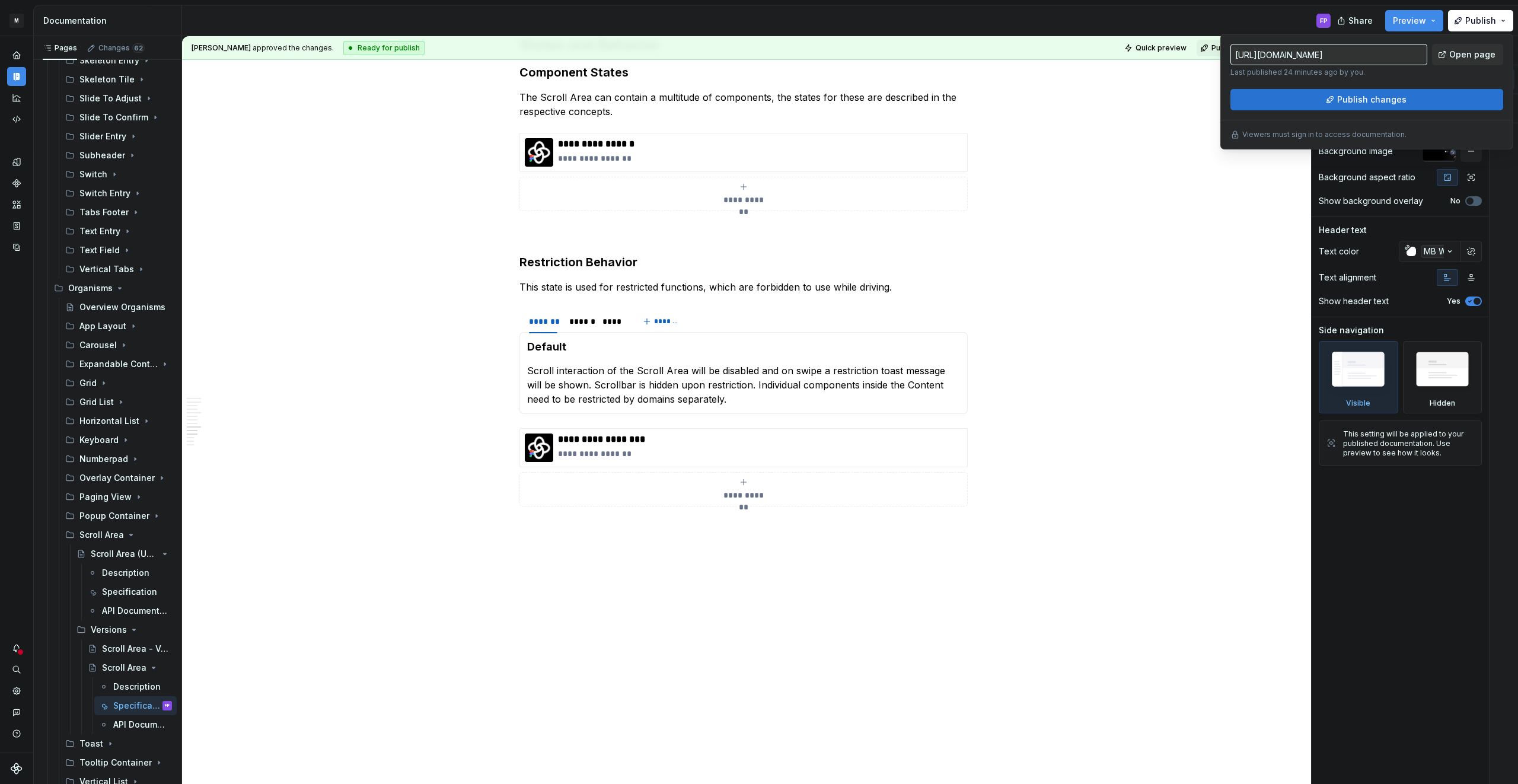
click at [1348, 102] on span "Publish changes" at bounding box center [1372, 99] width 70 height 11
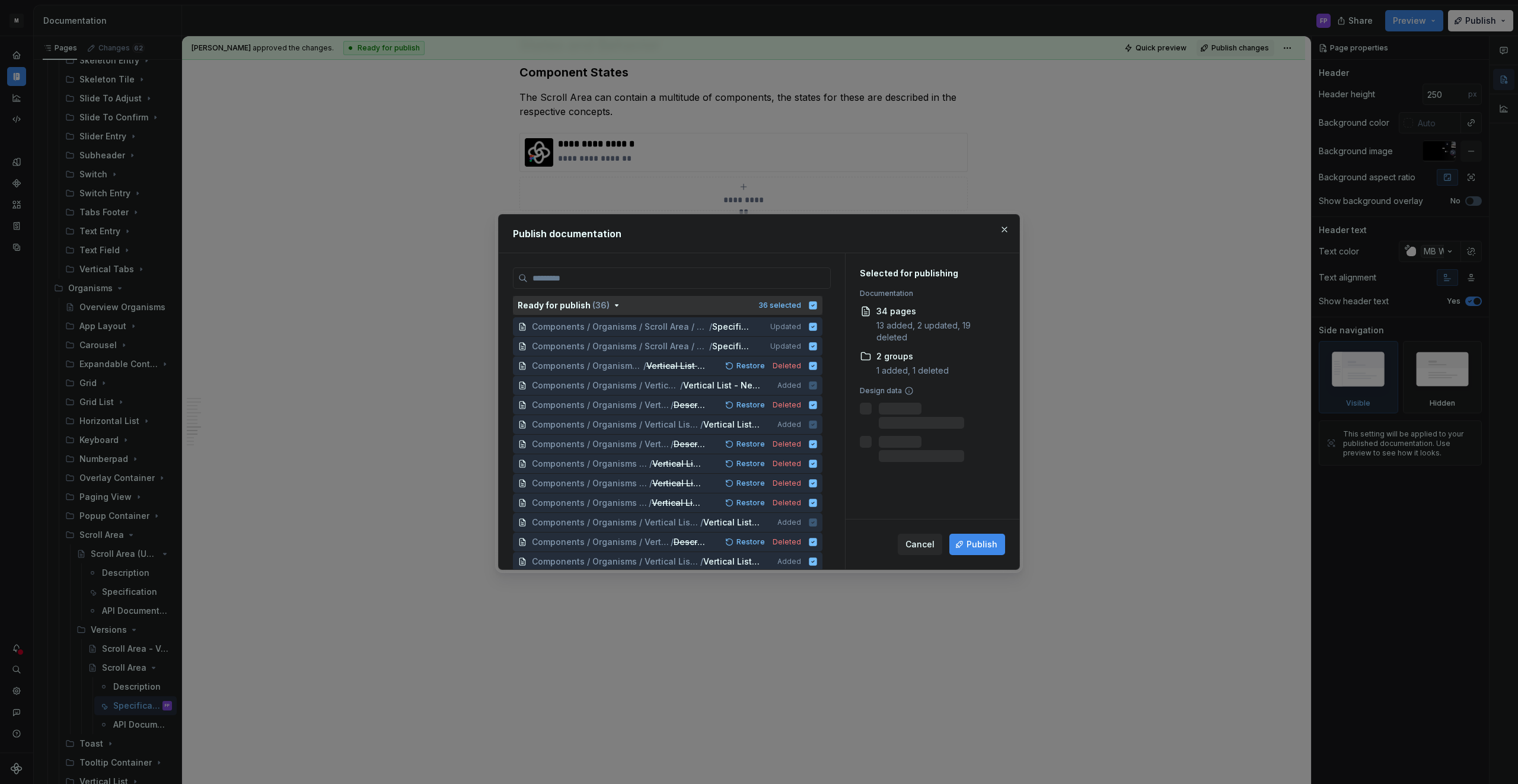
click at [814, 303] on icon "button" at bounding box center [812, 305] width 10 height 10
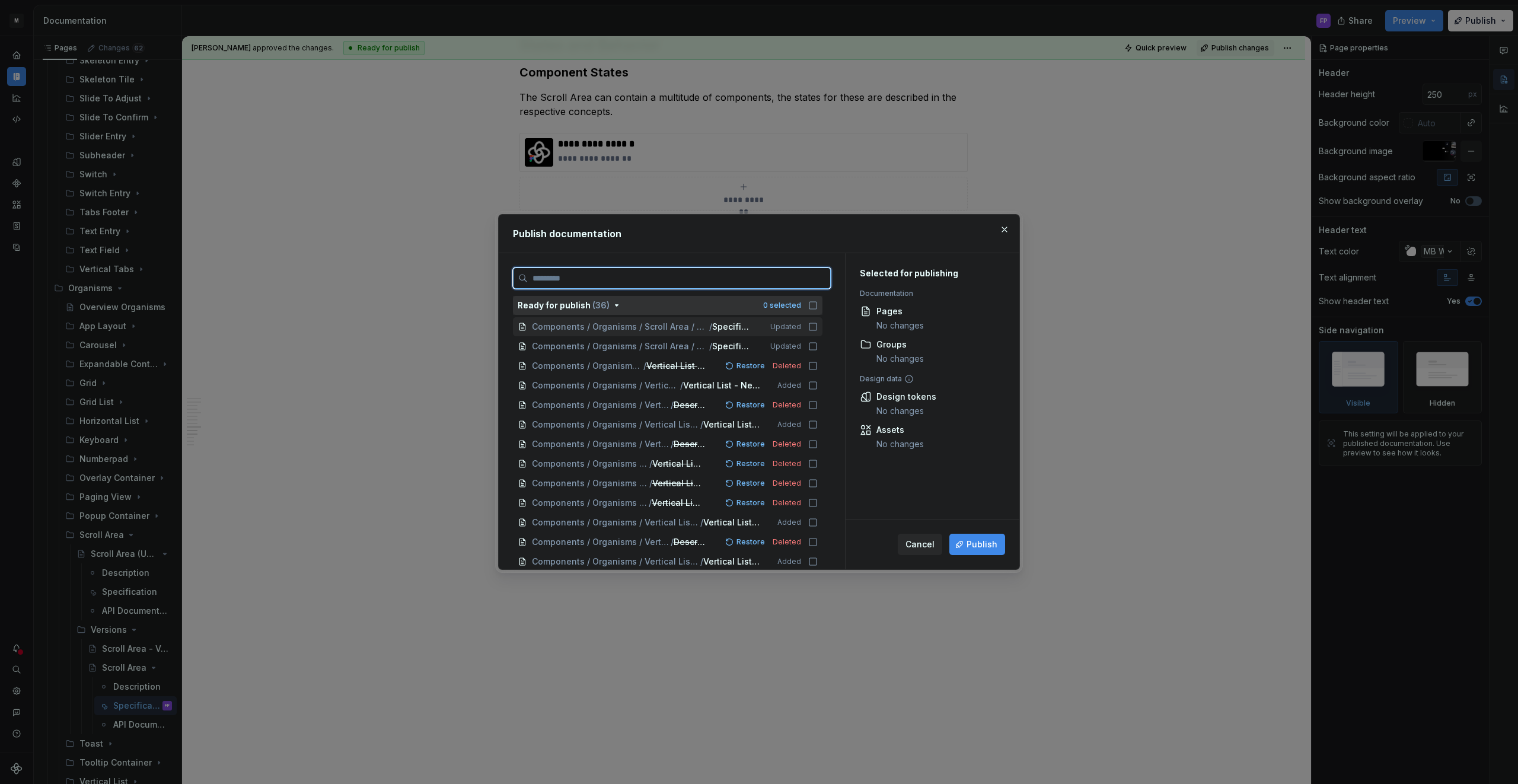
drag, startPoint x: 818, startPoint y: 325, endPoint x: 817, endPoint y: 335, distance: 10.0
click at [818, 325] on icon at bounding box center [812, 326] width 10 height 10
click at [816, 347] on icon at bounding box center [812, 346] width 10 height 10
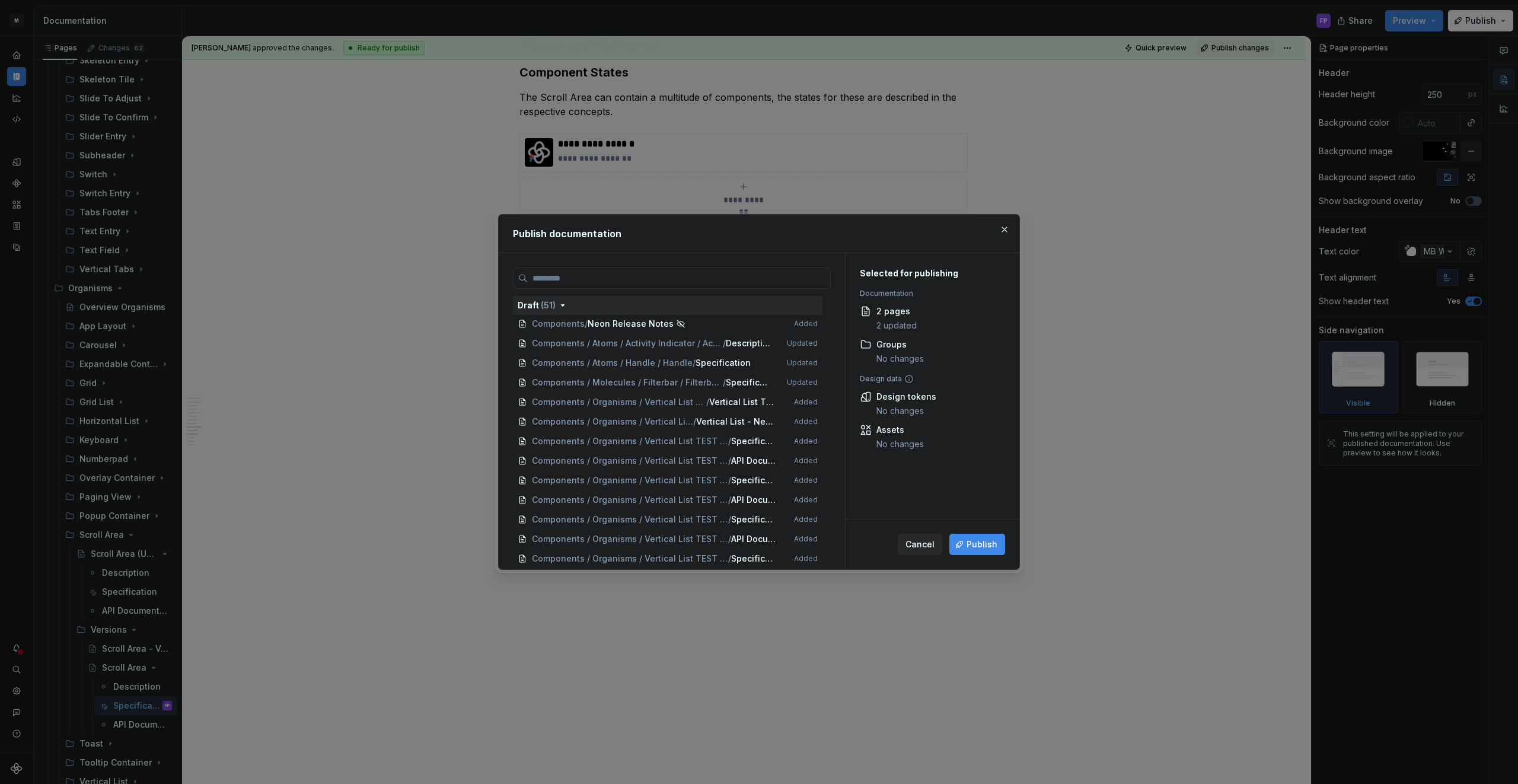
scroll to position [969, 0]
click at [986, 546] on span "Publish" at bounding box center [982, 543] width 31 height 11
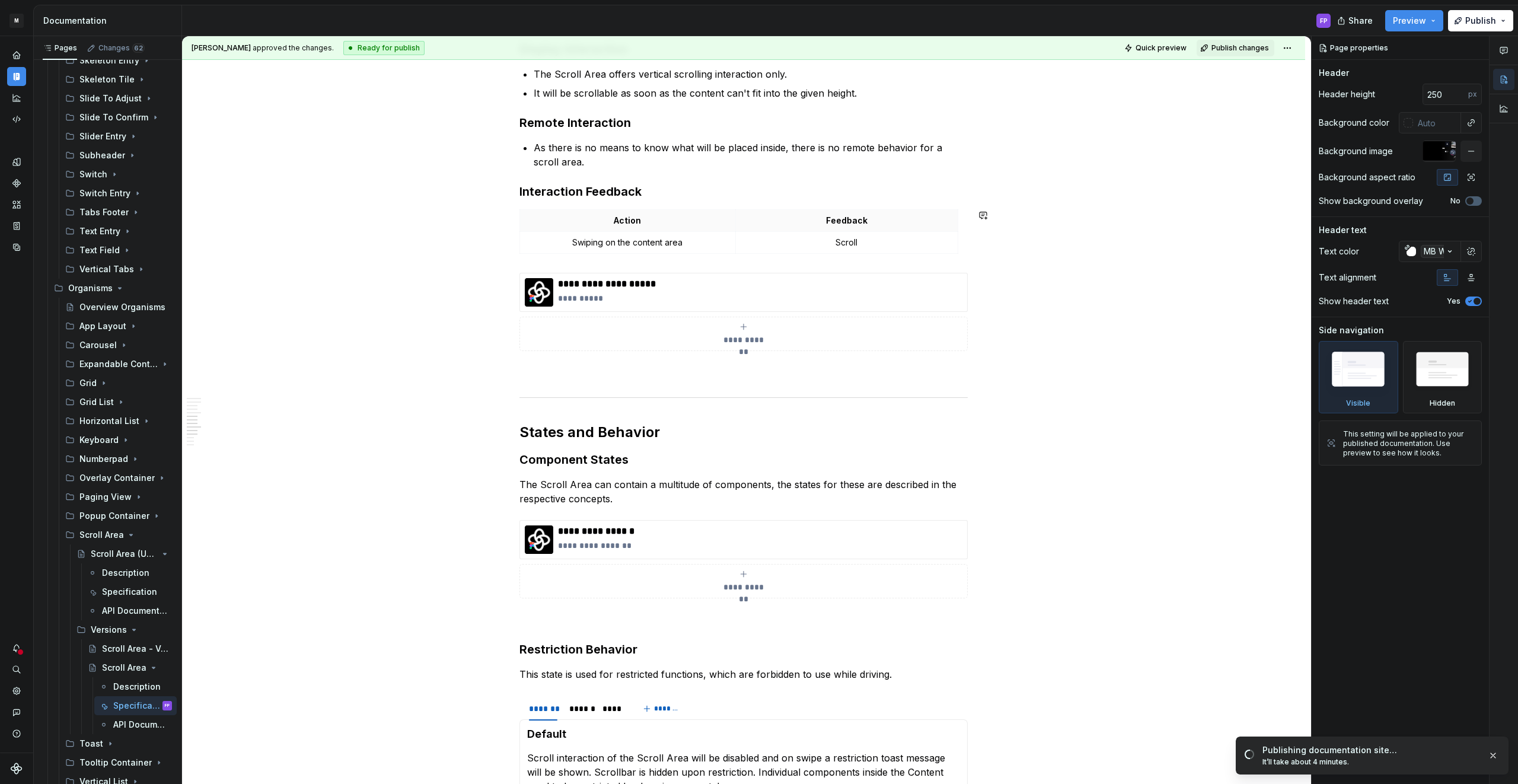
scroll to position [1238, 0]
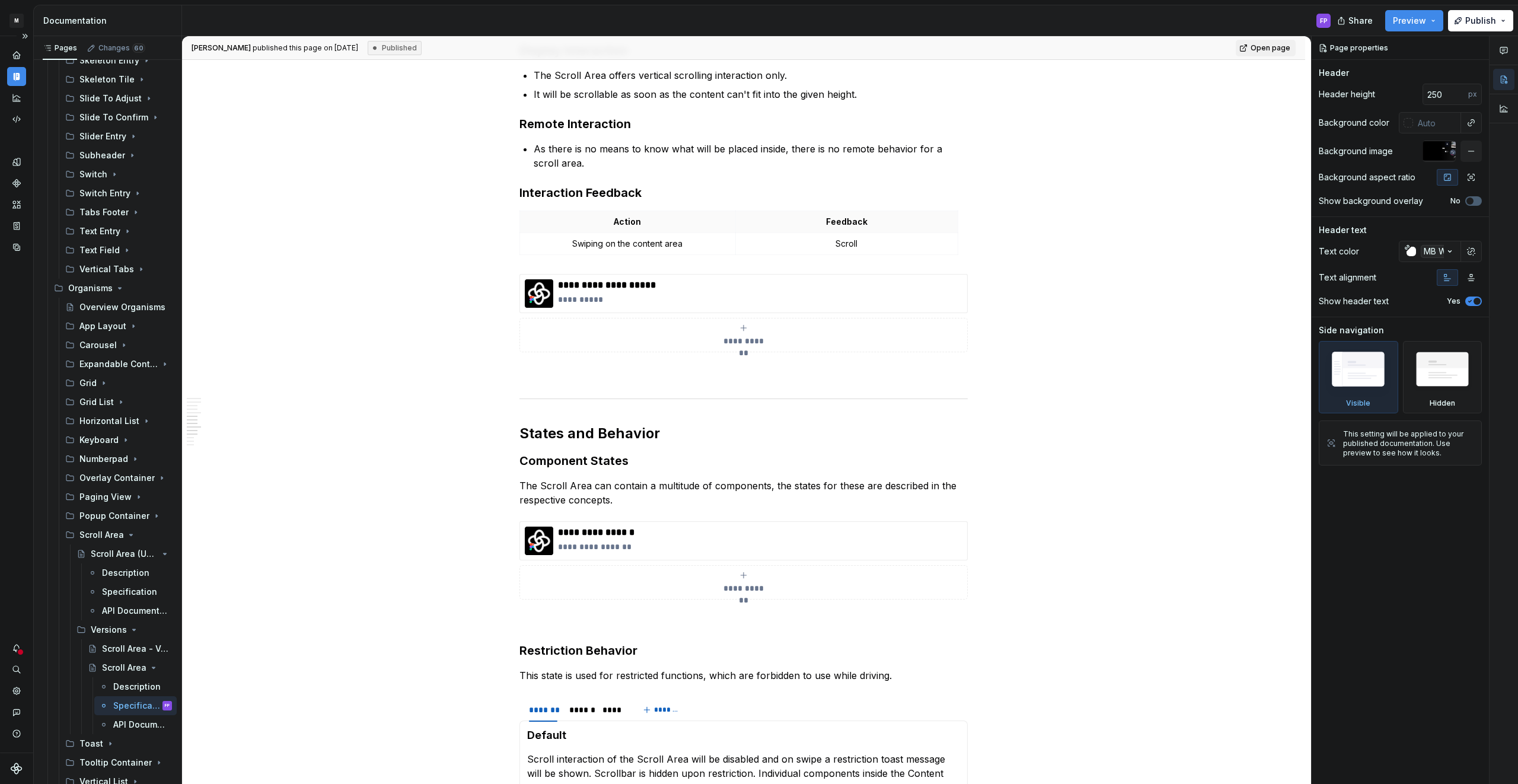
type textarea "*"
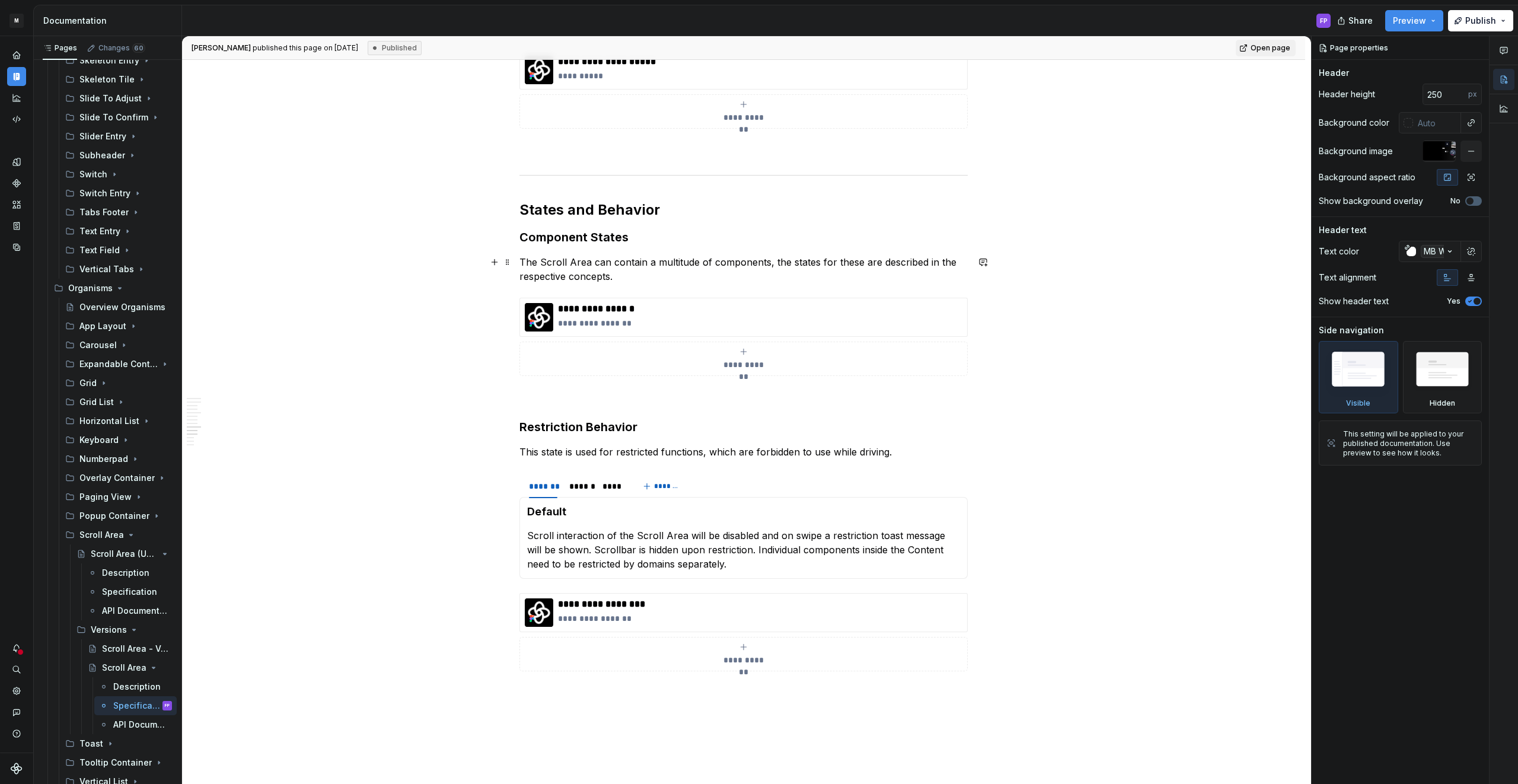
scroll to position [1427, 0]
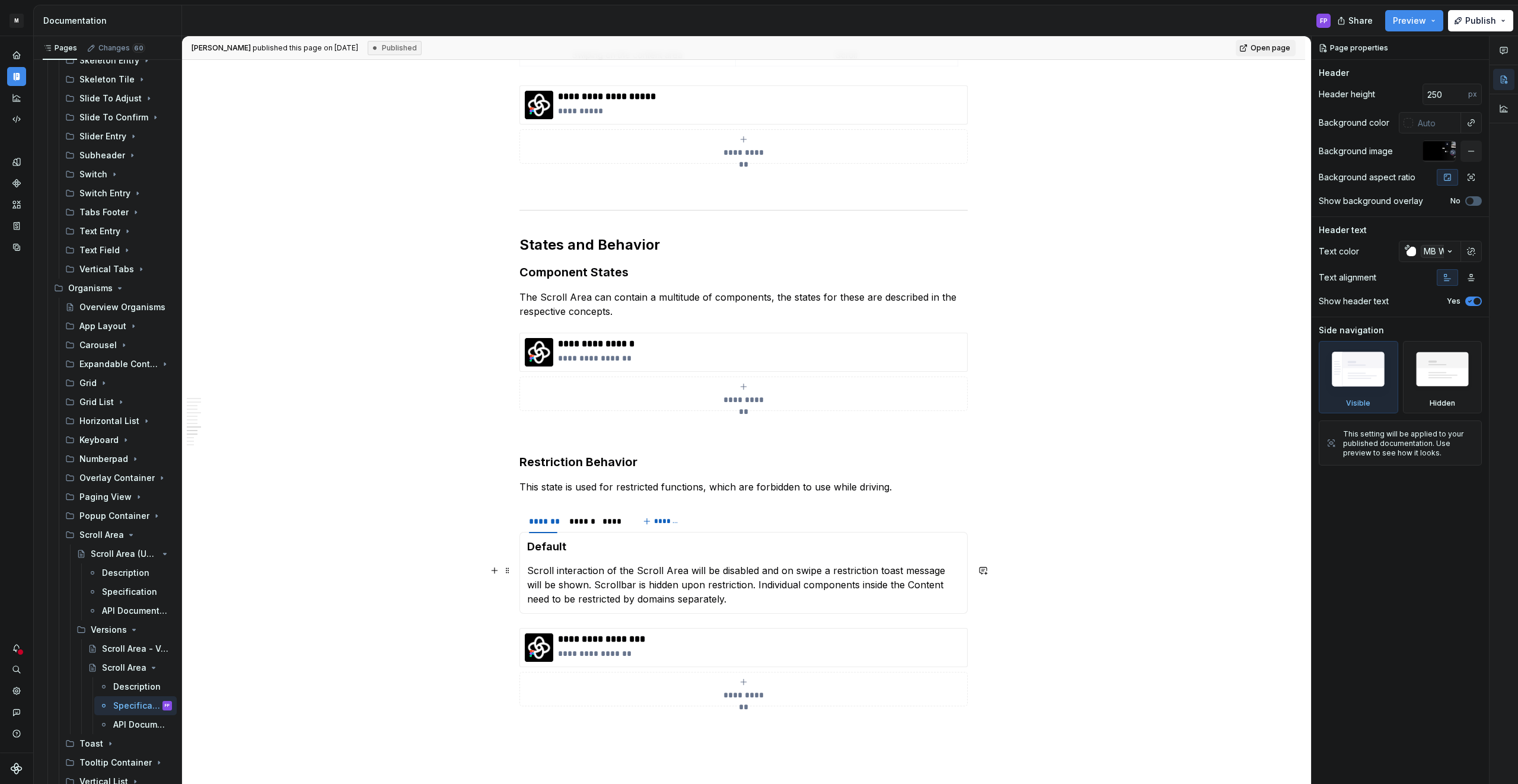
click at [738, 568] on p "Scroll interaction of the Scroll Area will be disabled and on swipe a restricti…" at bounding box center [744, 585] width 433 height 42
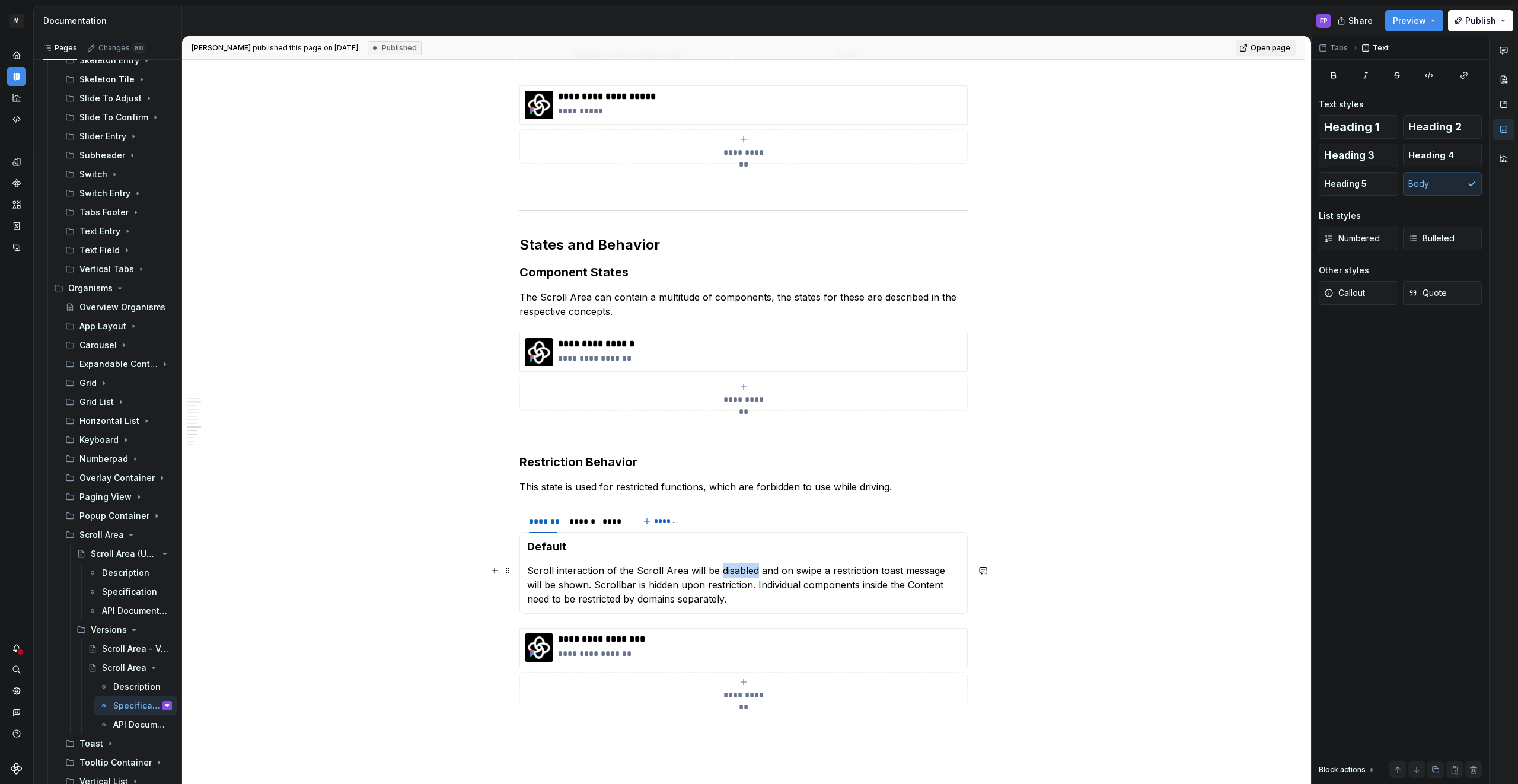
click at [738, 568] on p "Scroll interaction of the Scroll Area will be disabled and on swipe a restricti…" at bounding box center [744, 585] width 433 height 42
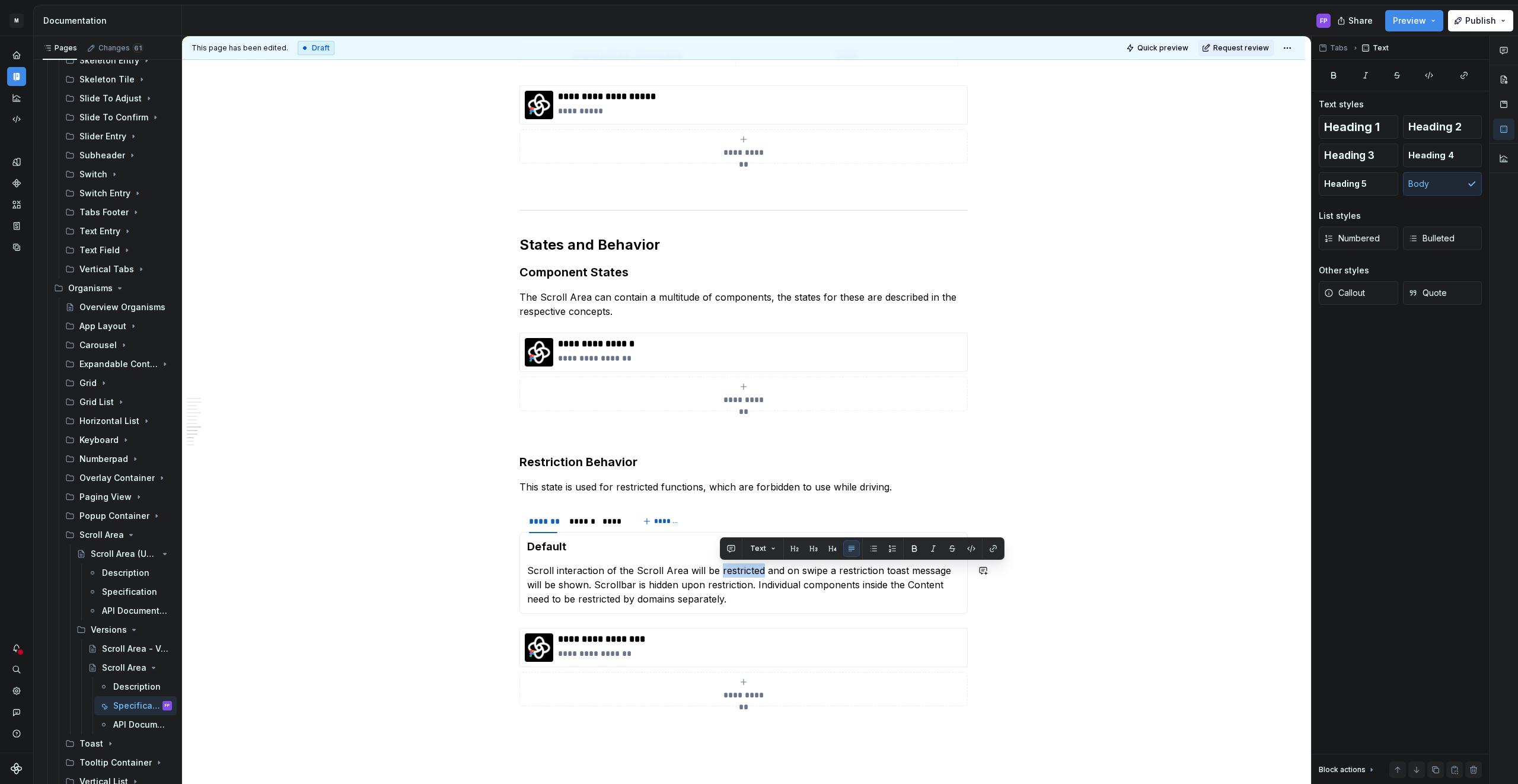
copy p "restricted"
click at [1251, 42] on button "Request review" at bounding box center [1236, 48] width 76 height 17
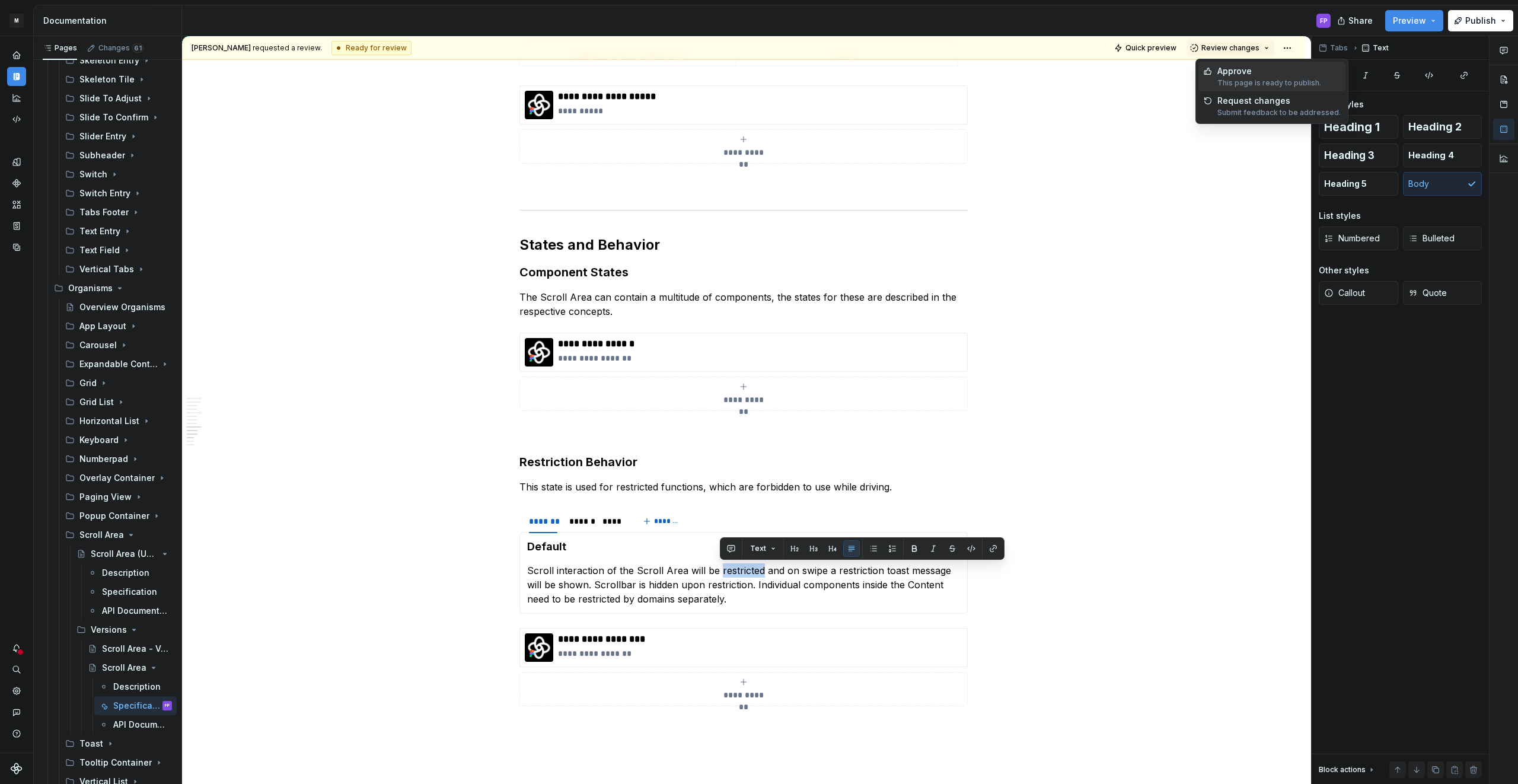
drag, startPoint x: 1245, startPoint y: 73, endPoint x: 752, endPoint y: 323, distance: 552.8
click at [1245, 75] on div "Approve" at bounding box center [1269, 71] width 104 height 11
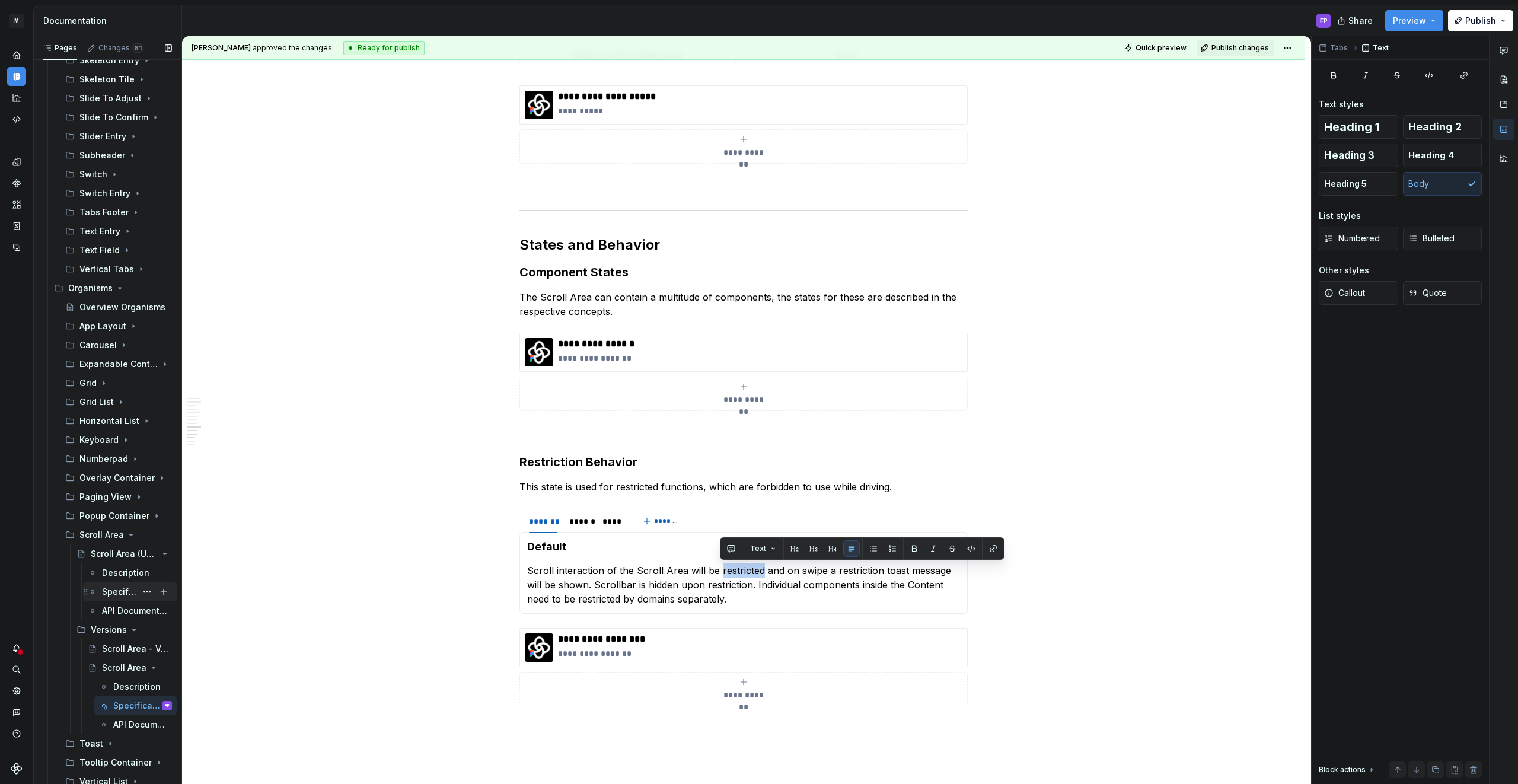
click at [117, 587] on div "Specification" at bounding box center [119, 591] width 34 height 11
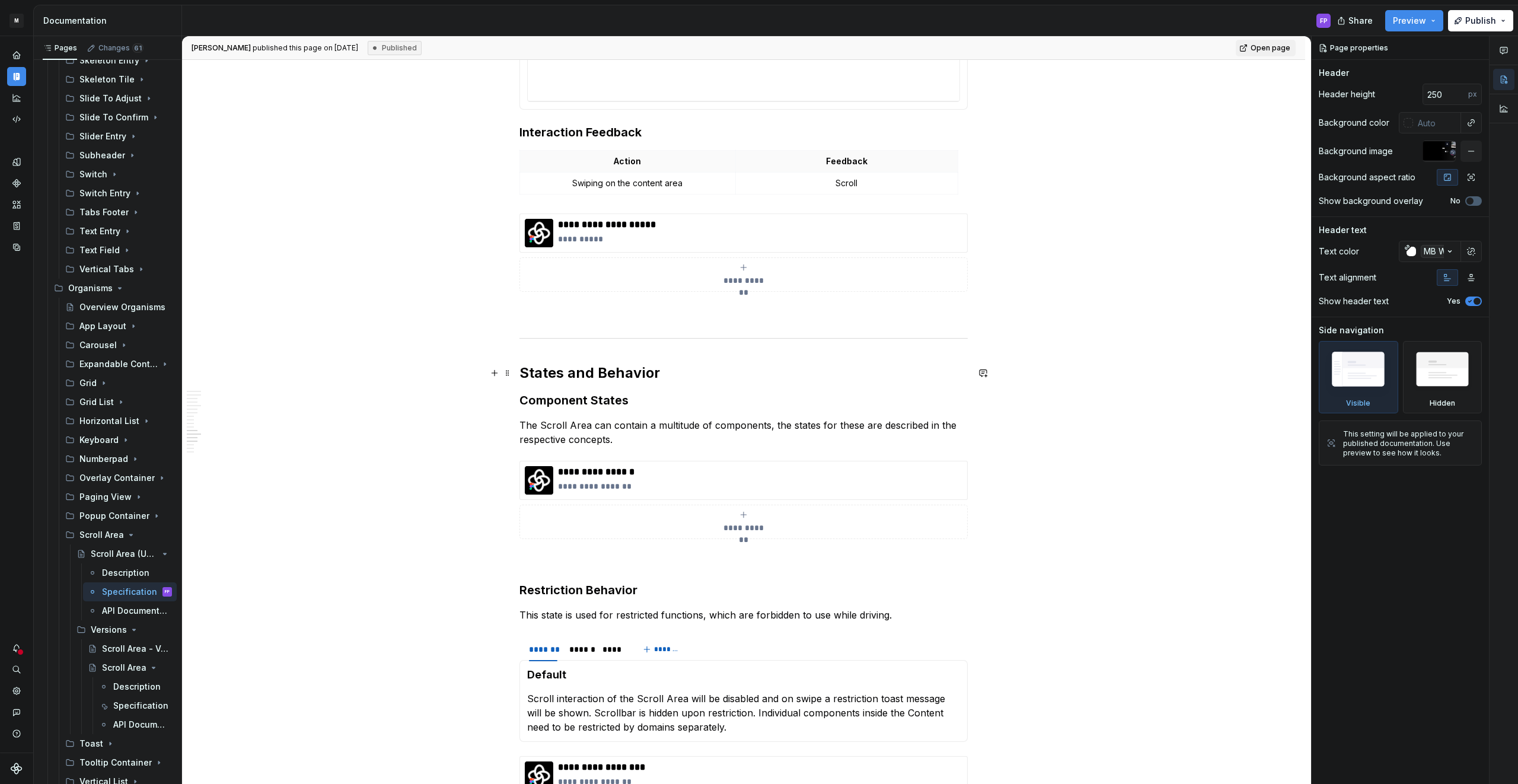
scroll to position [2043, 0]
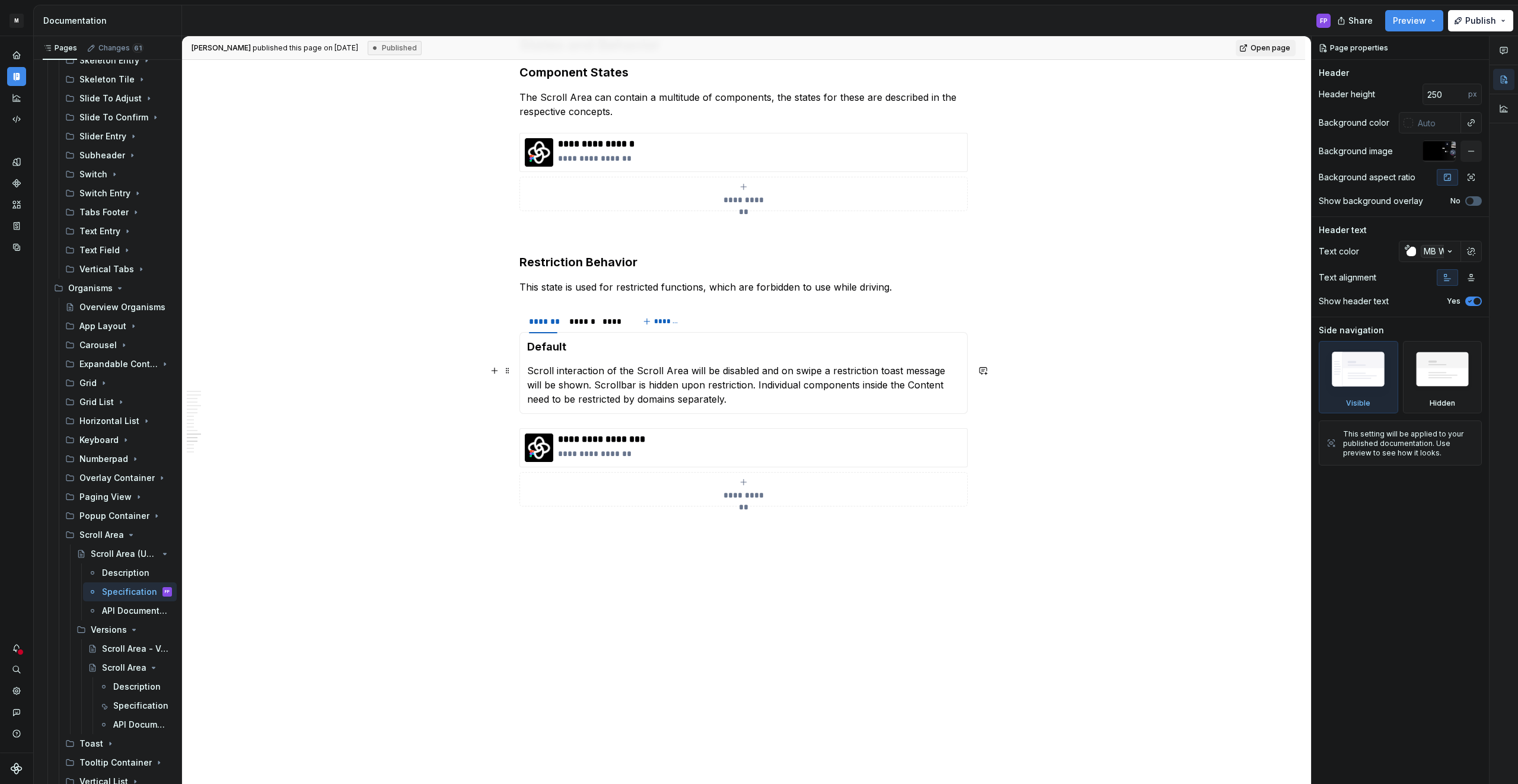
click at [726, 368] on p "Scroll interaction of the Scroll Area will be disabled and on swipe a restricti…" at bounding box center [744, 385] width 433 height 42
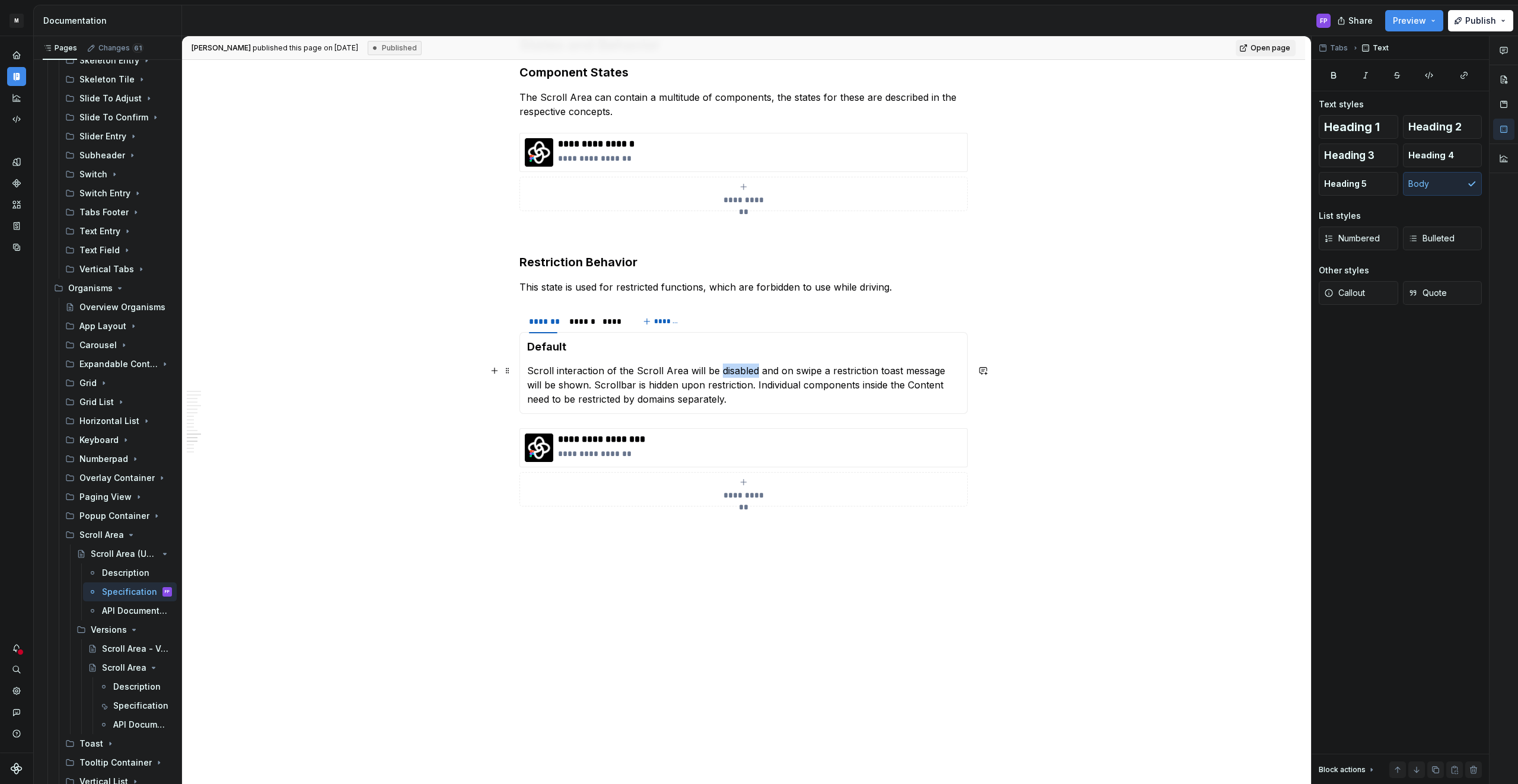
click at [726, 368] on p "Scroll interaction of the Scroll Area will be disabled and on swipe a restricti…" at bounding box center [744, 385] width 433 height 42
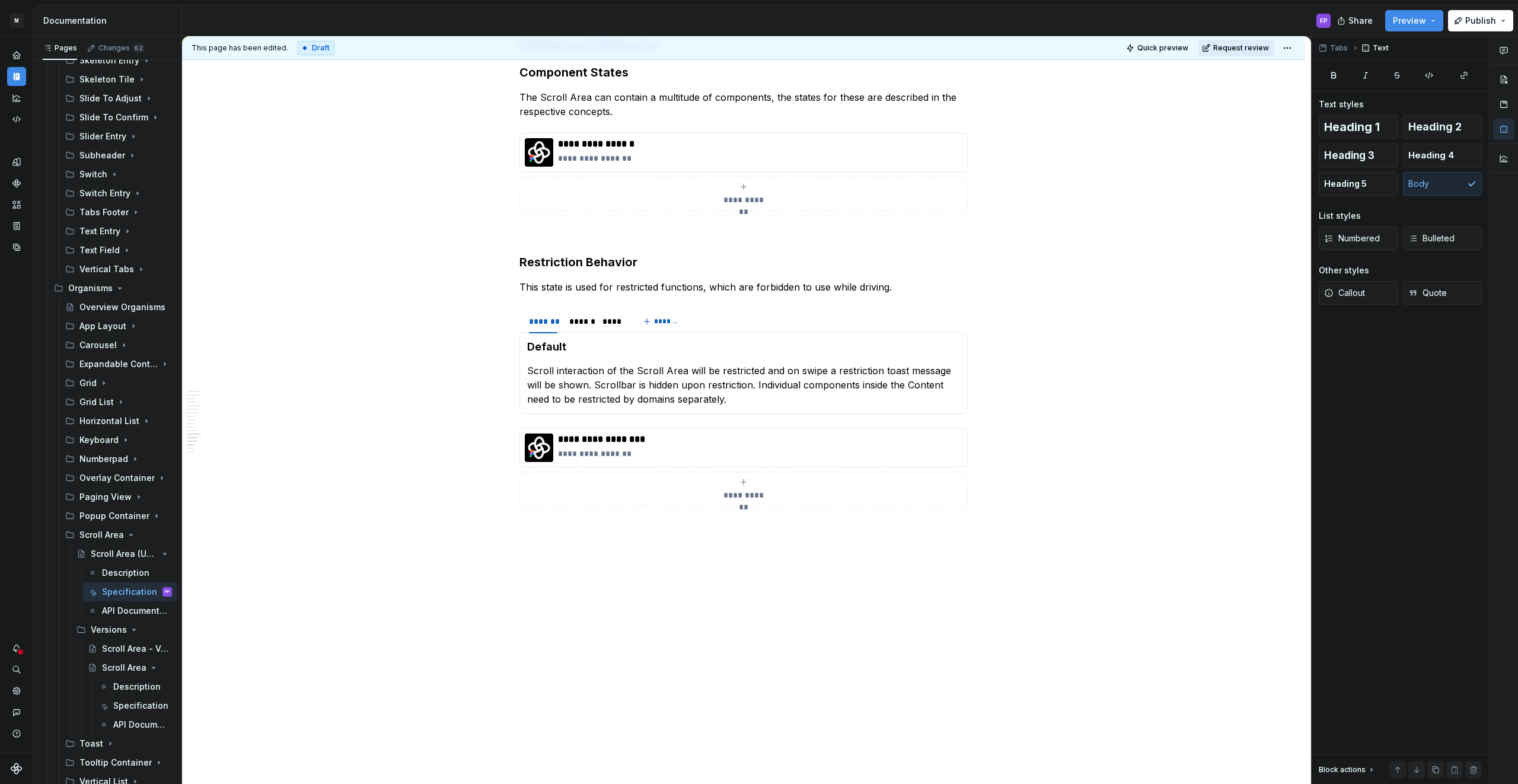
click at [1243, 51] on span "Request review" at bounding box center [1240, 48] width 56 height 10
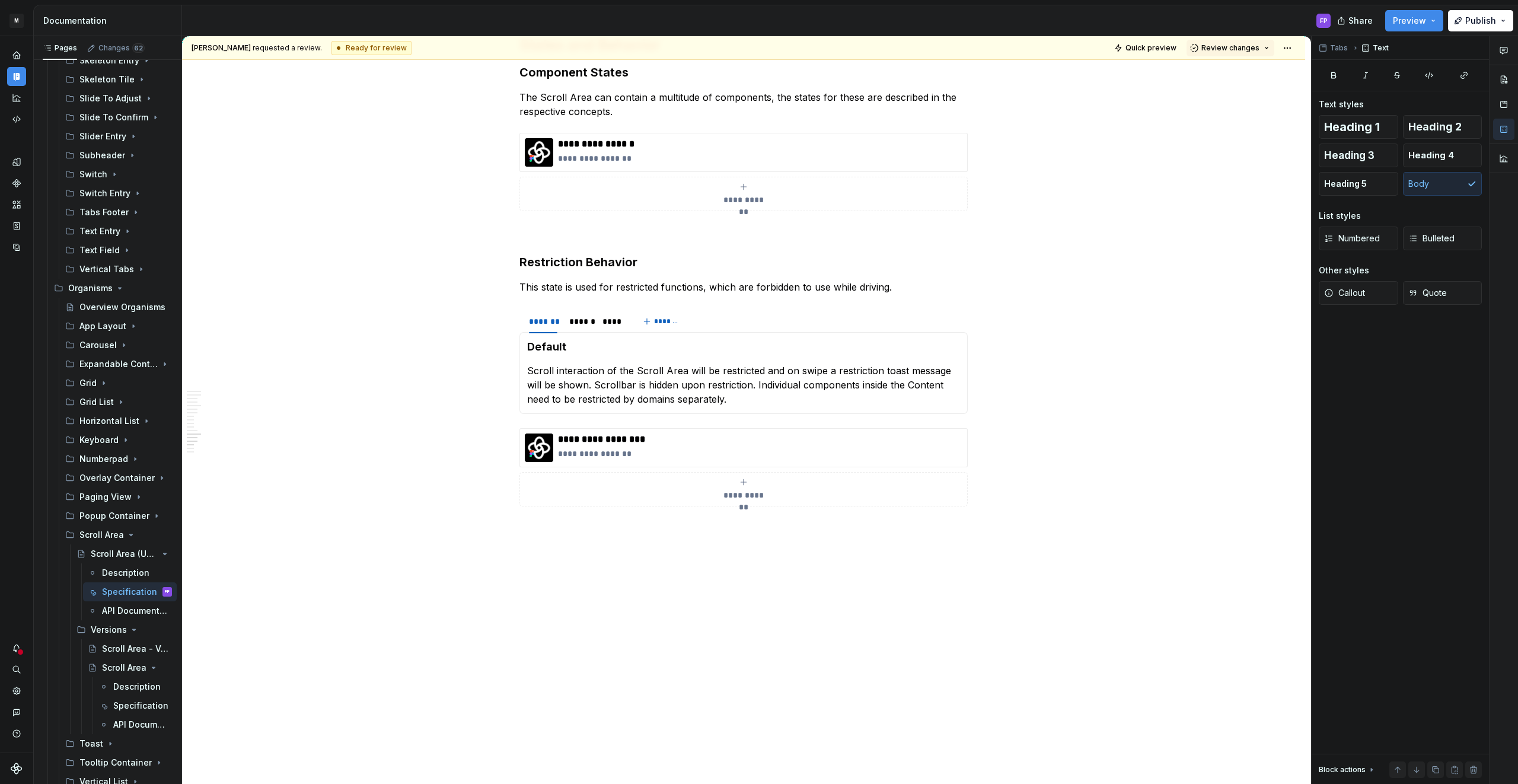
click at [1243, 51] on span "Review changes" at bounding box center [1230, 48] width 58 height 10
drag, startPoint x: 1243, startPoint y: 70, endPoint x: 524, endPoint y: 447, distance: 811.8
click at [1239, 71] on div "Approve" at bounding box center [1269, 71] width 104 height 11
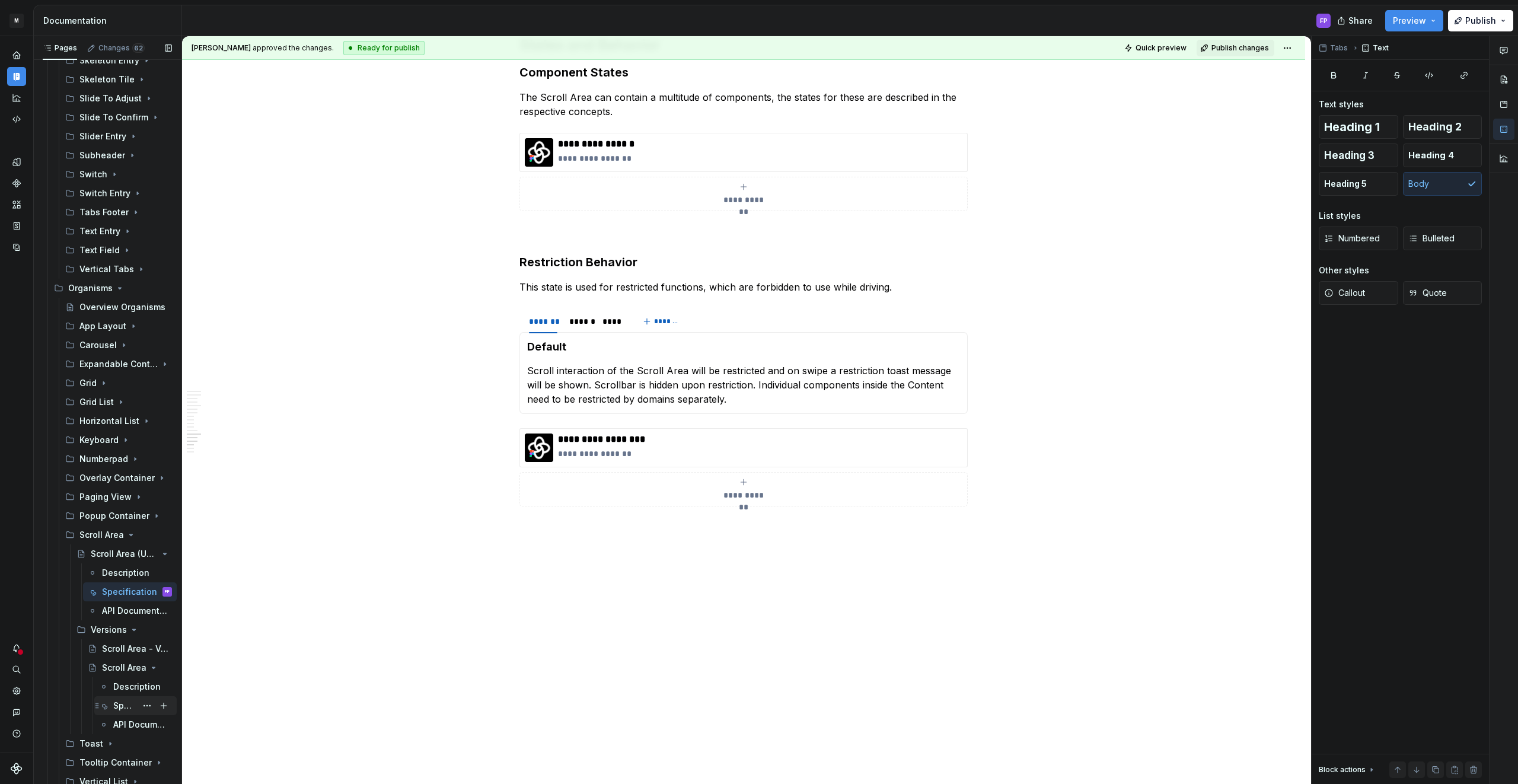
click at [115, 708] on div "Specification" at bounding box center [124, 705] width 23 height 11
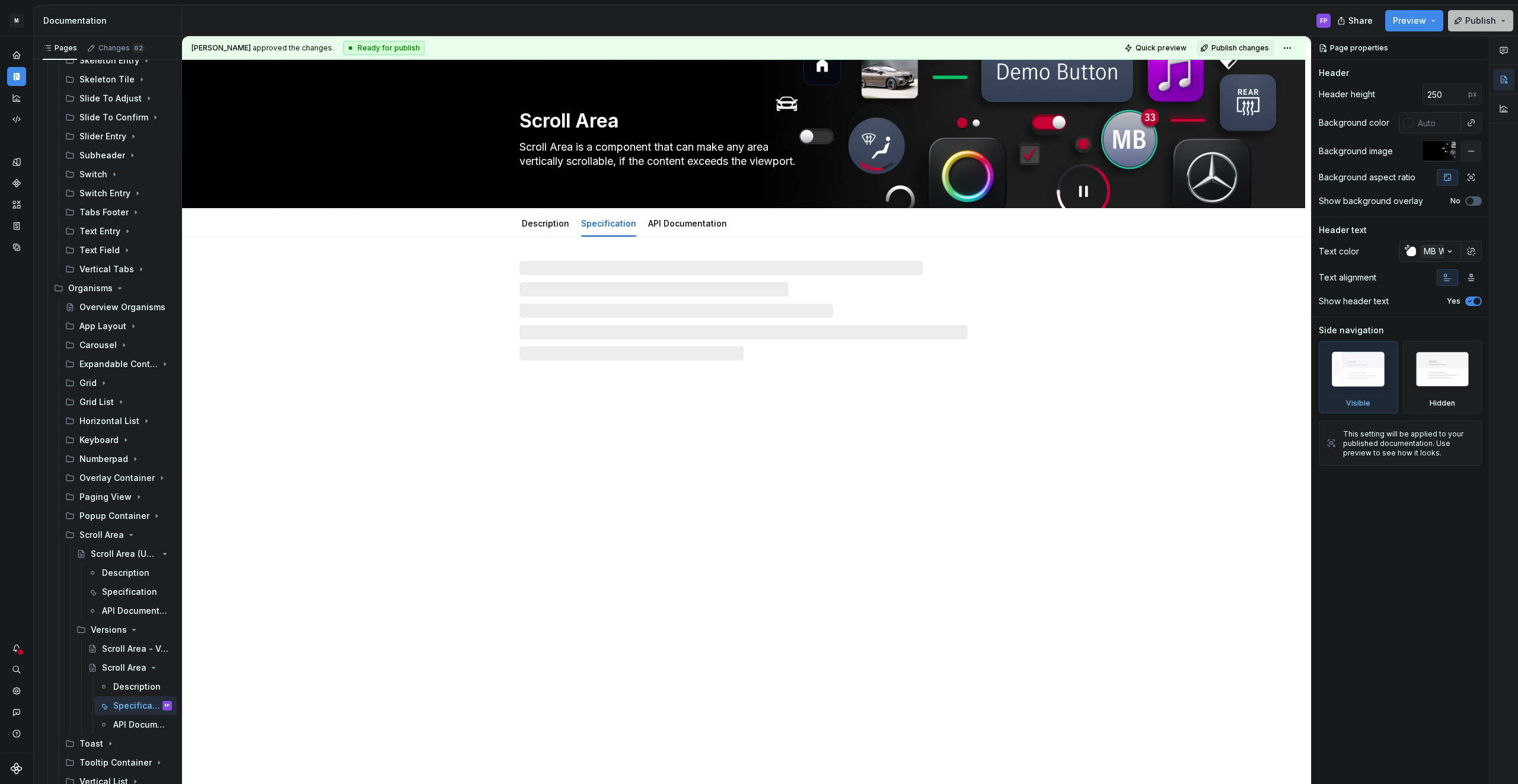
drag, startPoint x: 1496, startPoint y: 18, endPoint x: 1480, endPoint y: 19, distance: 16.0
click at [1495, 18] on button "Publish" at bounding box center [1480, 20] width 65 height 21
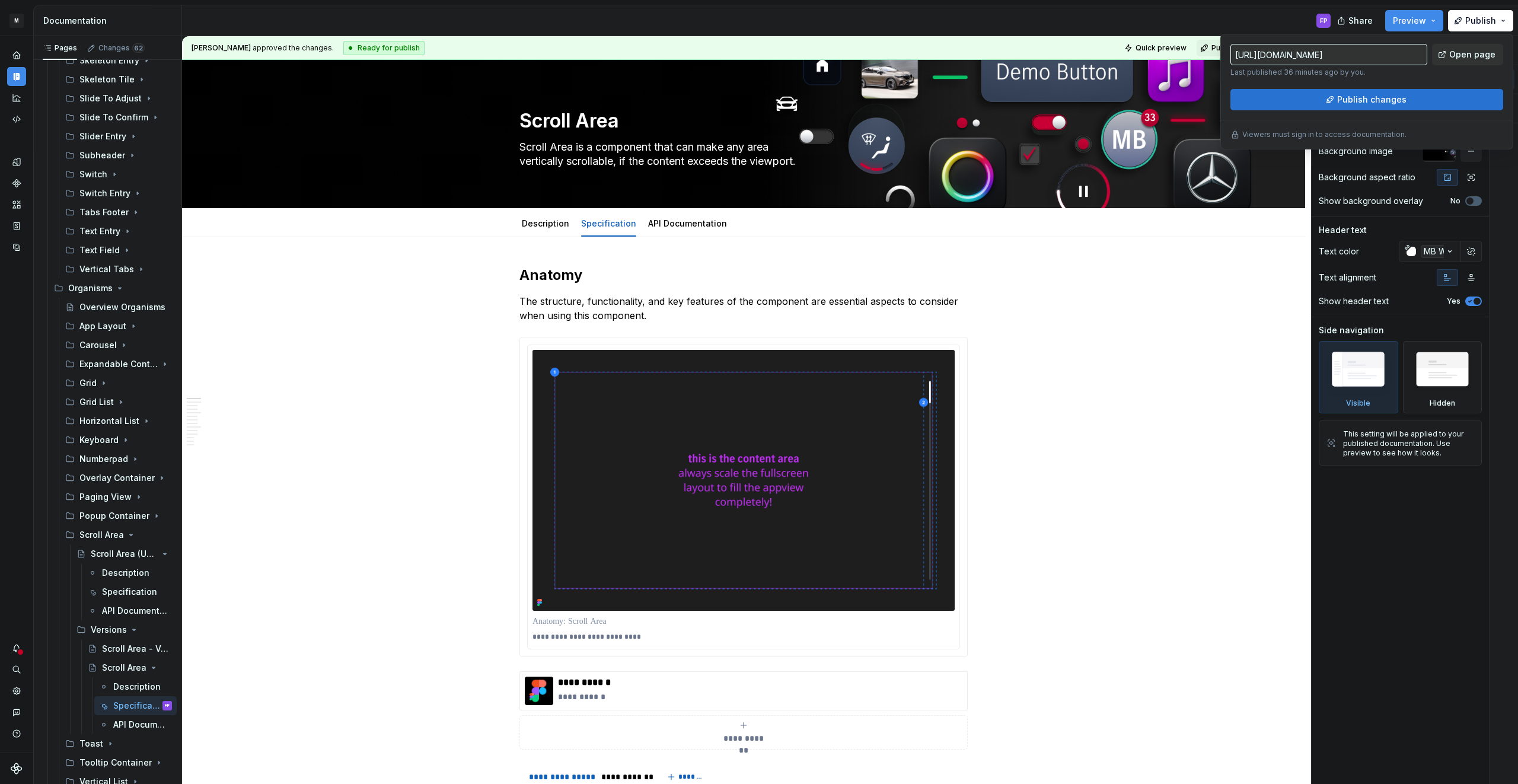
click at [1399, 104] on span "Publish changes" at bounding box center [1372, 99] width 70 height 11
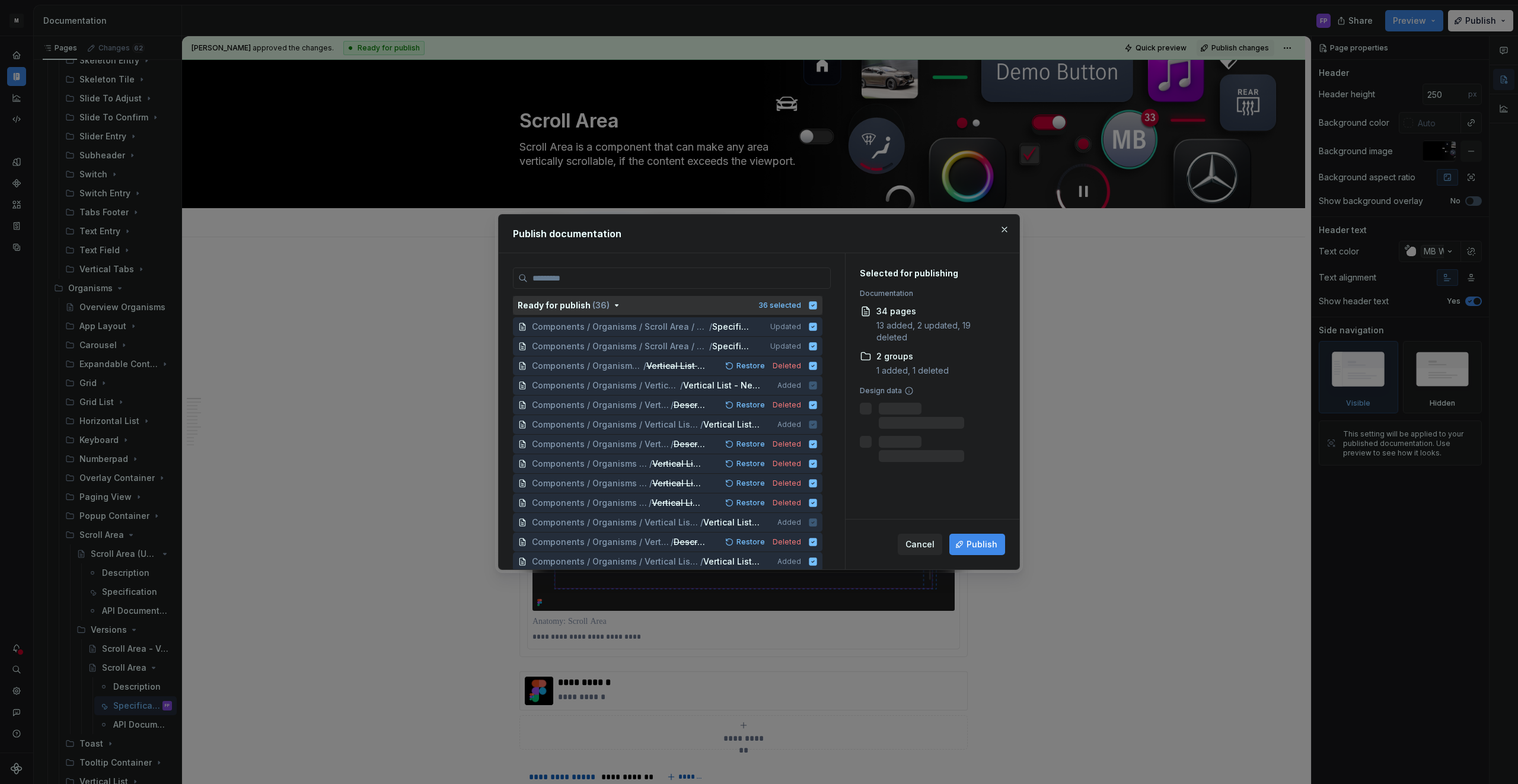
click at [817, 306] on icon "button" at bounding box center [812, 304] width 8 height 8
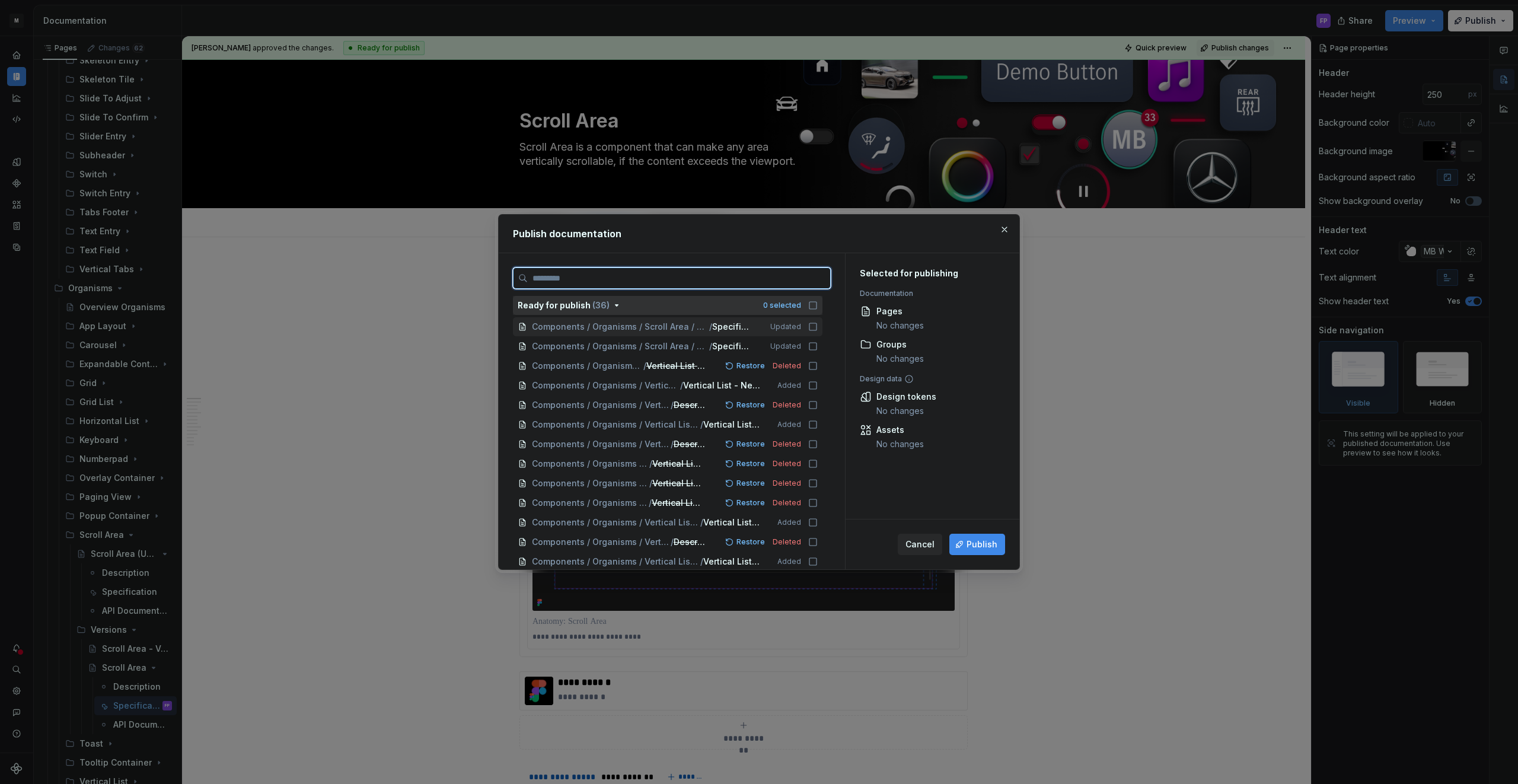
click at [818, 328] on icon at bounding box center [812, 326] width 10 height 10
drag, startPoint x: 819, startPoint y: 342, endPoint x: 977, endPoint y: 552, distance: 262.8
click at [817, 342] on icon at bounding box center [812, 346] width 7 height 7
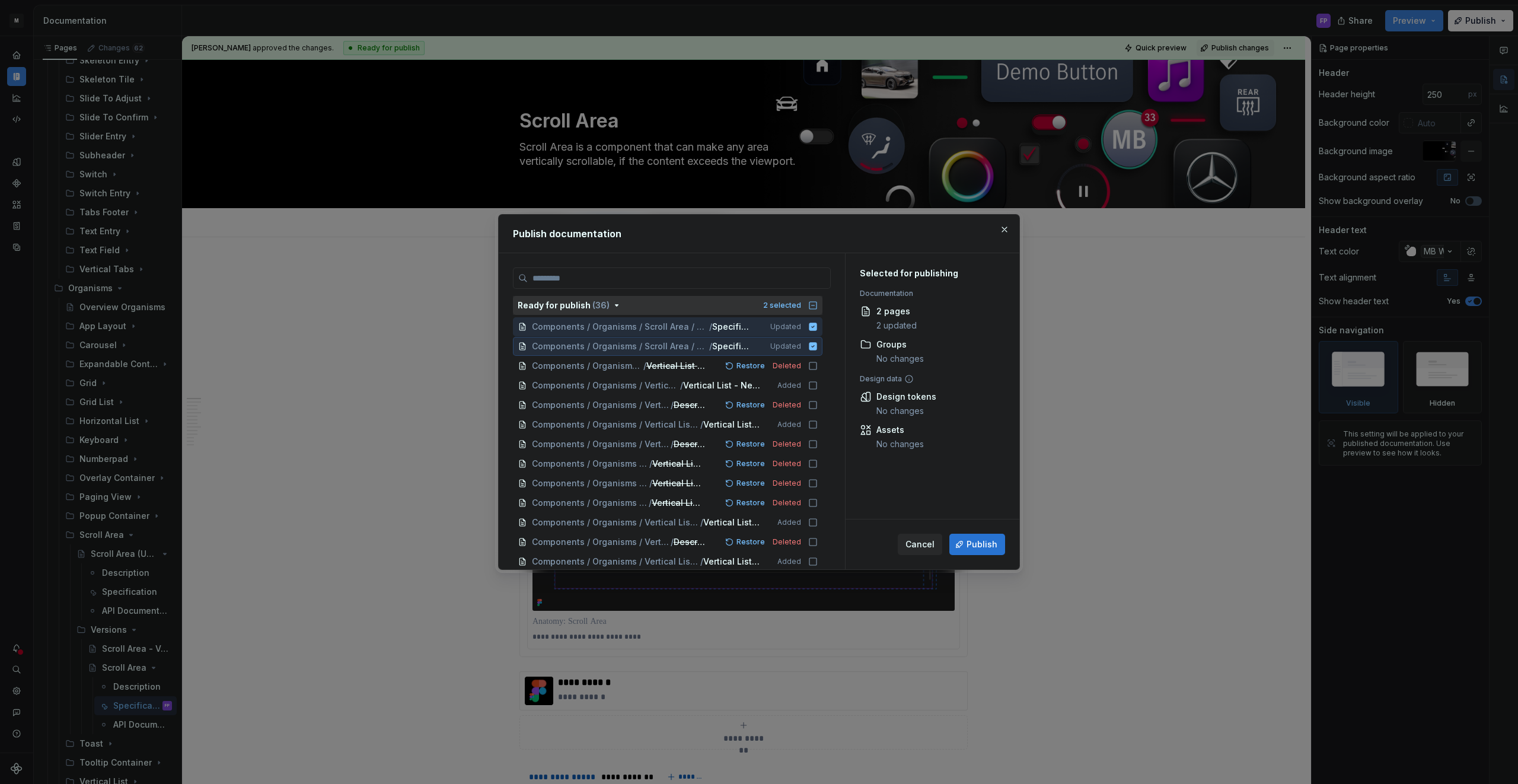
click at [988, 541] on span "Publish" at bounding box center [982, 543] width 31 height 11
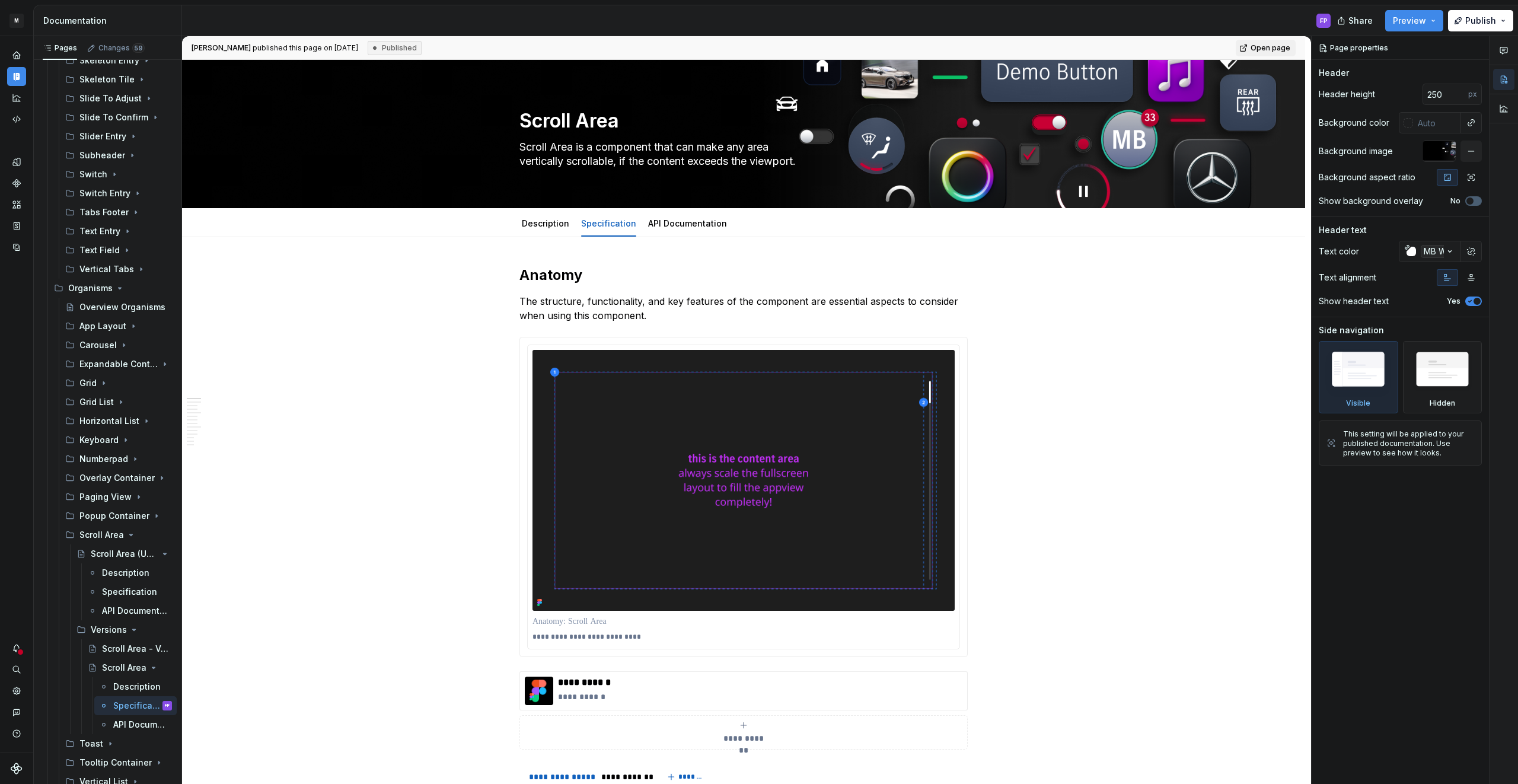
type textarea "*"
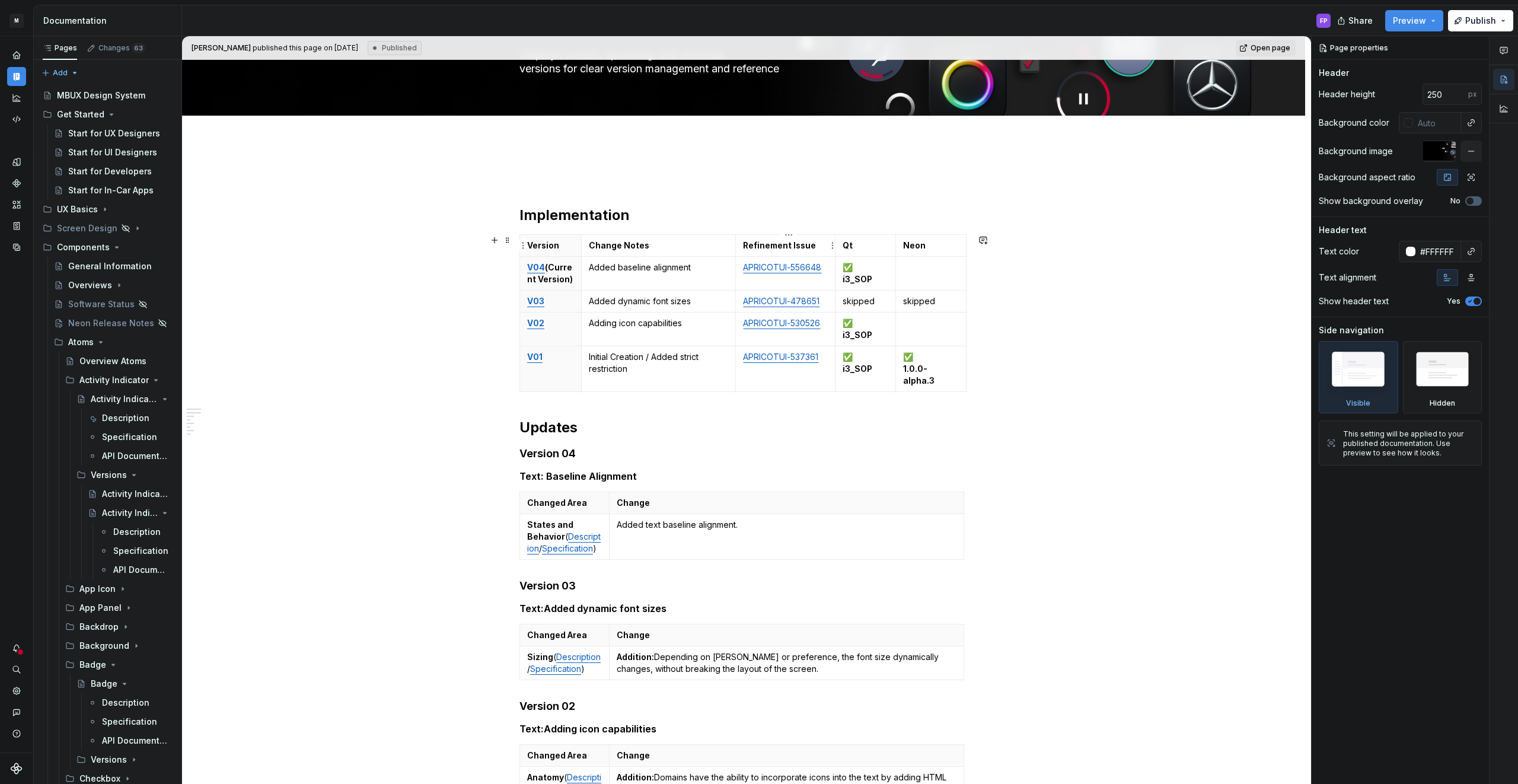
scroll to position [115, 0]
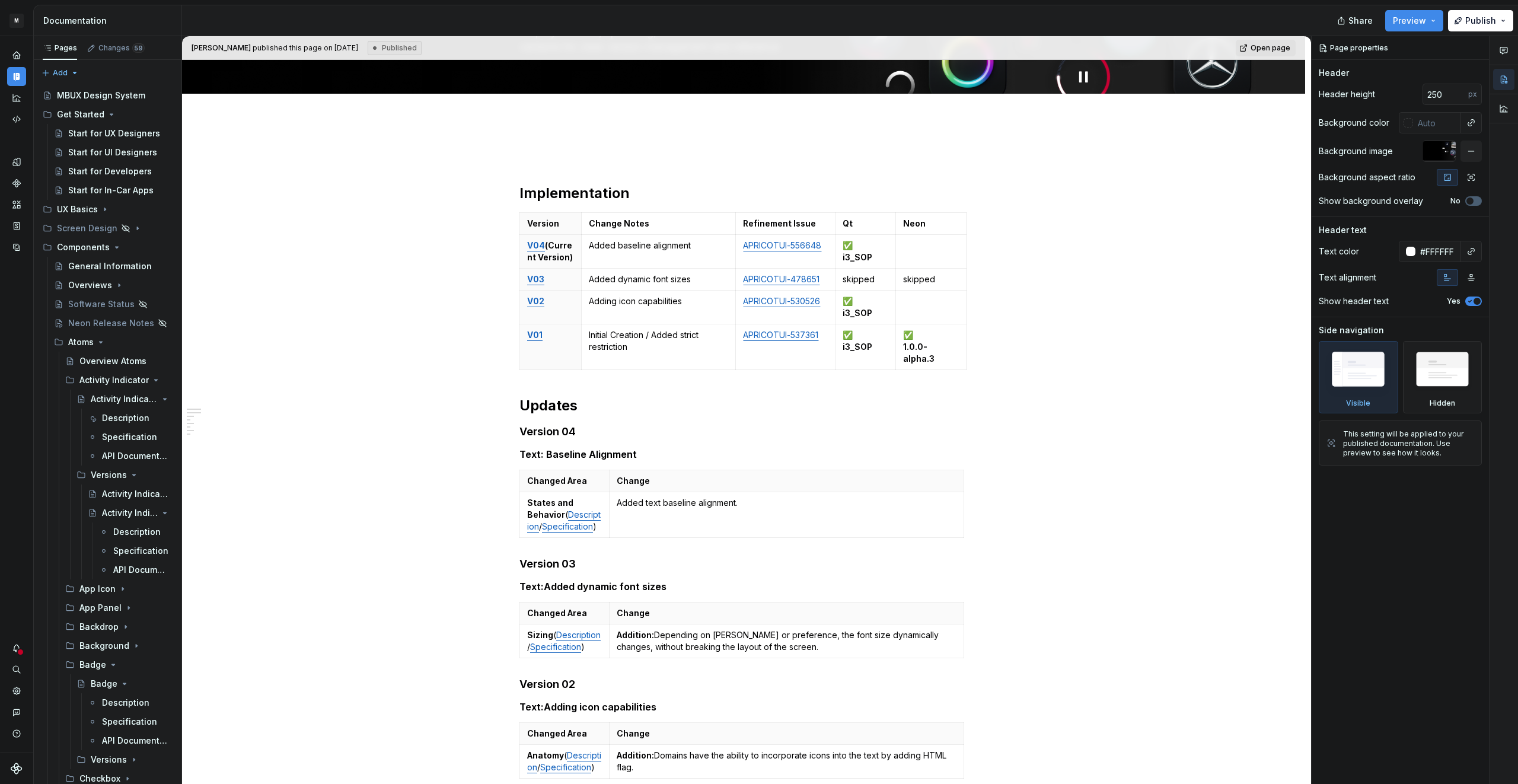
type textarea "*"
